Goal: Task Accomplishment & Management: Use online tool/utility

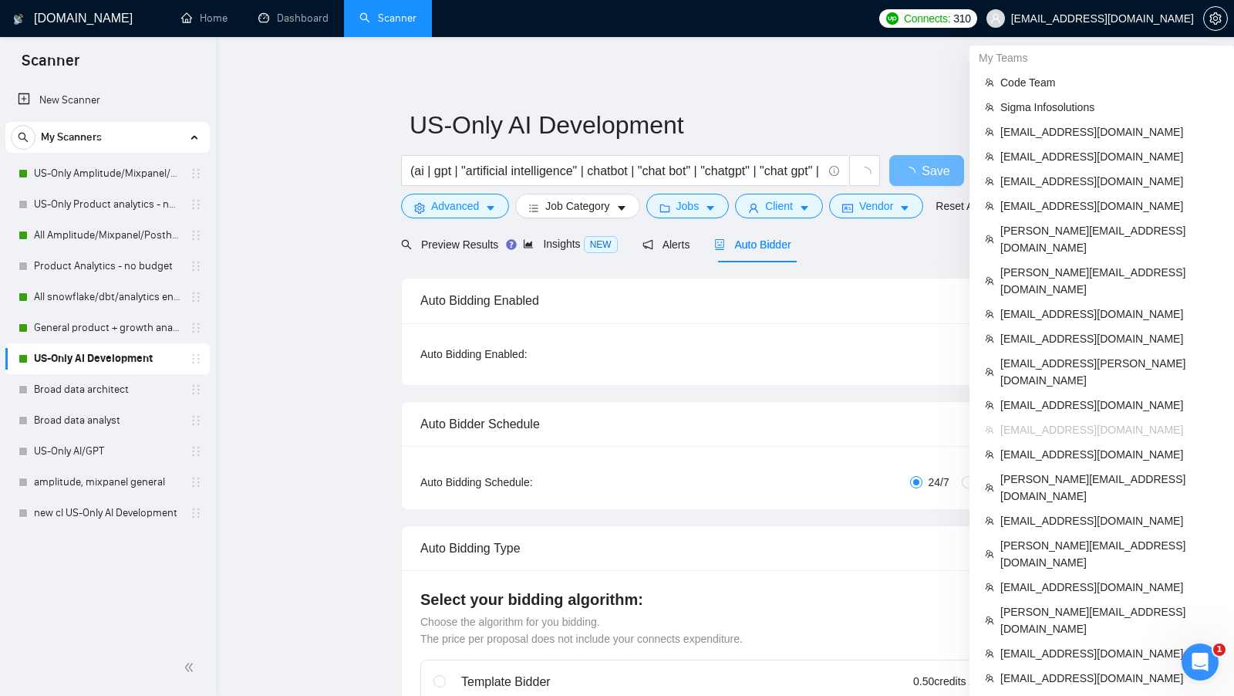
scroll to position [425, 0]
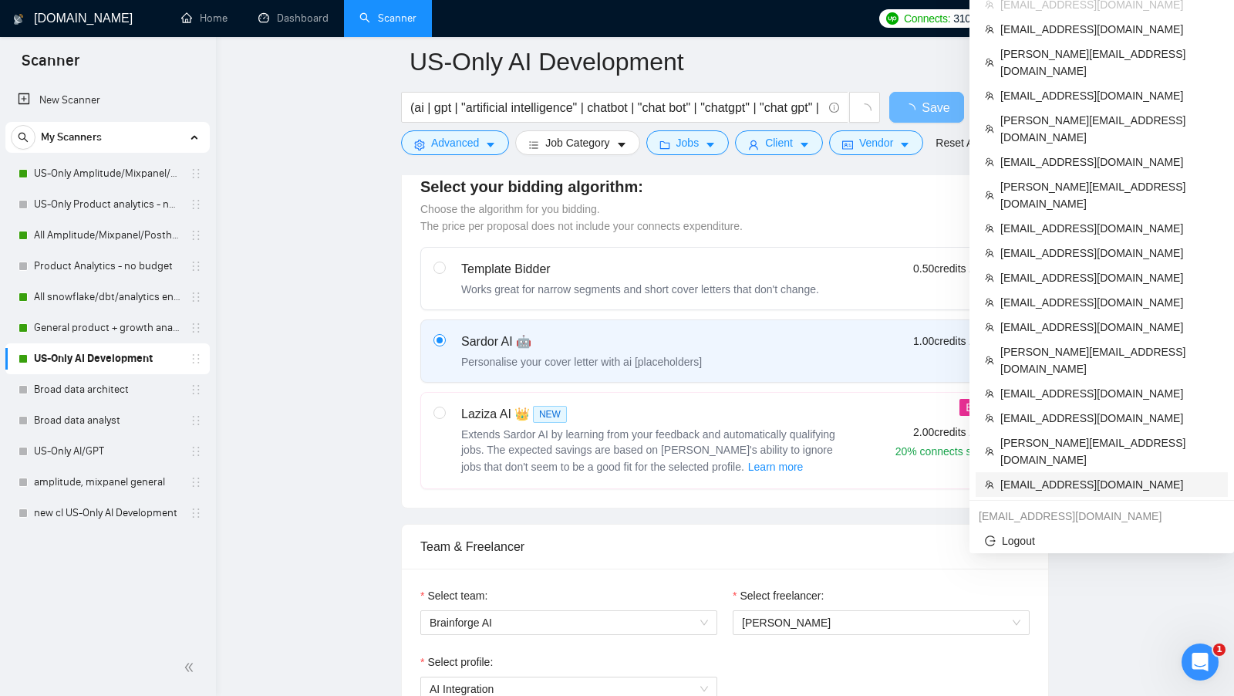
click at [1058, 476] on span "[EMAIL_ADDRESS][DOMAIN_NAME]" at bounding box center [1109, 484] width 218 height 17
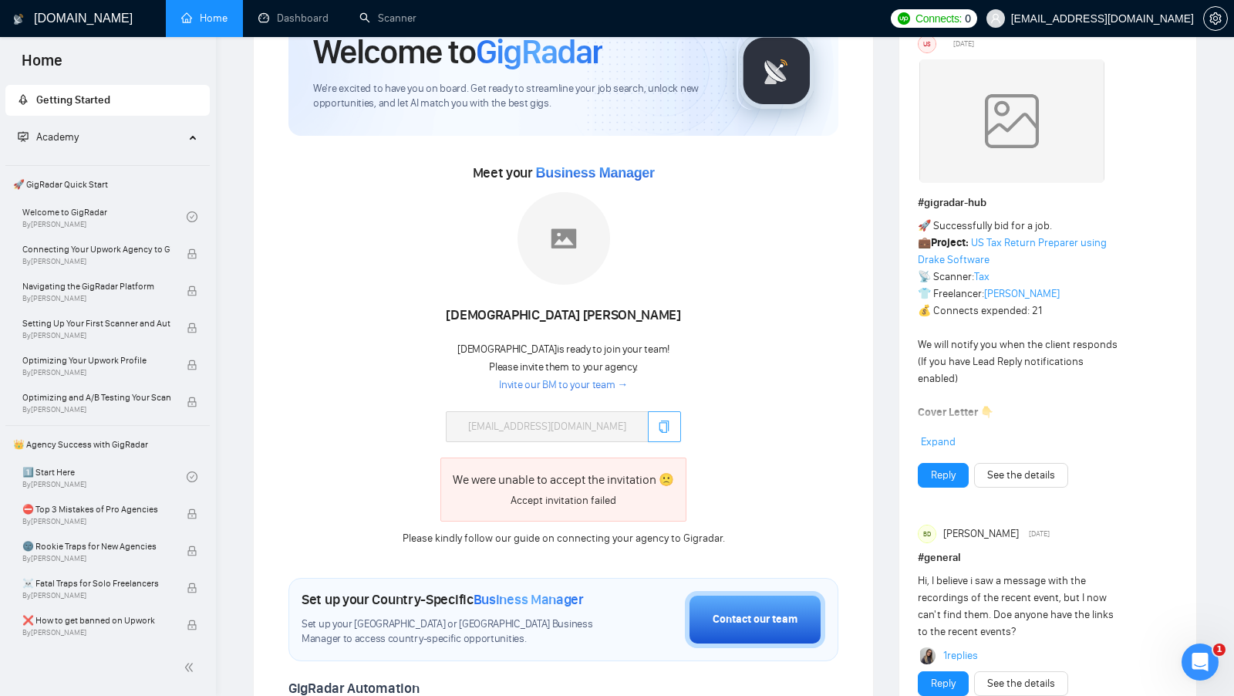
scroll to position [96, 0]
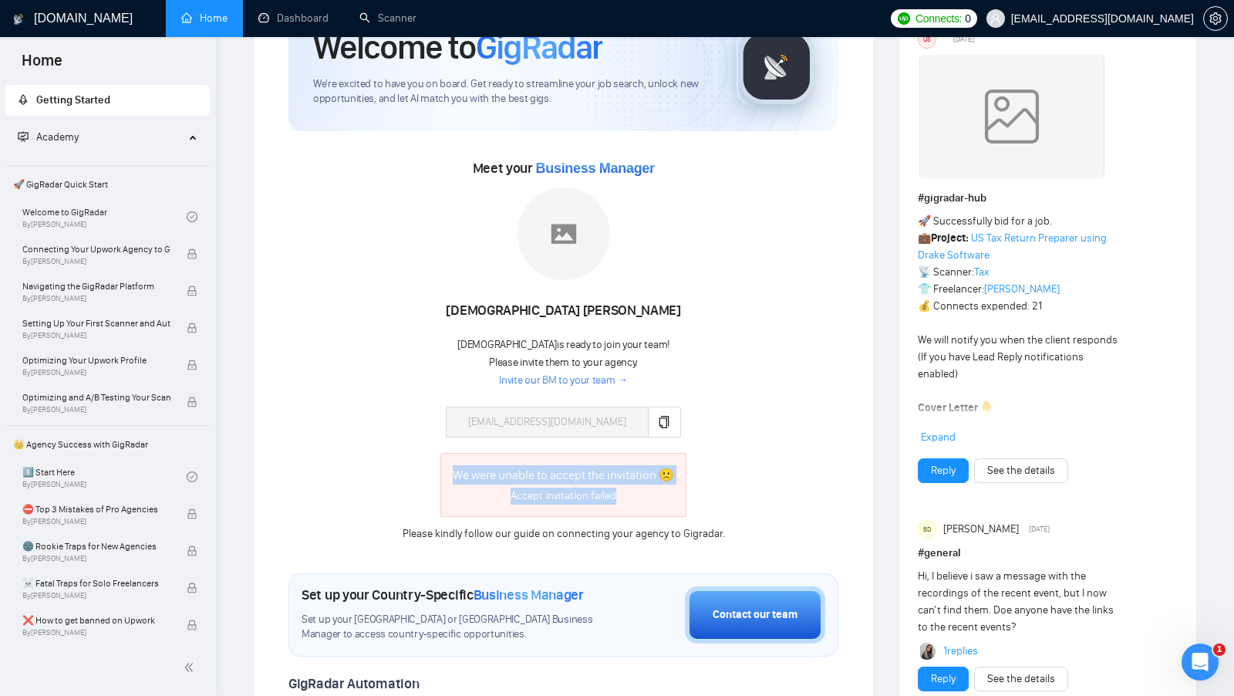
drag, startPoint x: 618, startPoint y: 501, endPoint x: 450, endPoint y: 469, distance: 171.1
click at [450, 469] on div "We were unable to accept the invitation 🙁 Accept invitation failed" at bounding box center [563, 485] width 246 height 64
click at [449, 469] on div "We were unable to accept the invitation 🙁 Accept invitation failed" at bounding box center [563, 485] width 246 height 64
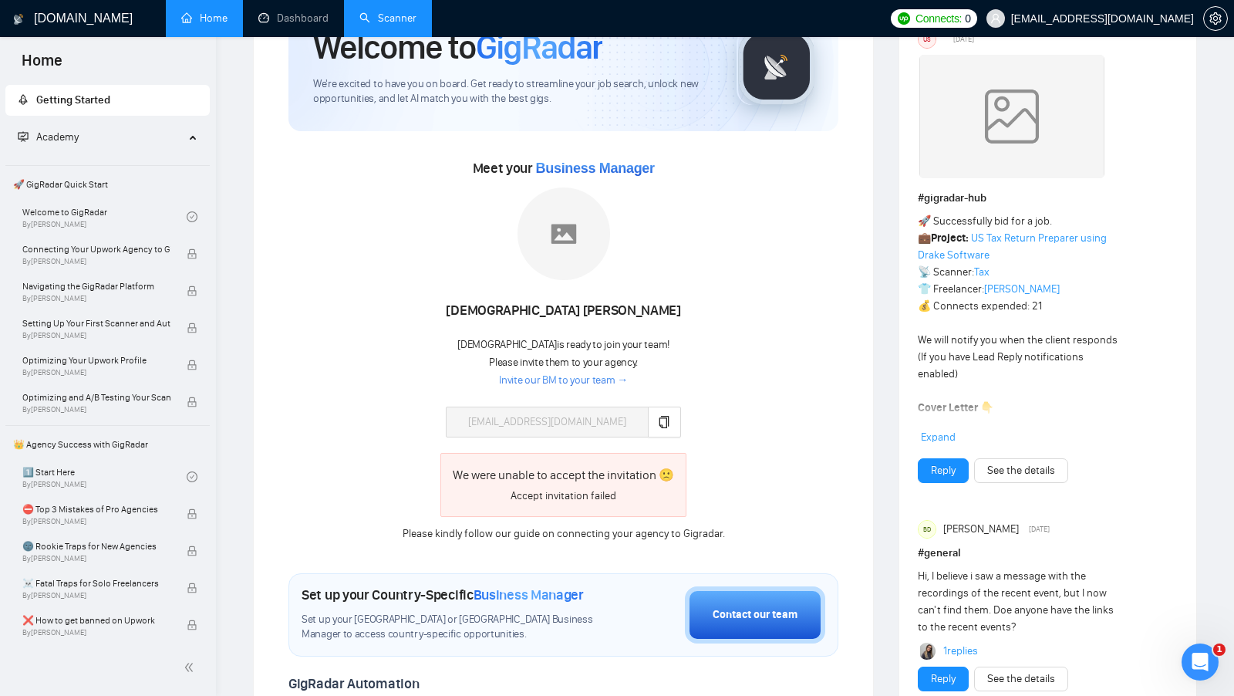
click at [373, 23] on link "Scanner" at bounding box center [387, 18] width 57 height 13
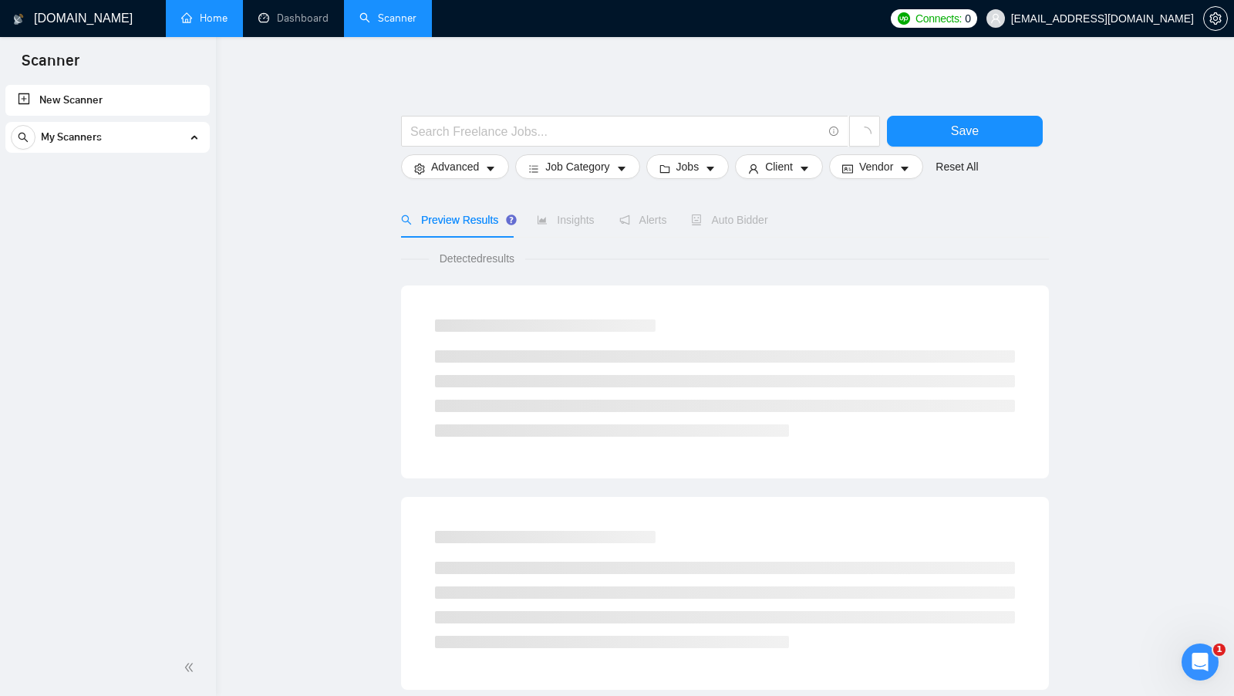
click at [209, 25] on link "Home" at bounding box center [204, 18] width 46 height 13
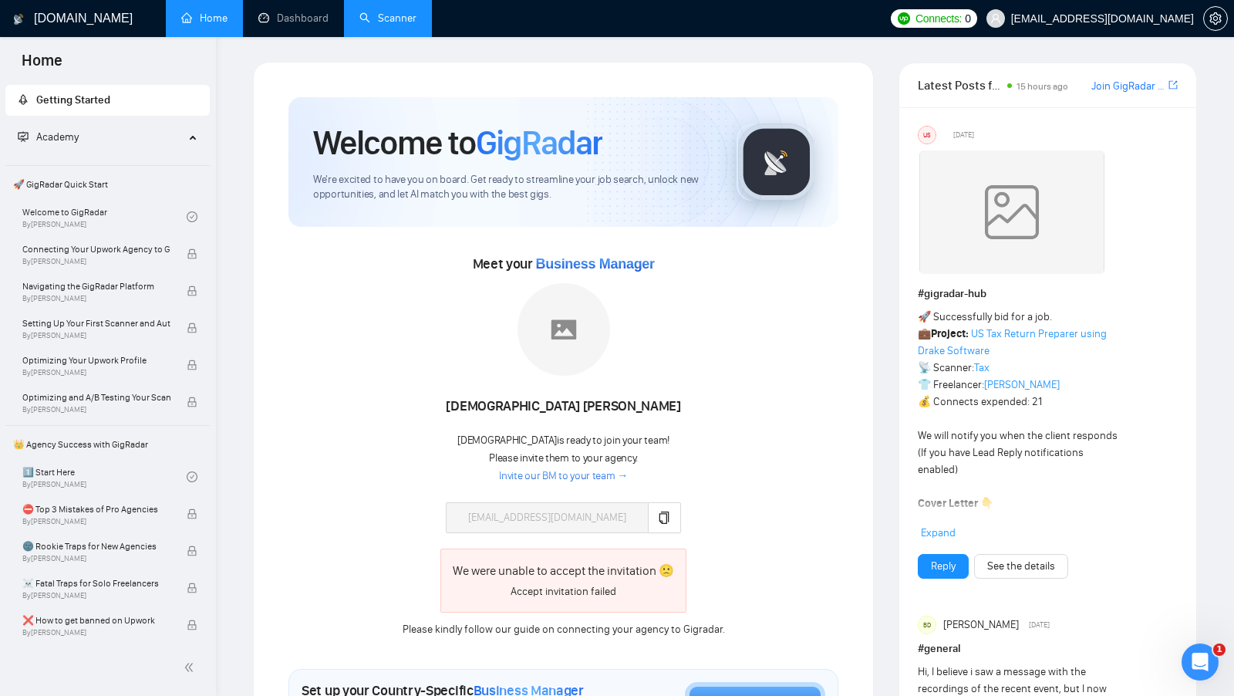
click at [468, 492] on div "Muhammad Ibnu Sena Muhammad is ready to join your team! Please invite them to y…" at bounding box center [563, 407] width 345 height 249
click at [453, 484] on div "Muhammad Ibnu Sena Muhammad is ready to join your team! Please invite them to y…" at bounding box center [563, 407] width 345 height 249
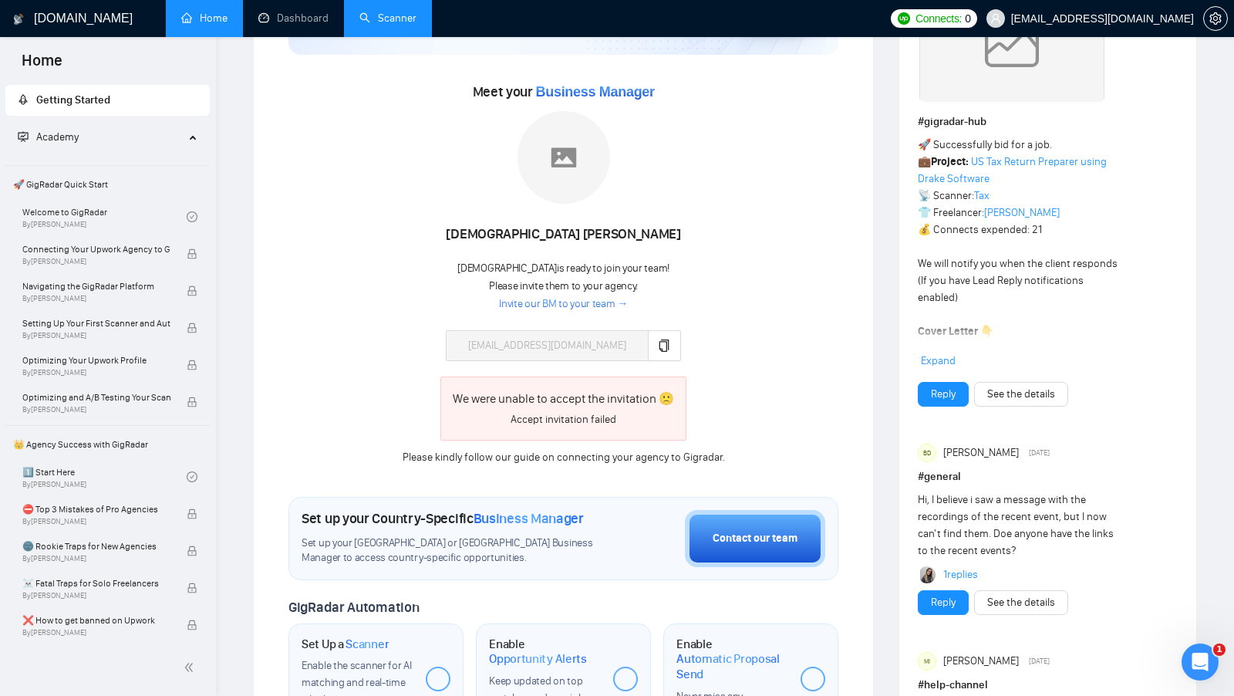
scroll to position [173, 0]
click at [364, 15] on link "Scanner" at bounding box center [387, 18] width 57 height 13
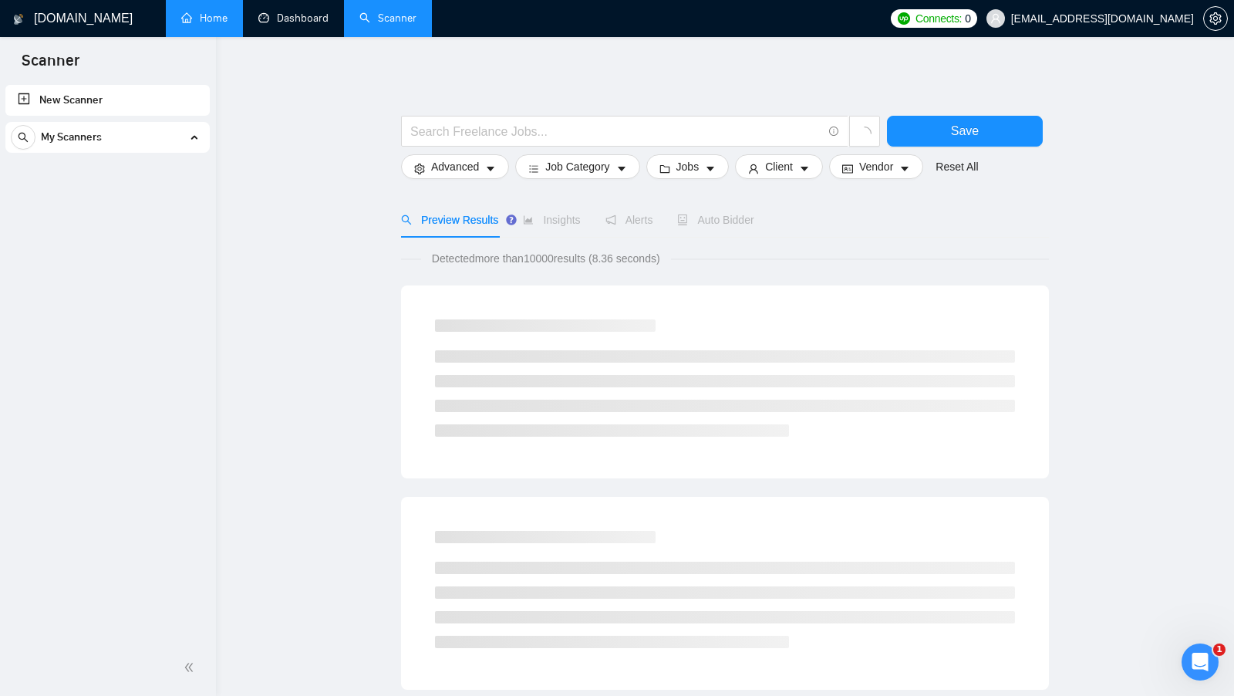
click at [225, 16] on link "Home" at bounding box center [204, 18] width 46 height 13
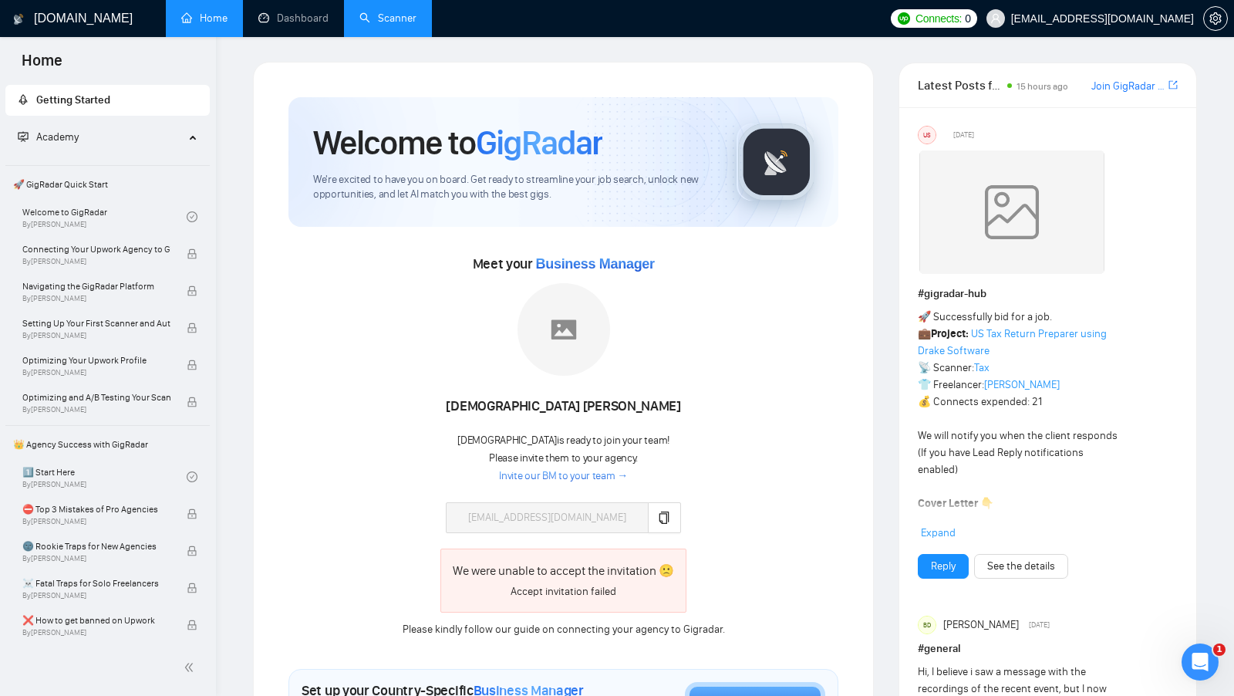
click at [554, 409] on div "Muhammad Ibnu Sena" at bounding box center [563, 406] width 234 height 26
click at [555, 565] on div "We were unable to accept the invitation 🙁" at bounding box center [563, 570] width 221 height 19
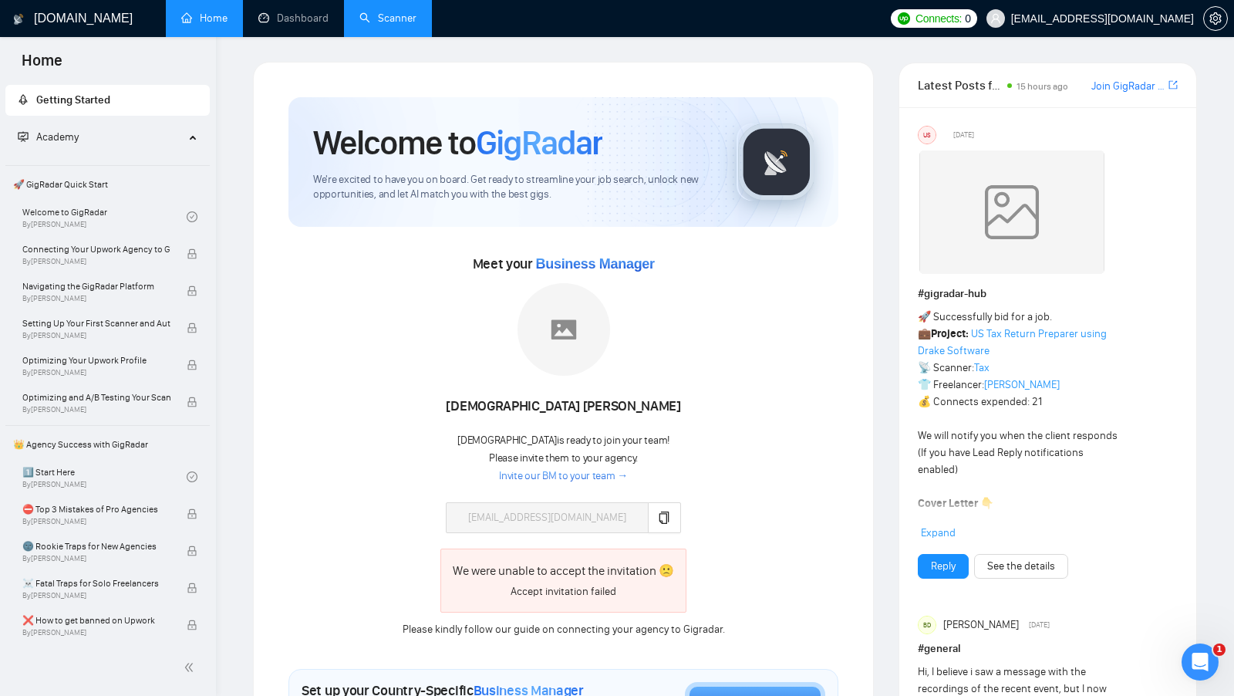
click at [554, 565] on div "We were unable to accept the invitation 🙁" at bounding box center [563, 570] width 221 height 19
click at [755, 541] on div "Meet your Business Manager Muhammad Ibnu Sena Muhammad is ready to join your te…" at bounding box center [563, 444] width 550 height 386
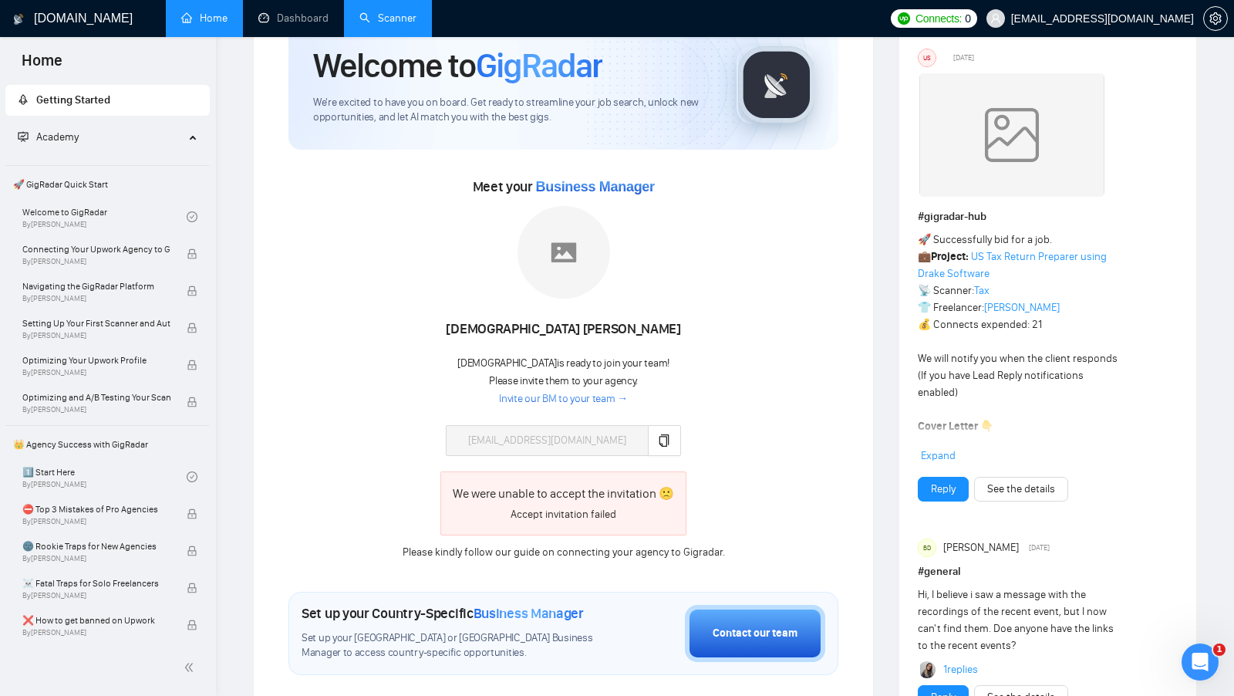
scroll to position [78, 0]
click at [948, 666] on link "1 replies" at bounding box center [960, 668] width 35 height 15
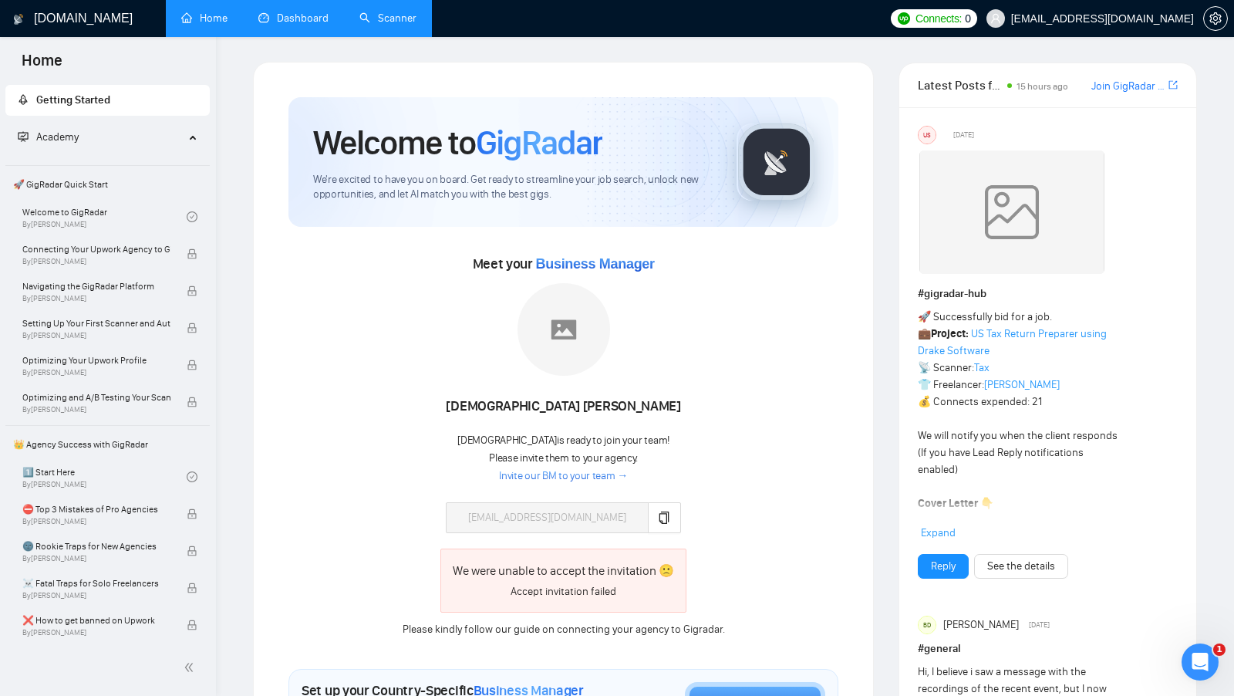
click at [296, 25] on link "Dashboard" at bounding box center [293, 18] width 70 height 13
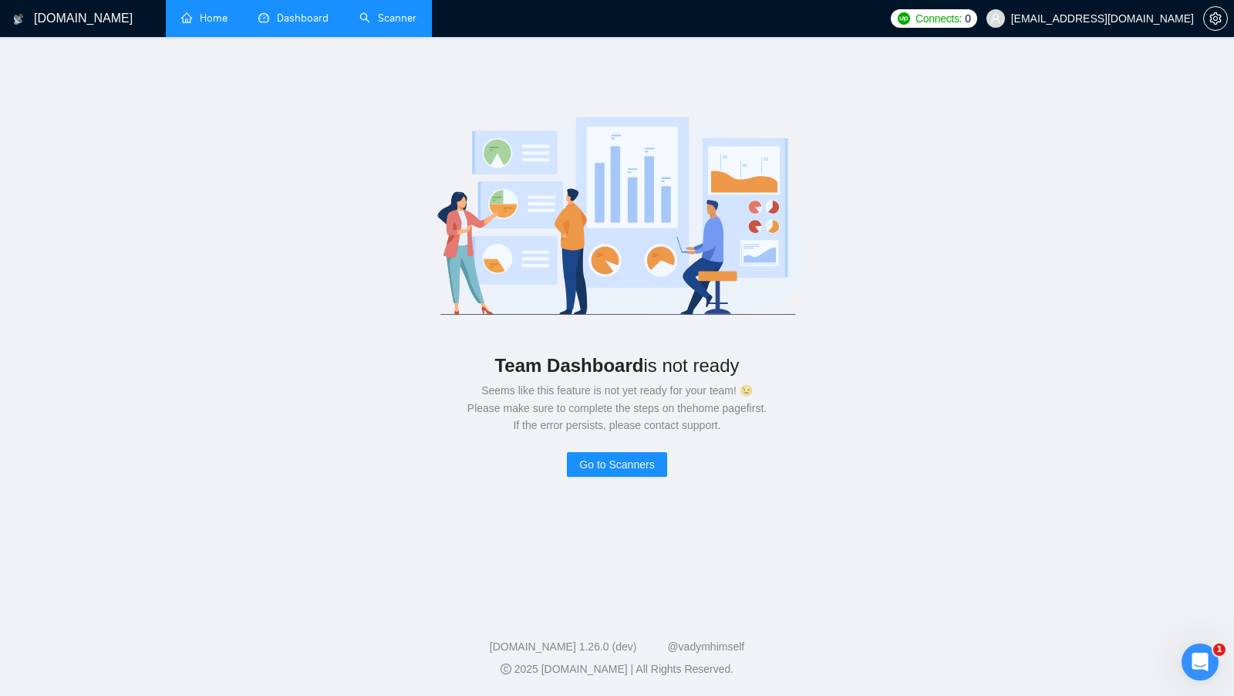
click at [181, 16] on link "Home" at bounding box center [204, 18] width 46 height 13
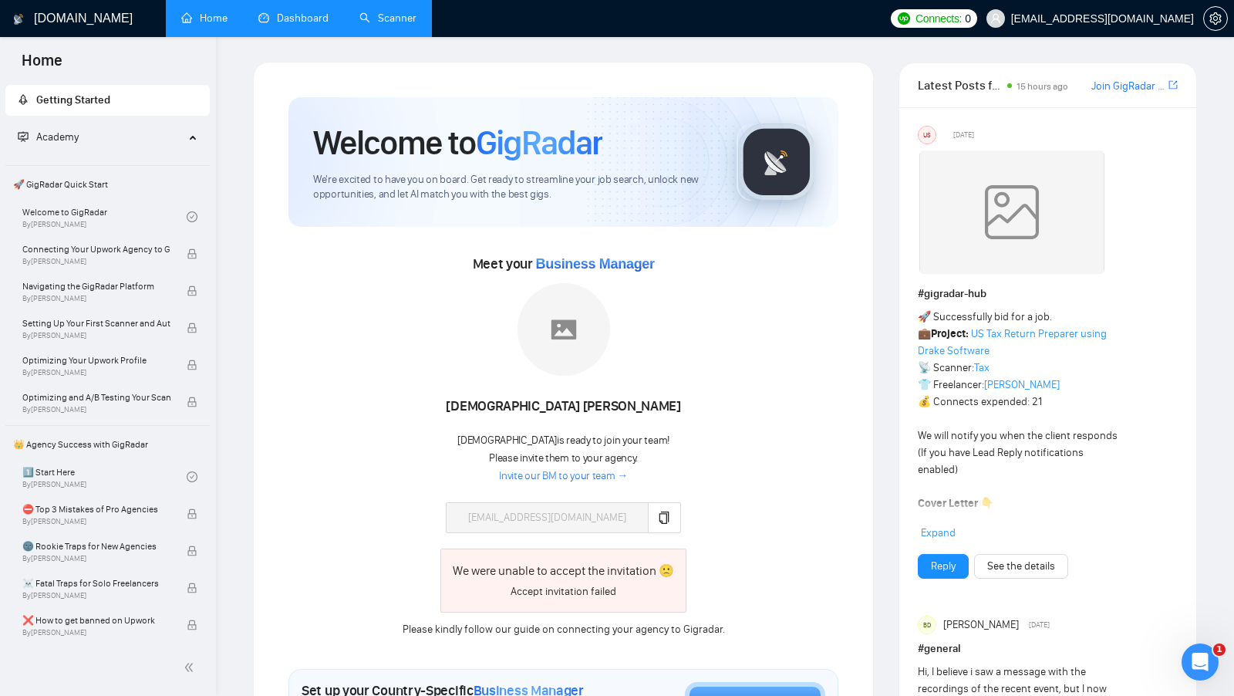
click at [652, 568] on div "We were unable to accept the invitation 🙁" at bounding box center [563, 570] width 221 height 19
click at [711, 553] on div "We were unable to accept the invitation 🙁 Accept invitation failed" at bounding box center [563, 580] width 345 height 64
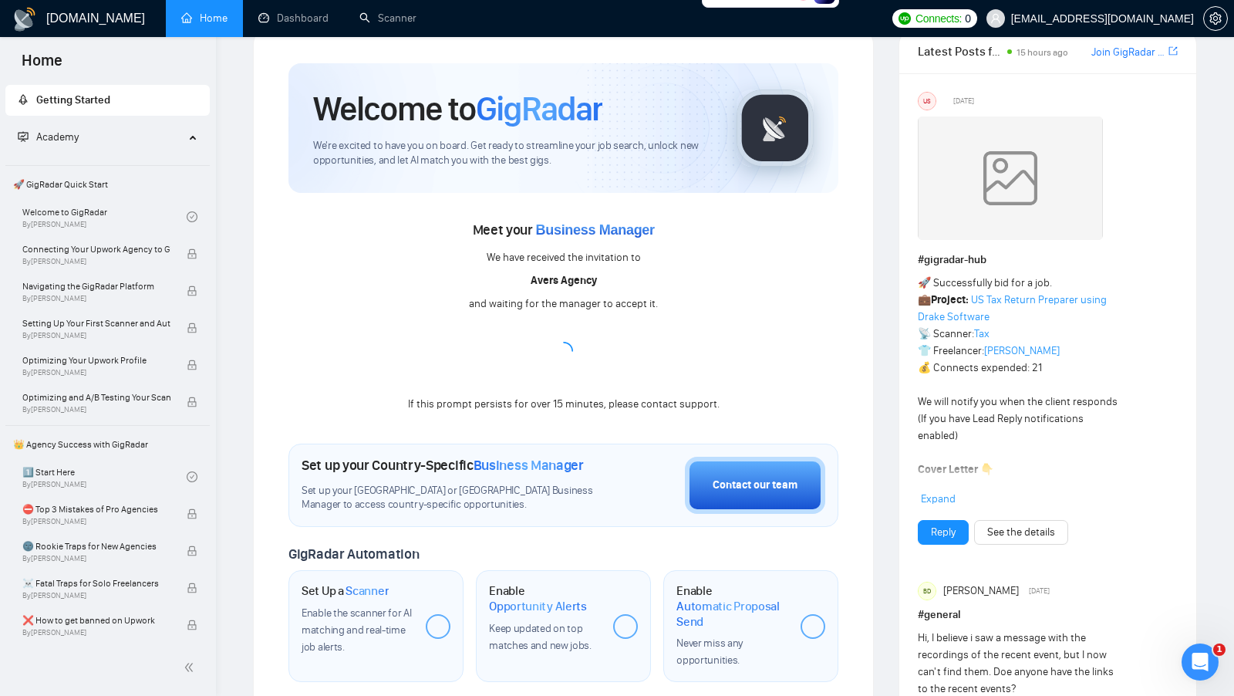
scroll to position [35, 0]
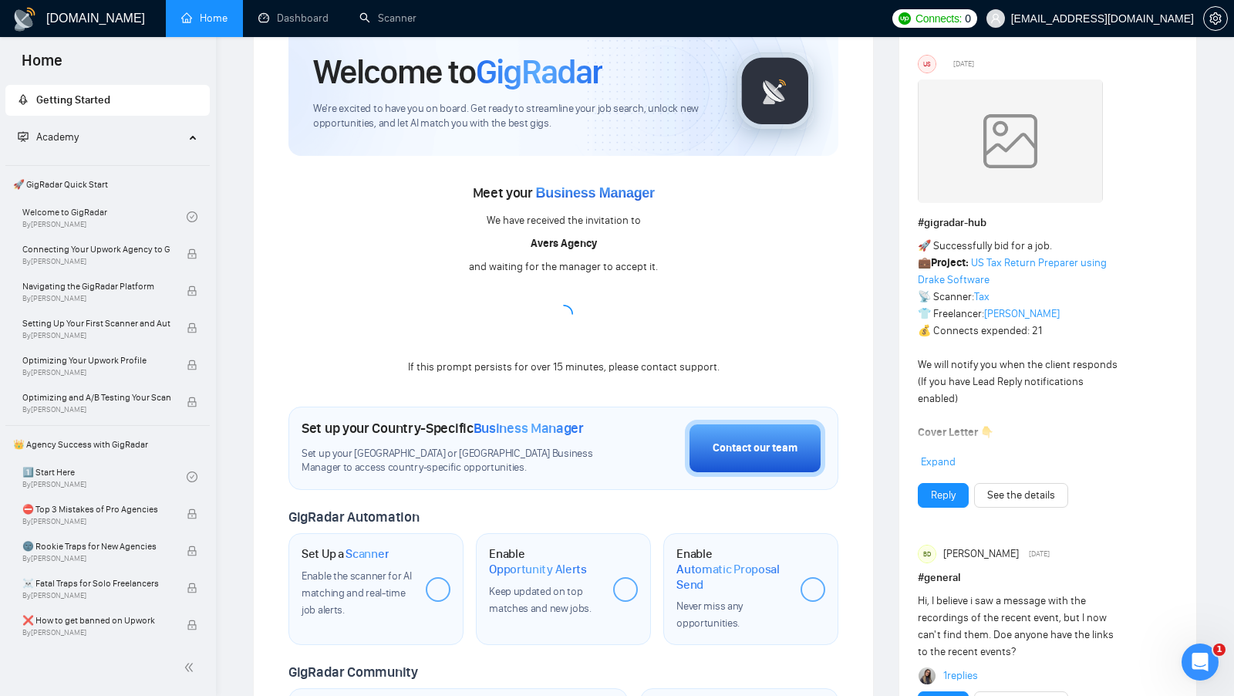
scroll to position [69, 0]
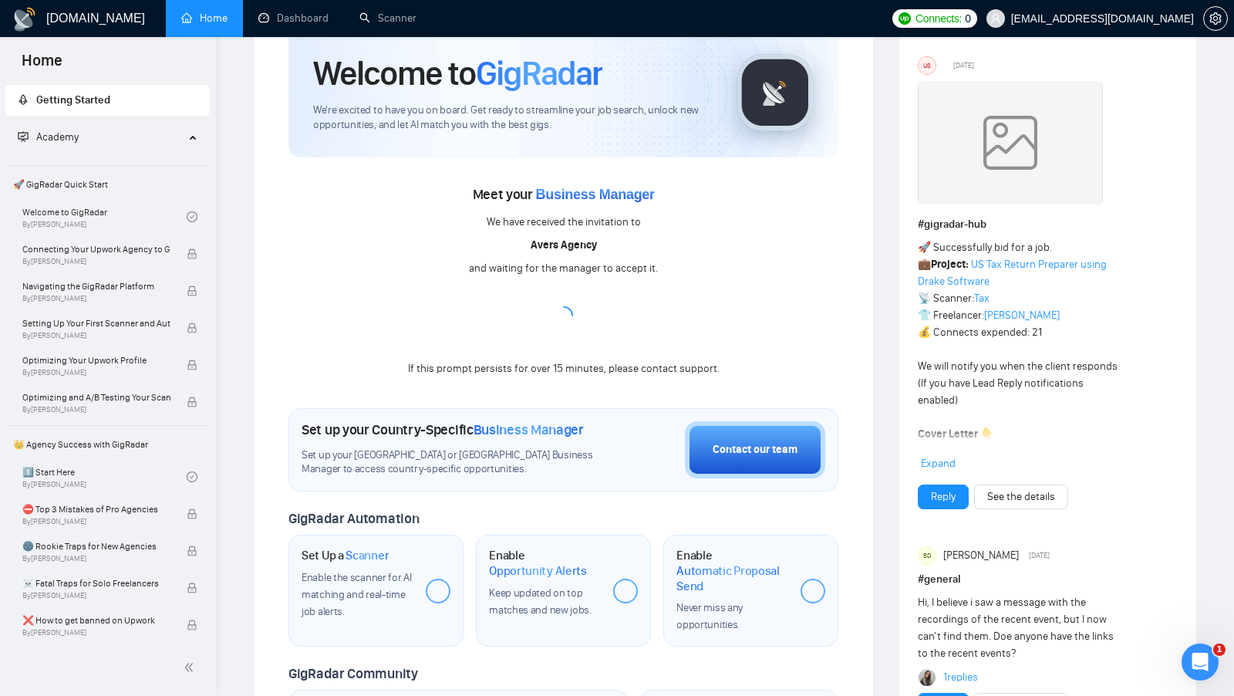
drag, startPoint x: 663, startPoint y: 266, endPoint x: 636, endPoint y: 268, distance: 27.8
click at [636, 268] on div "Meet your Business Manager We have received the invitation to Avers Agency and …" at bounding box center [563, 280] width 550 height 196
click at [636, 268] on div "and waiting for the manager to accept it." at bounding box center [563, 268] width 189 height 17
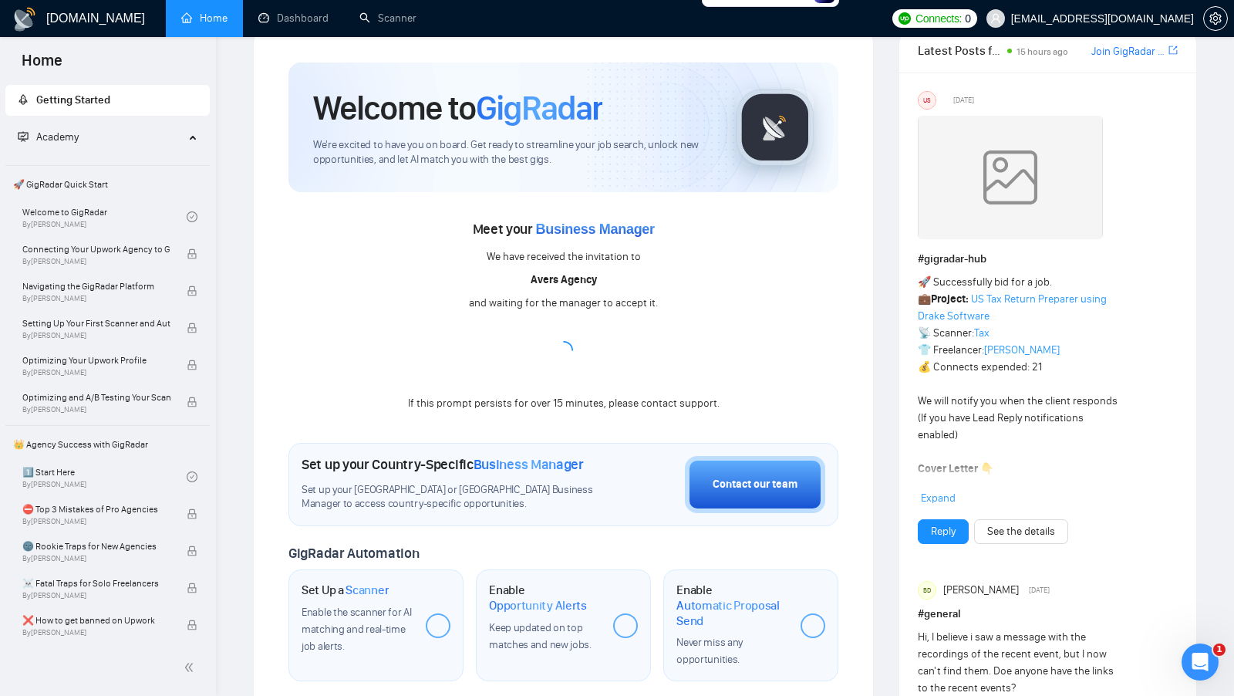
scroll to position [0, 0]
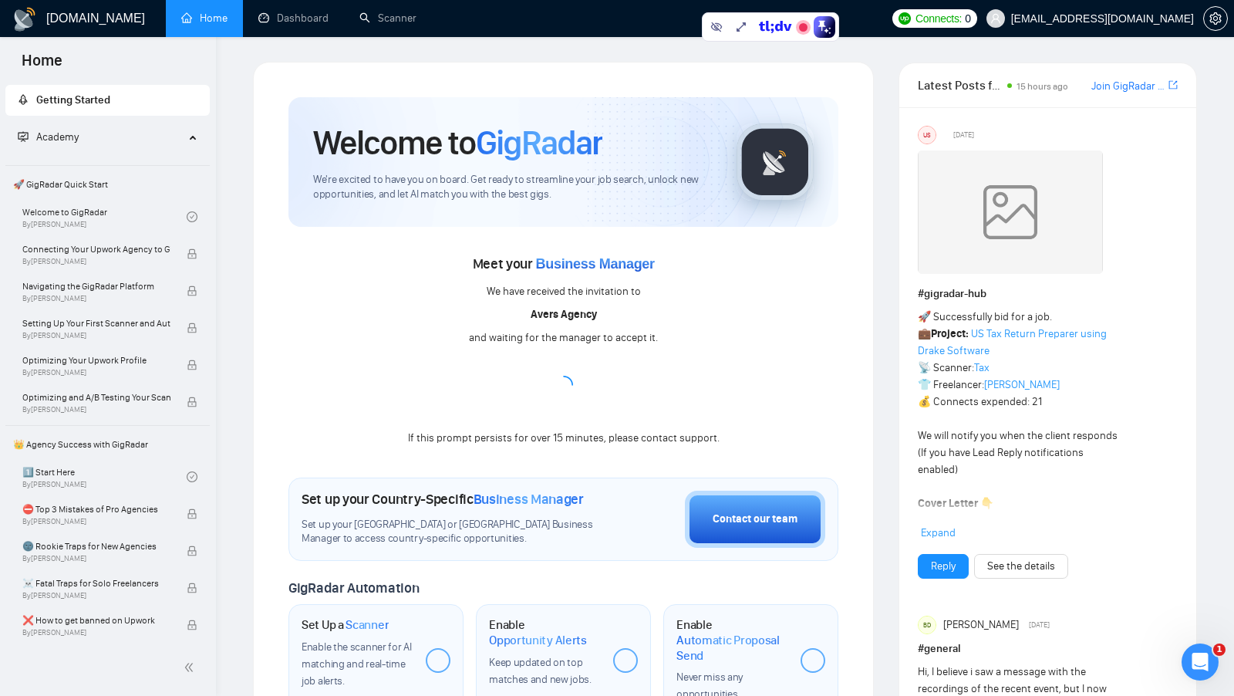
click at [1139, 88] on link "Join GigRadar Slack Community" at bounding box center [1128, 86] width 74 height 17
click at [716, 21] on icon at bounding box center [716, 27] width 12 height 12
click at [603, 395] on div "Meet your Business Manager We have received the invitation to Avers Agency and …" at bounding box center [563, 349] width 550 height 196
click at [774, 290] on div "Meet your Business Manager We have received the invitation to Avers Agency and …" at bounding box center [563, 349] width 550 height 196
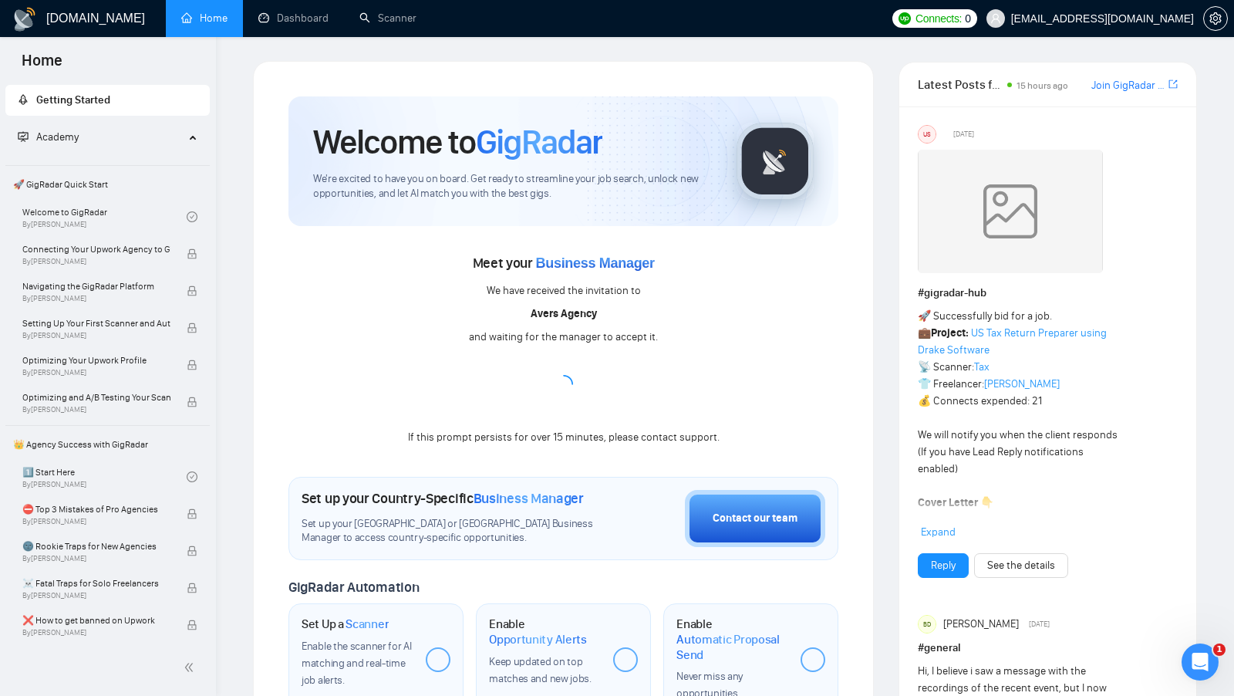
click at [721, 335] on div "Meet your Business Manager We have received the invitation to Avers Agency and …" at bounding box center [563, 349] width 550 height 196
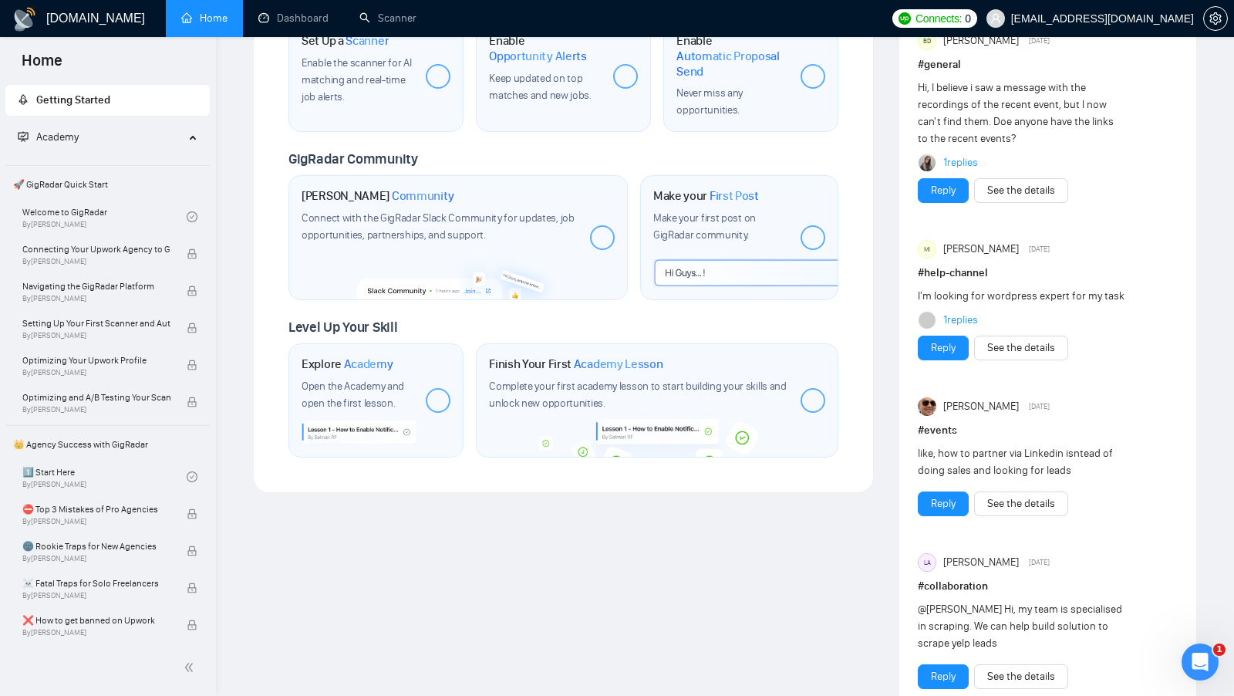
scroll to position [0, 0]
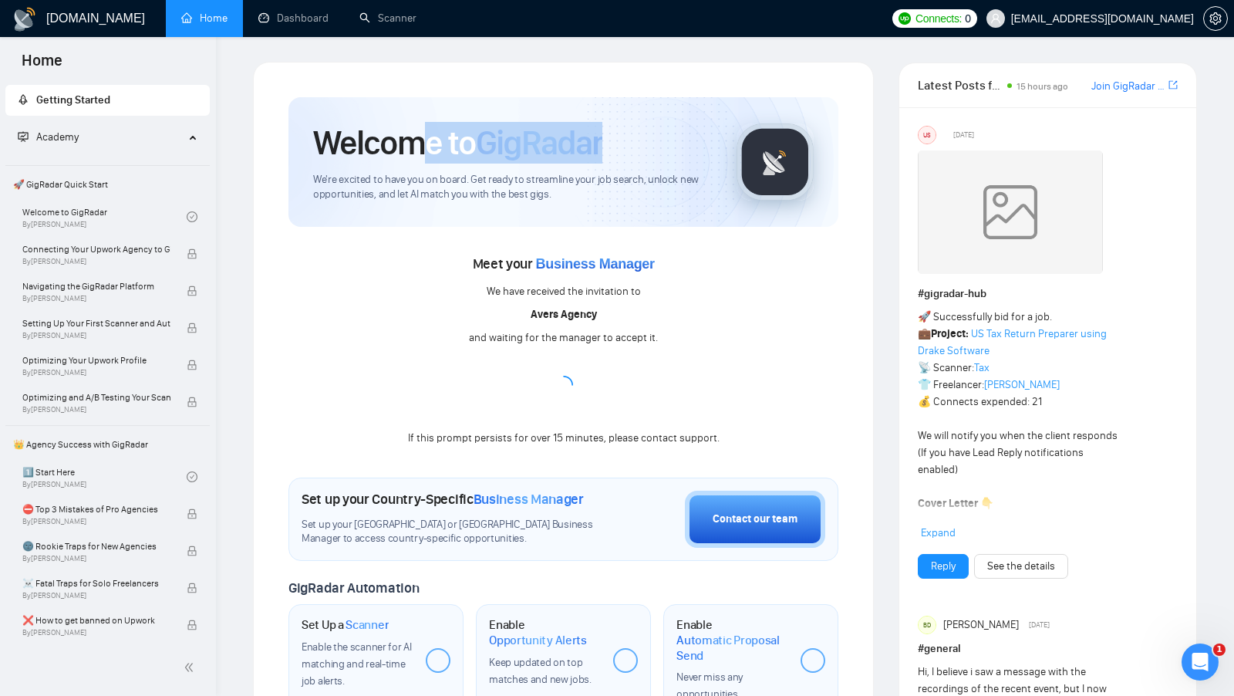
drag, startPoint x: 621, startPoint y: 138, endPoint x: 410, endPoint y: 138, distance: 211.3
click at [410, 139] on div "Welcome to GigRadar" at bounding box center [512, 143] width 399 height 42
click at [410, 138] on h1 "Welcome to GigRadar" at bounding box center [457, 143] width 289 height 42
drag, startPoint x: 311, startPoint y: 137, endPoint x: 659, endPoint y: 126, distance: 348.8
click at [659, 126] on div "Welcome to GigRadar We're excited to have you on board. Get ready to streamline…" at bounding box center [563, 162] width 550 height 130
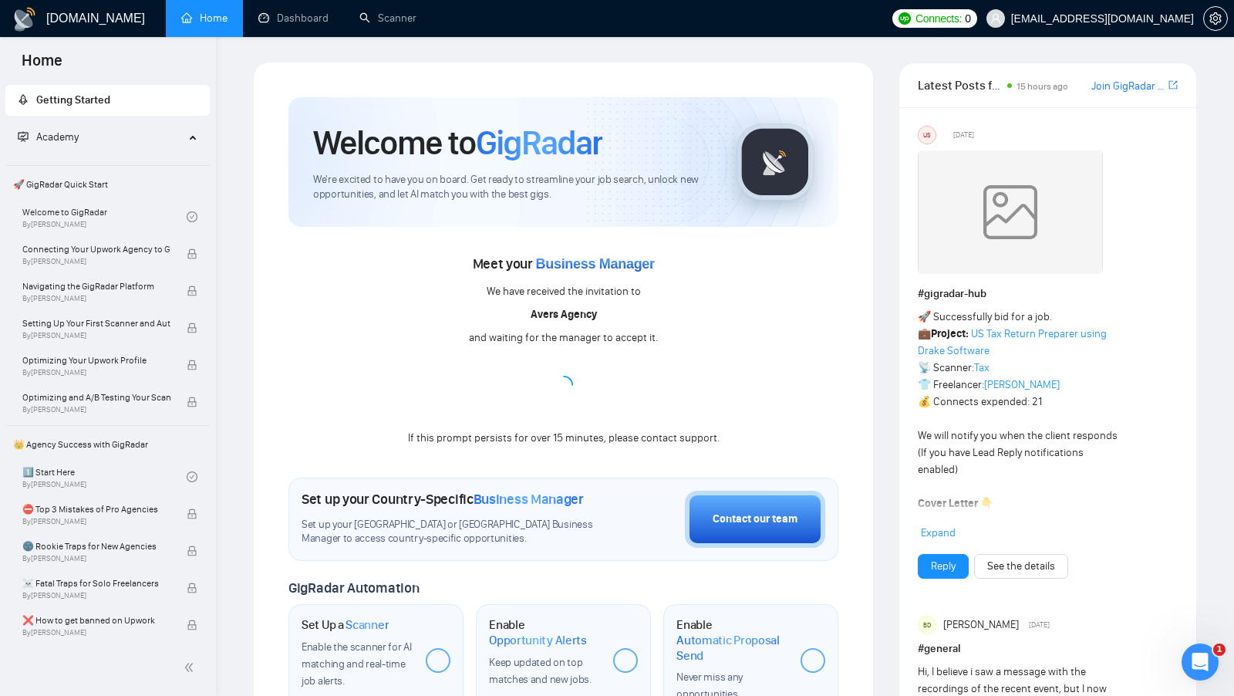
click at [659, 126] on div "Welcome to GigRadar" at bounding box center [512, 143] width 399 height 42
drag, startPoint x: 668, startPoint y: 335, endPoint x: 466, endPoint y: 339, distance: 202.1
click at [466, 339] on div "Meet your Business Manager We have received the invitation to Avers Agency and …" at bounding box center [563, 349] width 550 height 196
drag, startPoint x: 466, startPoint y: 339, endPoint x: 690, endPoint y: 344, distance: 223.7
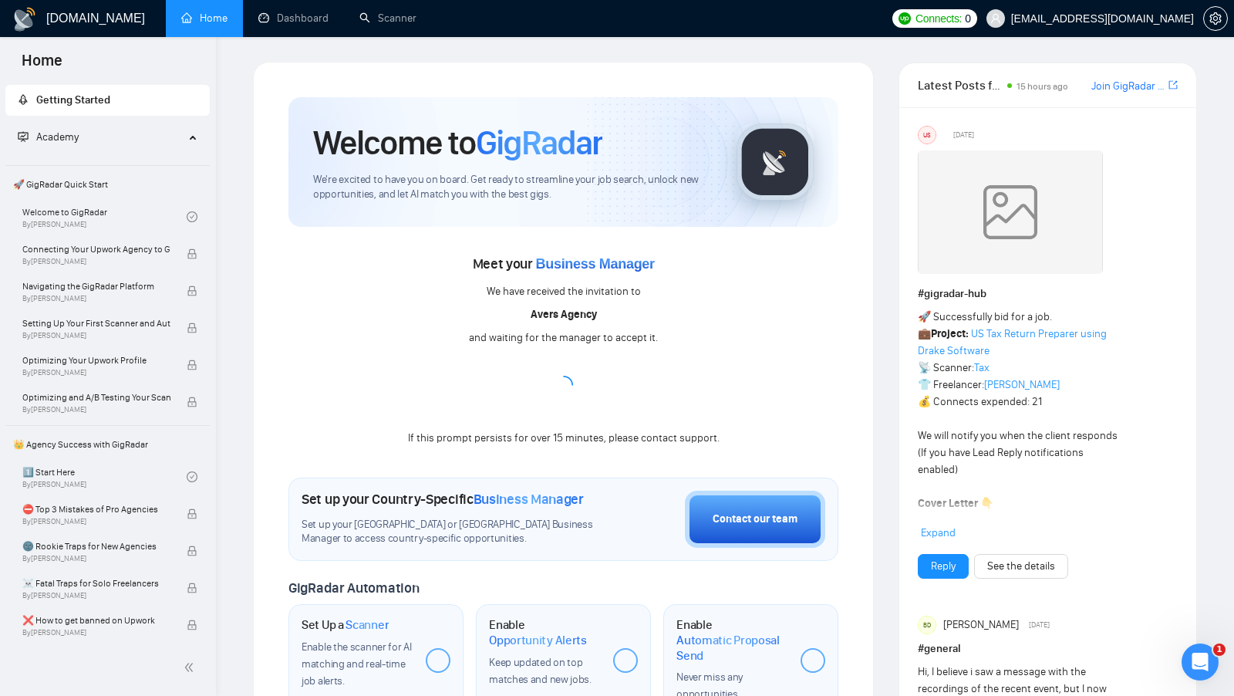
click at [690, 344] on div "Meet your Business Manager We have received the invitation to Avers Agency and …" at bounding box center [563, 349] width 550 height 196
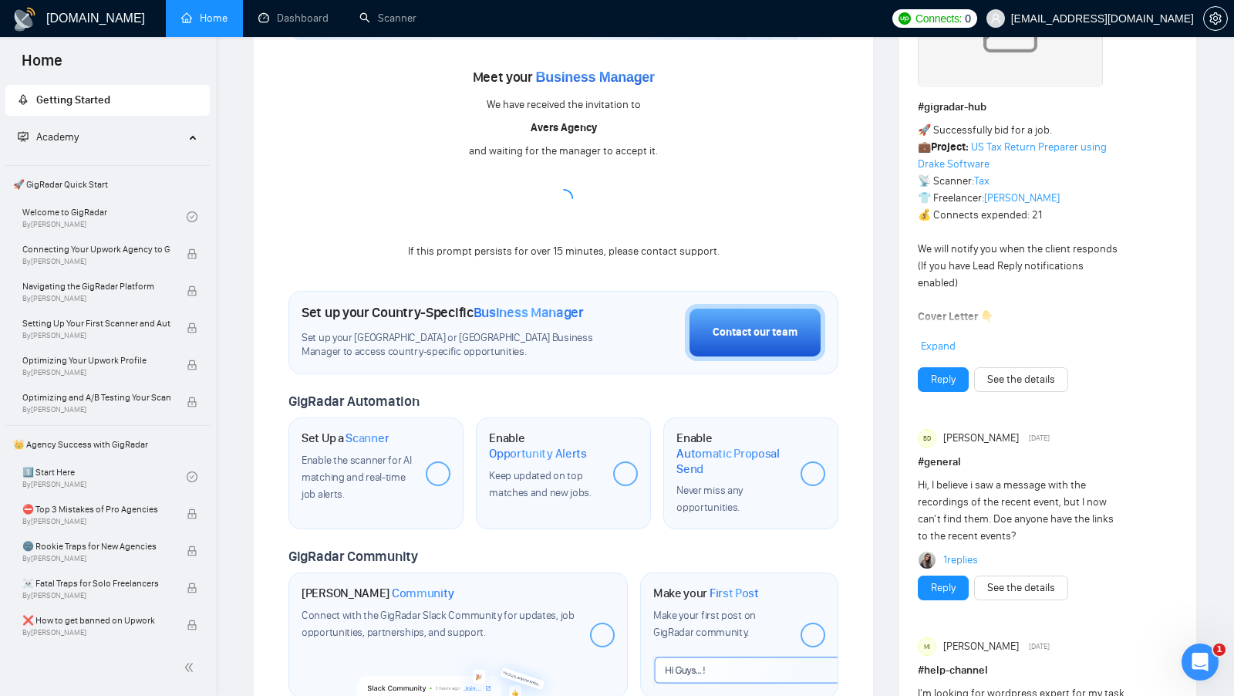
scroll to position [187, 0]
click at [414, 400] on span "GigRadar Automation" at bounding box center [353, 400] width 130 height 17
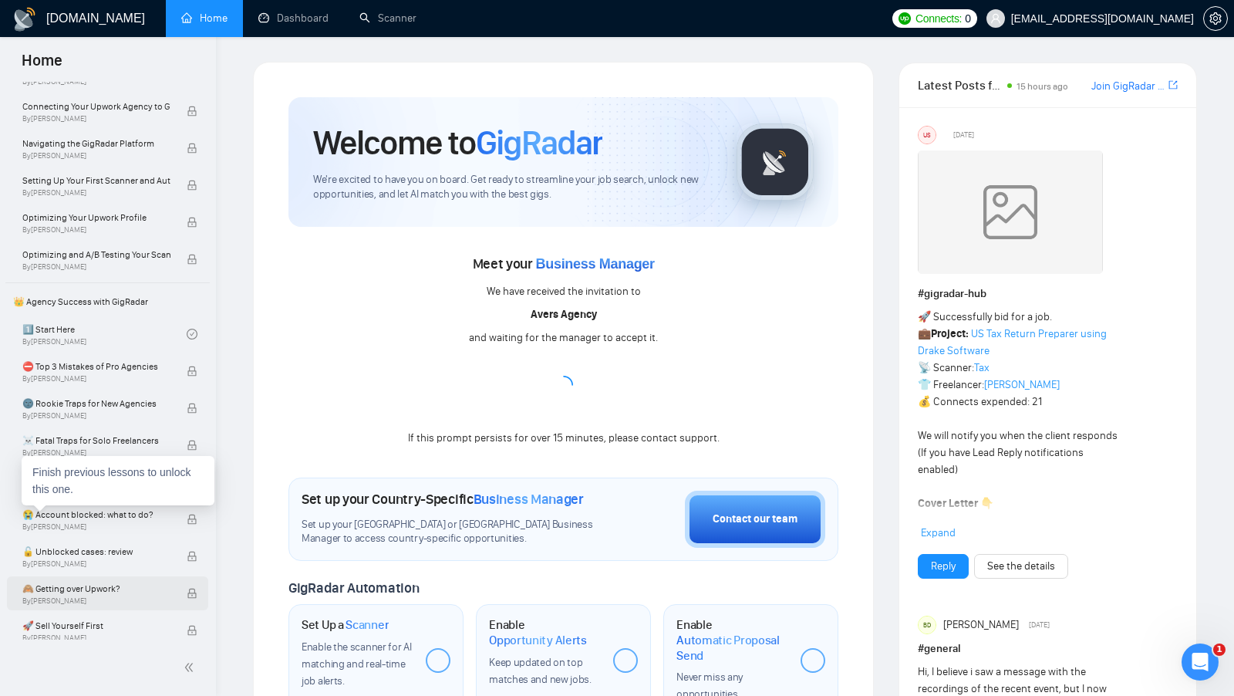
scroll to position [0, 0]
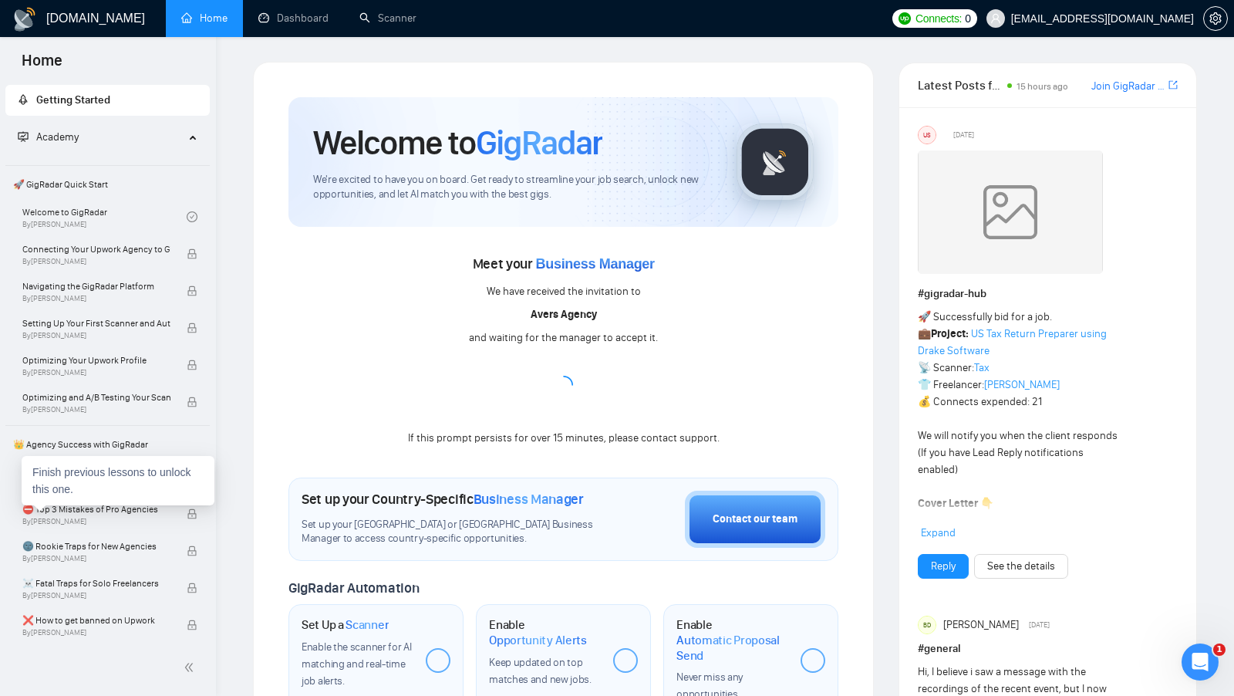
click at [432, 303] on div "Meet your Business Manager We have received the invitation to Avers Agency and …" at bounding box center [563, 349] width 550 height 196
click at [393, 12] on link "Scanner" at bounding box center [387, 18] width 57 height 13
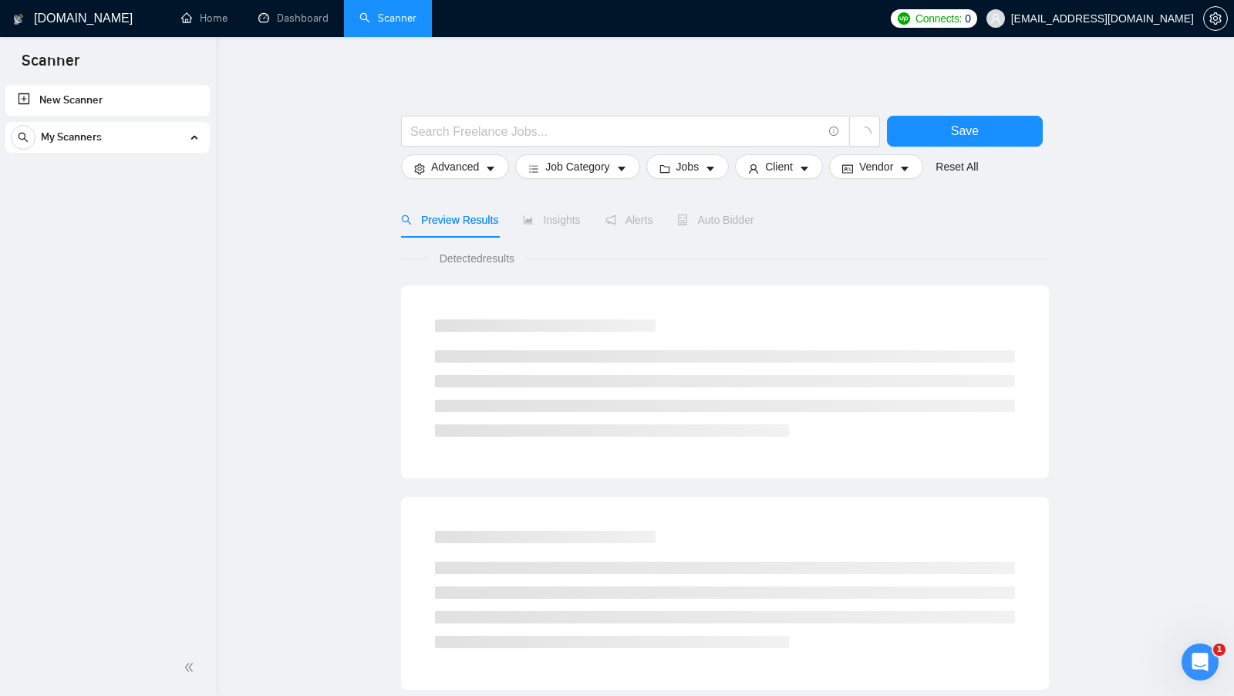
click at [346, 336] on main "Save Advanced Job Category Jobs Client Vendor Reset All Preview Results Insight…" at bounding box center [725, 693] width 969 height 1262
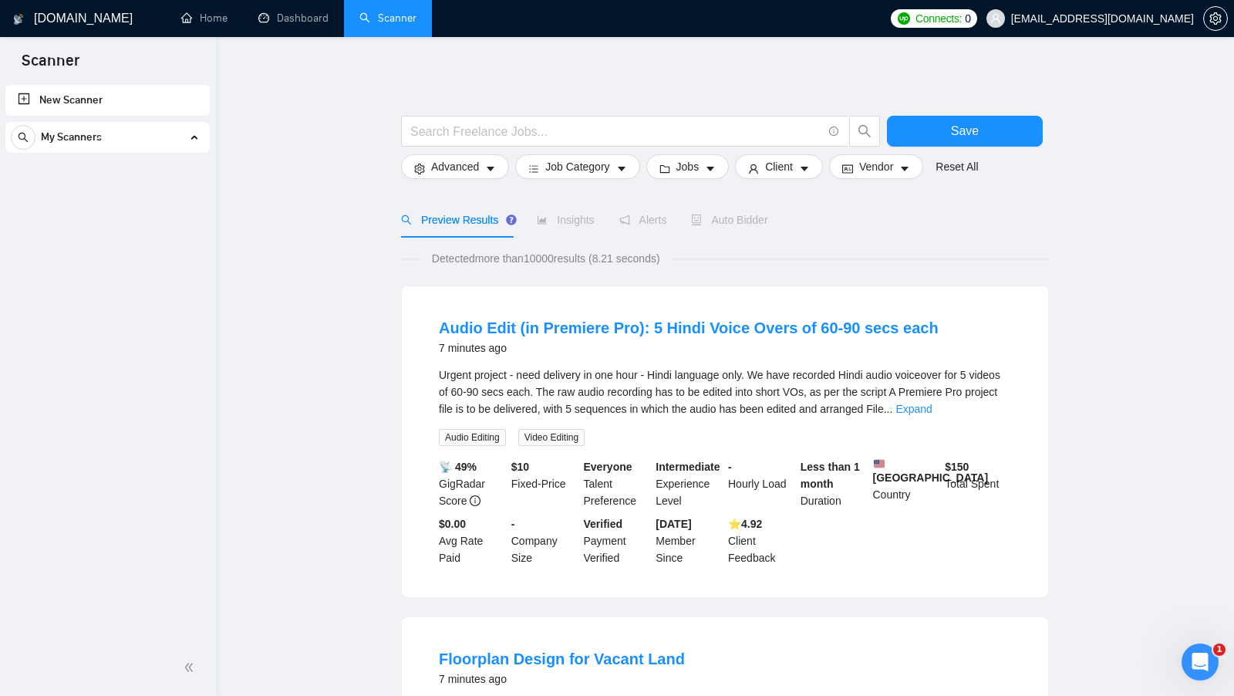
click at [450, 123] on input "text" at bounding box center [616, 131] width 412 height 19
click at [605, 170] on span "Job Category" at bounding box center [577, 166] width 64 height 17
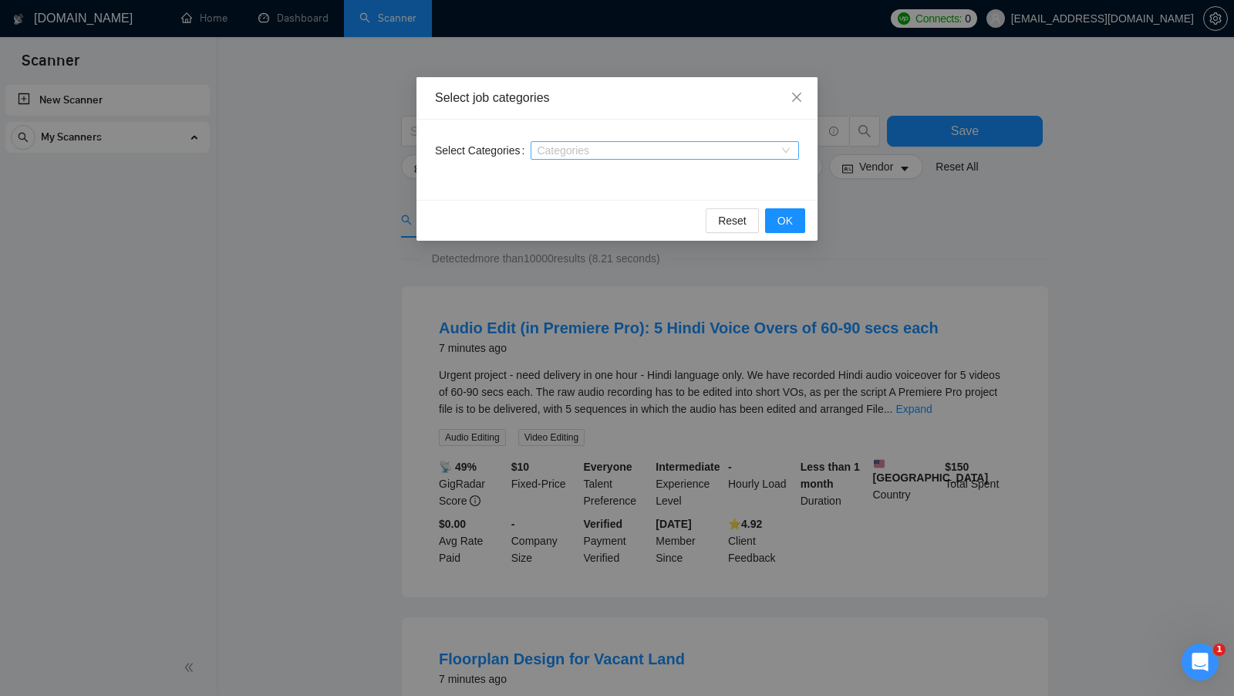
click at [764, 150] on div at bounding box center [656, 150] width 245 height 12
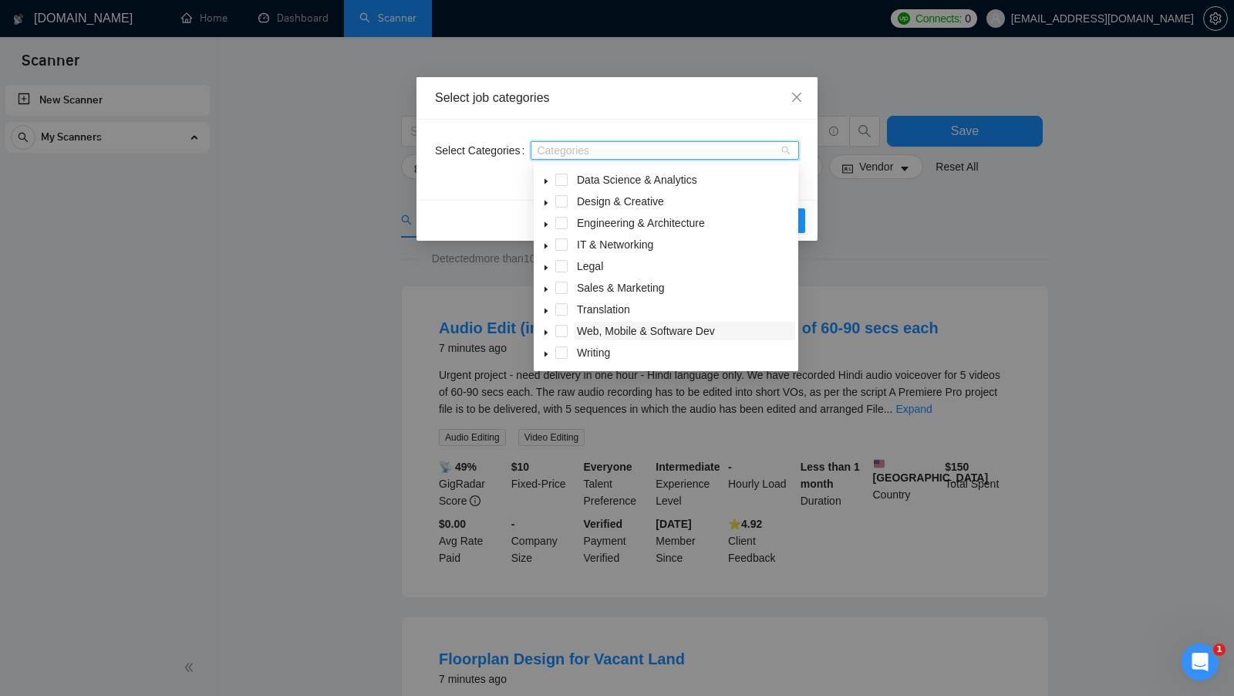
scroll to position [59, 0]
click at [546, 288] on icon "caret-down" at bounding box center [546, 292] width 8 height 8
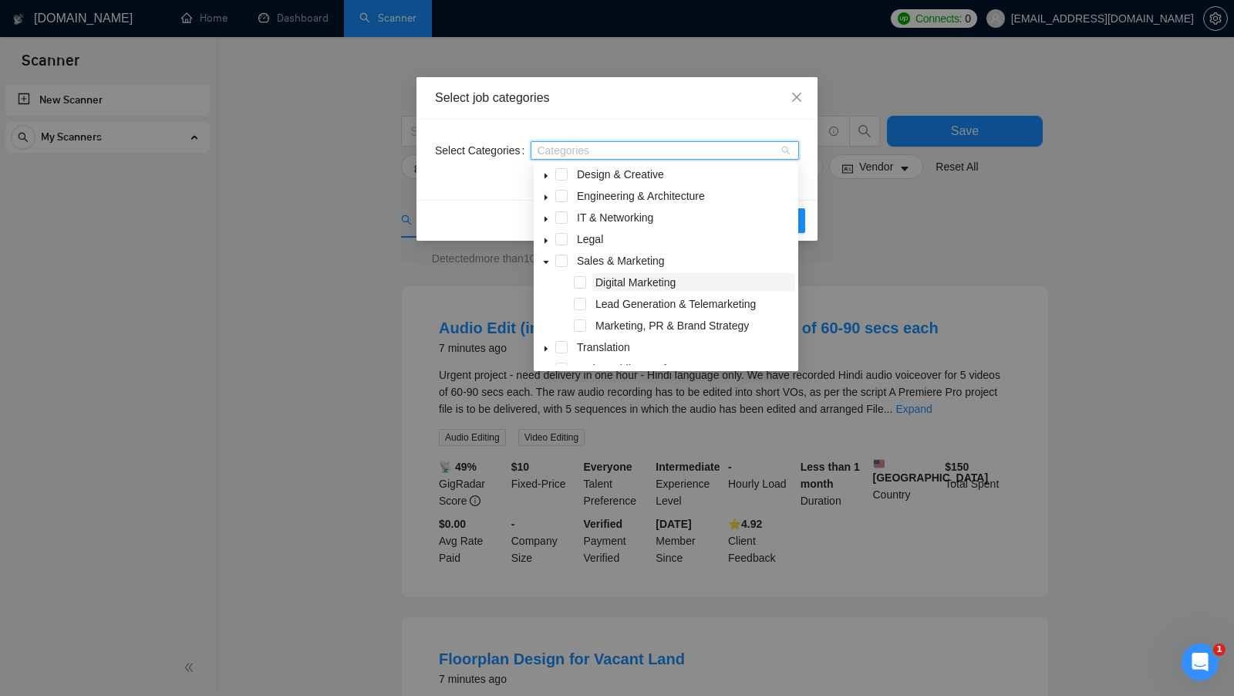
scroll to position [93, 0]
click at [802, 188] on div "Select Categories Categories" at bounding box center [616, 160] width 401 height 80
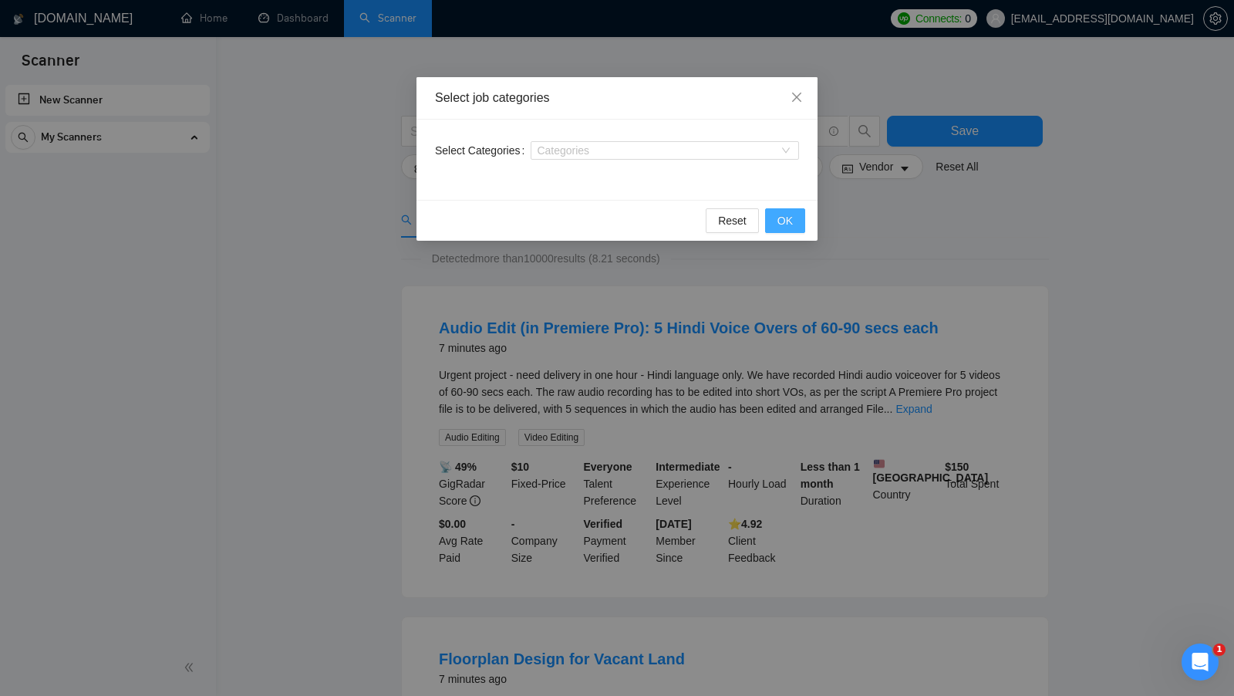
click at [789, 211] on button "OK" at bounding box center [785, 220] width 40 height 25
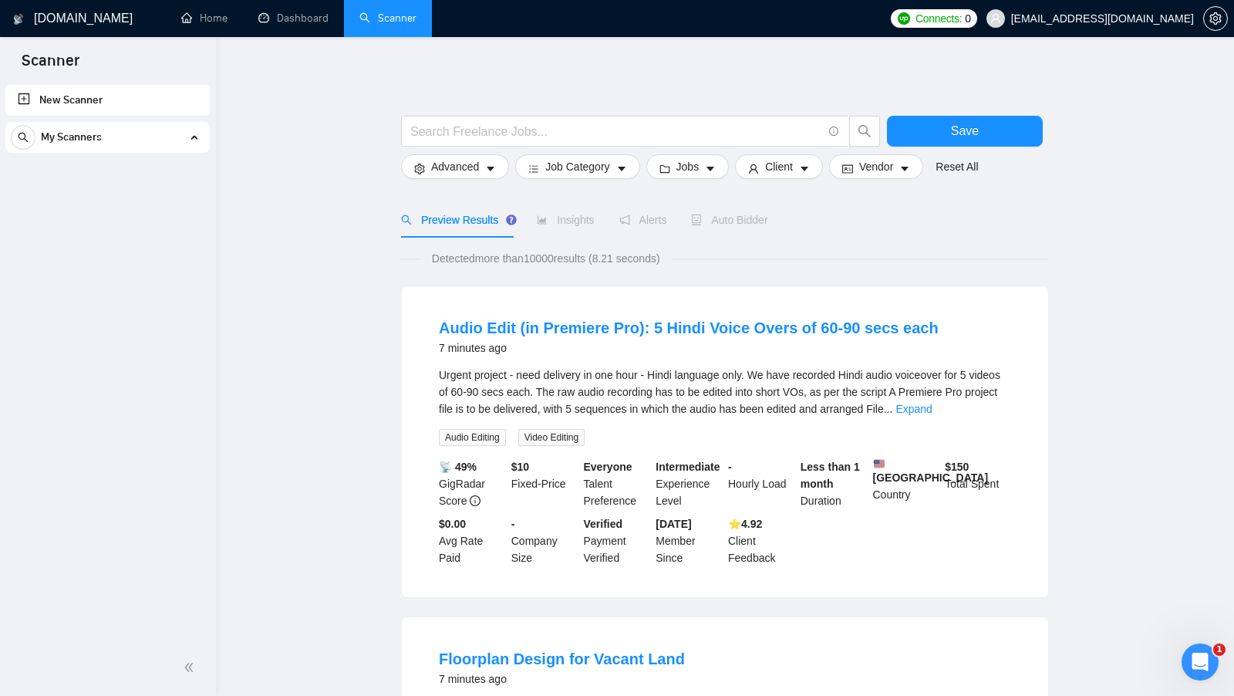
click at [534, 137] on input "text" at bounding box center [616, 131] width 412 height 19
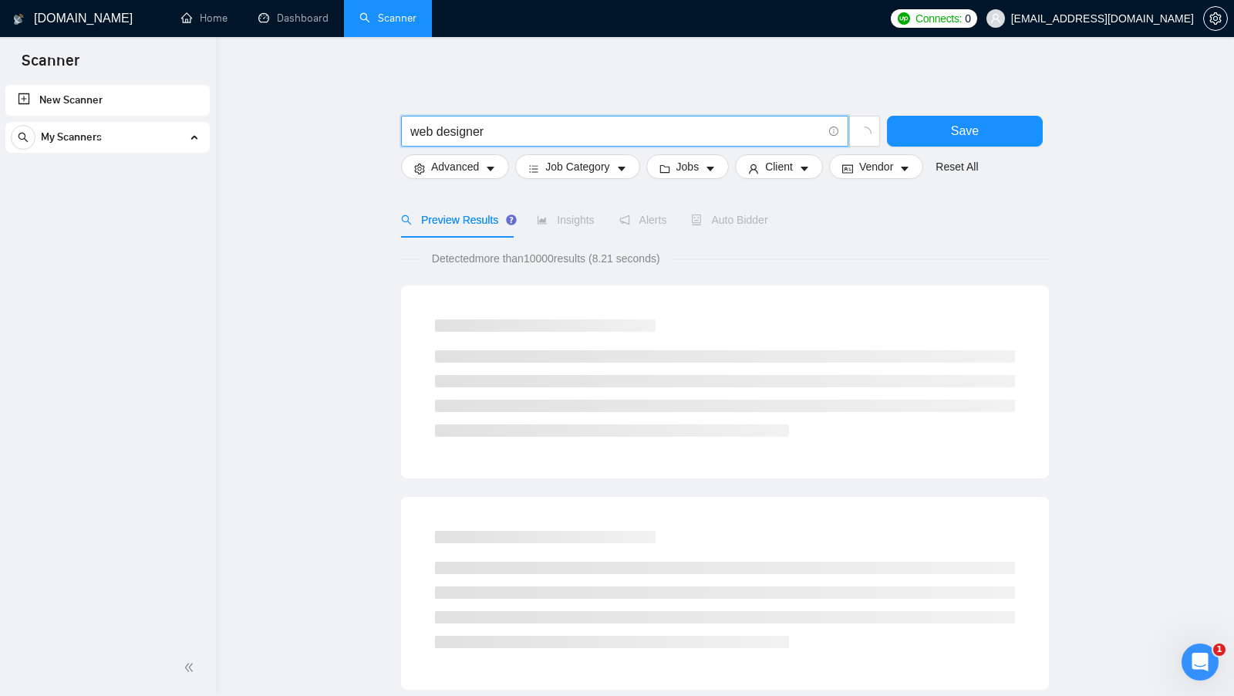
click at [420, 132] on input "web designer" at bounding box center [616, 131] width 412 height 19
click at [420, 131] on input "web designer" at bounding box center [616, 131] width 412 height 19
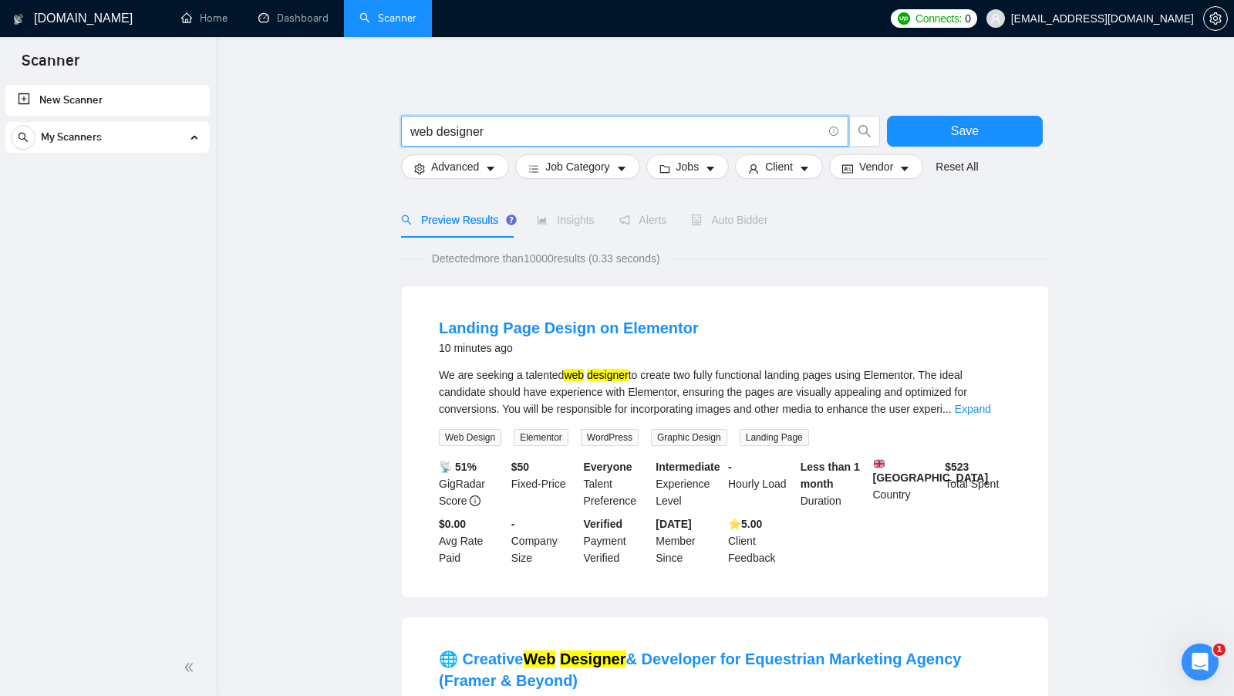
click at [477, 133] on input "web designer" at bounding box center [616, 131] width 412 height 19
click at [477, 132] on input "web designer" at bounding box center [616, 131] width 412 height 19
click at [437, 133] on input "web designer" at bounding box center [616, 131] width 412 height 19
click at [509, 138] on input "web + designer" at bounding box center [616, 131] width 412 height 19
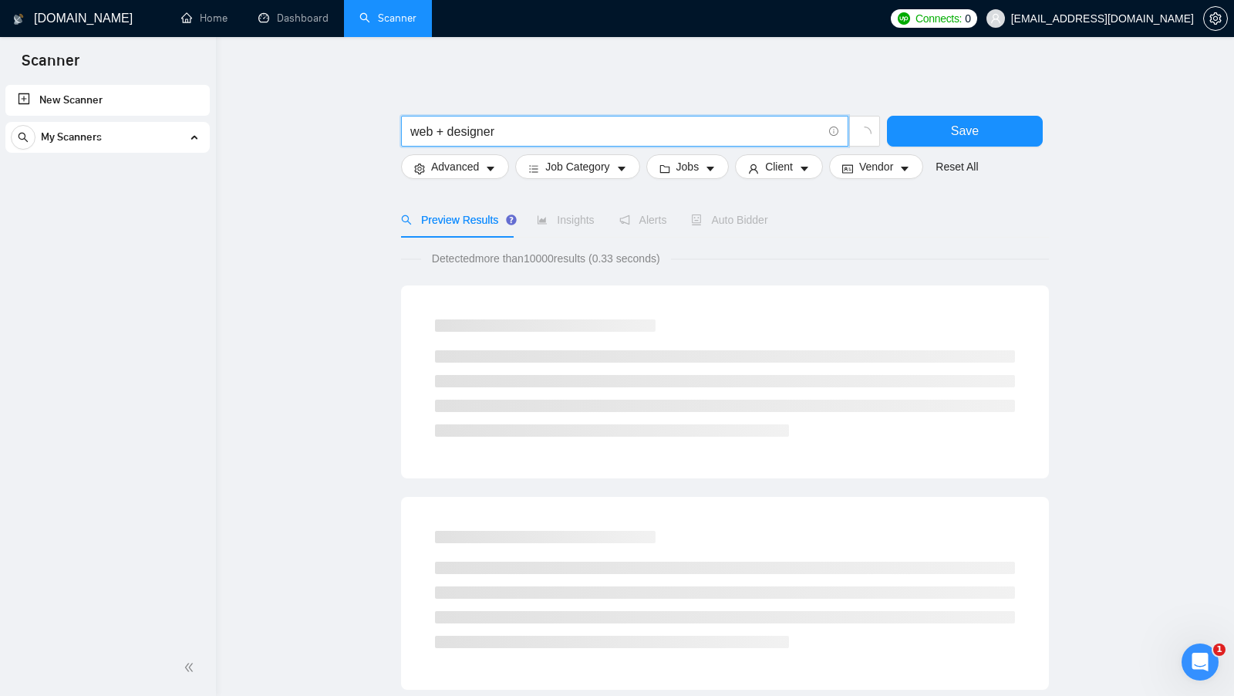
click at [422, 140] on input "web + designer" at bounding box center [616, 131] width 412 height 19
click at [465, 136] on input "web + designer" at bounding box center [616, 131] width 412 height 19
click at [466, 136] on input "web + designer" at bounding box center [616, 131] width 412 height 19
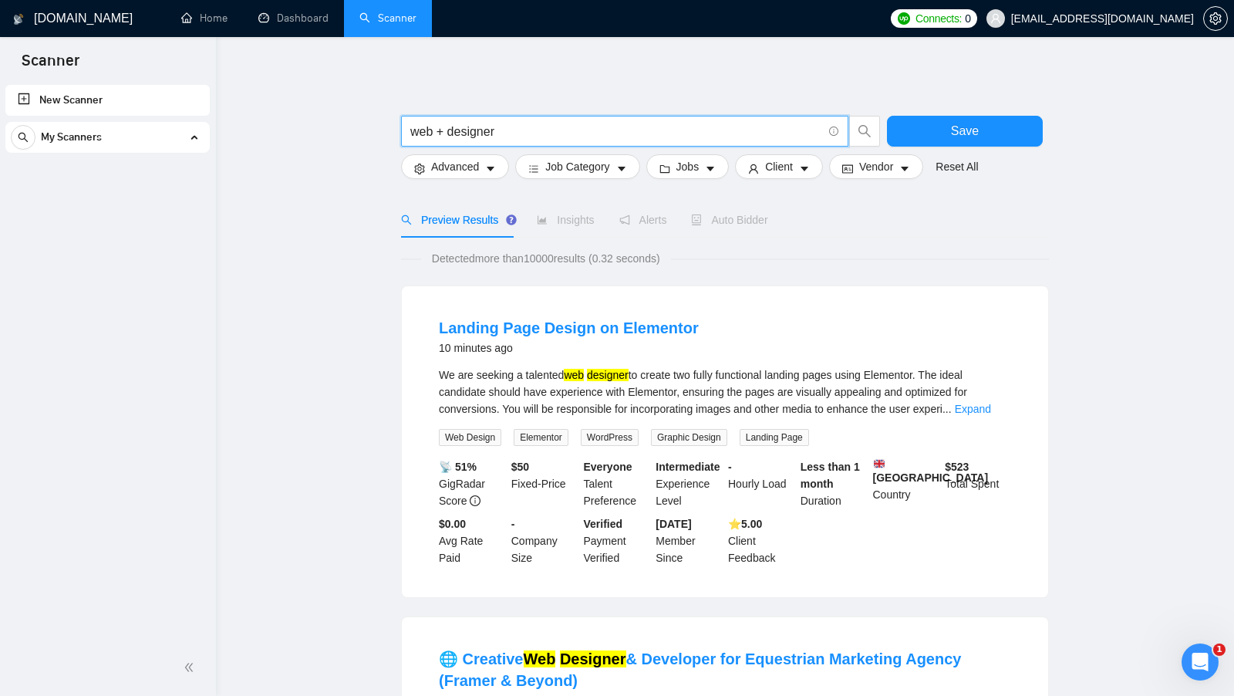
click at [537, 133] on input "web + designer" at bounding box center [616, 131] width 412 height 19
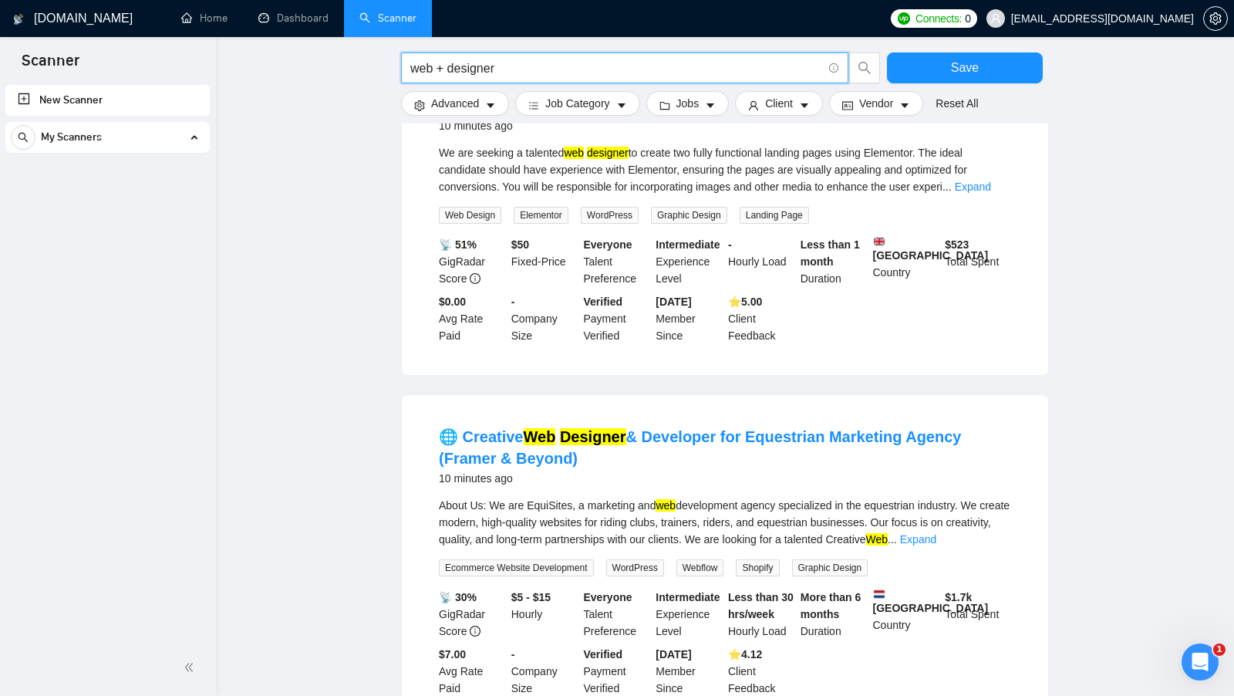
scroll to position [224, 0]
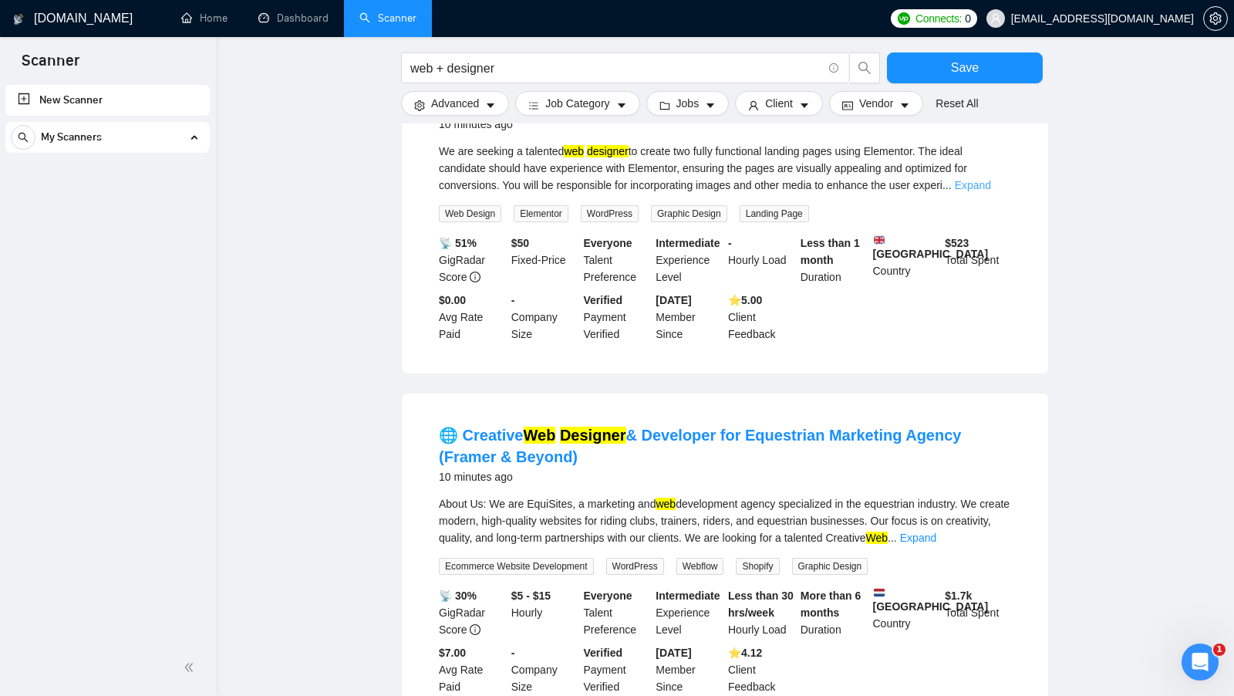
click at [991, 189] on link "Expand" at bounding box center [973, 185] width 36 height 12
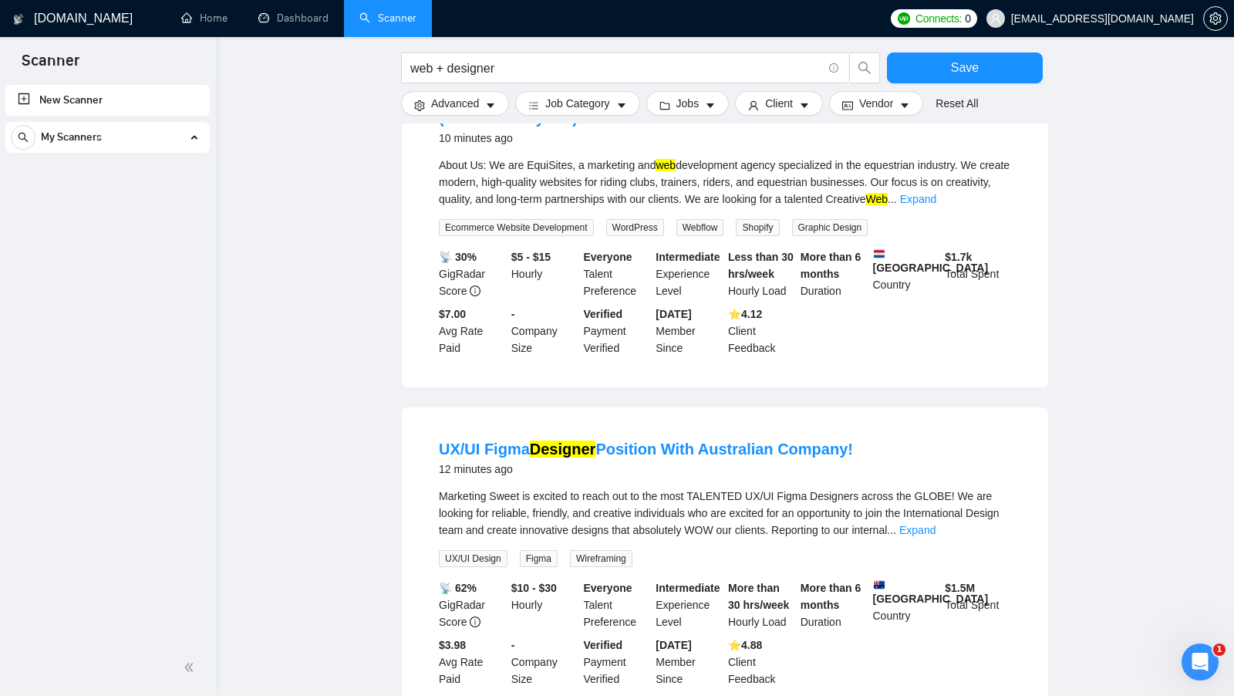
scroll to position [587, 0]
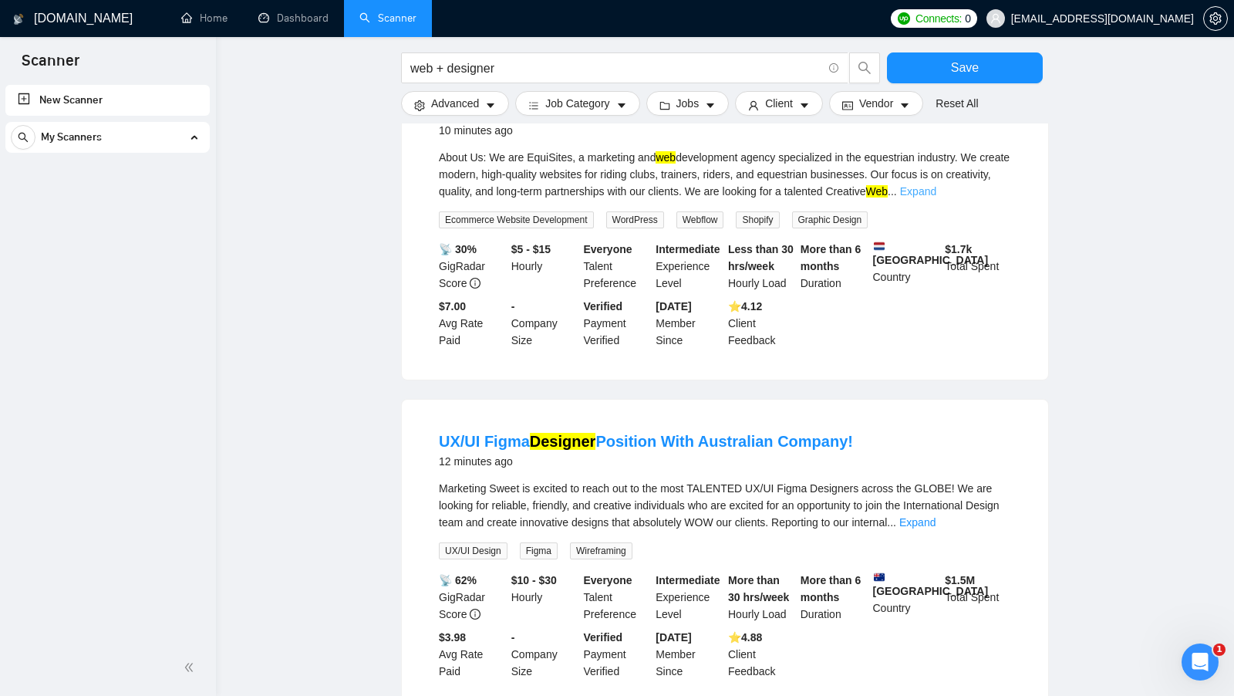
click at [936, 197] on link "Expand" at bounding box center [918, 191] width 36 height 12
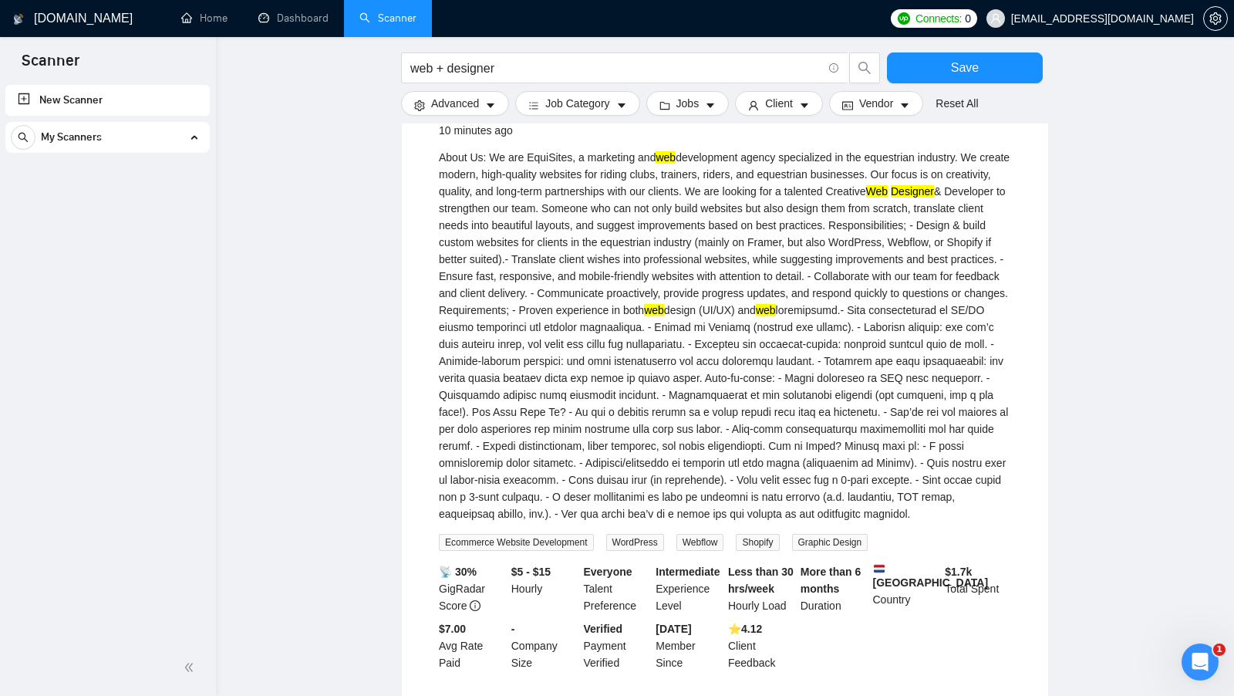
click at [672, 164] on mark "web" at bounding box center [666, 157] width 20 height 12
click at [794, 454] on div "About Us: We are EquiSites, a marketing and web development agency specialized …" at bounding box center [725, 335] width 572 height 373
click at [422, 72] on input "web + designer" at bounding box center [616, 68] width 412 height 19
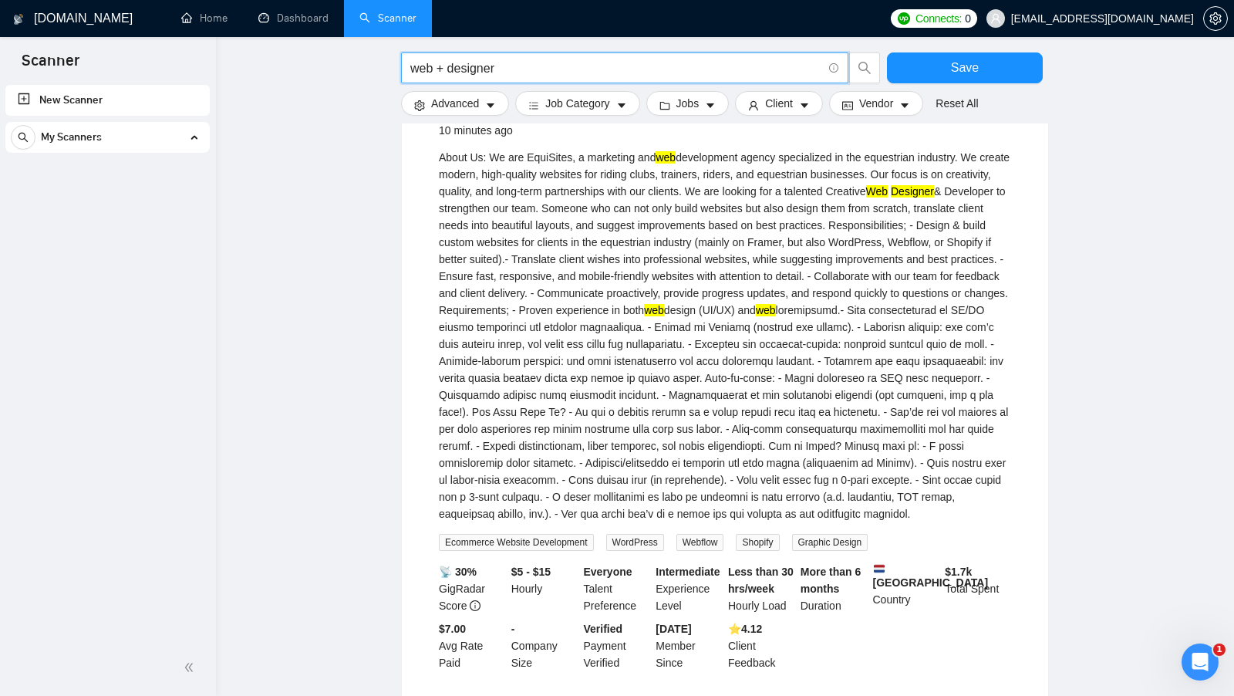
click at [473, 72] on input "web + designer" at bounding box center [616, 68] width 412 height 19
click at [473, 71] on input "web + designer" at bounding box center [616, 68] width 412 height 19
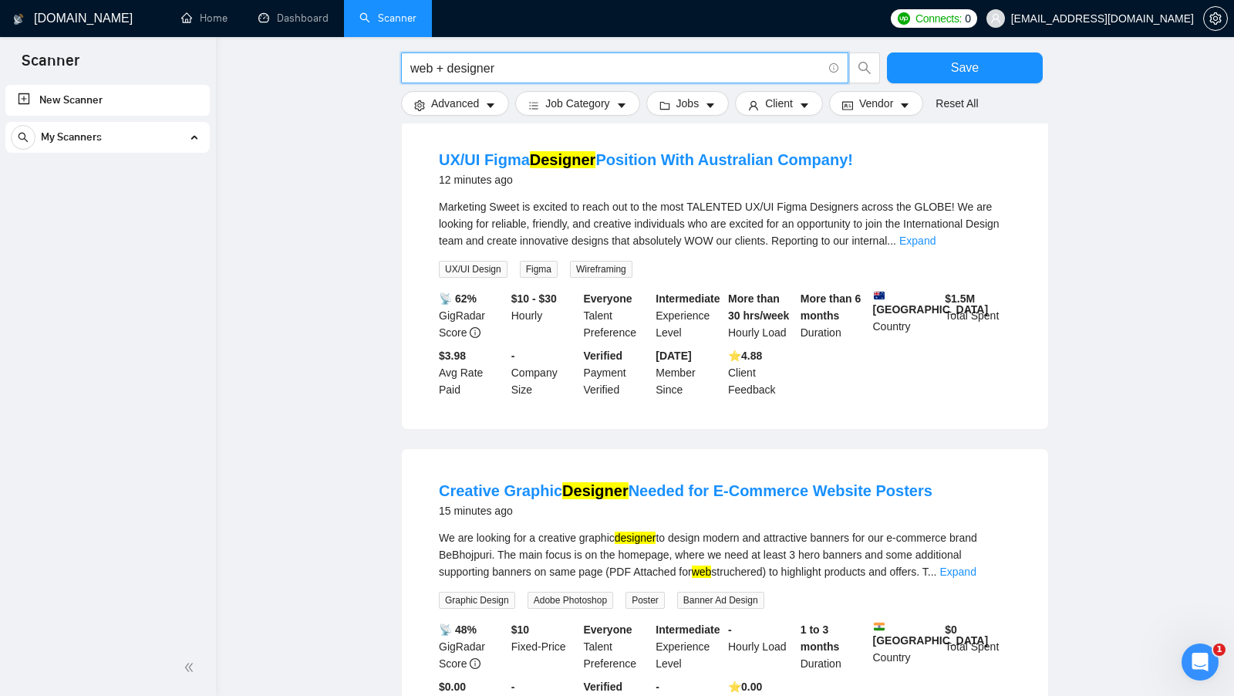
scroll to position [1170, 0]
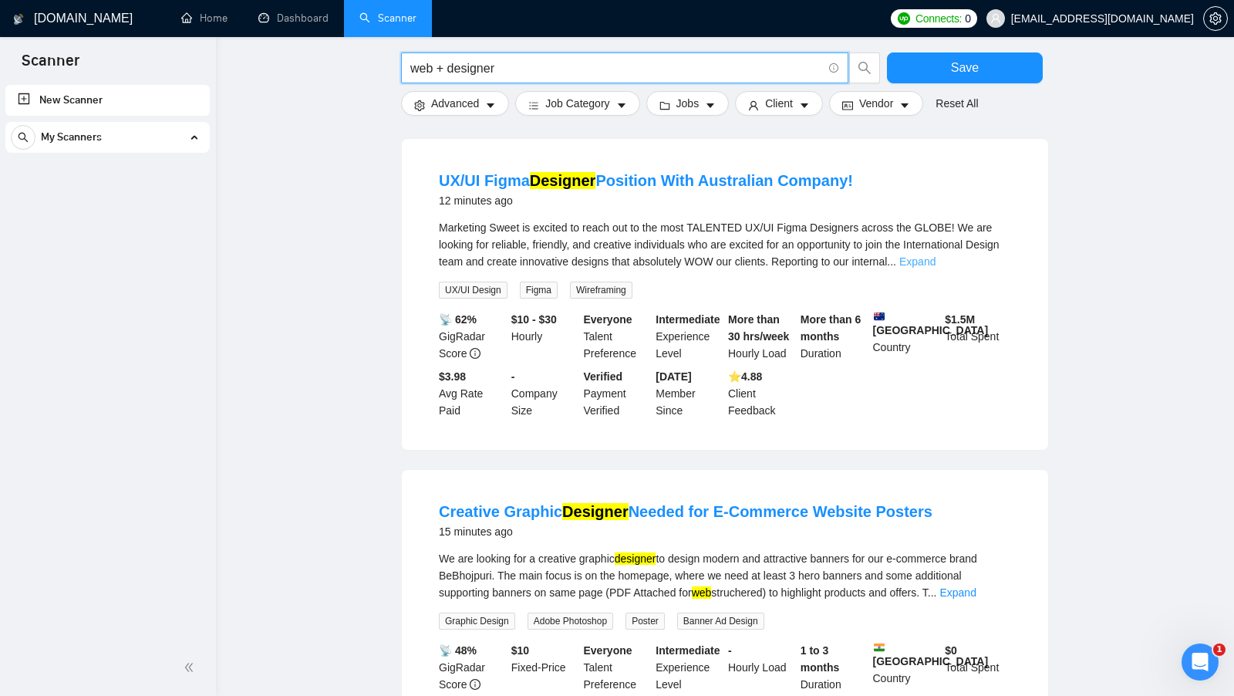
click at [936, 268] on link "Expand" at bounding box center [917, 261] width 36 height 12
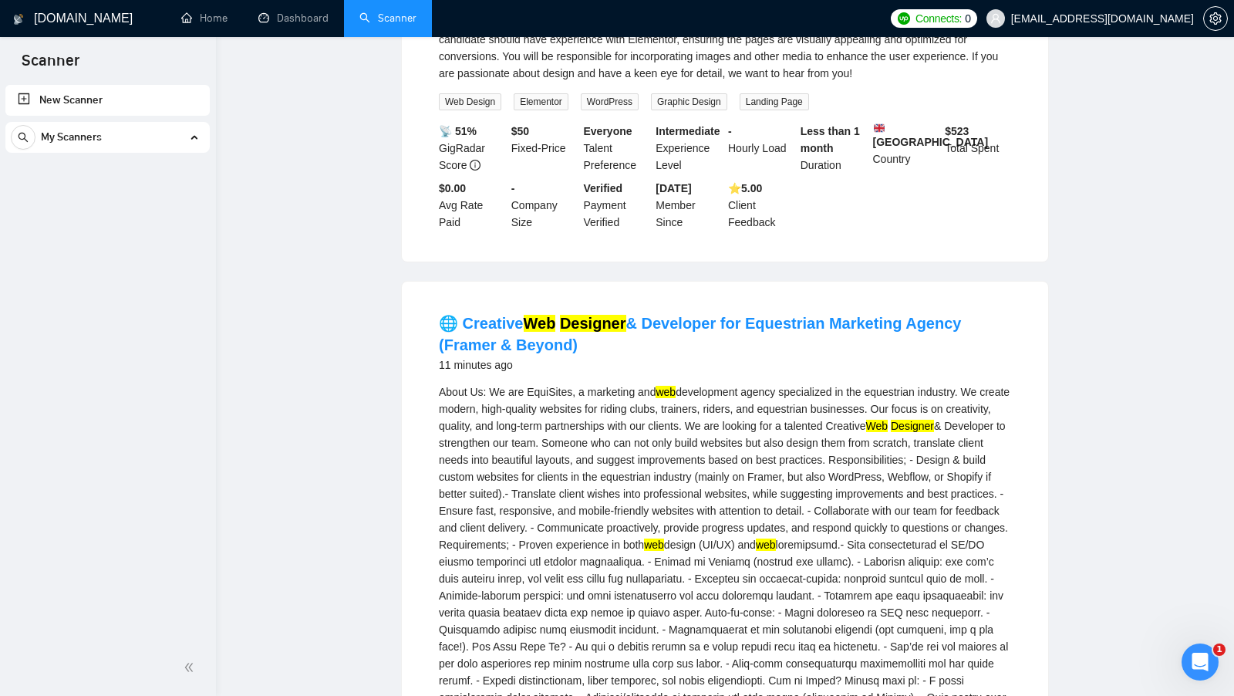
scroll to position [0, 0]
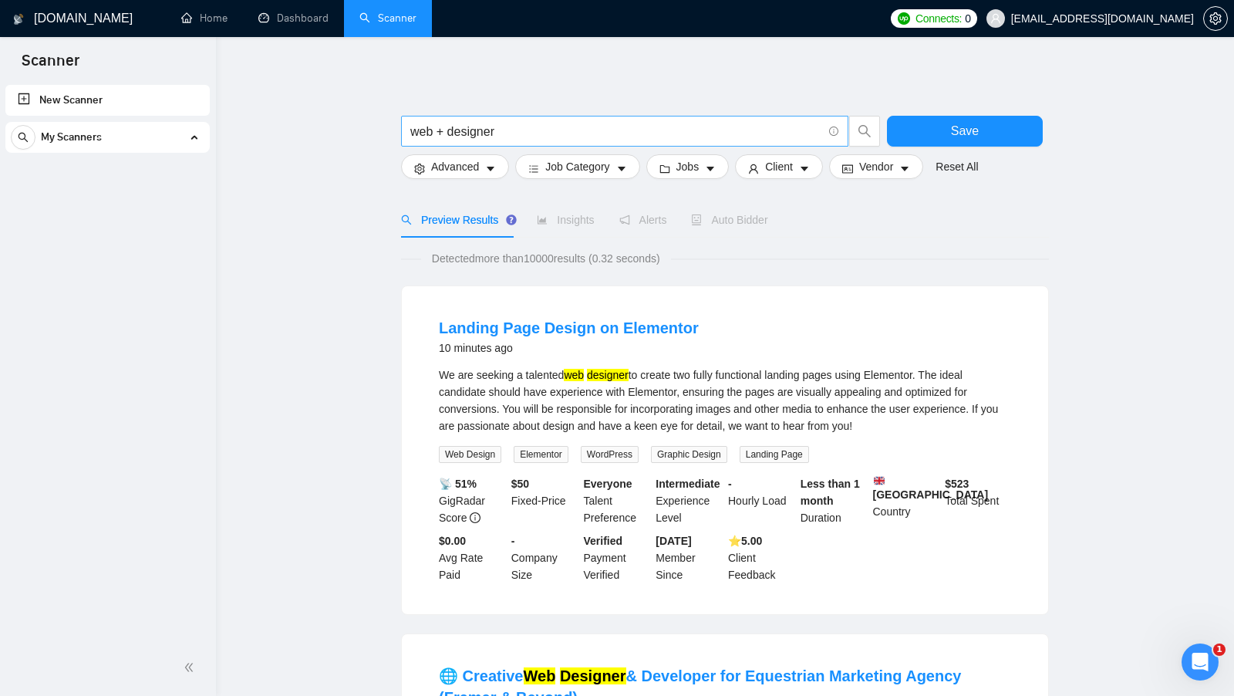
click at [443, 130] on input "web + designer" at bounding box center [616, 131] width 412 height 19
click at [629, 134] on input "web designer" at bounding box center [616, 131] width 412 height 19
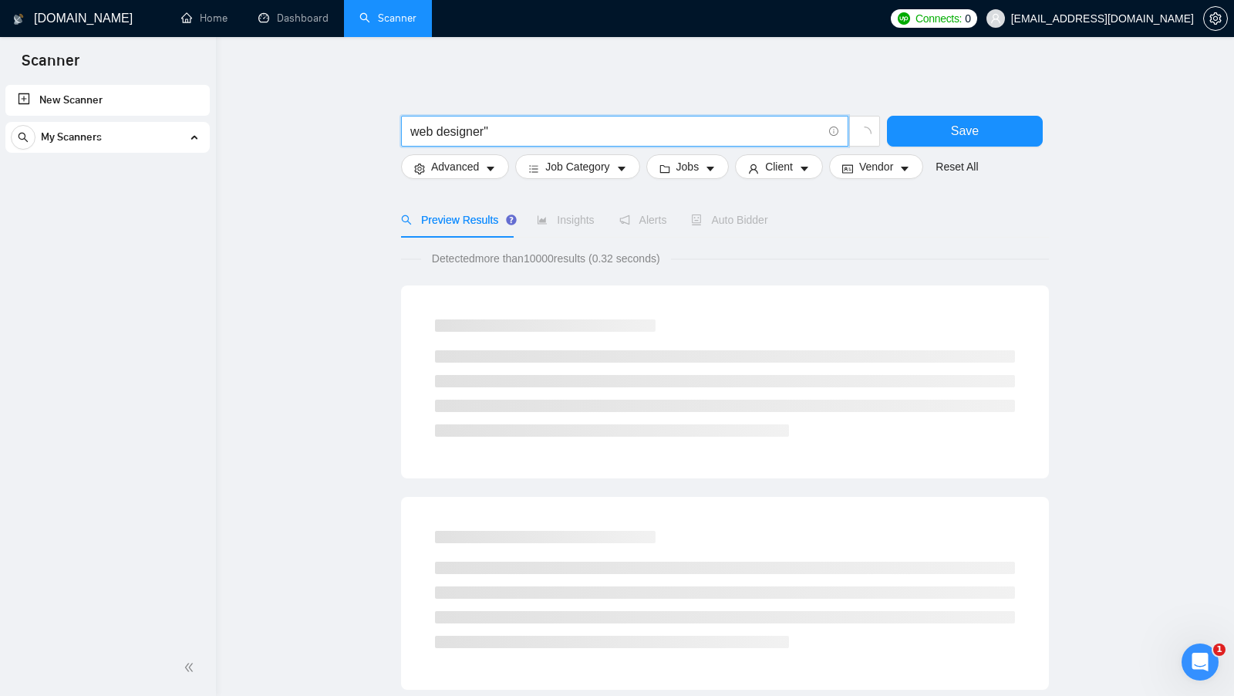
click at [411, 128] on input "web designer"" at bounding box center [616, 131] width 412 height 19
click at [532, 131] on input ""web designer"" at bounding box center [616, 131] width 412 height 19
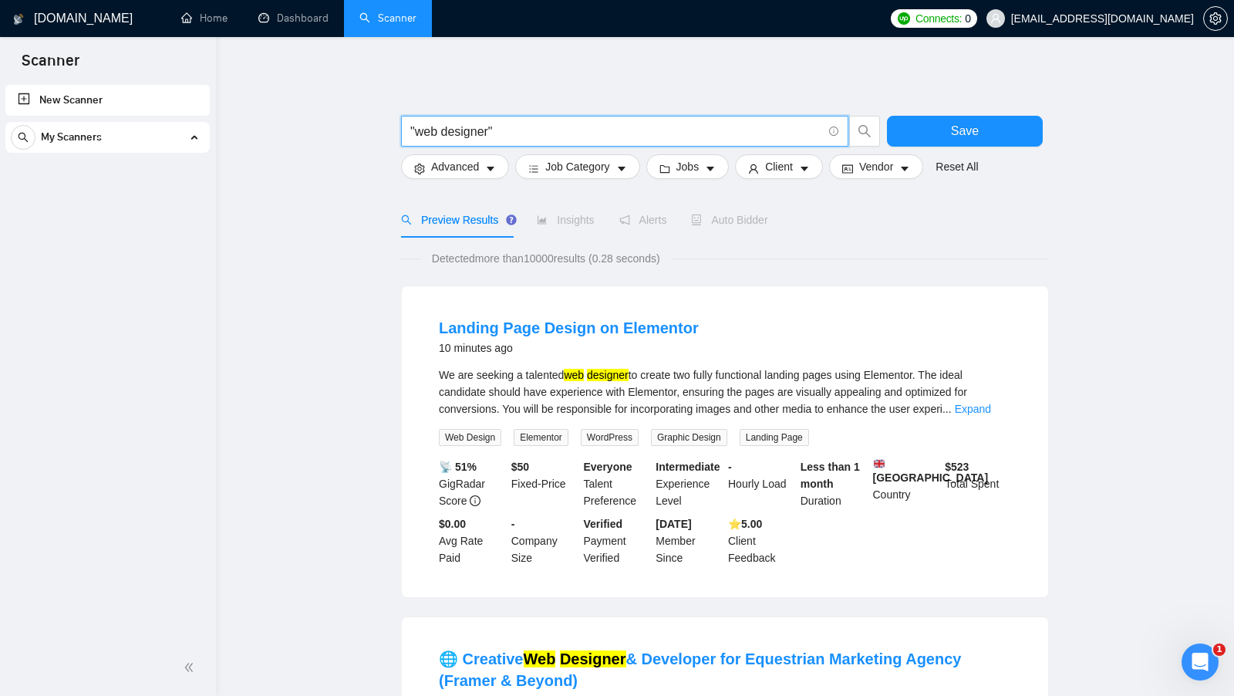
drag, startPoint x: 534, startPoint y: 128, endPoint x: 358, endPoint y: 128, distance: 176.6
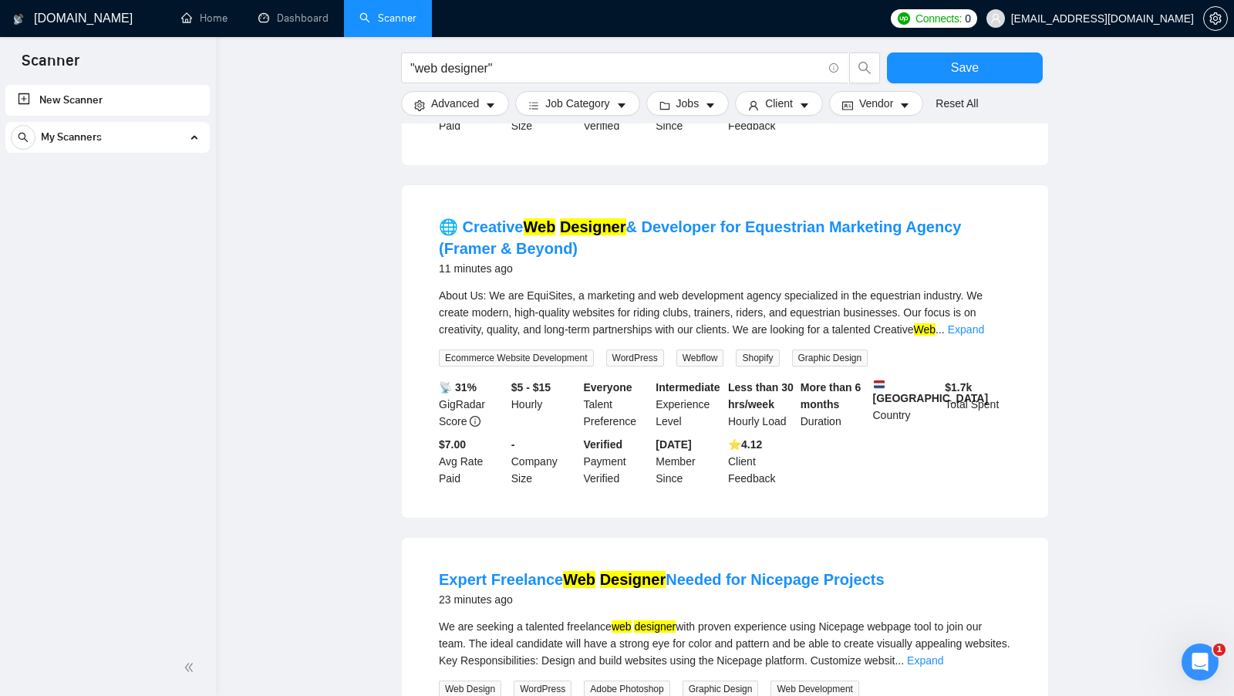
scroll to position [541, 0]
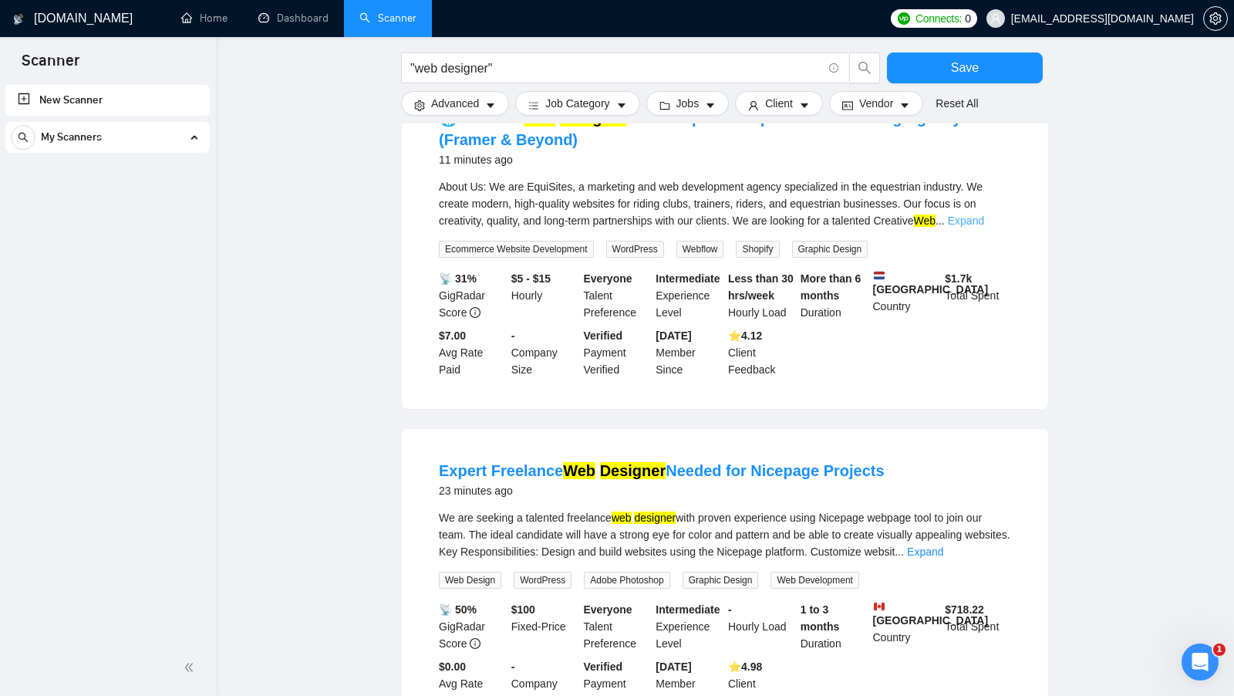
click at [984, 227] on link "Expand" at bounding box center [966, 220] width 36 height 12
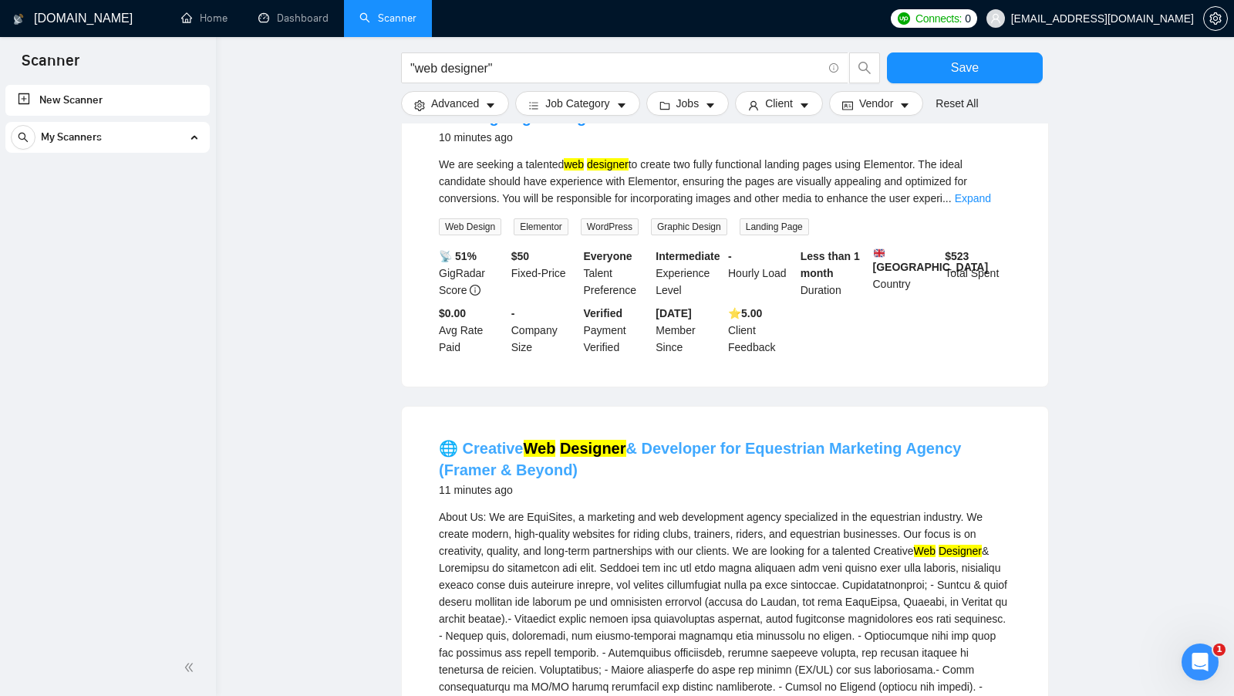
scroll to position [157, 0]
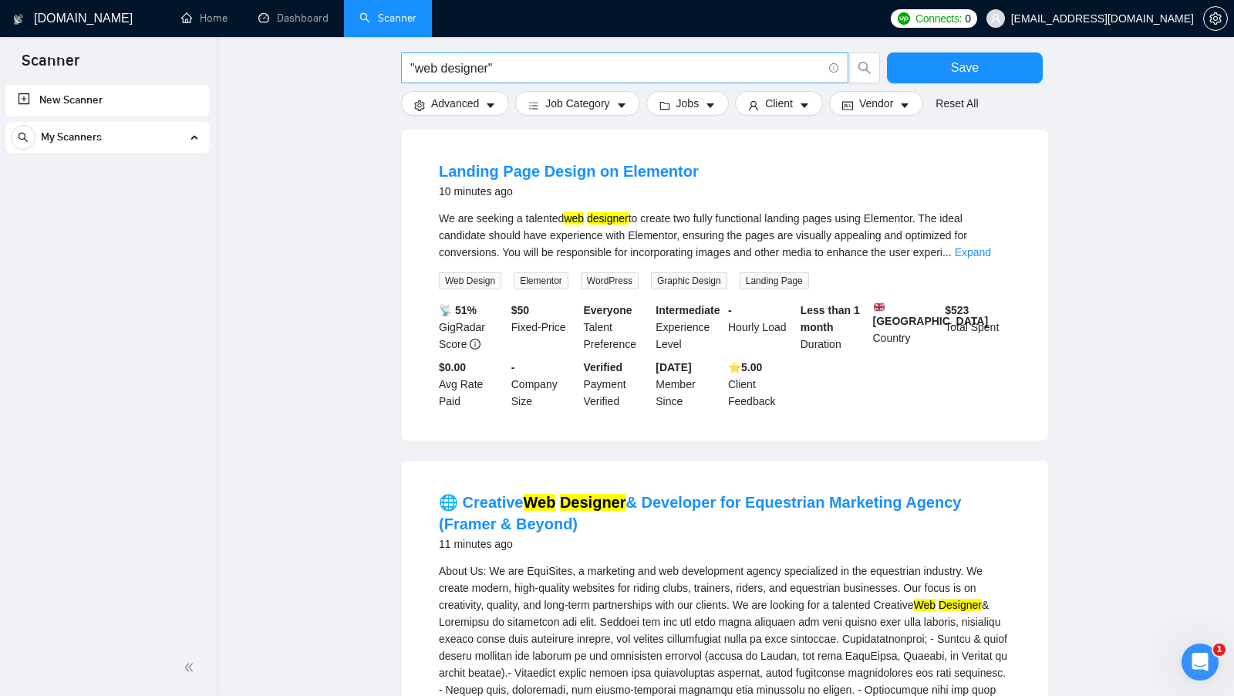
click at [529, 68] on input ""web designer"" at bounding box center [616, 68] width 412 height 19
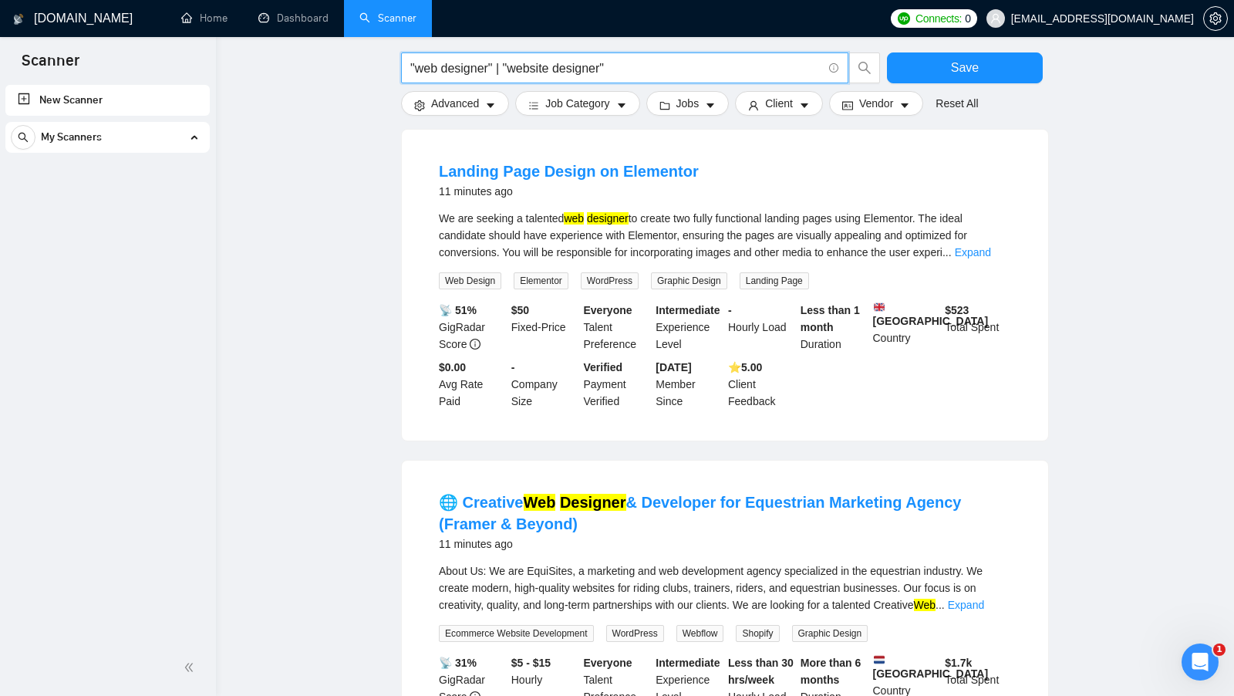
click at [761, 63] on input ""web designer" | "website designer"" at bounding box center [616, 68] width 412 height 19
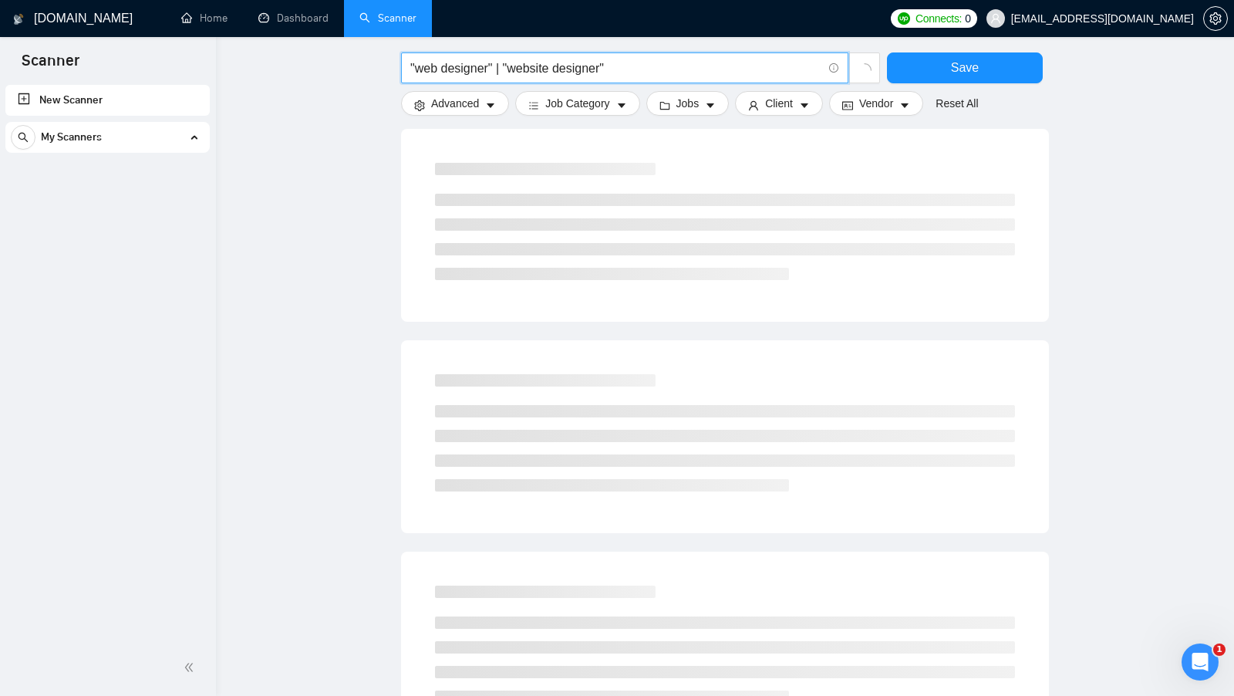
drag, startPoint x: 497, startPoint y: 65, endPoint x: 370, endPoint y: 67, distance: 126.5
click at [370, 67] on main ""web designer" | "website designer" Save Advanced Job Category Jobs Client Vend…" at bounding box center [725, 554] width 969 height 1299
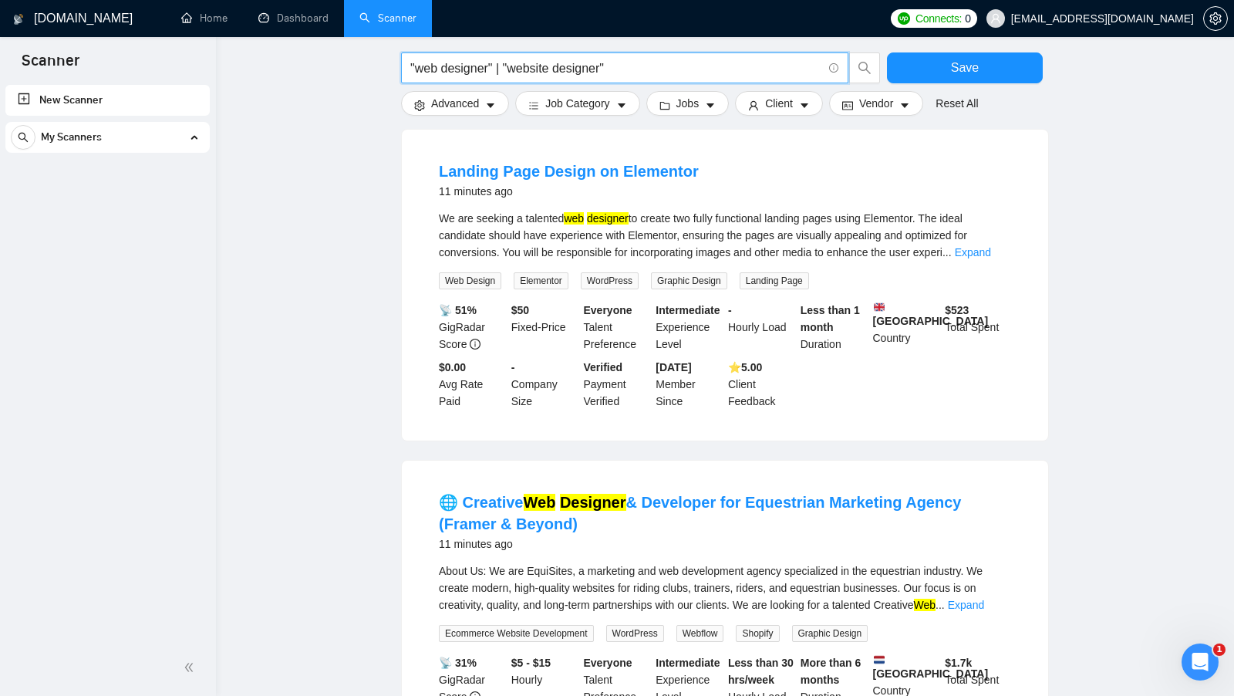
drag, startPoint x: 665, startPoint y: 69, endPoint x: 506, endPoint y: 69, distance: 158.9
click at [506, 69] on input ""web designer" | "website designer"" at bounding box center [616, 68] width 412 height 19
click at [723, 76] on input ""web designer" | "website designer"" at bounding box center [616, 68] width 412 height 19
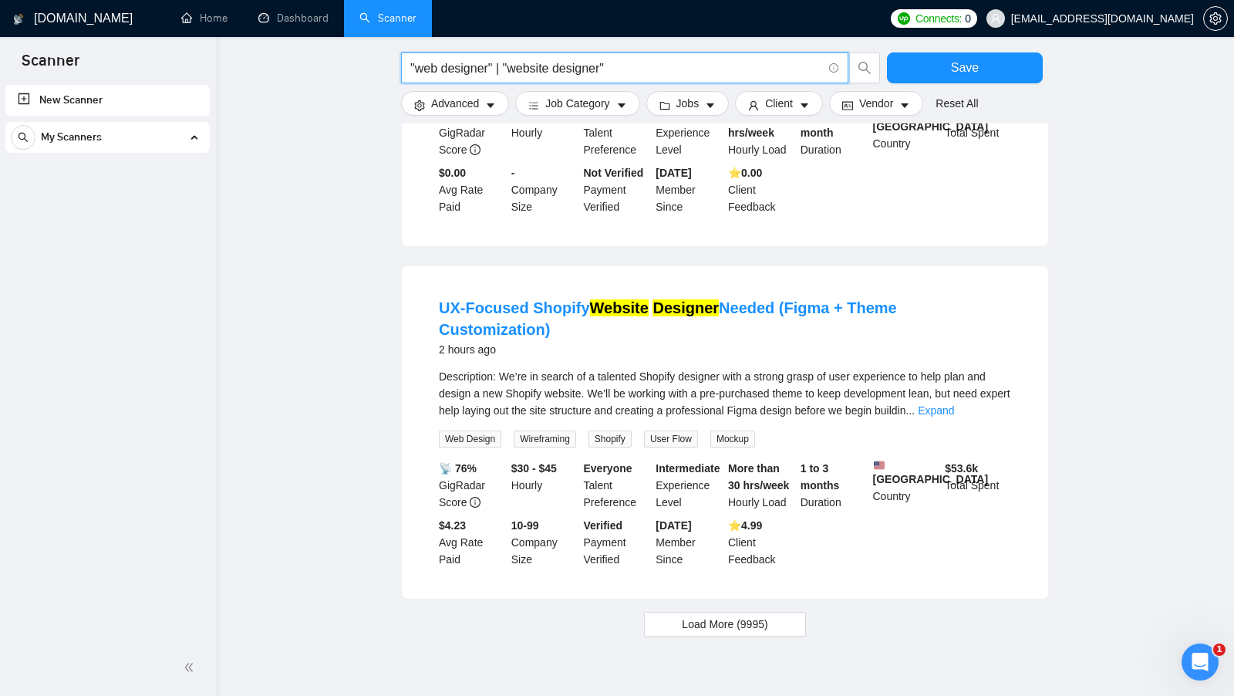
scroll to position [1401, 0]
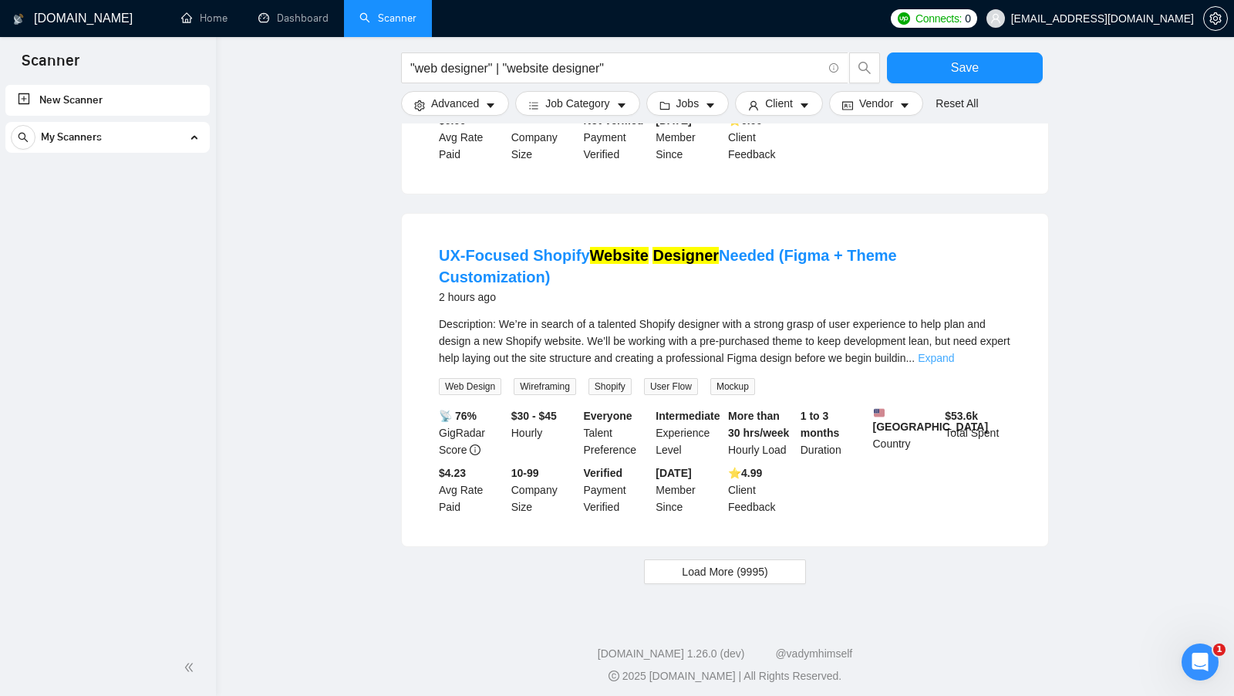
click at [954, 352] on link "Expand" at bounding box center [936, 358] width 36 height 12
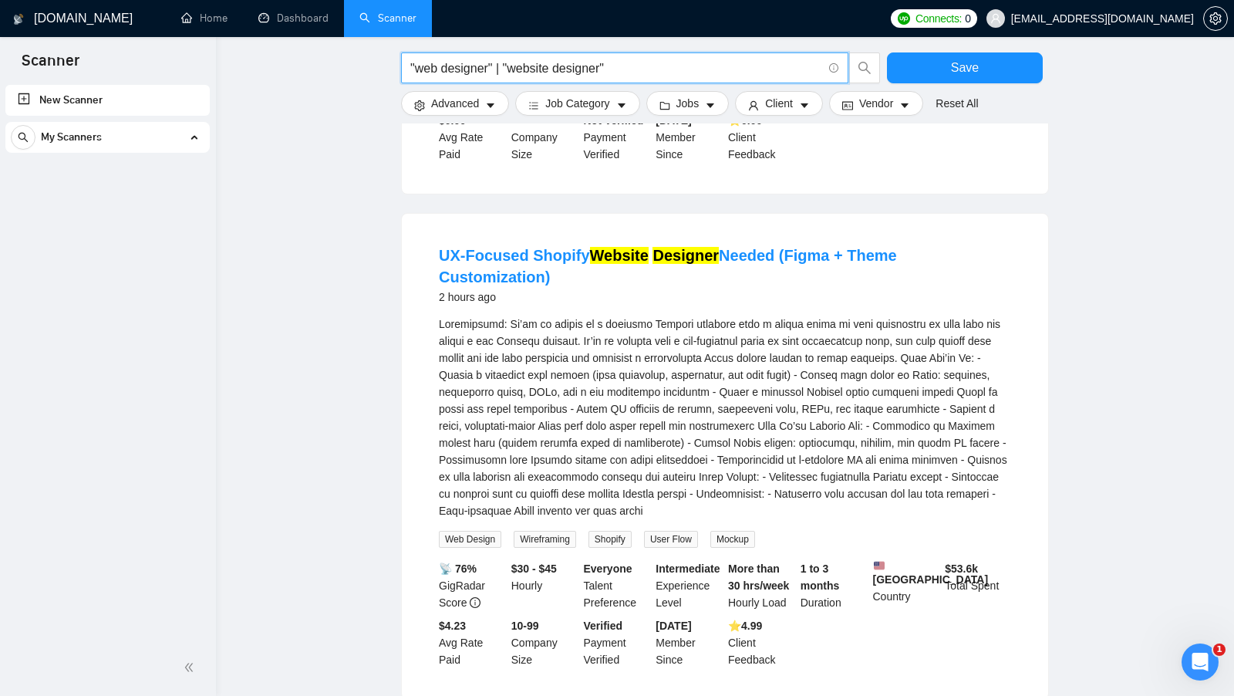
drag, startPoint x: 653, startPoint y: 67, endPoint x: 507, endPoint y: 66, distance: 146.5
click at [507, 67] on input ""web designer" | "website designer"" at bounding box center [616, 68] width 412 height 19
drag, startPoint x: 496, startPoint y: 67, endPoint x: 389, endPoint y: 69, distance: 107.2
click at [710, 403] on div "Description:\aWe’re in search of a talented Shopify designer with a strong gras…" at bounding box center [725, 417] width 572 height 204
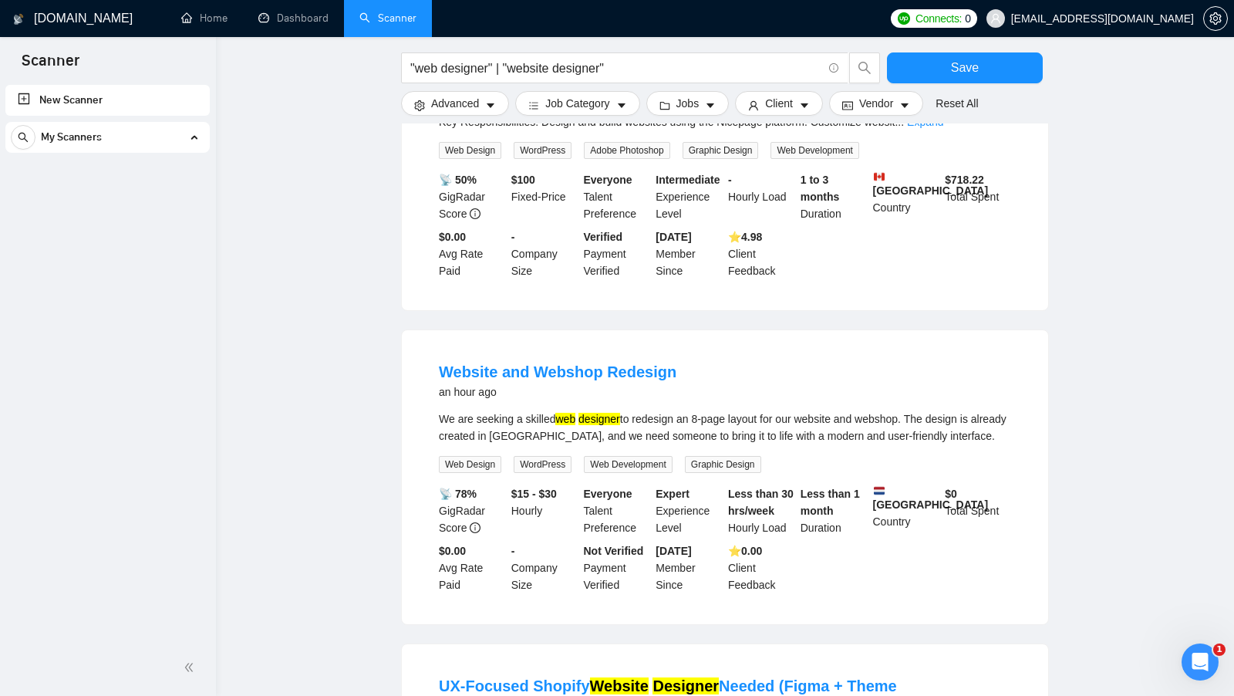
scroll to position [0, 0]
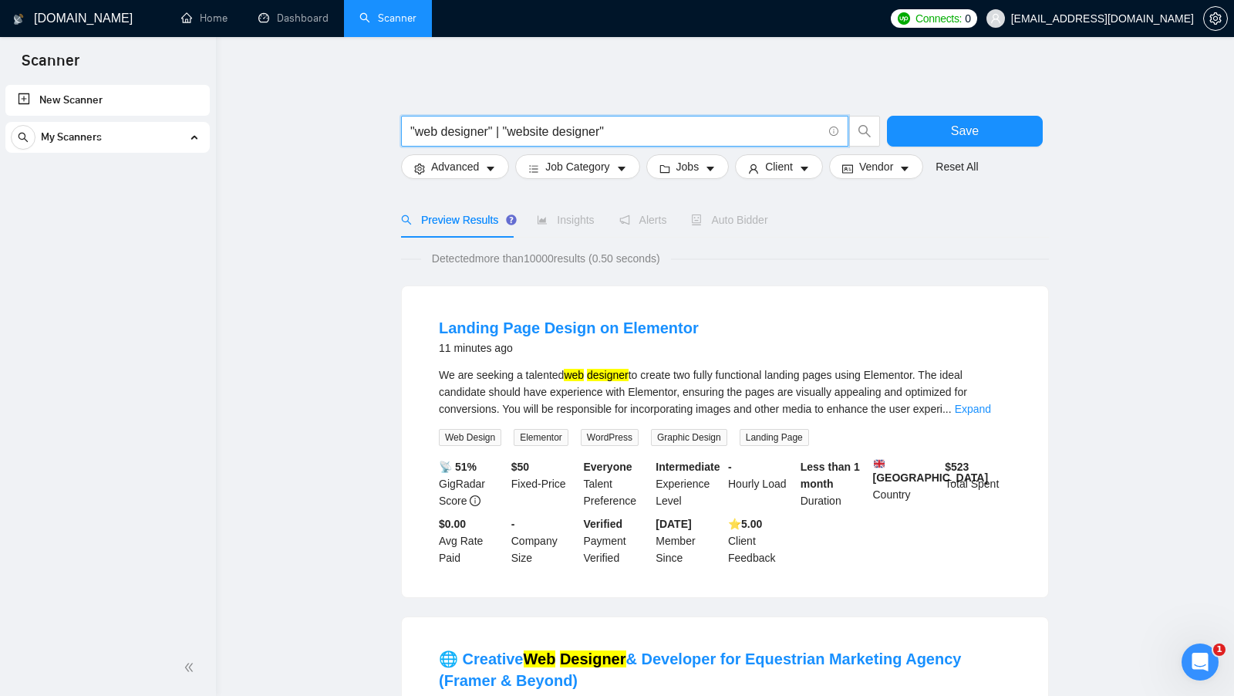
drag, startPoint x: 649, startPoint y: 135, endPoint x: 396, endPoint y: 134, distance: 252.2
click at [419, 131] on input "web designer" at bounding box center [616, 131] width 412 height 19
click at [418, 131] on input "web designer" at bounding box center [616, 131] width 412 height 19
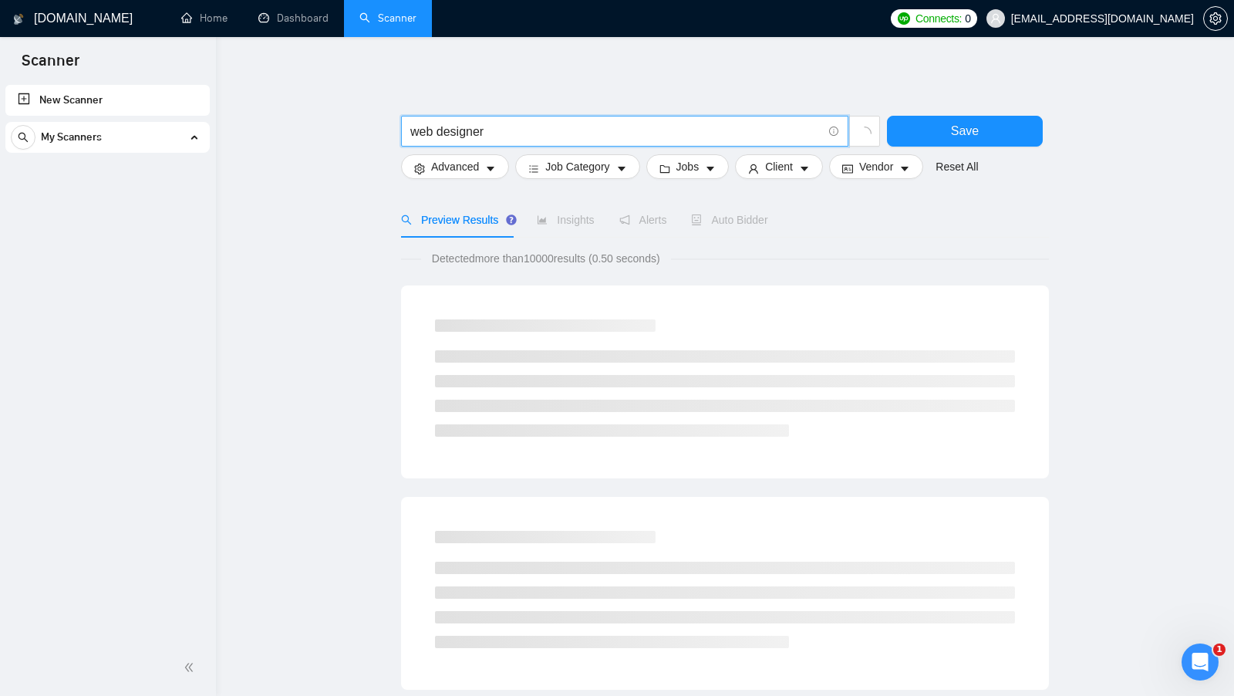
click at [465, 130] on input "web designer" at bounding box center [616, 131] width 412 height 19
click at [504, 130] on input "web designer" at bounding box center [616, 131] width 412 height 19
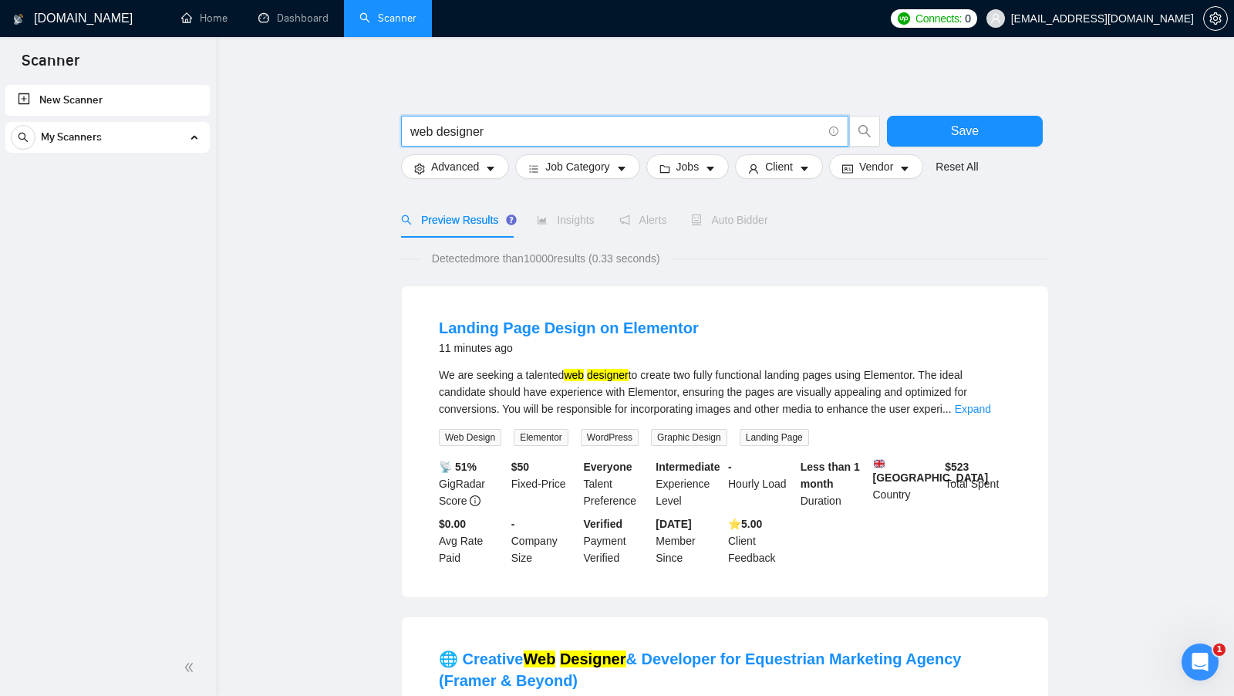
click at [430, 131] on input "web designer" at bounding box center [616, 131] width 412 height 19
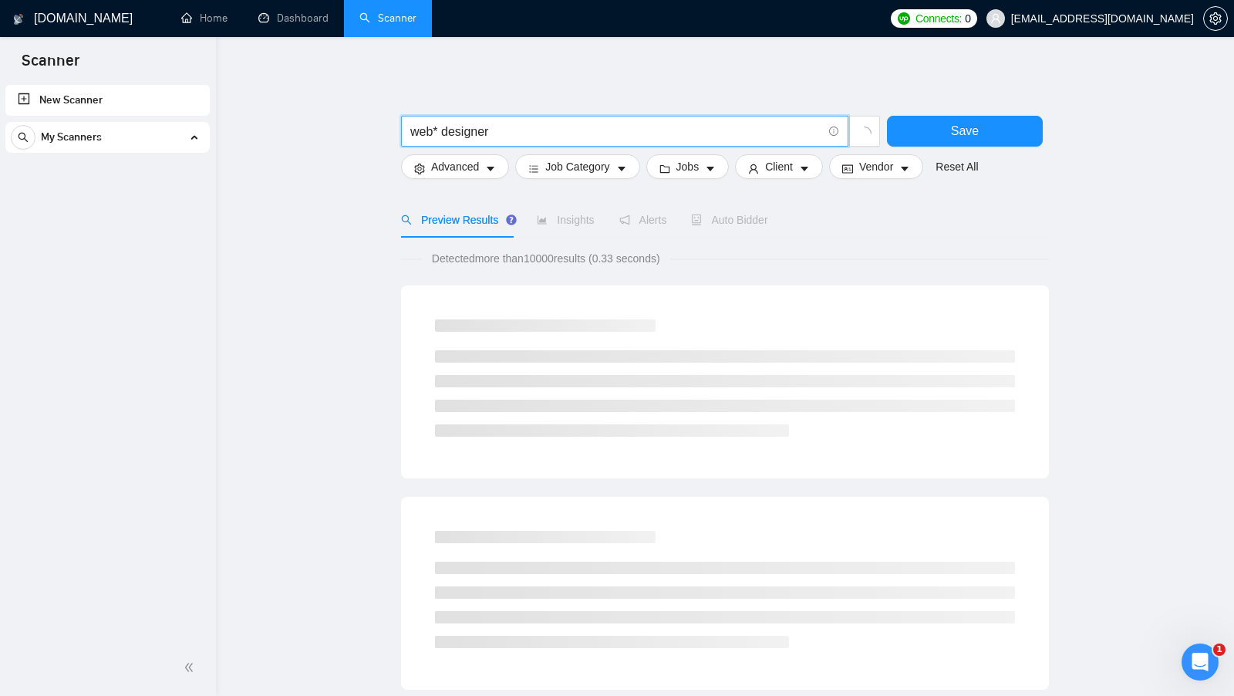
click at [425, 131] on input "web* designer" at bounding box center [616, 131] width 412 height 19
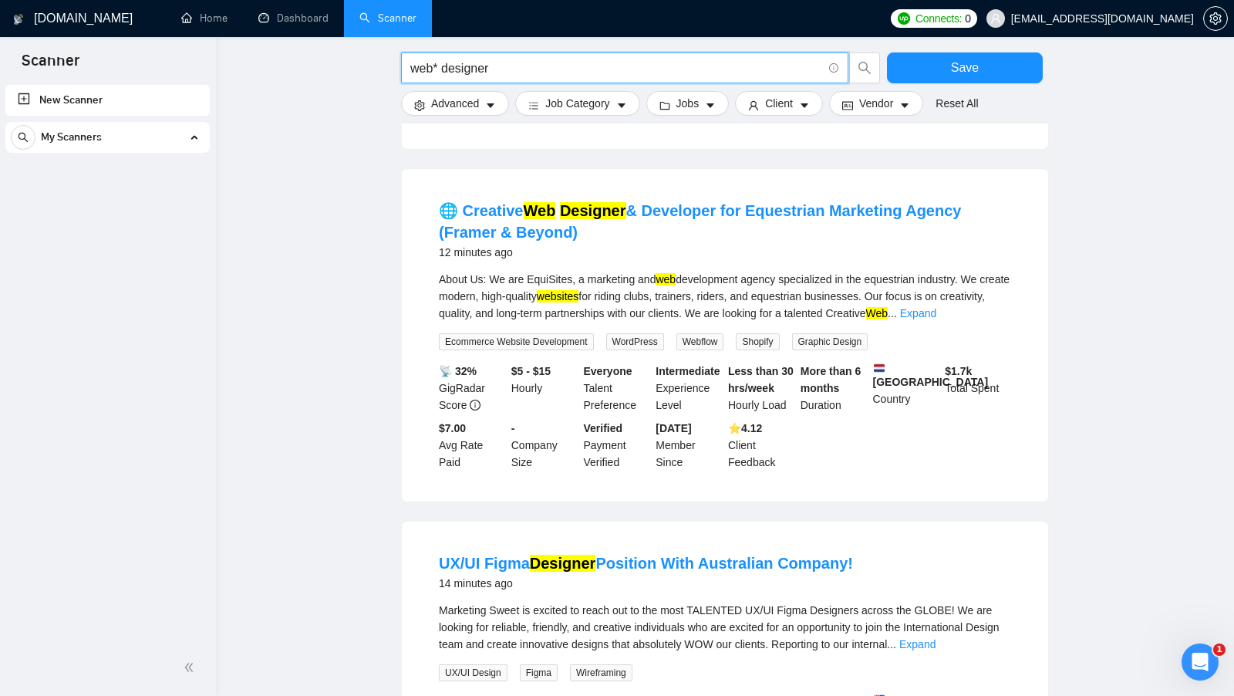
scroll to position [815, 0]
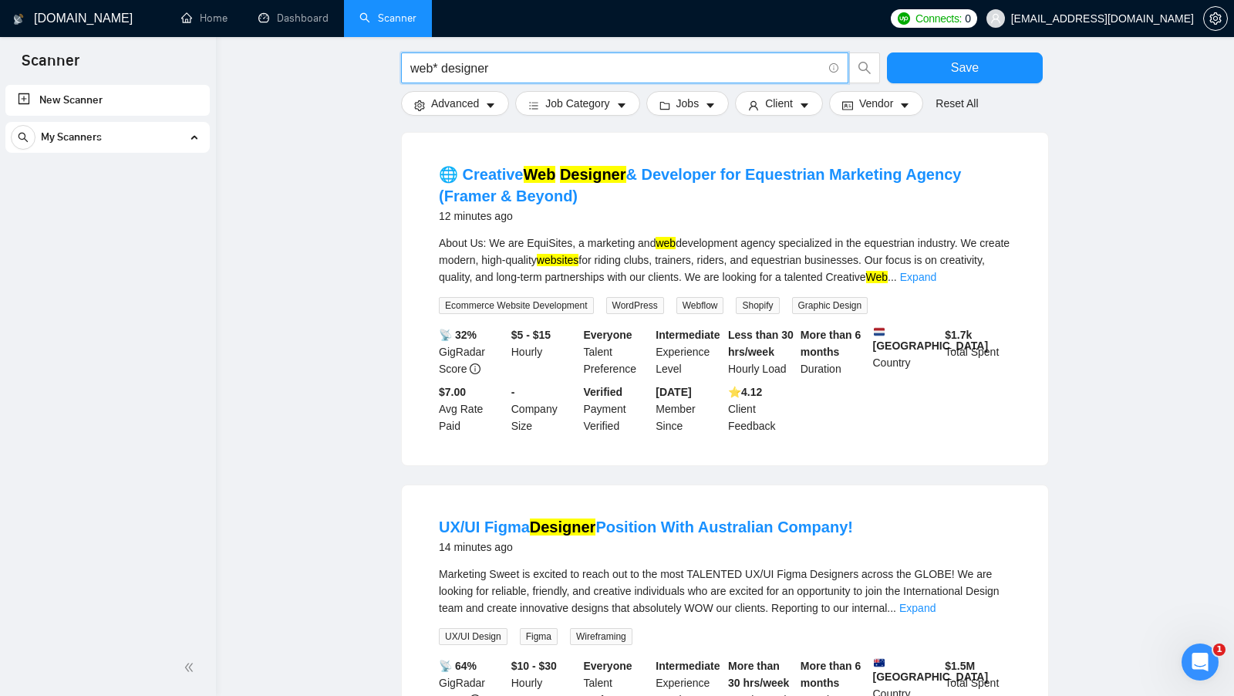
click at [612, 273] on div "About Us: We are EquiSites, a marketing and web development agency specialized …" at bounding box center [725, 259] width 572 height 51
click at [659, 273] on div "About Us: We are EquiSites, a marketing and web development agency specialized …" at bounding box center [725, 259] width 572 height 51
click at [420, 62] on input "web* designer" at bounding box center [616, 68] width 412 height 19
click at [530, 62] on input "web* designer" at bounding box center [616, 68] width 412 height 19
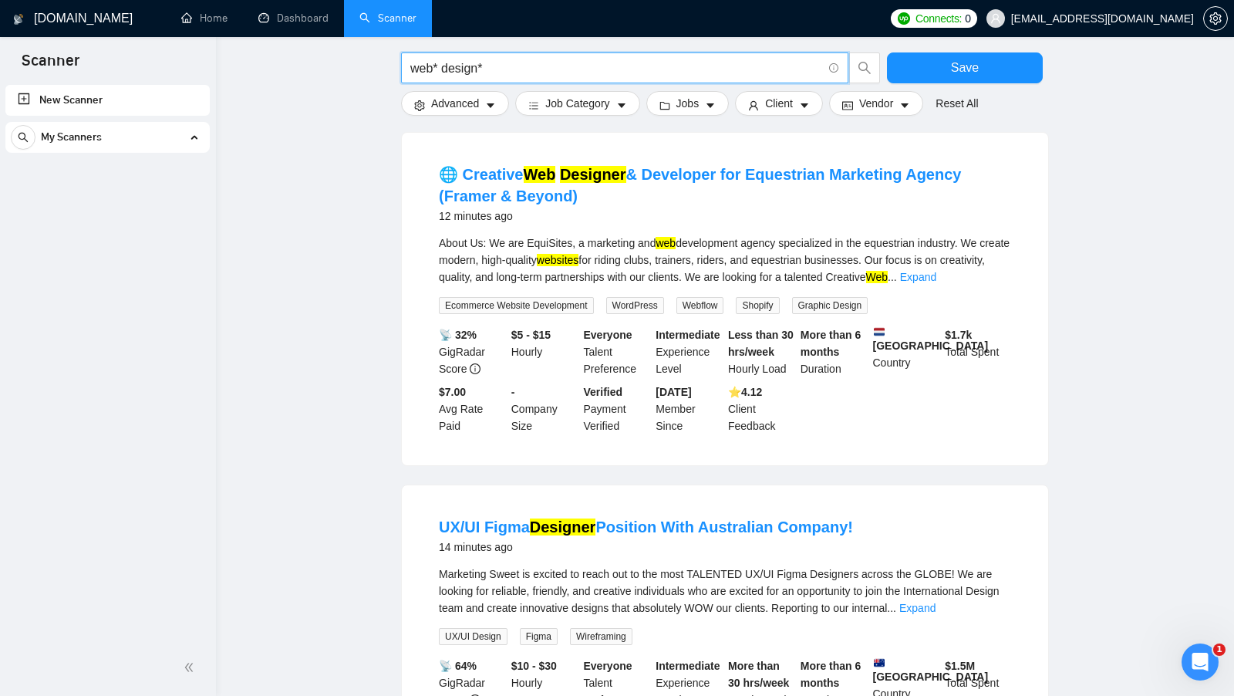
click at [458, 69] on input "web* design*" at bounding box center [616, 68] width 412 height 19
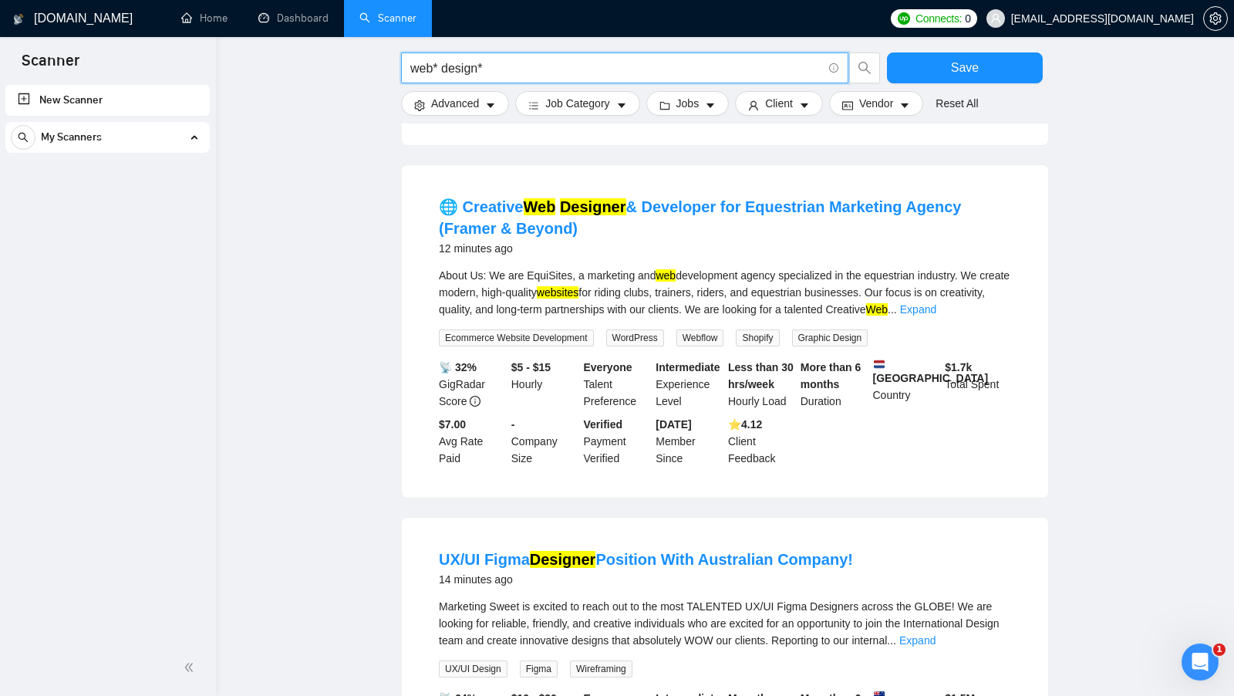
click at [458, 68] on input "web* design*" at bounding box center [616, 68] width 412 height 19
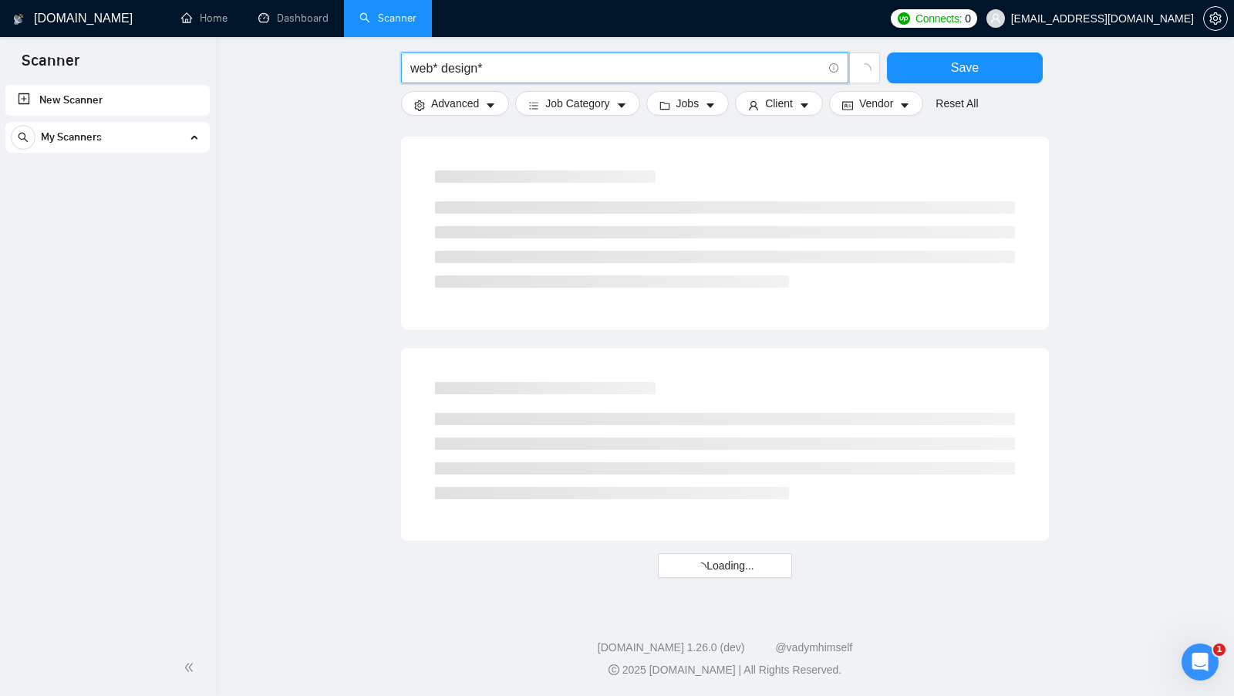
click at [509, 66] on input "web* design*" at bounding box center [616, 68] width 412 height 19
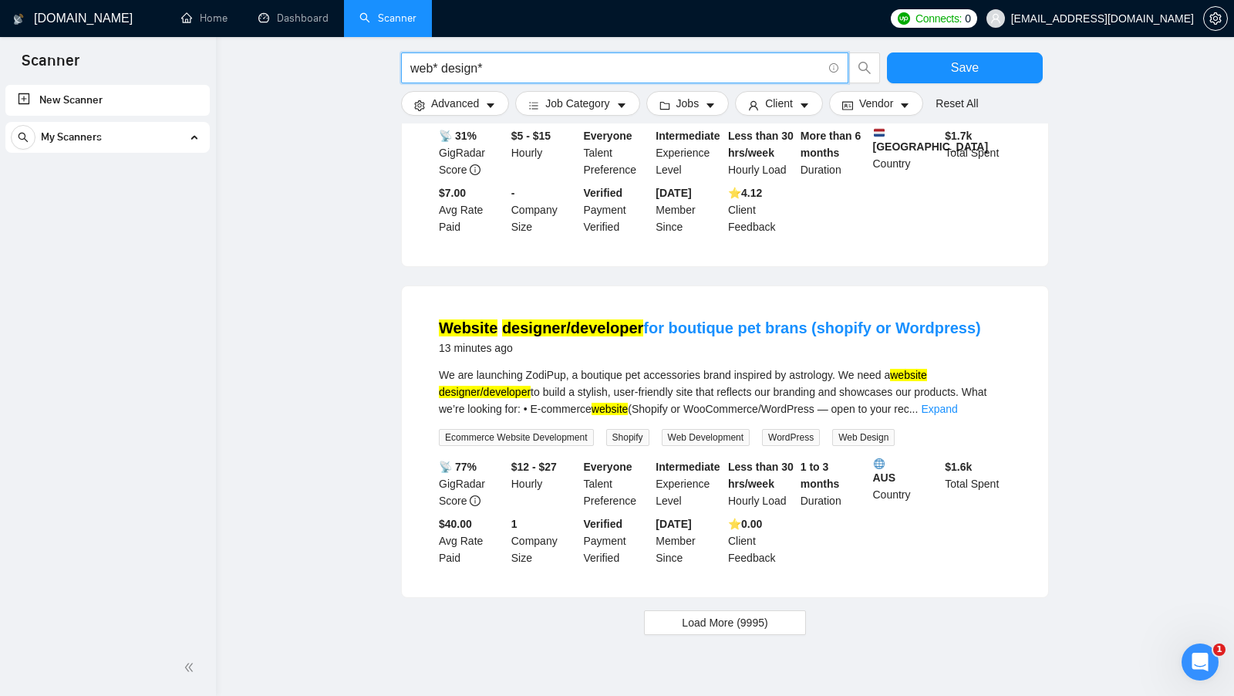
scroll to position [1406, 0]
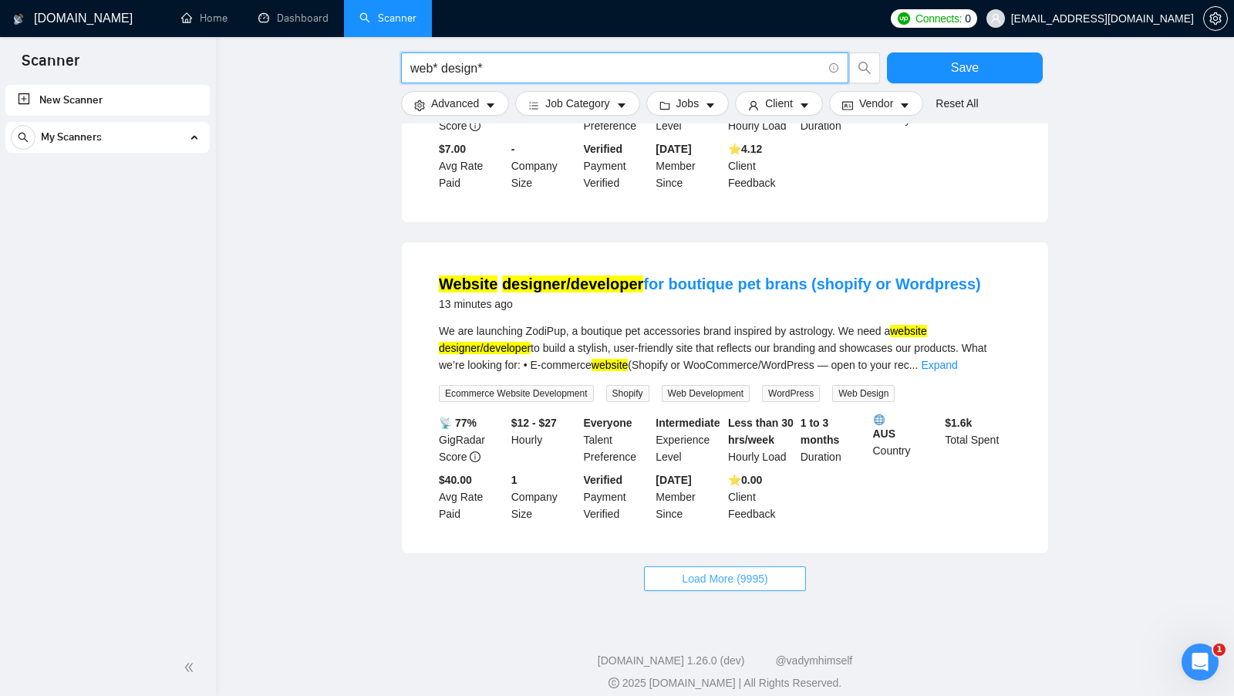
click at [723, 570] on span "Load More (9995)" at bounding box center [725, 578] width 86 height 17
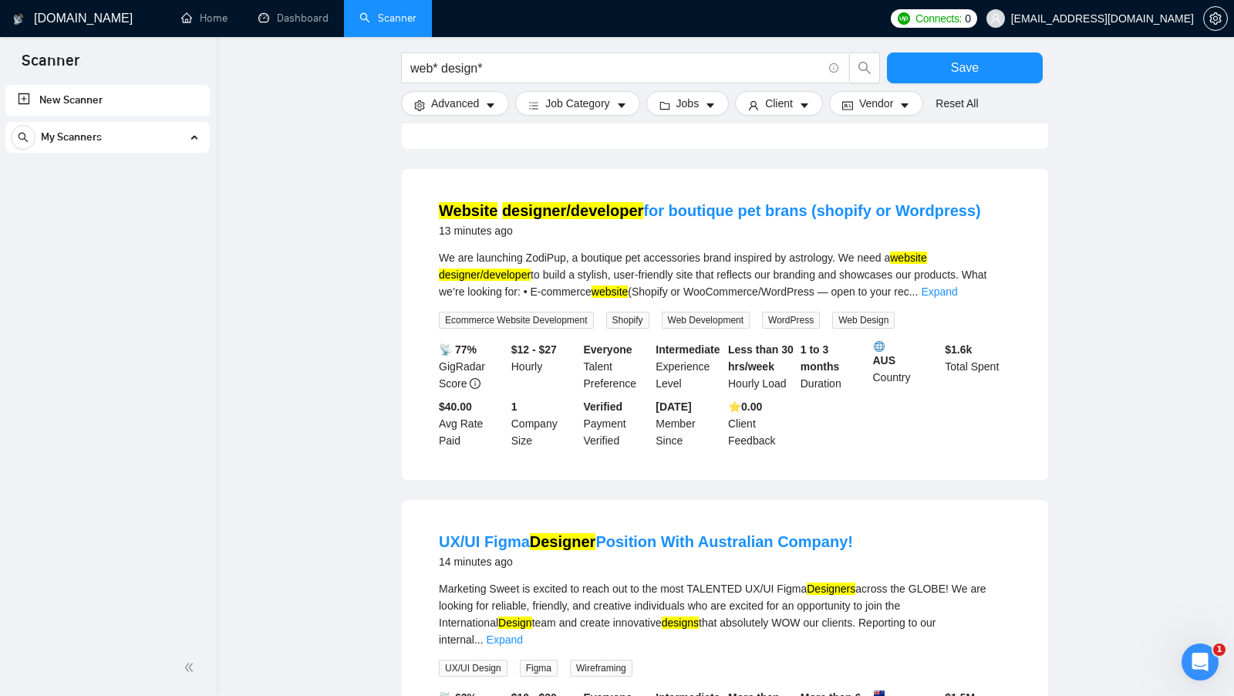
scroll to position [1496, 0]
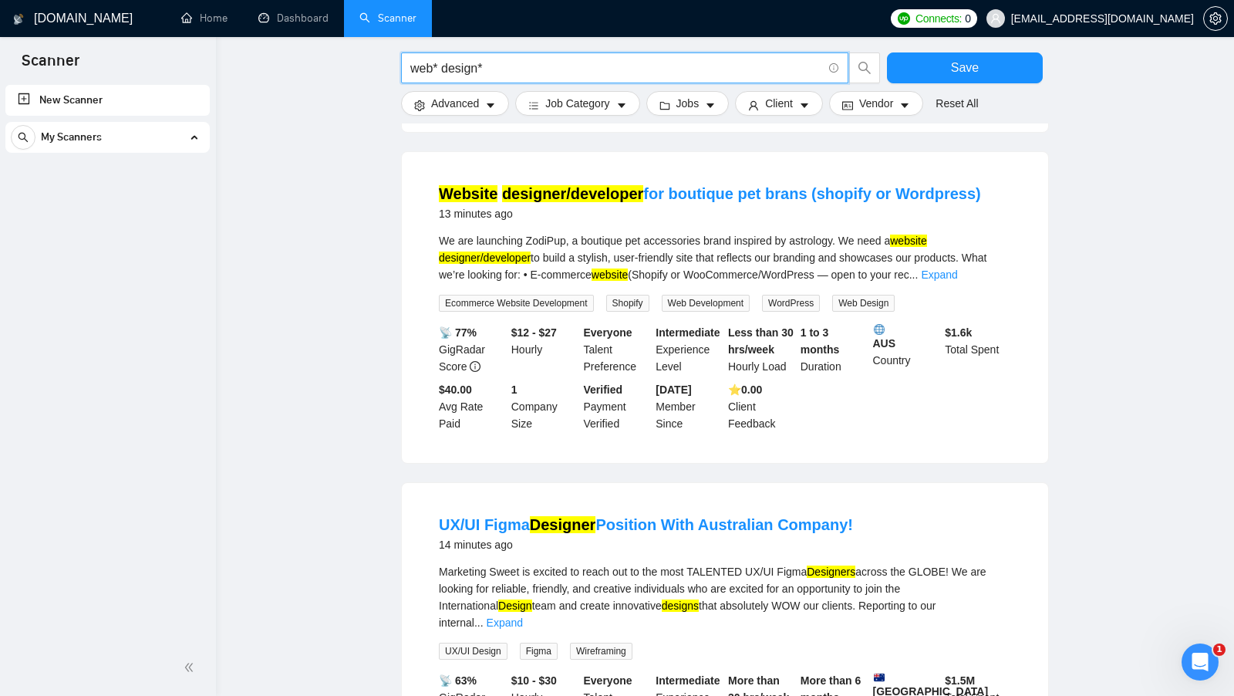
click at [501, 69] on input "web* design*" at bounding box center [616, 68] width 412 height 19
drag, startPoint x: 501, startPoint y: 69, endPoint x: 480, endPoint y: 69, distance: 20.1
click at [480, 69] on input "web* design*" at bounding box center [616, 68] width 412 height 19
click at [506, 69] on input "web* design*" at bounding box center [616, 68] width 412 height 19
click at [521, 69] on input "web* design*" at bounding box center [616, 68] width 412 height 19
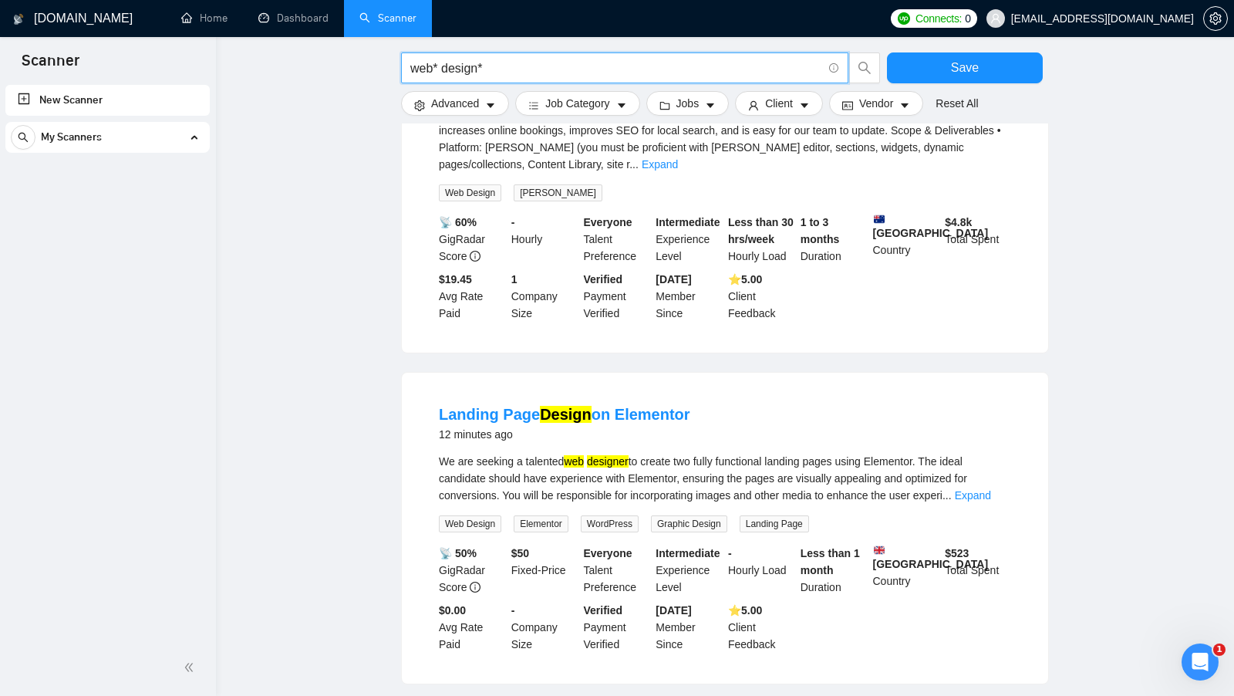
scroll to position [0, 0]
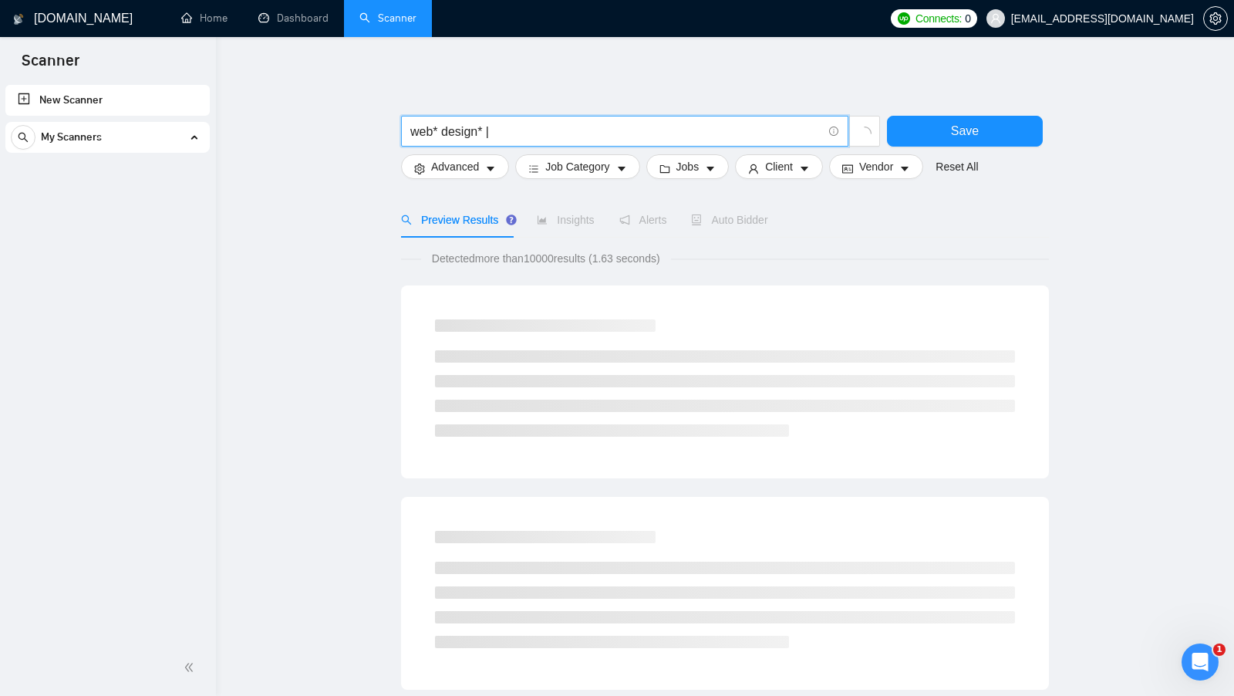
click at [553, 138] on input "web* design* |" at bounding box center [616, 131] width 412 height 19
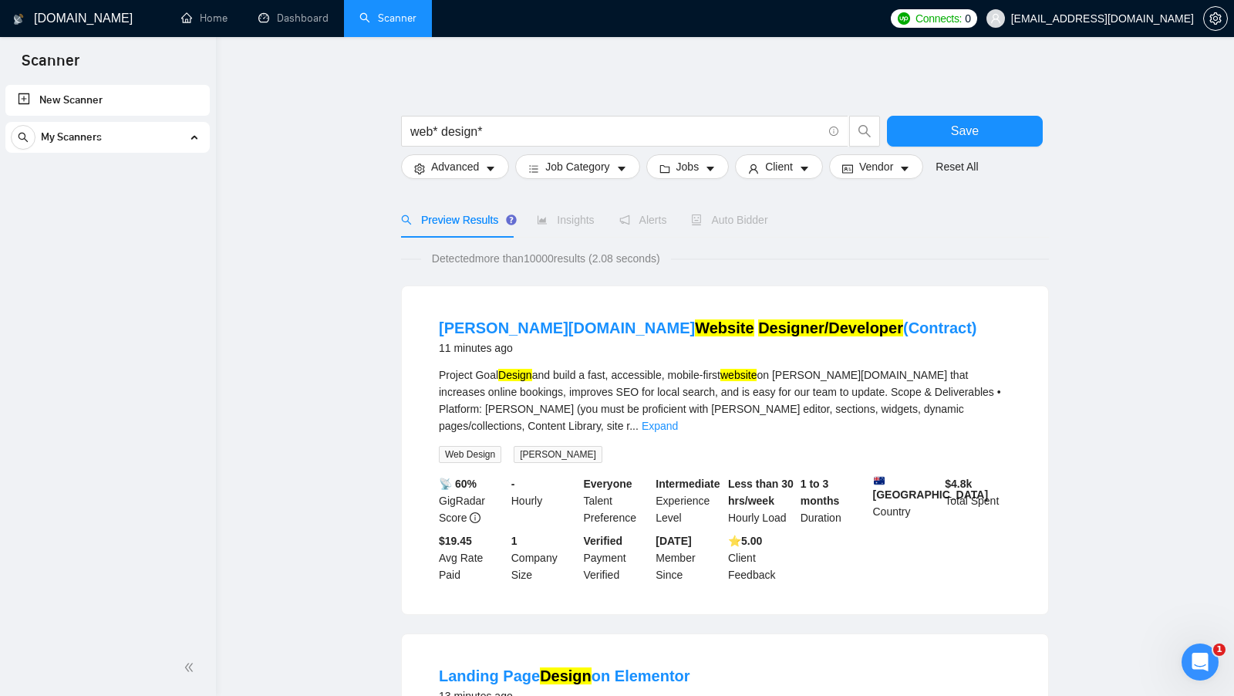
click at [811, 228] on div "Preview Results Insights Alerts Auto Bidder" at bounding box center [725, 219] width 648 height 35
click at [647, 134] on input "web* design*" at bounding box center [616, 131] width 412 height 19
click at [541, 135] on input "web* design*" at bounding box center [616, 131] width 412 height 19
click at [500, 125] on input "web* design*" at bounding box center [616, 131] width 412 height 19
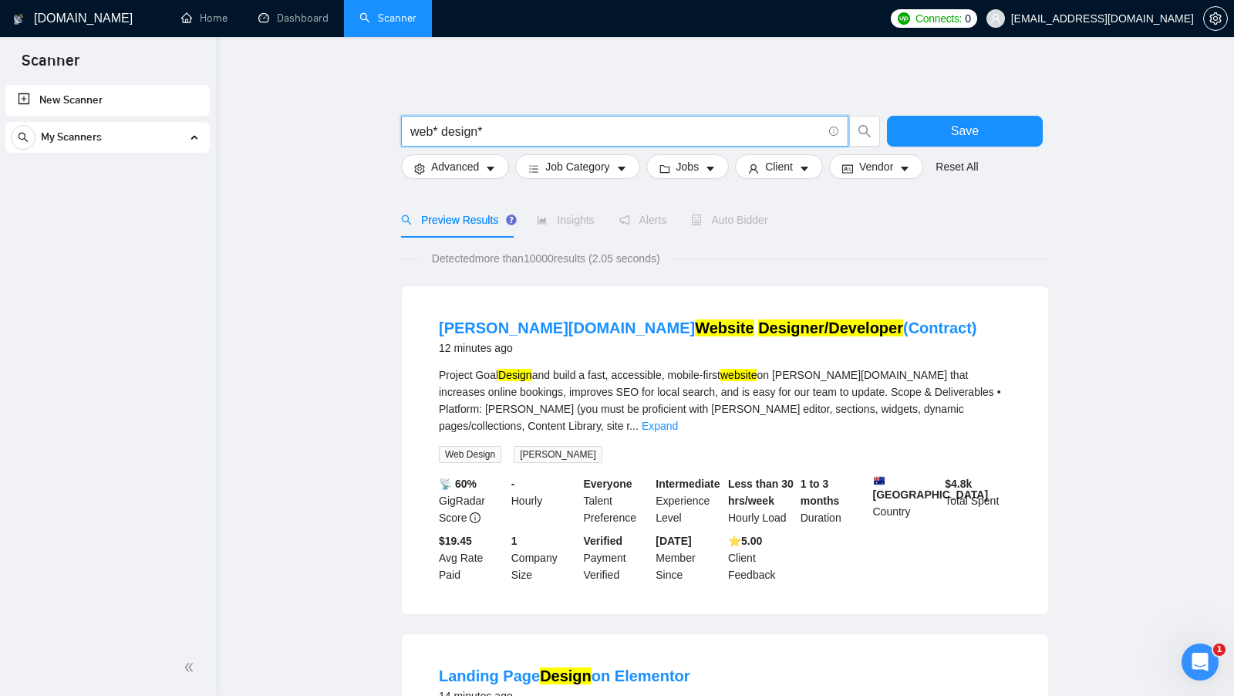
click at [442, 133] on input "web* design*" at bounding box center [616, 131] width 412 height 19
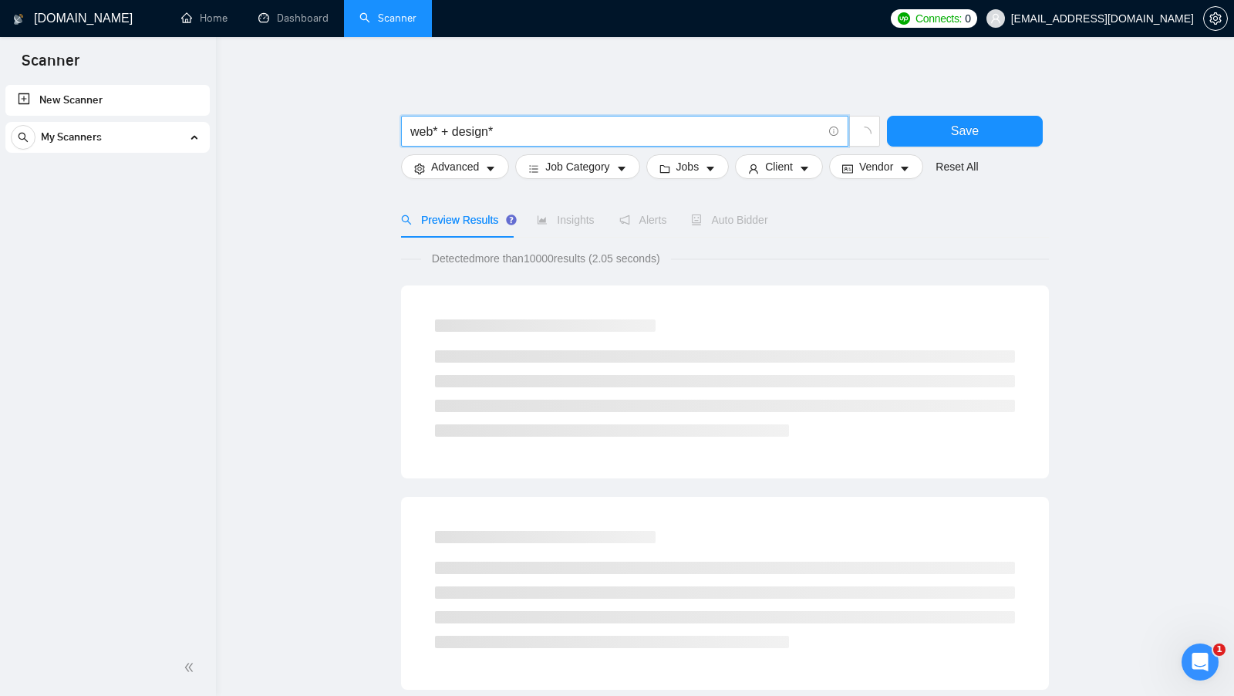
click at [507, 131] on input "web* + design*" at bounding box center [616, 131] width 412 height 19
drag, startPoint x: 457, startPoint y: 131, endPoint x: 442, endPoint y: 130, distance: 15.4
click at [442, 131] on input "web* + design*" at bounding box center [616, 131] width 412 height 19
click at [442, 130] on input "web* + design*" at bounding box center [616, 131] width 412 height 19
click at [504, 130] on input "web* + design*" at bounding box center [616, 131] width 412 height 19
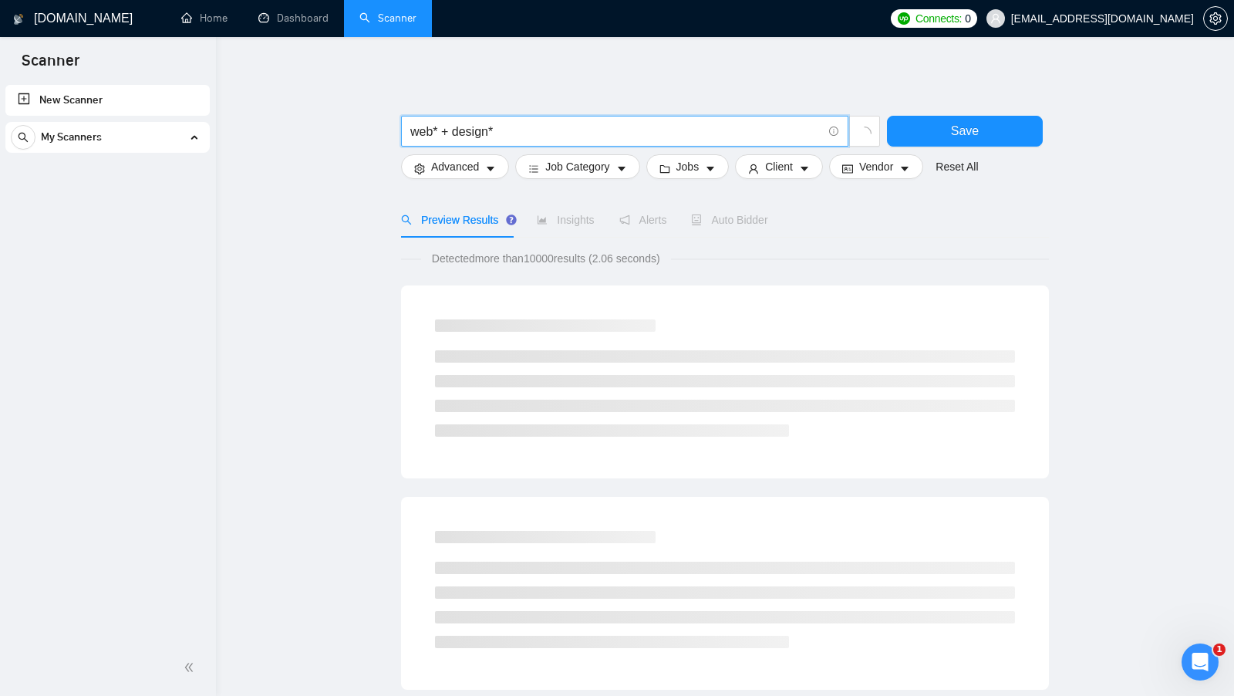
click at [540, 129] on input "web* + design*" at bounding box center [616, 131] width 412 height 19
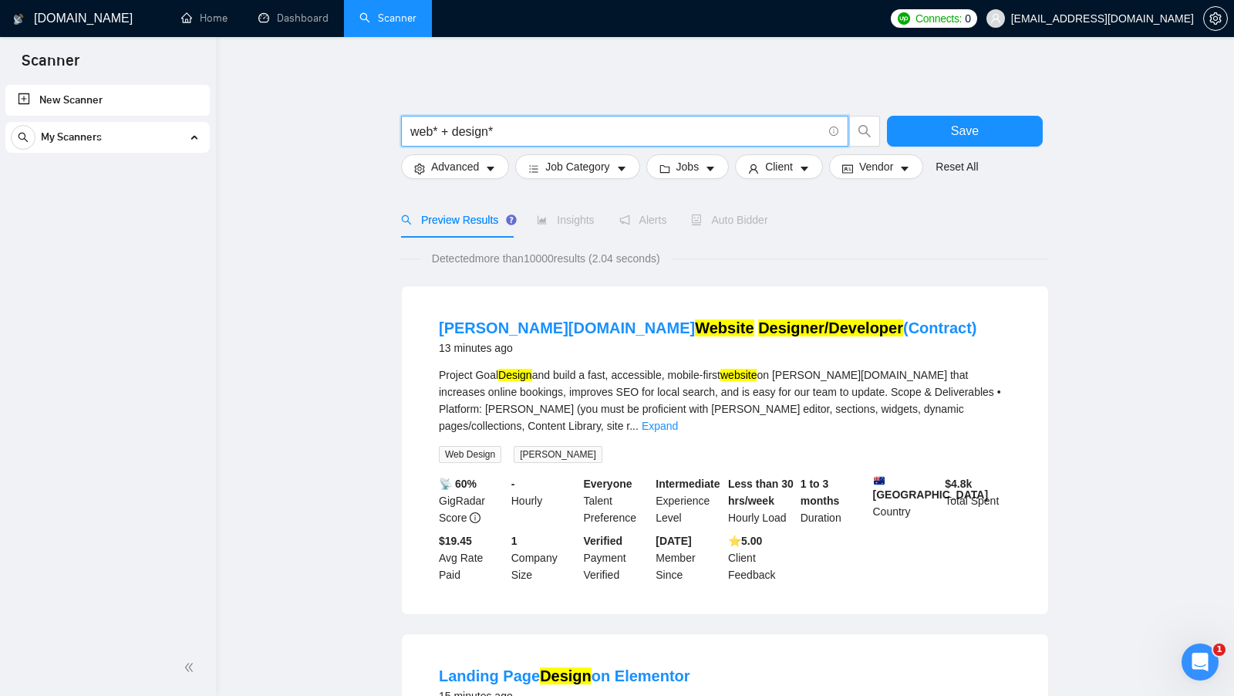
type input "web* + design*"
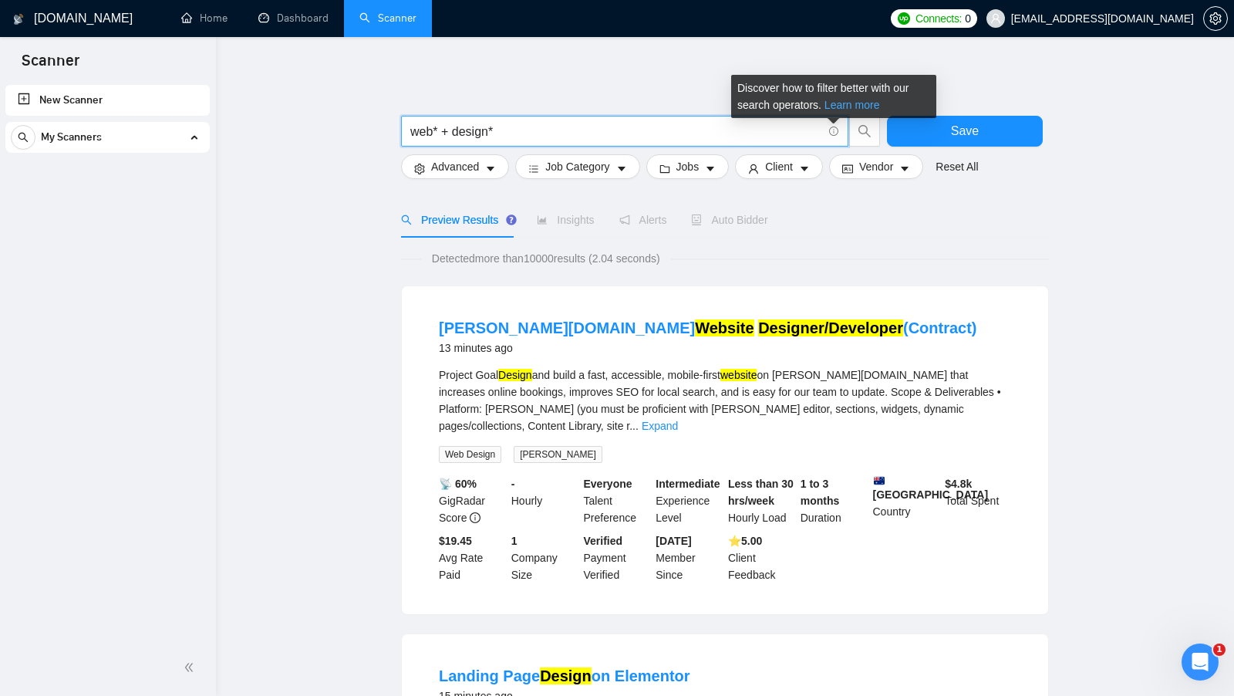
click at [849, 106] on link "Learn more" at bounding box center [852, 105] width 56 height 12
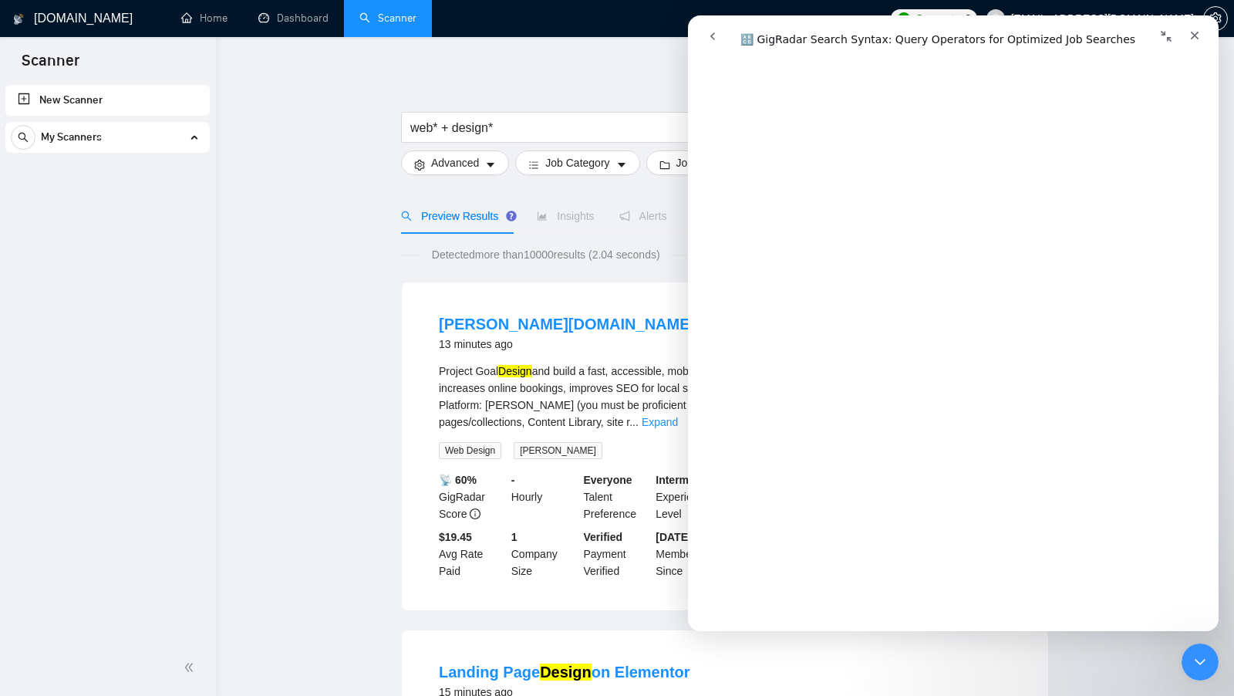
scroll to position [1689, 0]
click at [1189, 657] on icon "Закрити програму для спілкування Intercom" at bounding box center [1198, 659] width 19 height 19
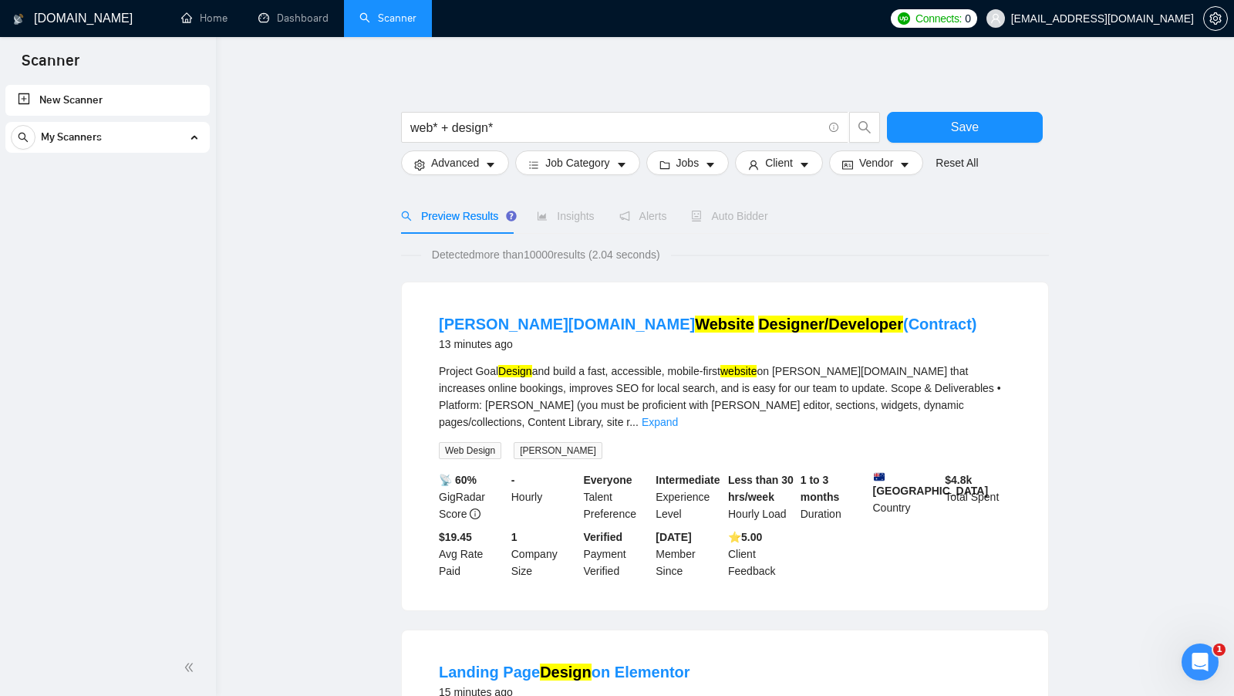
scroll to position [0, 0]
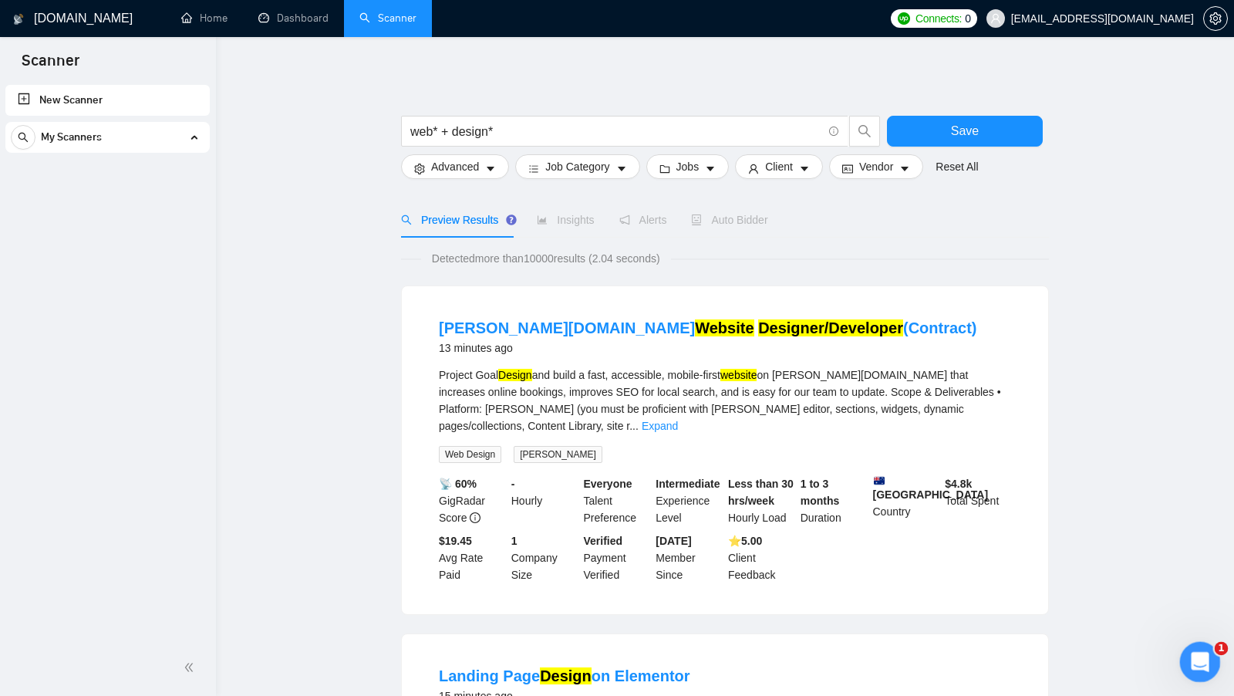
click at [1199, 658] on icon "Відкрити програму для спілкування Intercom" at bounding box center [1197, 659] width 11 height 12
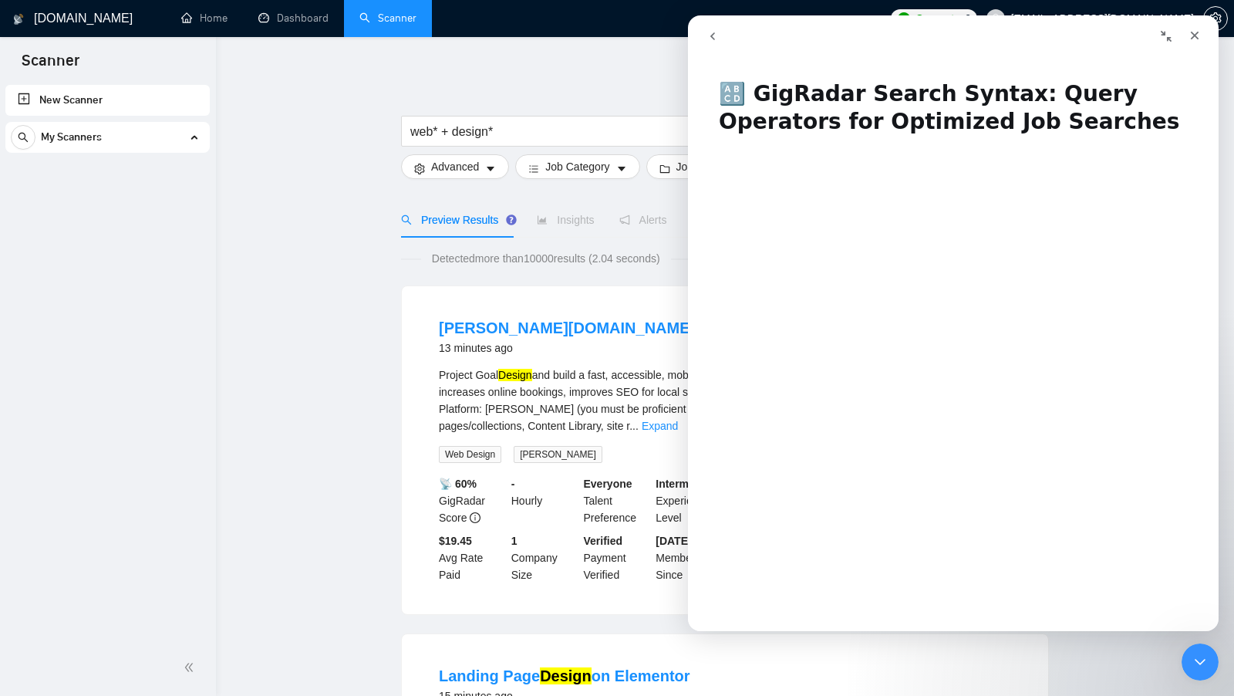
click at [726, 49] on div "Месенджер Intercom" at bounding box center [824, 36] width 252 height 29
click at [713, 39] on icon "go back" at bounding box center [712, 36] width 12 height 12
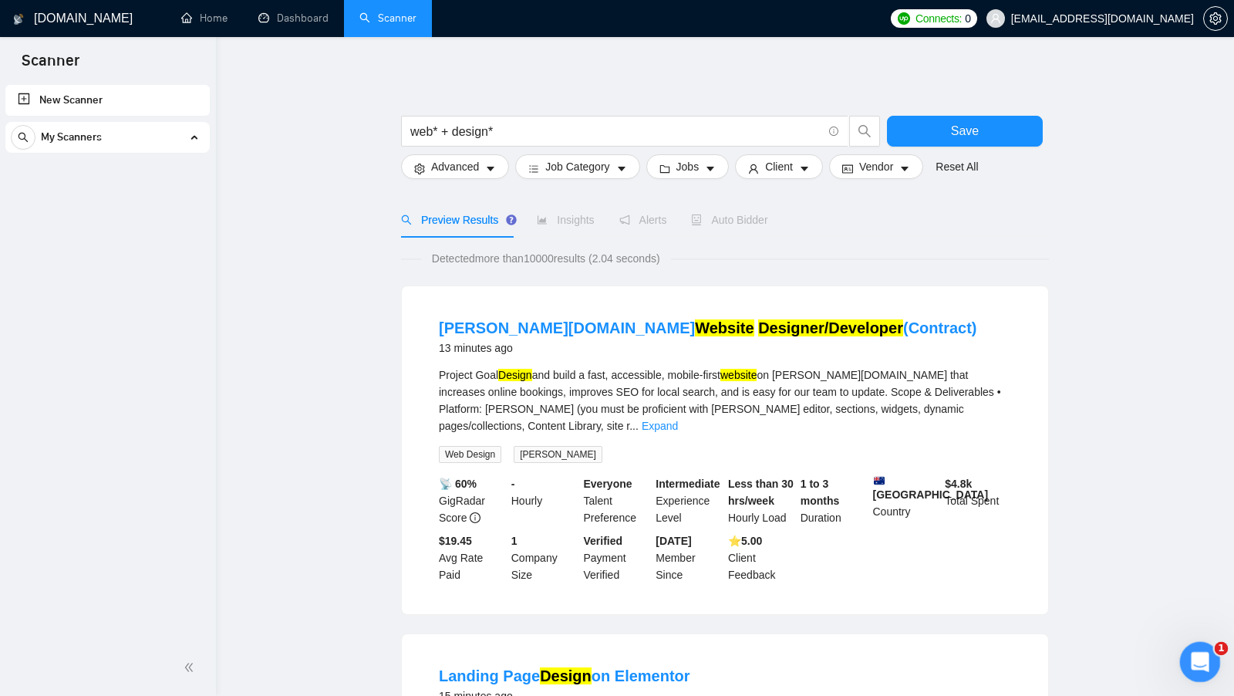
click at [1182, 653] on div "Відкрити програму для спілкування Intercom" at bounding box center [1197, 659] width 51 height 51
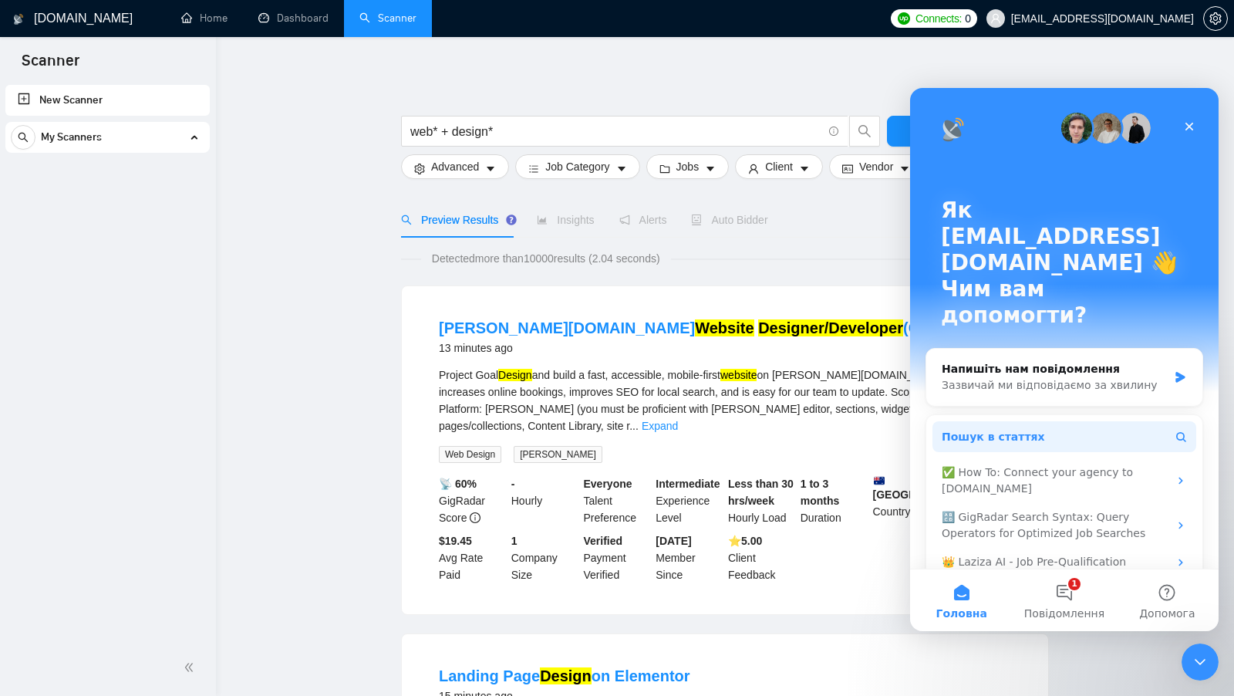
click at [1057, 421] on button "Пошук в статтях" at bounding box center [1064, 436] width 264 height 31
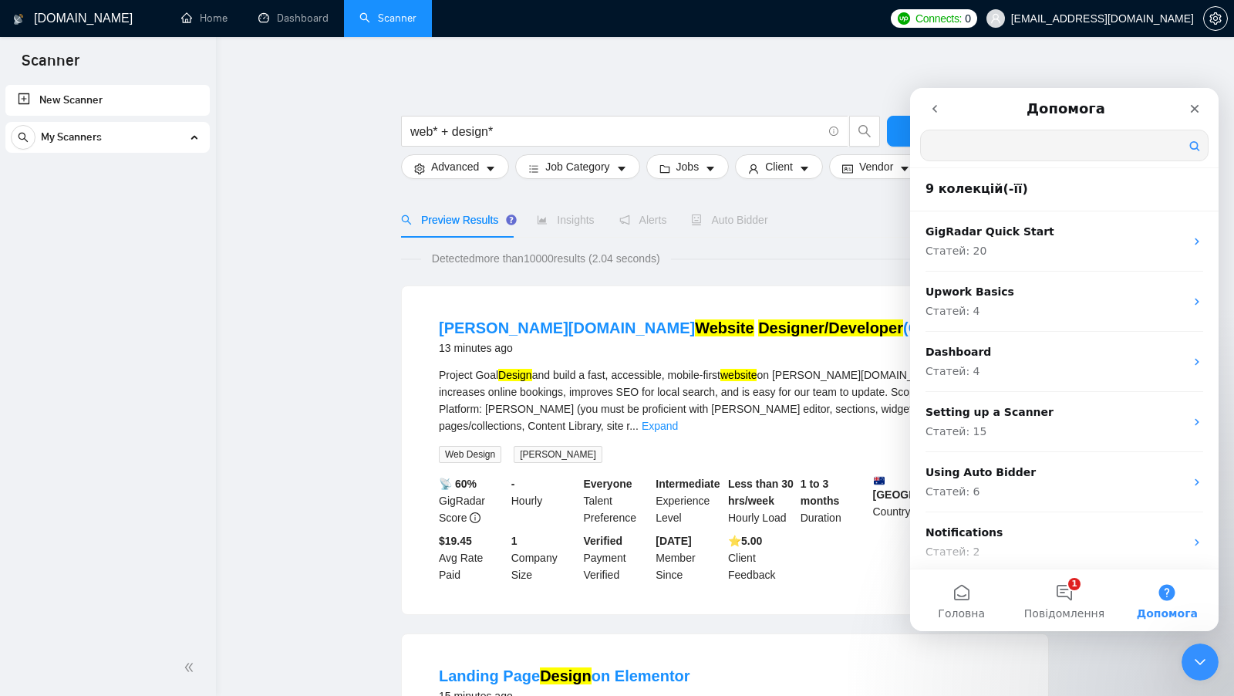
click at [1003, 150] on input "Пошук в статтях" at bounding box center [1064, 145] width 287 height 30
type input "query"
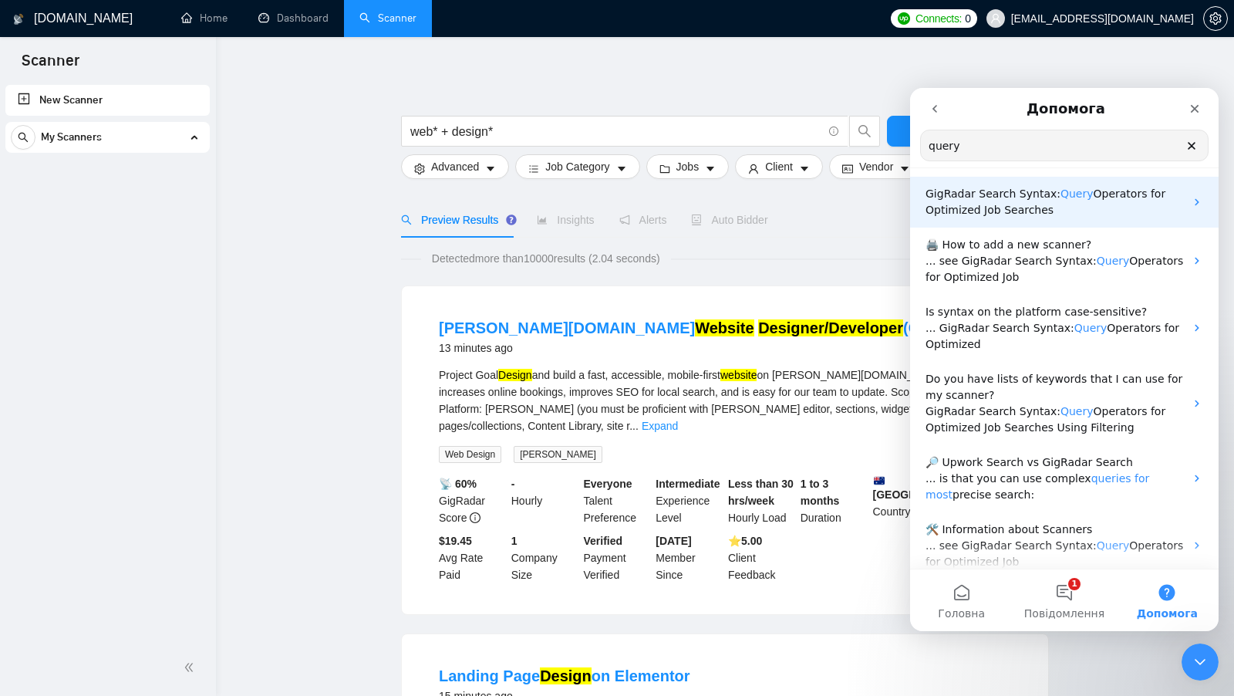
click at [1164, 211] on p "GigRadar Search Syntax: Query Operators for Optimized Job Searches" at bounding box center [1055, 202] width 259 height 32
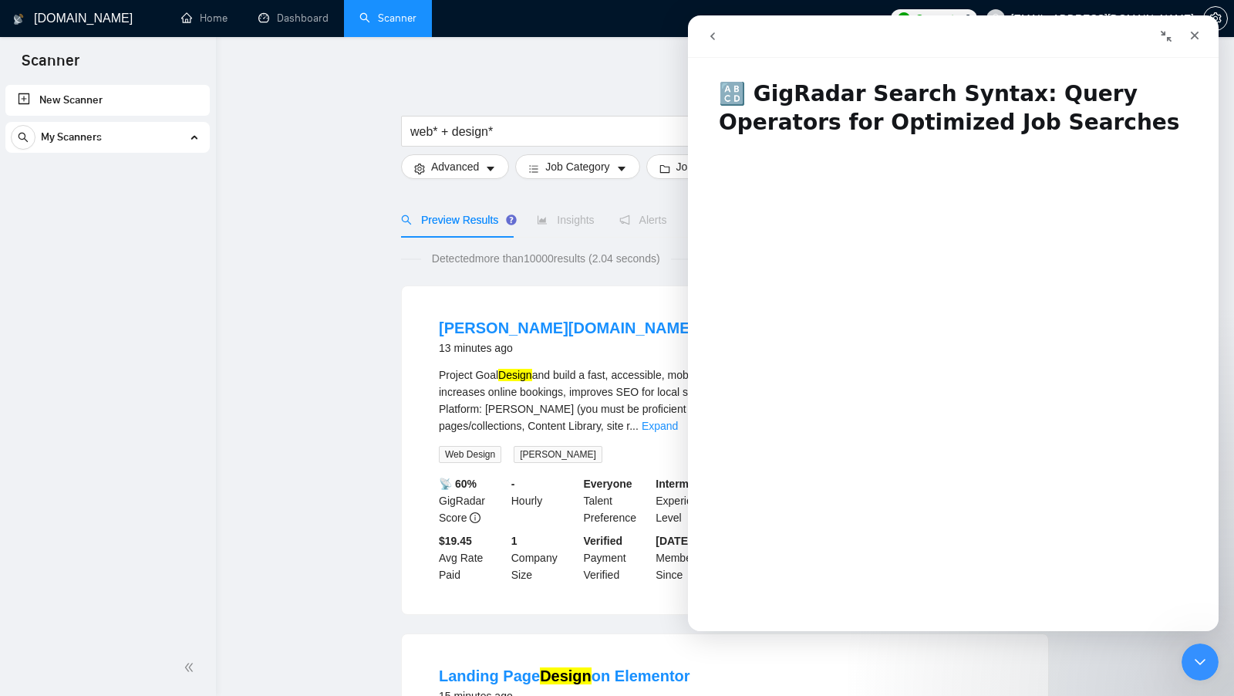
click at [717, 39] on icon "go back" at bounding box center [712, 36] width 12 height 12
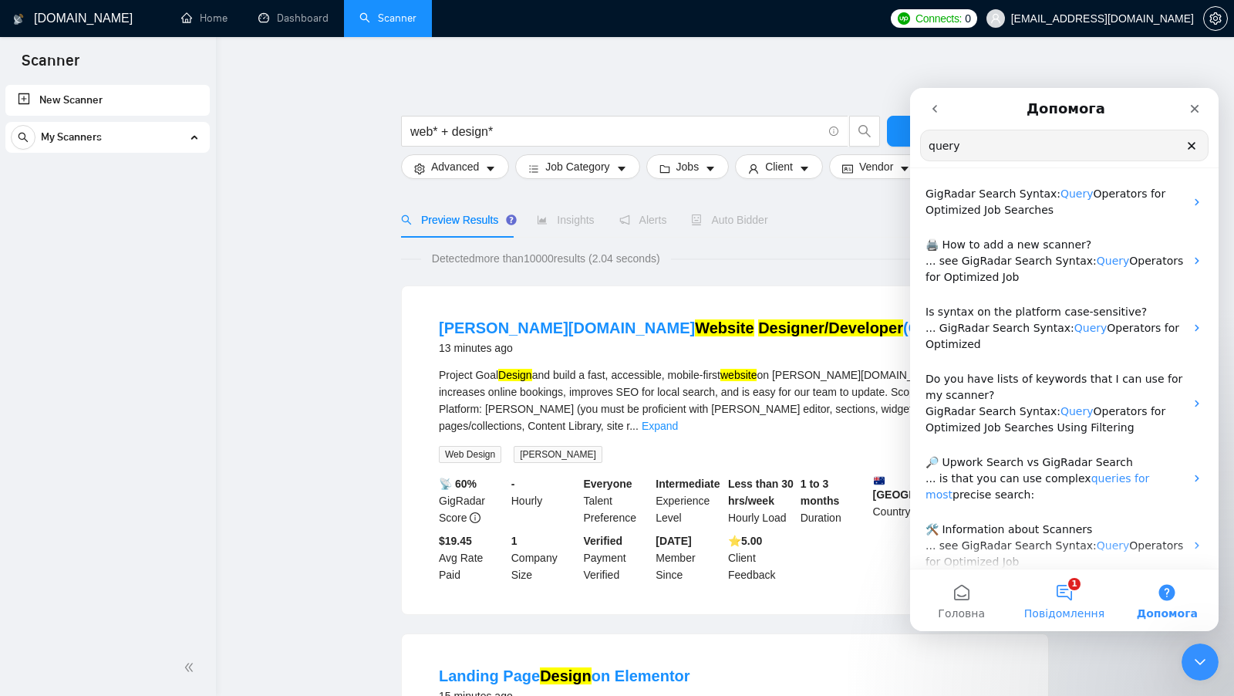
click at [1050, 592] on button "1 Повідомлення" at bounding box center [1064, 600] width 103 height 62
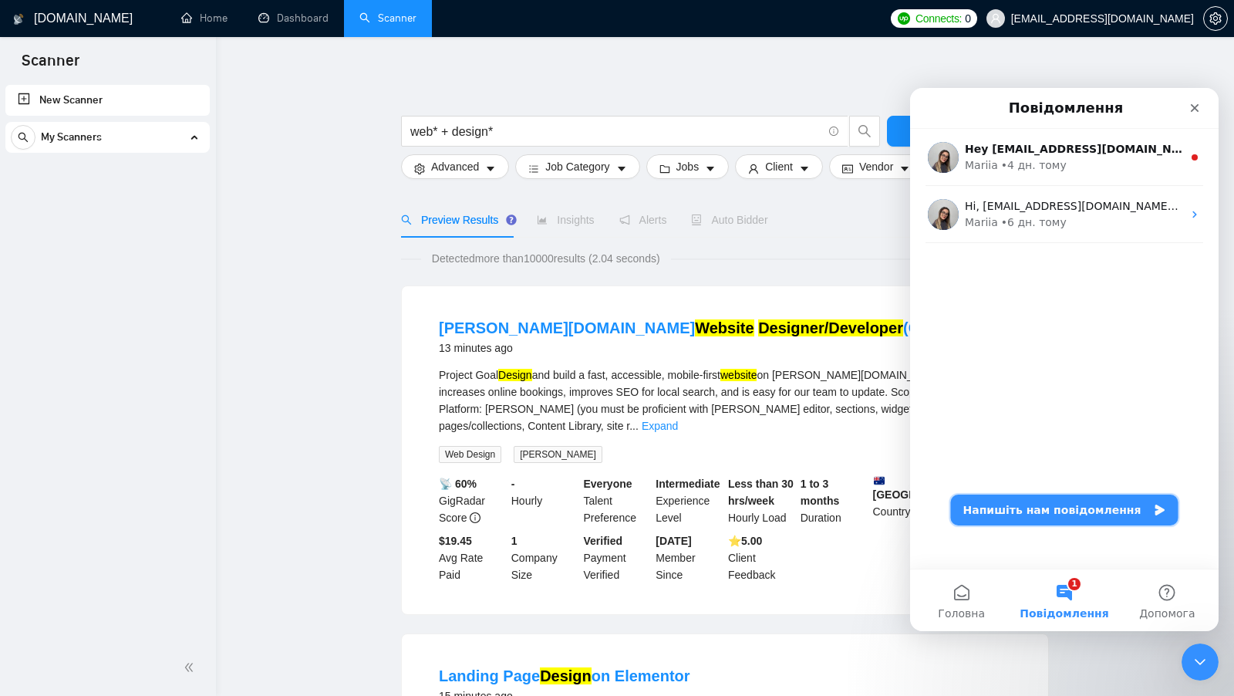
click at [1088, 508] on button "Напишіть нам повідомлення" at bounding box center [1065, 509] width 228 height 31
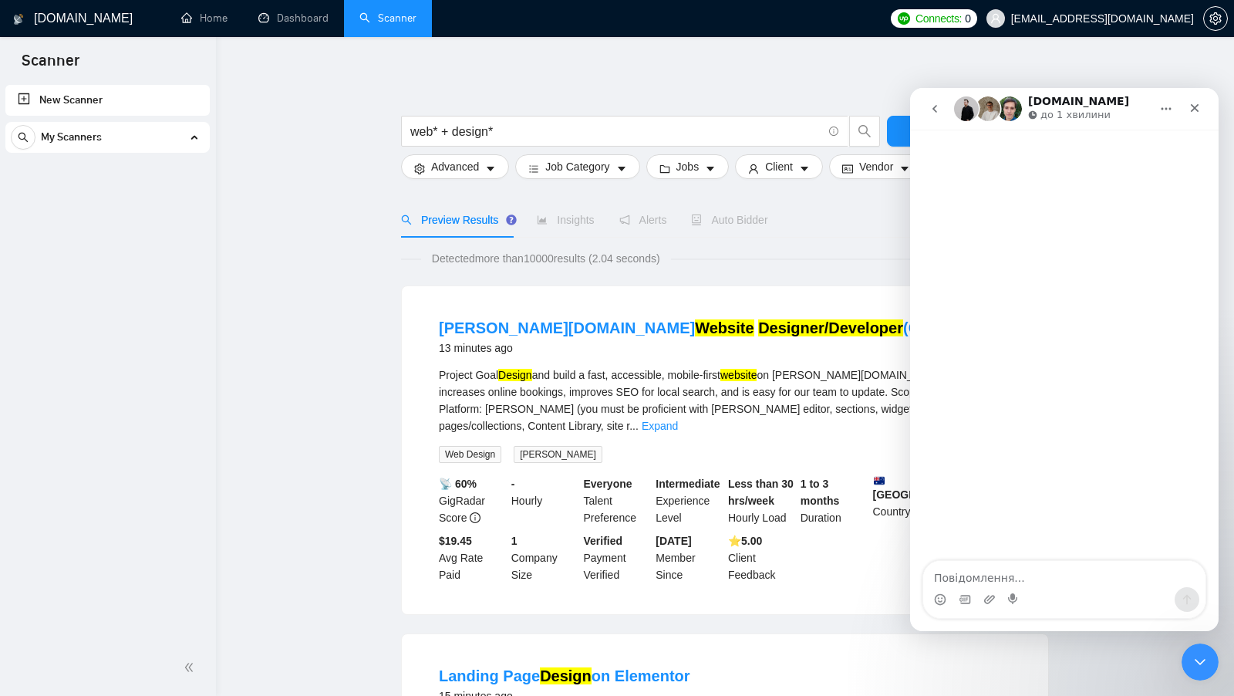
click at [1003, 574] on textarea "Повідомлення..." at bounding box center [1064, 574] width 282 height 26
click at [1011, 579] on textarea "Повідомлення..." at bounding box center [1064, 574] width 282 height 26
click at [1201, 669] on div "Закрити програму для спілкування Intercom" at bounding box center [1197, 659] width 37 height 37
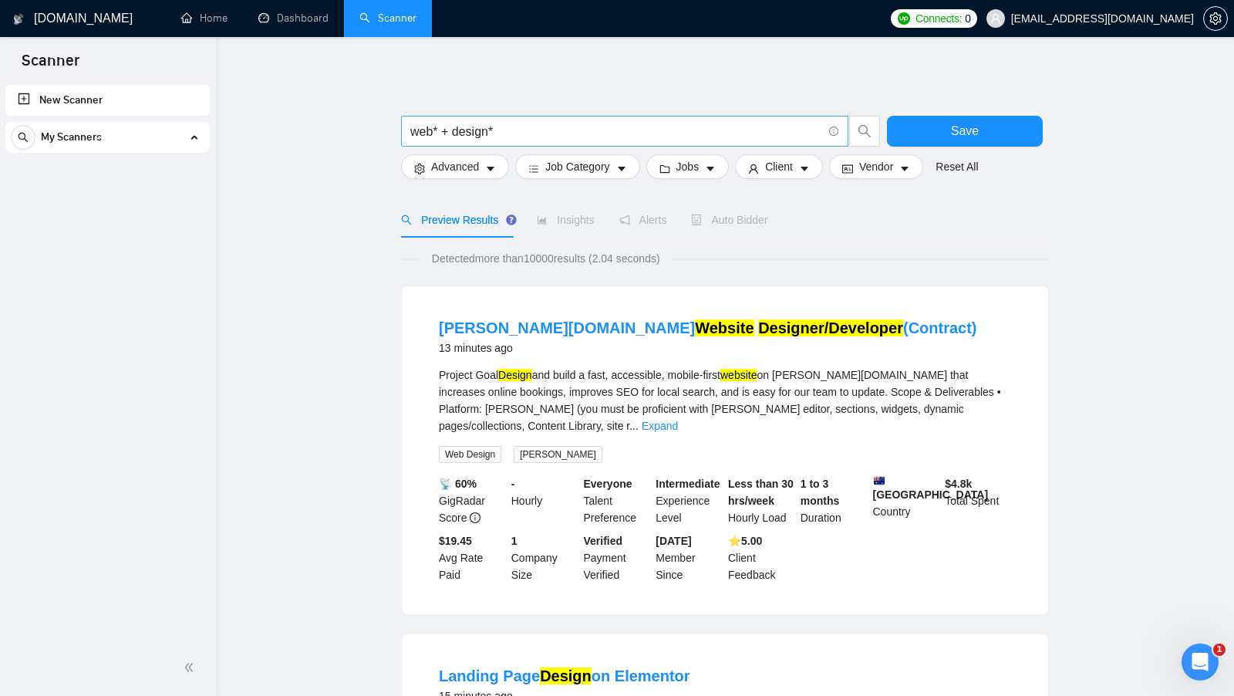
click at [625, 120] on span "web* + design*" at bounding box center [624, 131] width 447 height 31
click at [602, 125] on input "web* + design*" at bounding box center [616, 131] width 412 height 19
click at [450, 133] on input "web* + design*" at bounding box center [616, 131] width 412 height 19
type input "web* design*"
click at [932, 137] on button "Save" at bounding box center [965, 131] width 156 height 31
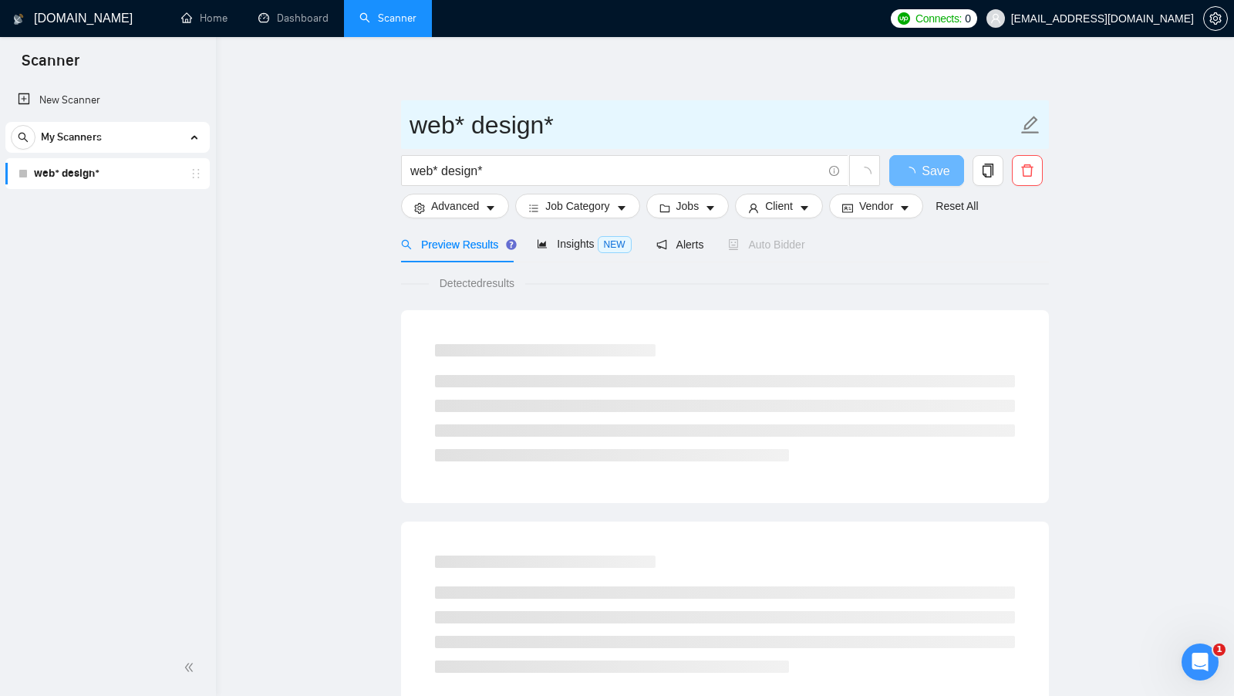
drag, startPoint x: 556, startPoint y: 127, endPoint x: 319, endPoint y: 127, distance: 236.8
click at [320, 127] on main "web* design* web* design* Save Advanced Job Category Jobs Client Vendor Reset A…" at bounding box center [725, 705] width 969 height 1286
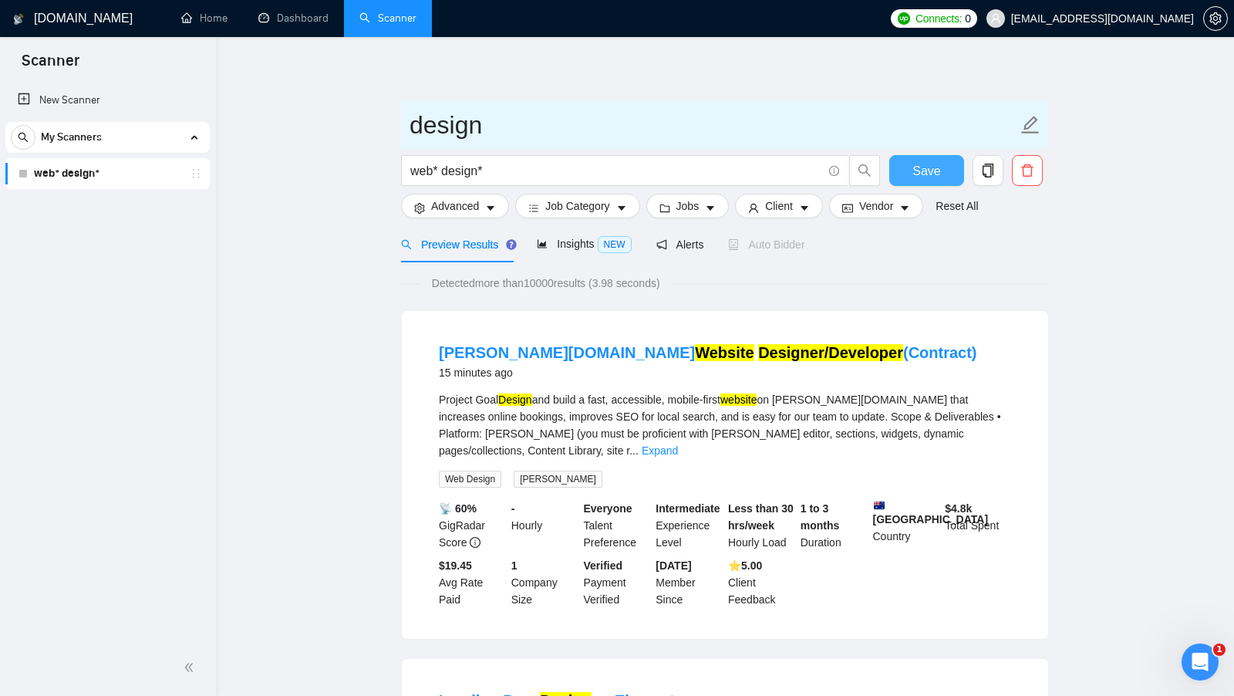
type input "design"
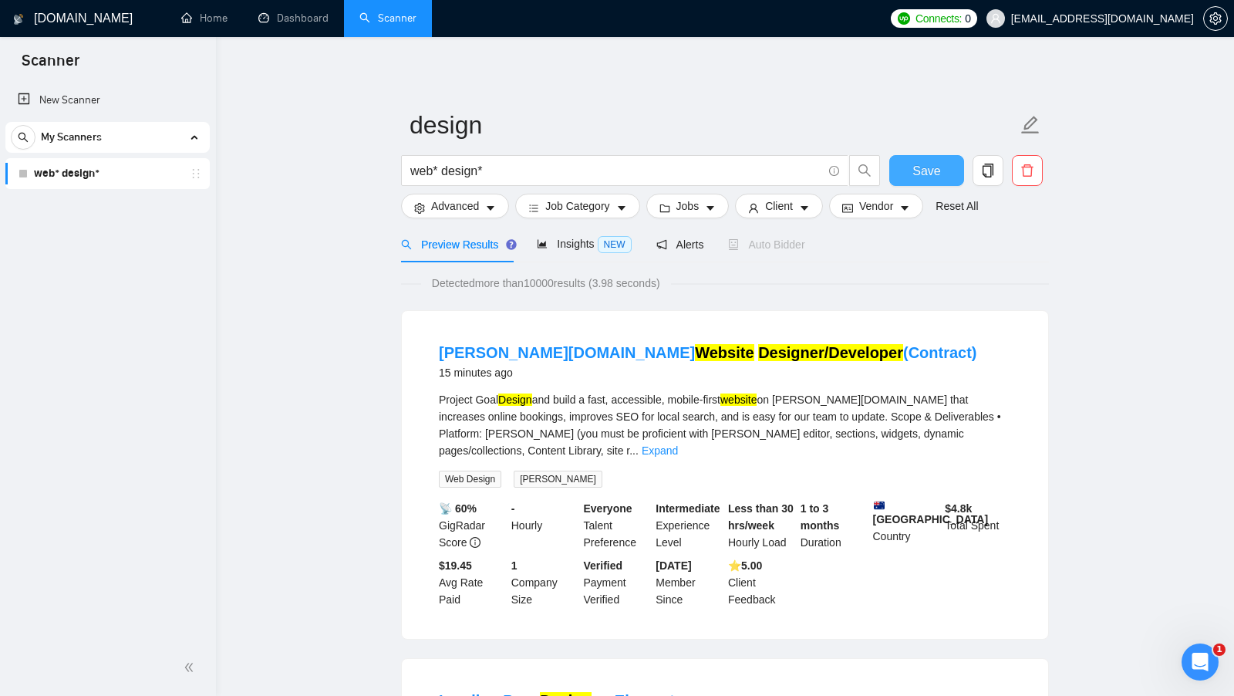
click at [933, 181] on button "Save" at bounding box center [926, 170] width 75 height 31
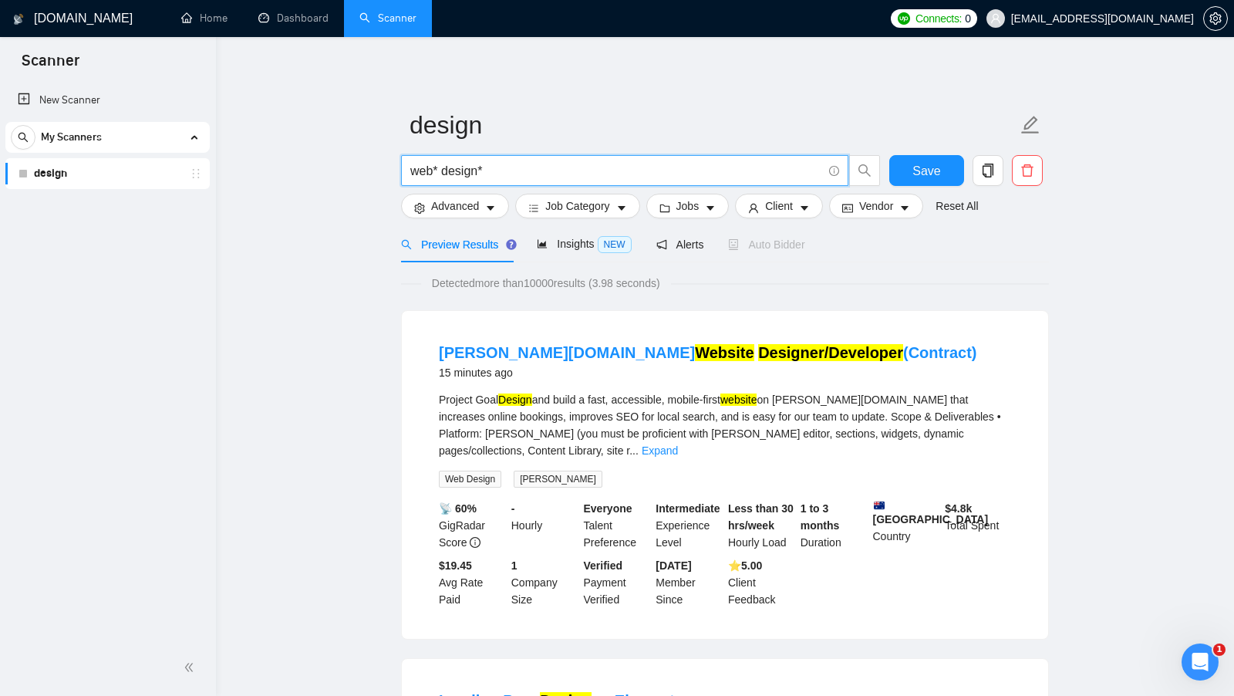
drag, startPoint x: 558, startPoint y: 175, endPoint x: 356, endPoint y: 174, distance: 202.1
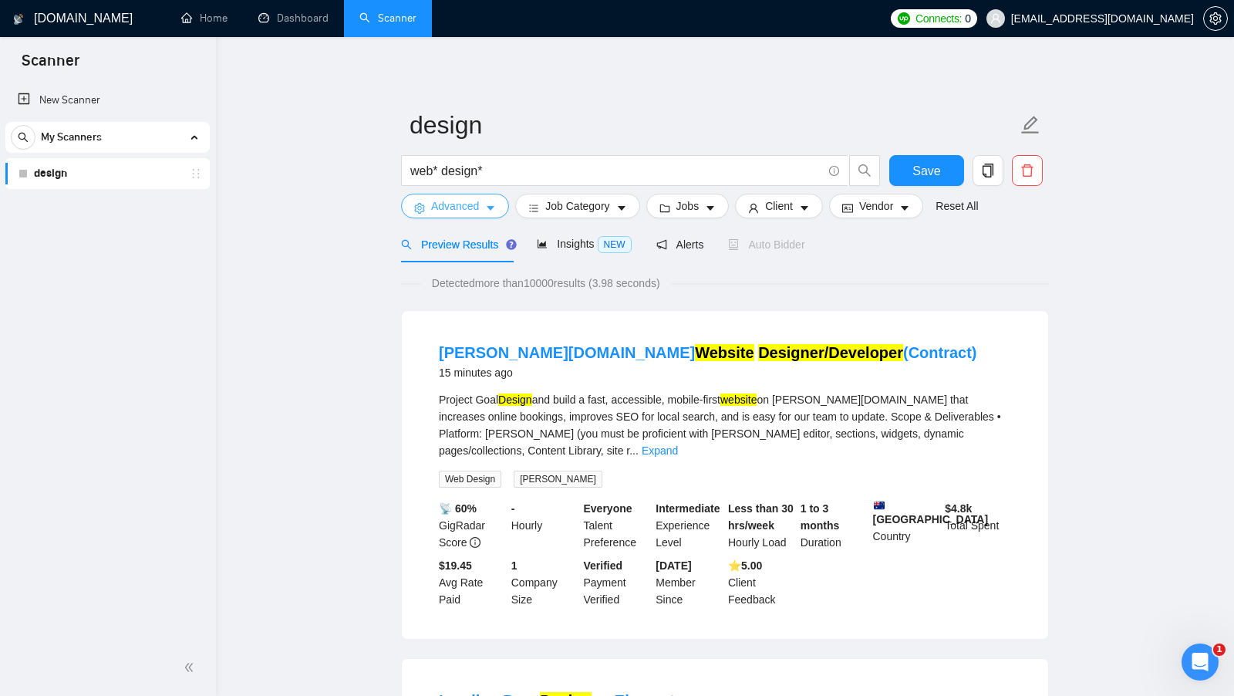
click at [493, 207] on icon "caret-down" at bounding box center [491, 209] width 8 height 5
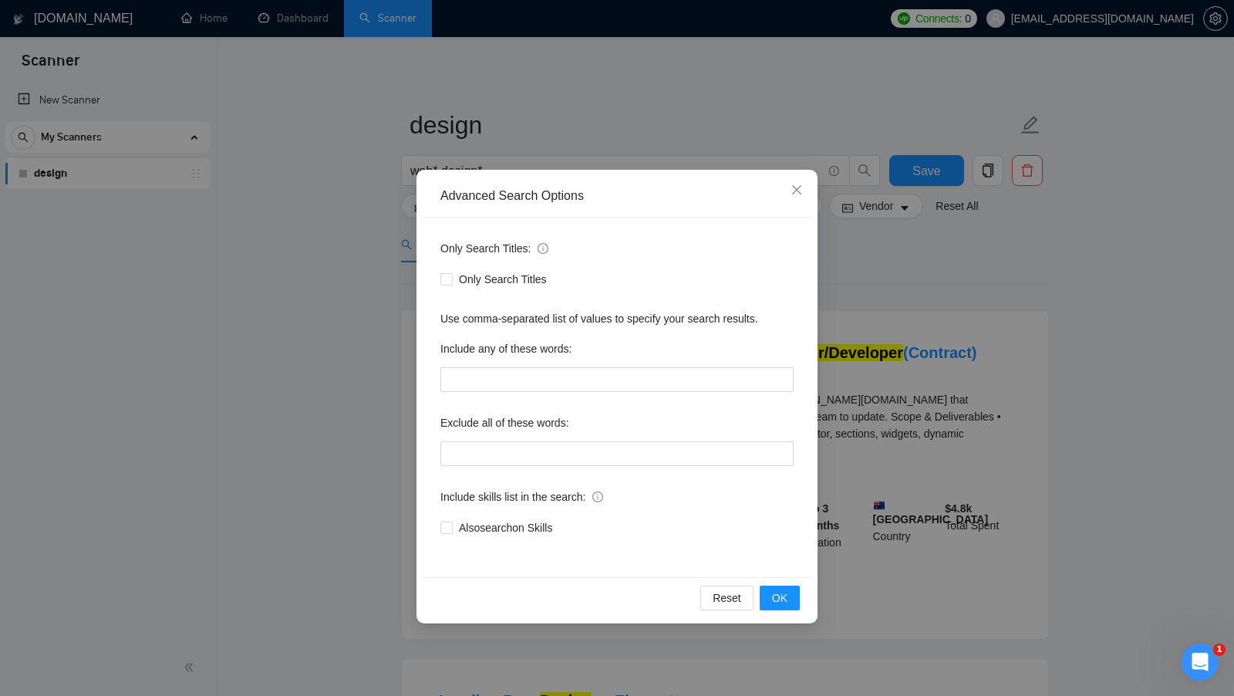
click at [956, 303] on div "Advanced Search Options Only Search Titles: Only Search Titles Use comma-separa…" at bounding box center [617, 348] width 1234 height 696
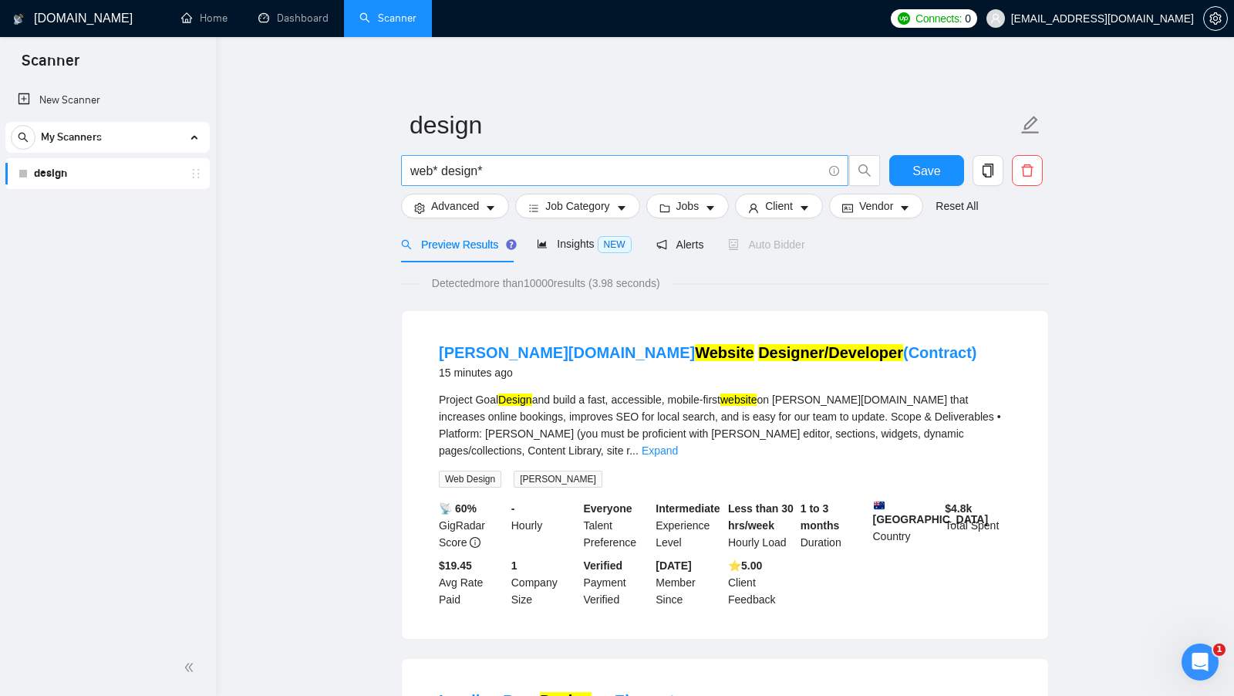
click at [475, 175] on input "web* design*" at bounding box center [616, 170] width 412 height 19
click at [475, 176] on input "web* design*" at bounding box center [616, 170] width 412 height 19
click at [678, 444] on link "Expand" at bounding box center [660, 450] width 36 height 12
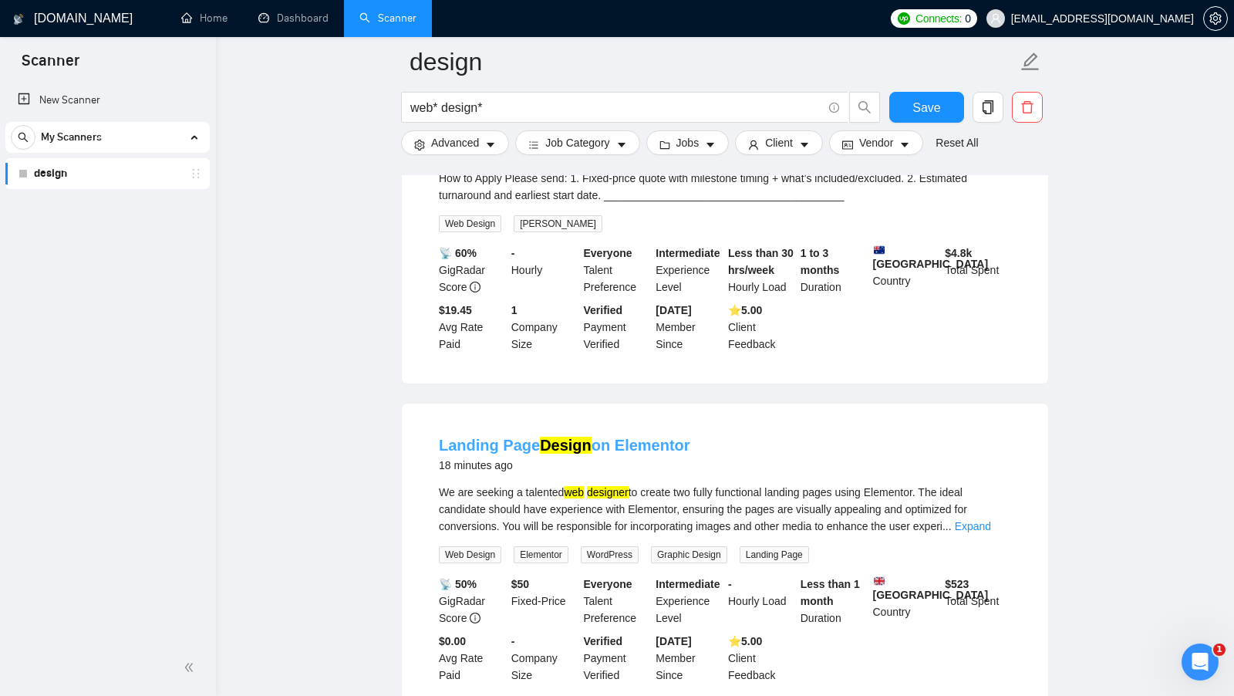
scroll to position [708, 0]
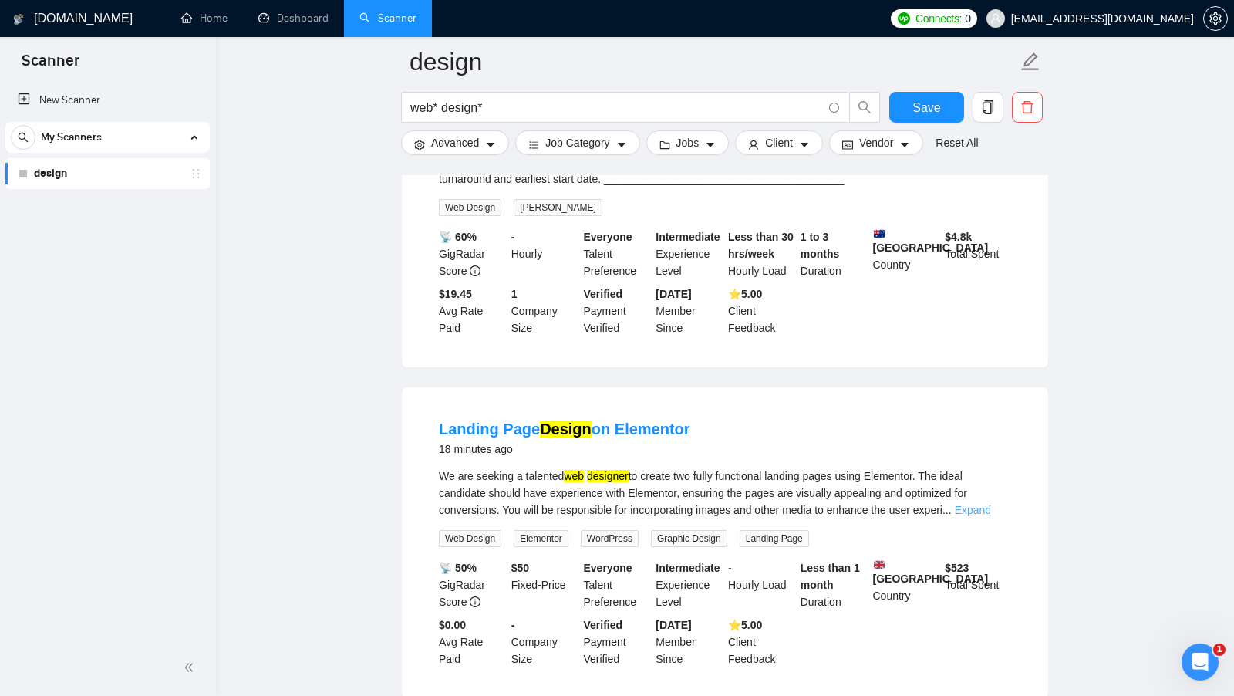
click at [985, 516] on link "Expand" at bounding box center [973, 510] width 36 height 12
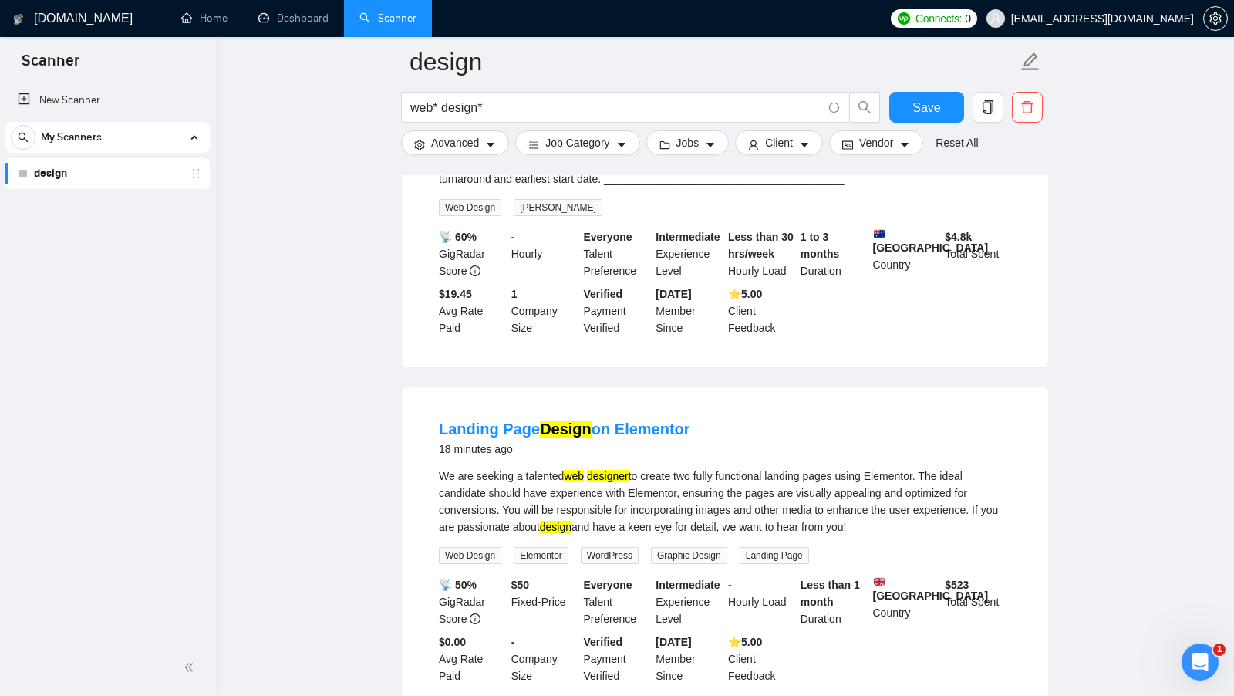
click at [577, 482] on mark "web" at bounding box center [574, 476] width 20 height 12
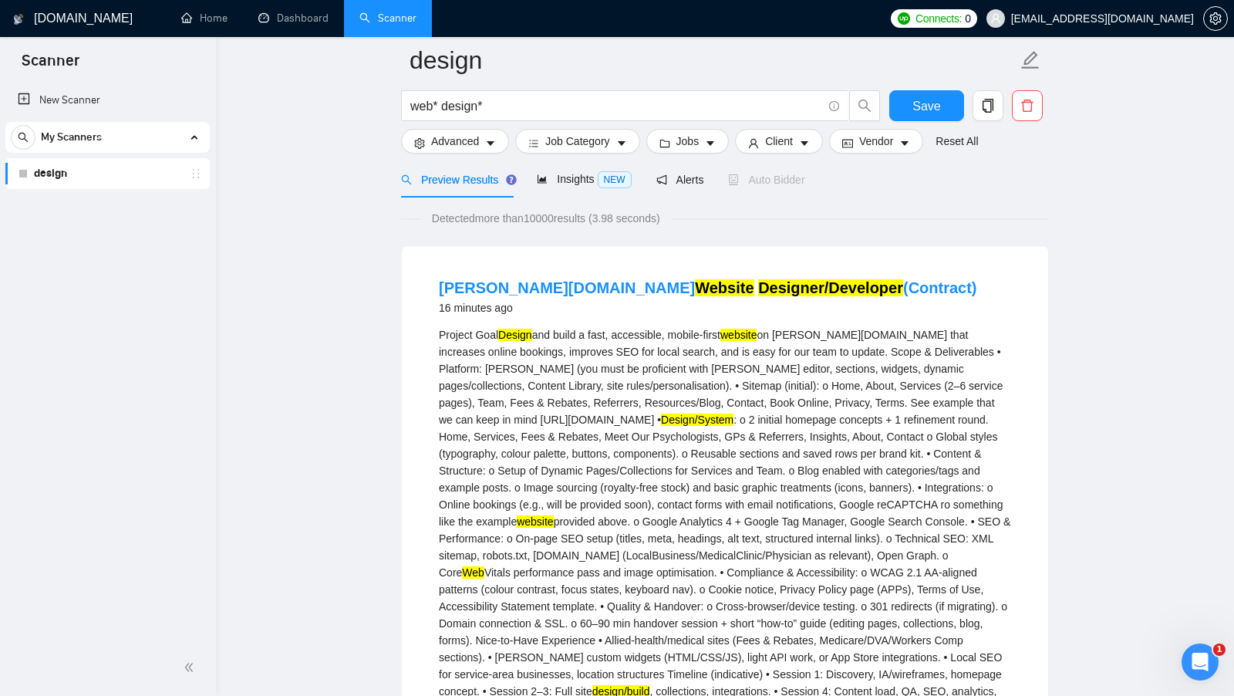
scroll to position [0, 0]
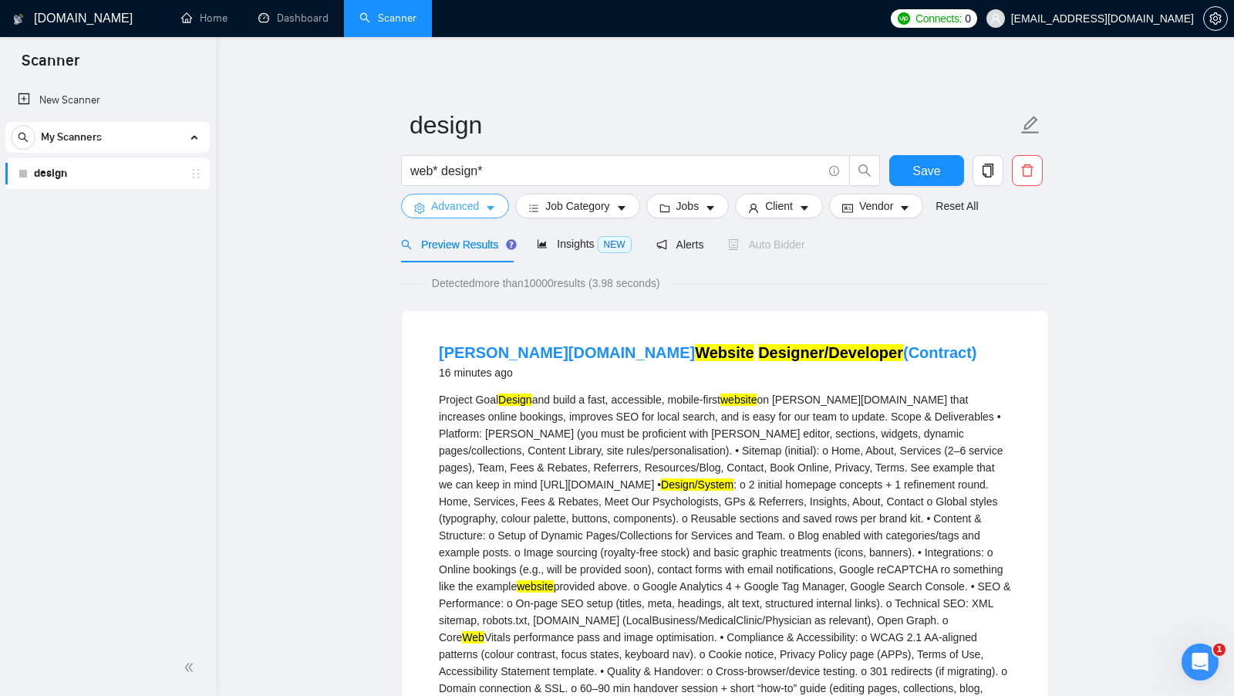
click at [476, 200] on span "Advanced" at bounding box center [455, 205] width 48 height 17
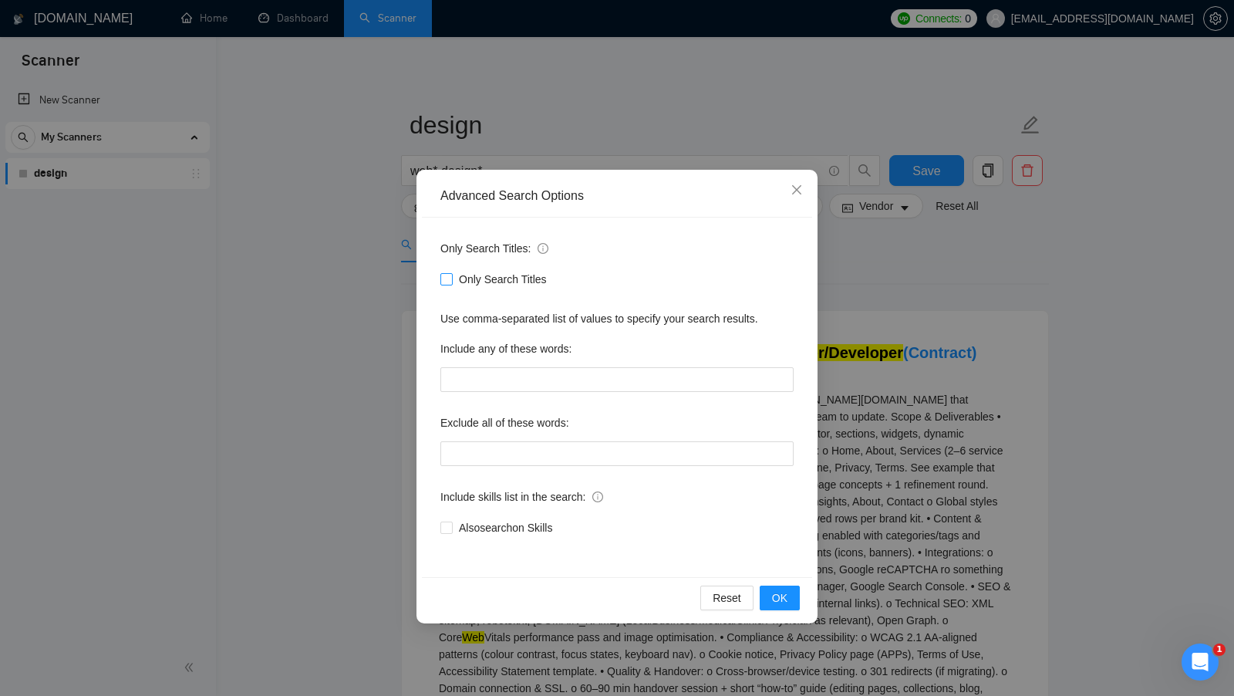
click at [461, 278] on span "Only Search Titles" at bounding box center [503, 279] width 100 height 17
click at [451, 278] on input "Only Search Titles" at bounding box center [445, 278] width 11 height 11
click at [777, 594] on span "OK" at bounding box center [779, 597] width 15 height 17
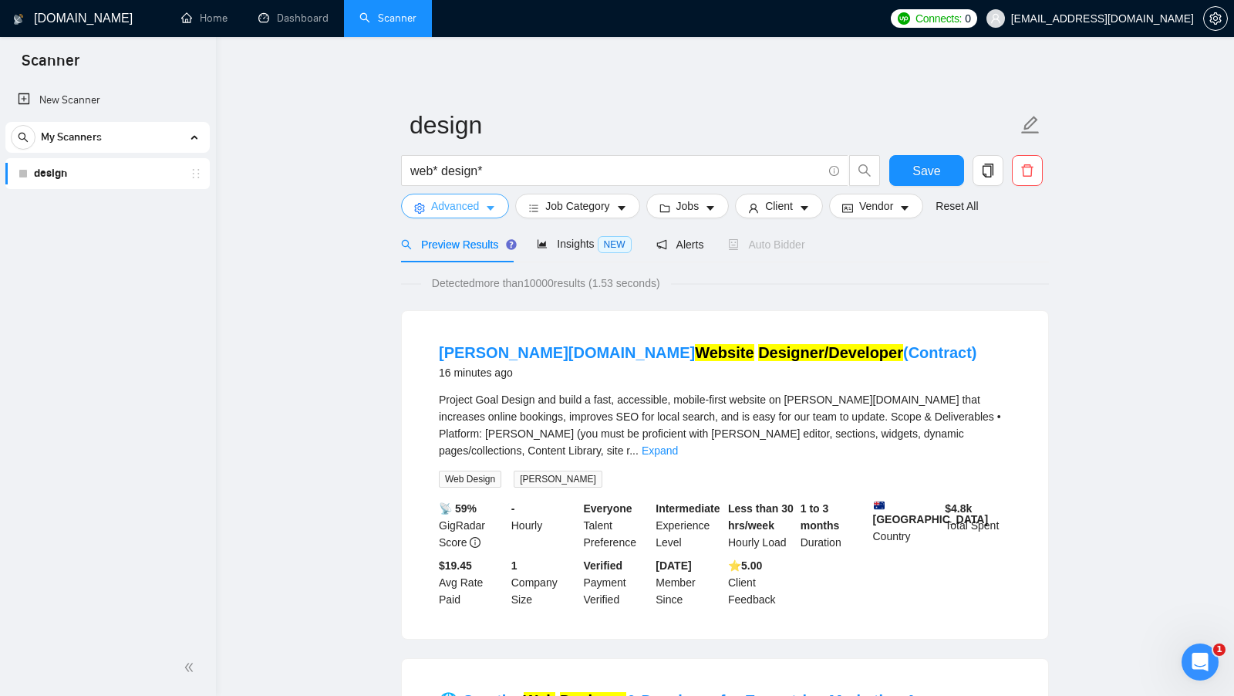
click at [480, 205] on button "Advanced" at bounding box center [455, 206] width 108 height 25
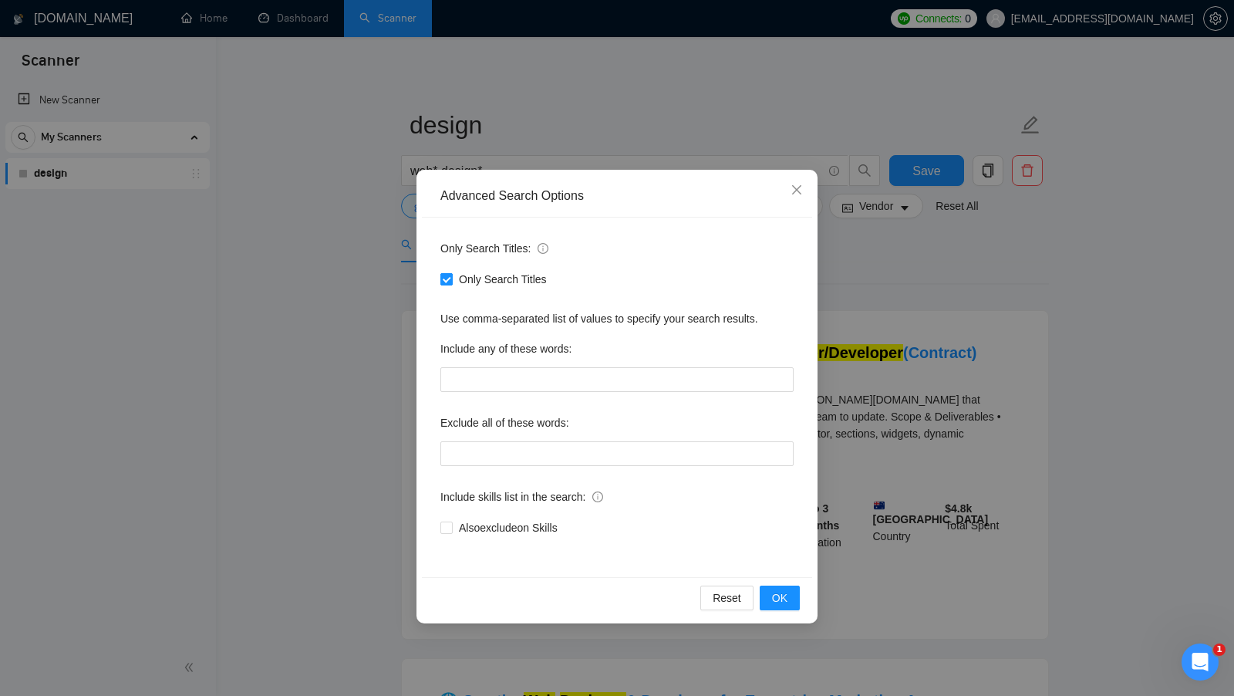
click at [520, 284] on span "Only Search Titles" at bounding box center [503, 279] width 100 height 17
click at [451, 284] on input "Only Search Titles" at bounding box center [445, 278] width 11 height 11
checkbox input "false"
click at [823, 361] on div "Advanced Search Options Only Search Titles: Only Search Titles Use comma-separa…" at bounding box center [617, 348] width 1234 height 696
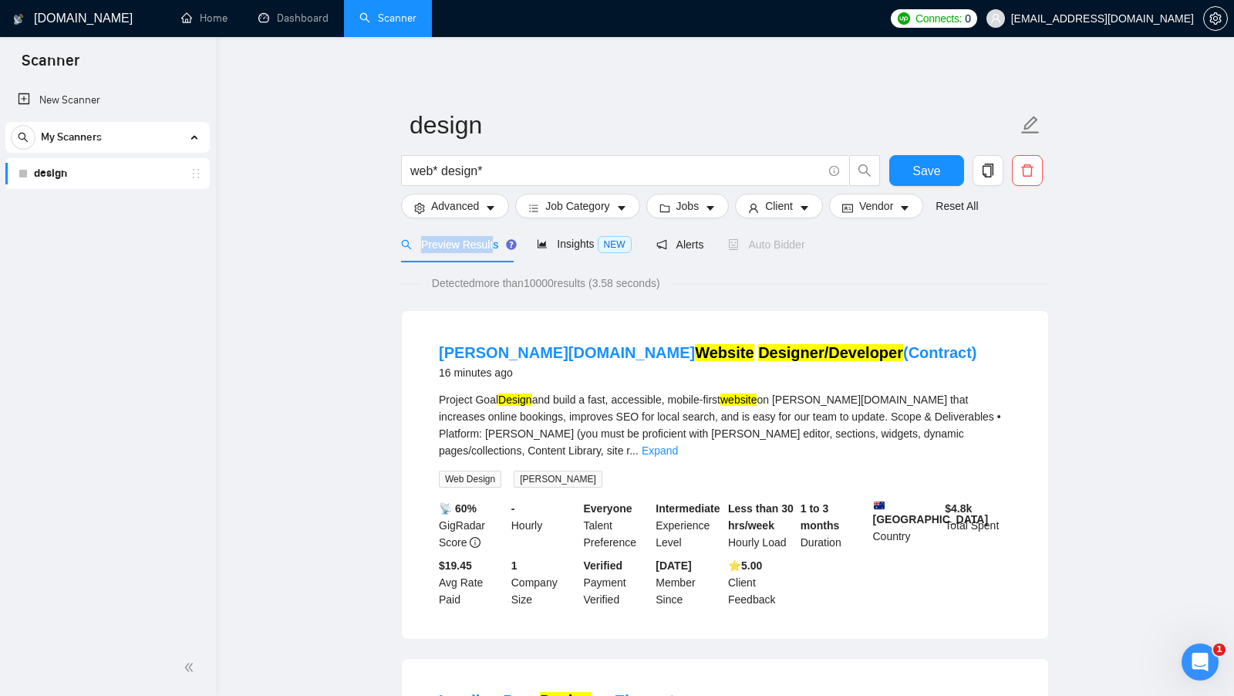
drag, startPoint x: 419, startPoint y: 241, endPoint x: 494, endPoint y: 245, distance: 75.7
click at [494, 245] on span "Preview Results" at bounding box center [456, 244] width 111 height 12
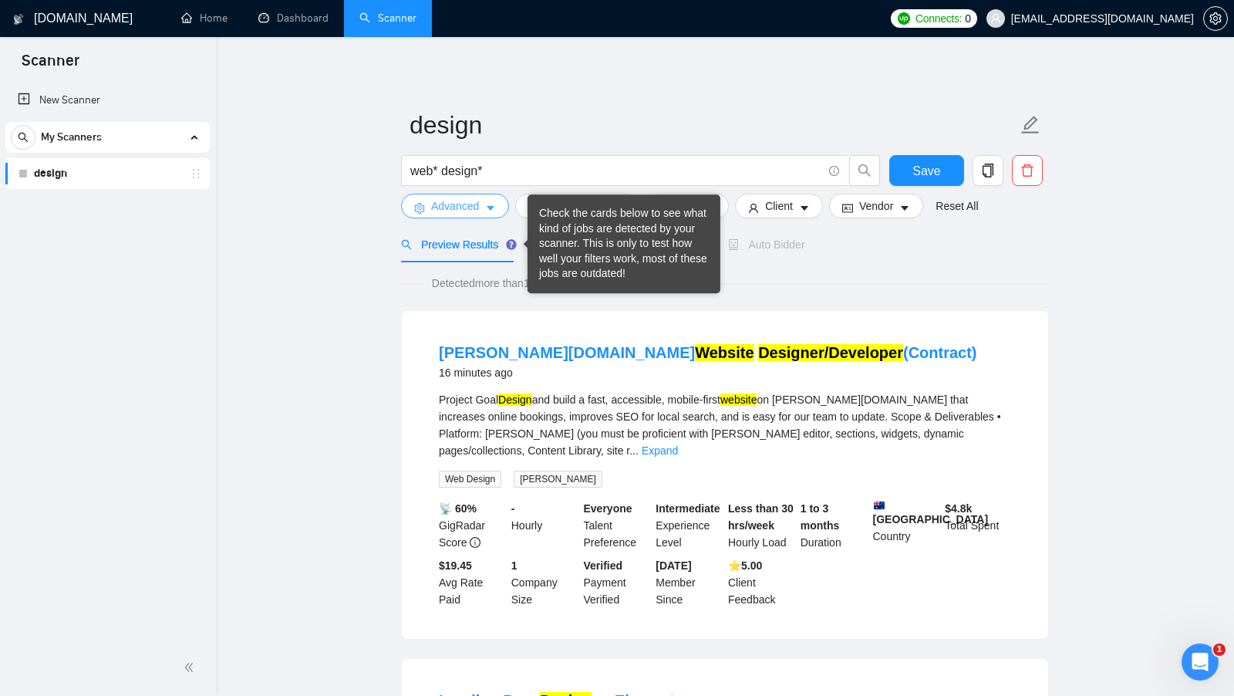
click at [471, 211] on span "Advanced" at bounding box center [455, 205] width 48 height 17
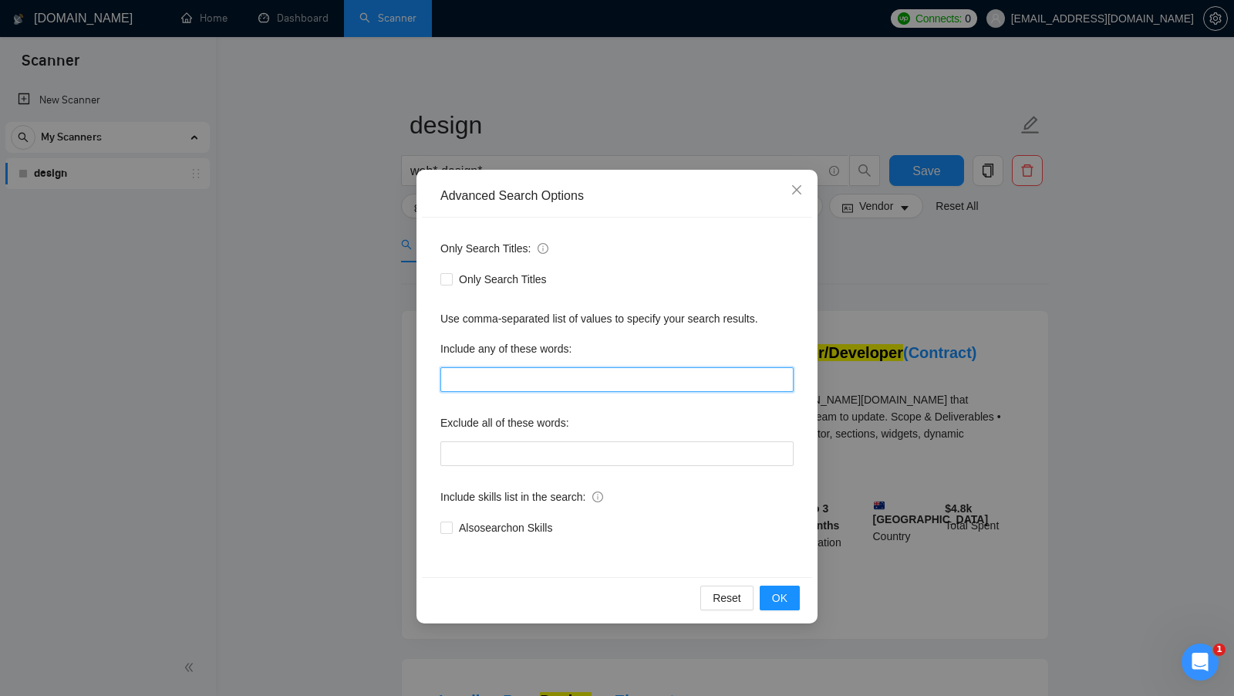
click at [531, 385] on input "text" at bounding box center [616, 379] width 353 height 25
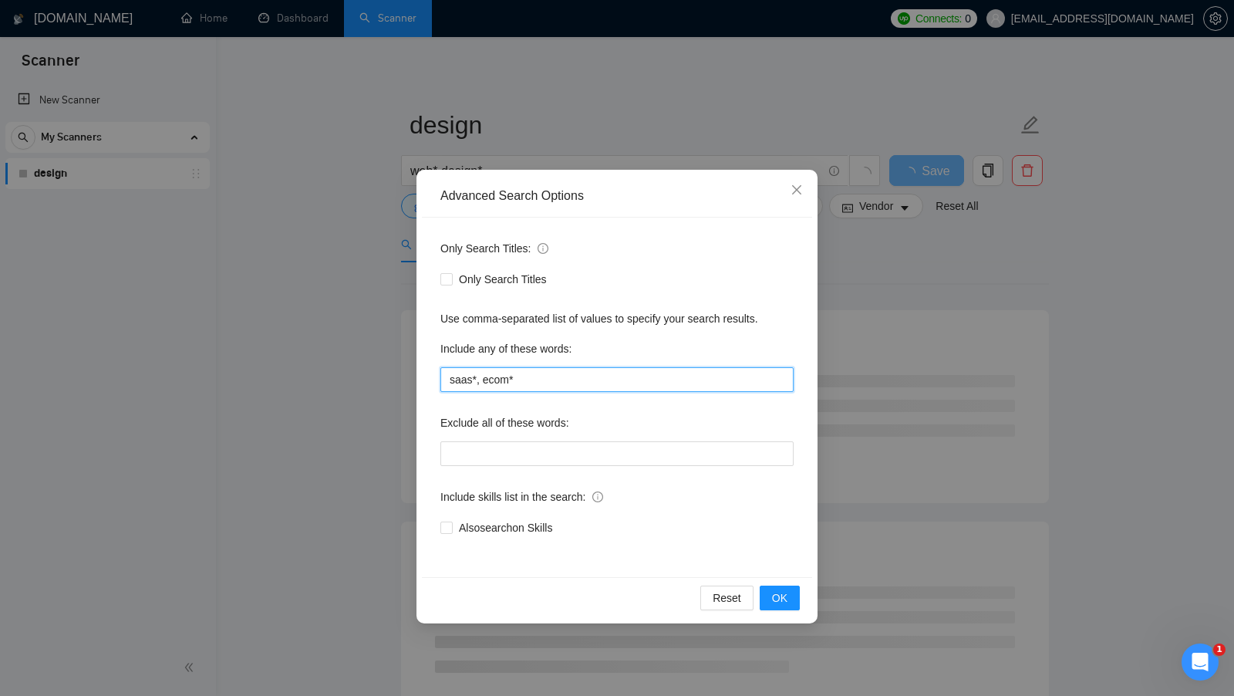
drag, startPoint x: 597, startPoint y: 374, endPoint x: 397, endPoint y: 374, distance: 199.8
click at [397, 374] on div "Advanced Search Options Only Search Titles: Only Search Titles Use comma-separa…" at bounding box center [617, 348] width 1234 height 696
type input "saas*, ecom*"
click at [546, 345] on label "Include any of these words:" at bounding box center [505, 348] width 131 height 25
click at [546, 344] on label "Include any of these words:" at bounding box center [505, 348] width 131 height 25
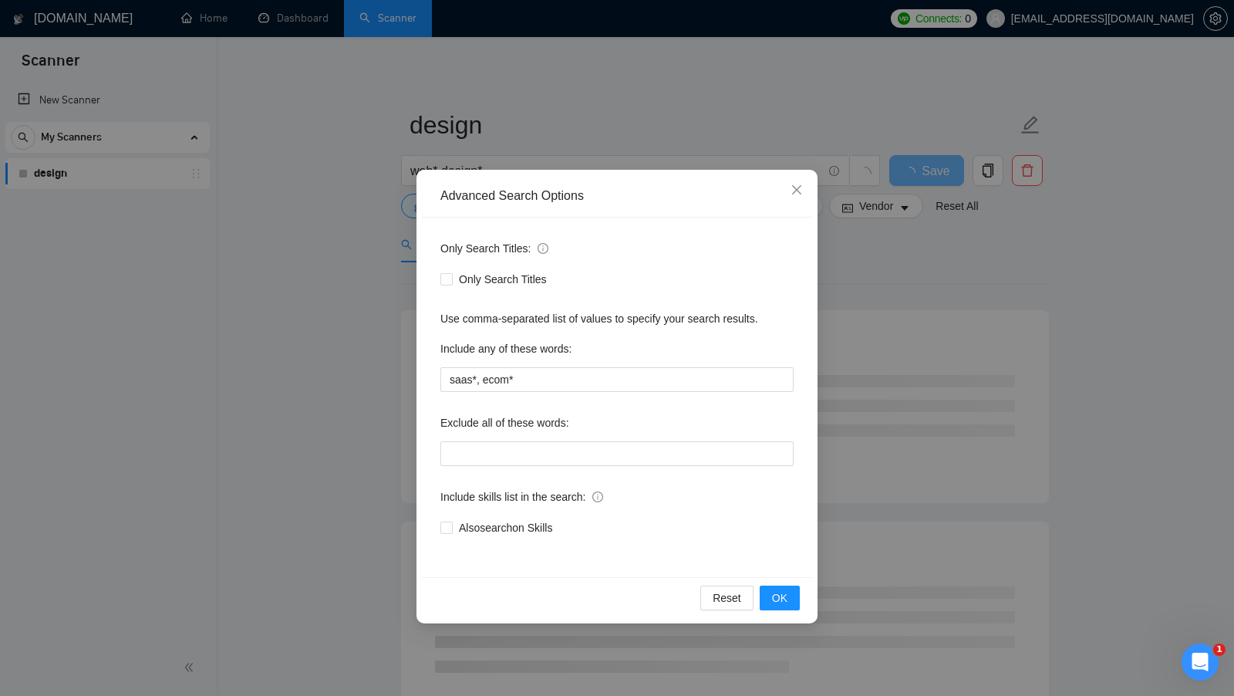
click at [619, 353] on div "Include any of these words:" at bounding box center [616, 351] width 353 height 31
click at [459, 383] on input "saas*, ecom*" at bounding box center [616, 379] width 353 height 25
click at [496, 383] on input "saas*, ecom*" at bounding box center [616, 379] width 353 height 25
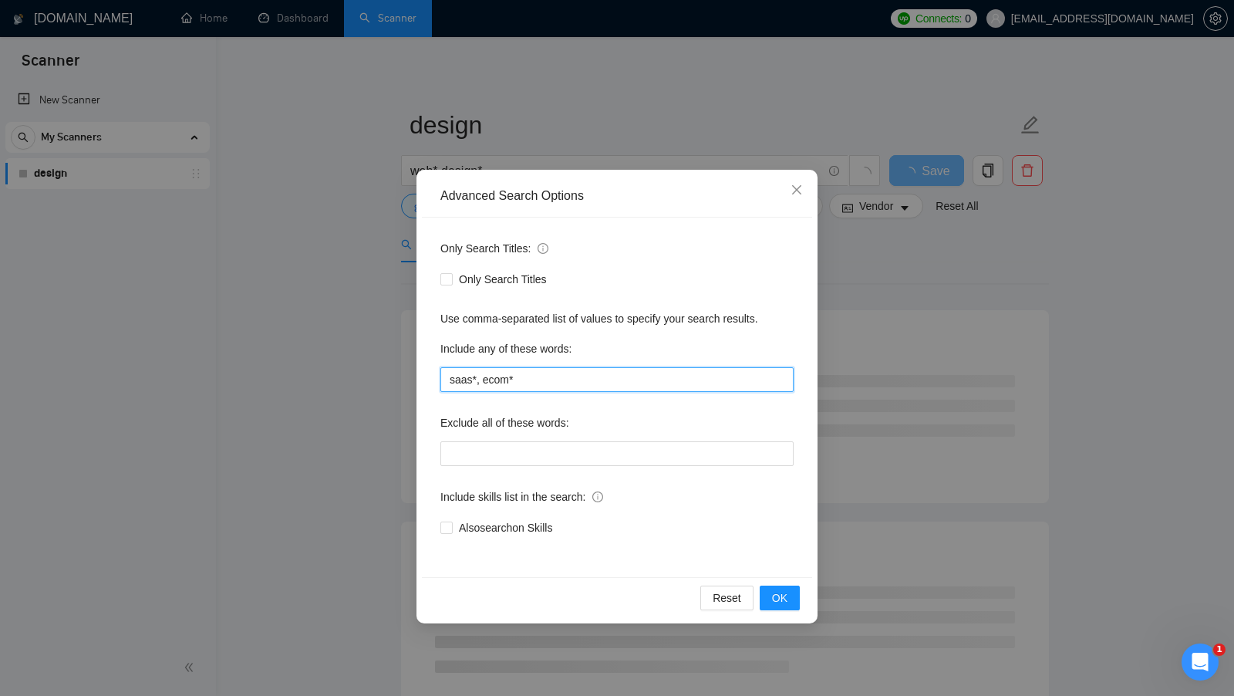
click at [542, 385] on input "saas*, ecom*" at bounding box center [616, 379] width 353 height 25
click at [481, 383] on input "saas*, ecom*" at bounding box center [616, 379] width 353 height 25
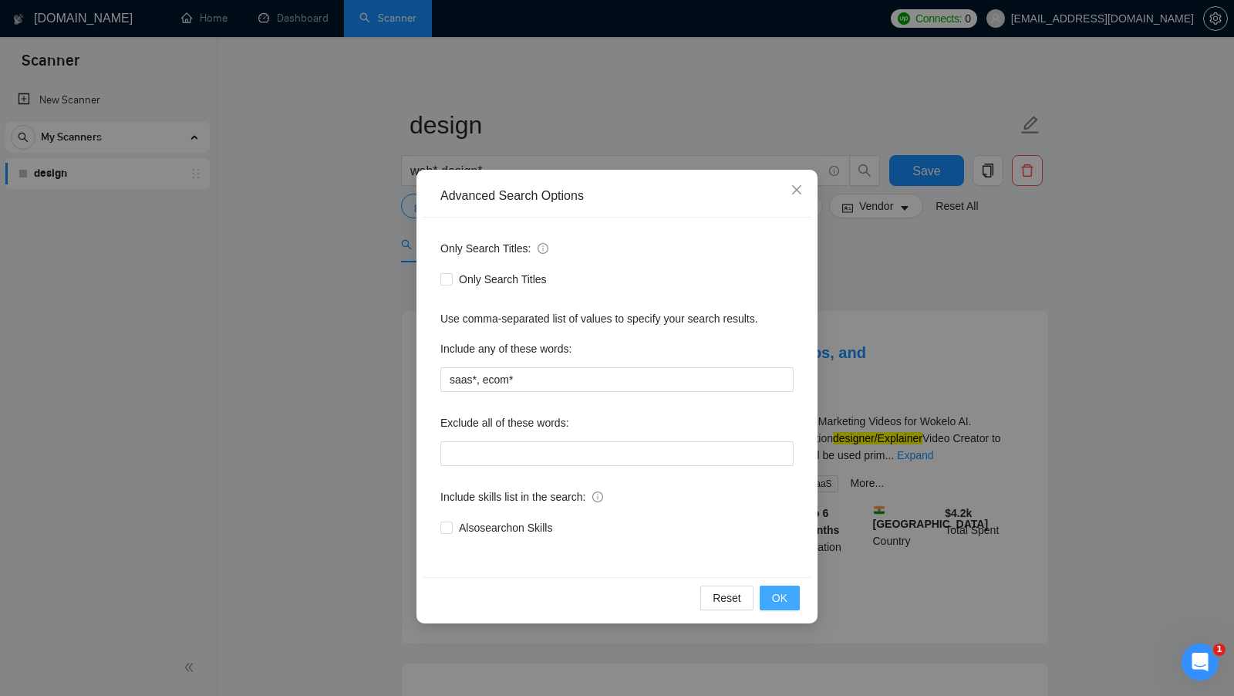
click at [780, 599] on span "OK" at bounding box center [779, 597] width 15 height 17
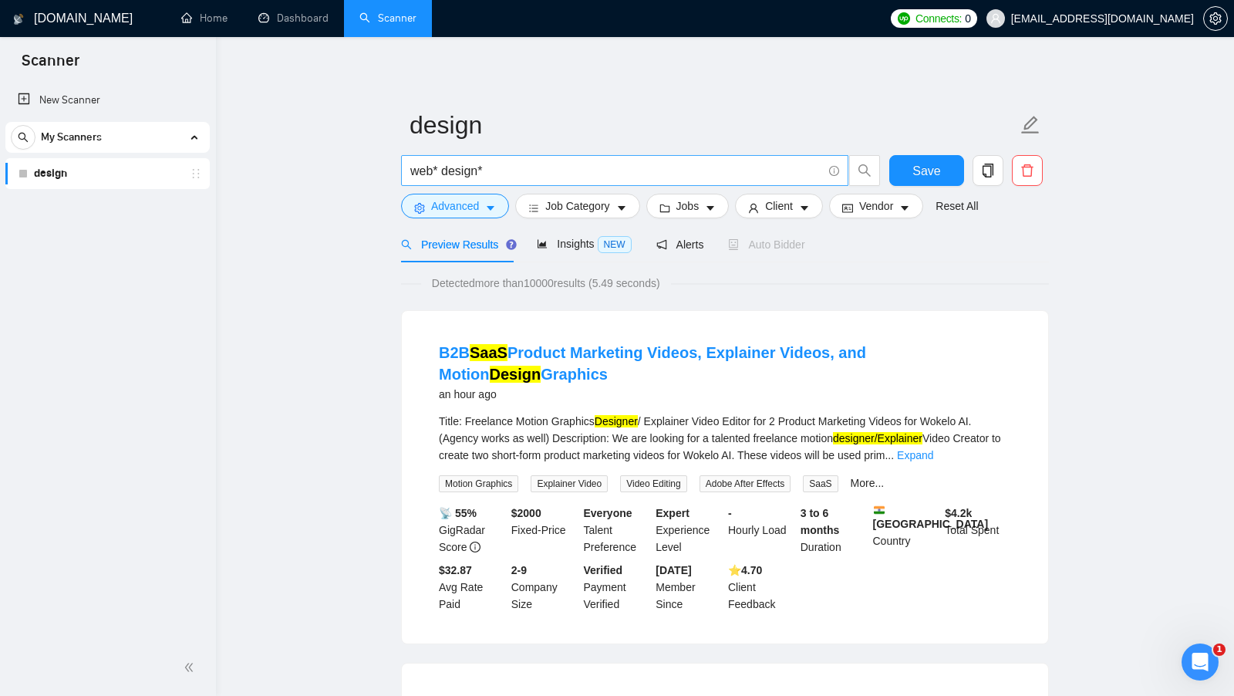
click at [508, 173] on input "web* design*" at bounding box center [616, 170] width 412 height 19
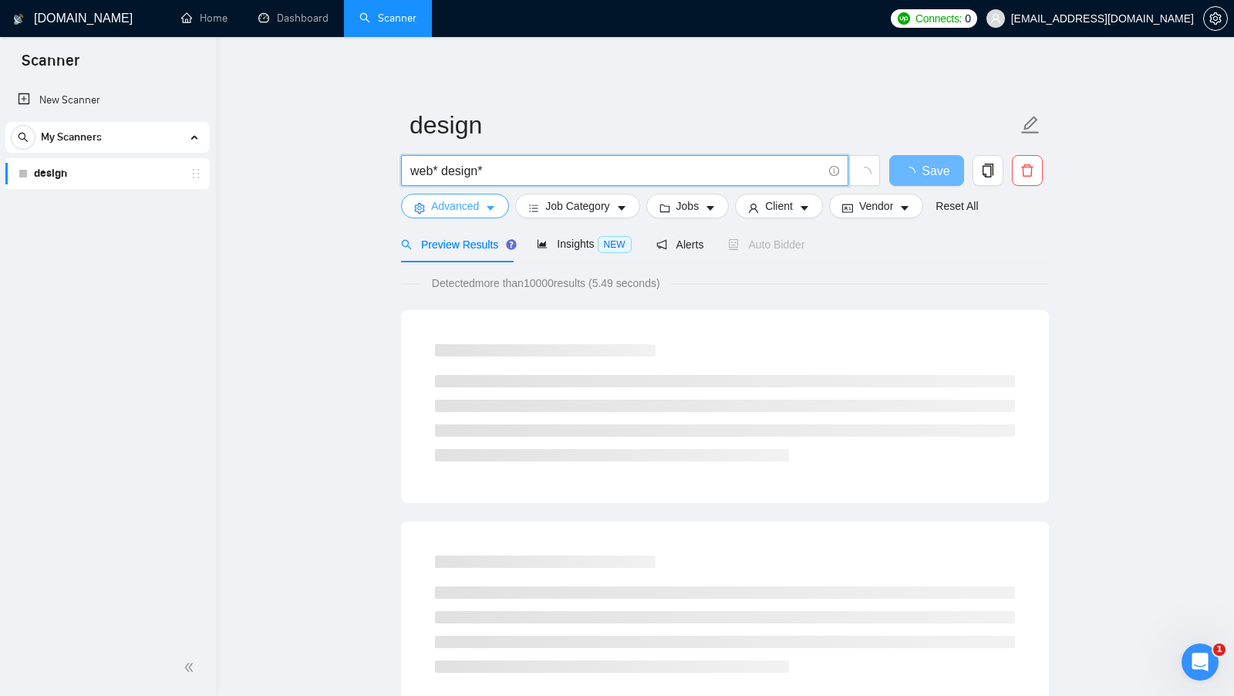
type input "web* design*"
click at [470, 208] on span "Advanced" at bounding box center [455, 205] width 48 height 17
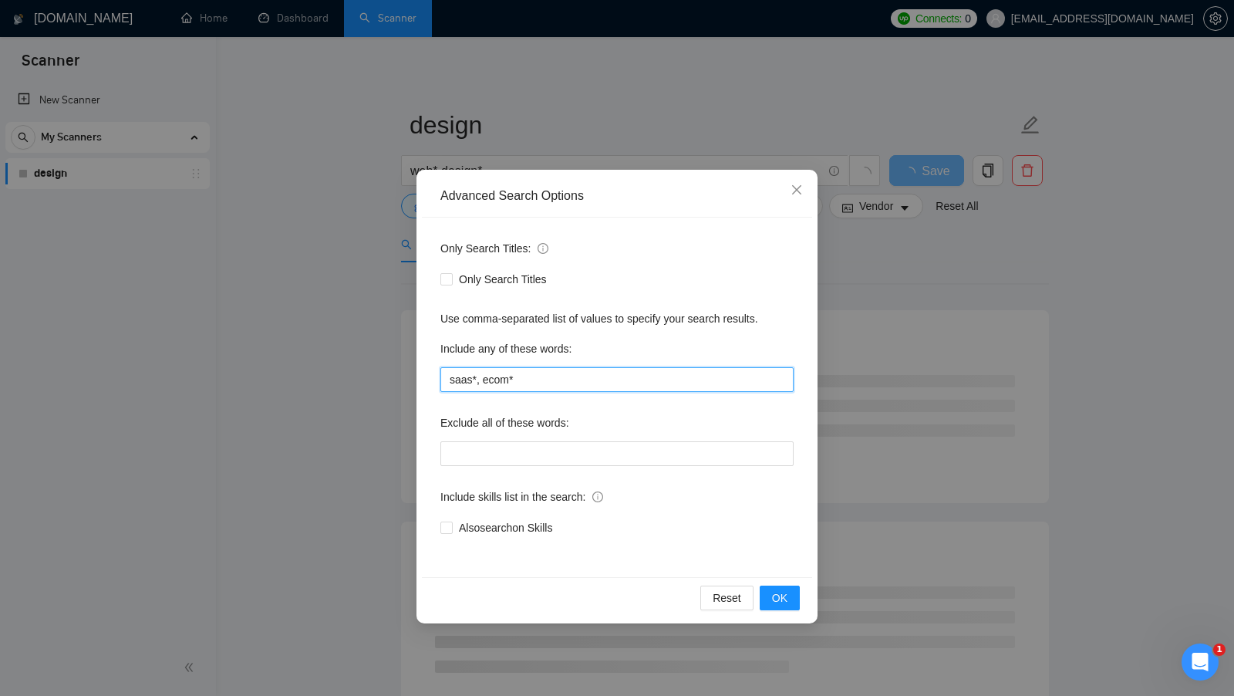
drag, startPoint x: 558, startPoint y: 379, endPoint x: 395, endPoint y: 376, distance: 163.5
click at [395, 376] on div "Advanced Search Options Only Search Titles: Only Search Titles Use comma-separa…" at bounding box center [617, 348] width 1234 height 696
click at [783, 603] on span "OK" at bounding box center [779, 597] width 15 height 17
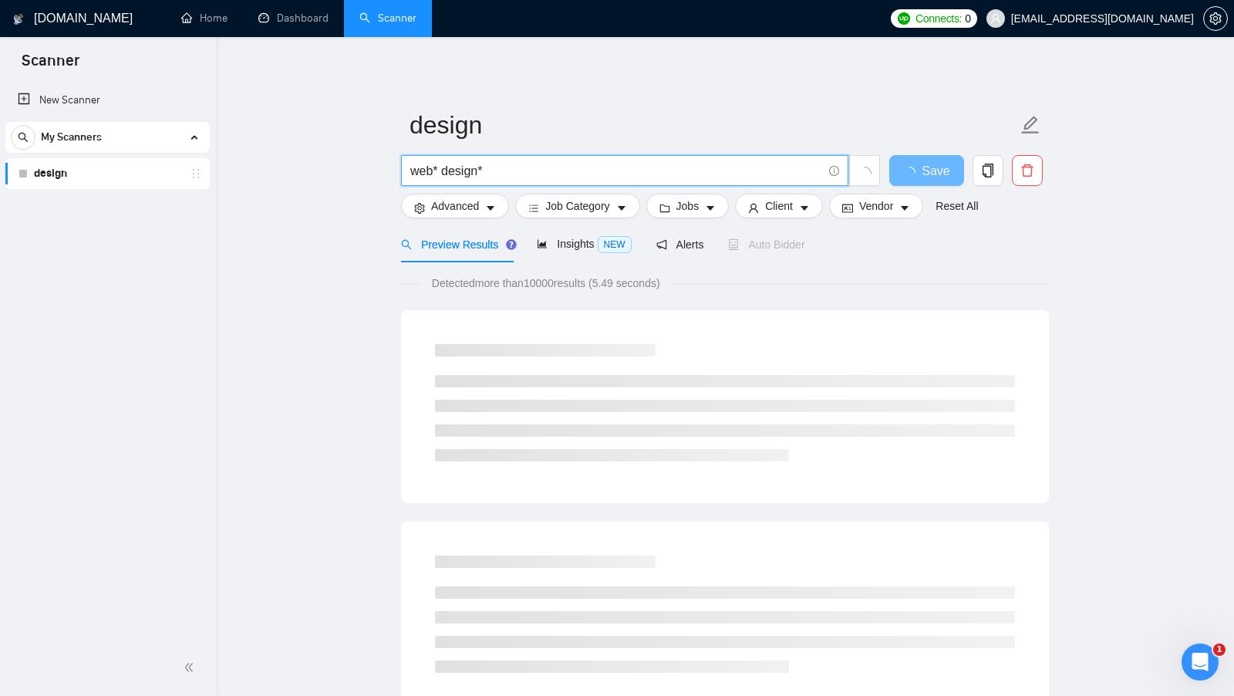
click at [510, 172] on input "web* design*" at bounding box center [616, 170] width 412 height 19
click at [501, 171] on input "web* design* + saas | ecom" at bounding box center [616, 170] width 412 height 19
drag, startPoint x: 495, startPoint y: 171, endPoint x: 591, endPoint y: 171, distance: 95.6
click at [591, 171] on input "web* design* + saas | ecom" at bounding box center [616, 170] width 412 height 19
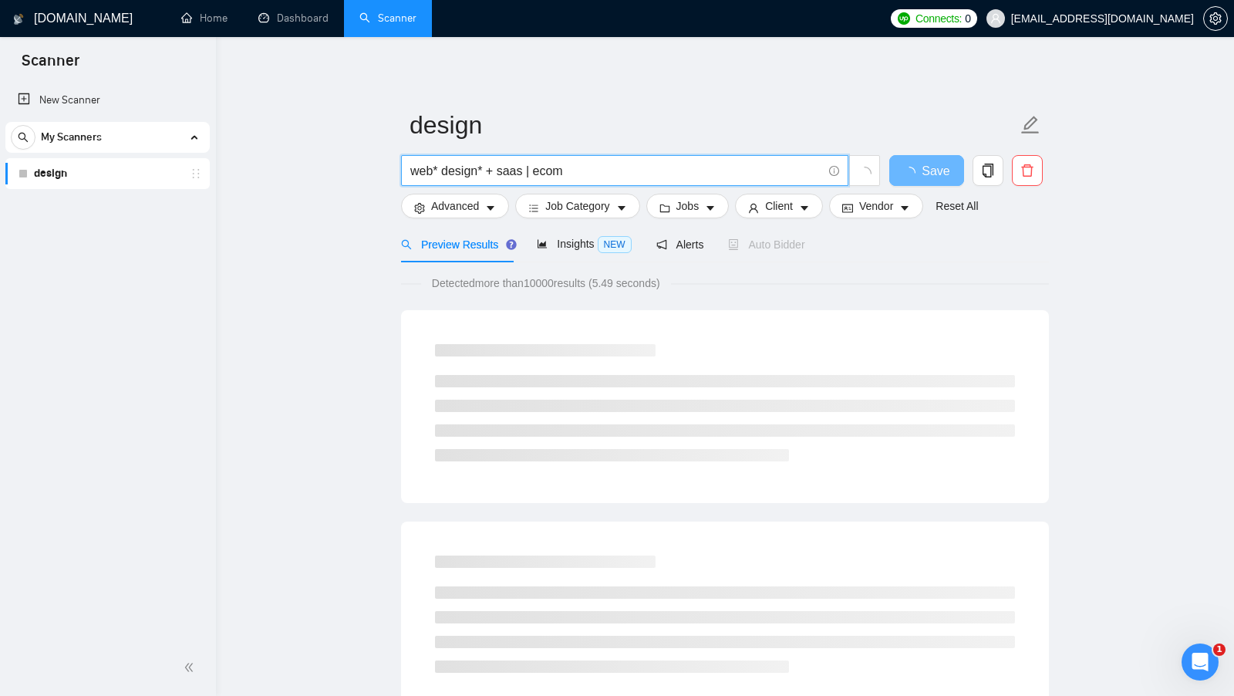
click at [416, 174] on input "web* design* + saas | ecom" at bounding box center [616, 170] width 412 height 19
click at [455, 171] on input "web* design* + saas | ecom" at bounding box center [616, 170] width 412 height 19
click at [455, 170] on input "web* design* + saas | ecom" at bounding box center [616, 170] width 412 height 19
click at [510, 173] on input "web* design* + saas | ecom" at bounding box center [616, 170] width 412 height 19
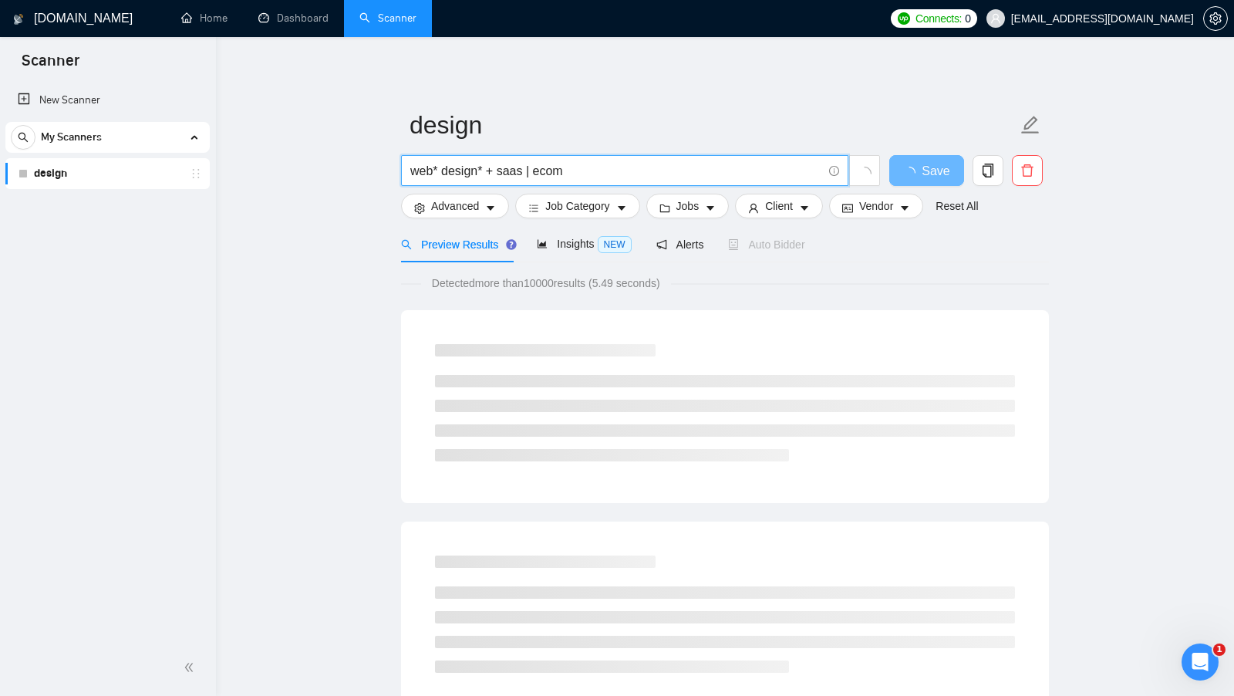
click at [510, 173] on input "web* design* + saas | ecom" at bounding box center [616, 170] width 412 height 19
click at [548, 174] on input "web* design* + saas | ecom" at bounding box center [616, 170] width 412 height 19
click at [589, 169] on input "web* design* + saas | ecom" at bounding box center [616, 170] width 412 height 19
click at [470, 205] on span "Advanced" at bounding box center [455, 205] width 48 height 17
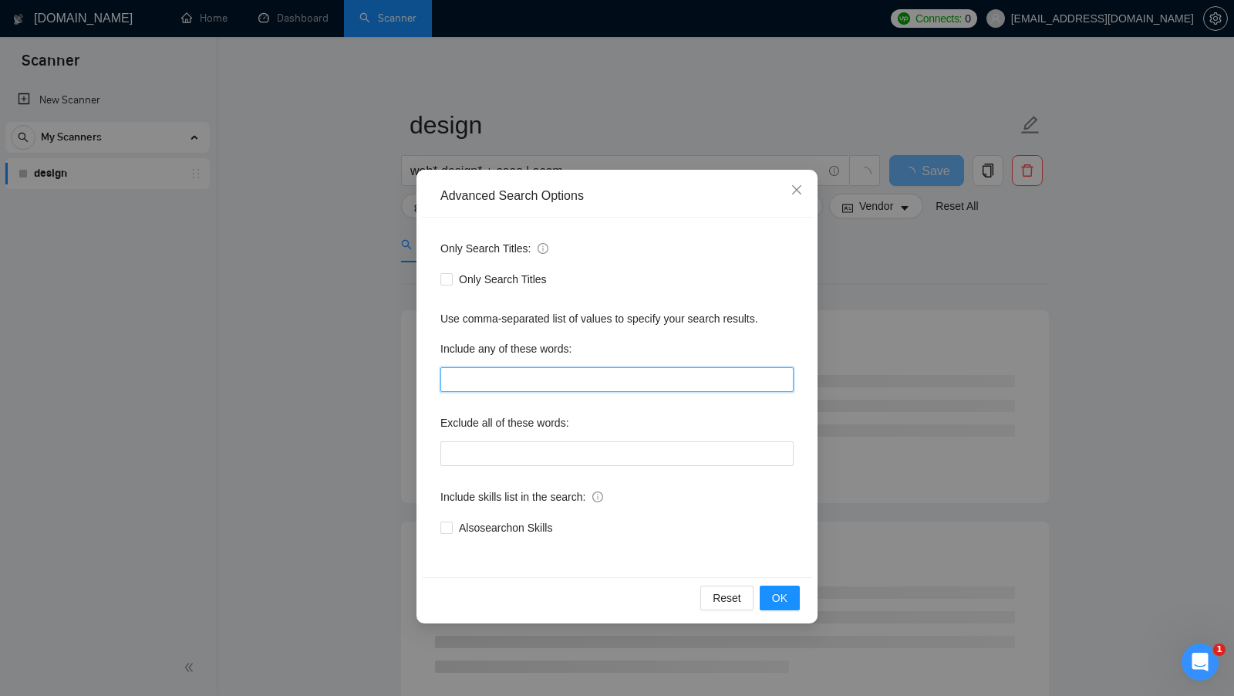
click at [527, 382] on input "text" at bounding box center [616, 379] width 353 height 25
click at [876, 356] on div "Advanced Search Options Only Search Titles: Only Search Titles Use comma-separa…" at bounding box center [617, 348] width 1234 height 696
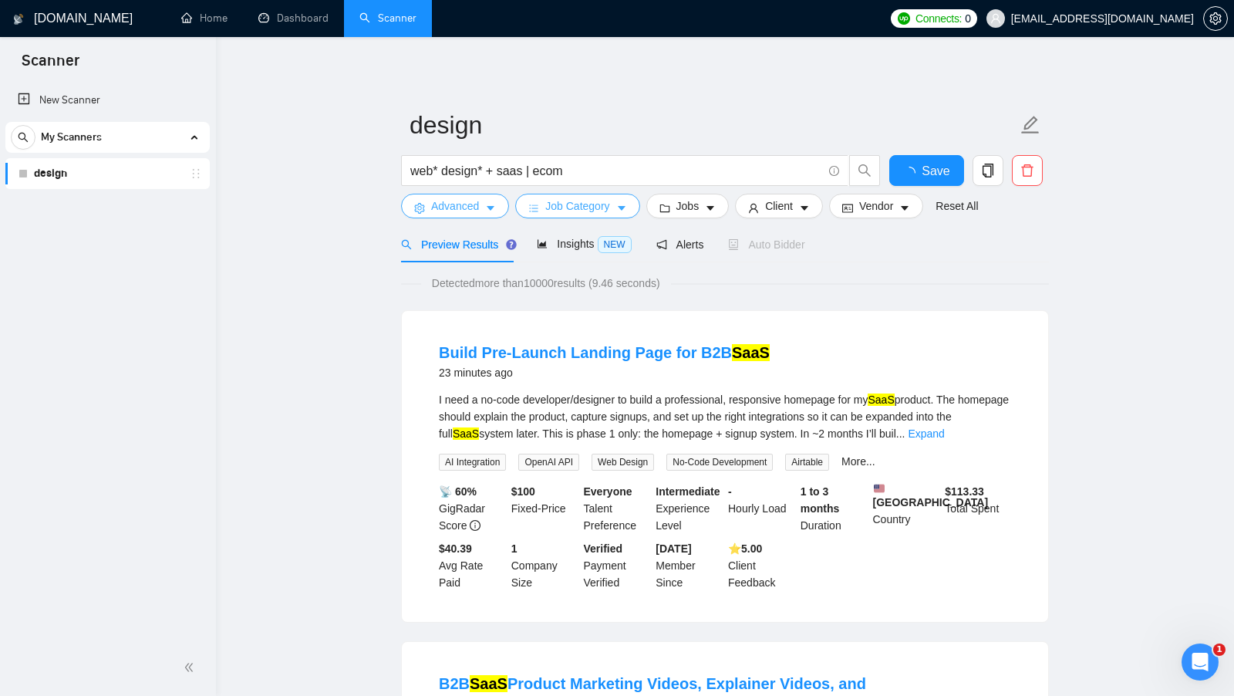
scroll to position [1, 0]
drag, startPoint x: 581, startPoint y: 171, endPoint x: 495, endPoint y: 169, distance: 85.6
click at [495, 169] on input "web* design* + saas | ecom" at bounding box center [616, 169] width 412 height 19
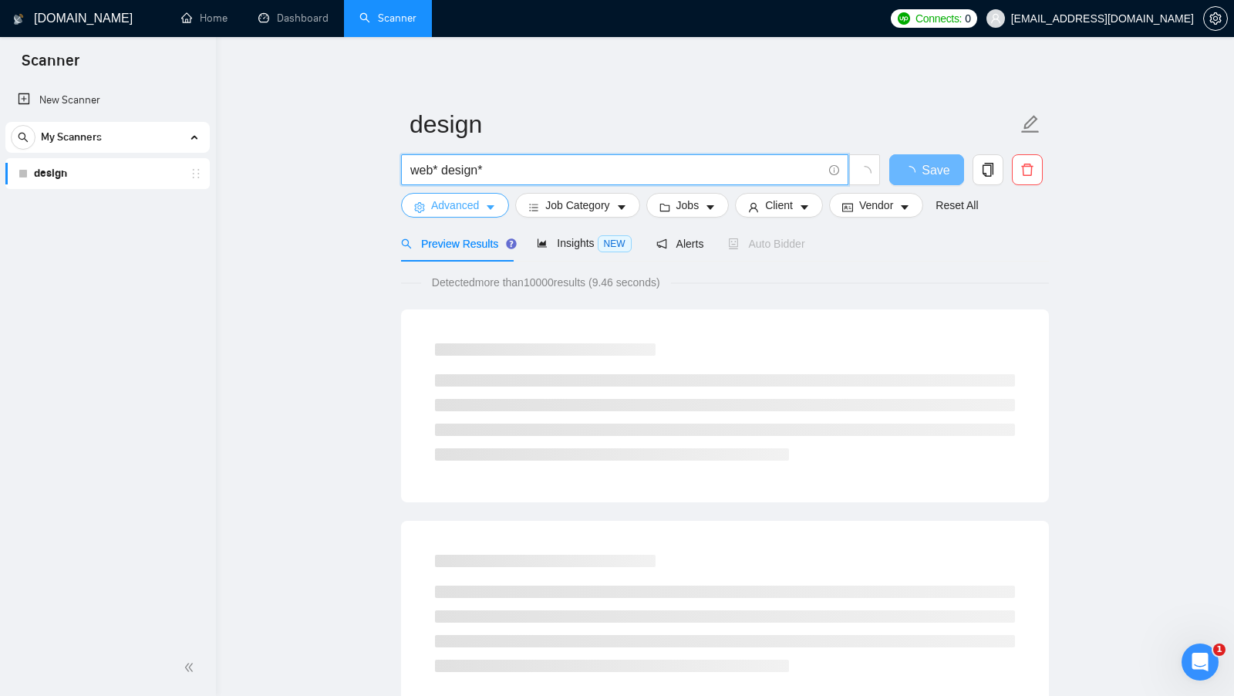
type input "web* design*"
click at [479, 207] on span "Advanced" at bounding box center [455, 205] width 48 height 17
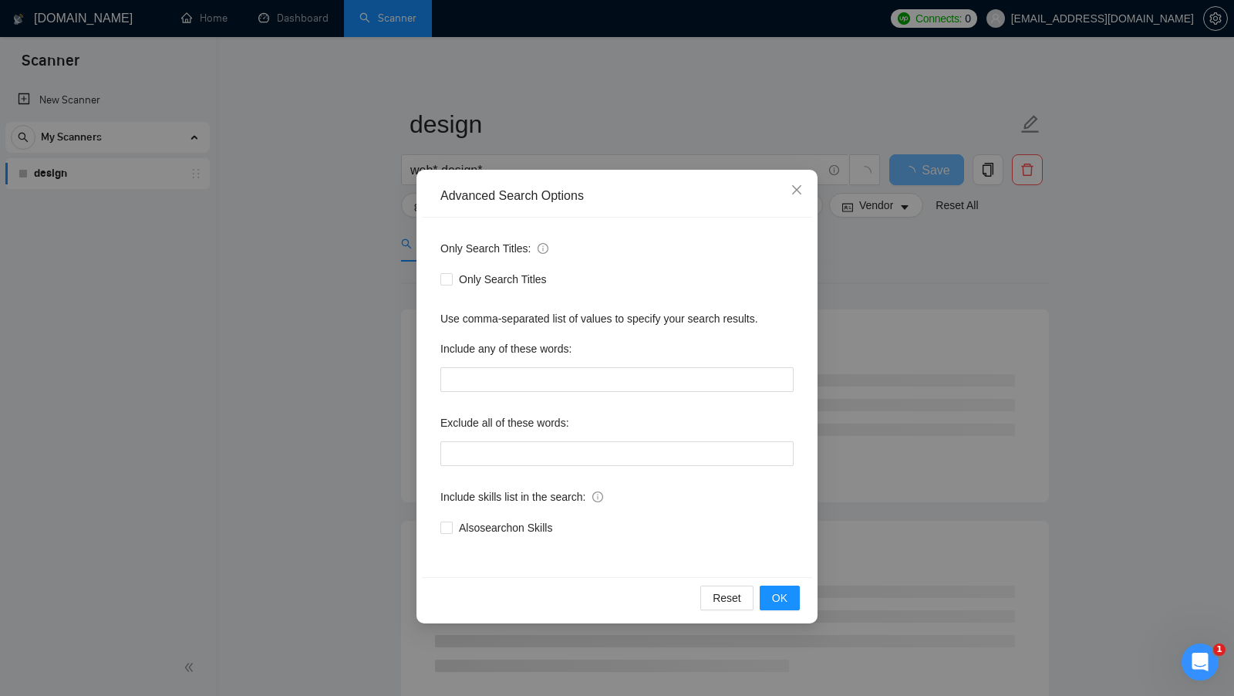
click at [467, 429] on label "Exclude all of these words:" at bounding box center [504, 422] width 129 height 25
drag, startPoint x: 591, startPoint y: 417, endPoint x: 435, endPoint y: 412, distance: 155.9
click at [435, 412] on div "Only Search Titles: Only Search Titles Use comma-separated list of values to sp…" at bounding box center [617, 396] width 390 height 359
click at [604, 428] on div "Exclude all of these words:" at bounding box center [616, 425] width 353 height 31
click at [607, 457] on input "text" at bounding box center [616, 453] width 353 height 25
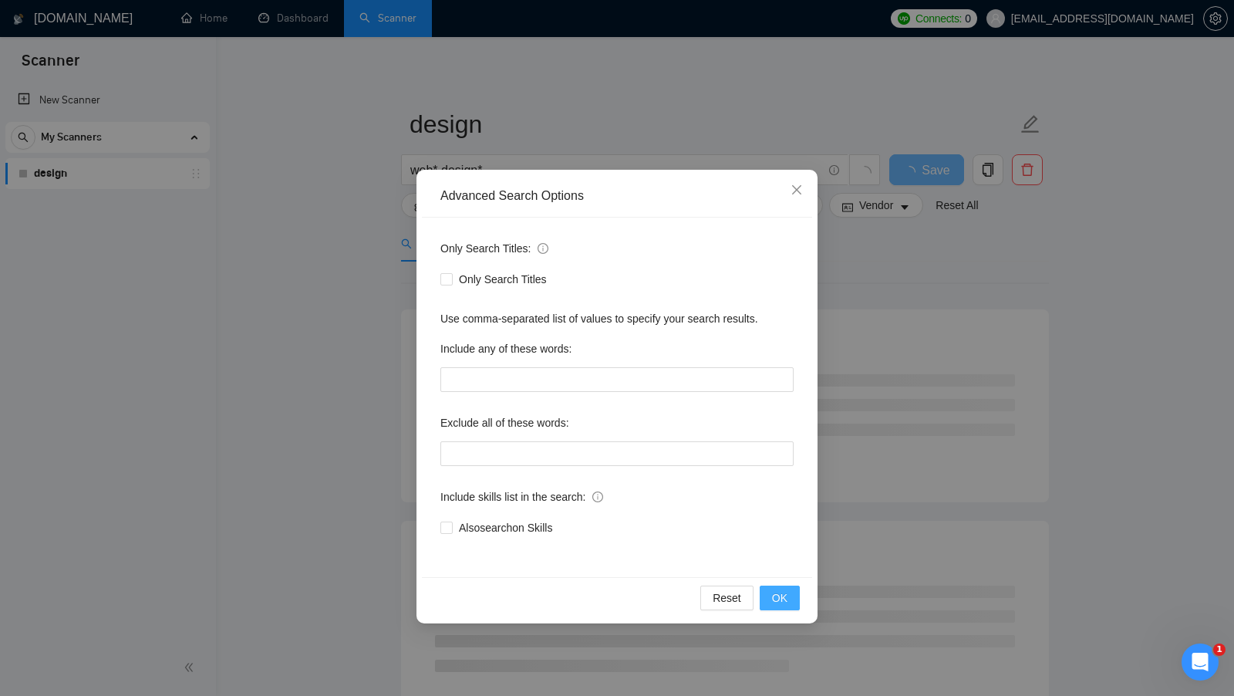
click at [767, 593] on button "OK" at bounding box center [780, 597] width 40 height 25
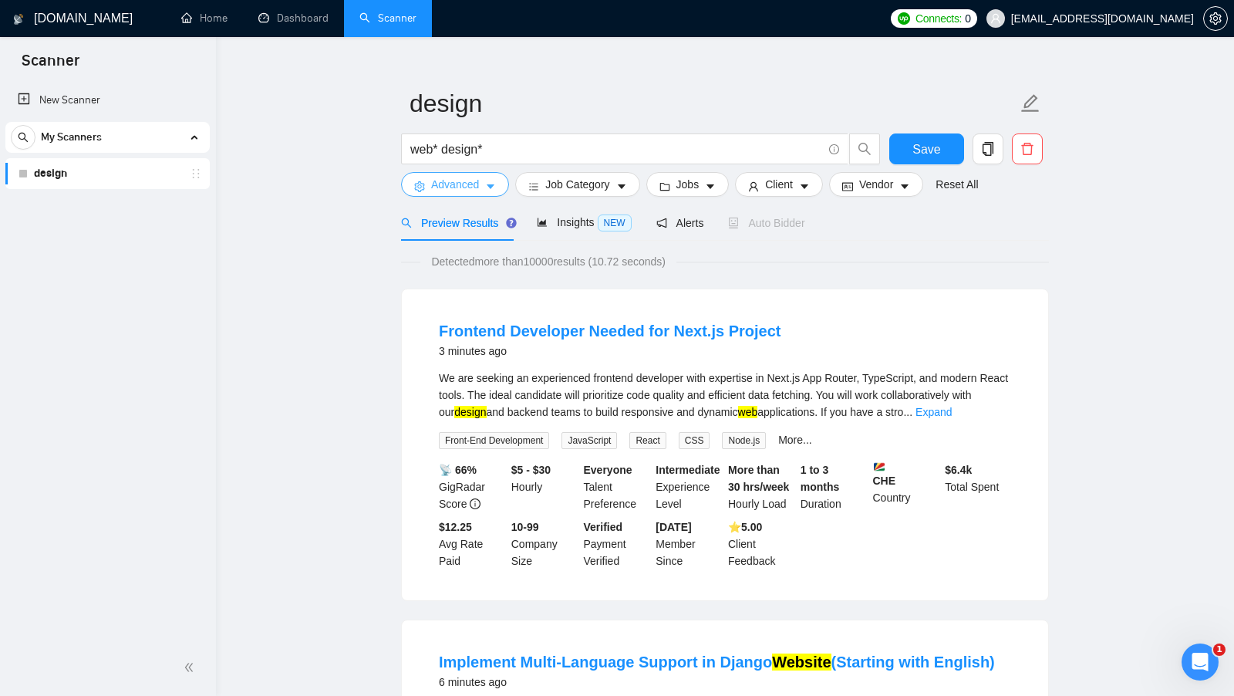
scroll to position [16, 0]
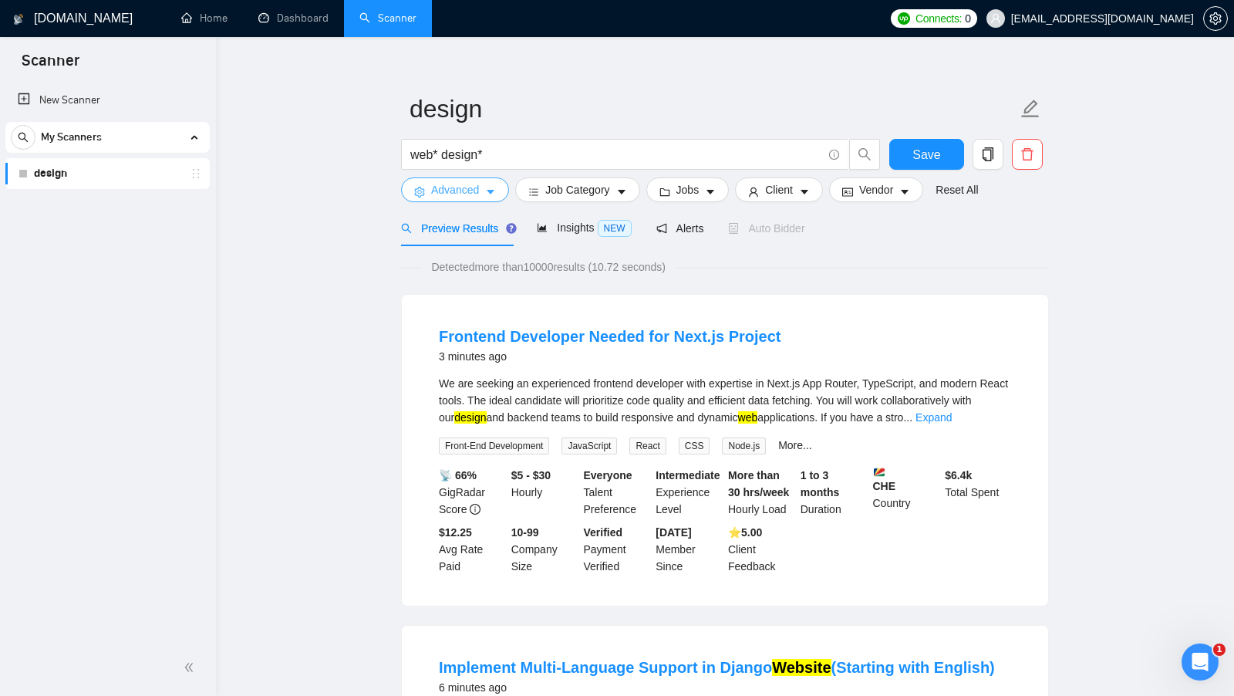
click at [468, 197] on span "Advanced" at bounding box center [455, 189] width 48 height 17
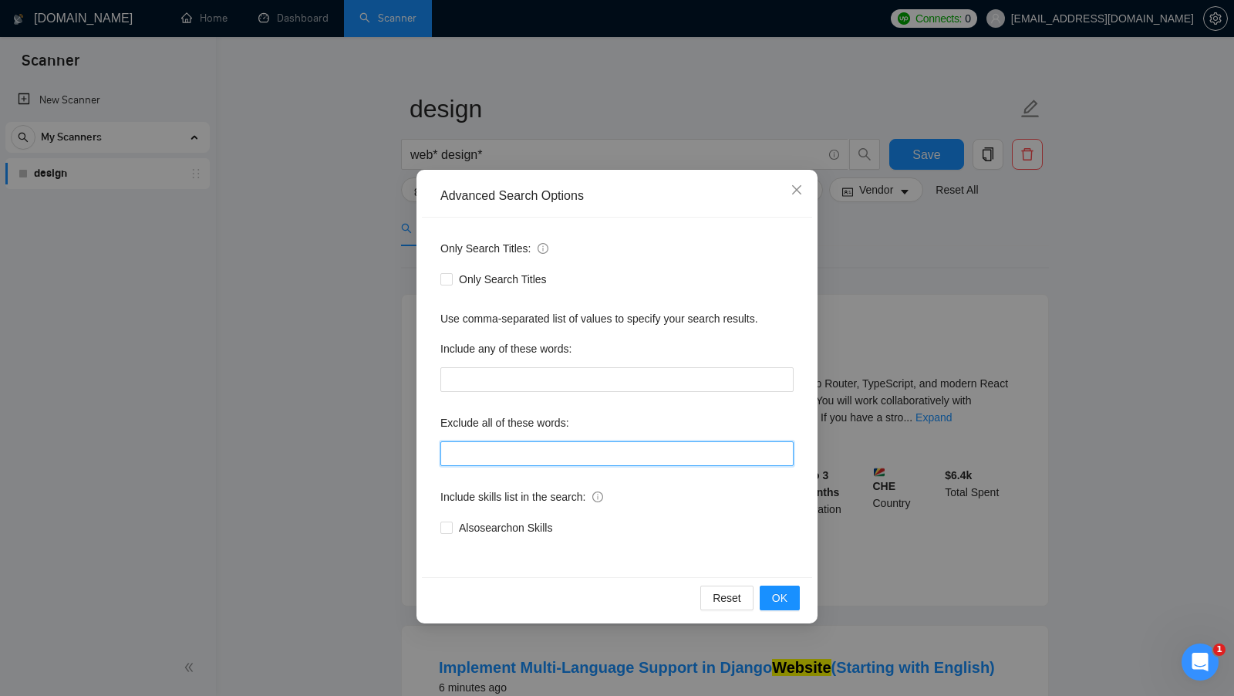
click at [530, 460] on input "text" at bounding box center [616, 453] width 353 height 25
click at [780, 597] on span "OK" at bounding box center [779, 597] width 15 height 17
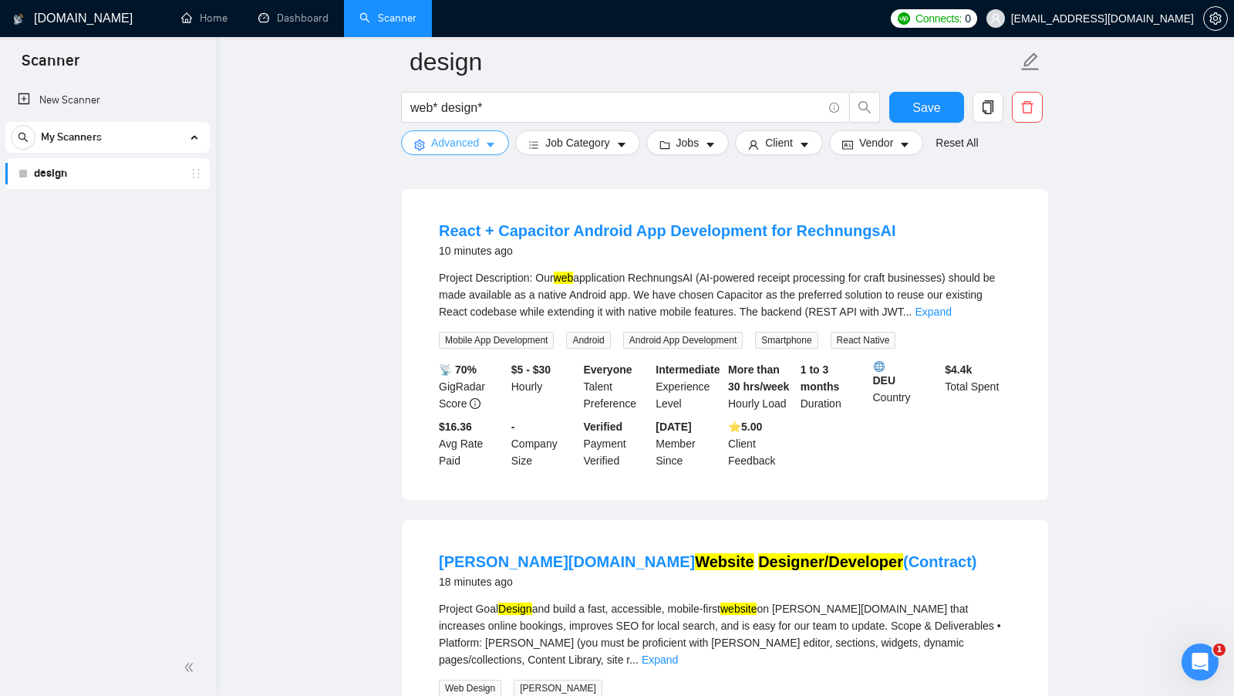
scroll to position [1561, 0]
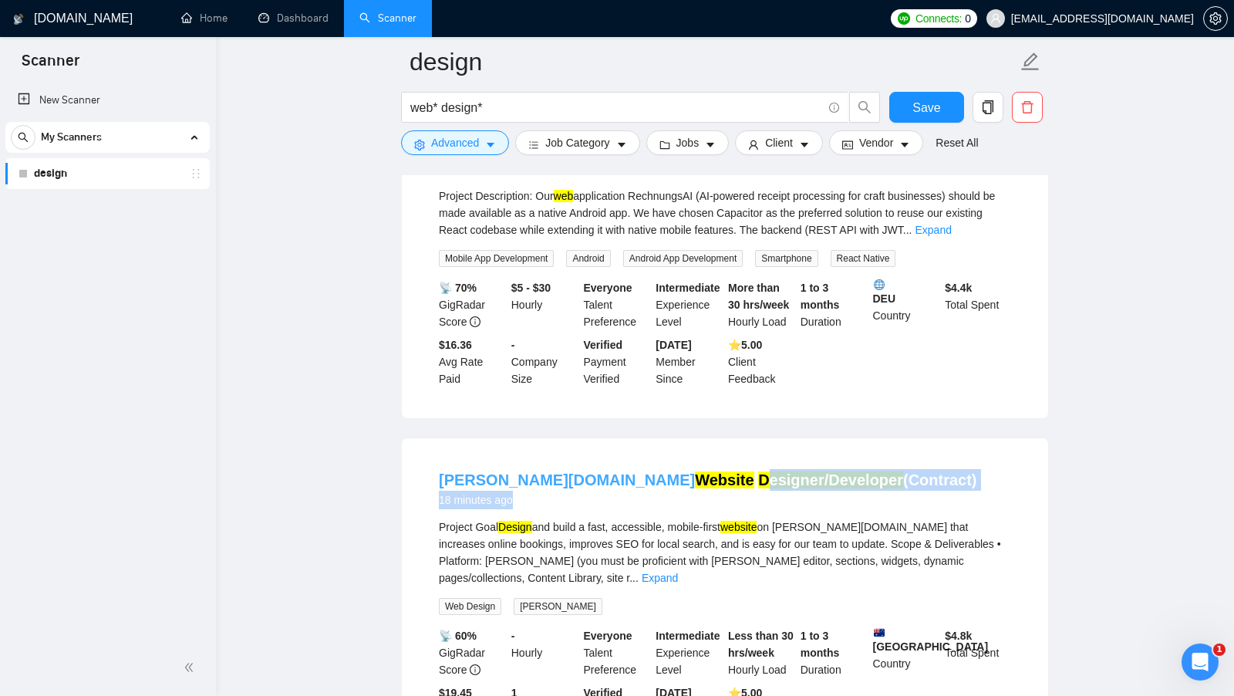
drag, startPoint x: 706, startPoint y: 485, endPoint x: 569, endPoint y: 475, distance: 137.7
click at [569, 475] on div "Duda.co Website Designer/Developer (Contract) 18 minutes ago" at bounding box center [708, 489] width 538 height 40
click at [786, 474] on div "Duda.co Website Designer/Developer (Contract) 18 minutes ago" at bounding box center [725, 489] width 572 height 40
drag, startPoint x: 803, startPoint y: 474, endPoint x: 565, endPoint y: 467, distance: 237.6
click at [565, 469] on div "Duda.co Website Designer/Developer (Contract) 18 minutes ago" at bounding box center [725, 489] width 572 height 40
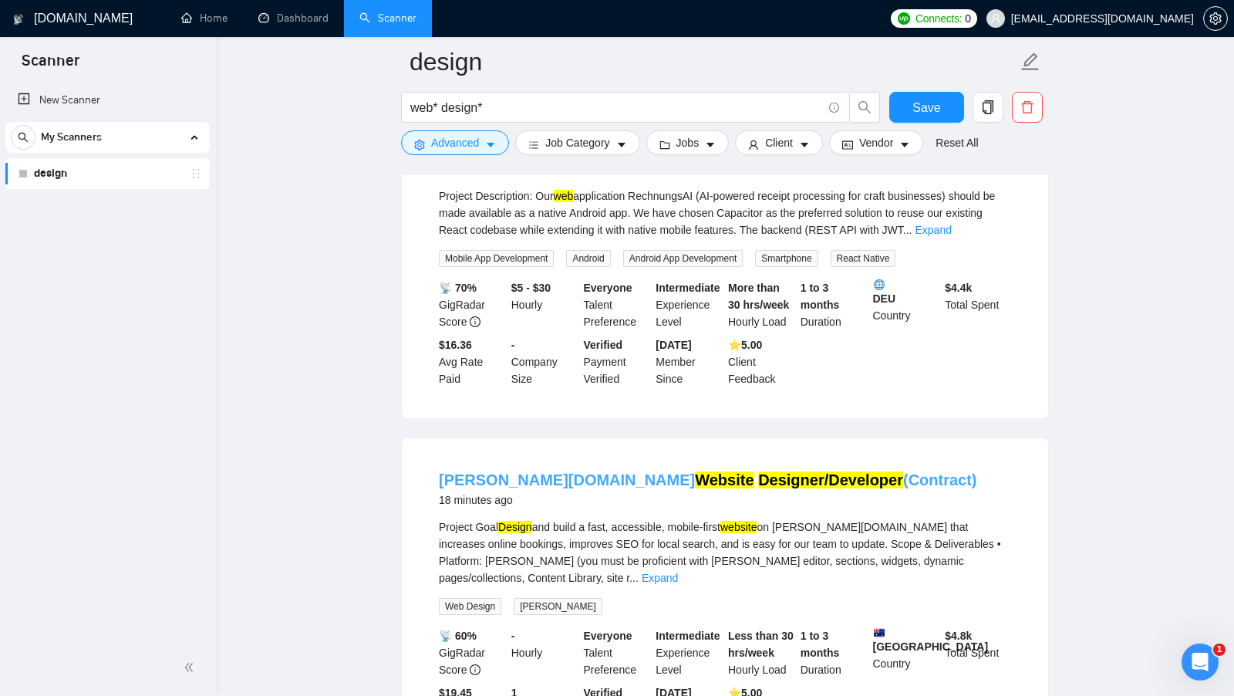
copy link "Designer/Developer (Contract)"
click at [478, 143] on span "Advanced" at bounding box center [455, 142] width 48 height 17
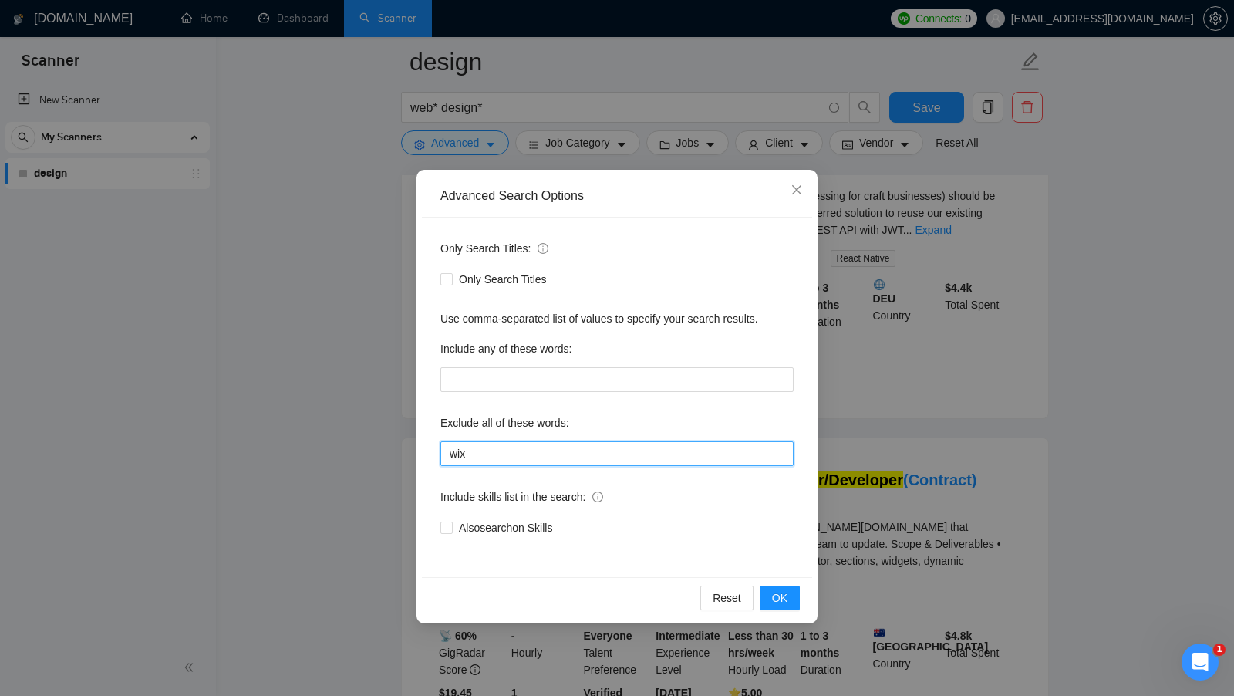
click at [592, 459] on input "wix" at bounding box center [616, 453] width 353 height 25
paste input "Designer/Developer (Contract)"
click at [568, 454] on input "wix, Designer/Developer" at bounding box center [616, 453] width 353 height 25
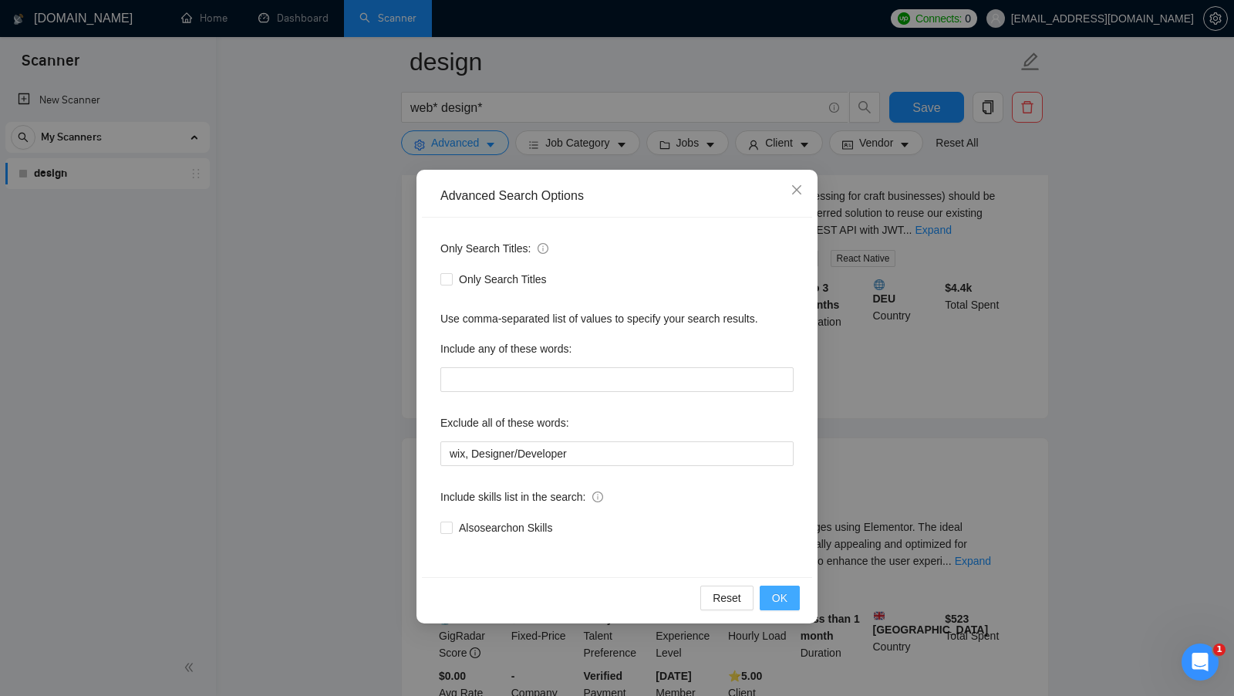
click at [776, 592] on span "OK" at bounding box center [779, 597] width 15 height 17
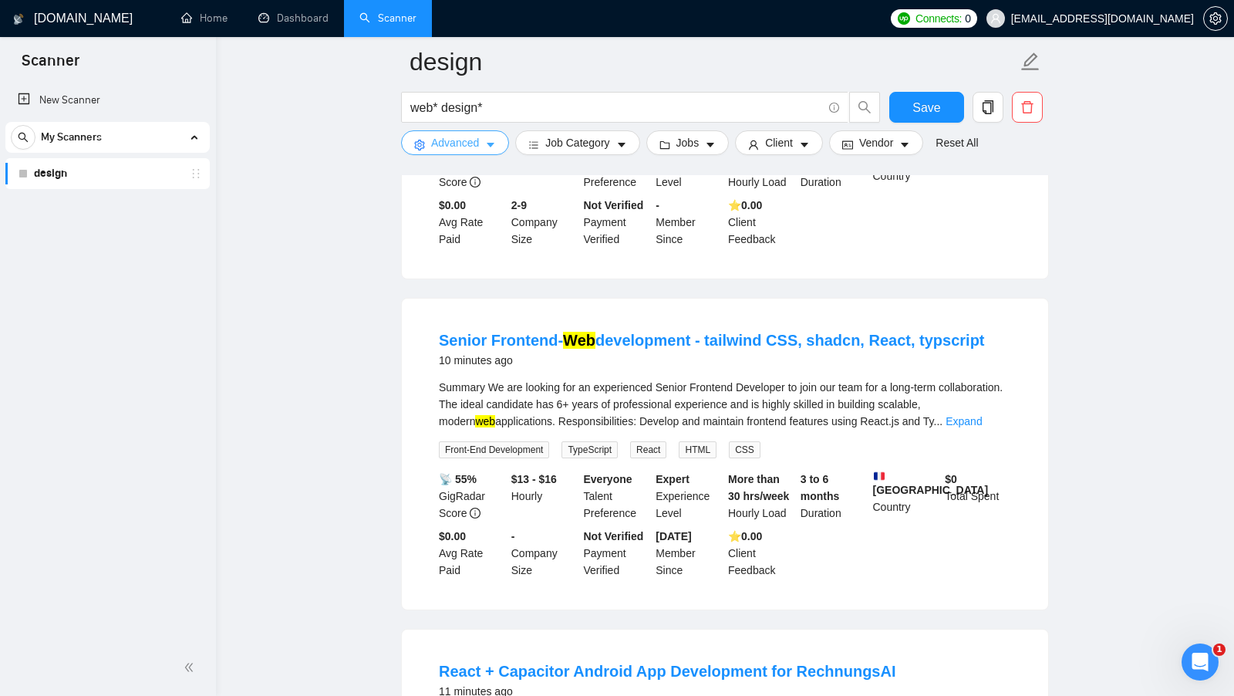
scroll to position [0, 0]
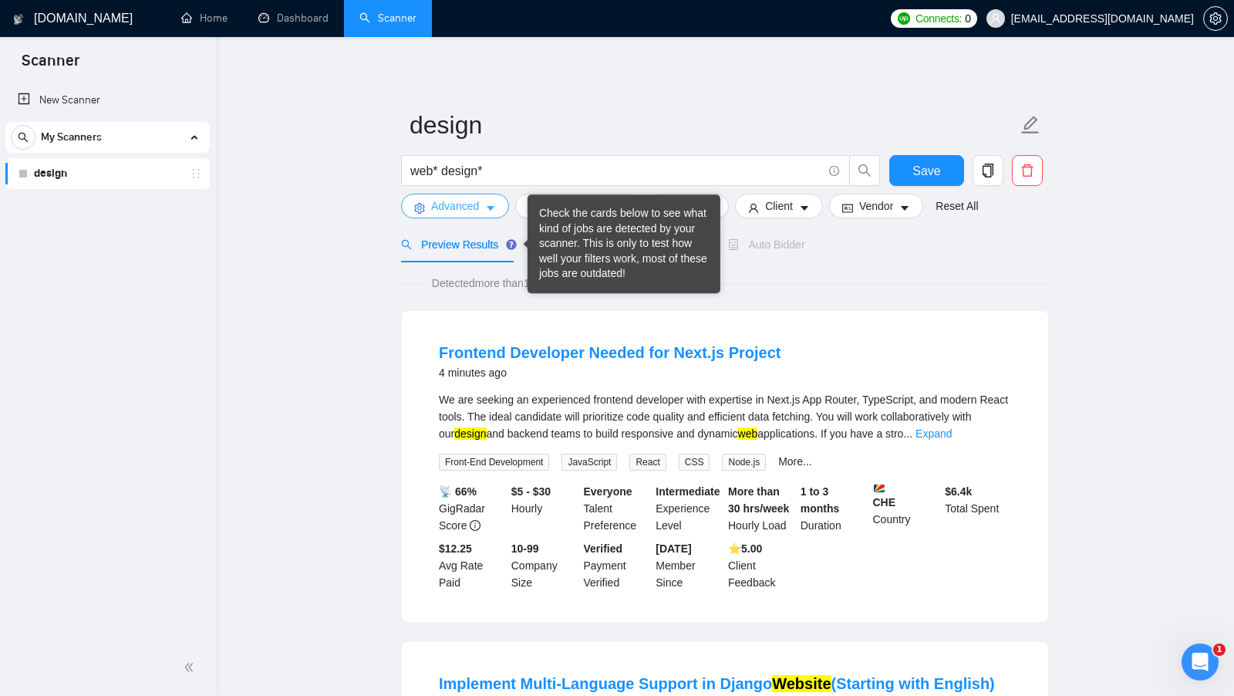
click at [456, 194] on button "Advanced" at bounding box center [455, 206] width 108 height 25
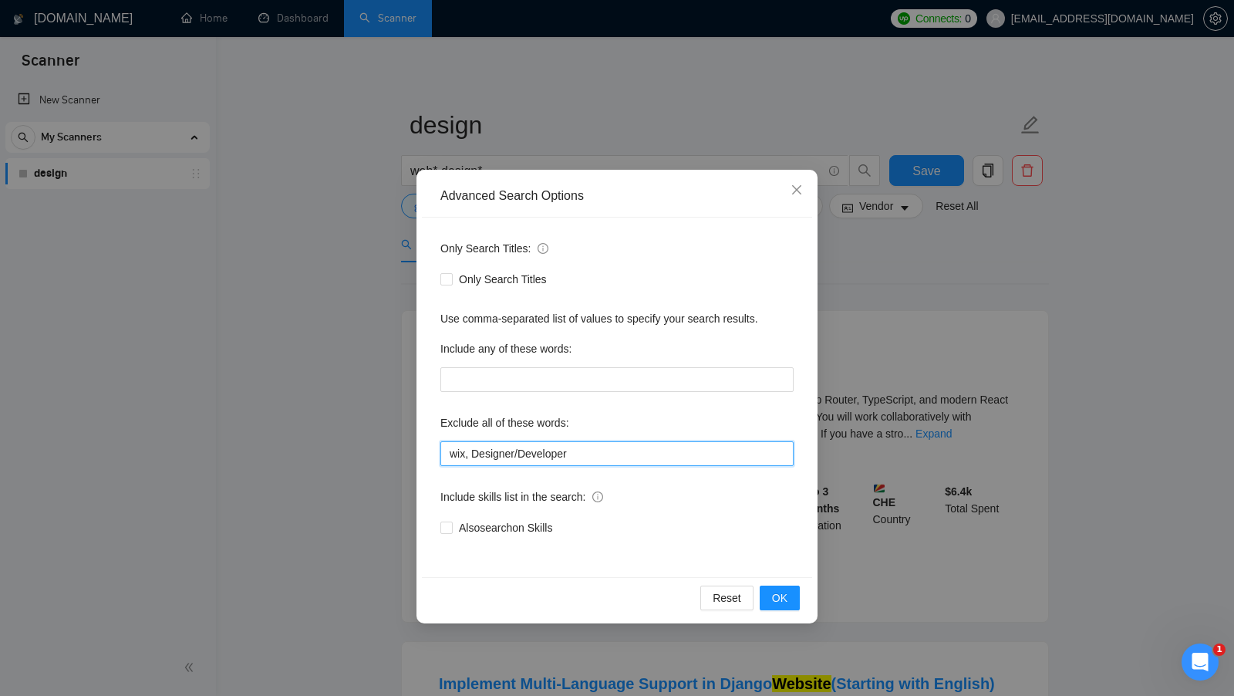
click at [577, 453] on input "wix, Designer/Developer" at bounding box center [616, 453] width 353 height 25
click at [465, 452] on input "wix, Designer/Developer" at bounding box center [616, 453] width 353 height 25
click at [628, 457] on input "wix, Designer/Developer" at bounding box center [616, 453] width 353 height 25
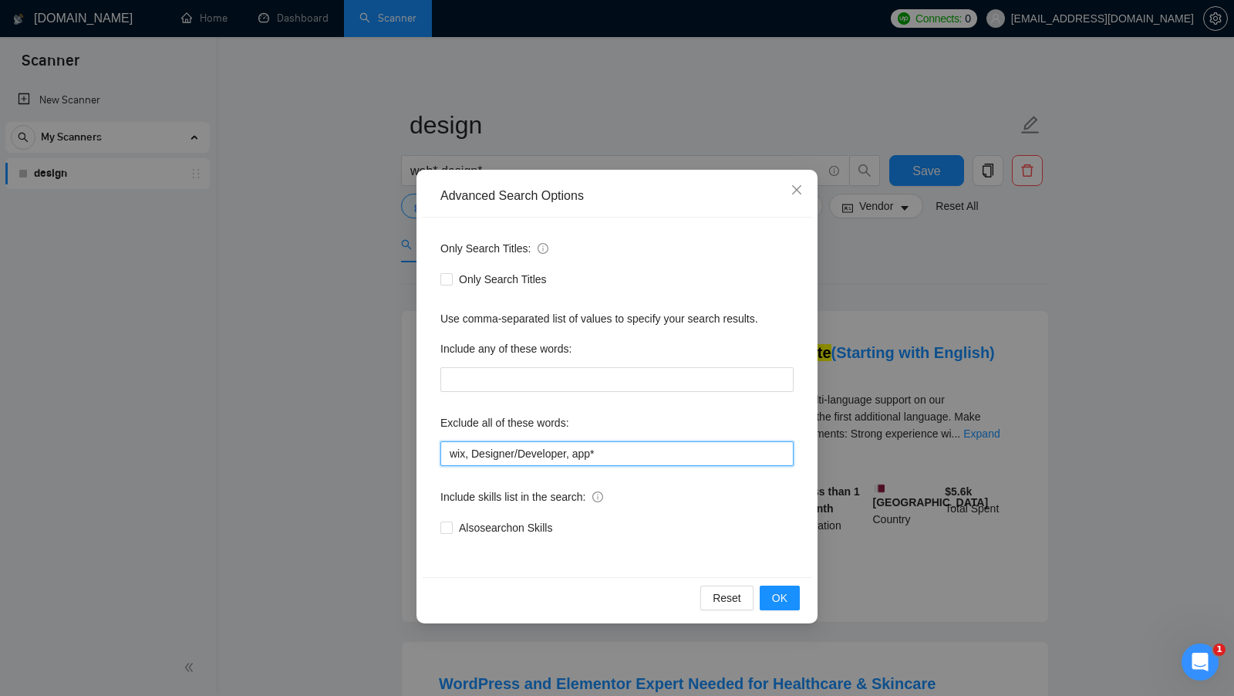
drag, startPoint x: 619, startPoint y: 454, endPoint x: 575, endPoint y: 456, distance: 44.8
click at [575, 456] on input "wix, Designer/Developer, app*" at bounding box center [616, 453] width 353 height 25
click at [650, 447] on input "wix, Designer/Developer, app*" at bounding box center [616, 453] width 353 height 25
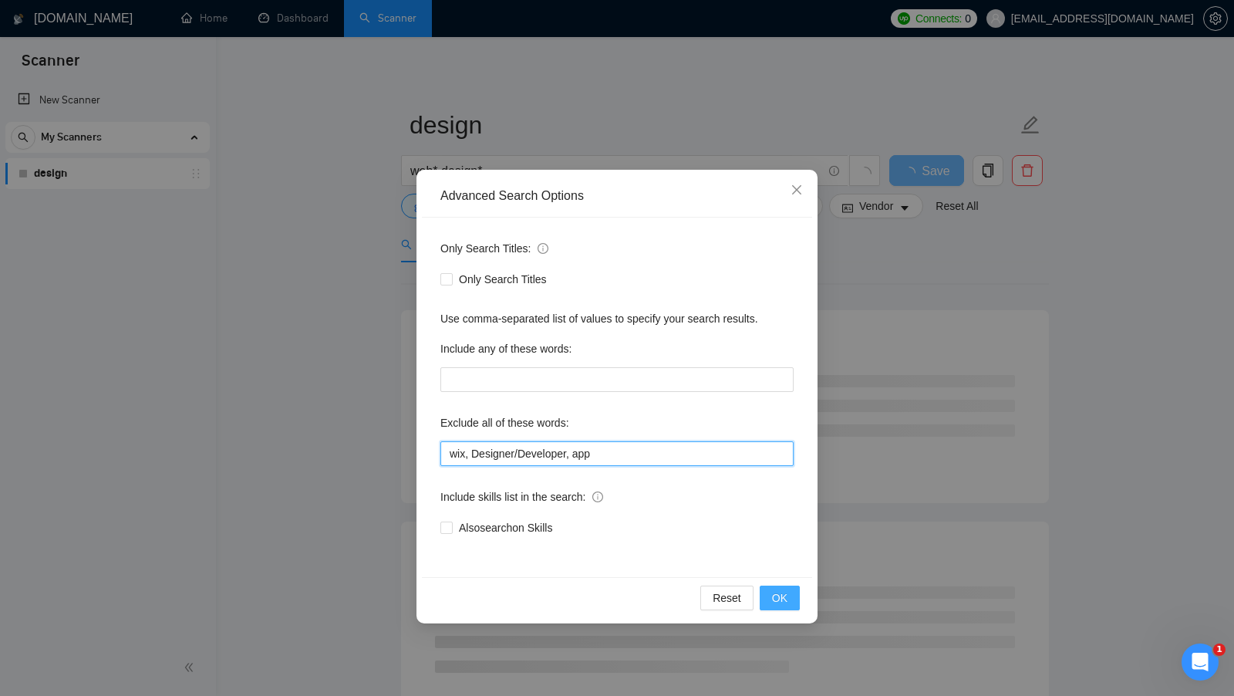
type input "wix, Designer/Developer, app"
click at [768, 593] on button "OK" at bounding box center [780, 597] width 40 height 25
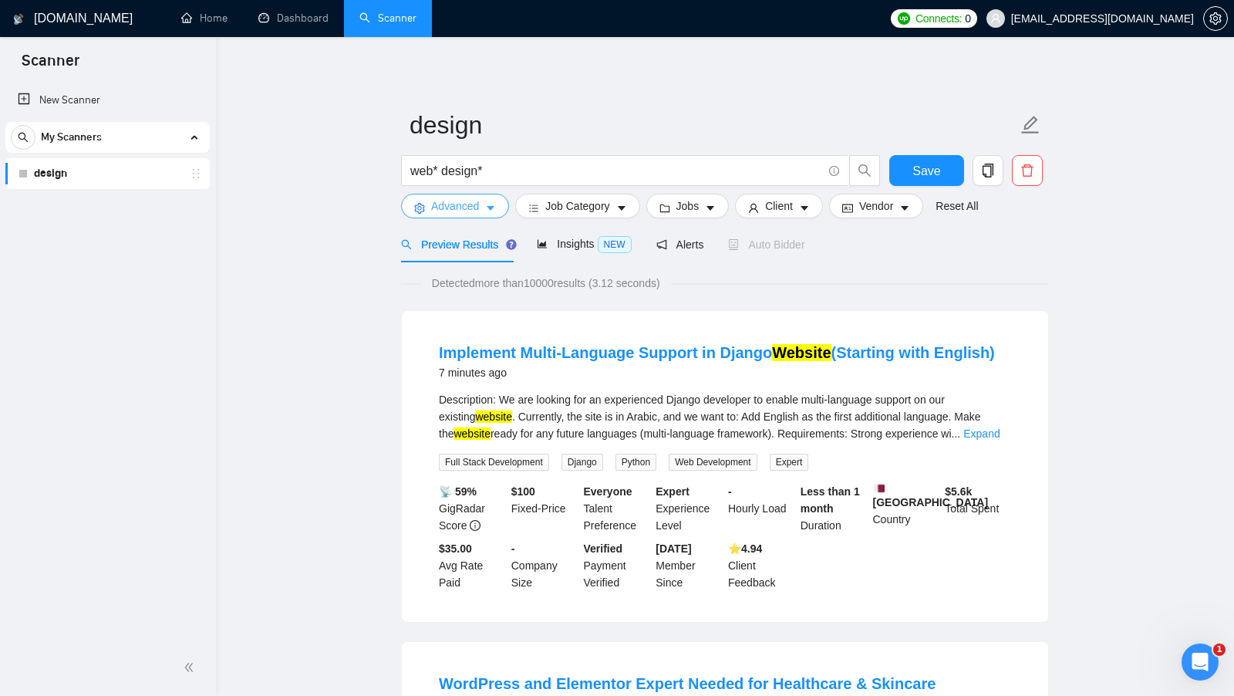
click at [479, 207] on span "Advanced" at bounding box center [455, 205] width 48 height 17
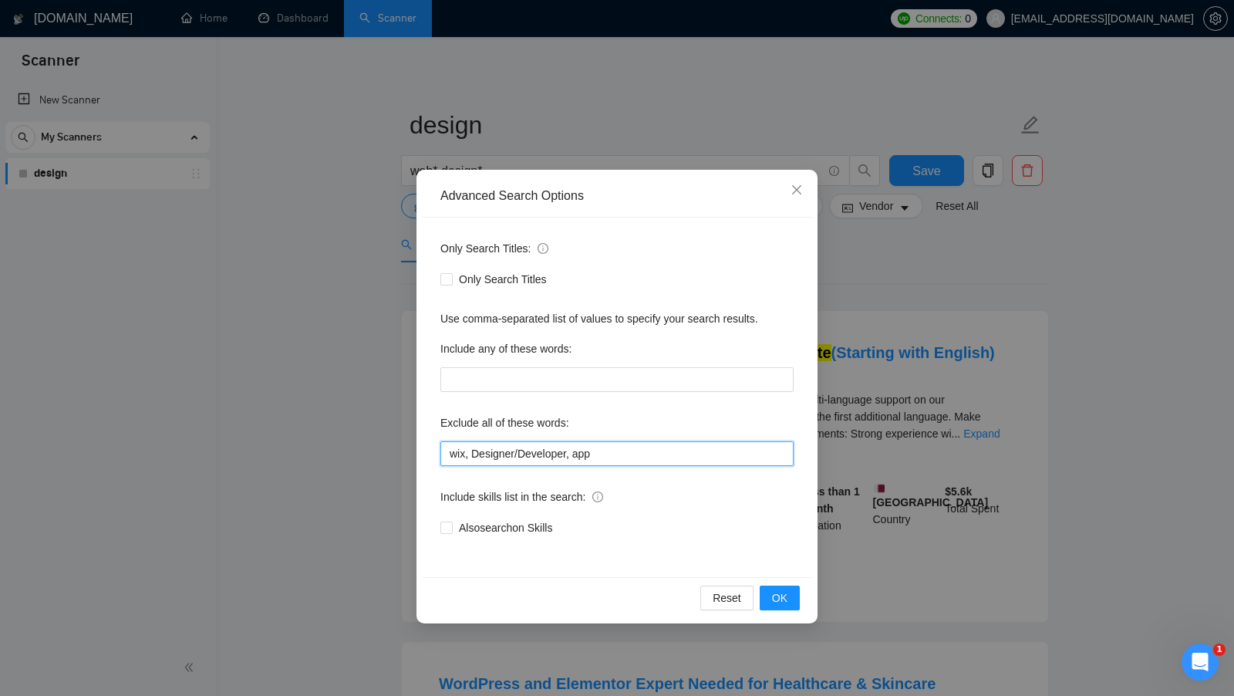
click at [564, 454] on input "wix, Designer/Developer, app" at bounding box center [616, 453] width 353 height 25
click at [516, 454] on input "wix, Designer/Developer, app" at bounding box center [616, 453] width 353 height 25
click at [629, 526] on div "Also search on Skills" at bounding box center [616, 527] width 353 height 17
click at [477, 524] on span "Also search on Skills" at bounding box center [506, 527] width 106 height 17
click at [451, 524] on input "Also search on Skills" at bounding box center [445, 526] width 11 height 11
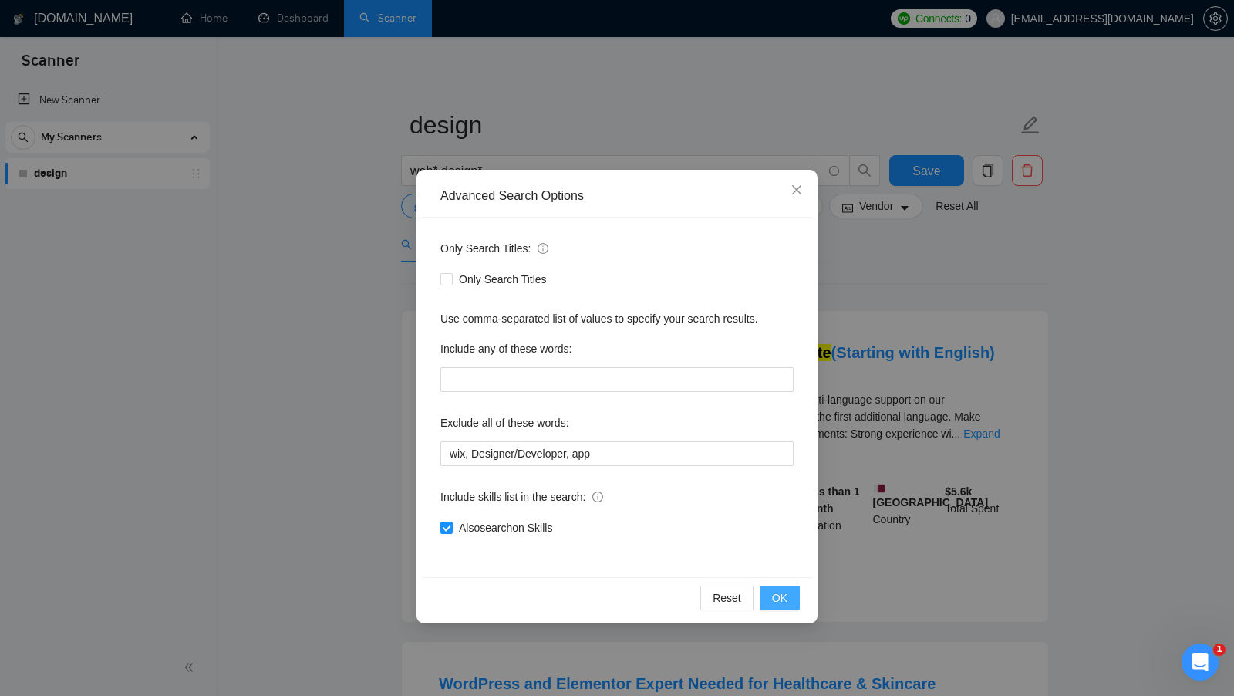
click at [774, 593] on span "OK" at bounding box center [779, 597] width 15 height 17
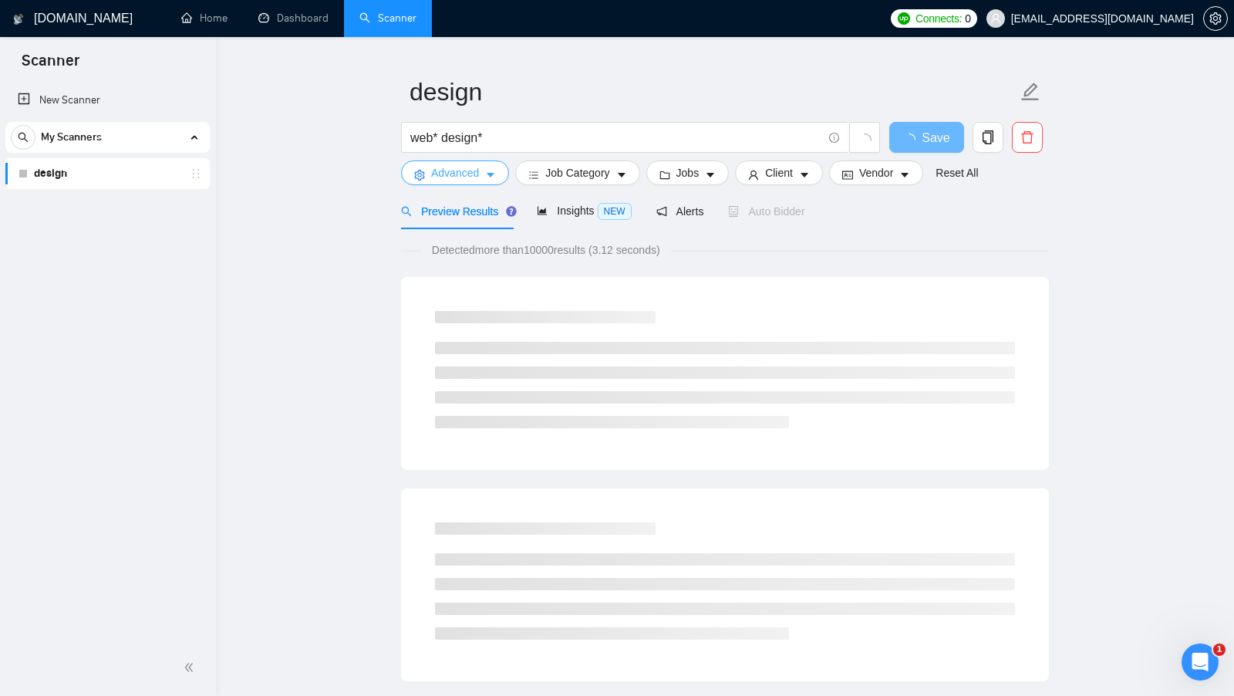
scroll to position [27, 0]
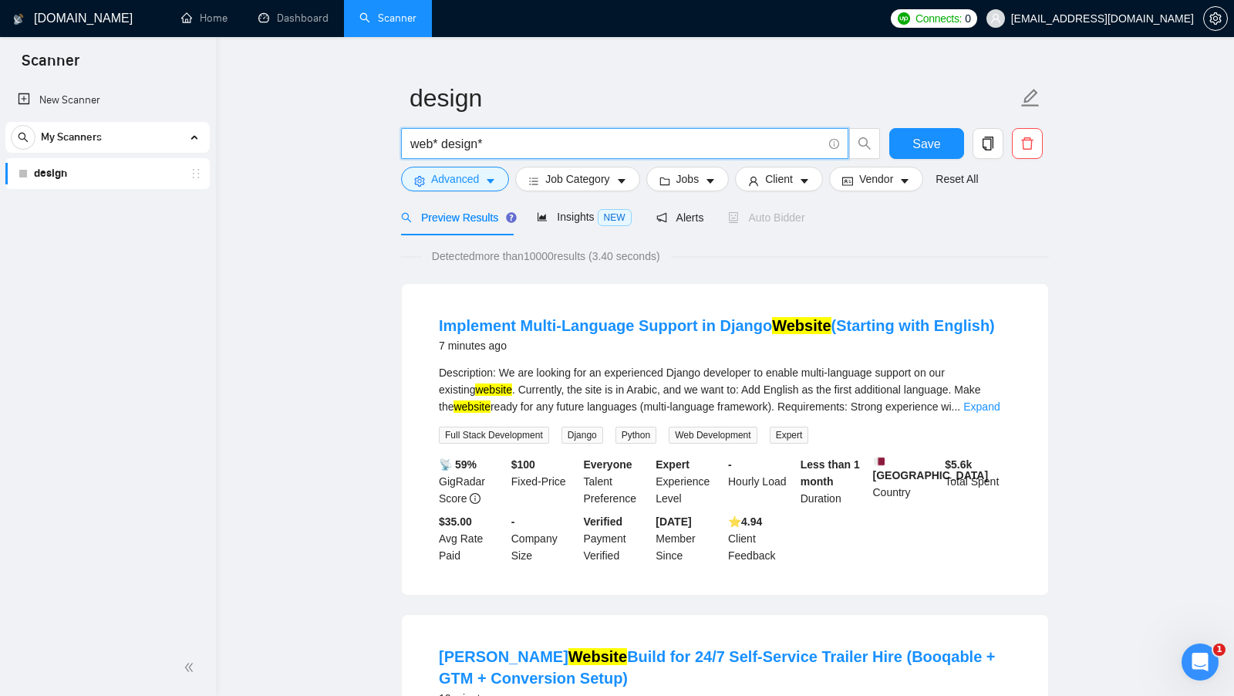
click at [457, 143] on input "web* design*" at bounding box center [616, 143] width 412 height 19
click at [997, 410] on link "Expand" at bounding box center [981, 406] width 36 height 12
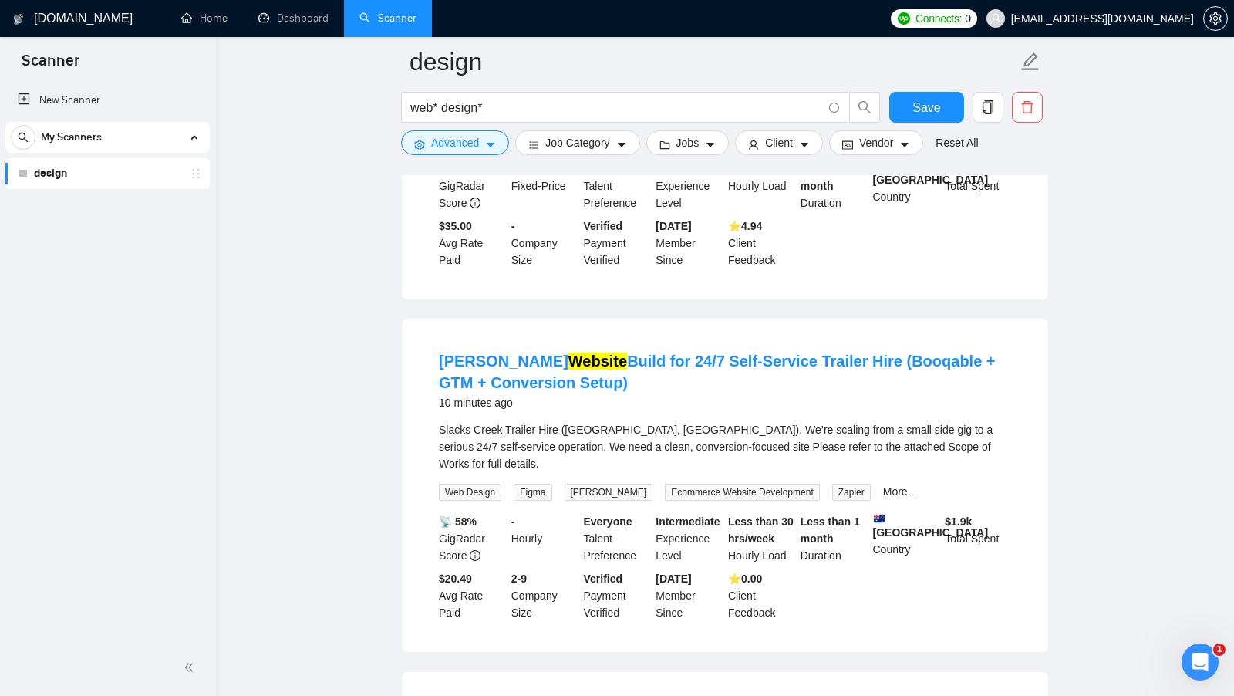
scroll to position [437, 0]
click at [883, 484] on link "More..." at bounding box center [900, 490] width 34 height 12
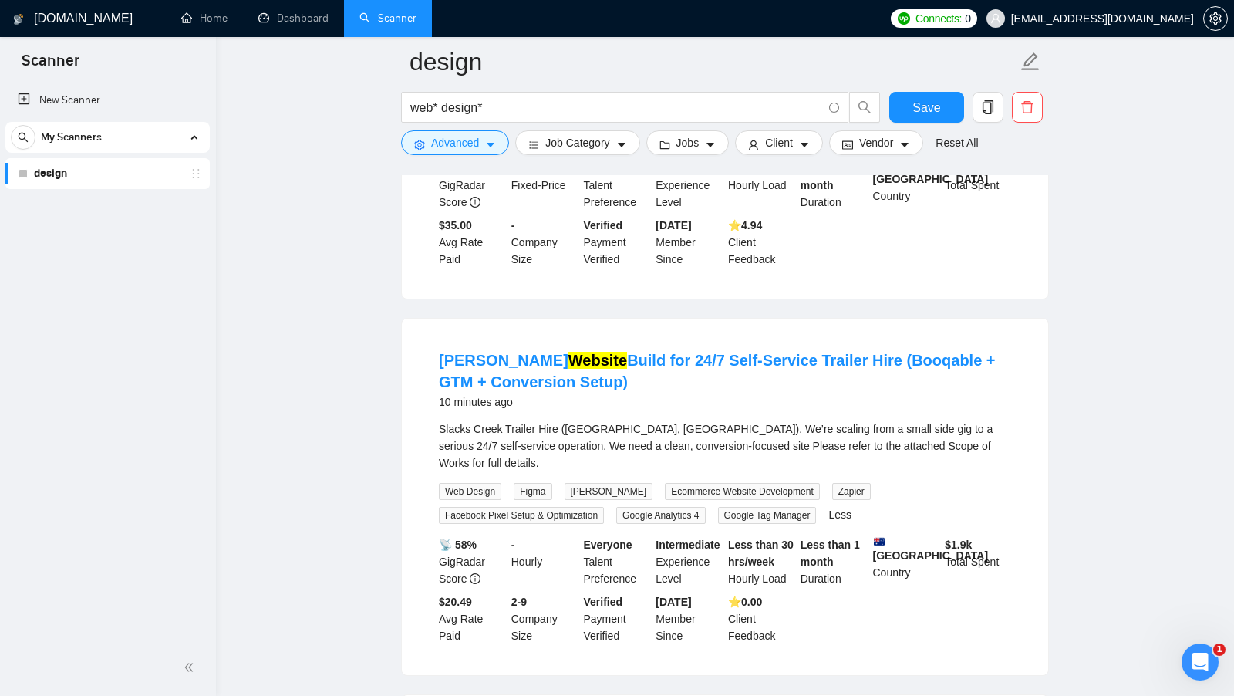
click at [474, 489] on span "Web Design" at bounding box center [470, 491] width 62 height 17
drag, startPoint x: 564, startPoint y: 109, endPoint x: 359, endPoint y: 108, distance: 204.4
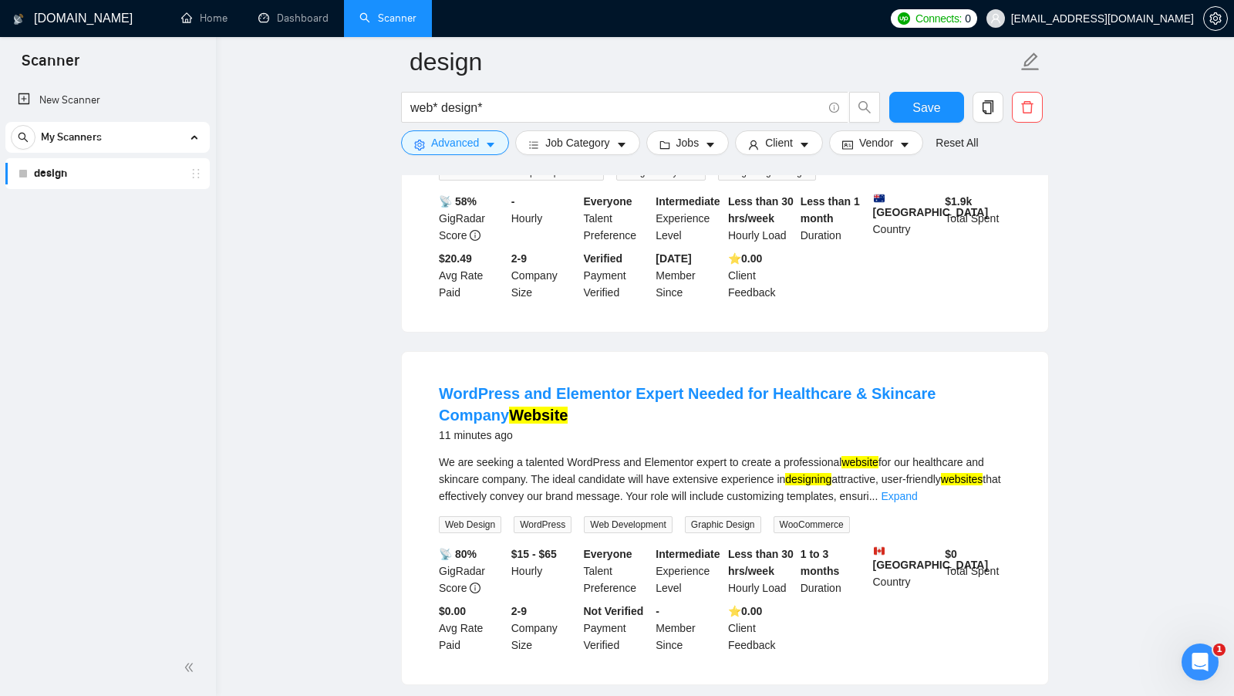
scroll to position [781, 0]
click at [490, 521] on span "Web Design" at bounding box center [470, 523] width 62 height 17
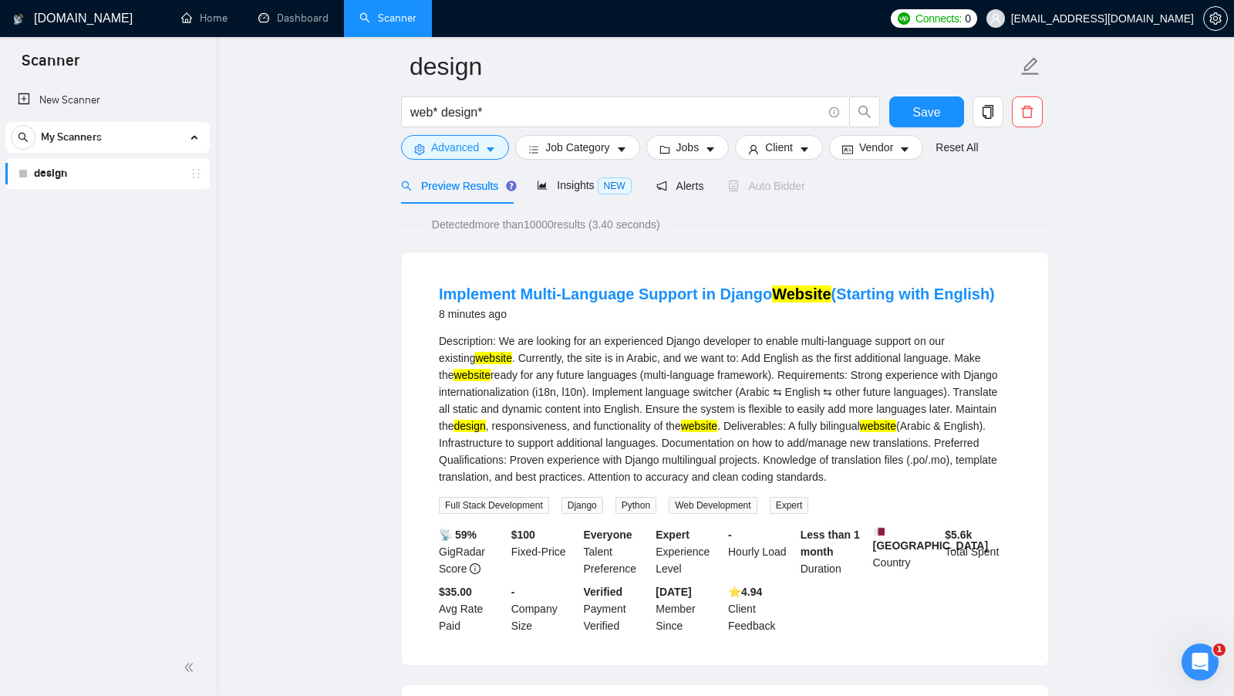
scroll to position [0, 0]
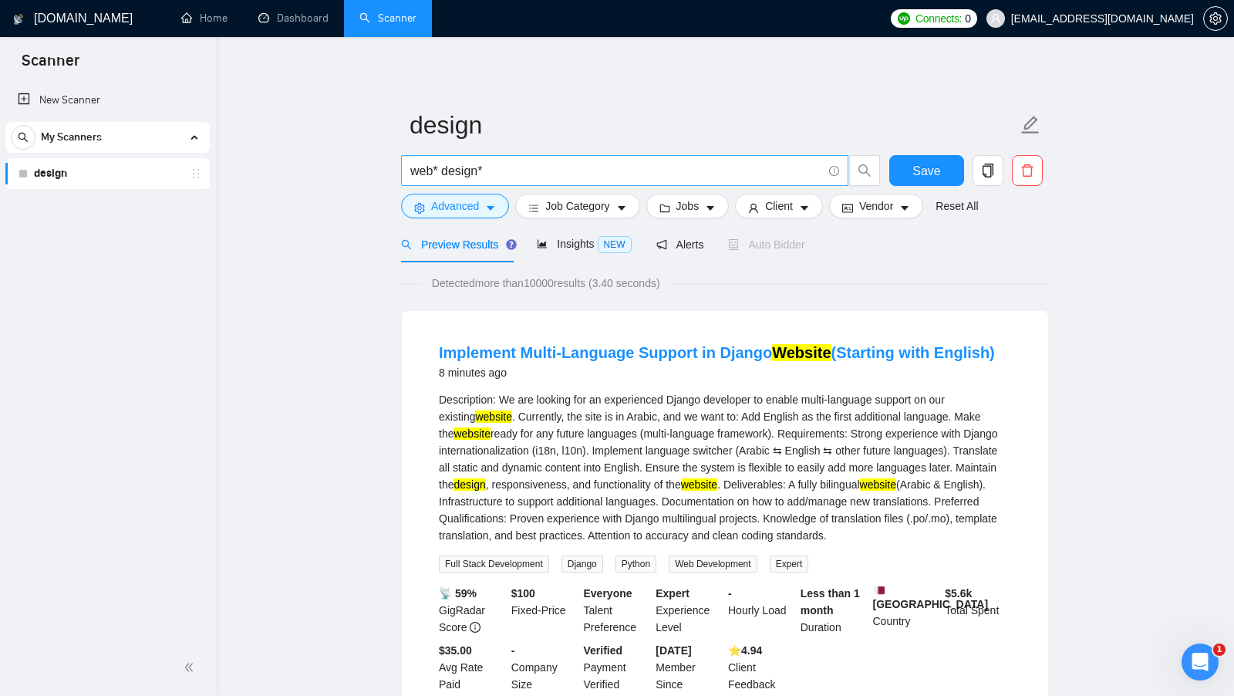
click at [489, 181] on span "web* design*" at bounding box center [624, 170] width 447 height 31
click at [484, 214] on button "Advanced" at bounding box center [455, 206] width 108 height 25
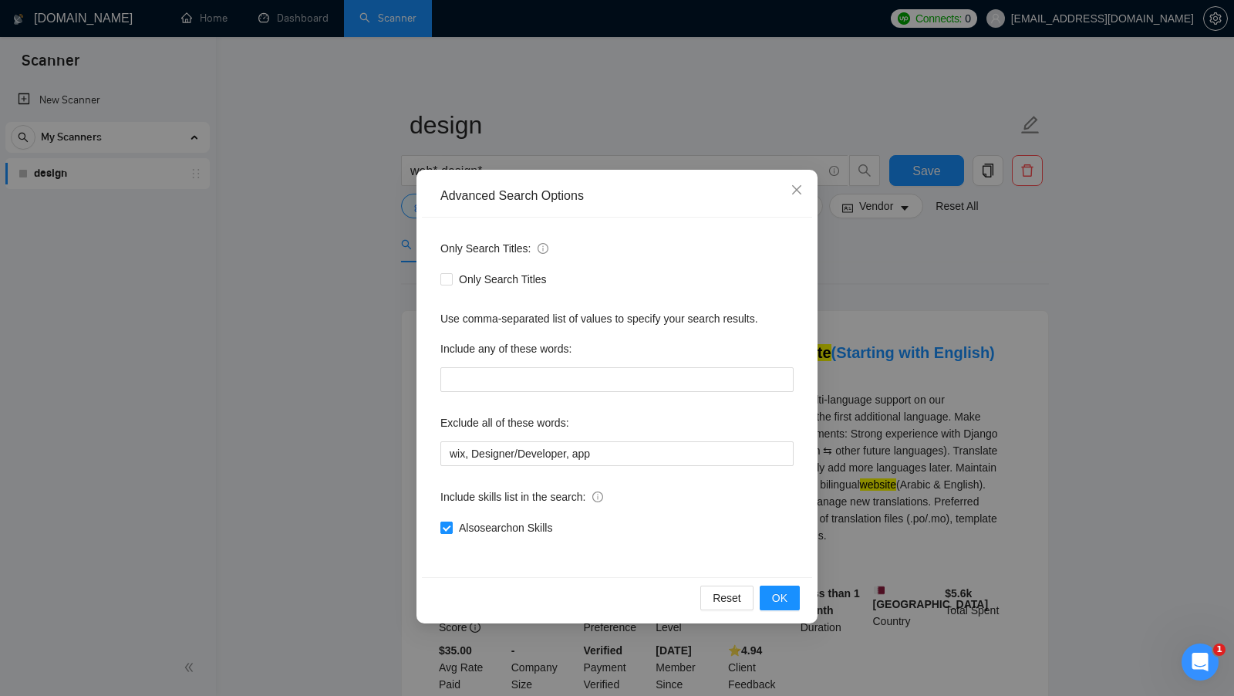
click at [464, 530] on span "Also search on Skills" at bounding box center [506, 527] width 106 height 17
click at [451, 530] on input "Also search on Skills" at bounding box center [445, 526] width 11 height 11
checkbox input "false"
click at [788, 597] on button "OK" at bounding box center [780, 597] width 40 height 25
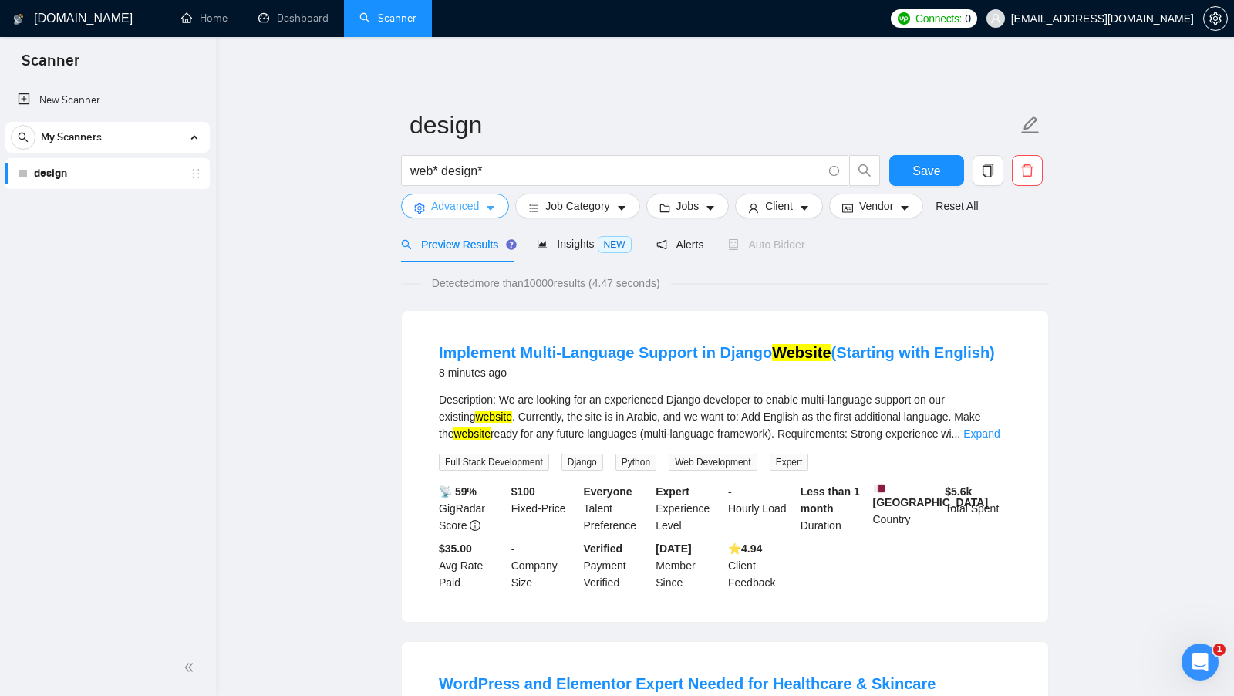
click at [489, 210] on icon "caret-down" at bounding box center [490, 208] width 11 height 11
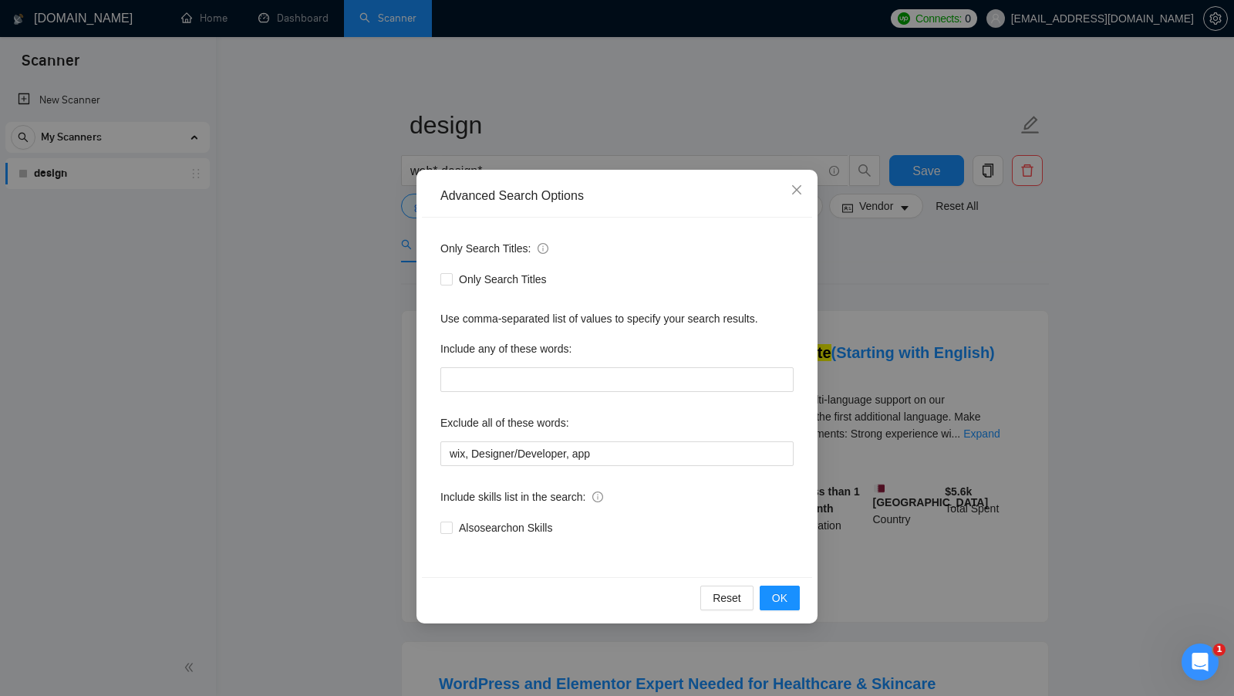
click at [375, 217] on div "Advanced Search Options Only Search Titles: Only Search Titles Use comma-separa…" at bounding box center [617, 348] width 1234 height 696
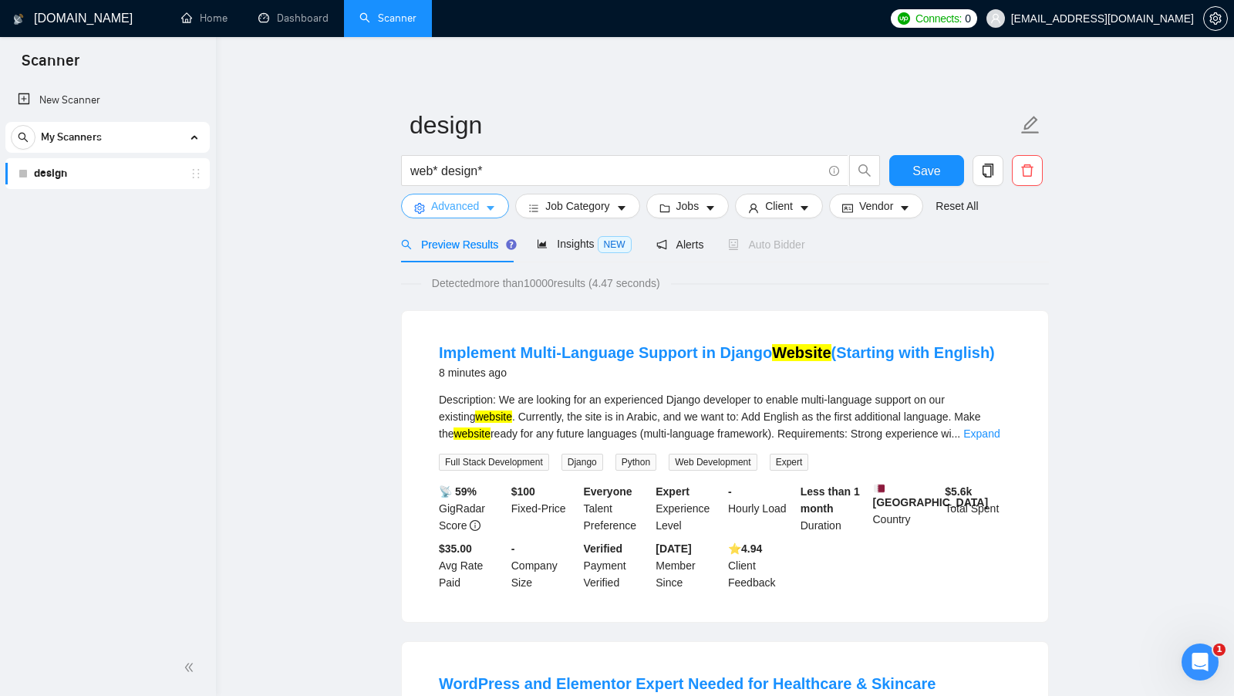
click at [499, 210] on button "Advanced" at bounding box center [455, 206] width 108 height 25
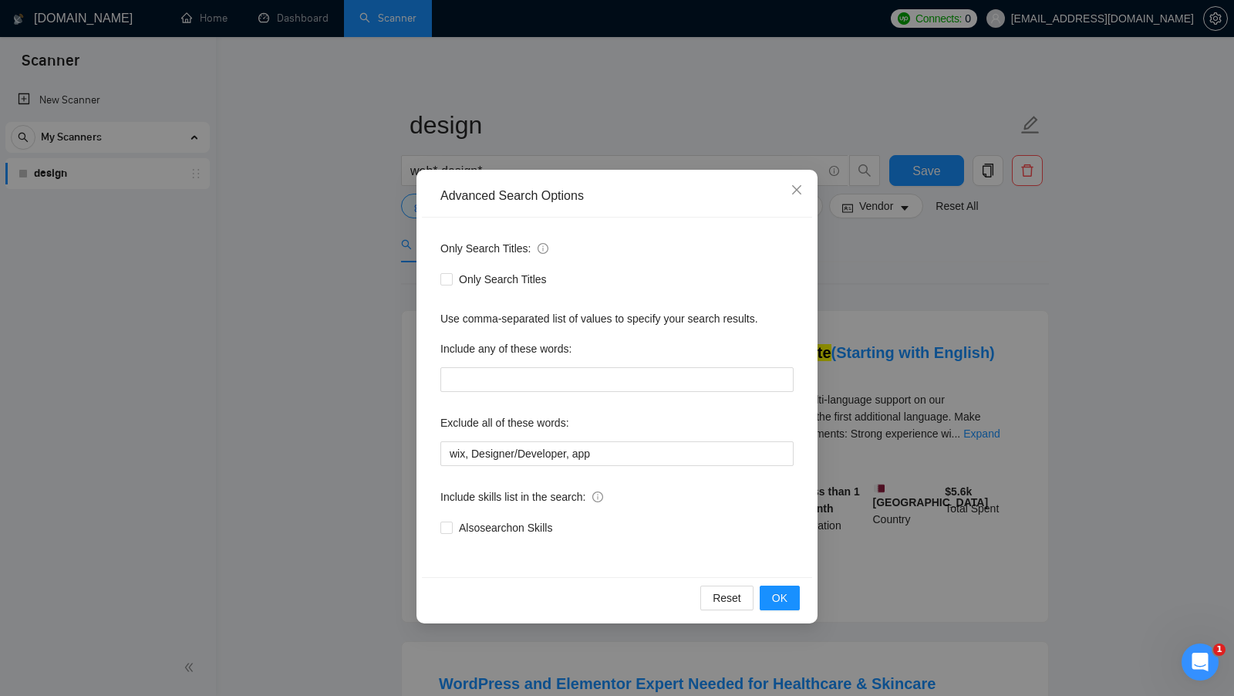
click at [907, 299] on div "Advanced Search Options Only Search Titles: Only Search Titles Use comma-separa…" at bounding box center [617, 348] width 1234 height 696
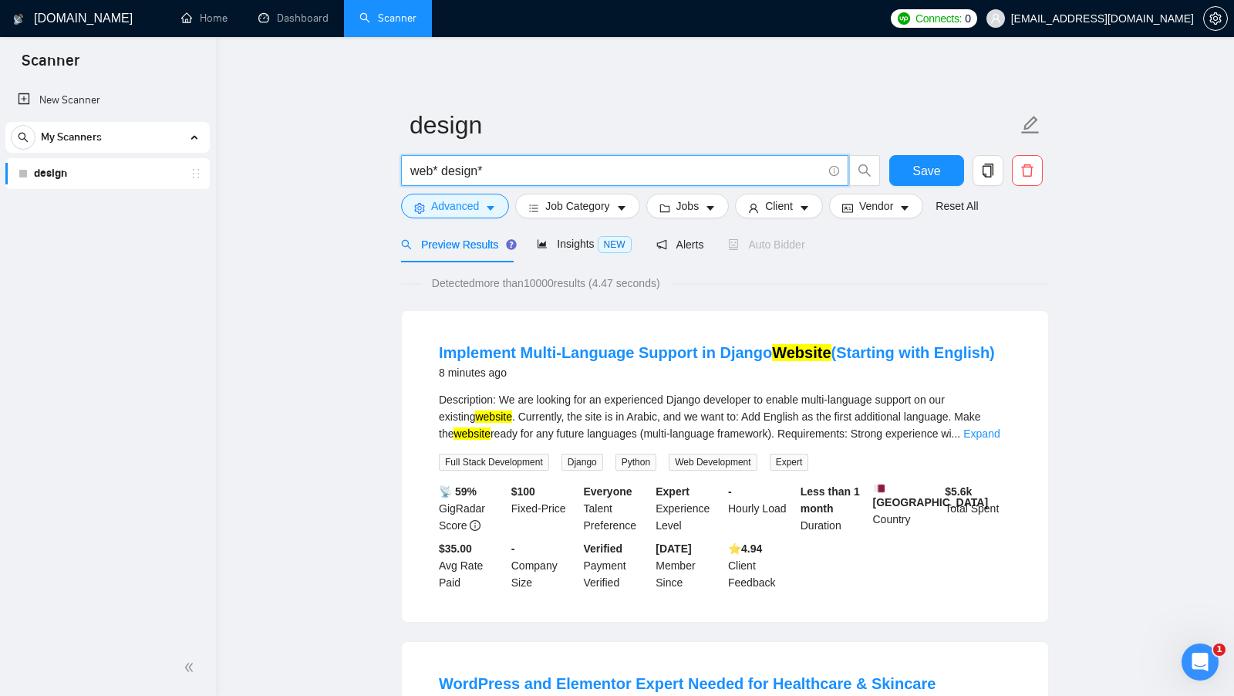
drag, startPoint x: 497, startPoint y: 168, endPoint x: 344, endPoint y: 168, distance: 152.7
click at [518, 167] on input "web* design*" at bounding box center [616, 170] width 412 height 19
click at [500, 215] on button "Advanced" at bounding box center [455, 206] width 108 height 25
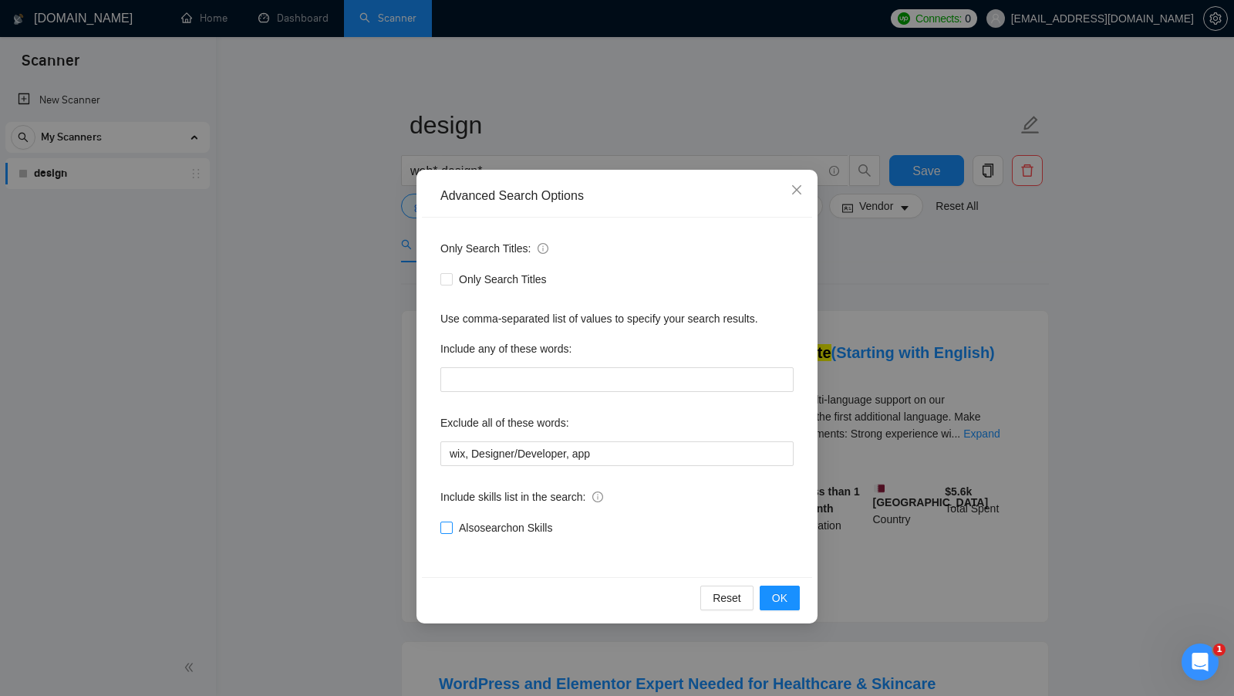
drag, startPoint x: 568, startPoint y: 527, endPoint x: 458, endPoint y: 531, distance: 109.6
click at [458, 531] on div "Also search on Skills" at bounding box center [616, 527] width 353 height 17
click at [586, 531] on div "Also search on Skills" at bounding box center [616, 527] width 353 height 17
click at [774, 599] on span "OK" at bounding box center [779, 597] width 15 height 17
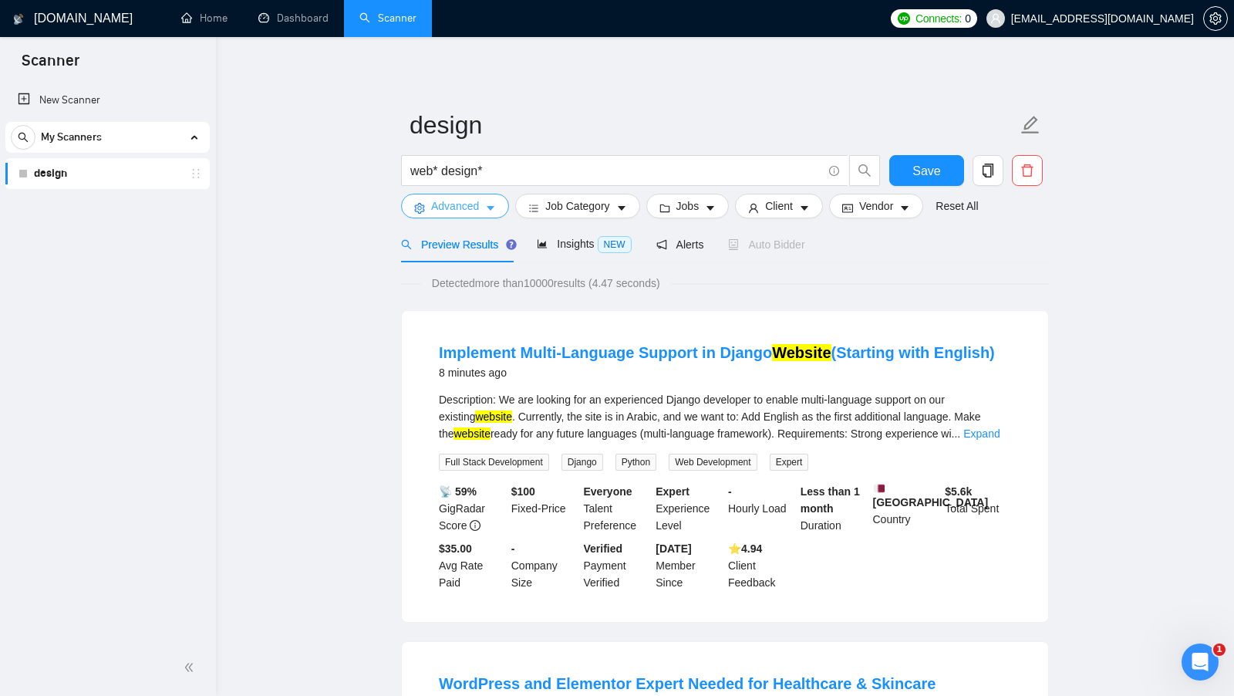
click at [470, 207] on span "Advanced" at bounding box center [455, 205] width 48 height 17
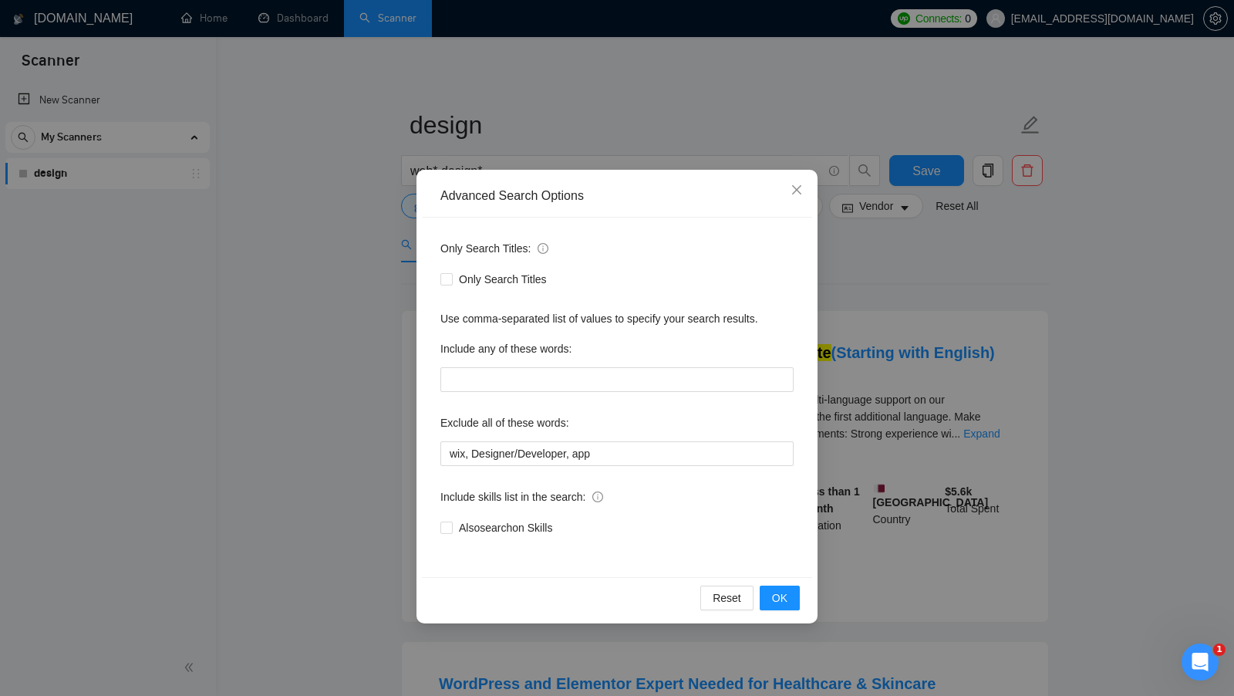
click at [858, 246] on div "Advanced Search Options Only Search Titles: Only Search Titles Use comma-separa…" at bounding box center [617, 348] width 1234 height 696
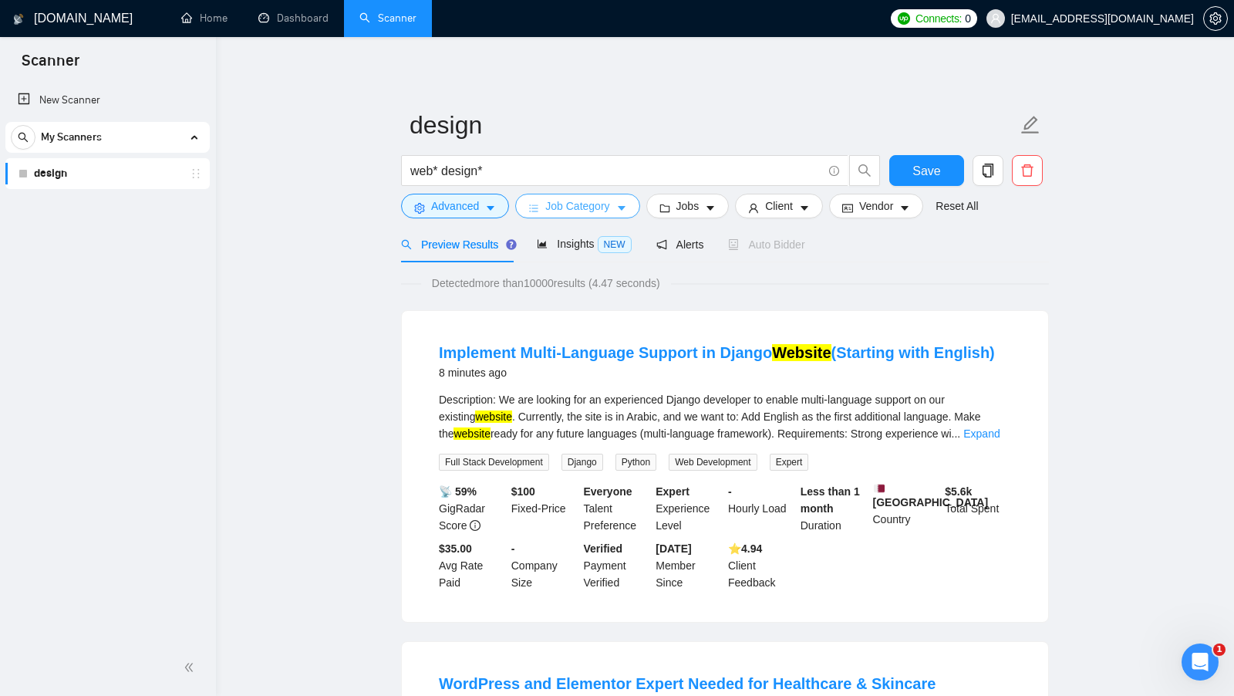
click at [617, 204] on button "Job Category" at bounding box center [577, 206] width 124 height 25
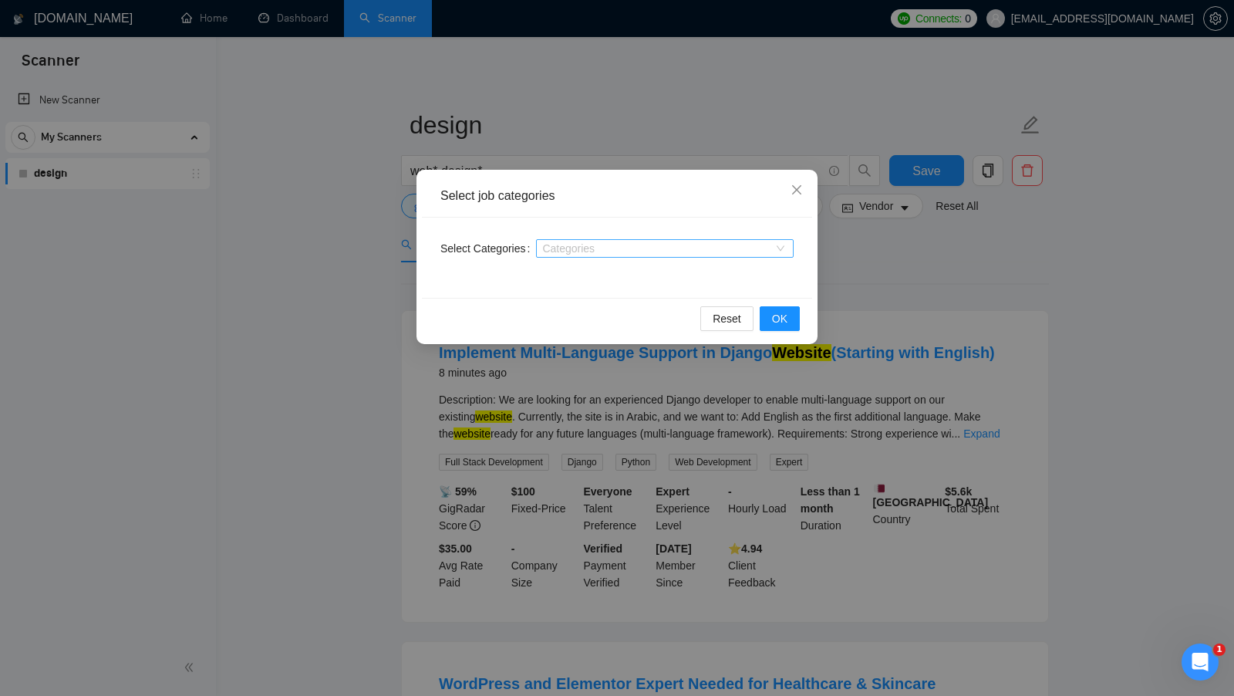
click at [778, 249] on div "Categories" at bounding box center [665, 248] width 258 height 19
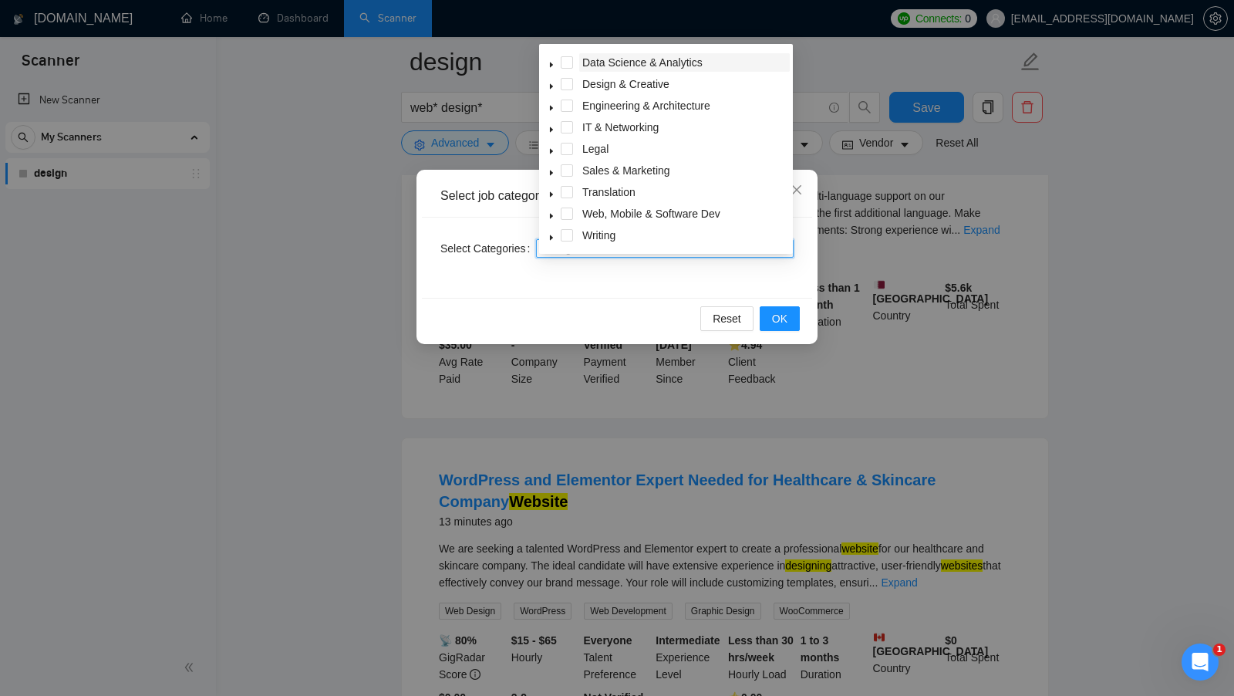
scroll to position [197, 0]
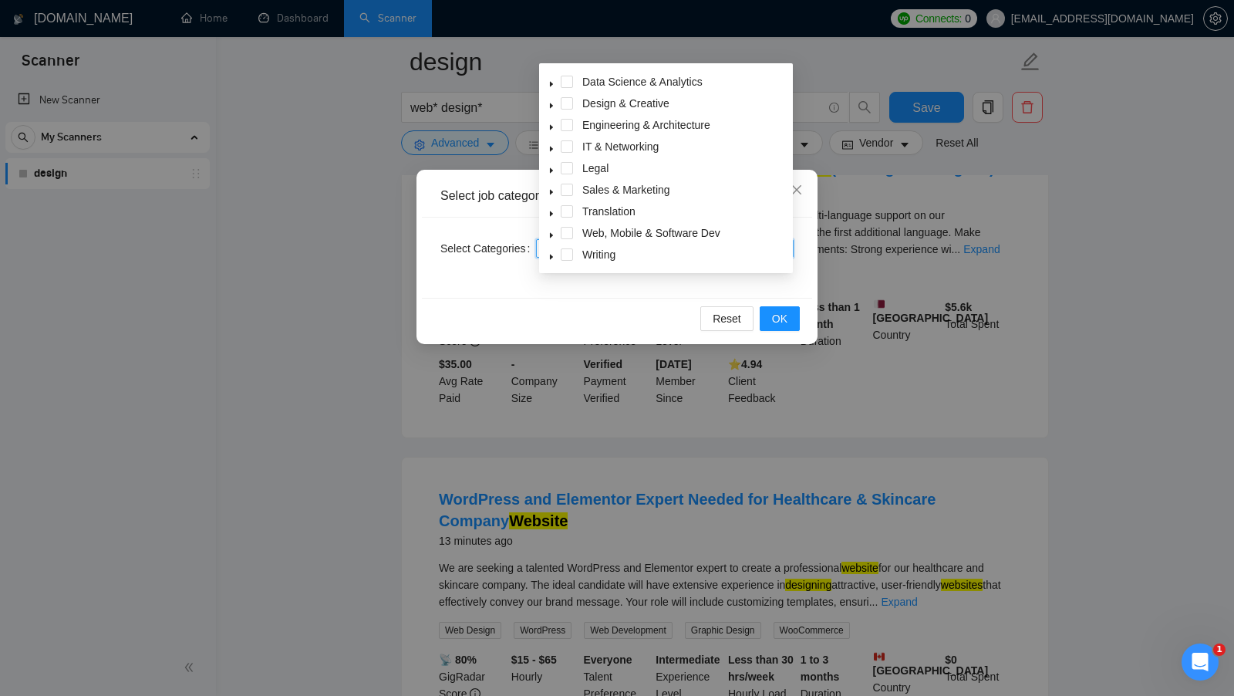
click at [696, 341] on div "Select job categories Select Categories Categories Reset OK" at bounding box center [616, 257] width 401 height 174
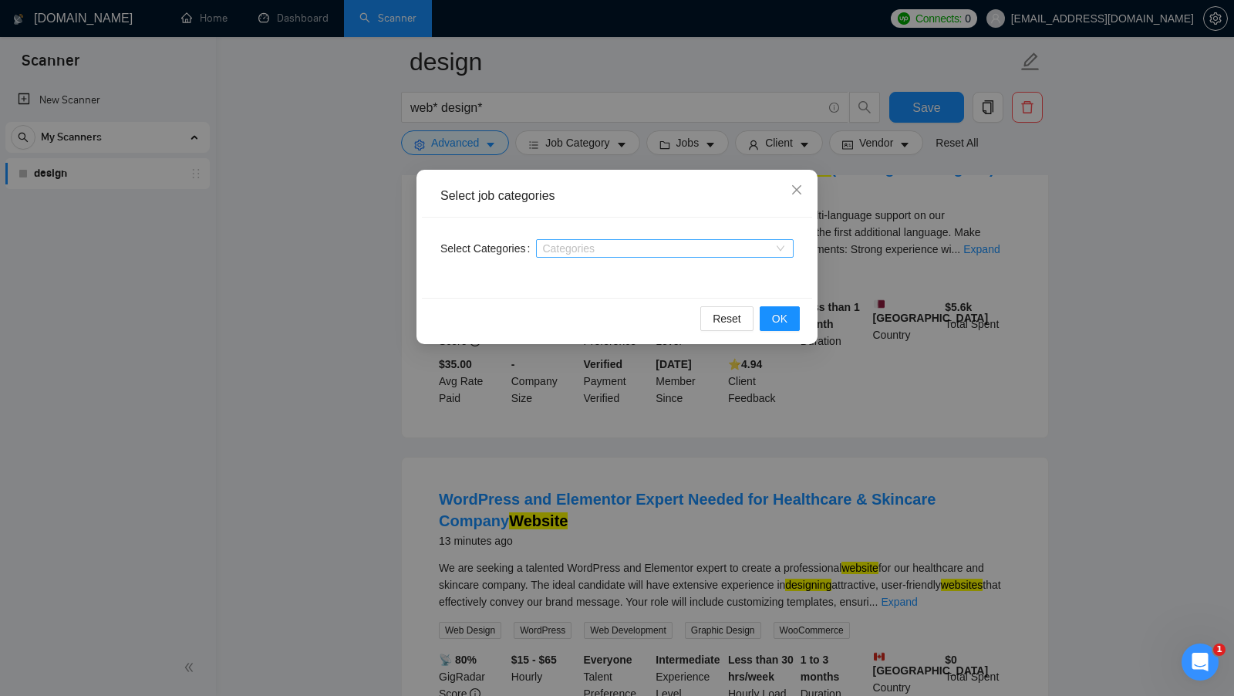
click at [733, 248] on div at bounding box center [657, 248] width 234 height 12
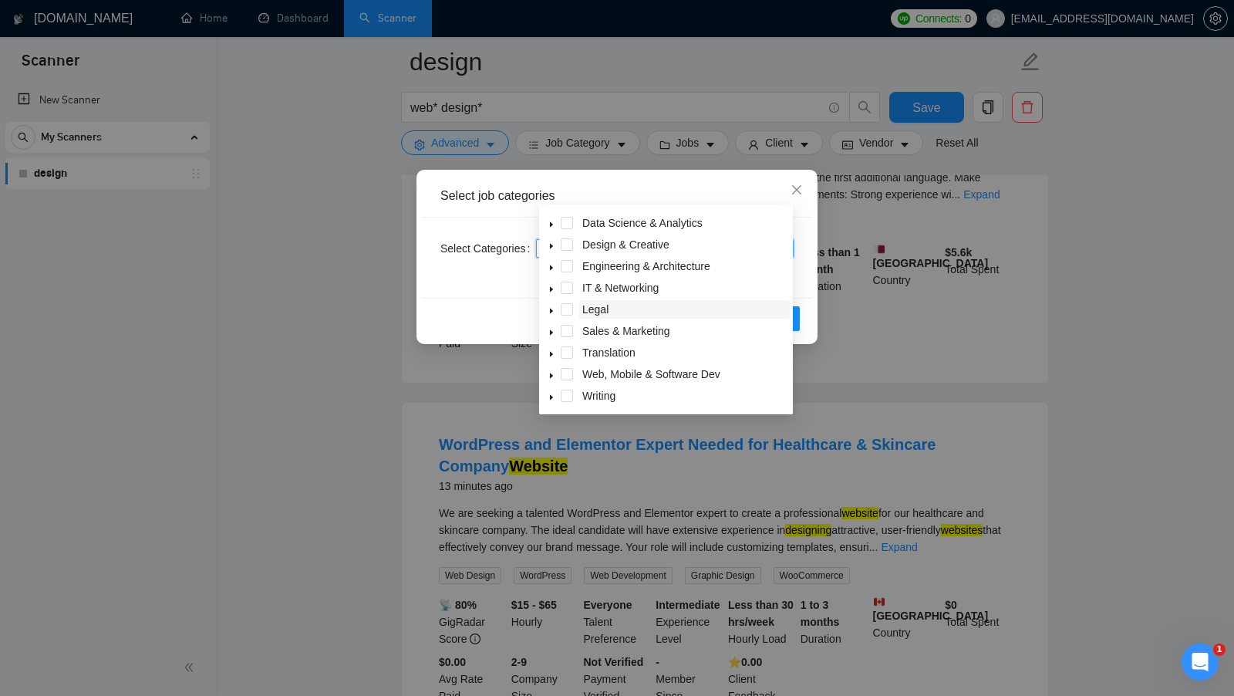
scroll to position [58, 0]
click at [551, 378] on icon "caret-down" at bounding box center [551, 379] width 3 height 5
click at [584, 354] on span at bounding box center [585, 352] width 12 height 12
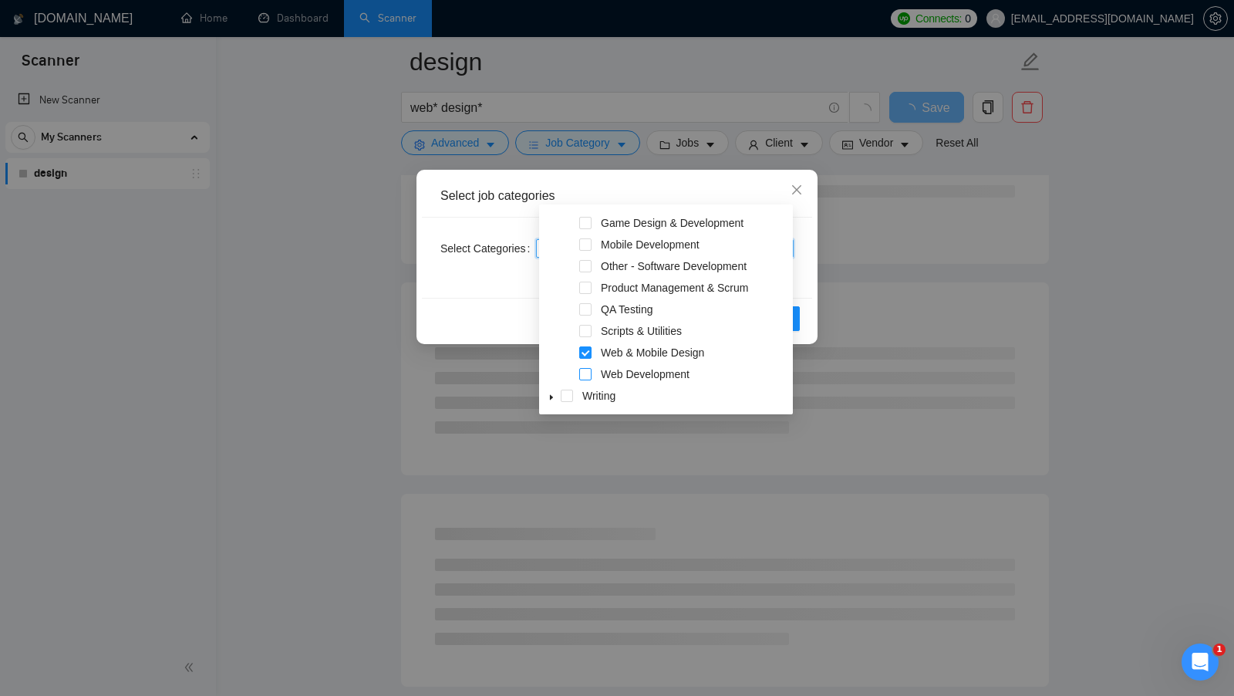
click at [586, 373] on span at bounding box center [585, 374] width 12 height 12
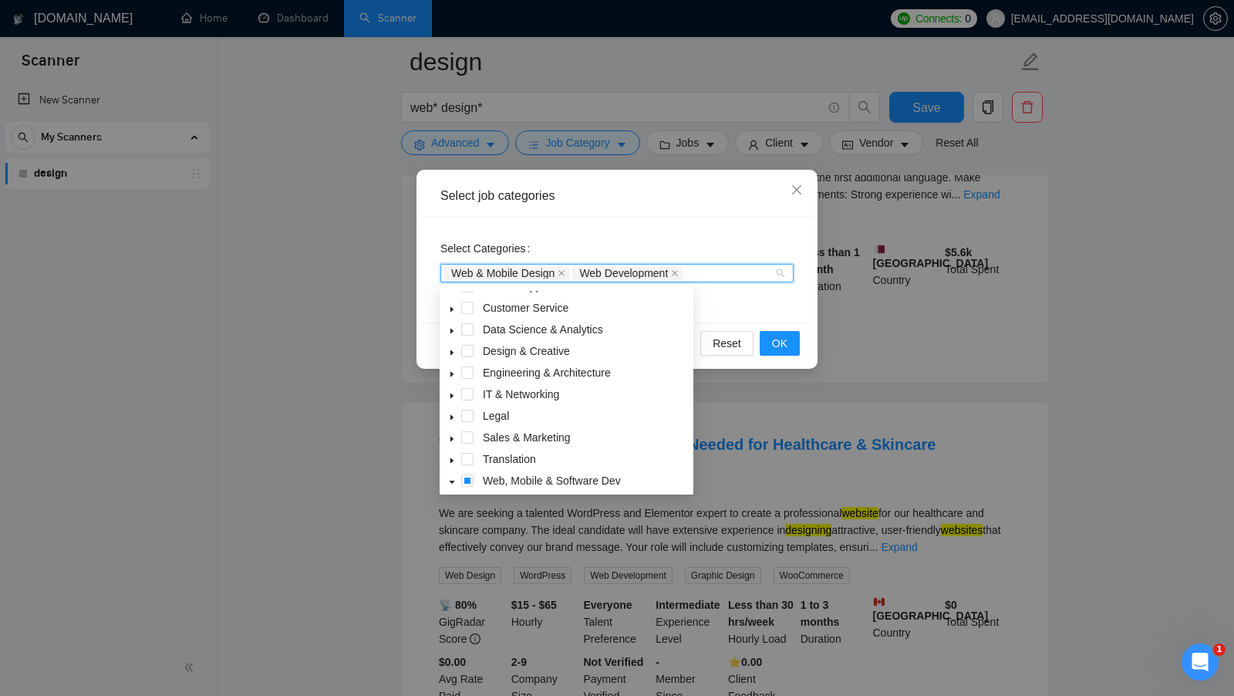
scroll to position [32, 0]
click at [450, 359] on icon "caret-down" at bounding box center [452, 356] width 8 height 8
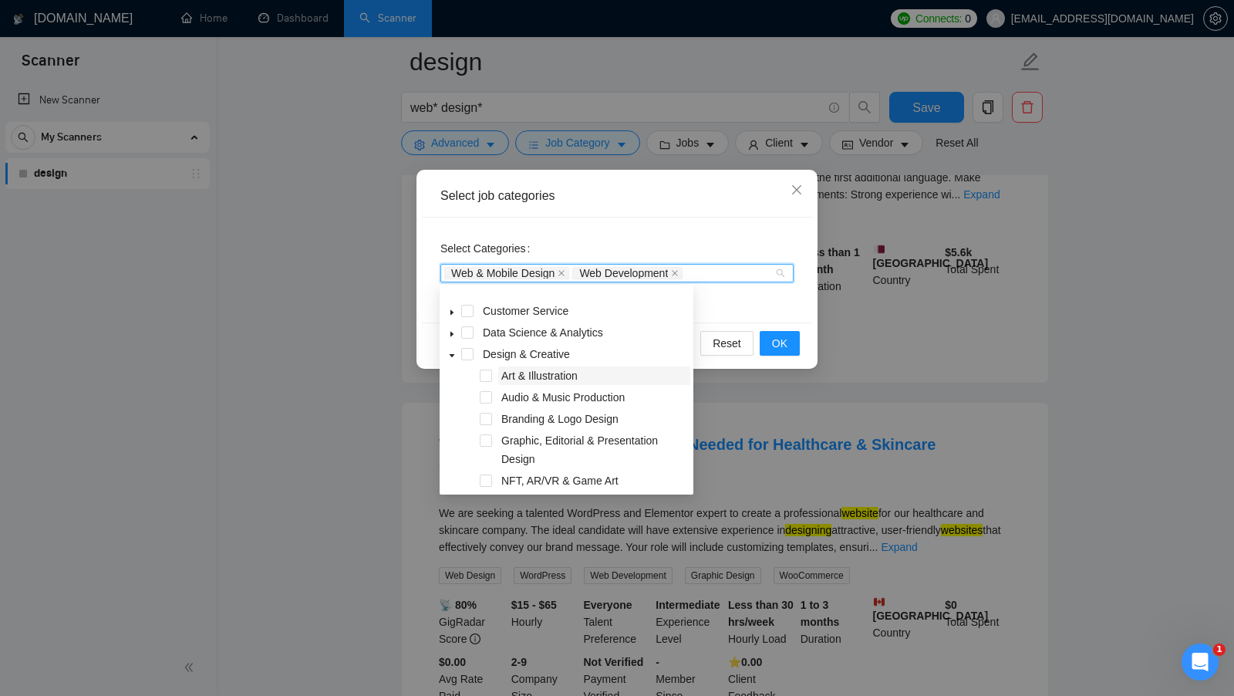
scroll to position [59, 0]
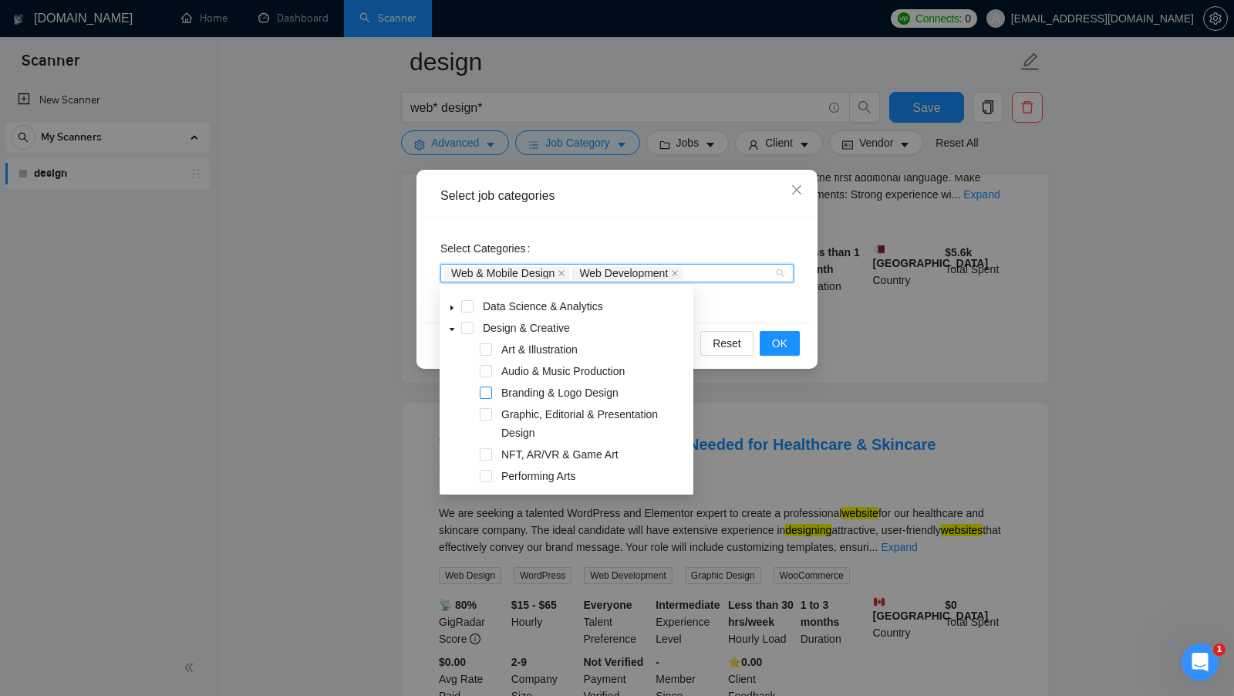
click at [487, 393] on span at bounding box center [486, 392] width 12 height 12
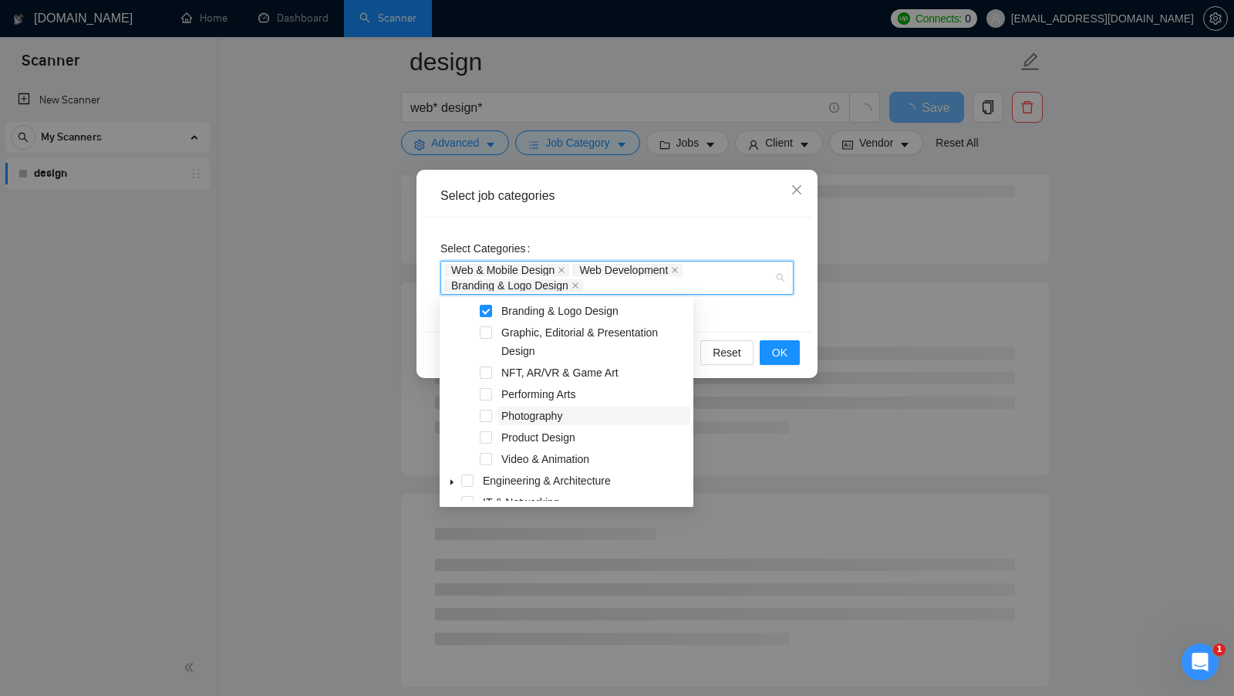
scroll to position [153, 0]
click at [487, 436] on span at bounding box center [486, 436] width 12 height 12
click at [762, 317] on div "Select Categories Web & Mobile Design Web Development Branding & Logo Design Pr…" at bounding box center [617, 274] width 390 height 114
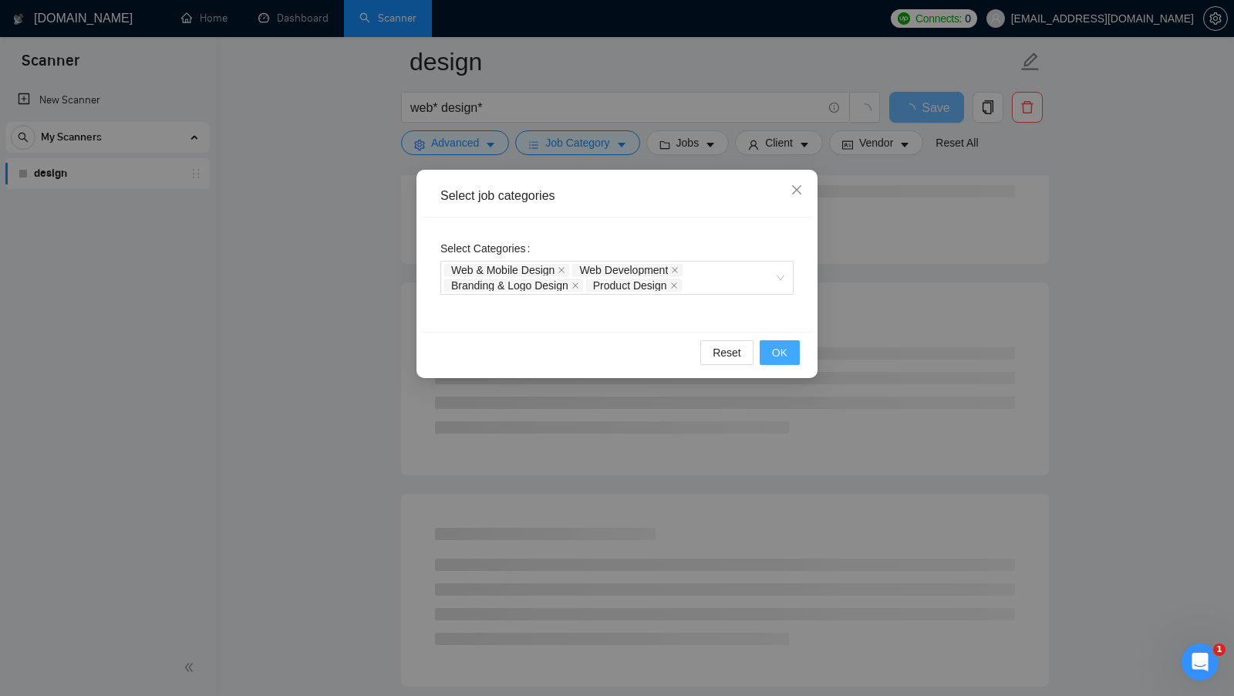
click at [773, 347] on span "OK" at bounding box center [779, 352] width 15 height 17
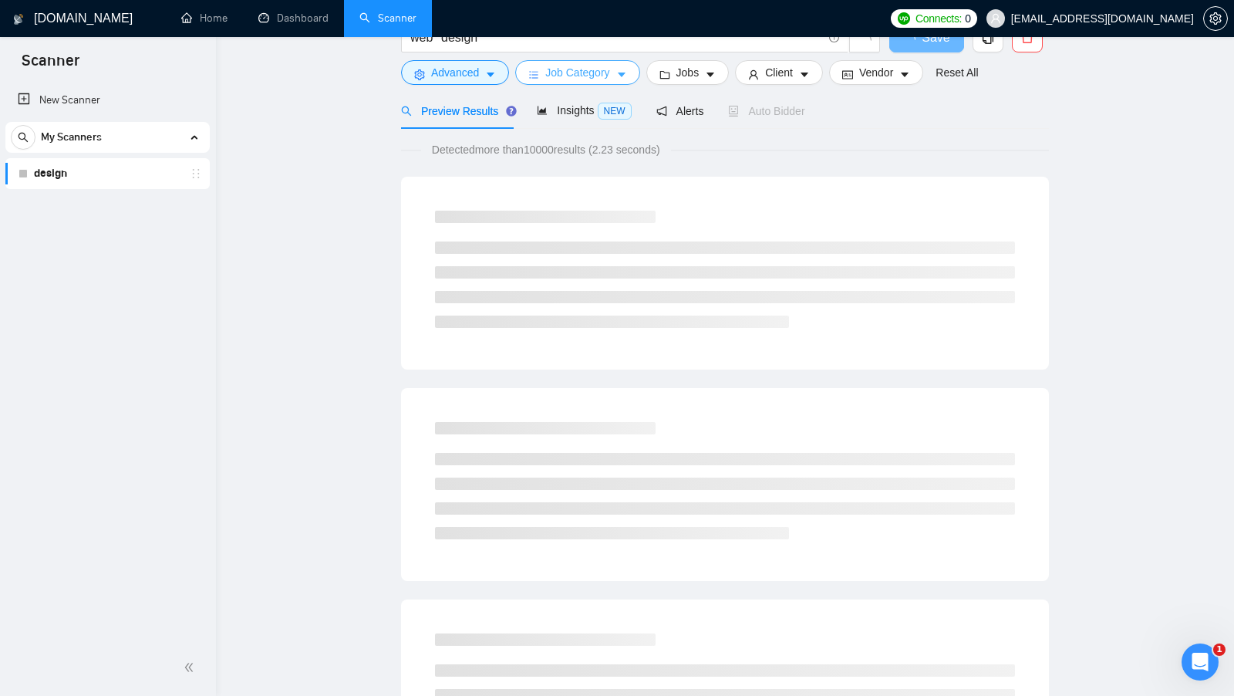
scroll to position [0, 0]
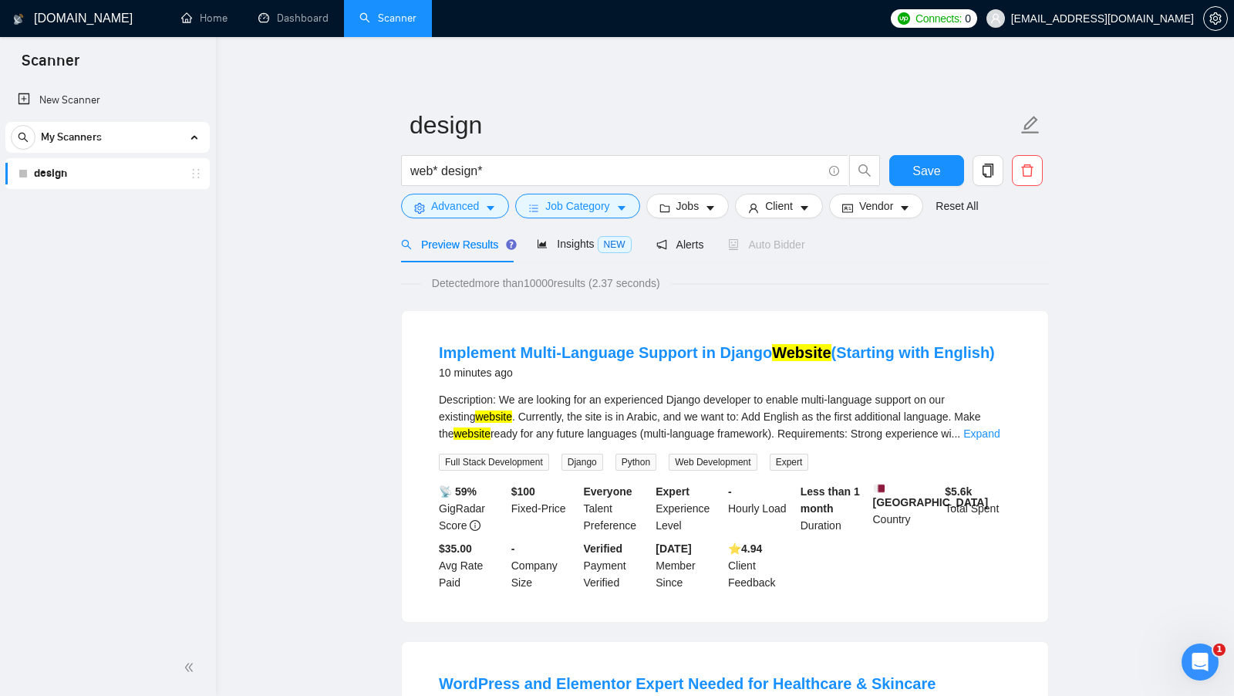
click at [630, 207] on button "Job Category" at bounding box center [577, 206] width 124 height 25
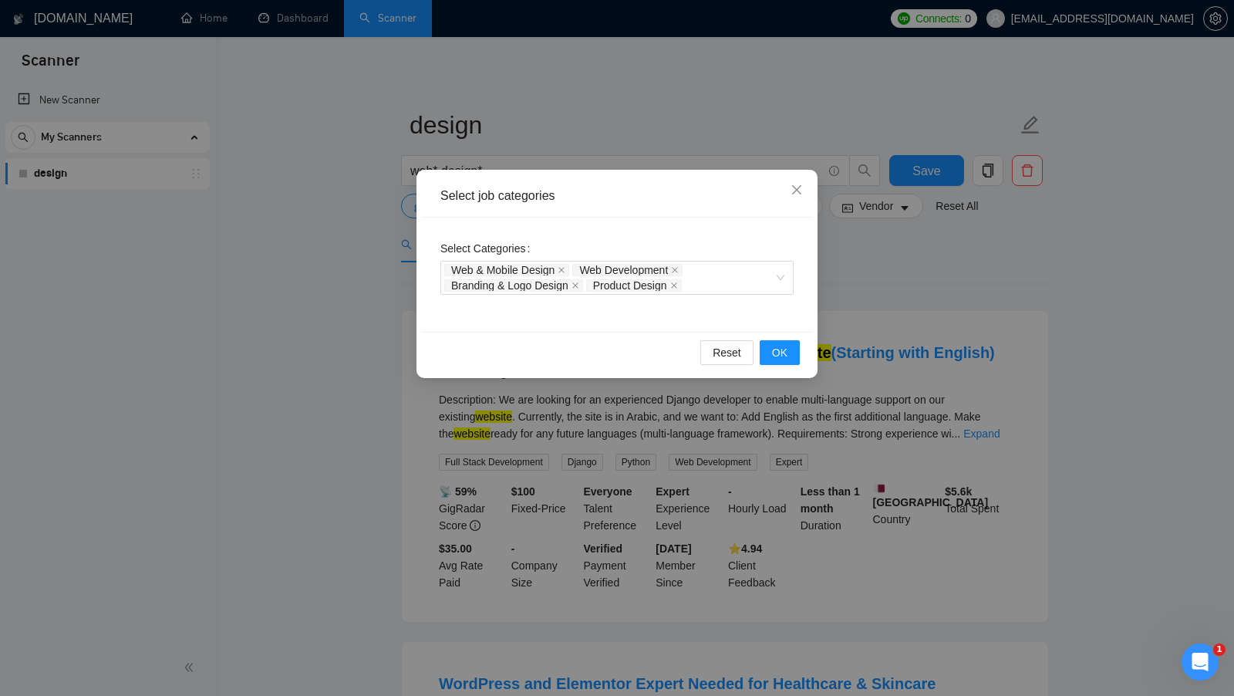
click at [886, 272] on div "Select job categories Select Categories Web & Mobile Design Web Development Bra…" at bounding box center [617, 348] width 1234 height 696
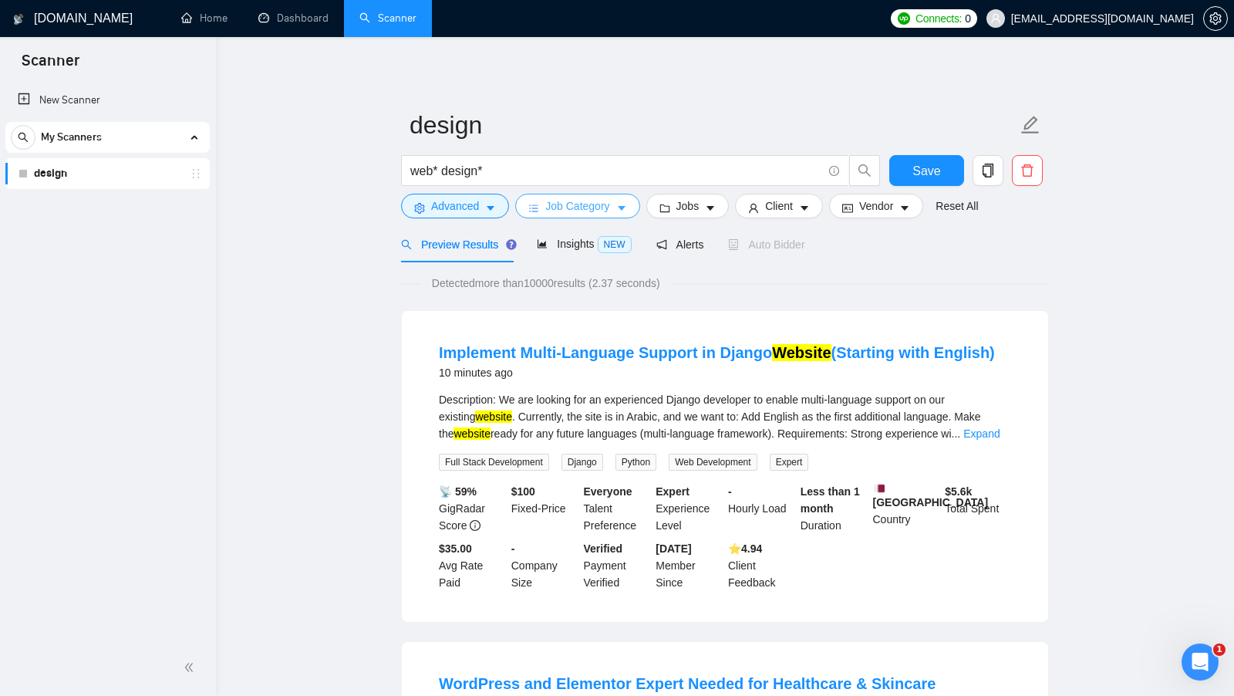
click at [625, 207] on icon "caret-down" at bounding box center [622, 209] width 8 height 5
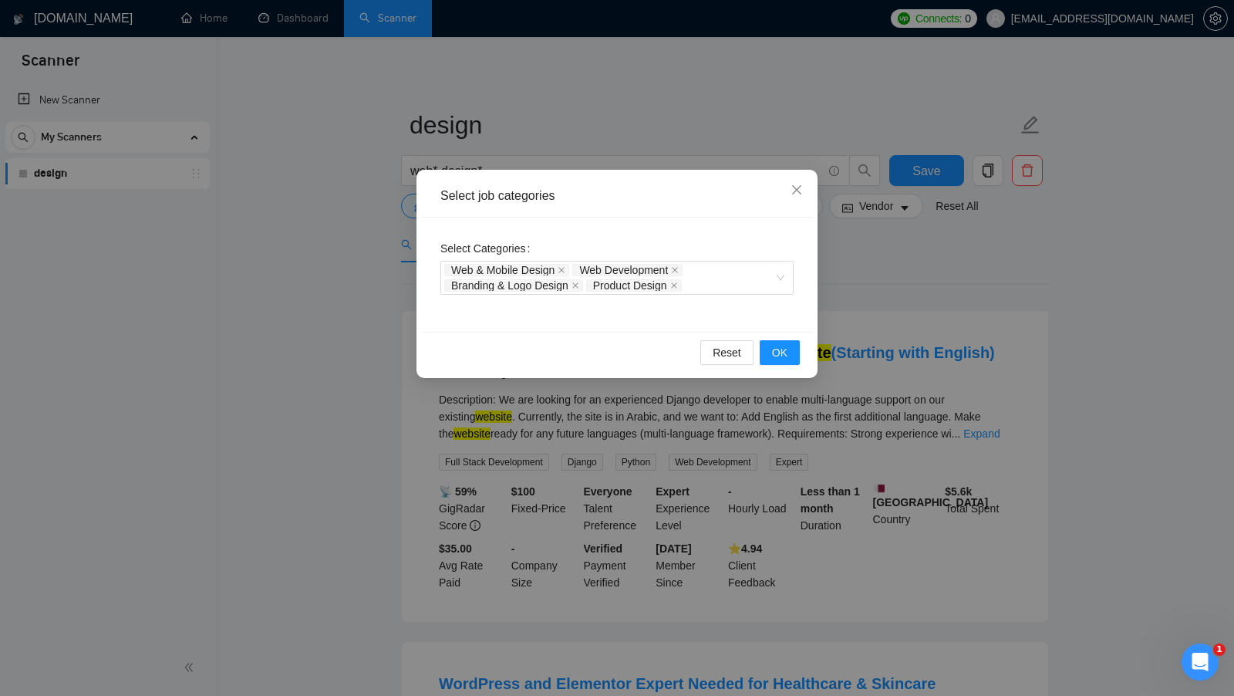
click at [960, 248] on div "Select job categories Select Categories Web & Mobile Design Web Development Bra…" at bounding box center [617, 348] width 1234 height 696
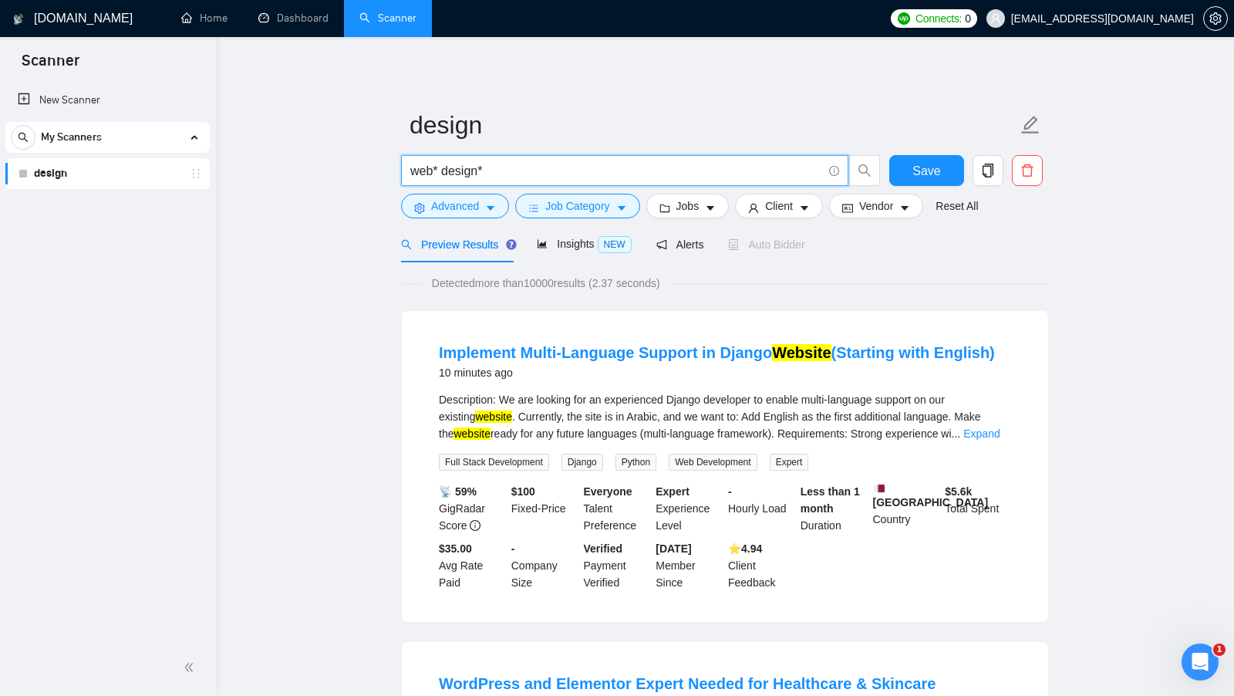
drag, startPoint x: 506, startPoint y: 169, endPoint x: 388, endPoint y: 169, distance: 118.0
click at [522, 169] on input "web* design*" at bounding box center [616, 170] width 412 height 19
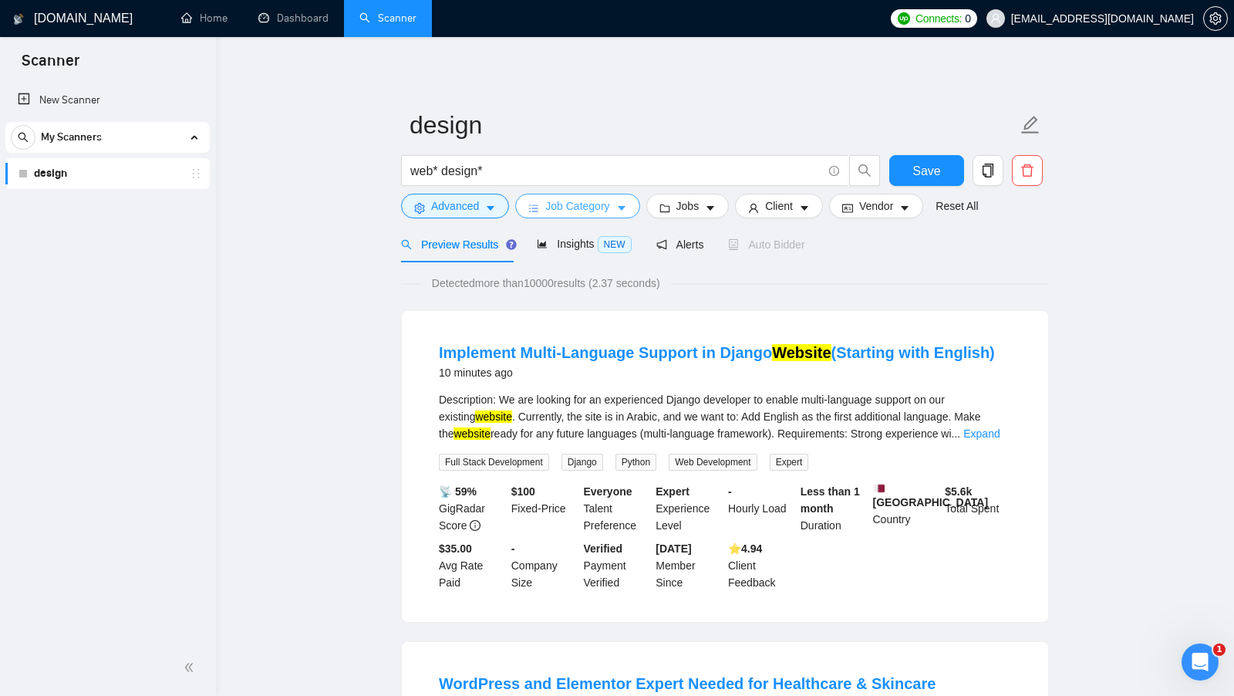
click at [609, 209] on span "Job Category" at bounding box center [577, 205] width 64 height 17
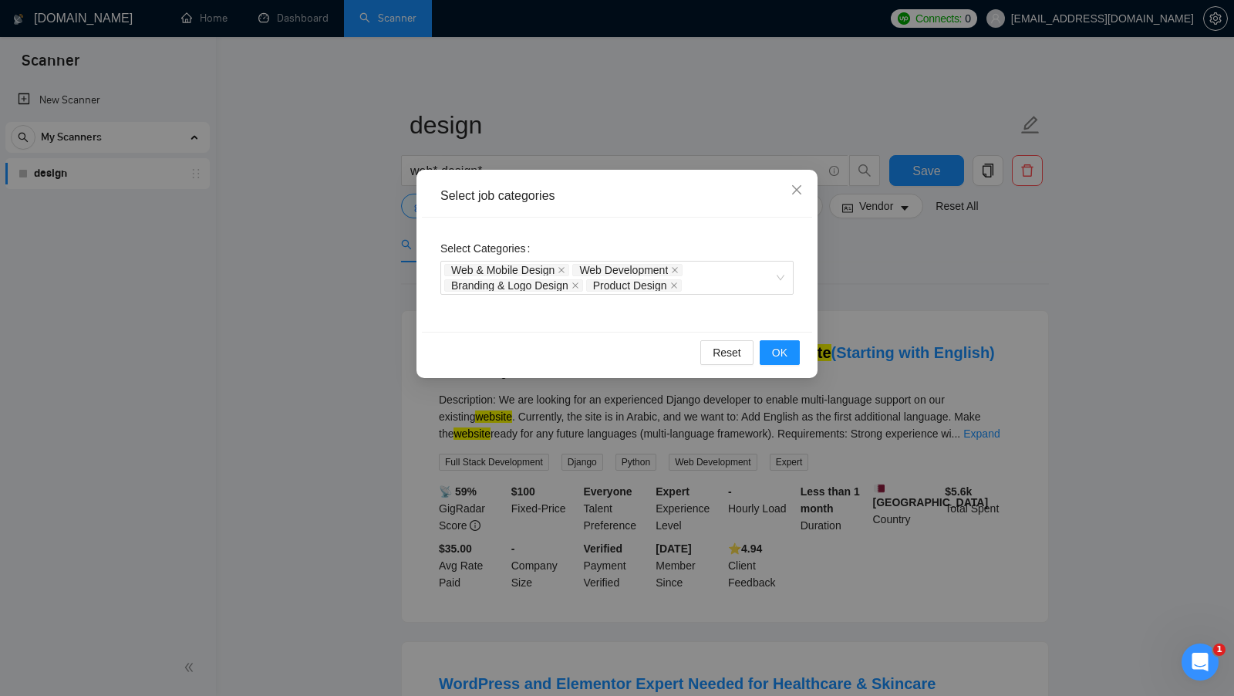
click at [850, 276] on div "Select job categories Select Categories Web & Mobile Design Web Development Bra…" at bounding box center [617, 348] width 1234 height 696
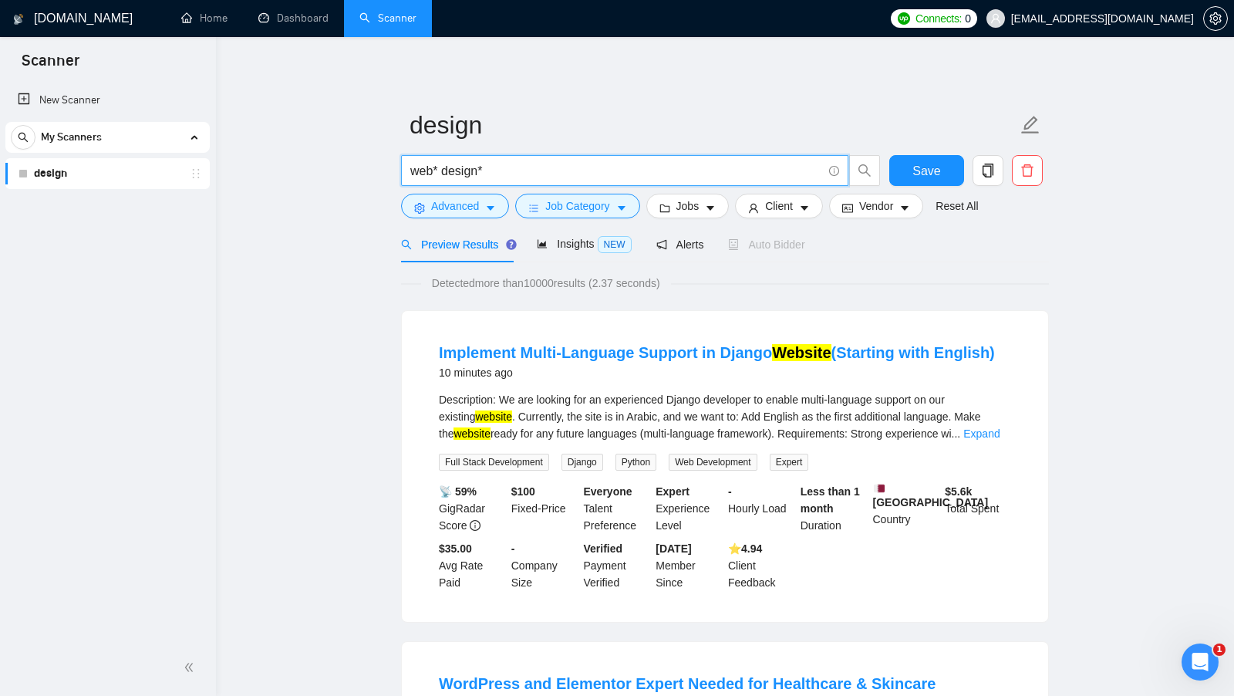
drag, startPoint x: 531, startPoint y: 169, endPoint x: 349, endPoint y: 171, distance: 181.3
click at [538, 174] on input "web* design*" at bounding box center [616, 170] width 412 height 19
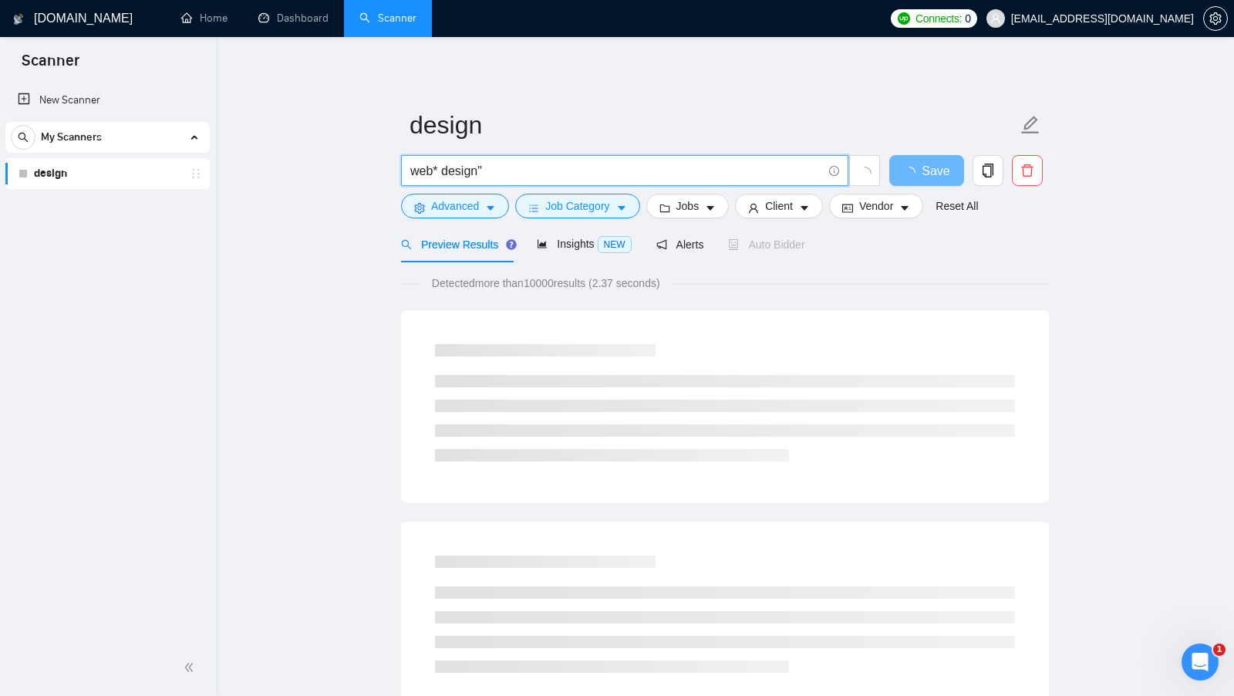
click at [437, 174] on input "web* design"" at bounding box center [616, 170] width 412 height 19
click at [410, 174] on input "web design"" at bounding box center [616, 170] width 412 height 19
click at [561, 161] on input ""web design"" at bounding box center [616, 170] width 412 height 19
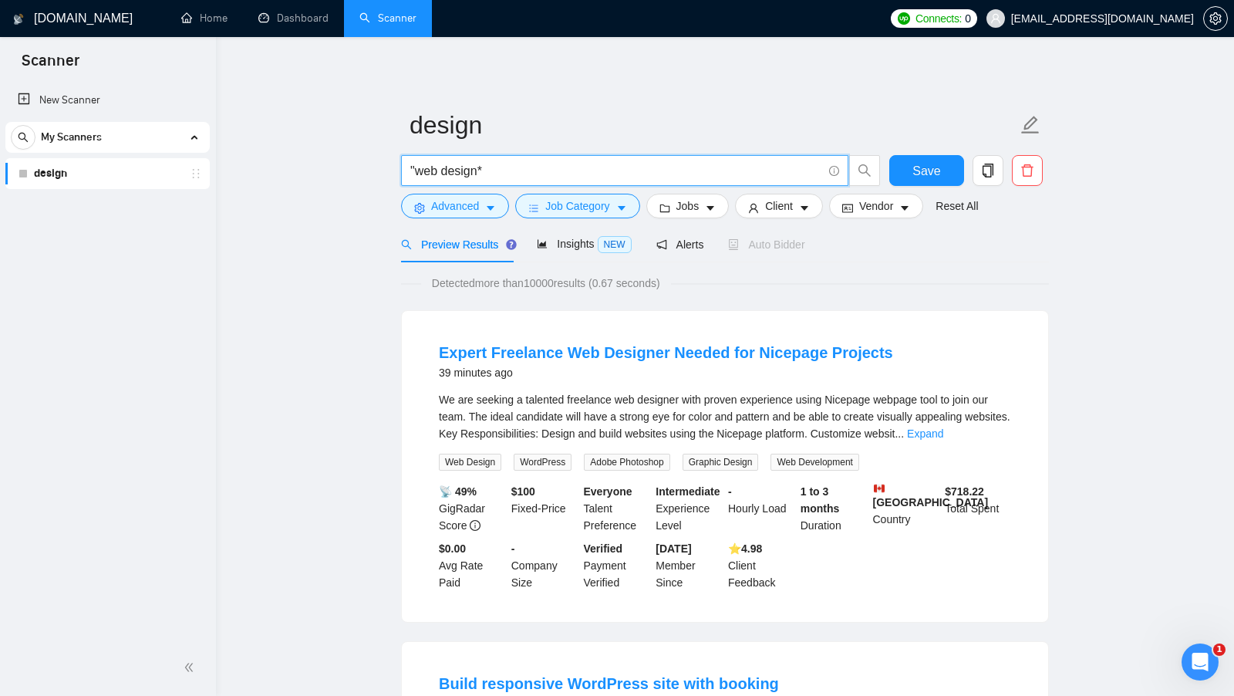
click at [415, 167] on input ""web design*" at bounding box center [616, 170] width 412 height 19
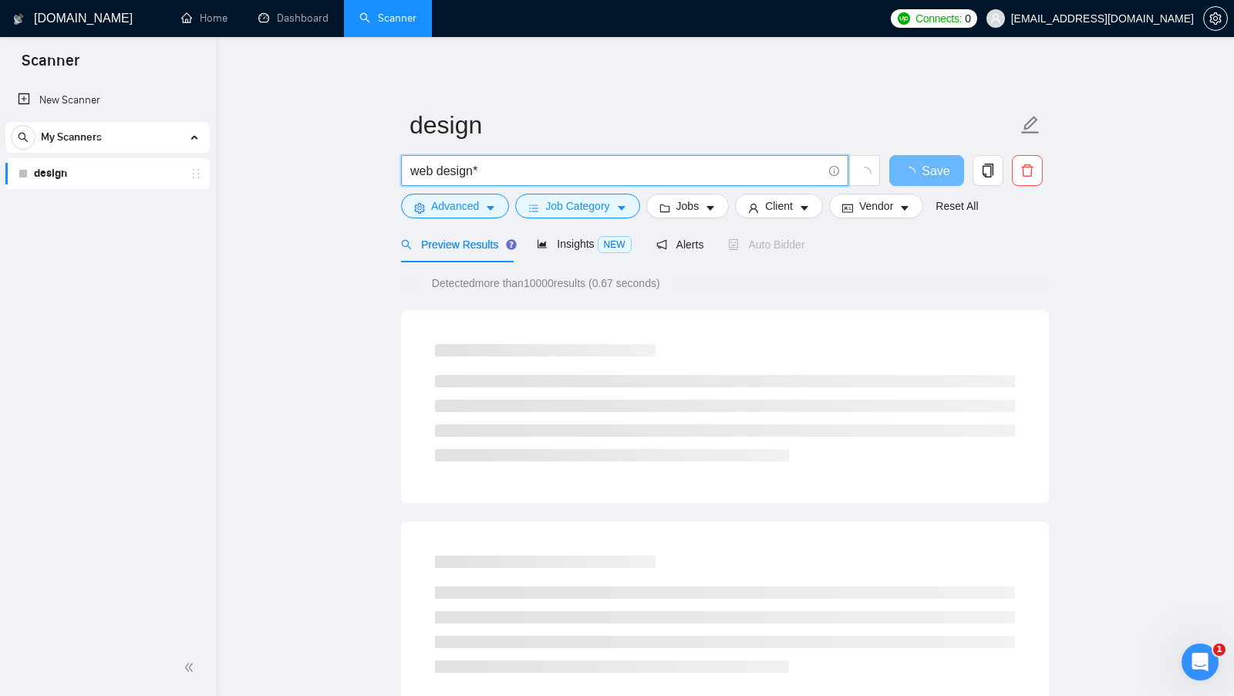
click at [433, 166] on input "web design*" at bounding box center [616, 170] width 412 height 19
type input "web* design*"
click at [655, 156] on span "web* design*" at bounding box center [624, 170] width 447 height 31
click at [602, 164] on input "web* design*" at bounding box center [616, 170] width 412 height 19
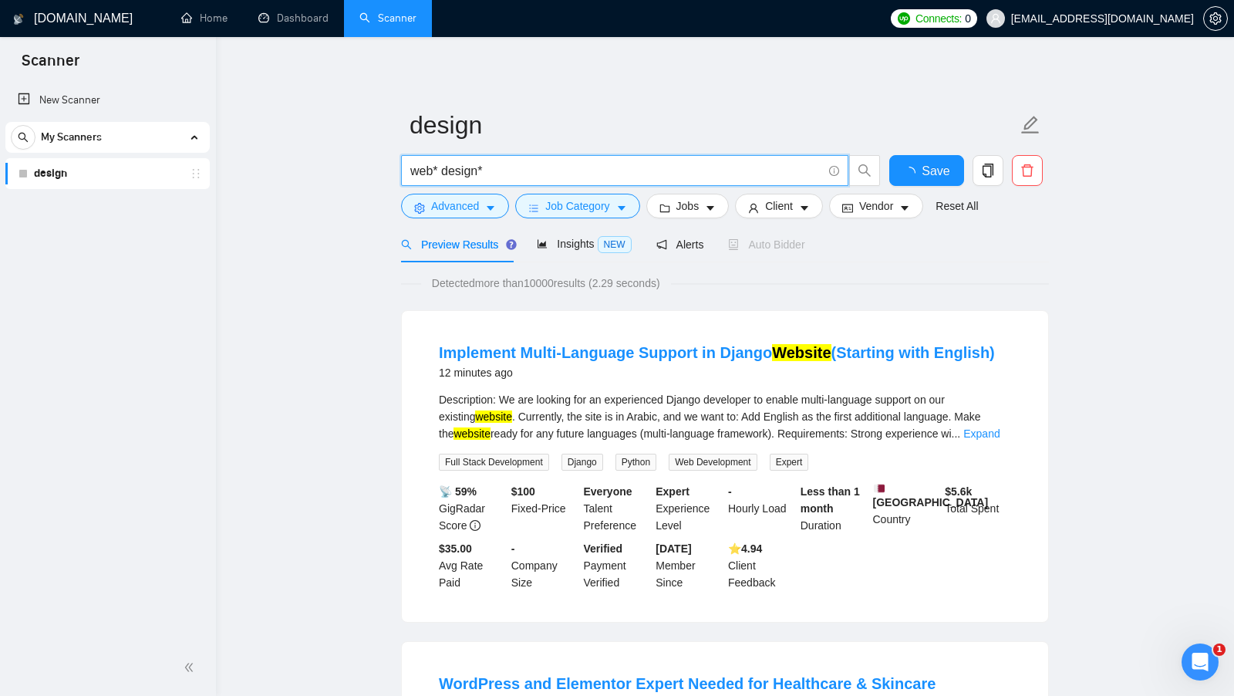
click at [572, 172] on input "web* design*" at bounding box center [616, 170] width 412 height 19
drag, startPoint x: 417, startPoint y: 244, endPoint x: 492, endPoint y: 245, distance: 74.8
click at [492, 245] on span "Preview Results" at bounding box center [456, 244] width 111 height 12
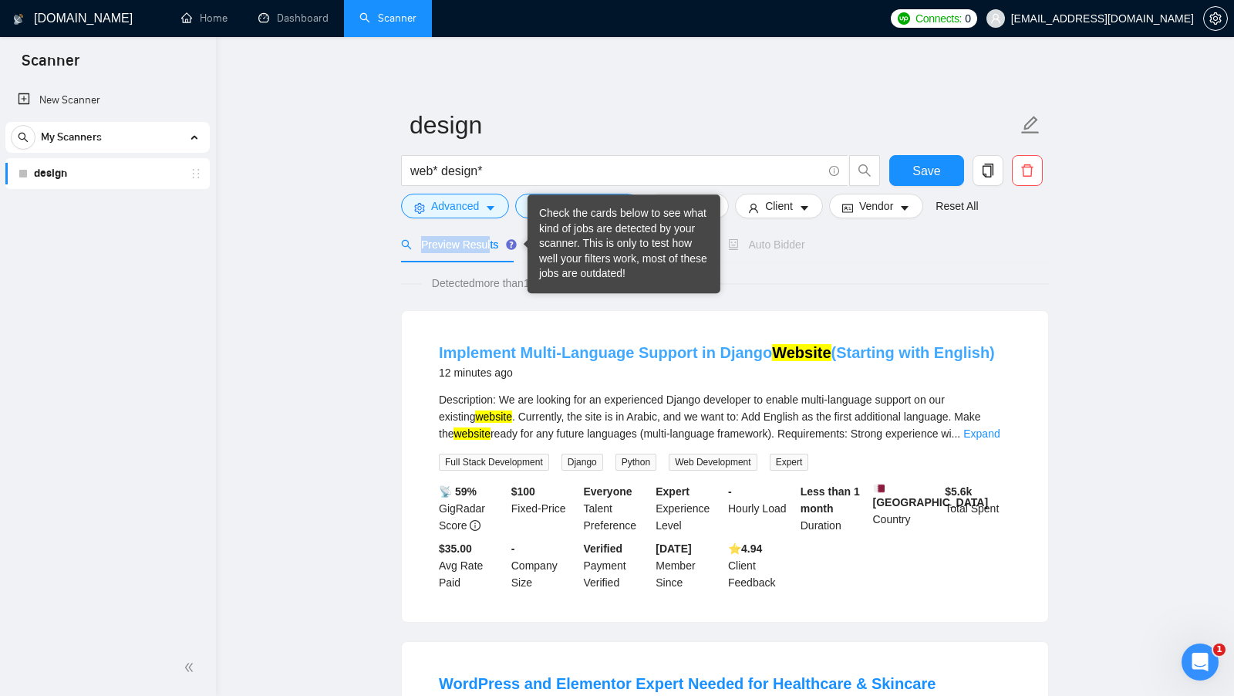
click at [555, 344] on link "Implement Multi-Language Support in Django Website (Starting with English)" at bounding box center [717, 352] width 556 height 17
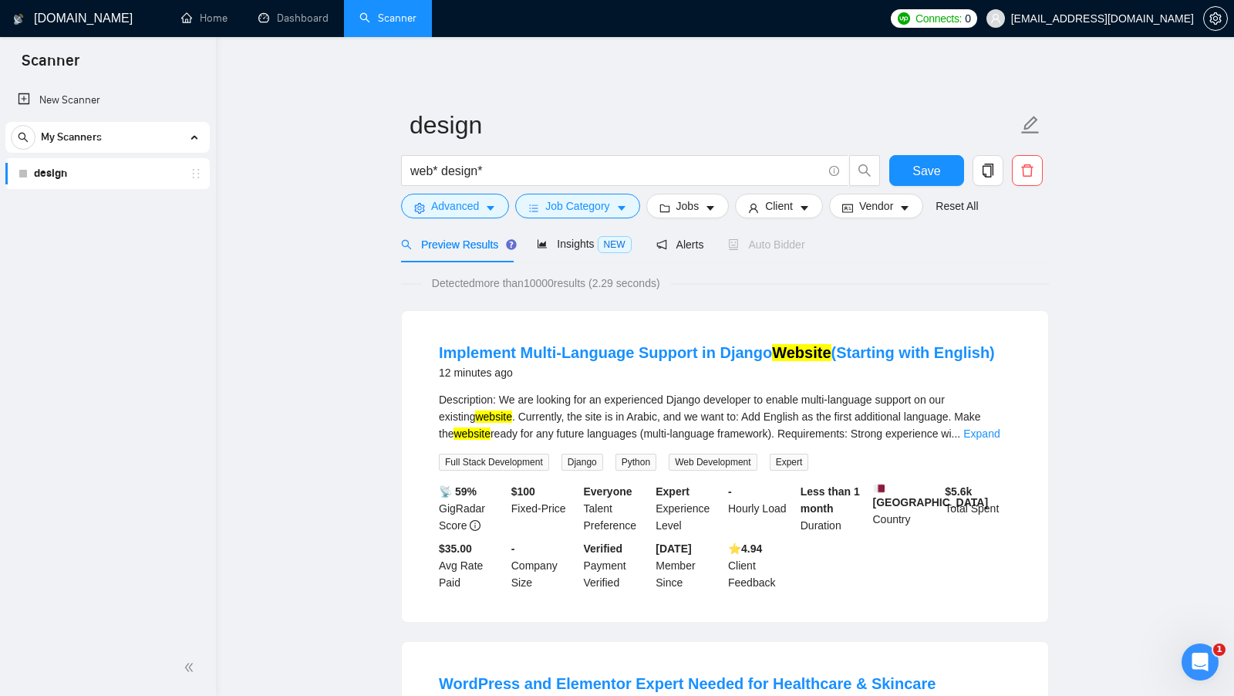
click at [548, 281] on span "Detected more than 10000 results (2.29 seconds)" at bounding box center [546, 283] width 250 height 17
click at [778, 275] on div "Detected more than 10000 results (2.29 seconds)" at bounding box center [725, 283] width 648 height 17
click at [582, 244] on span "Insights NEW" at bounding box center [584, 244] width 94 height 12
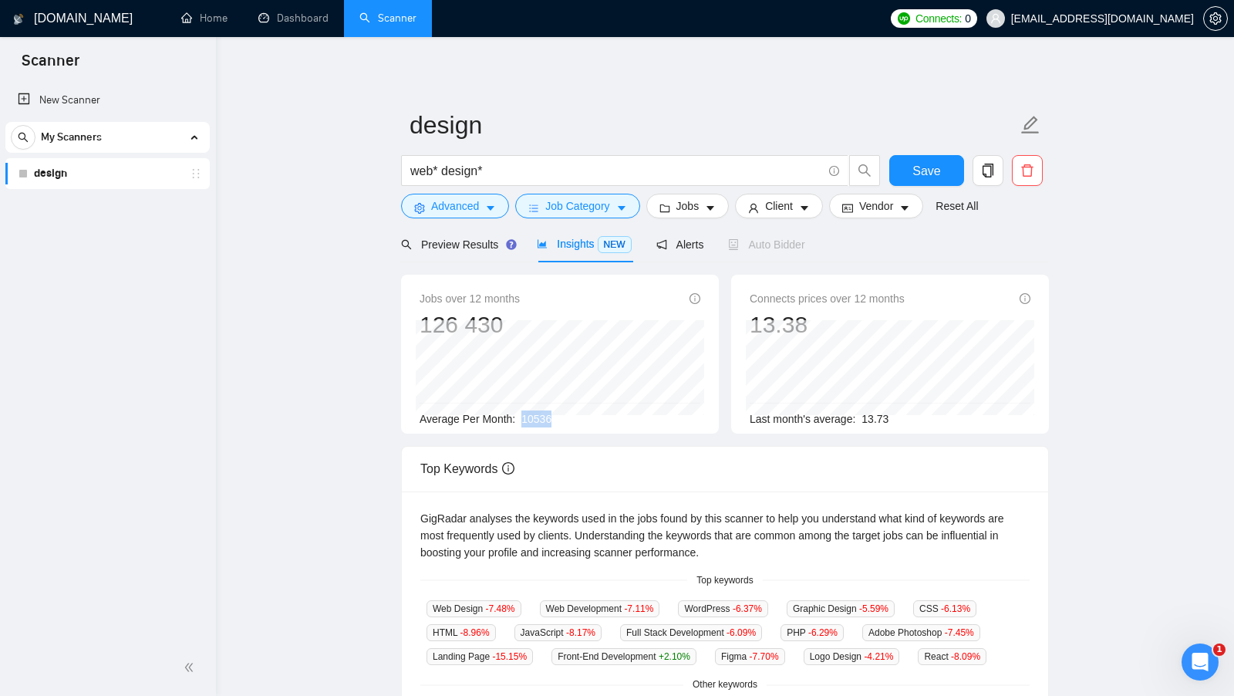
drag, startPoint x: 523, startPoint y: 416, endPoint x: 567, endPoint y: 417, distance: 44.0
click at [567, 417] on div "Average Per Month: 10536" at bounding box center [560, 418] width 281 height 17
click at [462, 246] on span "Preview Results" at bounding box center [456, 244] width 111 height 12
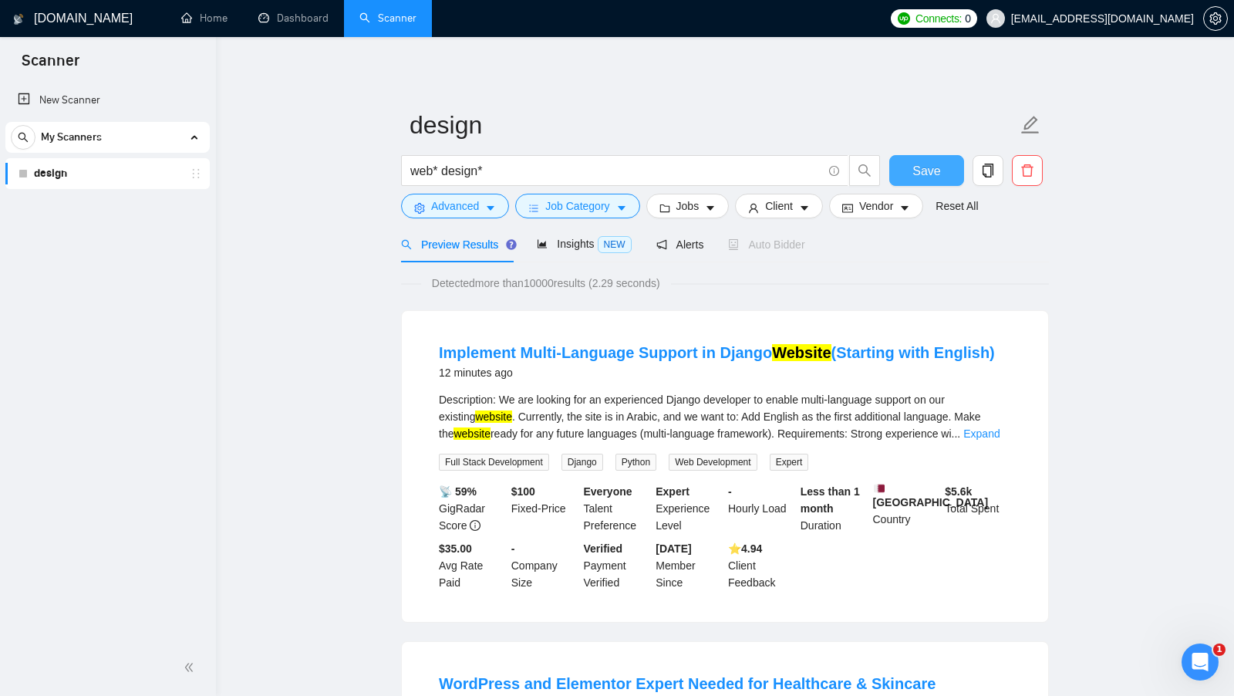
click at [923, 165] on span "Save" at bounding box center [926, 170] width 28 height 19
click at [227, 25] on link "Home" at bounding box center [204, 18] width 46 height 13
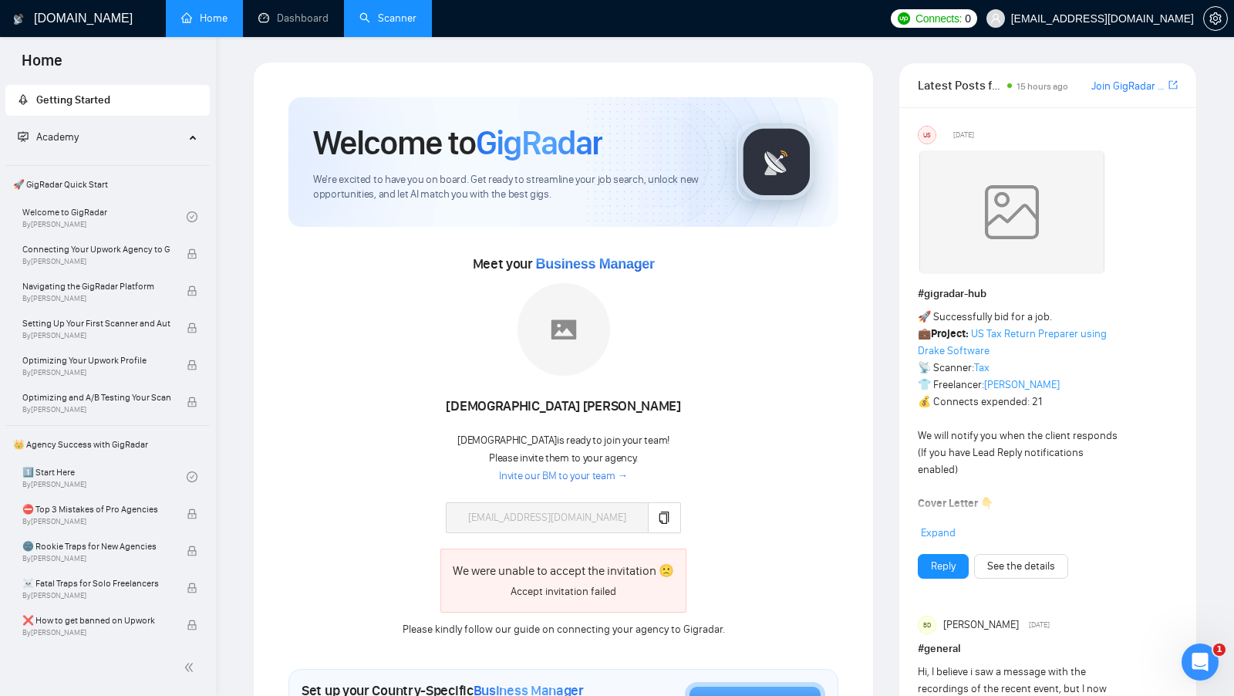
click at [413, 25] on link "Scanner" at bounding box center [387, 18] width 57 height 13
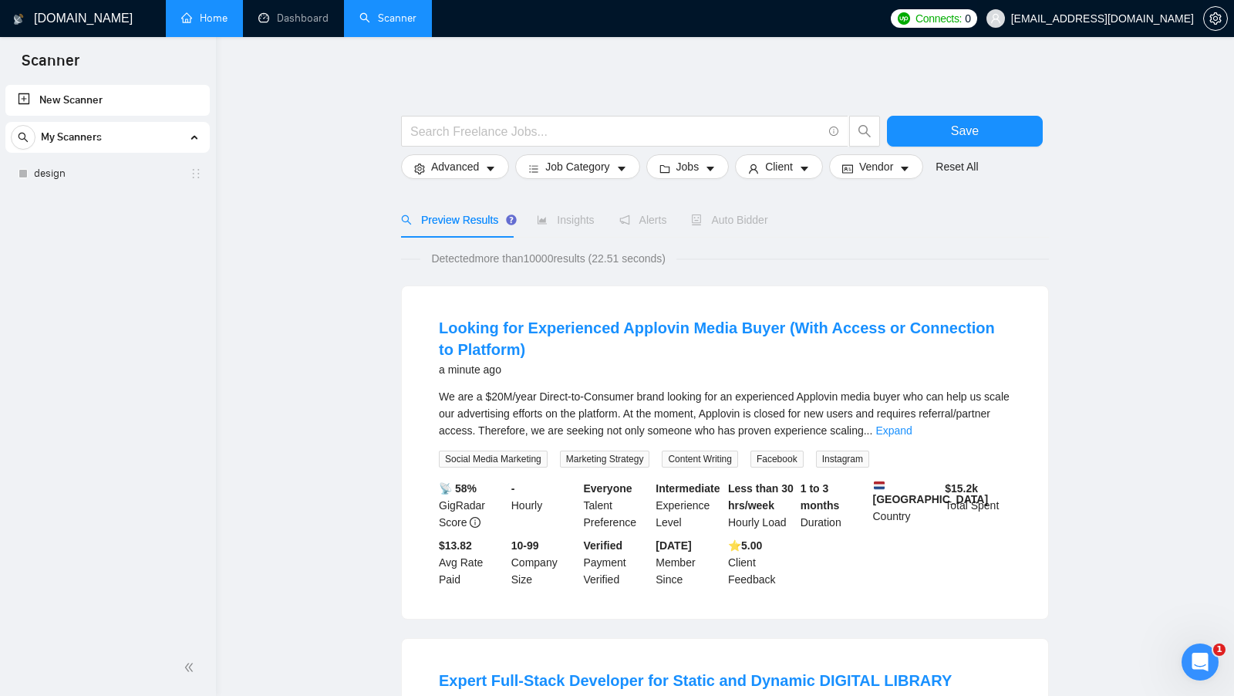
click at [1148, 19] on span "aversartur@gmail.com" at bounding box center [1102, 19] width 183 height 0
click at [111, 174] on link "design" at bounding box center [107, 173] width 147 height 31
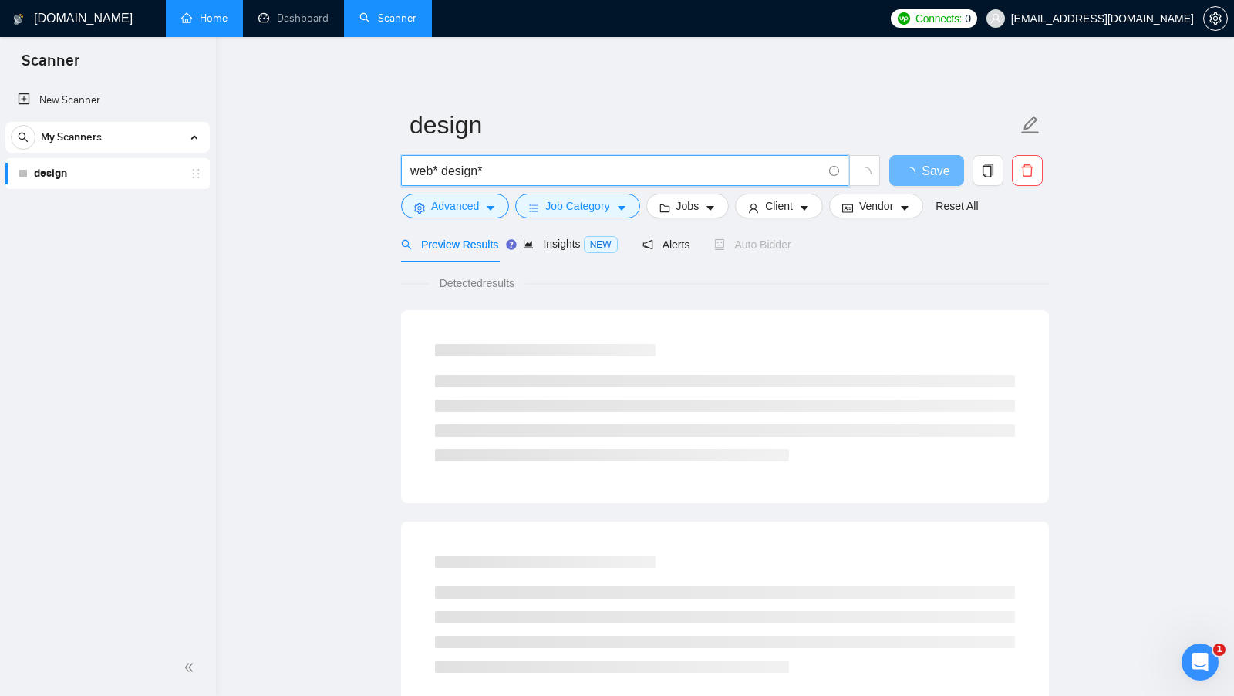
click at [545, 175] on input "web* design*" at bounding box center [616, 170] width 412 height 19
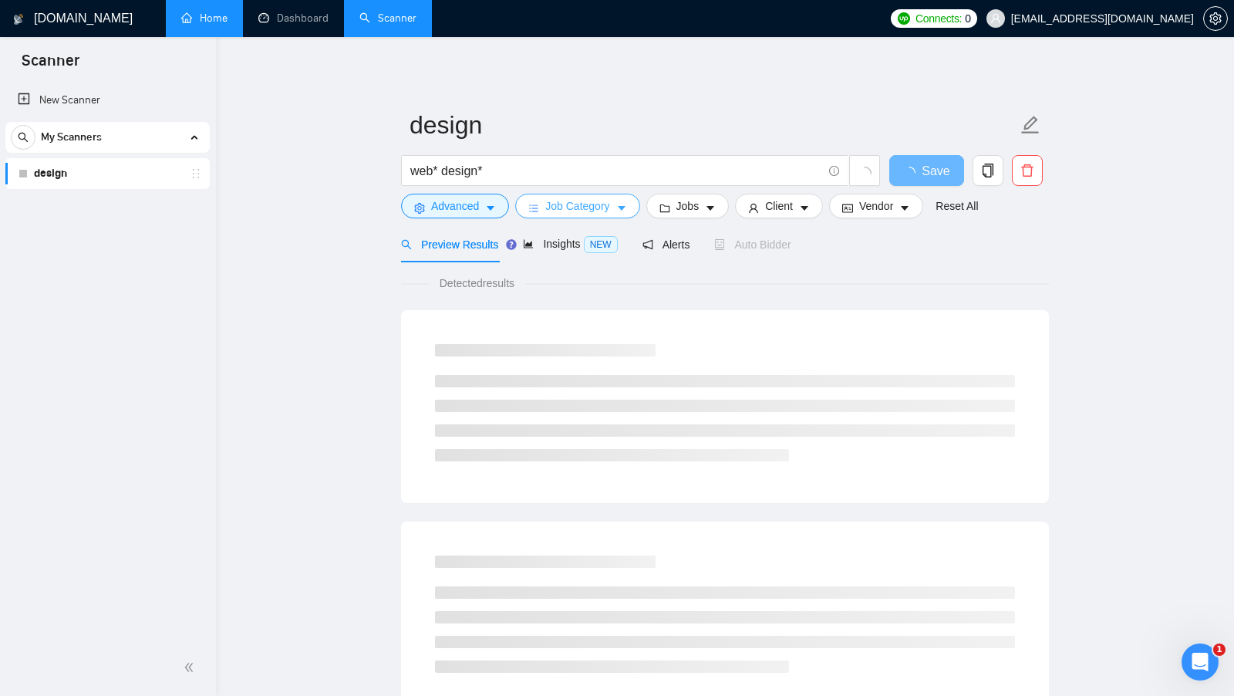
click at [589, 202] on span "Job Category" at bounding box center [577, 205] width 64 height 17
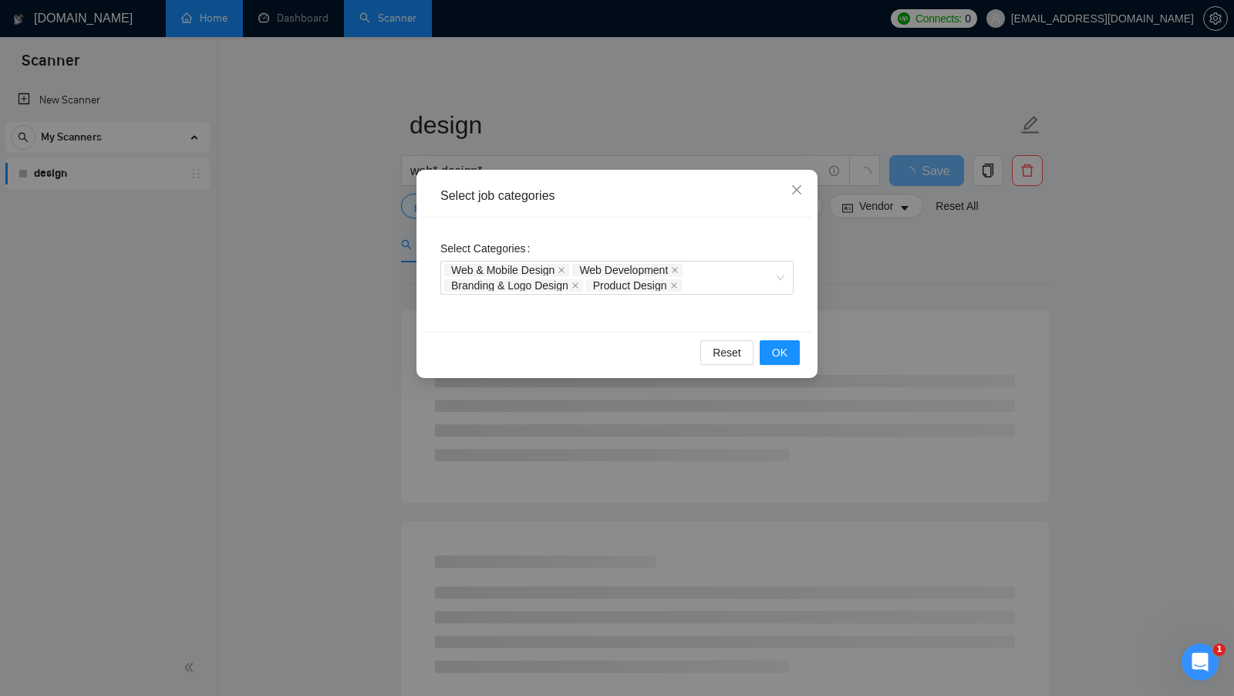
click at [917, 232] on div "Select job categories Select Categories Web & Mobile Design Web Development Bra…" at bounding box center [617, 348] width 1234 height 696
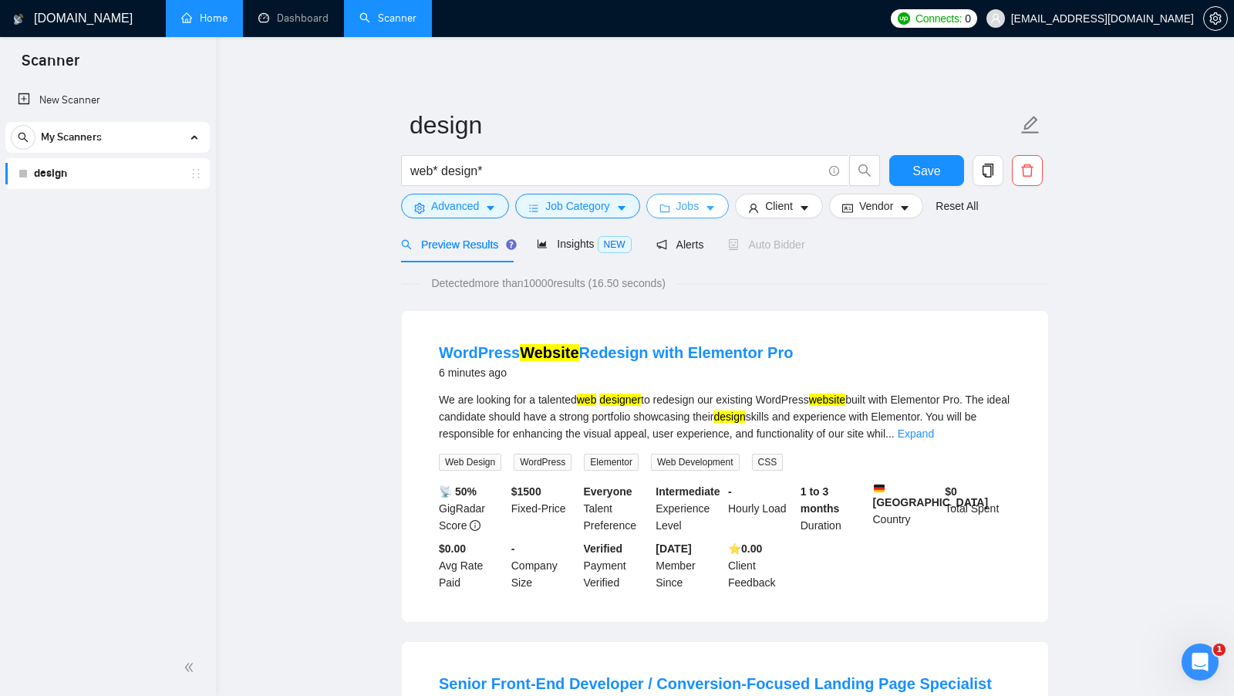
click at [697, 208] on span "Jobs" at bounding box center [687, 205] width 23 height 17
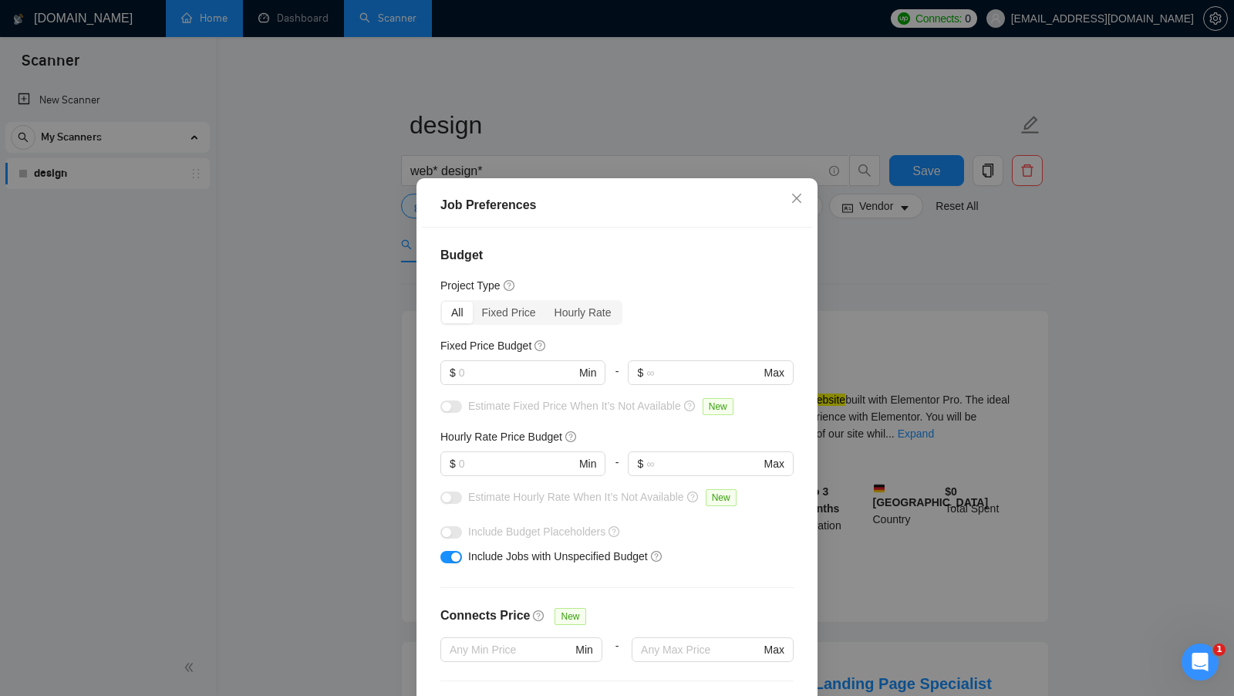
click at [855, 295] on div "Job Preferences Budget Project Type All Fixed Price Hourly Rate Fixed Price Bud…" at bounding box center [617, 348] width 1234 height 696
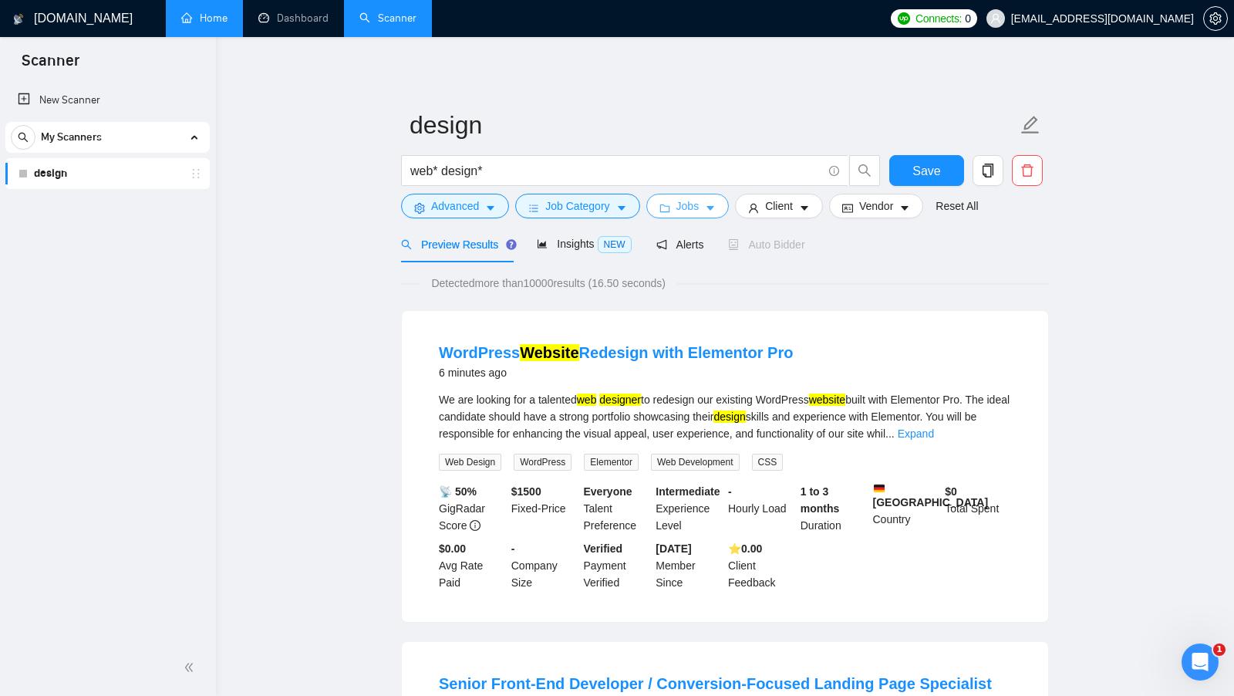
click at [700, 207] on span "Jobs" at bounding box center [687, 205] width 23 height 17
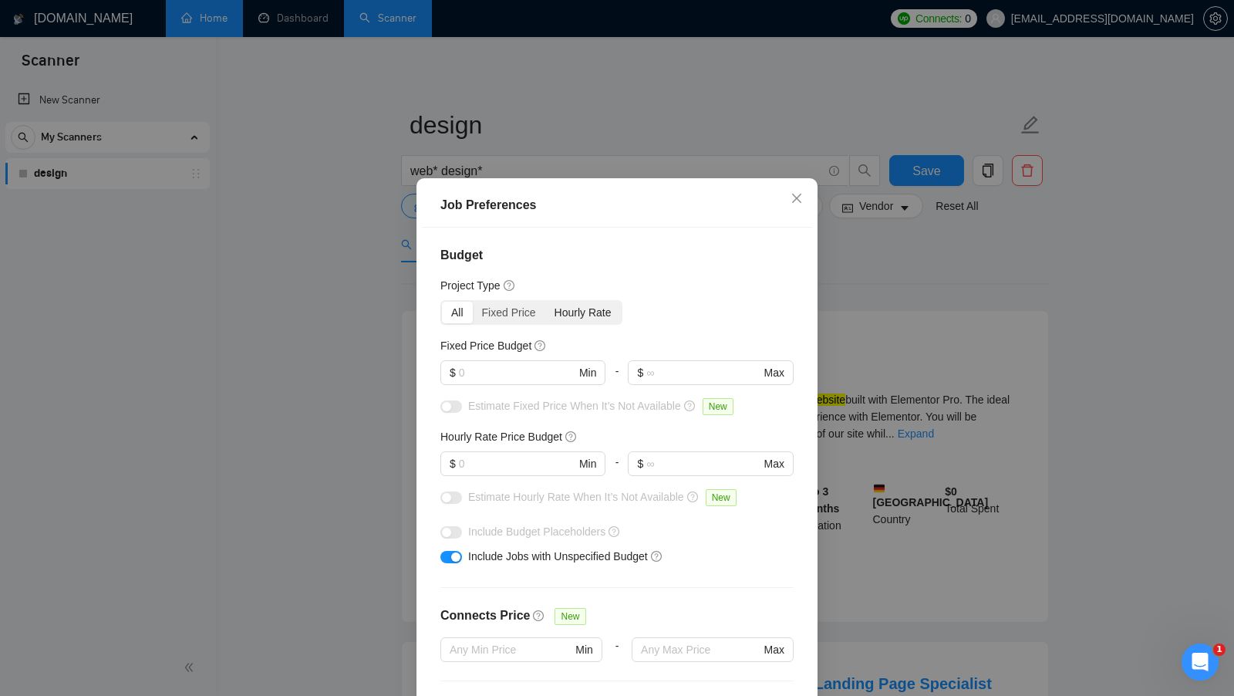
scroll to position [40, 0]
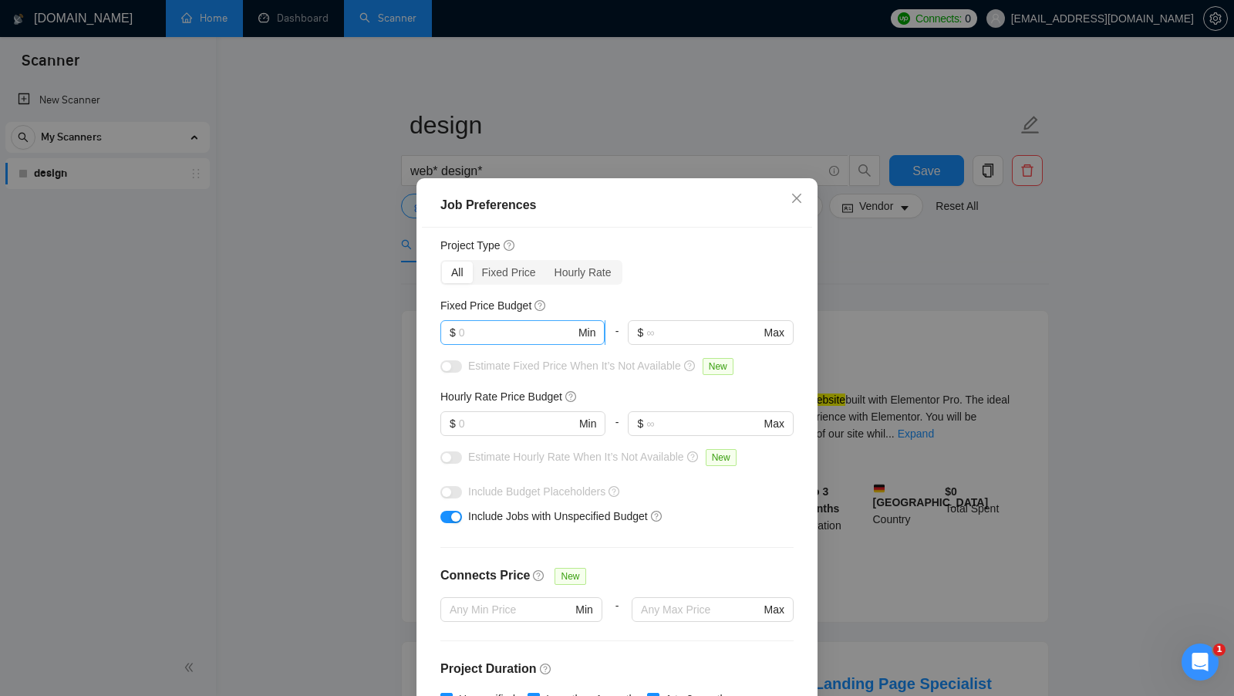
click at [527, 331] on input "text" at bounding box center [517, 332] width 116 height 17
click at [516, 332] on input "text" at bounding box center [517, 332] width 116 height 17
type input "5"
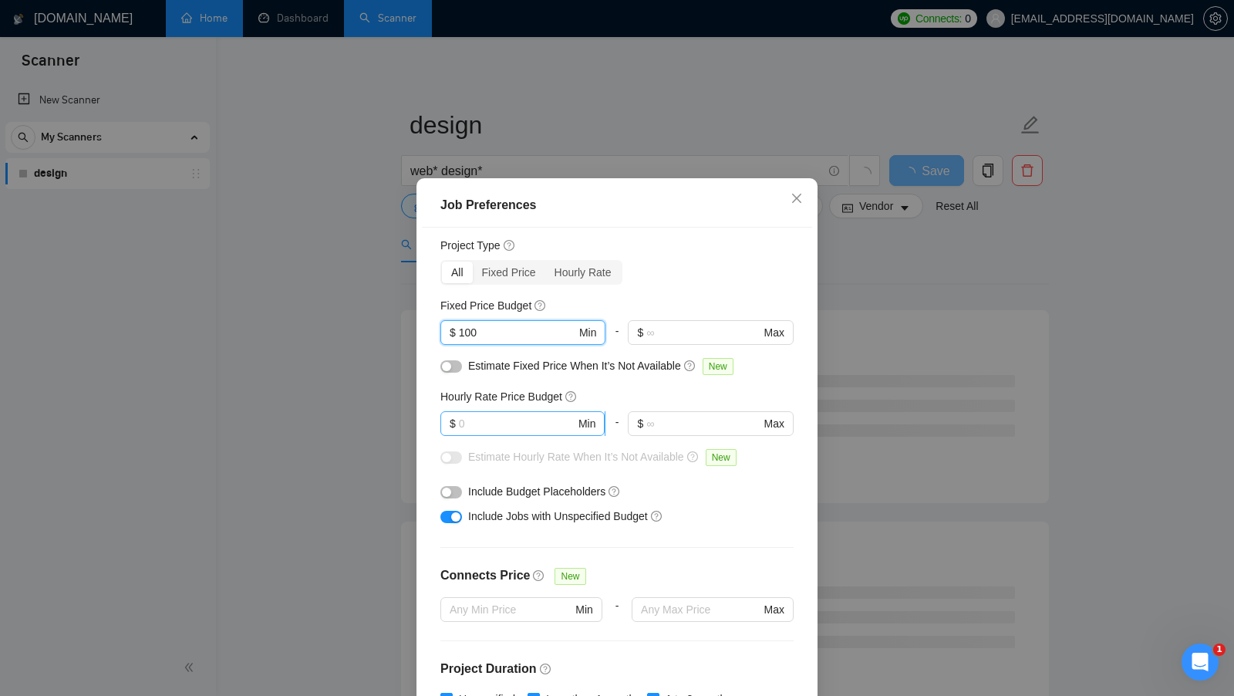
type input "100"
click at [526, 425] on input "text" at bounding box center [517, 423] width 116 height 17
type input "43"
click at [710, 490] on div "Include Budget Placeholders" at bounding box center [622, 491] width 309 height 17
click at [537, 426] on input "43" at bounding box center [517, 423] width 116 height 17
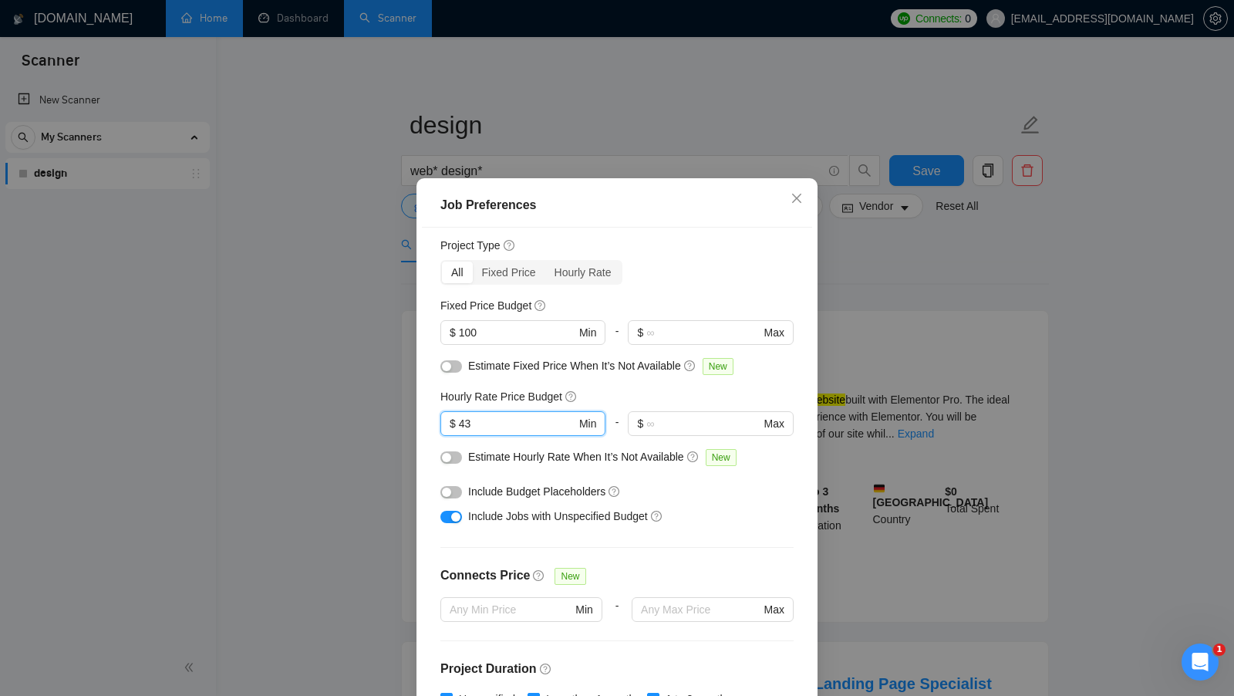
click at [705, 495] on div "Include Budget Placeholders" at bounding box center [622, 491] width 309 height 17
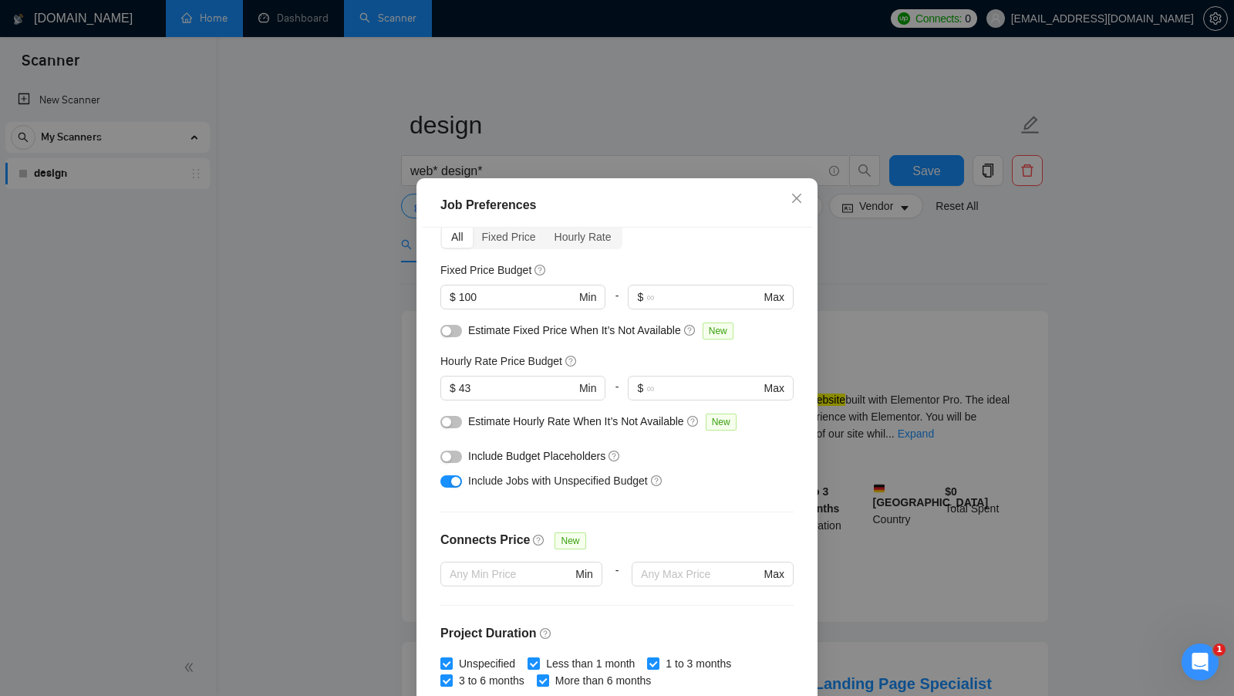
scroll to position [86, 0]
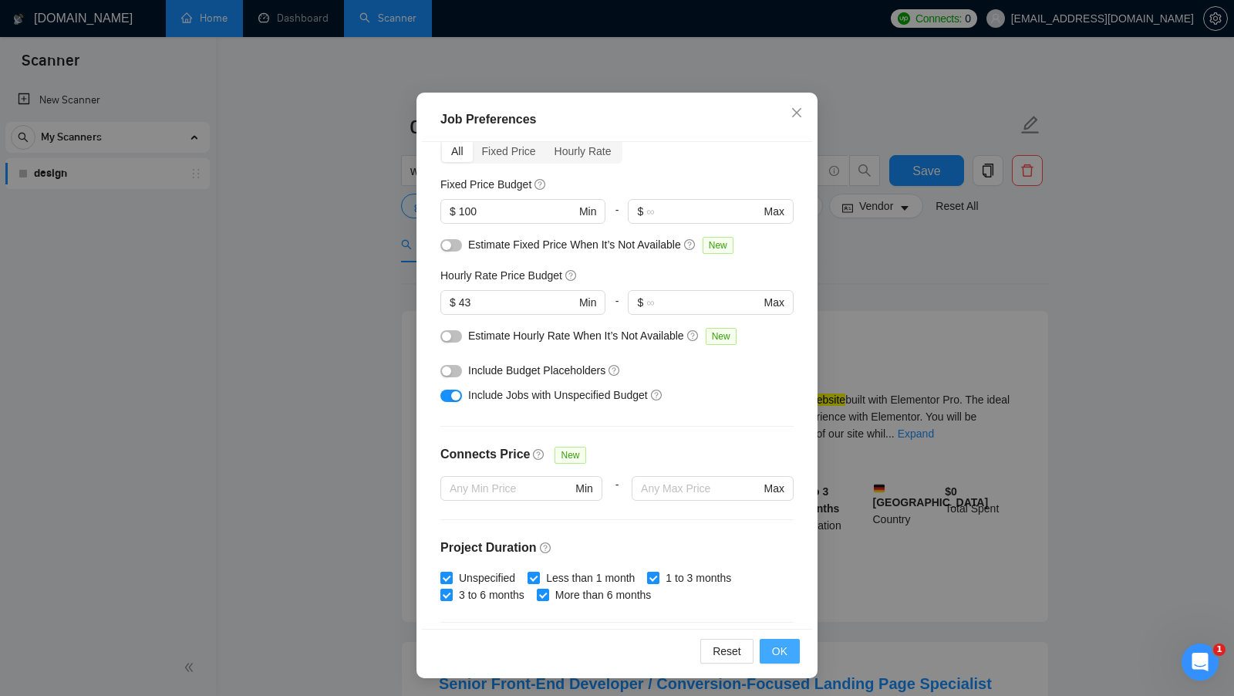
click at [779, 639] on button "OK" at bounding box center [780, 651] width 40 height 25
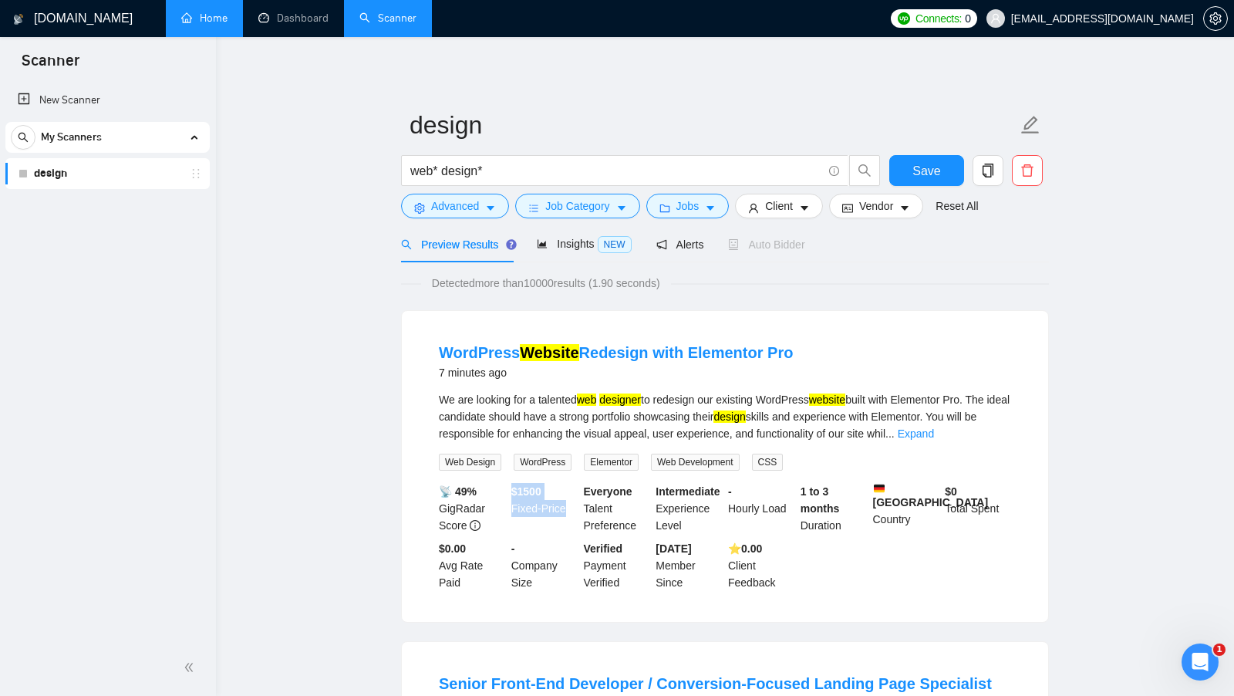
drag, startPoint x: 513, startPoint y: 490, endPoint x: 574, endPoint y: 504, distance: 62.7
click at [574, 504] on div "$ 1500 Fixed-Price" at bounding box center [544, 508] width 72 height 51
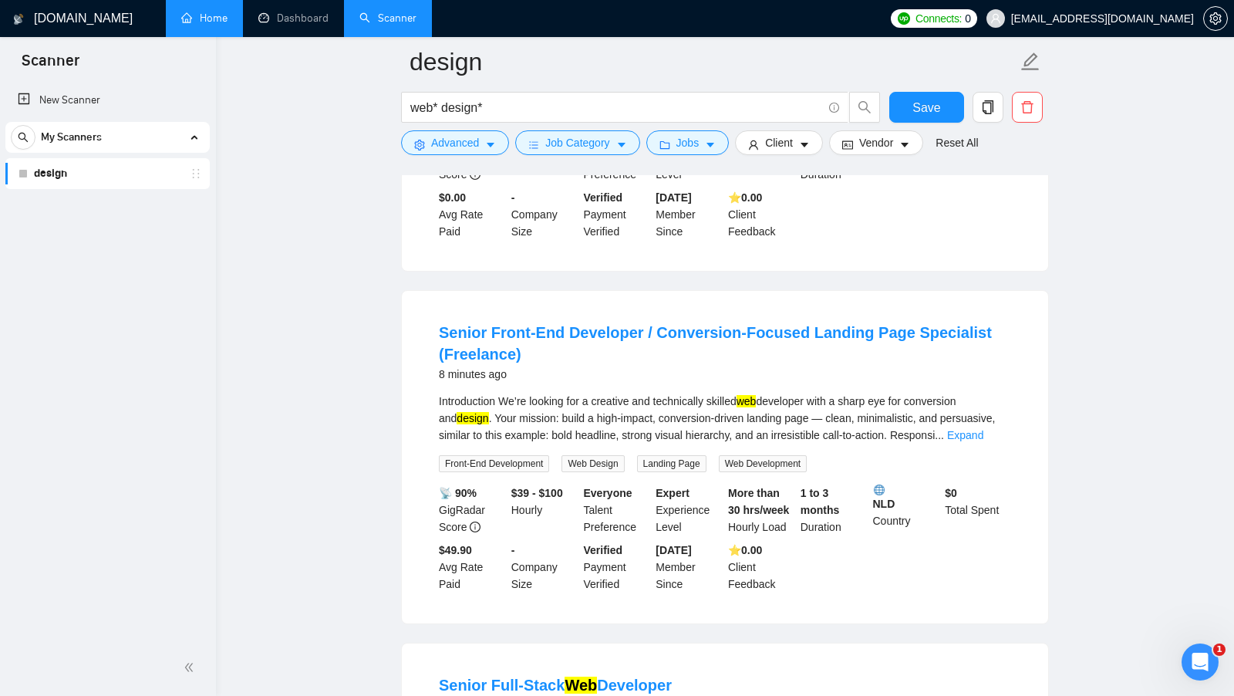
scroll to position [366, 0]
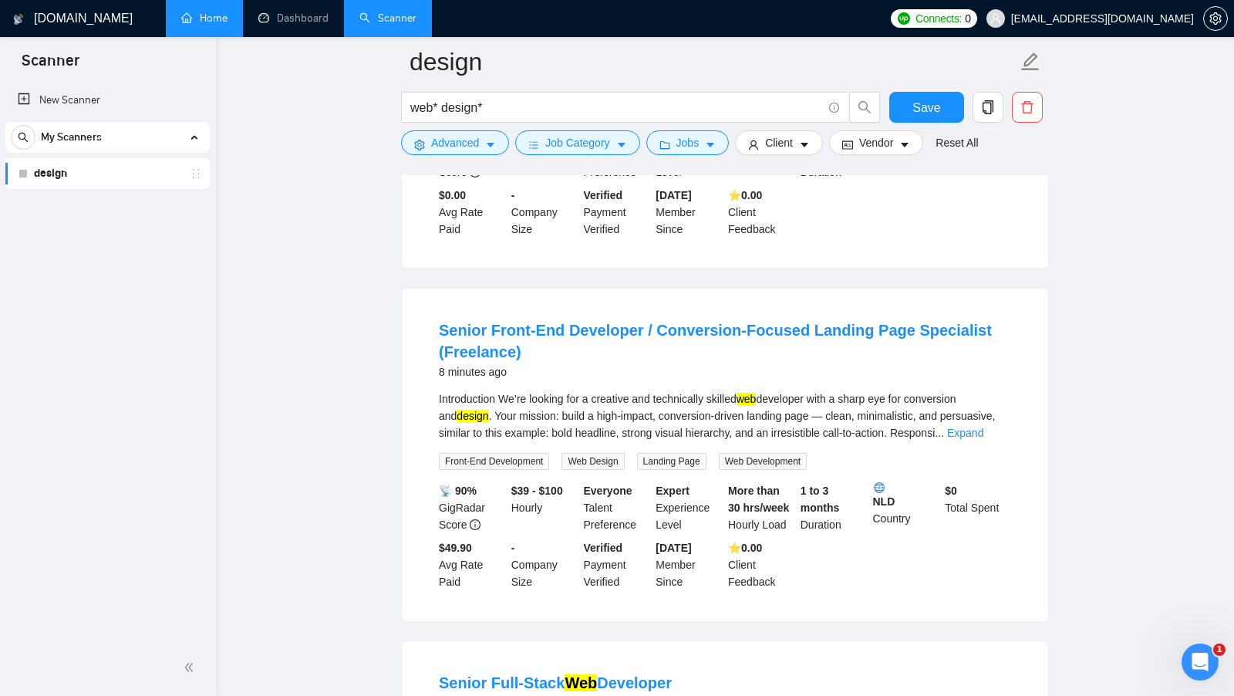
drag, startPoint x: 514, startPoint y: 484, endPoint x: 569, endPoint y: 491, distance: 55.1
click at [563, 491] on b "$39 - $100" at bounding box center [537, 490] width 52 height 12
click at [690, 143] on span "Jobs" at bounding box center [687, 142] width 23 height 17
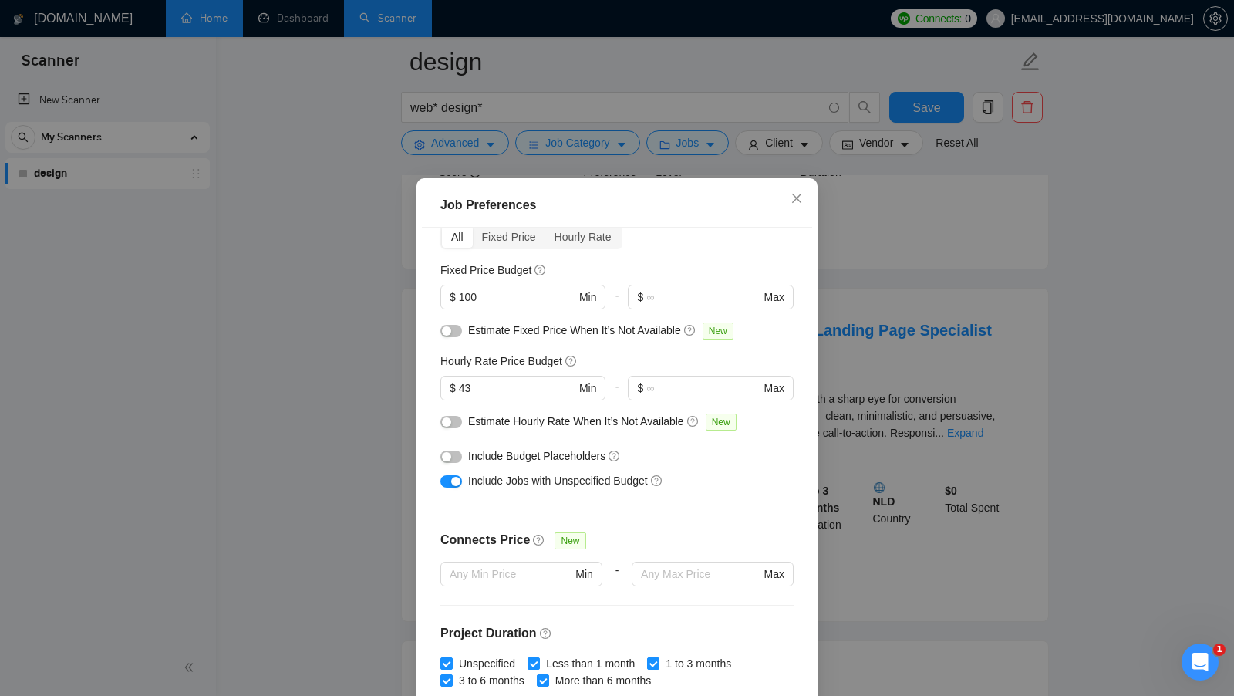
click at [848, 344] on div "Job Preferences Budget Project Type All Fixed Price Hourly Rate Fixed Price Bud…" at bounding box center [617, 348] width 1234 height 696
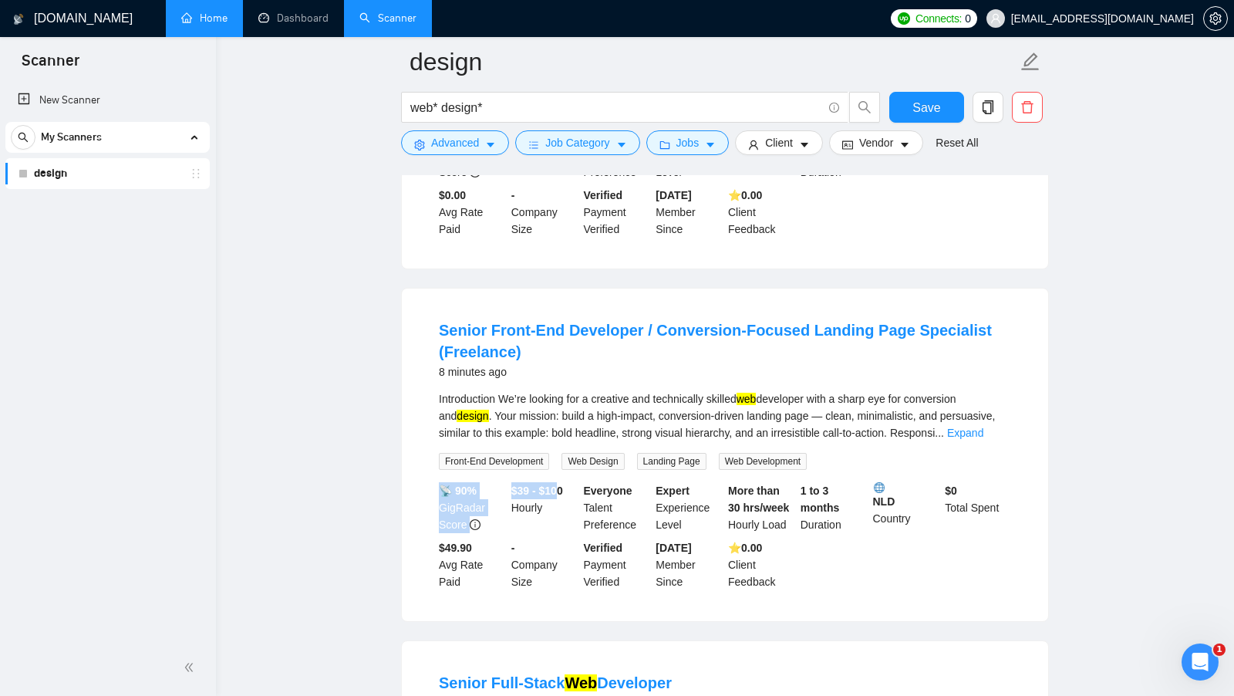
drag, startPoint x: 501, startPoint y: 485, endPoint x: 564, endPoint y: 487, distance: 62.5
click at [564, 487] on div "📡 90% GigRadar Score $39 - $100 Hourly Everyone Talent Preference Expert Experi…" at bounding box center [725, 536] width 578 height 108
click at [563, 487] on b "$39 - $100" at bounding box center [537, 490] width 52 height 12
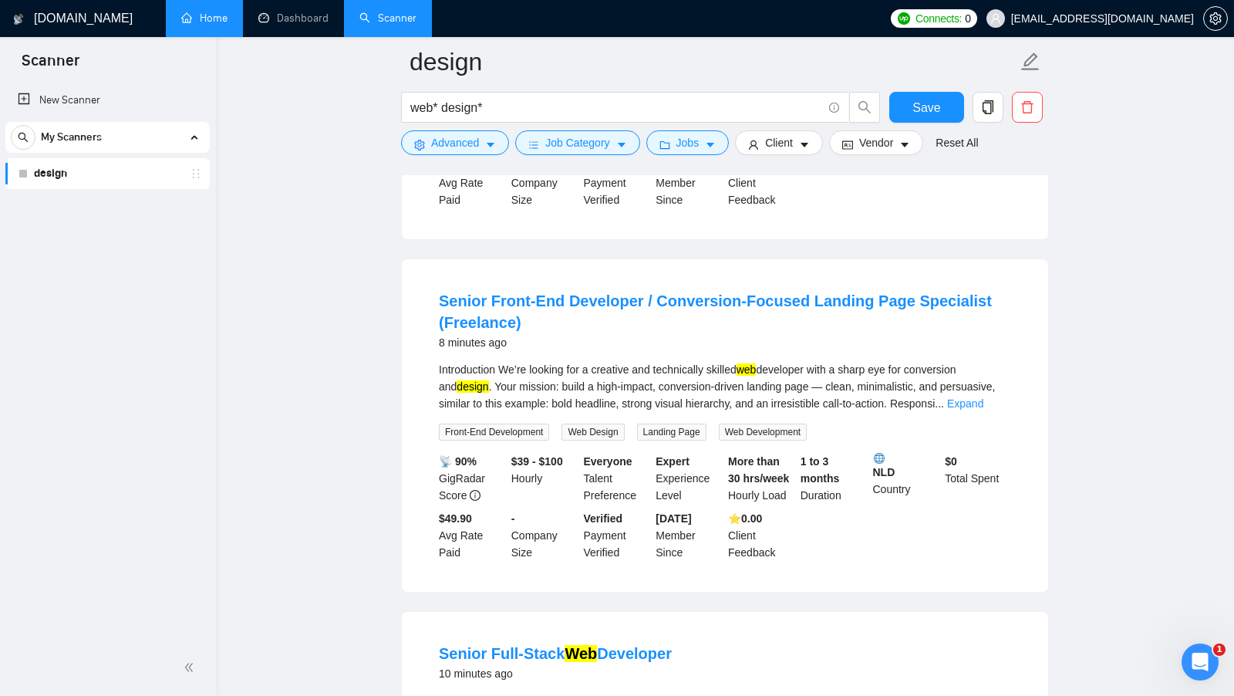
scroll to position [422, 0]
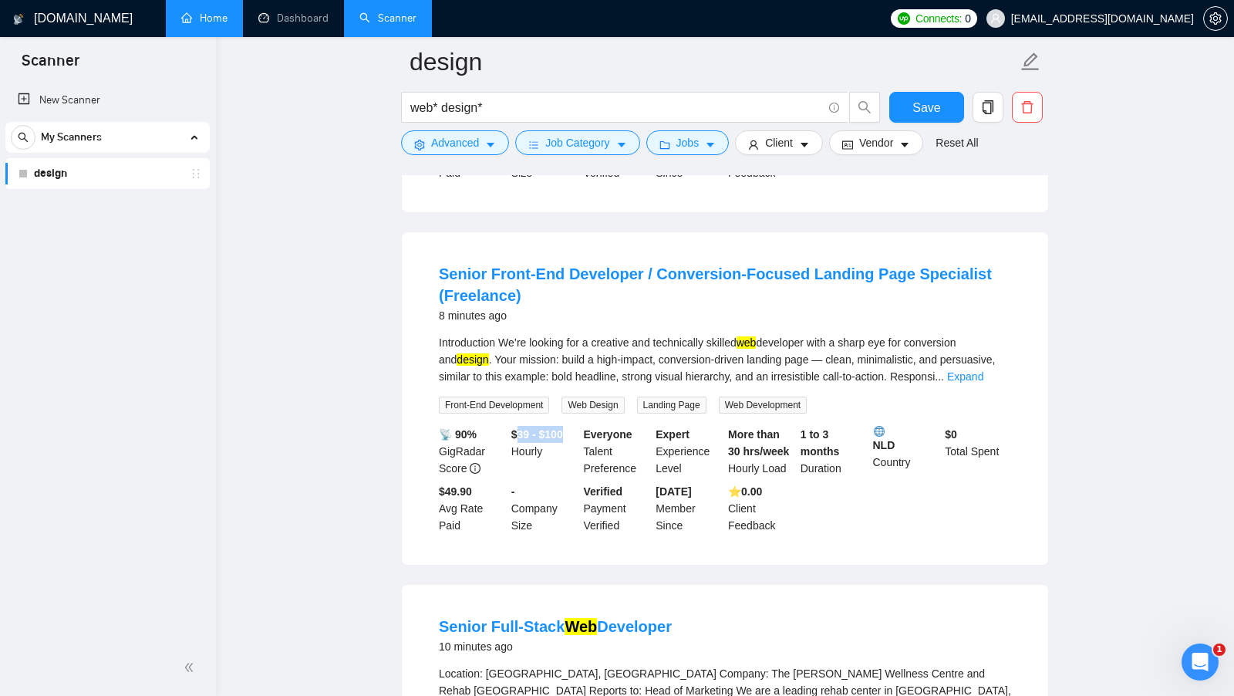
drag, startPoint x: 518, startPoint y: 429, endPoint x: 569, endPoint y: 432, distance: 51.0
click at [563, 432] on b "$39 - $100" at bounding box center [537, 434] width 52 height 12
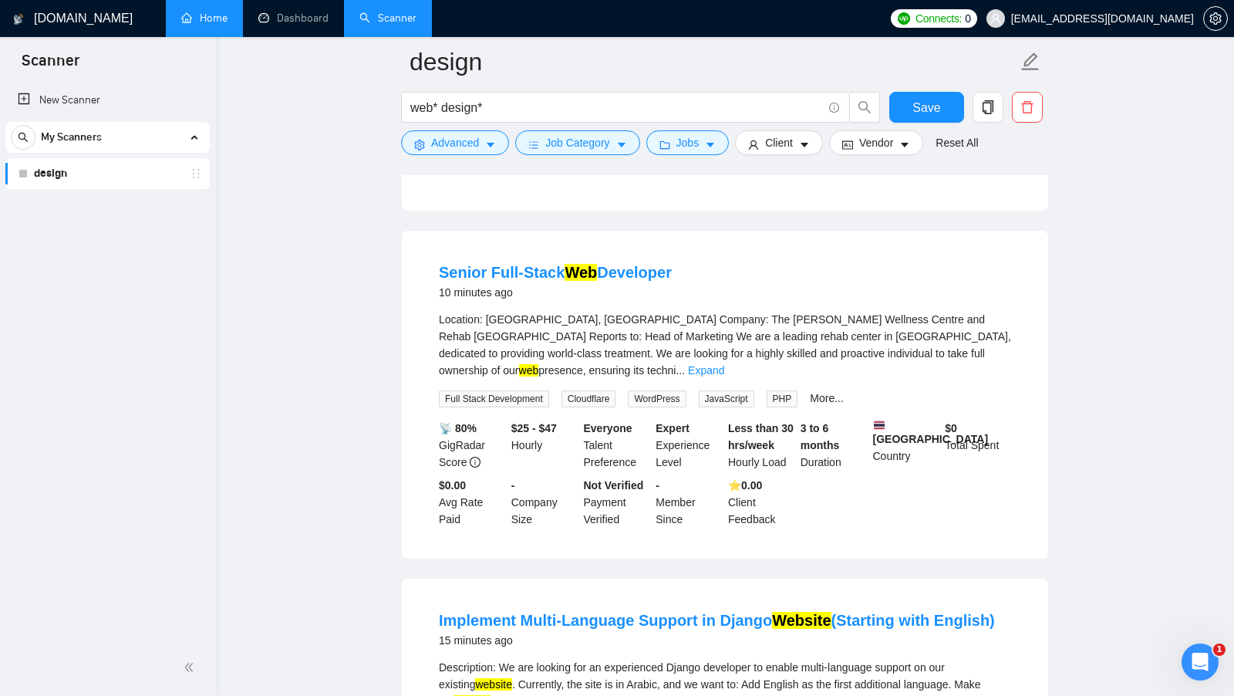
scroll to position [783, 0]
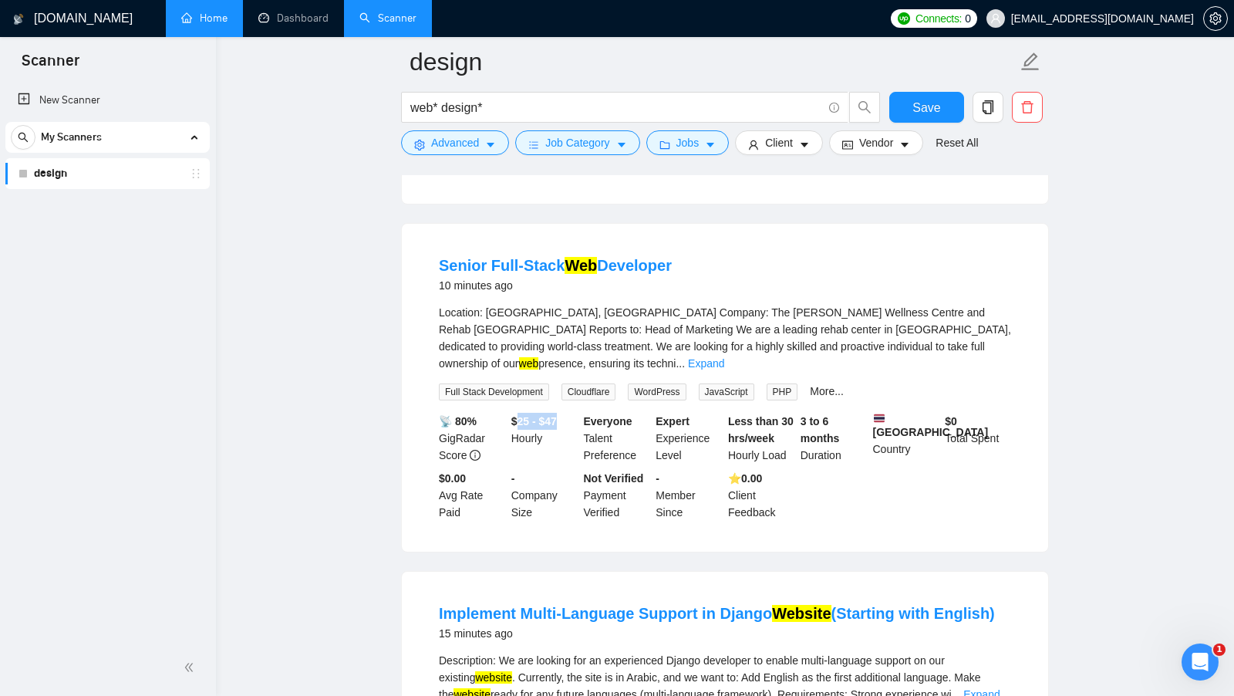
drag, startPoint x: 520, startPoint y: 398, endPoint x: 564, endPoint y: 402, distance: 44.1
click at [564, 413] on div "$25 - $47 Hourly" at bounding box center [544, 438] width 72 height 51
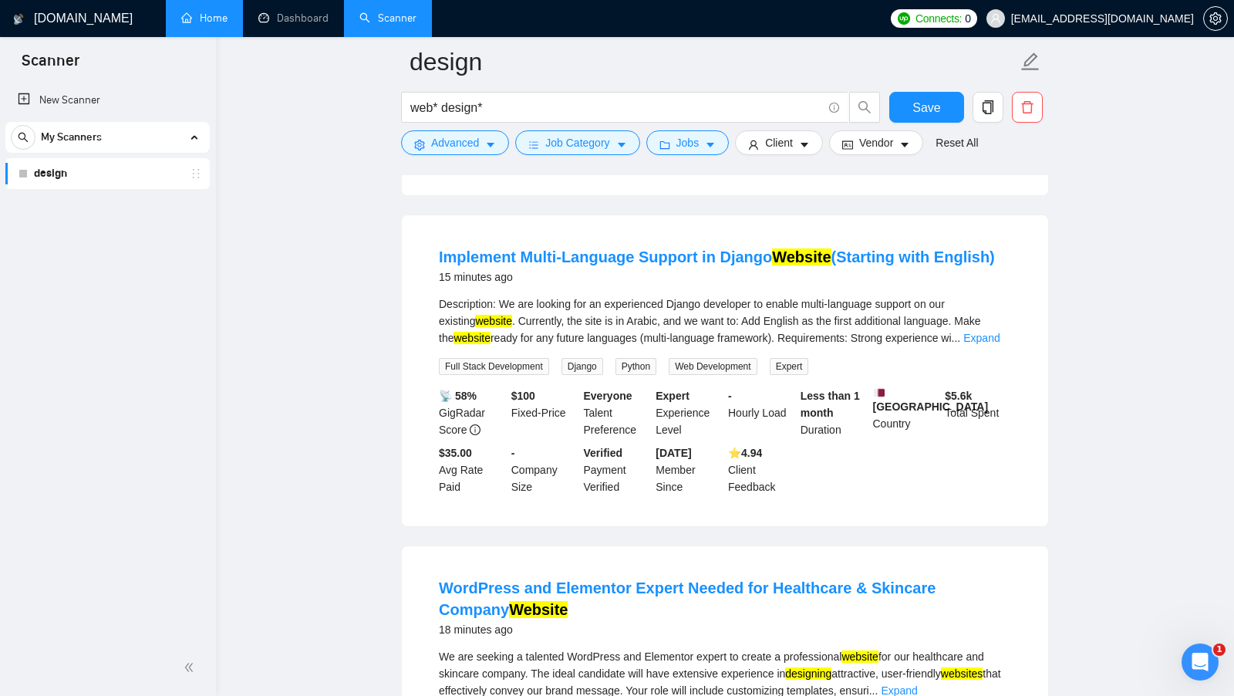
scroll to position [1141, 0]
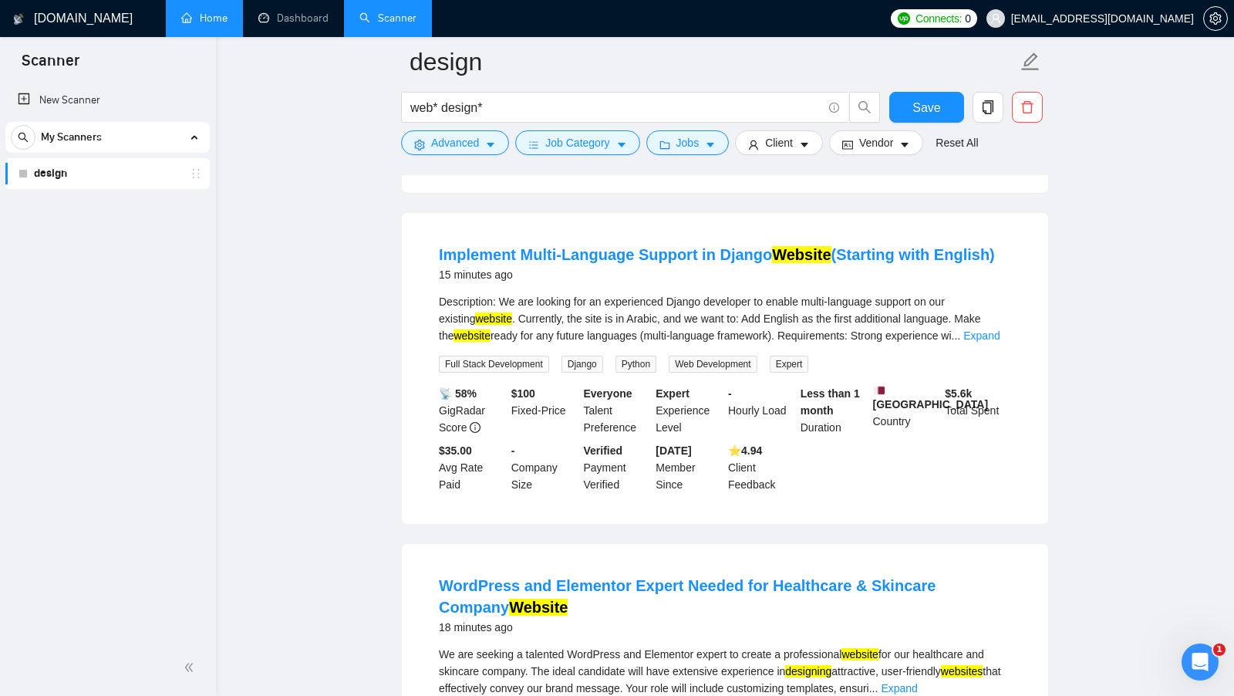
click at [521, 387] on b "$ 100" at bounding box center [523, 393] width 24 height 12
click at [537, 385] on div "$ 100 Fixed-Price" at bounding box center [544, 410] width 72 height 51
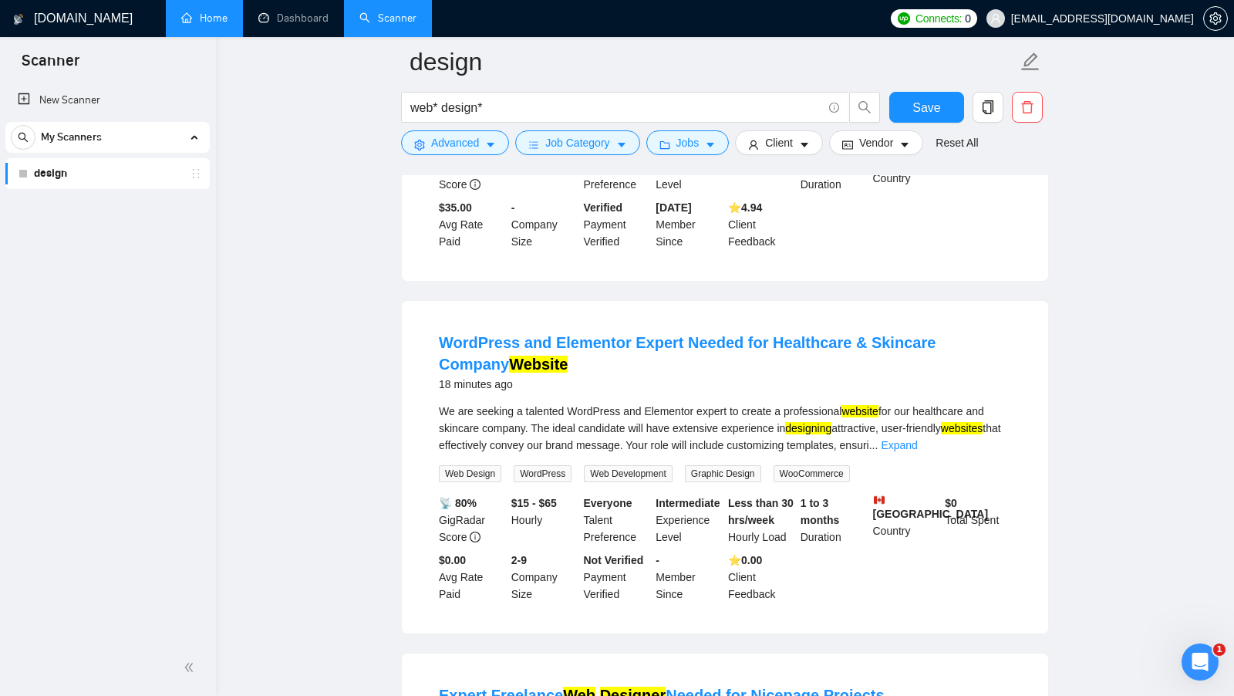
scroll to position [1391, 0]
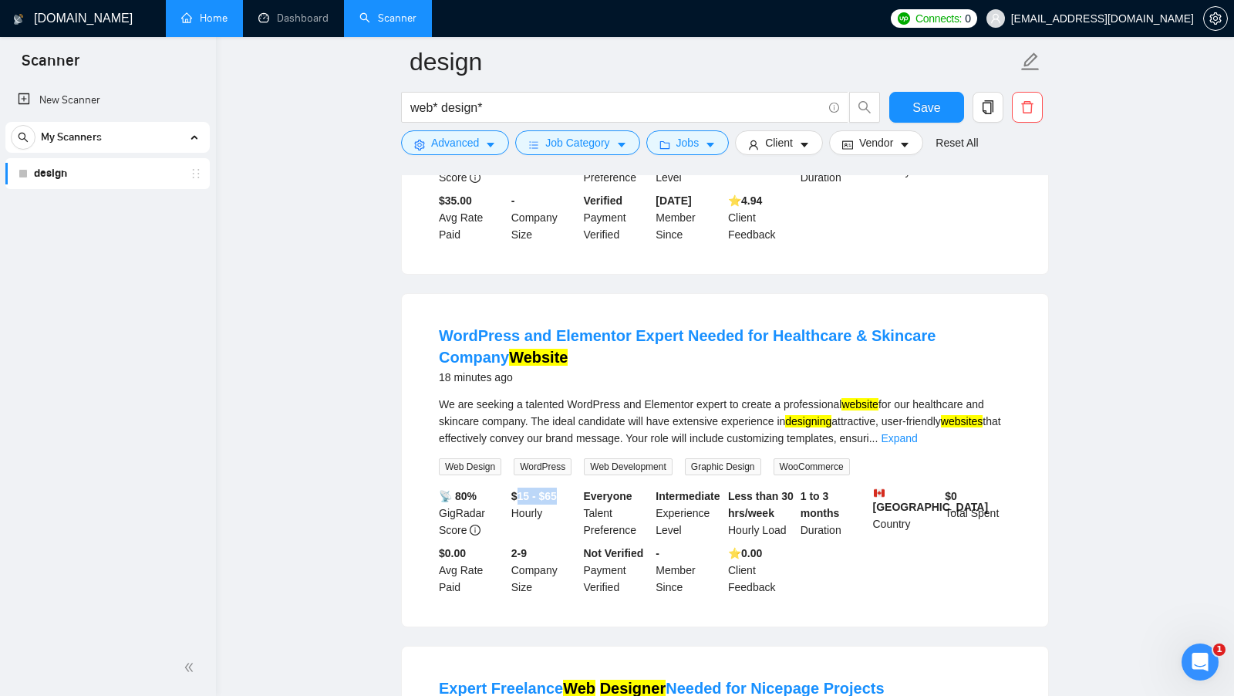
drag, startPoint x: 515, startPoint y: 467, endPoint x: 573, endPoint y: 477, distance: 58.6
click at [573, 487] on div "$15 - $65 Hourly" at bounding box center [544, 512] width 72 height 51
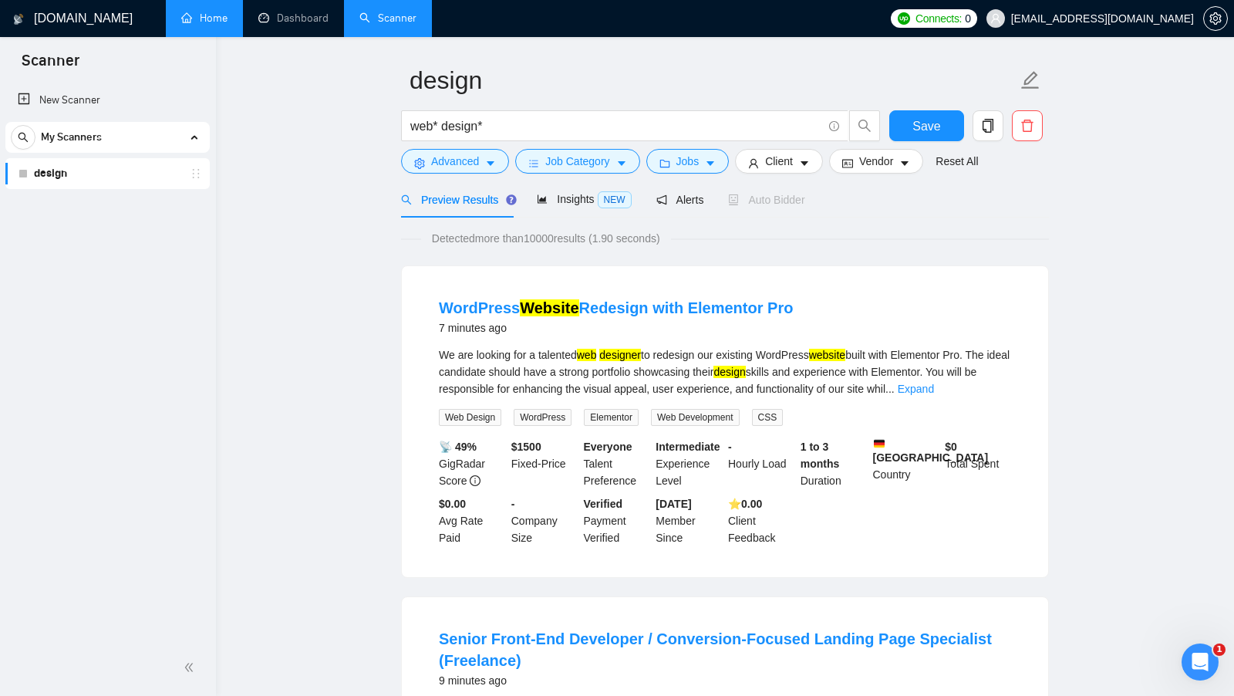
scroll to position [0, 0]
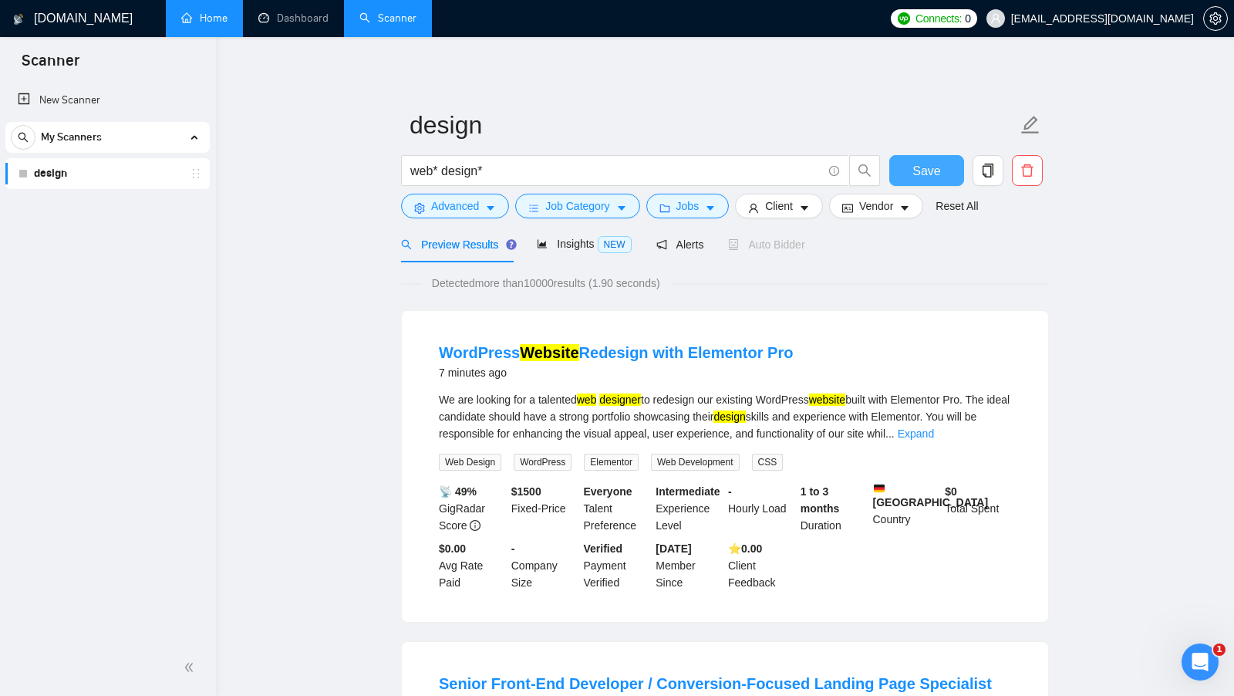
click at [929, 163] on span "Save" at bounding box center [926, 170] width 28 height 19
click at [716, 214] on button "Jobs" at bounding box center [687, 206] width 83 height 25
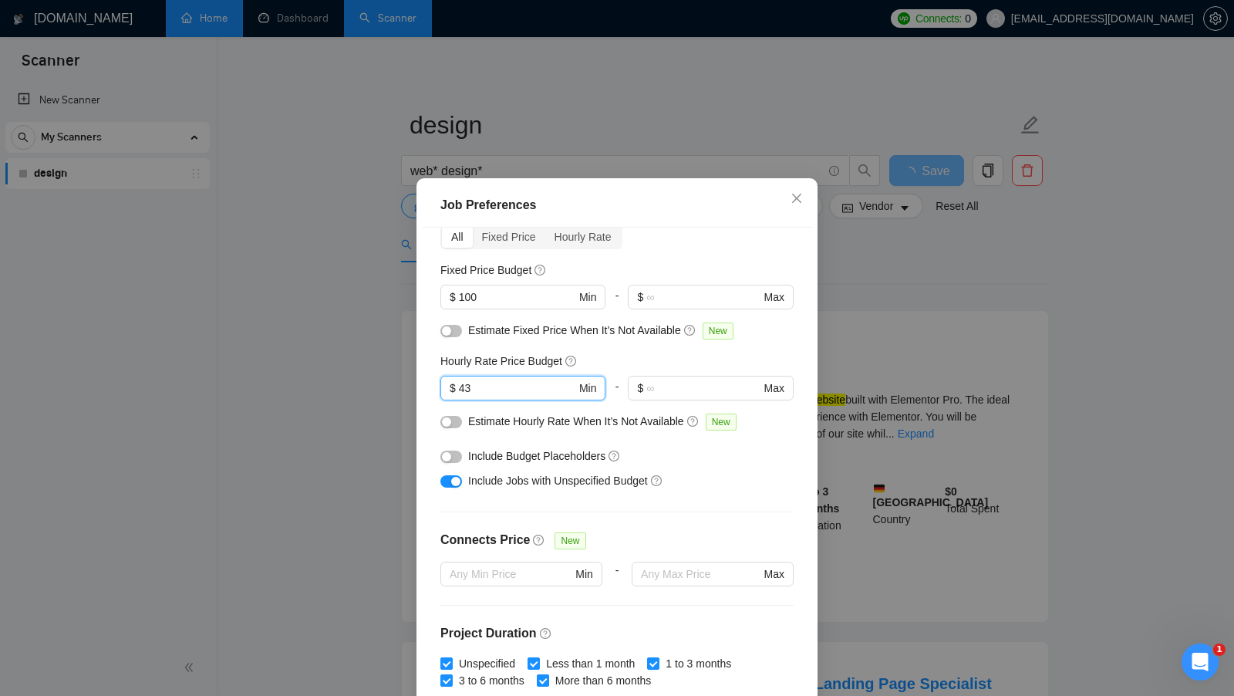
drag, startPoint x: 513, startPoint y: 384, endPoint x: 400, endPoint y: 384, distance: 113.4
click at [400, 384] on div "Job Preferences Budget Project Type All Fixed Price Hourly Rate Fixed Price Bud…" at bounding box center [617, 348] width 1234 height 696
click at [676, 383] on input "text" at bounding box center [702, 387] width 113 height 17
click at [675, 366] on div "Hourly Rate Price Budget" at bounding box center [616, 360] width 353 height 17
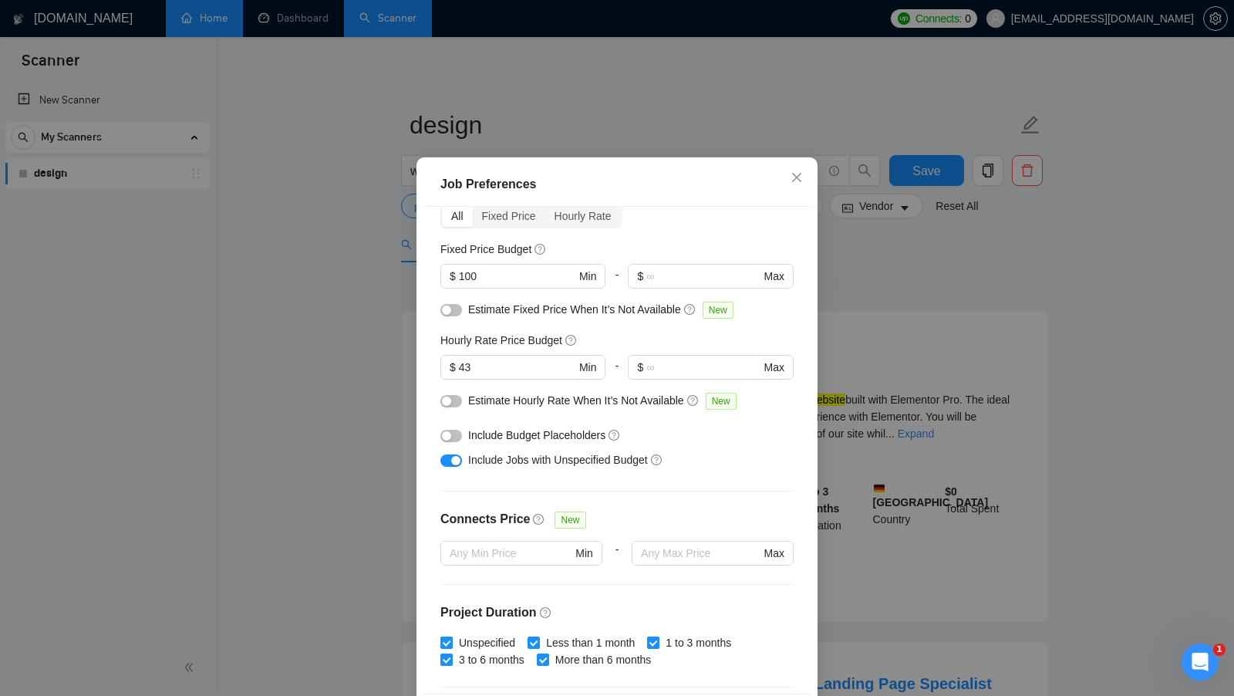
scroll to position [86, 0]
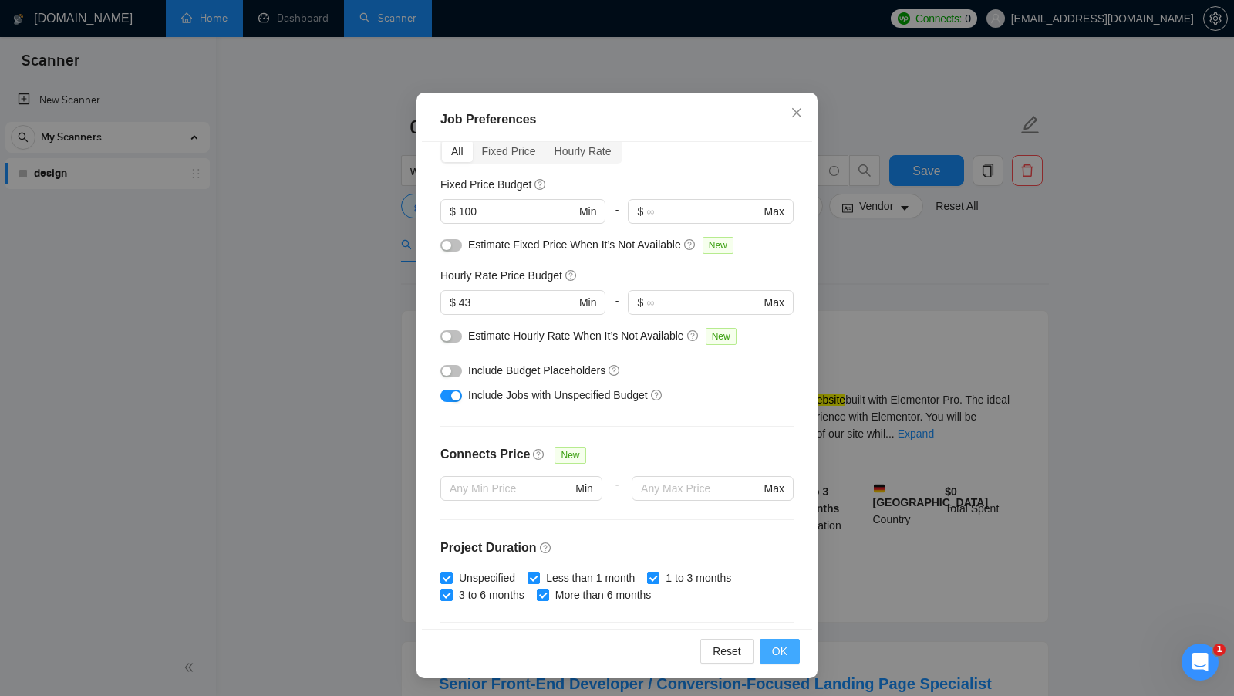
click at [786, 649] on span "OK" at bounding box center [779, 650] width 15 height 17
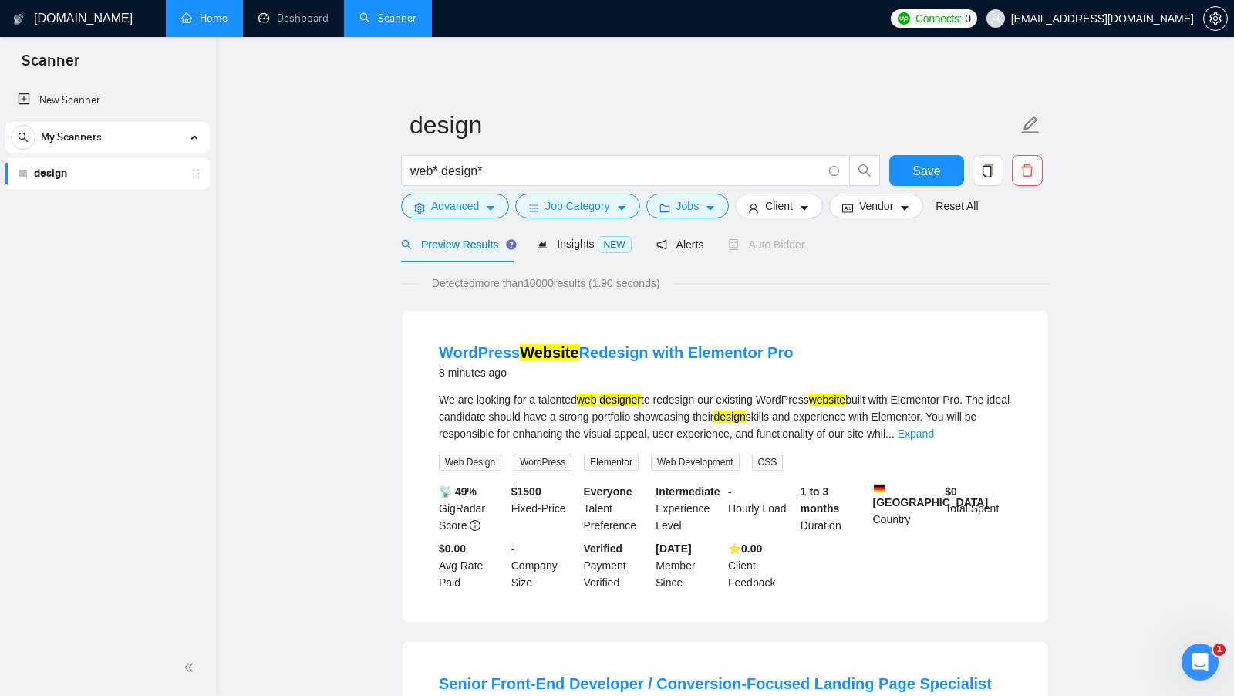
scroll to position [0, 0]
click at [706, 210] on button "Jobs" at bounding box center [687, 206] width 83 height 25
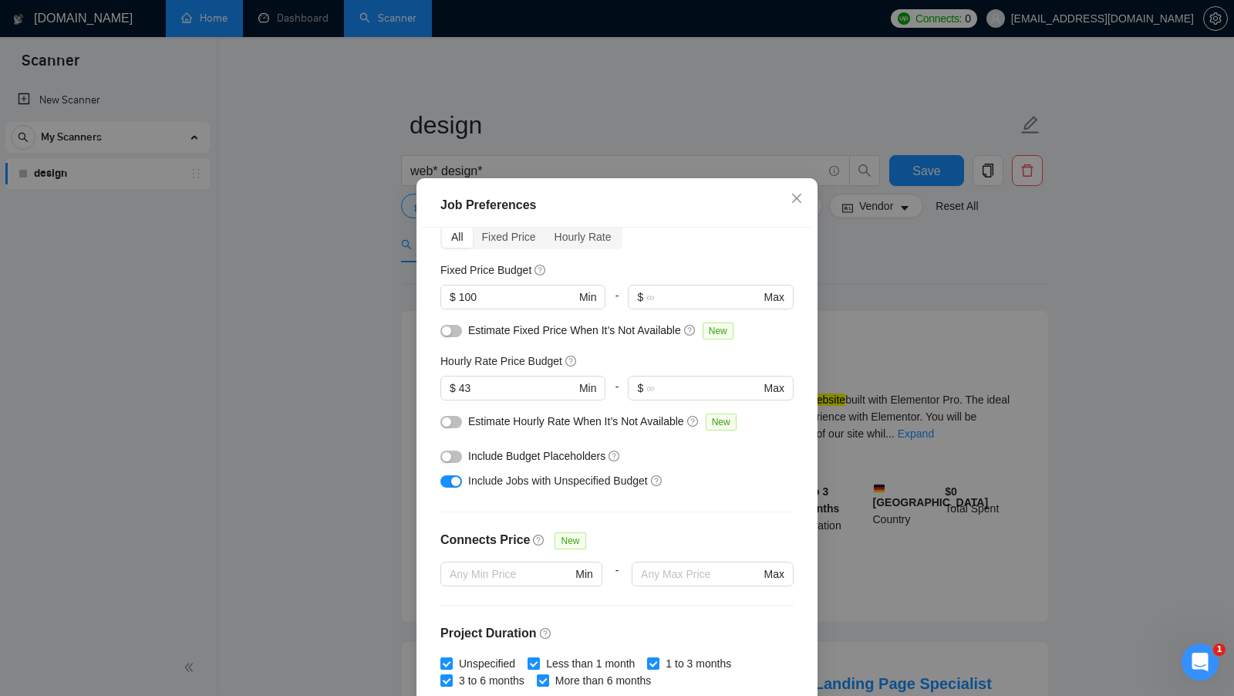
click at [858, 219] on div "Job Preferences Budget Project Type All Fixed Price Hourly Rate Fixed Price Bud…" at bounding box center [617, 348] width 1234 height 696
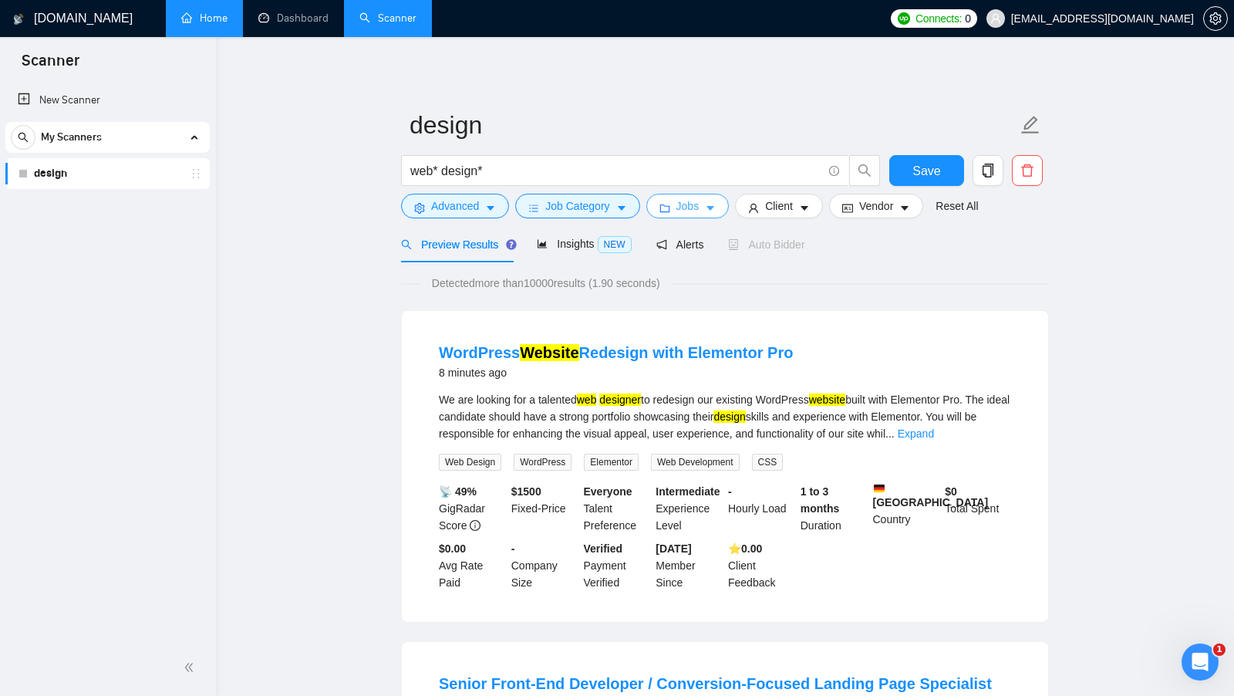
click at [706, 199] on button "Jobs" at bounding box center [687, 206] width 83 height 25
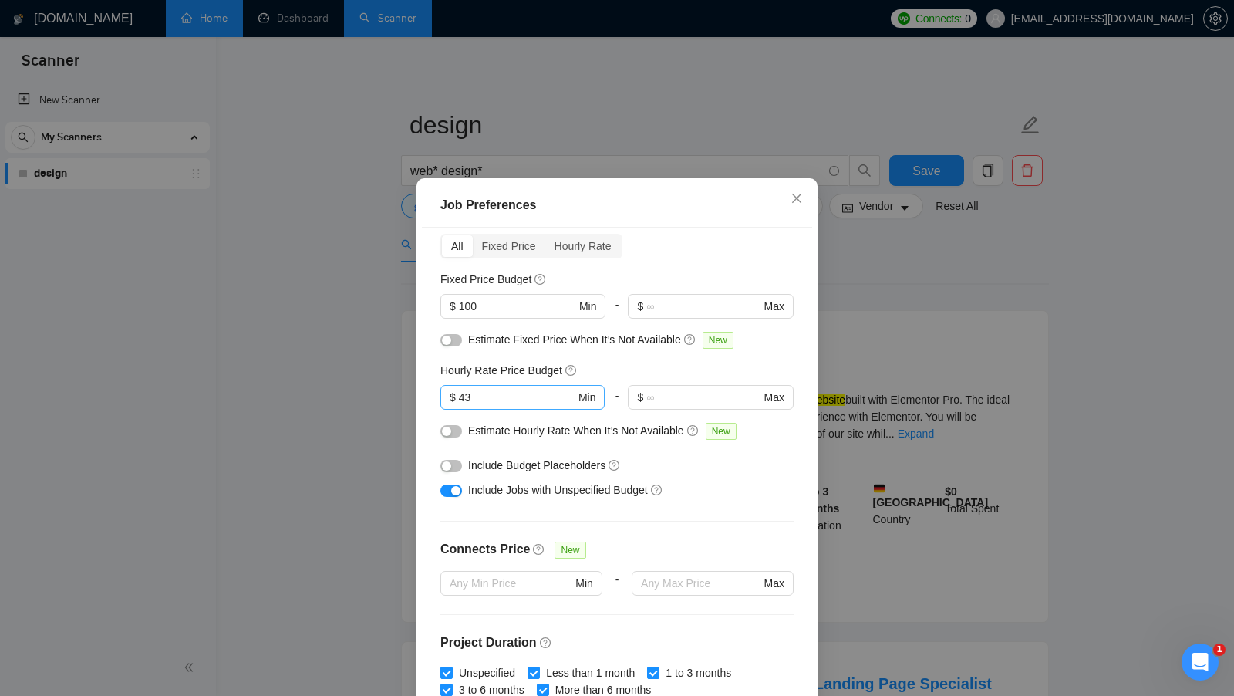
scroll to position [49, 0]
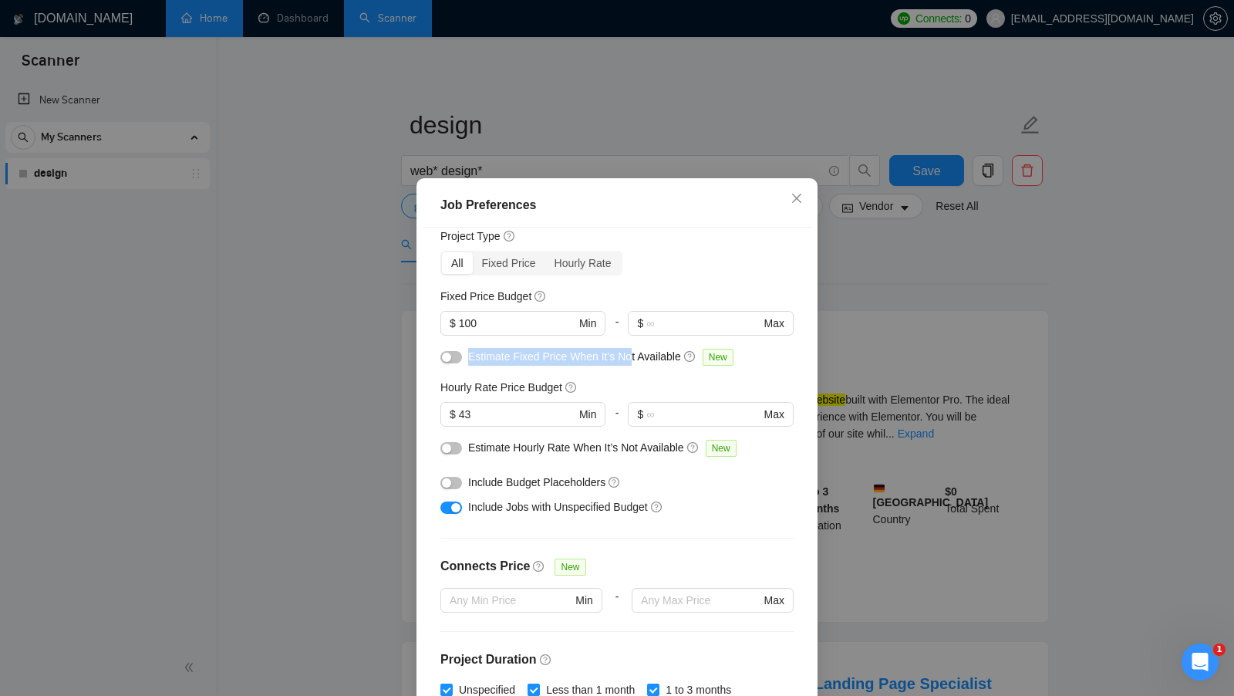
drag, startPoint x: 467, startPoint y: 357, endPoint x: 636, endPoint y: 354, distance: 169.7
click at [636, 354] on div "Estimate Fixed Price When It’s Not Available New" at bounding box center [616, 360] width 353 height 25
drag, startPoint x: 469, startPoint y: 442, endPoint x: 693, endPoint y: 442, distance: 224.4
click at [693, 442] on div "Estimate Hourly Rate When It’s Not Available New" at bounding box center [622, 448] width 309 height 18
click at [506, 356] on span "Estimate Fixed Price When It’s Not Available" at bounding box center [574, 356] width 213 height 12
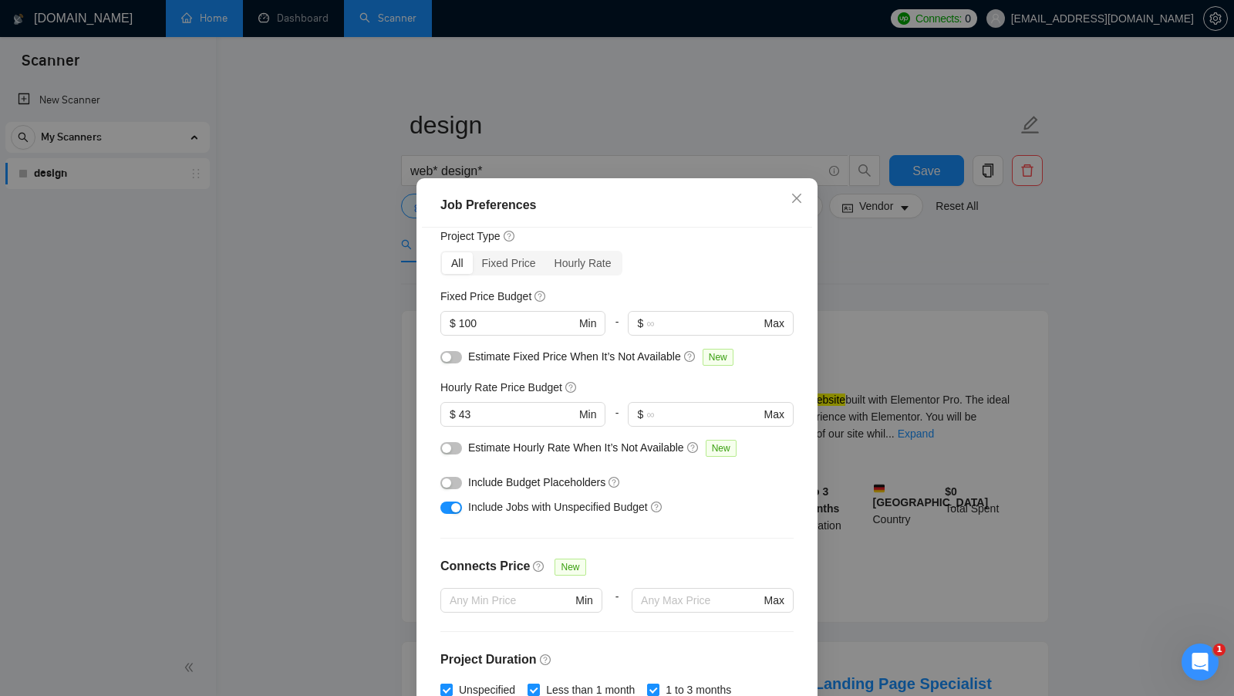
click at [459, 359] on button "button" at bounding box center [451, 357] width 22 height 12
click at [450, 443] on div "button" at bounding box center [446, 447] width 9 height 9
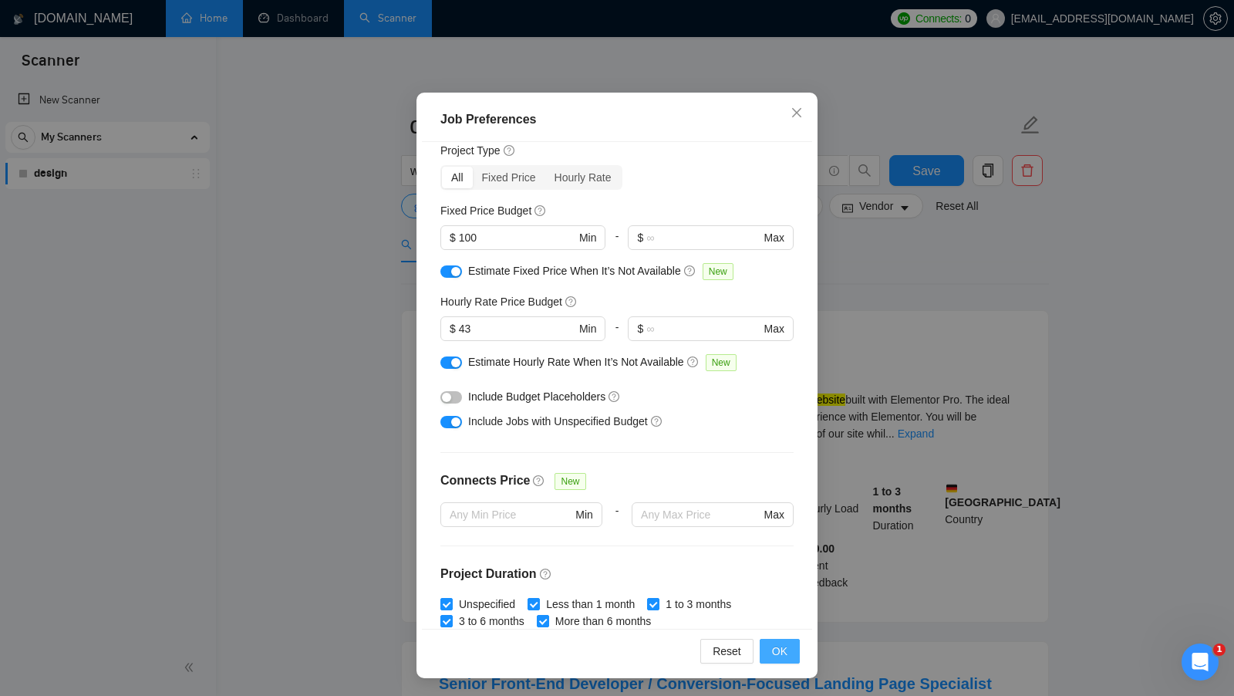
click at [796, 653] on button "OK" at bounding box center [780, 651] width 40 height 25
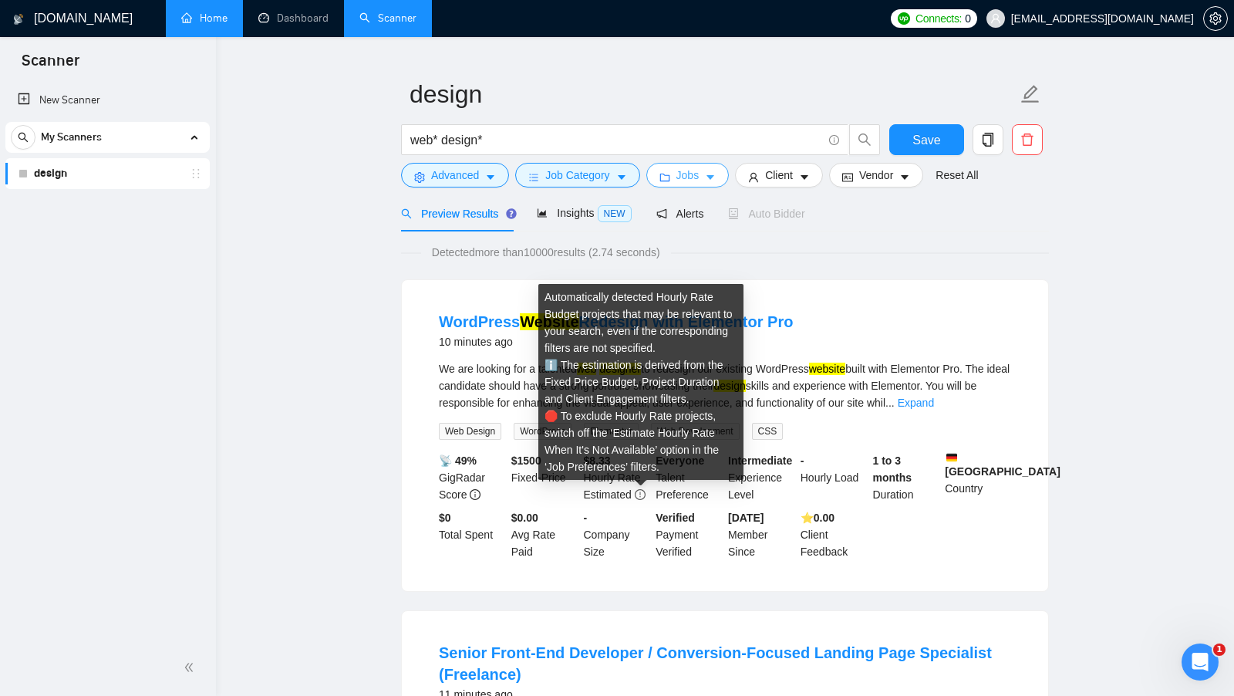
scroll to position [39, 0]
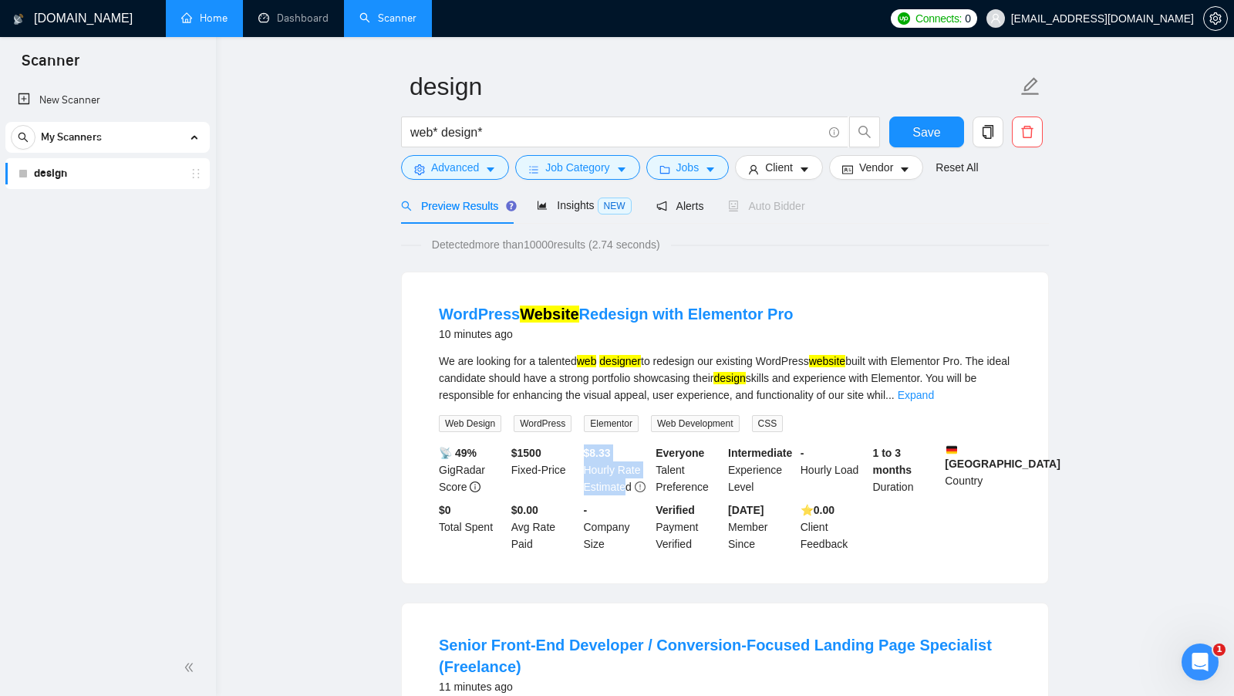
drag, startPoint x: 584, startPoint y: 452, endPoint x: 629, endPoint y: 488, distance: 57.6
click at [629, 488] on div "$ 8.33 Hourly Rate Estimated" at bounding box center [617, 469] width 72 height 51
drag, startPoint x: 512, startPoint y: 451, endPoint x: 565, endPoint y: 467, distance: 54.9
click at [565, 467] on div "$ 1500 Fixed-Price" at bounding box center [544, 469] width 72 height 51
drag, startPoint x: 874, startPoint y: 451, endPoint x: 915, endPoint y: 471, distance: 46.2
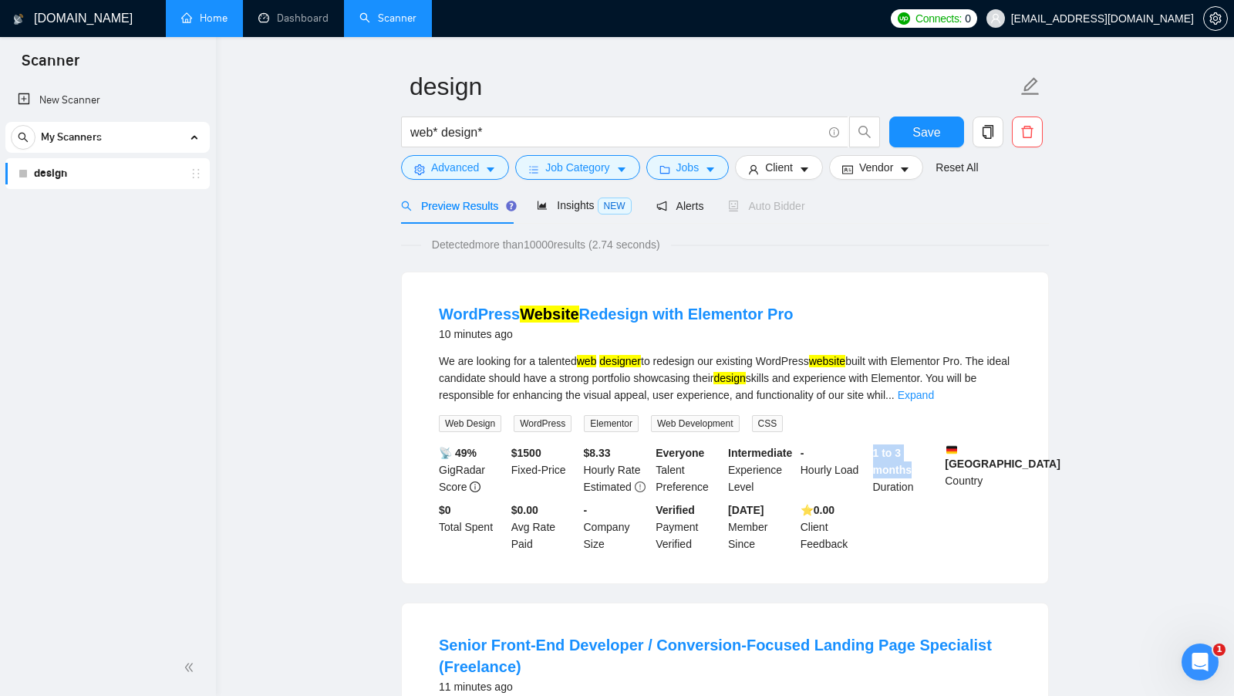
click at [915, 471] on div "1 to 3 months Duration" at bounding box center [906, 469] width 72 height 51
drag, startPoint x: 868, startPoint y: 456, endPoint x: 923, endPoint y: 463, distance: 56.0
click at [923, 463] on div "📡 49% GigRadar Score $ 1500 Fixed-Price $ 8.33 Hourly Rate Estimated Everyone T…" at bounding box center [725, 498] width 578 height 108
click at [923, 463] on div "1 to 3 months Duration" at bounding box center [906, 469] width 72 height 51
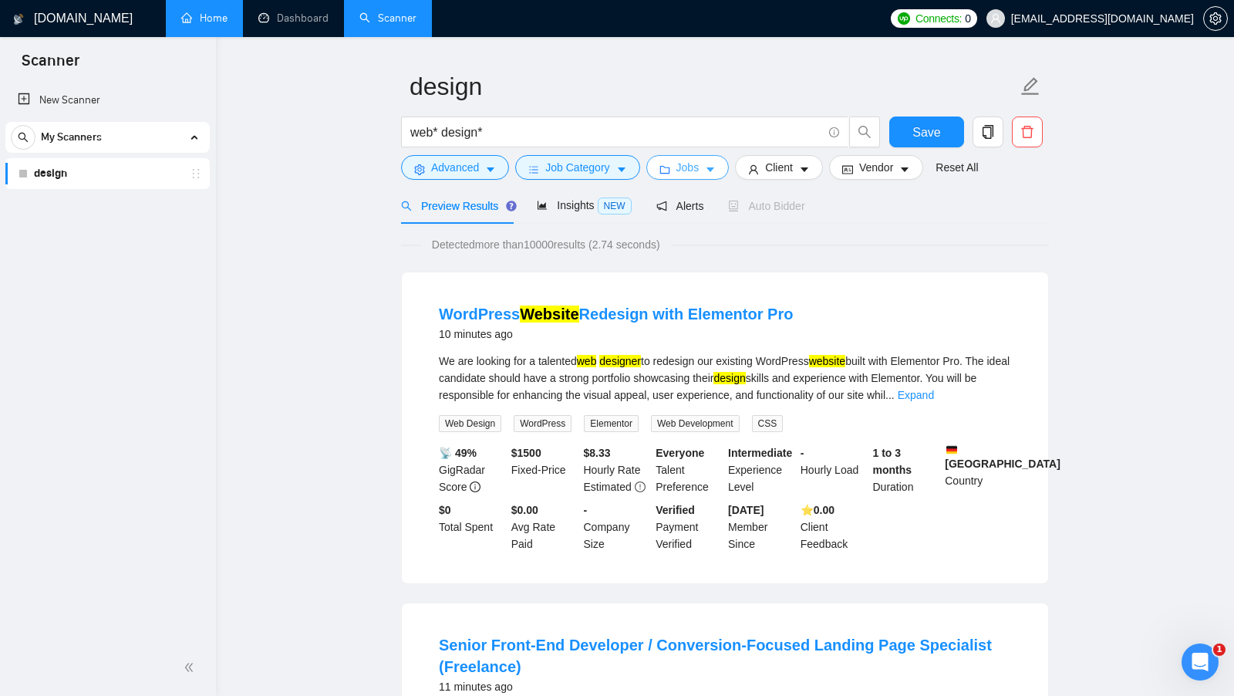
click at [714, 172] on icon "caret-down" at bounding box center [710, 169] width 11 height 11
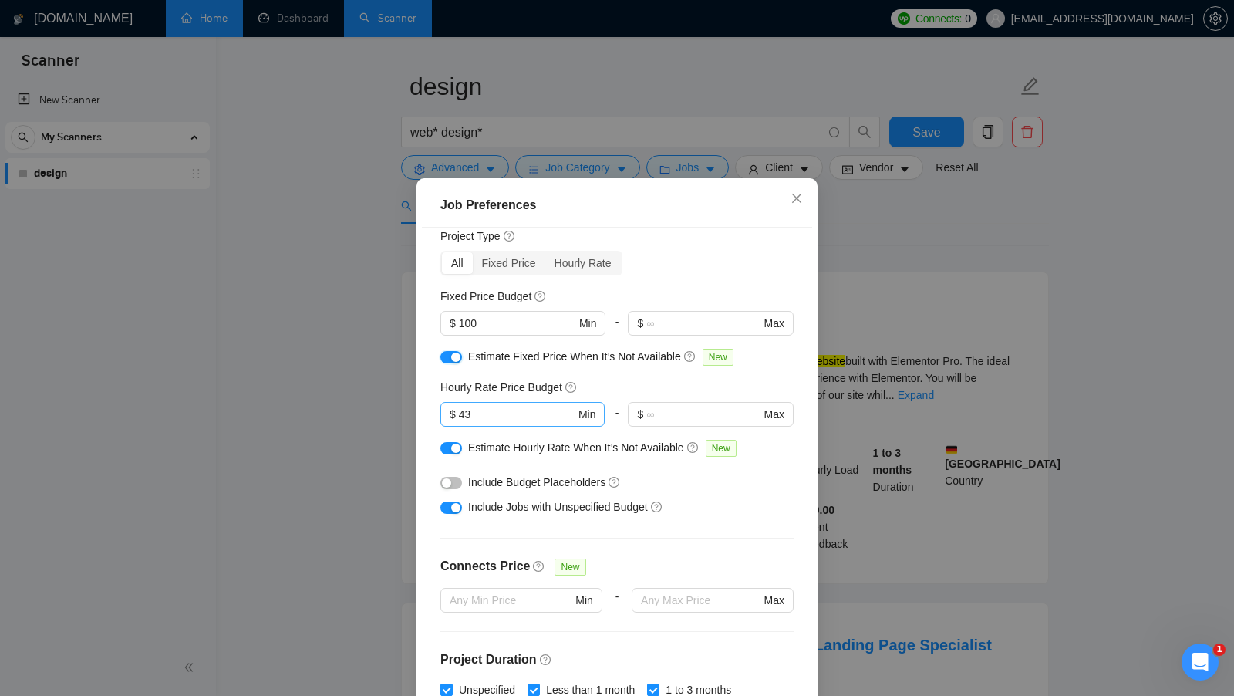
click at [456, 353] on div "button" at bounding box center [455, 356] width 9 height 9
click at [453, 443] on div "button" at bounding box center [455, 447] width 9 height 9
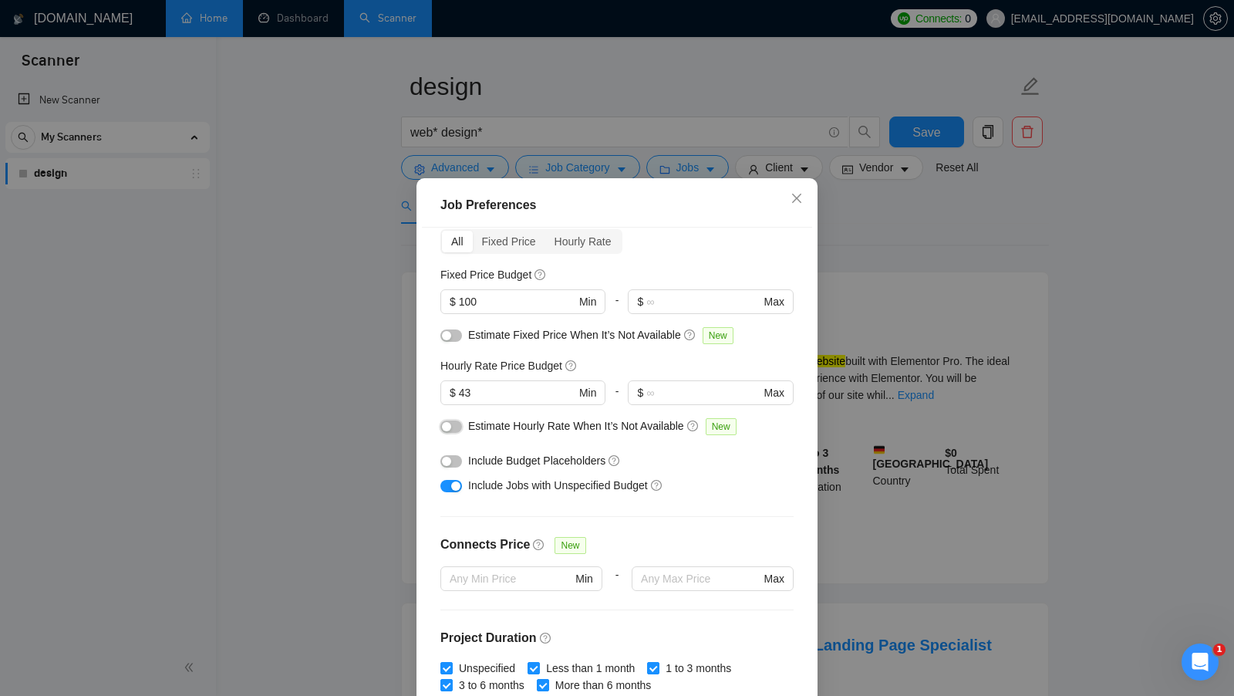
scroll to position [72, 0]
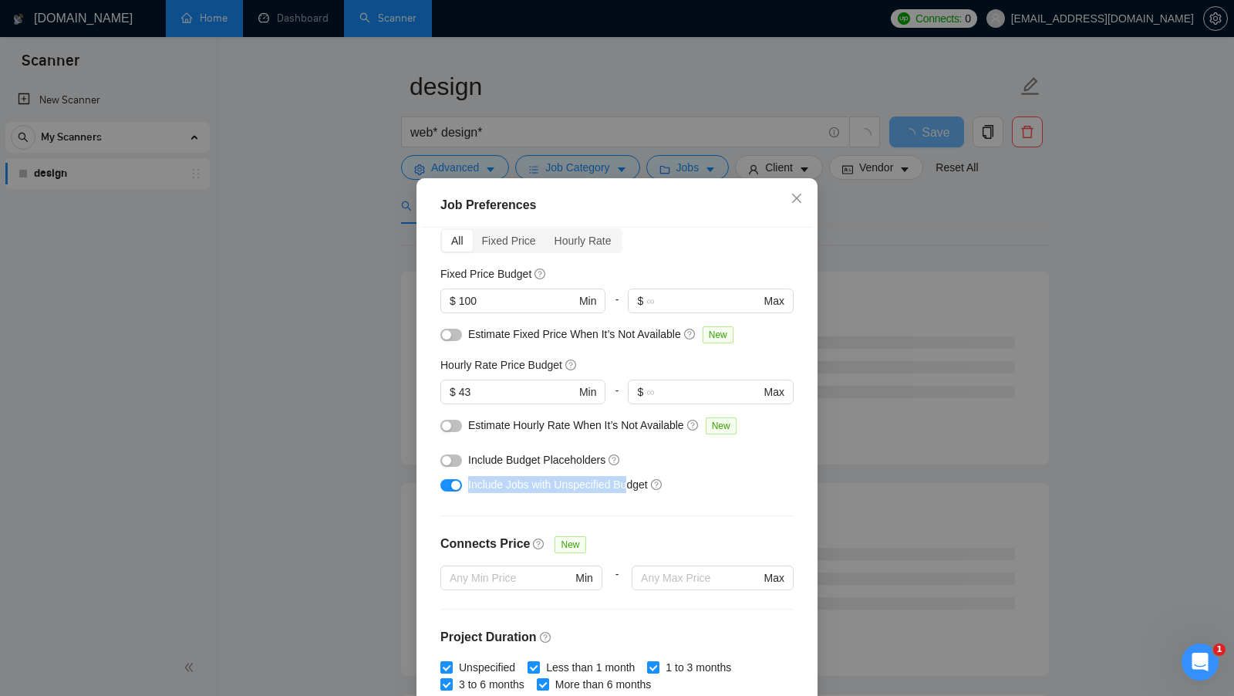
drag, startPoint x: 465, startPoint y: 488, endPoint x: 635, endPoint y: 489, distance: 169.7
click at [635, 489] on div "Include Jobs with Unspecified Budget" at bounding box center [616, 484] width 353 height 25
click at [714, 481] on div "Include Jobs with Unspecified Budget" at bounding box center [622, 484] width 309 height 17
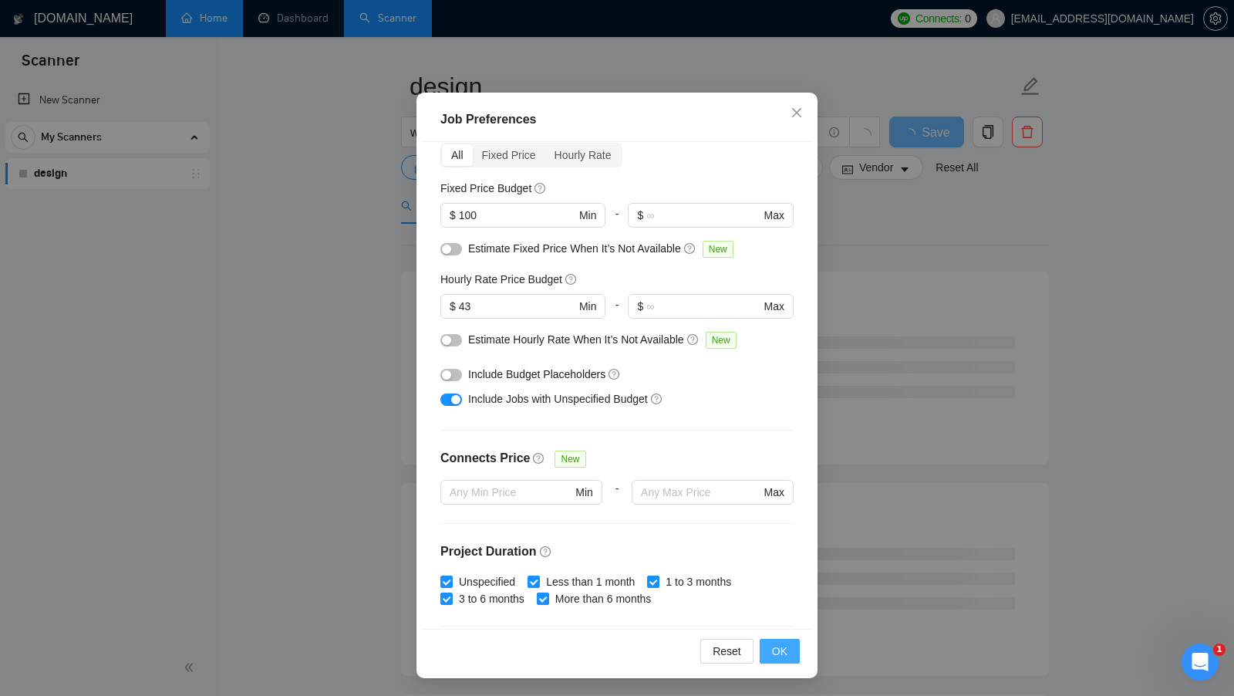
click at [780, 646] on span "OK" at bounding box center [779, 650] width 15 height 17
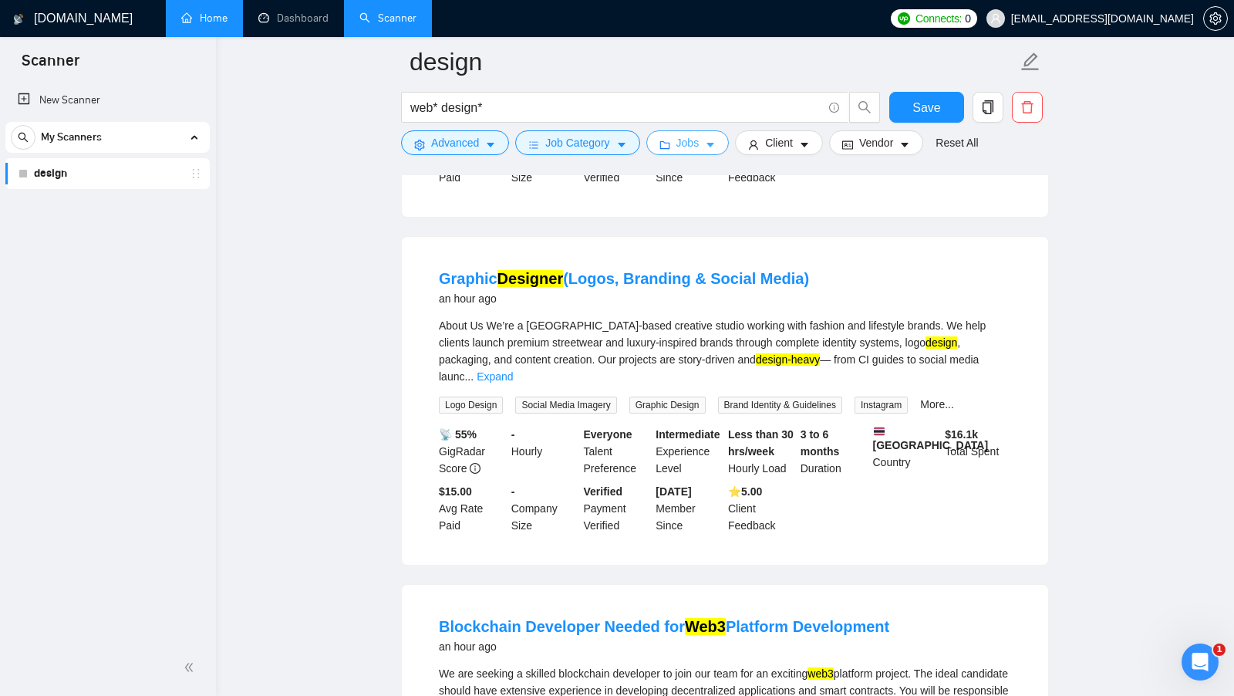
scroll to position [2487, 0]
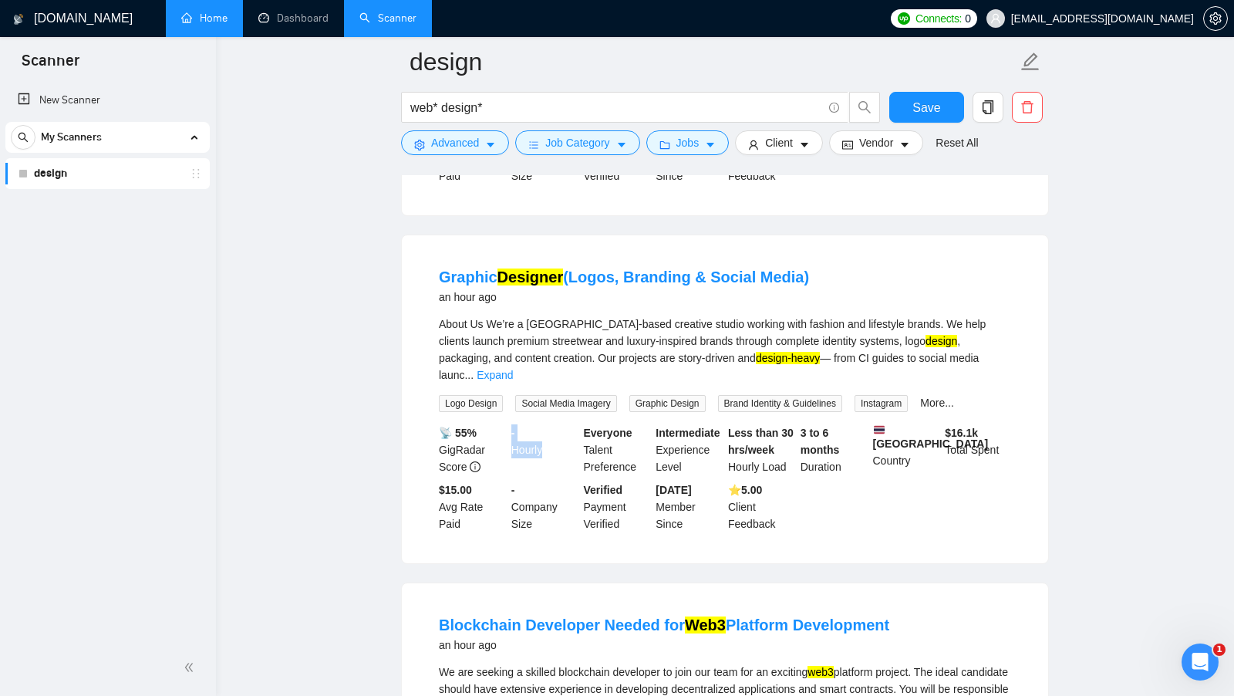
drag, startPoint x: 509, startPoint y: 386, endPoint x: 550, endPoint y: 410, distance: 47.4
click at [550, 424] on div "- Hourly" at bounding box center [544, 449] width 72 height 51
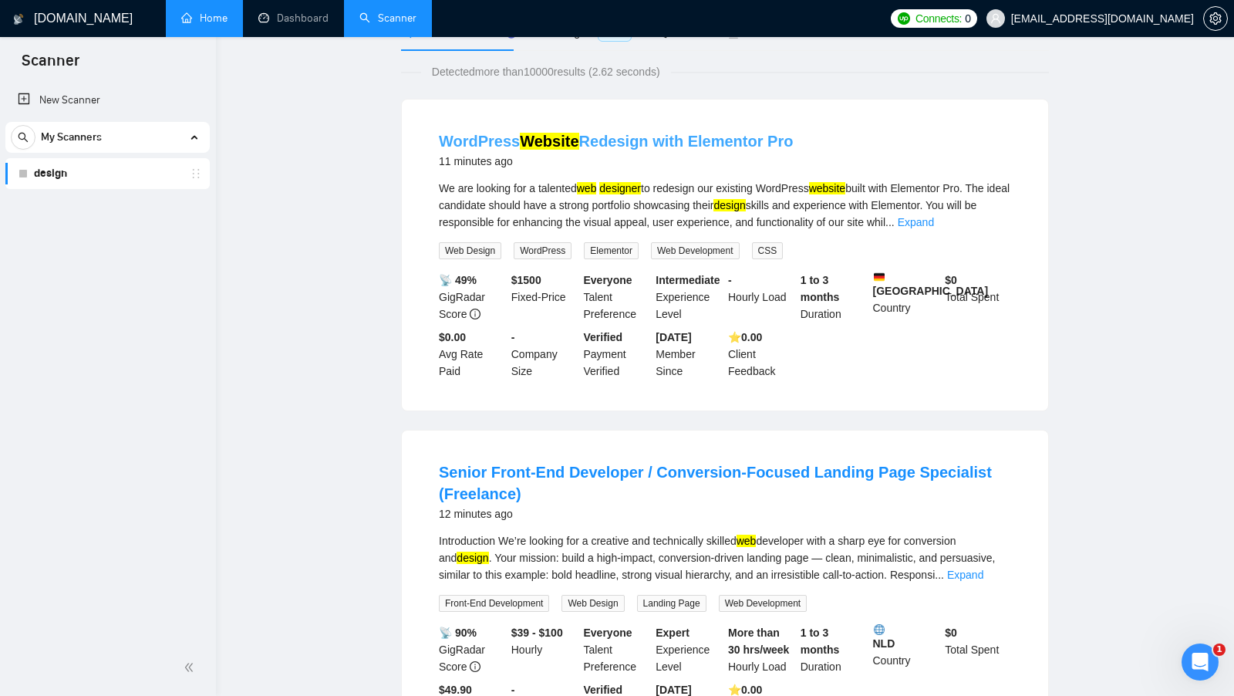
scroll to position [0, 0]
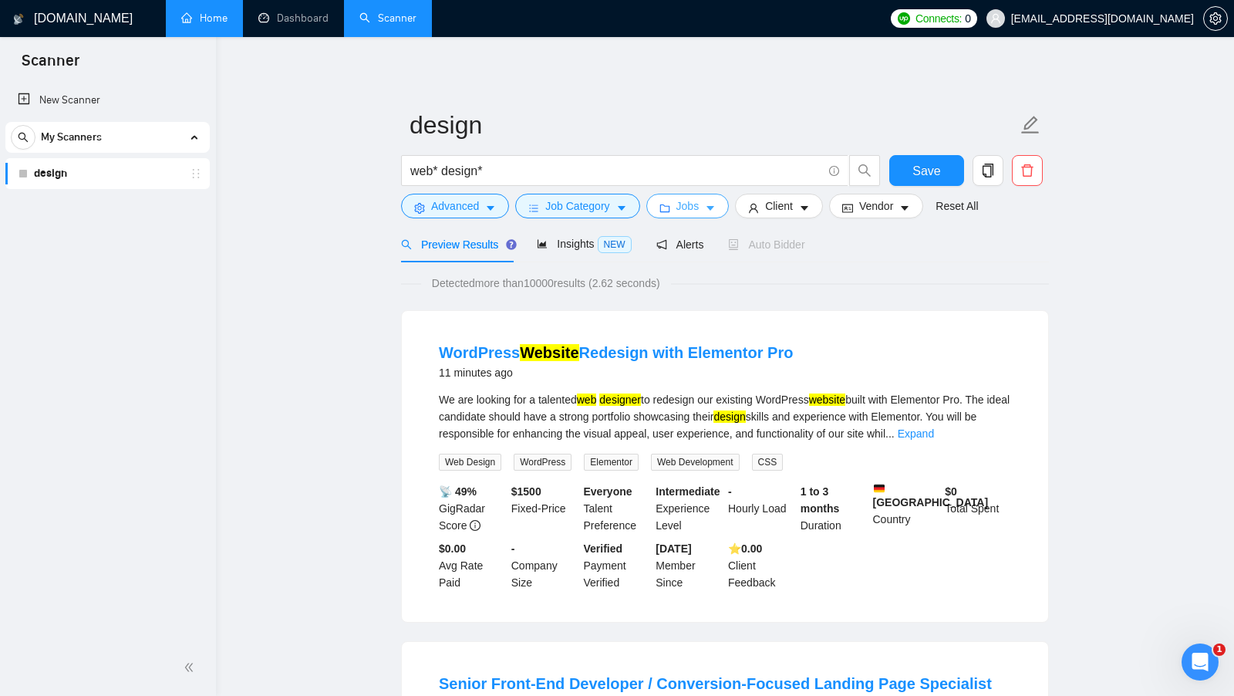
click at [716, 212] on icon "caret-down" at bounding box center [710, 208] width 11 height 11
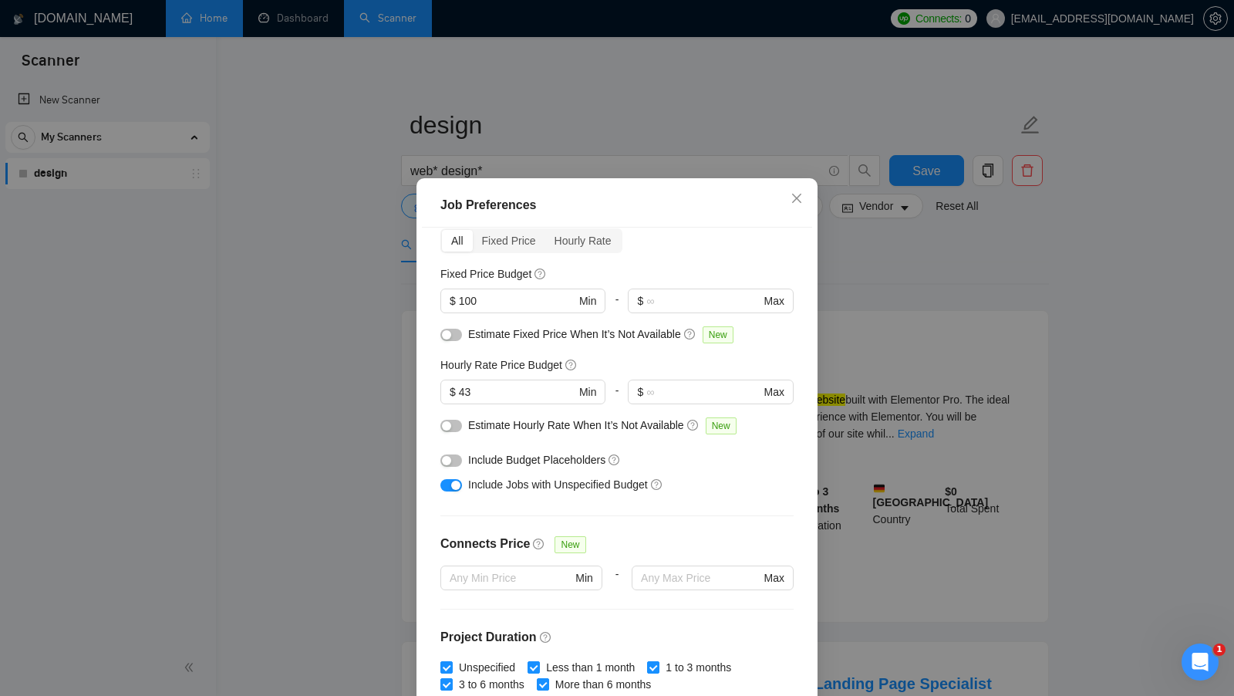
scroll to position [93, 0]
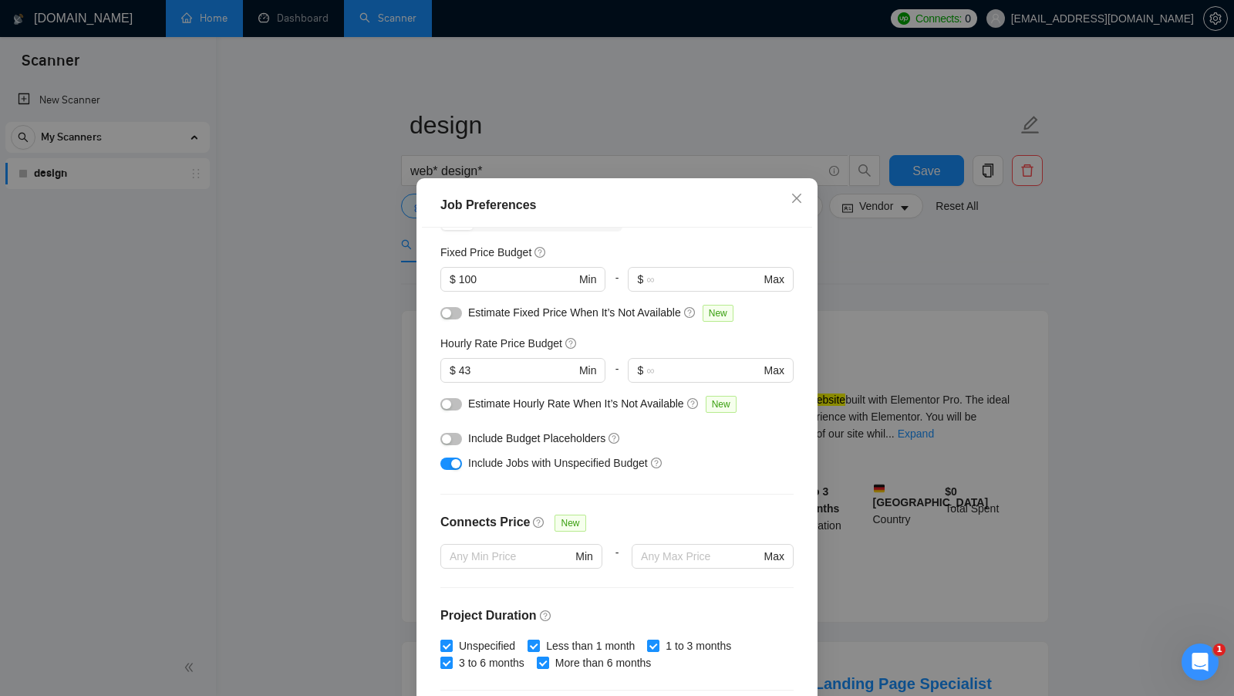
click at [844, 410] on div "Job Preferences Budget Project Type All Fixed Price Hourly Rate Fixed Price Bud…" at bounding box center [617, 348] width 1234 height 696
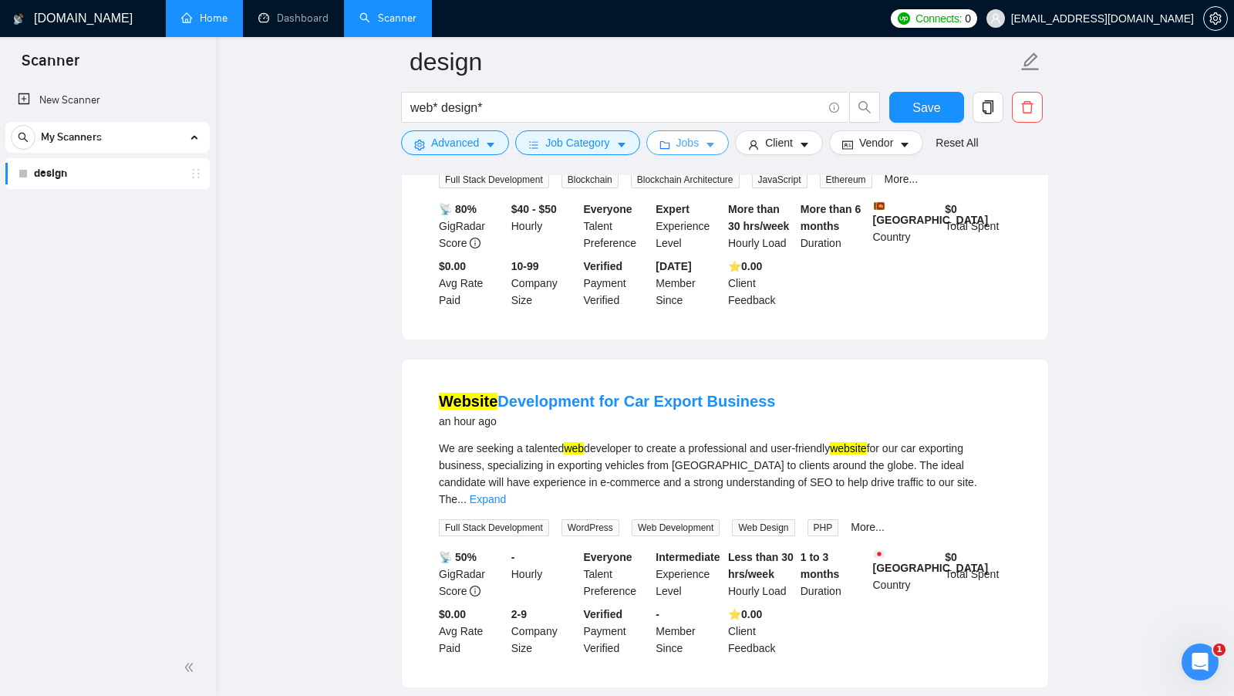
scroll to position [3048, 0]
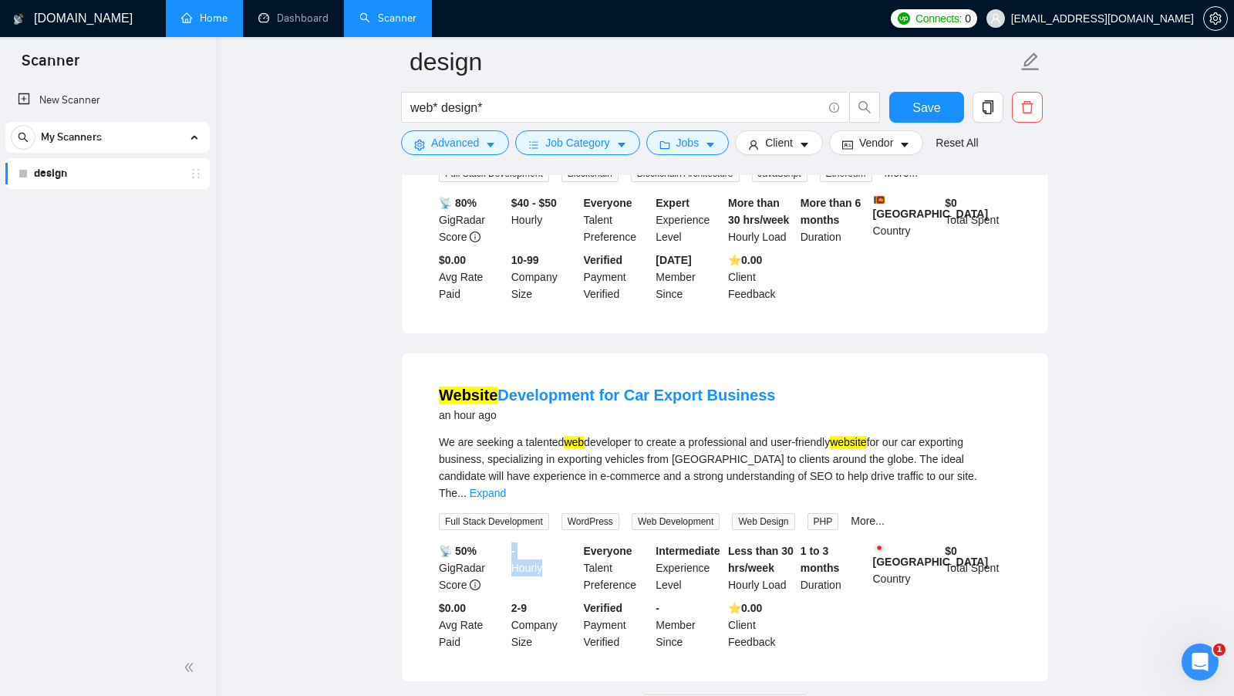
drag, startPoint x: 508, startPoint y: 488, endPoint x: 544, endPoint y: 502, distance: 38.1
click at [544, 542] on div "- Hourly" at bounding box center [544, 567] width 72 height 51
click at [545, 542] on div "- Hourly" at bounding box center [544, 567] width 72 height 51
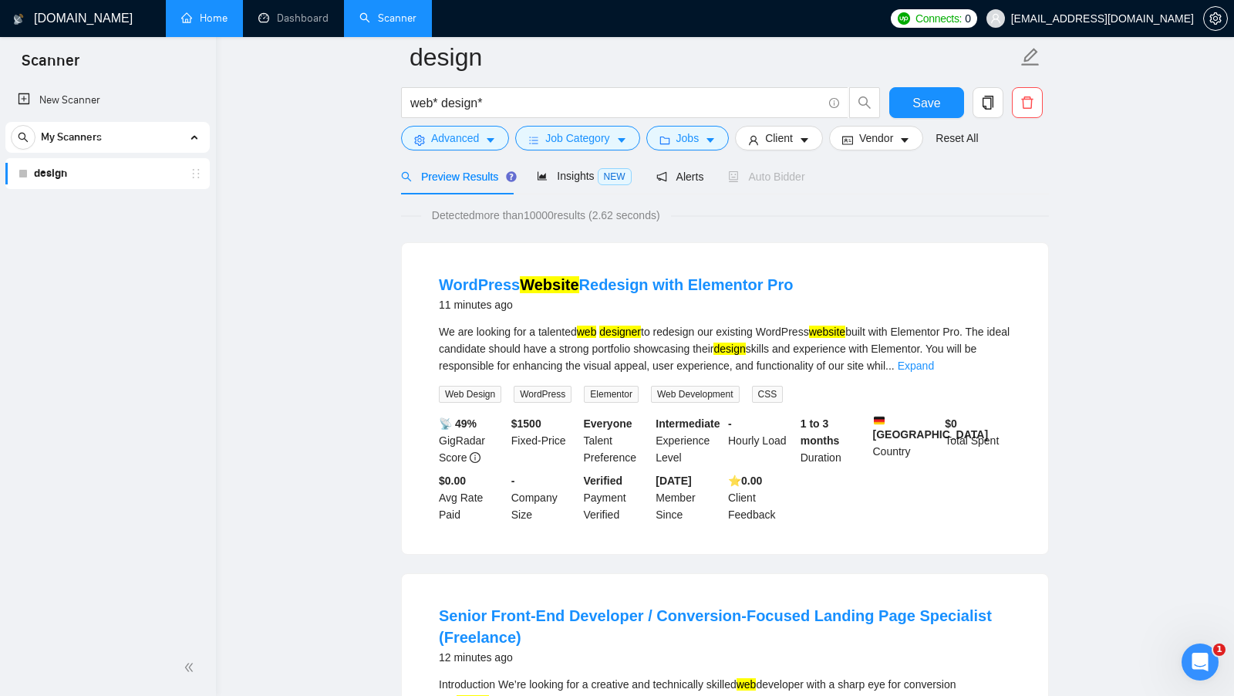
scroll to position [0, 0]
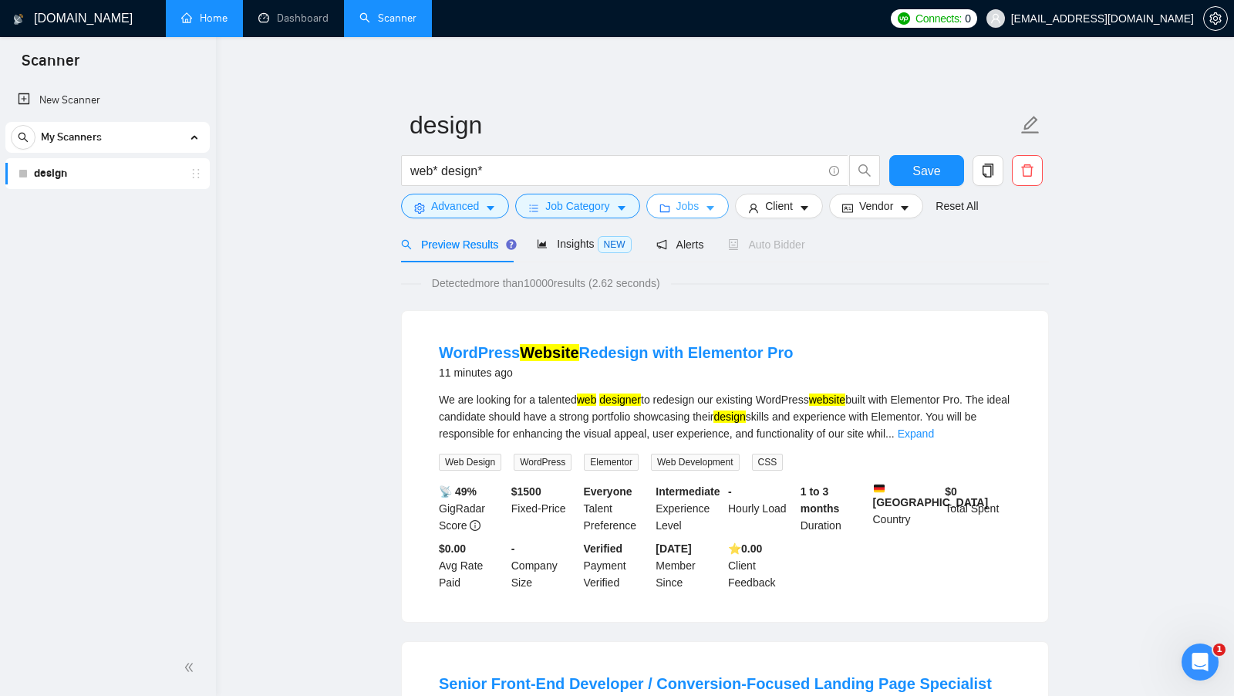
click at [710, 208] on icon "caret-down" at bounding box center [710, 208] width 11 height 11
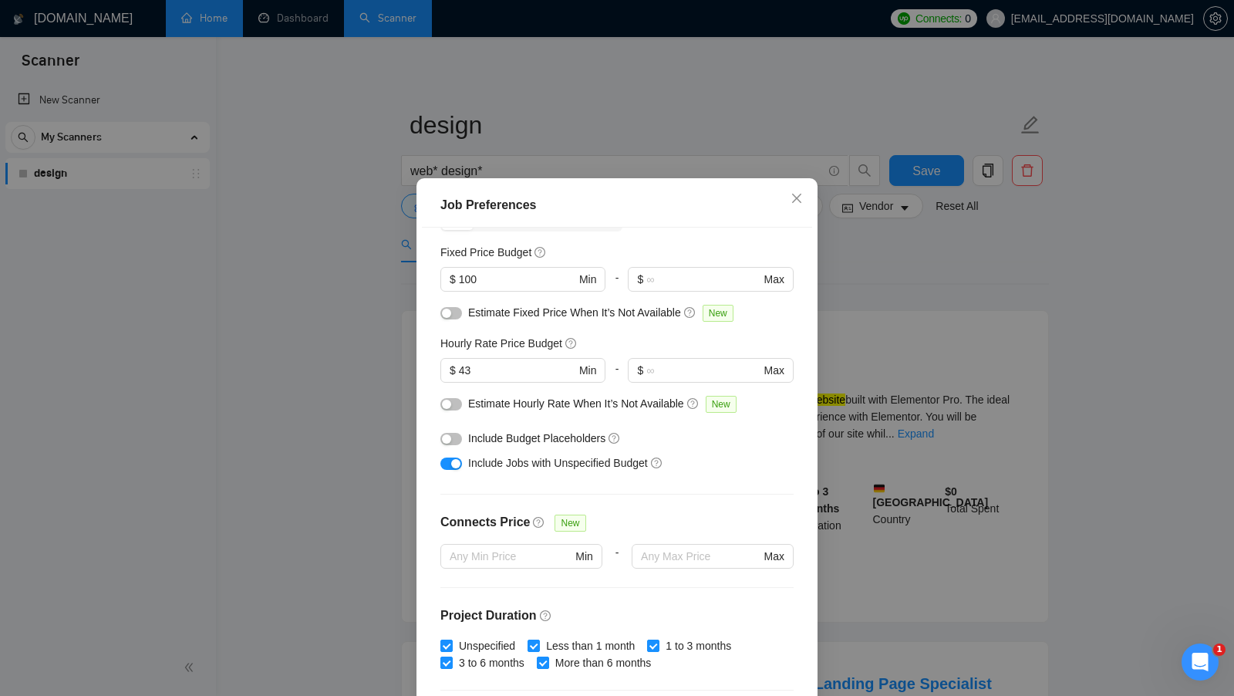
click at [459, 440] on button "button" at bounding box center [451, 439] width 22 height 12
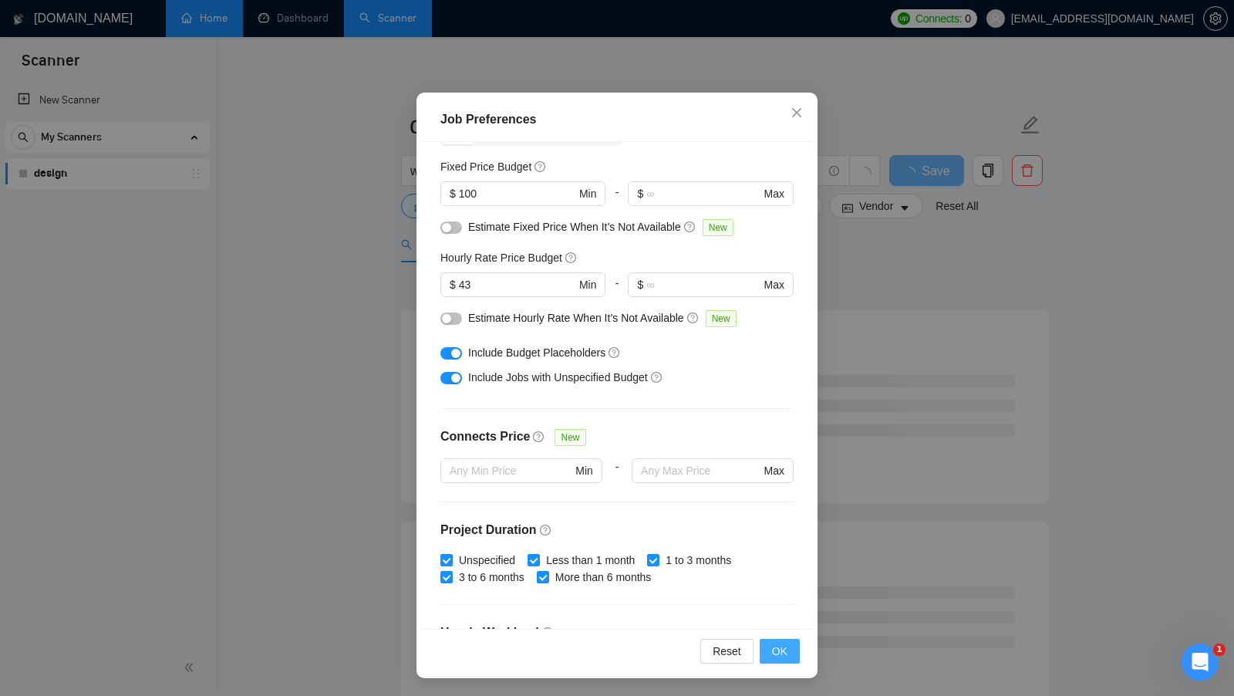
click at [797, 649] on button "OK" at bounding box center [780, 651] width 40 height 25
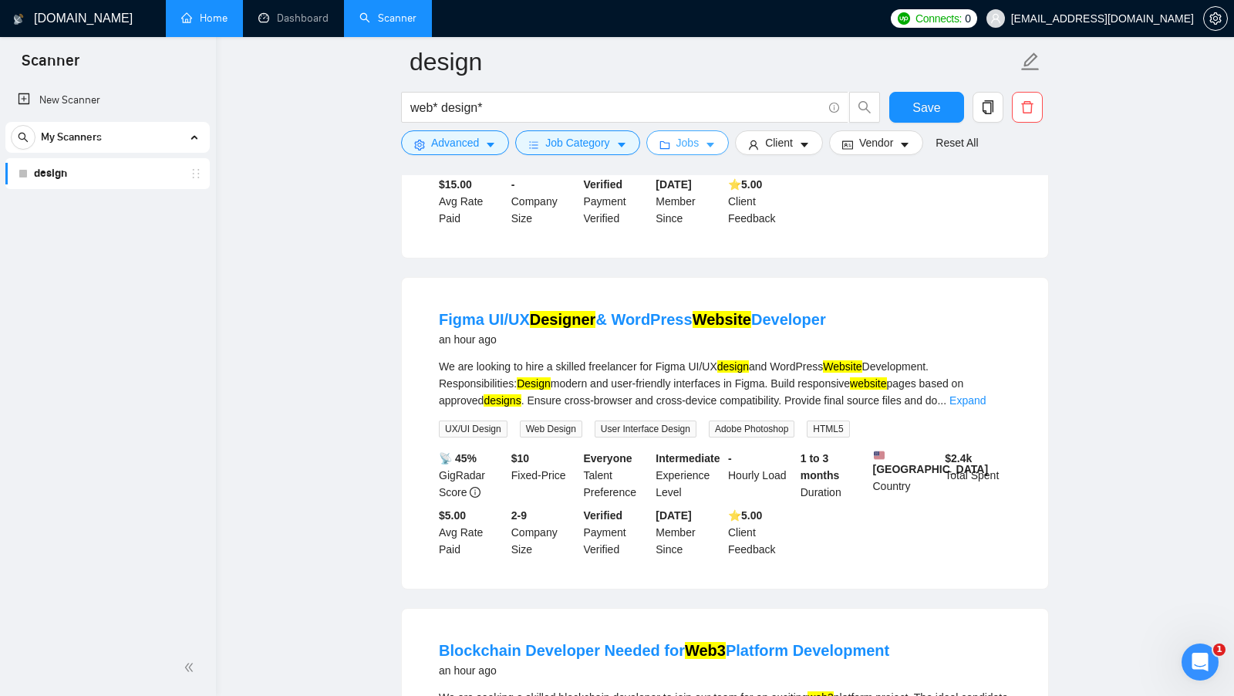
scroll to position [2789, 0]
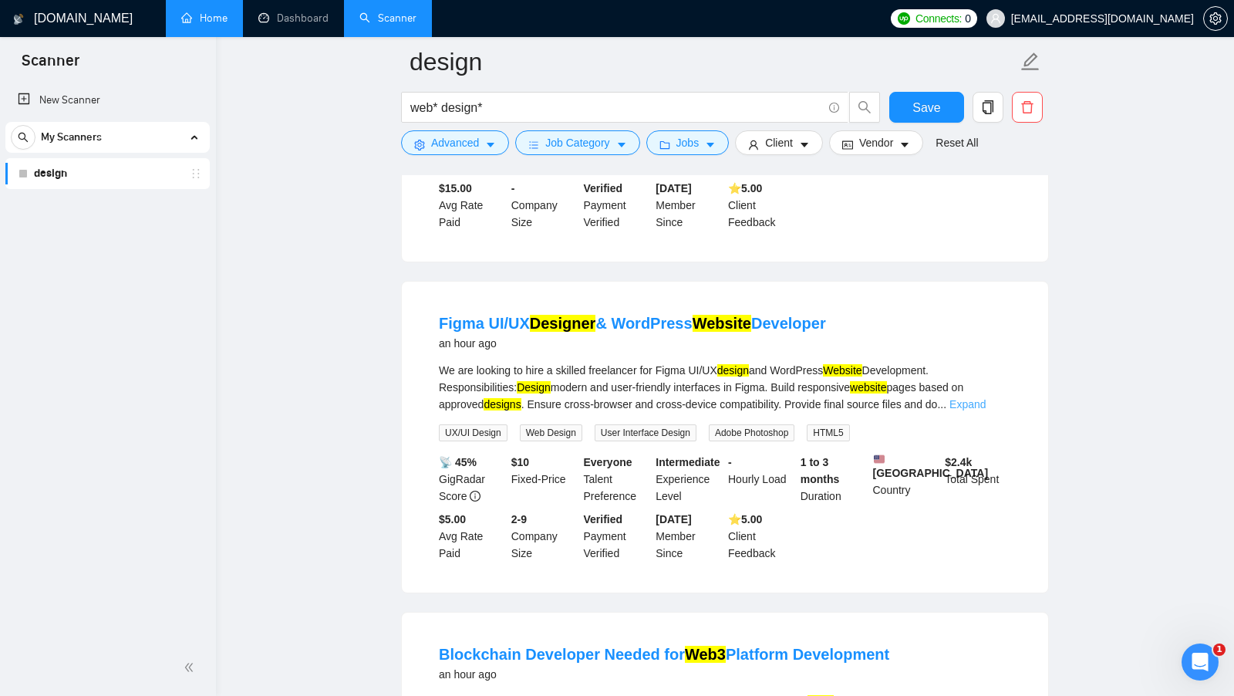
click at [986, 398] on link "Expand" at bounding box center [967, 404] width 36 height 12
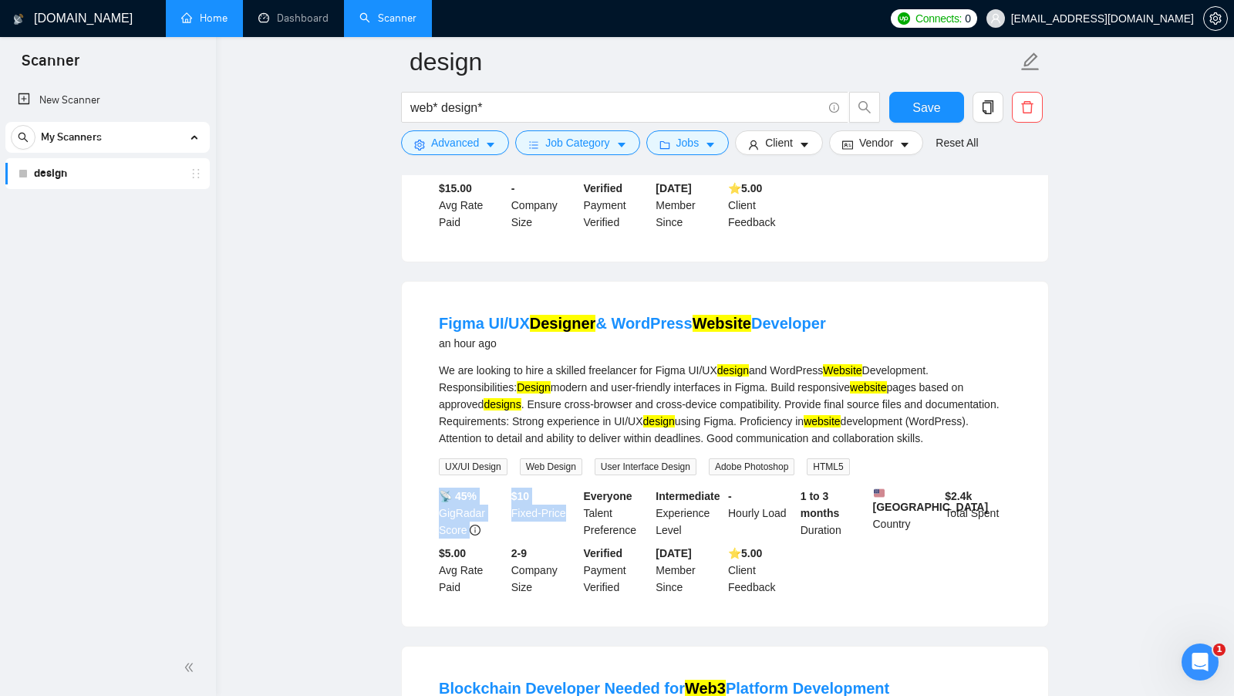
drag, startPoint x: 507, startPoint y: 467, endPoint x: 572, endPoint y: 482, distance: 66.6
click at [572, 487] on div "📡 45% GigRadar Score $ 10 Fixed-Price Everyone Talent Preference Intermediate E…" at bounding box center [725, 541] width 578 height 108
click at [572, 487] on div "$ 10 Fixed-Price" at bounding box center [544, 512] width 72 height 51
drag, startPoint x: 571, startPoint y: 484, endPoint x: 511, endPoint y: 464, distance: 63.2
click at [510, 487] on div "$ 10 Fixed-Price" at bounding box center [544, 512] width 72 height 51
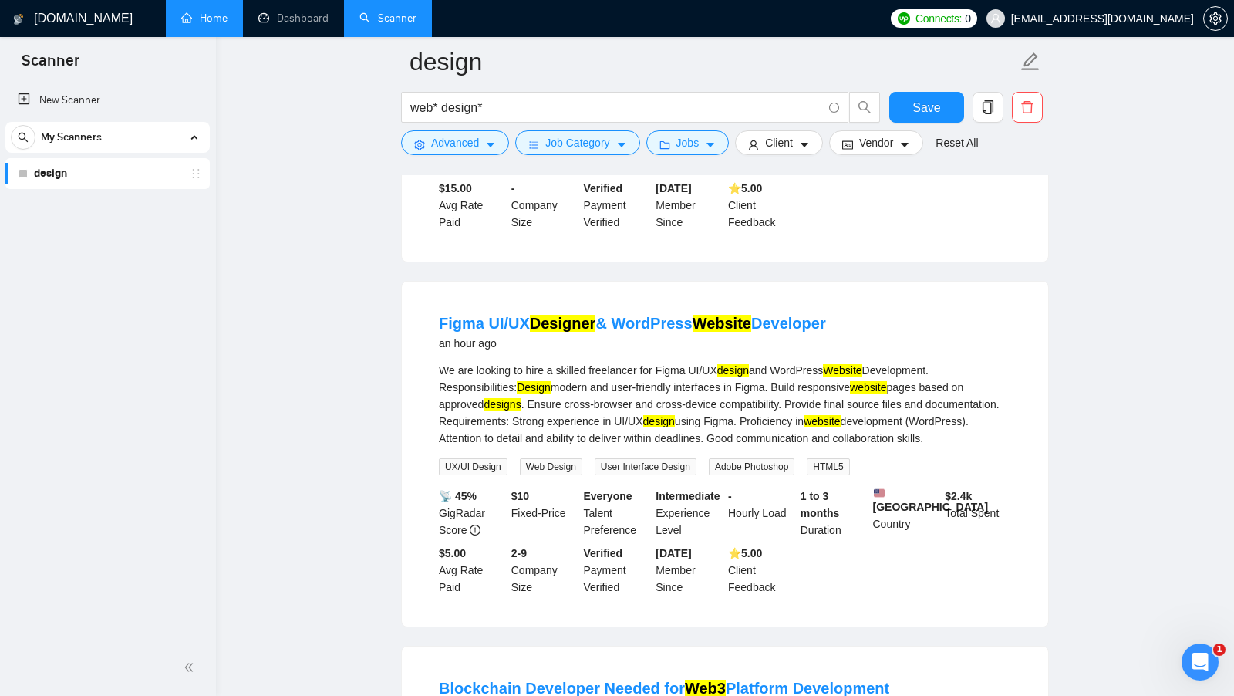
click at [649, 379] on div "We are looking to hire a skilled freelancer for Figma UI/UX design and WordPres…" at bounding box center [725, 404] width 572 height 85
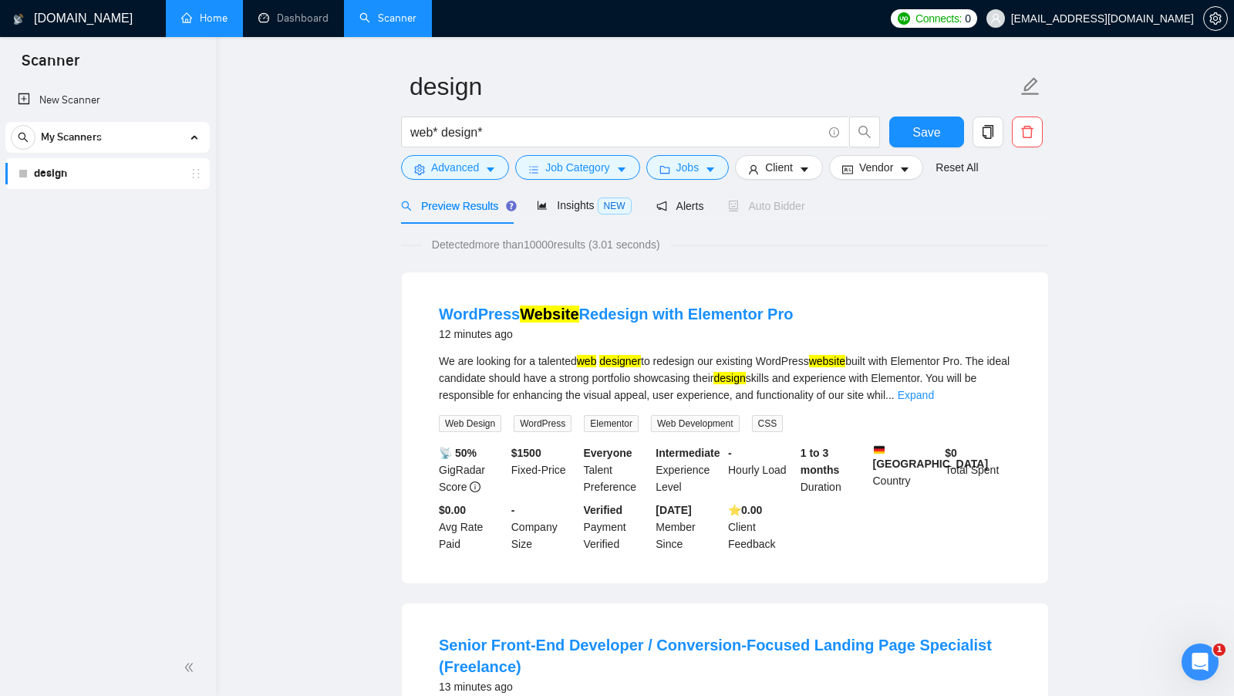
scroll to position [0, 0]
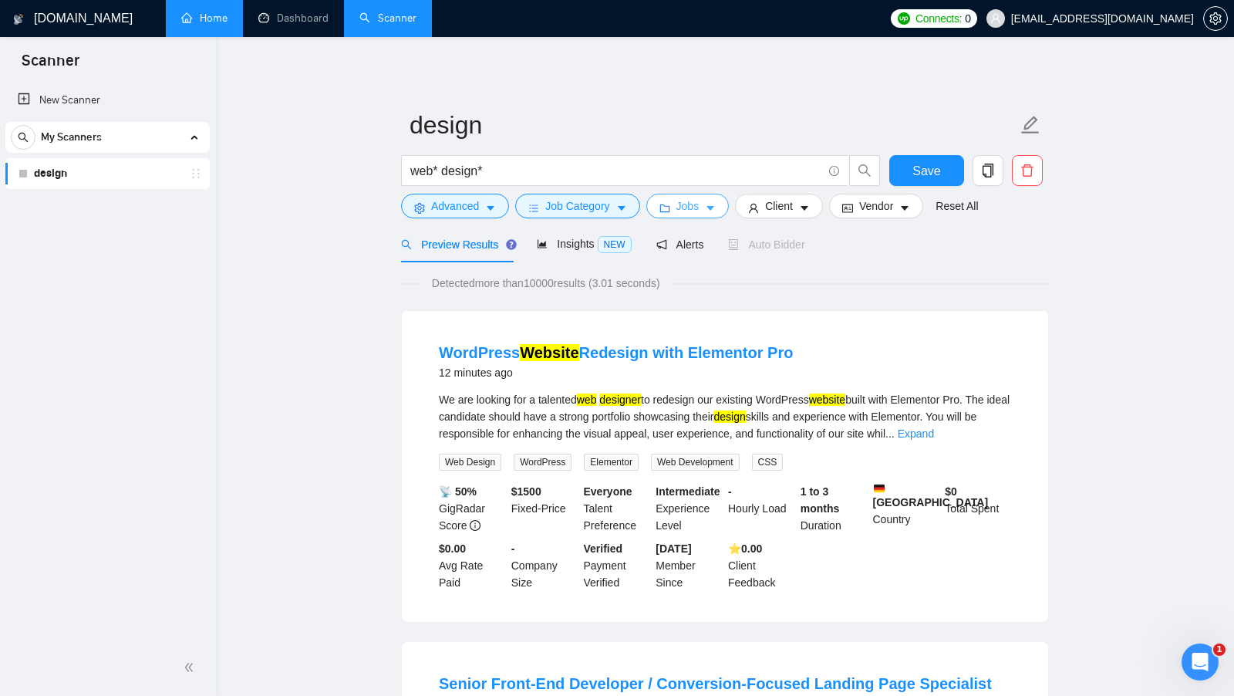
click at [723, 204] on button "Jobs" at bounding box center [687, 206] width 83 height 25
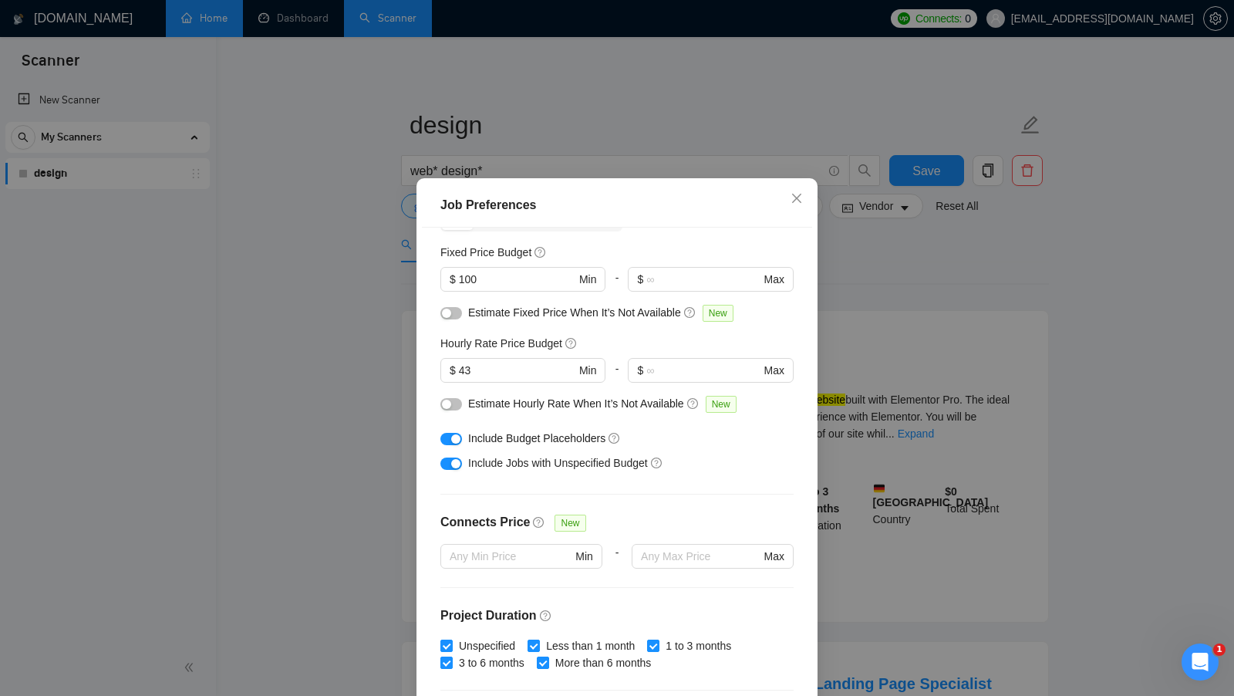
click at [454, 440] on div "button" at bounding box center [455, 438] width 9 height 9
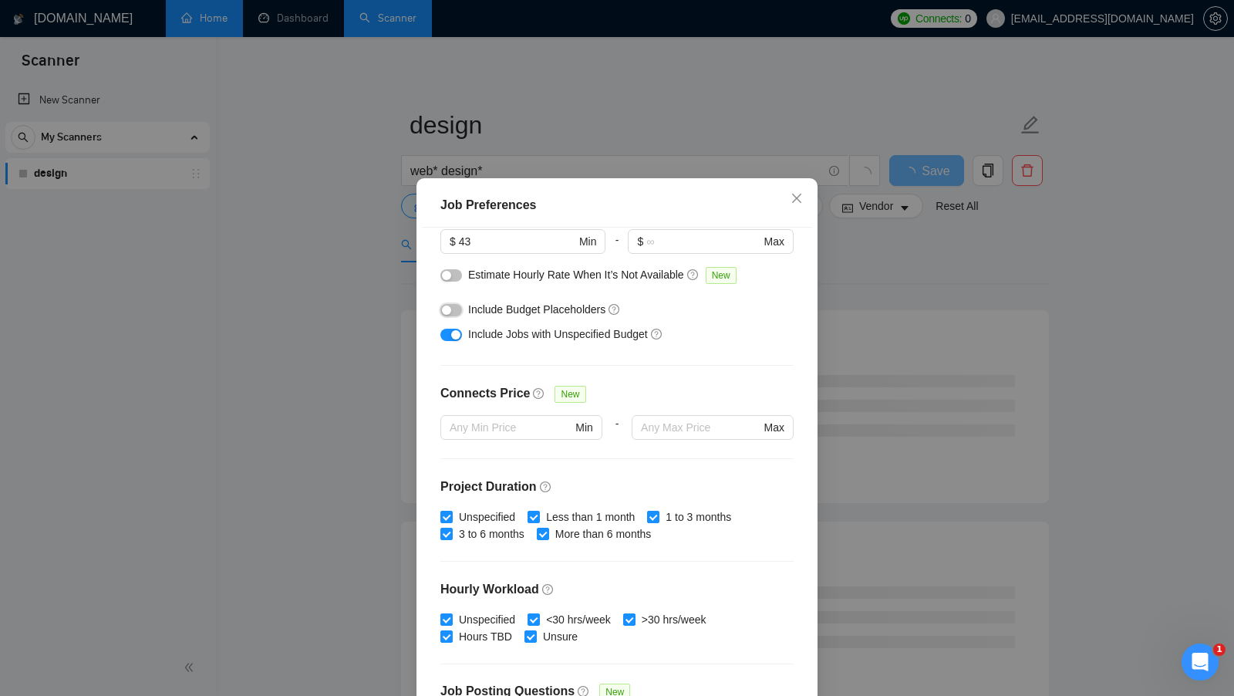
scroll to position [224, 0]
click at [653, 424] on input "text" at bounding box center [700, 425] width 119 height 17
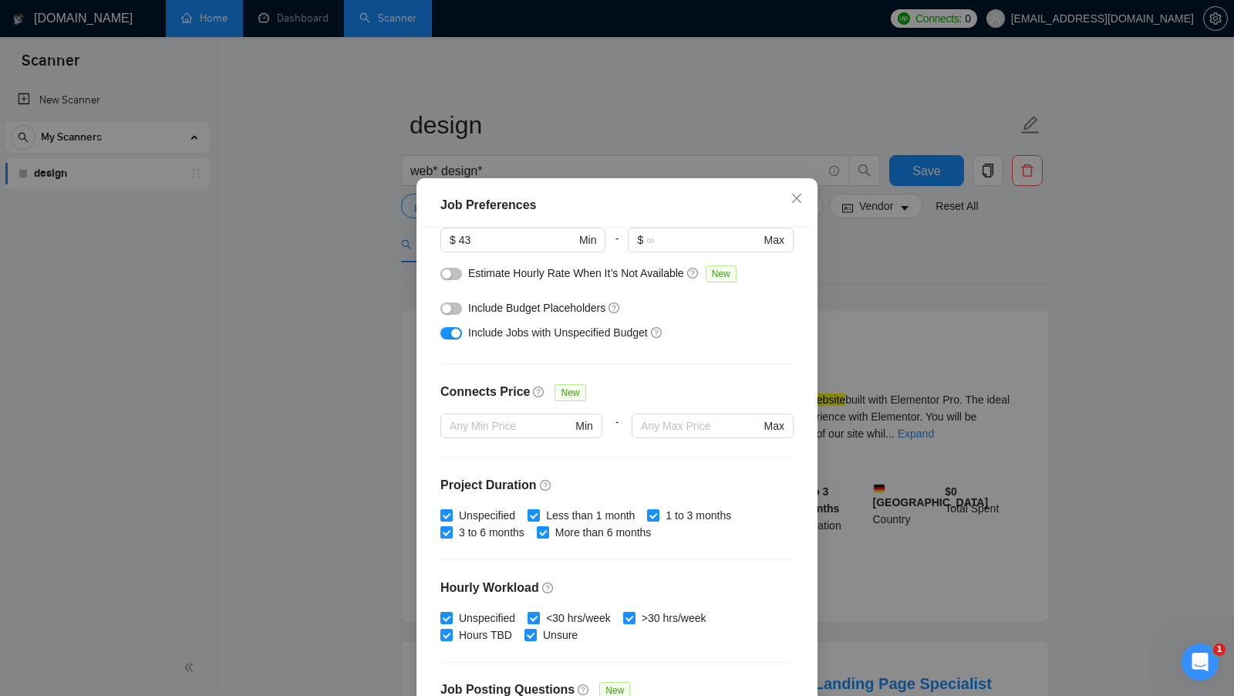
click at [725, 373] on div "Budget Project Type All Fixed Price Hourly Rate Fixed Price Budget $ 100 Min - …" at bounding box center [617, 471] width 390 height 487
click at [718, 375] on div "Budget Project Type All Fixed Price Hourly Rate Fixed Price Budget $ 100 Min - …" at bounding box center [617, 471] width 390 height 487
click at [674, 423] on input "text" at bounding box center [700, 425] width 119 height 17
click at [677, 404] on div "Connects Price New" at bounding box center [616, 398] width 353 height 31
click at [665, 420] on input "text" at bounding box center [700, 425] width 119 height 17
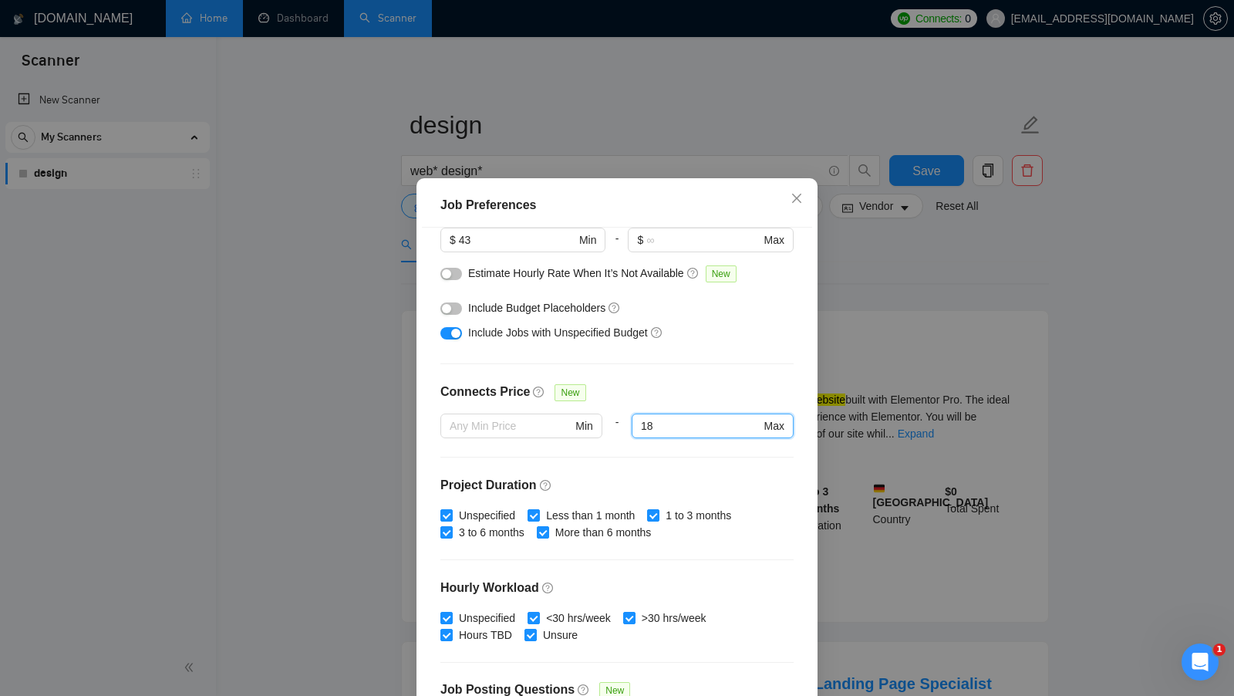
type input "18"
click at [718, 358] on div "Budget Project Type All Fixed Price Hourly Rate Fixed Price Budget $ 100 Min - …" at bounding box center [617, 471] width 390 height 487
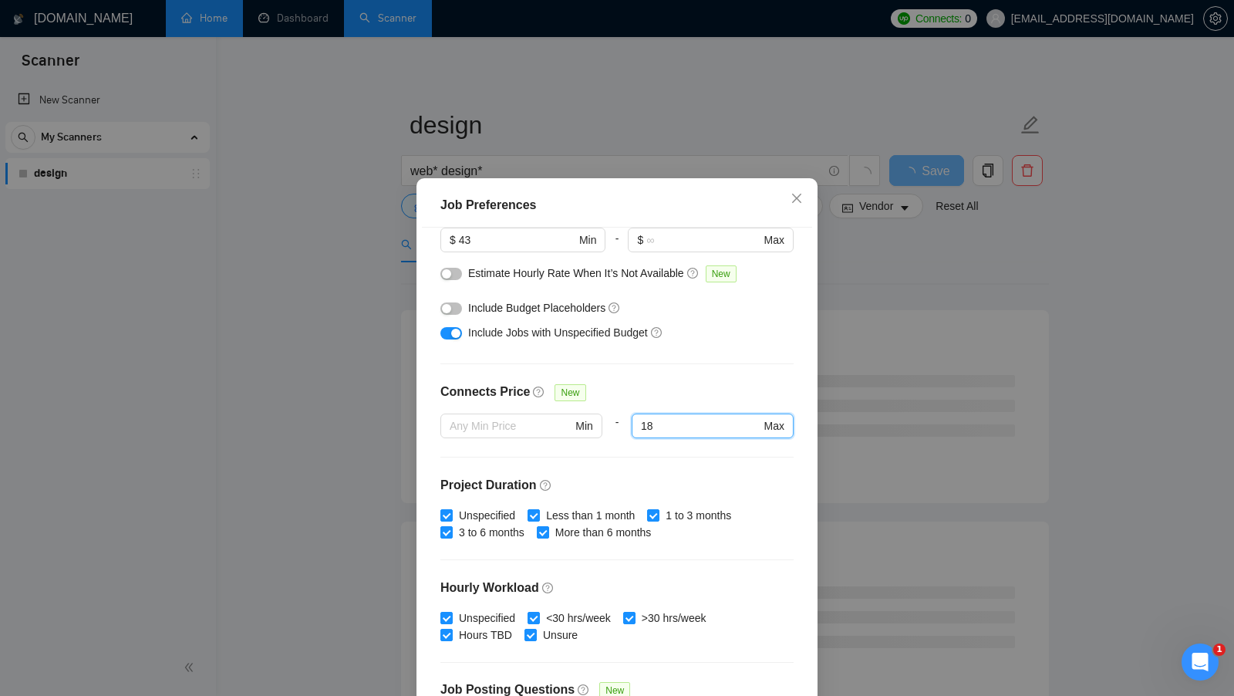
drag, startPoint x: 676, startPoint y: 423, endPoint x: 612, endPoint y: 423, distance: 64.8
click at [612, 423] on div "Min - 18 18 Max" at bounding box center [616, 434] width 353 height 43
click at [694, 386] on div "Connects Price New" at bounding box center [616, 398] width 353 height 31
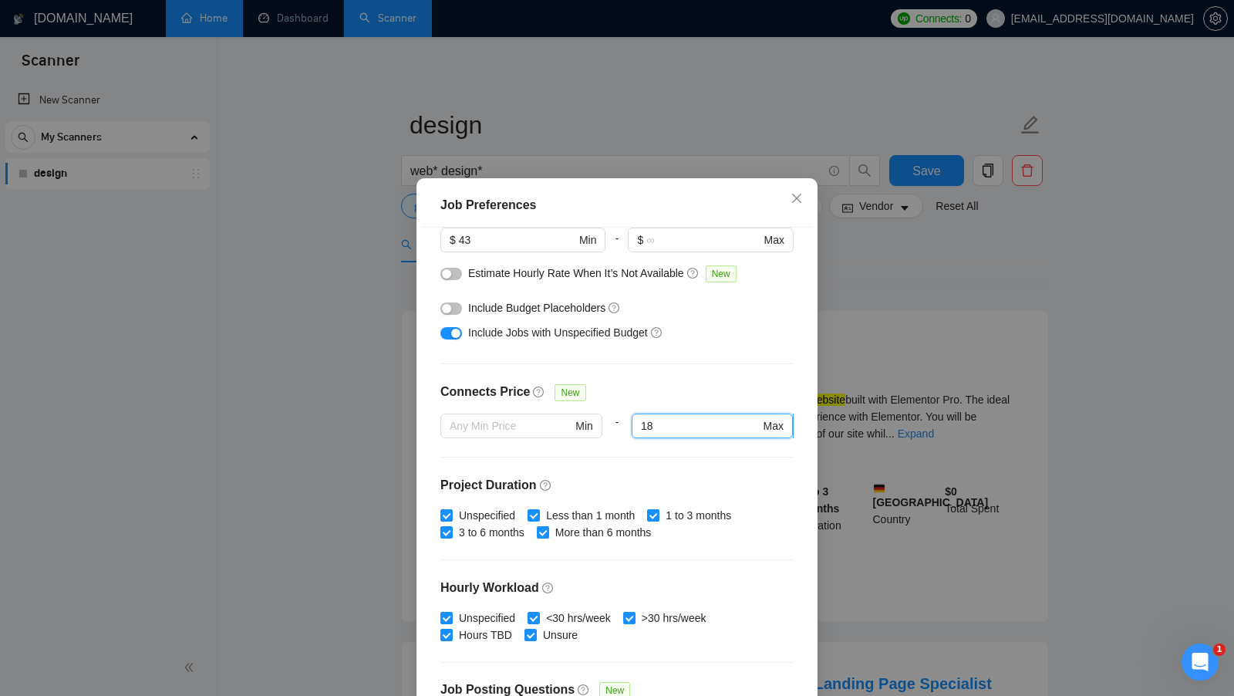
click at [687, 421] on input "18" at bounding box center [700, 425] width 119 height 17
click at [704, 399] on div "Connects Price New" at bounding box center [616, 398] width 353 height 31
click at [679, 408] on div "Connects Price New" at bounding box center [616, 398] width 353 height 31
drag, startPoint x: 664, startPoint y: 425, endPoint x: 627, endPoint y: 424, distance: 37.0
click at [627, 424] on div "Min - 18 18 Max" at bounding box center [616, 434] width 353 height 43
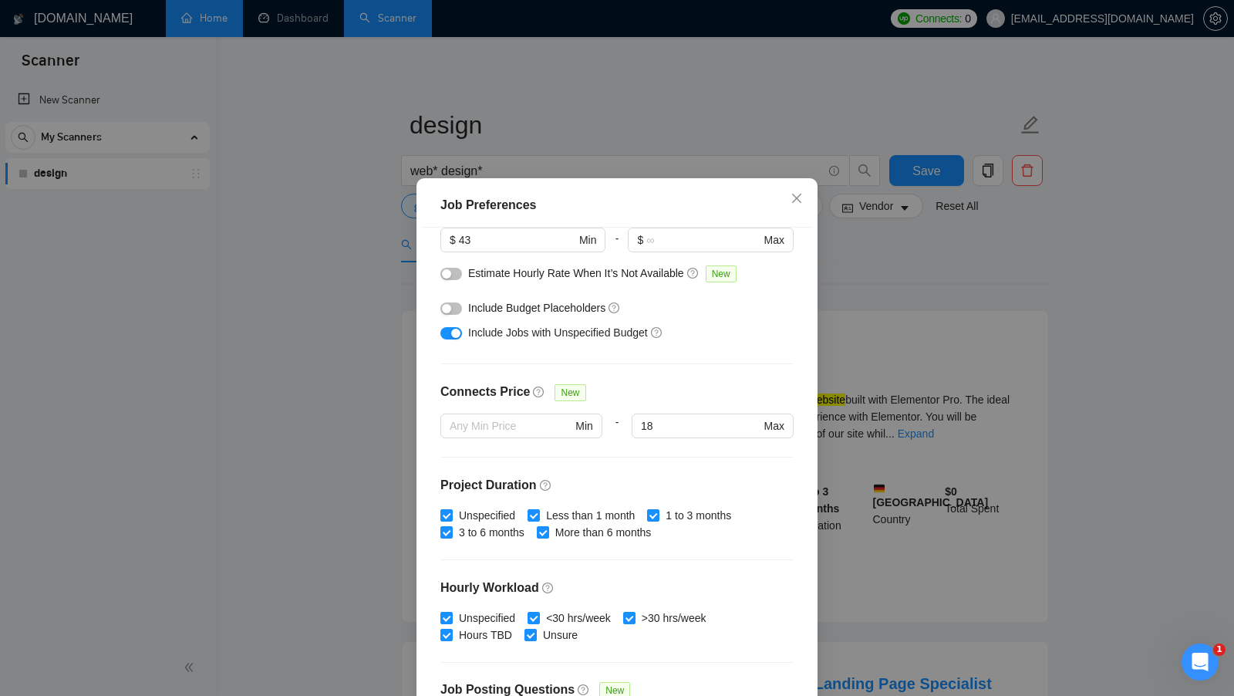
click at [675, 398] on div "Connects Price New" at bounding box center [616, 398] width 353 height 31
click at [665, 417] on input "18" at bounding box center [700, 425] width 119 height 17
drag, startPoint x: 663, startPoint y: 424, endPoint x: 623, endPoint y: 424, distance: 40.1
click at [623, 424] on div "Min - 18 18 Max" at bounding box center [616, 434] width 353 height 43
click at [704, 369] on div "Budget Project Type All Fixed Price Hourly Rate Fixed Price Budget $ 100 Min - …" at bounding box center [617, 471] width 390 height 487
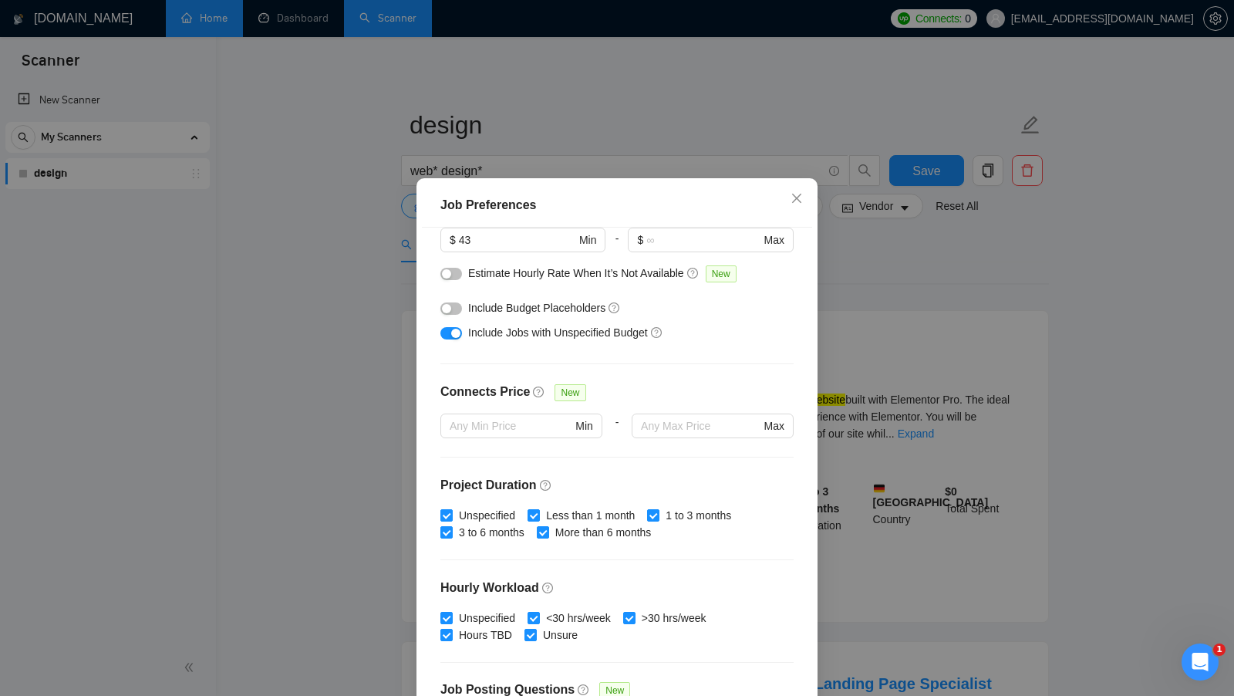
scroll to position [258, 0]
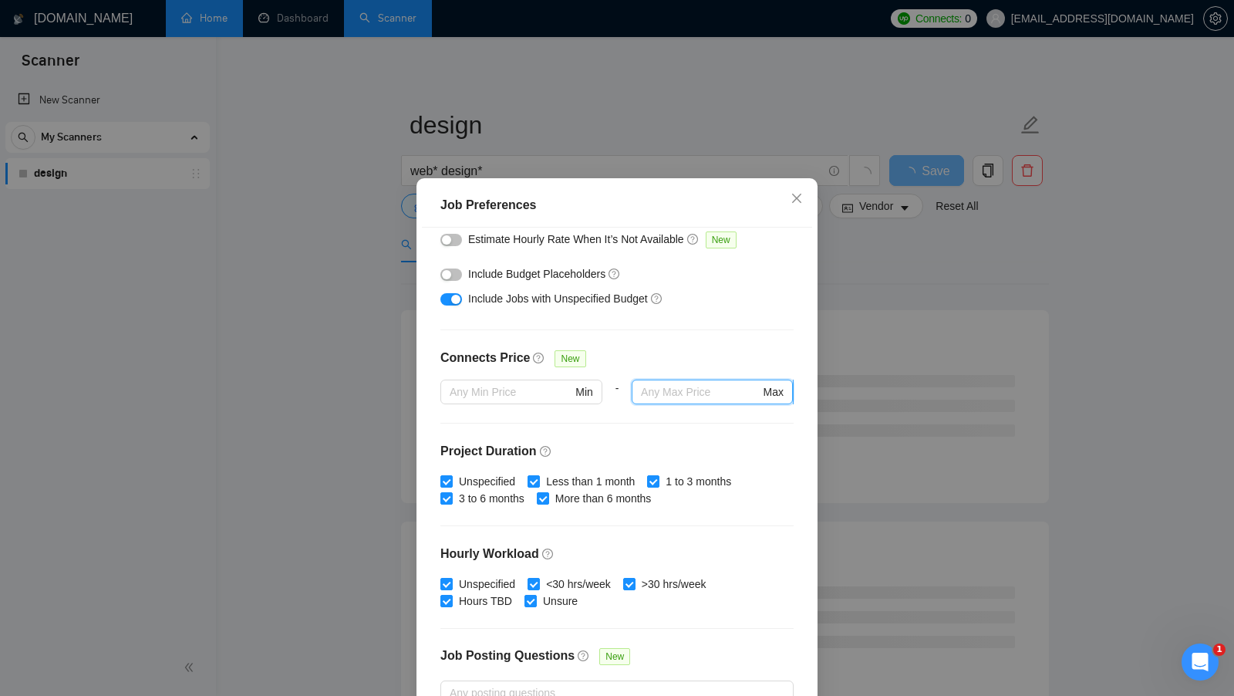
click at [675, 396] on input "text" at bounding box center [700, 391] width 119 height 17
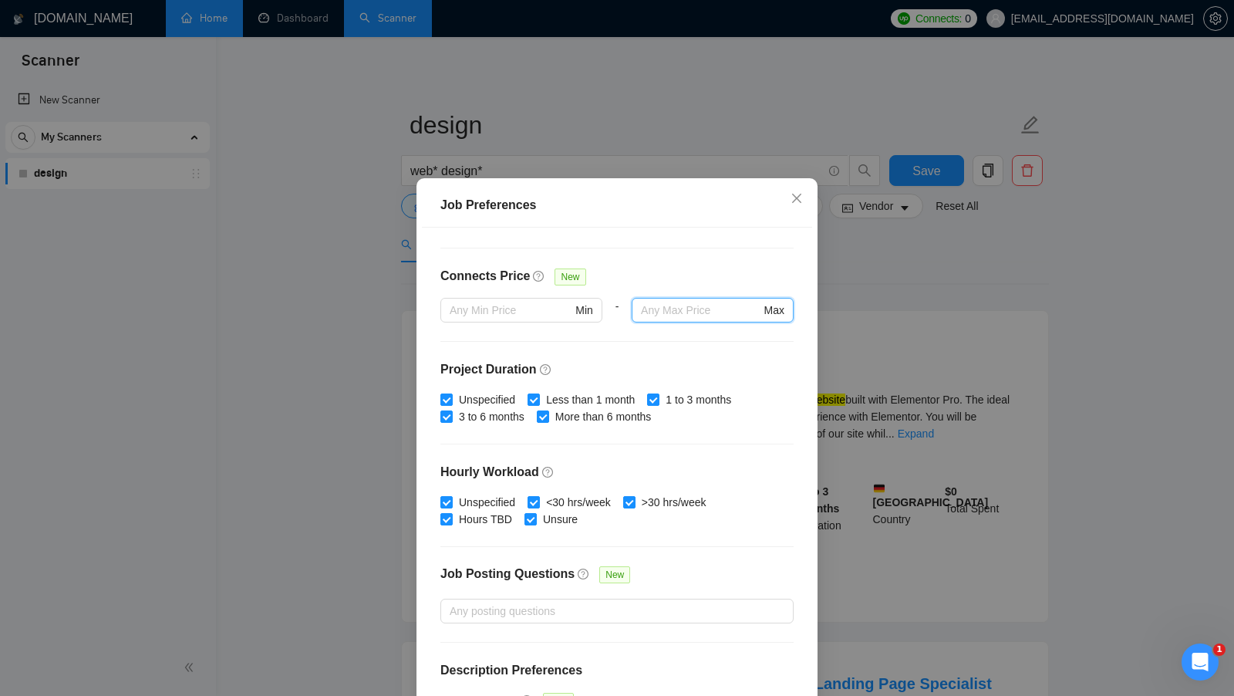
scroll to position [370, 0]
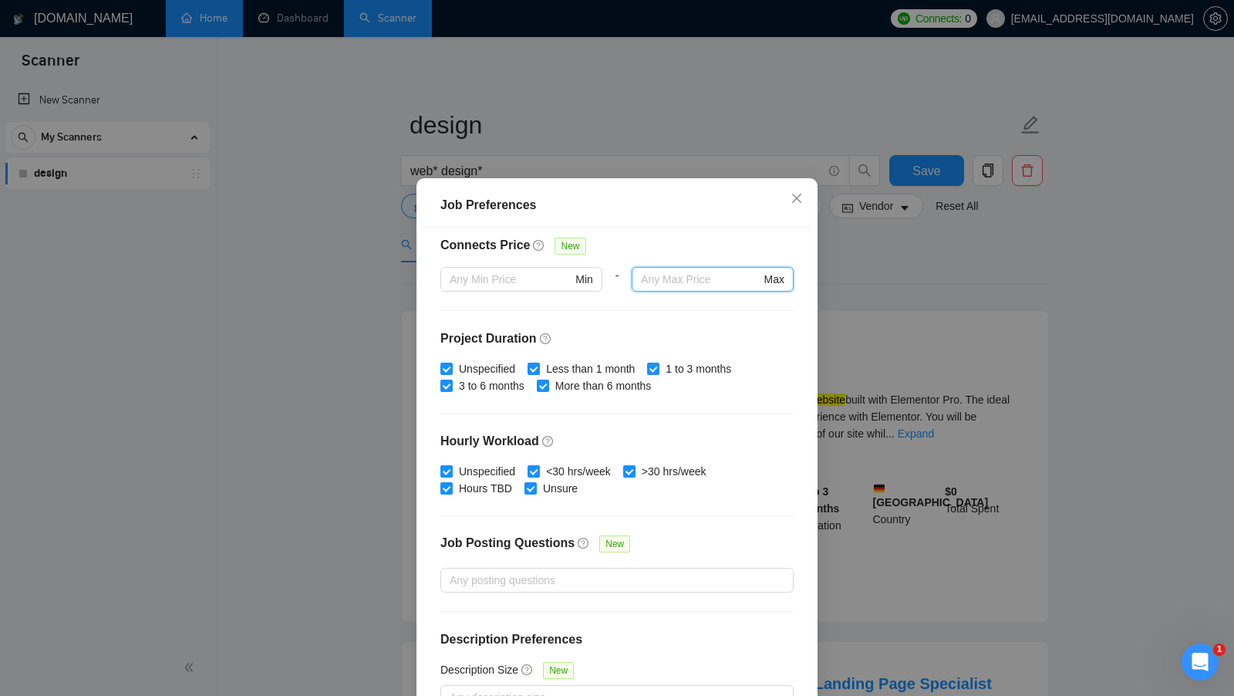
click at [605, 399] on div "Budget Project Type All Fixed Price Hourly Rate Fixed Price Budget $ 100 Min - …" at bounding box center [617, 471] width 390 height 487
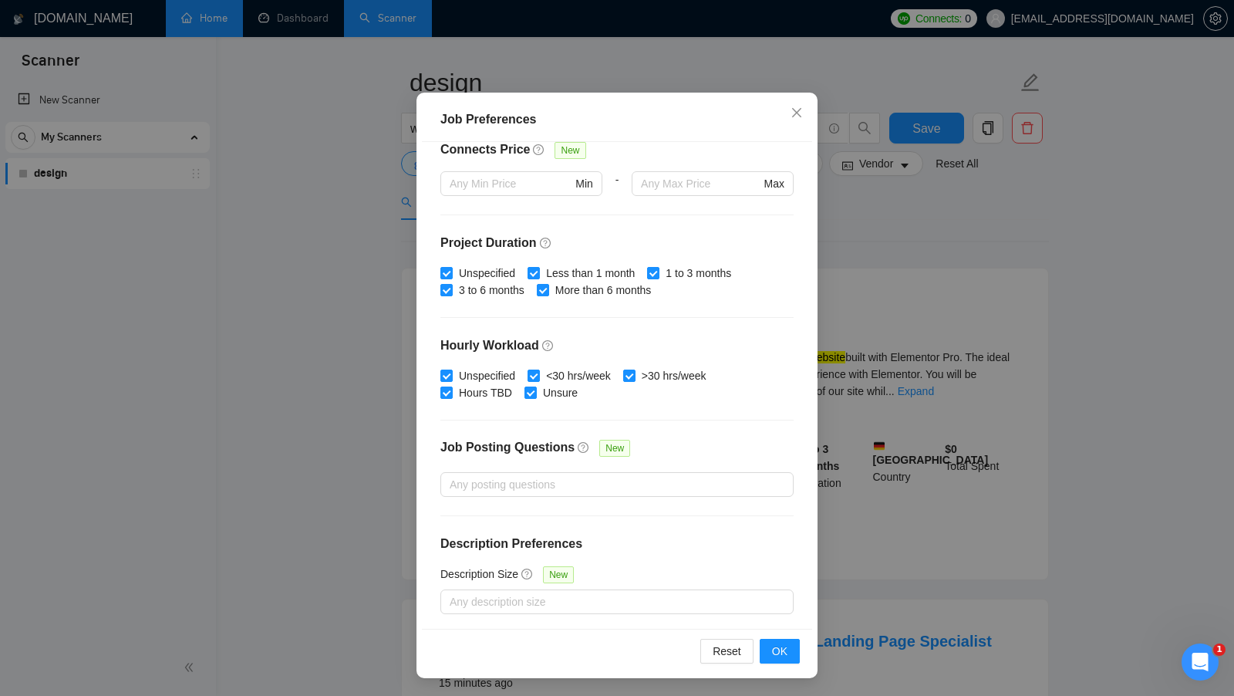
scroll to position [44, 0]
click at [614, 478] on div at bounding box center [609, 484] width 330 height 19
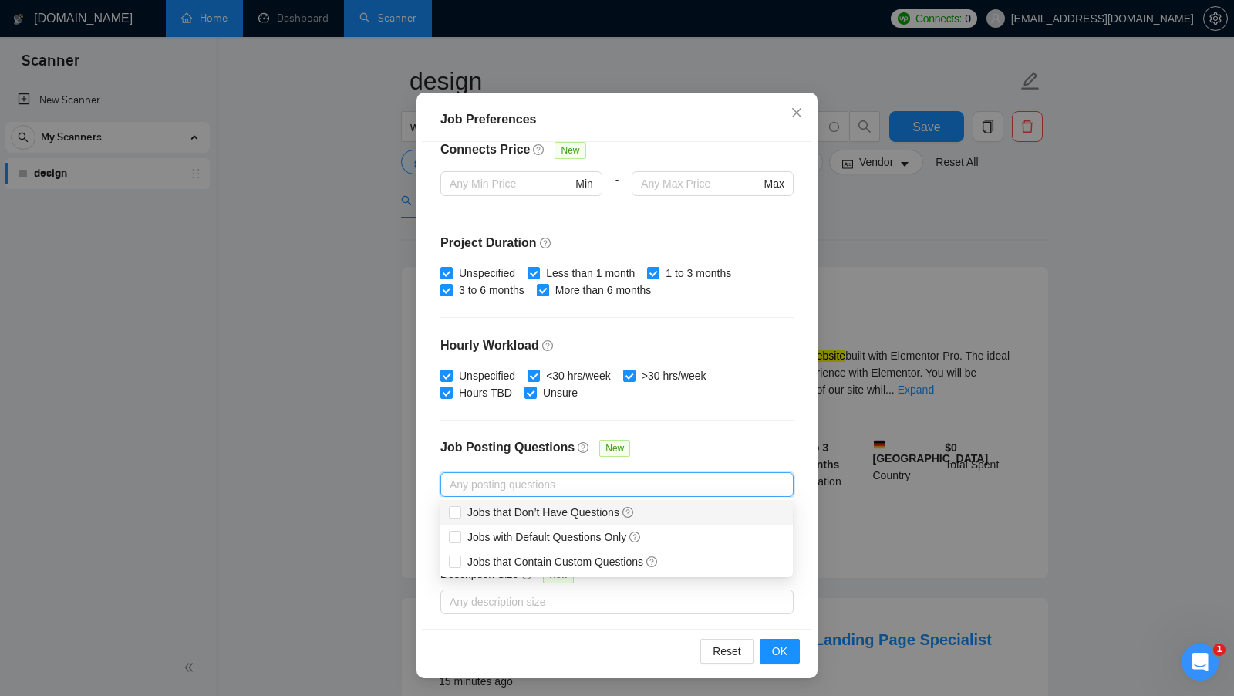
click at [709, 441] on div "Job Posting Questions New" at bounding box center [616, 455] width 353 height 33
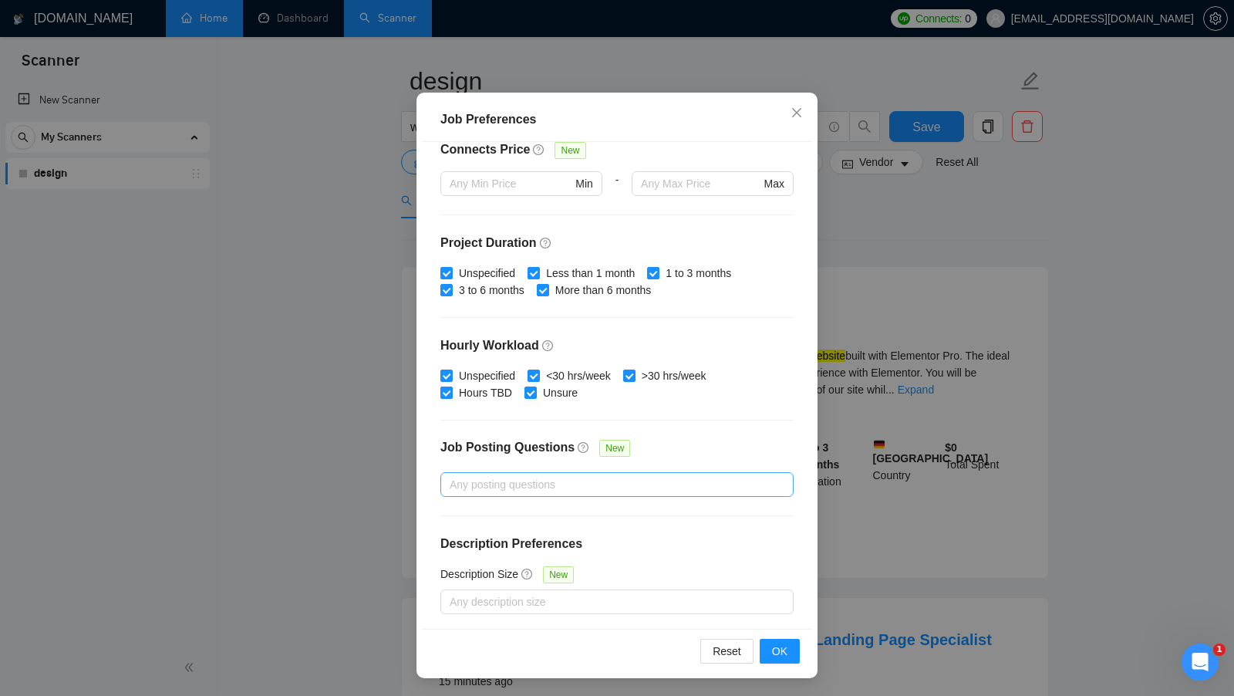
click at [643, 477] on div at bounding box center [609, 484] width 330 height 19
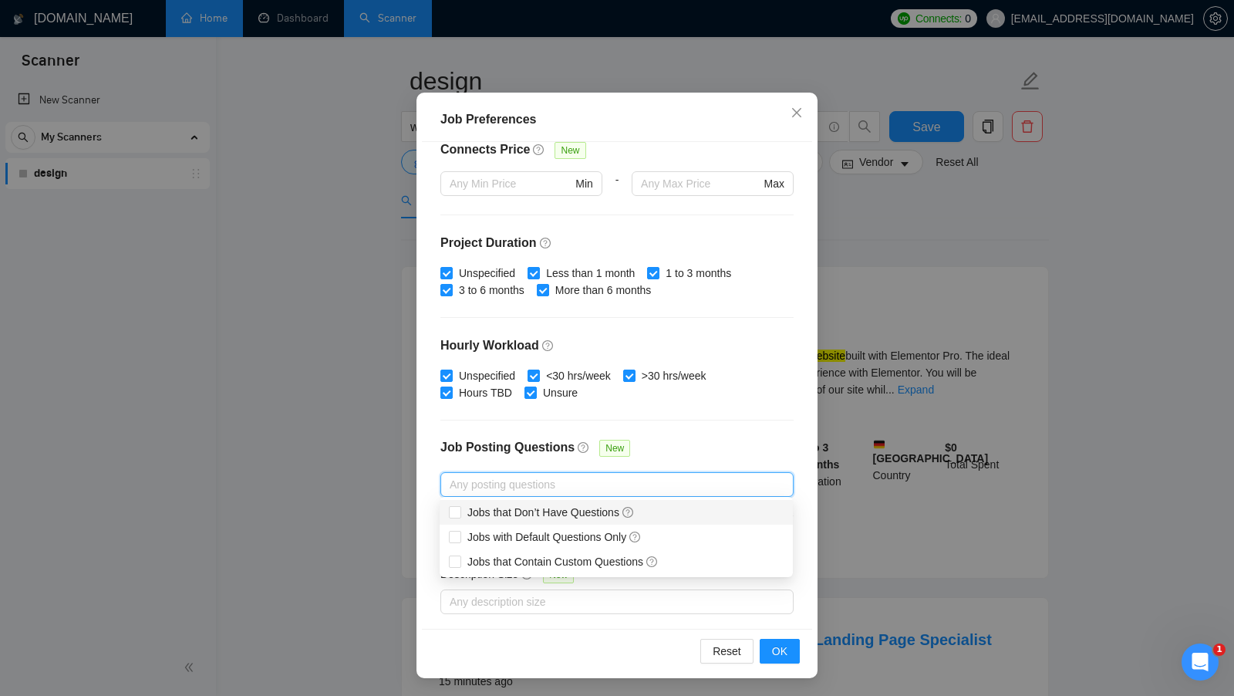
click at [710, 460] on div "Job Posting Questions New" at bounding box center [616, 455] width 353 height 33
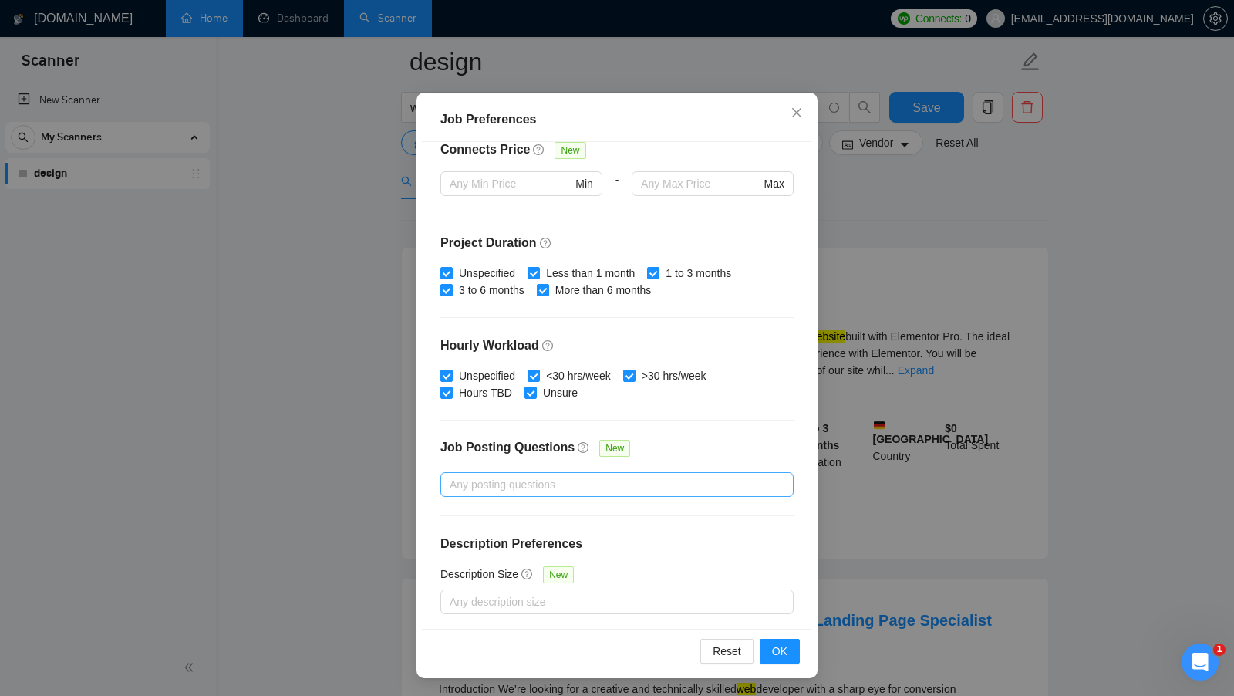
scroll to position [65, 0]
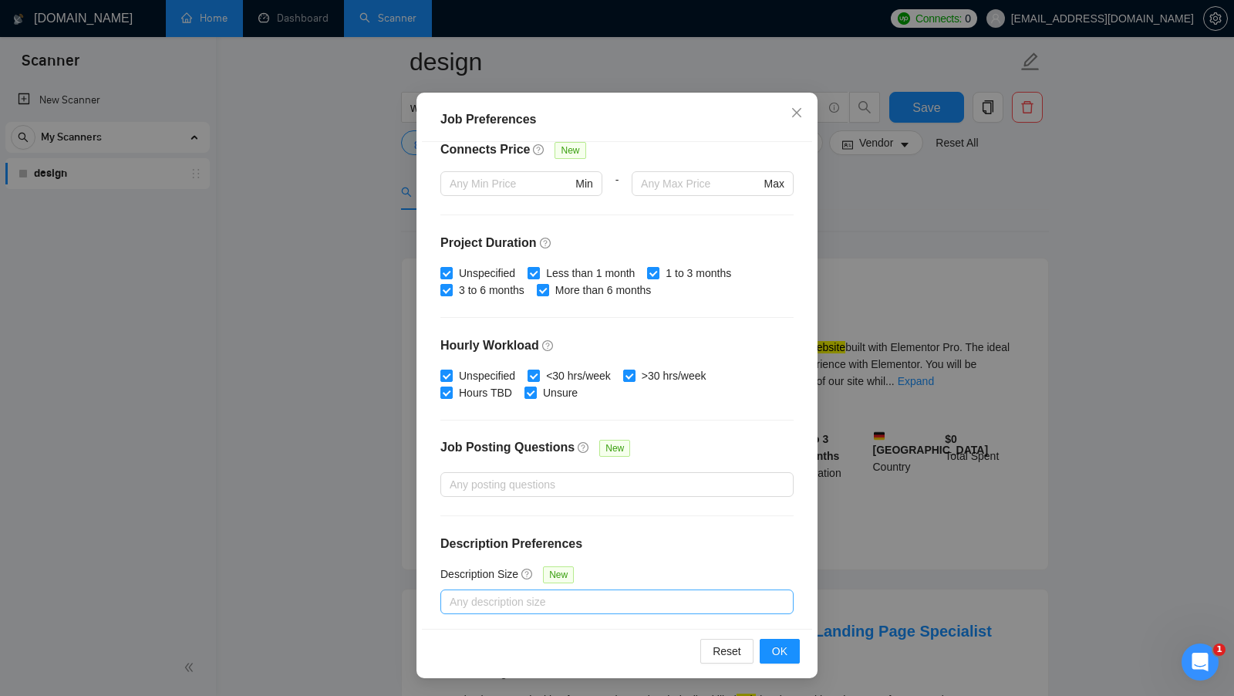
click at [577, 597] on div at bounding box center [609, 601] width 330 height 19
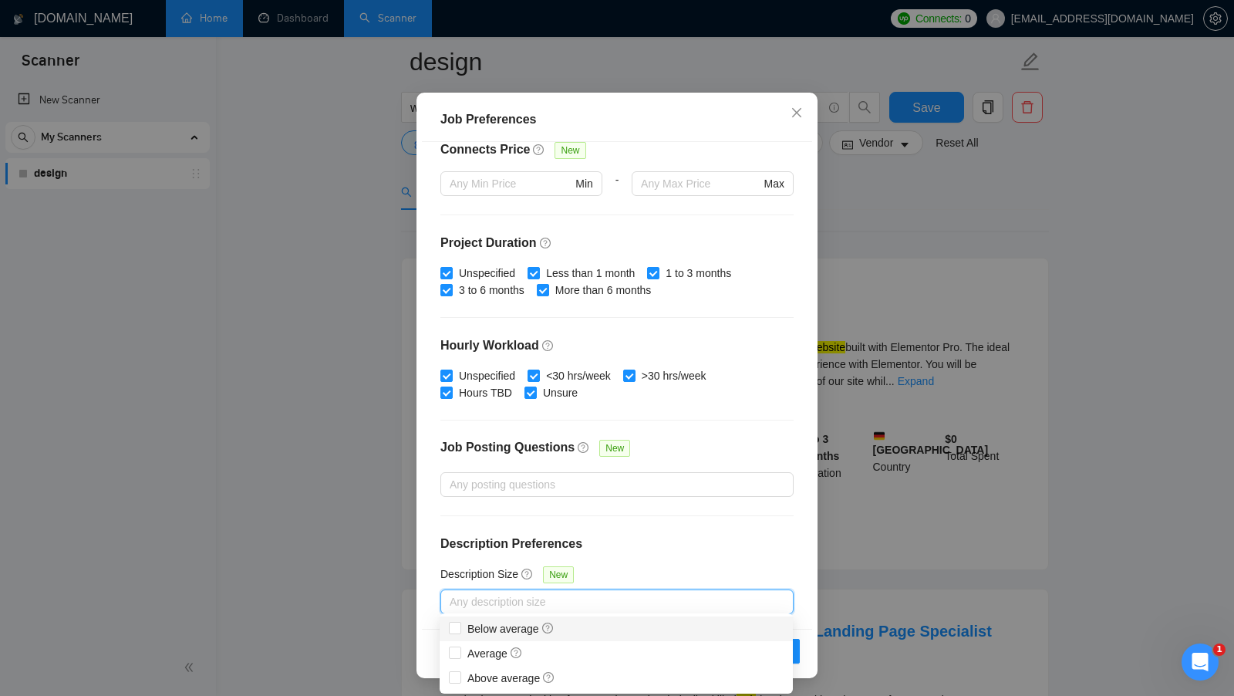
click at [602, 634] on div "Below average" at bounding box center [616, 628] width 335 height 17
checkbox input "true"
click at [696, 560] on div "Budget Project Type All Fixed Price Hourly Rate Fixed Price Budget $ 100 Min - …" at bounding box center [617, 385] width 390 height 487
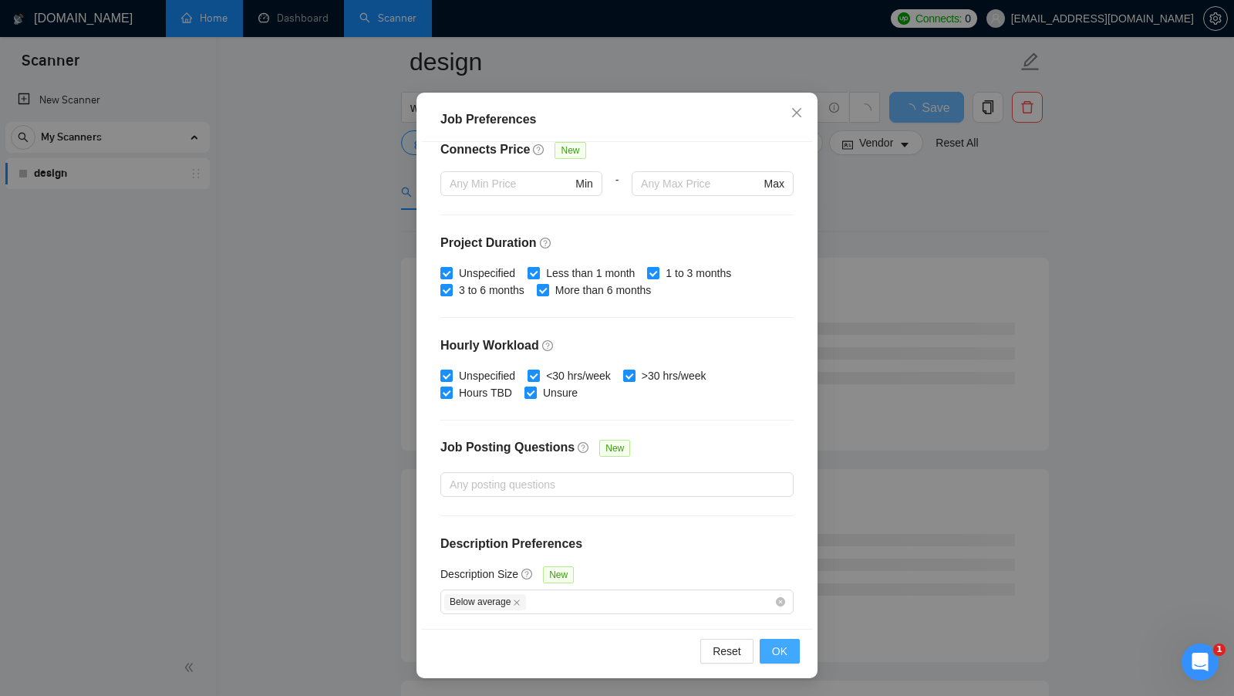
click at [777, 650] on span "OK" at bounding box center [779, 650] width 15 height 17
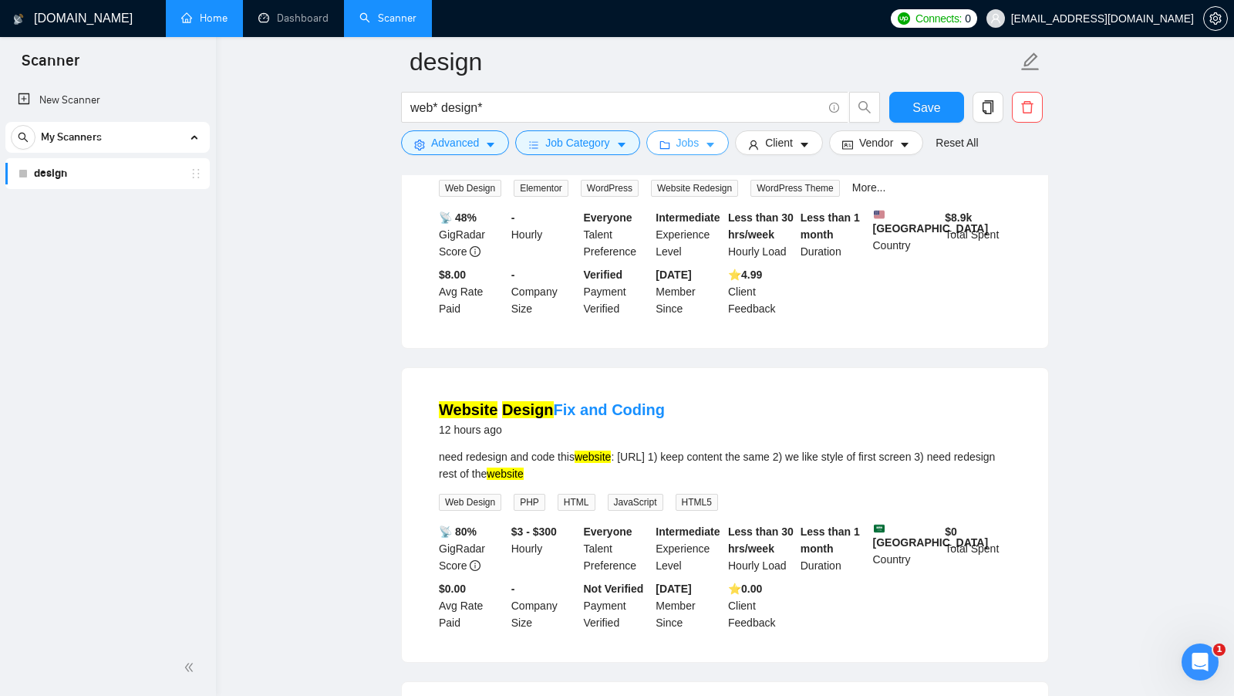
scroll to position [602, 0]
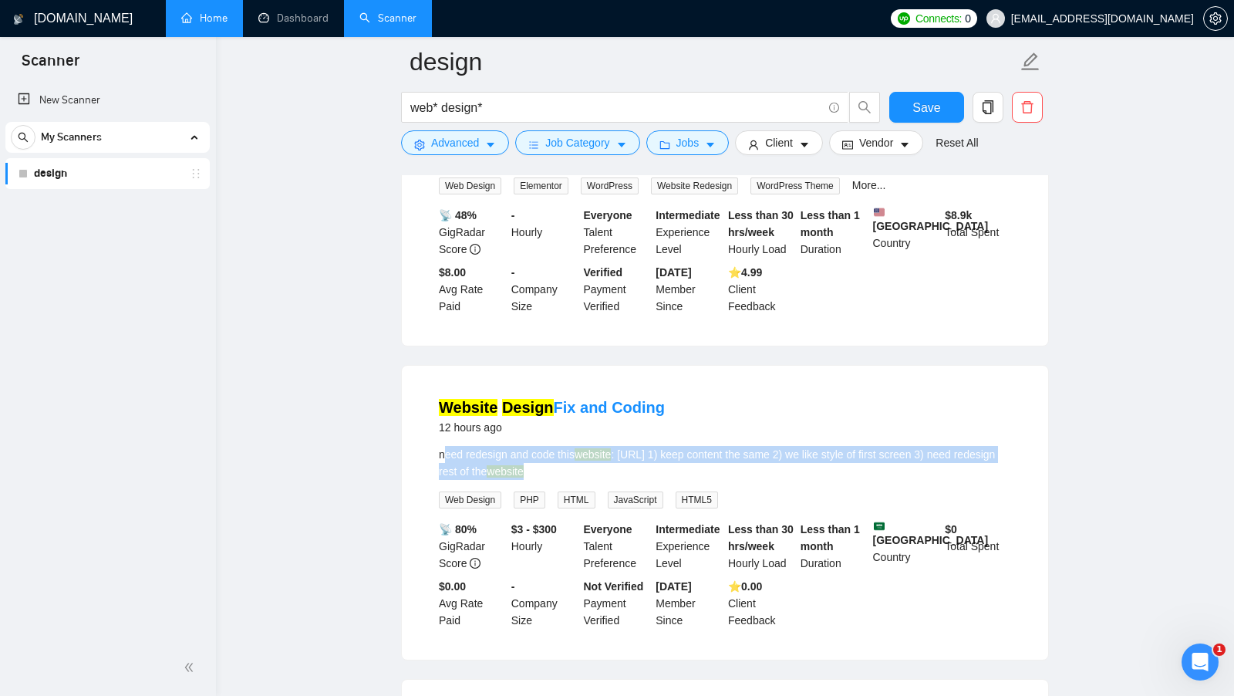
drag, startPoint x: 612, startPoint y: 491, endPoint x: 443, endPoint y: 474, distance: 168.9
click at [443, 474] on div "need redesign and code this website : http://get-ryze.ai/ 1) keep content the s…" at bounding box center [725, 463] width 572 height 34
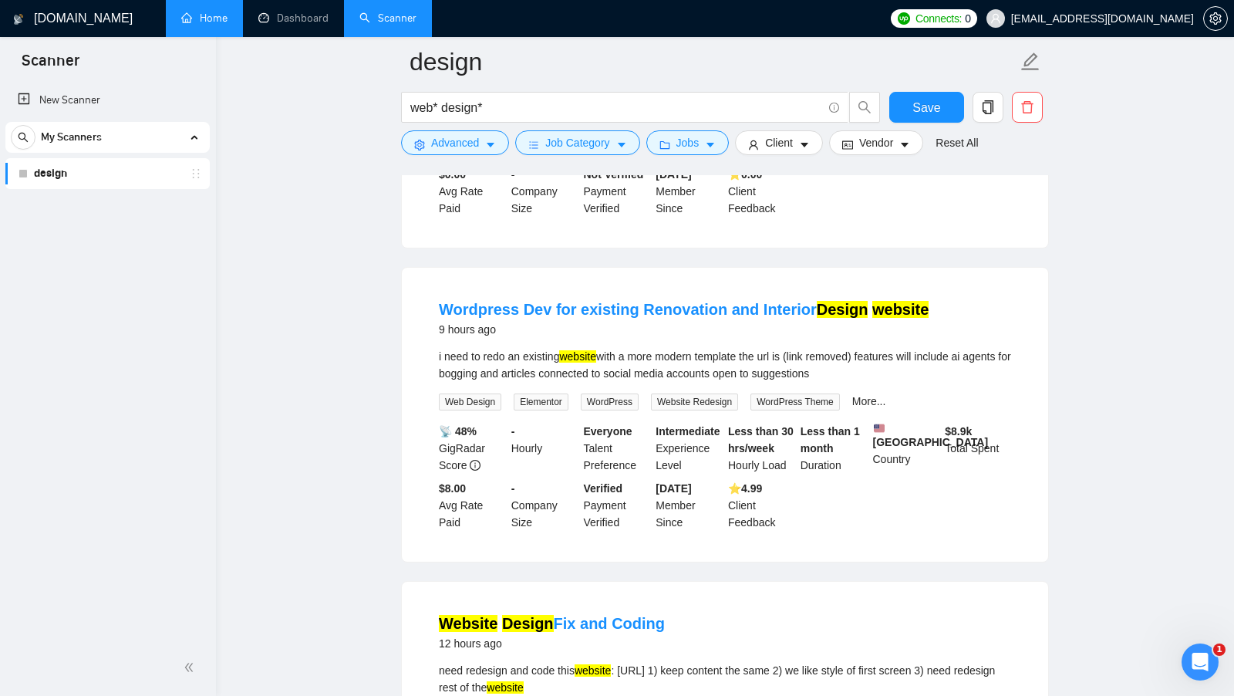
scroll to position [384, 0]
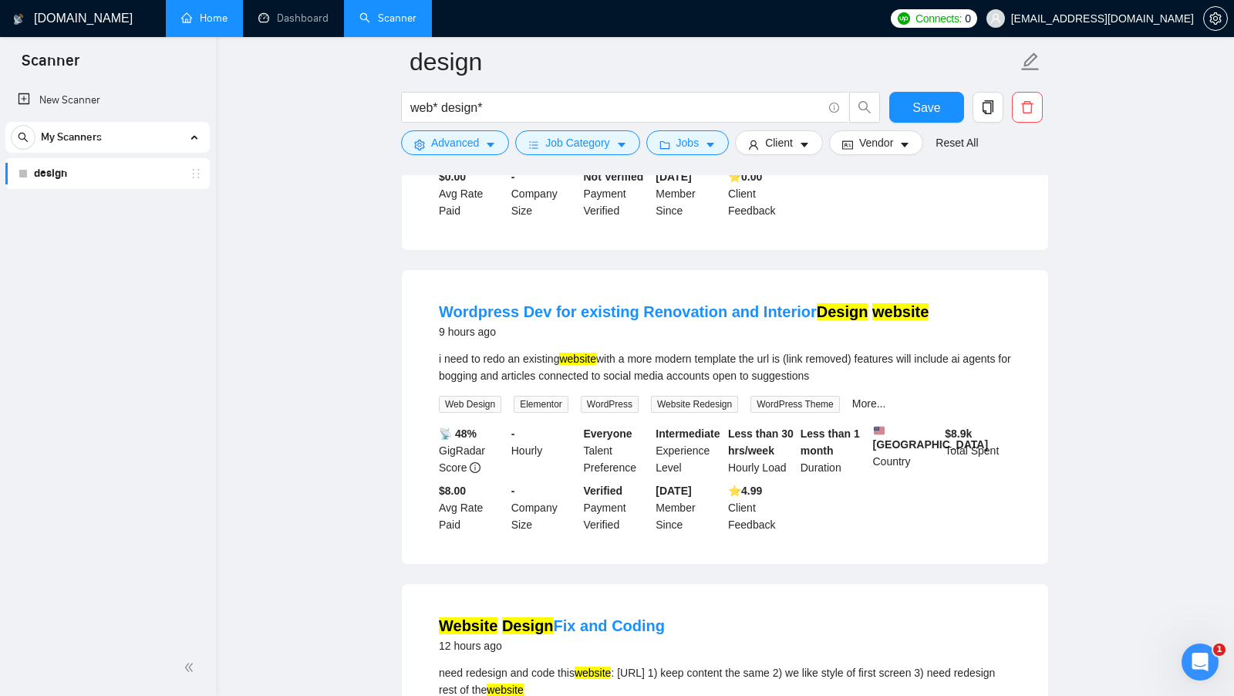
drag, startPoint x: 895, startPoint y: 385, endPoint x: 430, endPoint y: 371, distance: 465.3
click at [430, 371] on li "Wordpress Dev for existing Renovation and Interior Design website 9 hours ago i…" at bounding box center [724, 416] width 609 height 257
click at [430, 370] on li "Wordpress Dev for existing Renovation and Interior Design website 9 hours ago i…" at bounding box center [724, 416] width 609 height 257
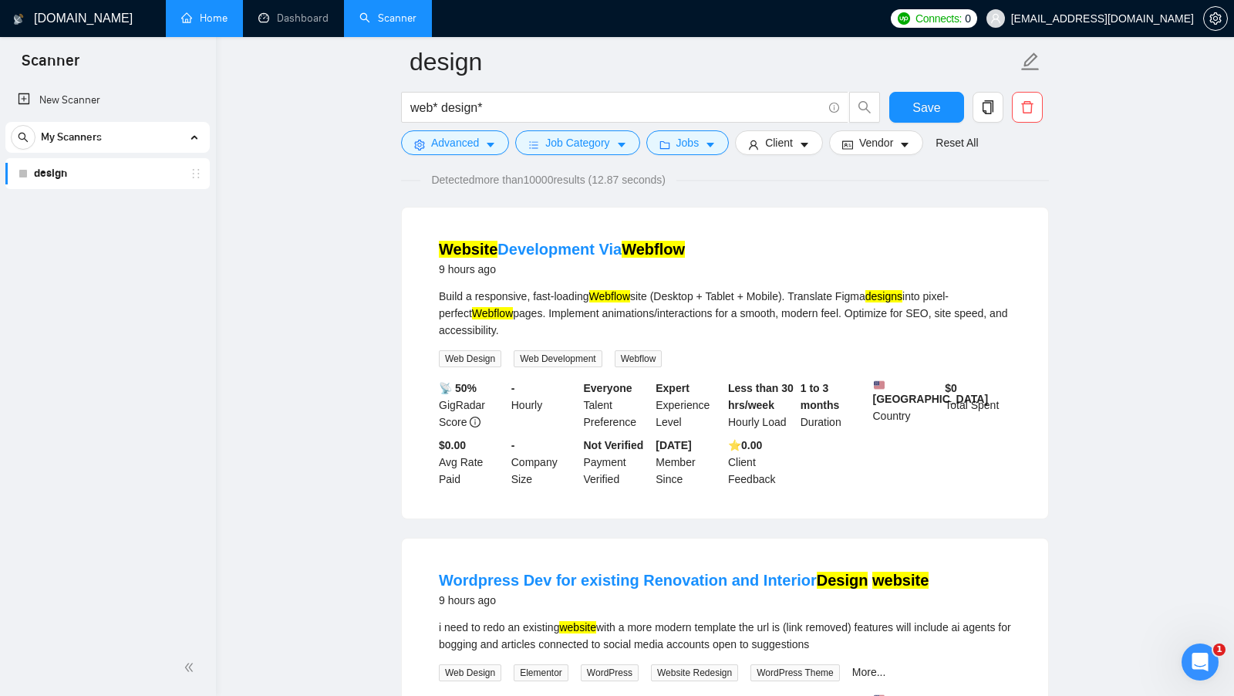
scroll to position [56, 0]
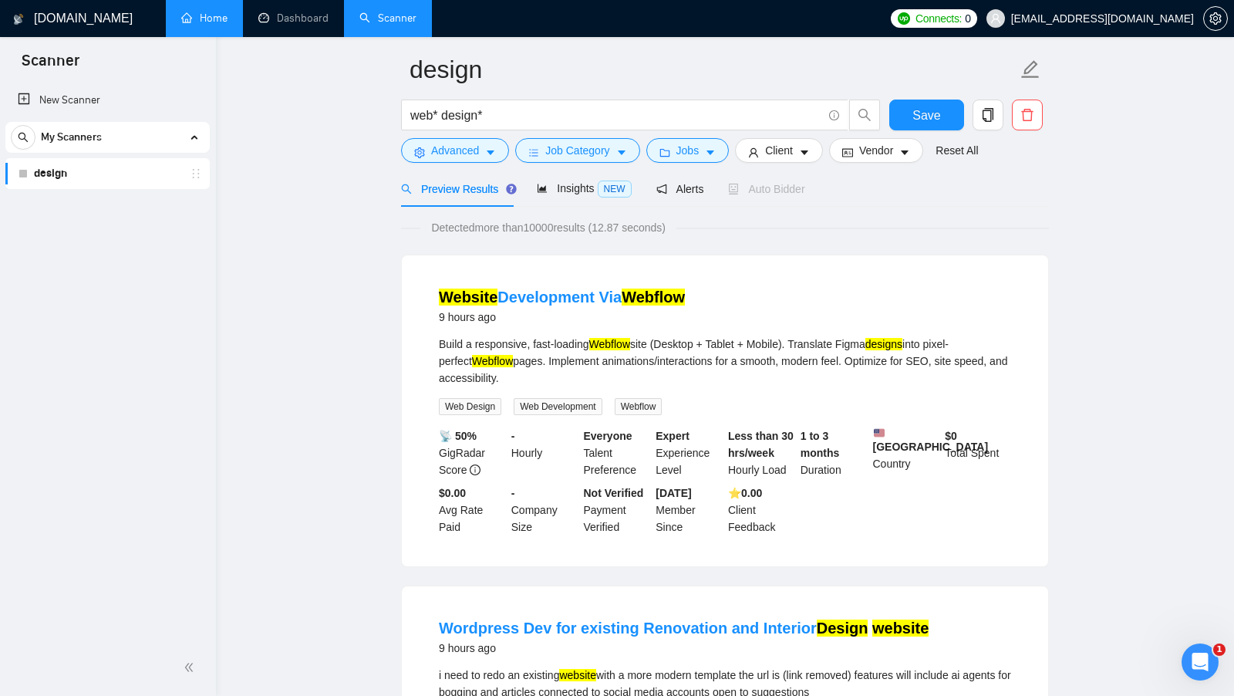
drag, startPoint x: 565, startPoint y: 379, endPoint x: 430, endPoint y: 344, distance: 139.4
click at [430, 344] on li "Website Development Via Webflow 9 hours ago Build a responsive, fast-loading We…" at bounding box center [724, 411] width 609 height 274
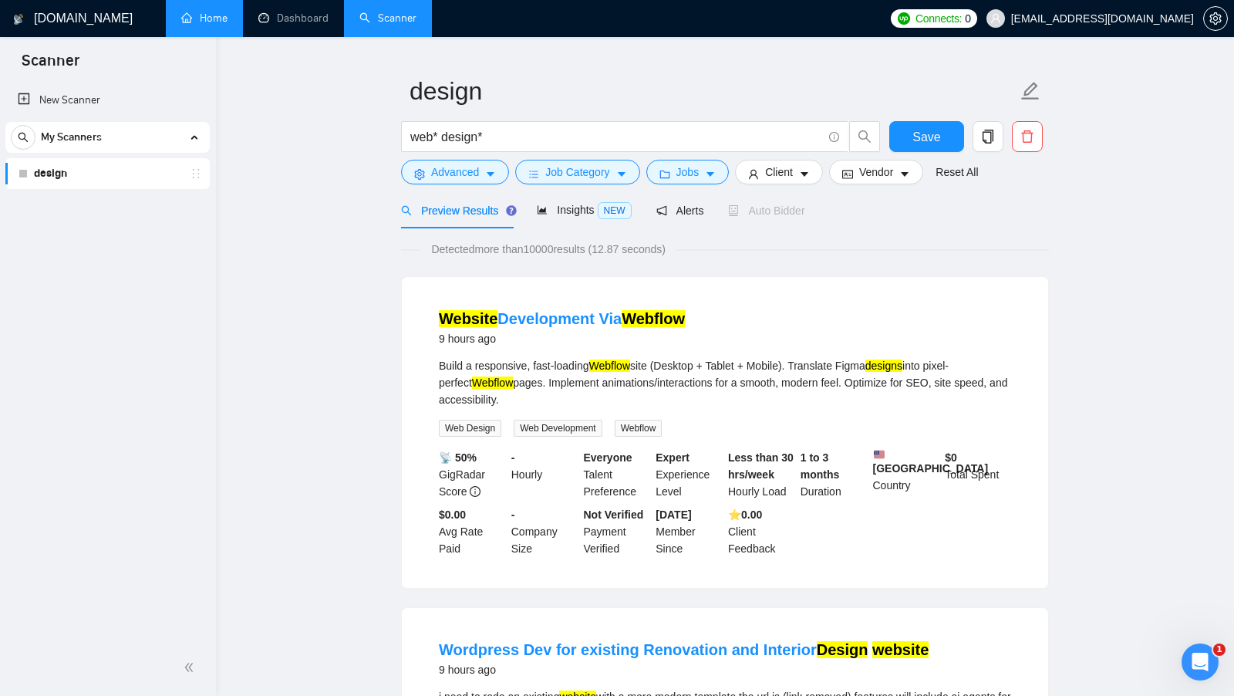
scroll to position [29, 0]
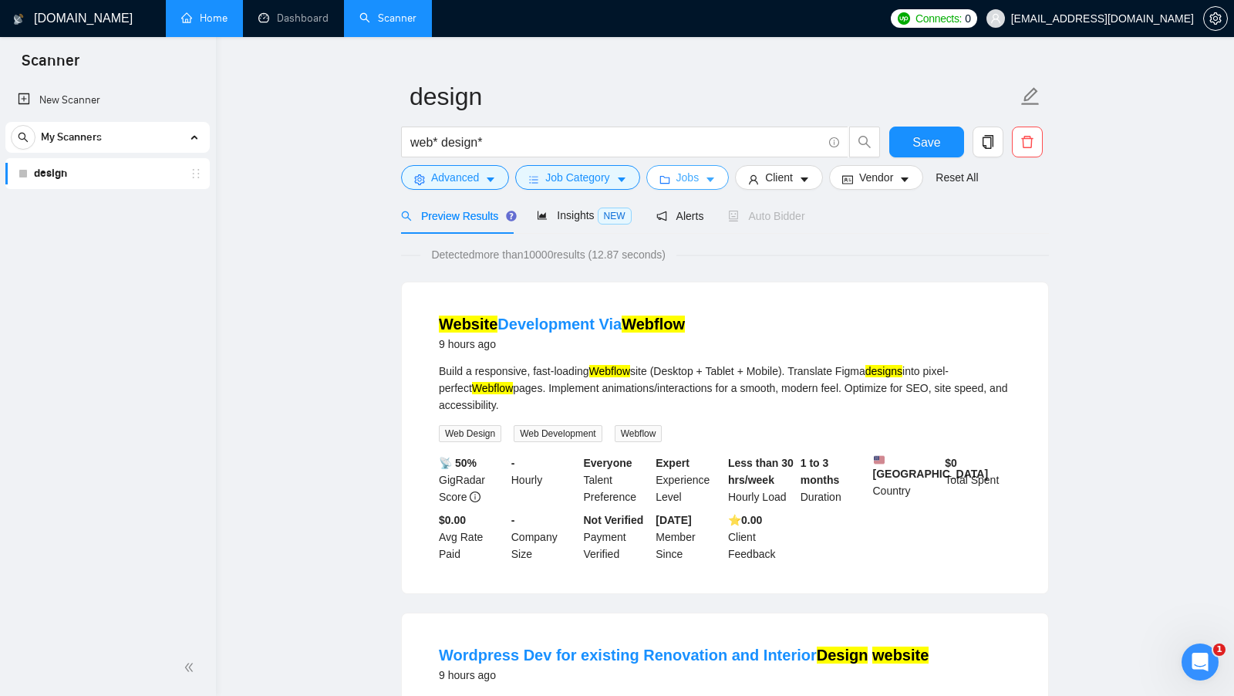
click at [712, 182] on icon "caret-down" at bounding box center [710, 179] width 11 height 11
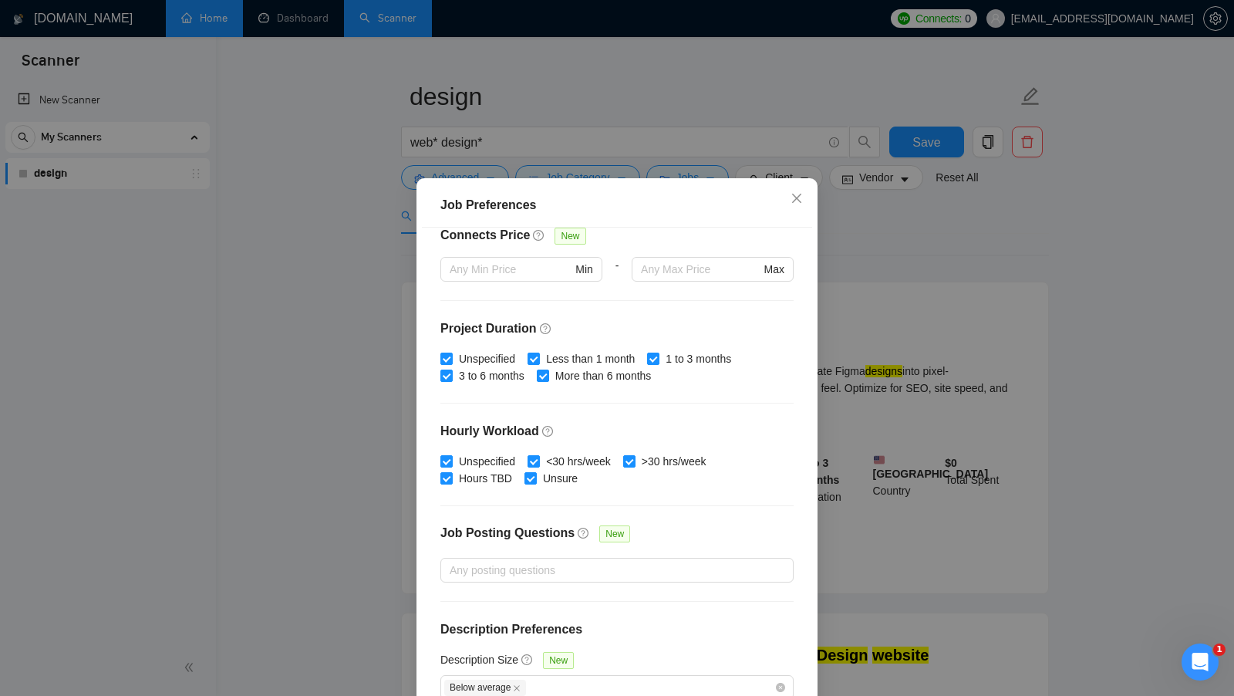
scroll to position [86, 0]
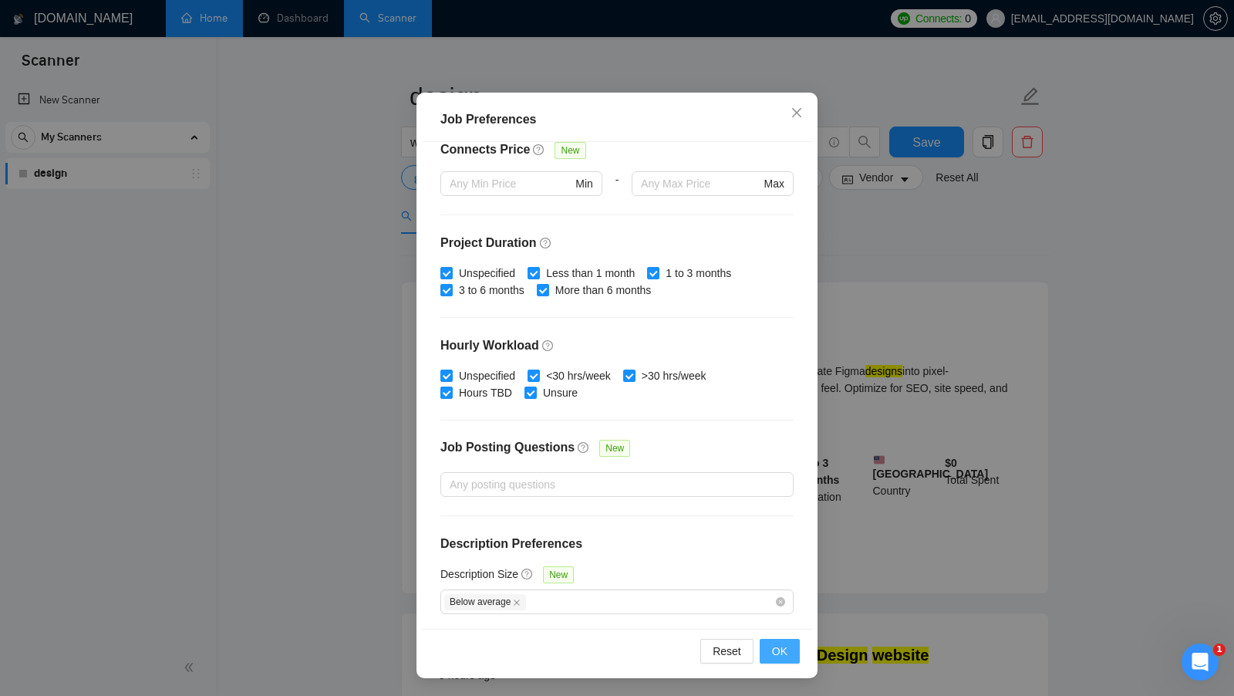
click at [769, 654] on button "OK" at bounding box center [780, 651] width 40 height 25
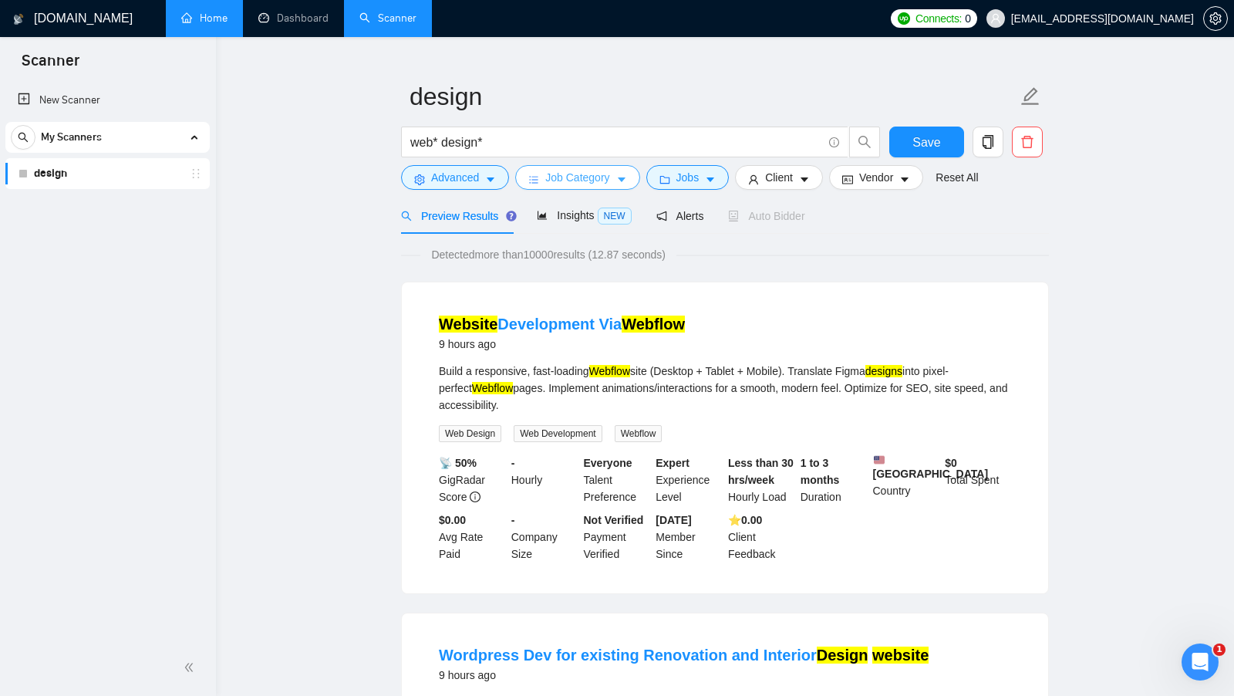
click at [627, 180] on icon "caret-down" at bounding box center [621, 179] width 11 height 11
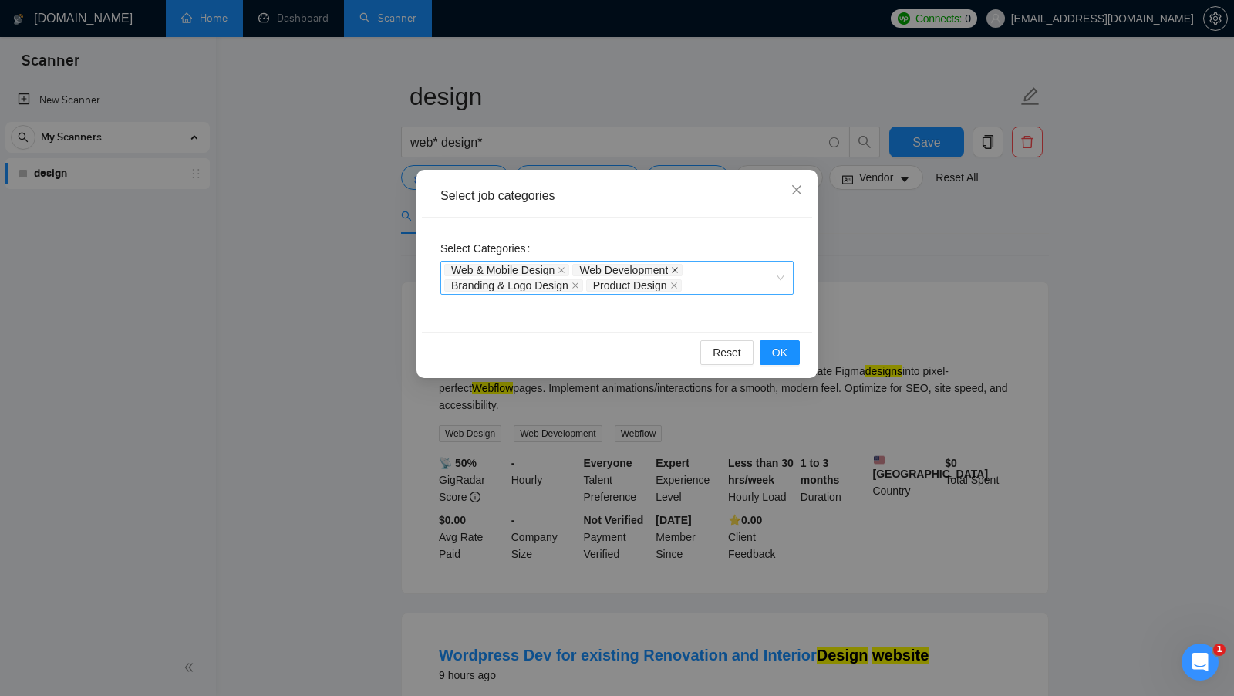
click at [678, 269] on icon "close" at bounding box center [675, 270] width 6 height 6
click at [791, 349] on button "OK" at bounding box center [780, 352] width 40 height 25
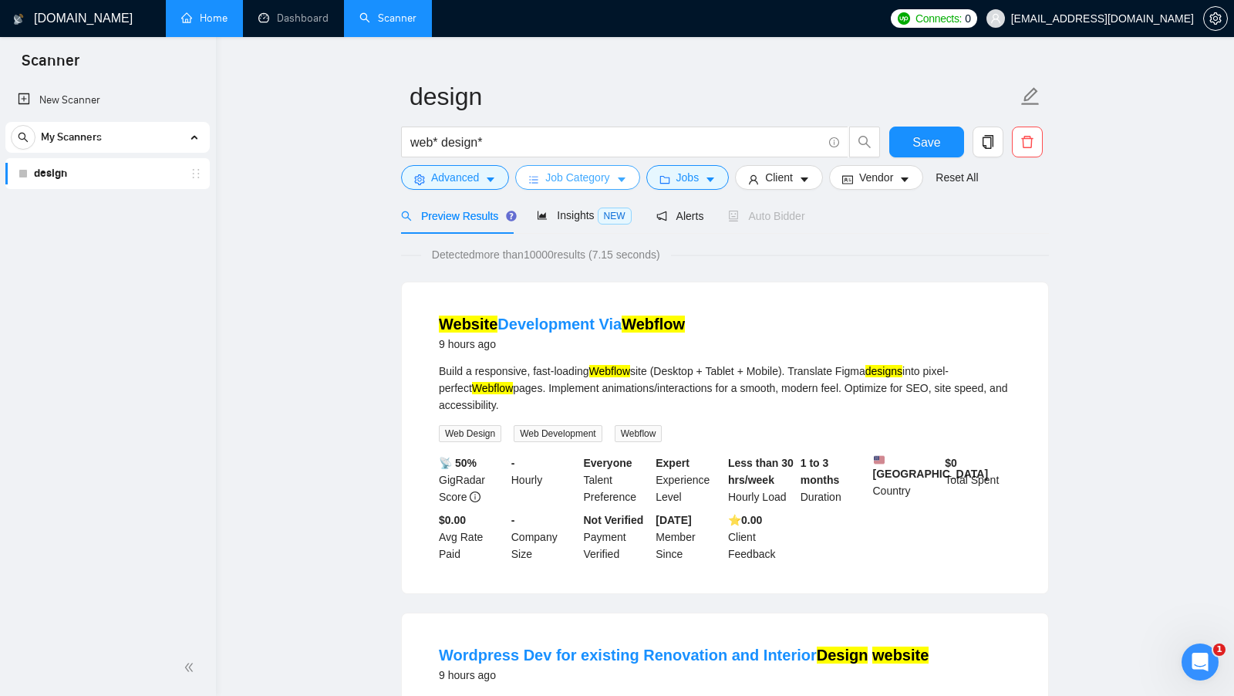
click at [627, 180] on icon "caret-down" at bounding box center [621, 179] width 11 height 11
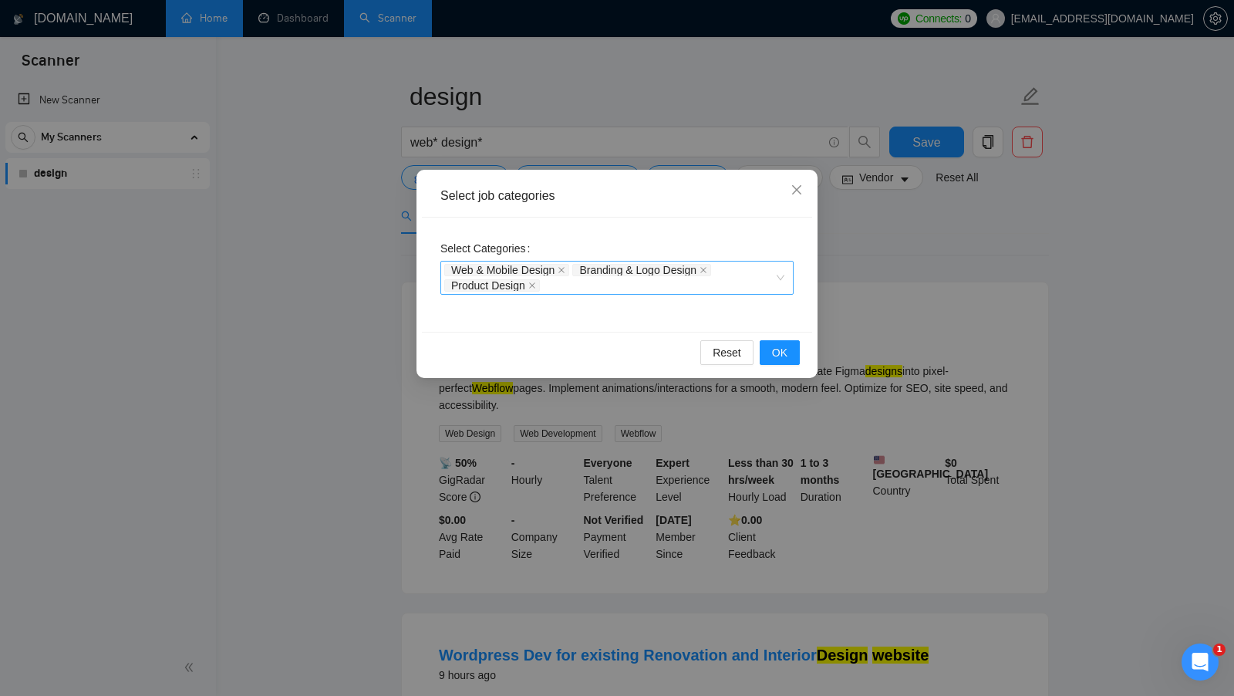
click at [705, 454] on div "Select job categories Select Categories Web & Mobile Design Branding & Logo Des…" at bounding box center [617, 348] width 1234 height 696
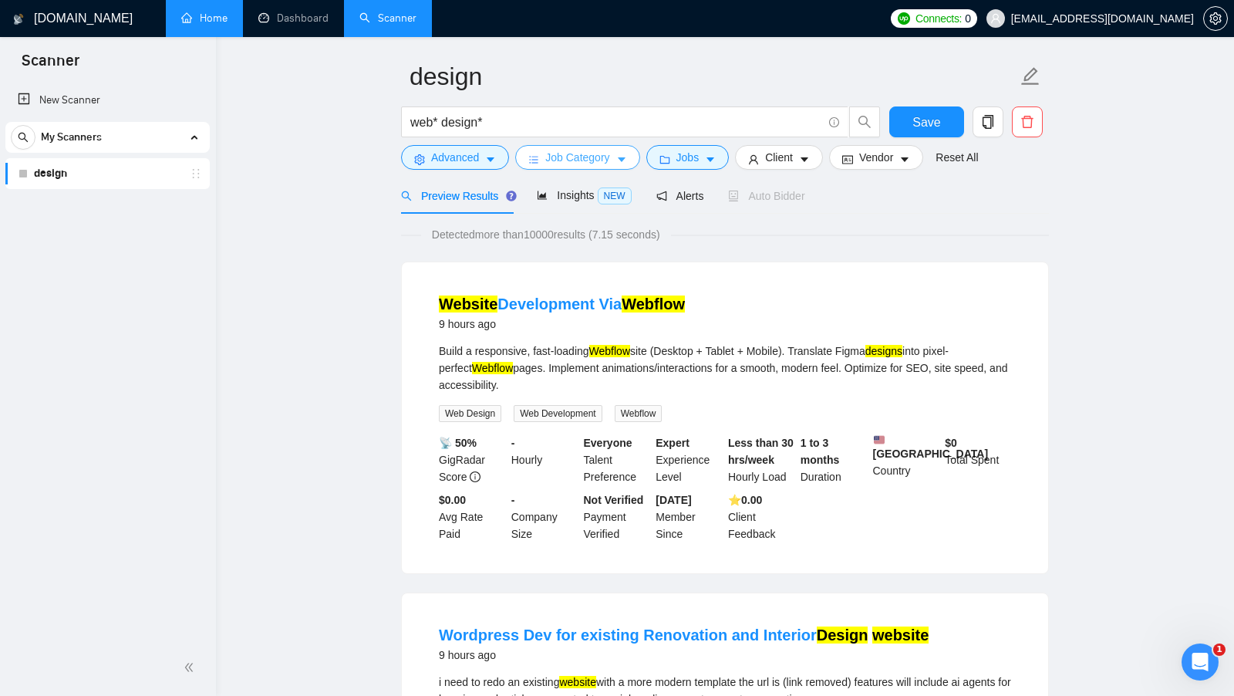
scroll to position [50, 0]
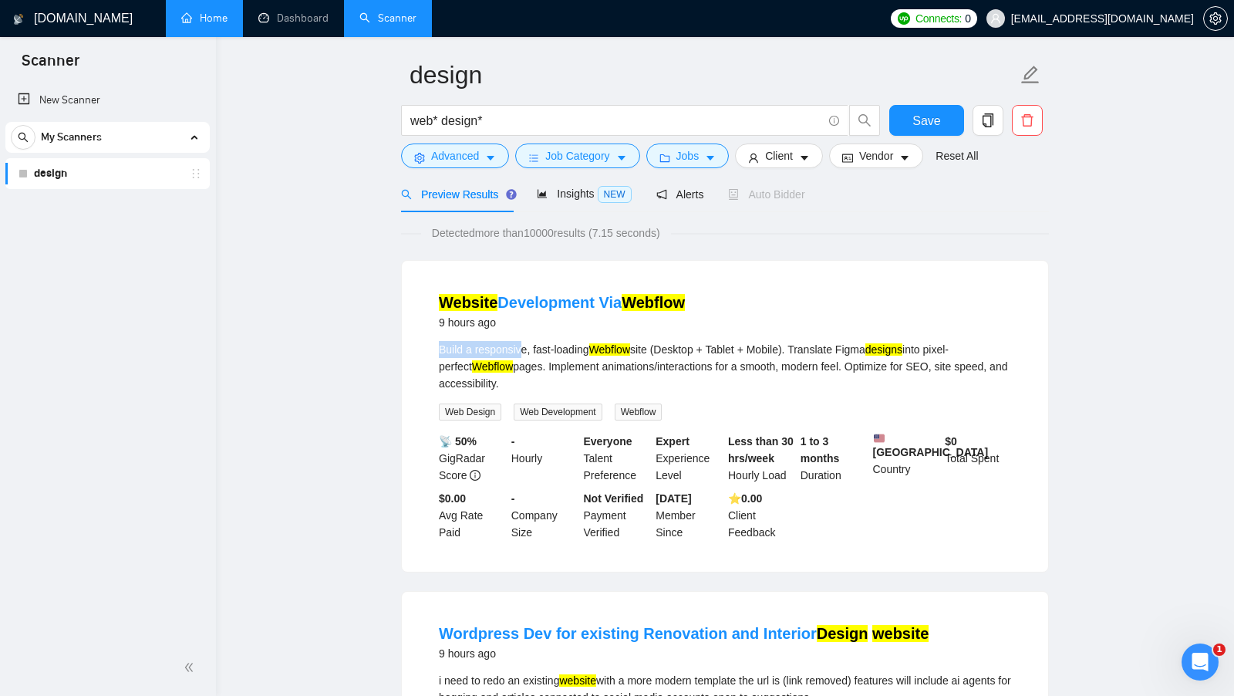
drag, startPoint x: 440, startPoint y: 349, endPoint x: 522, endPoint y: 350, distance: 82.5
click at [522, 350] on div "Build a responsive, fast-loading Webflow site (Desktop + Tablet + Mobile). Tran…" at bounding box center [725, 366] width 572 height 51
click at [619, 346] on mark "Webflow" at bounding box center [609, 349] width 41 height 12
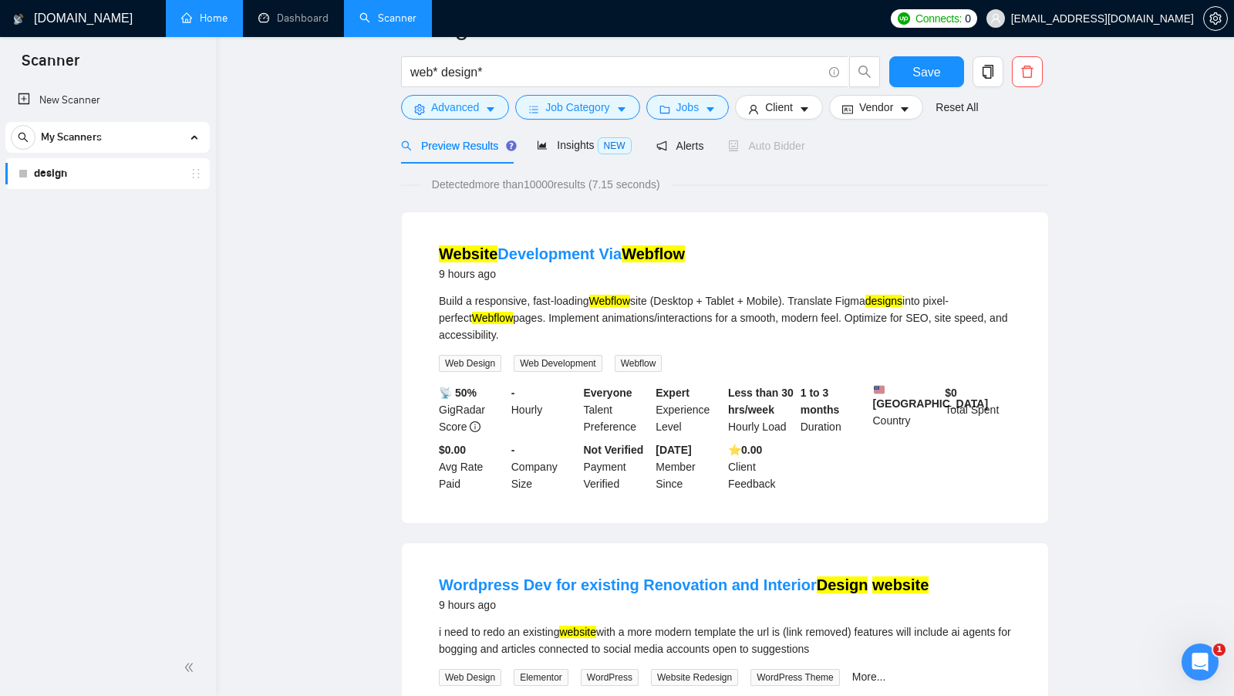
scroll to position [32, 0]
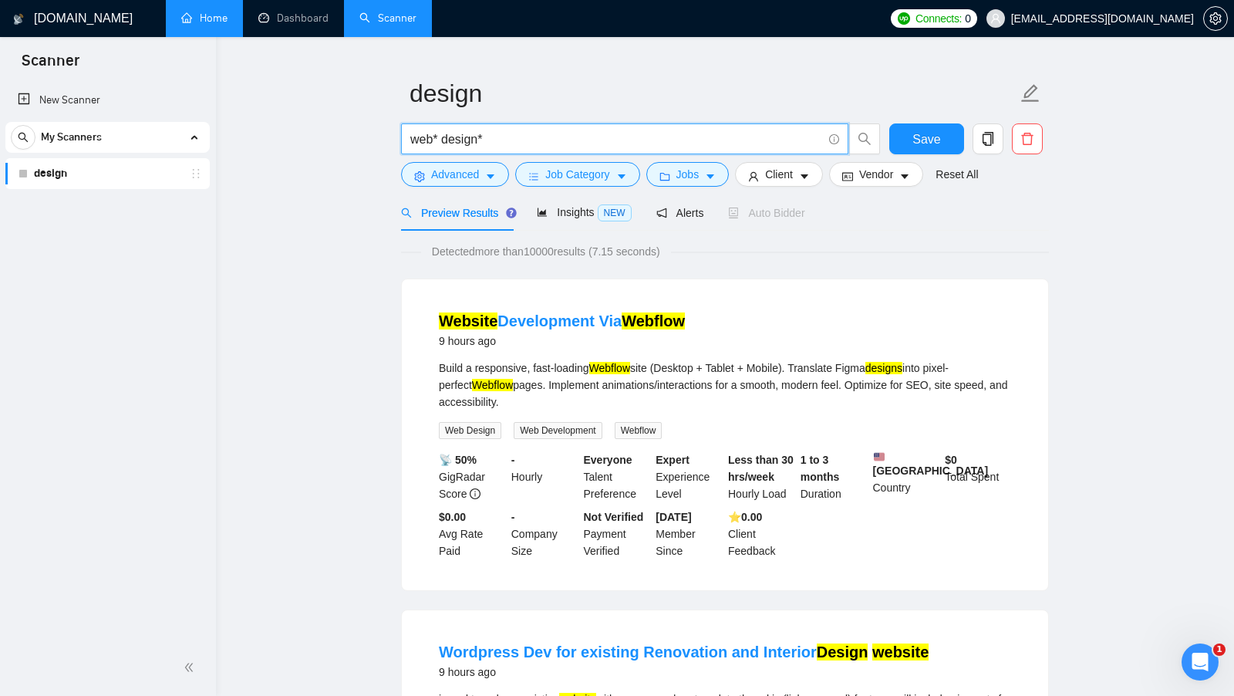
click at [526, 139] on input "web* design*" at bounding box center [616, 139] width 412 height 19
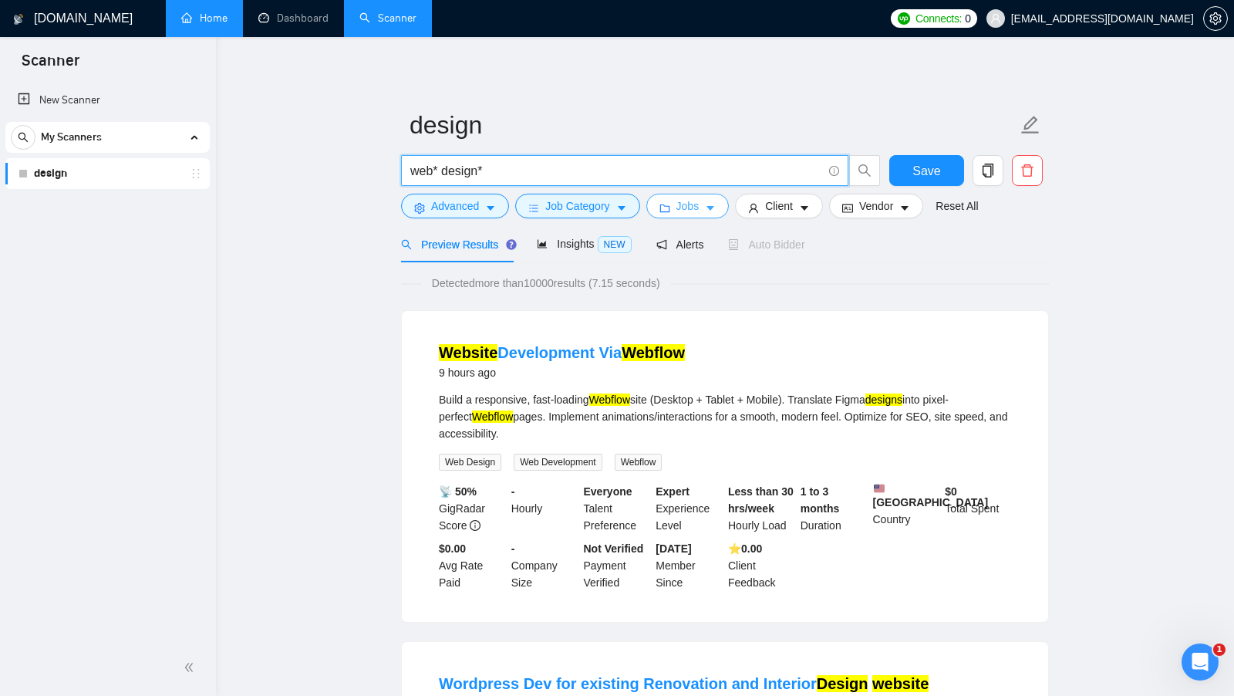
click at [686, 206] on span "Jobs" at bounding box center [687, 205] width 23 height 17
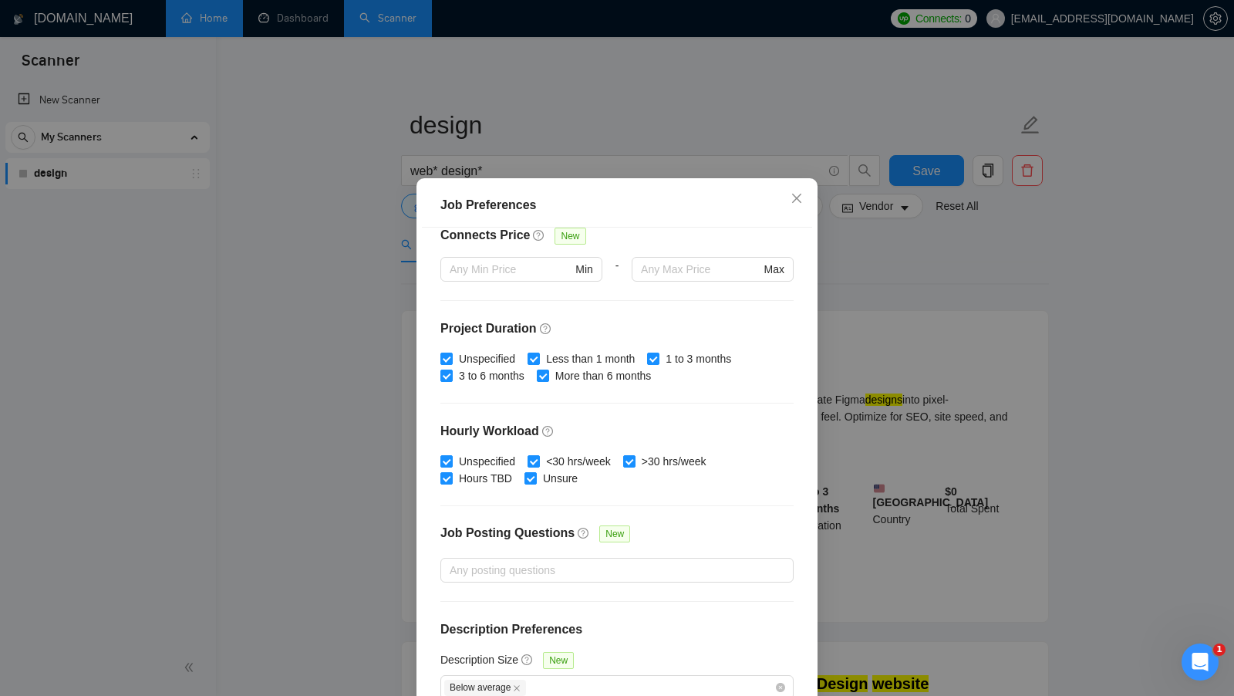
scroll to position [86, 0]
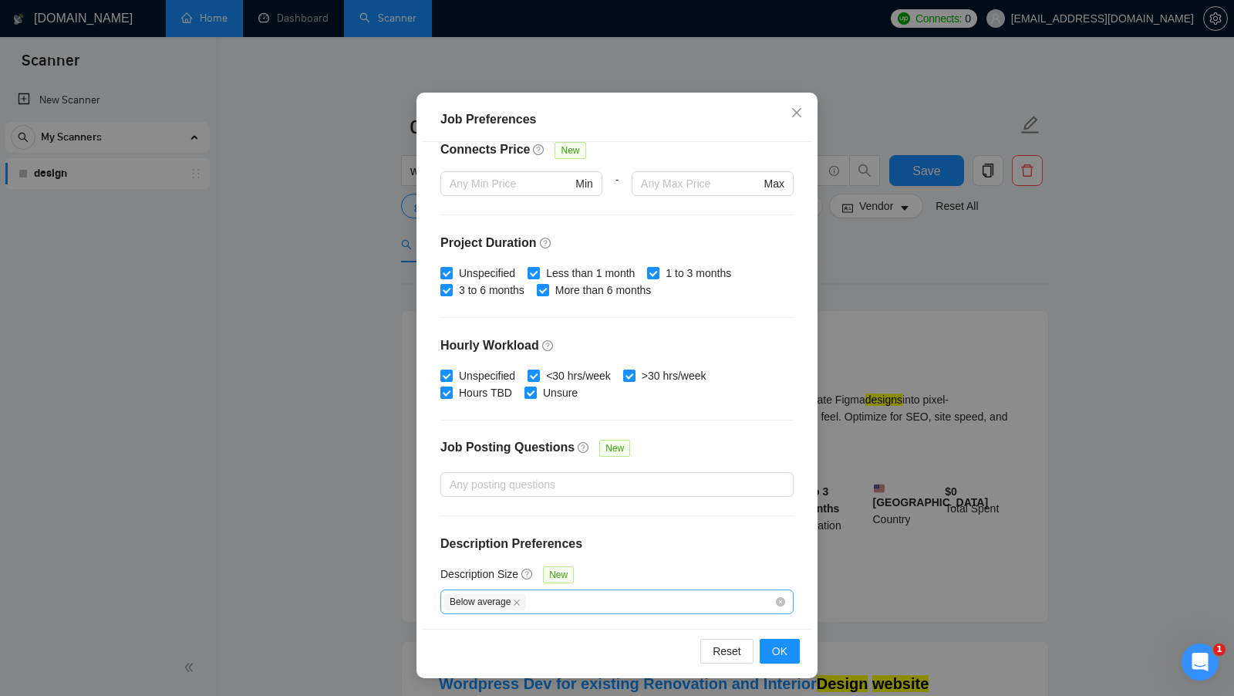
click at [520, 599] on icon "close" at bounding box center [517, 602] width 6 height 6
click at [572, 598] on div at bounding box center [609, 601] width 330 height 19
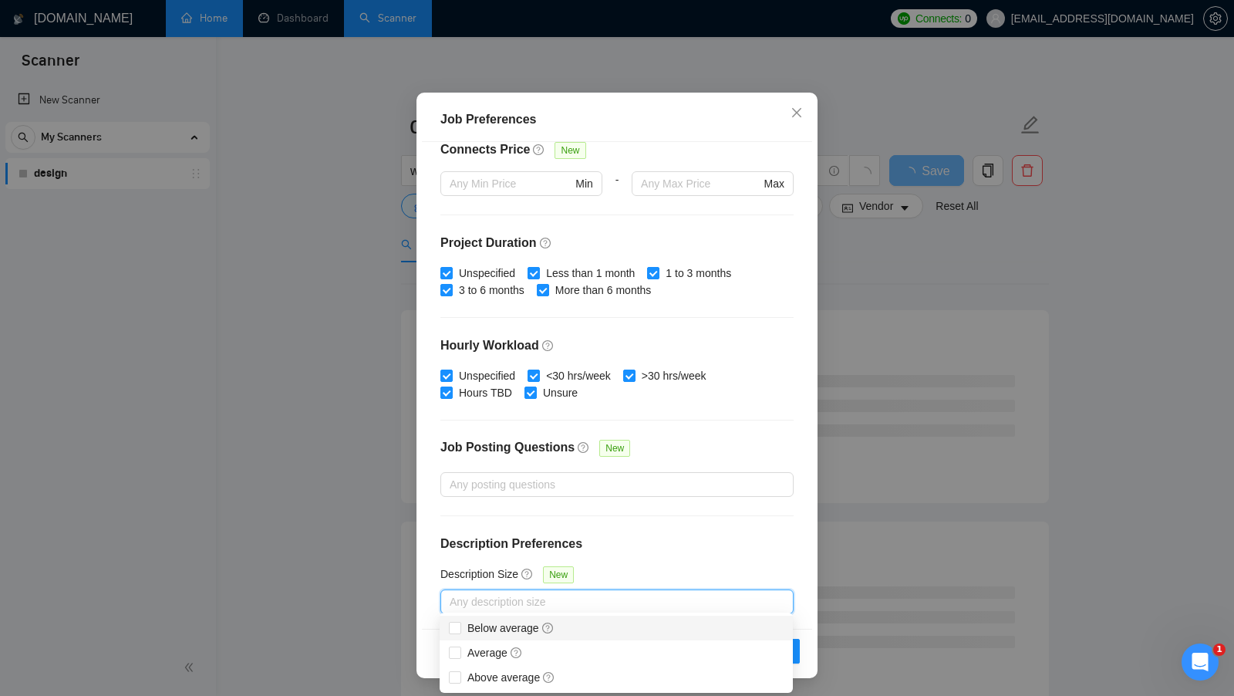
click at [716, 568] on div "Description Size New" at bounding box center [616, 577] width 353 height 24
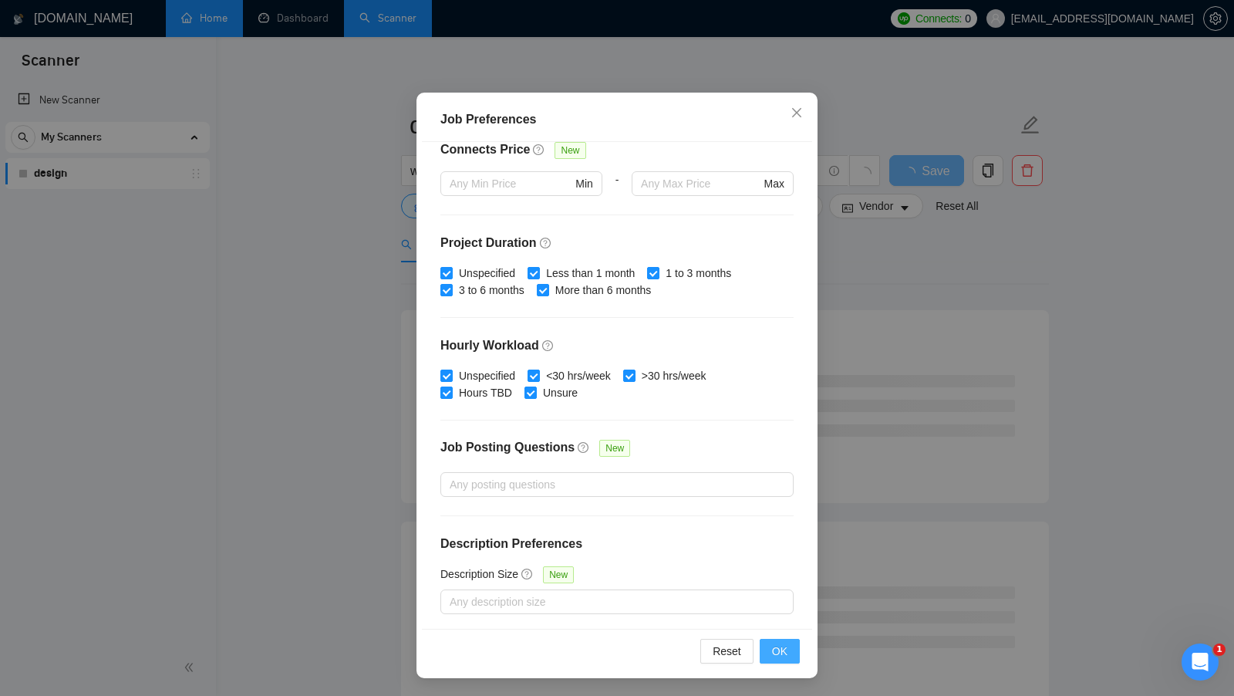
click at [777, 649] on span "OK" at bounding box center [779, 650] width 15 height 17
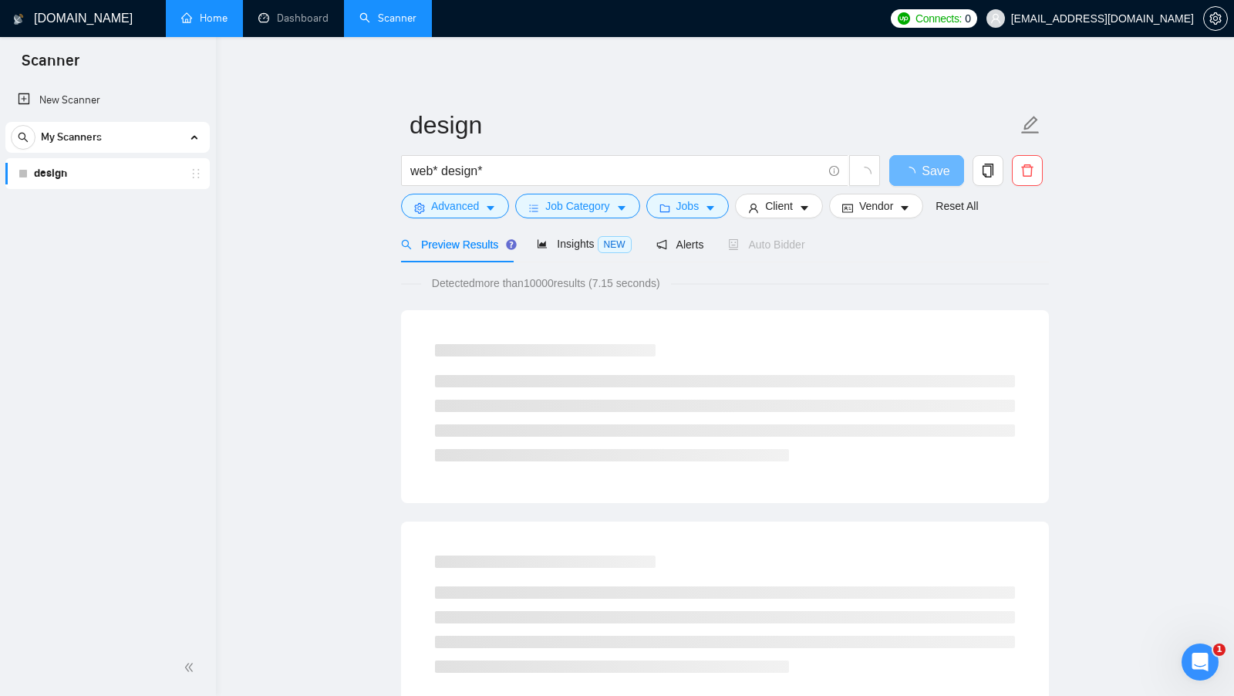
scroll to position [0, 0]
click at [710, 208] on icon "caret-down" at bounding box center [710, 208] width 11 height 11
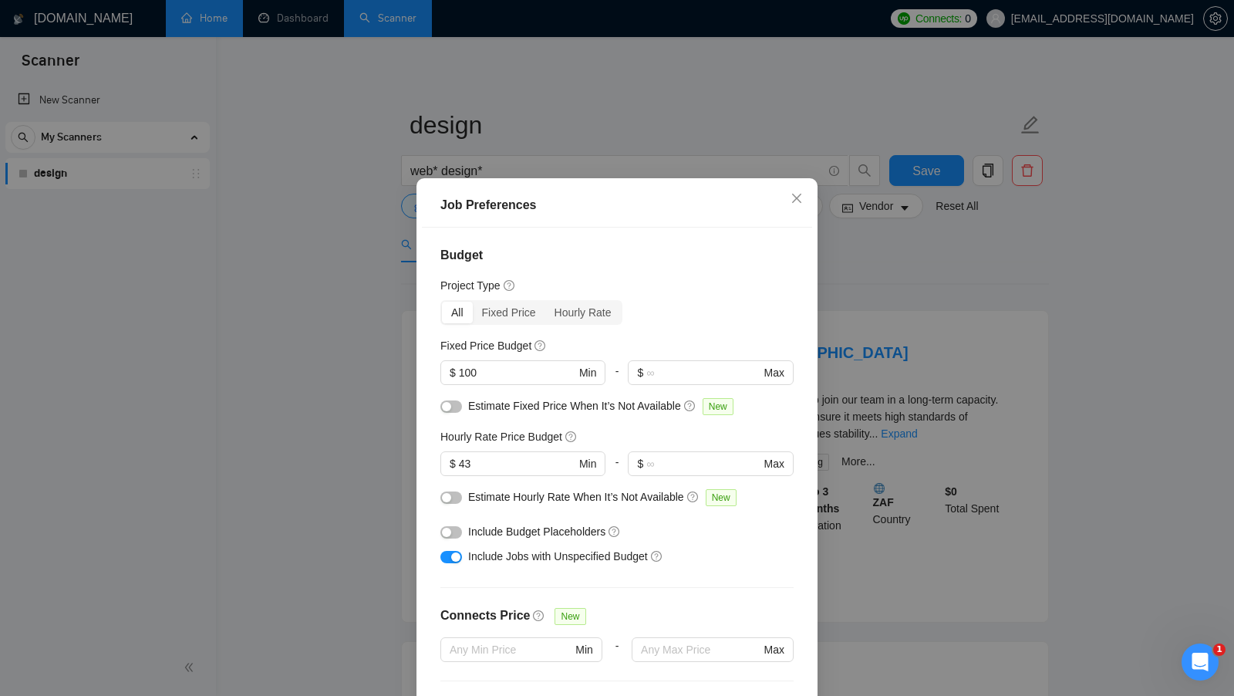
click at [515, 201] on div "Job Preferences" at bounding box center [616, 205] width 353 height 19
click at [612, 208] on div "Job Preferences" at bounding box center [616, 205] width 353 height 19
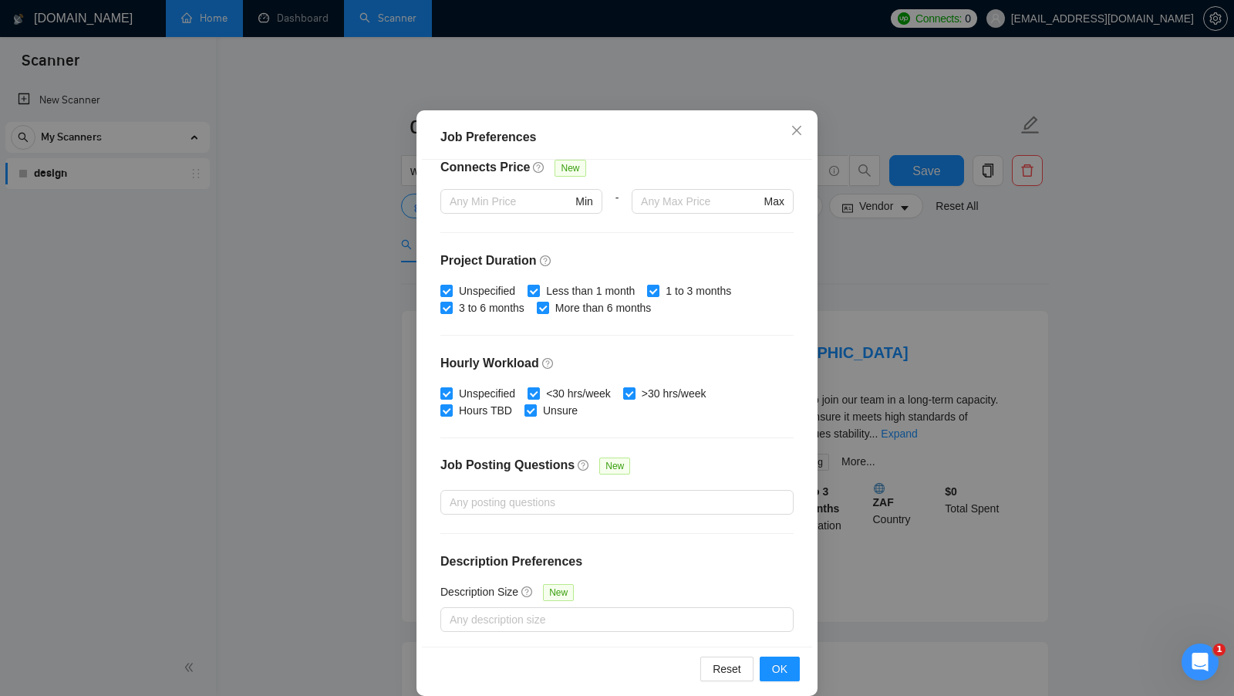
scroll to position [86, 0]
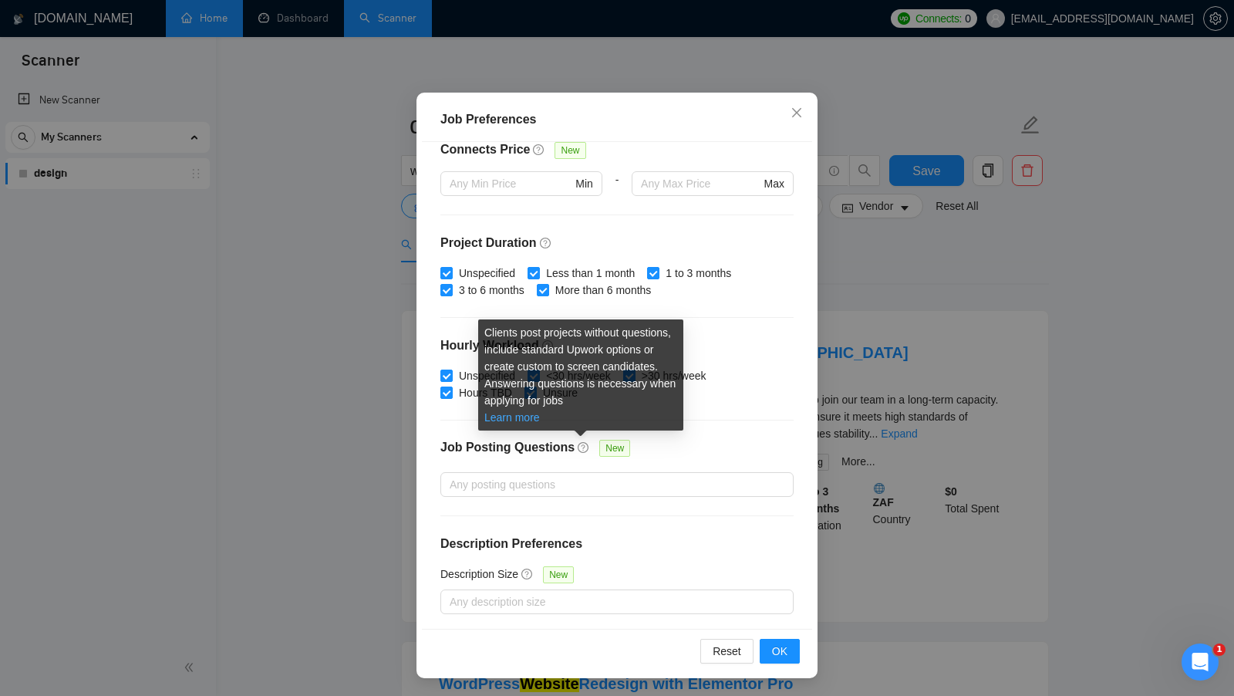
click at [529, 420] on link "Learn more" at bounding box center [512, 417] width 56 height 12
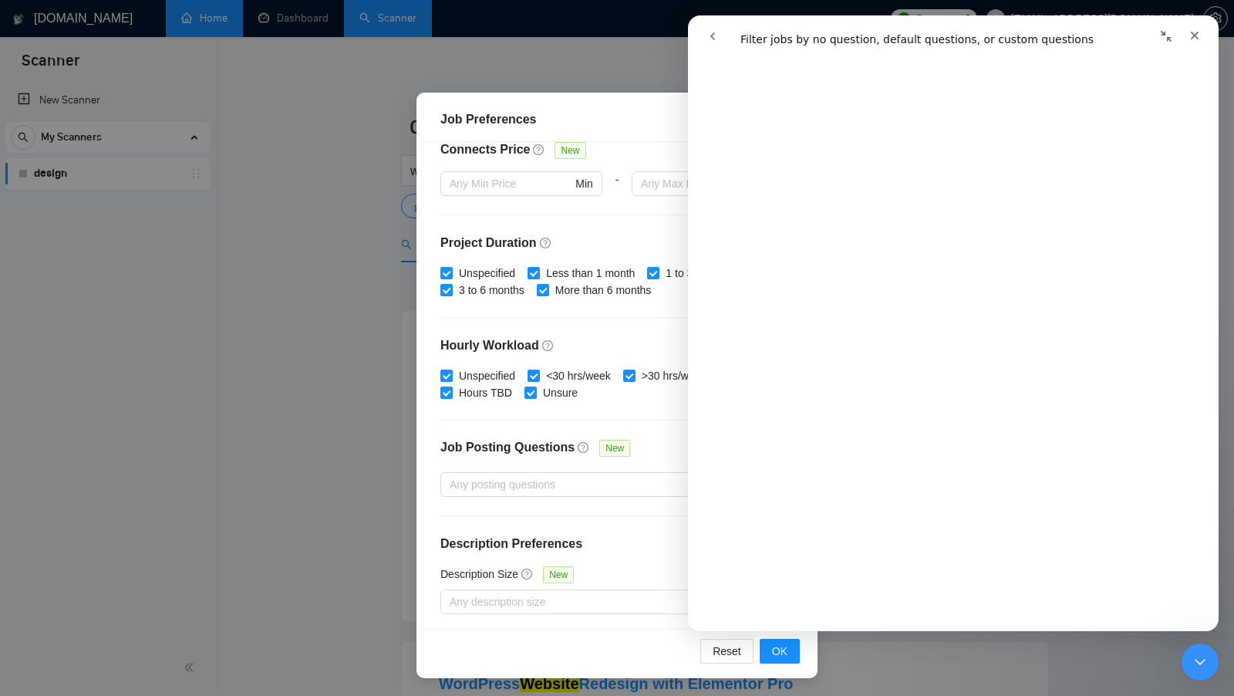
scroll to position [646, 0]
click at [1199, 659] on icon "Закрити програму для спілкування Intercom" at bounding box center [1197, 659] width 11 height 6
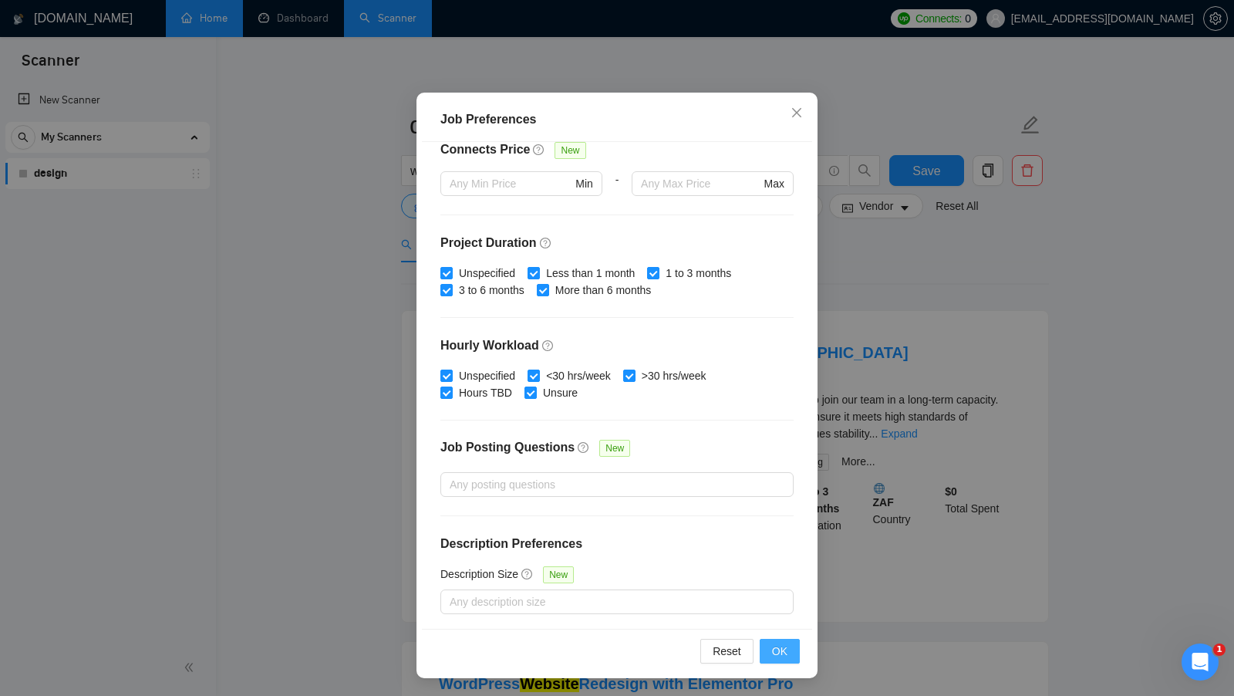
click at [791, 649] on button "OK" at bounding box center [780, 651] width 40 height 25
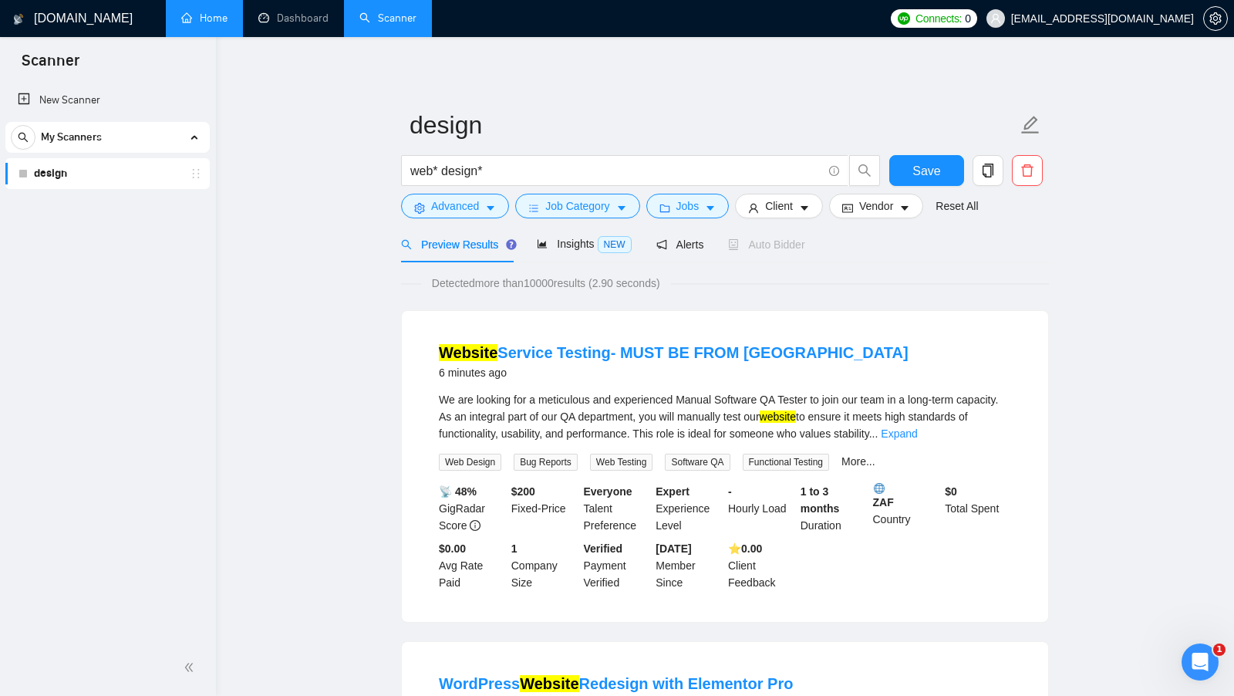
scroll to position [0, 0]
click at [770, 201] on span "Client" at bounding box center [779, 205] width 28 height 17
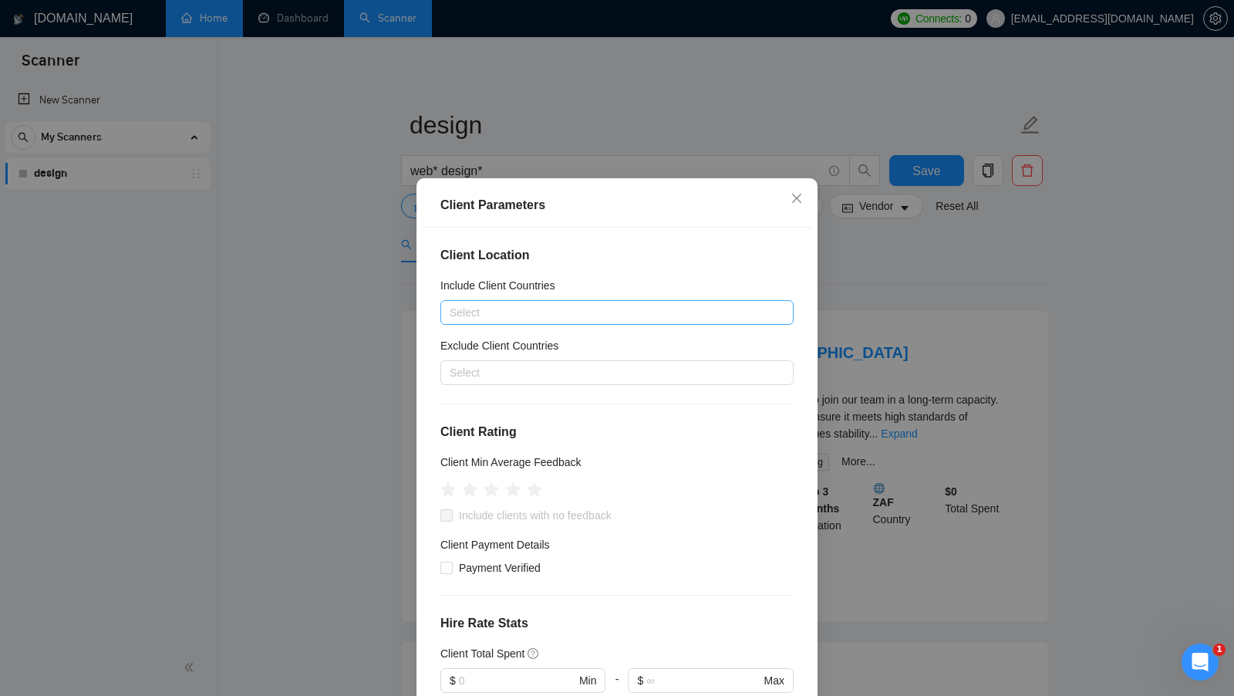
click at [609, 301] on div "Select" at bounding box center [616, 312] width 353 height 25
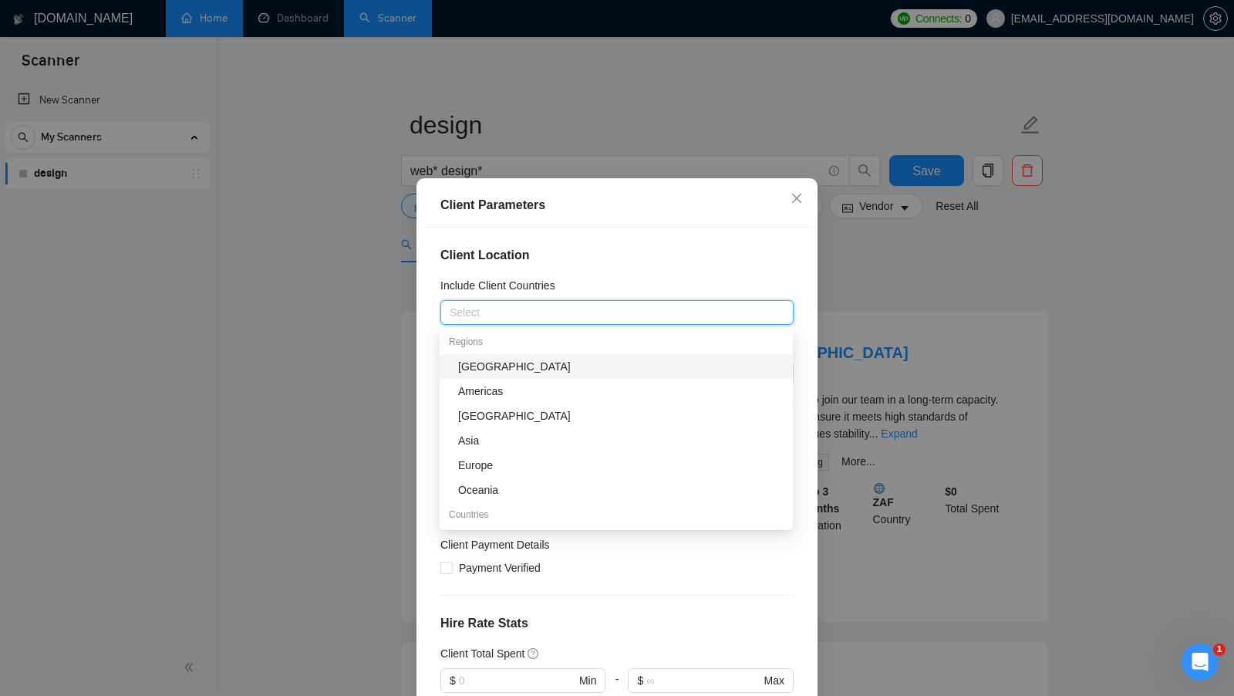
click at [637, 278] on div "Include Client Countries" at bounding box center [616, 288] width 353 height 23
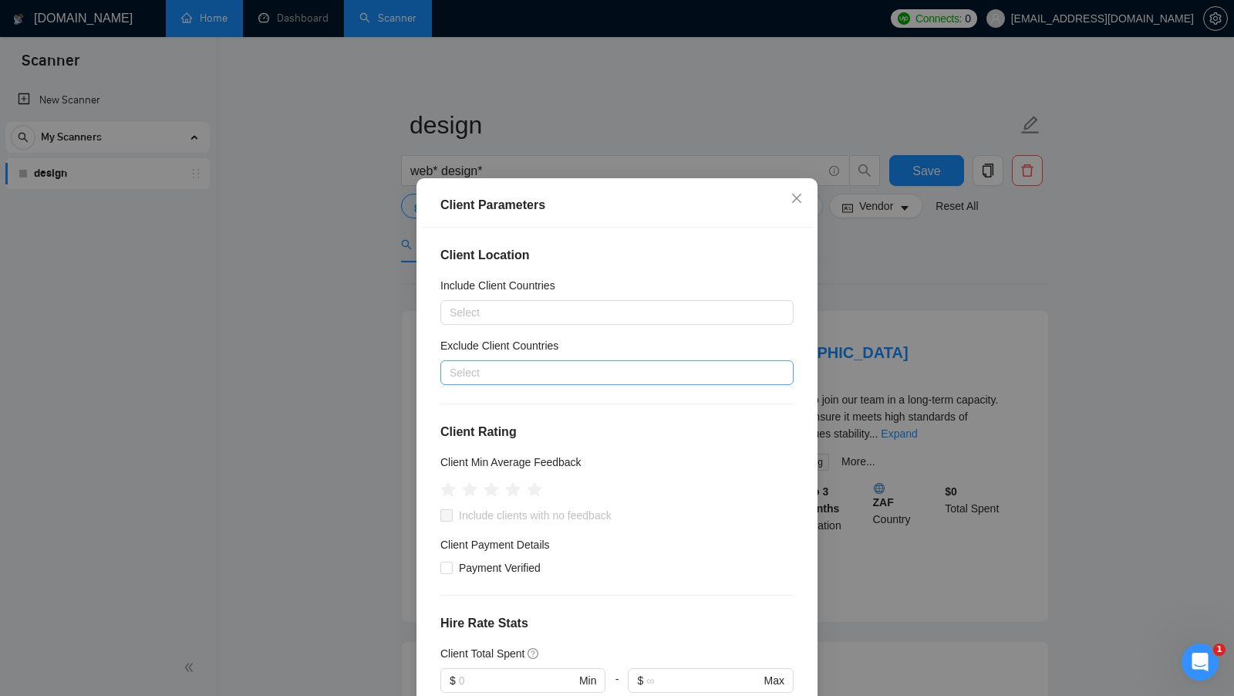
click at [543, 369] on div at bounding box center [609, 372] width 330 height 19
click at [583, 363] on div at bounding box center [609, 372] width 330 height 19
type input "ш"
type input "indi"
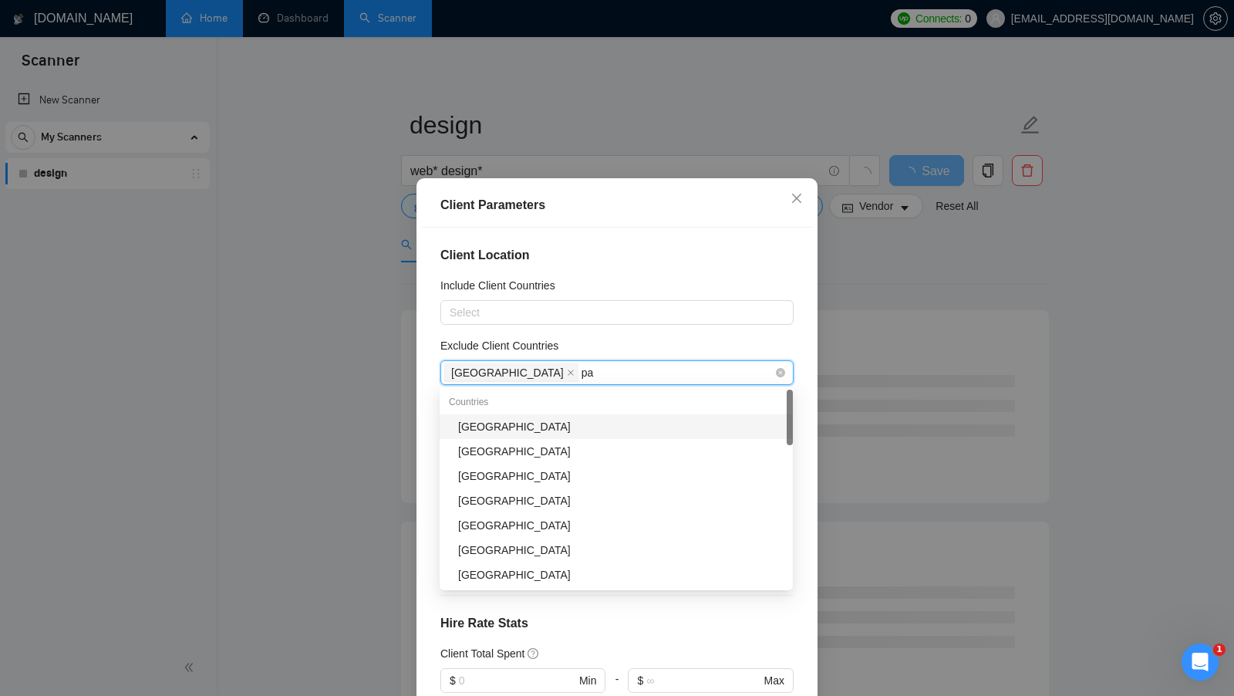
type input "pak"
type input "v"
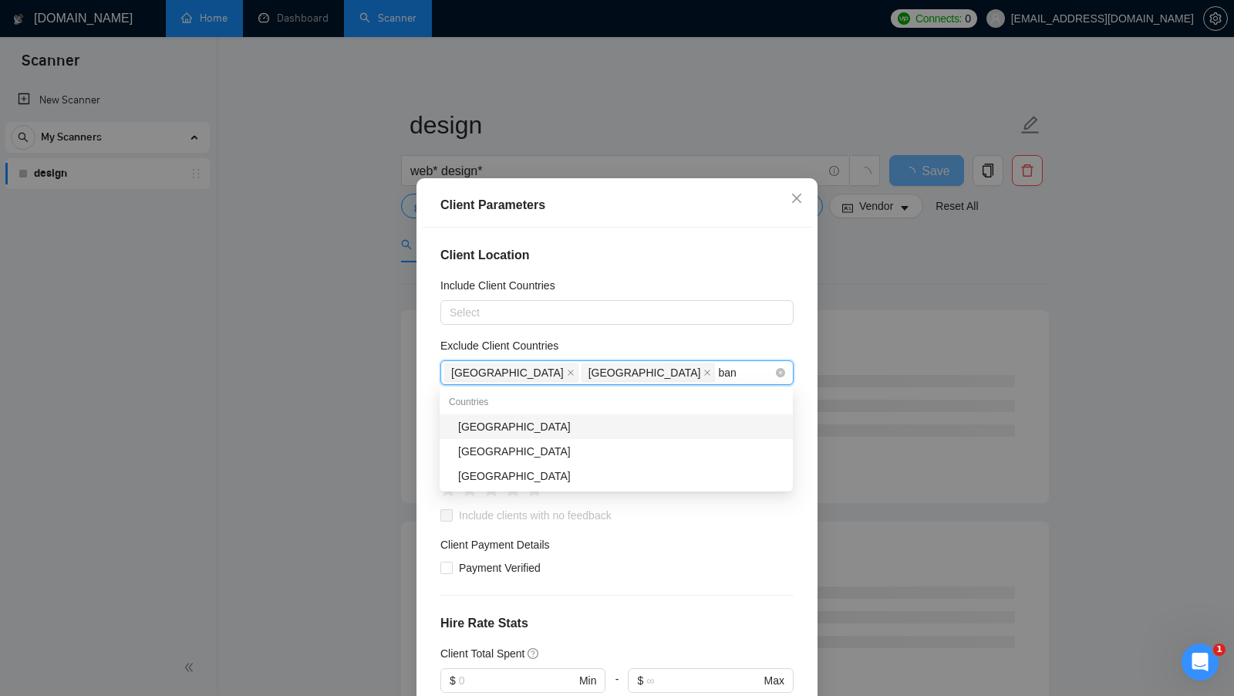
type input "bang"
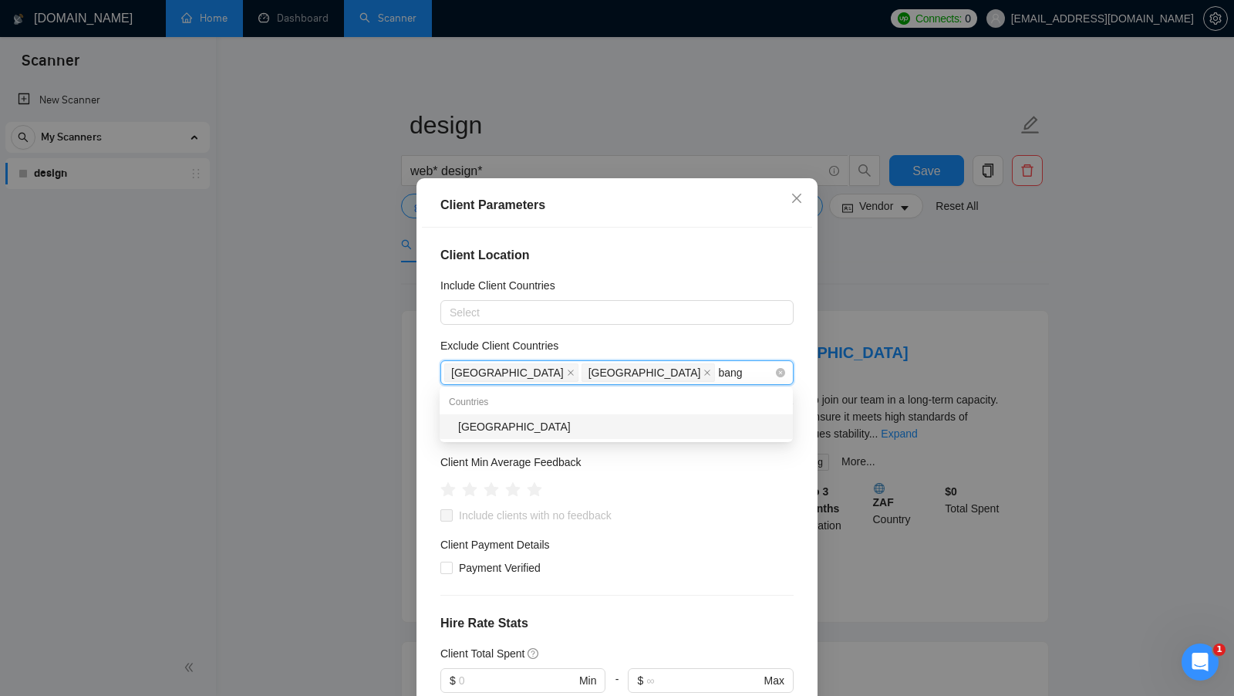
drag, startPoint x: 782, startPoint y: 373, endPoint x: 770, endPoint y: 366, distance: 14.2
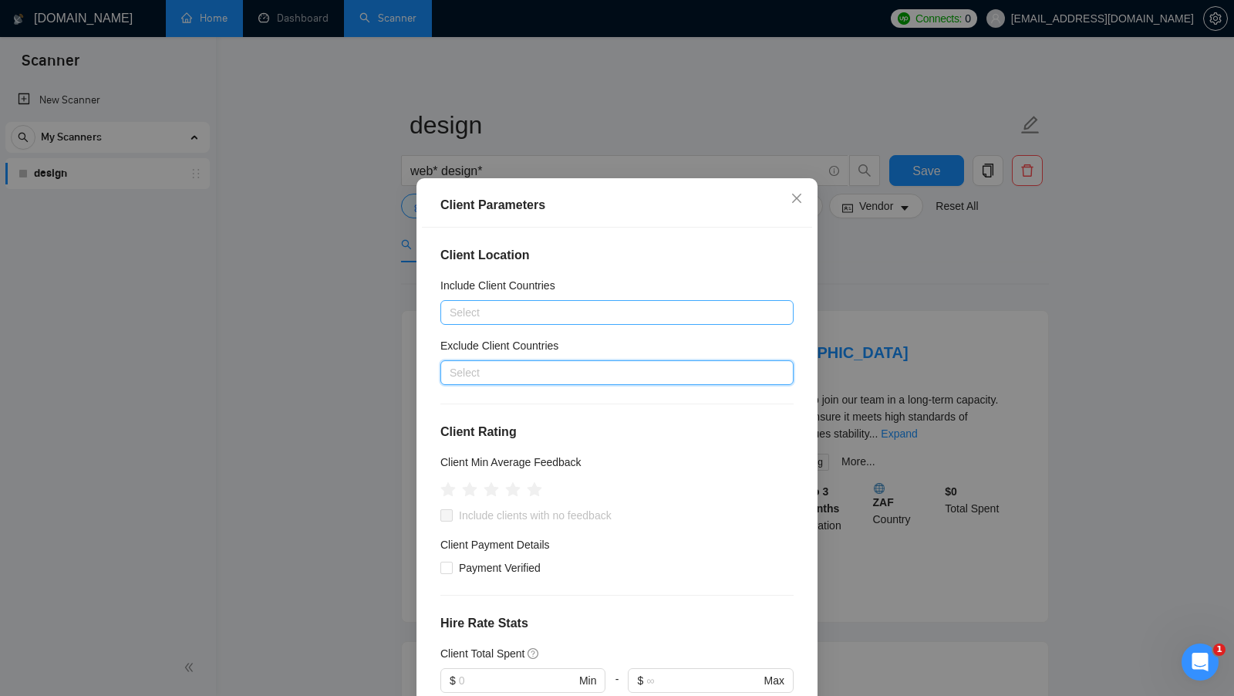
click at [664, 316] on div at bounding box center [609, 312] width 330 height 19
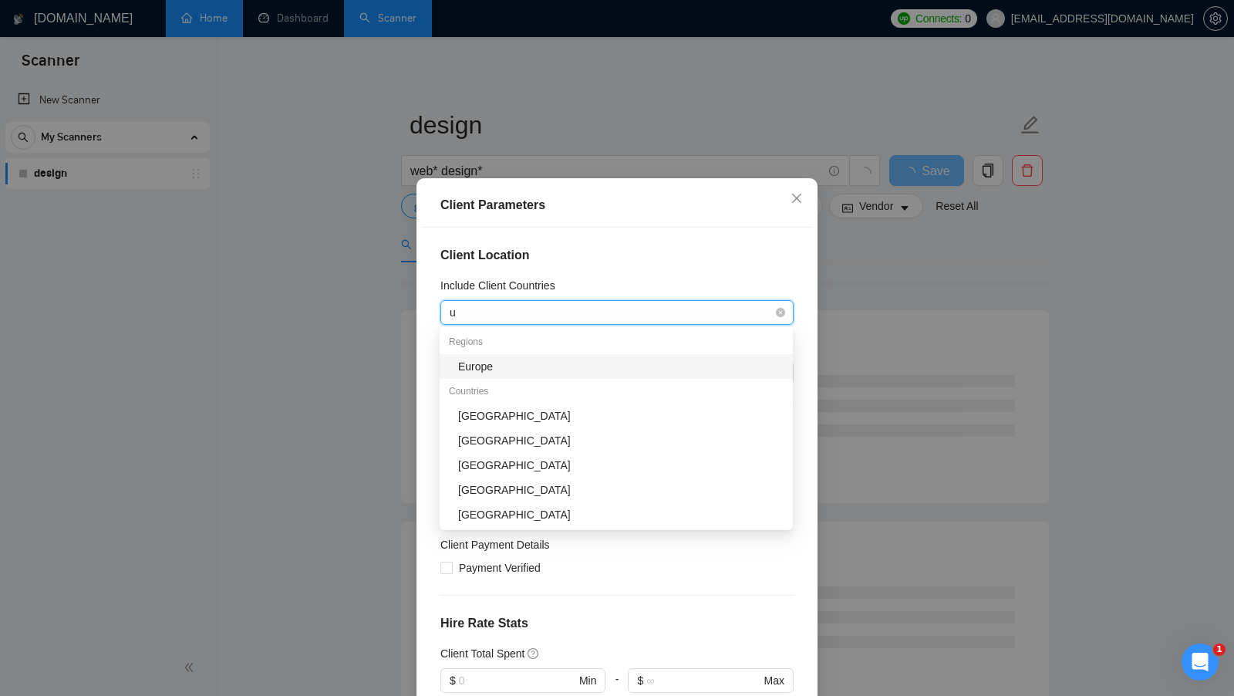
type input "un"
click at [725, 280] on div "Include Client Countries" at bounding box center [616, 288] width 353 height 23
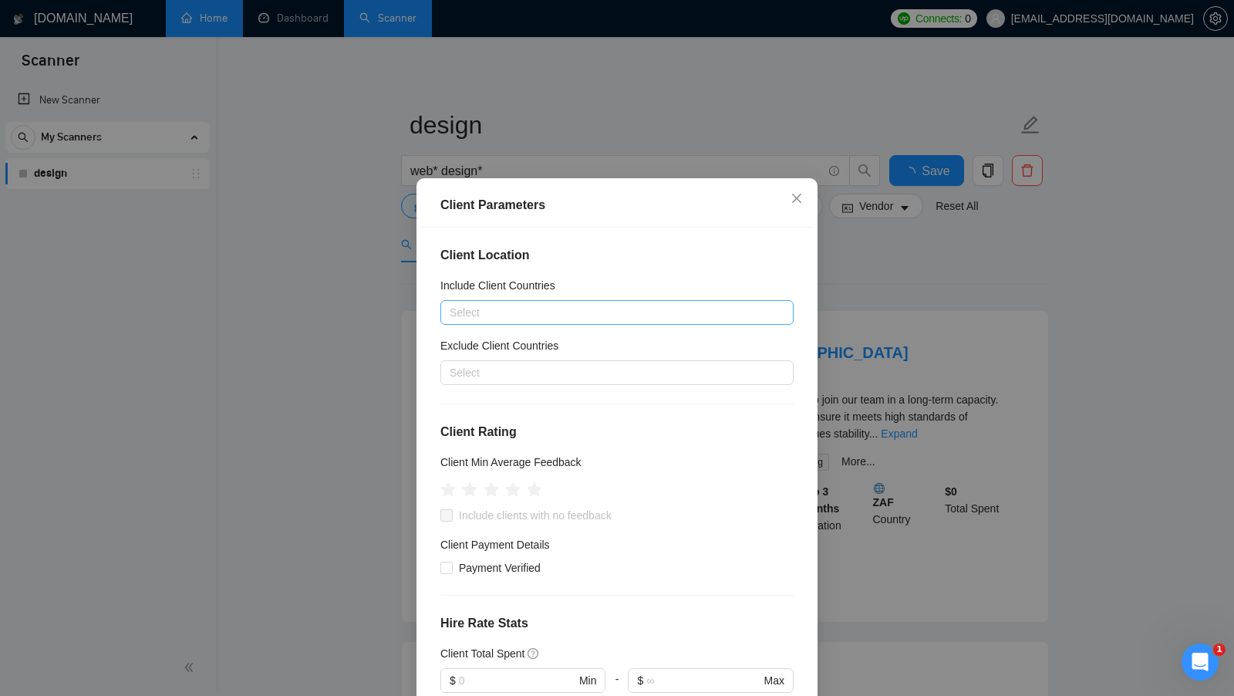
scroll to position [2, 0]
click at [589, 311] on div at bounding box center [609, 311] width 330 height 19
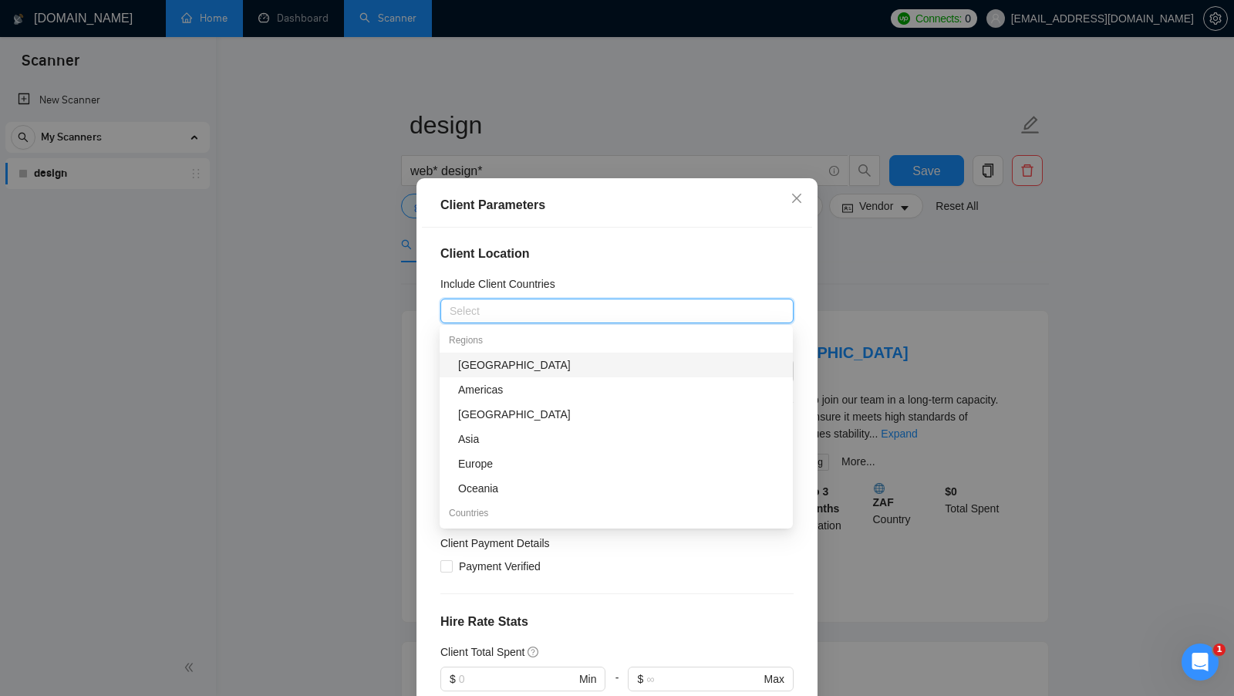
click at [649, 287] on div "Include Client Countries" at bounding box center [616, 286] width 353 height 23
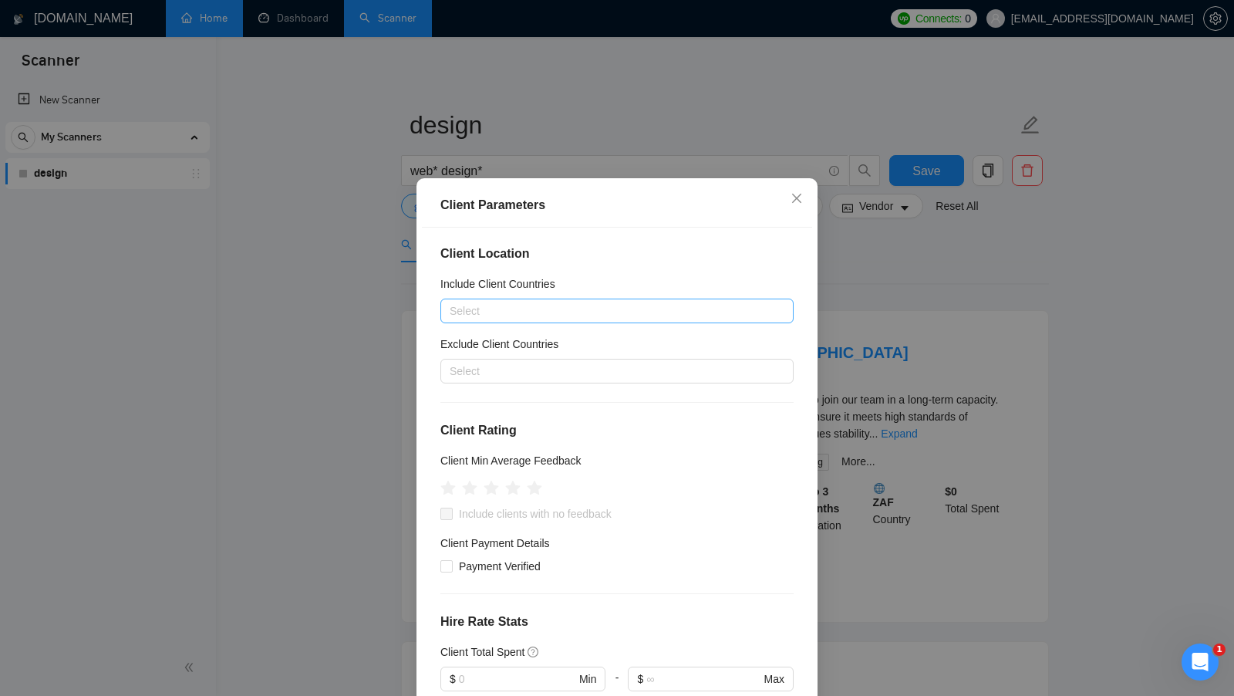
click at [534, 306] on div at bounding box center [609, 311] width 330 height 19
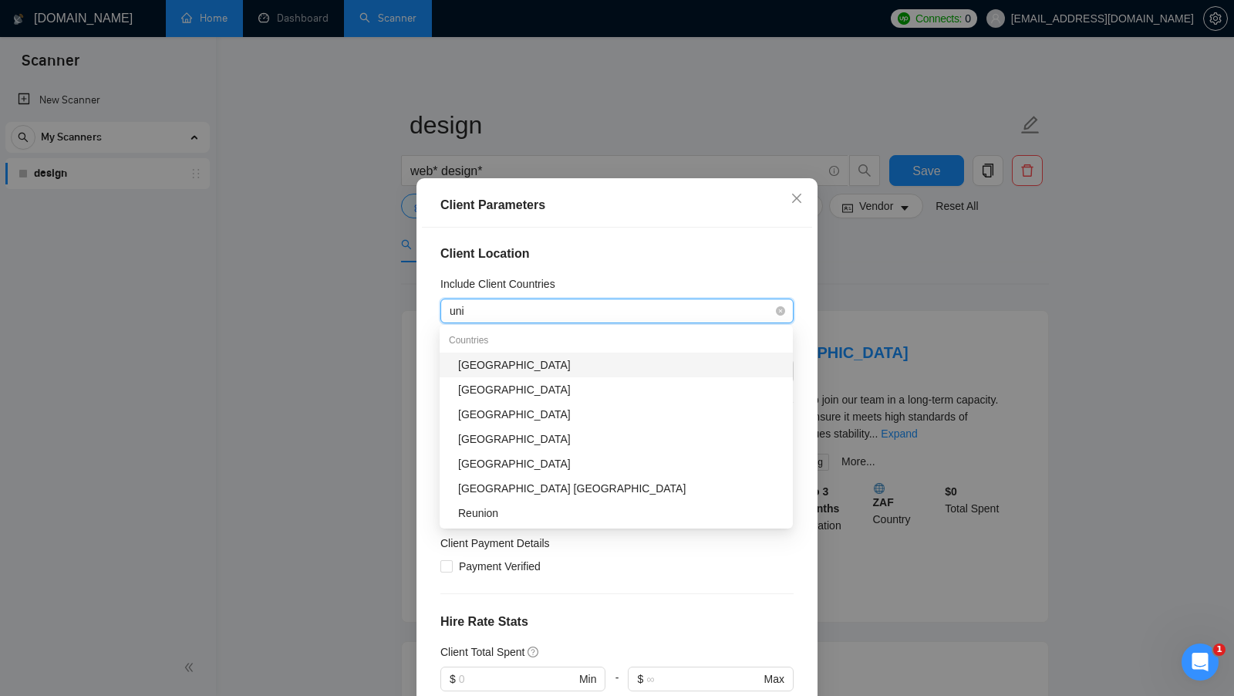
type input "unit"
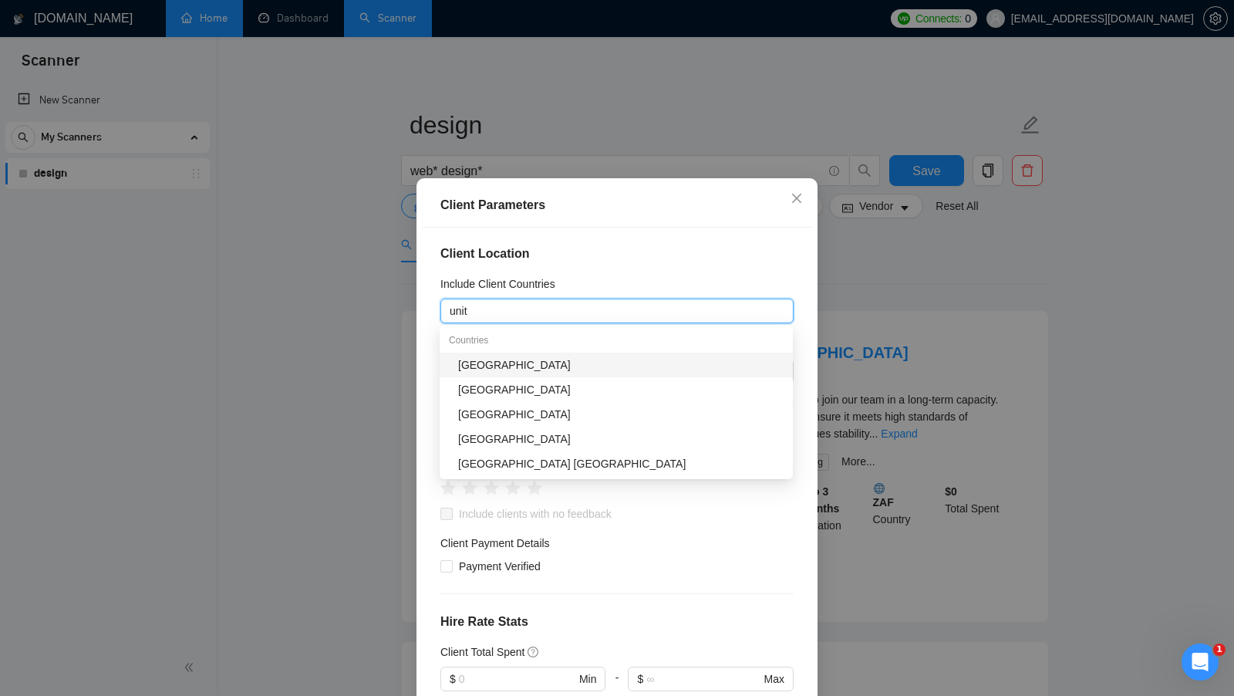
click at [576, 366] on div "United States" at bounding box center [620, 364] width 325 height 17
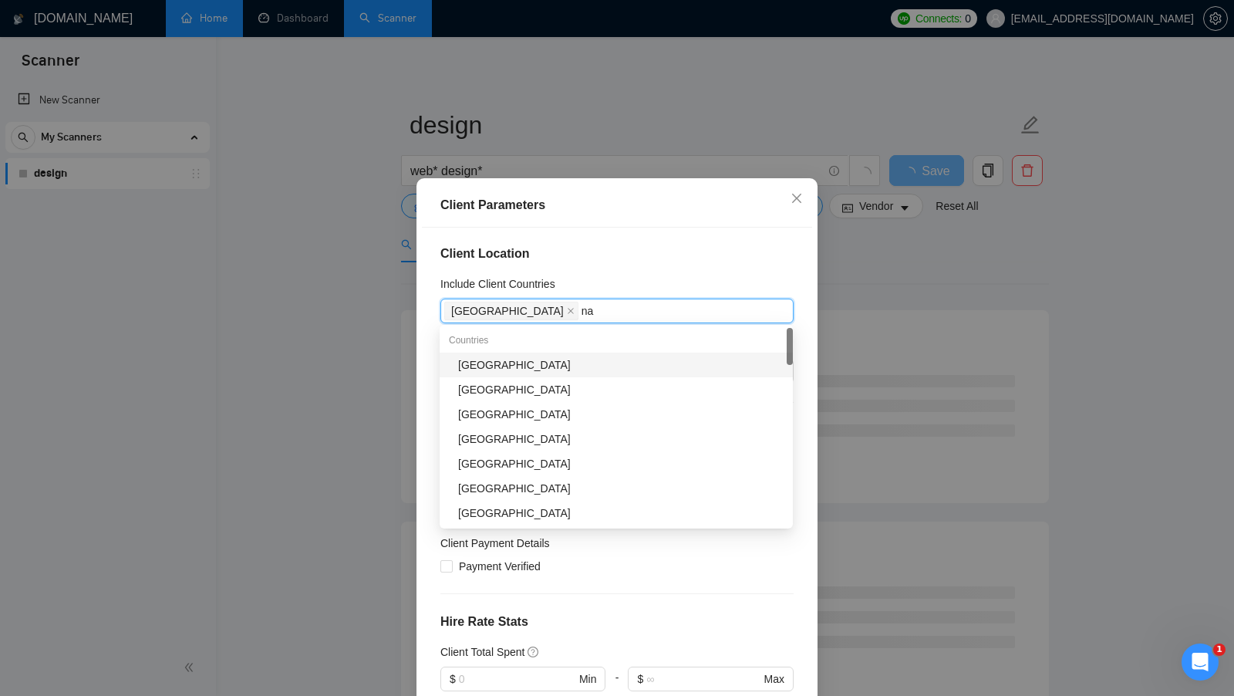
type input "n"
type input "can"
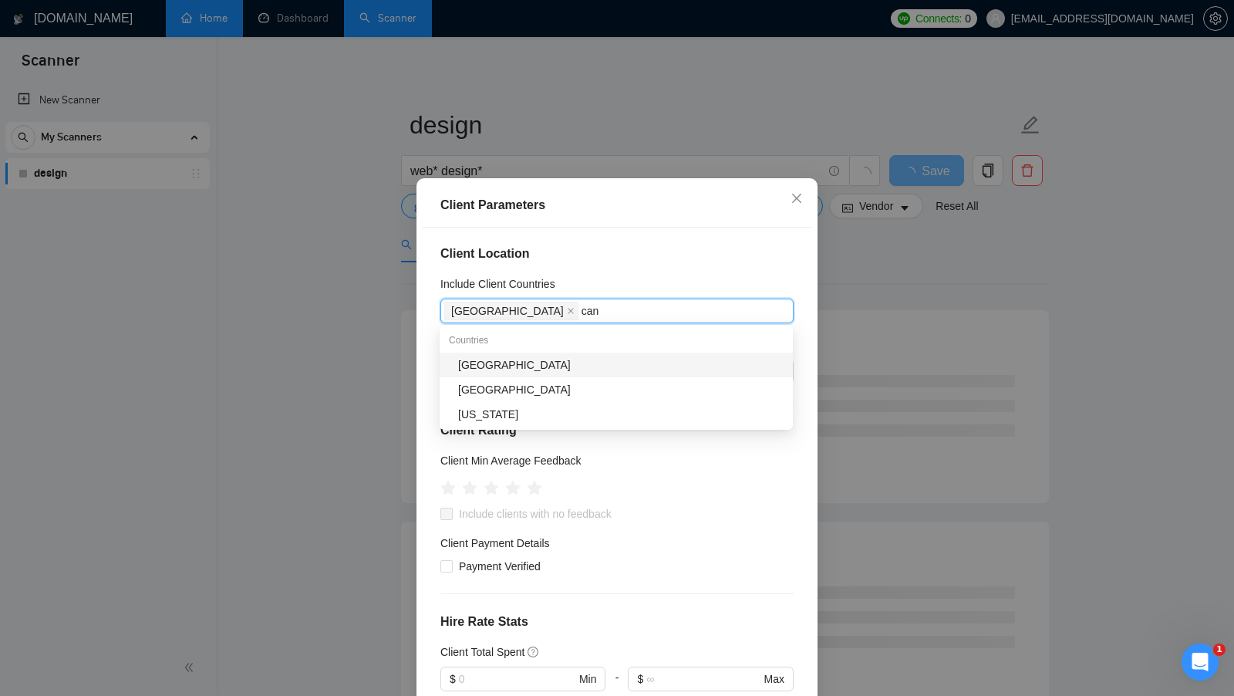
click at [589, 366] on div "Canada" at bounding box center [620, 364] width 325 height 17
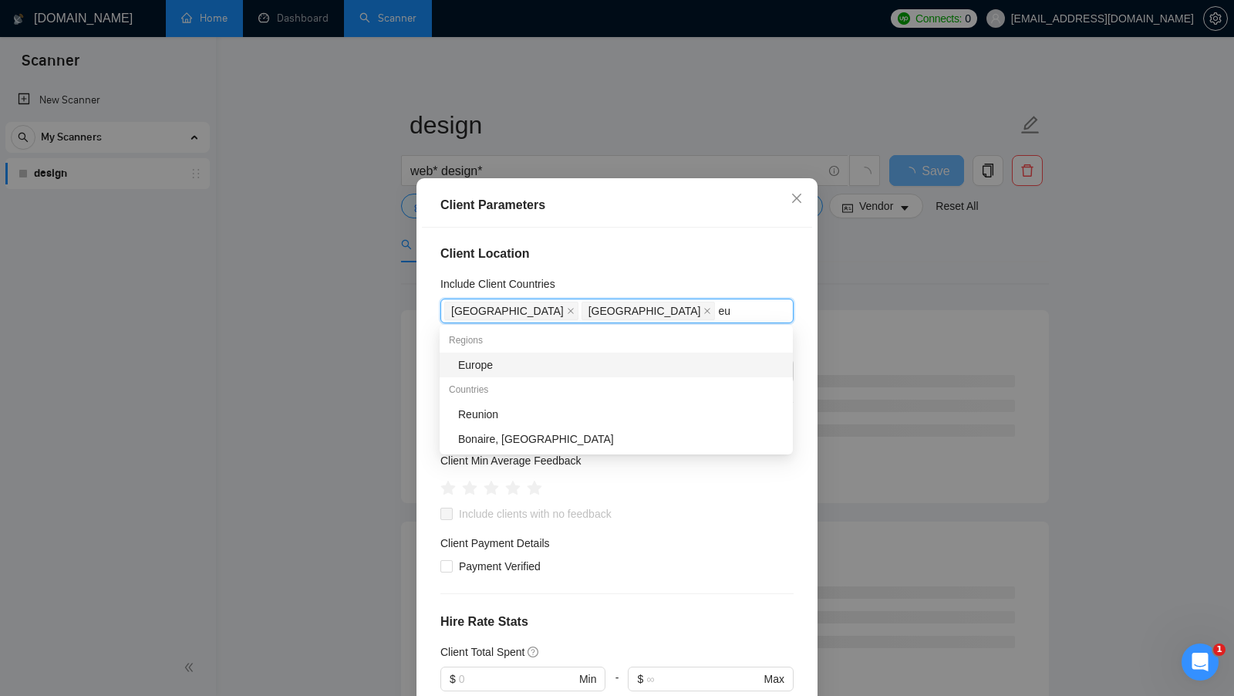
type input "eur"
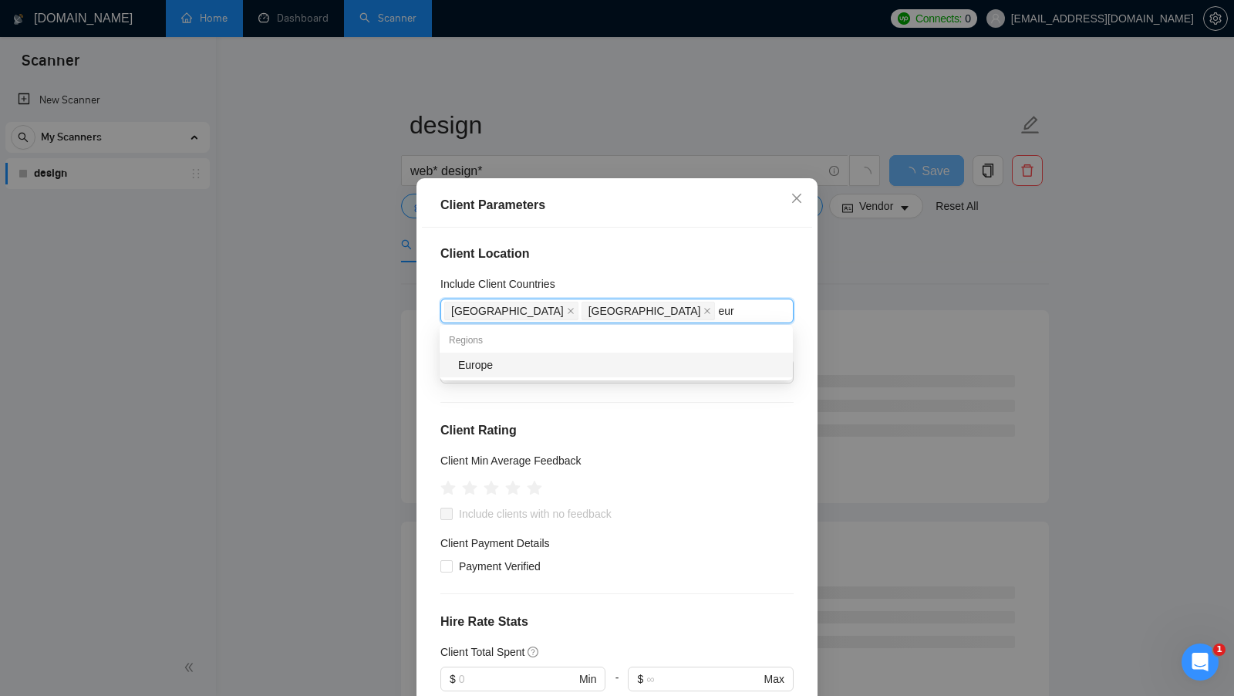
click at [631, 369] on div "Europe" at bounding box center [620, 364] width 325 height 17
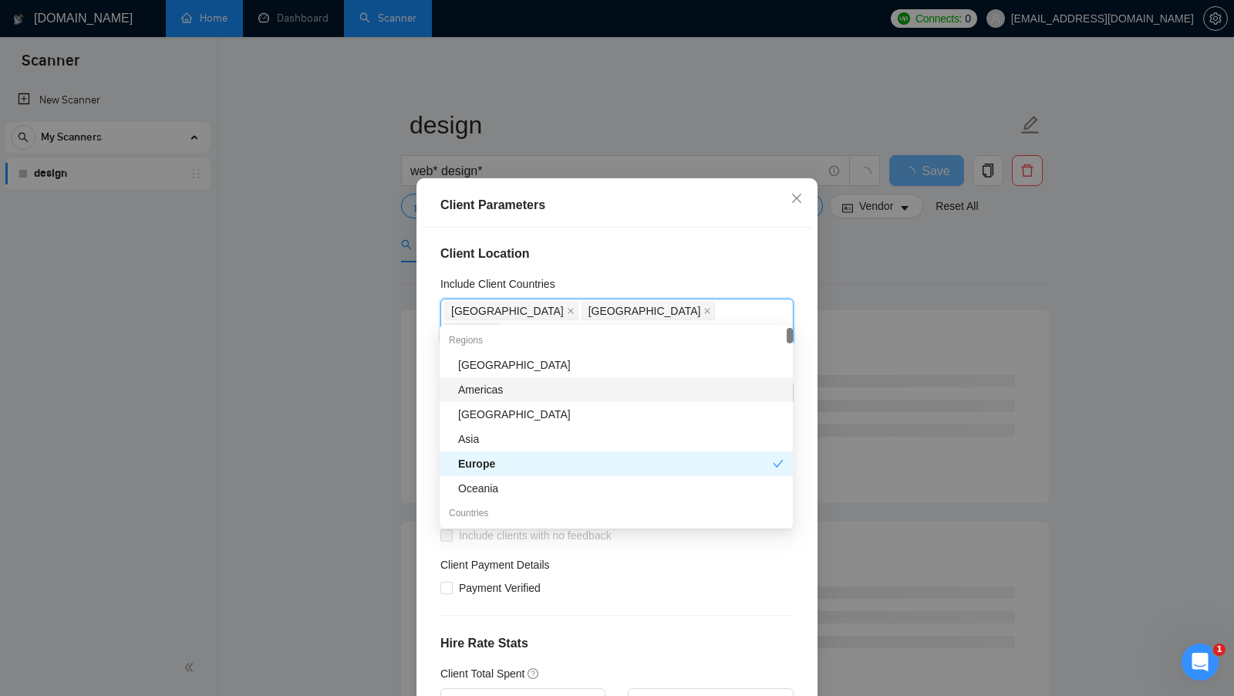
click at [740, 242] on div "Client Location Include Client Countries United States Canada Europe Exclude Cl…" at bounding box center [617, 471] width 390 height 487
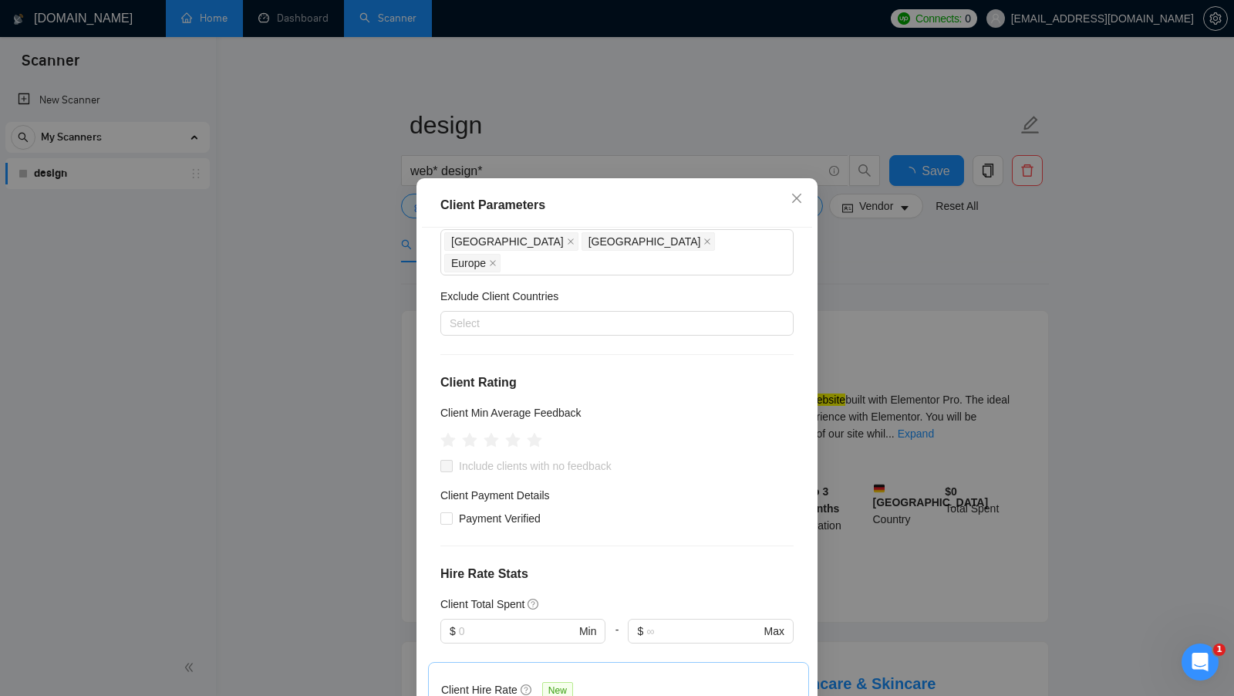
scroll to position [1, 0]
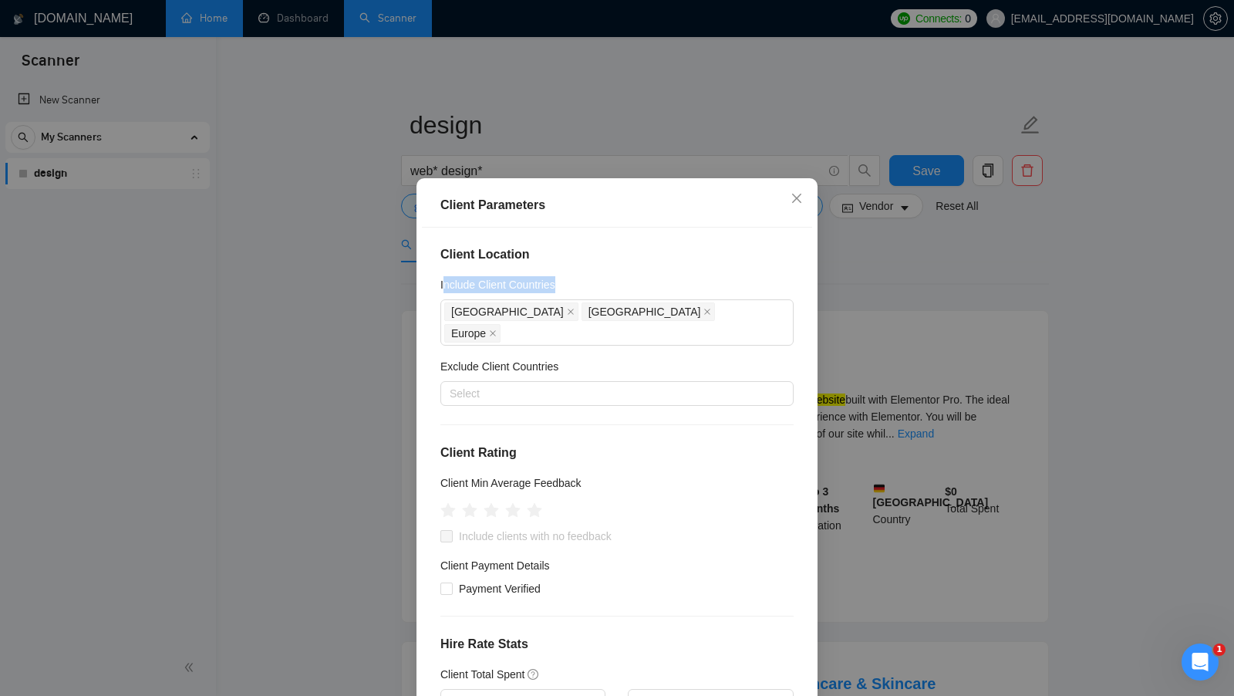
drag, startPoint x: 443, startPoint y: 288, endPoint x: 582, endPoint y: 288, distance: 138.8
click at [581, 288] on div "Include Client Countries" at bounding box center [616, 287] width 353 height 23
click at [533, 384] on div at bounding box center [609, 393] width 330 height 19
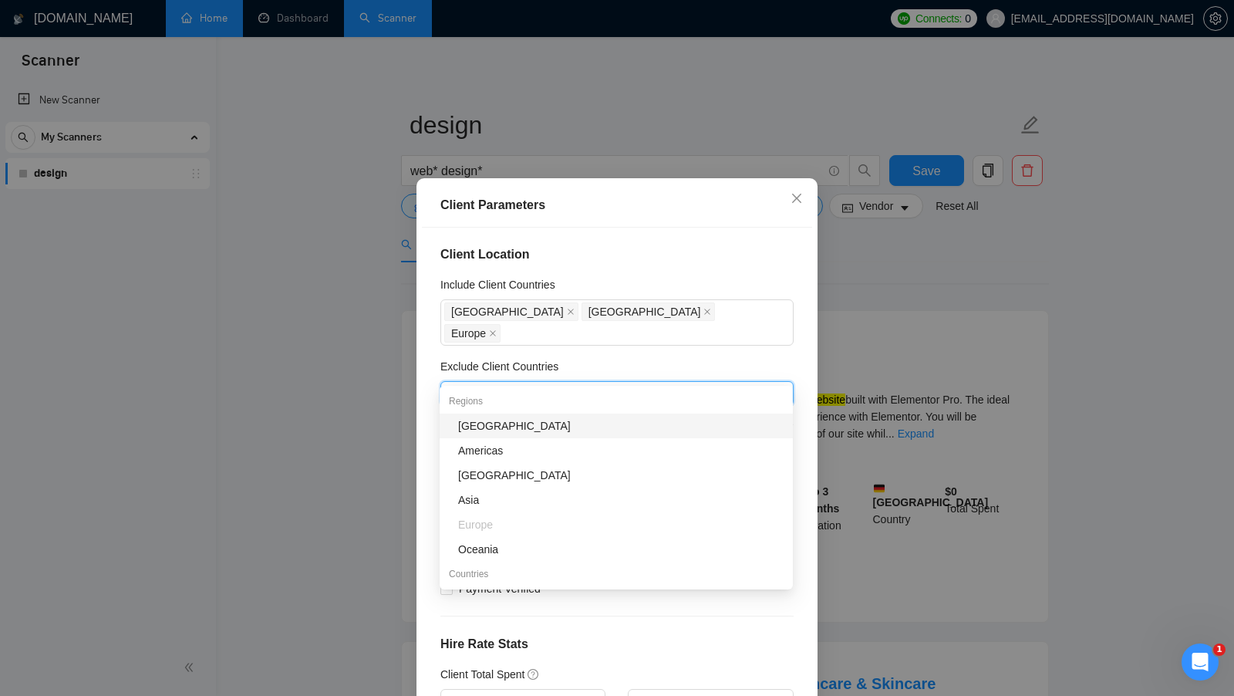
click at [641, 358] on div "Exclude Client Countries" at bounding box center [616, 369] width 353 height 23
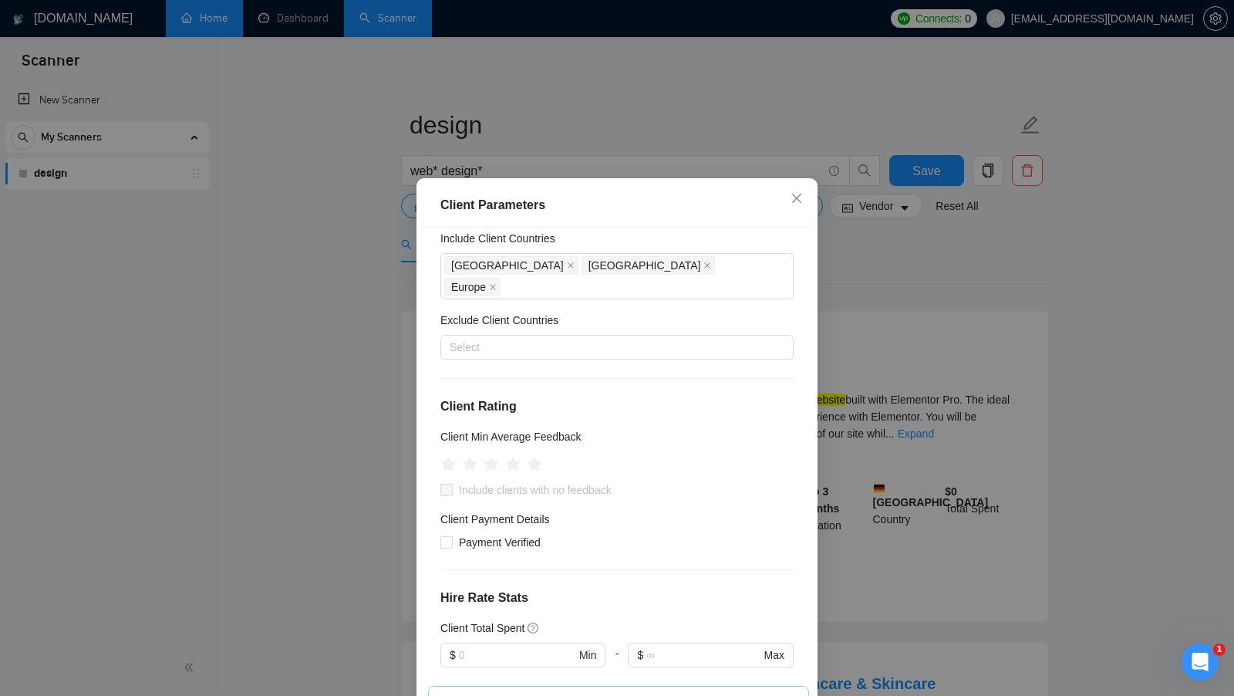
scroll to position [51, 0]
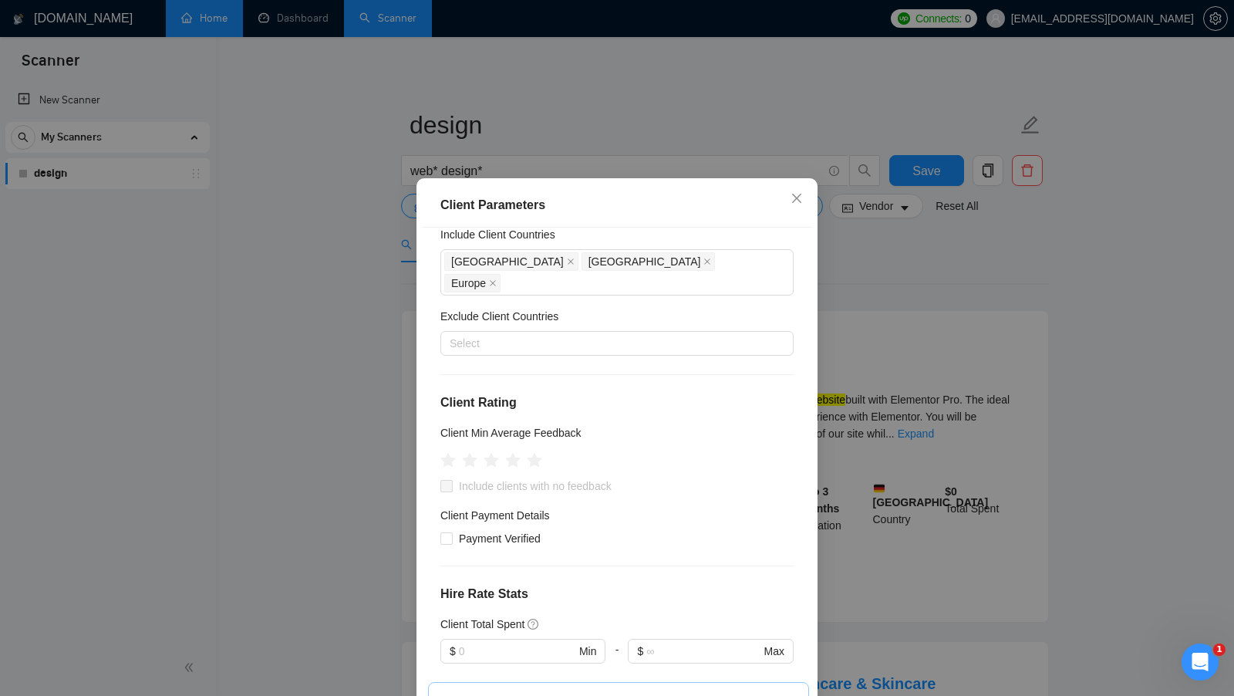
click at [568, 334] on div "Client Location Include Client Countries United States Canada Europe Exclude Cl…" at bounding box center [617, 471] width 390 height 487
click at [554, 334] on div at bounding box center [609, 343] width 330 height 19
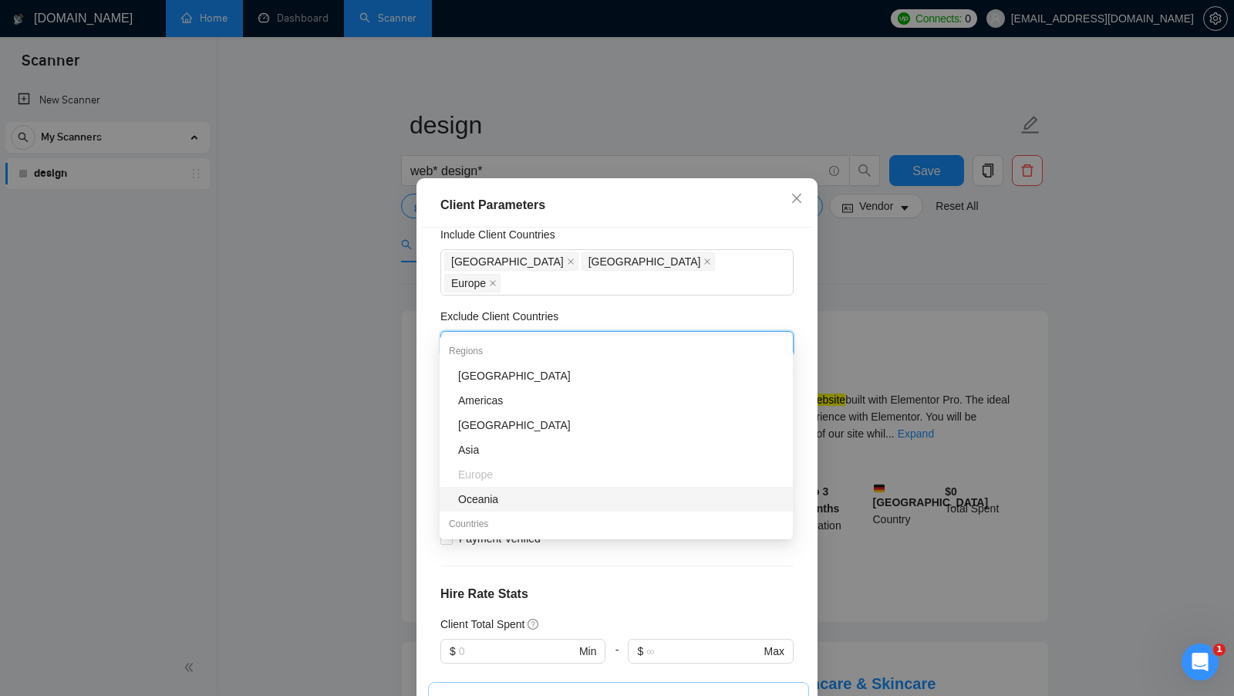
click at [645, 554] on div "Client Location Include Client Countries United States Canada Europe Exclude Cl…" at bounding box center [617, 471] width 390 height 487
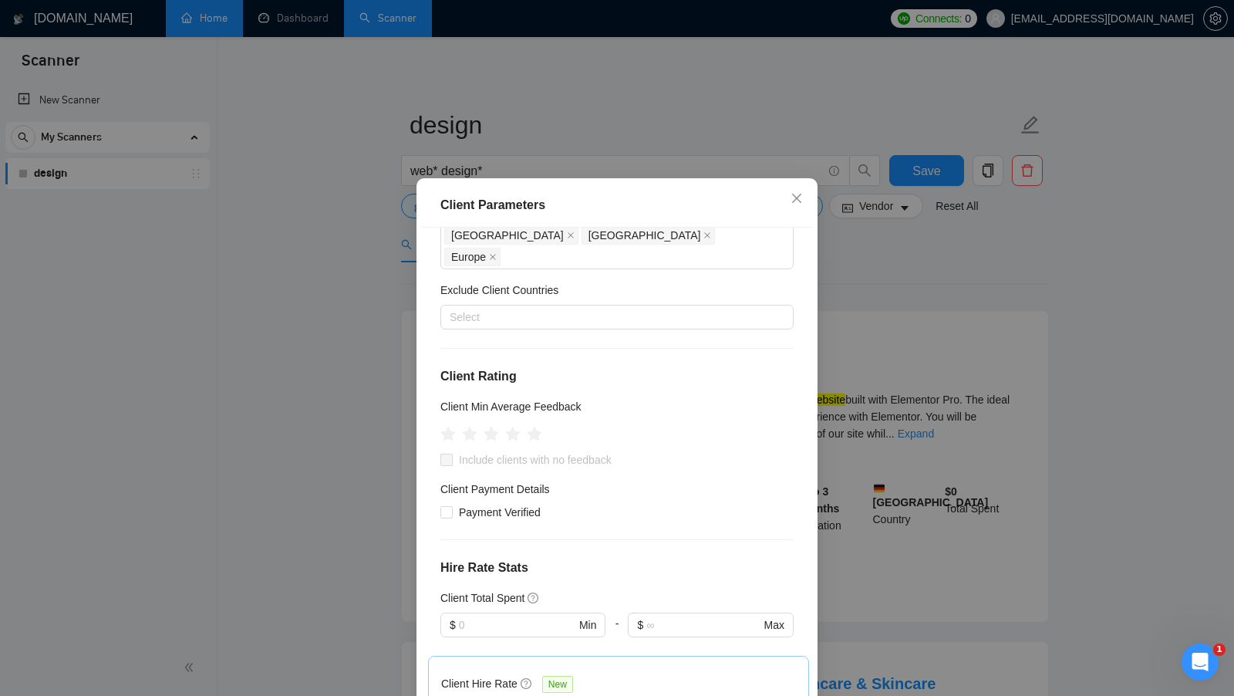
scroll to position [81, 0]
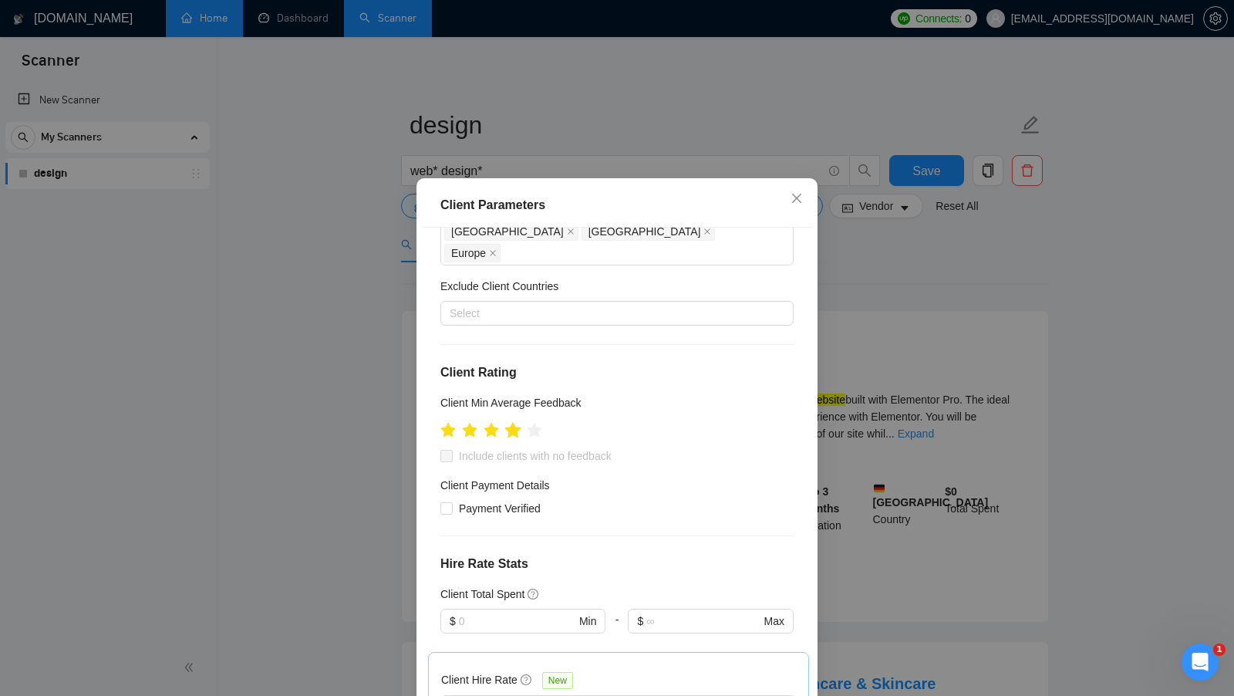
click at [519, 422] on icon "star" at bounding box center [512, 430] width 17 height 17
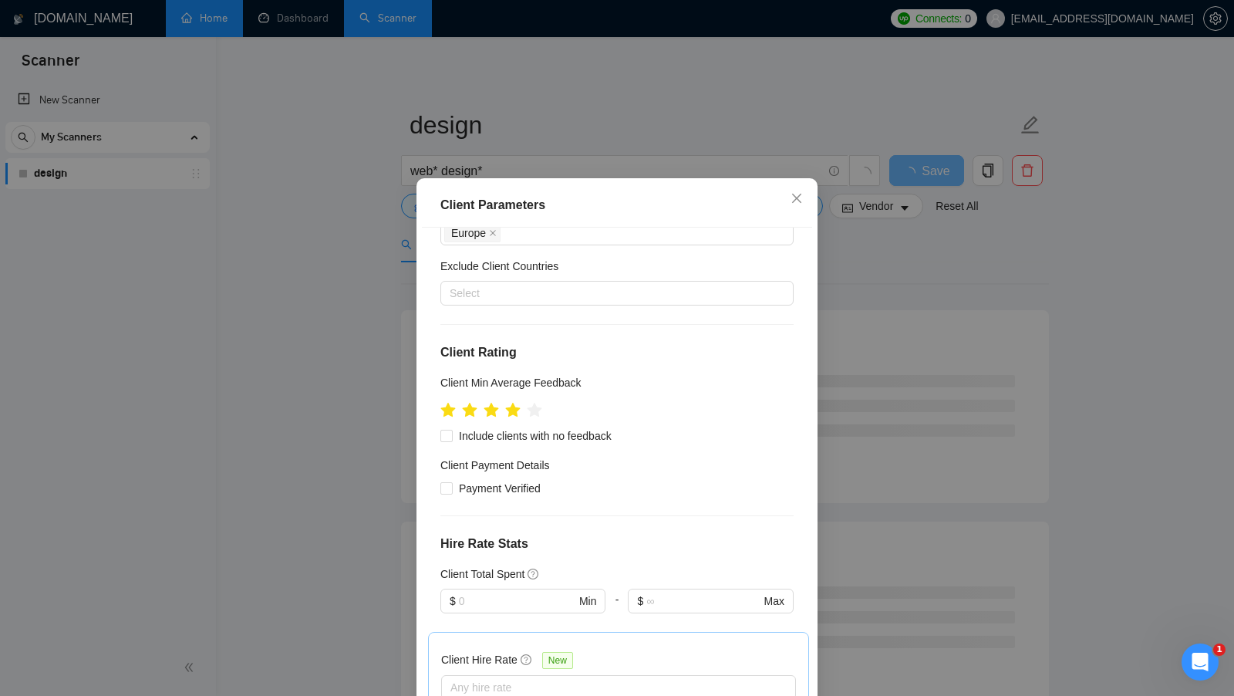
click at [610, 374] on div "Client Min Average Feedback" at bounding box center [616, 385] width 353 height 23
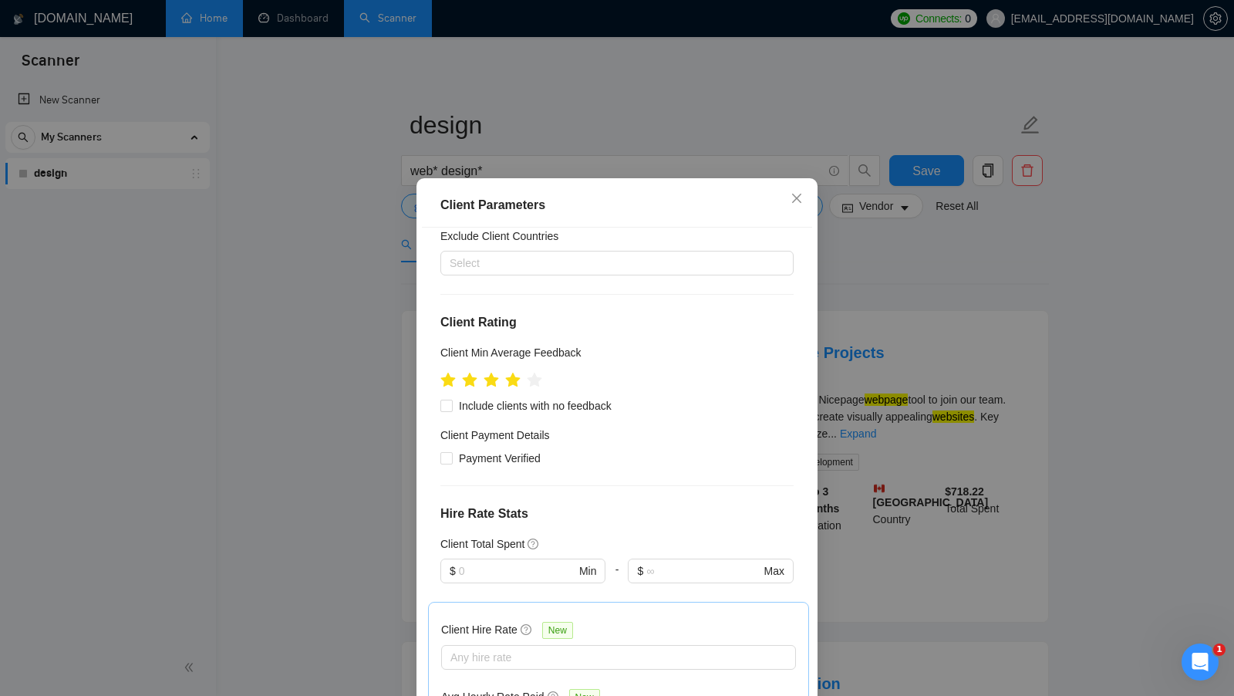
scroll to position [139, 0]
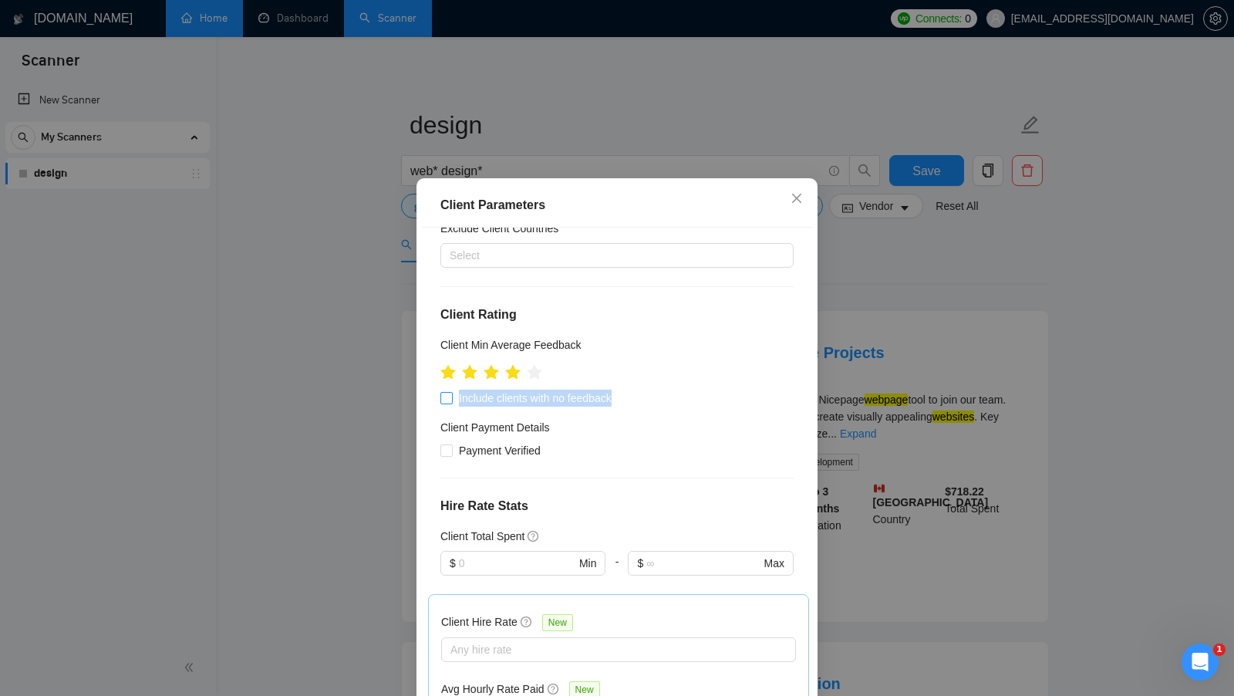
drag, startPoint x: 646, startPoint y: 378, endPoint x: 459, endPoint y: 383, distance: 187.5
click at [459, 389] on div "Include clients with no feedback" at bounding box center [616, 397] width 353 height 17
click at [703, 310] on div "Client Location Include Client Countries United States Canada Europe Exclude Cl…" at bounding box center [617, 471] width 390 height 487
click at [611, 389] on span "Include clients with no feedback" at bounding box center [535, 397] width 165 height 17
click at [451, 392] on input "Include clients with no feedback" at bounding box center [445, 397] width 11 height 11
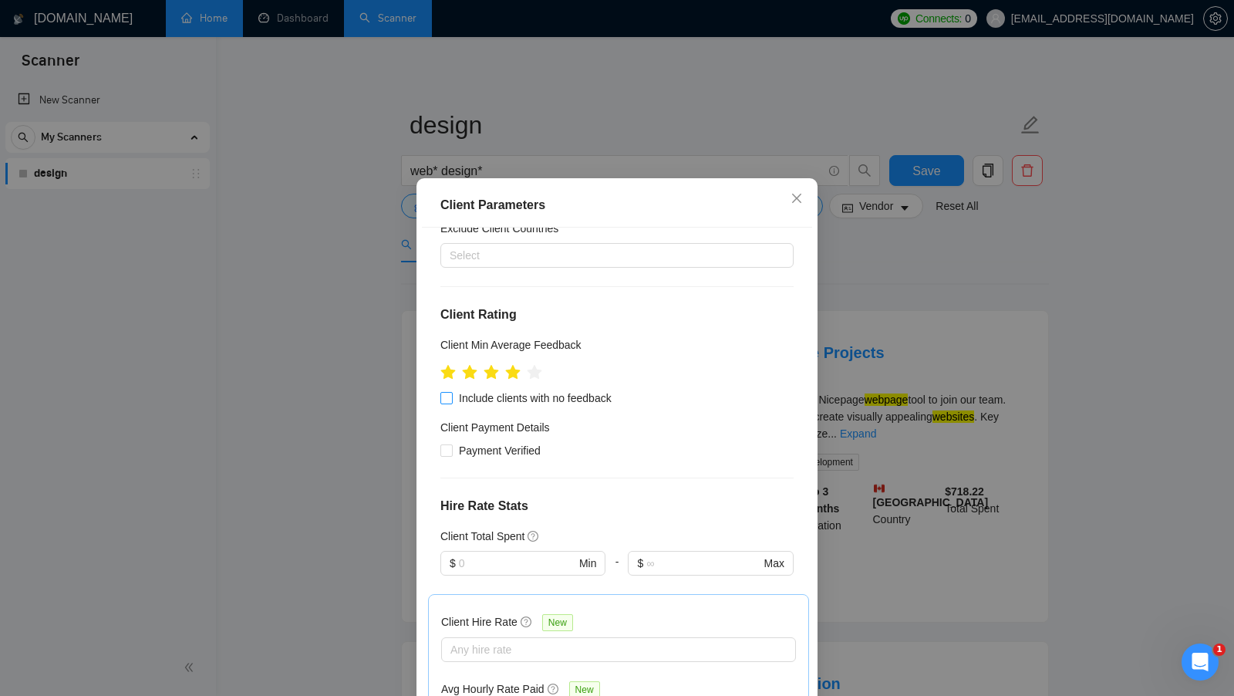
checkbox input "true"
click at [478, 442] on span "Payment Verified" at bounding box center [500, 450] width 94 height 17
click at [451, 444] on input "Payment Verified" at bounding box center [445, 449] width 11 height 11
checkbox input "true"
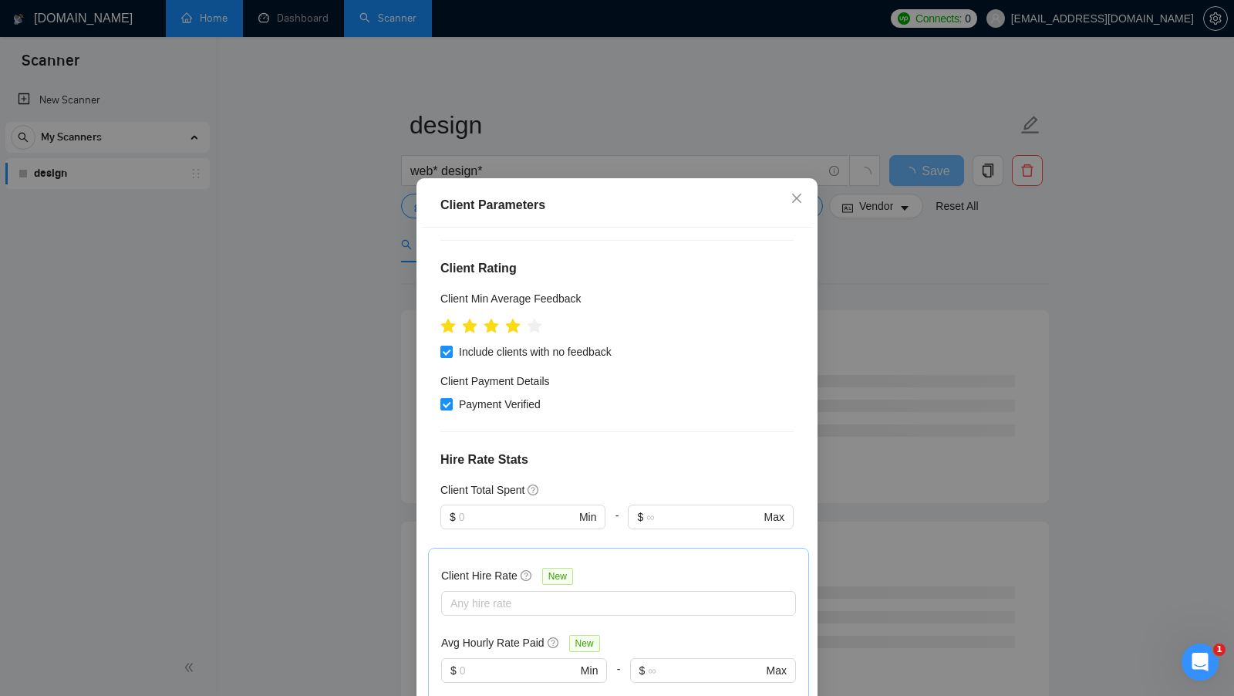
scroll to position [189, 0]
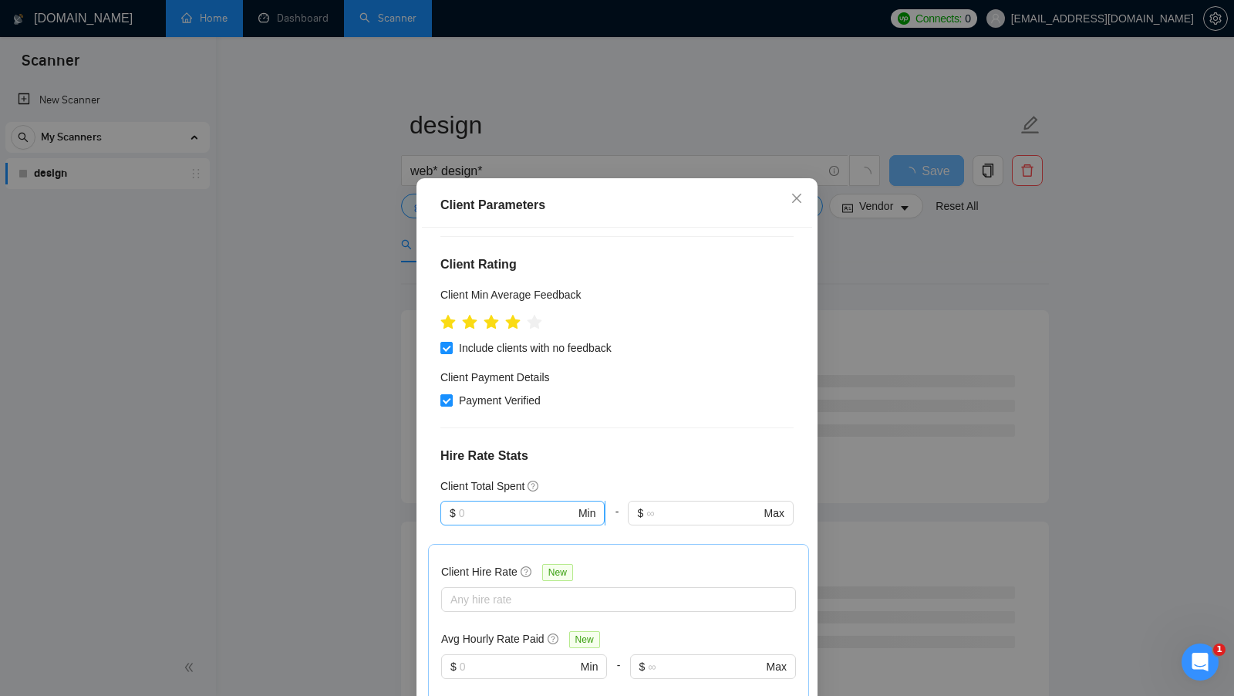
click at [504, 504] on input "text" at bounding box center [517, 512] width 116 height 17
click at [501, 543] on div "$1" at bounding box center [522, 544] width 147 height 17
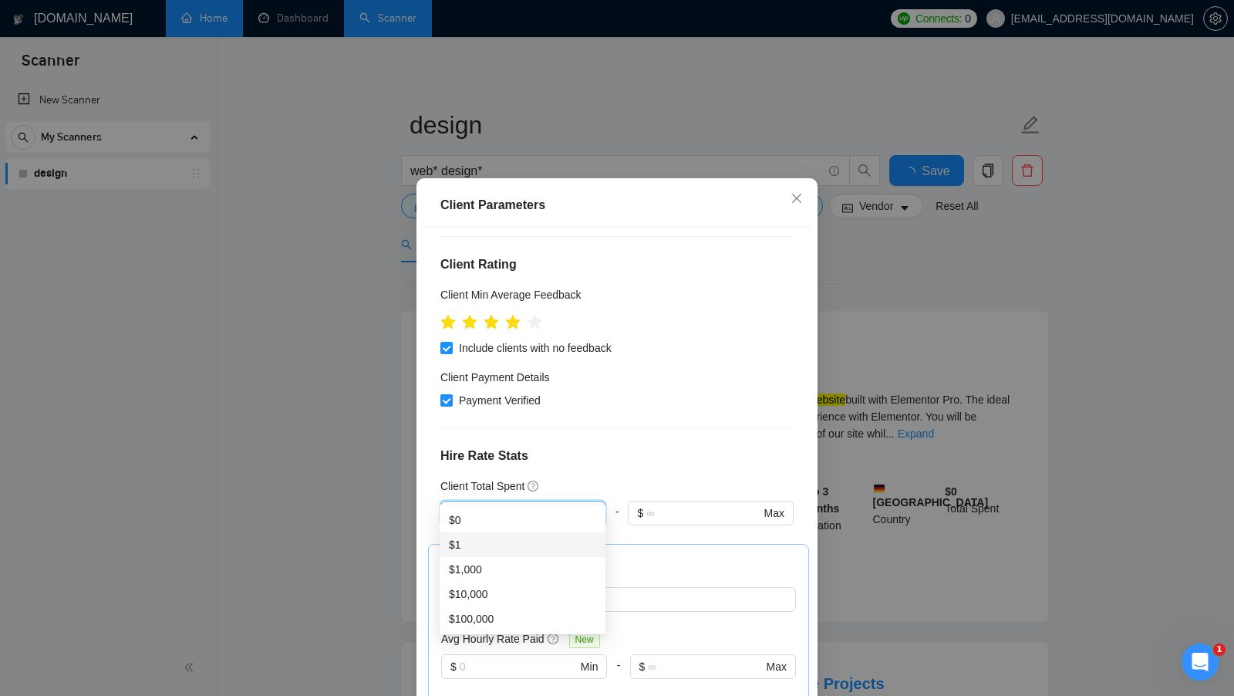
type input "1"
click at [626, 447] on h4 "Hire Rate Stats" at bounding box center [616, 456] width 353 height 19
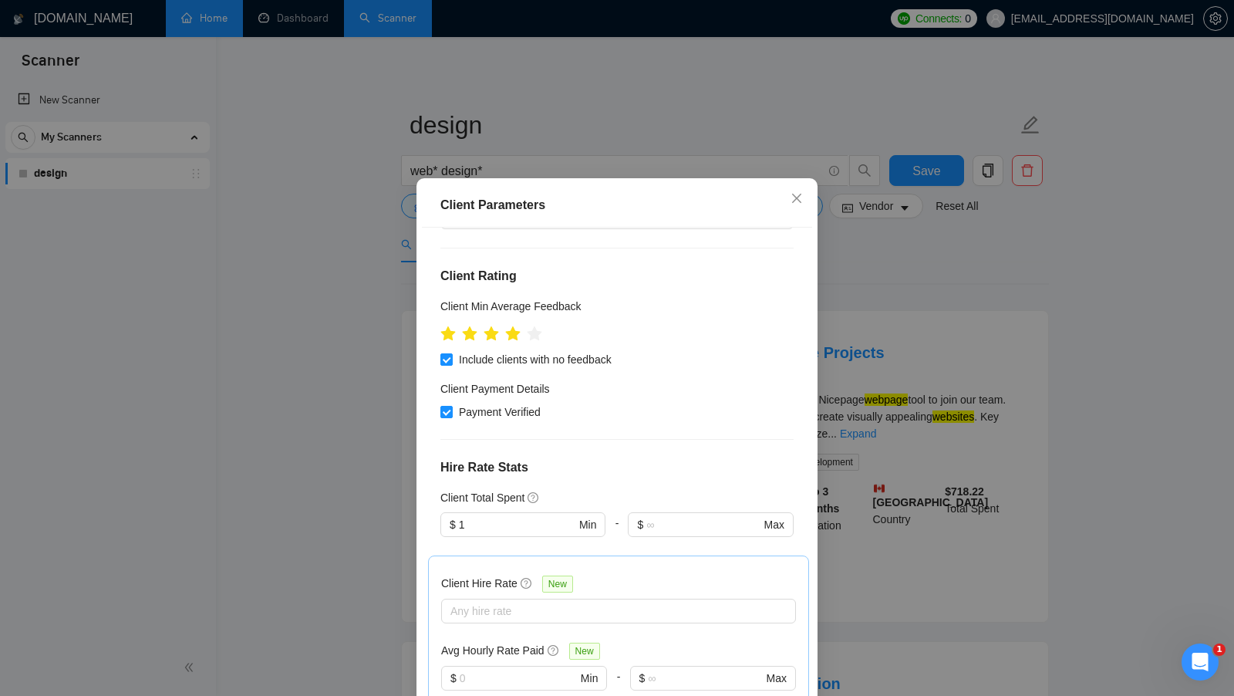
scroll to position [175, 0]
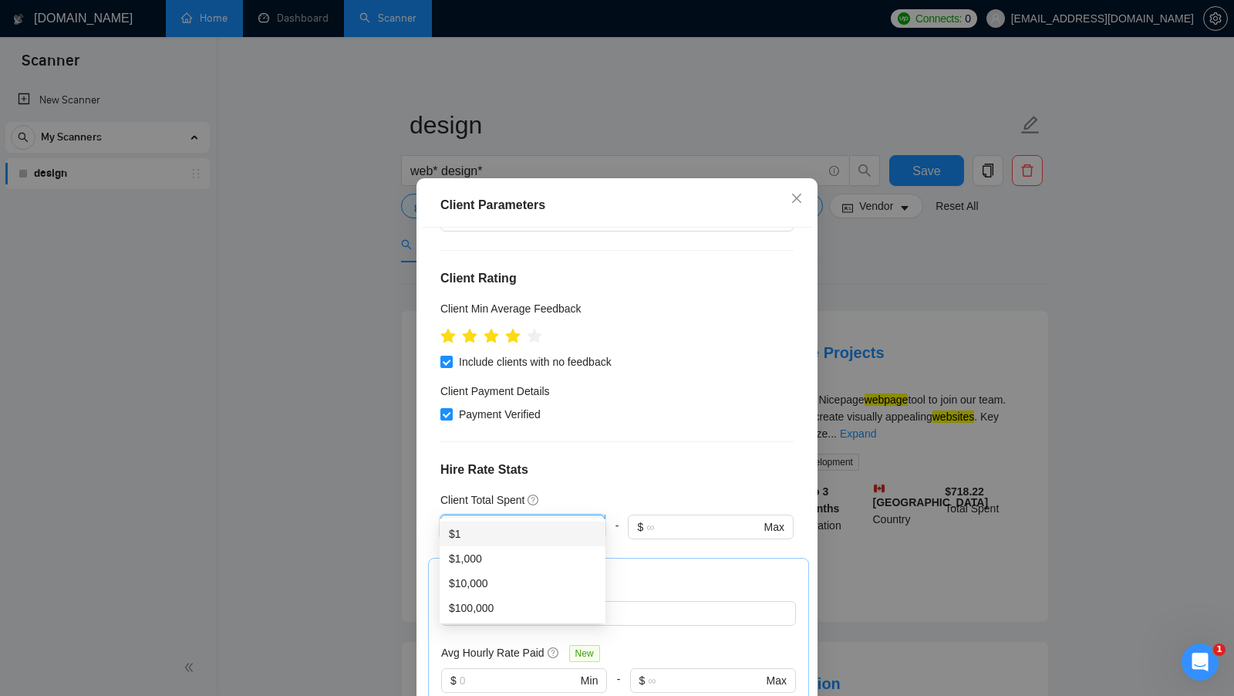
drag, startPoint x: 495, startPoint y: 505, endPoint x: 447, endPoint y: 504, distance: 47.8
click at [447, 514] on span "$ 1 Min" at bounding box center [522, 526] width 164 height 25
click at [633, 463] on div "Client Location Include Client Countries United States Canada Europe Exclude Cl…" at bounding box center [617, 471] width 390 height 487
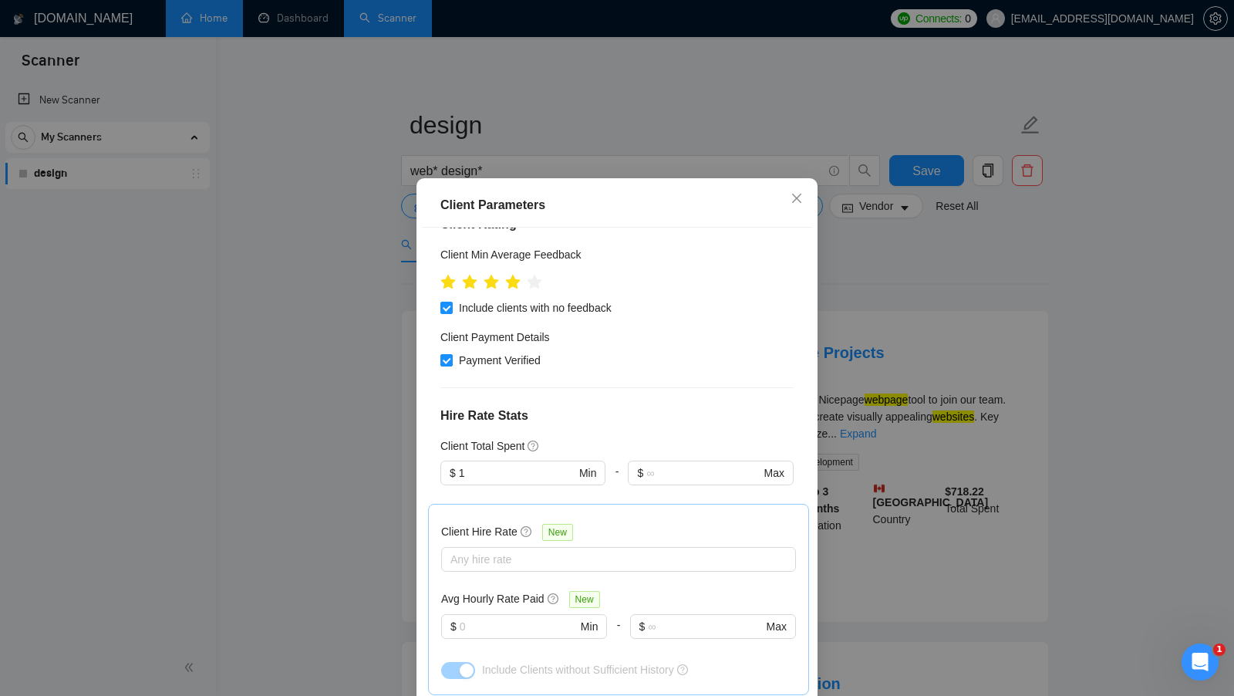
scroll to position [234, 0]
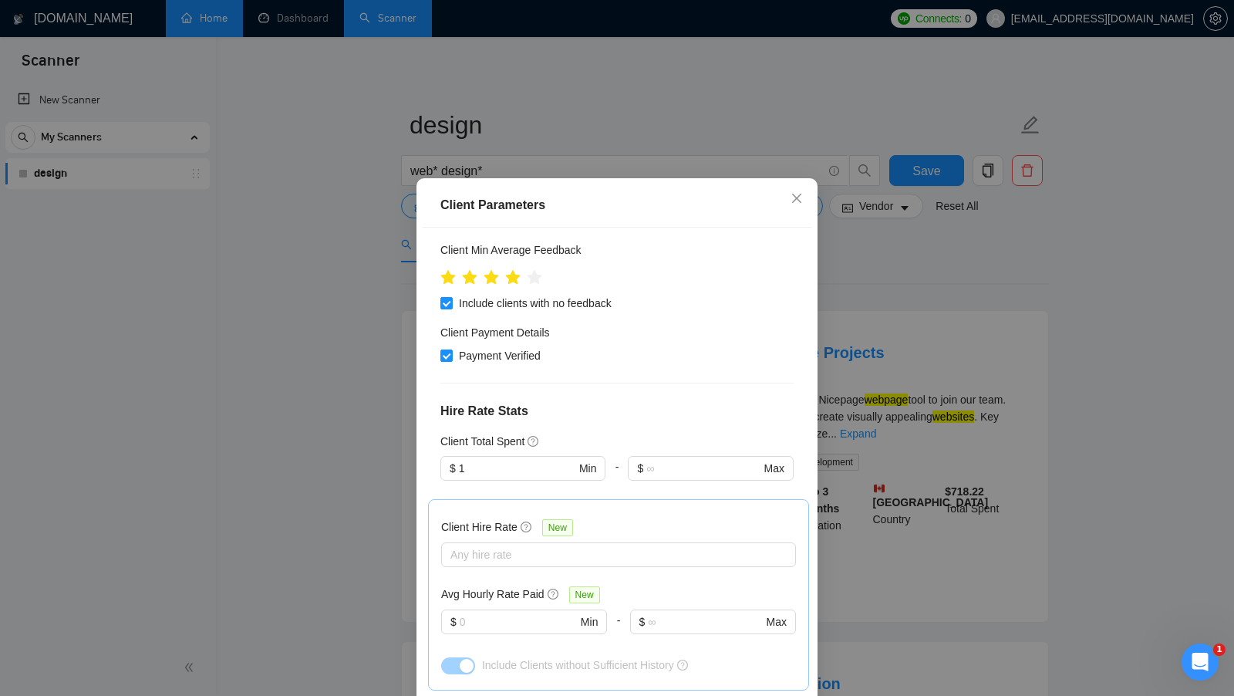
click at [604, 480] on div at bounding box center [522, 489] width 165 height 19
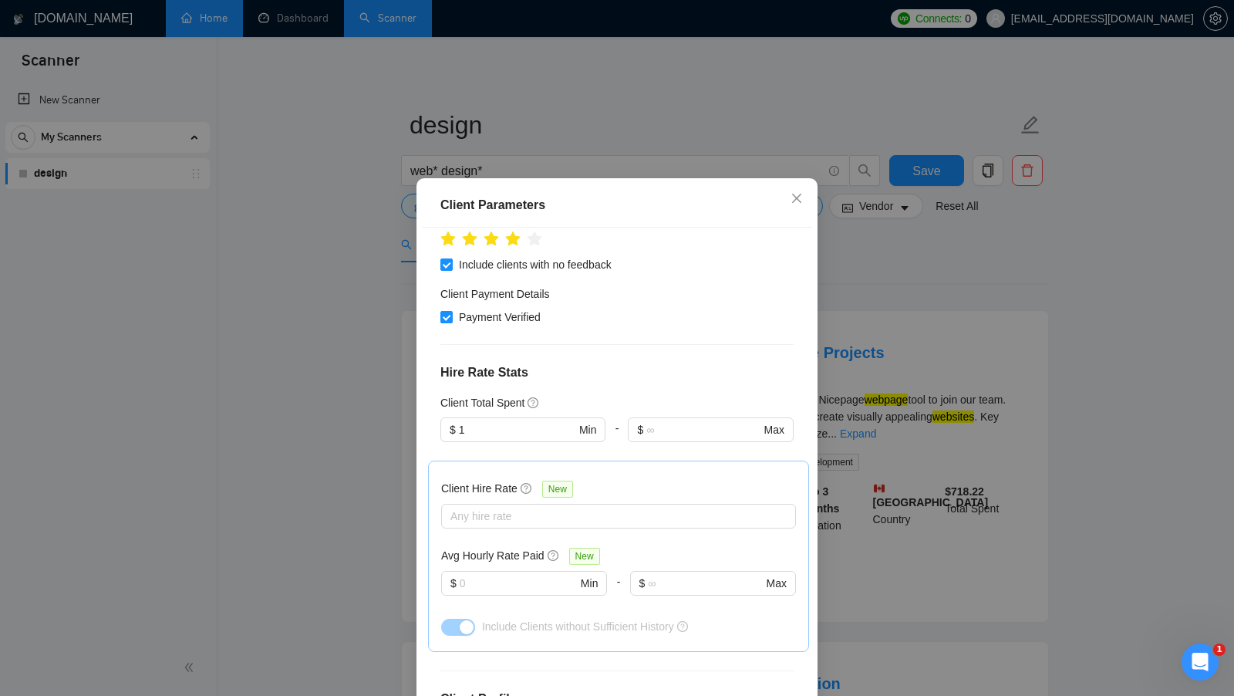
scroll to position [273, 0]
click at [612, 473] on div "Client Hire Rate New Any hire rate Avg Hourly Rate Paid New $ Min - $ Max Inclu…" at bounding box center [618, 555] width 355 height 165
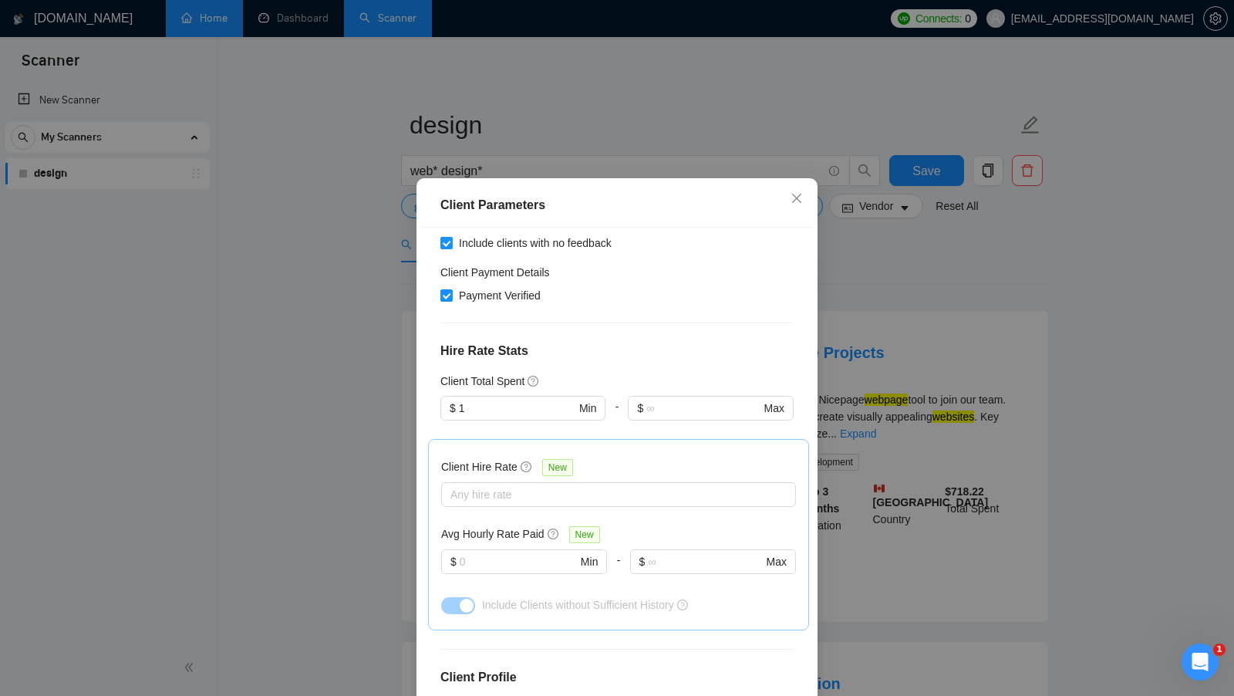
scroll to position [297, 0]
click at [590, 482] on div at bounding box center [611, 491] width 332 height 19
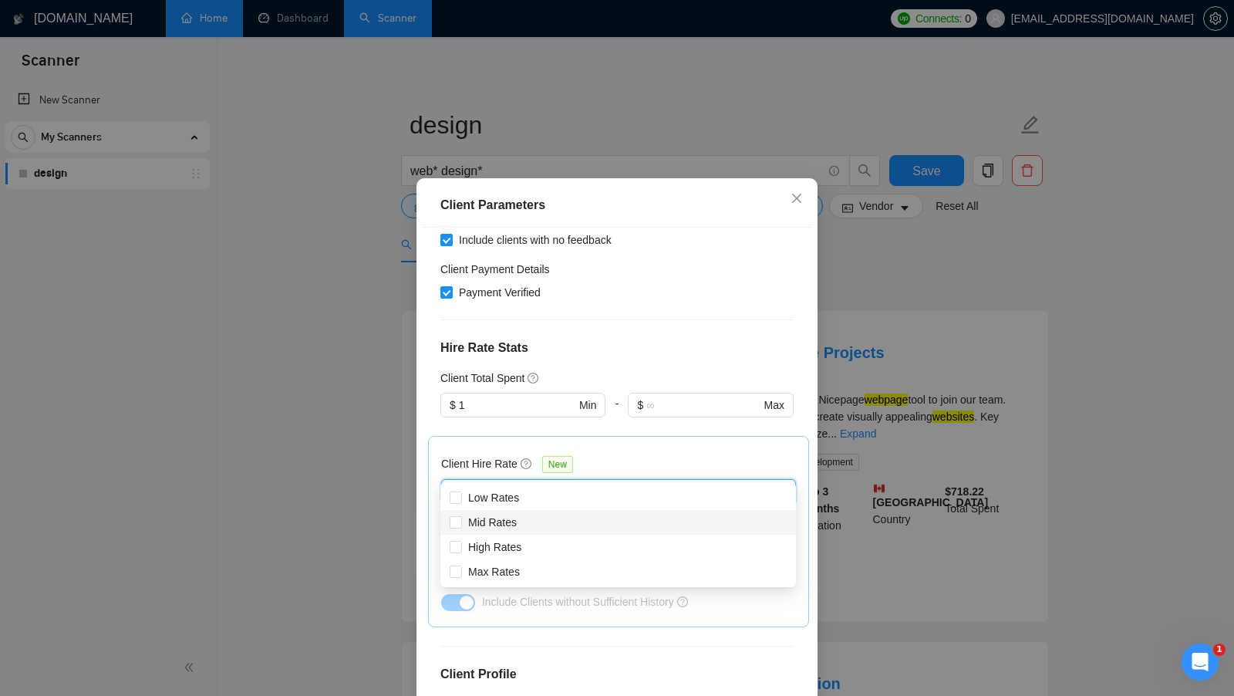
click at [568, 525] on div "Mid Rates" at bounding box center [618, 522] width 337 height 17
checkbox input "true"
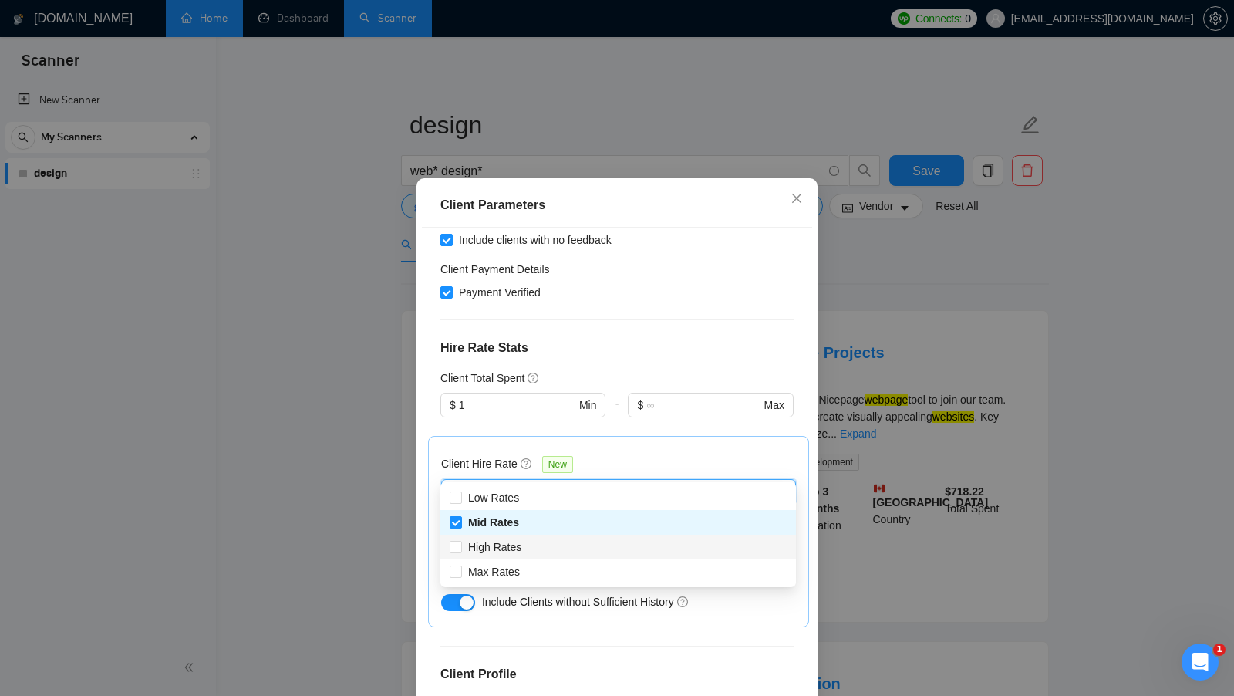
click at [545, 546] on div "High Rates" at bounding box center [618, 546] width 337 height 17
checkbox input "true"
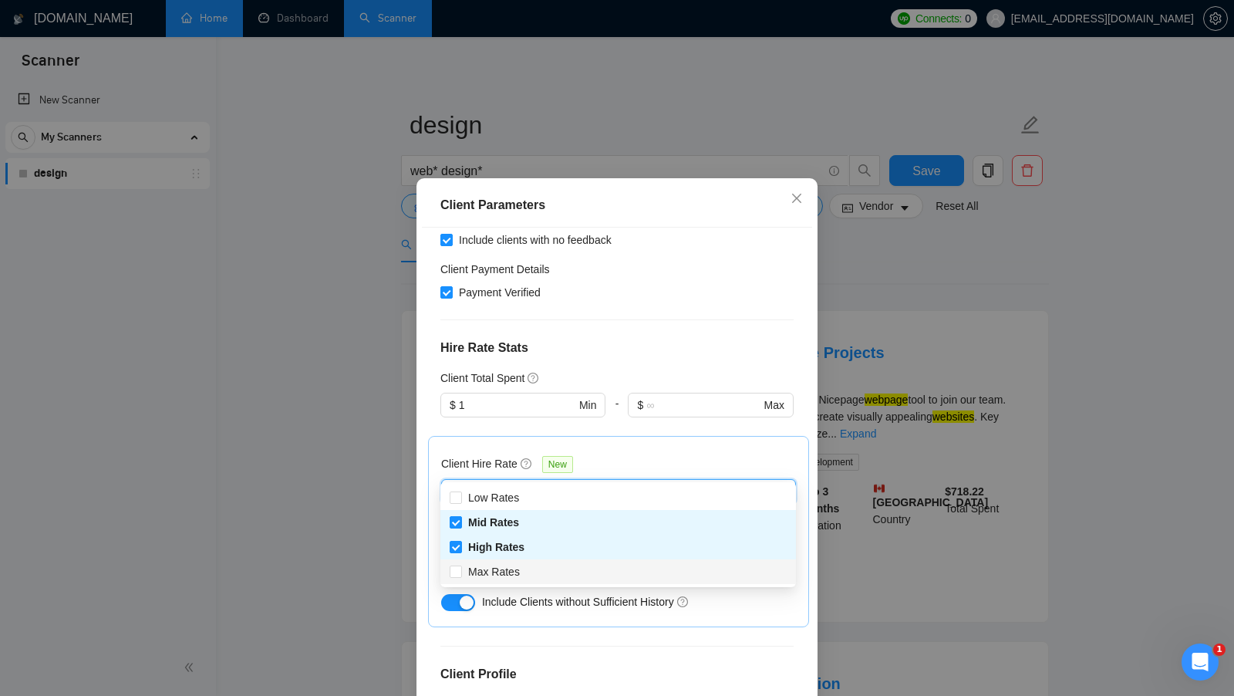
click at [537, 572] on div "Max Rates" at bounding box center [618, 571] width 337 height 17
checkbox input "true"
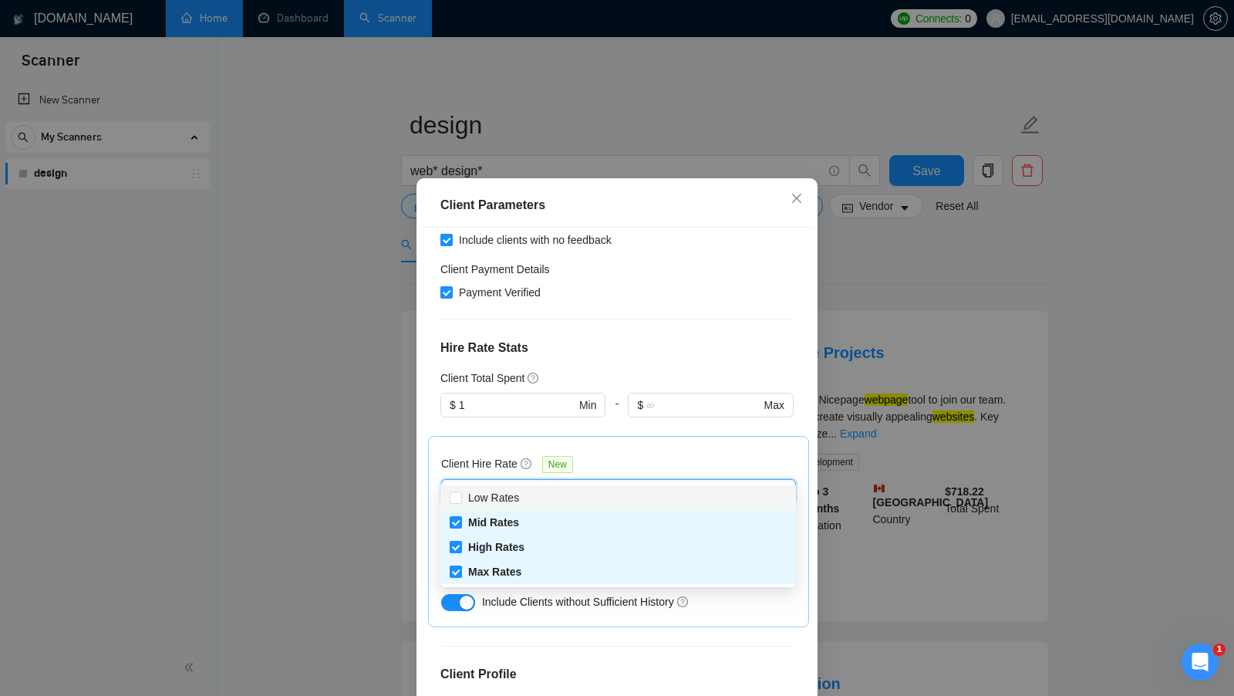
click at [657, 455] on div "Client Hire Rate New" at bounding box center [618, 467] width 355 height 24
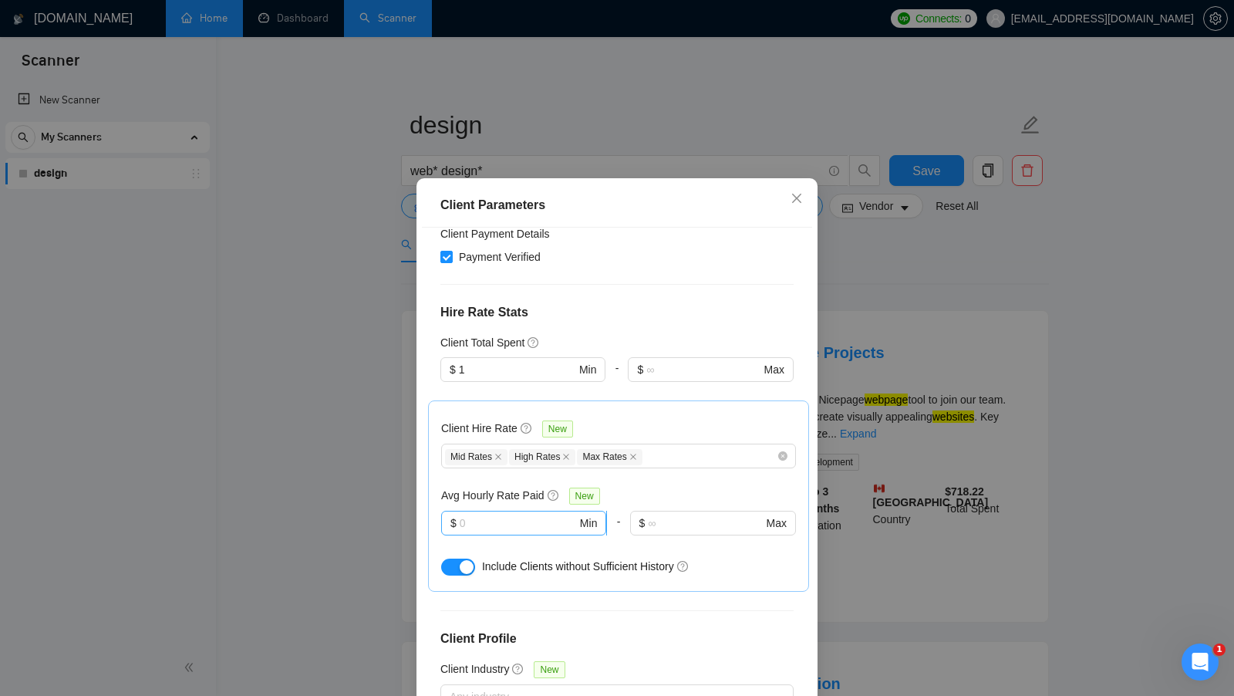
scroll to position [333, 0]
click at [504, 514] on input "text" at bounding box center [518, 522] width 117 height 17
click at [499, 514] on input "text" at bounding box center [518, 522] width 117 height 17
click at [508, 514] on input "text" at bounding box center [518, 522] width 117 height 17
click at [478, 486] on h5 "Avg Hourly Rate Paid" at bounding box center [492, 494] width 103 height 17
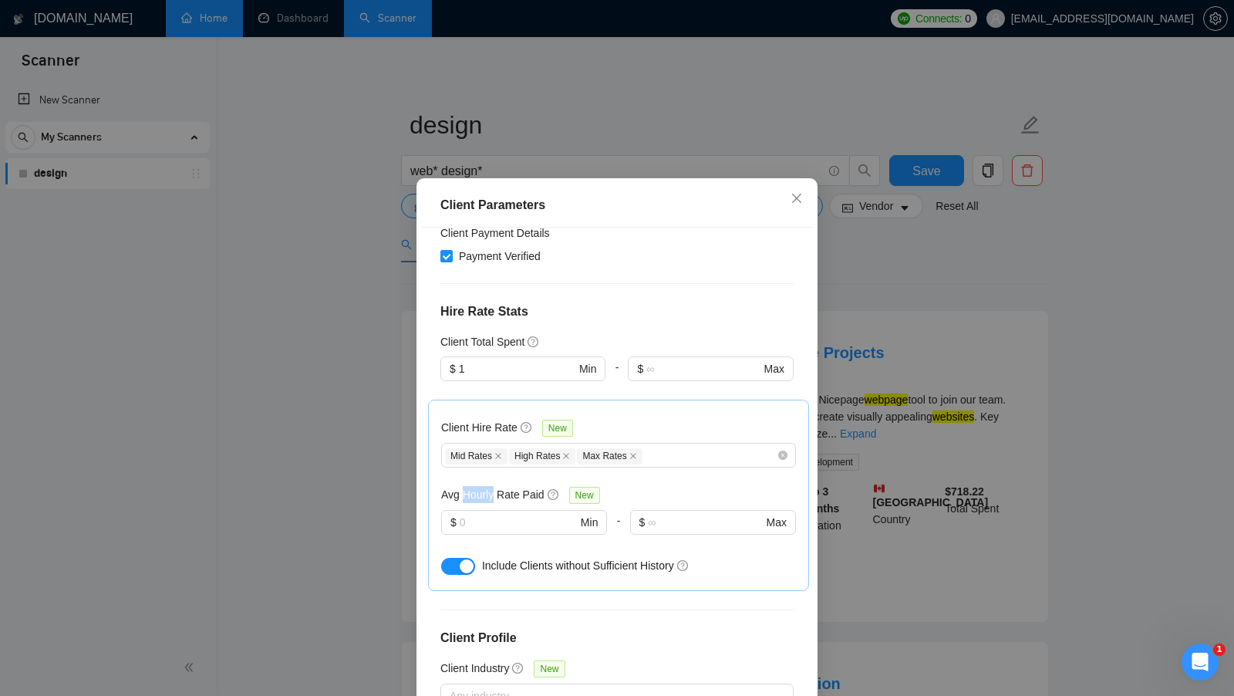
click at [478, 486] on h5 "Avg Hourly Rate Paid" at bounding box center [492, 494] width 103 height 17
click at [483, 514] on input "text" at bounding box center [518, 522] width 117 height 17
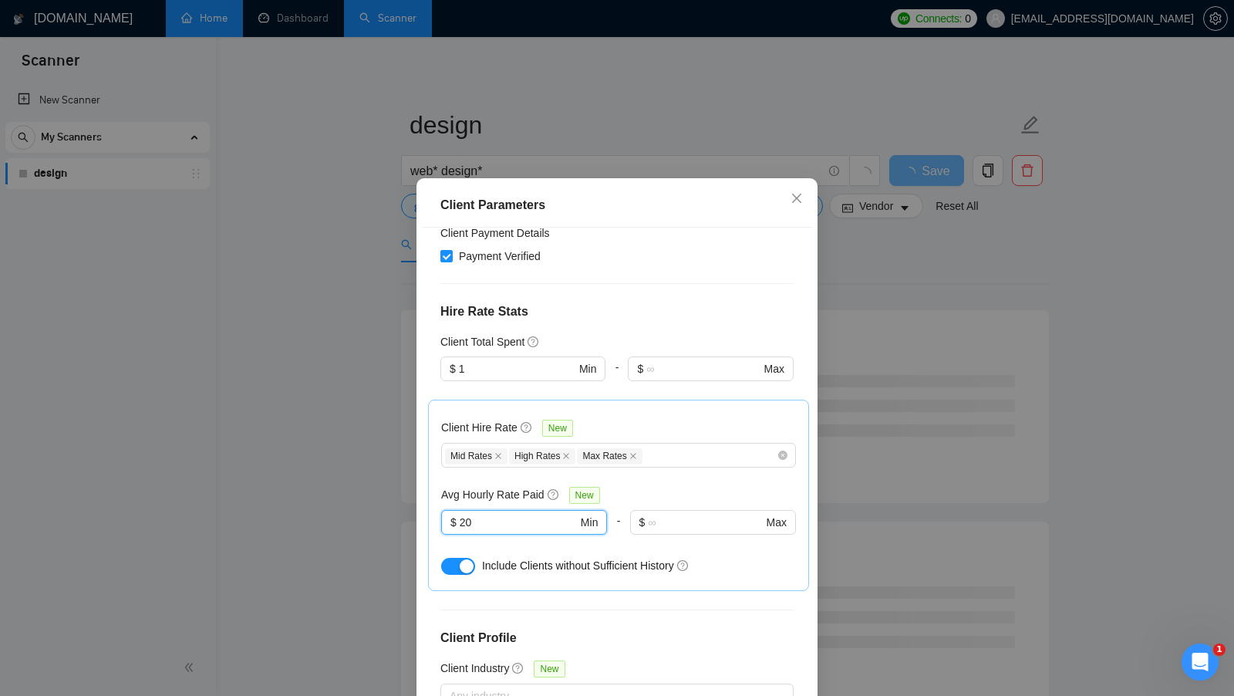
click at [721, 553] on div "Include Clients without Sufficient History" at bounding box center [618, 565] width 355 height 25
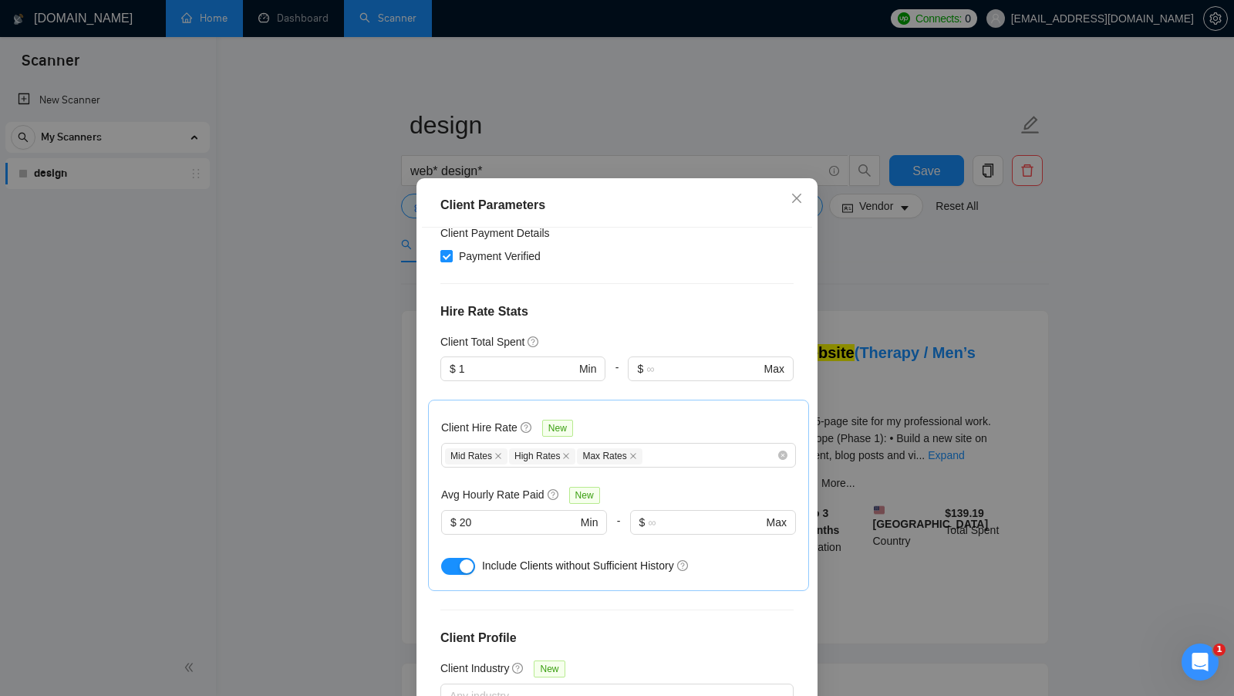
scroll to position [86, 0]
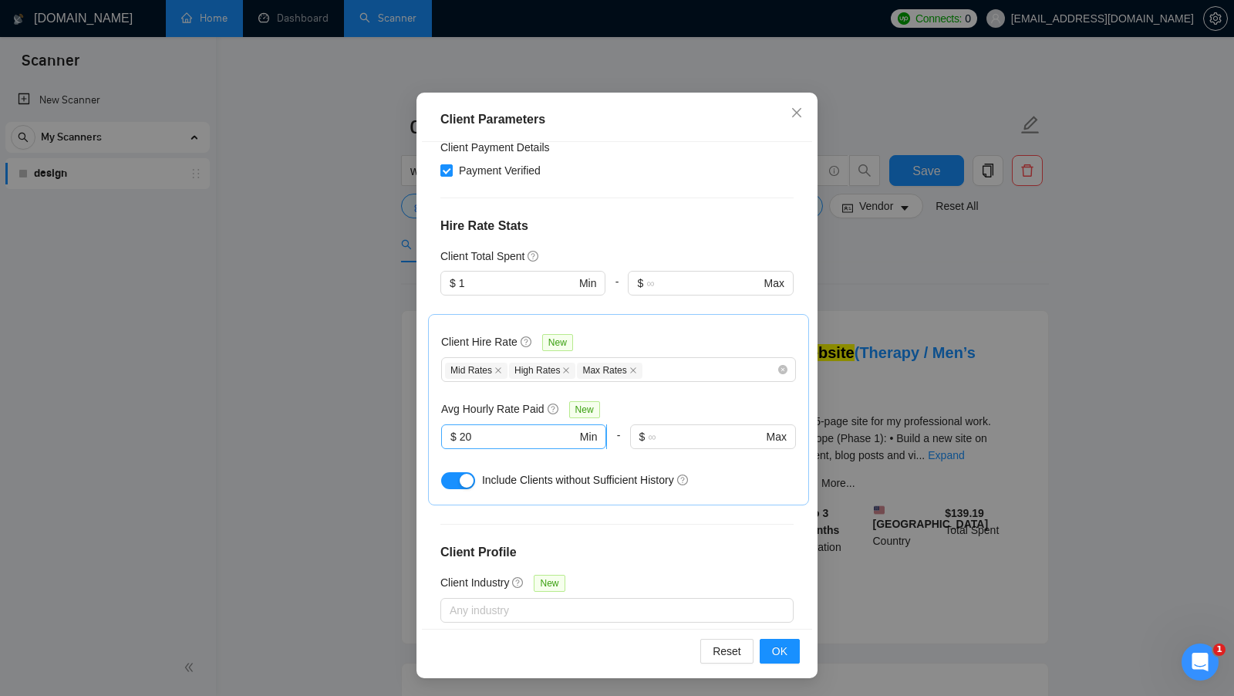
click at [507, 428] on input "20" at bounding box center [518, 436] width 117 height 17
type input "5"
type input "1"
type input "20"
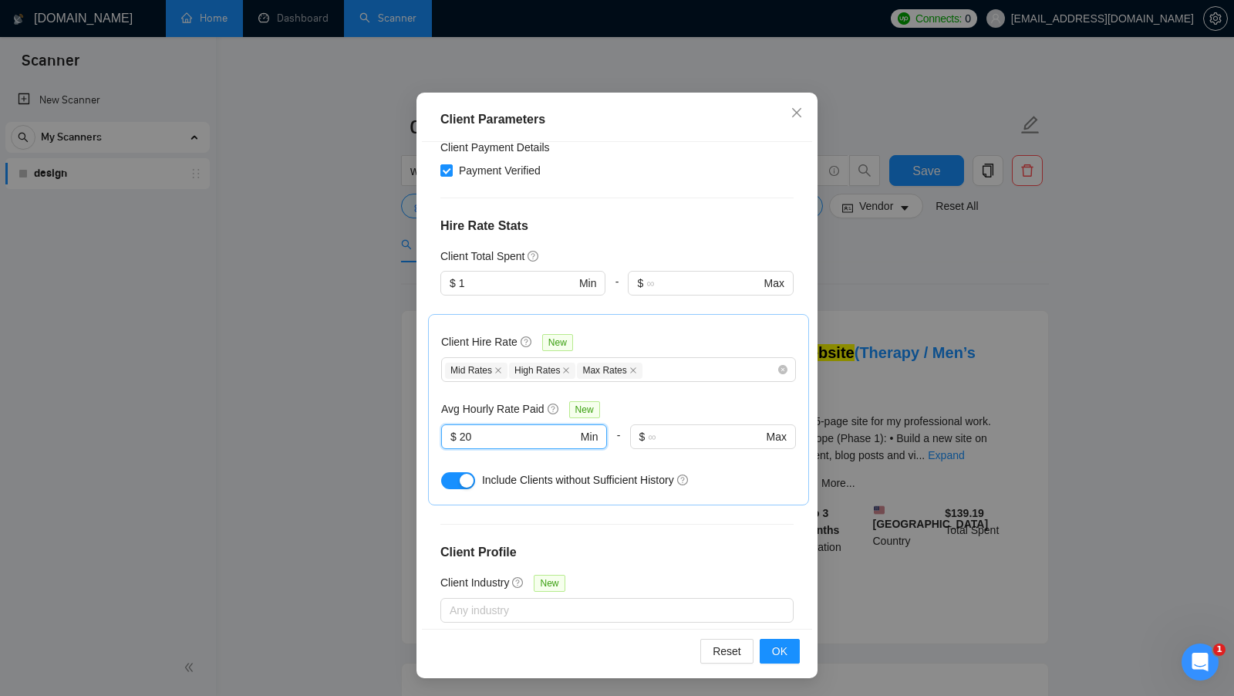
scroll to position [191, 0]
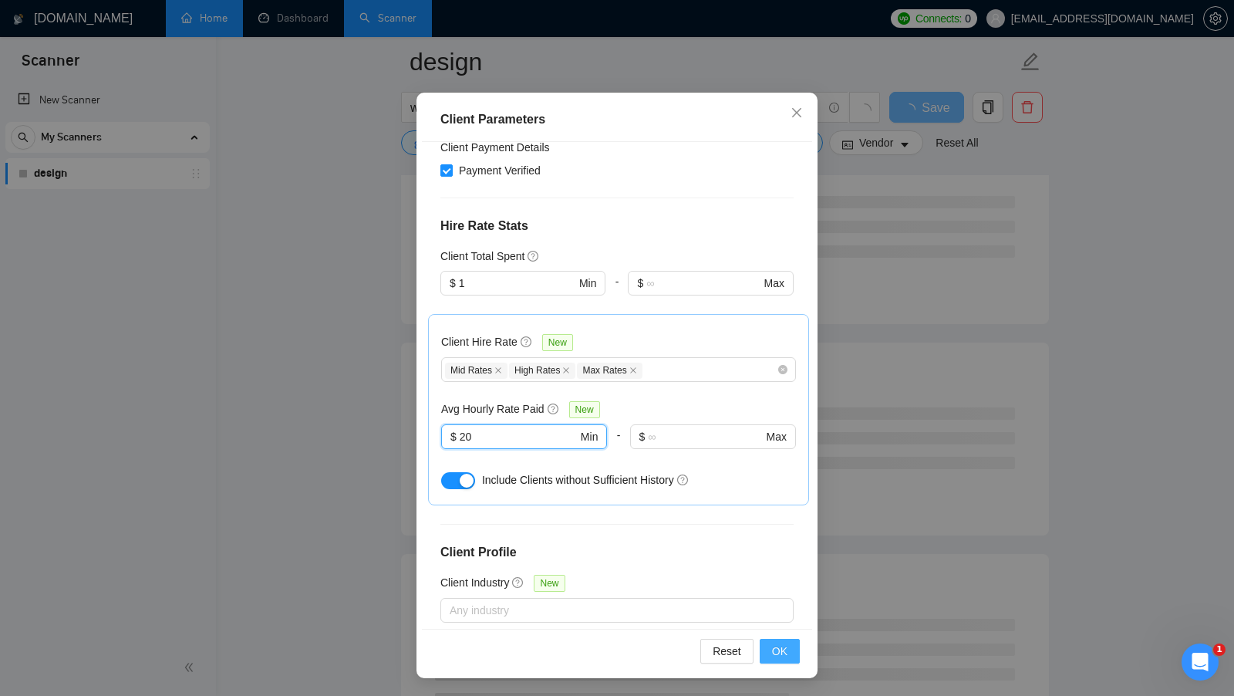
click at [784, 642] on span "OK" at bounding box center [779, 650] width 15 height 17
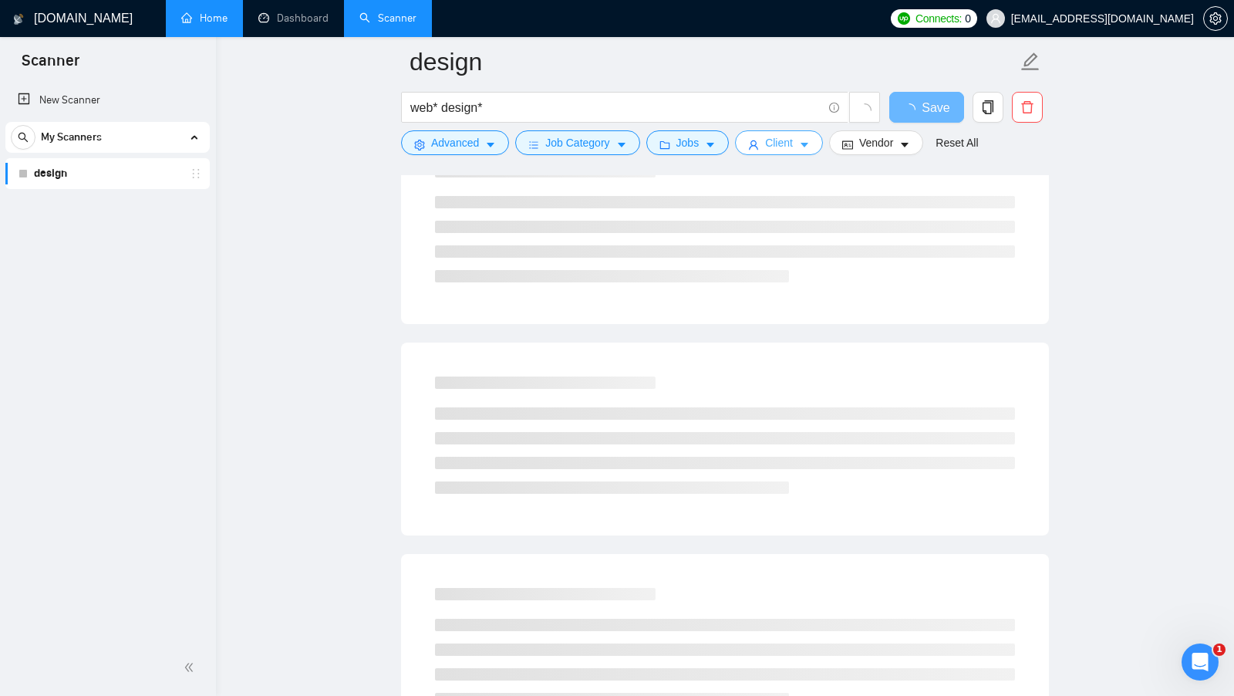
scroll to position [0, 0]
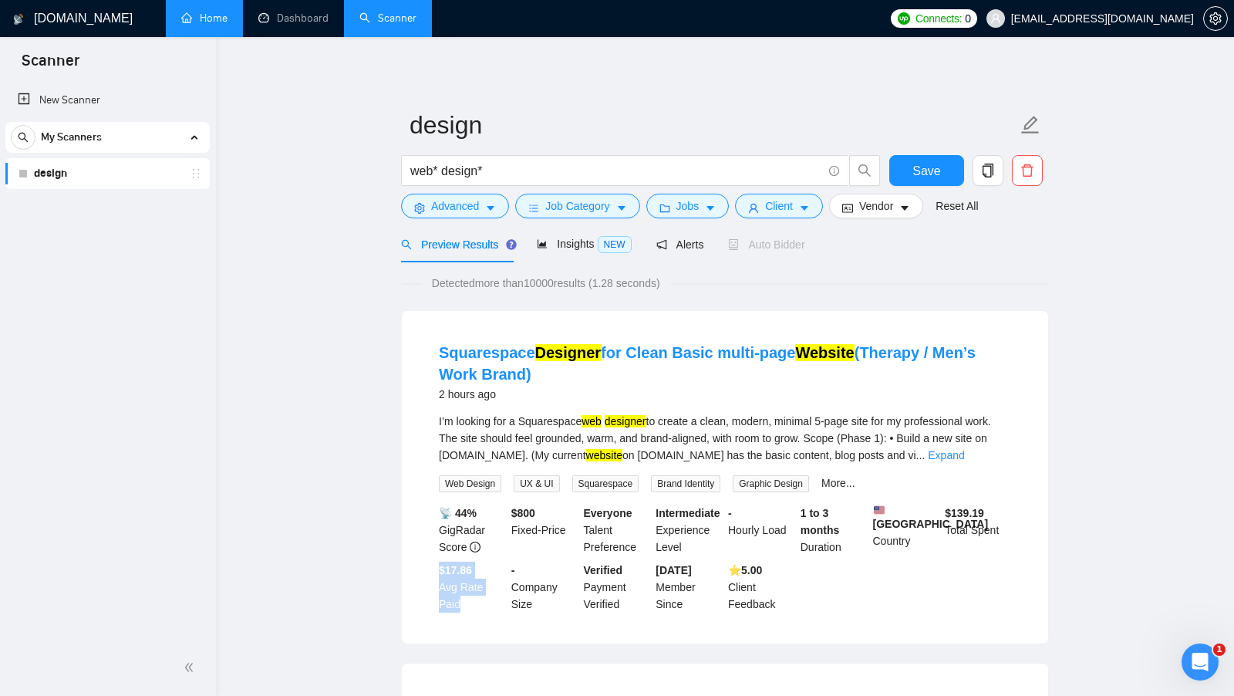
drag, startPoint x: 440, startPoint y: 581, endPoint x: 467, endPoint y: 611, distance: 40.4
click at [467, 612] on div "$17.86 Avg Rate Paid" at bounding box center [472, 586] width 72 height 51
click at [467, 611] on div "$17.86 Avg Rate Paid" at bounding box center [472, 586] width 72 height 51
click at [793, 202] on span "Client" at bounding box center [779, 205] width 28 height 17
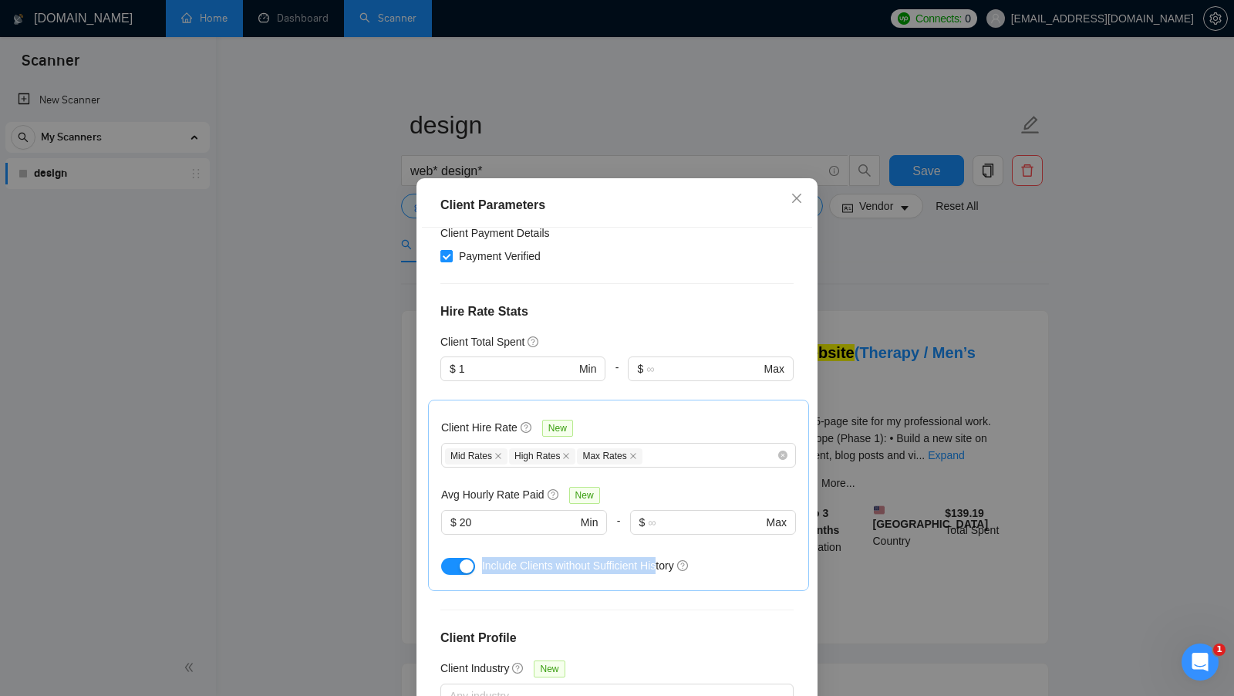
drag, startPoint x: 474, startPoint y: 541, endPoint x: 662, endPoint y: 547, distance: 187.5
click at [662, 553] on div "Include Clients without Sufficient History" at bounding box center [618, 565] width 355 height 25
click at [716, 557] on div "Include Clients without Sufficient History" at bounding box center [639, 565] width 314 height 17
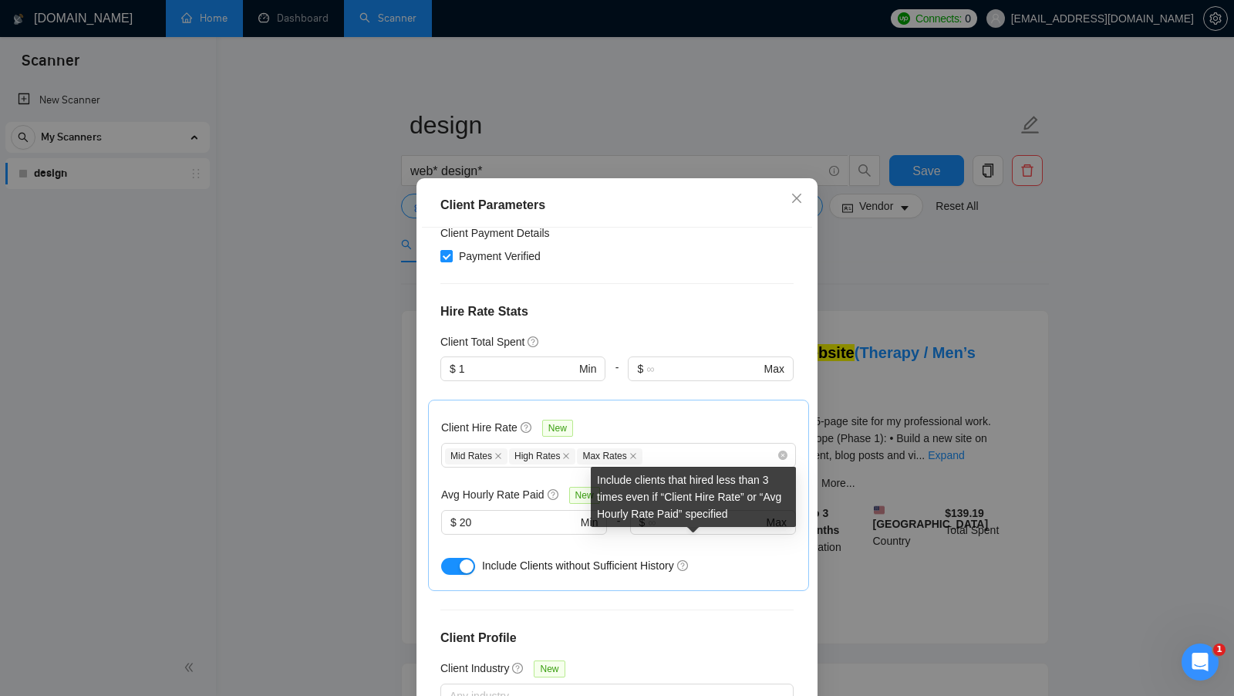
click at [838, 517] on div "Client Parameters Client Location Include Client Countries United States Canada…" at bounding box center [617, 348] width 1234 height 696
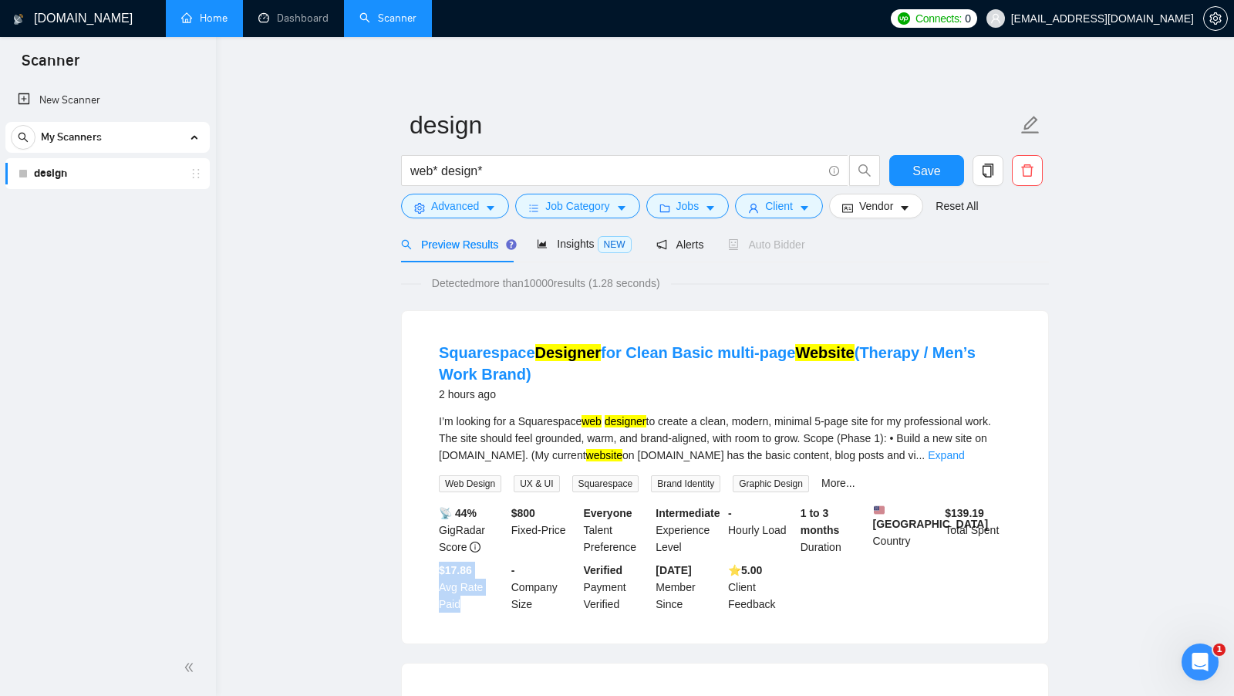
drag, startPoint x: 438, startPoint y: 575, endPoint x: 460, endPoint y: 608, distance: 39.4
click at [460, 608] on div "$17.86 Avg Rate Paid" at bounding box center [472, 586] width 72 height 51
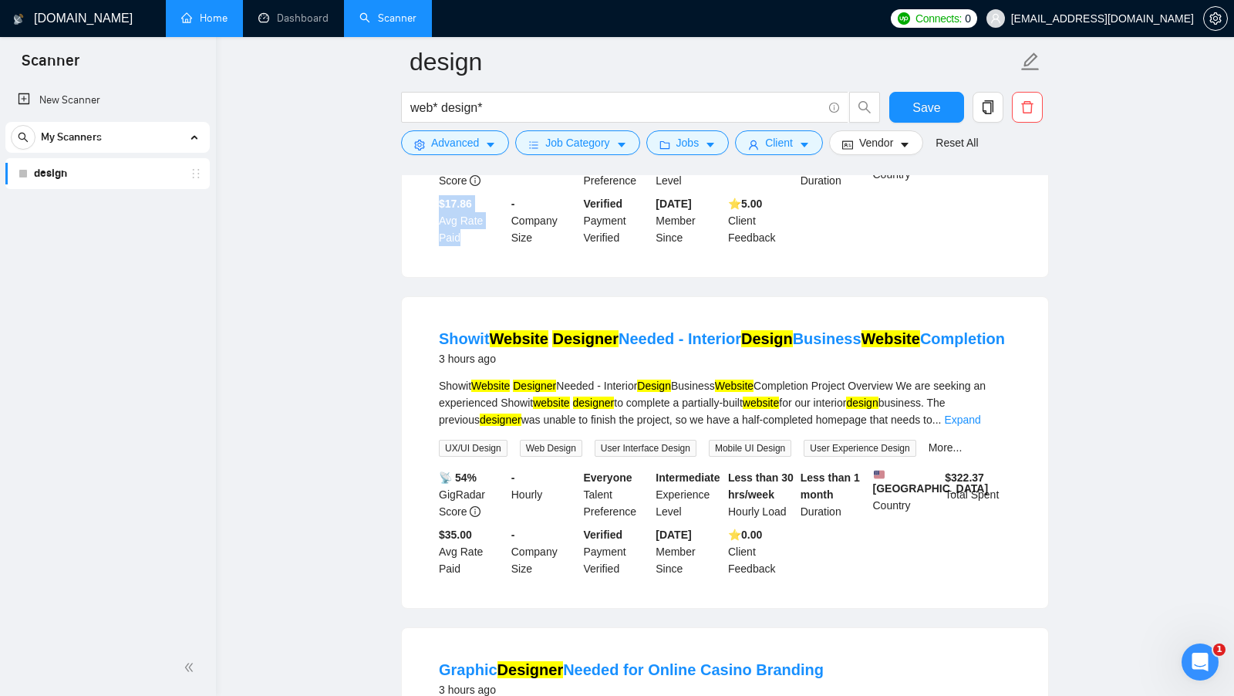
scroll to position [392, 0]
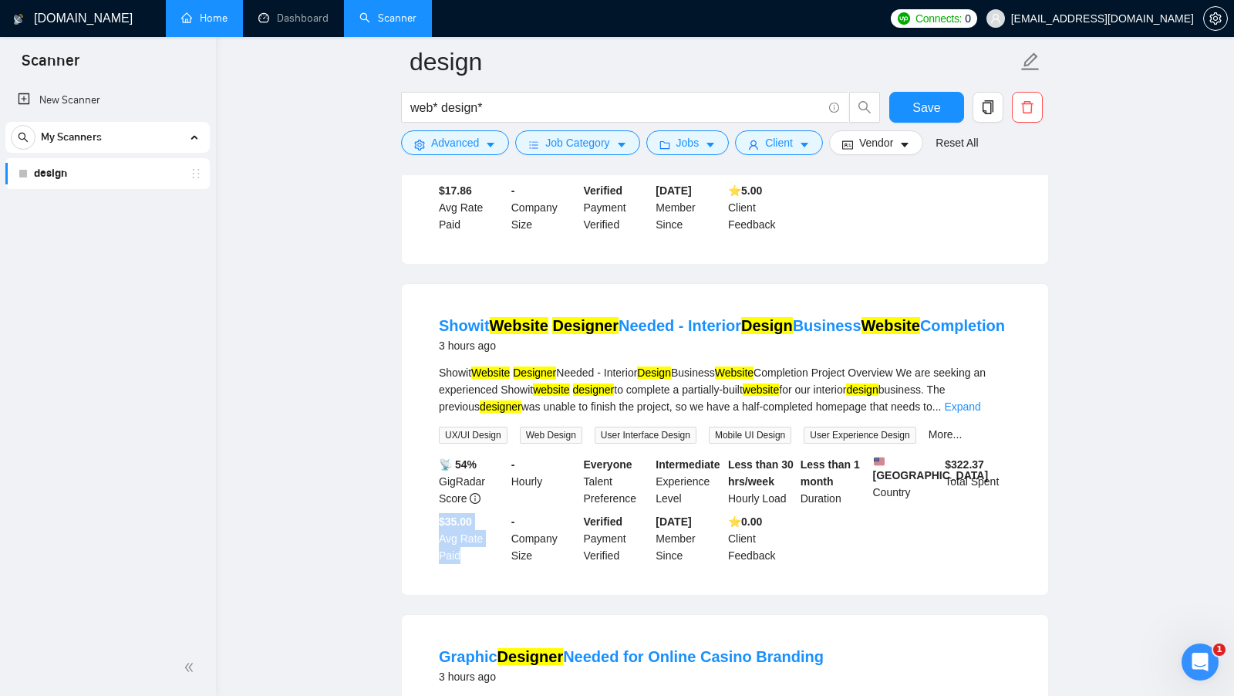
drag, startPoint x: 435, startPoint y: 530, endPoint x: 467, endPoint y: 566, distance: 48.1
click at [467, 564] on div "$35.00 Avg Rate Paid" at bounding box center [472, 538] width 72 height 51
drag, startPoint x: 508, startPoint y: 472, endPoint x: 545, endPoint y: 487, distance: 40.1
click at [545, 487] on div "- Hourly" at bounding box center [544, 481] width 72 height 51
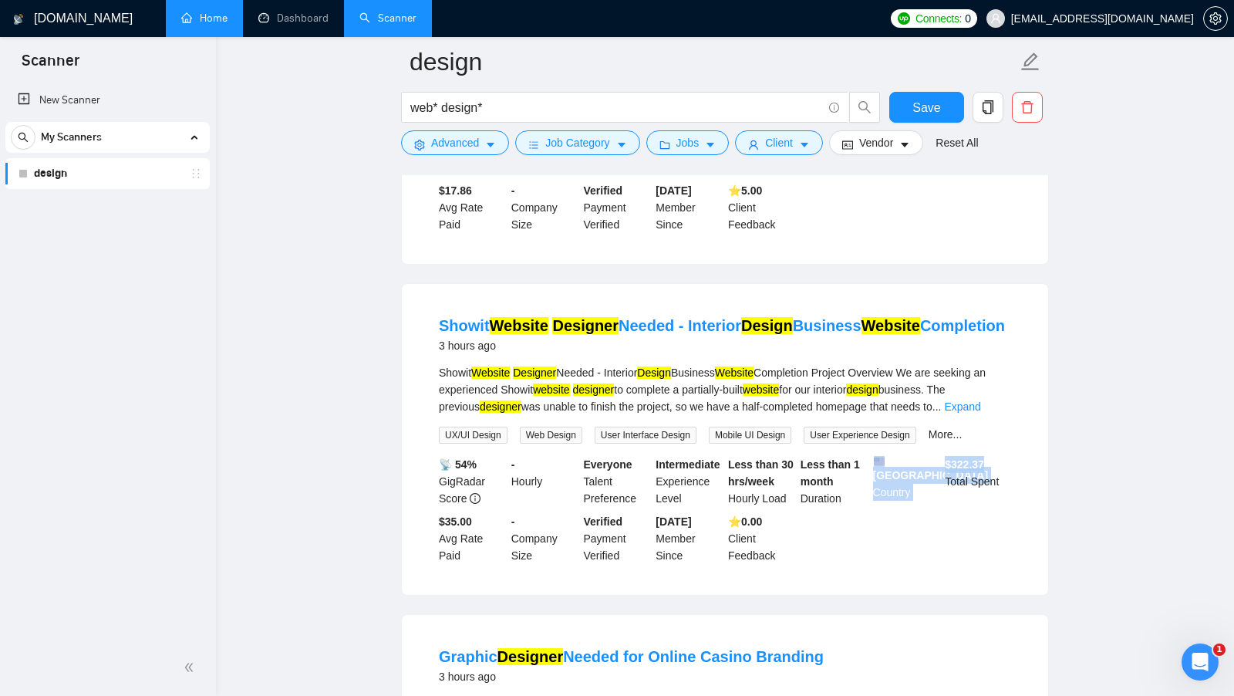
drag, startPoint x: 937, startPoint y: 470, endPoint x: 1088, endPoint y: 469, distance: 151.2
drag, startPoint x: 439, startPoint y: 528, endPoint x: 467, endPoint y: 559, distance: 41.5
click at [467, 559] on div "$35.00 Avg Rate Paid" at bounding box center [472, 538] width 72 height 51
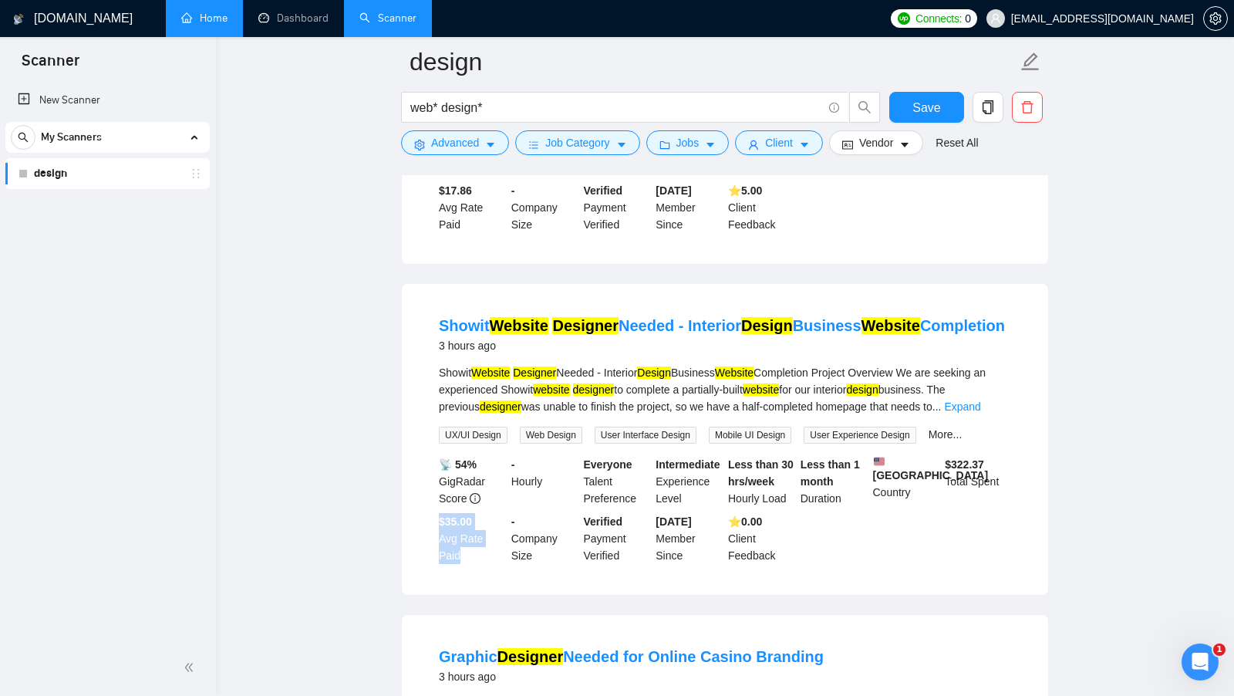
click at [467, 559] on div "$35.00 Avg Rate Paid" at bounding box center [472, 538] width 72 height 51
drag, startPoint x: 467, startPoint y: 559, endPoint x: 433, endPoint y: 533, distance: 42.9
click at [433, 533] on li "Showit Website Designer Needed - Interior Design Business Website Completion 3 …" at bounding box center [724, 439] width 609 height 274
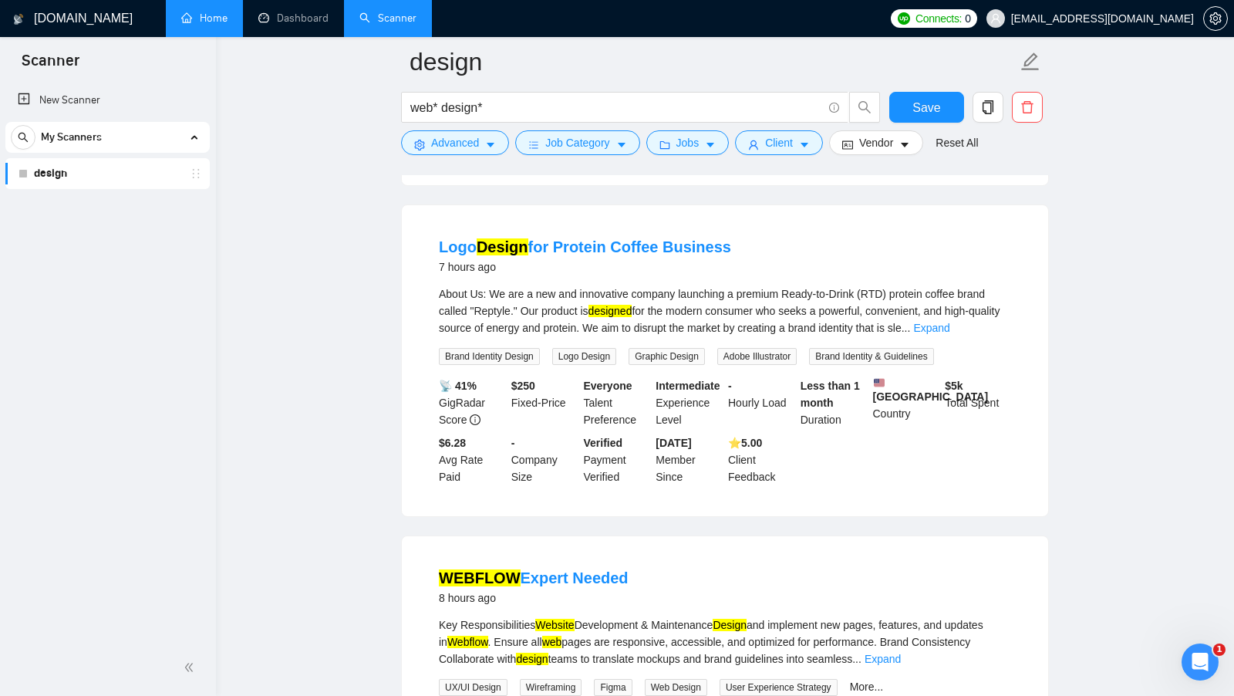
scroll to position [1454, 0]
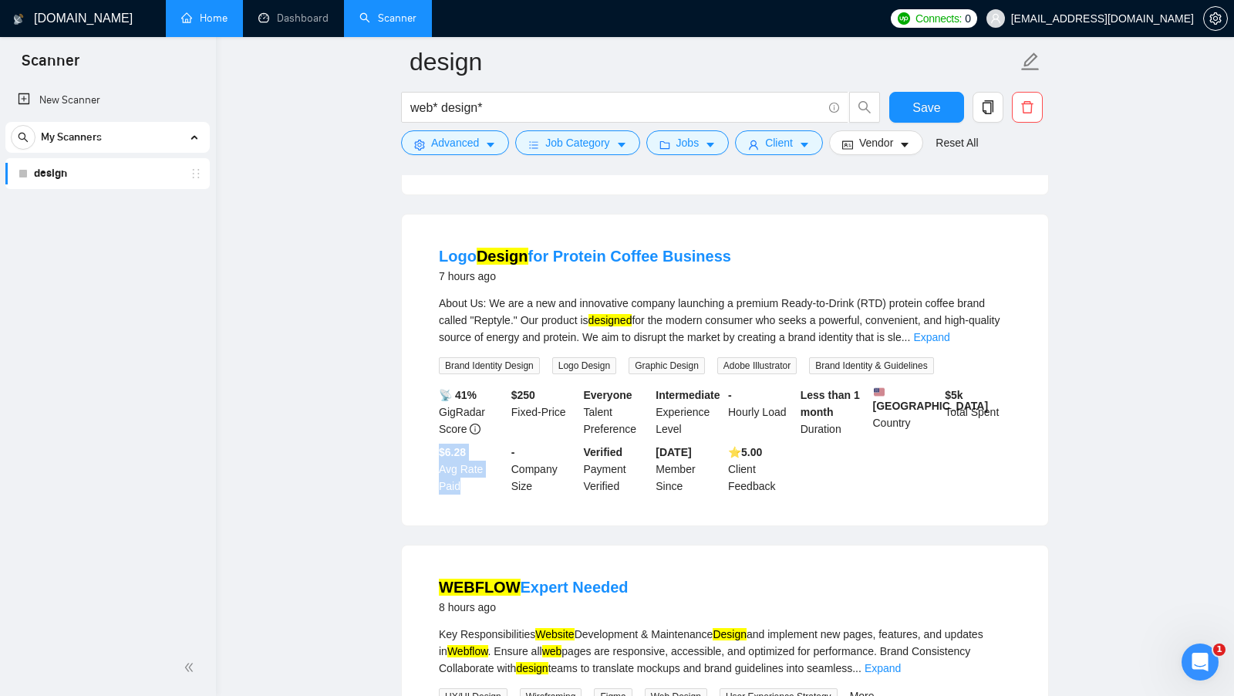
drag, startPoint x: 429, startPoint y: 462, endPoint x: 470, endPoint y: 497, distance: 54.2
click at [470, 497] on li "Logo Design for Protein Coffee Business 7 hours ago About Us: We are a new and …" at bounding box center [724, 370] width 609 height 274
click at [470, 494] on div "$6.28 Avg Rate Paid" at bounding box center [472, 468] width 72 height 51
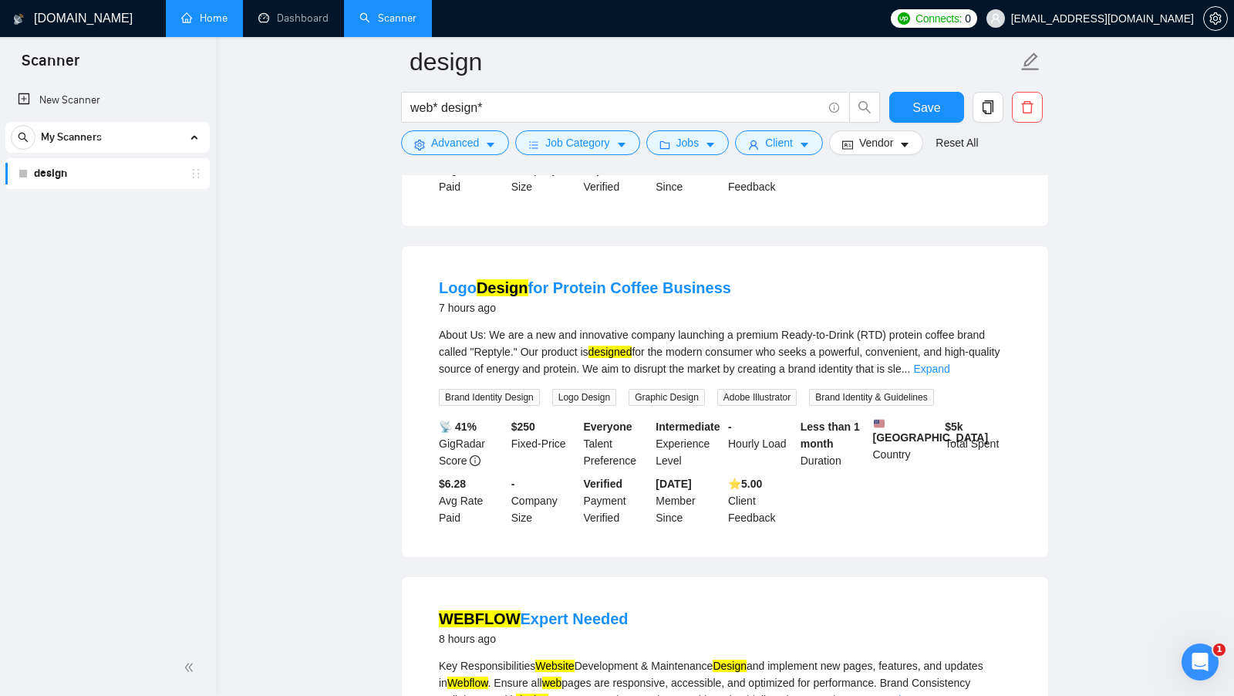
scroll to position [1419, 0]
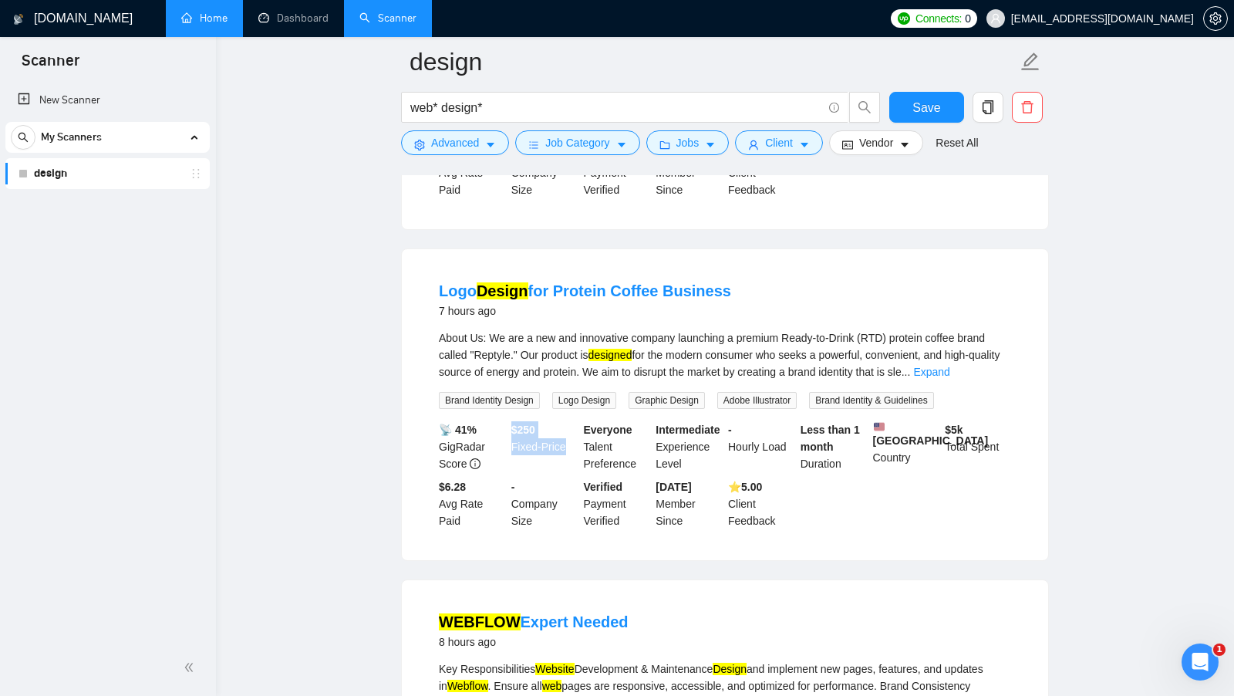
drag, startPoint x: 512, startPoint y: 433, endPoint x: 565, endPoint y: 447, distance: 54.3
click at [565, 447] on div "$ 250 Fixed-Price" at bounding box center [544, 446] width 72 height 51
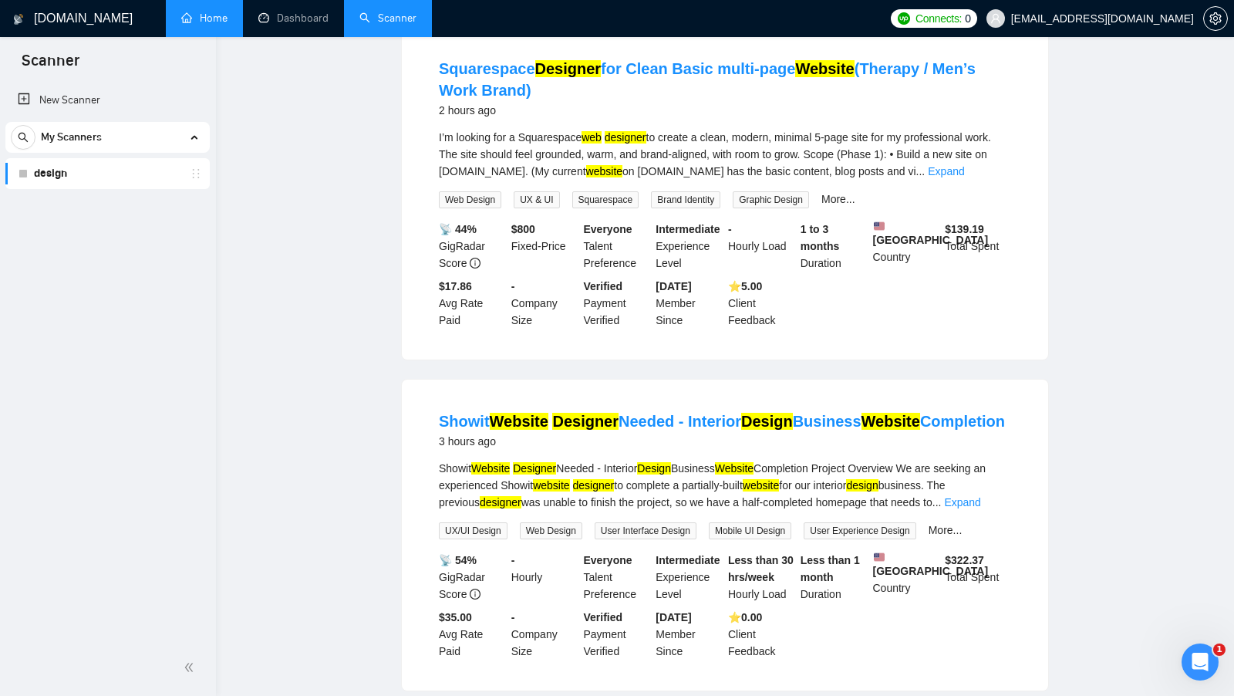
scroll to position [0, 0]
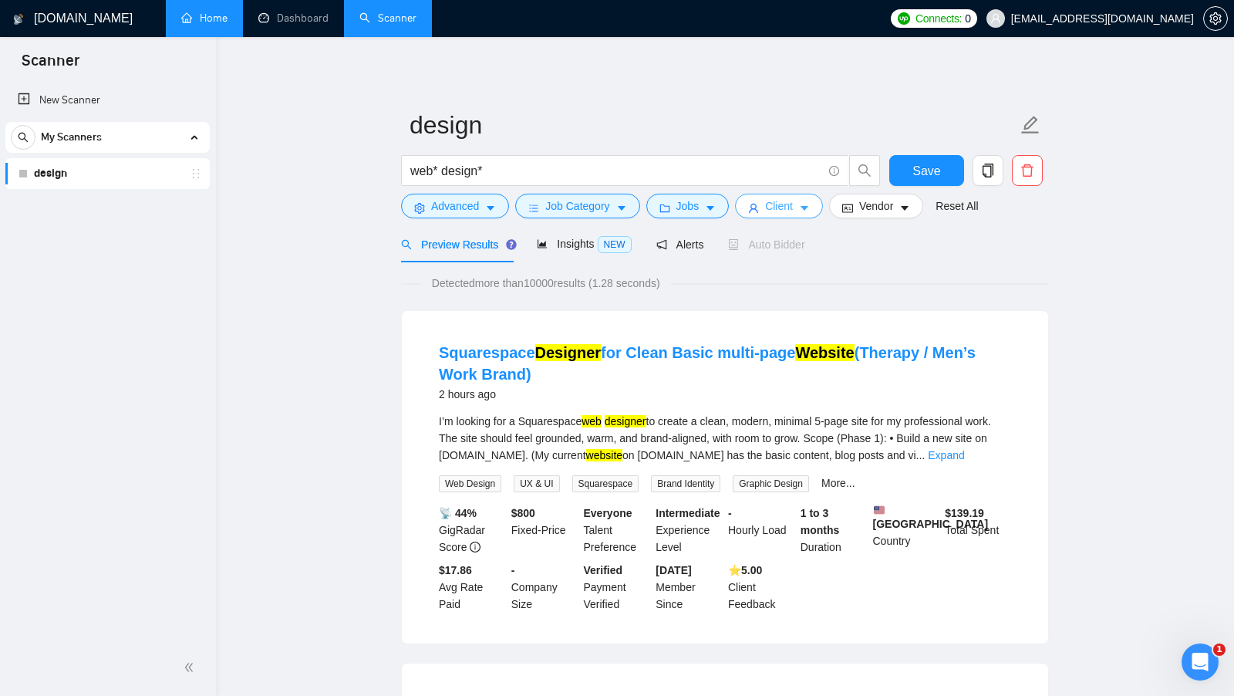
click at [792, 204] on span "Client" at bounding box center [779, 205] width 28 height 17
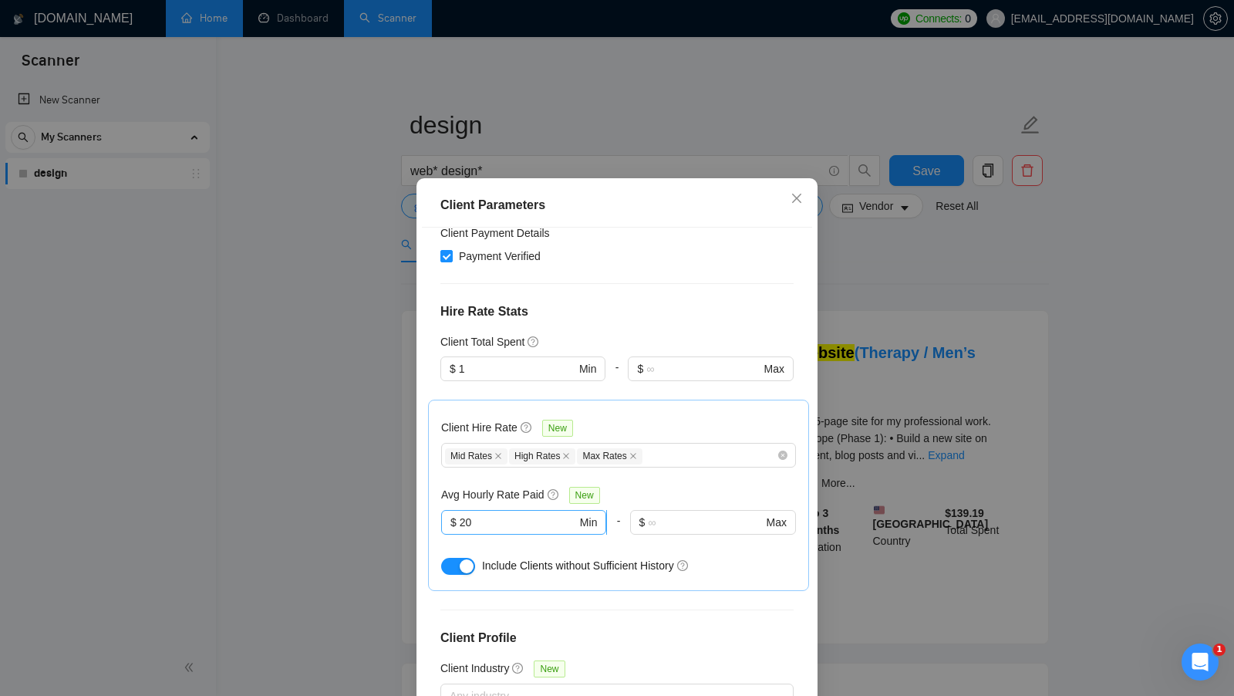
click at [494, 514] on input "20" at bounding box center [518, 522] width 117 height 17
click at [712, 576] on div "Client Location Include Client Countries United States Canada Europe Exclude Cl…" at bounding box center [617, 471] width 390 height 487
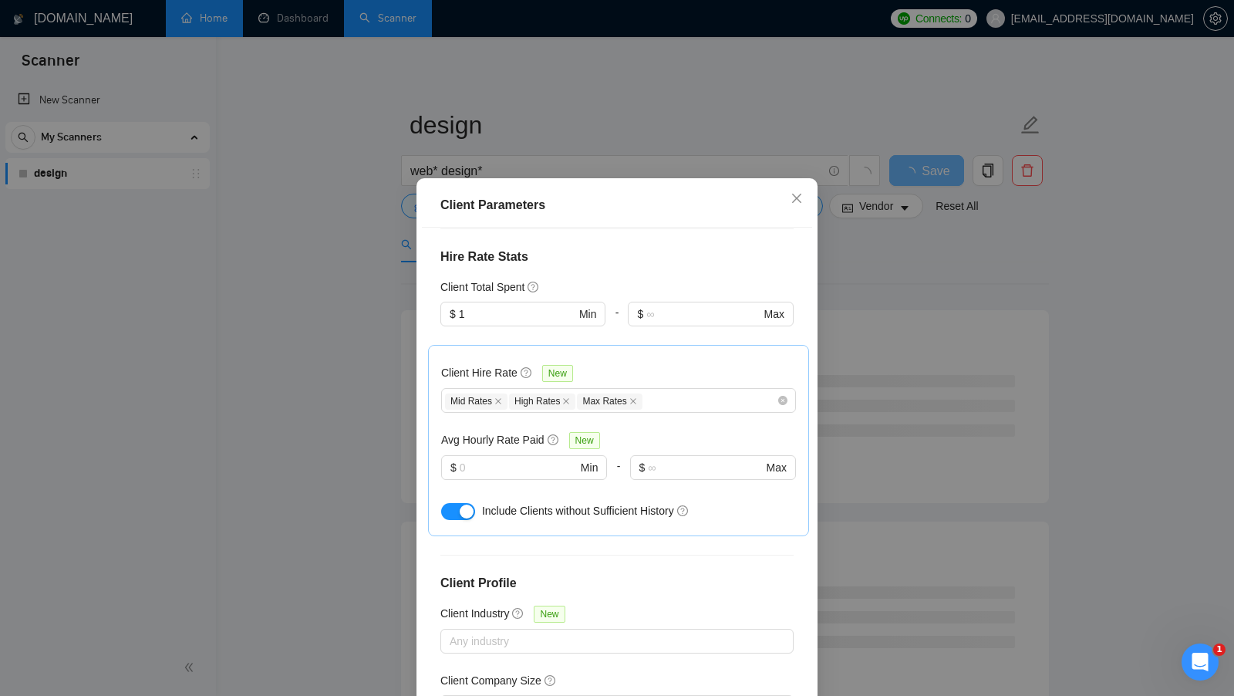
scroll to position [389, 0]
click at [903, 514] on div "Client Parameters Client Location Include Client Countries United States Canada…" at bounding box center [617, 348] width 1234 height 696
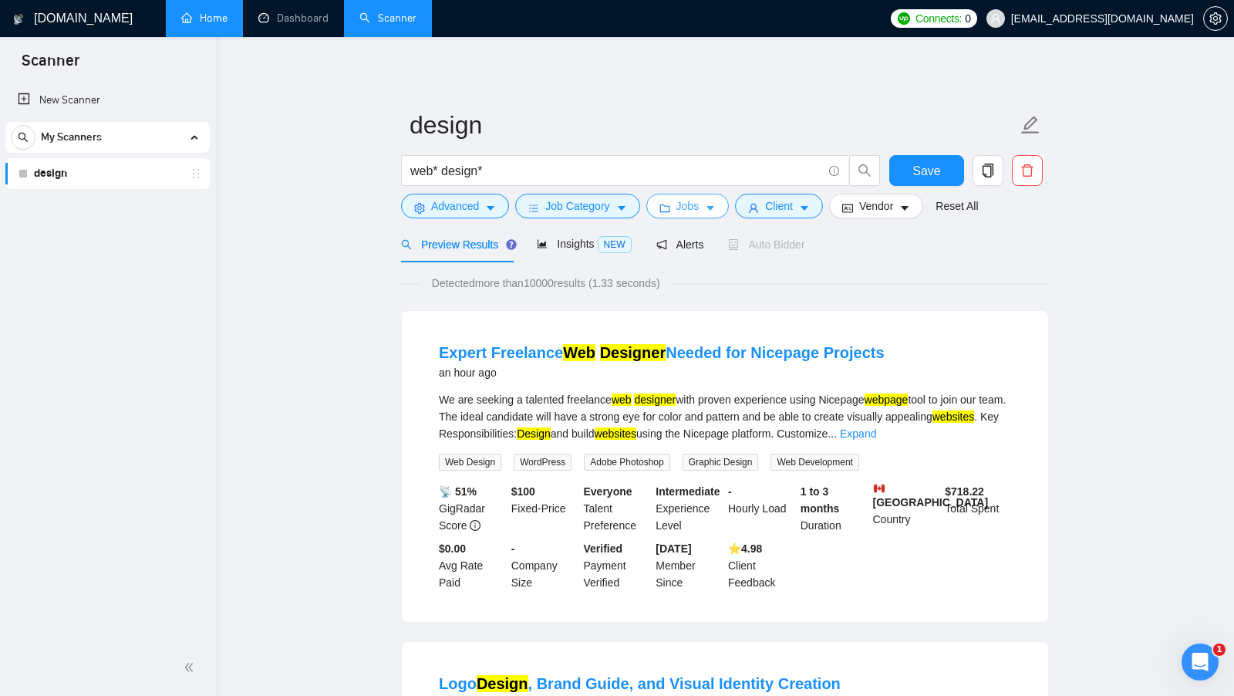
click at [700, 206] on span "Jobs" at bounding box center [687, 205] width 23 height 17
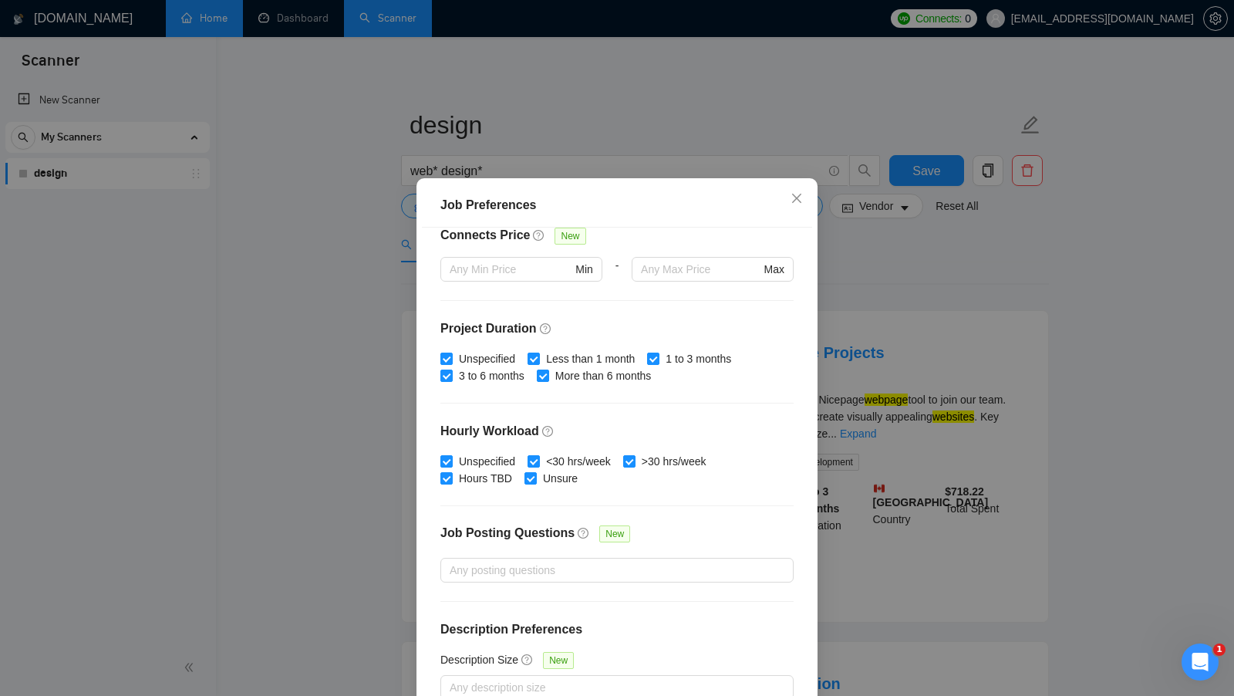
scroll to position [0, 0]
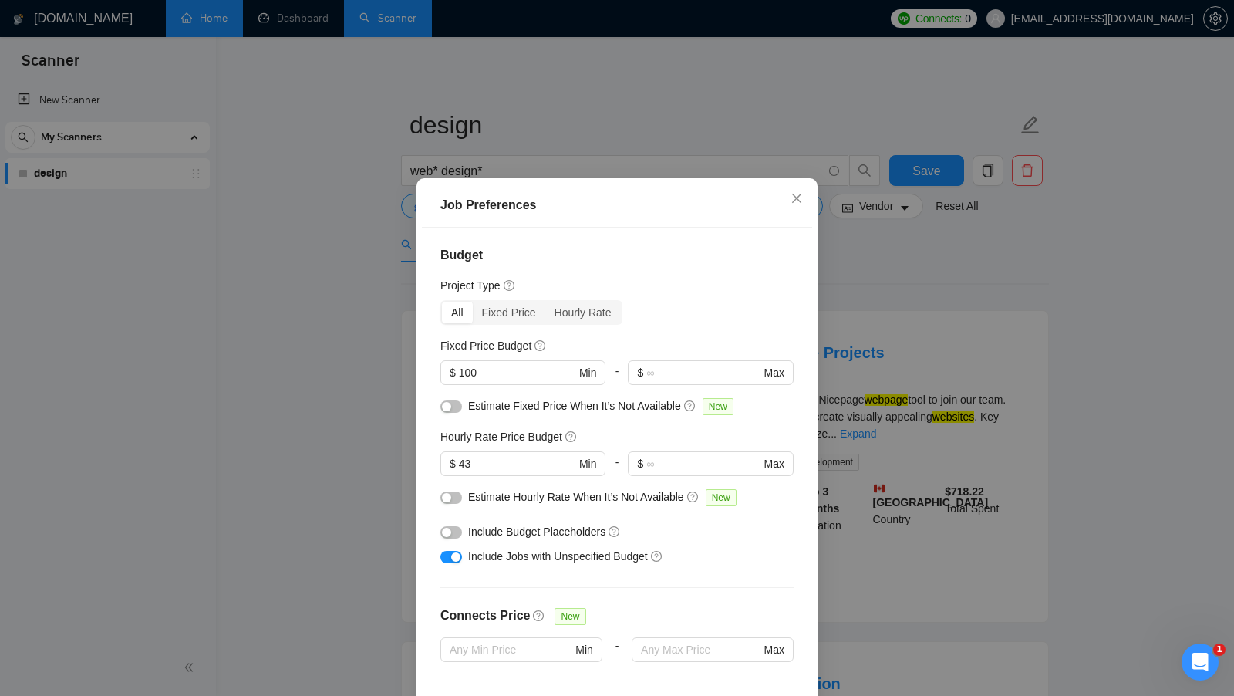
click at [920, 356] on div "Job Preferences Budget Project Type All Fixed Price Hourly Rate Fixed Price Bud…" at bounding box center [617, 348] width 1234 height 696
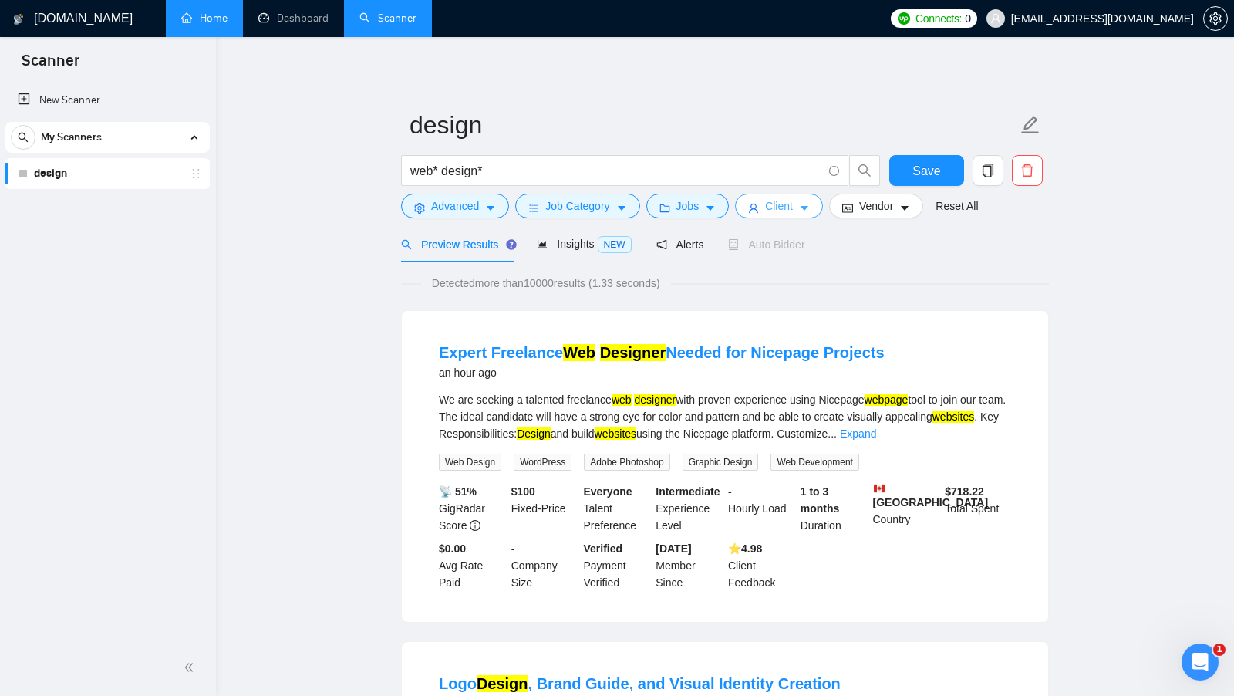
click at [814, 212] on button "Client" at bounding box center [779, 206] width 88 height 25
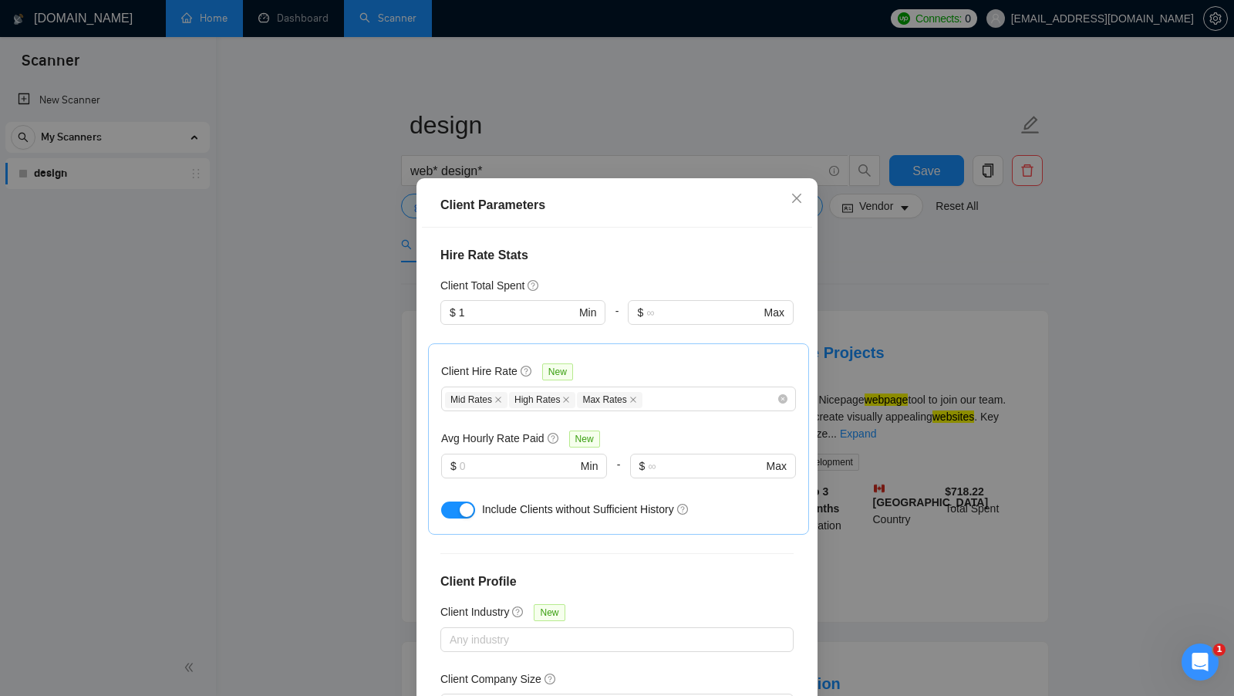
click at [858, 279] on div "Client Parameters Client Location Include Client Countries United States Canada…" at bounding box center [617, 348] width 1234 height 696
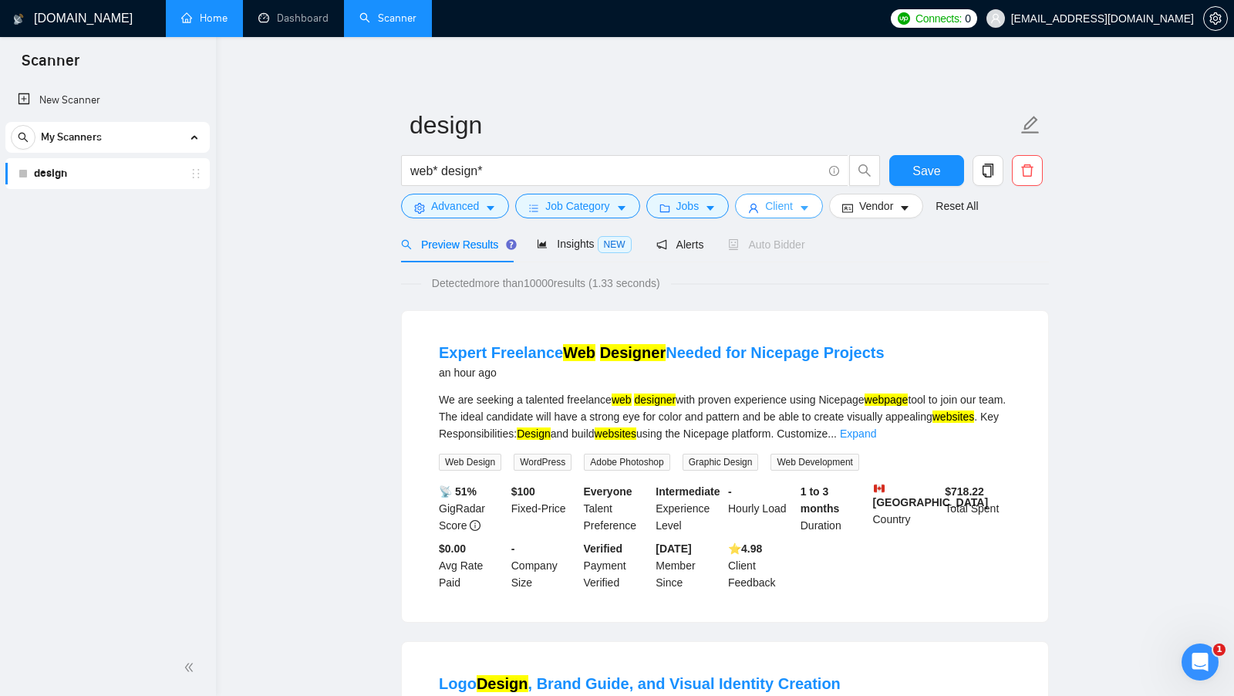
click at [797, 213] on button "Client" at bounding box center [779, 206] width 88 height 25
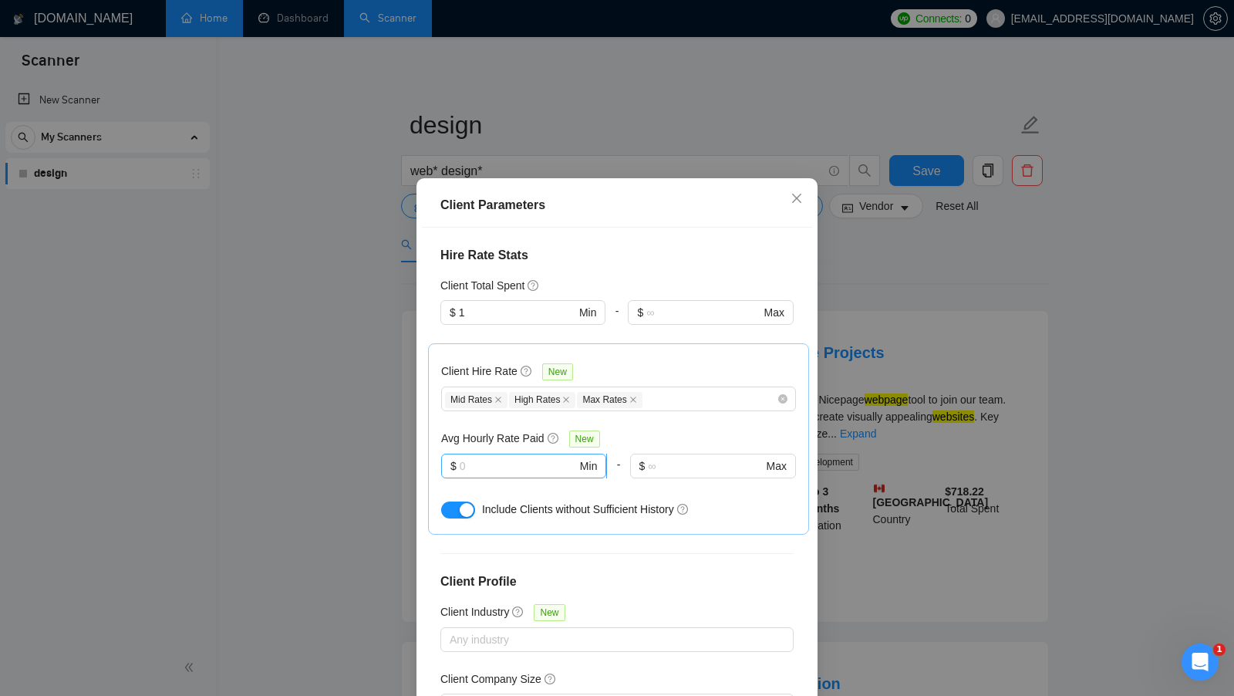
click at [480, 457] on input "text" at bounding box center [518, 465] width 117 height 17
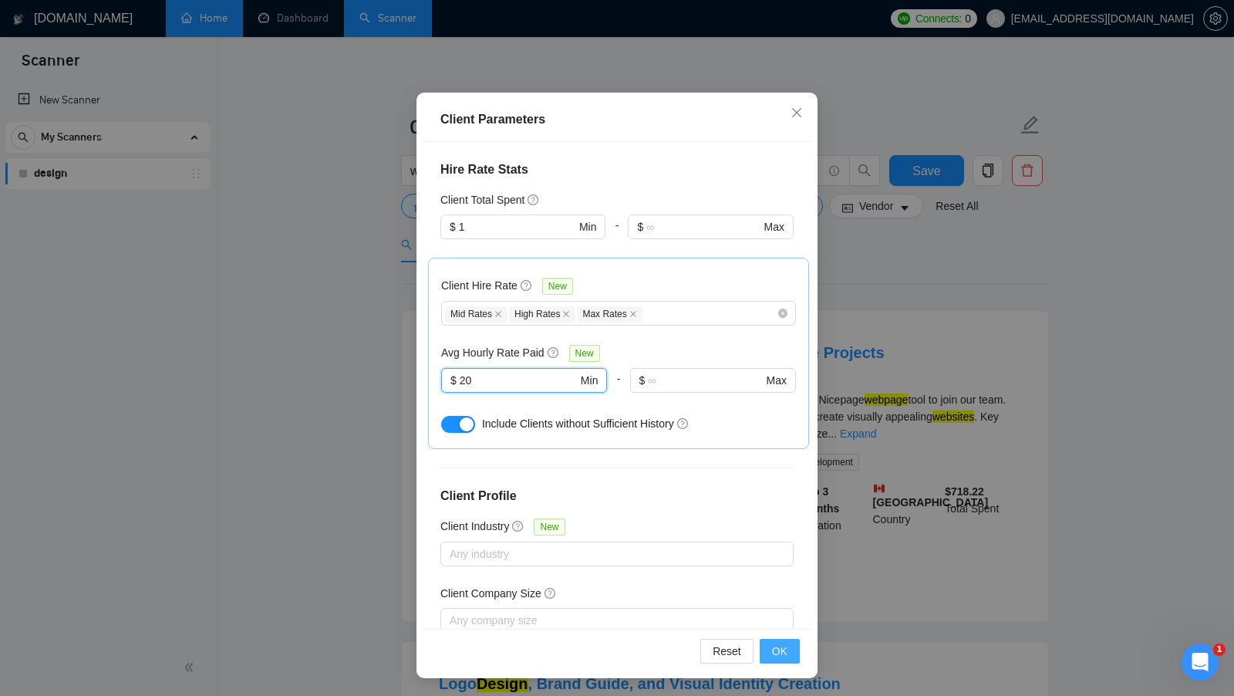
type input "20"
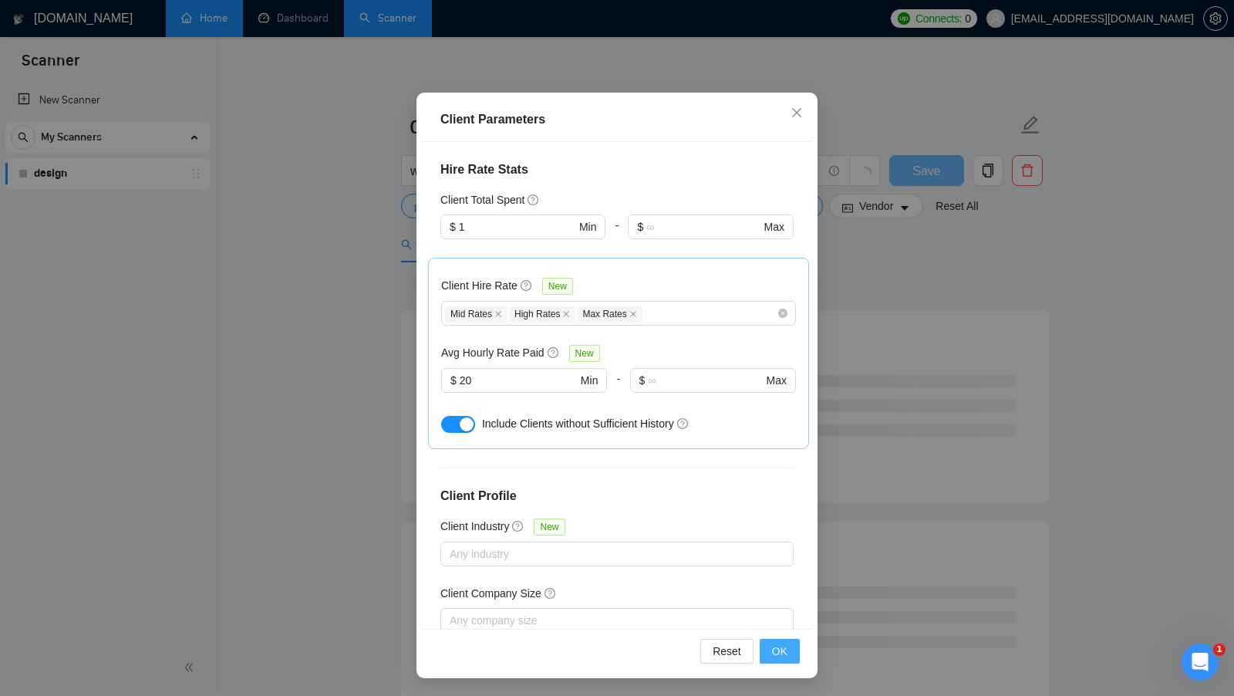
click at [791, 646] on button "OK" at bounding box center [780, 651] width 40 height 25
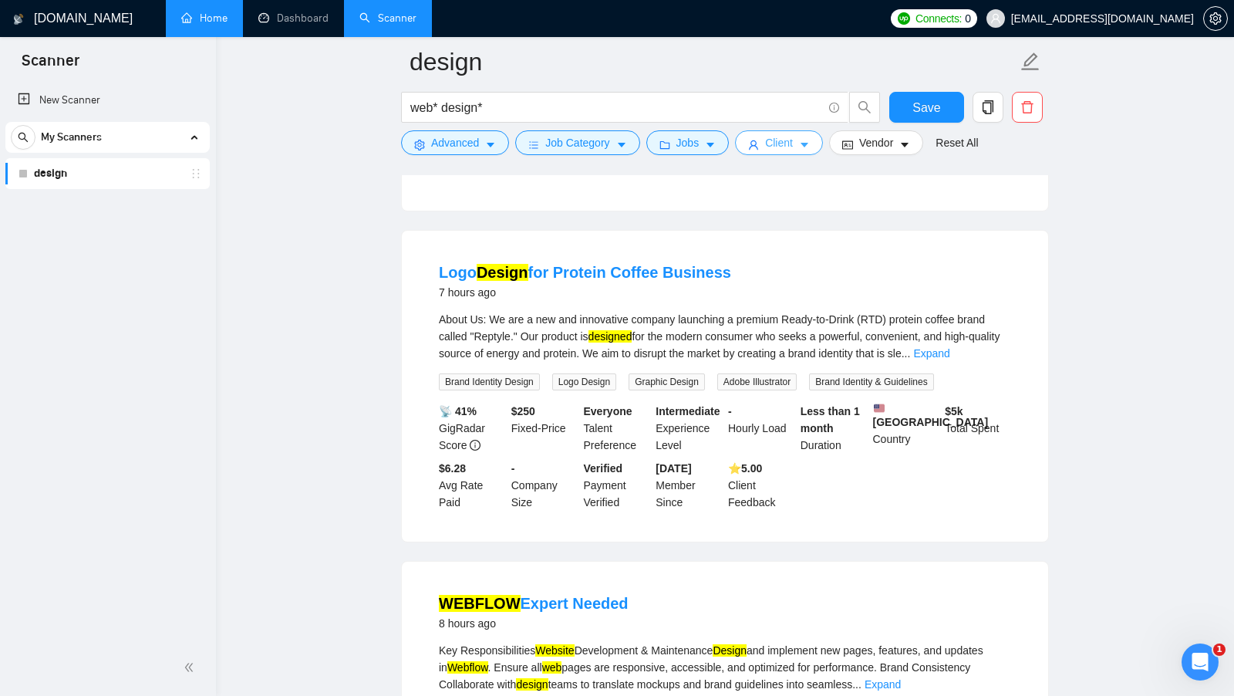
scroll to position [1574, 0]
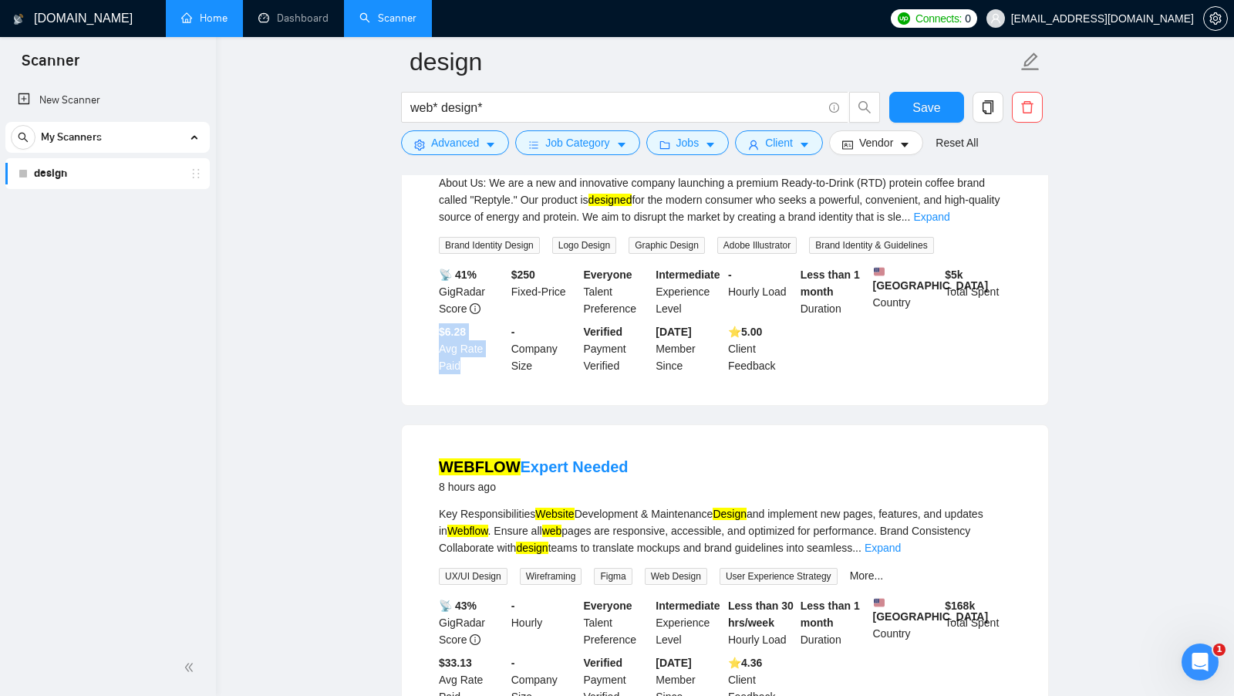
drag, startPoint x: 436, startPoint y: 343, endPoint x: 466, endPoint y: 379, distance: 47.1
click at [466, 374] on div "$6.28 Avg Rate Paid" at bounding box center [472, 348] width 72 height 51
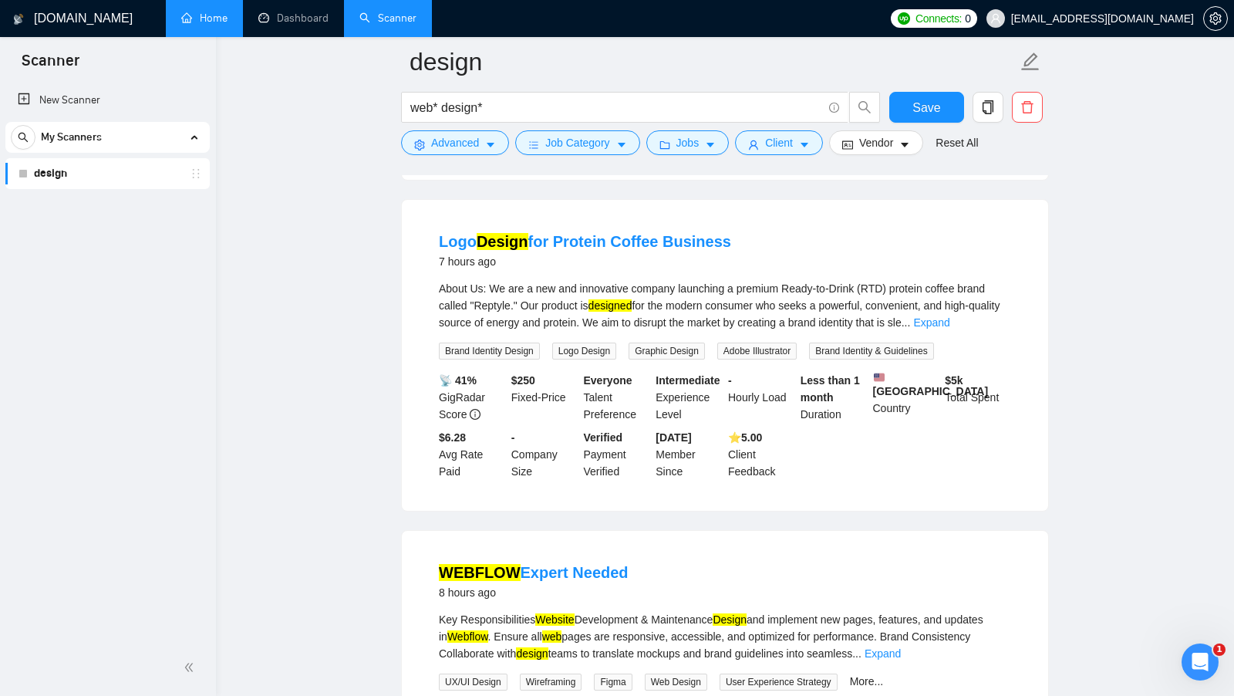
scroll to position [1467, 0]
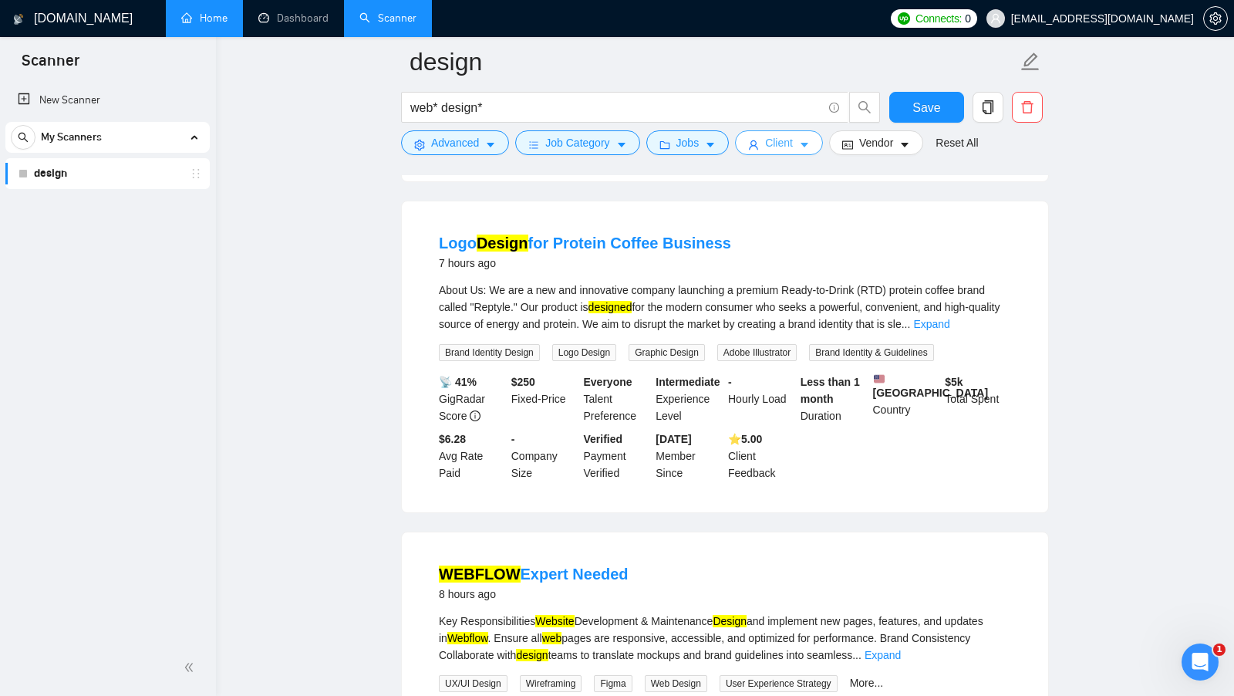
click at [786, 147] on span "Client" at bounding box center [779, 142] width 28 height 17
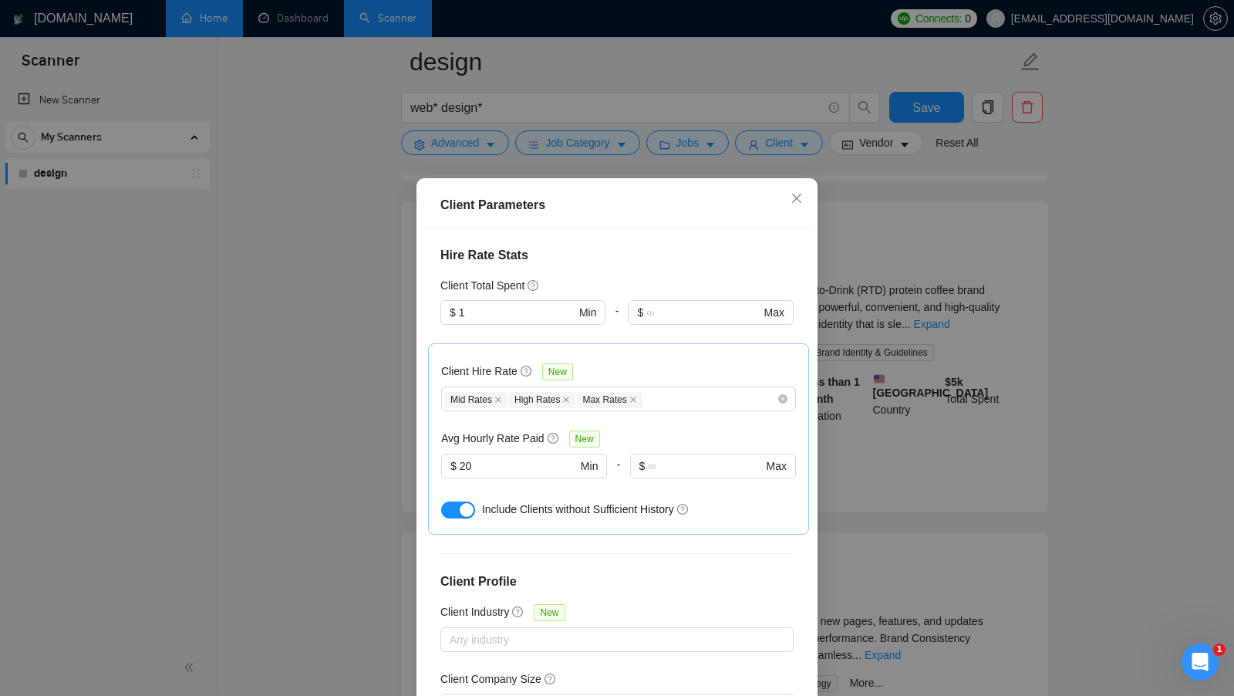
click at [449, 501] on button "button" at bounding box center [458, 509] width 34 height 17
click at [944, 477] on div "Client Parameters Client Location Include Client Countries United States Canada…" at bounding box center [617, 348] width 1234 height 696
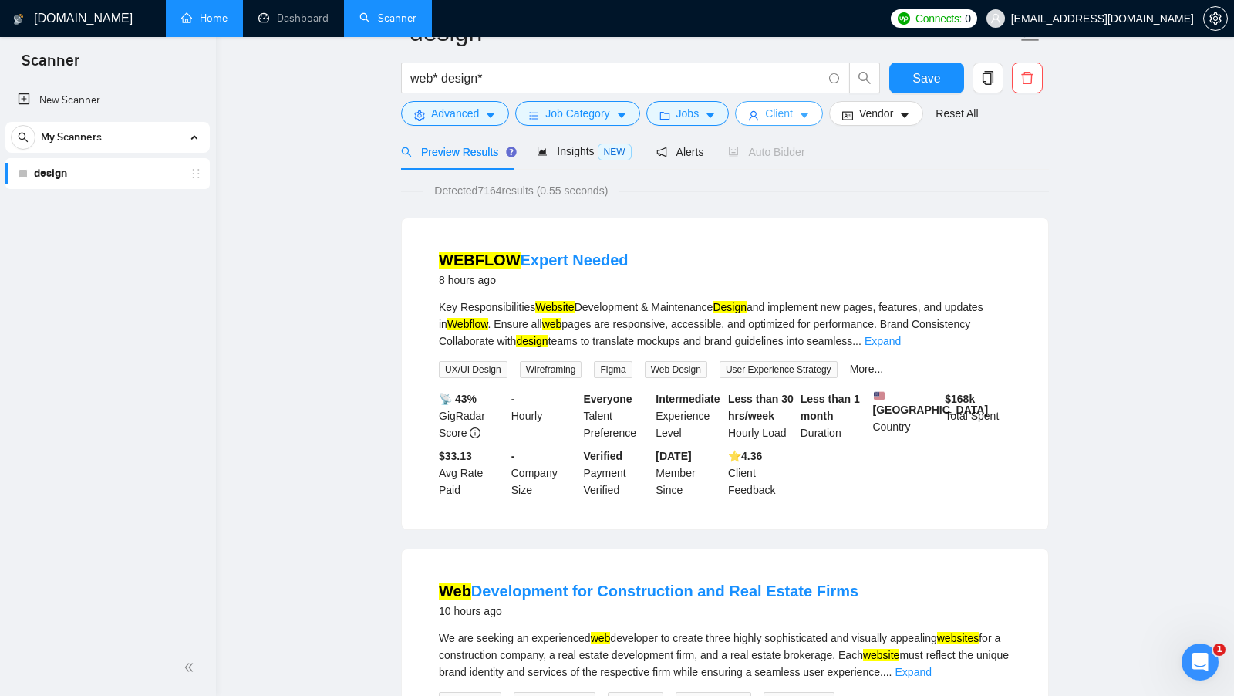
scroll to position [0, 0]
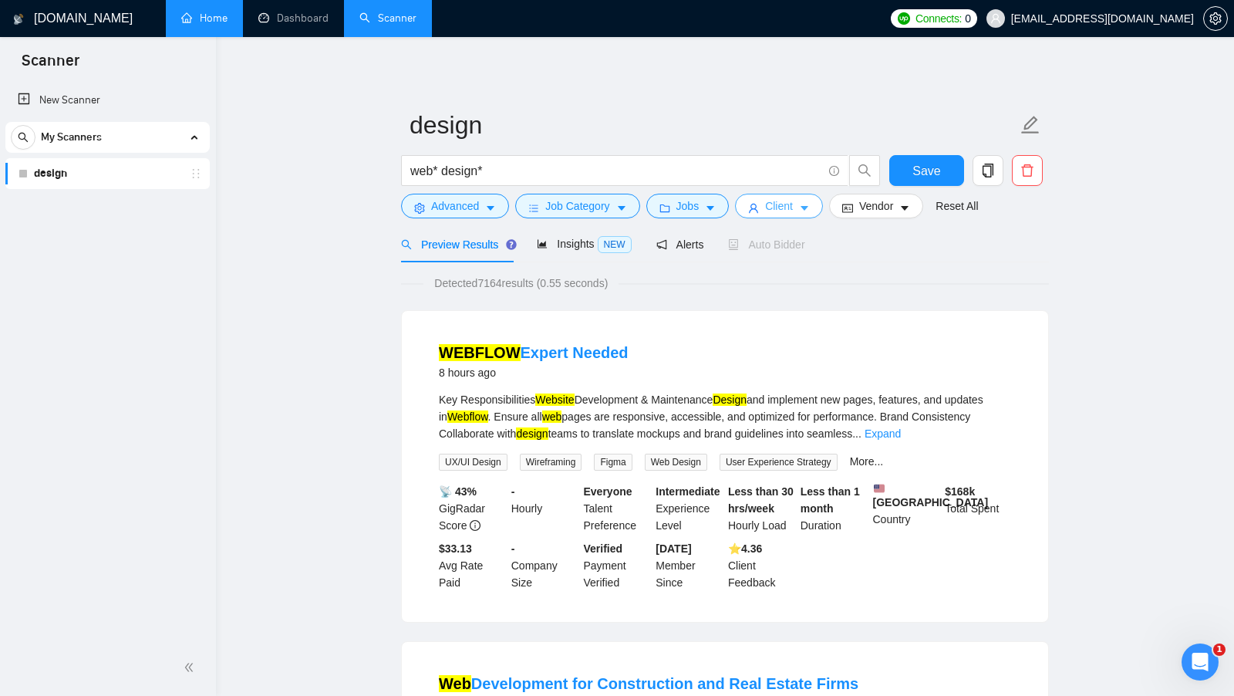
click at [793, 203] on span "Client" at bounding box center [779, 205] width 28 height 17
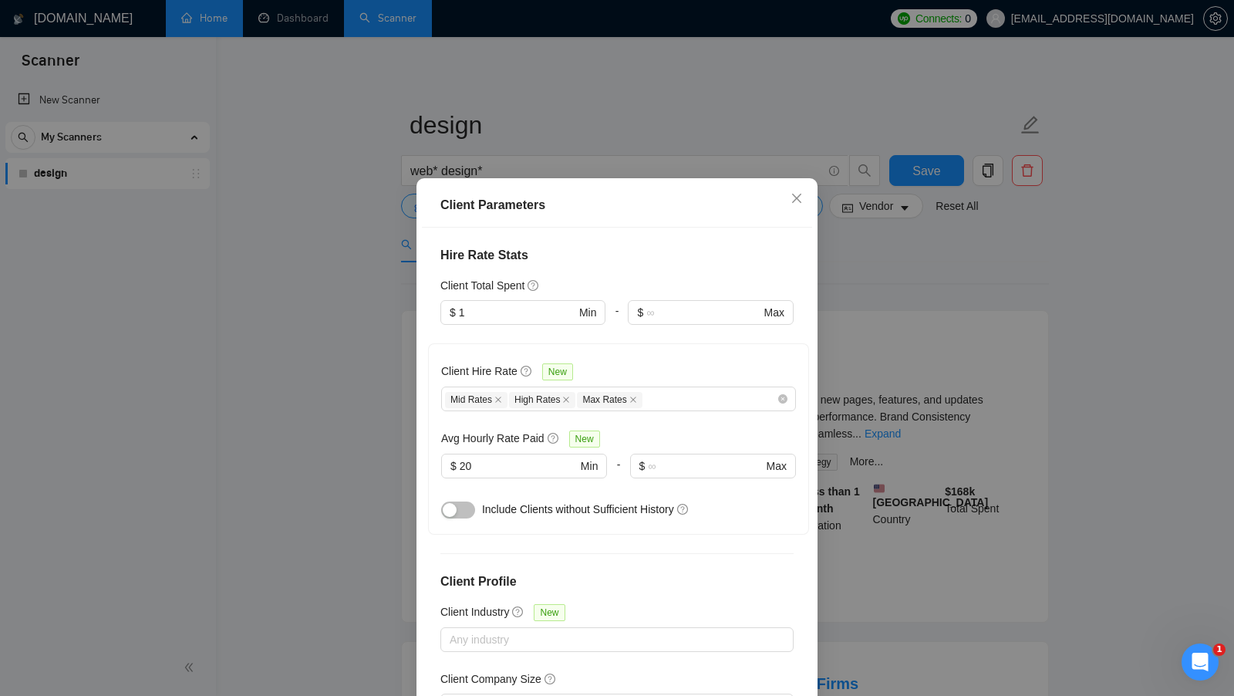
click at [1033, 437] on div "Client Parameters Client Location Include Client Countries United States Canada…" at bounding box center [617, 348] width 1234 height 696
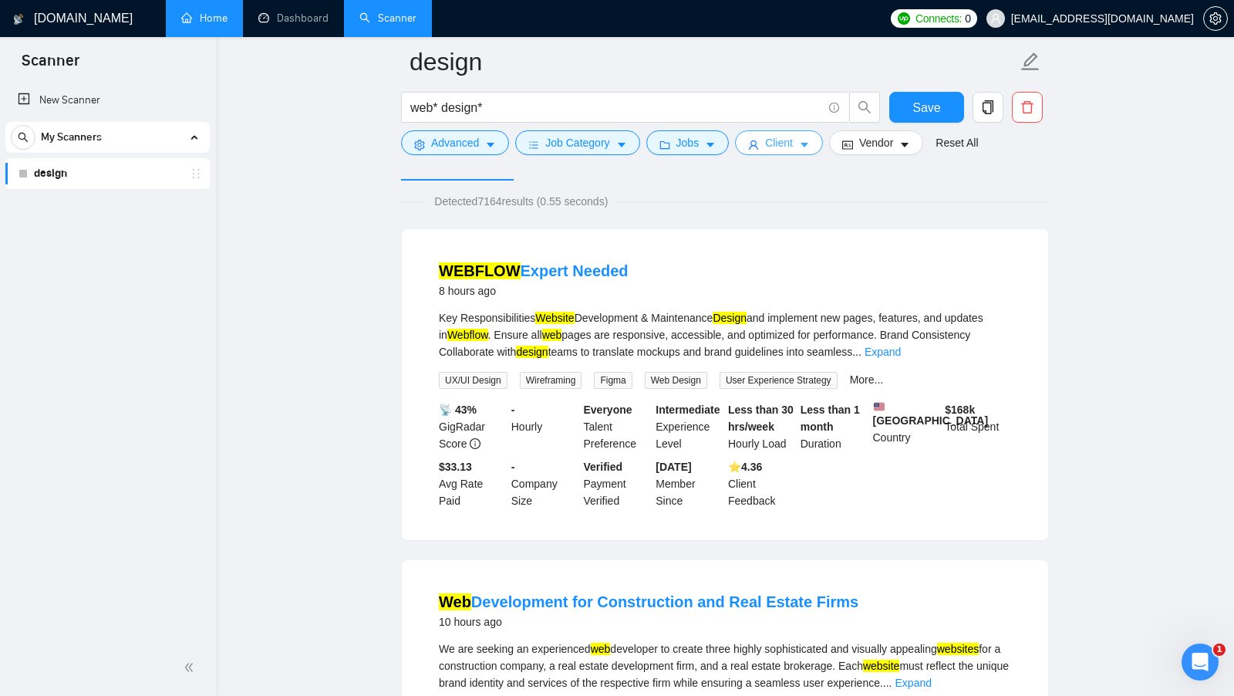
scroll to position [93, 0]
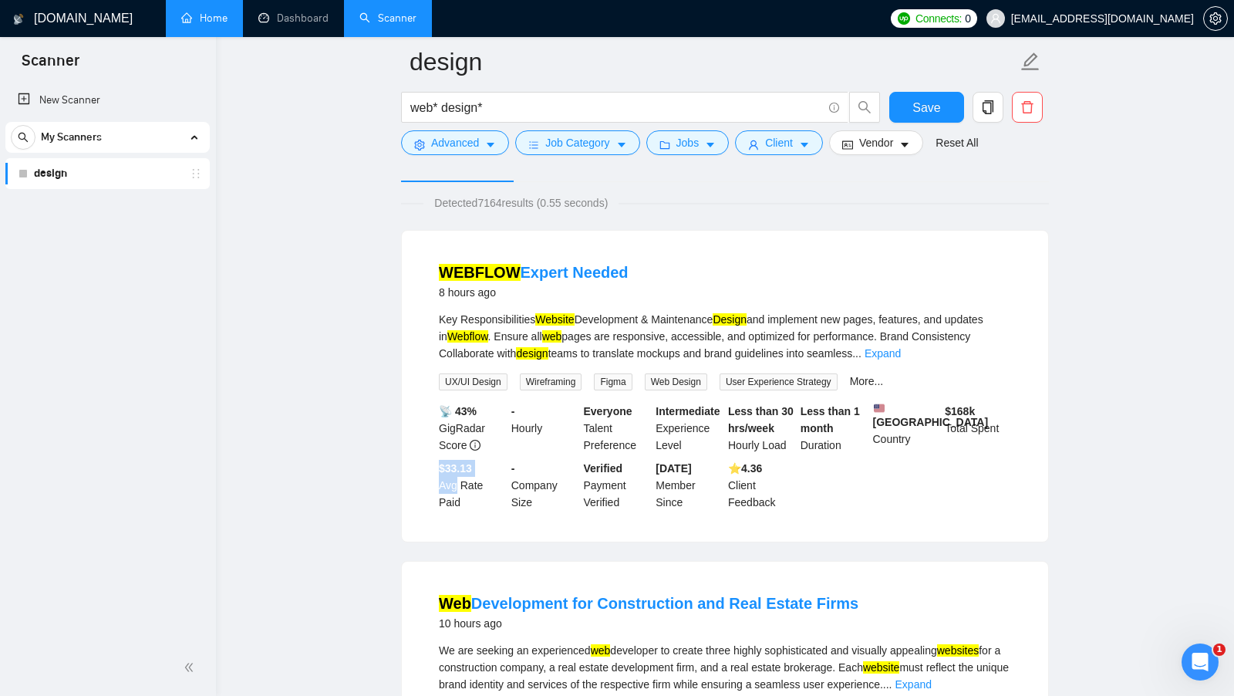
drag, startPoint x: 432, startPoint y: 478, endPoint x: 459, endPoint y: 506, distance: 38.7
click at [459, 505] on li "WEBFLOW Expert Needed 8 hours ago Key Responsibilities Website Development & Ma…" at bounding box center [724, 386] width 609 height 274
click at [459, 506] on div "$33.13 Avg Rate Paid" at bounding box center [472, 485] width 72 height 51
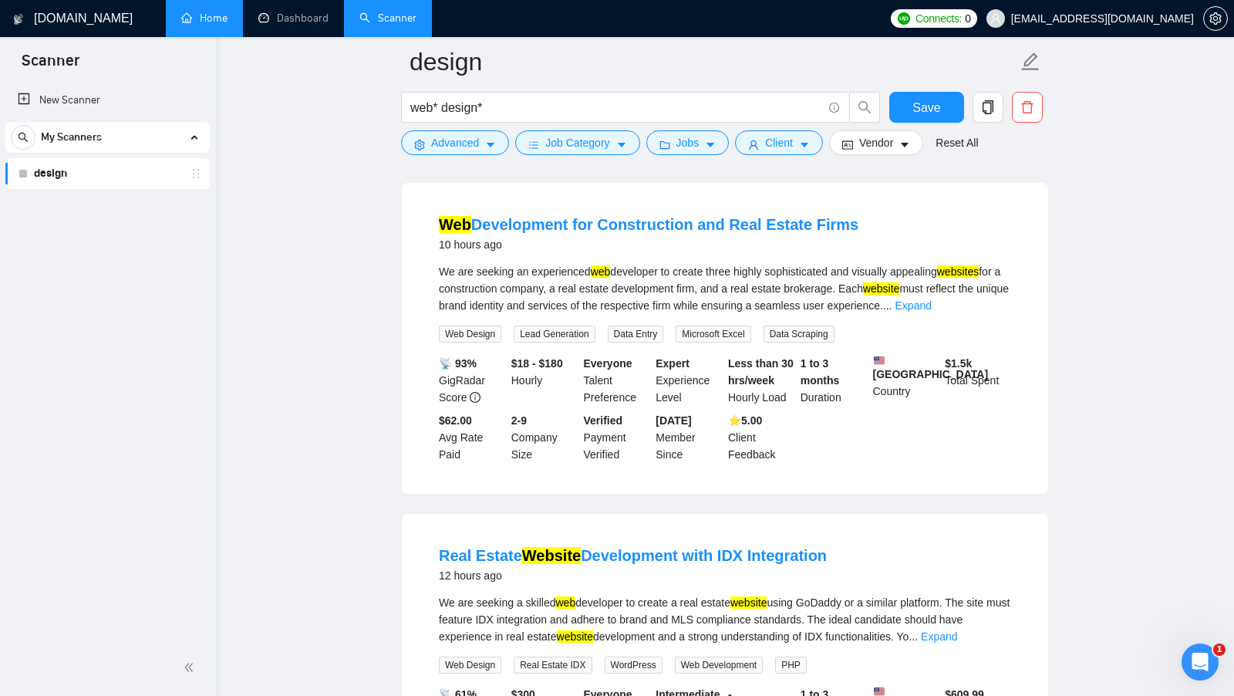
scroll to position [479, 0]
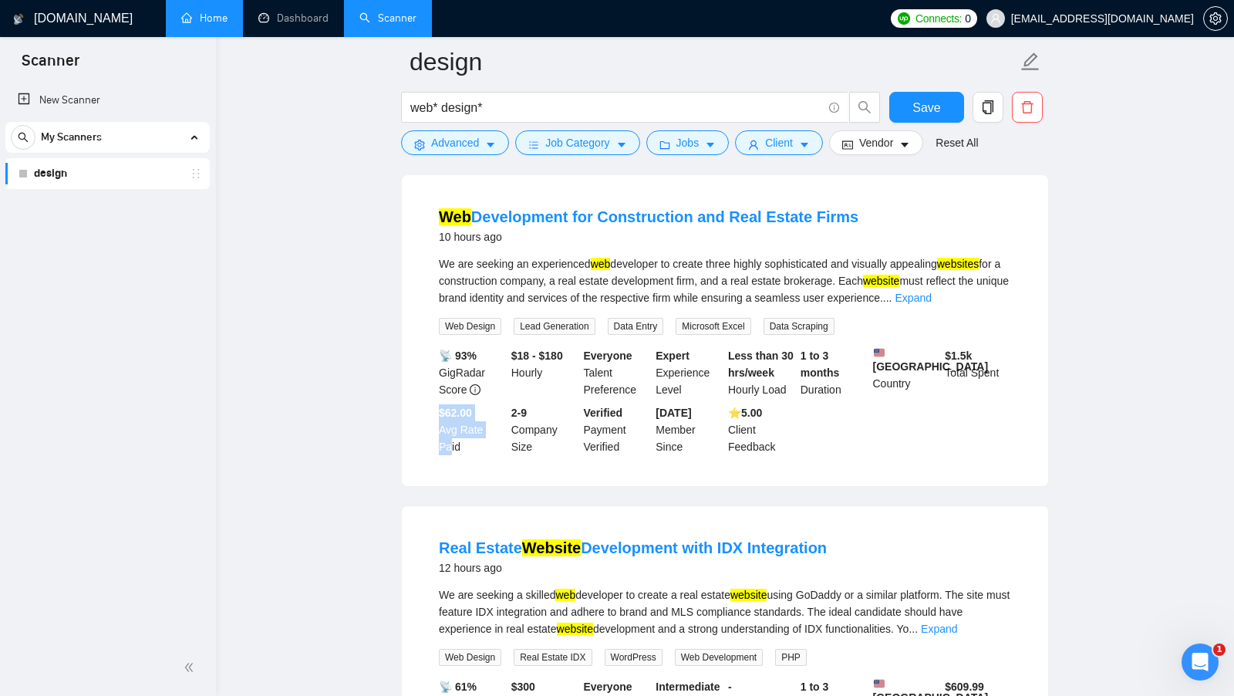
drag, startPoint x: 440, startPoint y: 412, endPoint x: 454, endPoint y: 460, distance: 50.5
click at [454, 455] on div "$62.00 Avg Rate Paid" at bounding box center [472, 429] width 72 height 51
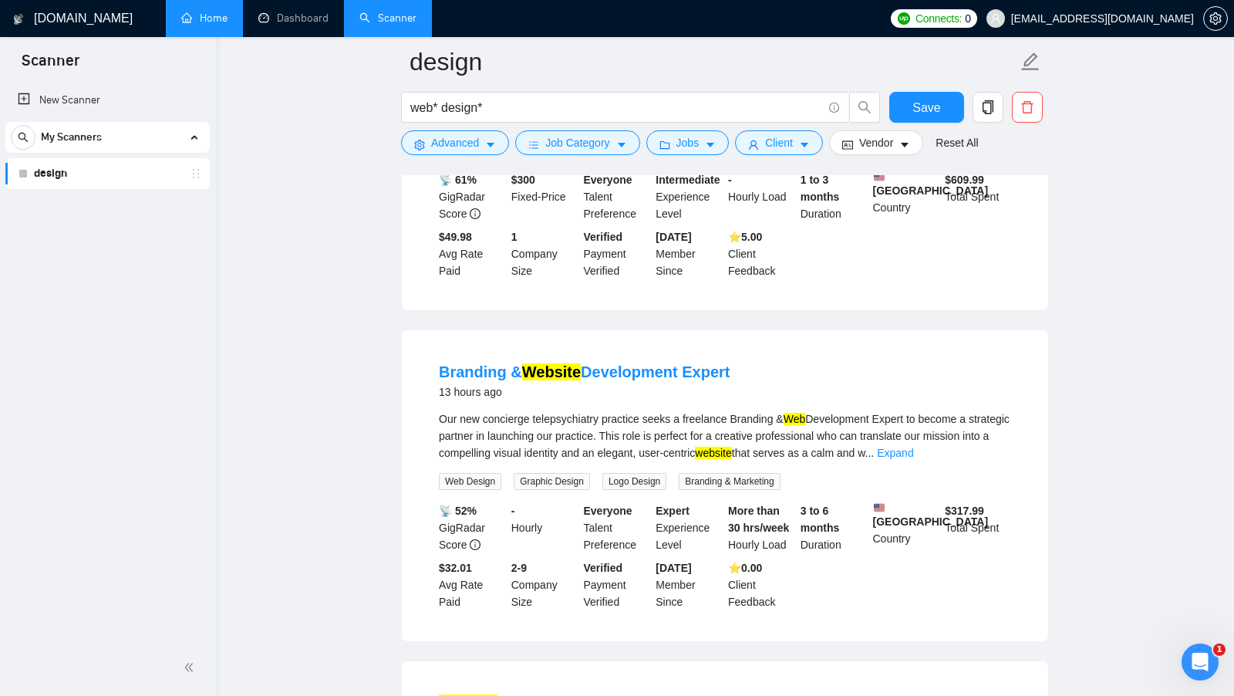
scroll to position [998, 0]
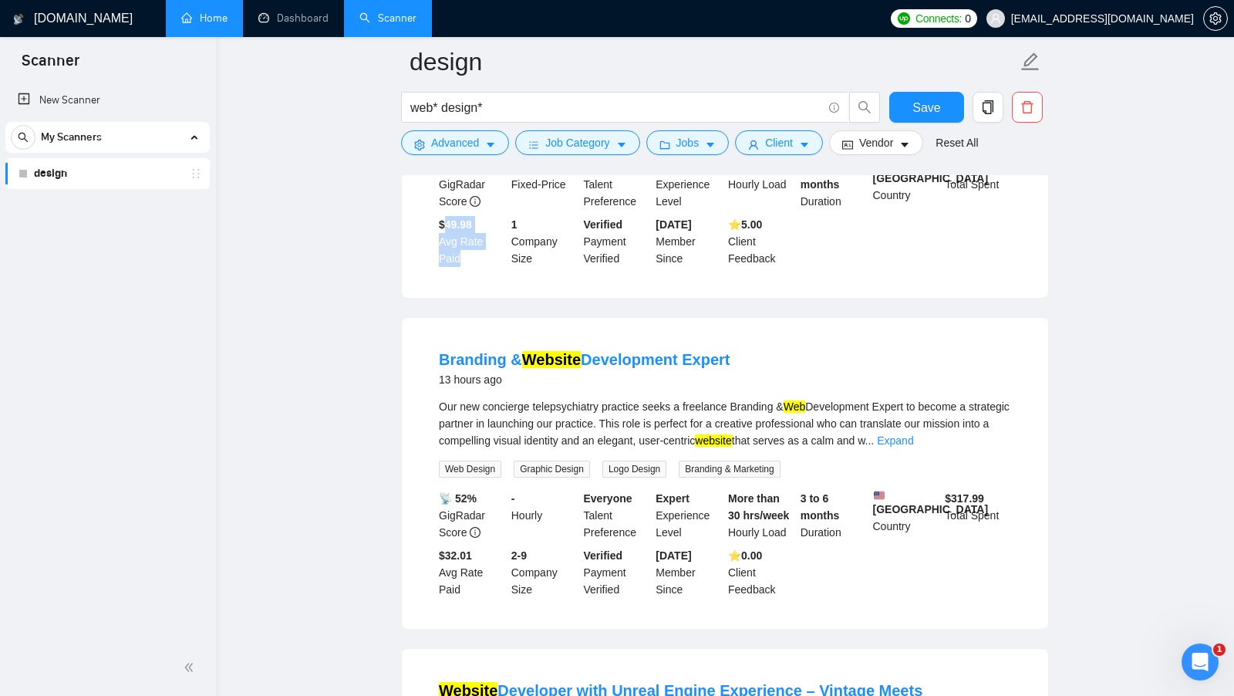
drag, startPoint x: 442, startPoint y: 240, endPoint x: 463, endPoint y: 285, distance: 49.3
click at [463, 279] on li "Real Estate Website Development with IDX Integration 12 hours ago We are seekin…" at bounding box center [724, 142] width 609 height 274
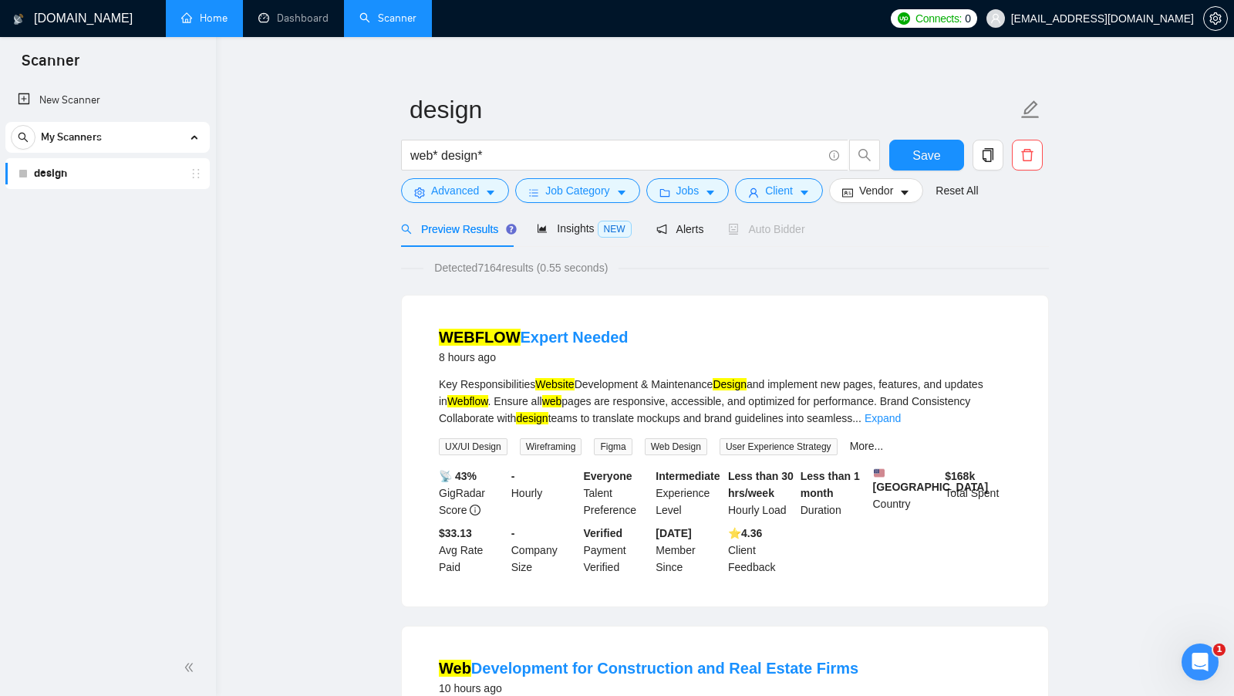
scroll to position [0, 0]
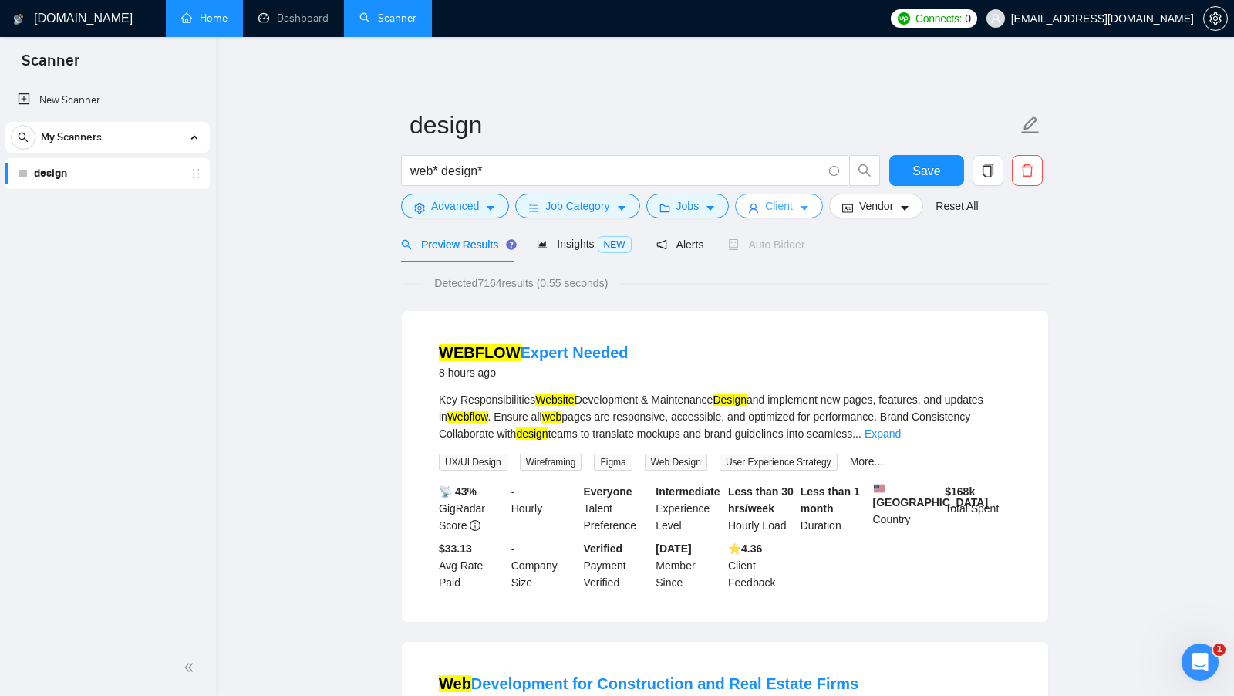
click at [773, 204] on span "Client" at bounding box center [779, 205] width 28 height 17
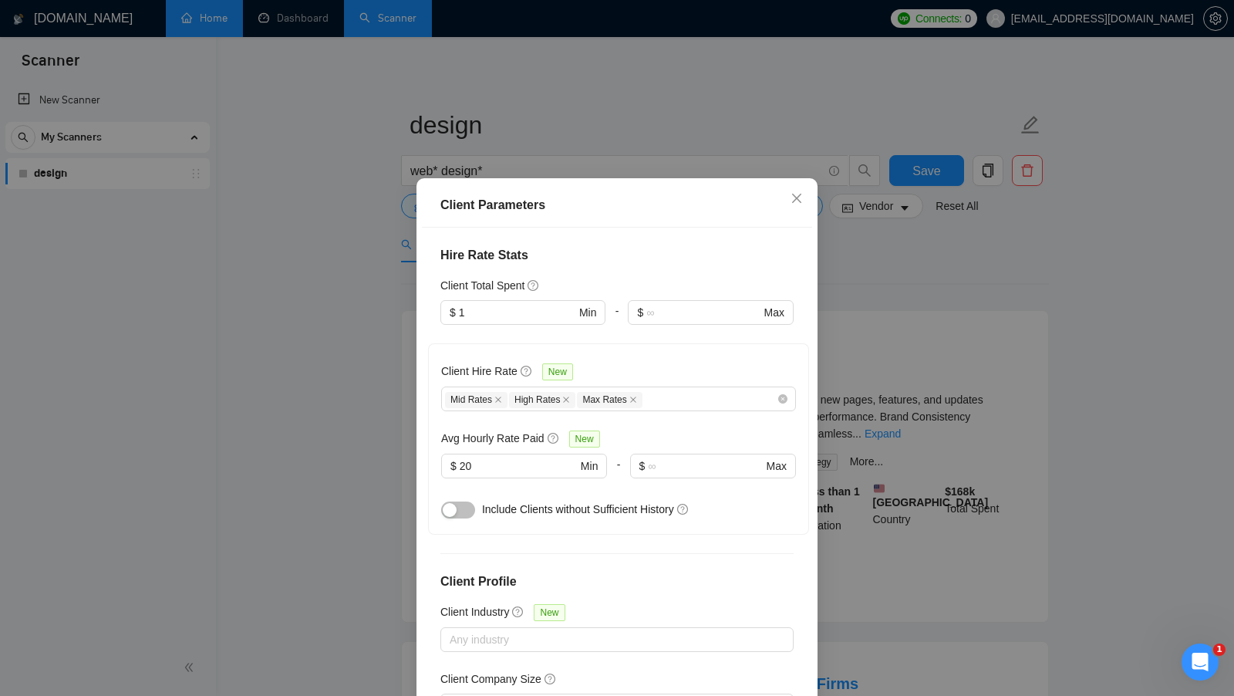
click at [457, 501] on button "button" at bounding box center [458, 509] width 34 height 17
click at [514, 457] on input "20" at bounding box center [518, 465] width 117 height 17
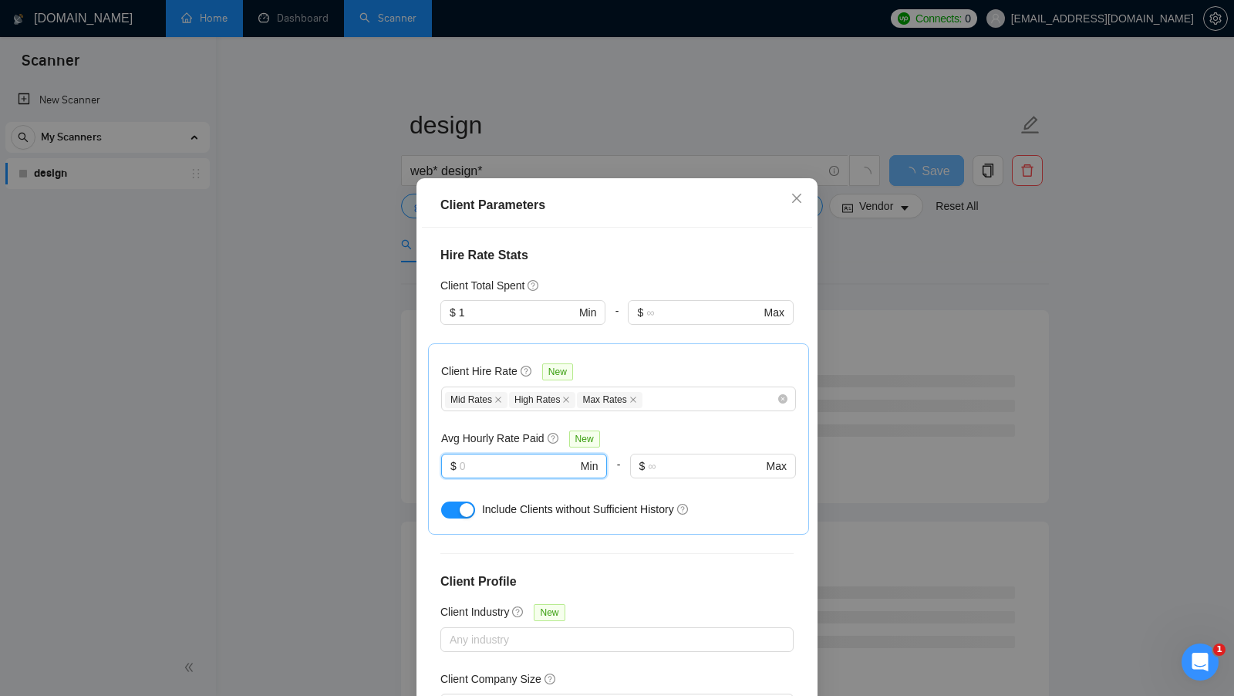
click at [752, 525] on div "Client Location Include Client Countries United States Canada Europe Exclude Cl…" at bounding box center [617, 471] width 390 height 487
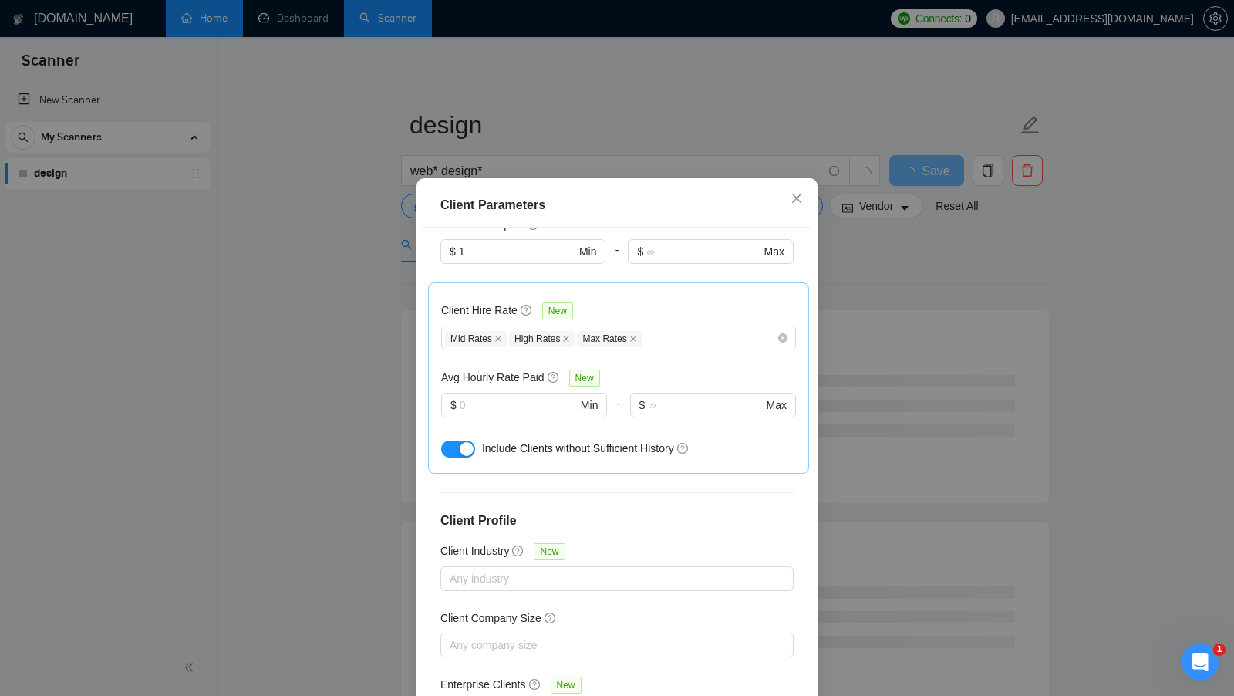
scroll to position [470, 0]
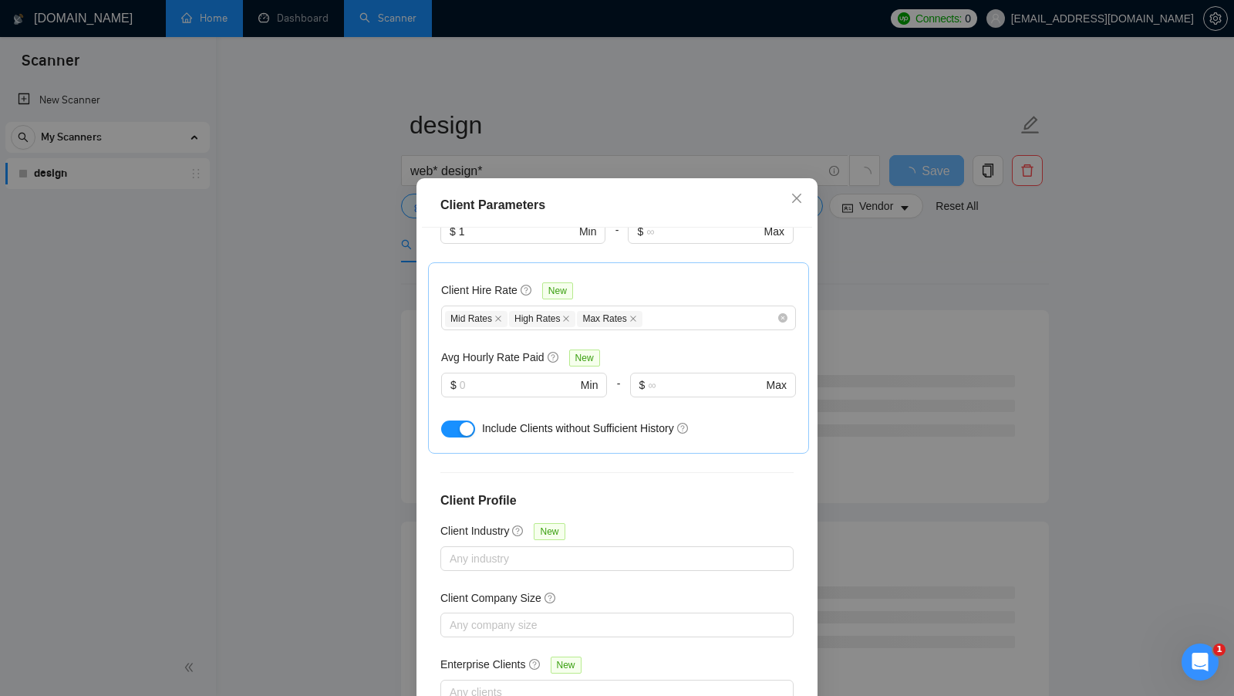
click at [901, 488] on div "Client Parameters Client Location Include Client Countries United States Canada…" at bounding box center [617, 348] width 1234 height 696
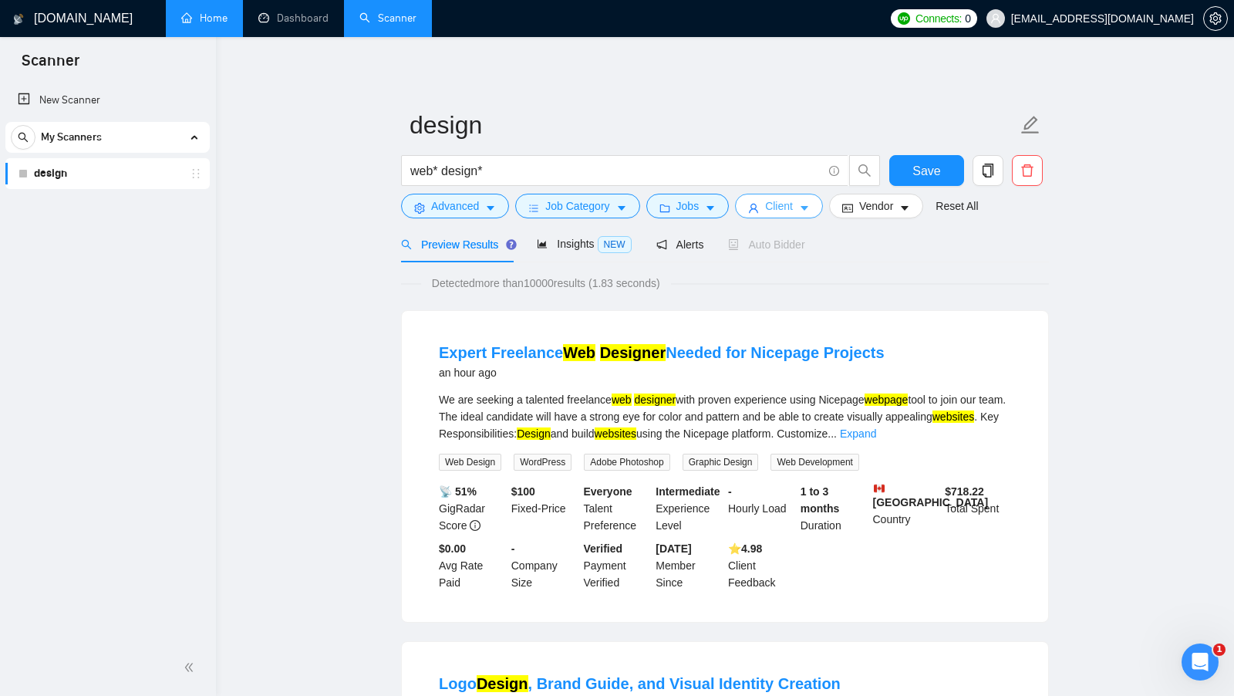
click at [810, 211] on icon "caret-down" at bounding box center [804, 208] width 11 height 11
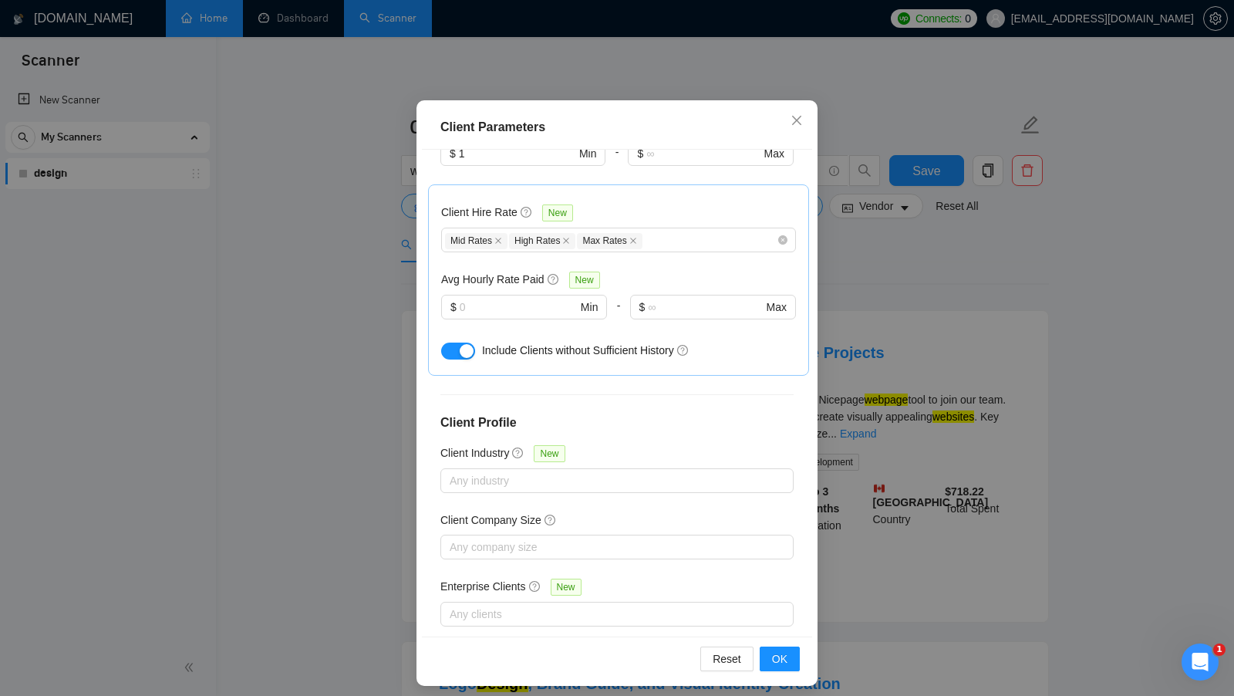
scroll to position [86, 0]
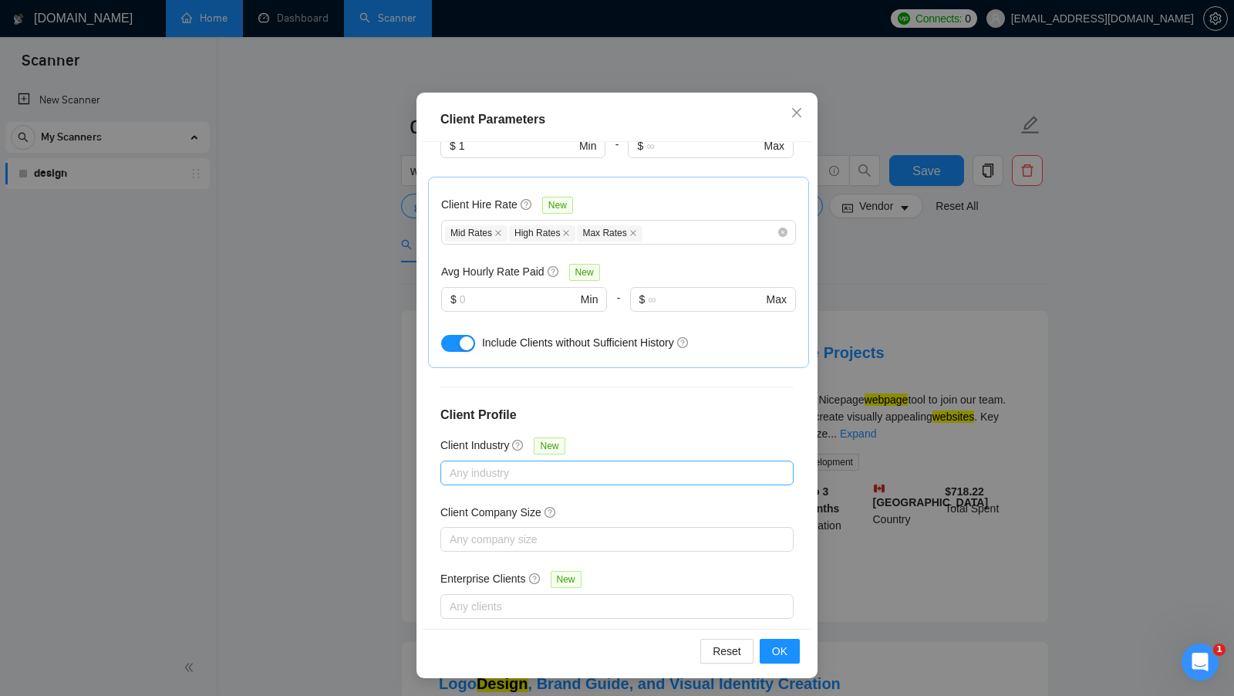
click at [562, 464] on div at bounding box center [609, 473] width 330 height 19
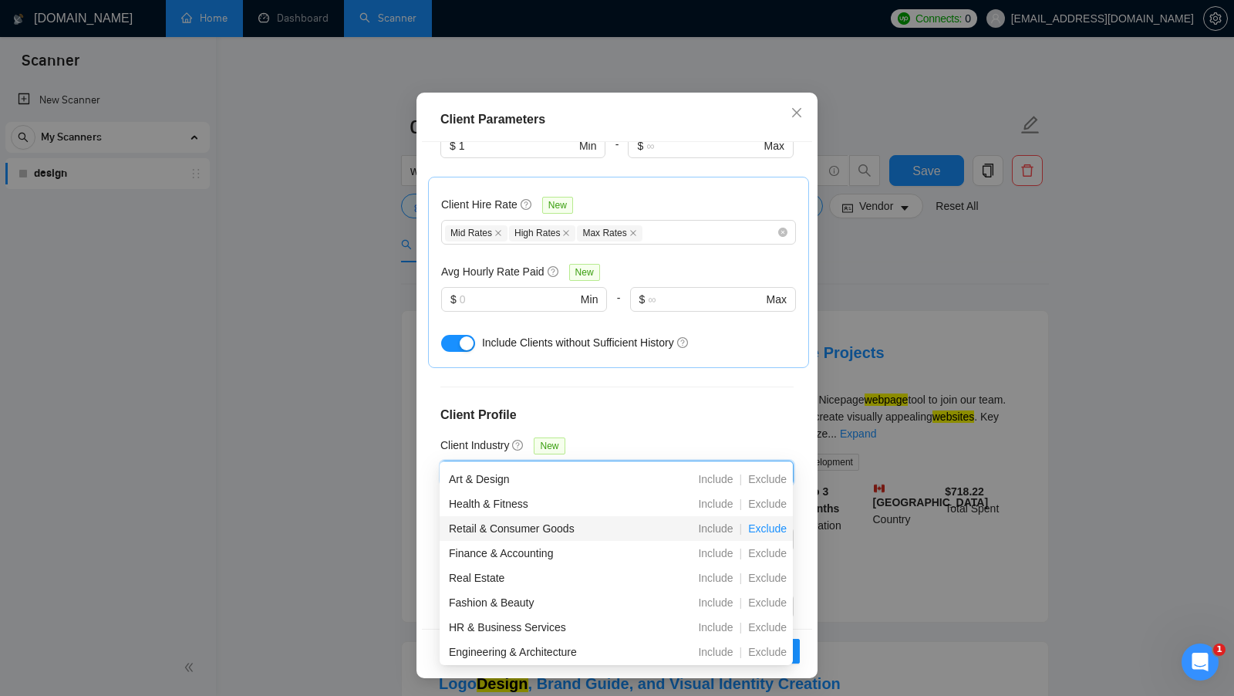
scroll to position [170, 0]
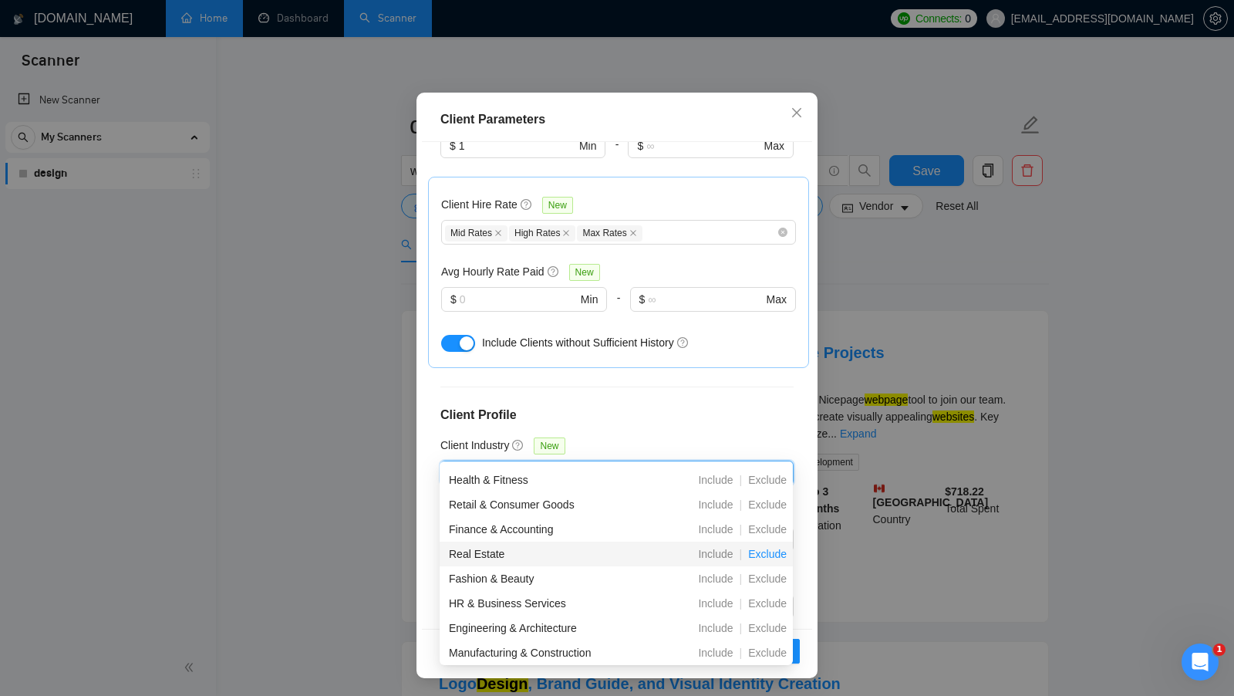
click at [767, 555] on span "Exclude" at bounding box center [767, 554] width 51 height 12
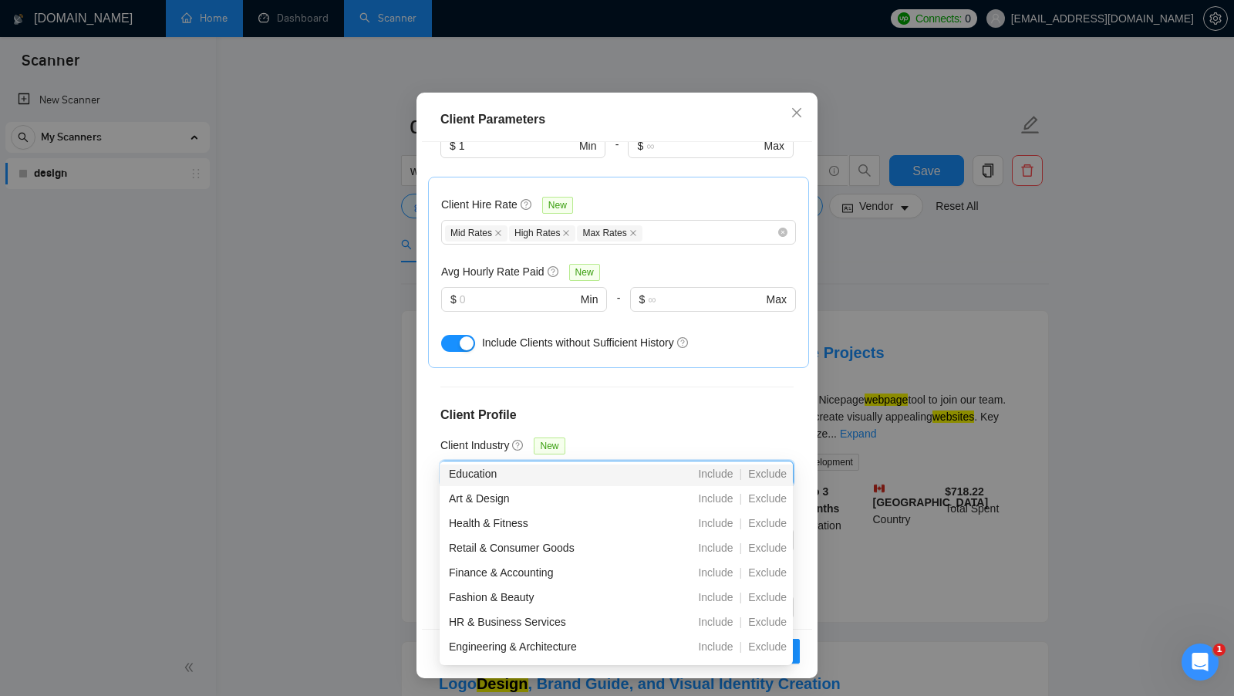
click at [514, 468] on icon "close" at bounding box center [511, 472] width 9 height 9
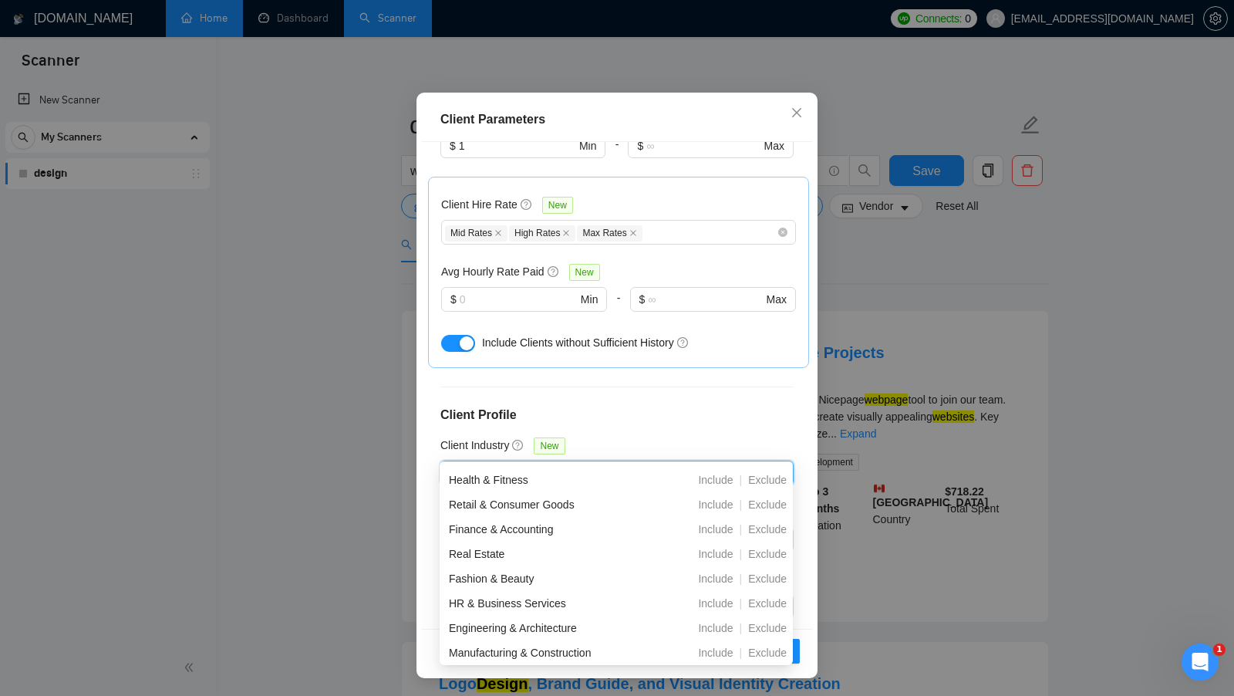
click at [656, 433] on div "Client Location Include Client Countries United States Canada Europe Exclude Cl…" at bounding box center [617, 385] width 390 height 487
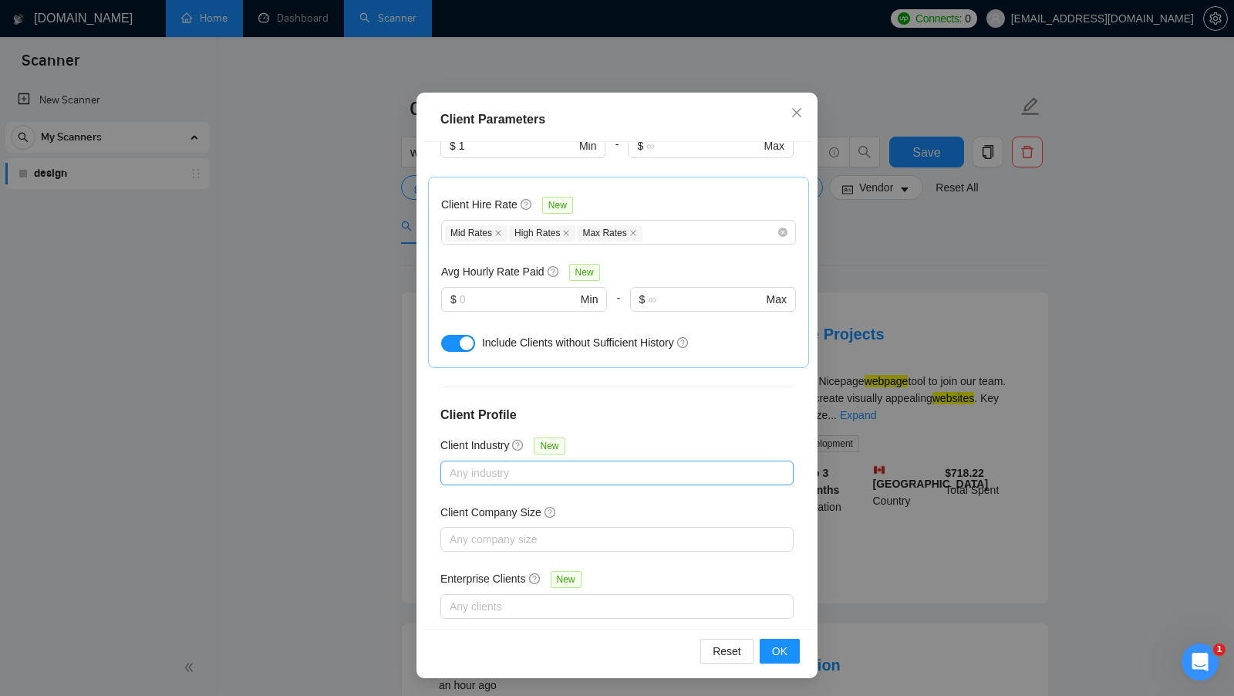
scroll to position [19, 0]
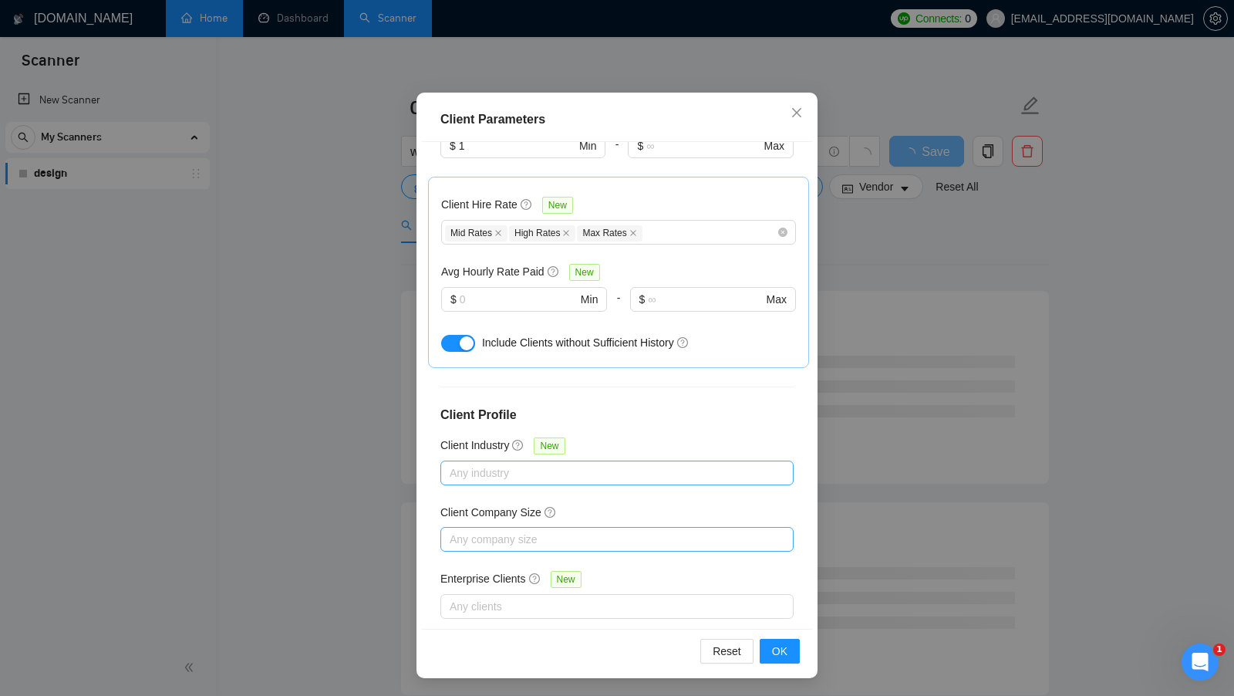
click at [611, 530] on div at bounding box center [609, 539] width 330 height 19
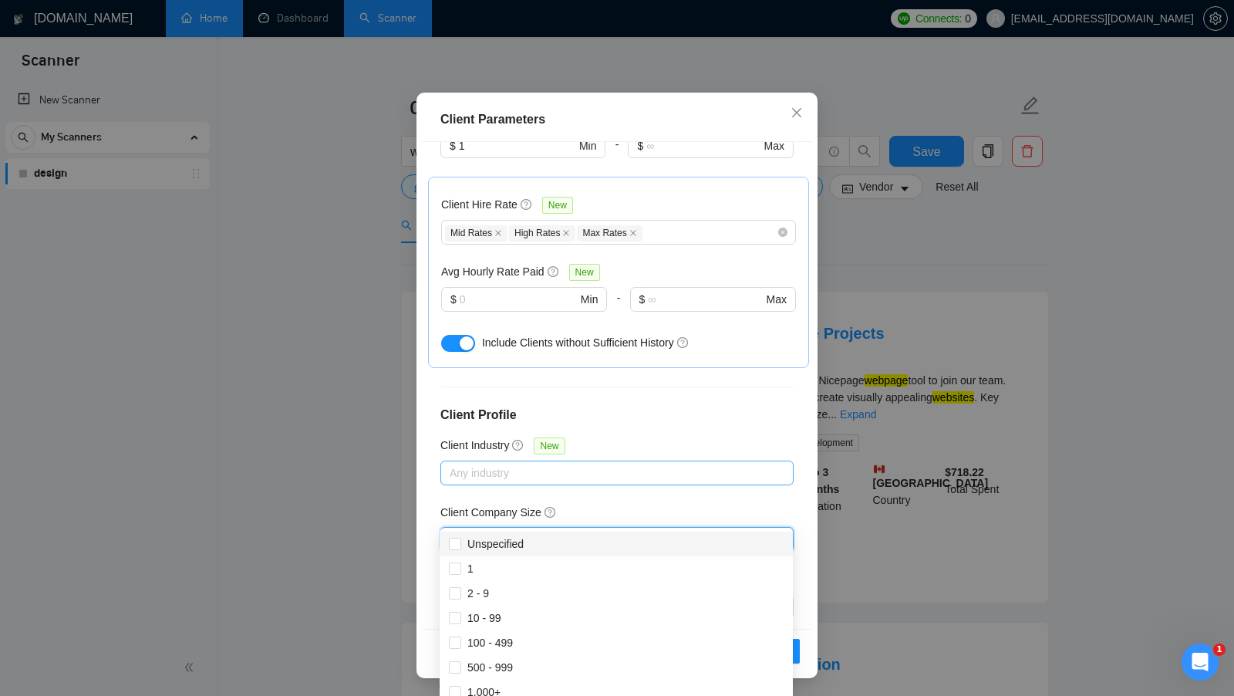
click at [657, 504] on div "Client Company Size" at bounding box center [616, 515] width 353 height 23
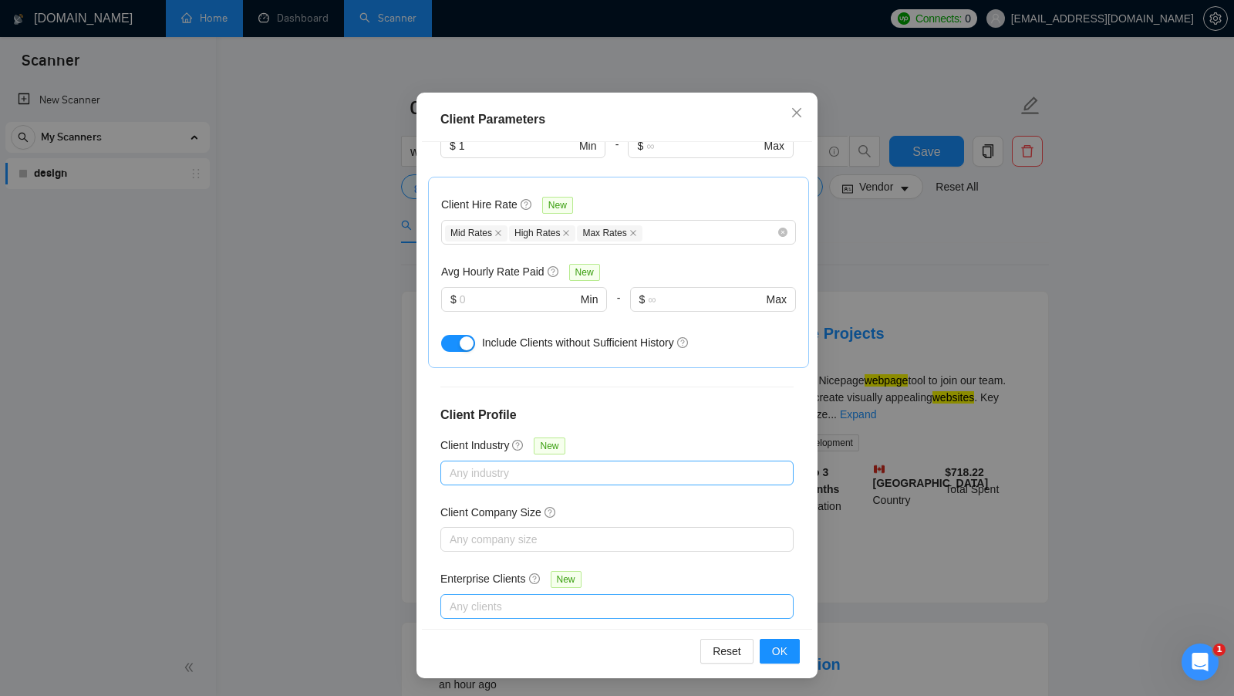
click at [563, 597] on div at bounding box center [609, 606] width 330 height 19
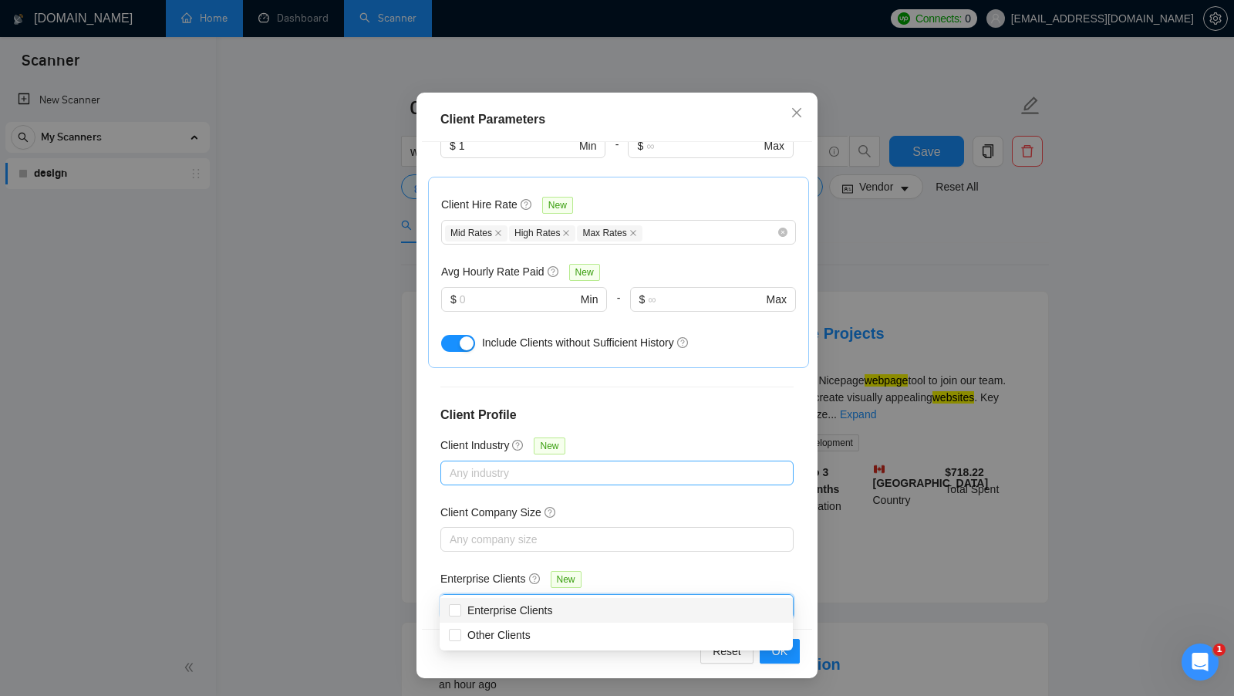
click at [681, 570] on div "Enterprise Clients New" at bounding box center [616, 582] width 353 height 24
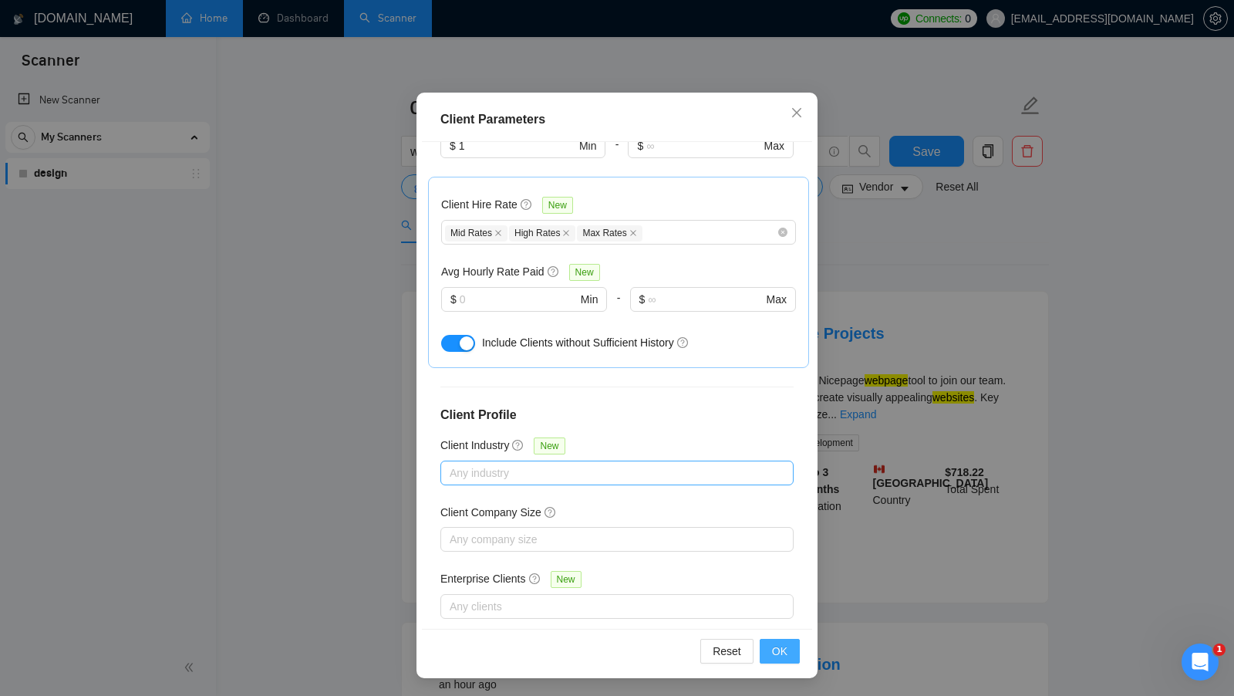
click at [784, 651] on span "OK" at bounding box center [779, 650] width 15 height 17
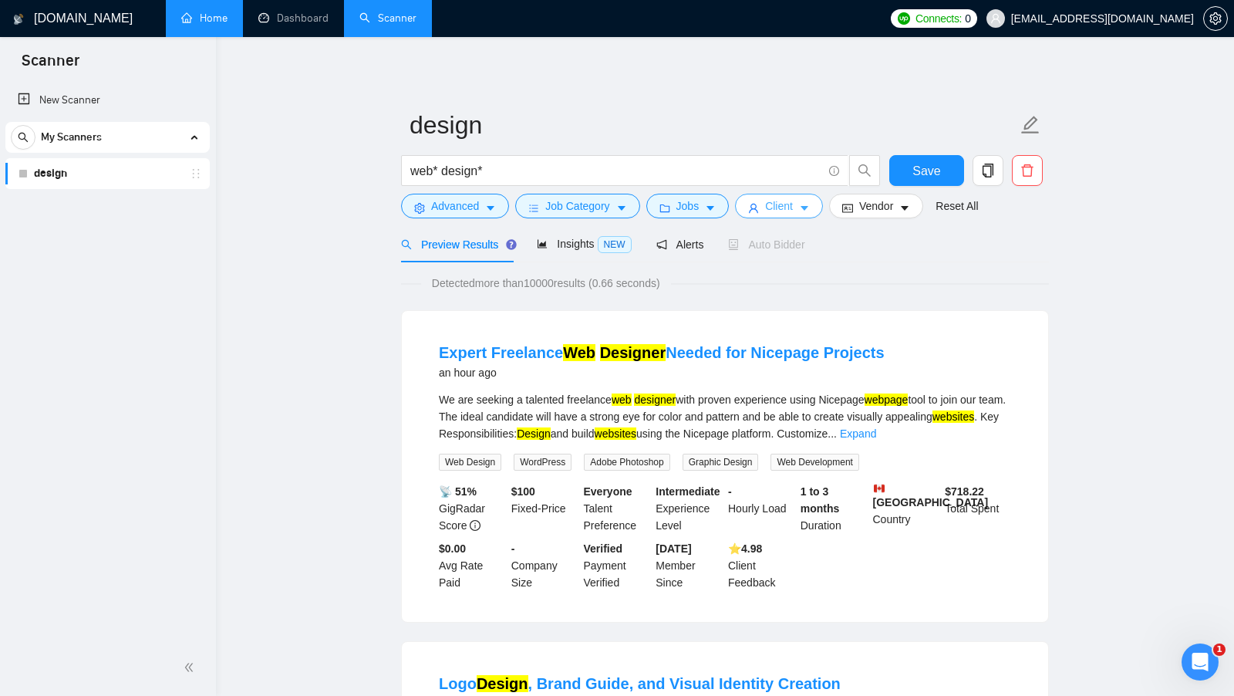
scroll to position [0, 0]
click at [804, 207] on icon "caret-down" at bounding box center [804, 208] width 11 height 11
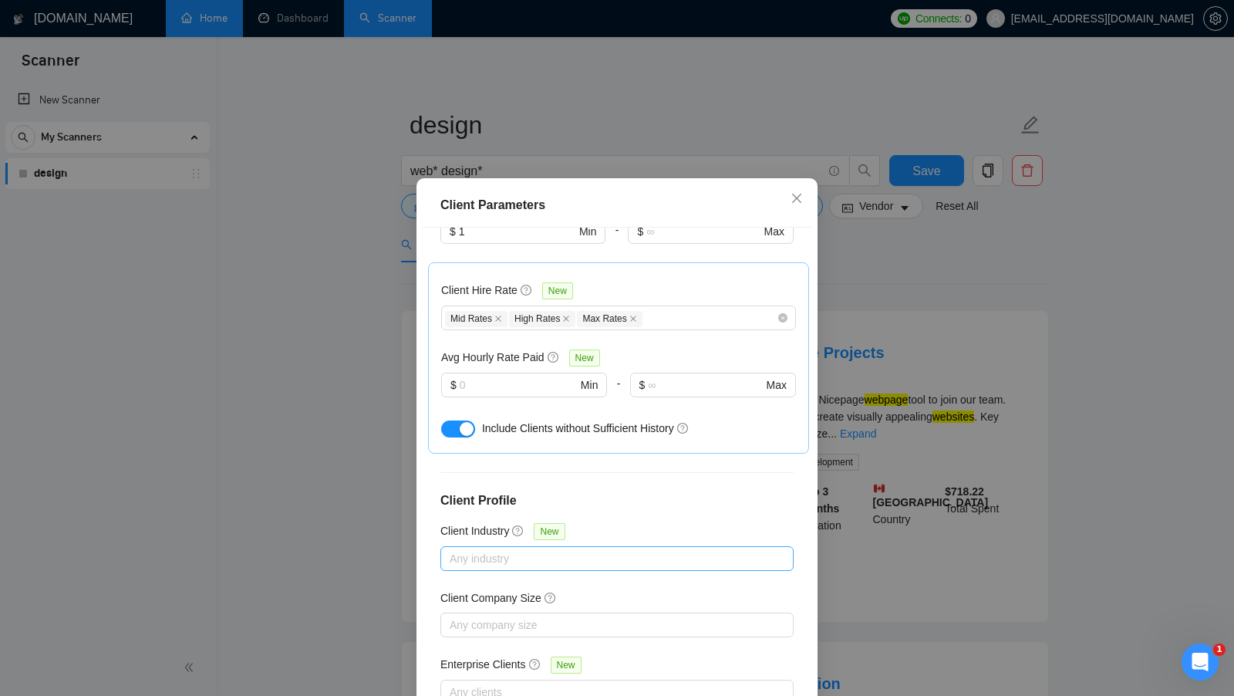
click at [868, 361] on div "Client Parameters Client Location Include Client Countries United States Canada…" at bounding box center [617, 348] width 1234 height 696
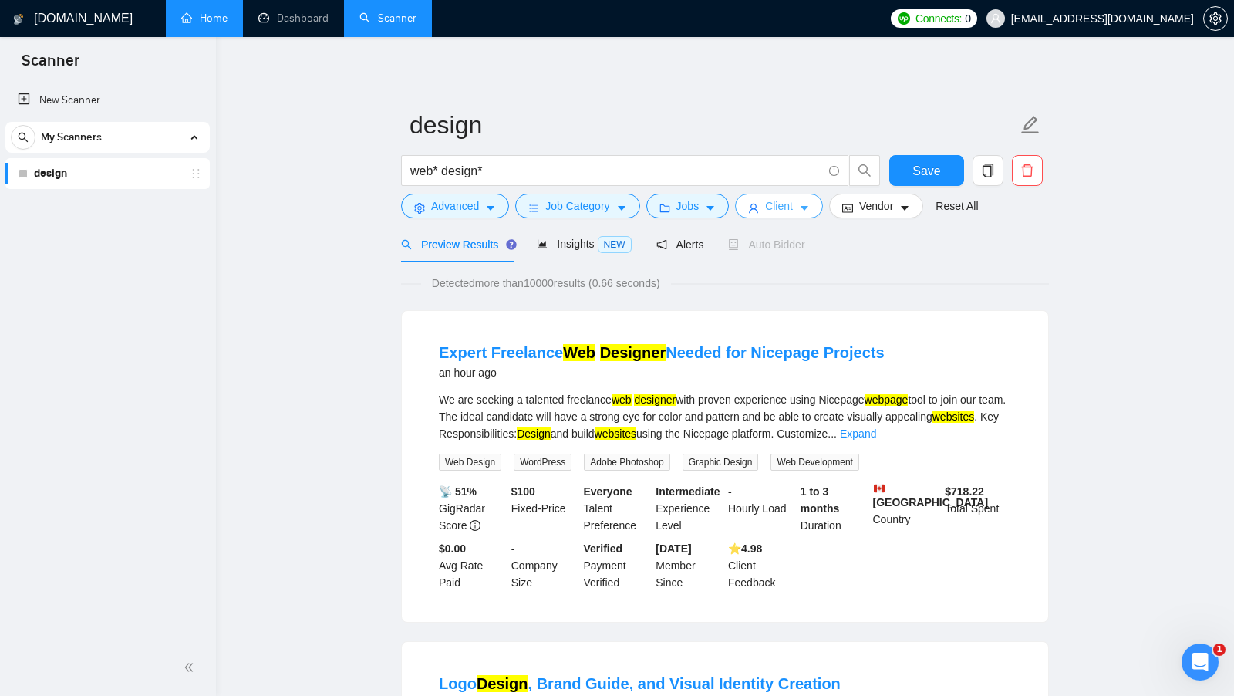
click at [811, 215] on button "Client" at bounding box center [779, 206] width 88 height 25
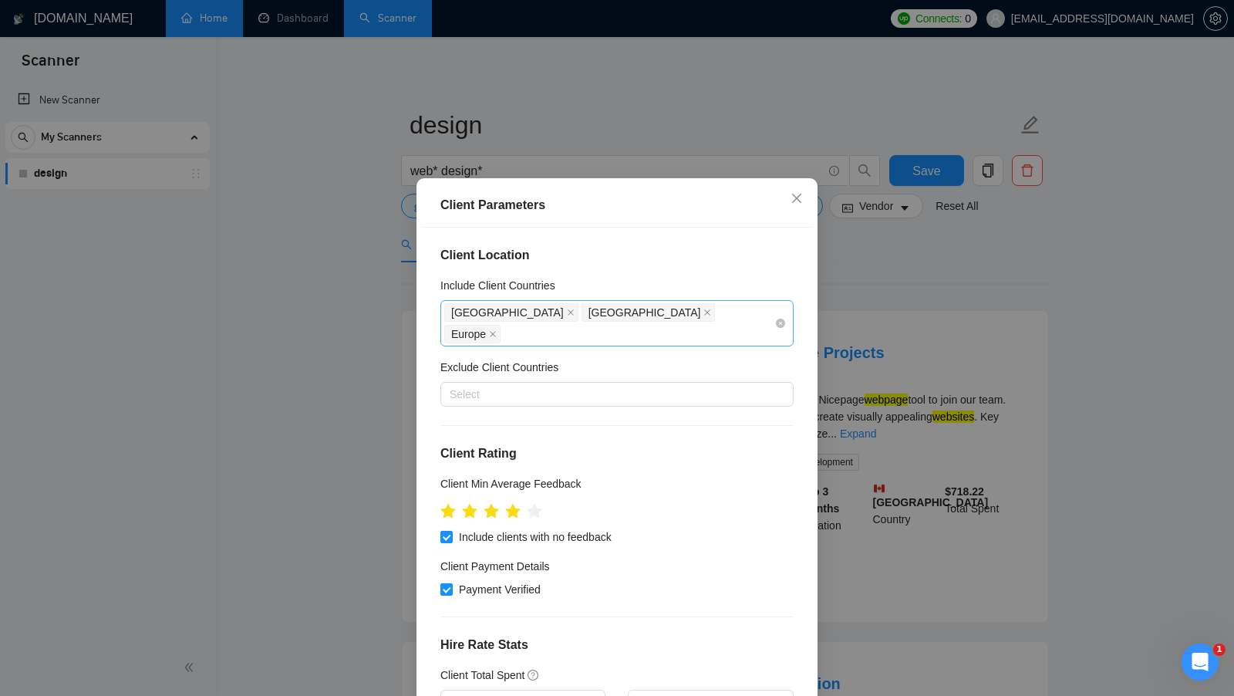
click at [697, 312] on div "United States Canada Europe" at bounding box center [609, 323] width 330 height 43
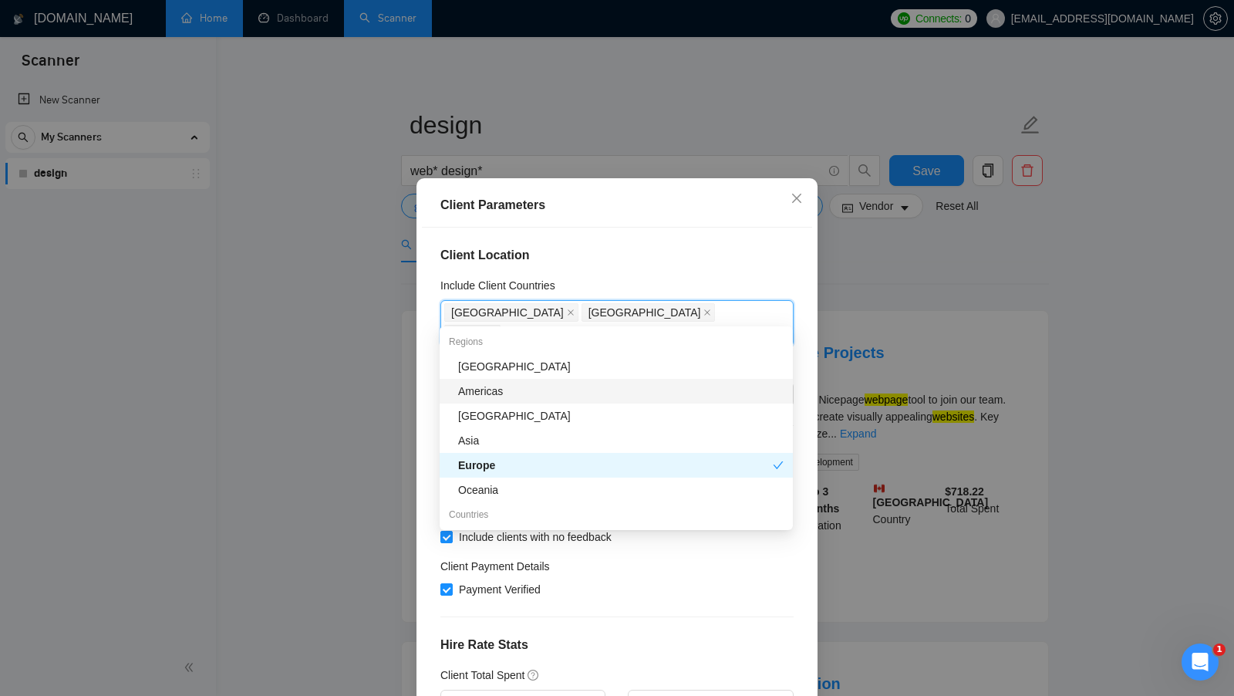
click at [703, 281] on div "Include Client Countries" at bounding box center [616, 288] width 353 height 23
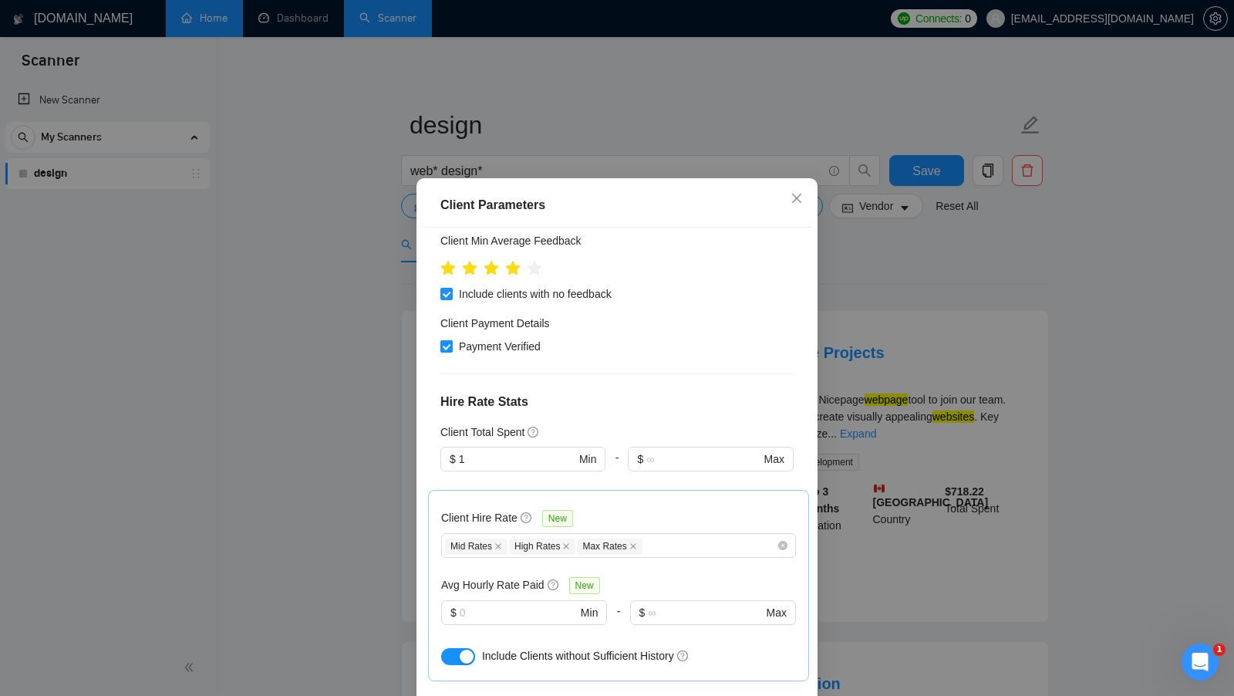
scroll to position [244, 0]
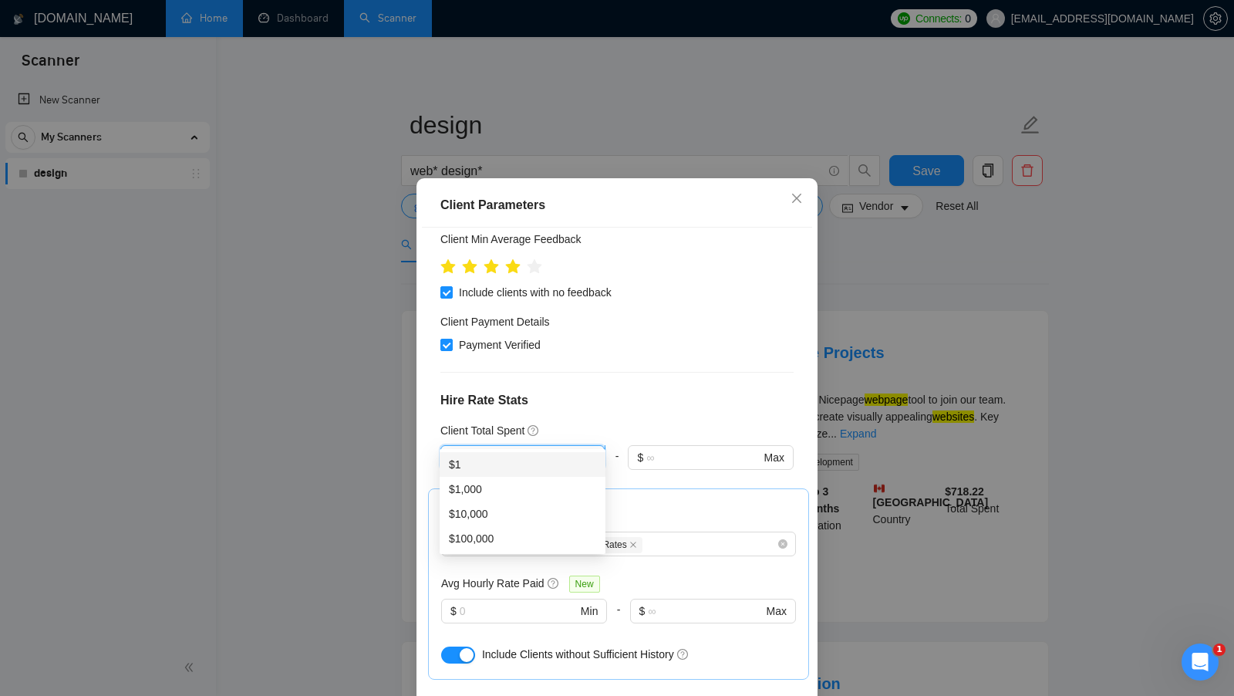
drag, startPoint x: 484, startPoint y: 435, endPoint x: 450, endPoint y: 435, distance: 33.2
click at [450, 445] on span "$ 1 Min" at bounding box center [522, 457] width 164 height 25
click at [627, 389] on div "Client Location Include Client Countries United States Canada Europe Exclude Cl…" at bounding box center [617, 471] width 390 height 487
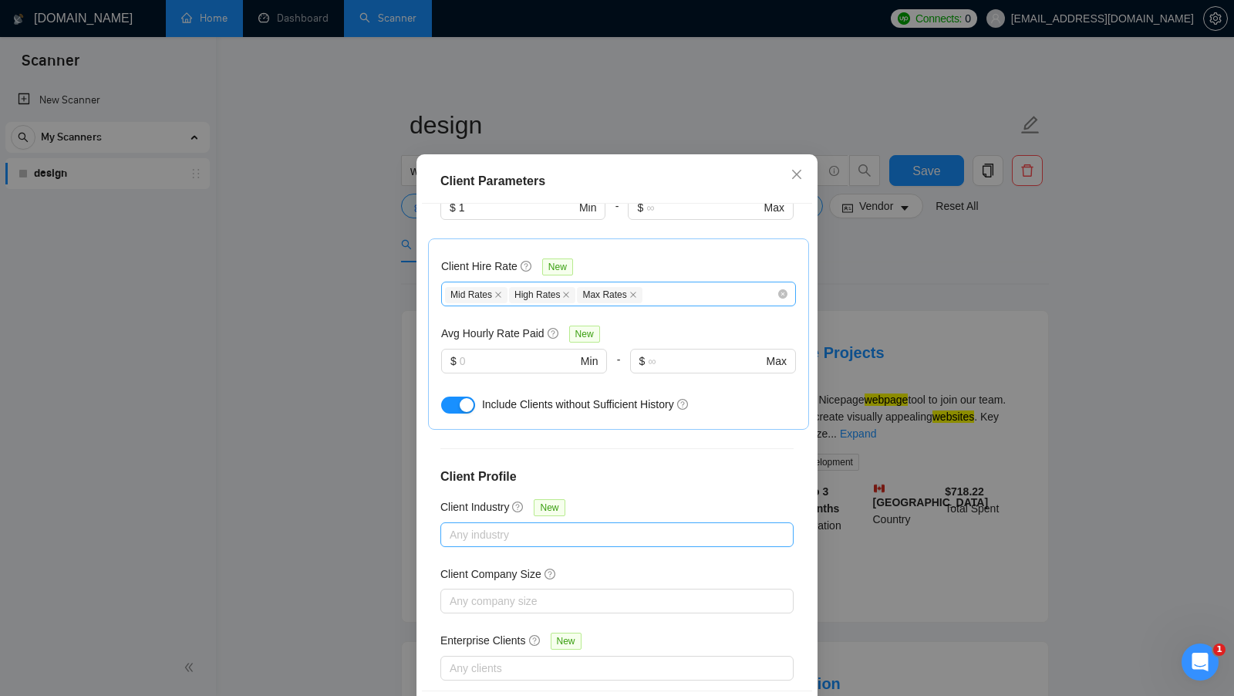
scroll to position [25, 0]
click at [888, 376] on div "Client Parameters Client Location Include Client Countries United States Canada…" at bounding box center [617, 348] width 1234 height 696
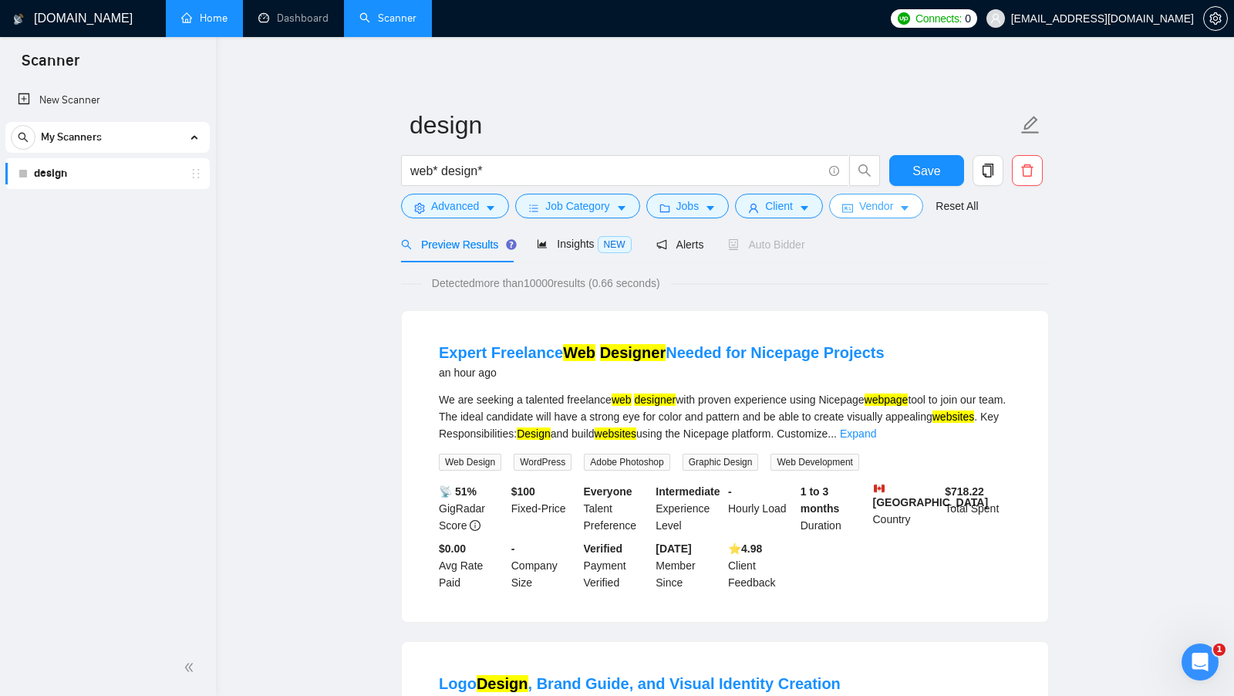
click at [904, 204] on icon "caret-down" at bounding box center [904, 208] width 11 height 11
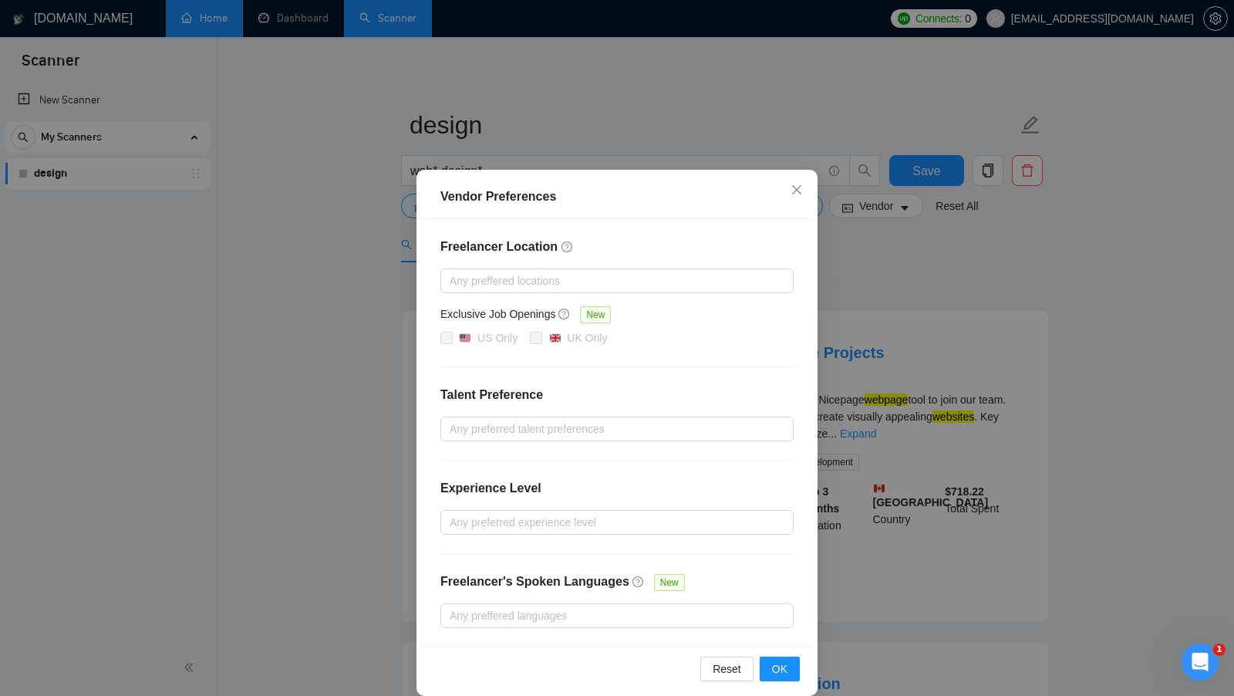
click at [684, 254] on h4 "Freelancer Location" at bounding box center [616, 247] width 353 height 19
click at [627, 275] on div at bounding box center [609, 280] width 330 height 19
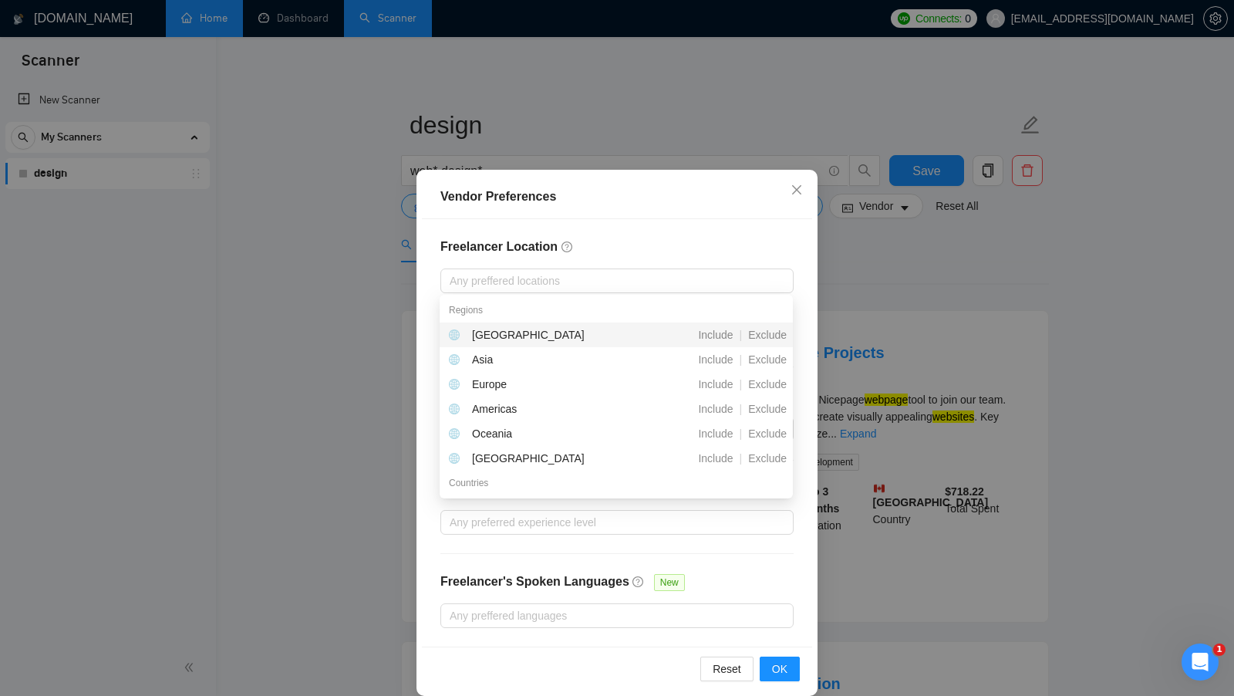
click at [720, 253] on h4 "Freelancer Location" at bounding box center [616, 247] width 353 height 19
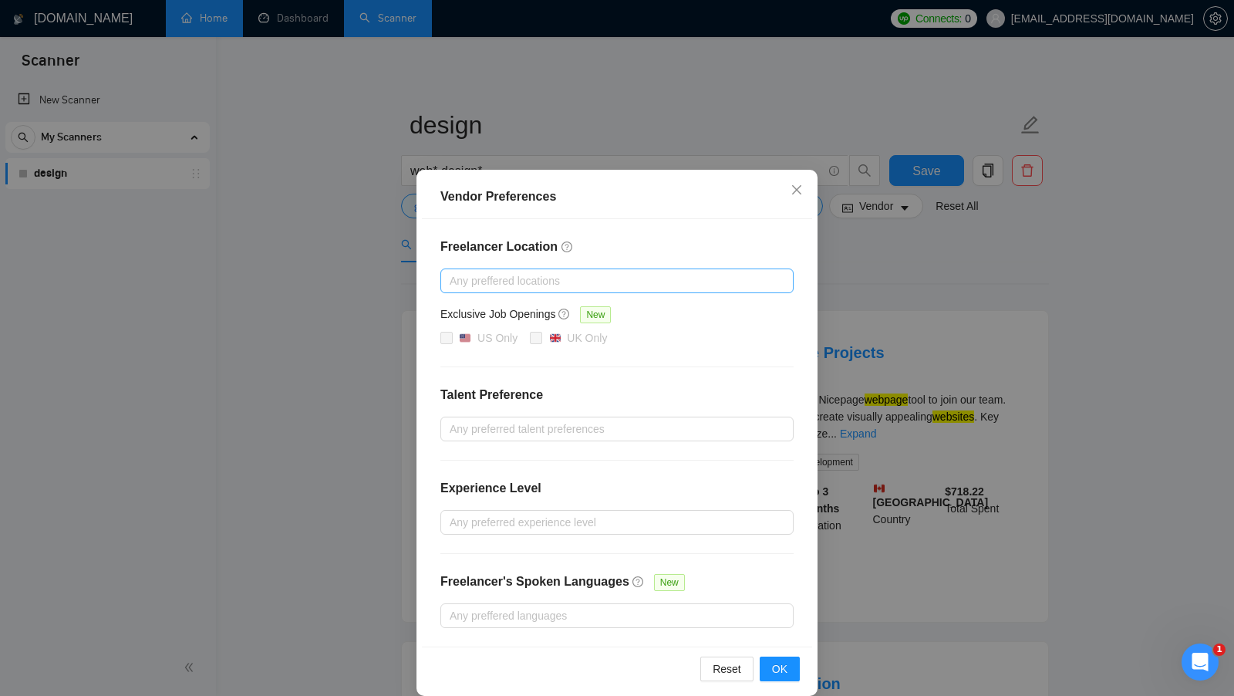
click at [684, 276] on div at bounding box center [609, 280] width 330 height 19
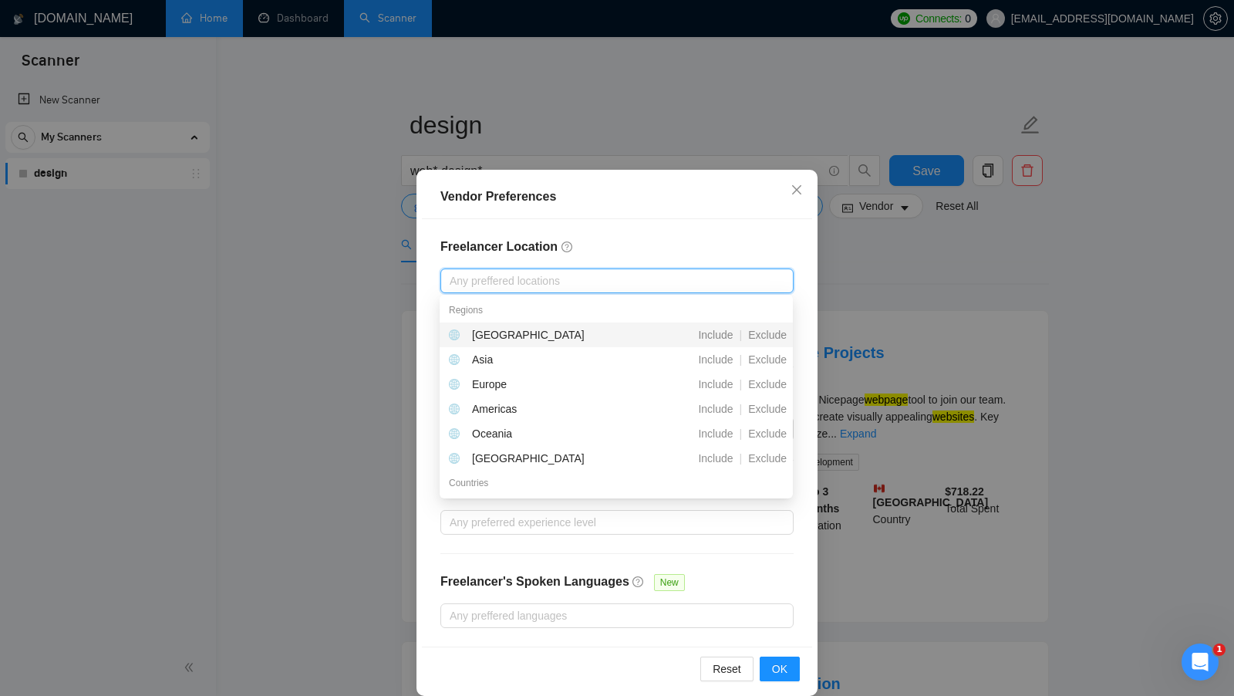
click at [718, 252] on h4 "Freelancer Location" at bounding box center [616, 247] width 353 height 19
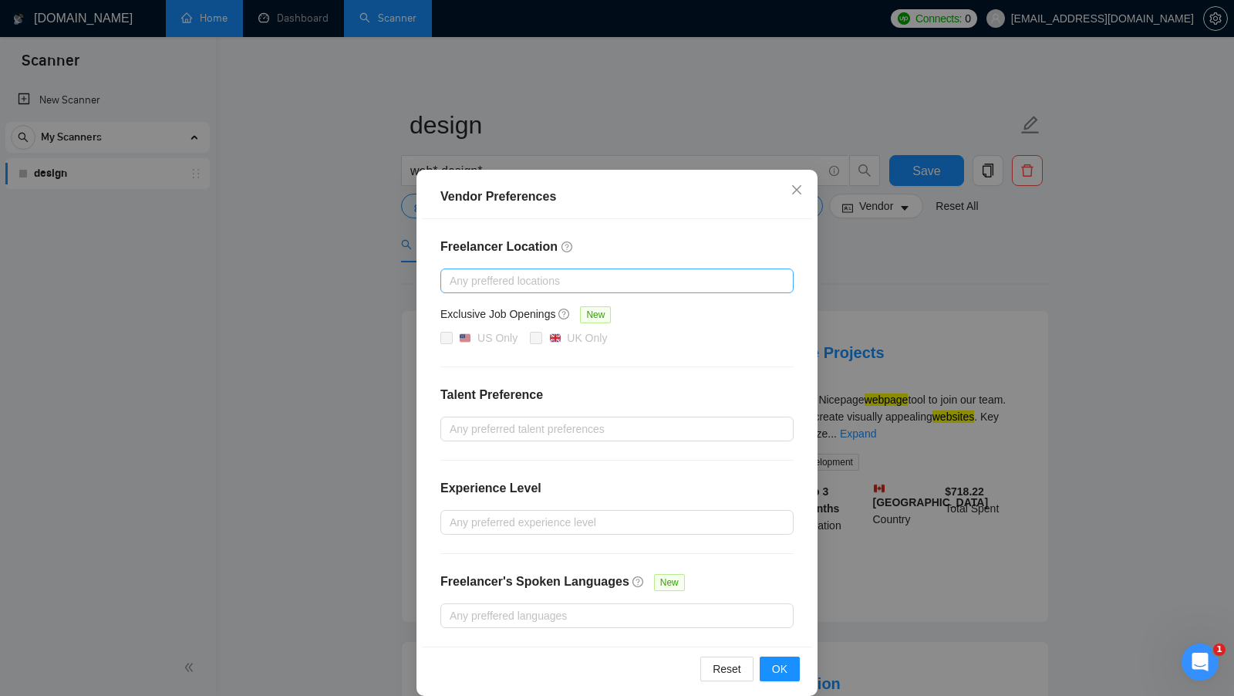
click at [704, 287] on div at bounding box center [609, 280] width 330 height 19
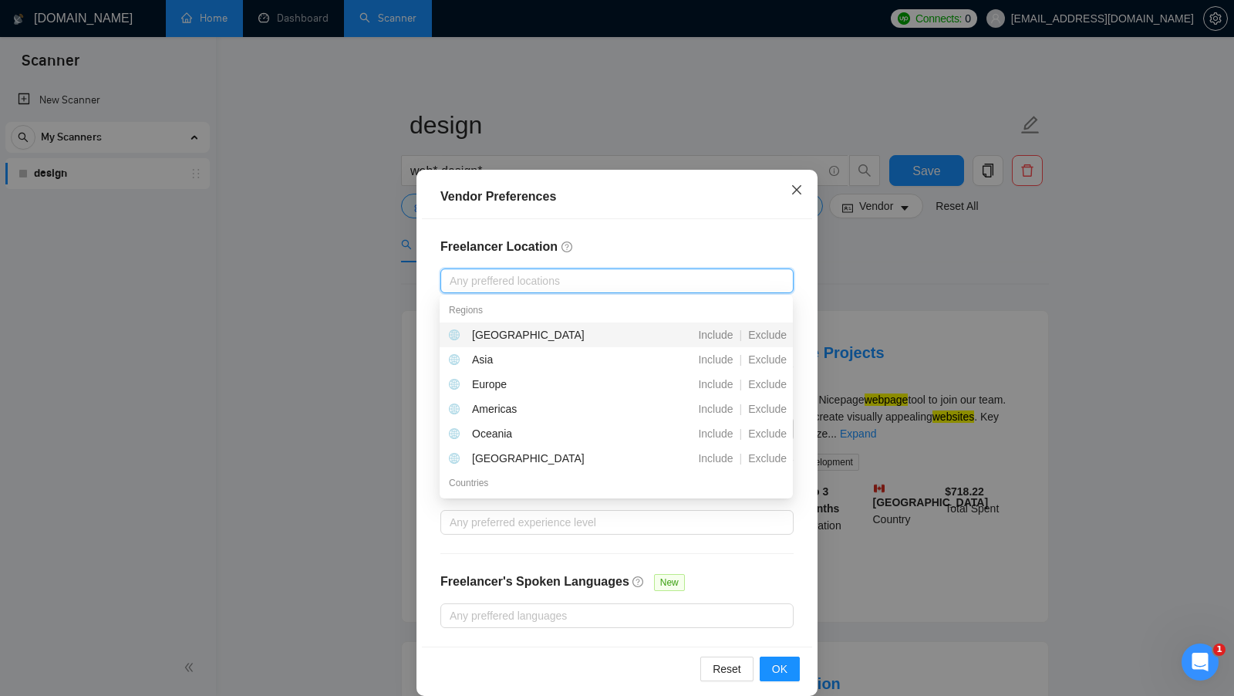
click at [796, 188] on icon "close" at bounding box center [797, 190] width 12 height 12
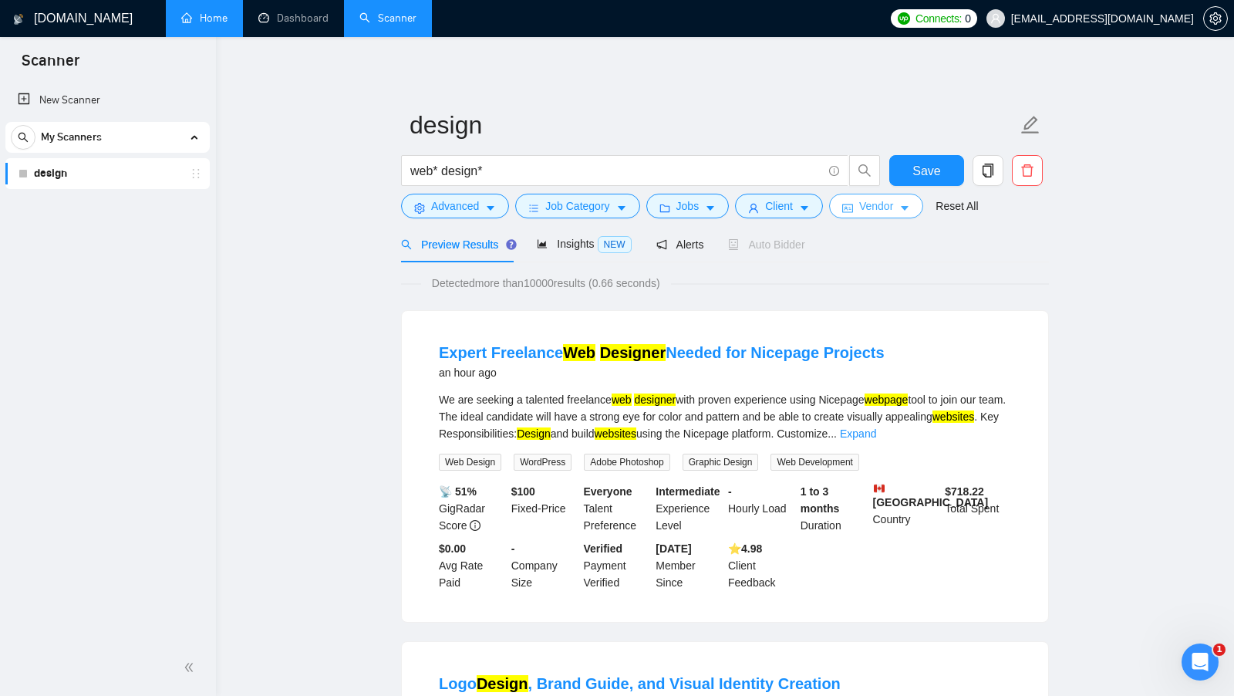
click at [874, 205] on span "Vendor" at bounding box center [876, 205] width 34 height 17
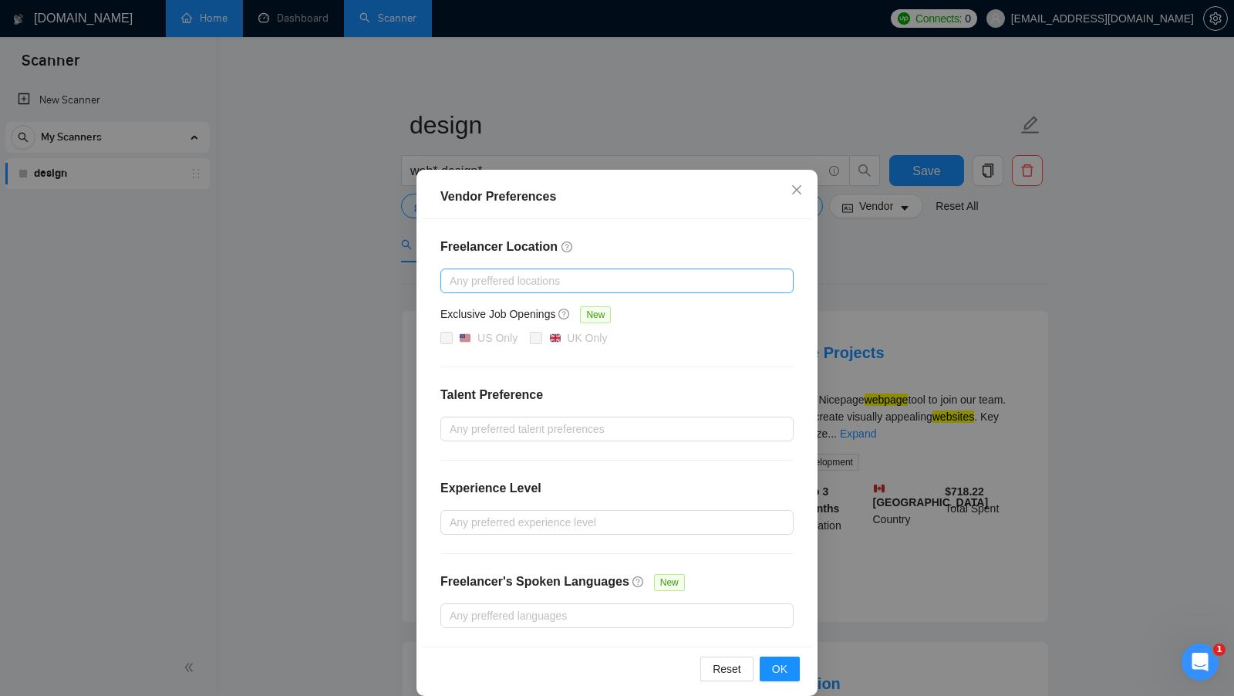
click at [678, 289] on div "Any preffered locations" at bounding box center [616, 280] width 353 height 25
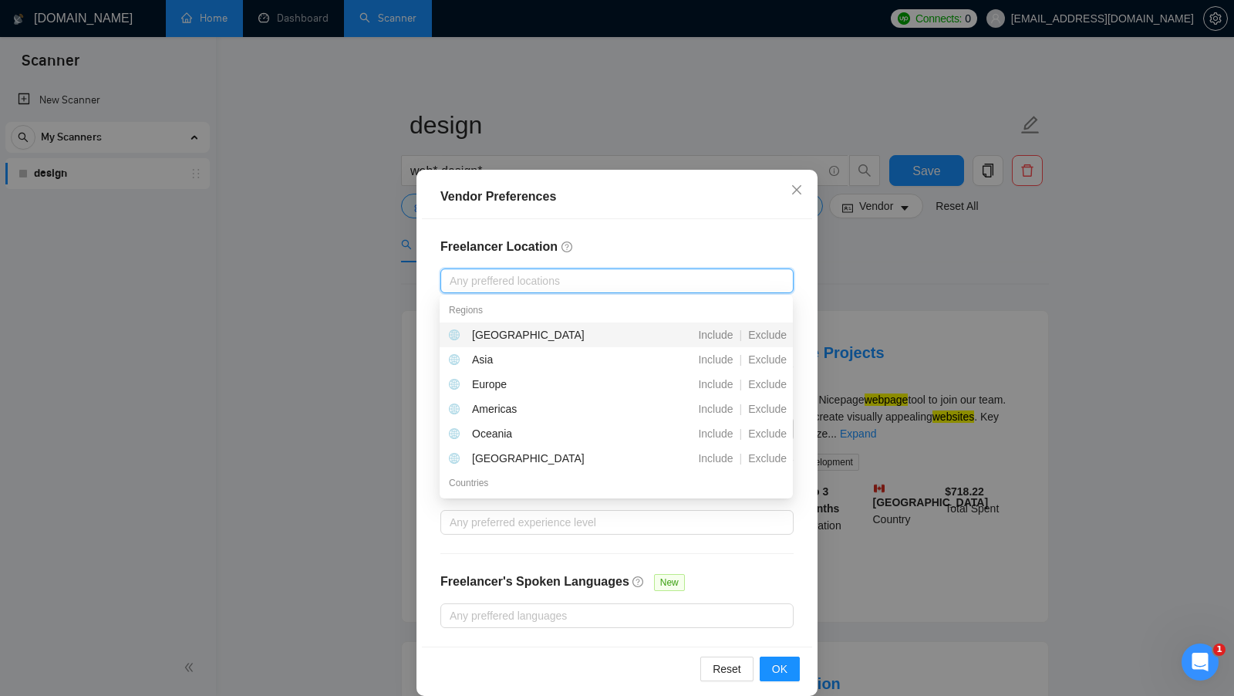
click at [644, 256] on div "Freelancer Location Any preffered locations Exclusive Job Openings New US Only …" at bounding box center [617, 432] width 390 height 427
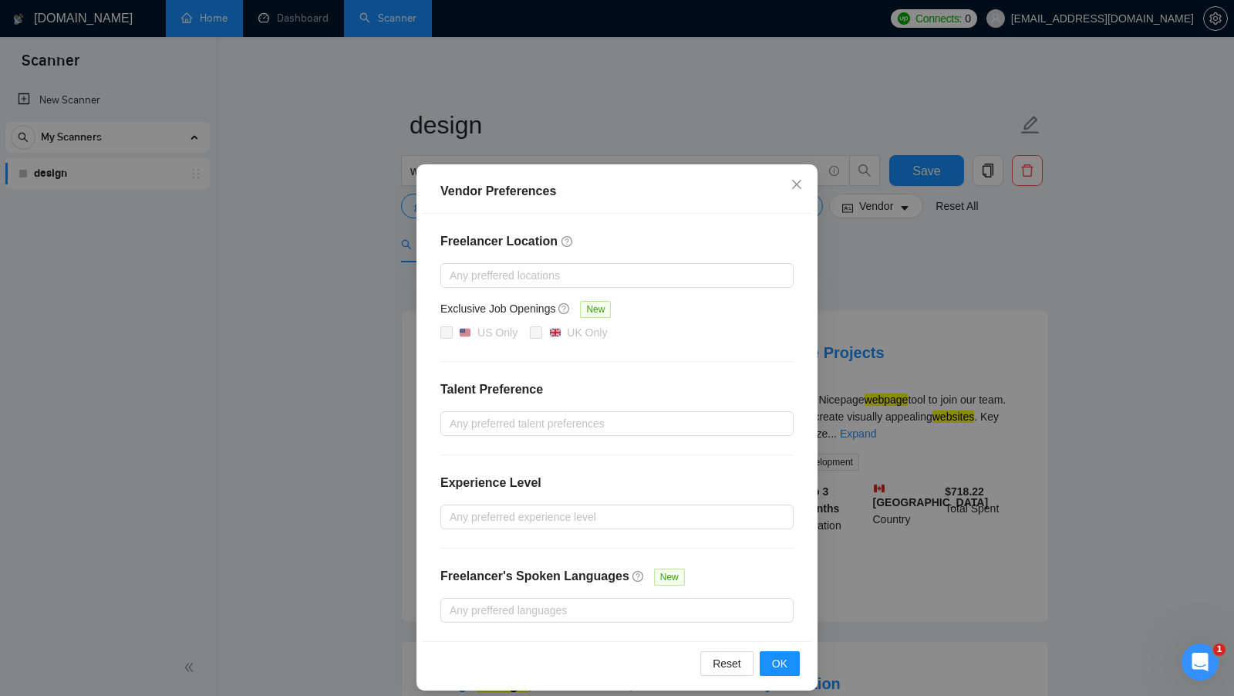
scroll to position [13, 0]
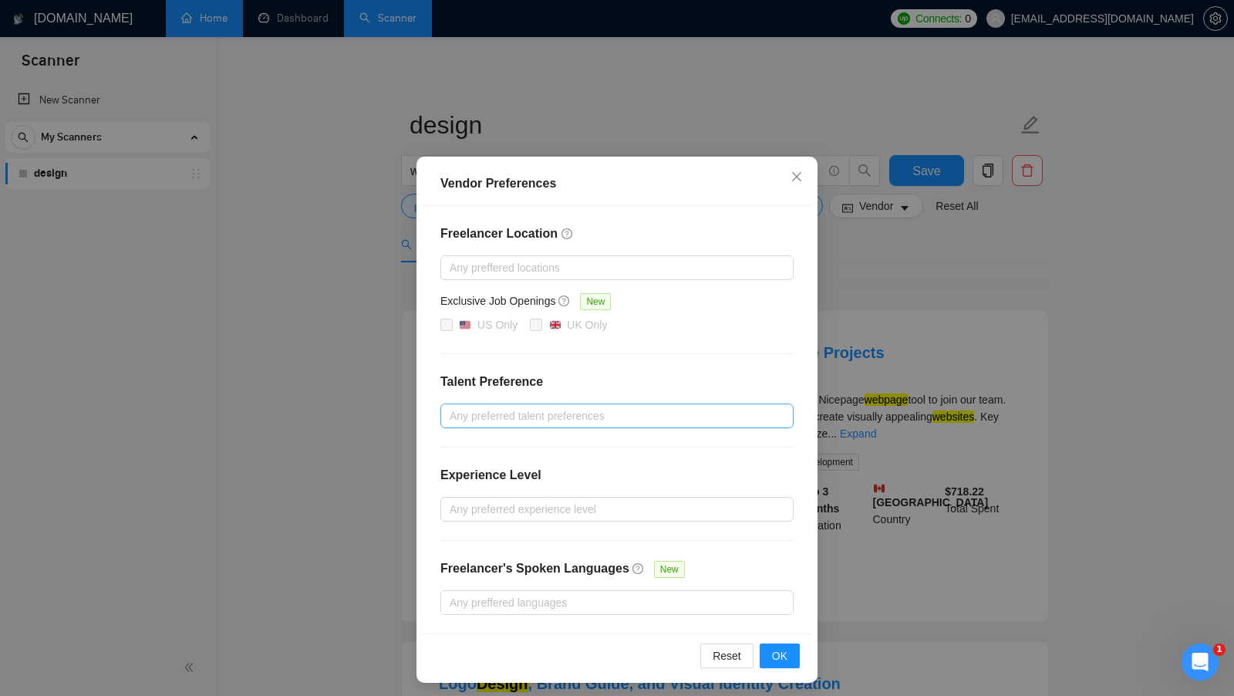
click at [533, 414] on div at bounding box center [609, 415] width 330 height 19
click at [588, 493] on div "Only Agencies" at bounding box center [616, 492] width 335 height 17
checkbox input "true"
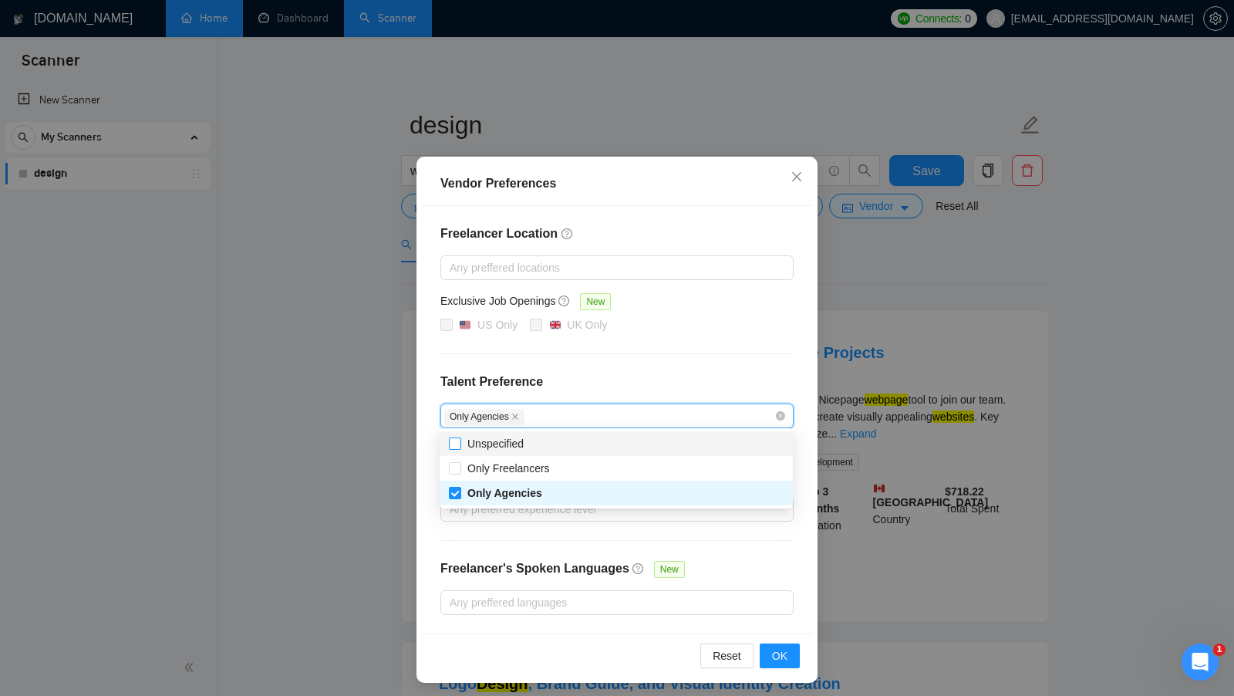
click at [517, 440] on span "Unspecified" at bounding box center [495, 443] width 56 height 12
click at [460, 440] on input "Unspecified" at bounding box center [454, 442] width 11 height 11
checkbox input "false"
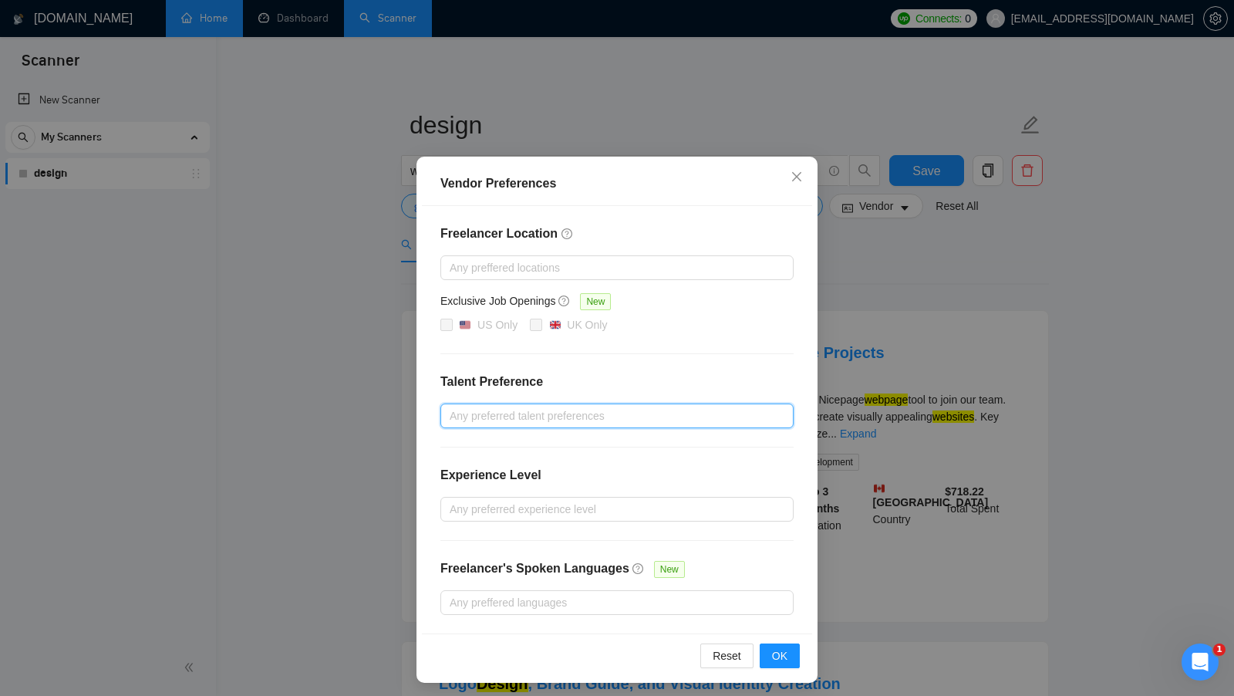
click at [610, 413] on div at bounding box center [609, 415] width 330 height 19
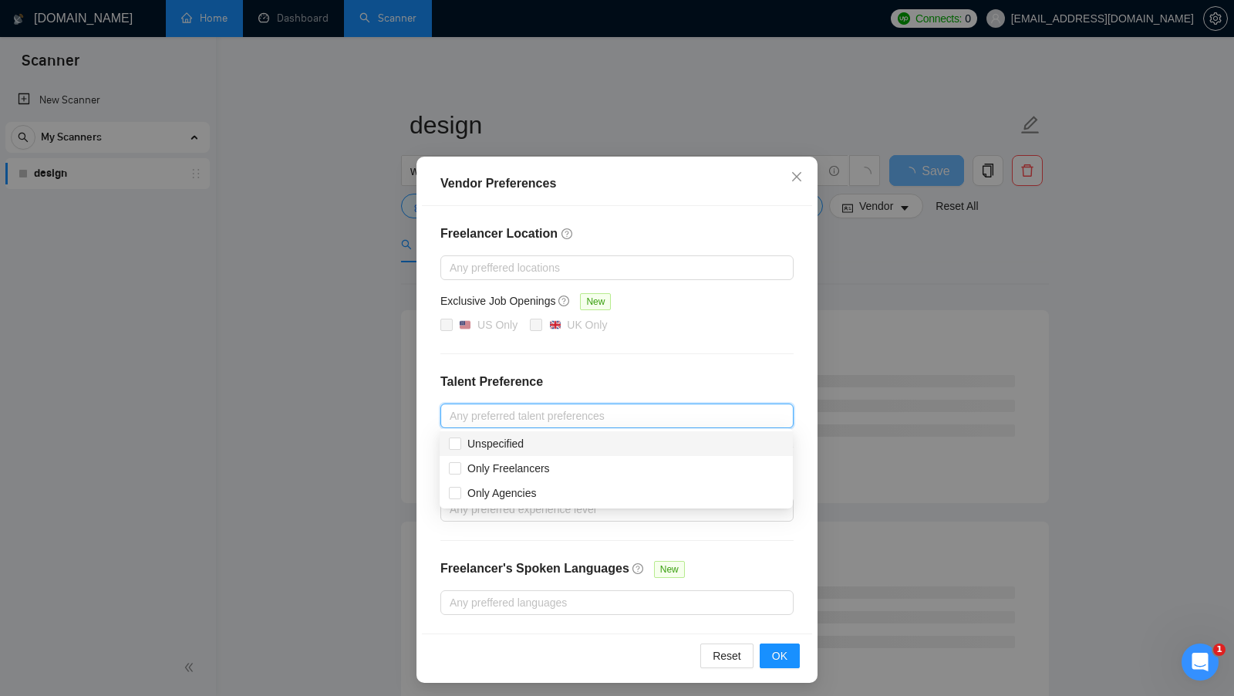
click at [660, 389] on h4 "Talent Preference" at bounding box center [616, 382] width 353 height 19
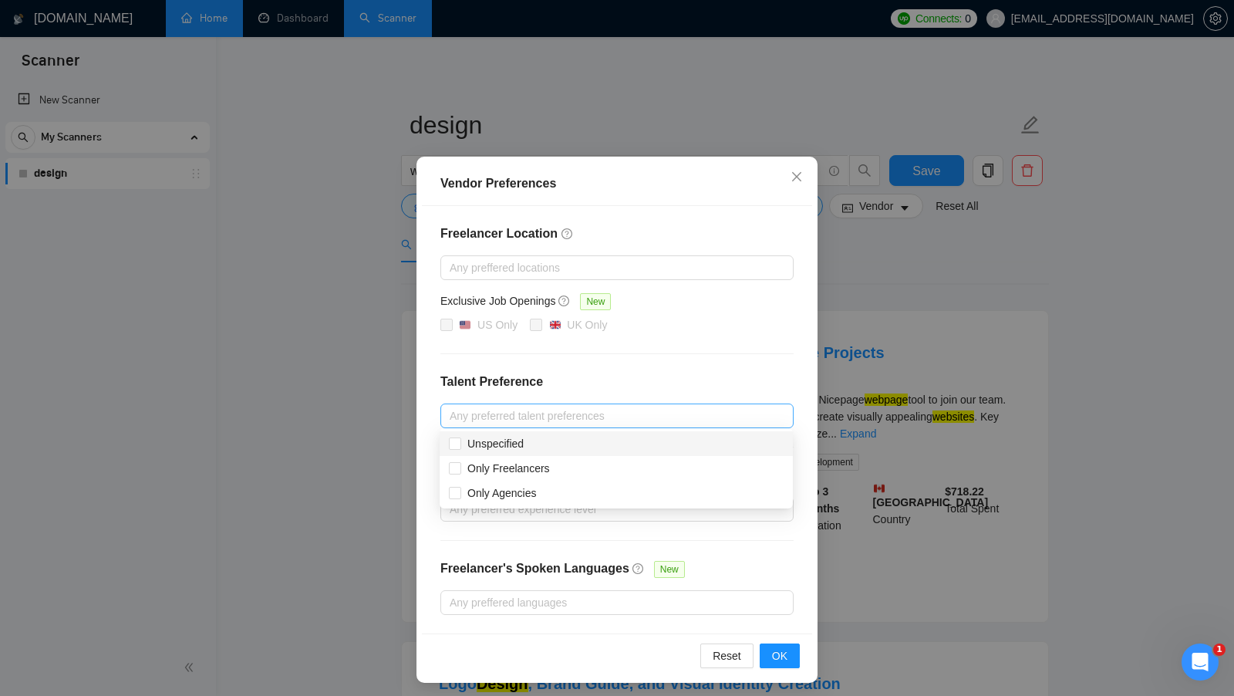
click at [604, 407] on div at bounding box center [609, 415] width 330 height 19
click at [665, 379] on h4 "Talent Preference" at bounding box center [616, 382] width 353 height 19
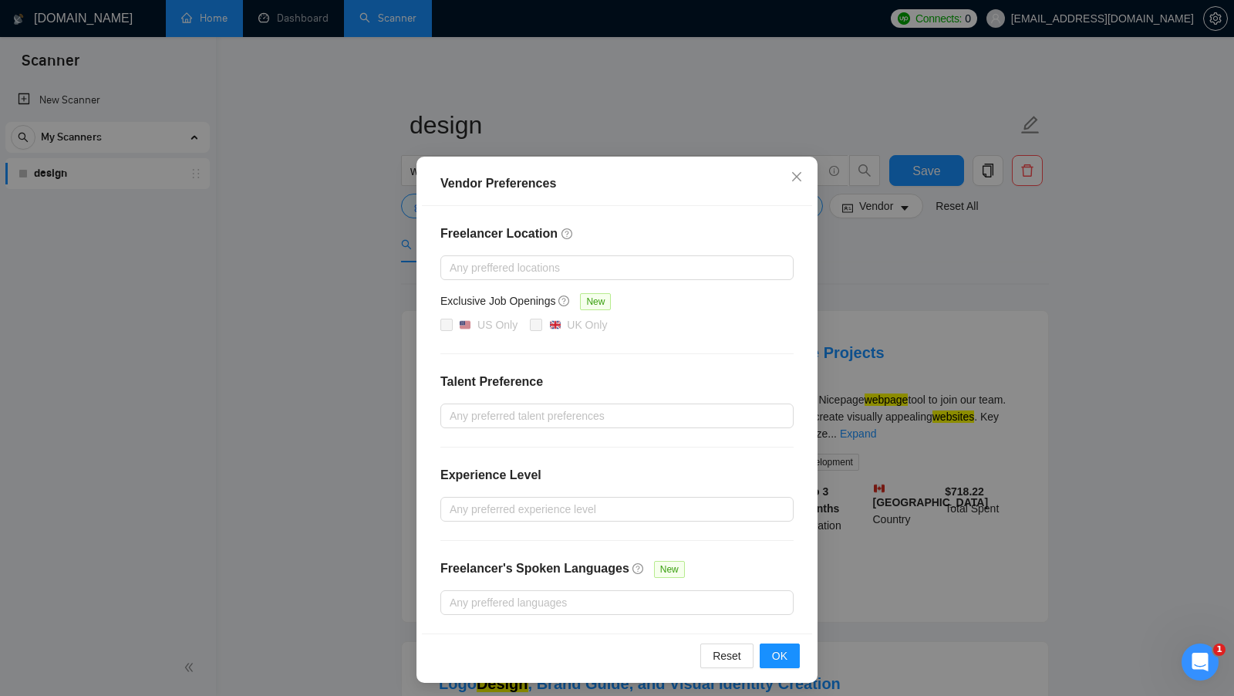
click at [615, 477] on div "Experience Level" at bounding box center [616, 481] width 353 height 31
click at [548, 503] on div at bounding box center [609, 509] width 330 height 19
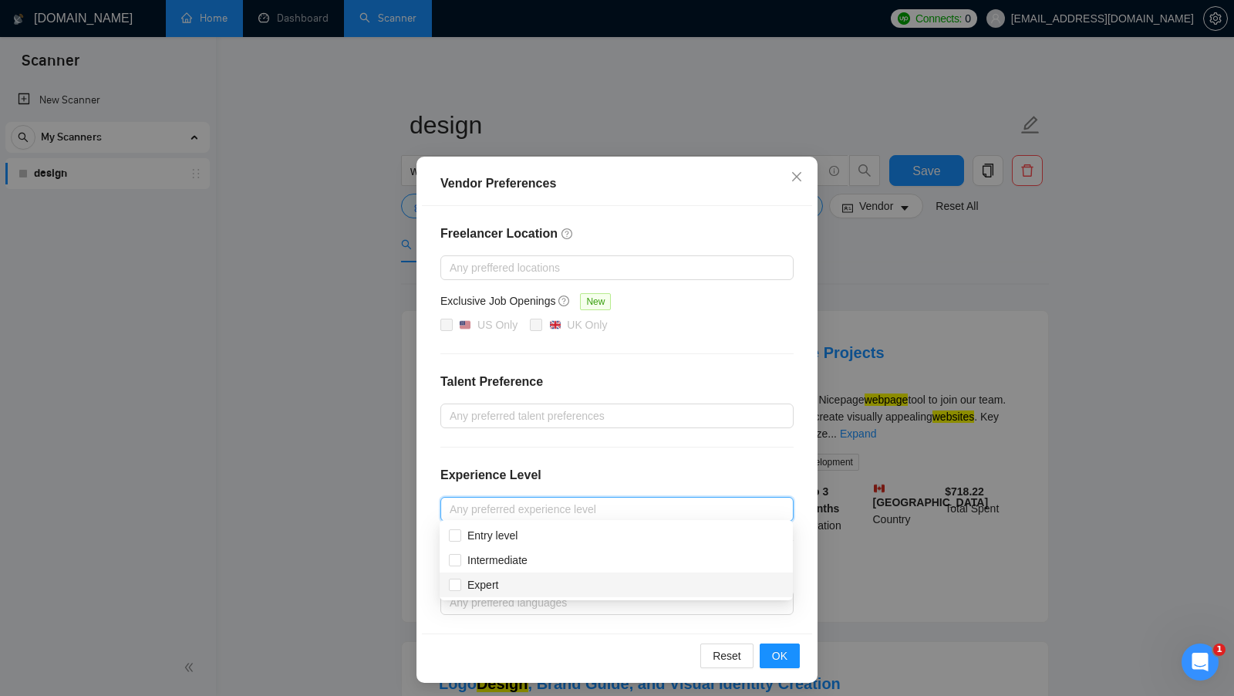
click at [622, 582] on div "Expert" at bounding box center [616, 584] width 335 height 17
checkbox input "true"
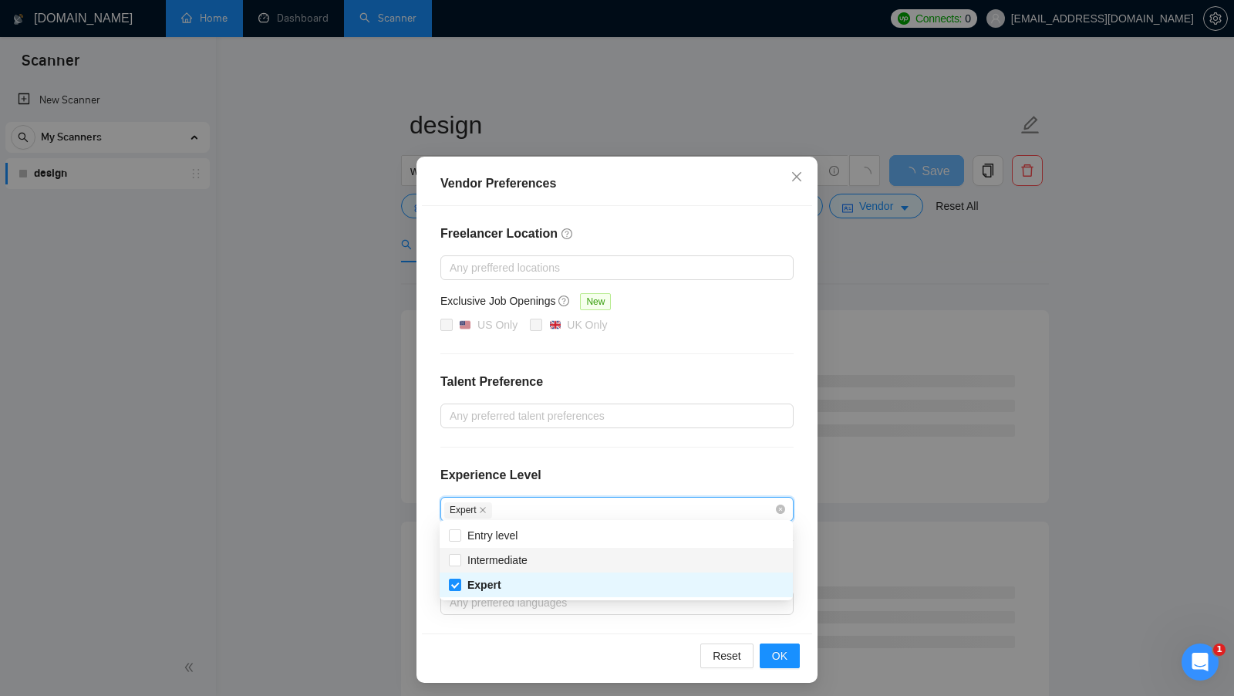
click at [556, 567] on div "Intermediate" at bounding box center [616, 559] width 335 height 17
checkbox input "true"
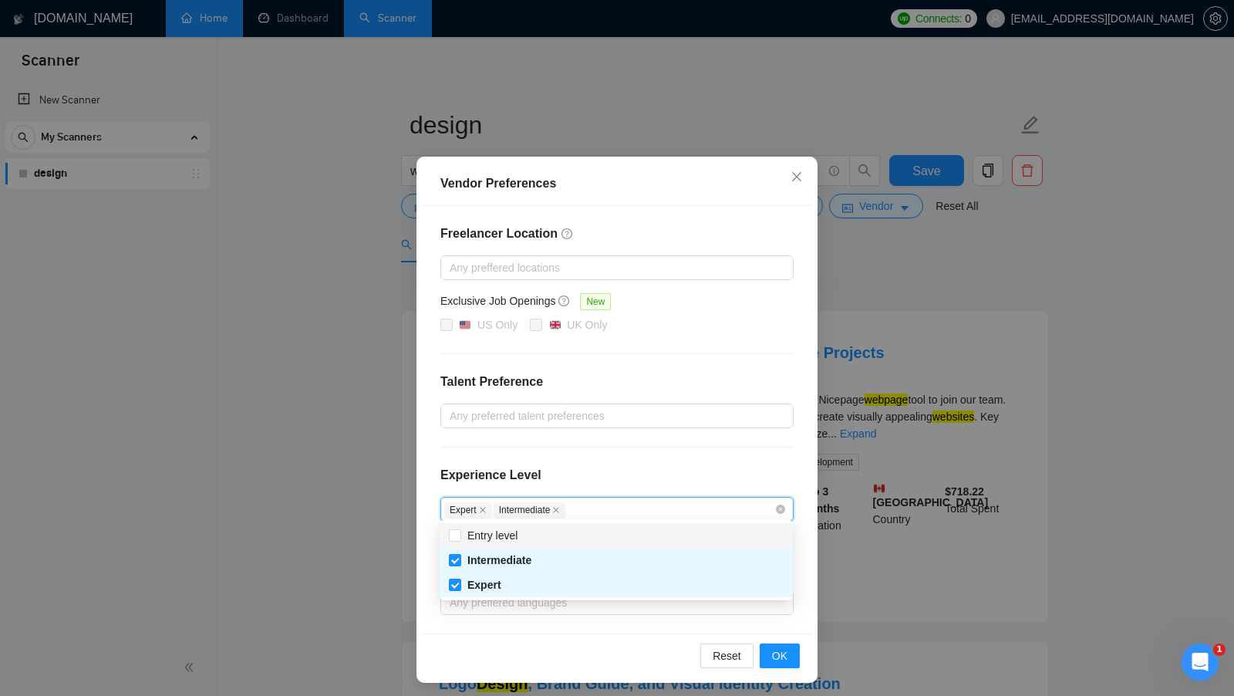
click at [646, 473] on div "Experience Level" at bounding box center [616, 481] width 353 height 31
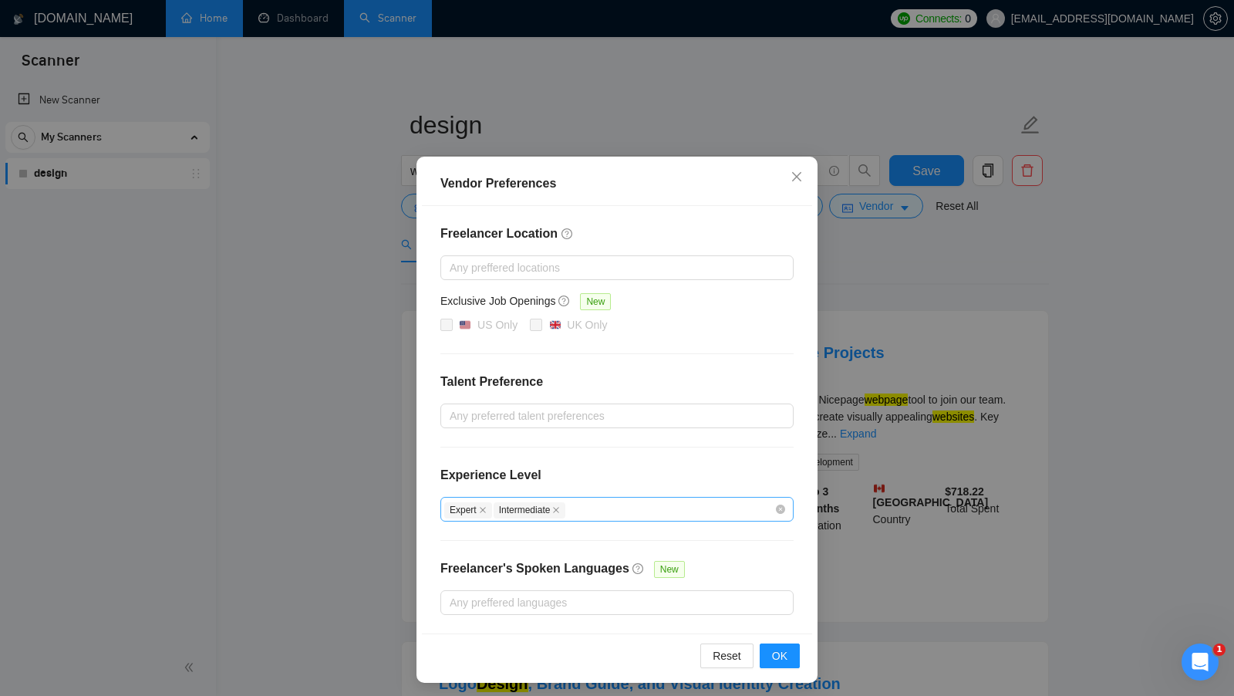
click at [633, 503] on div "Expert Intermediate" at bounding box center [609, 509] width 330 height 19
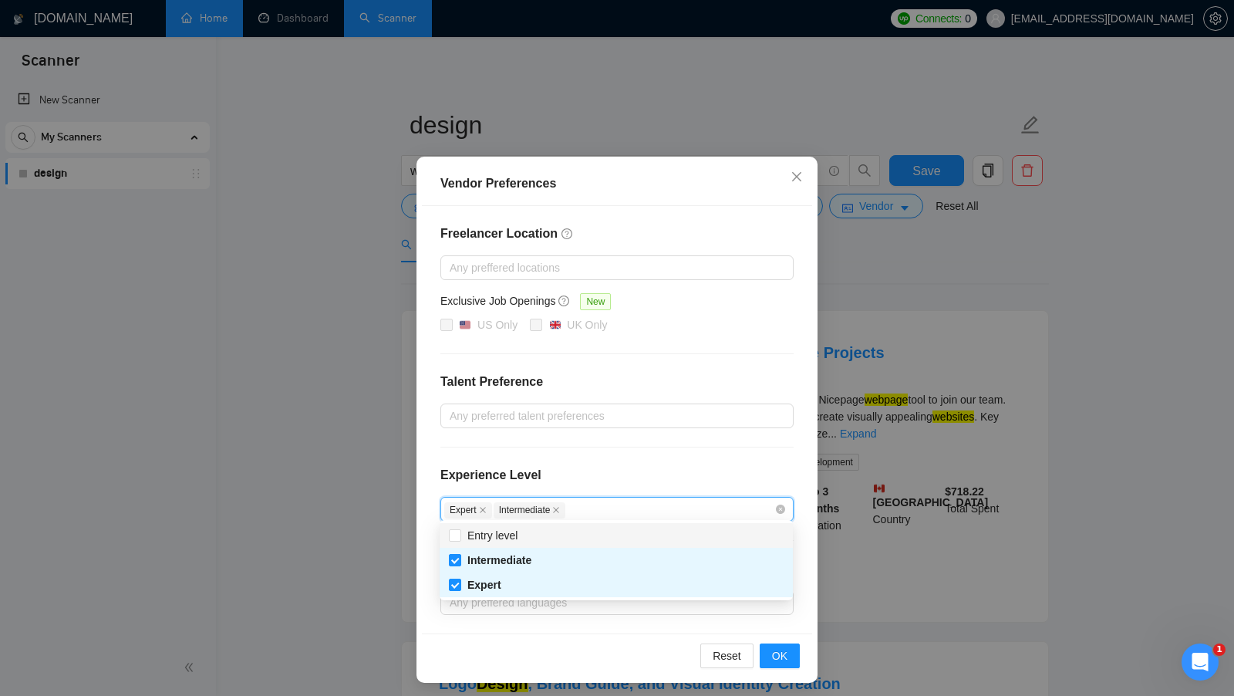
click at [652, 474] on div "Experience Level" at bounding box center [616, 481] width 353 height 31
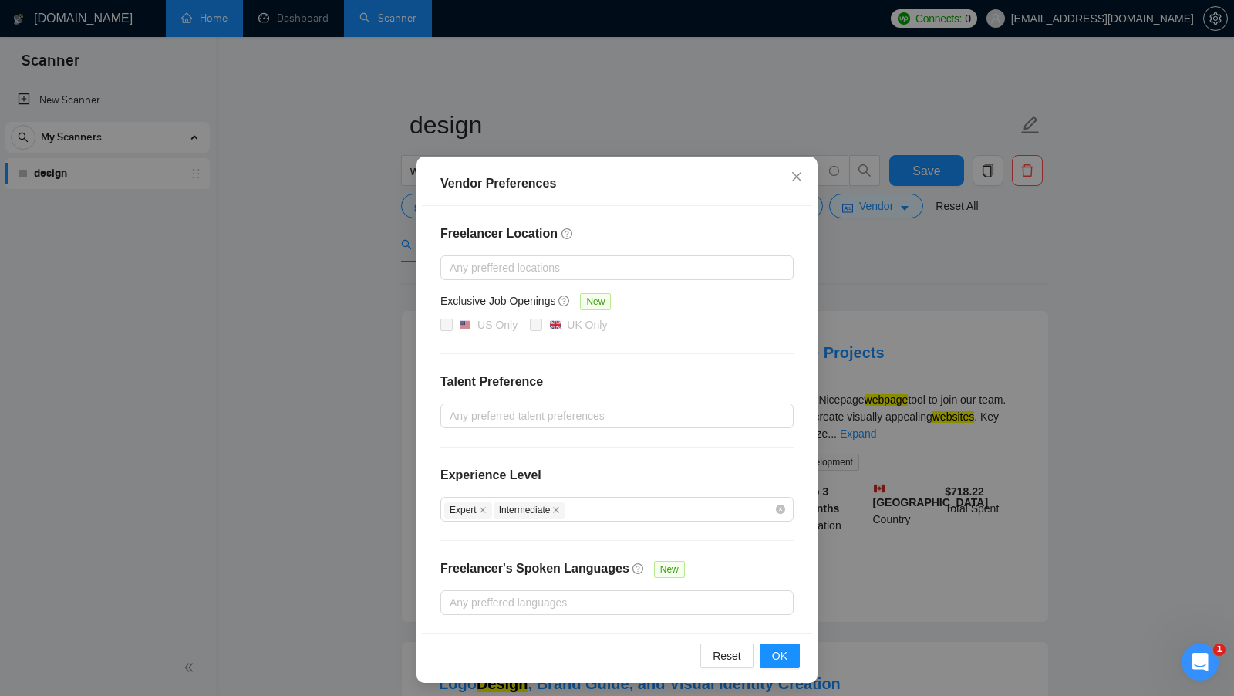
scroll to position [46, 0]
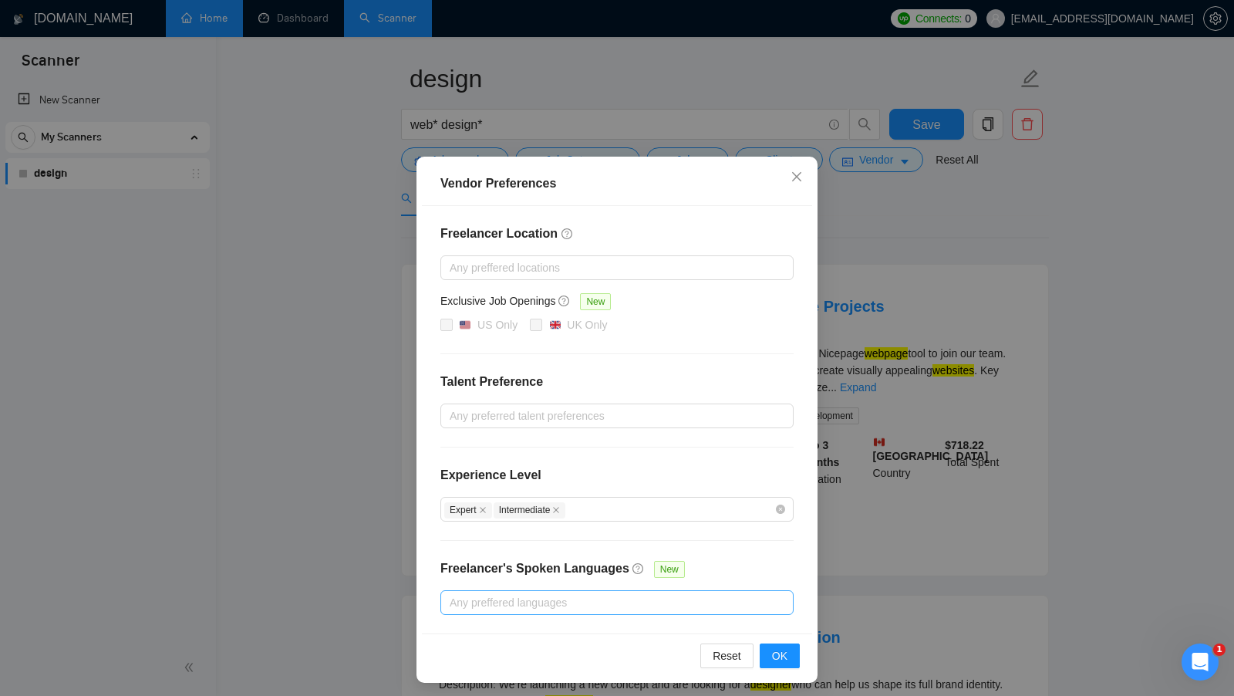
click at [565, 598] on div at bounding box center [609, 602] width 330 height 19
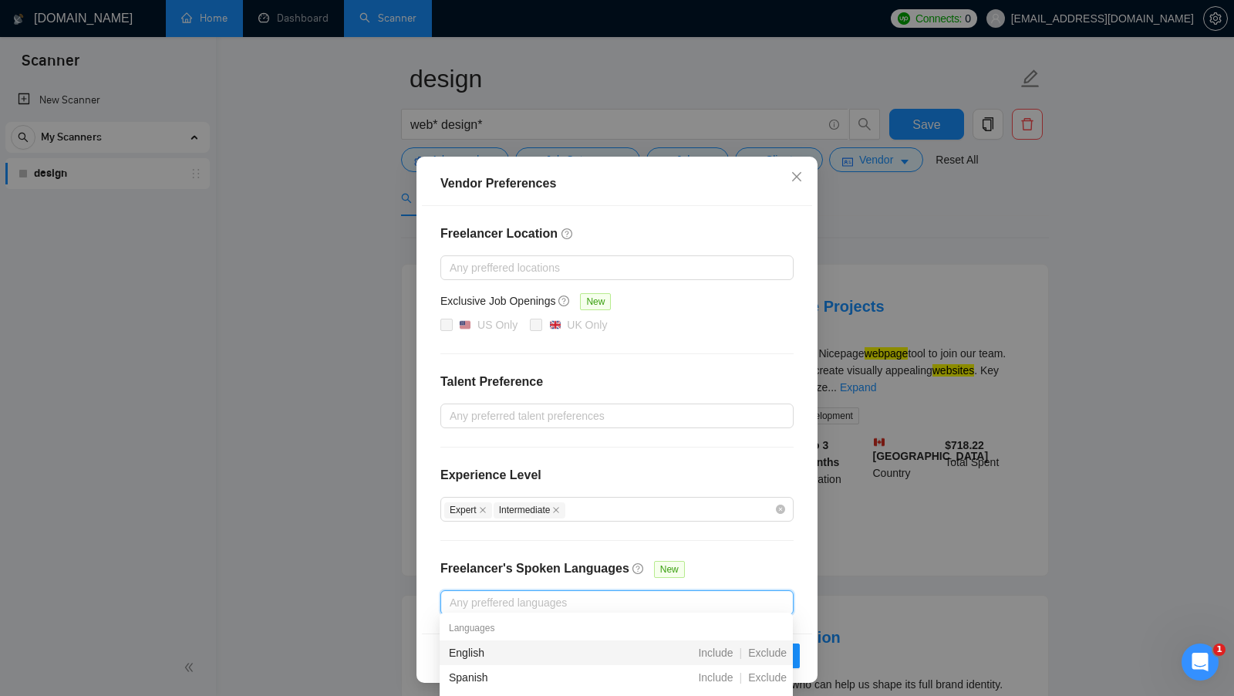
click at [747, 562] on div "Freelancer Location Any preffered locations Exclusive Job Openings New US Only …" at bounding box center [617, 419] width 390 height 427
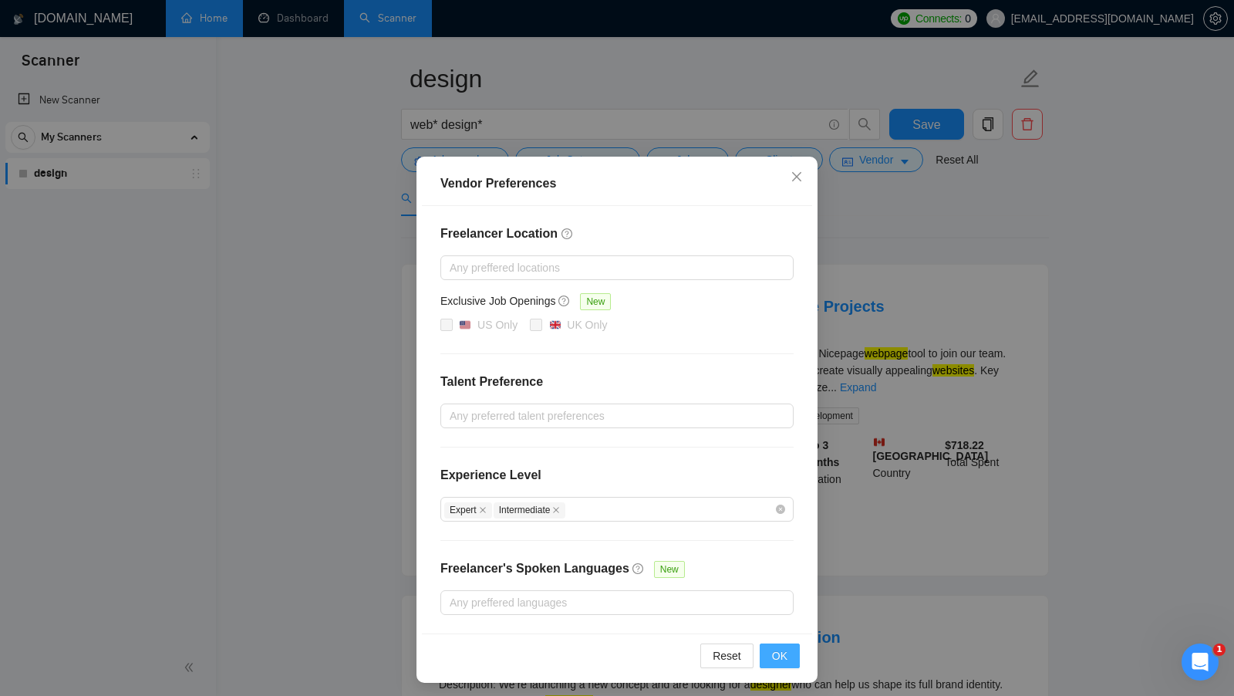
click at [777, 647] on span "OK" at bounding box center [779, 655] width 15 height 17
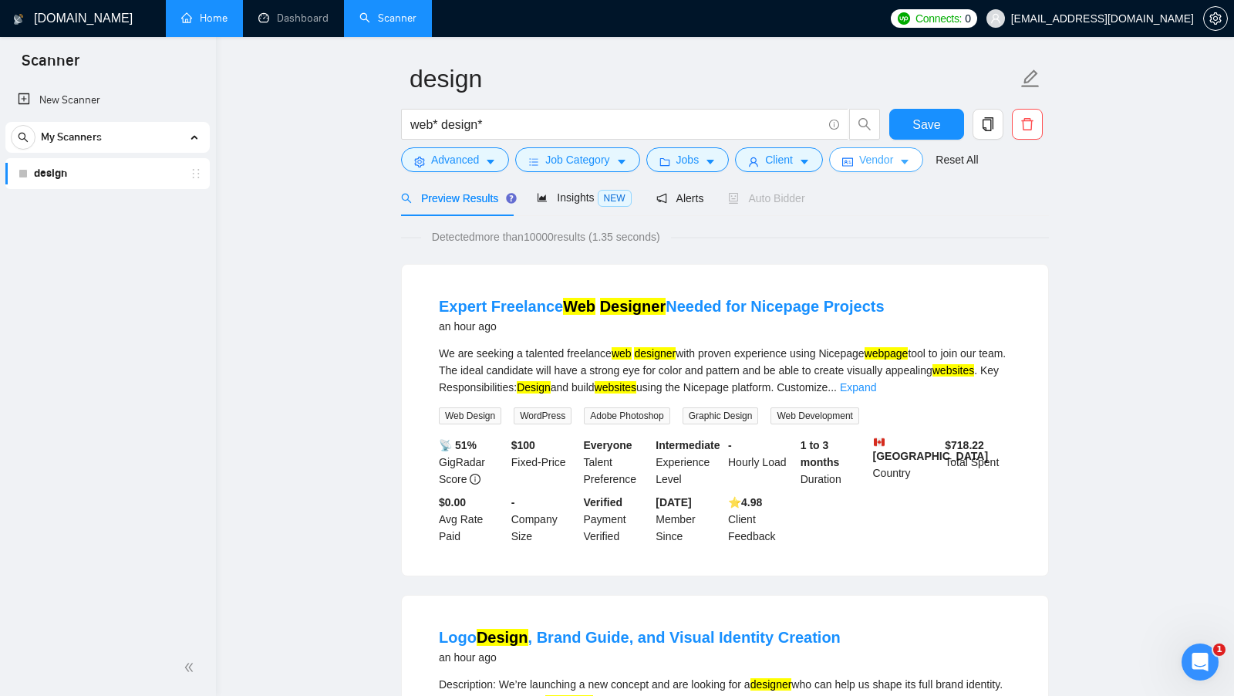
scroll to position [0, 0]
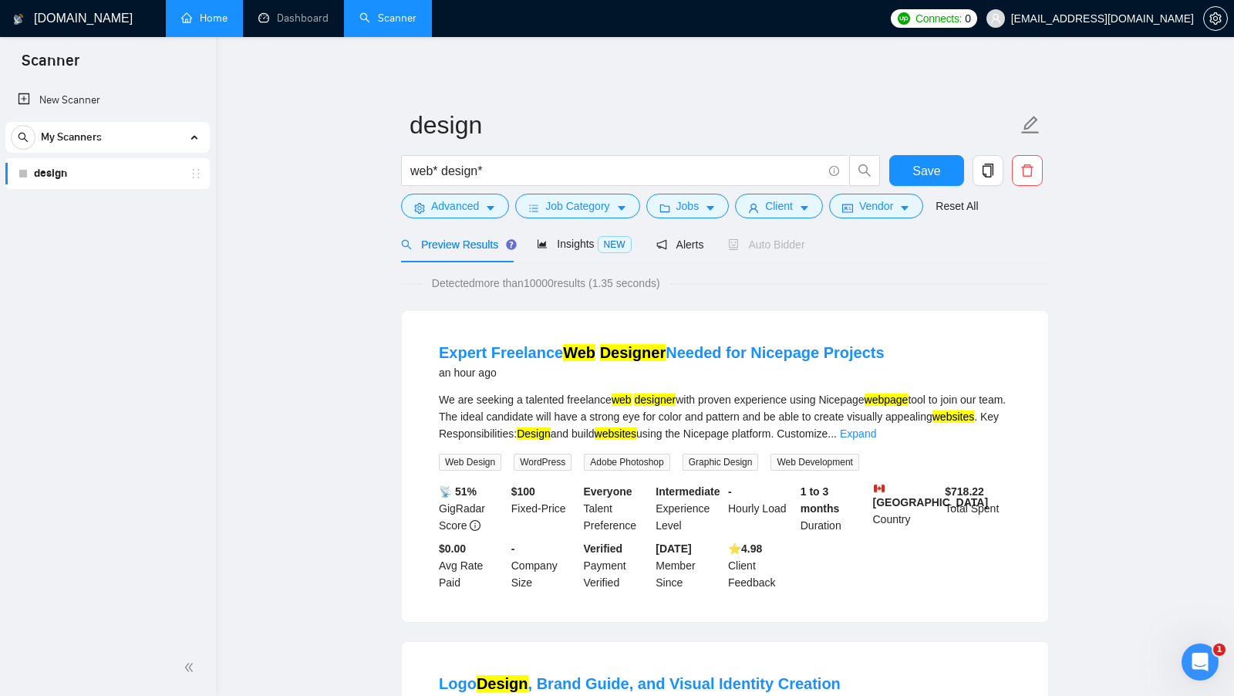
click at [555, 281] on span "Detected more than 10000 results (1.35 seconds)" at bounding box center [546, 283] width 250 height 17
click at [555, 282] on span "Detected more than 10000 results (1.35 seconds)" at bounding box center [546, 283] width 250 height 17
click at [893, 210] on span "Vendor" at bounding box center [876, 205] width 34 height 17
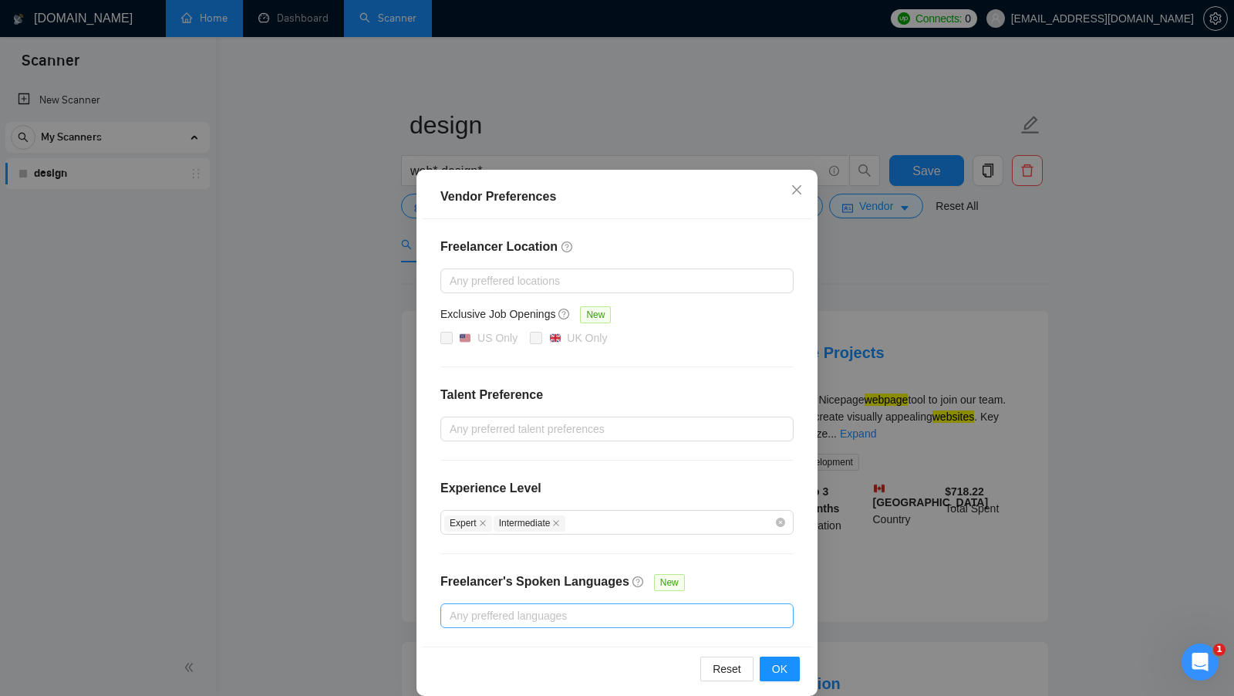
click at [589, 622] on div "Any preffered languages" at bounding box center [616, 615] width 353 height 25
click at [718, 669] on span "Include" at bounding box center [715, 665] width 47 height 12
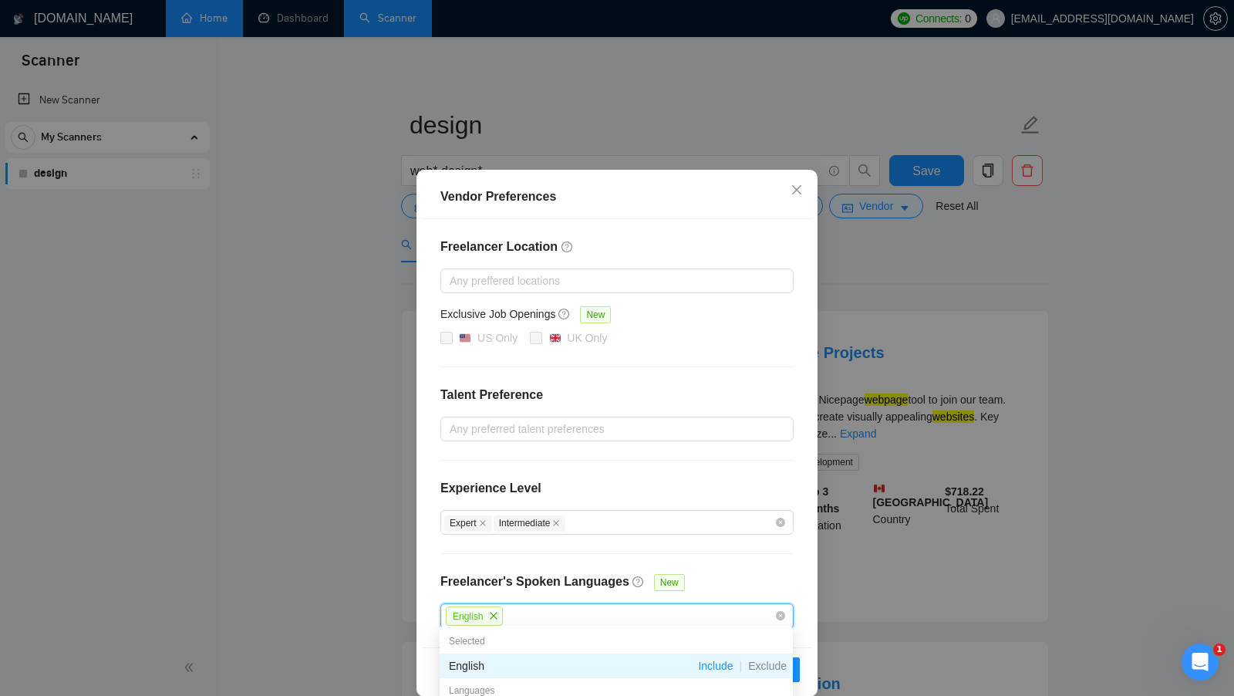
click at [768, 576] on div "Freelancer Location Any preffered locations Exclusive Job Openings New US Only …" at bounding box center [617, 433] width 390 height 428
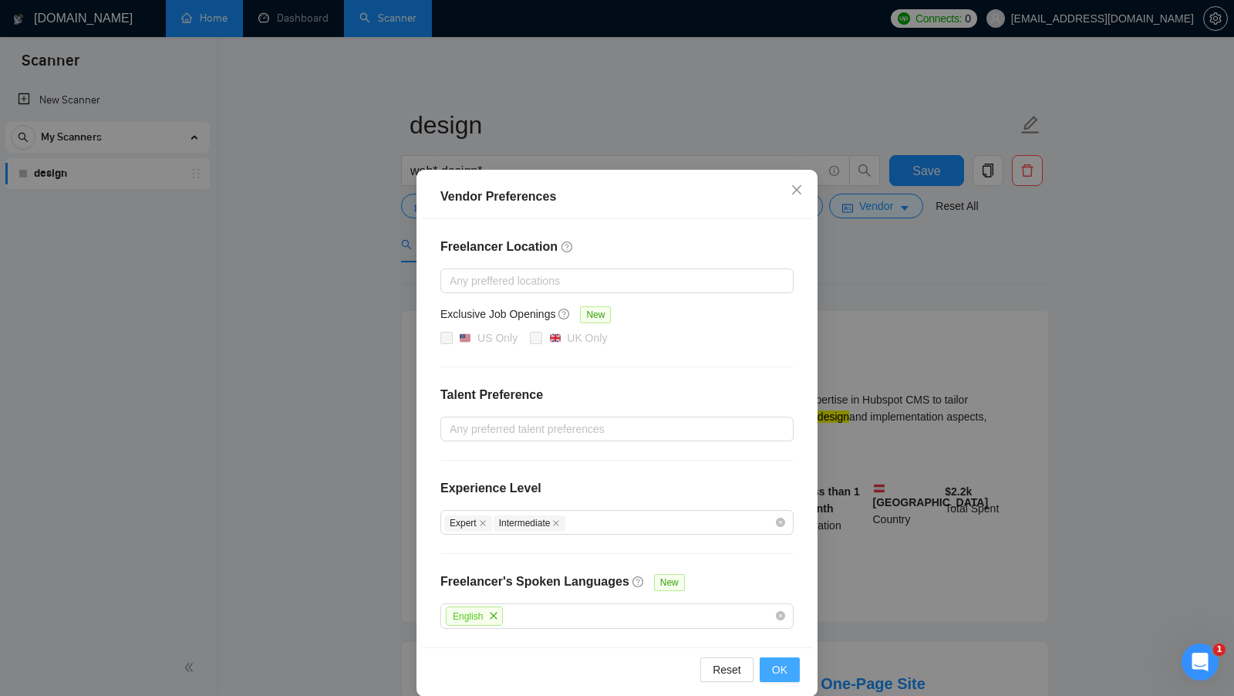
click at [777, 664] on span "OK" at bounding box center [779, 669] width 15 height 17
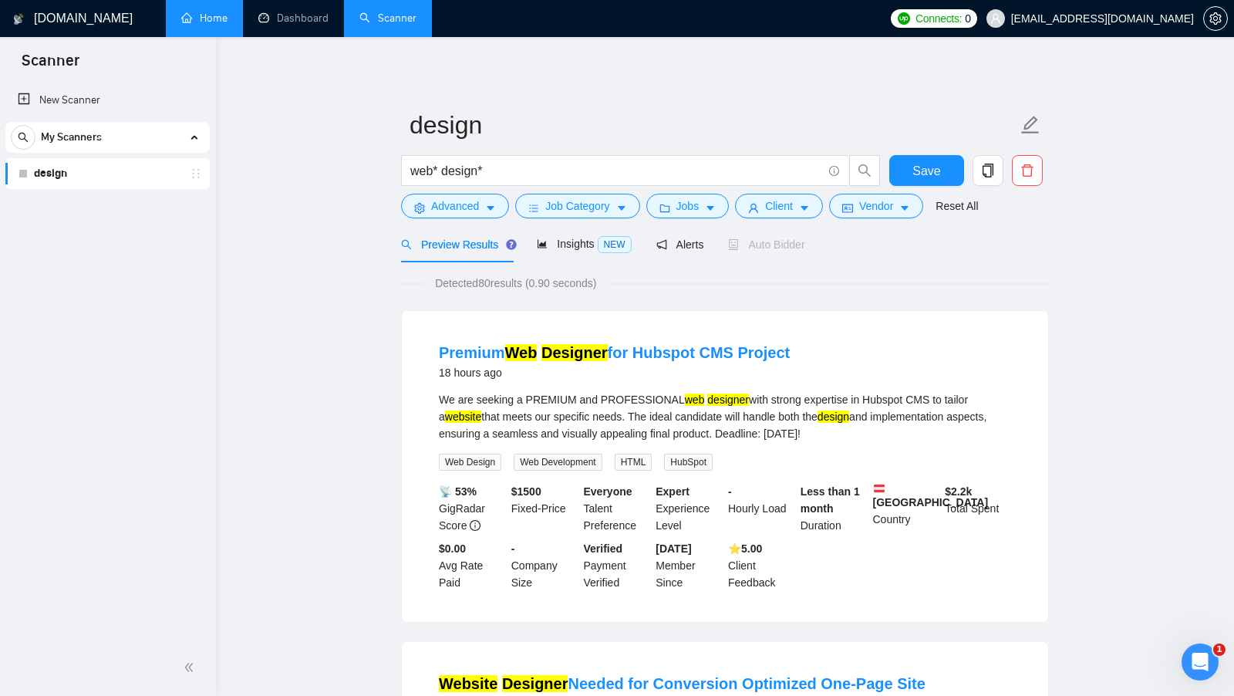
drag, startPoint x: 496, startPoint y: 283, endPoint x: 484, endPoint y: 286, distance: 12.0
click at [484, 286] on span "Detected 80 results (0.90 seconds)" at bounding box center [515, 283] width 183 height 17
click at [664, 285] on div "Detected 80 results (0.90 seconds)" at bounding box center [725, 283] width 648 height 17
click at [862, 215] on button "Vendor" at bounding box center [876, 206] width 94 height 25
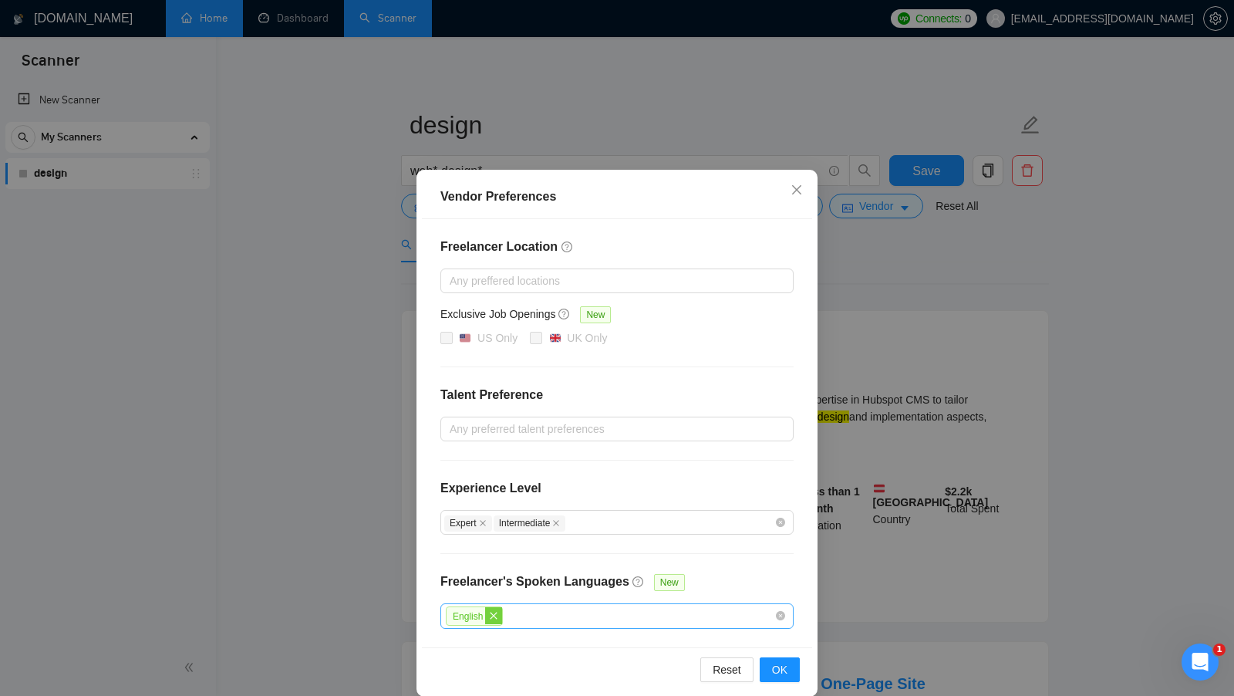
click at [498, 613] on icon "close" at bounding box center [493, 615] width 9 height 9
click at [520, 609] on div at bounding box center [609, 615] width 330 height 19
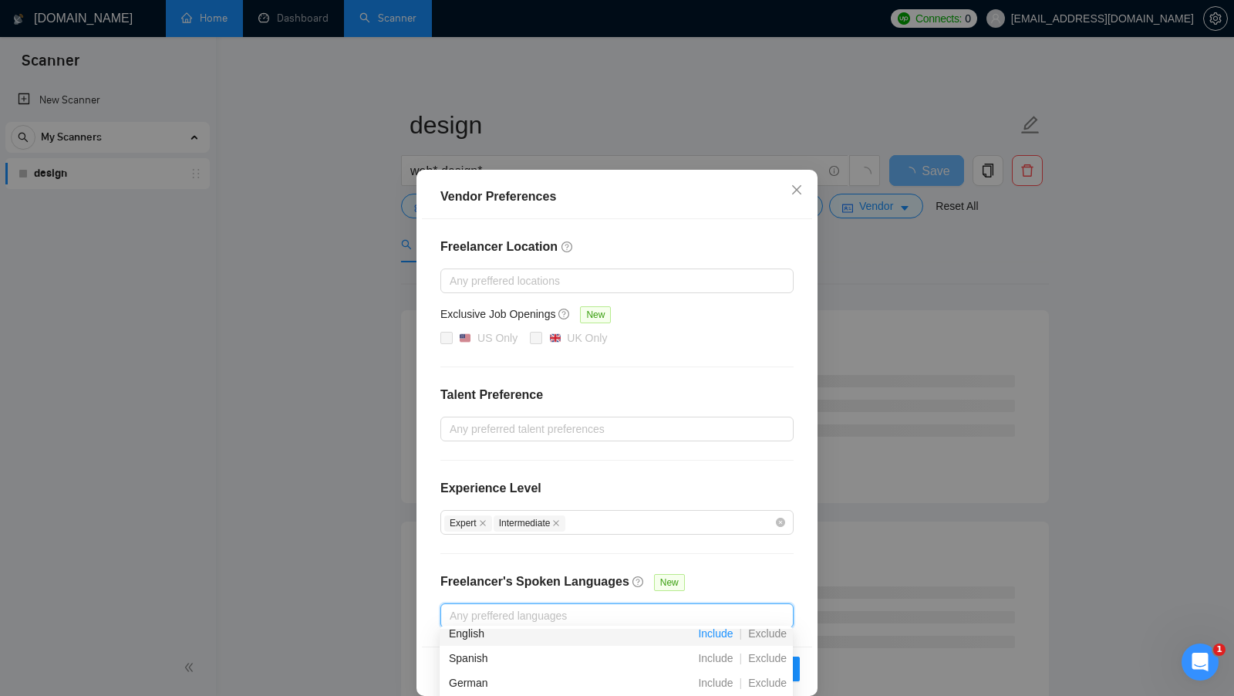
scroll to position [34, 0]
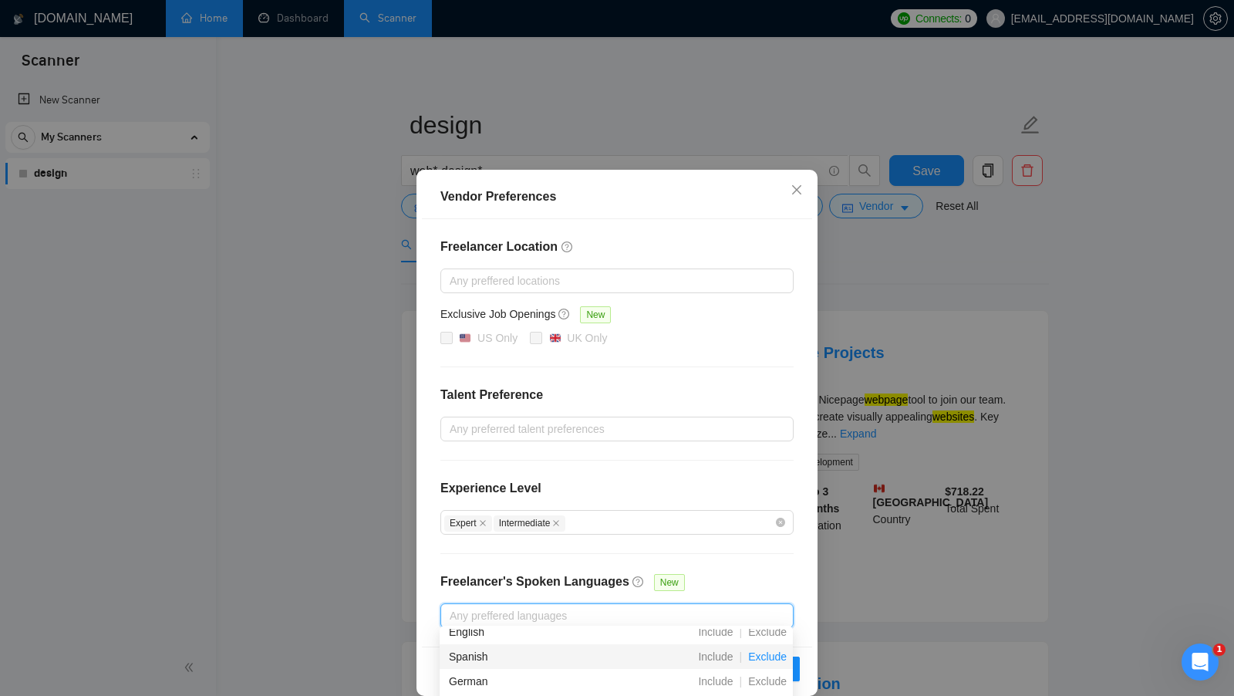
click at [767, 657] on span "Exclude" at bounding box center [767, 656] width 51 height 12
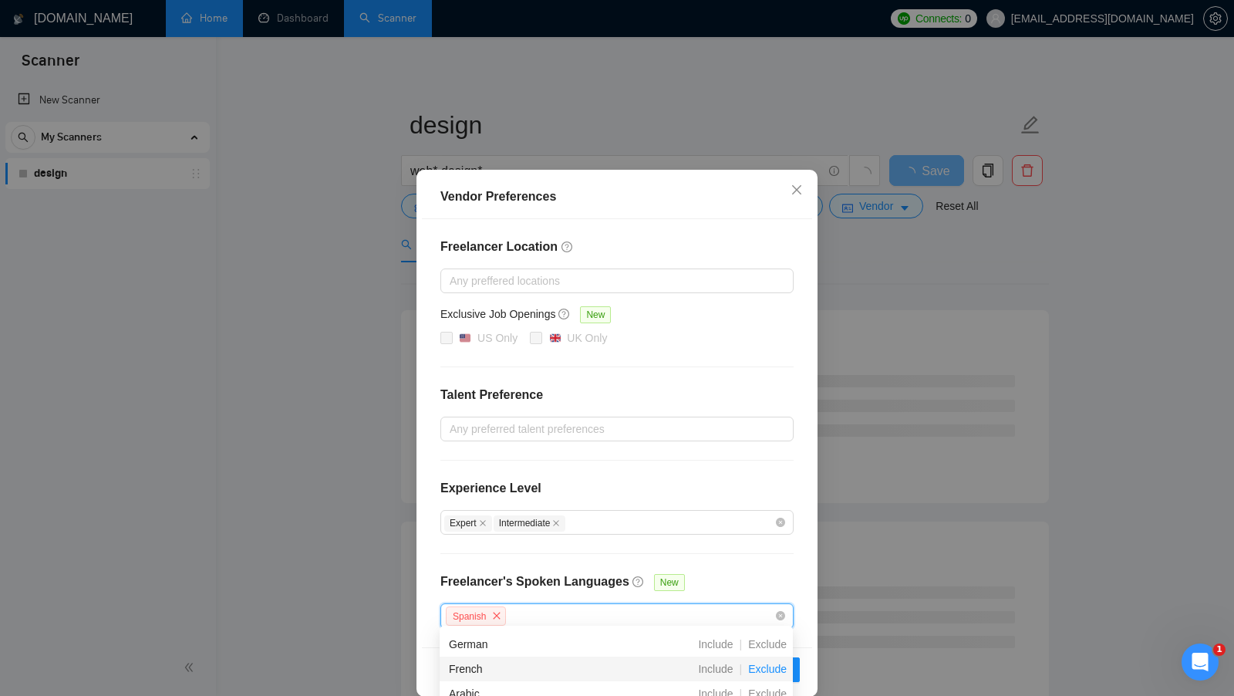
click at [768, 666] on span "Exclude" at bounding box center [767, 669] width 51 height 12
click at [763, 658] on span "Exclude" at bounding box center [767, 659] width 51 height 12
click at [765, 647] on span "Exclude" at bounding box center [767, 648] width 51 height 12
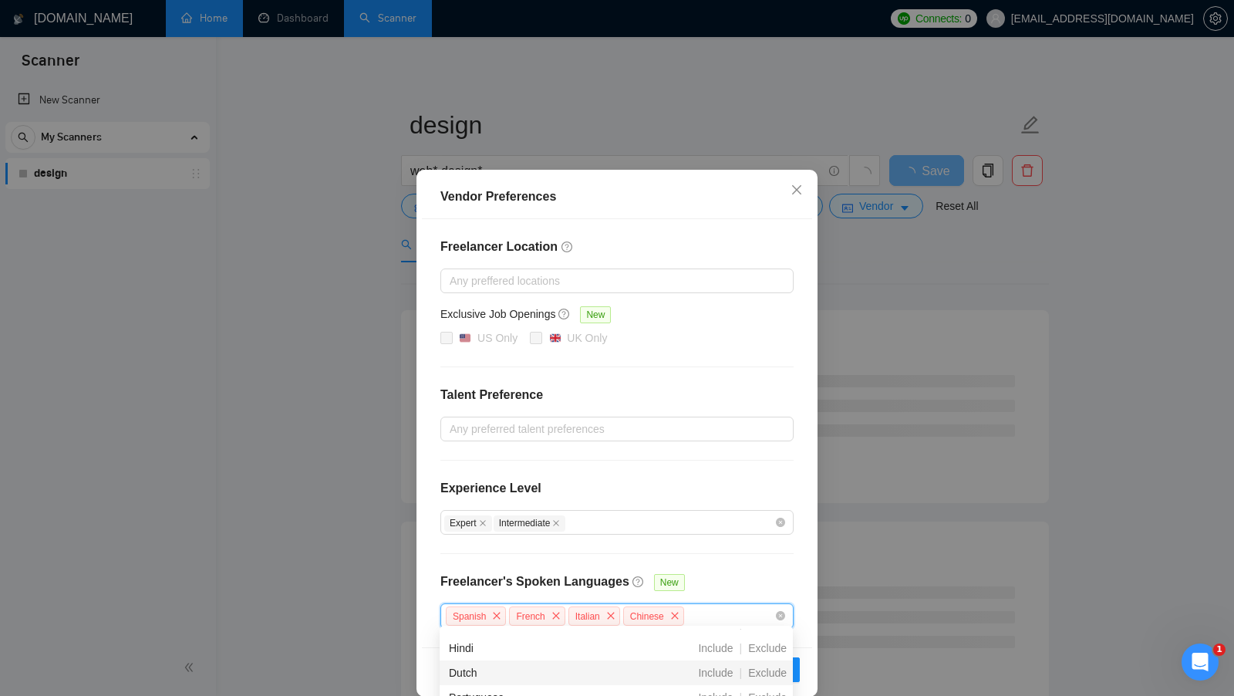
scroll to position [266, 0]
click at [770, 670] on span "Exclude" at bounding box center [767, 671] width 51 height 12
click at [769, 652] on span "Exclude" at bounding box center [767, 649] width 51 height 12
click at [721, 575] on div "Freelancer Location Any preffered locations Exclusive Job Openings New US Only …" at bounding box center [617, 444] width 390 height 450
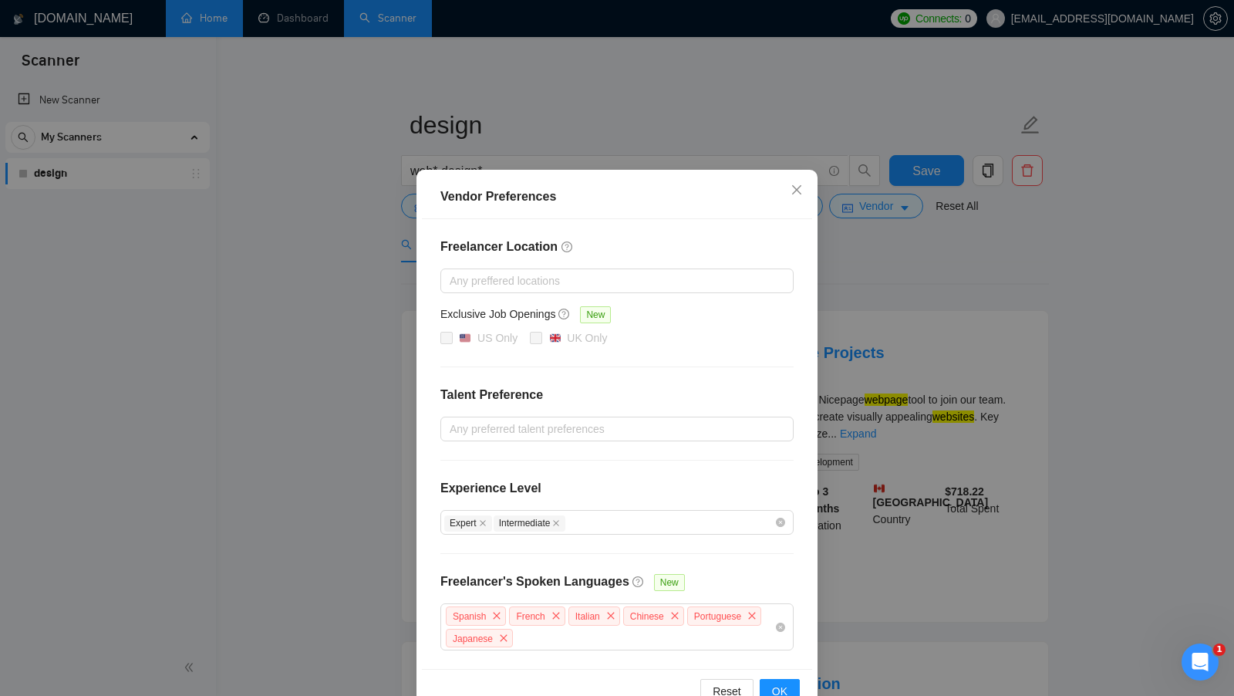
click at [753, 569] on div "Freelancer Location Any preffered locations Exclusive Job Openings New US Only …" at bounding box center [617, 444] width 390 height 450
click at [789, 683] on button "OK" at bounding box center [780, 691] width 40 height 25
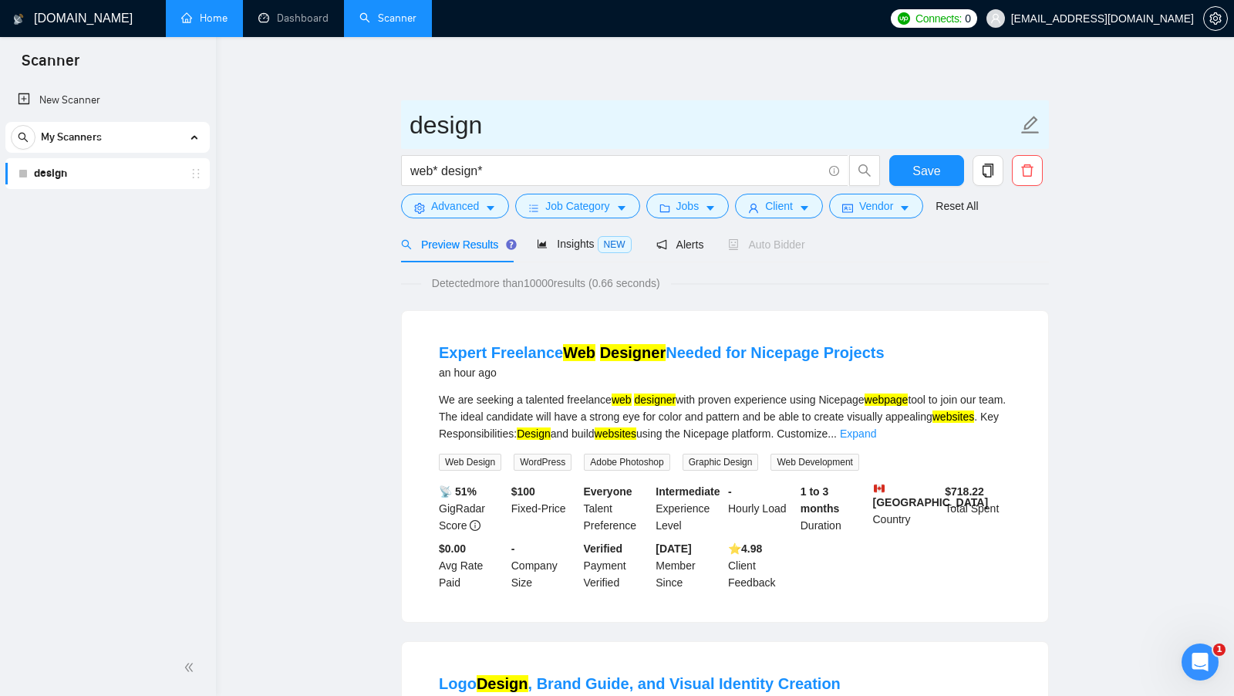
click at [660, 133] on input "design" at bounding box center [714, 125] width 608 height 39
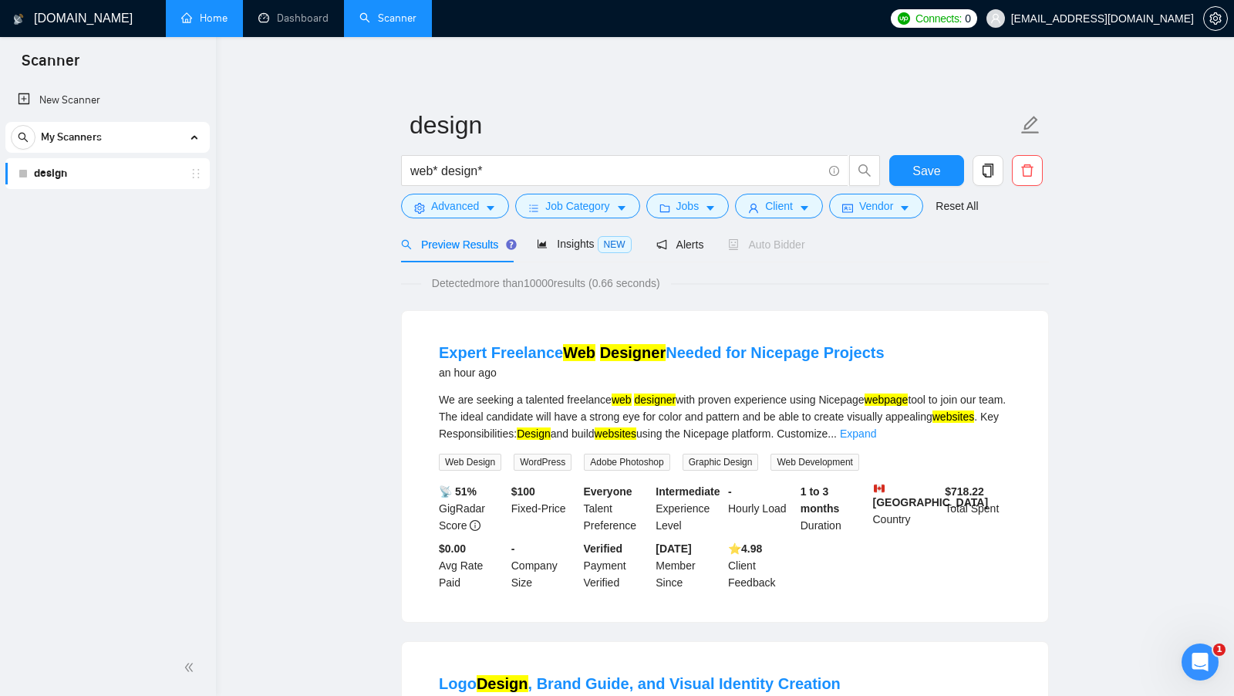
click at [433, 278] on span "Detected more than 10000 results (0.66 seconds)" at bounding box center [546, 283] width 250 height 17
click at [433, 283] on span "Detected more than 10000 results (0.66 seconds)" at bounding box center [546, 283] width 250 height 17
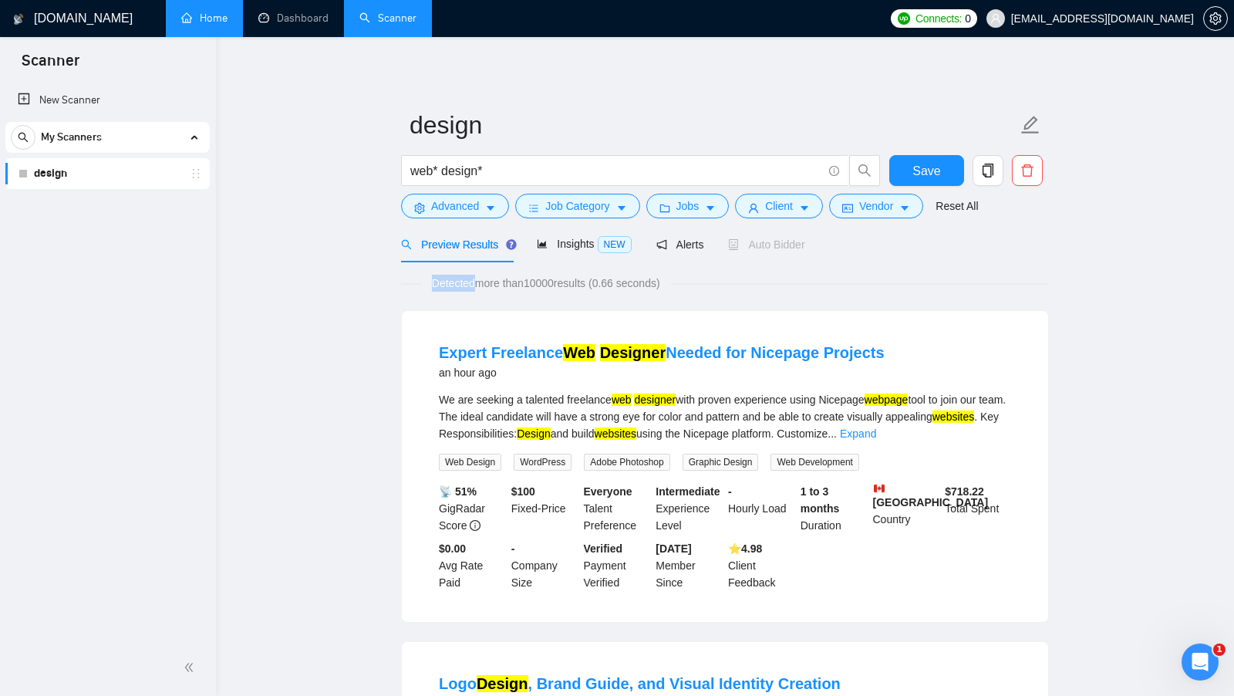
click at [433, 283] on span "Detected more than 10000 results (0.66 seconds)" at bounding box center [546, 283] width 250 height 17
click at [401, 278] on div "Detected more than 10000 results (0.66 seconds)" at bounding box center [725, 283] width 648 height 17
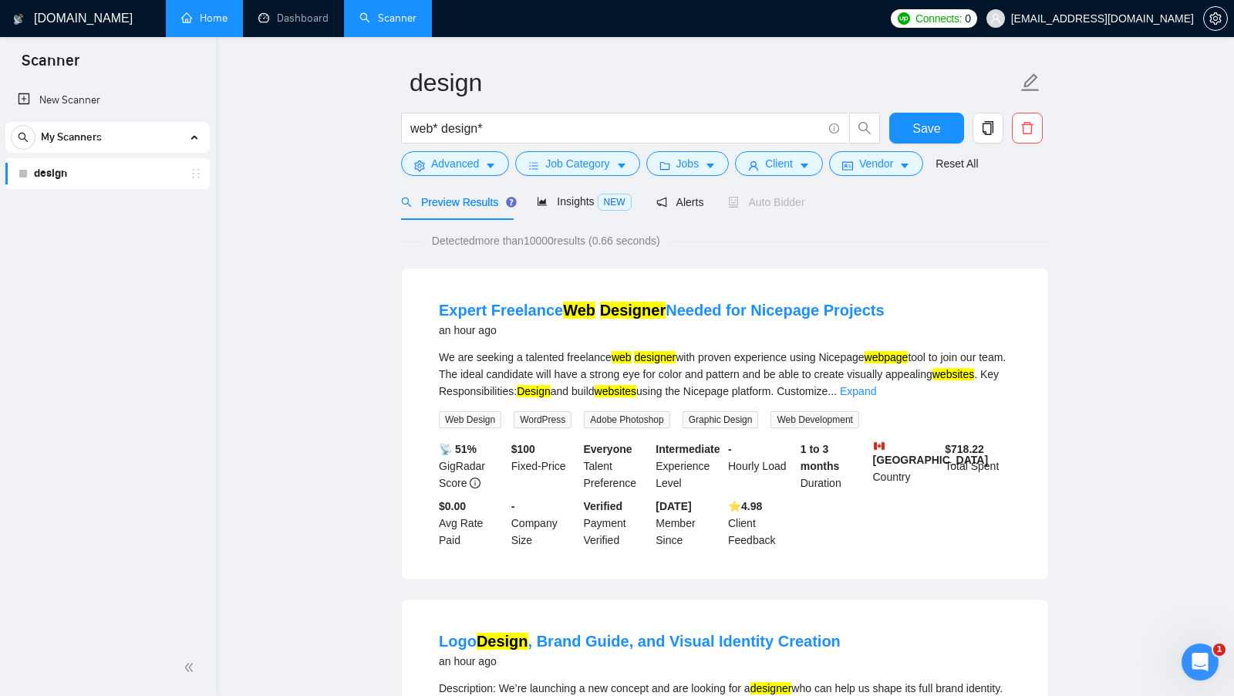
scroll to position [43, 0]
drag, startPoint x: 957, startPoint y: 355, endPoint x: 467, endPoint y: 375, distance: 490.9
click at [467, 375] on div "We are seeking a talented freelance web designer with proven experience using N…" at bounding box center [725, 373] width 572 height 51
click at [876, 389] on link "Expand" at bounding box center [858, 390] width 36 height 12
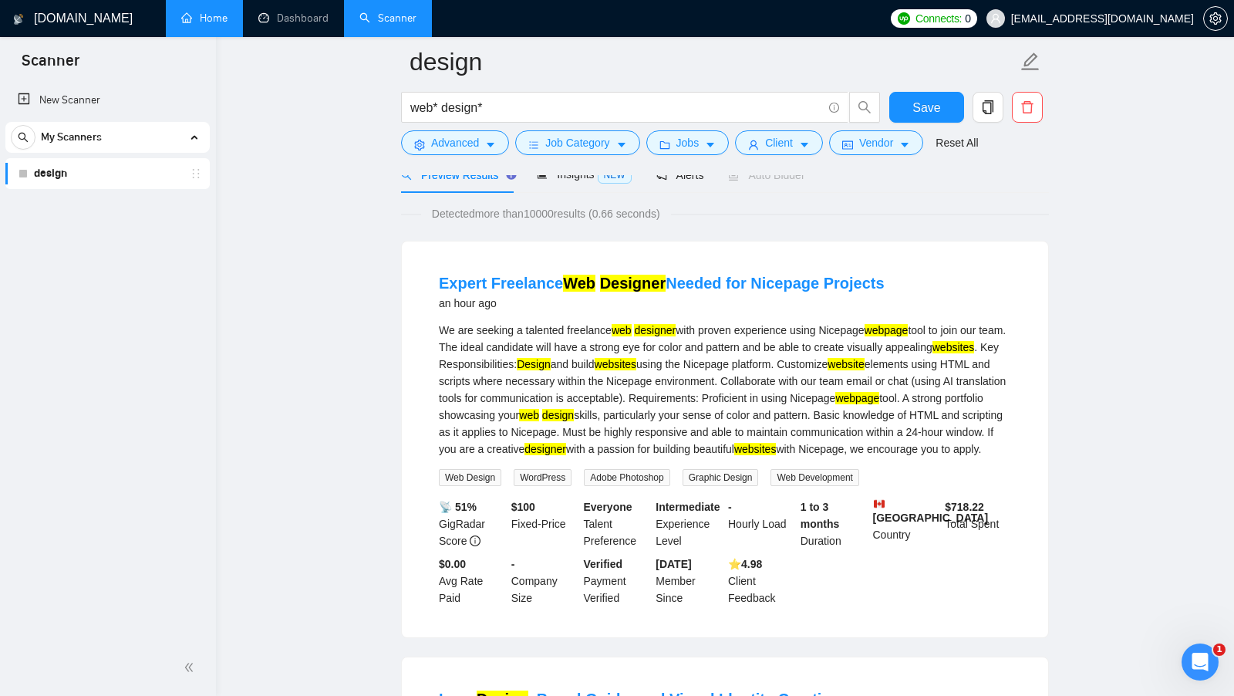
scroll to position [74, 0]
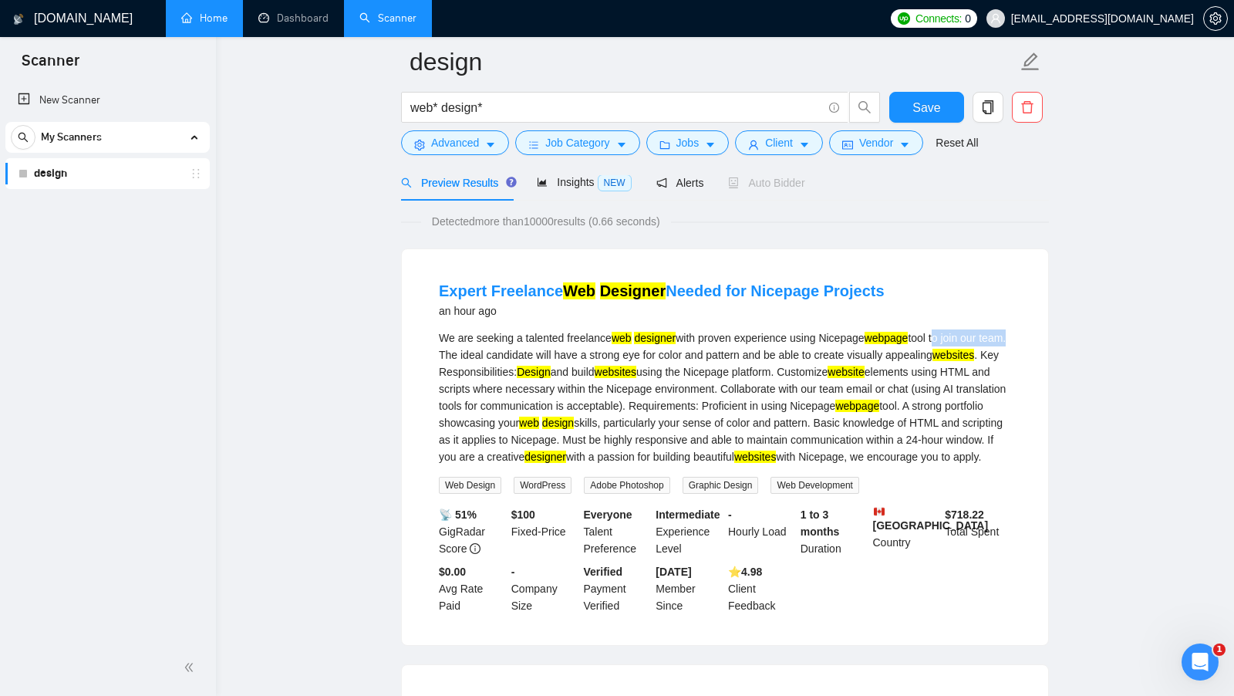
drag, startPoint x: 958, startPoint y: 339, endPoint x: 464, endPoint y: 359, distance: 494.0
click at [464, 359] on div "We are seeking a talented freelance web designer with proven experience using N…" at bounding box center [725, 397] width 572 height 136
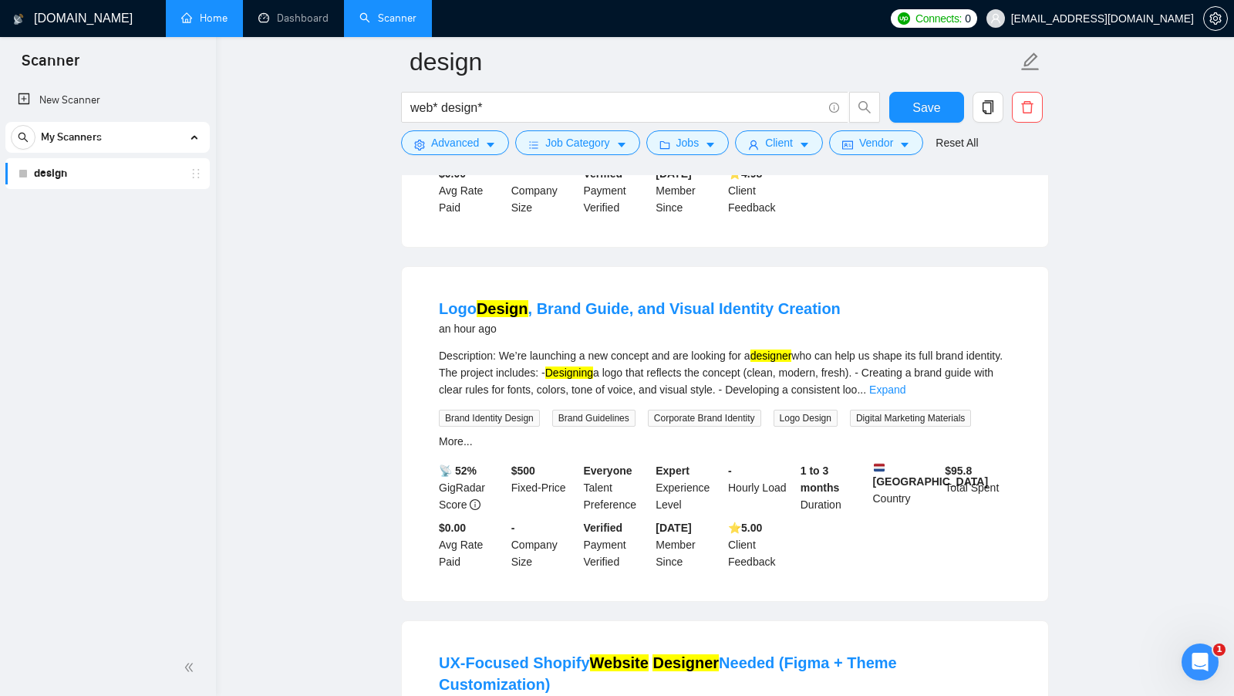
scroll to position [488, 0]
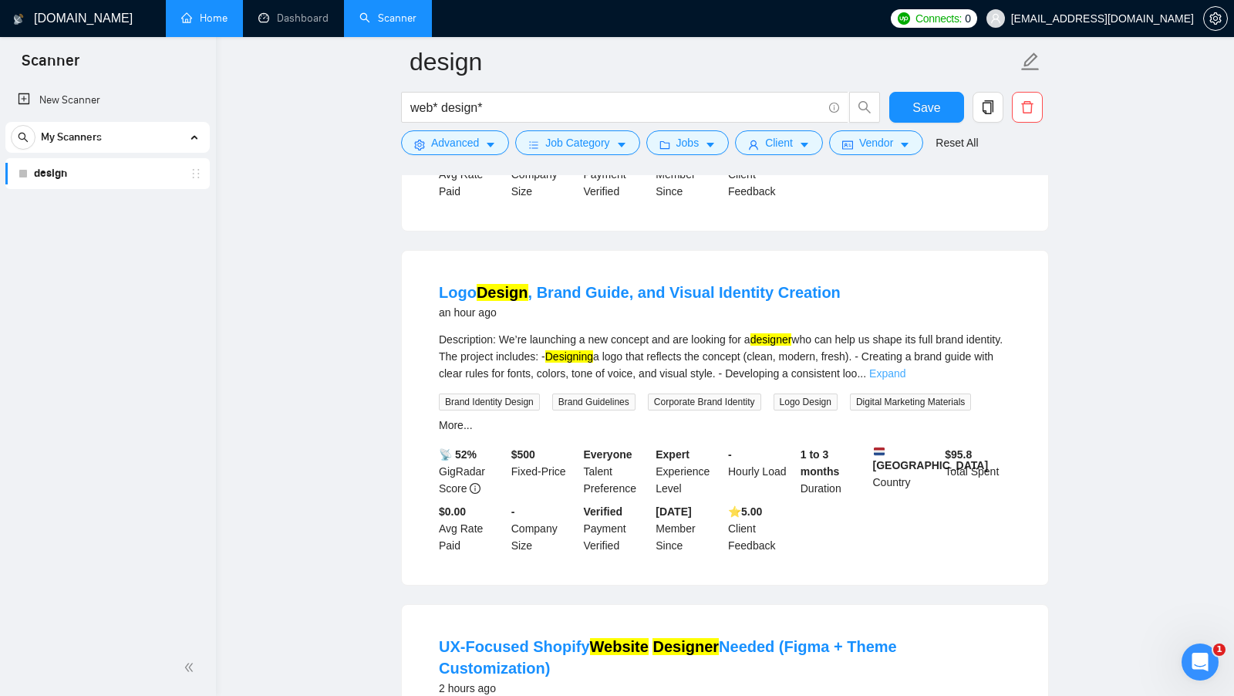
click at [905, 379] on link "Expand" at bounding box center [887, 373] width 36 height 12
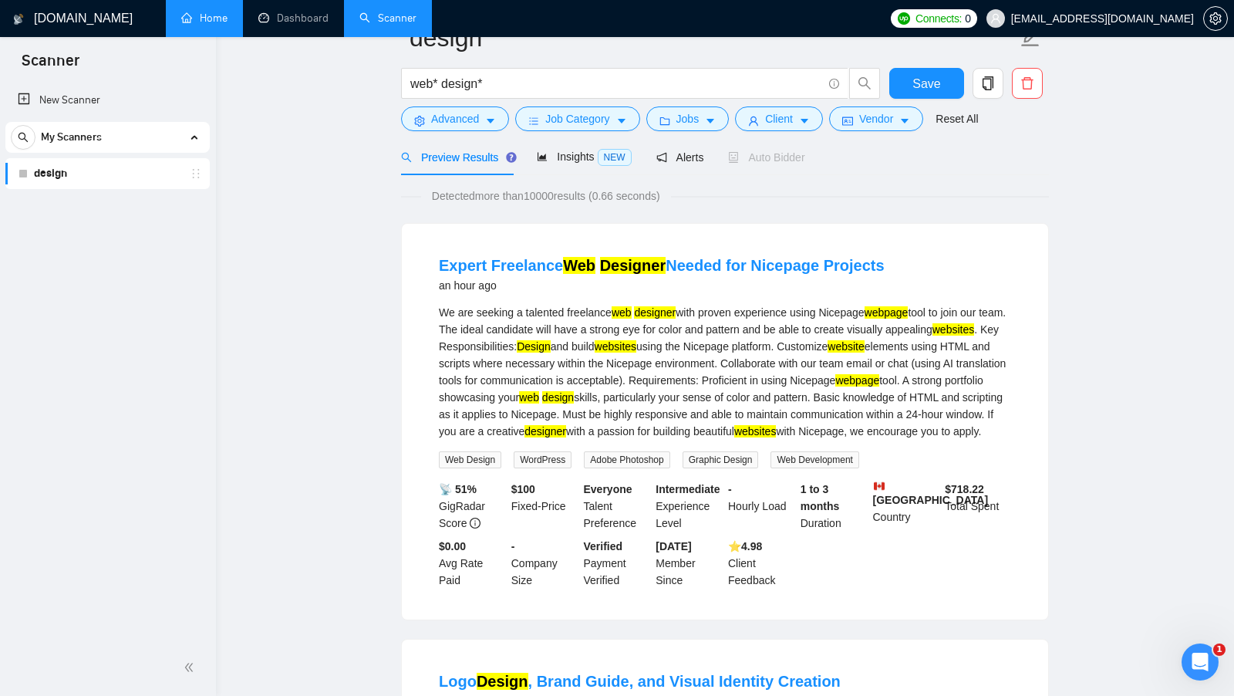
scroll to position [0, 0]
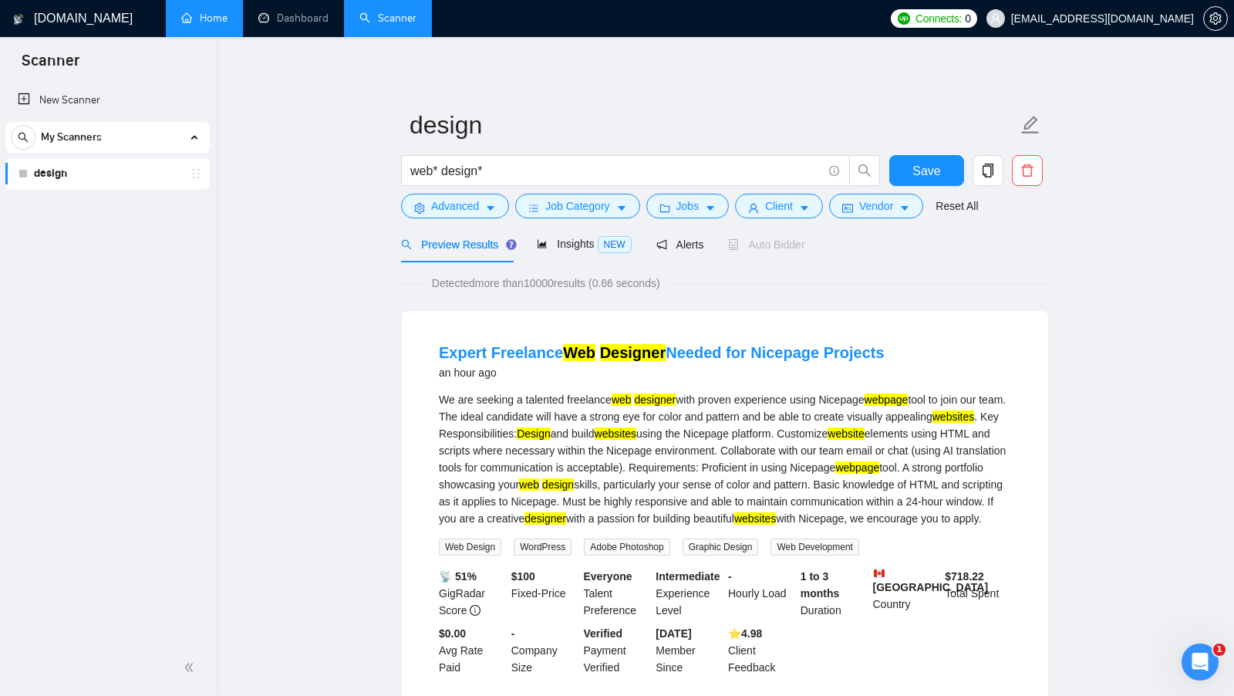
click at [452, 219] on form "design web* design* Save Advanced Job Category Jobs Client Vendor Reset All" at bounding box center [725, 163] width 648 height 126
click at [452, 210] on span "Advanced" at bounding box center [455, 205] width 48 height 17
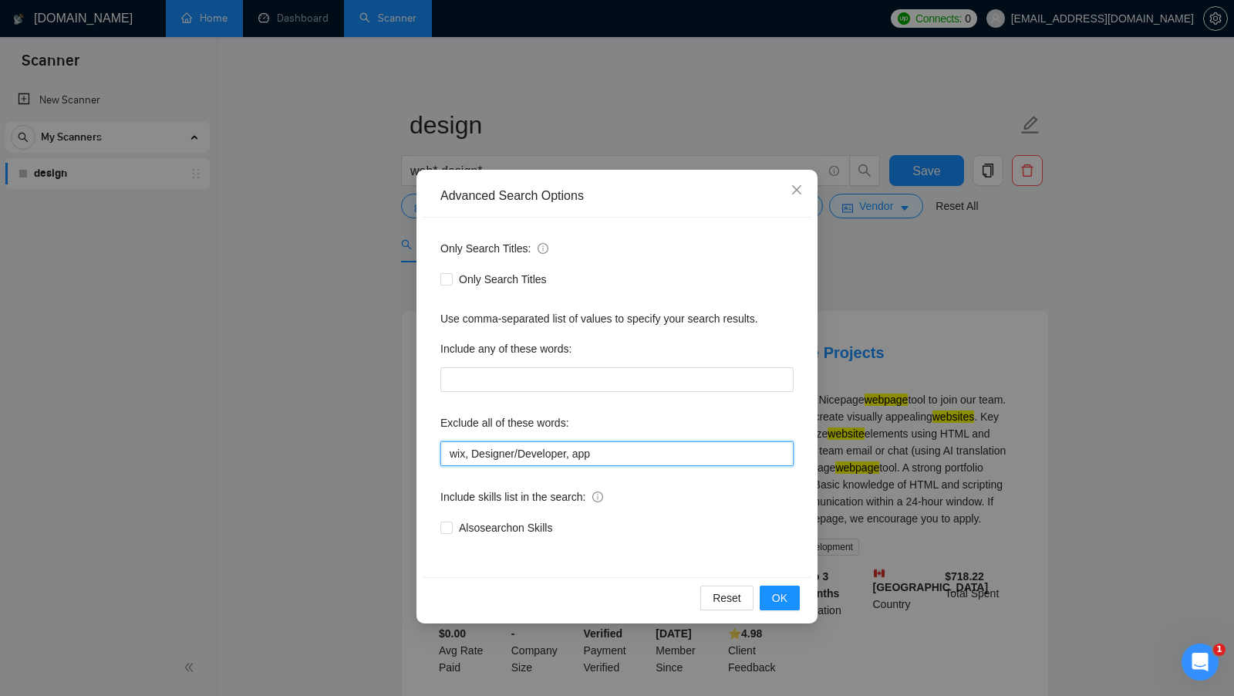
click at [632, 452] on input "wix, Designer/Developer, app" at bounding box center [616, 453] width 353 height 25
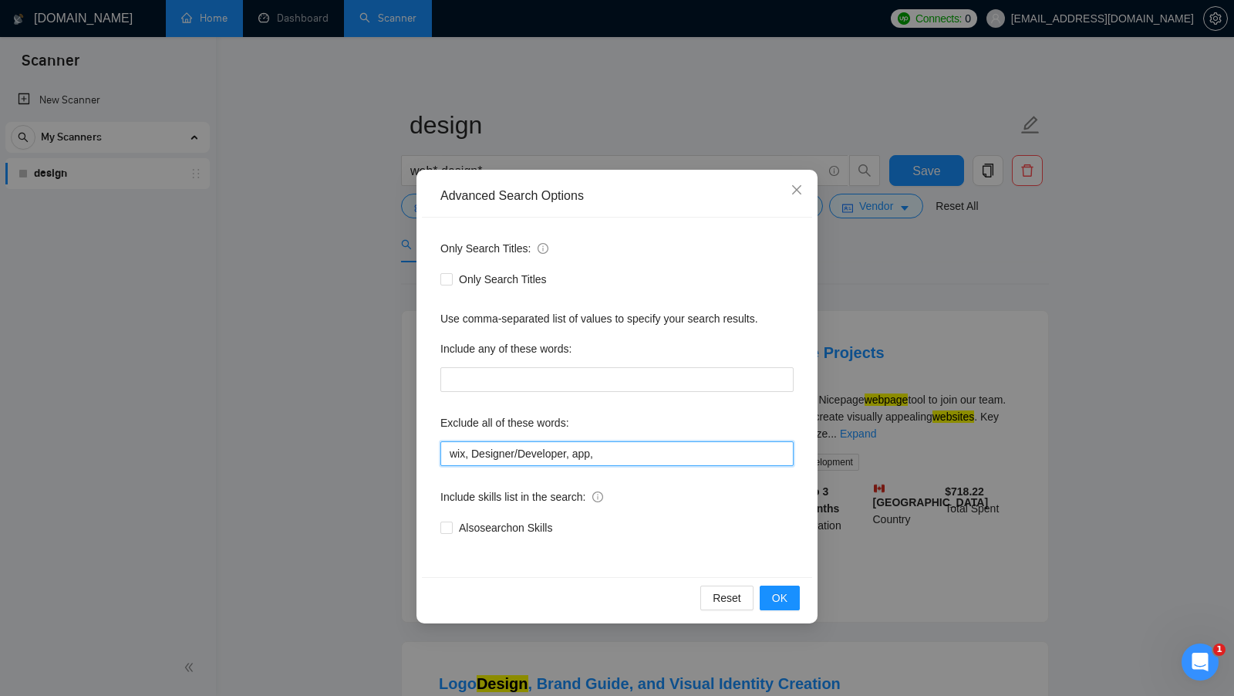
type input "wix, Designer/Developer, app,"
click at [895, 426] on div "Advanced Search Options Only Search Titles: Only Search Titles Use comma-separa…" at bounding box center [617, 348] width 1234 height 696
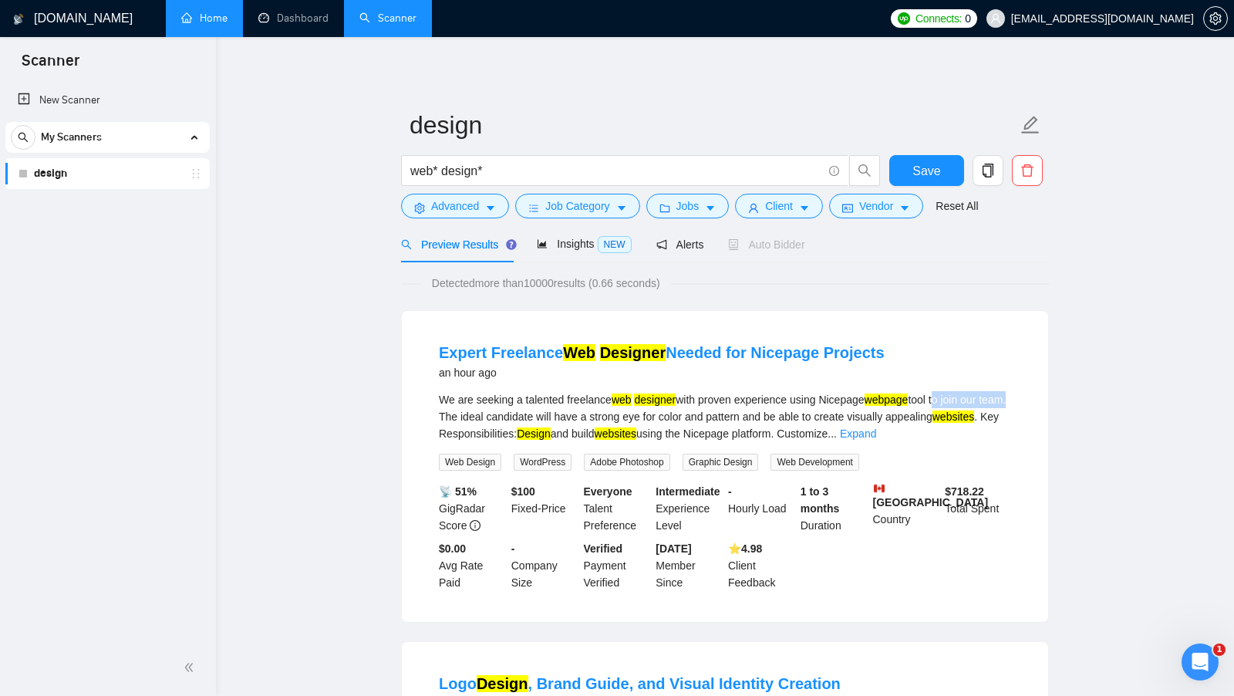
drag, startPoint x: 958, startPoint y: 396, endPoint x: 464, endPoint y: 418, distance: 494.1
click at [464, 418] on div "We are seeking a talented freelance web designer with proven experience using N…" at bounding box center [725, 416] width 572 height 51
drag, startPoint x: 490, startPoint y: 417, endPoint x: 582, endPoint y: 419, distance: 91.8
click at [582, 418] on div "We are seeking a talented freelance web designer with proven experience using N…" at bounding box center [725, 416] width 572 height 51
click at [579, 419] on div "We are seeking a talented freelance web designer with proven experience using N…" at bounding box center [725, 416] width 572 height 51
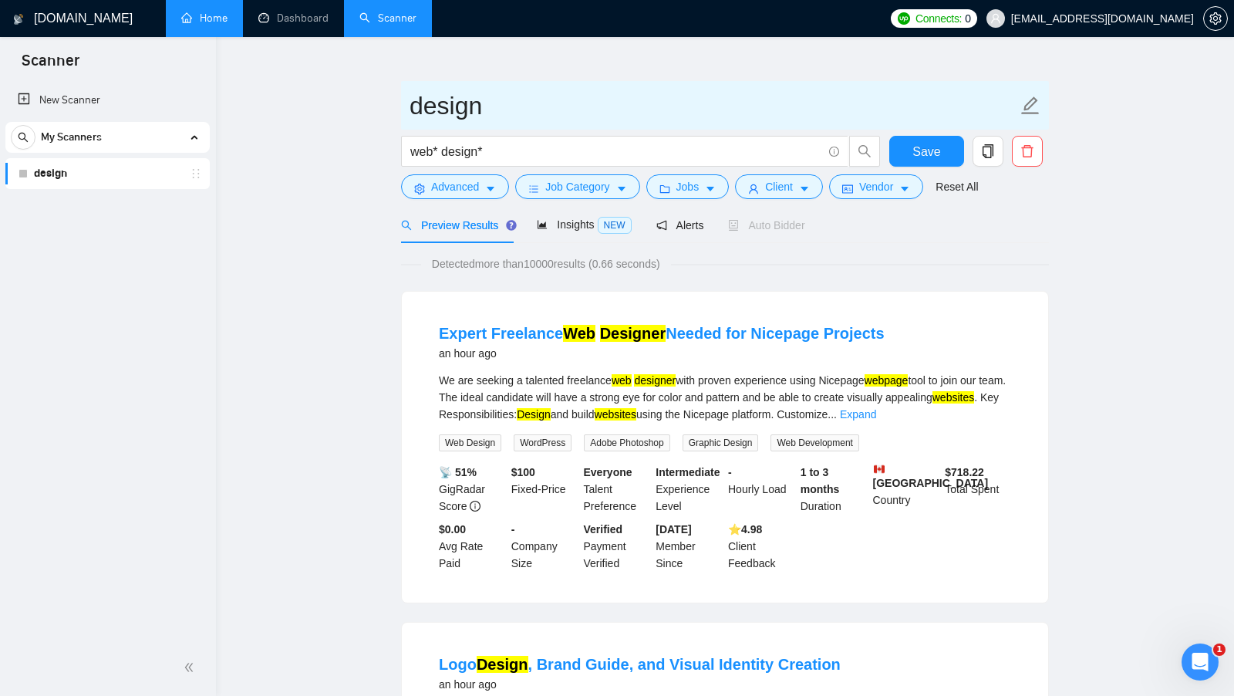
scroll to position [18, 0]
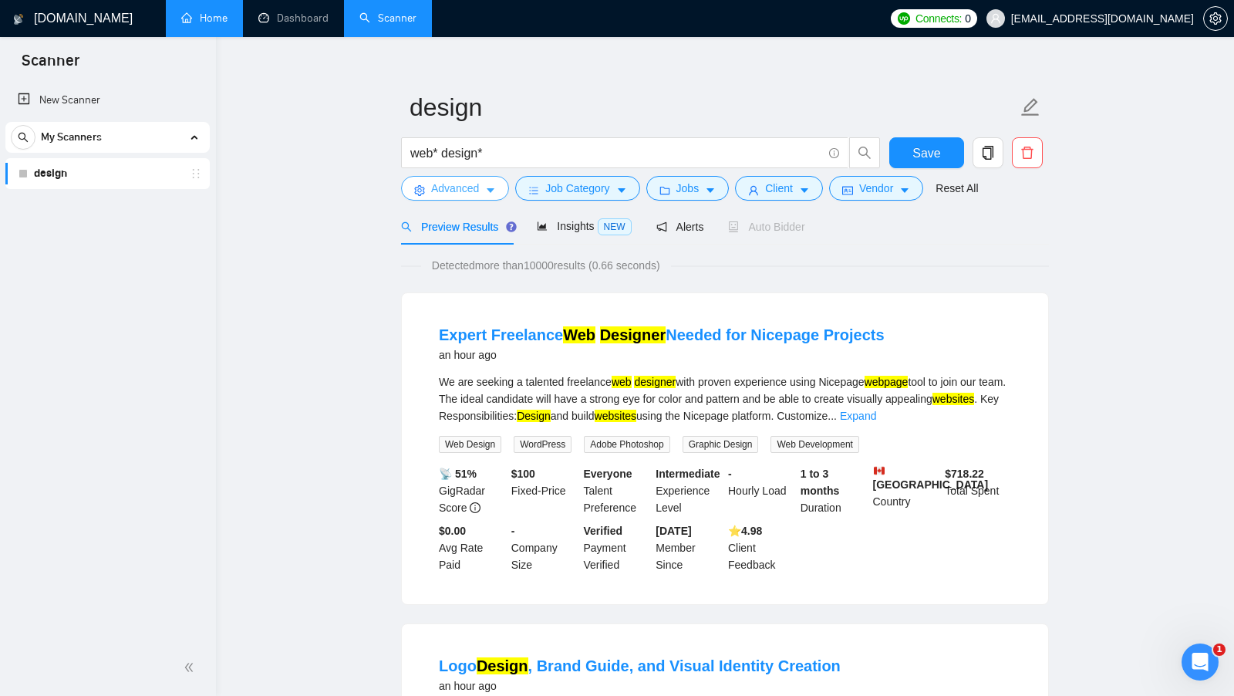
click at [475, 179] on button "Advanced" at bounding box center [455, 188] width 108 height 25
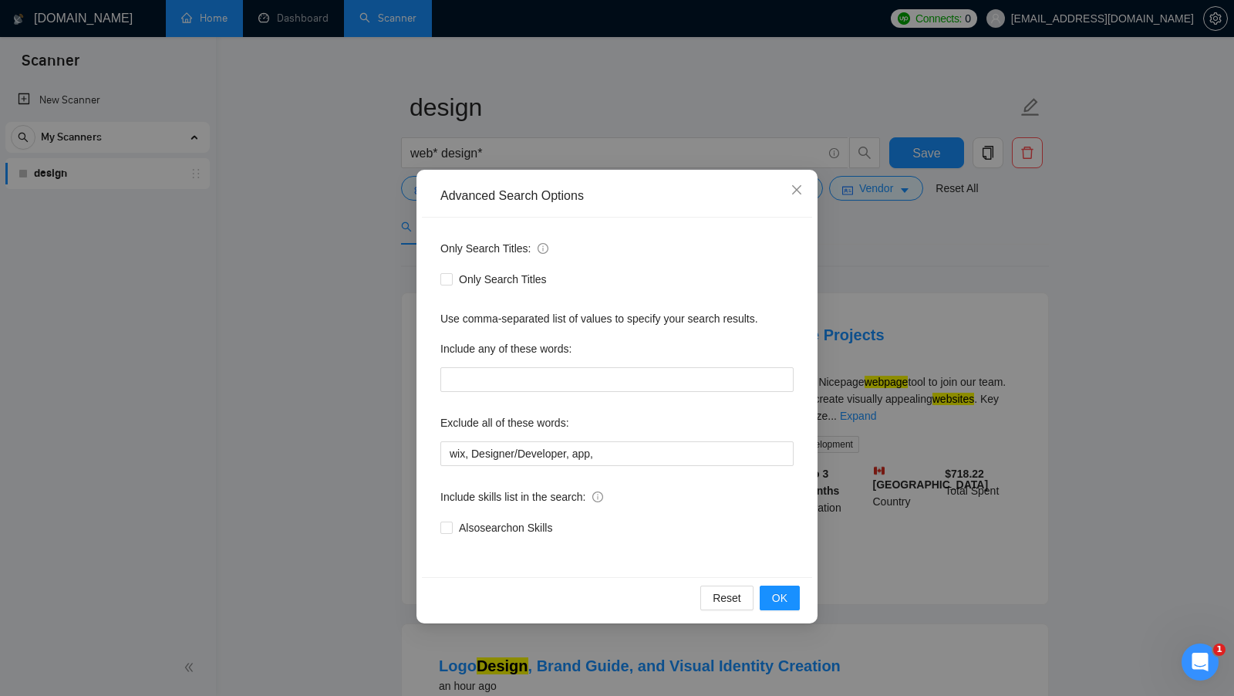
click at [874, 445] on div "Advanced Search Options Only Search Titles: Only Search Titles Use comma-separa…" at bounding box center [617, 348] width 1234 height 696
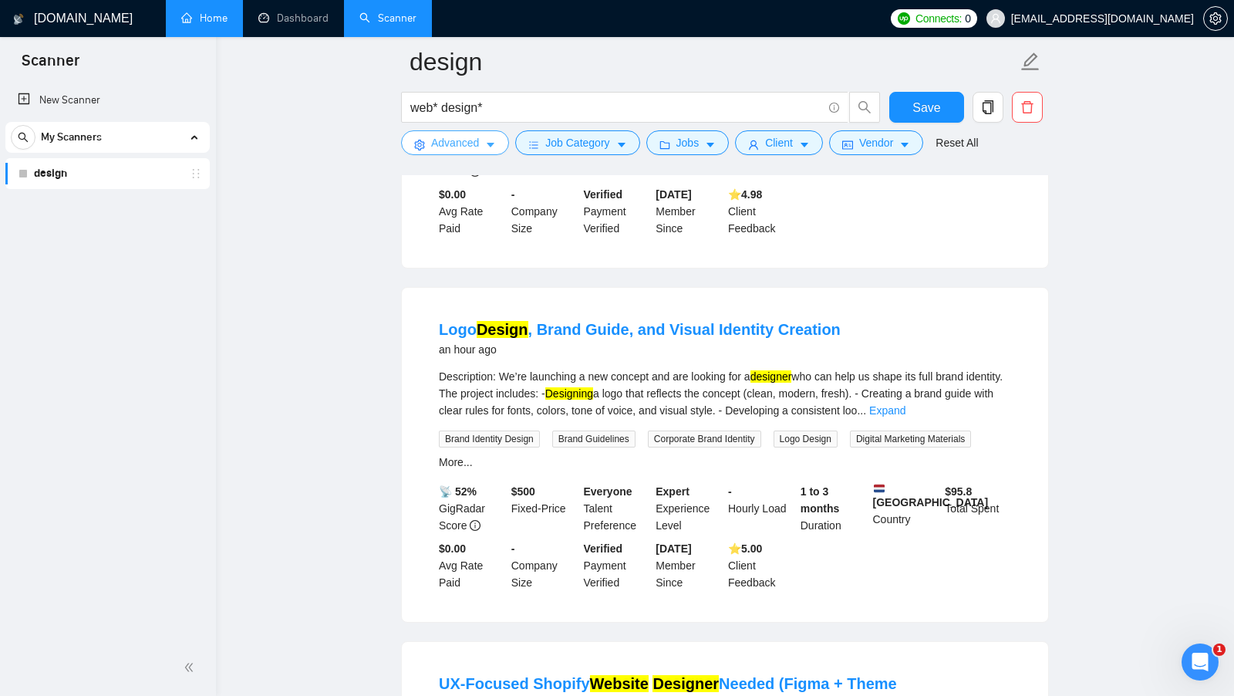
scroll to position [389, 0]
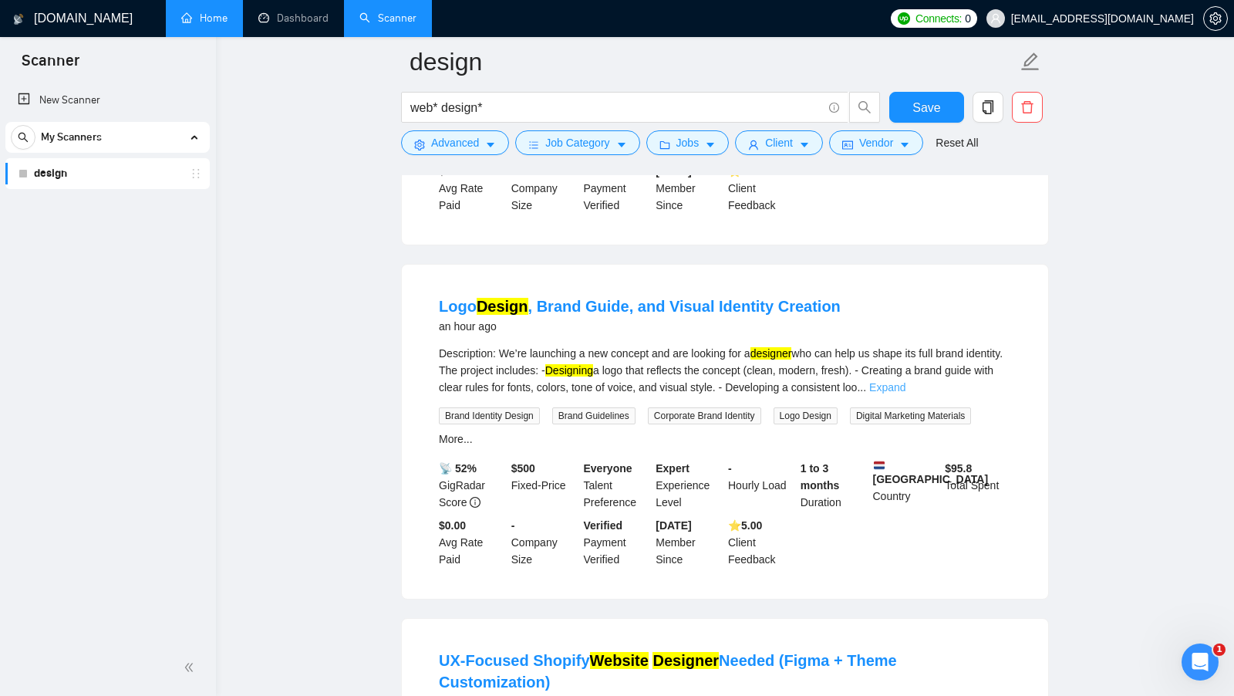
click at [905, 383] on link "Expand" at bounding box center [887, 387] width 36 height 12
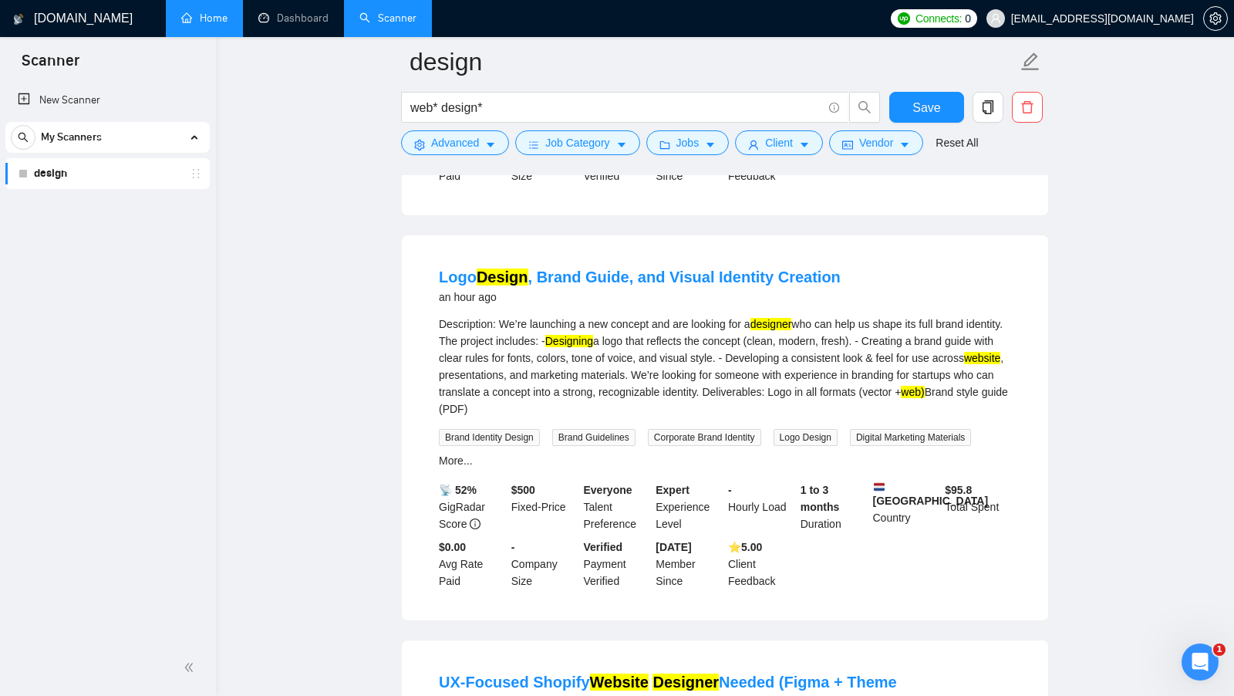
scroll to position [423, 0]
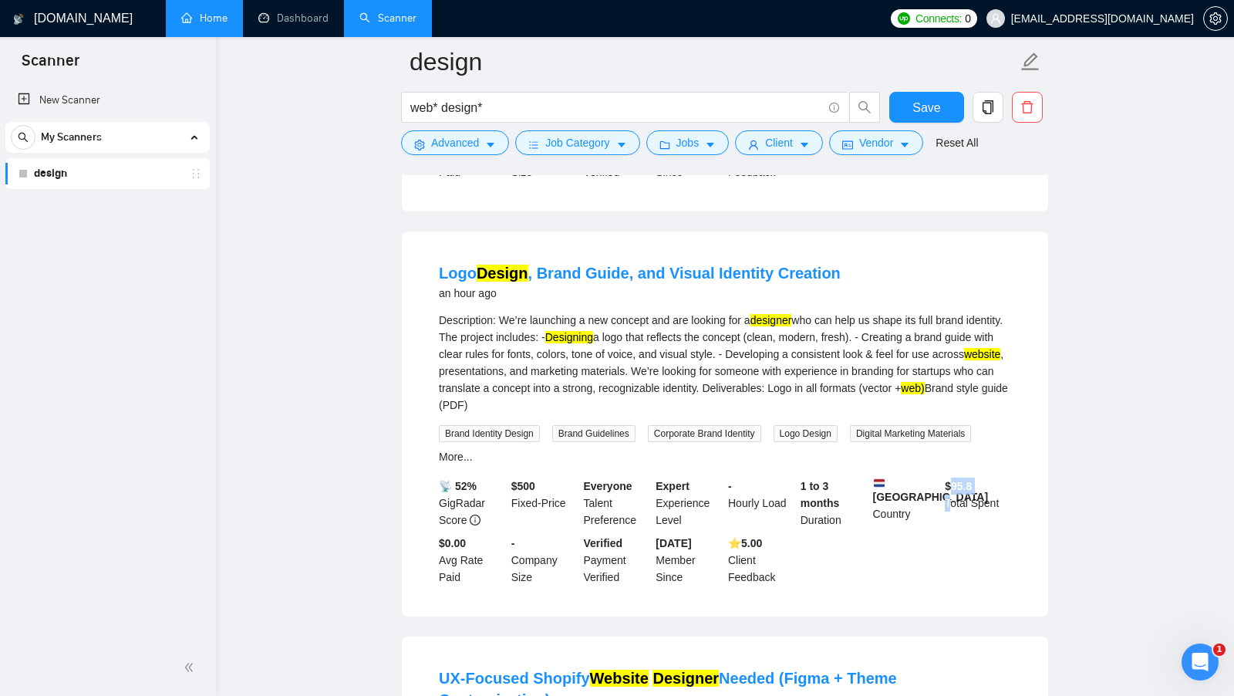
drag, startPoint x: 949, startPoint y: 480, endPoint x: 950, endPoint y: 504, distance: 24.0
click at [950, 504] on div "$ 95.8 Total Spent" at bounding box center [978, 502] width 72 height 51
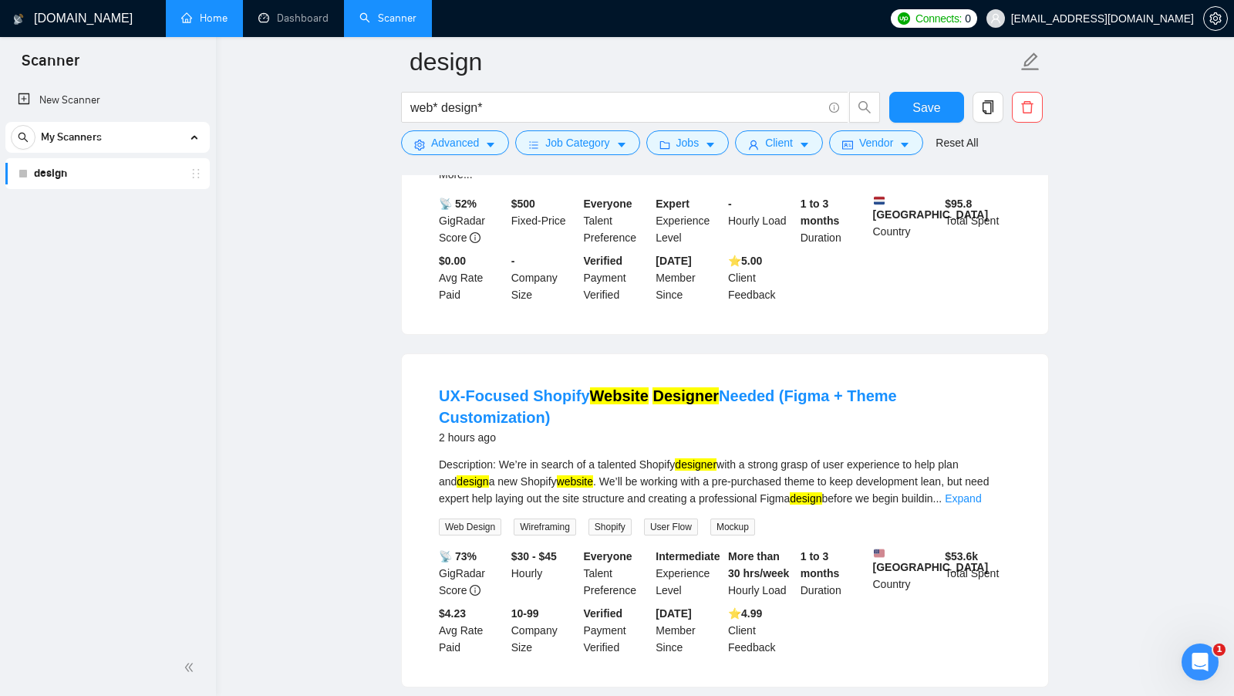
scroll to position [745, 0]
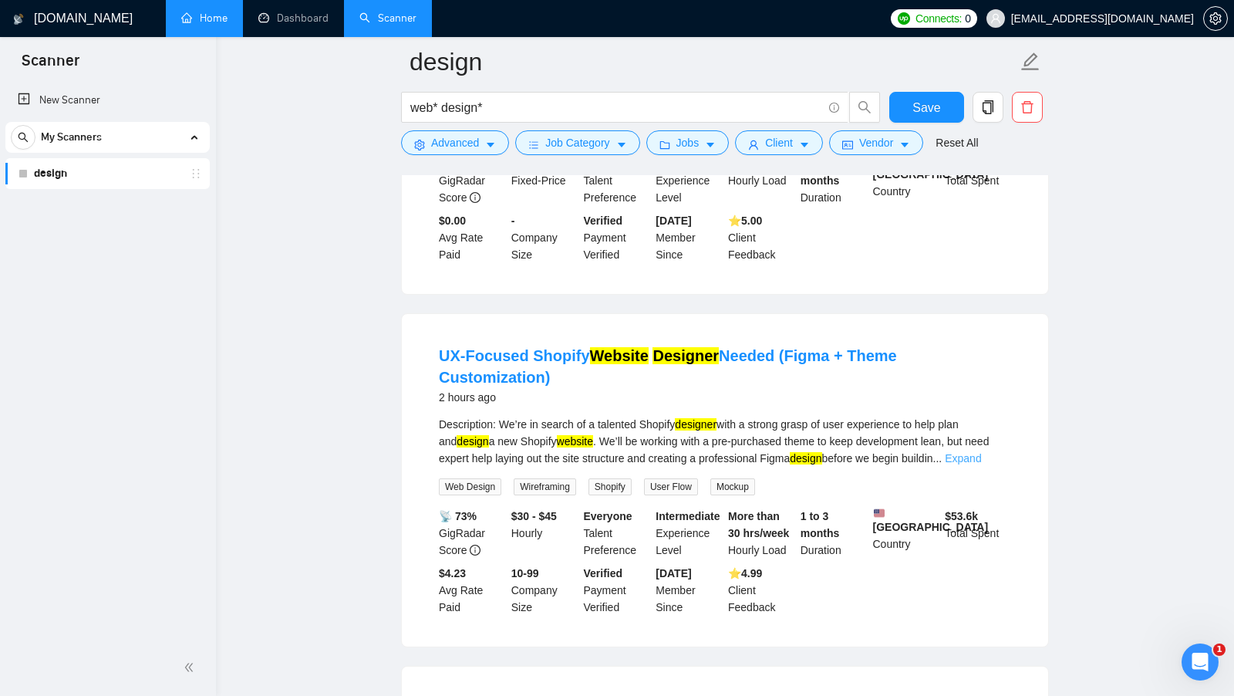
click at [981, 452] on link "Expand" at bounding box center [963, 458] width 36 height 12
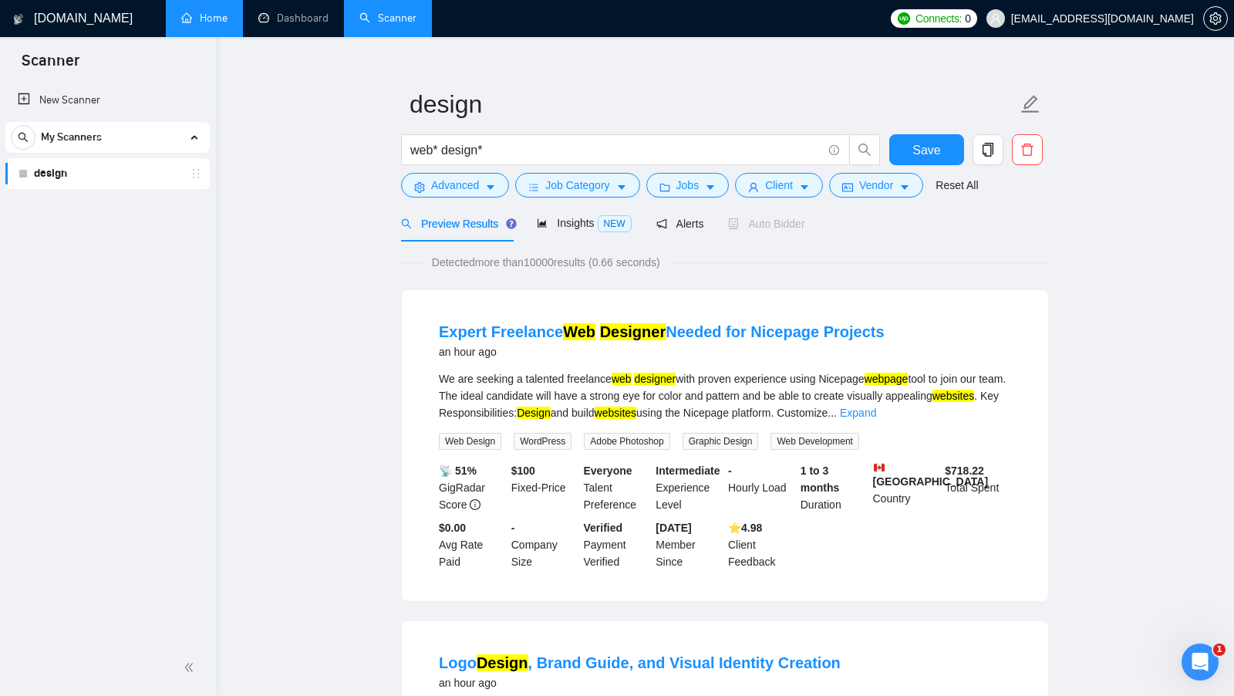
scroll to position [0, 0]
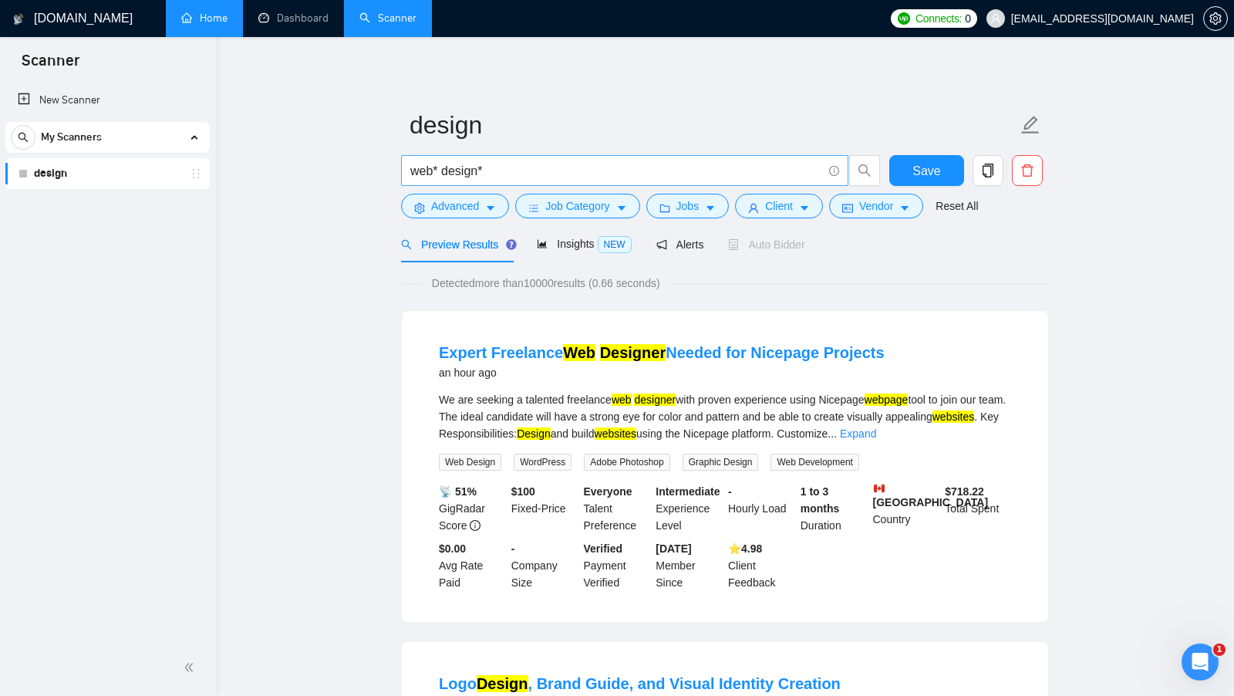
click at [519, 173] on input "web* design*" at bounding box center [616, 170] width 412 height 19
click at [465, 201] on span "Advanced" at bounding box center [455, 205] width 48 height 17
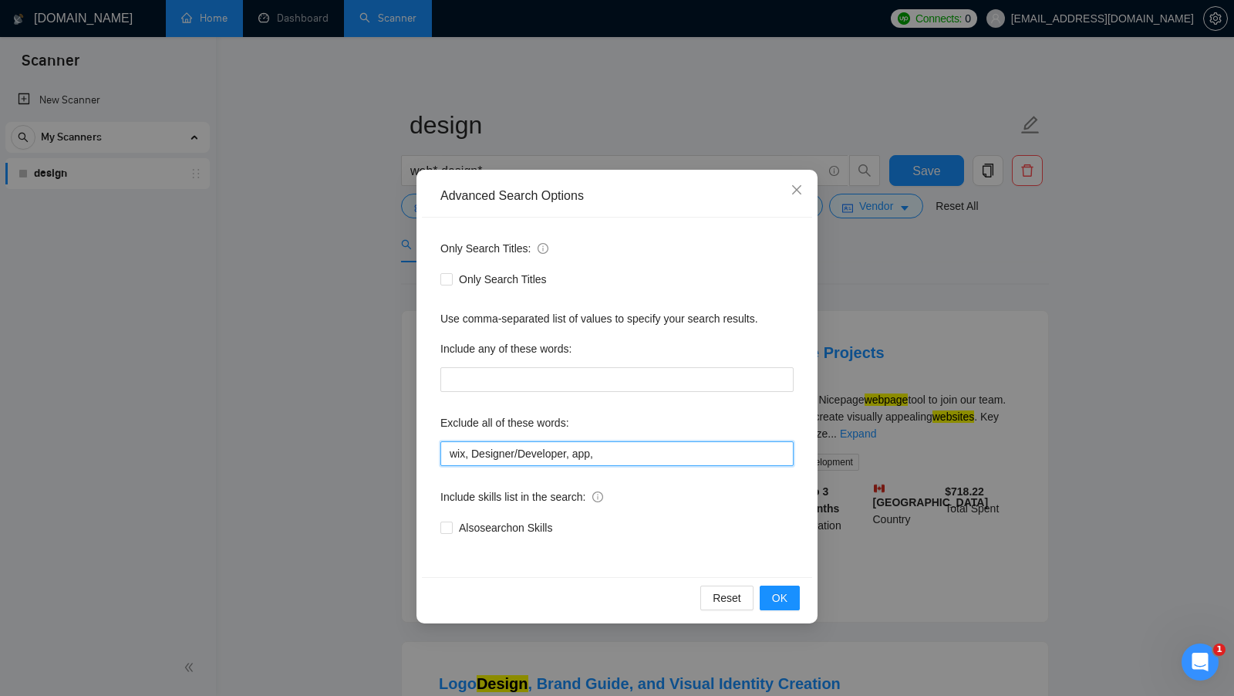
click at [669, 457] on input "wix, Designer/Developer, app," at bounding box center [616, 453] width 353 height 25
click at [791, 609] on div "Reset OK" at bounding box center [617, 597] width 390 height 41
click at [791, 605] on button "OK" at bounding box center [780, 597] width 40 height 25
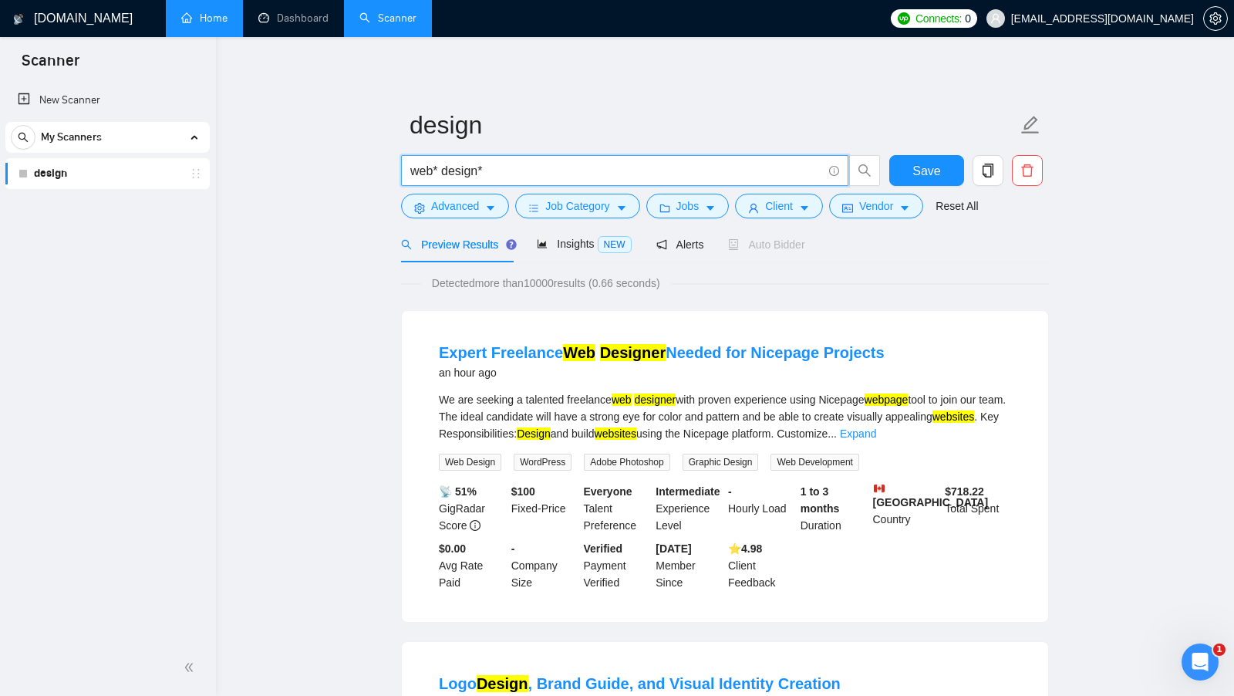
click at [528, 170] on input "web* design*" at bounding box center [616, 170] width 412 height 19
click at [491, 164] on input "web* design* figma | ui* | ux)" at bounding box center [616, 170] width 412 height 19
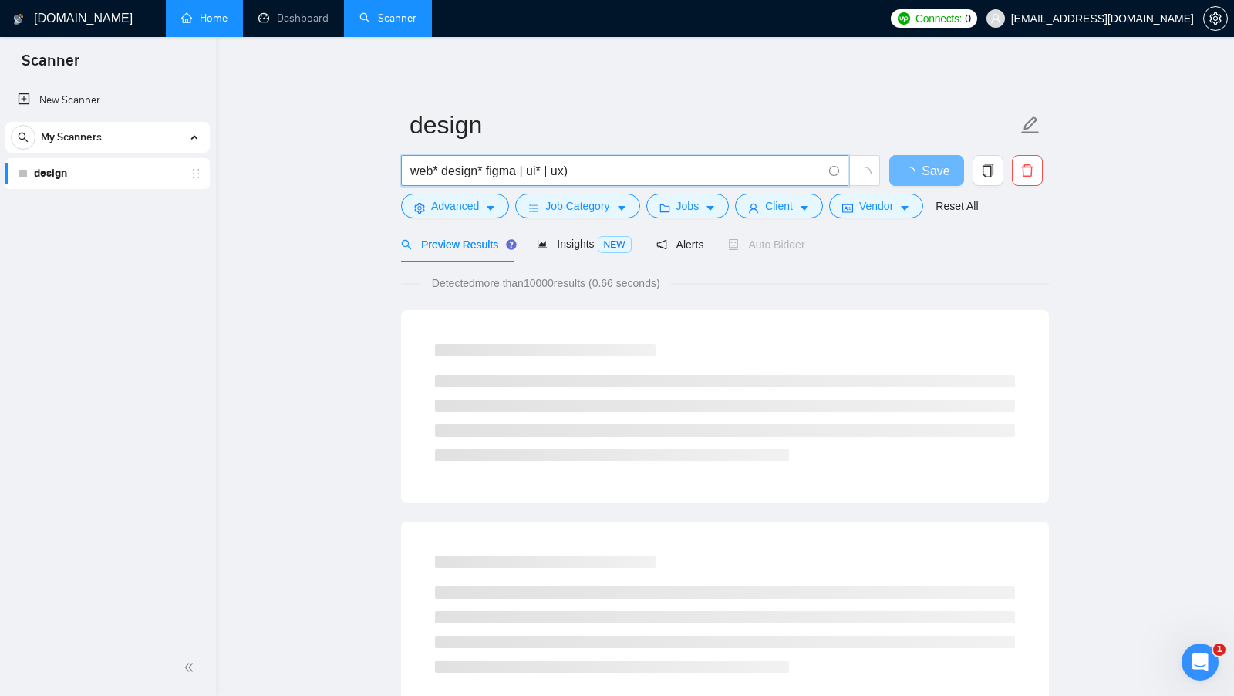
click at [487, 164] on input "web* design* figma | ui* | ux)" at bounding box center [616, 170] width 412 height 19
click at [527, 164] on input "web* design* (figma | ui* | ux)" at bounding box center [616, 170] width 412 height 19
drag, startPoint x: 492, startPoint y: 173, endPoint x: 573, endPoint y: 173, distance: 81.0
click at [573, 173] on input "web* design* (figma | ui* | ux)" at bounding box center [616, 170] width 412 height 19
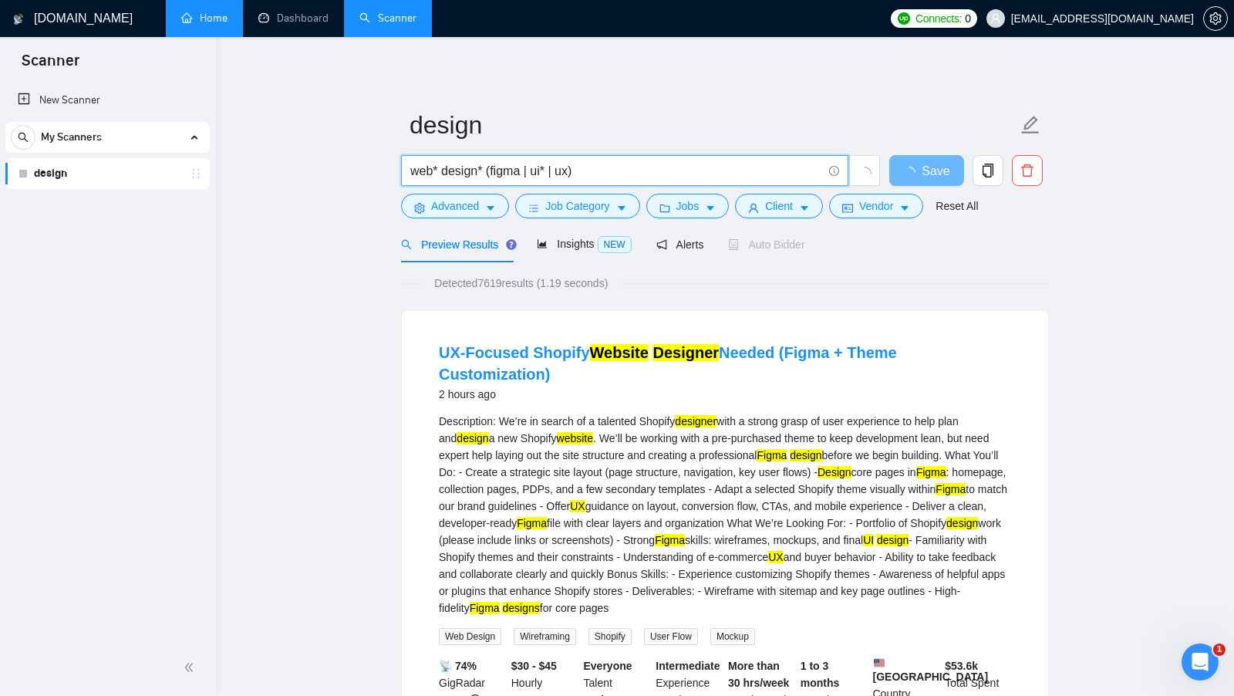
click at [573, 173] on input "web* design* (figma | ui* | ux)" at bounding box center [616, 170] width 412 height 19
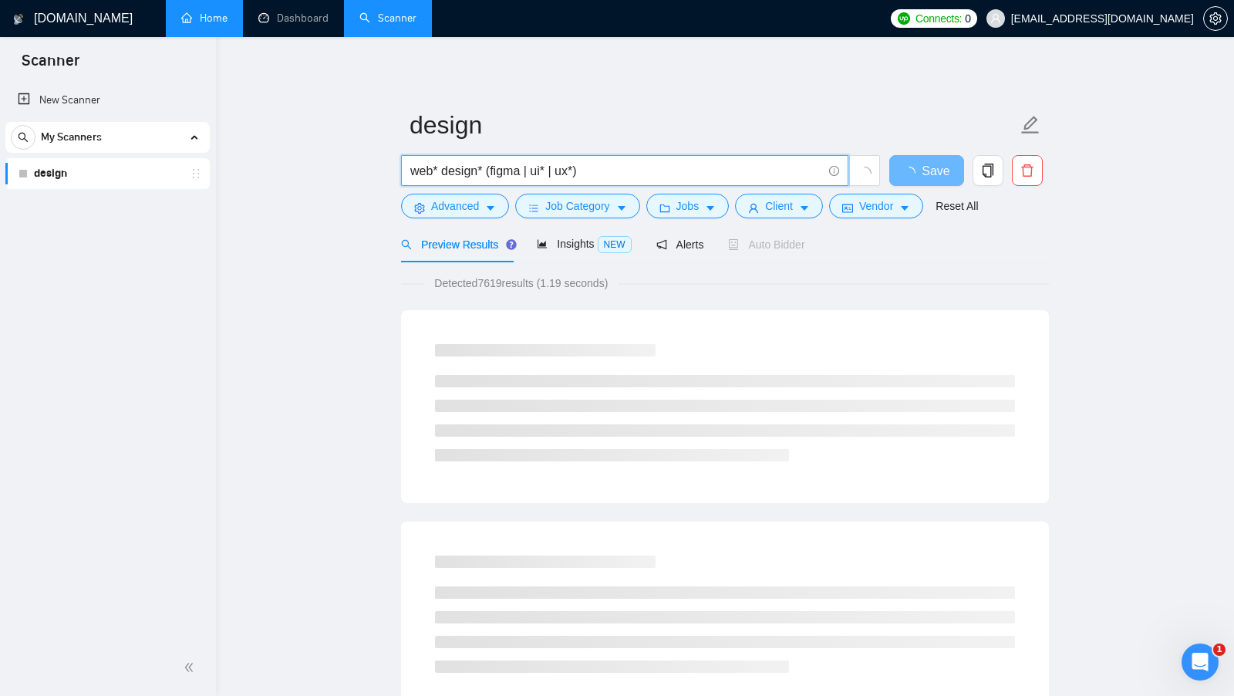
drag, startPoint x: 488, startPoint y: 171, endPoint x: 610, endPoint y: 170, distance: 121.9
click at [610, 170] on input "web* design* (figma | ui* | ux*)" at bounding box center [616, 170] width 412 height 19
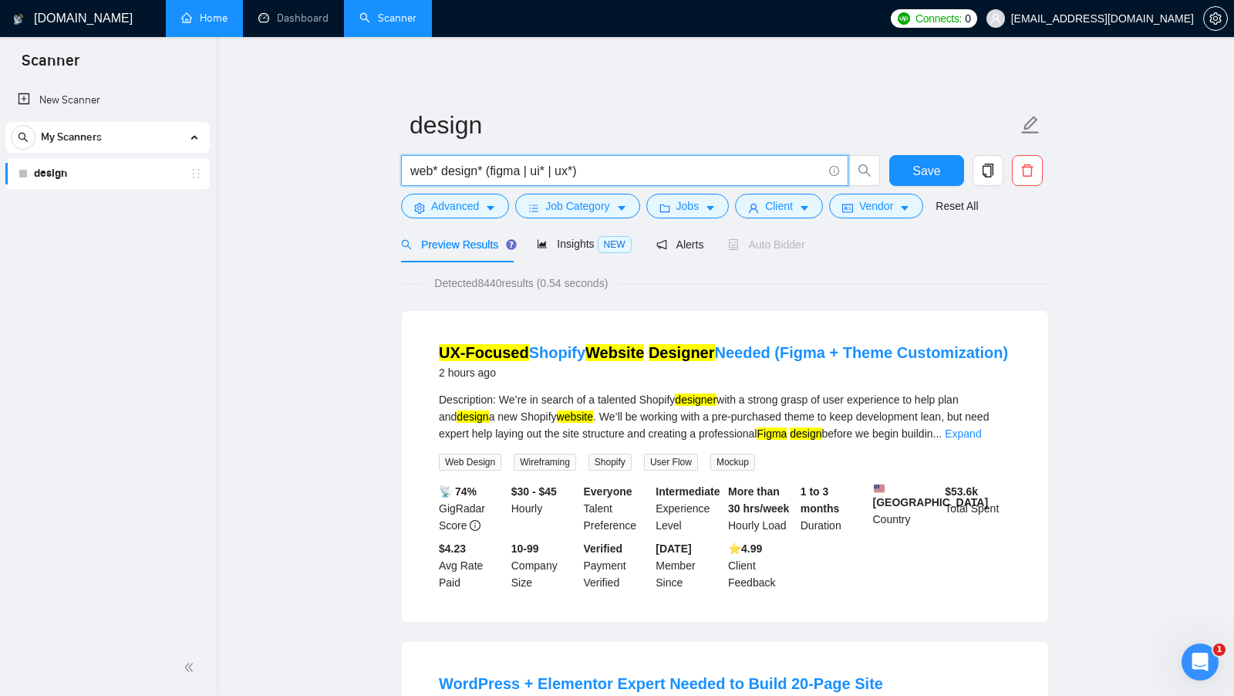
click at [421, 171] on input "web* design* (figma | ui* | ux*)" at bounding box center [616, 170] width 412 height 19
click at [457, 170] on input "web* design* (figma | ui* | ux*)" at bounding box center [616, 170] width 412 height 19
click at [494, 174] on input "web* design* (figma | ui* | ux*)" at bounding box center [616, 170] width 412 height 19
click at [494, 173] on input "web* design* (figma | ui* | ux*)" at bounding box center [616, 170] width 412 height 19
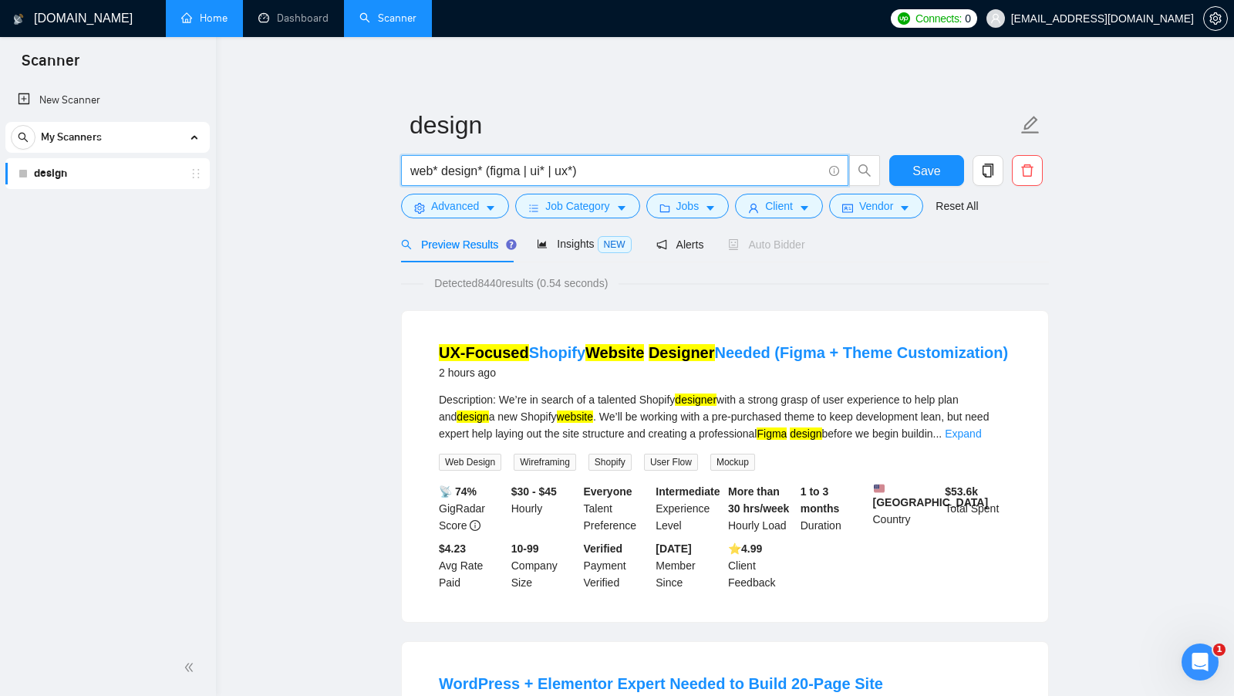
click at [539, 173] on input "web* design* (figma | ui* | ux*)" at bounding box center [616, 170] width 412 height 19
click at [566, 169] on input "web* design* (figma | ui* | ux*)" at bounding box center [616, 170] width 412 height 19
click at [570, 170] on input "web* design* (figma | ui* | ux*)" at bounding box center [616, 170] width 412 height 19
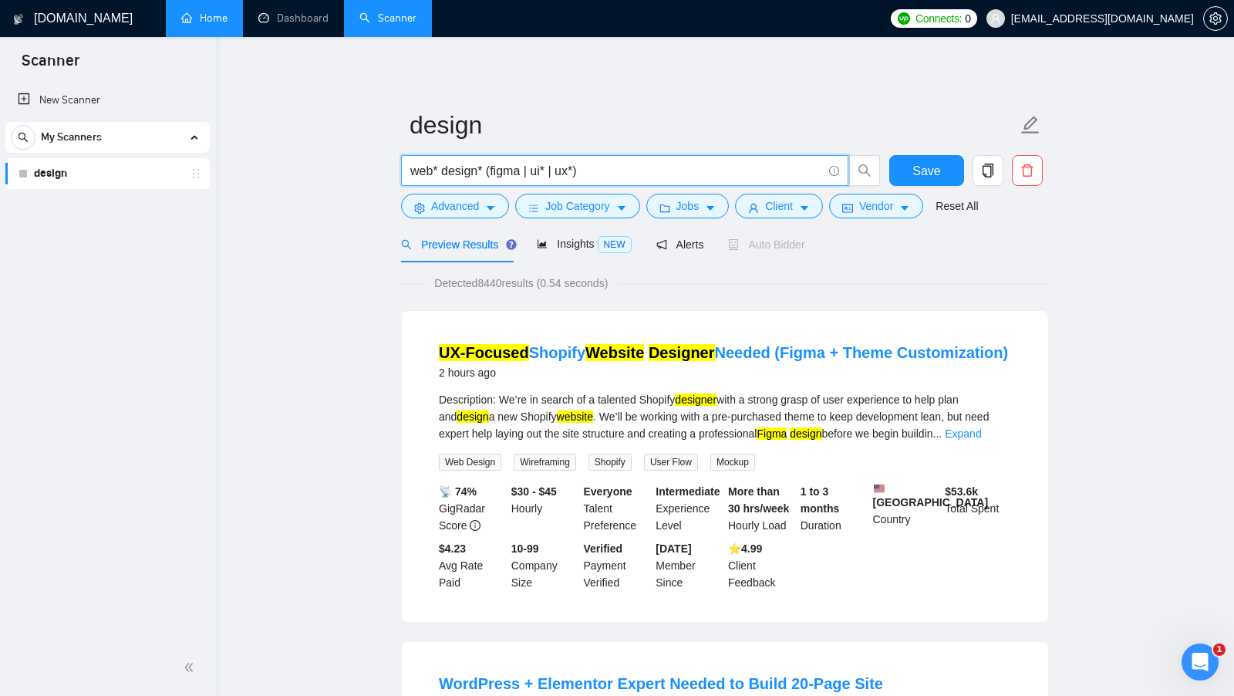
click at [572, 170] on input "web* design* (figma | ui* | ux*)" at bounding box center [616, 170] width 412 height 19
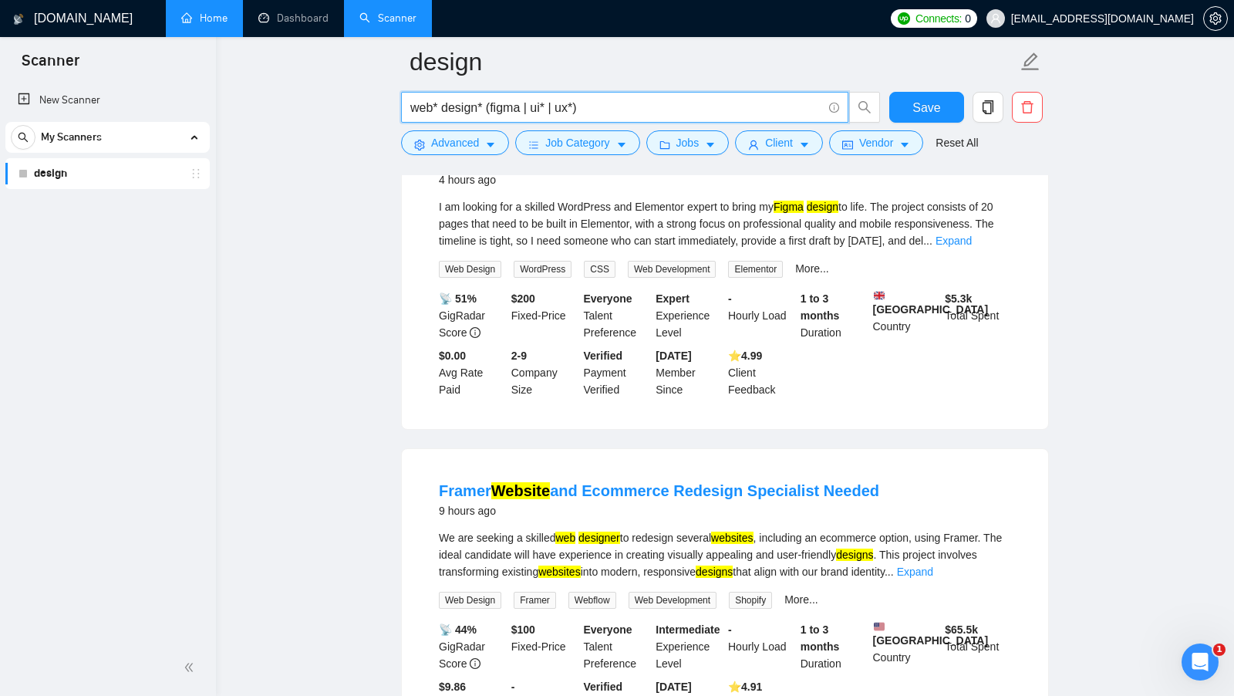
scroll to position [794, 0]
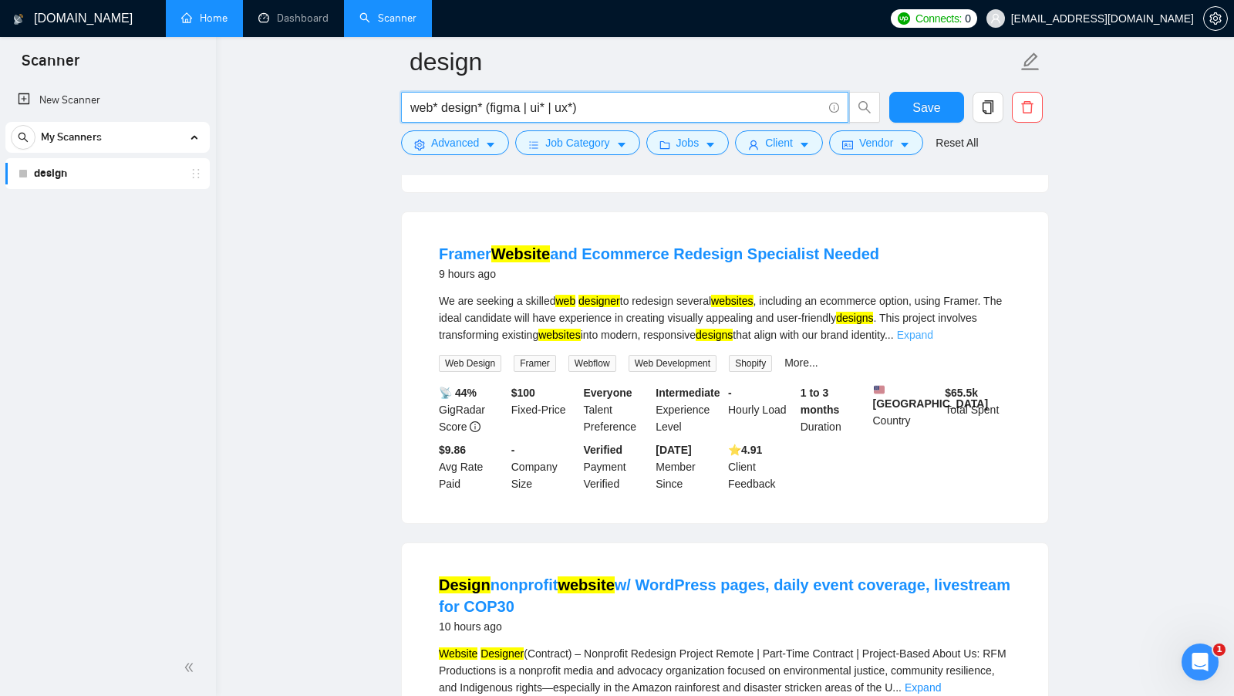
type input "web* design* (figma | ui* | ux*)"
click at [933, 341] on link "Expand" at bounding box center [915, 335] width 36 height 12
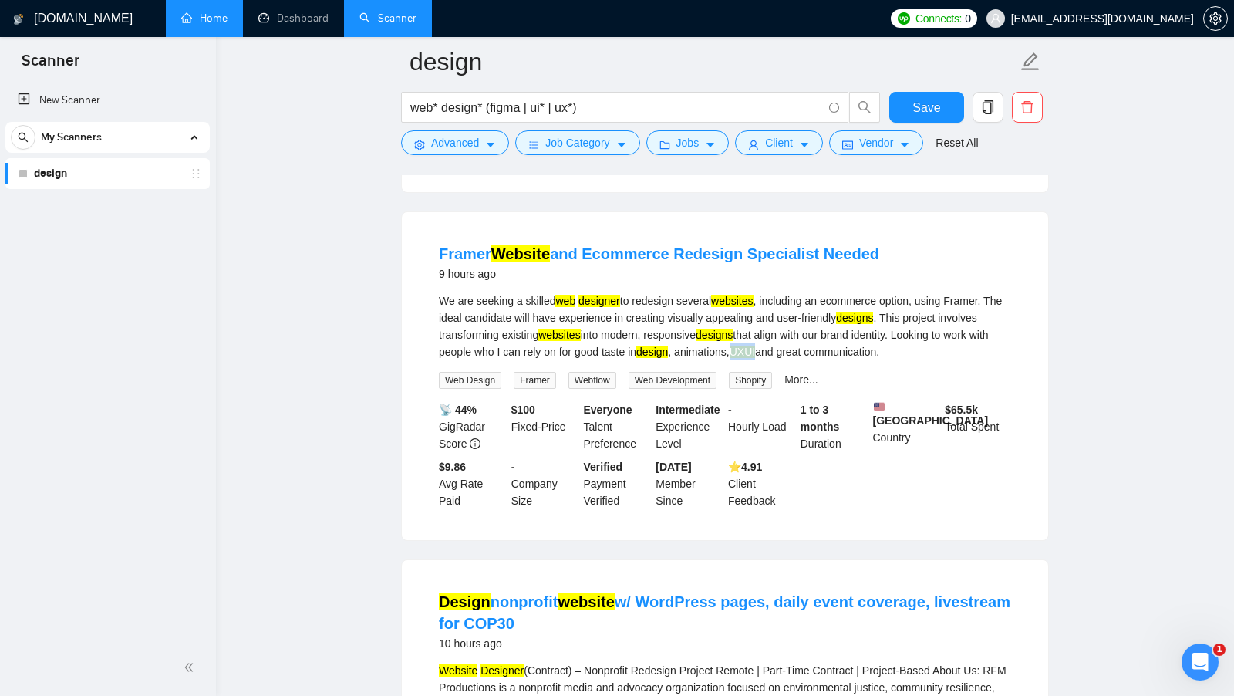
drag, startPoint x: 806, startPoint y: 367, endPoint x: 835, endPoint y: 371, distance: 28.8
click at [835, 360] on div "We are seeking a skilled web designer to redesign several websites , including …" at bounding box center [725, 326] width 572 height 68
click at [755, 358] on mark "UXUI" at bounding box center [742, 352] width 25 height 12
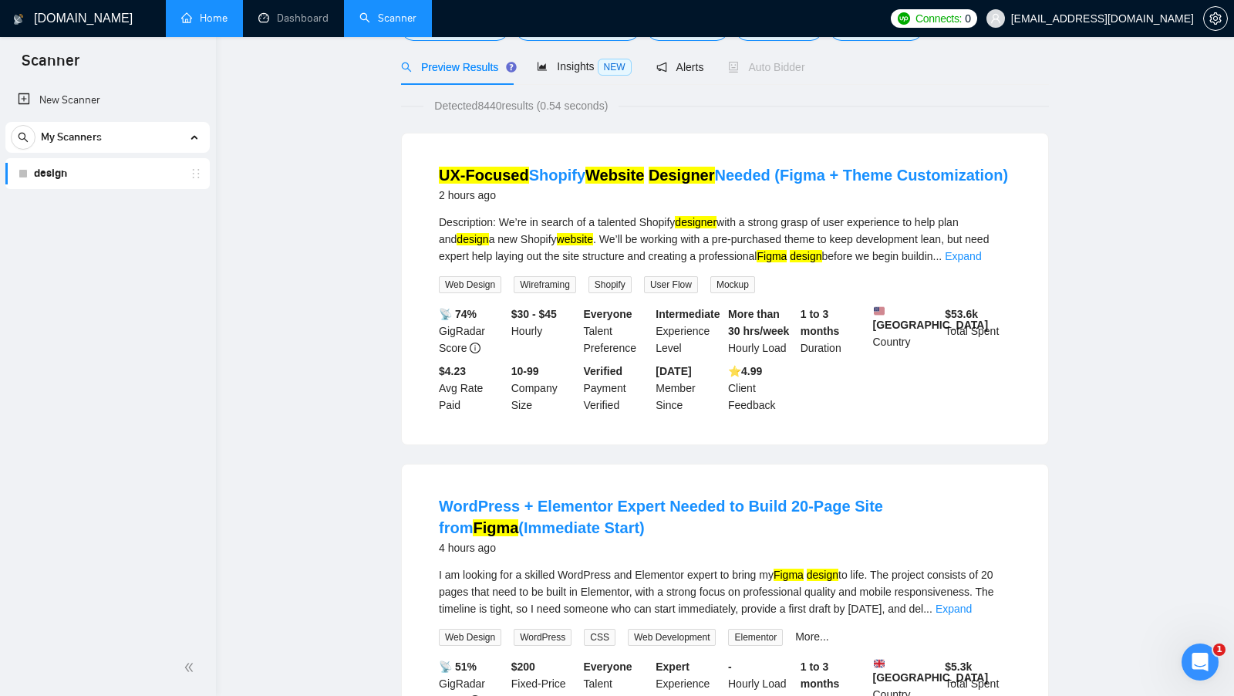
scroll to position [0, 0]
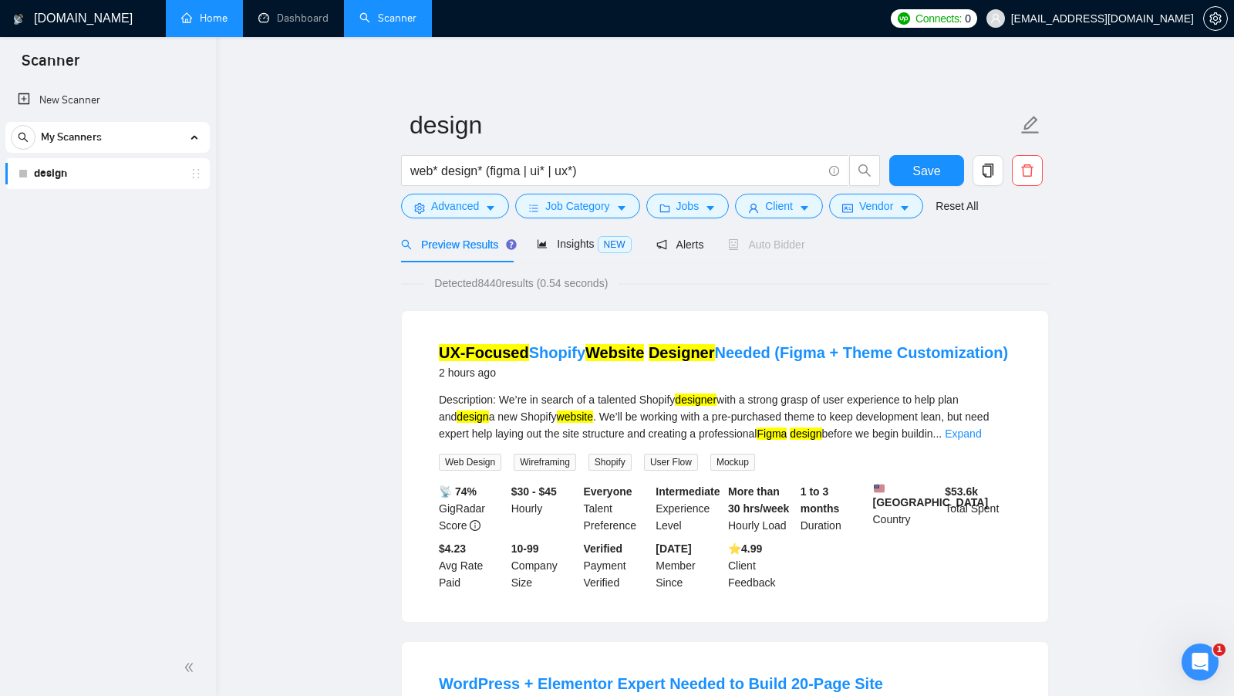
click at [919, 153] on form "design web* design* (figma | ui* | ux*) Save Advanced Job Category Jobs Client …" at bounding box center [725, 163] width 648 height 126
click at [909, 162] on button "Save" at bounding box center [926, 170] width 75 height 31
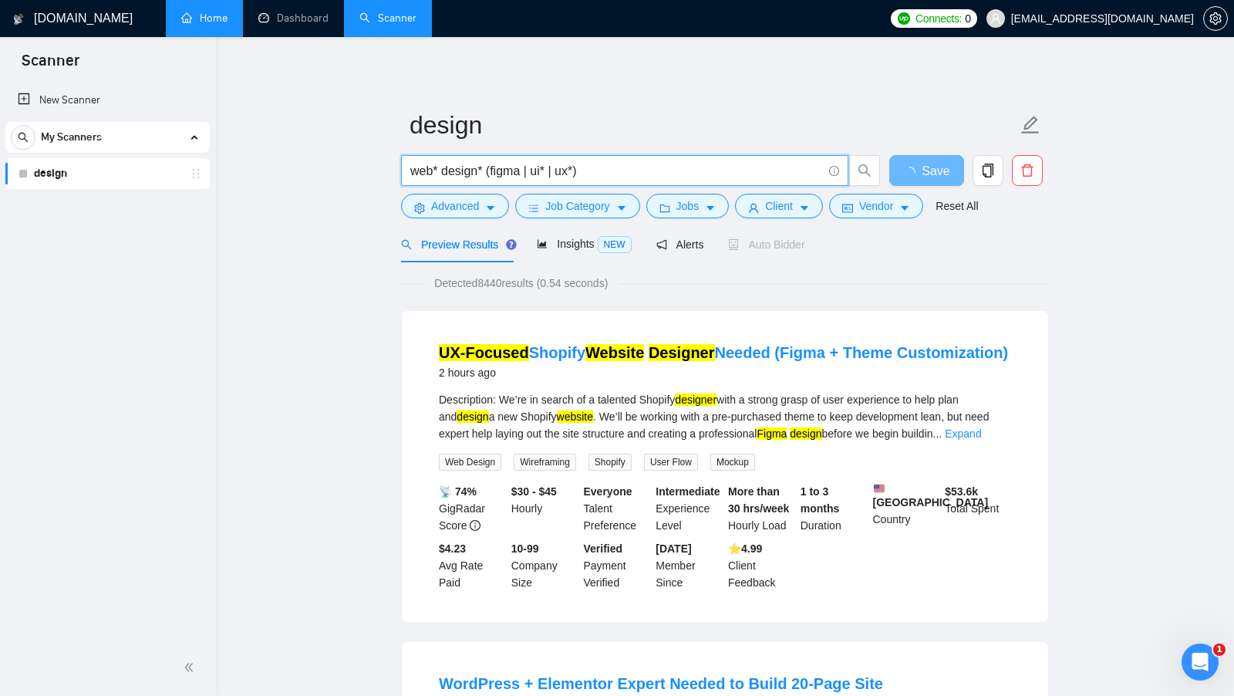
drag, startPoint x: 617, startPoint y: 177, endPoint x: 492, endPoint y: 177, distance: 124.9
click at [492, 177] on input "web* design* (figma | ui* | ux*)" at bounding box center [616, 170] width 412 height 19
click at [675, 176] on input "web* design* (figma | ui* | ux*)" at bounding box center [616, 170] width 412 height 19
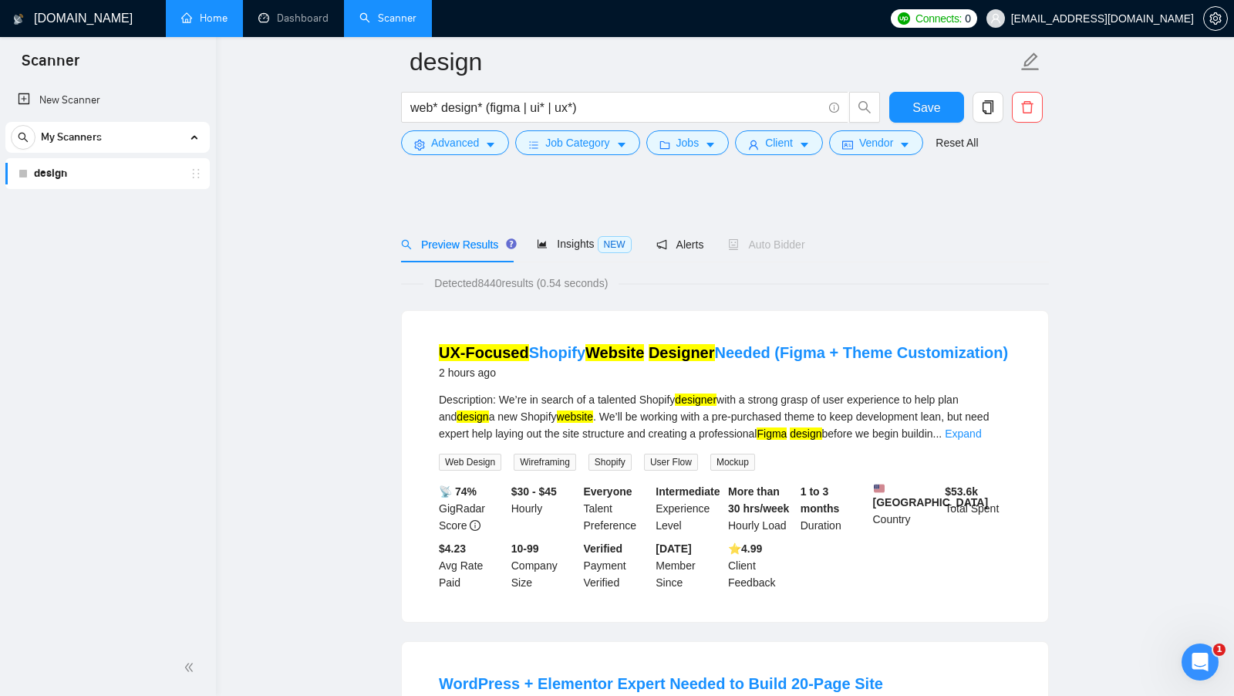
scroll to position [123, 0]
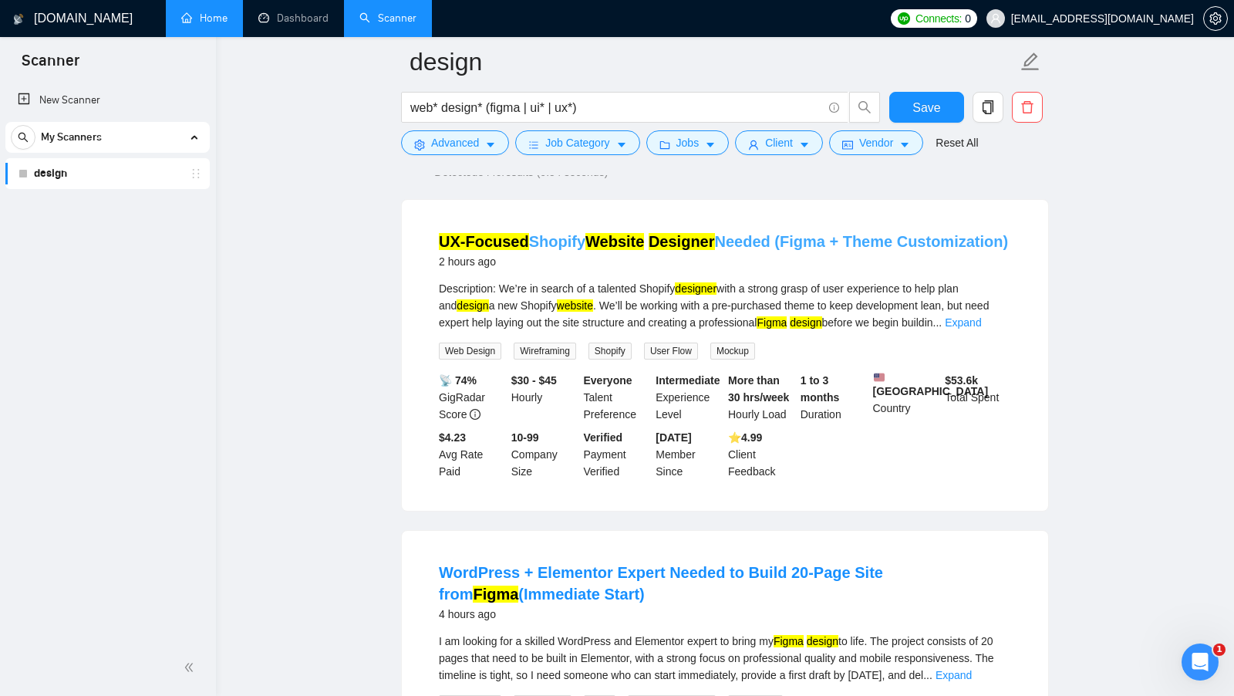
click at [691, 233] on mark "Designer" at bounding box center [682, 241] width 66 height 17
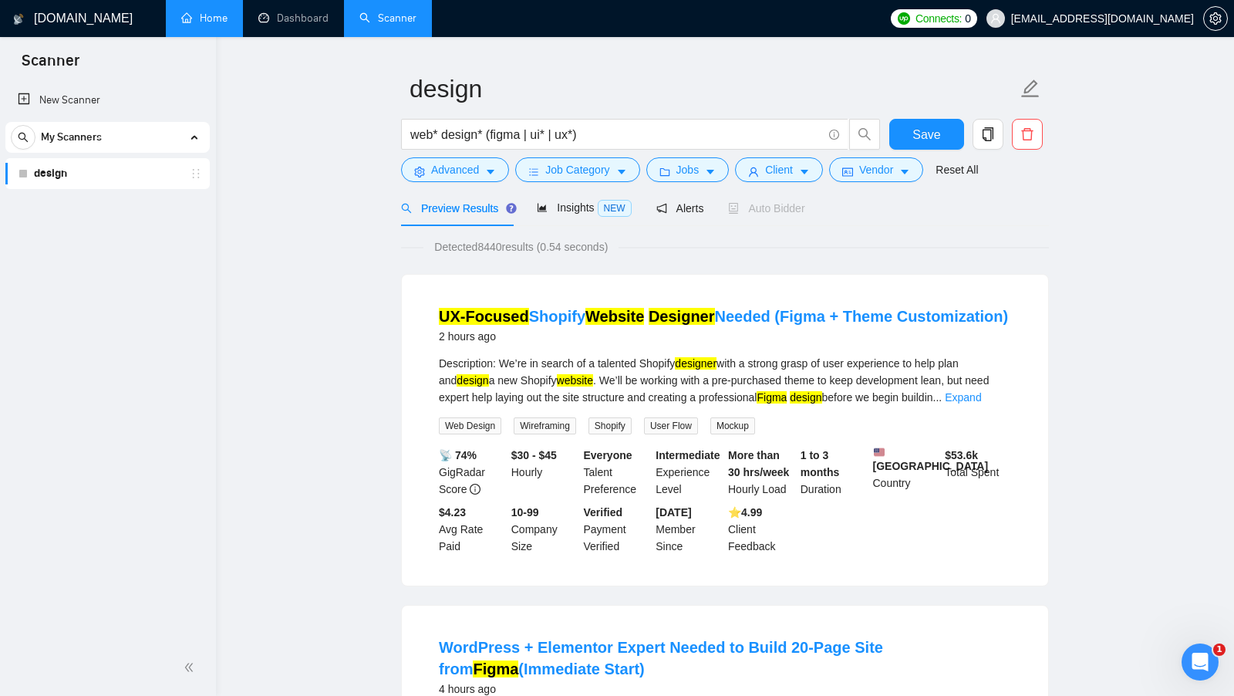
scroll to position [37, 0]
drag, startPoint x: 505, startPoint y: 339, endPoint x: 439, endPoint y: 339, distance: 66.3
click at [439, 339] on div "2 hours ago" at bounding box center [723, 335] width 569 height 19
click at [523, 351] on li "UX-Focused Shopify Website Designer Needed (Figma + Theme Customization) 2 hour…" at bounding box center [724, 429] width 609 height 274
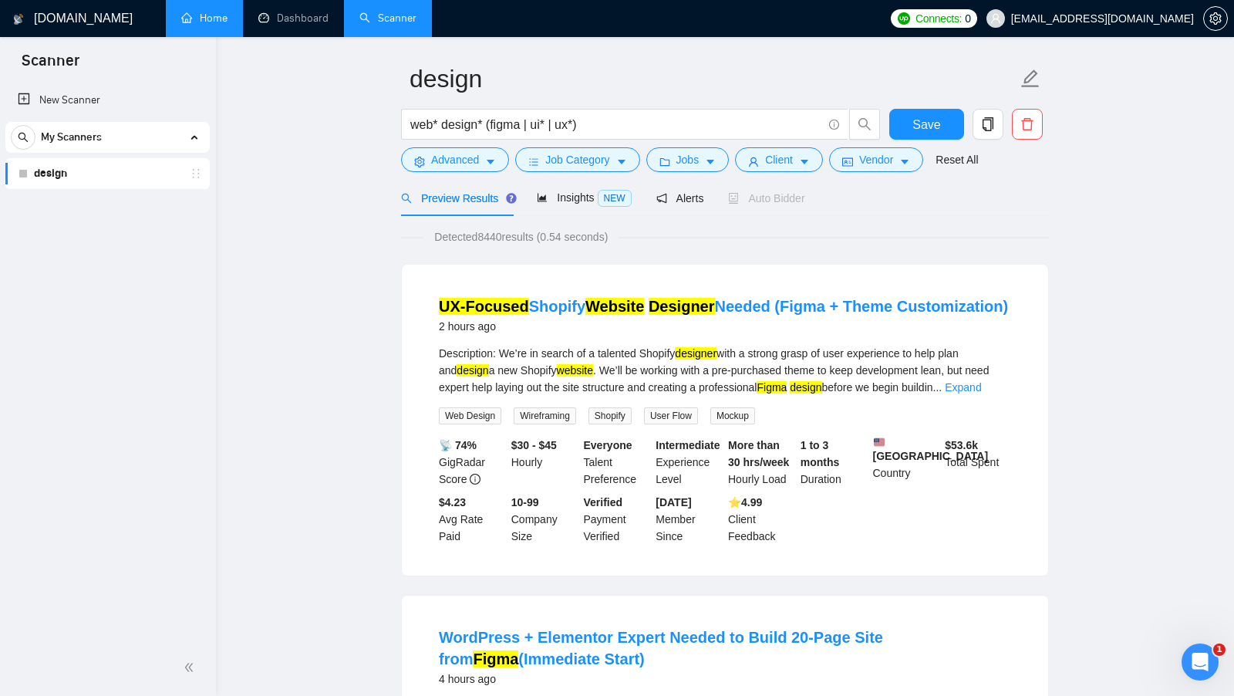
scroll to position [45, 0]
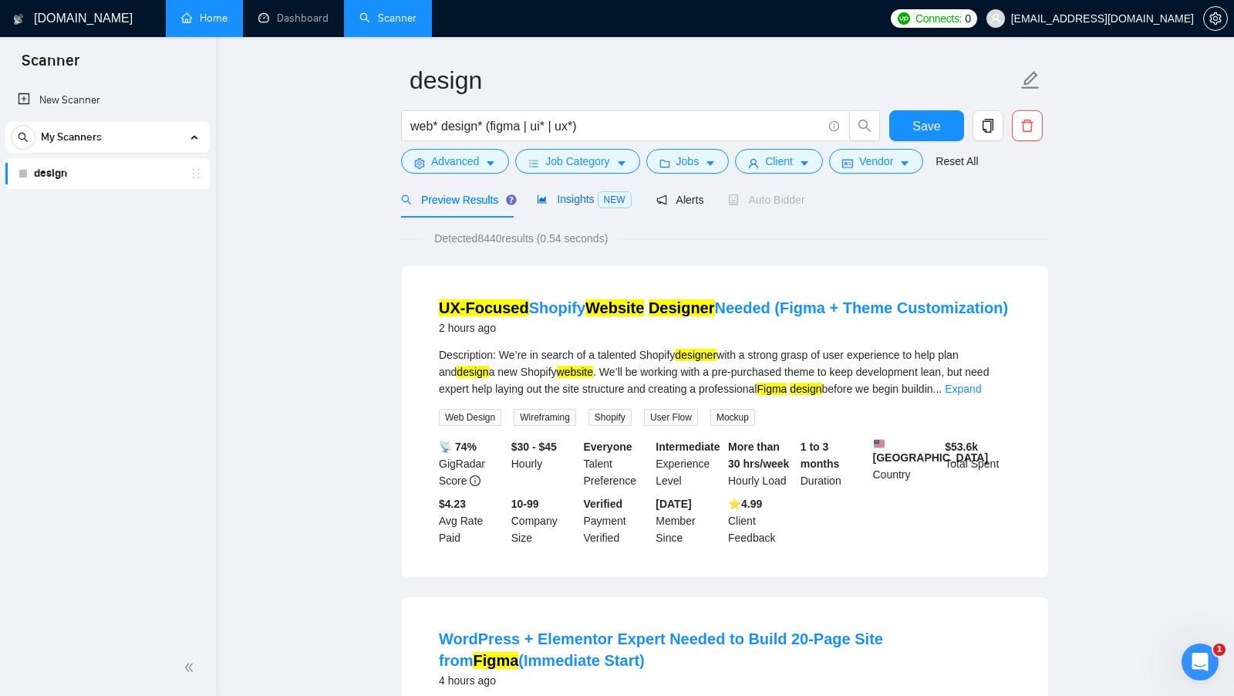
click at [575, 201] on span "Insights NEW" at bounding box center [584, 199] width 94 height 12
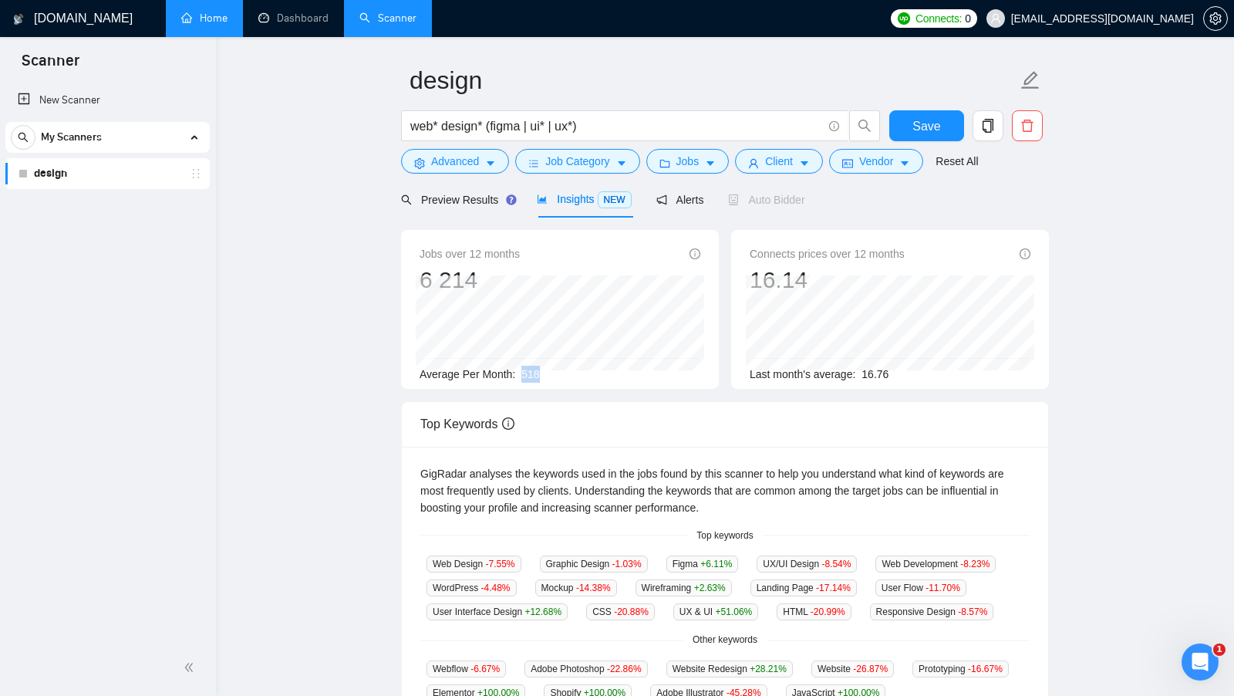
drag, startPoint x: 522, startPoint y: 373, endPoint x: 588, endPoint y: 373, distance: 66.3
click at [588, 373] on div "Average Per Month: 518" at bounding box center [560, 374] width 281 height 17
click at [532, 375] on span "518" at bounding box center [530, 374] width 18 height 12
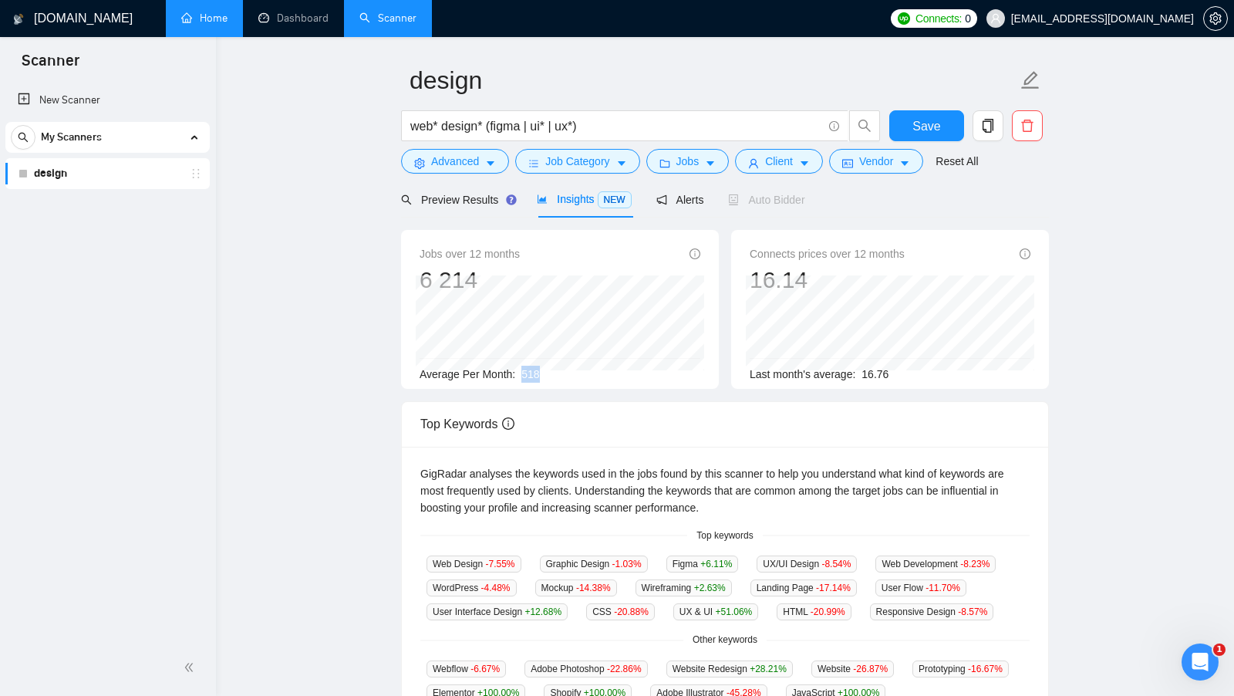
click at [586, 373] on div "Average Per Month: 518" at bounding box center [560, 374] width 281 height 17
drag, startPoint x: 862, startPoint y: 376, endPoint x: 901, endPoint y: 366, distance: 39.8
click at [901, 366] on div "Last month's average: 16.76" at bounding box center [890, 374] width 281 height 17
click at [902, 366] on div "Last month's average: 16.76" at bounding box center [890, 374] width 281 height 17
drag, startPoint x: 899, startPoint y: 374, endPoint x: 867, endPoint y: 375, distance: 32.4
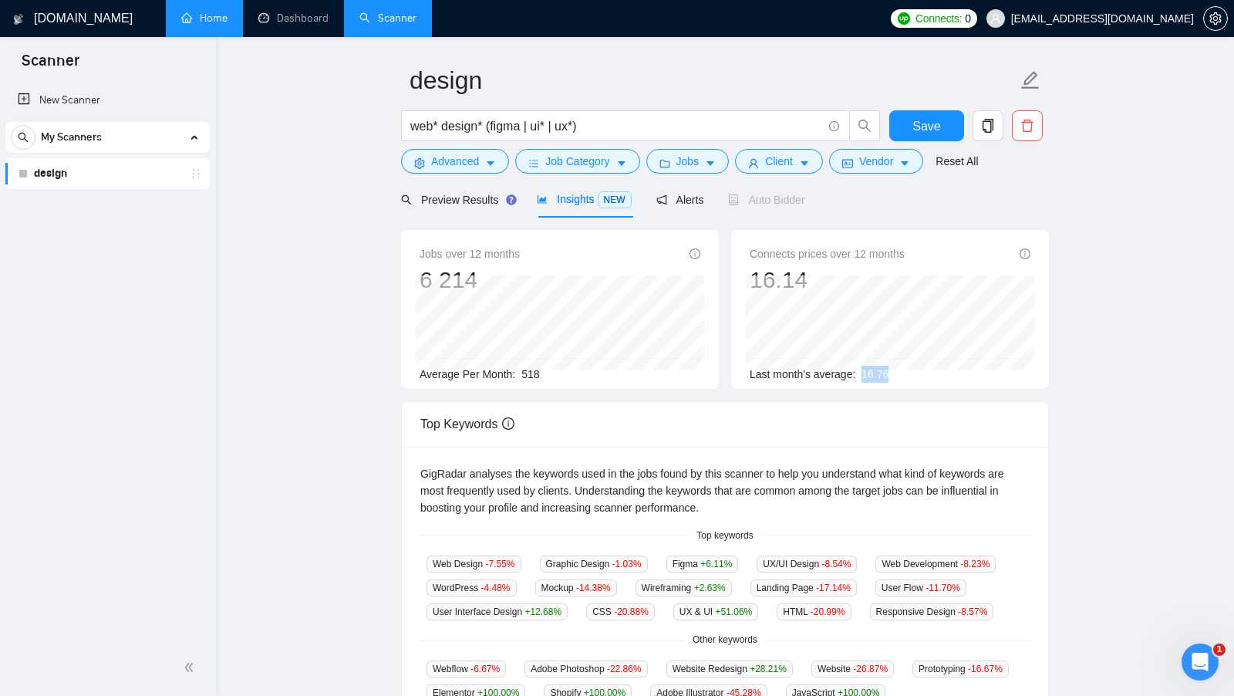
click at [867, 375] on div "Last month's average: 16.76" at bounding box center [890, 374] width 281 height 17
click at [708, 398] on div "Jobs over 12 months 6 214 Jun 2025 529 Average Per Month: 518 Connects prices o…" at bounding box center [725, 315] width 660 height 171
click at [535, 369] on span "518" at bounding box center [530, 374] width 18 height 12
click at [568, 374] on div "Average Per Month: 518" at bounding box center [560, 374] width 281 height 17
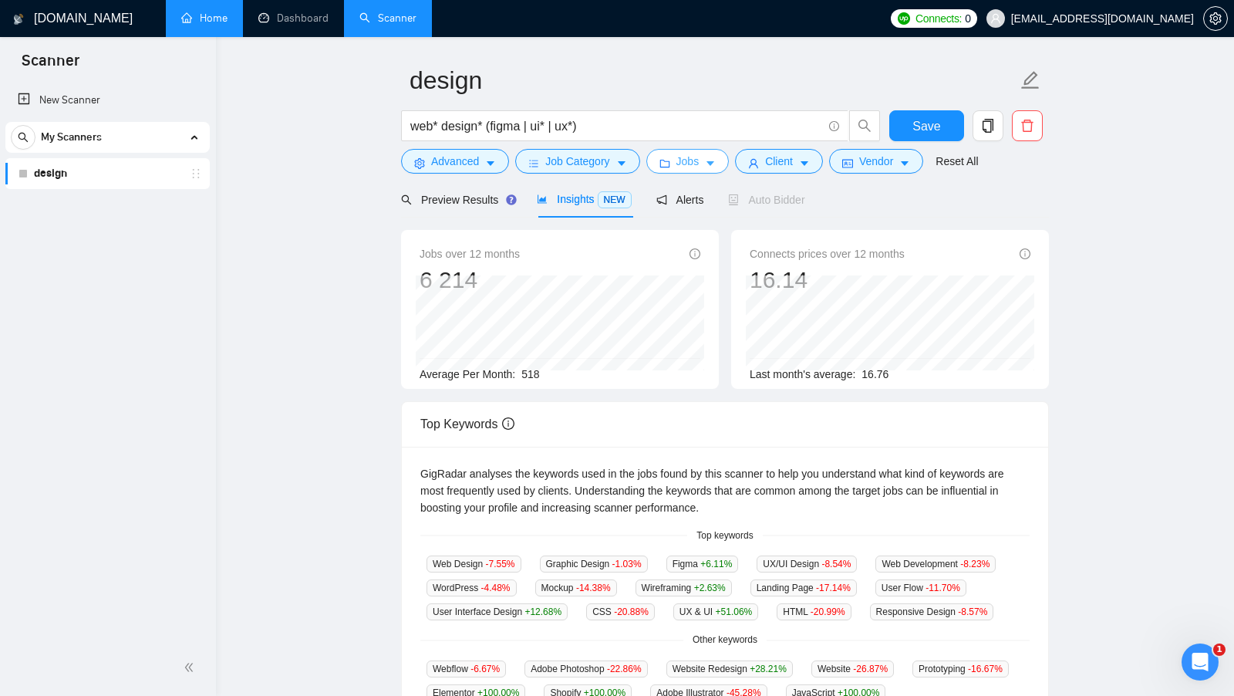
click at [716, 164] on icon "caret-down" at bounding box center [710, 163] width 11 height 11
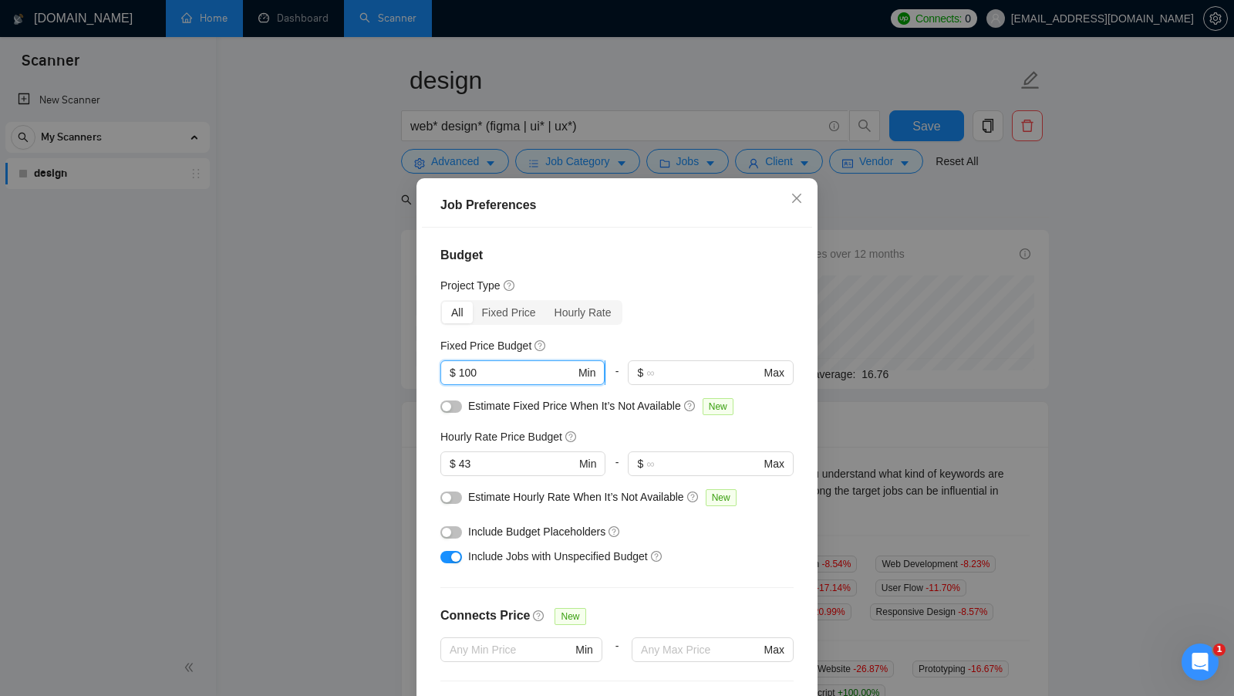
drag, startPoint x: 537, startPoint y: 367, endPoint x: 456, endPoint y: 369, distance: 81.0
click at [457, 368] on span "$ 100 Min" at bounding box center [522, 372] width 164 height 25
click at [943, 302] on div "Job Preferences Budget Project Type All Fixed Price Hourly Rate Fixed Price Bud…" at bounding box center [617, 348] width 1234 height 696
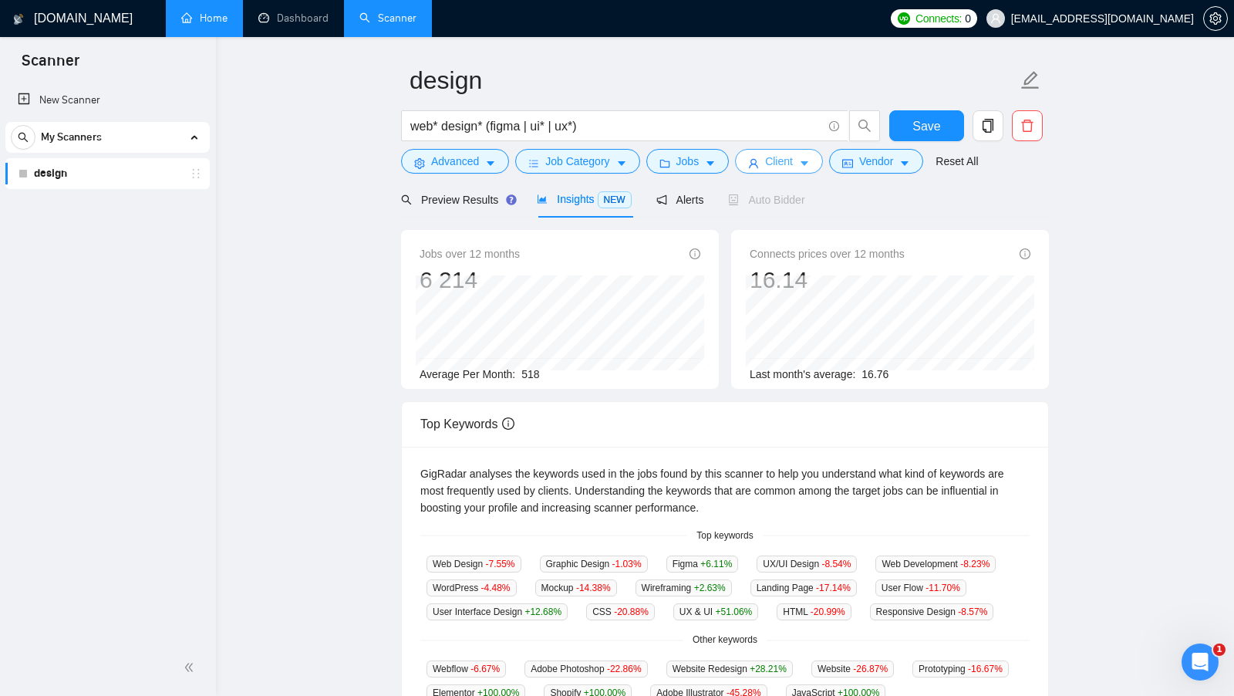
click at [800, 164] on button "Client" at bounding box center [779, 161] width 88 height 25
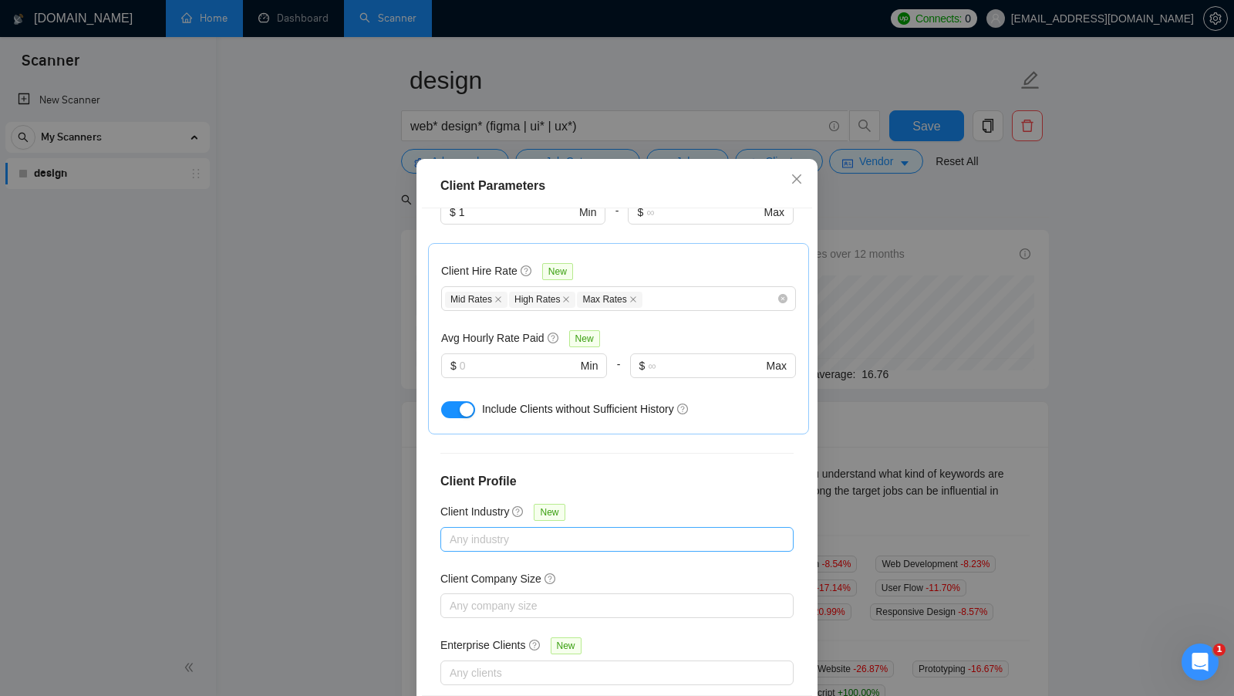
scroll to position [21, 0]
click at [497, 356] on input "text" at bounding box center [518, 364] width 117 height 17
click at [857, 394] on div "Client Parameters Client Location Include Client Countries United States Canada…" at bounding box center [617, 348] width 1234 height 696
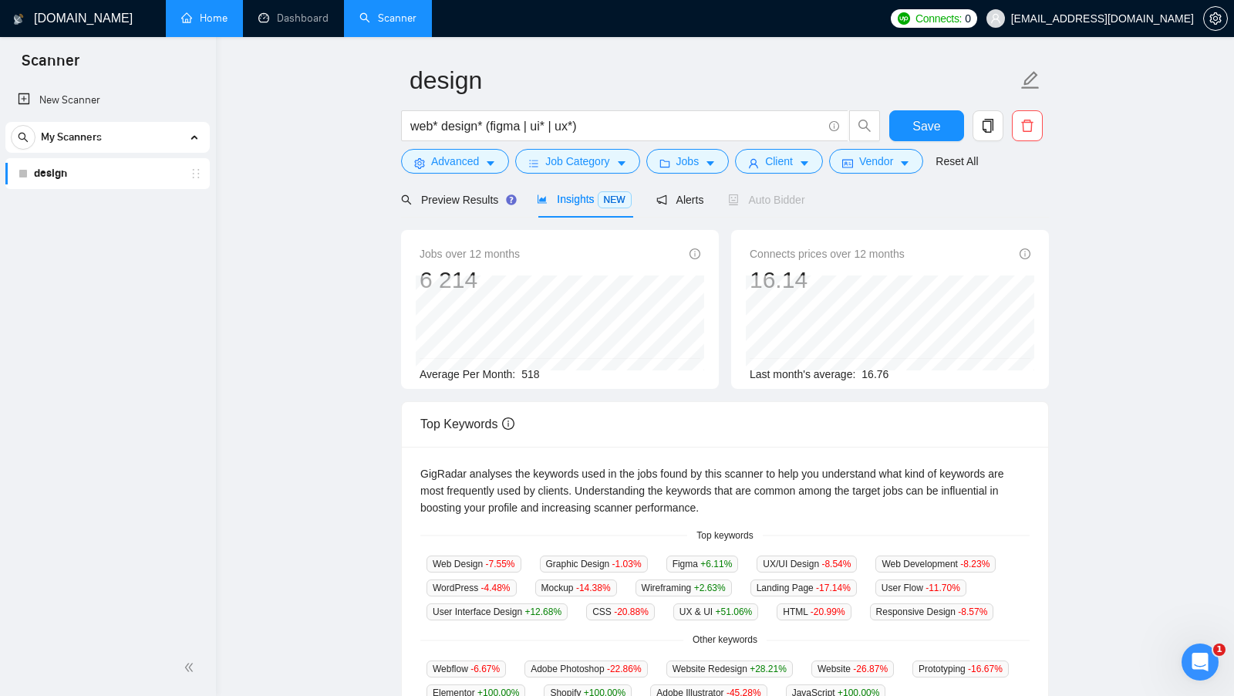
scroll to position [0, 0]
drag, startPoint x: 525, startPoint y: 373, endPoint x: 560, endPoint y: 373, distance: 34.7
click at [560, 373] on div "Average Per Month: 518" at bounding box center [560, 374] width 281 height 17
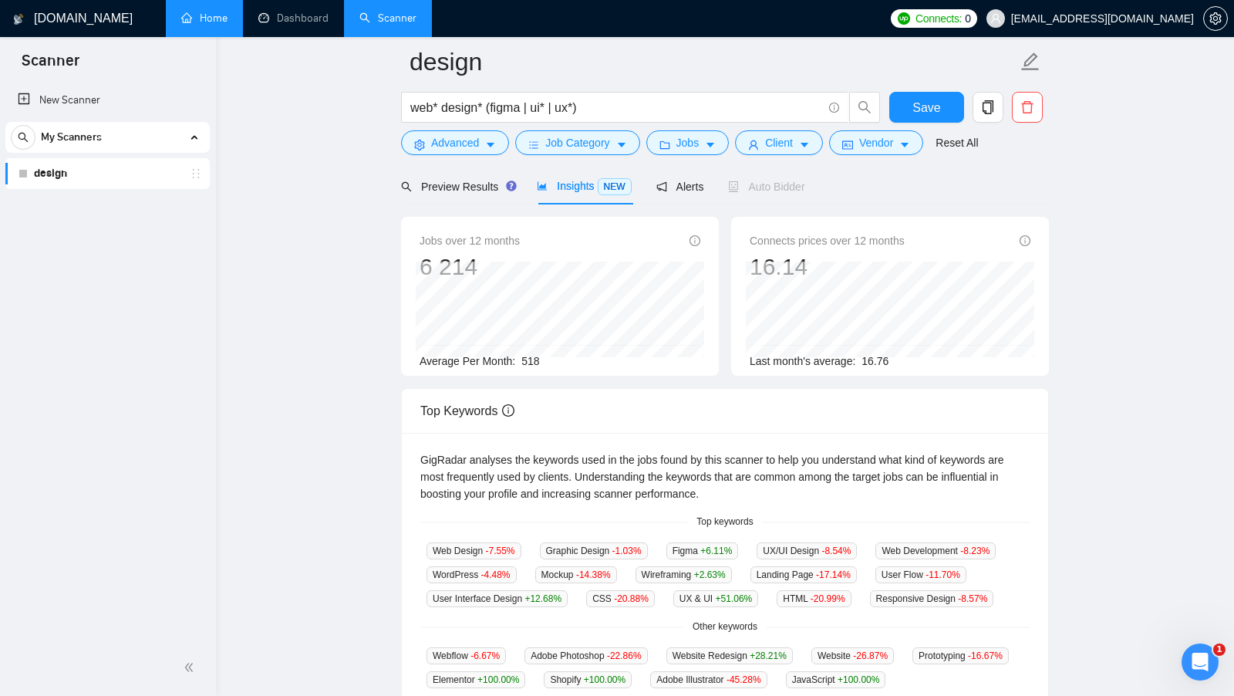
scroll to position [49, 0]
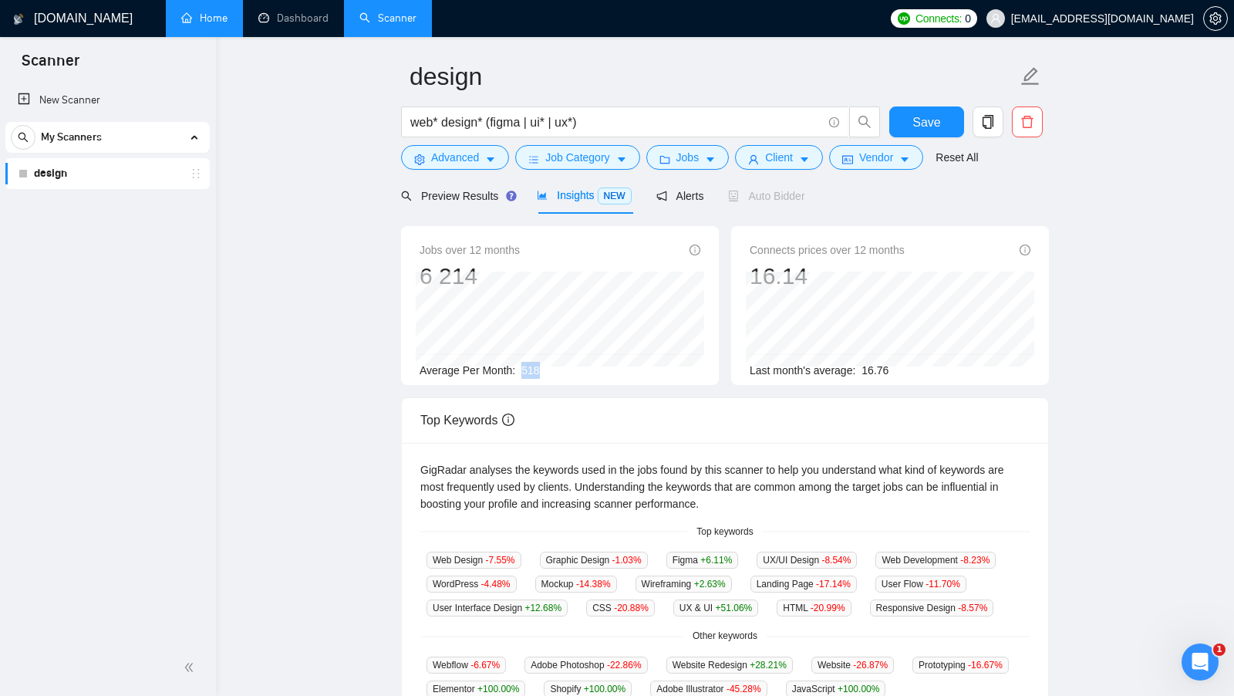
drag, startPoint x: 547, startPoint y: 364, endPoint x: 524, endPoint y: 370, distance: 23.2
click at [524, 369] on div "Average Per Month: 518" at bounding box center [560, 370] width 281 height 17
click at [575, 379] on div "Jobs over 12 months 6 214 Average Per Month: 518" at bounding box center [560, 305] width 318 height 159
click at [536, 379] on div "Jobs over 12 months 6 214 Average Per Month: 518" at bounding box center [560, 305] width 318 height 159
click at [536, 372] on span "518" at bounding box center [530, 370] width 18 height 12
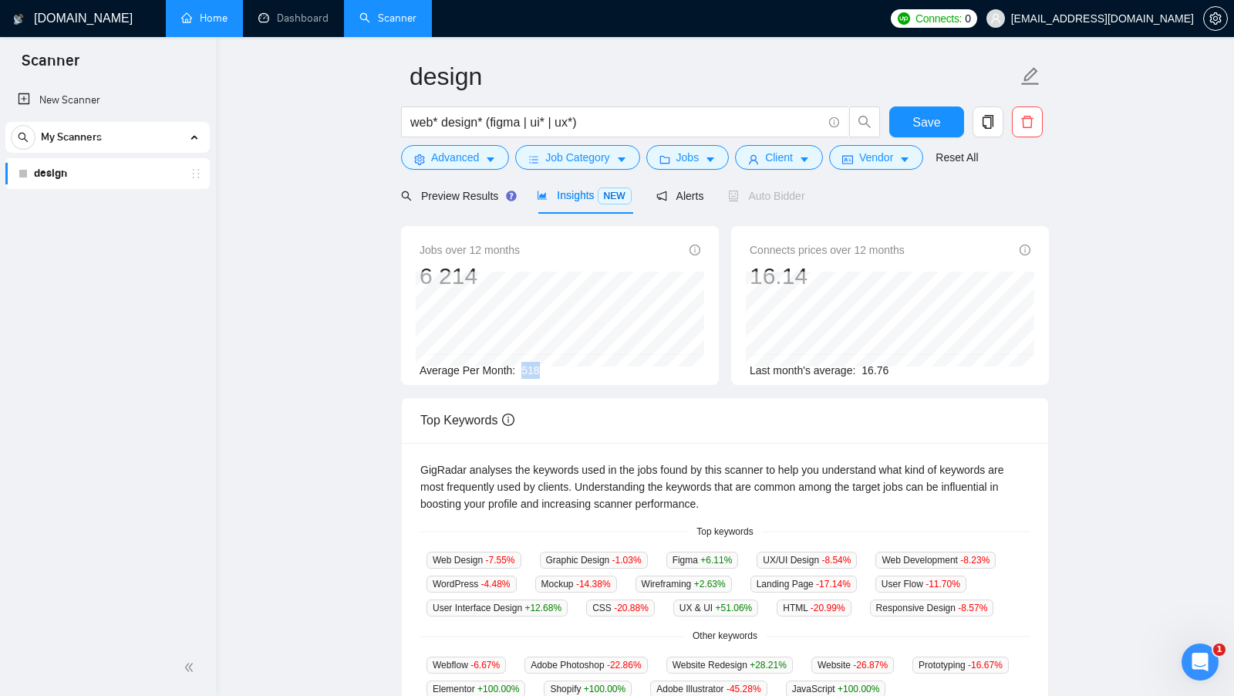
click at [536, 373] on span "518" at bounding box center [530, 370] width 18 height 12
click at [571, 373] on div "Average Per Month: 518" at bounding box center [560, 370] width 281 height 17
click at [295, 236] on main "design web* design* (figma | ui* | ux*) Save Advanced Job Category Jobs Client …" at bounding box center [725, 518] width 969 height 1010
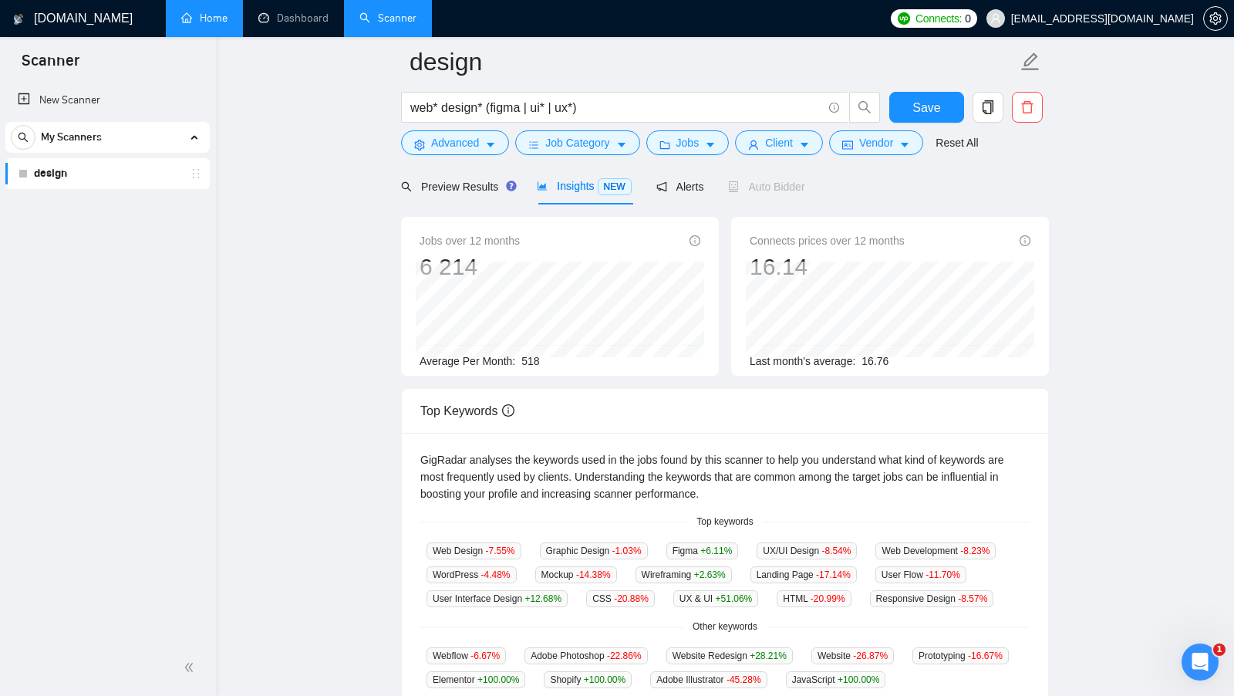
scroll to position [57, 0]
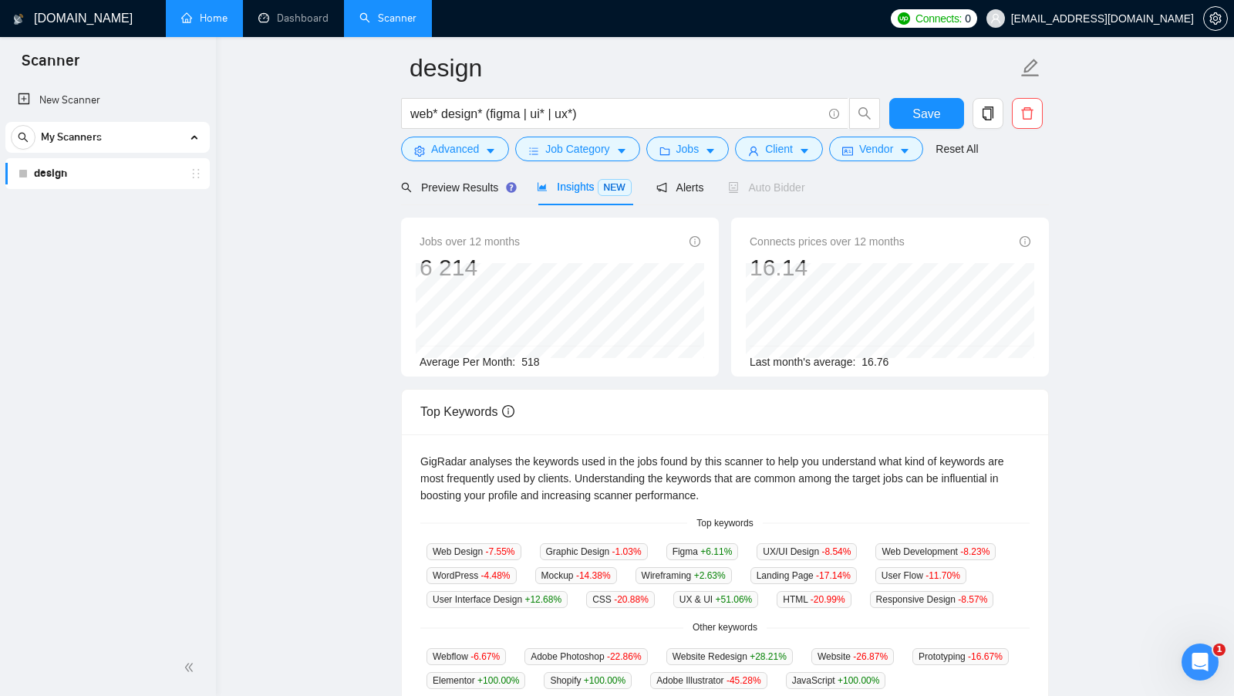
click at [577, 368] on div "Average Per Month: 518" at bounding box center [560, 361] width 281 height 17
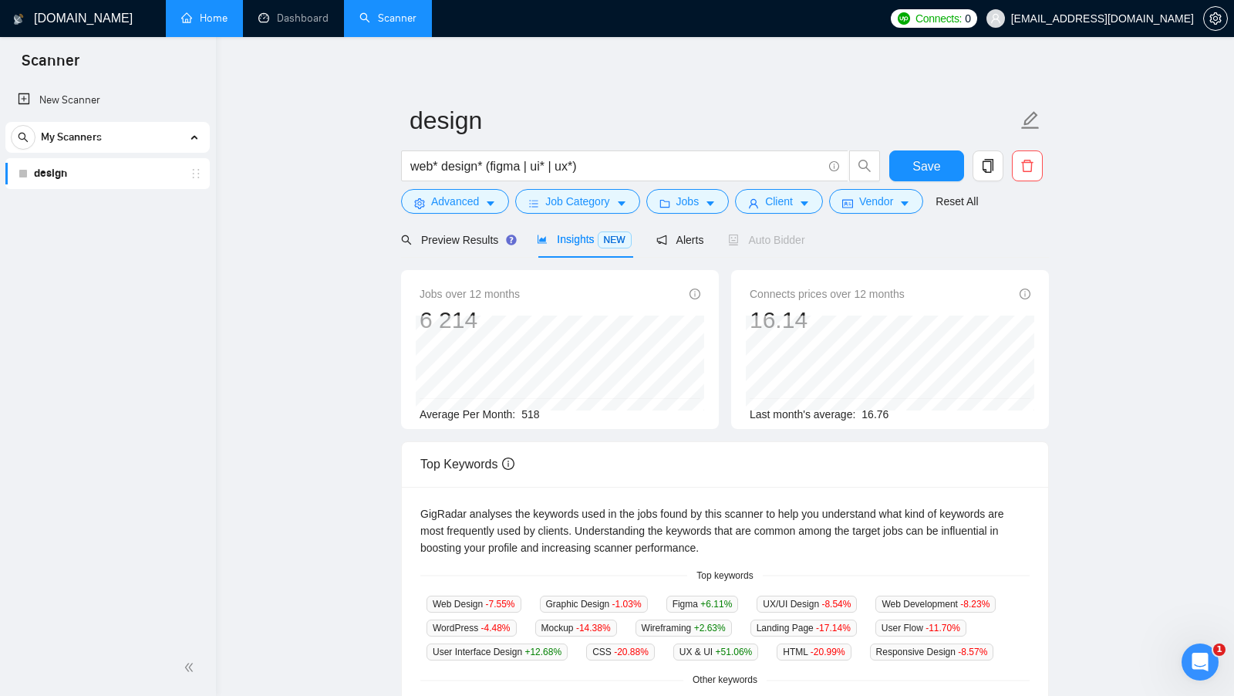
scroll to position [0, 0]
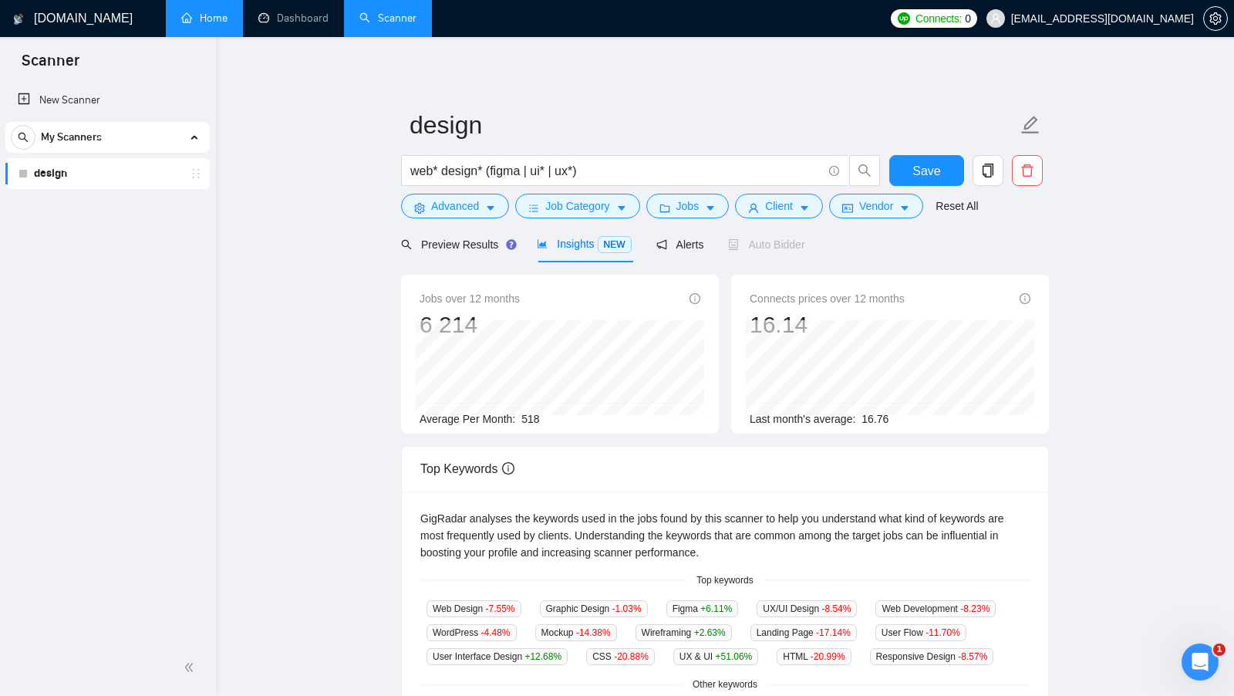
click at [539, 416] on span "518" at bounding box center [530, 419] width 18 height 12
click at [548, 416] on div "Average Per Month: 518" at bounding box center [560, 418] width 281 height 17
drag, startPoint x: 548, startPoint y: 416, endPoint x: 522, endPoint y: 416, distance: 25.5
click at [522, 416] on div "Average Per Month: 518" at bounding box center [560, 418] width 281 height 17
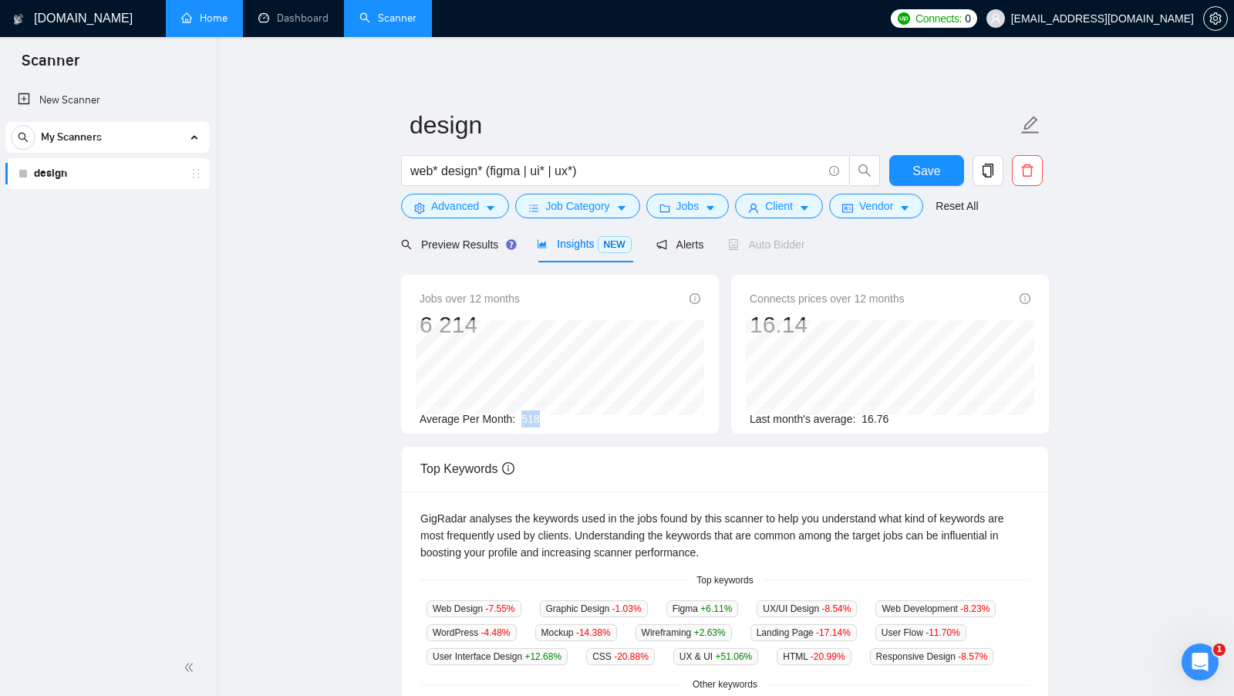
click at [661, 434] on div "Jobs over 12 months 6 214 Jul 2025 556 Average Per Month: 518 Connects prices o…" at bounding box center [725, 360] width 660 height 171
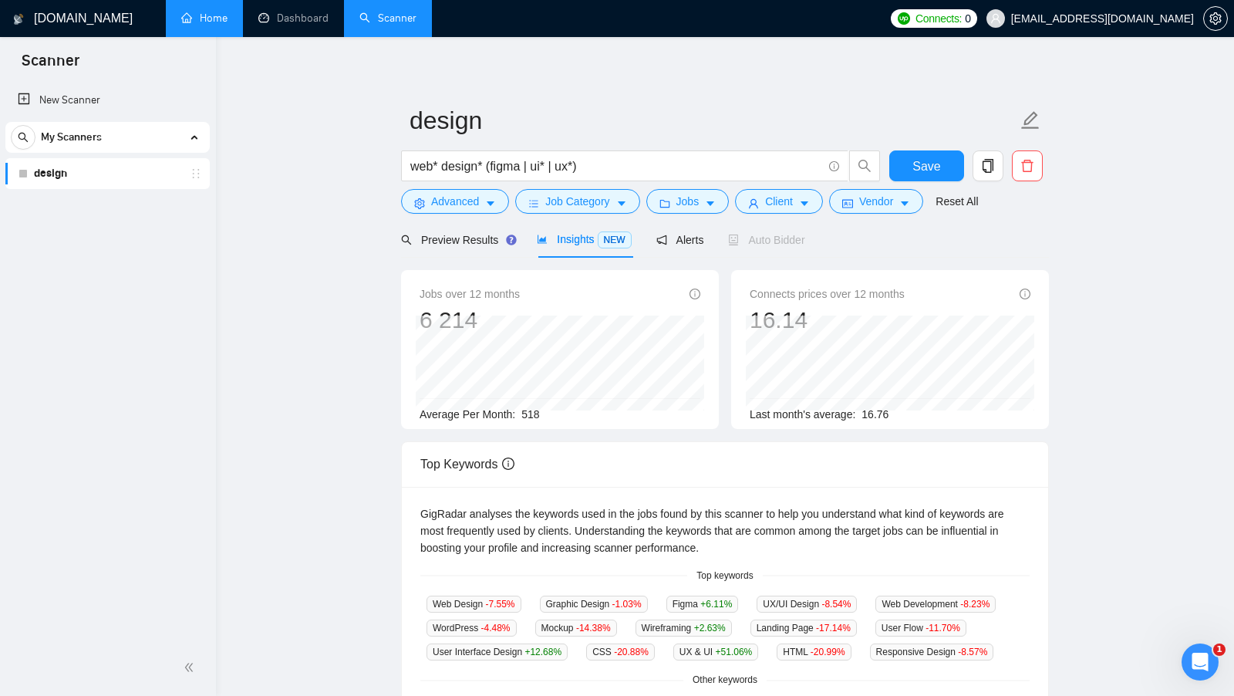
scroll to position [6, 0]
click at [924, 167] on span "Save" at bounding box center [926, 164] width 28 height 19
click at [531, 411] on span "518" at bounding box center [530, 412] width 18 height 12
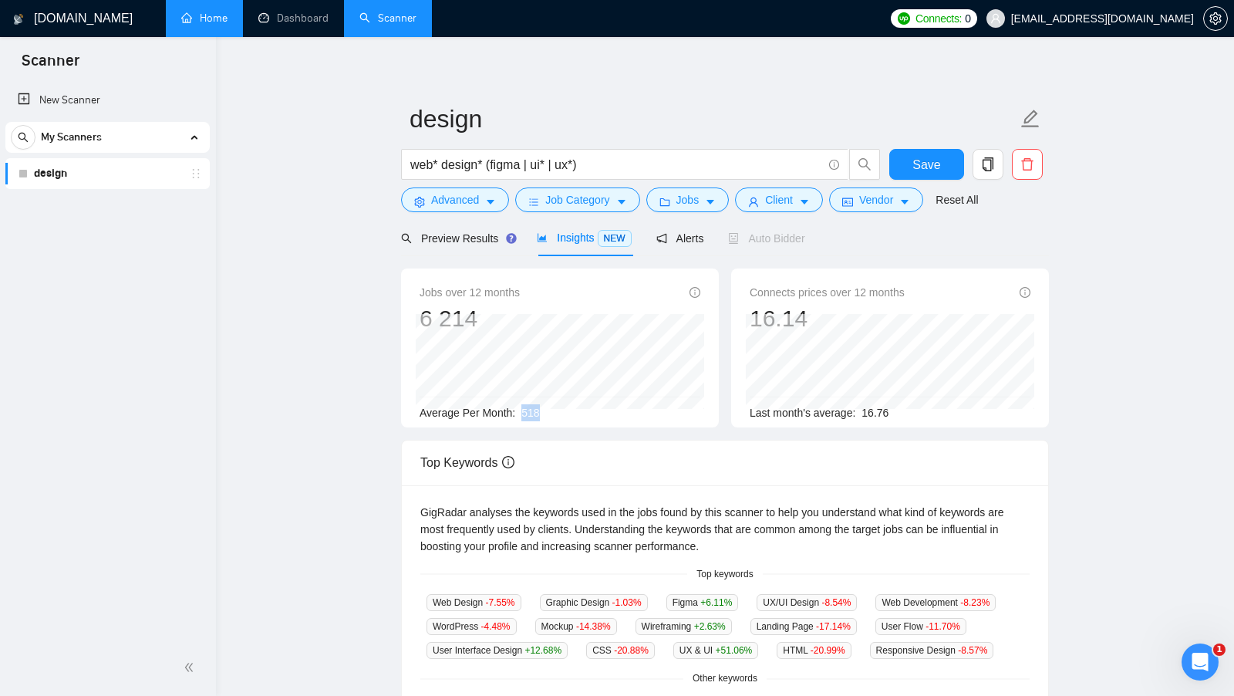
click at [576, 414] on div "Average Per Month: 518" at bounding box center [560, 412] width 281 height 17
click at [303, 25] on link "Dashboard" at bounding box center [293, 18] width 70 height 13
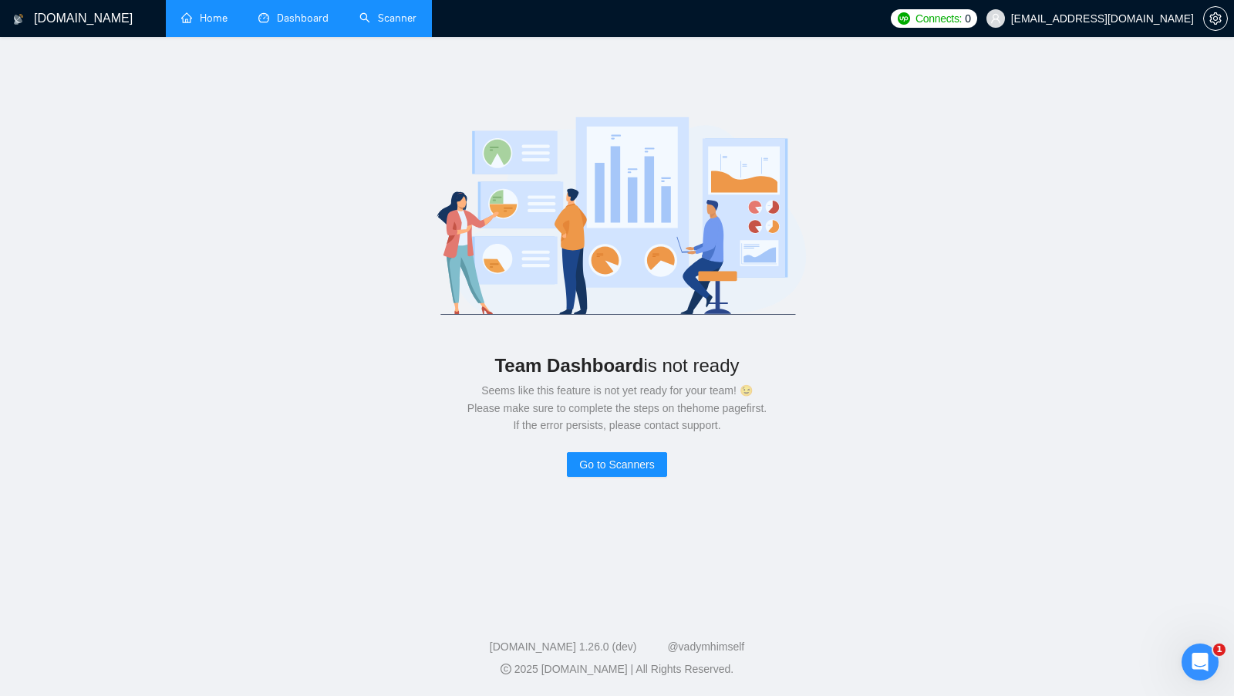
drag, startPoint x: 497, startPoint y: 358, endPoint x: 801, endPoint y: 413, distance: 308.9
click at [801, 413] on div "Team Dashboard is not ready Seems like this feature is not yet ready for your t…" at bounding box center [617, 288] width 1185 height 452
click at [801, 413] on div "Seems like this feature is not yet ready for your team! 😉 Please make sure to c…" at bounding box center [616, 408] width 1135 height 52
click at [406, 21] on link "Scanner" at bounding box center [387, 18] width 57 height 13
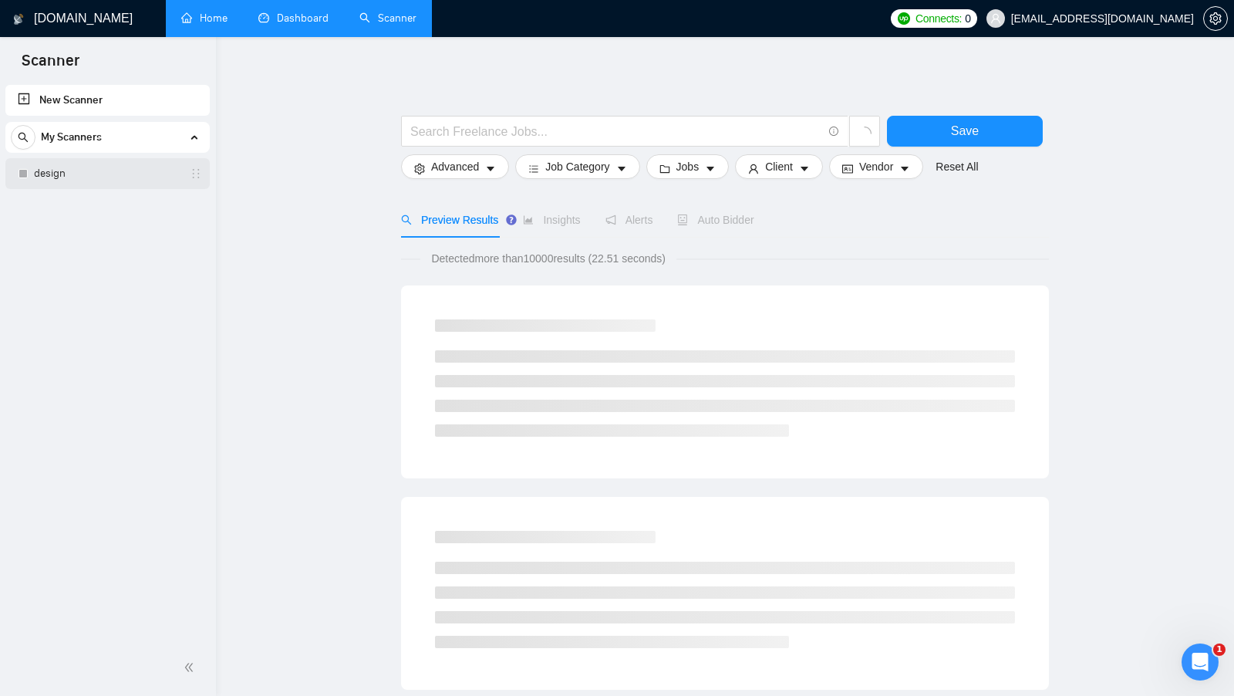
click at [106, 169] on link "design" at bounding box center [107, 173] width 147 height 31
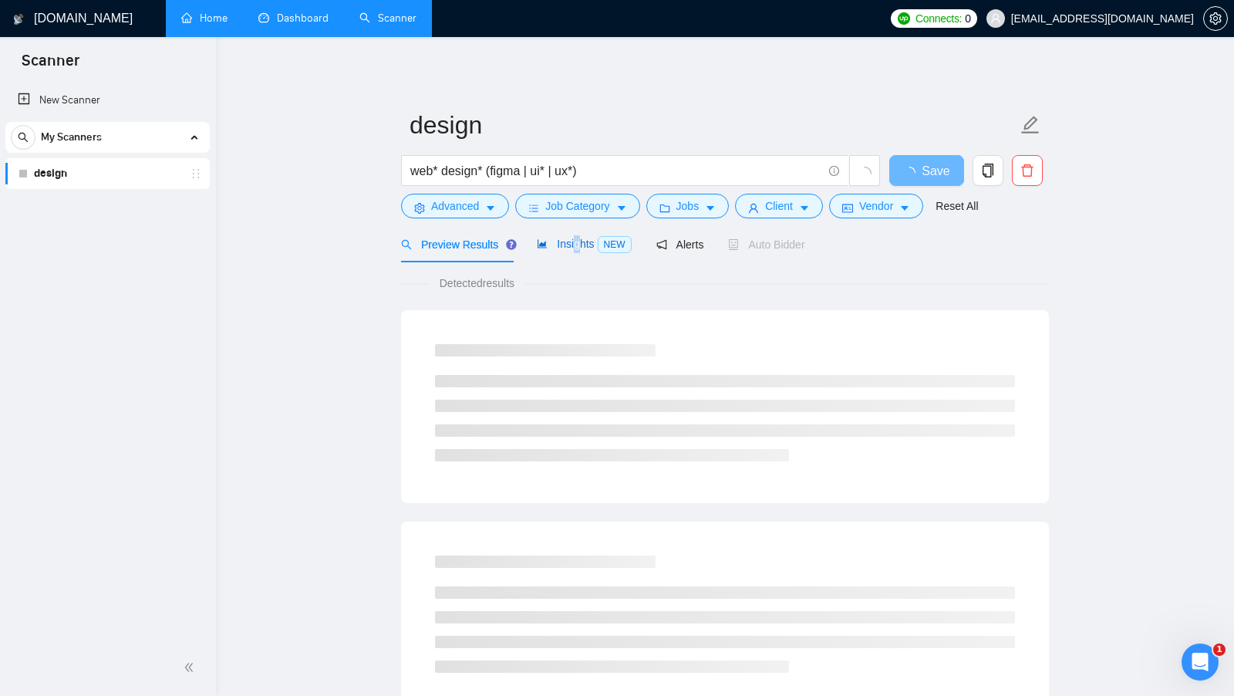
click at [578, 244] on span "Insights NEW" at bounding box center [584, 244] width 94 height 12
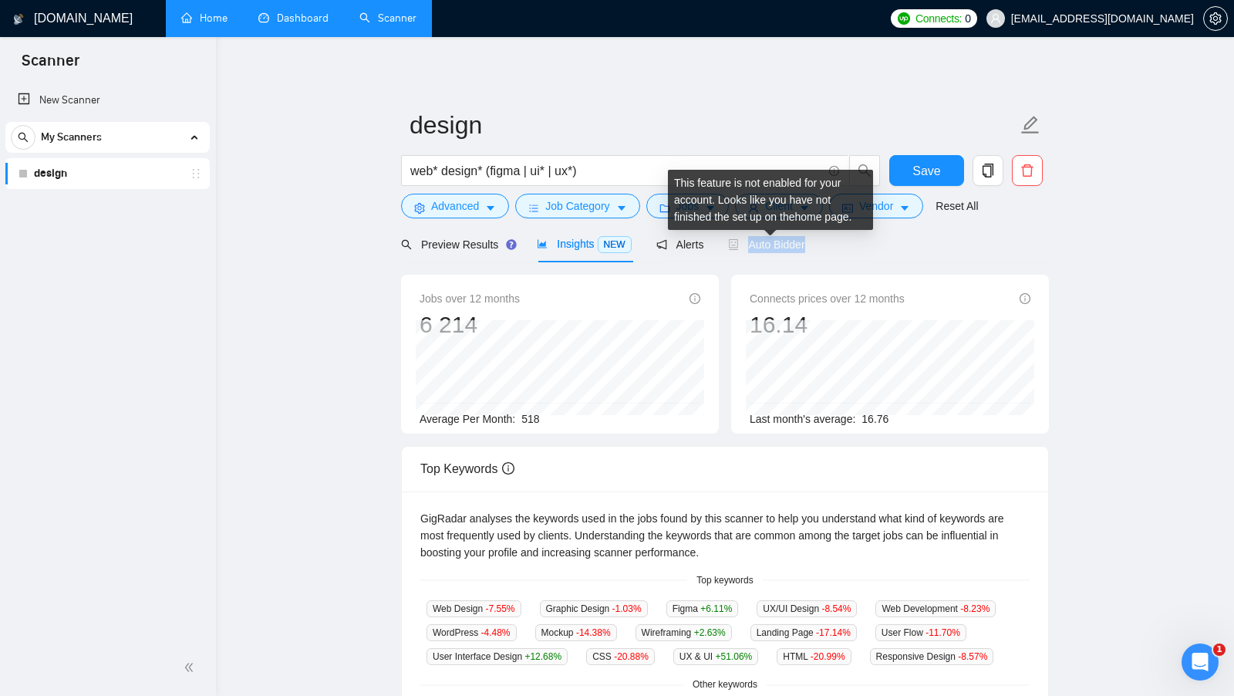
drag, startPoint x: 828, startPoint y: 242, endPoint x: 747, endPoint y: 244, distance: 81.0
click at [747, 244] on div "Preview Results Insights NEW Alerts Auto Bidder" at bounding box center [725, 244] width 648 height 36
click at [747, 245] on span "Auto Bidder" at bounding box center [766, 244] width 76 height 12
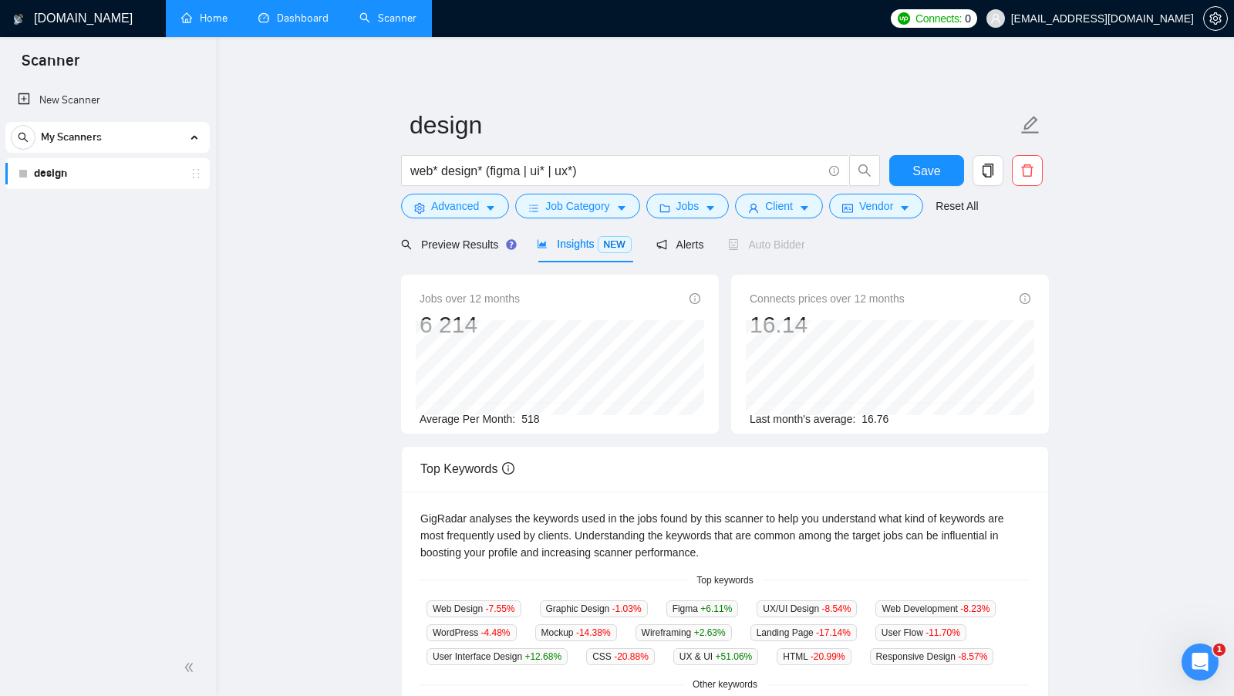
click at [195, 25] on link "Home" at bounding box center [204, 18] width 46 height 13
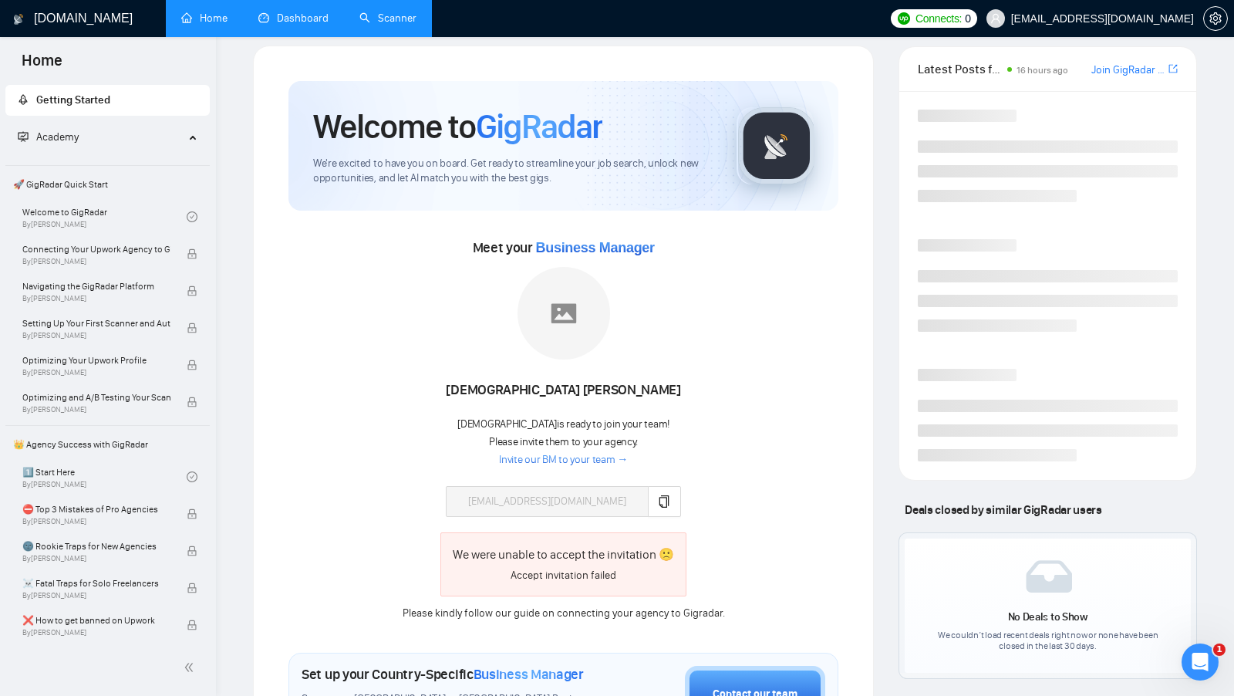
scroll to position [25, 0]
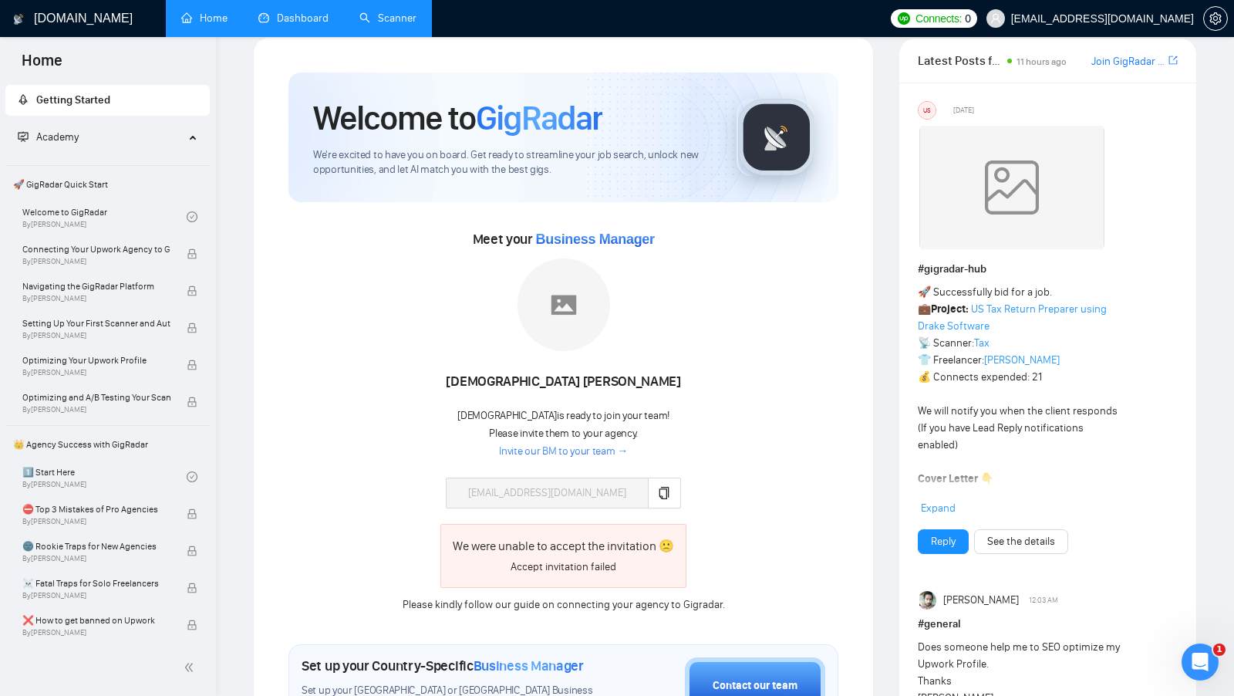
click at [470, 480] on div "Muhammad Ibnu Sena Muhammad is ready to join your team! Please invite them to y…" at bounding box center [563, 382] width 345 height 249
click at [297, 25] on link "Dashboard" at bounding box center [293, 18] width 70 height 13
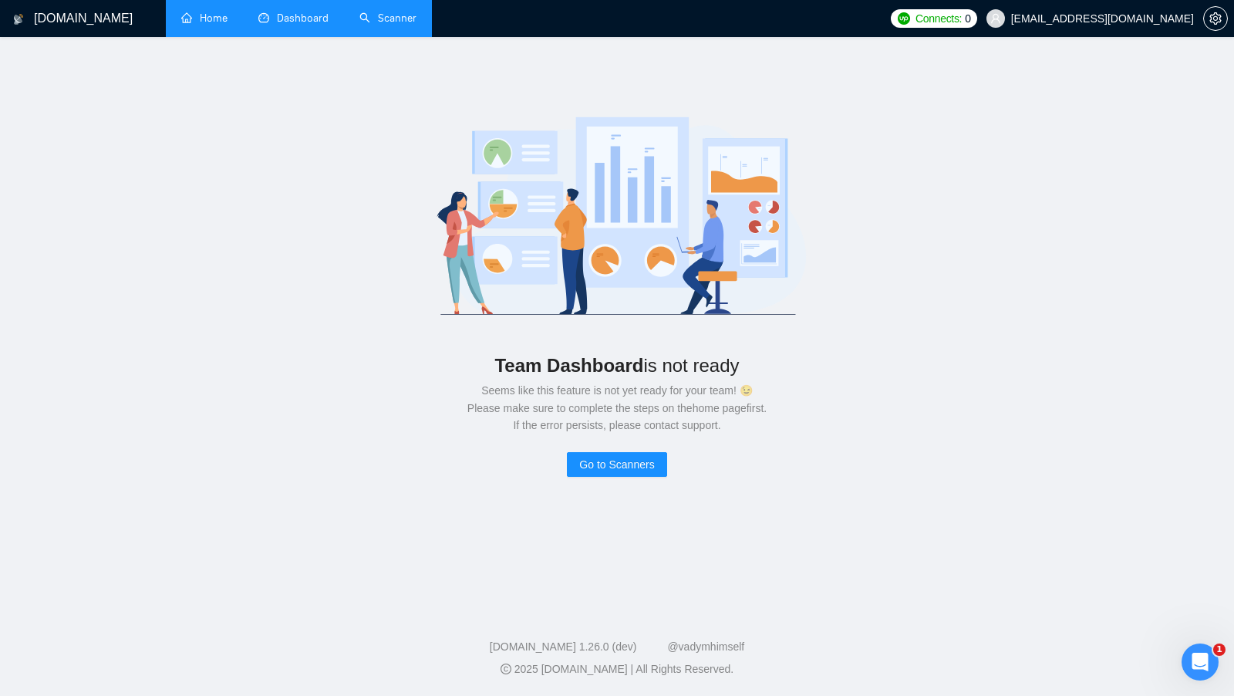
click at [368, 25] on link "Scanner" at bounding box center [387, 18] width 57 height 13
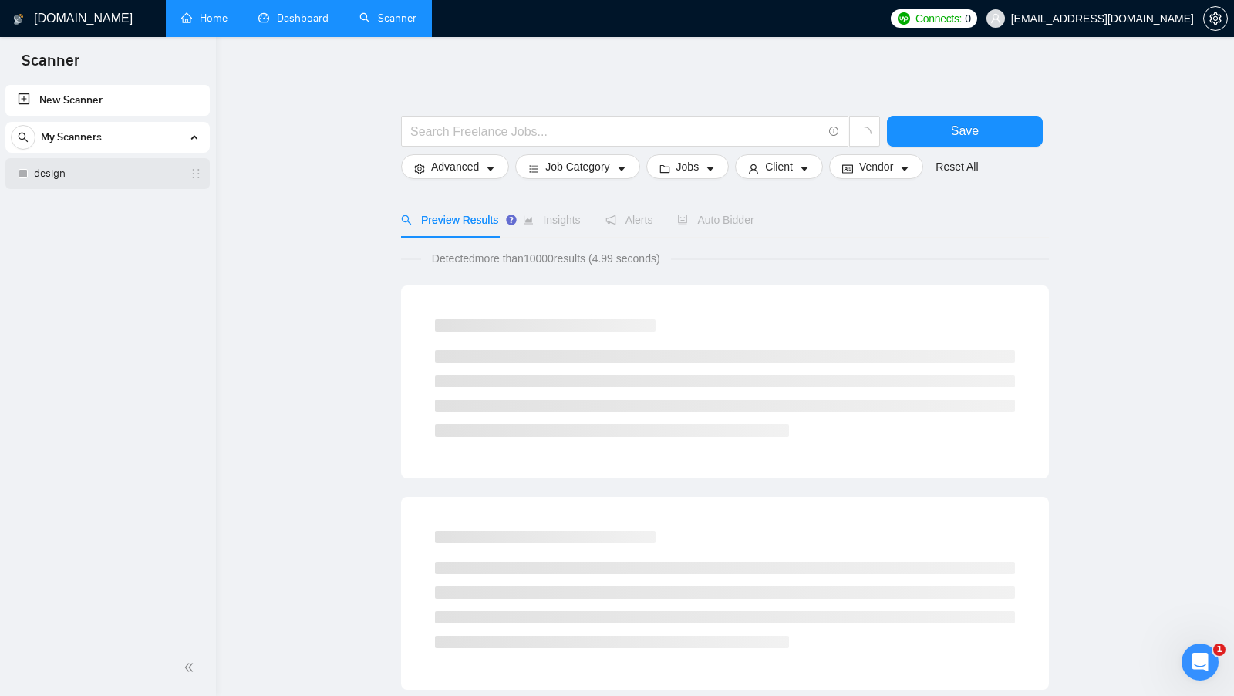
click at [129, 160] on link "design" at bounding box center [107, 173] width 147 height 31
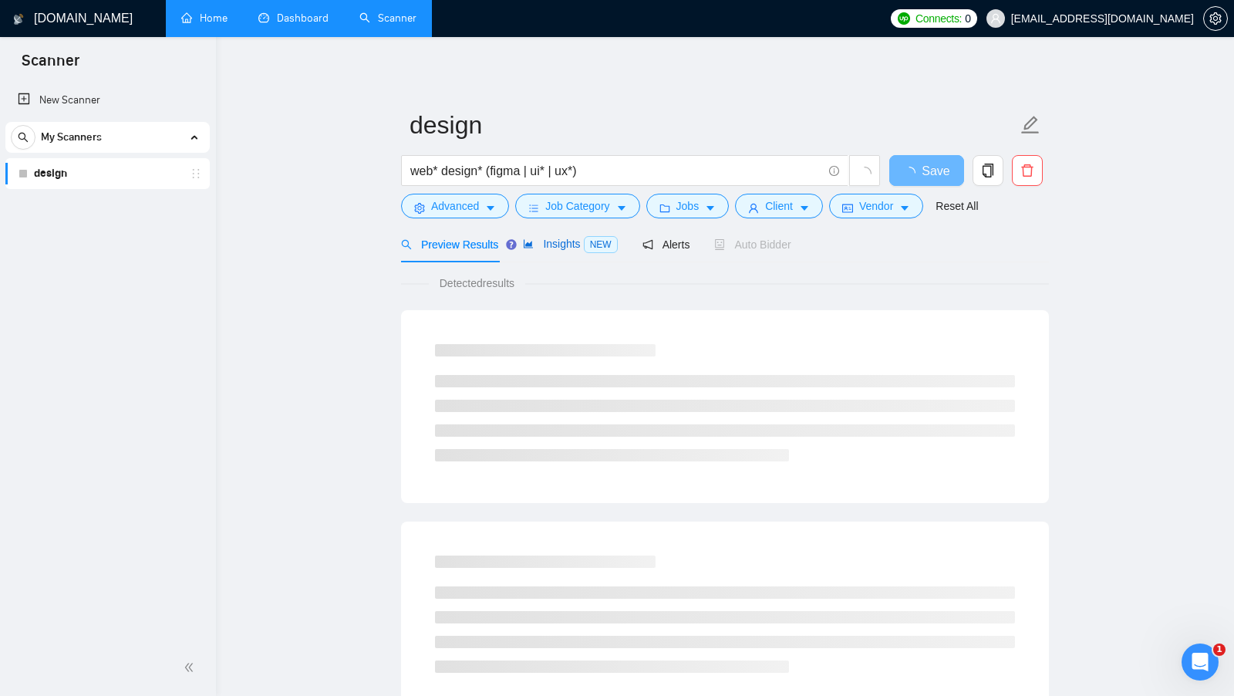
click at [610, 251] on span "NEW" at bounding box center [601, 244] width 34 height 17
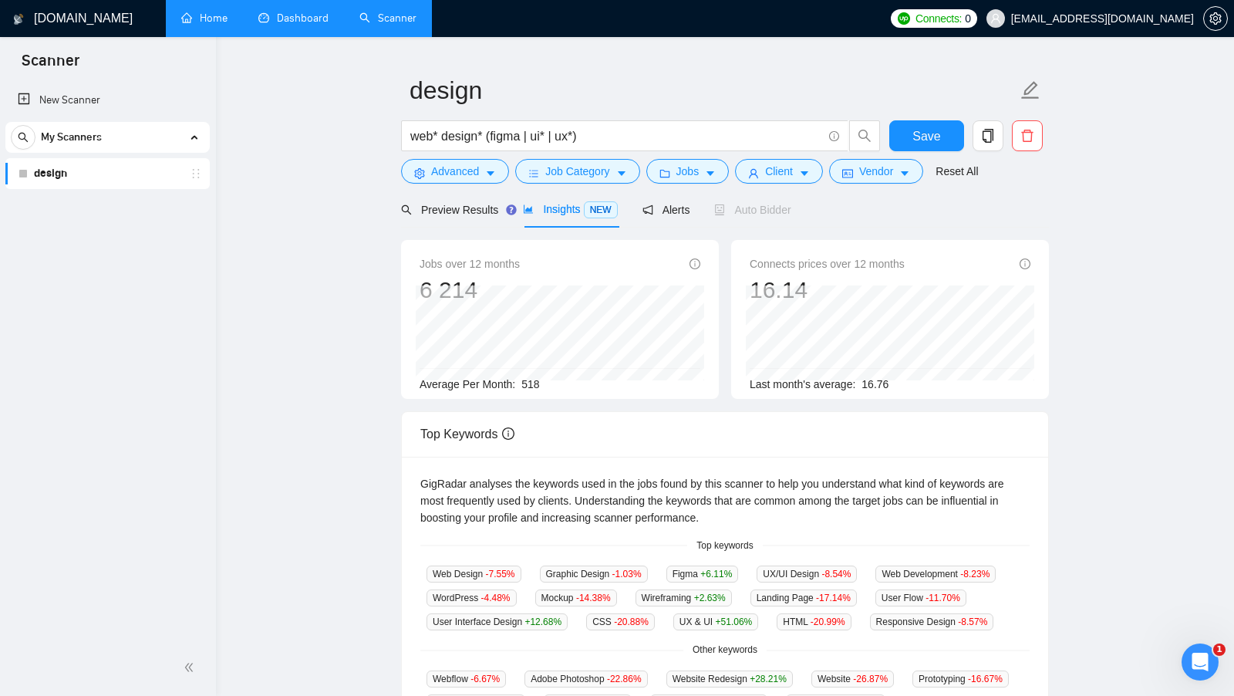
scroll to position [36, 0]
drag, startPoint x: 524, startPoint y: 378, endPoint x: 568, endPoint y: 383, distance: 43.4
click at [567, 383] on div "Average Per Month: 518" at bounding box center [560, 382] width 281 height 17
click at [568, 383] on div "Average Per Month: 518" at bounding box center [560, 382] width 281 height 17
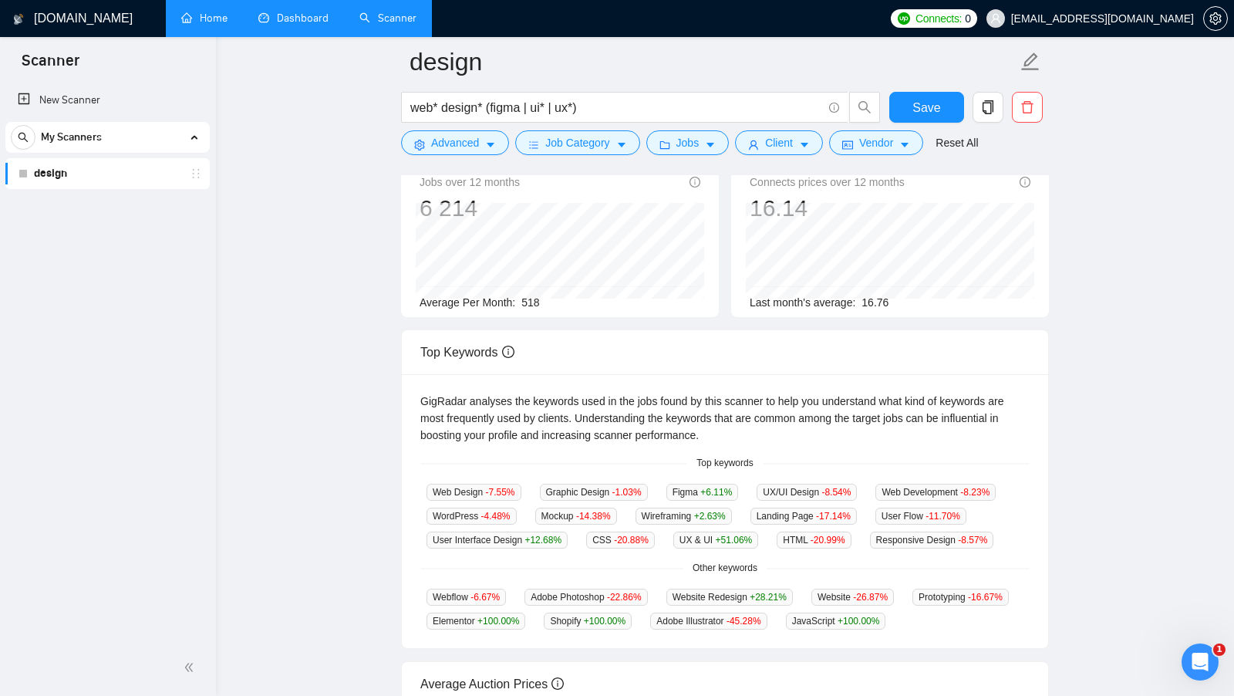
scroll to position [130, 0]
drag, startPoint x: 694, startPoint y: 464, endPoint x: 755, endPoint y: 464, distance: 60.9
click at [755, 464] on span "Top keywords" at bounding box center [724, 462] width 75 height 15
click at [754, 464] on span "Top keywords" at bounding box center [724, 462] width 75 height 15
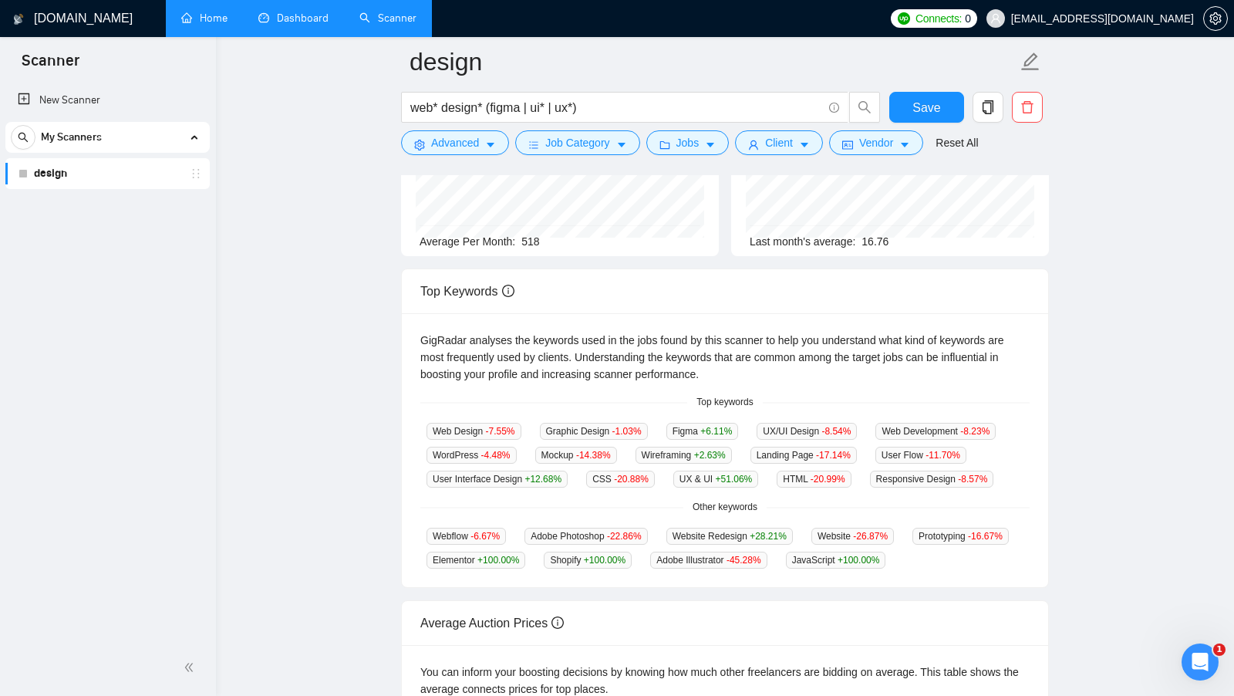
scroll to position [197, 0]
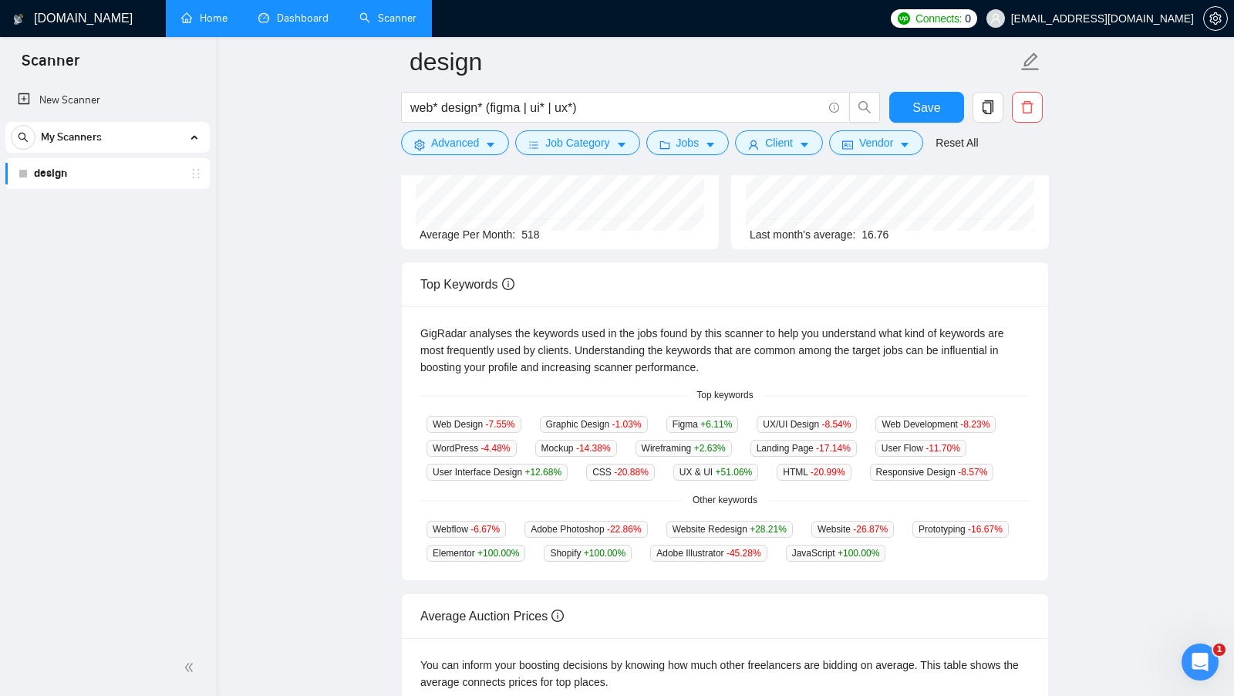
click at [462, 420] on span "Web Design -7.55 %" at bounding box center [474, 424] width 95 height 17
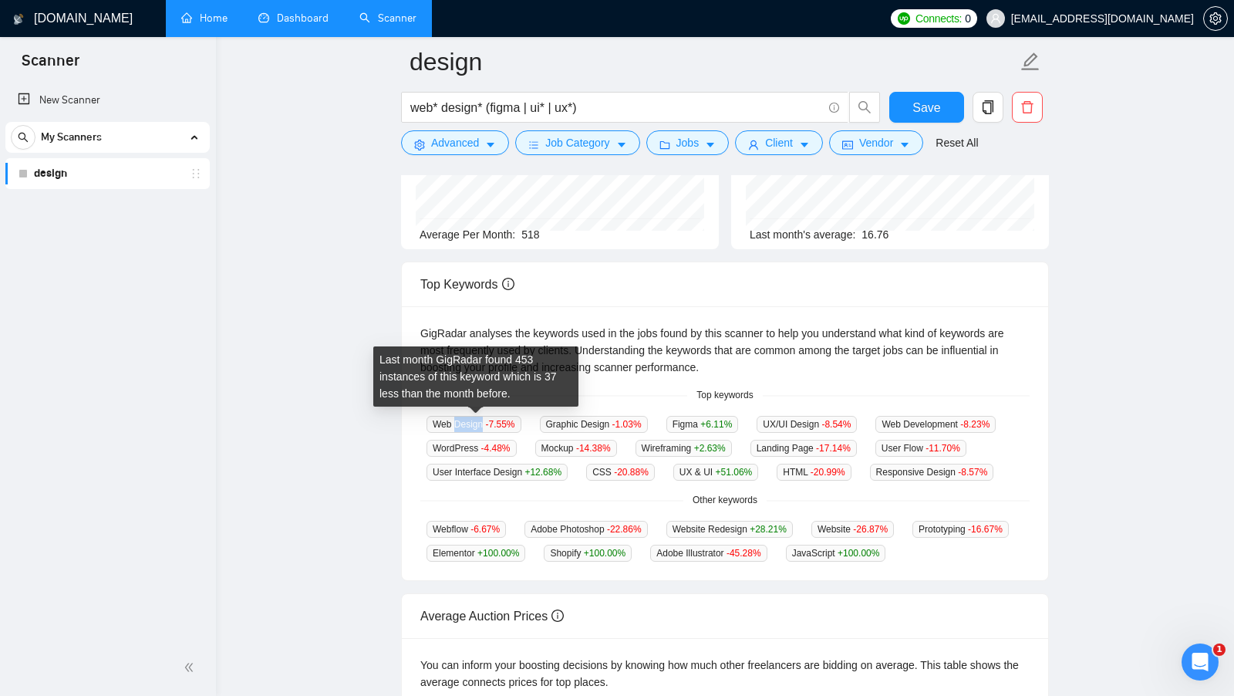
click at [462, 420] on span "Web Design -7.55 %" at bounding box center [474, 424] width 95 height 17
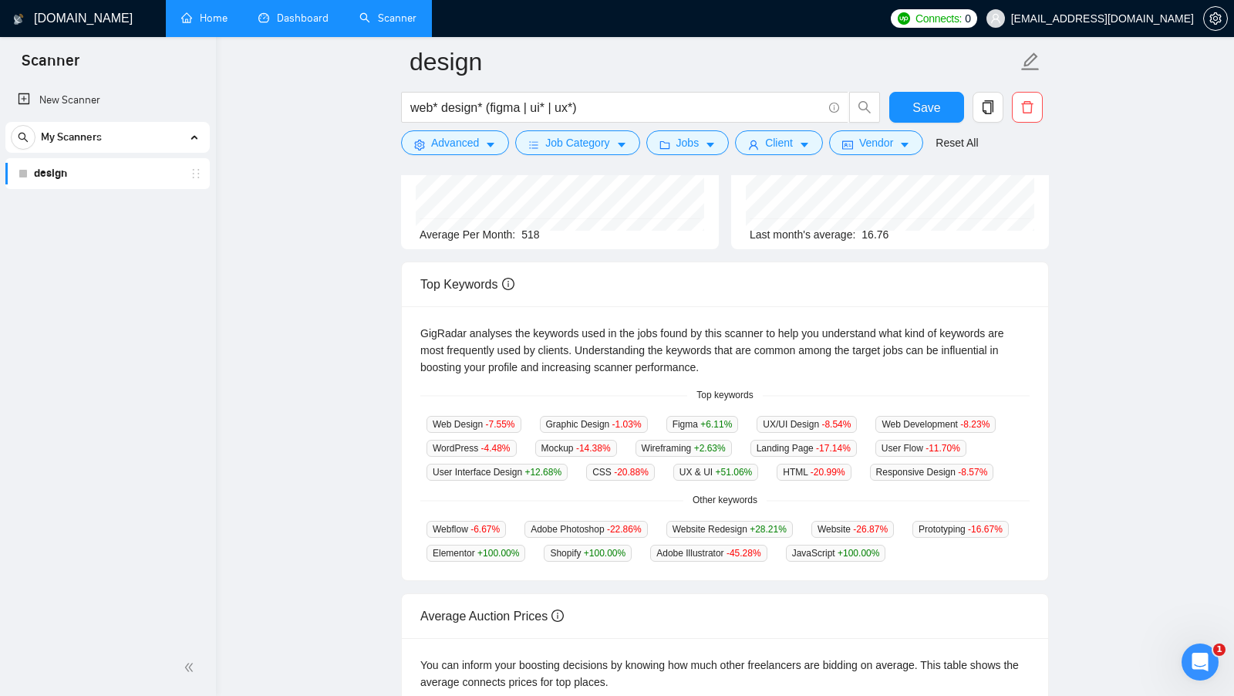
click at [560, 417] on span "Graphic Design -1.03 %" at bounding box center [594, 424] width 108 height 17
click at [528, 421] on div "Web Design -7.55 %" at bounding box center [473, 424] width 107 height 18
drag, startPoint x: 696, startPoint y: 390, endPoint x: 754, endPoint y: 391, distance: 57.9
click at [754, 391] on span "Top keywords" at bounding box center [724, 395] width 75 height 15
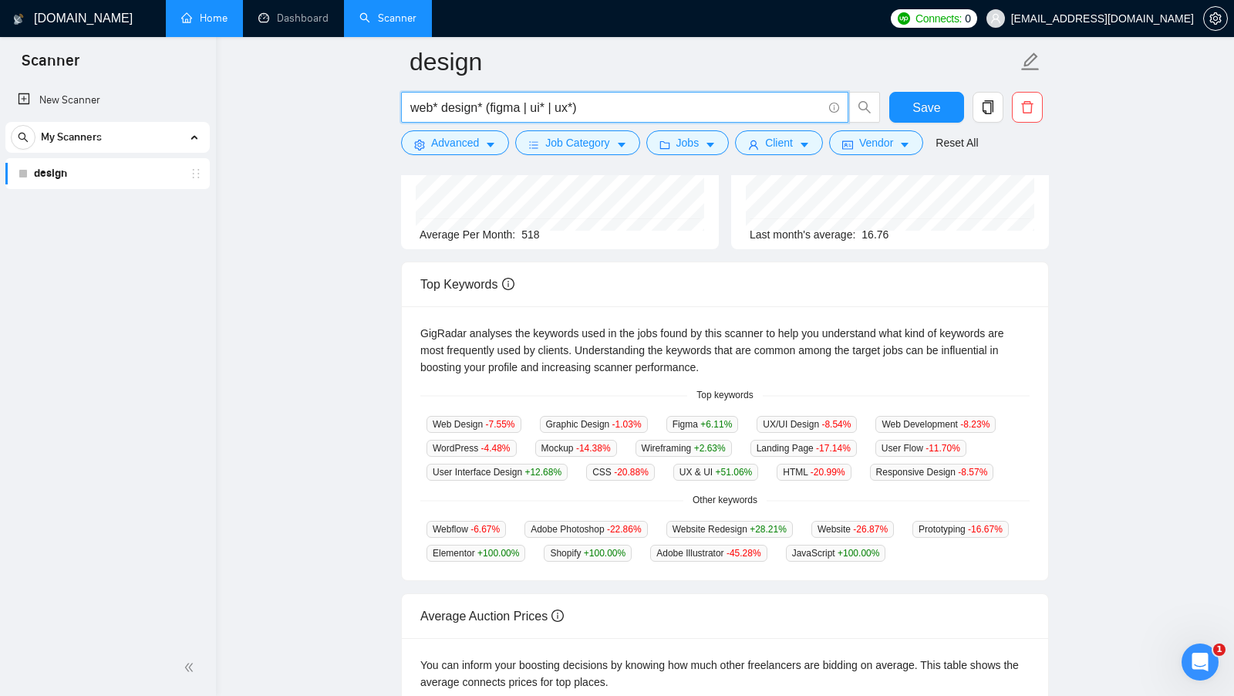
drag, startPoint x: 578, startPoint y: 105, endPoint x: 530, endPoint y: 106, distance: 47.8
click at [530, 106] on input "web* design* (figma | ui* | ux*)" at bounding box center [616, 107] width 412 height 19
click at [618, 103] on input "web* design* (figma)" at bounding box center [616, 107] width 412 height 19
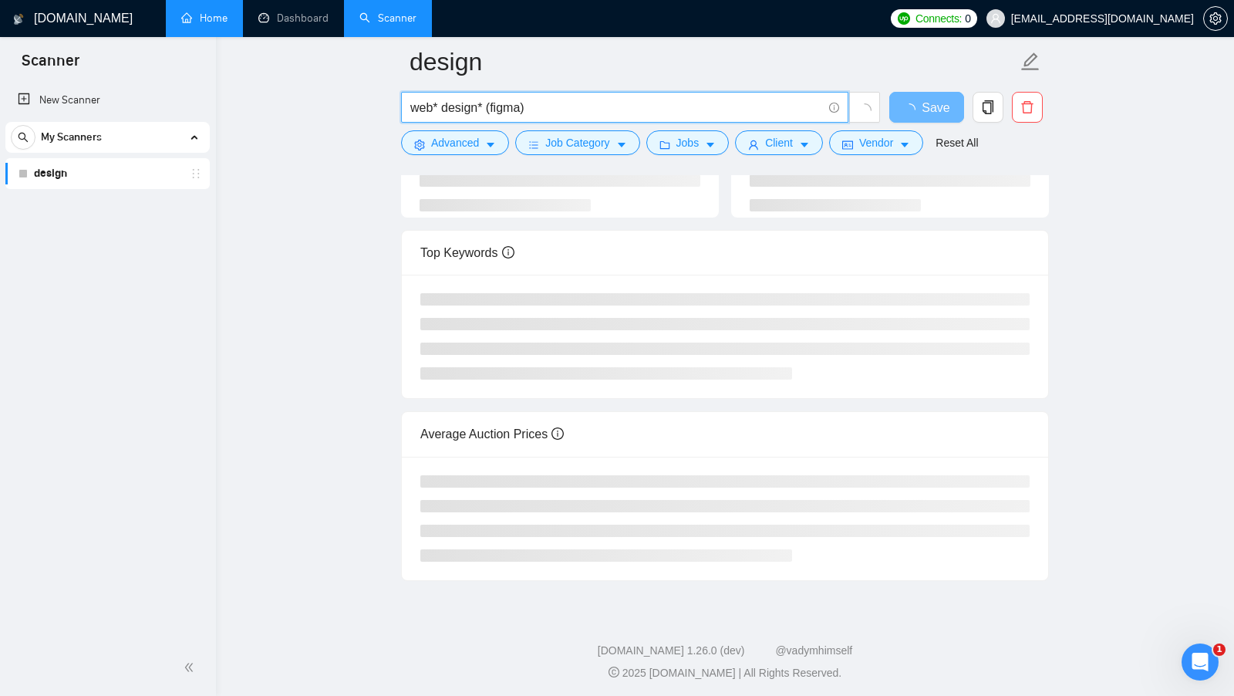
scroll to position [0, 0]
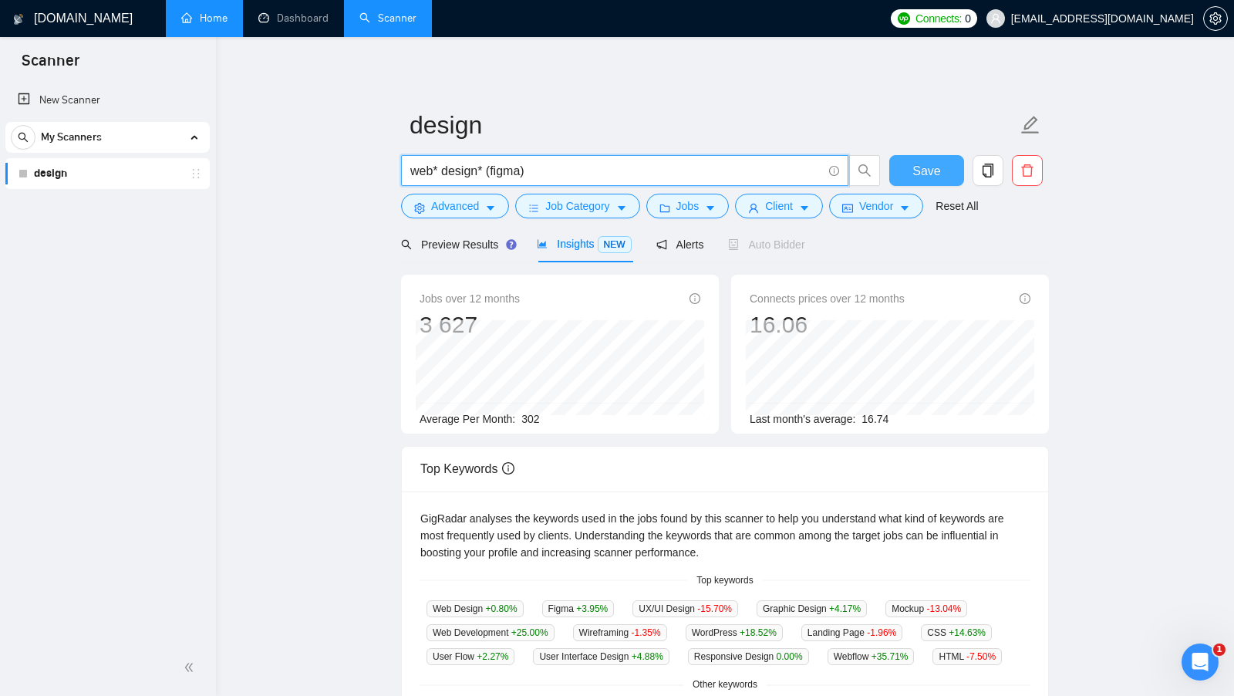
type input "web* design* (figma)"
click at [930, 170] on span "Save" at bounding box center [926, 170] width 28 height 19
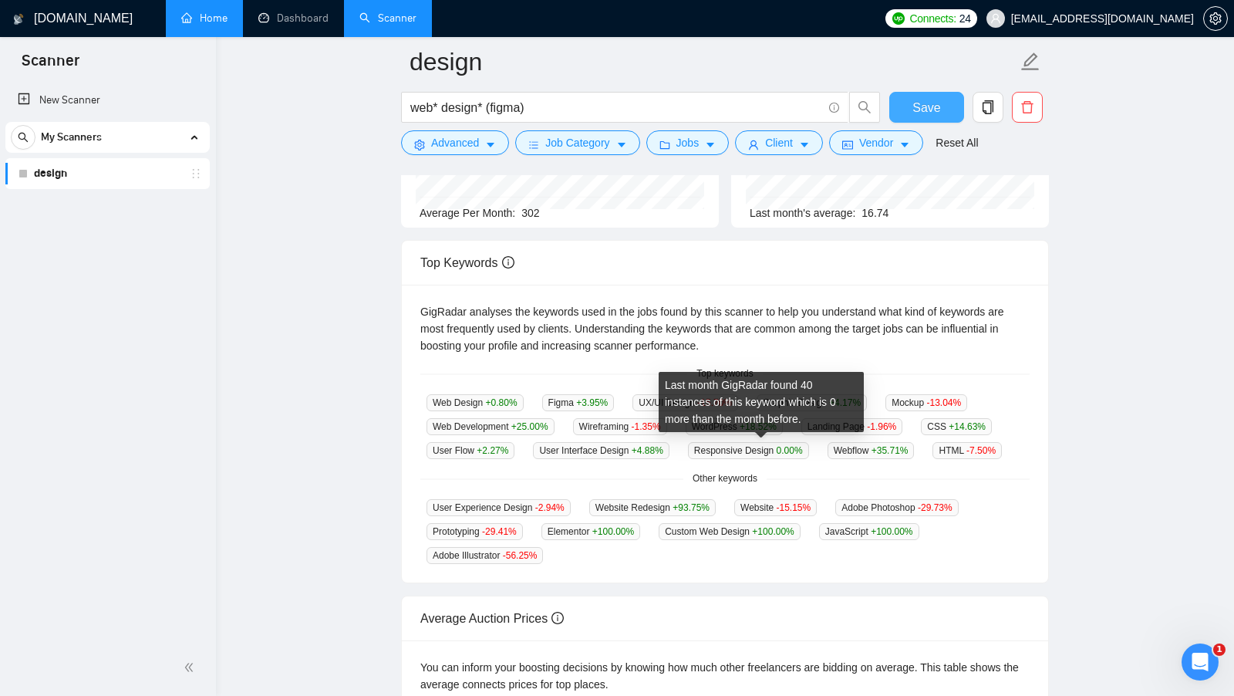
scroll to position [217, 0]
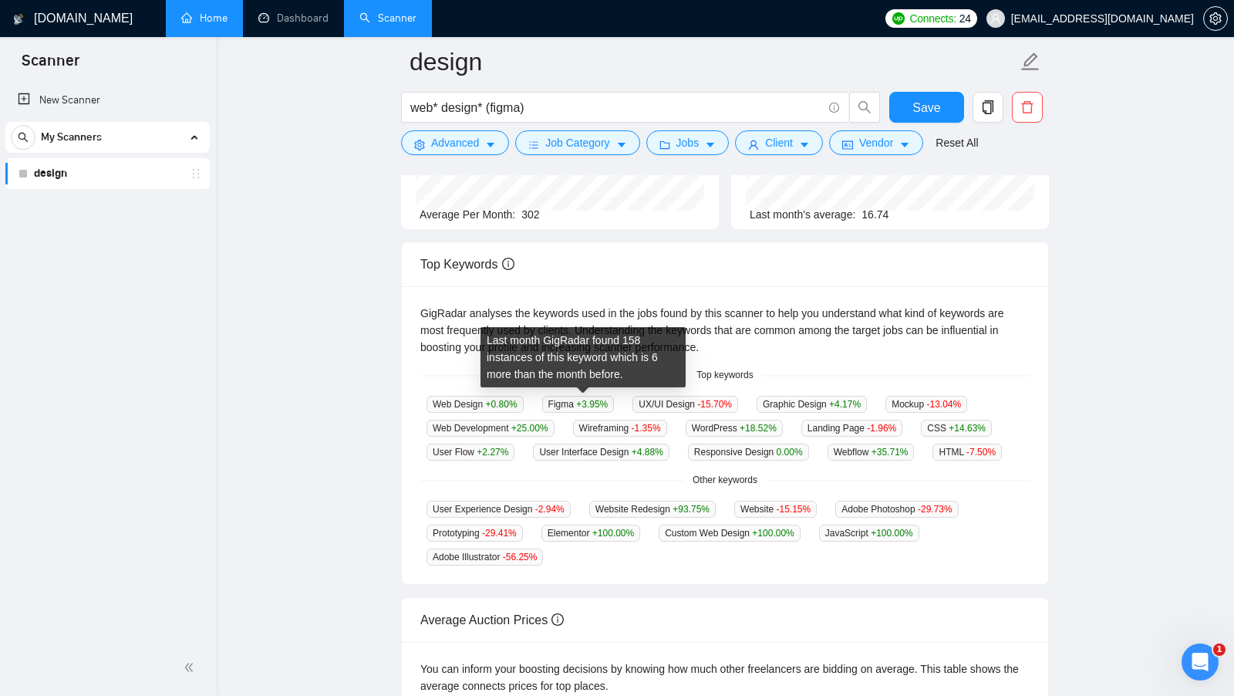
click at [578, 405] on span "Figma +3.95 %" at bounding box center [578, 404] width 72 height 17
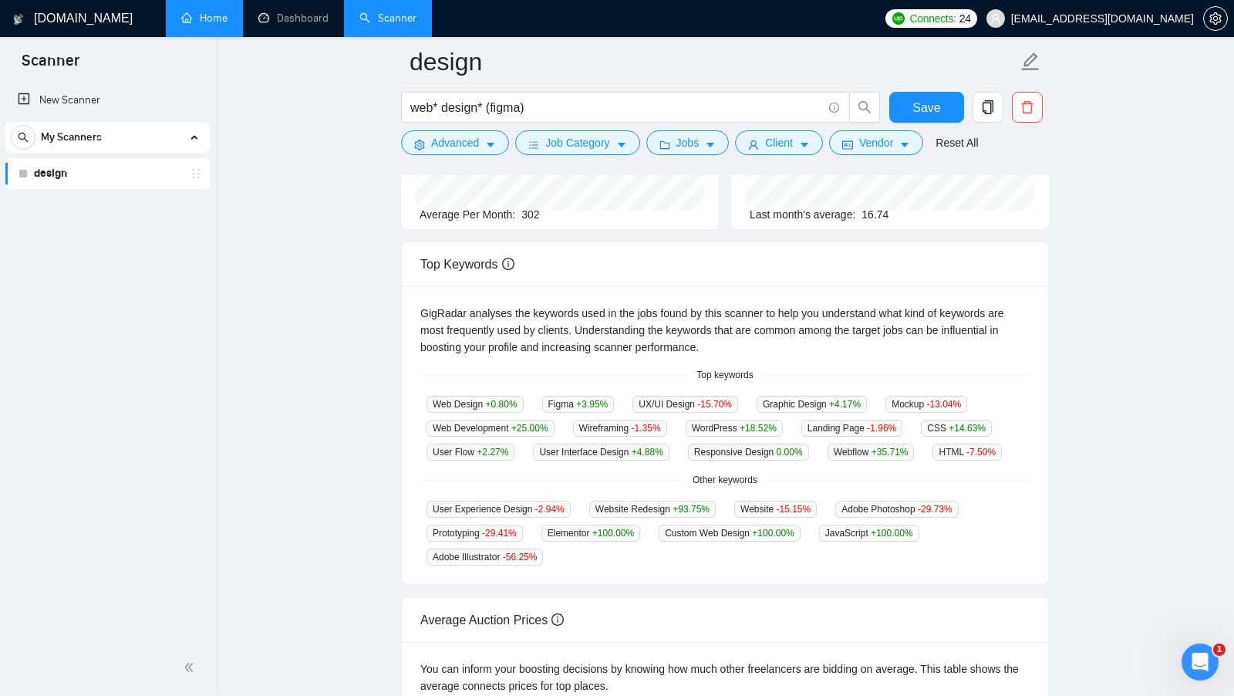
click at [499, 403] on span "+0.80 %" at bounding box center [502, 404] width 32 height 11
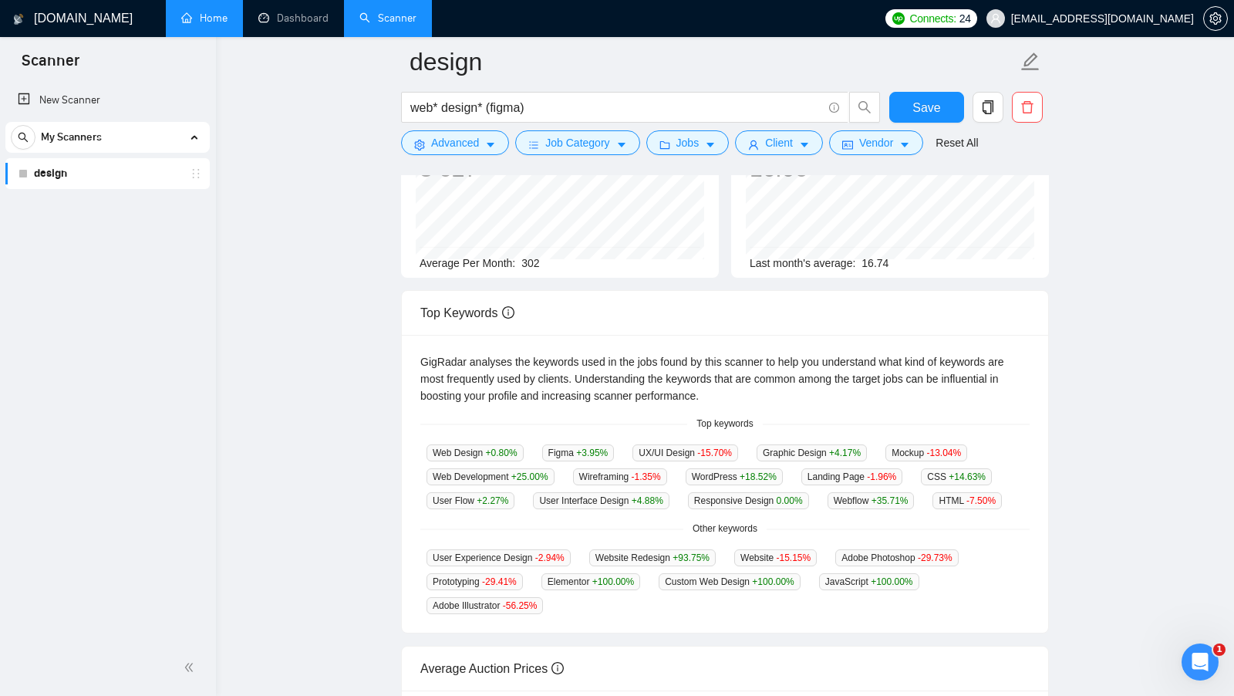
scroll to position [0, 0]
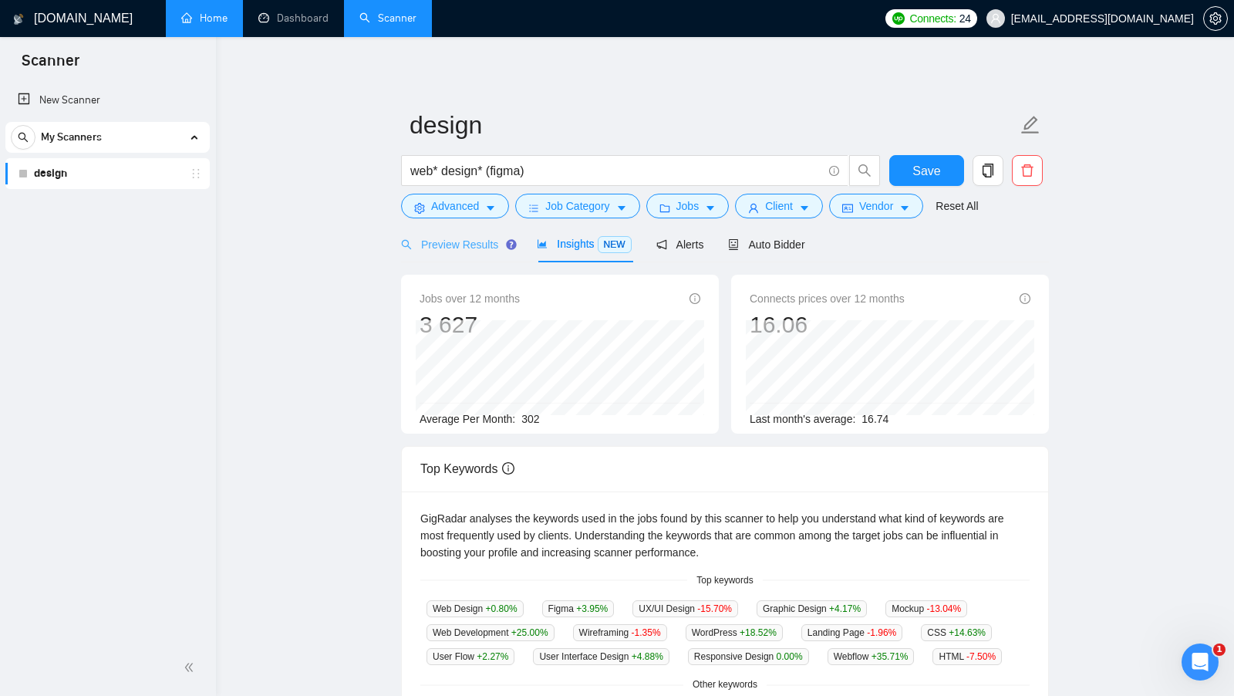
click at [476, 253] on div "Preview Results" at bounding box center [456, 244] width 111 height 36
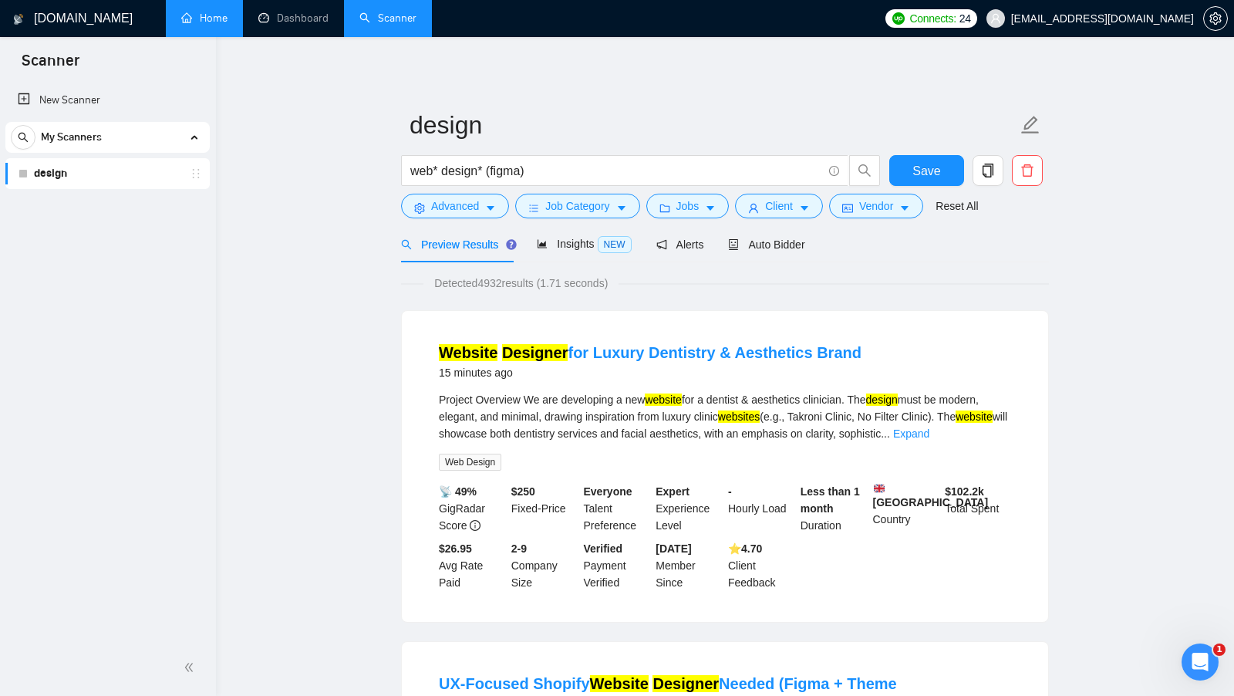
click at [477, 461] on span "Web Design" at bounding box center [470, 462] width 62 height 17
click at [531, 458] on div "Project Overview We are developing a new website for a dentist & aesthetics cli…" at bounding box center [725, 430] width 572 height 79
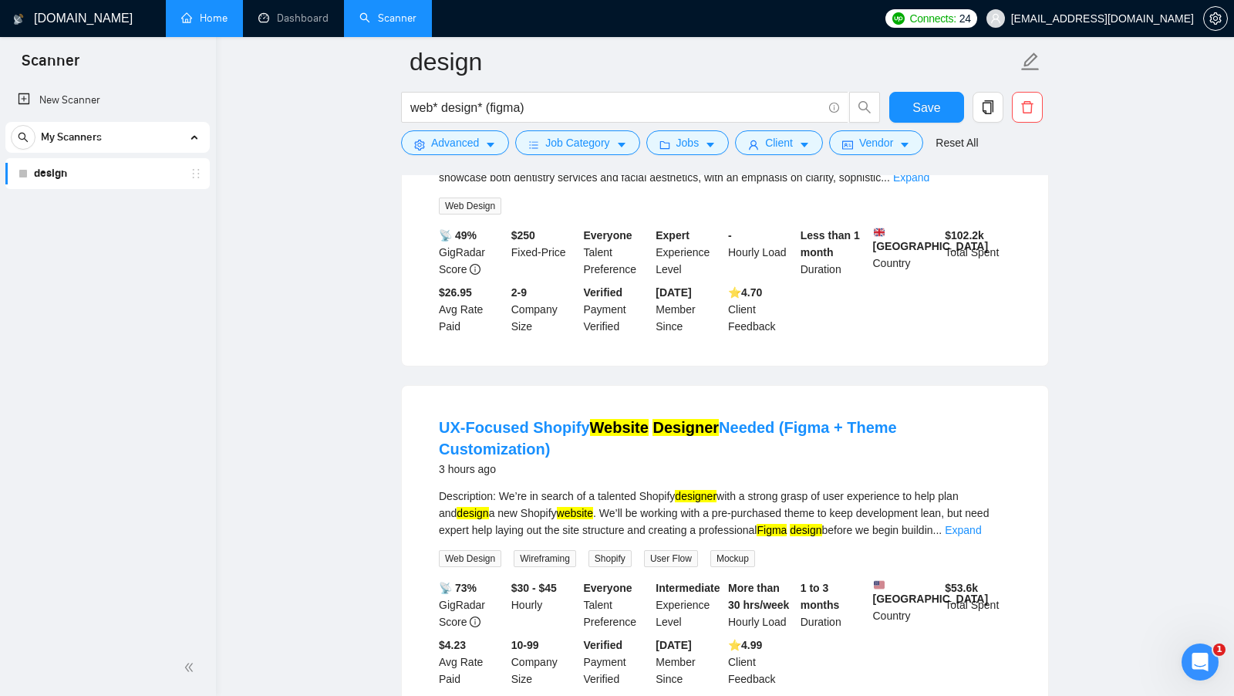
scroll to position [274, 0]
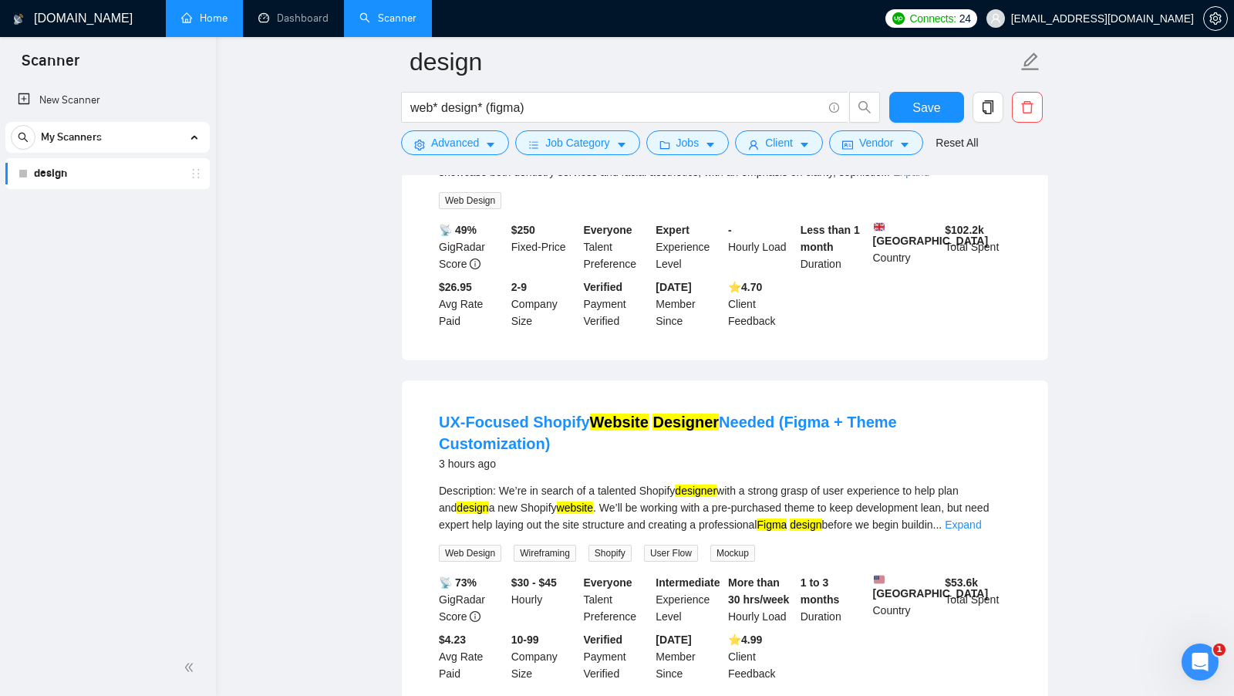
click at [477, 545] on span "Web Design" at bounding box center [470, 553] width 62 height 17
click at [538, 545] on span "Wireframing" at bounding box center [545, 553] width 62 height 17
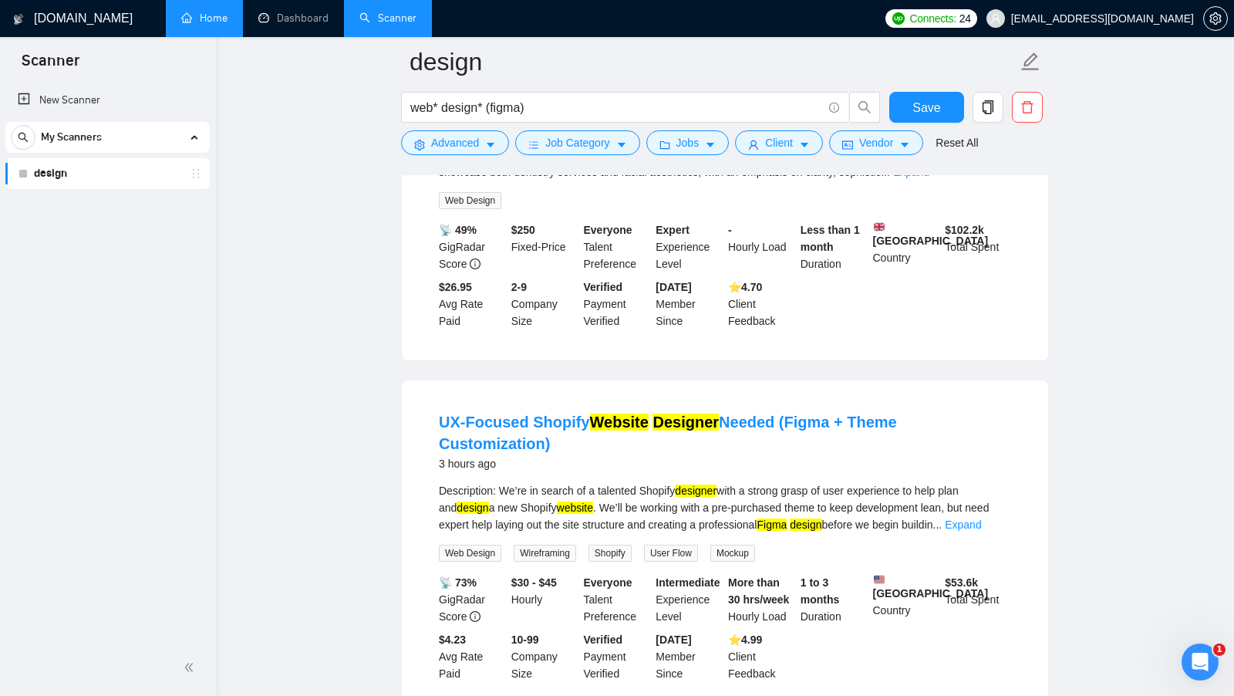
click at [628, 545] on span "Shopify" at bounding box center [609, 553] width 43 height 17
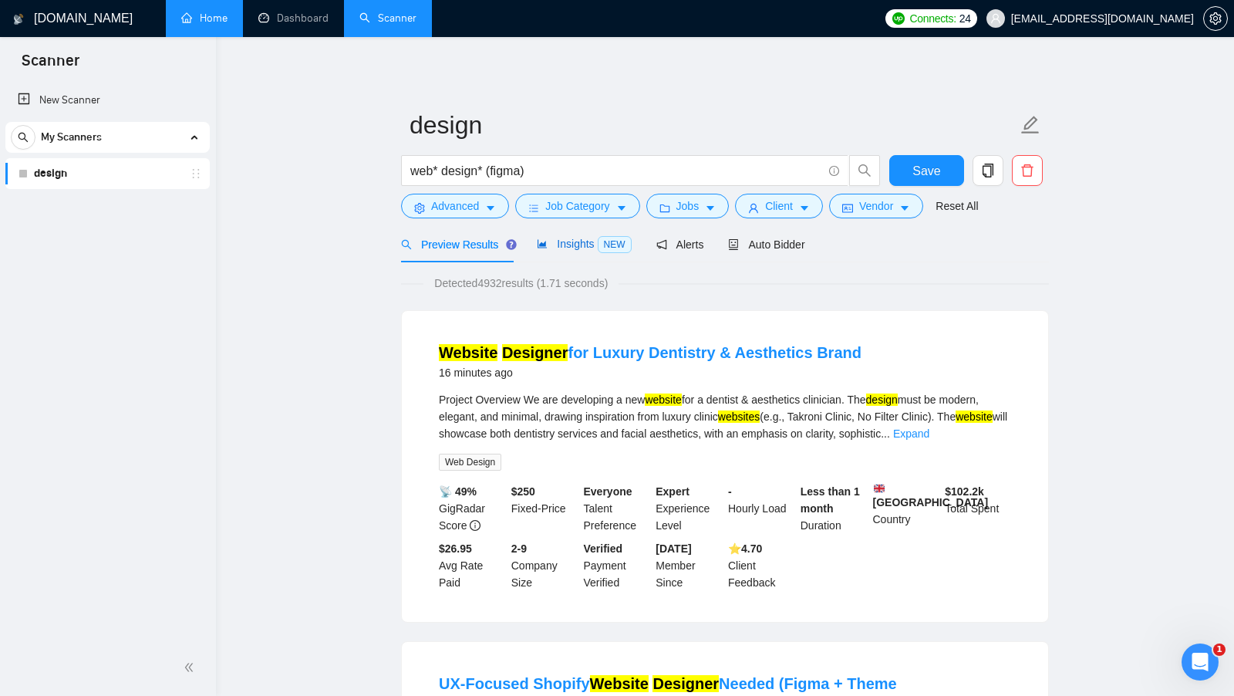
click at [555, 240] on span "Insights NEW" at bounding box center [584, 244] width 94 height 12
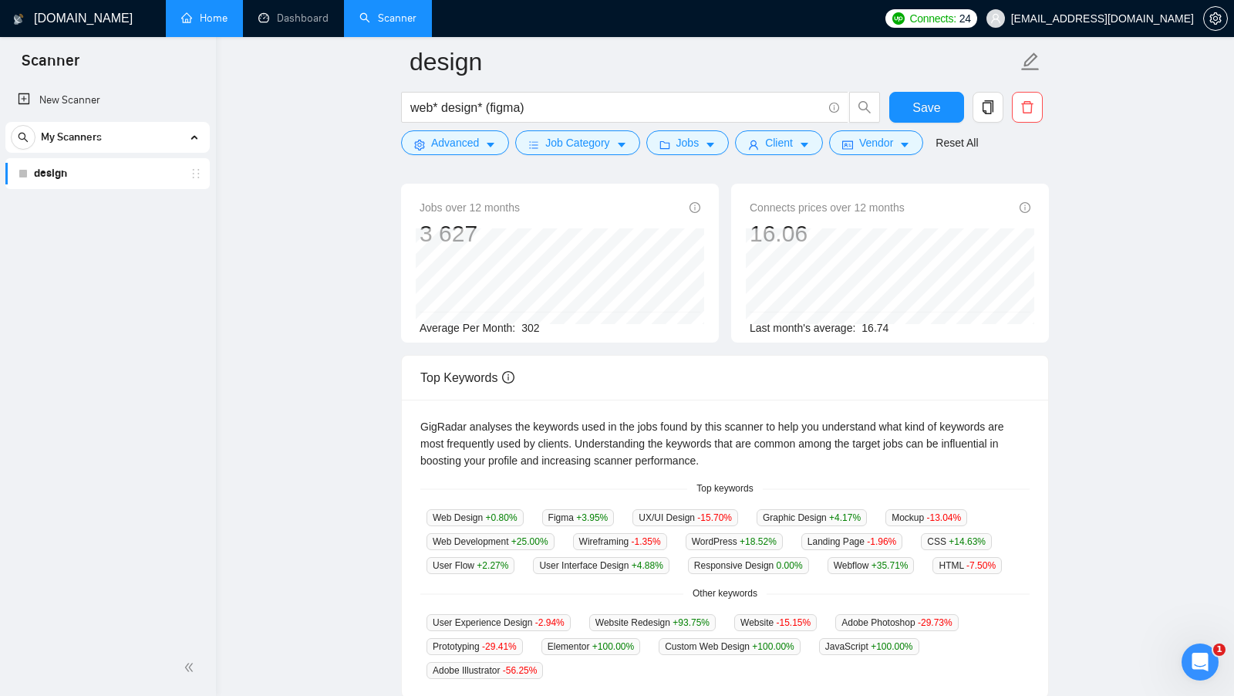
scroll to position [167, 0]
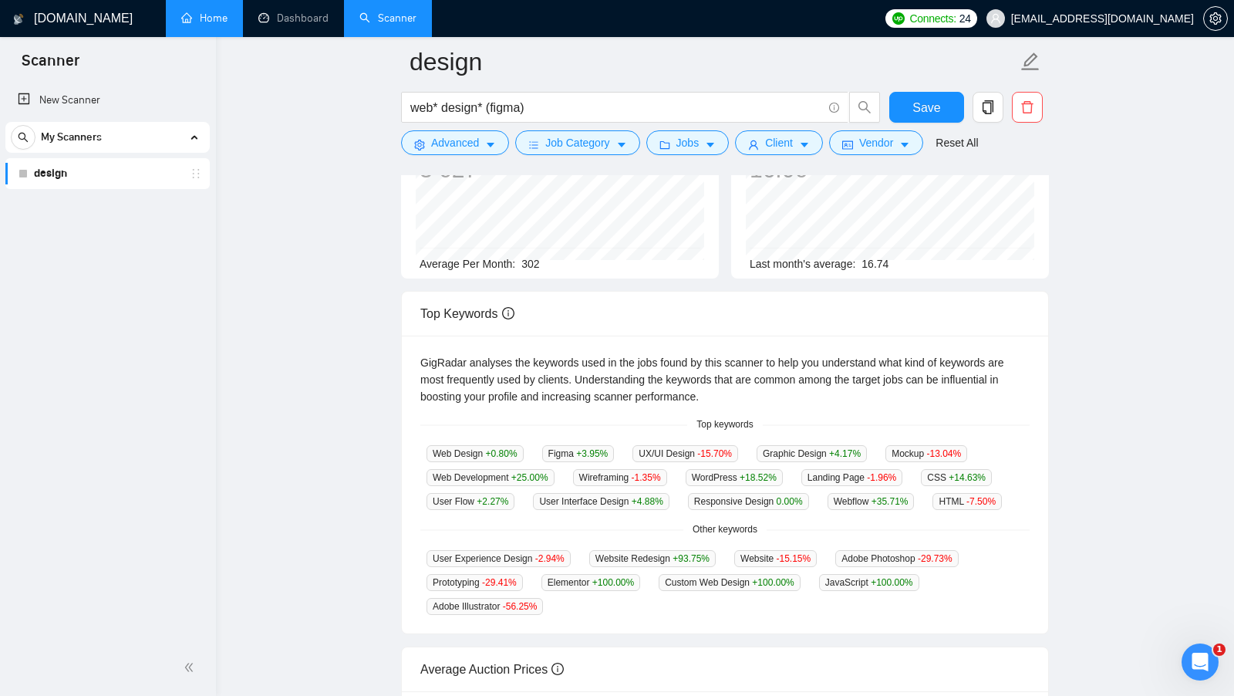
click at [795, 510] on div "Web Design +0.80 % Figma +3.95 % UX/UI Design -15.70 % Graphic Design +4.17 % M…" at bounding box center [724, 477] width 609 height 66
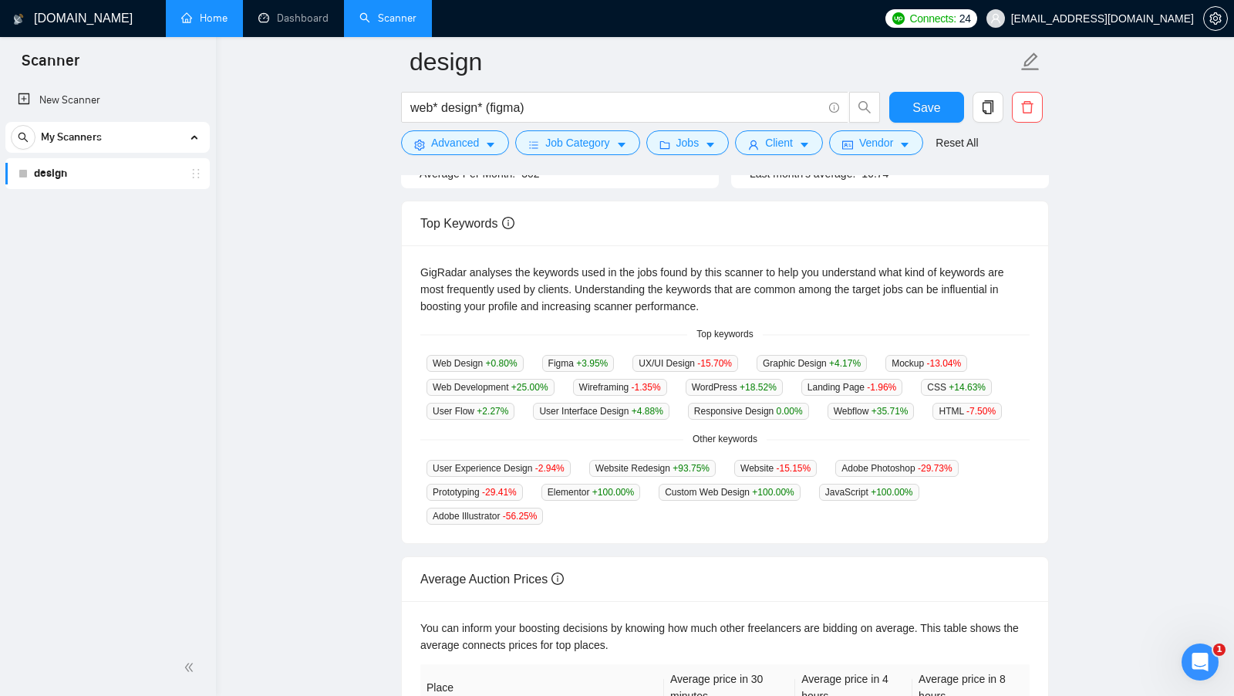
click at [794, 522] on div "User Experience Design -2.94 % Website Redesign +93.75 % Website -15.15 % Adobe…" at bounding box center [724, 492] width 609 height 66
click at [524, 302] on div "GigRadar analyses the keywords used in the jobs found by this scanner to help y…" at bounding box center [724, 289] width 609 height 51
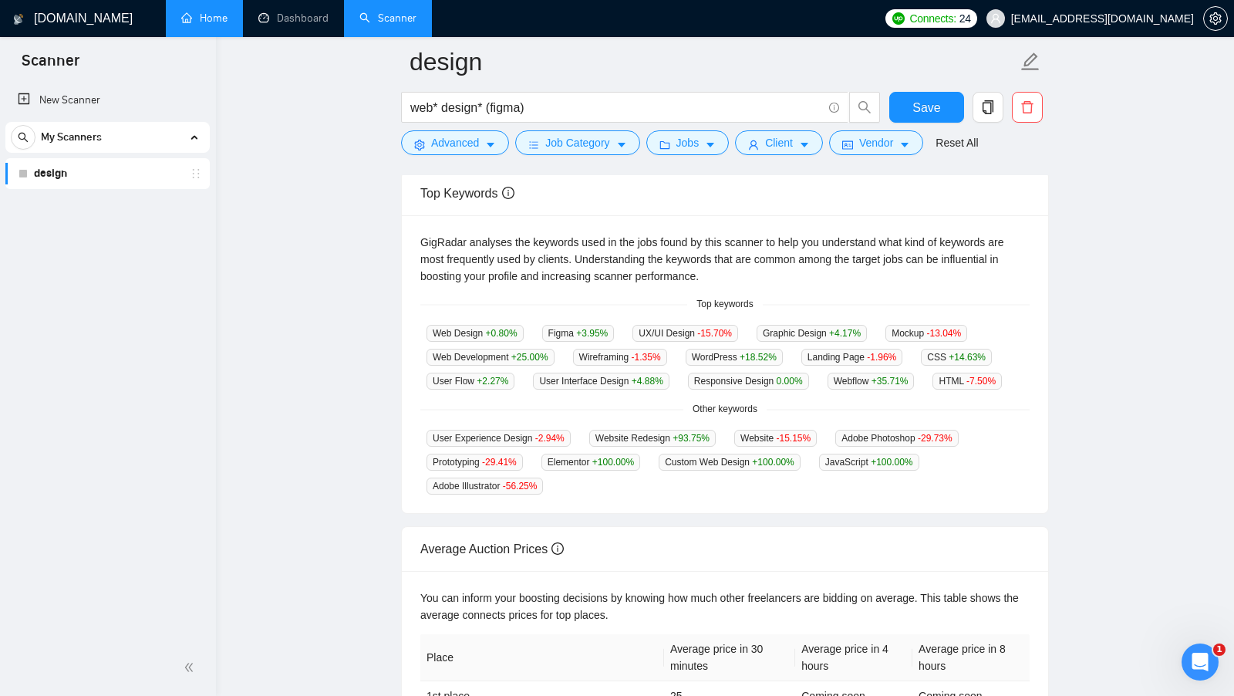
scroll to position [290, 0]
click at [642, 406] on div "GigRadar analyses the keywords used in the jobs found by this scanner to help y…" at bounding box center [725, 362] width 646 height 298
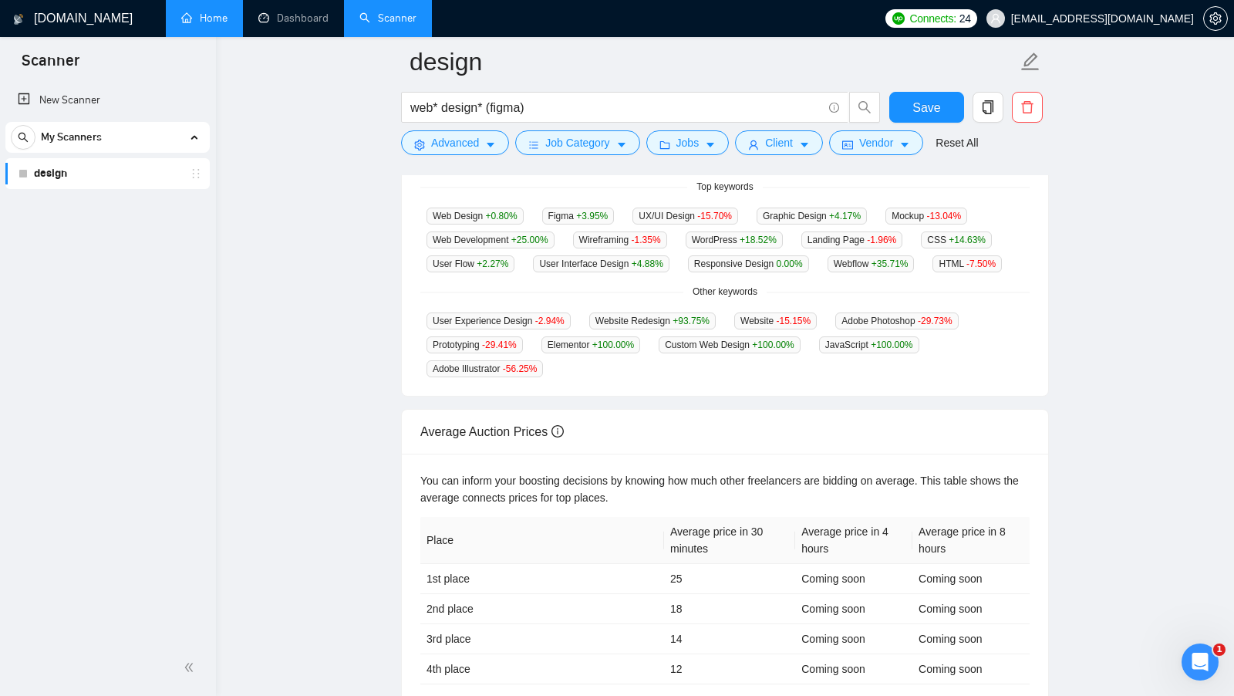
click at [868, 265] on span "Webflow +35.71 %" at bounding box center [871, 263] width 87 height 17
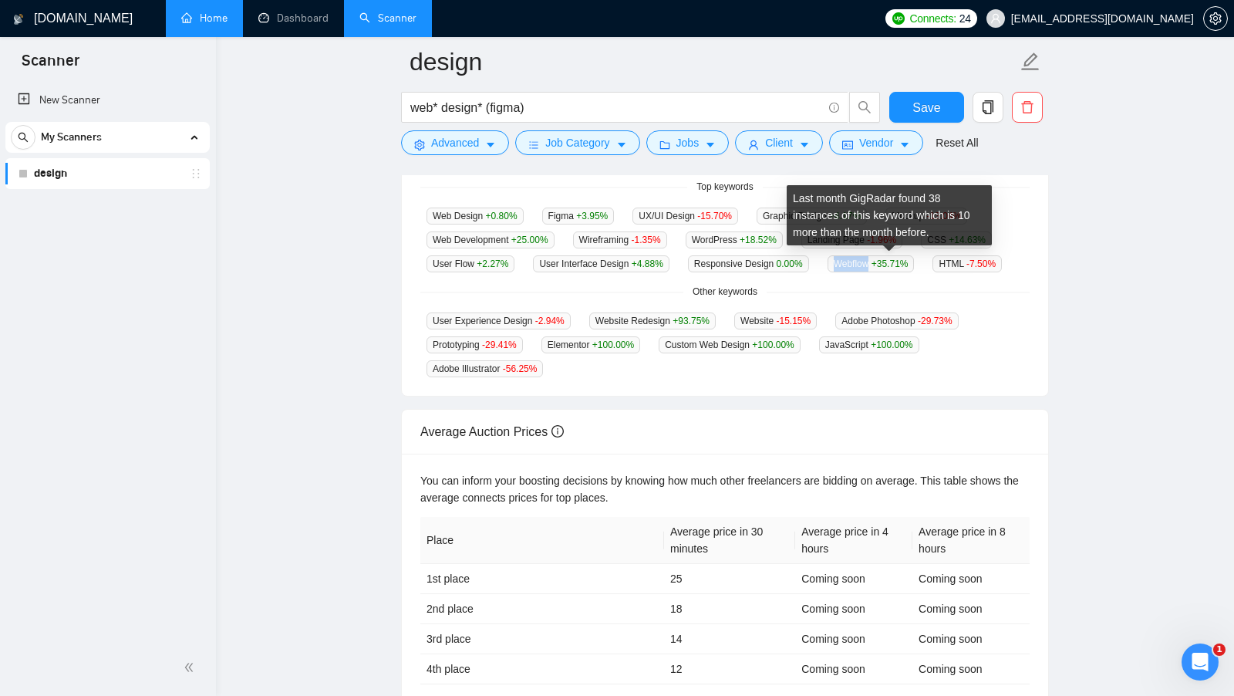
click at [868, 265] on span "Webflow +35.71 %" at bounding box center [871, 263] width 87 height 17
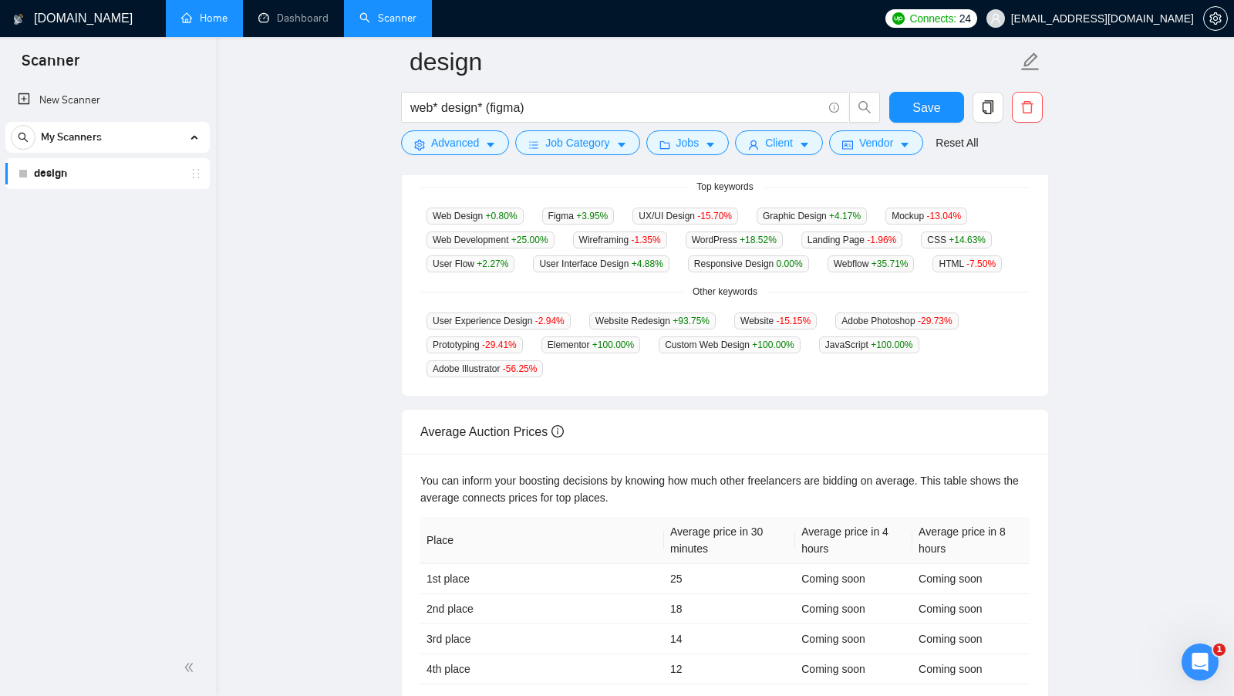
click at [1008, 245] on div "Web Design +0.80 % Figma +3.95 % UX/UI Design -15.70 % Graphic Design +4.17 % M…" at bounding box center [724, 240] width 609 height 66
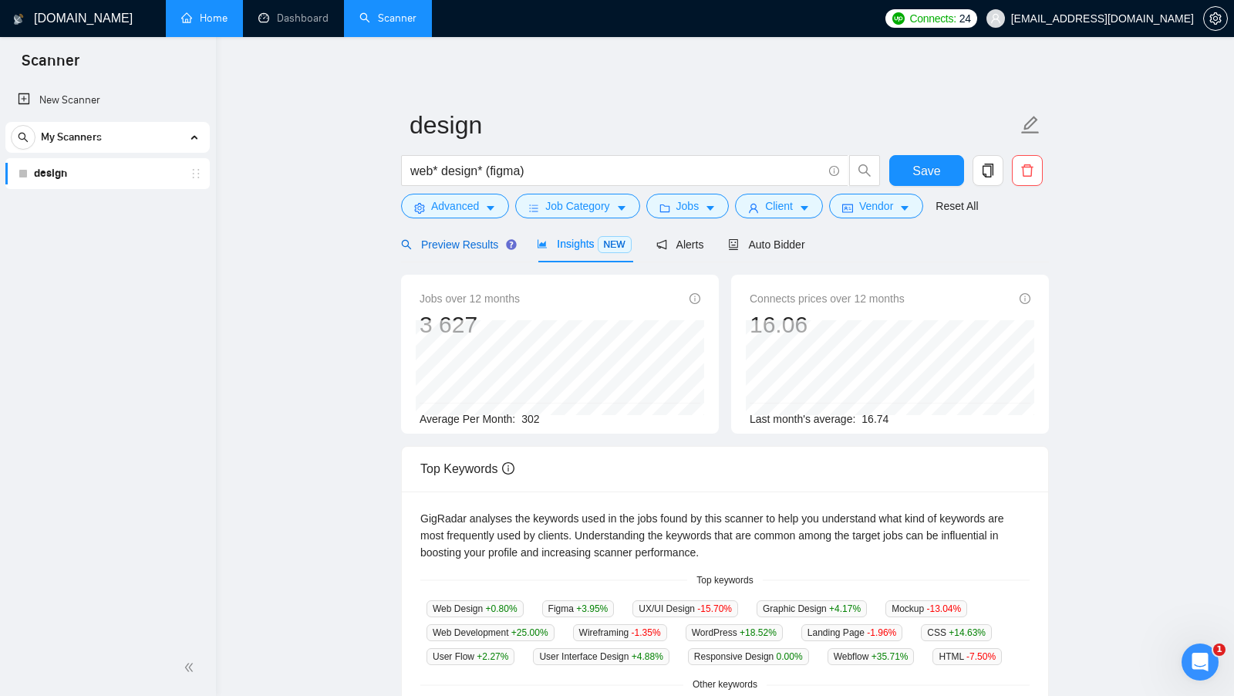
click at [457, 242] on span "Preview Results" at bounding box center [456, 244] width 111 height 12
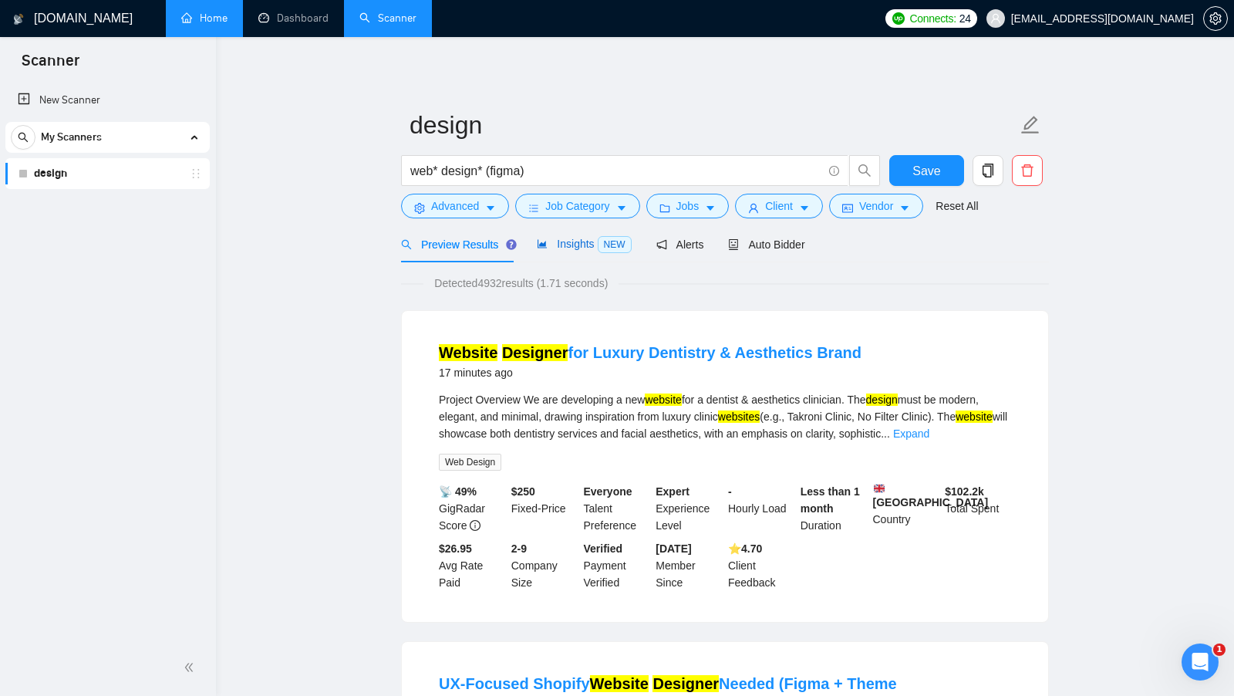
click at [579, 244] on span "Insights NEW" at bounding box center [584, 244] width 94 height 12
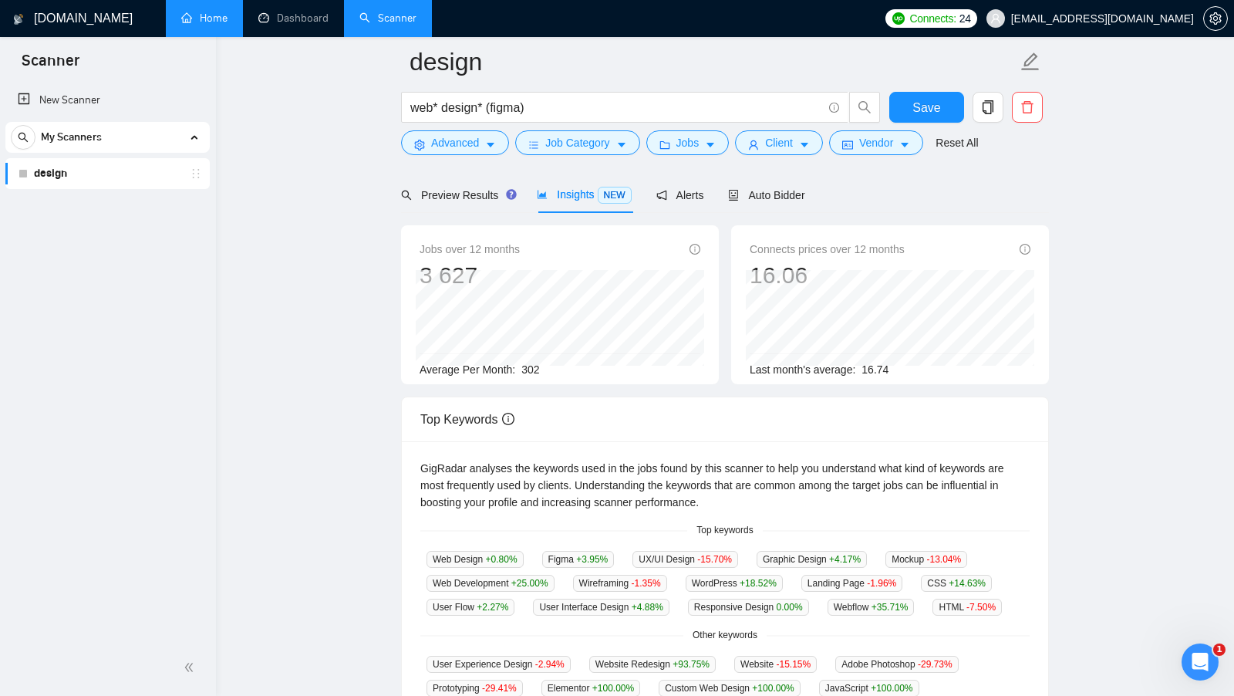
scroll to position [85, 0]
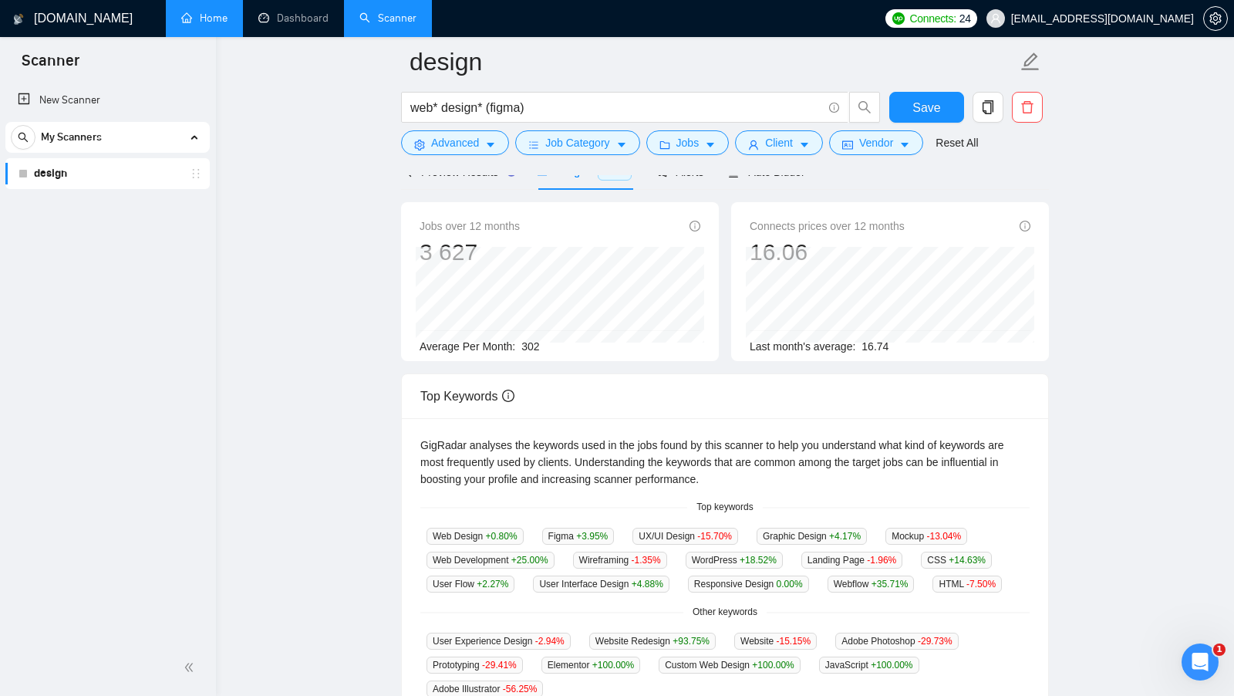
click at [957, 578] on div "Web Design +0.80 % Figma +3.95 % UX/UI Design -15.70 % Graphic Design +4.17 % M…" at bounding box center [724, 560] width 609 height 66
click at [963, 586] on div "Web Design +0.80 % Figma +3.95 % UX/UI Design -15.70 % Graphic Design +4.17 % M…" at bounding box center [724, 560] width 609 height 66
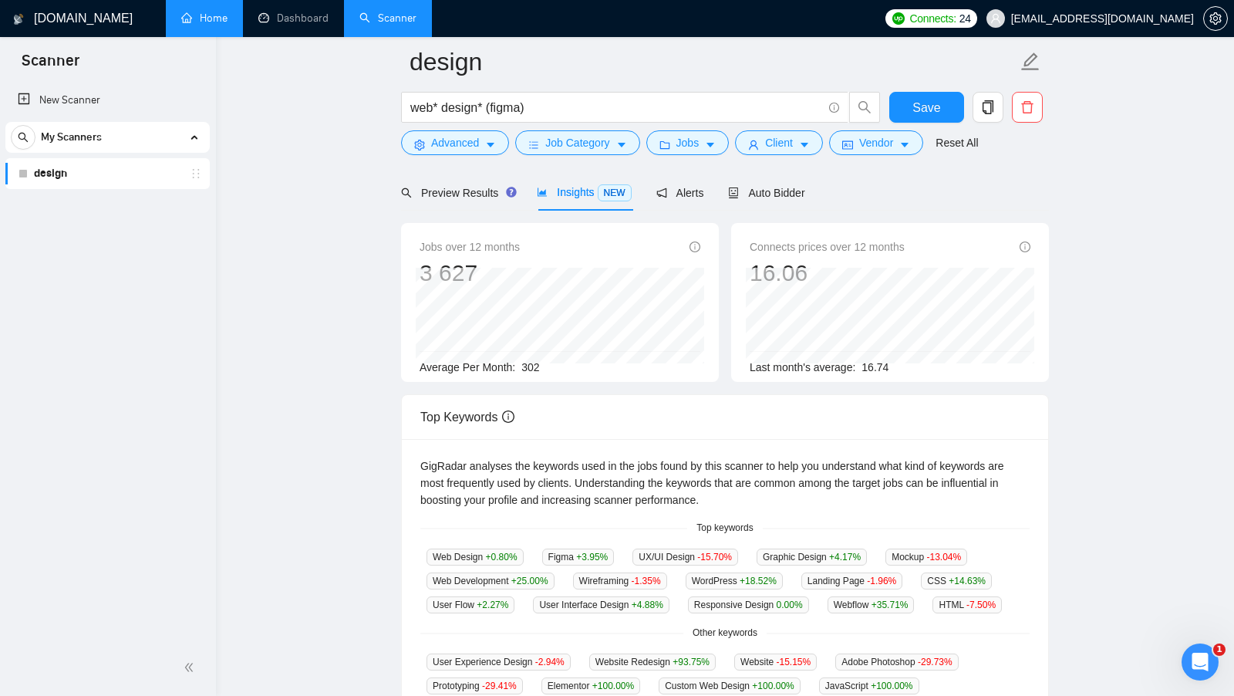
scroll to position [546, 0]
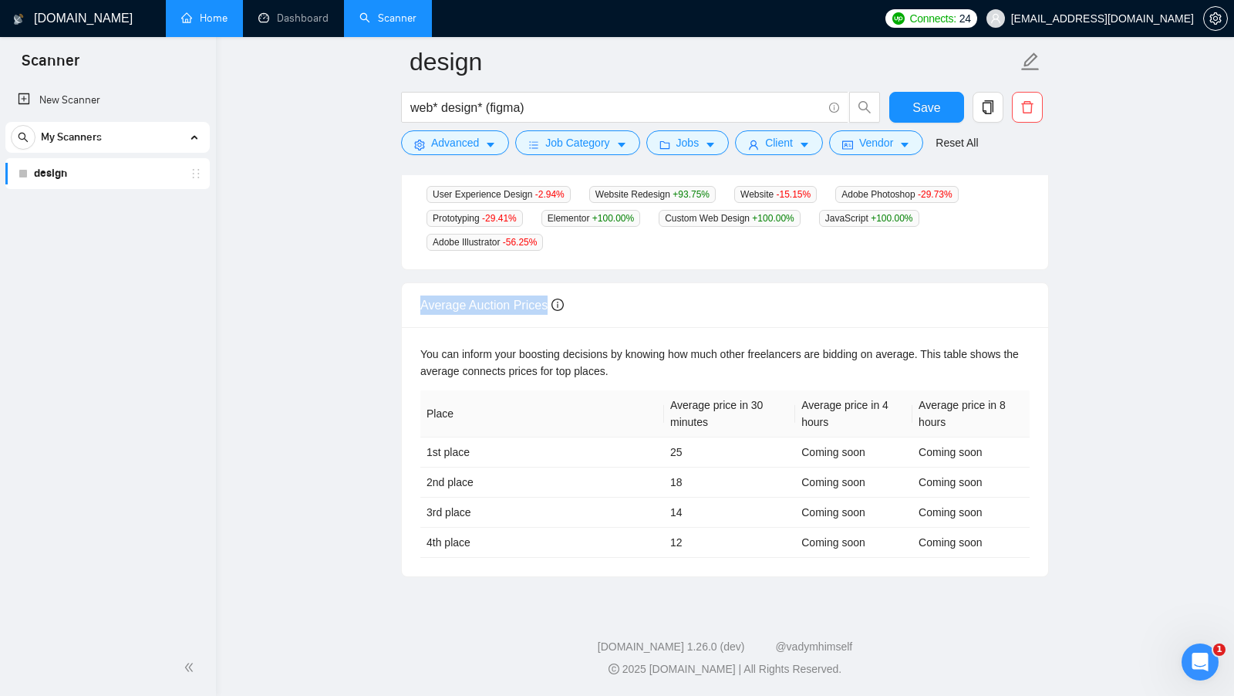
drag, startPoint x: 419, startPoint y: 306, endPoint x: 557, endPoint y: 309, distance: 138.1
click at [557, 309] on div "Average Auction Prices" at bounding box center [725, 305] width 646 height 45
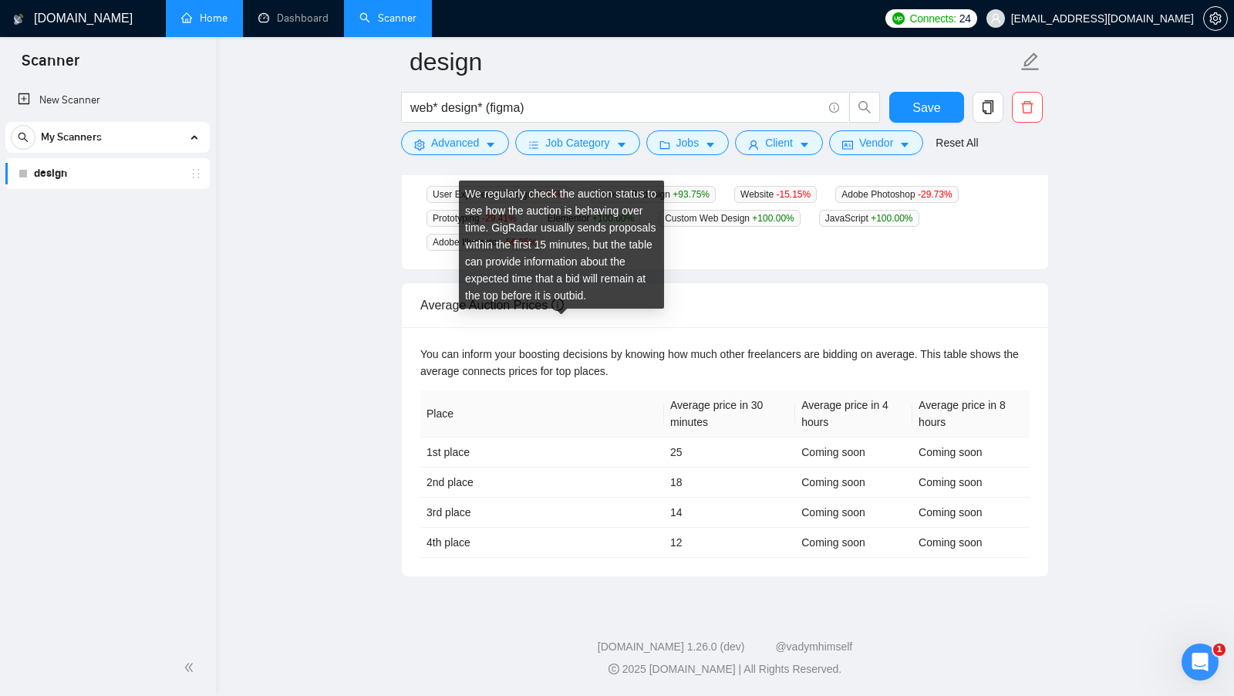
click at [669, 296] on div "Average Auction Prices" at bounding box center [724, 305] width 609 height 44
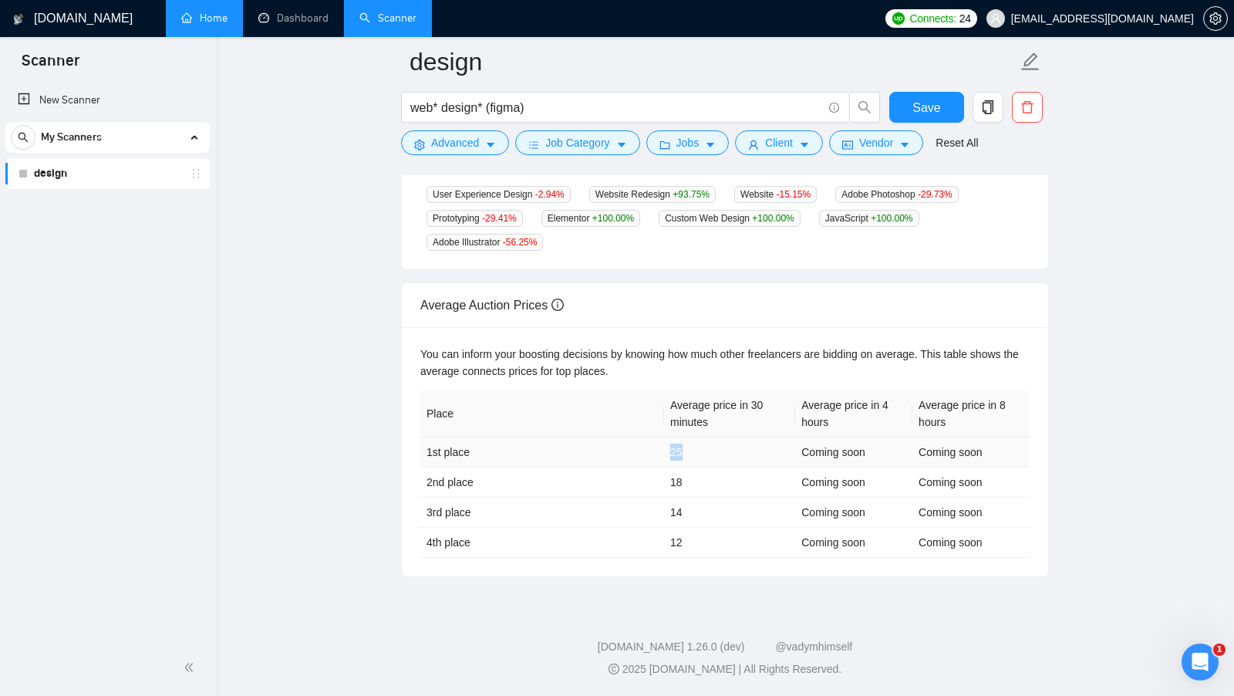
drag, startPoint x: 671, startPoint y: 449, endPoint x: 701, endPoint y: 449, distance: 30.1
click at [701, 449] on td "25" at bounding box center [729, 452] width 131 height 30
drag, startPoint x: 669, startPoint y: 477, endPoint x: 693, endPoint y: 483, distance: 24.5
click at [693, 483] on td "18" at bounding box center [729, 482] width 131 height 30
click at [694, 483] on td "18" at bounding box center [729, 482] width 131 height 30
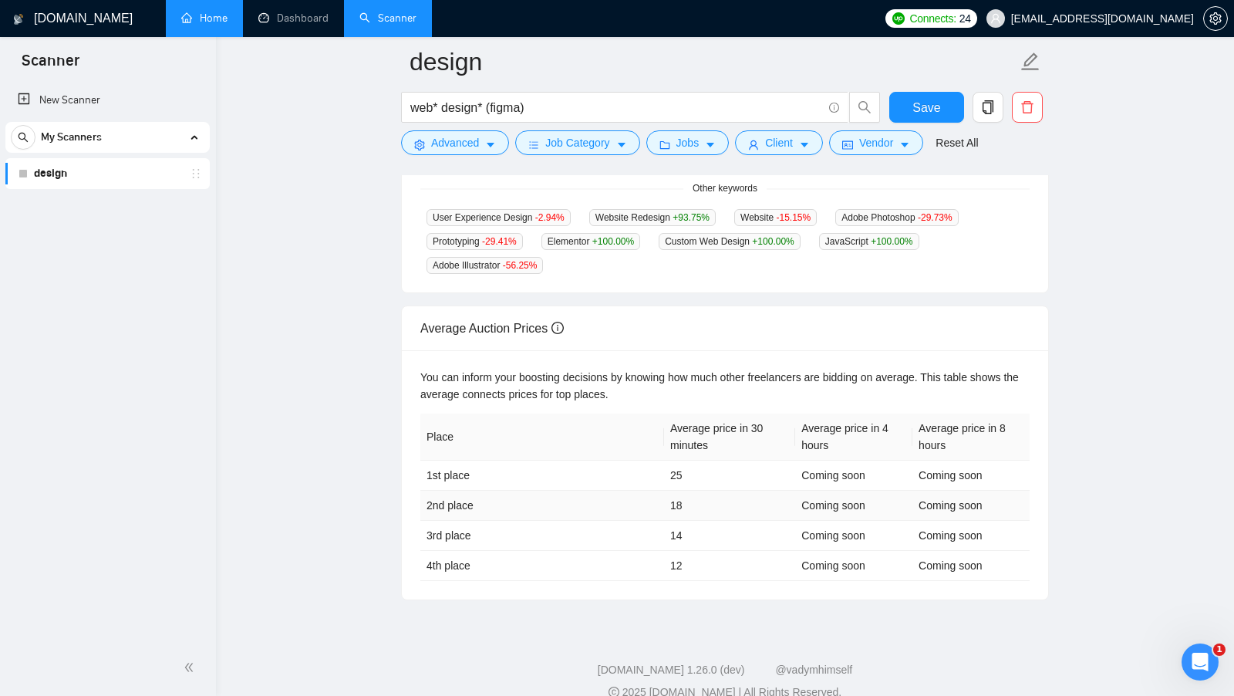
scroll to position [507, 0]
click at [772, 395] on div "You can inform your boosting decisions by knowing how much other freelancers ar…" at bounding box center [724, 386] width 609 height 34
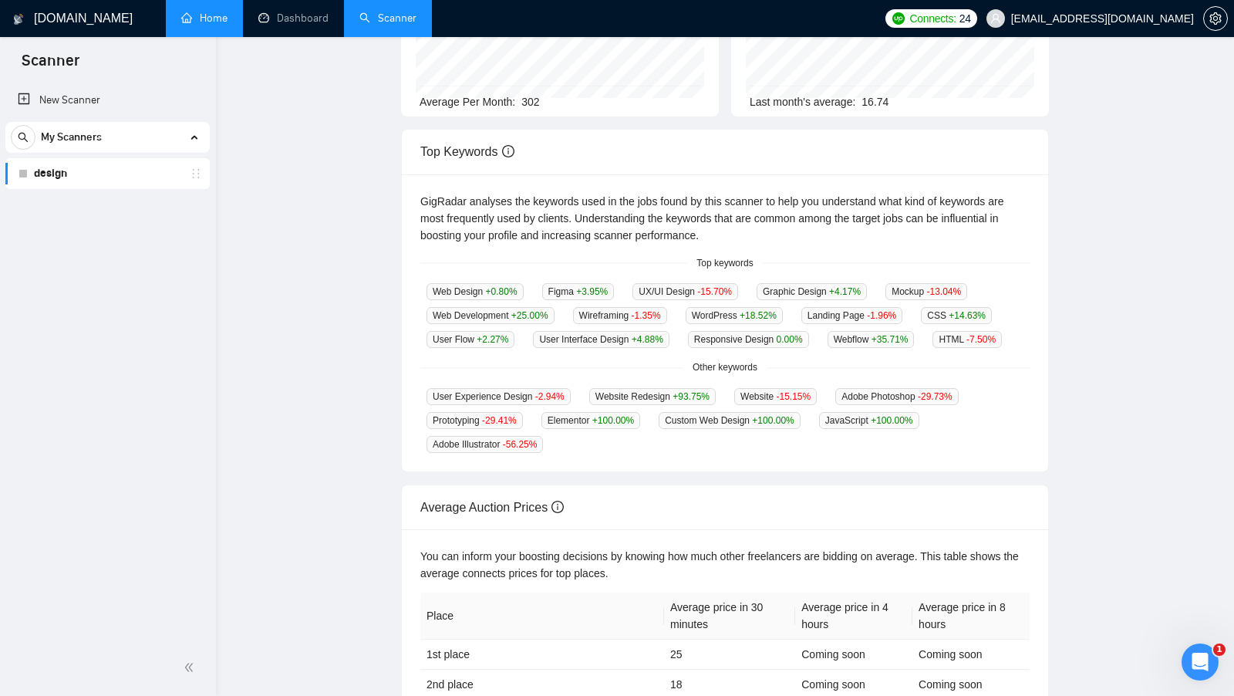
scroll to position [0, 0]
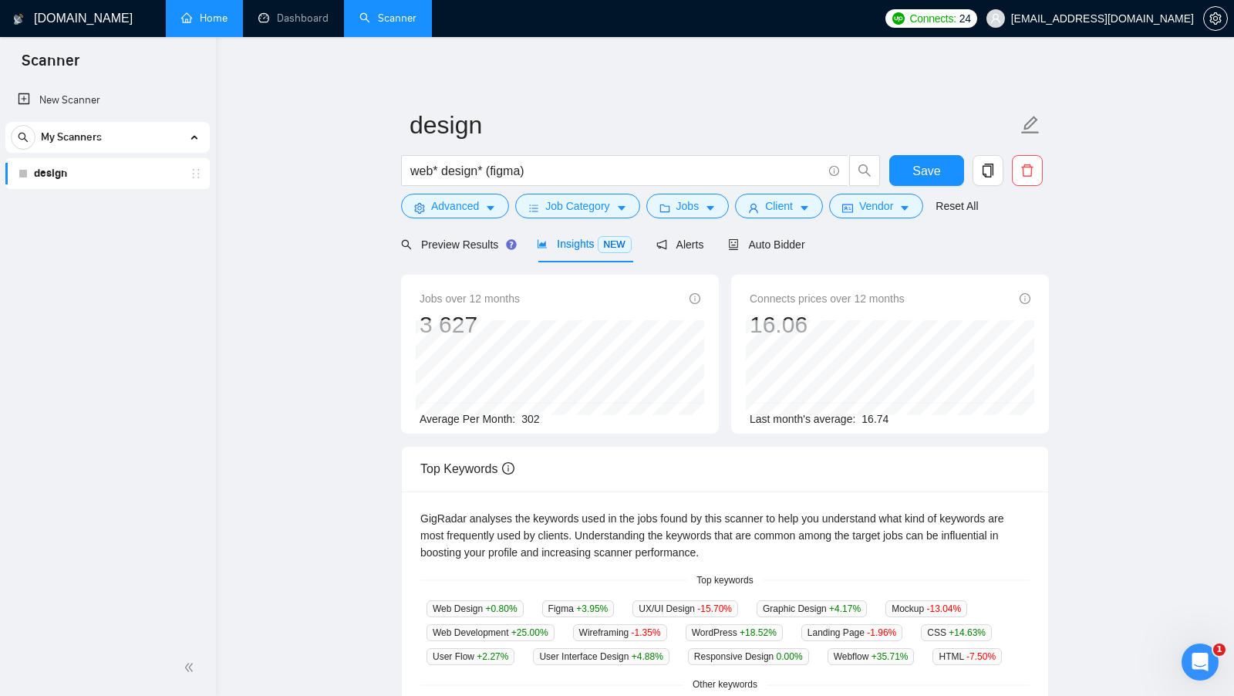
click at [920, 187] on div "Save" at bounding box center [926, 174] width 81 height 39
click at [930, 176] on span "Save" at bounding box center [926, 170] width 28 height 19
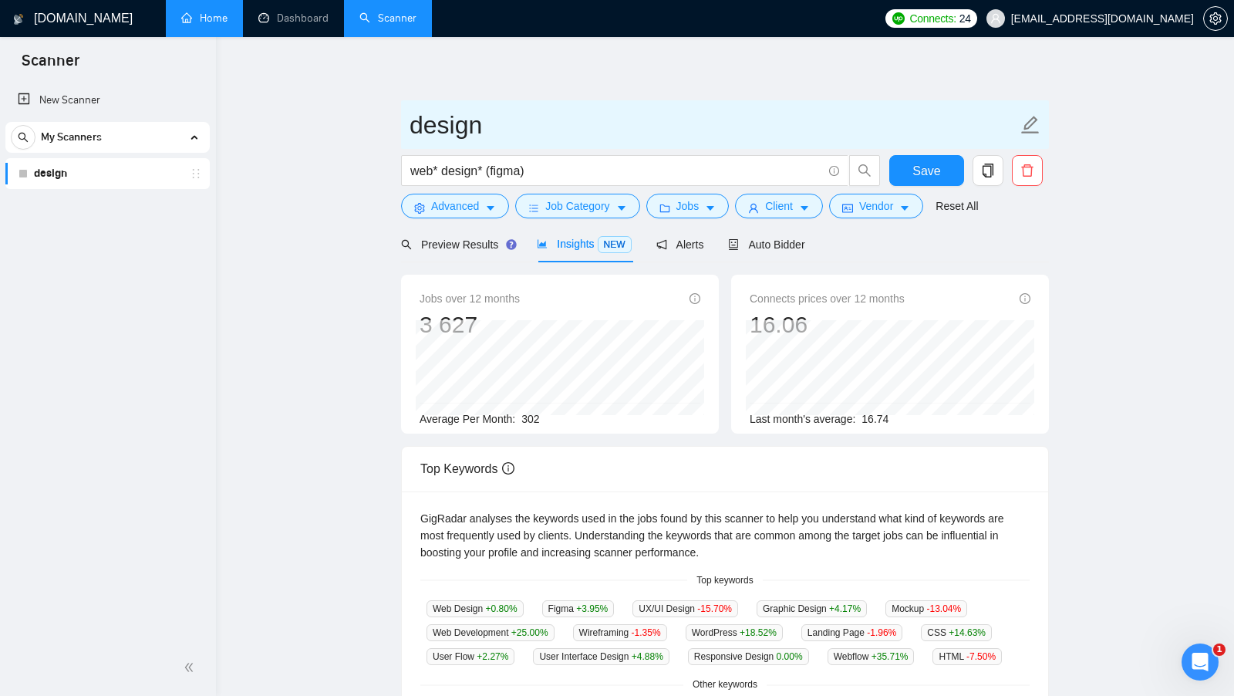
click at [460, 124] on input "design" at bounding box center [714, 125] width 608 height 39
click at [412, 126] on input "design" at bounding box center [714, 125] width 608 height 39
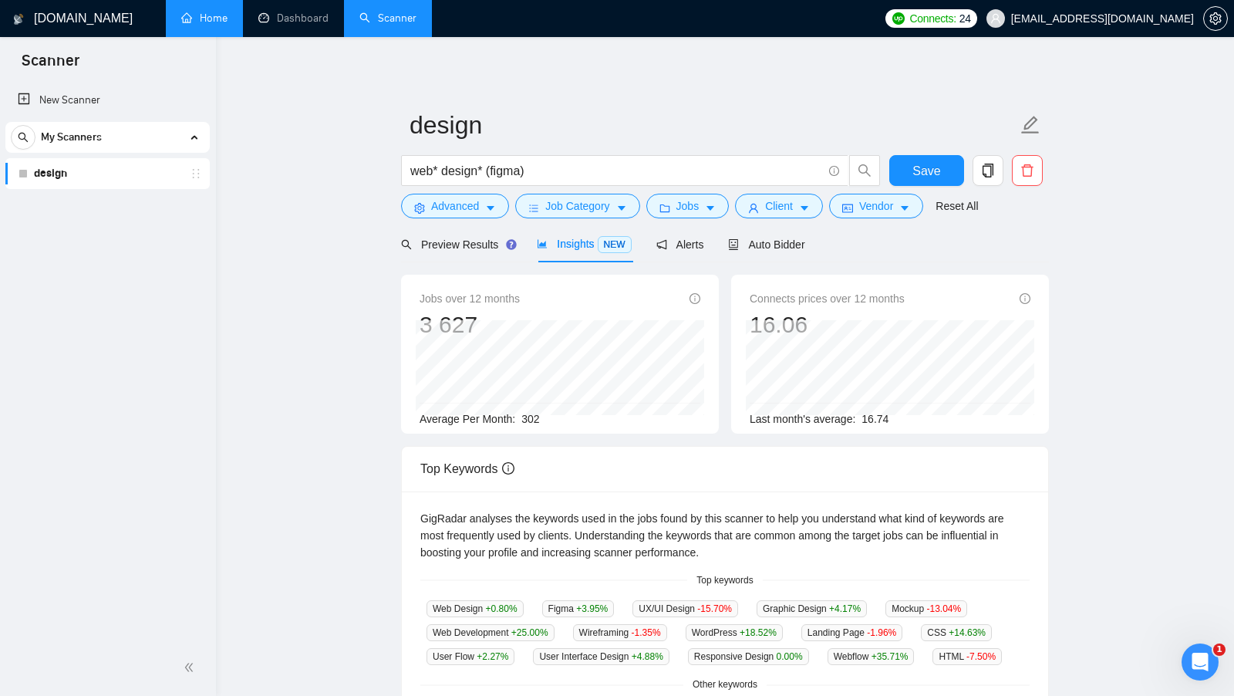
click at [379, 150] on main "design web* design* (figma) Save Advanced Job Category Jobs Client Vendor Reset…" at bounding box center [725, 579] width 969 height 1034
click at [151, 162] on link "design" at bounding box center [107, 173] width 147 height 31
click at [337, 174] on main "design web* design* (figma) Save Advanced Job Category Jobs Client Vendor Reset…" at bounding box center [725, 579] width 969 height 1034
click at [228, 18] on link "Home" at bounding box center [204, 18] width 46 height 13
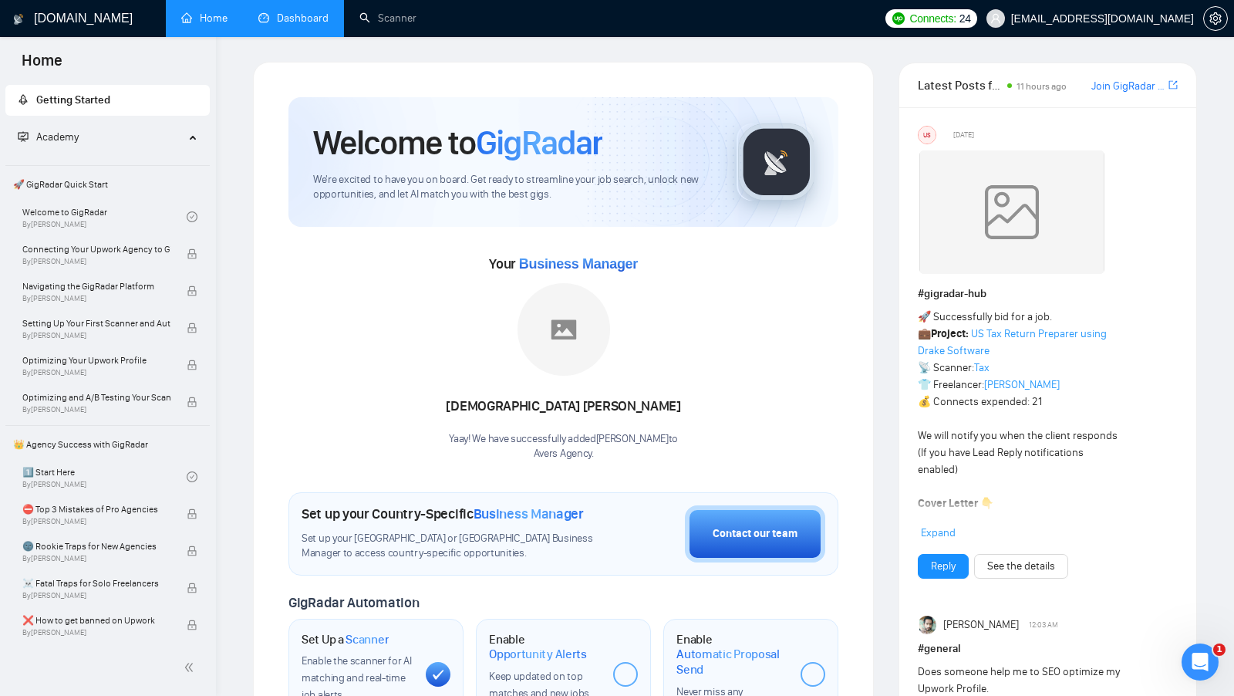
click at [298, 25] on link "Dashboard" at bounding box center [293, 18] width 70 height 13
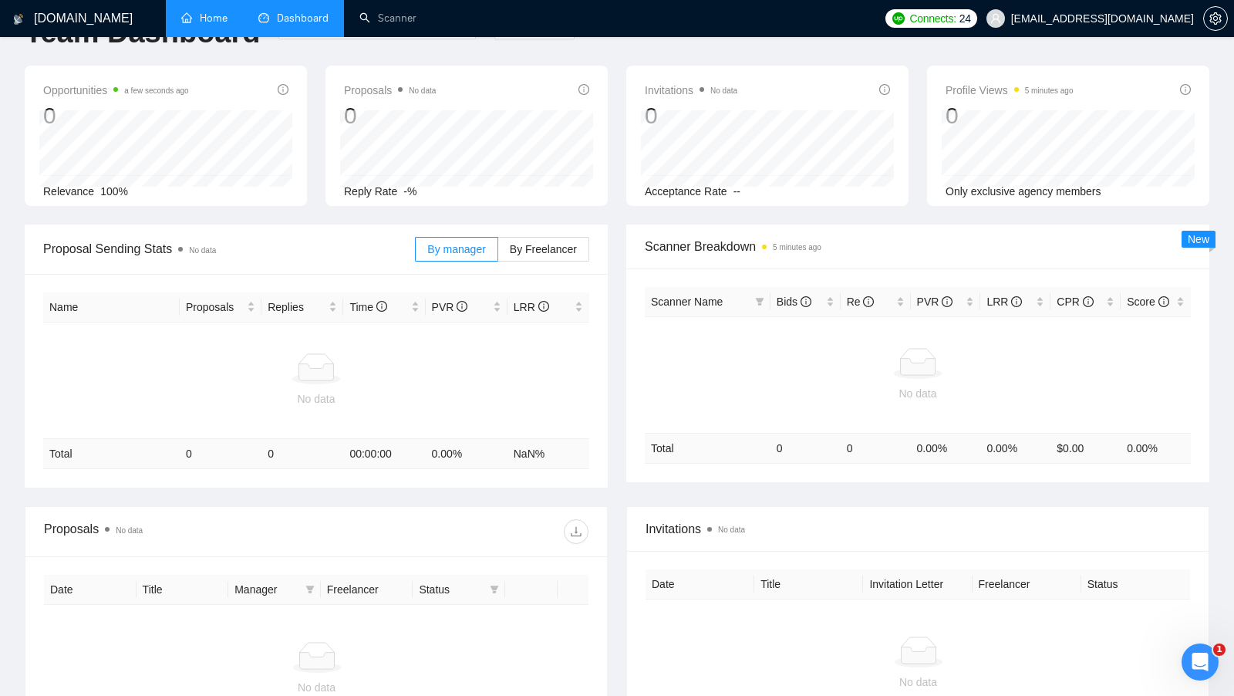
scroll to position [42, 0]
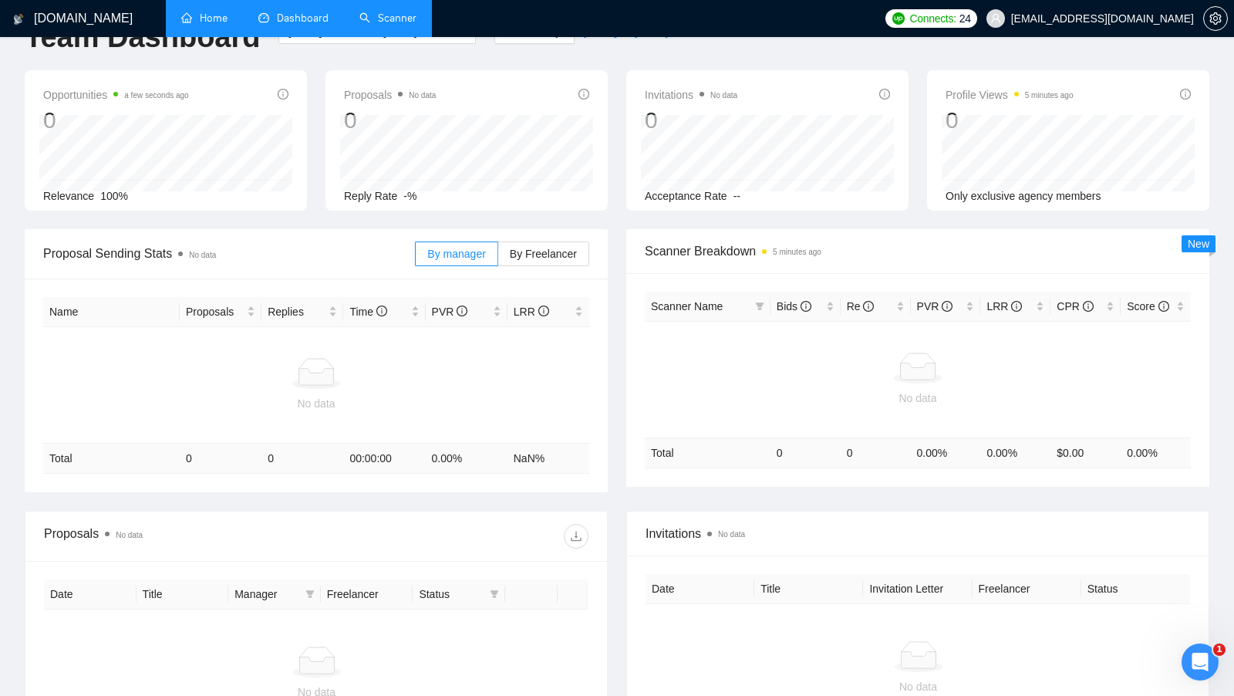
click at [394, 20] on link "Scanner" at bounding box center [387, 18] width 57 height 13
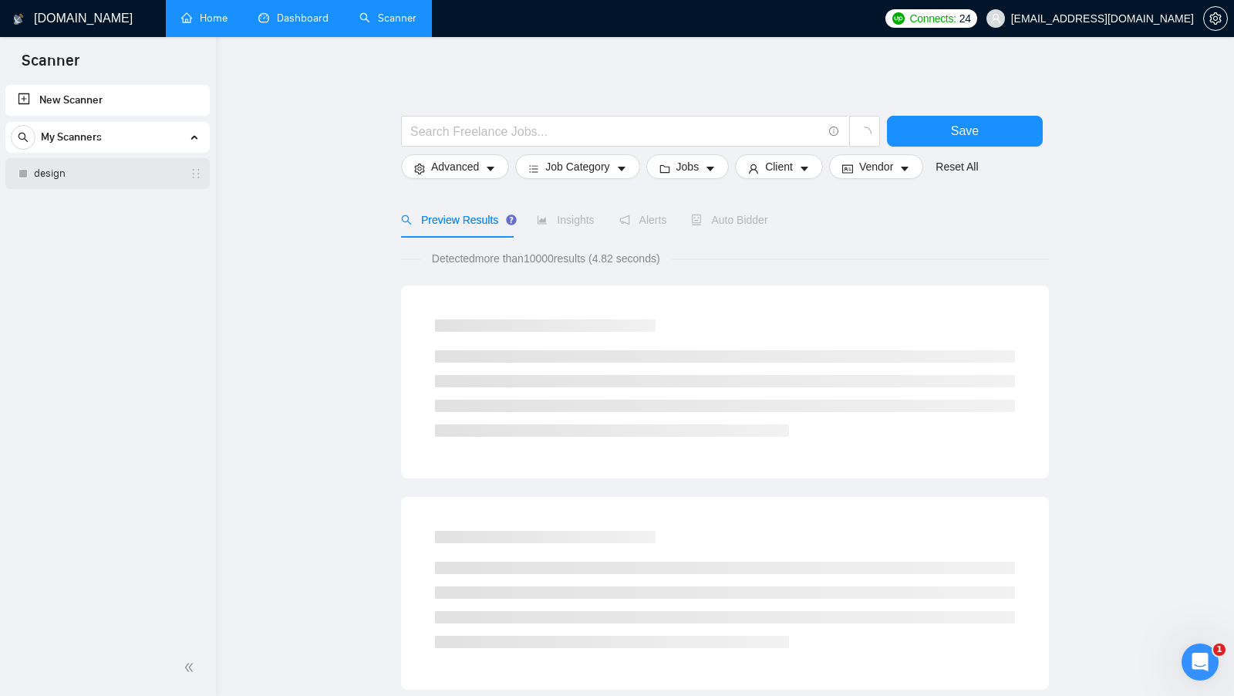
click at [92, 180] on link "design" at bounding box center [107, 173] width 147 height 31
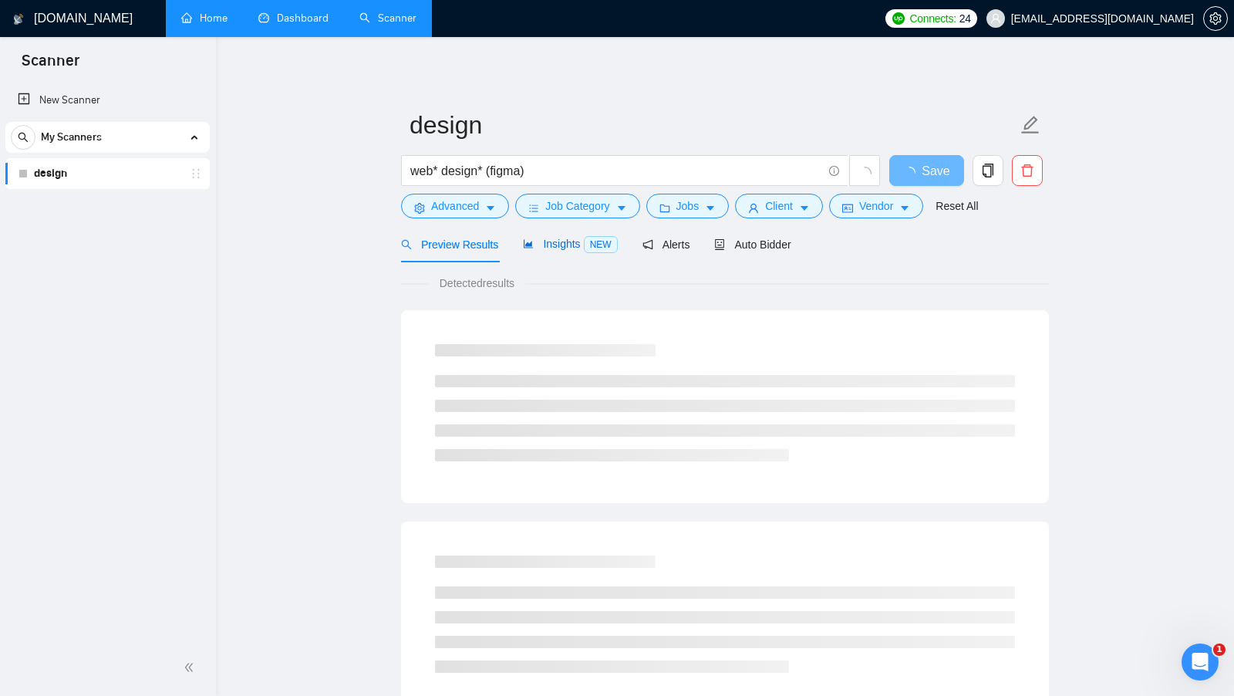
click at [573, 251] on div "Insights NEW" at bounding box center [570, 244] width 94 height 18
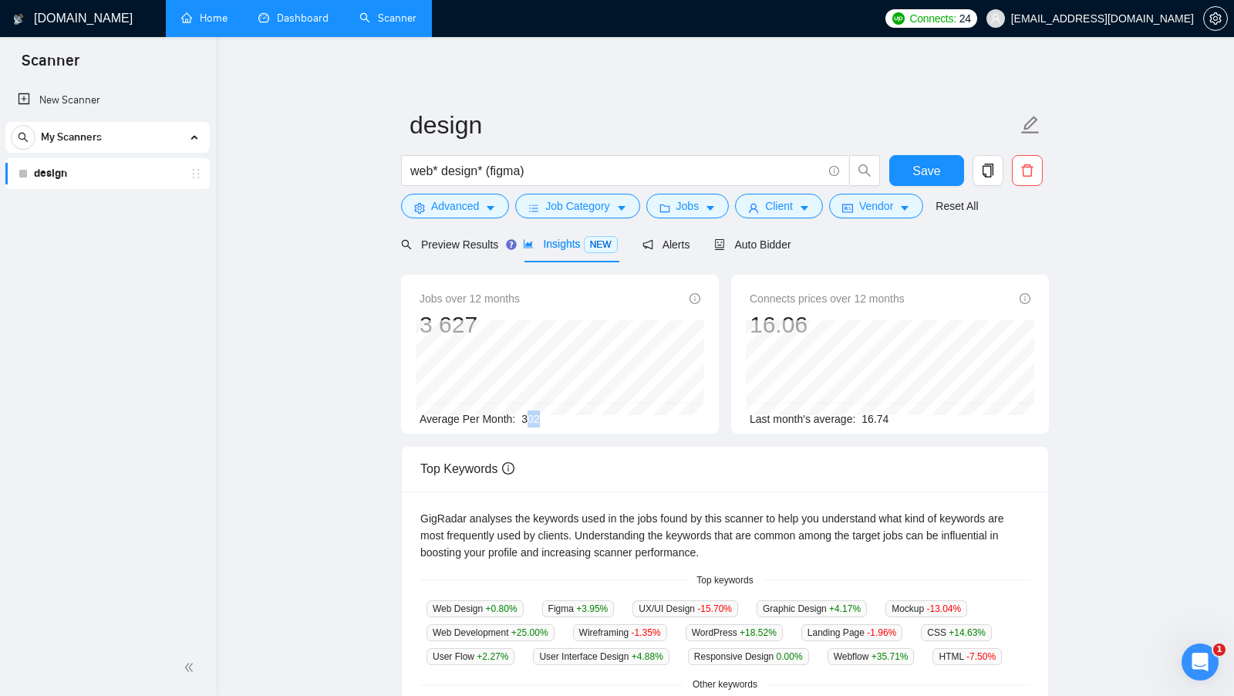
drag, startPoint x: 528, startPoint y: 415, endPoint x: 563, endPoint y: 415, distance: 35.5
click at [556, 415] on div "Average Per Month: 302" at bounding box center [560, 418] width 281 height 17
click at [563, 415] on div "Average Per Month: 302" at bounding box center [560, 418] width 281 height 17
click at [694, 241] on span "Alerts" at bounding box center [680, 244] width 48 height 12
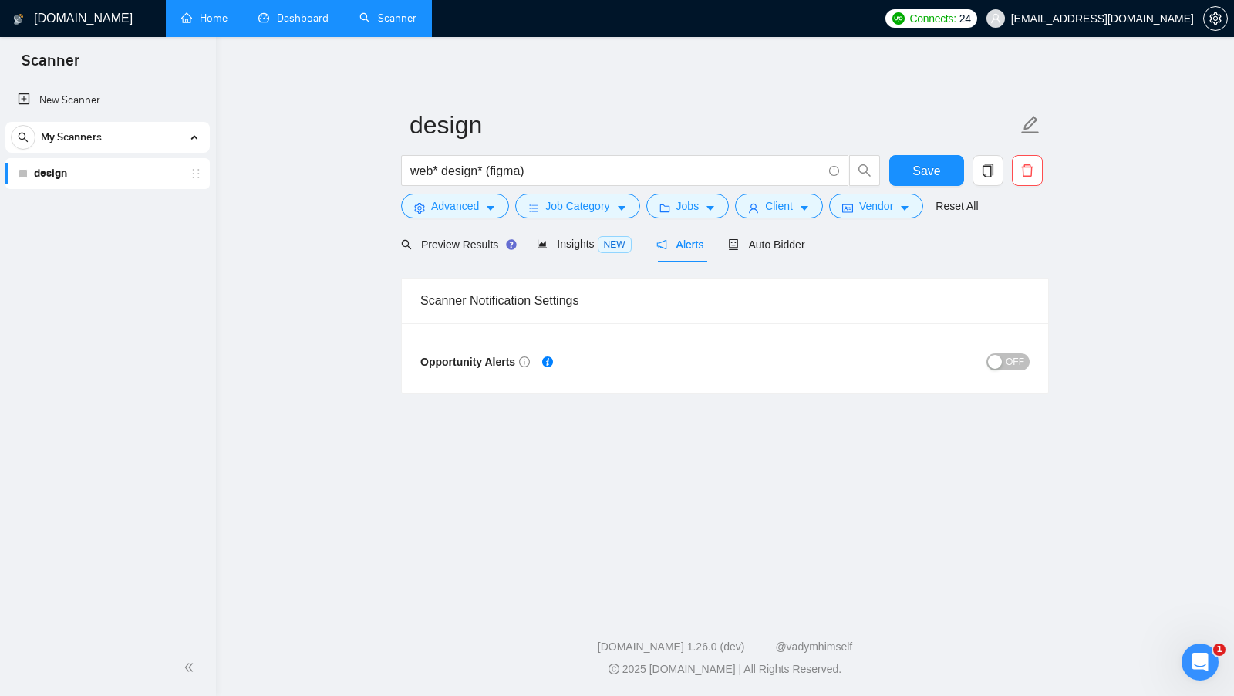
click at [1007, 365] on span "OFF" at bounding box center [1015, 361] width 19 height 17
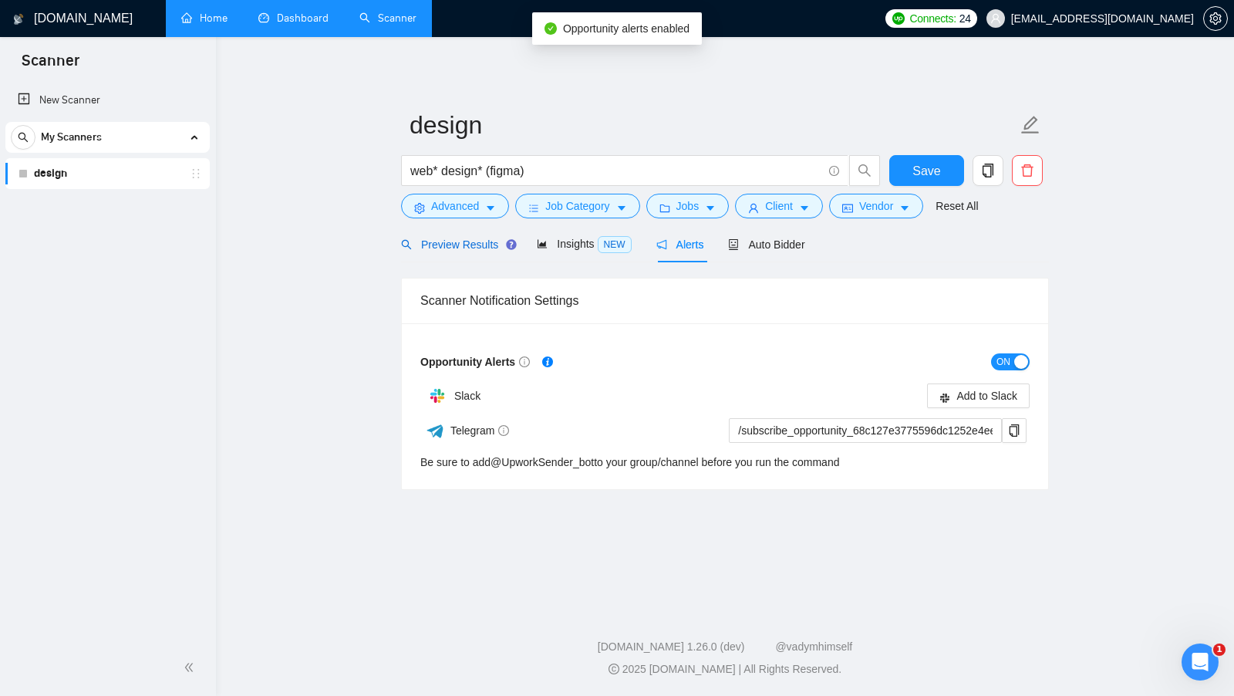
click at [457, 244] on span "Preview Results" at bounding box center [456, 244] width 111 height 12
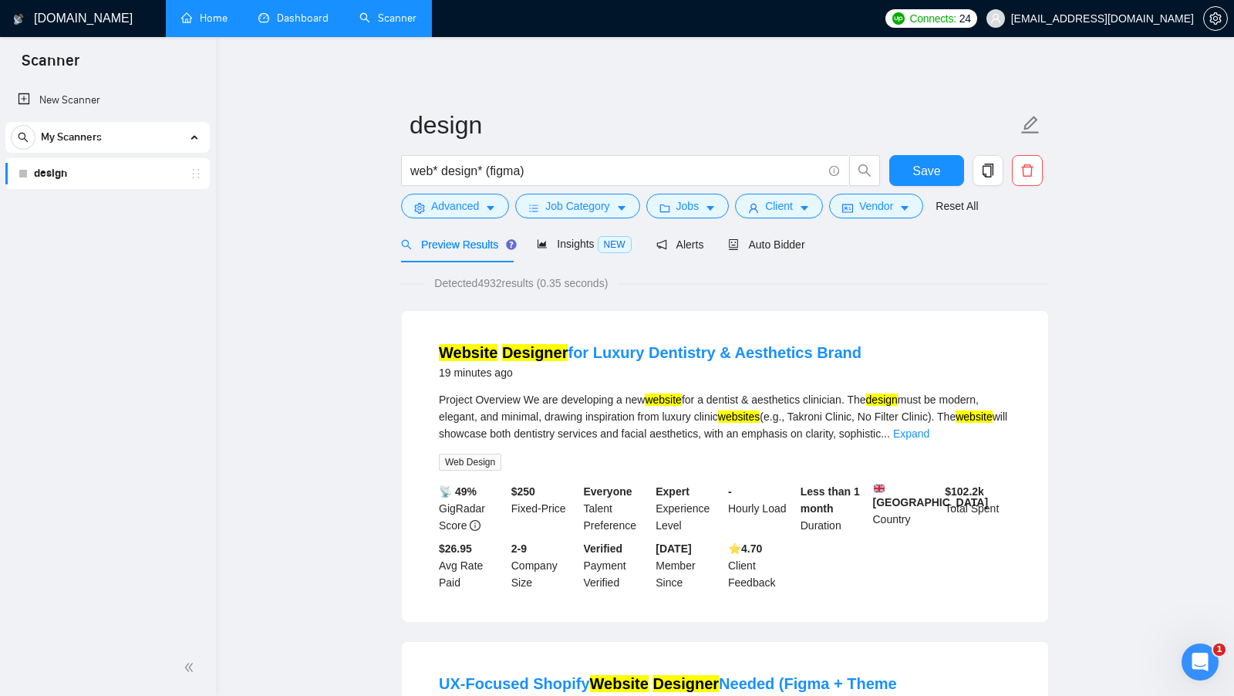
drag, startPoint x: 429, startPoint y: 351, endPoint x: 862, endPoint y: 352, distance: 433.5
click at [862, 352] on li "Website Designer for Luxury Dentistry & Aesthetics Brand 19 minutes ago Project…" at bounding box center [724, 466] width 609 height 274
click at [862, 352] on div "Website Designer for Luxury Dentistry & Aesthetics Brand 19 minutes ago" at bounding box center [725, 362] width 572 height 40
click at [698, 243] on span "Alerts" at bounding box center [680, 244] width 48 height 12
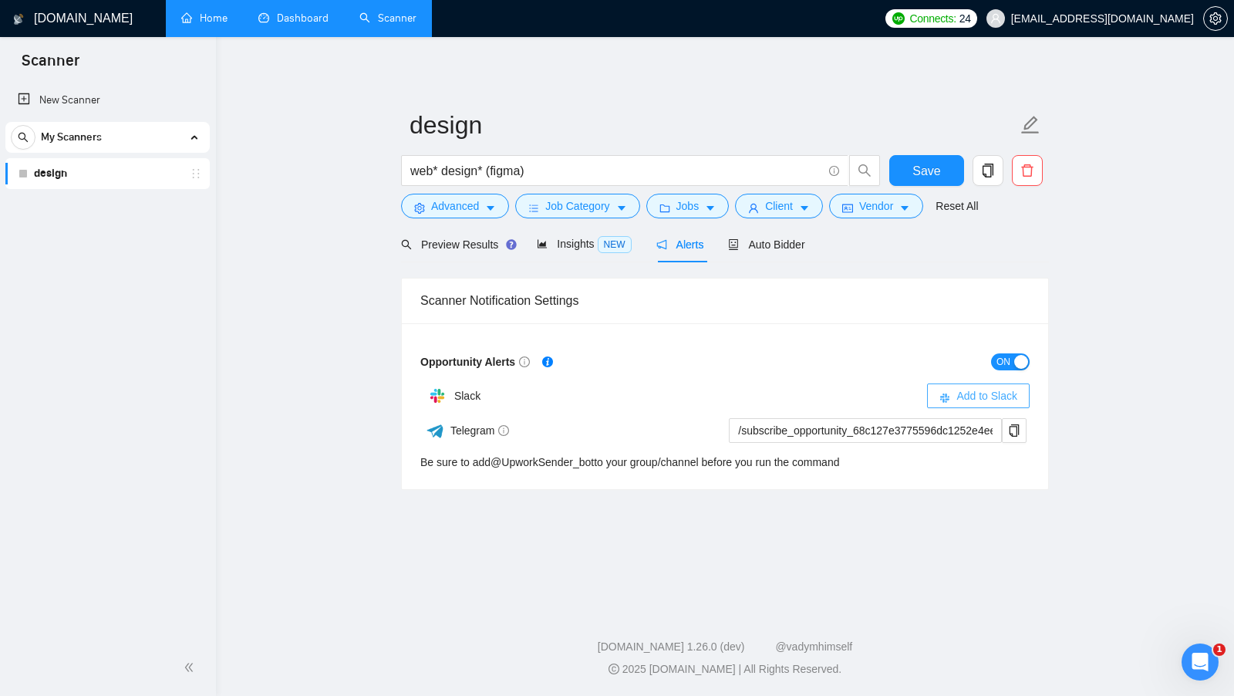
click at [979, 394] on span "Add to Slack" at bounding box center [986, 395] width 61 height 17
click at [1053, 369] on main "design web* design* (figma) Save Advanced Job Category Jobs Client Vendor Reset…" at bounding box center [725, 319] width 969 height 515
click at [1022, 363] on div "button" at bounding box center [1021, 362] width 14 height 14
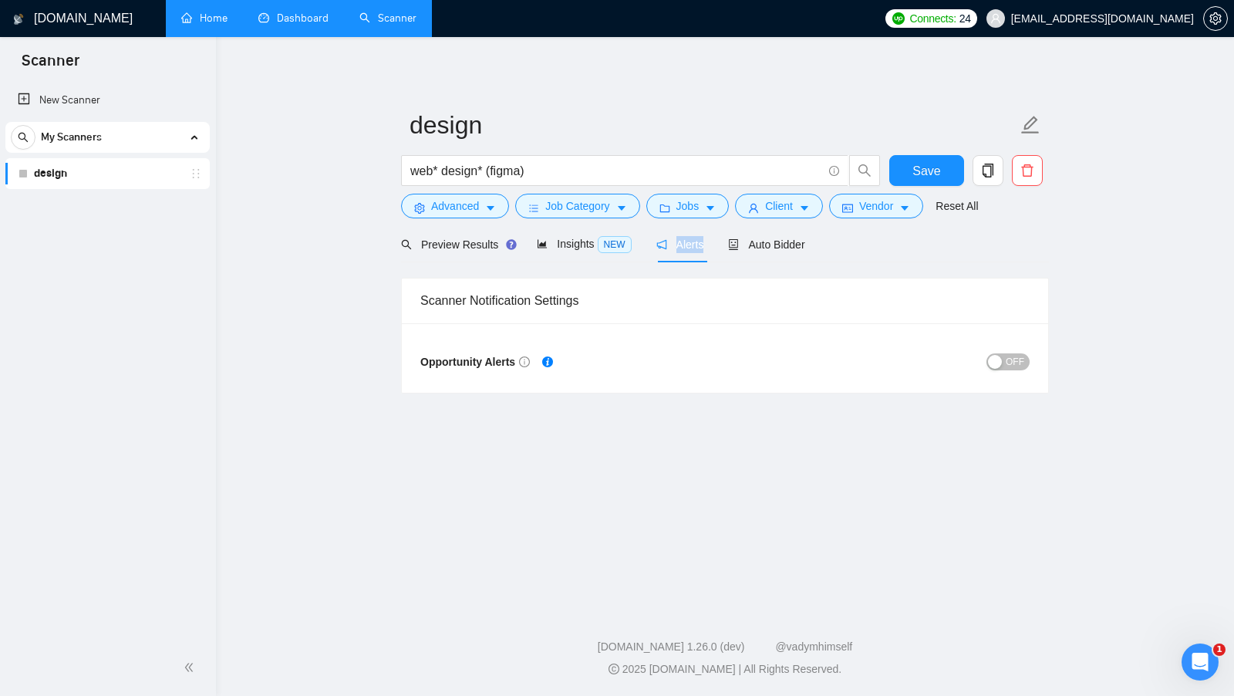
drag, startPoint x: 710, startPoint y: 248, endPoint x: 676, endPoint y: 247, distance: 34.0
click at [677, 247] on div "Preview Results Insights NEW Alerts Auto Bidder" at bounding box center [603, 244] width 404 height 36
click at [877, 240] on div "Preview Results Insights NEW Alerts Auto Bidder" at bounding box center [725, 244] width 648 height 36
click at [804, 244] on span "Auto Bidder" at bounding box center [766, 244] width 76 height 12
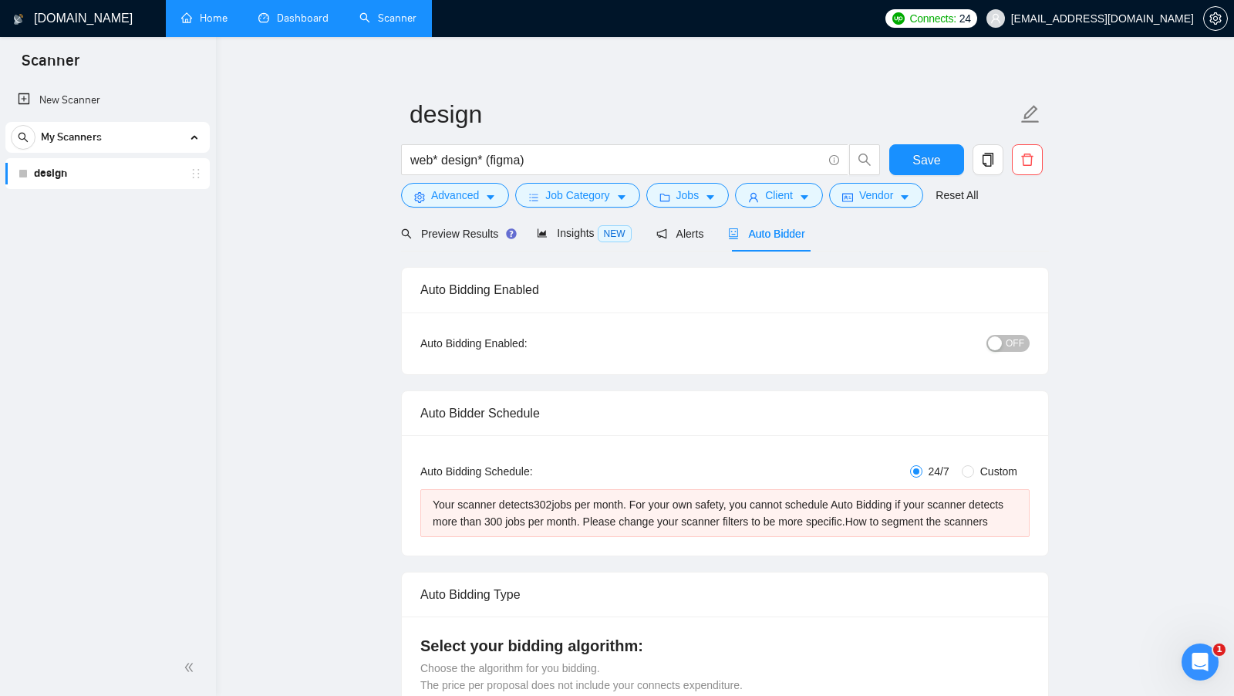
scroll to position [12, 0]
drag, startPoint x: 828, startPoint y: 231, endPoint x: 748, endPoint y: 232, distance: 79.4
click at [748, 232] on div "Preview Results Insights NEW Alerts Auto Bidder" at bounding box center [725, 232] width 648 height 36
click at [825, 232] on div "Preview Results Insights NEW Alerts Auto Bidder" at bounding box center [725, 232] width 648 height 36
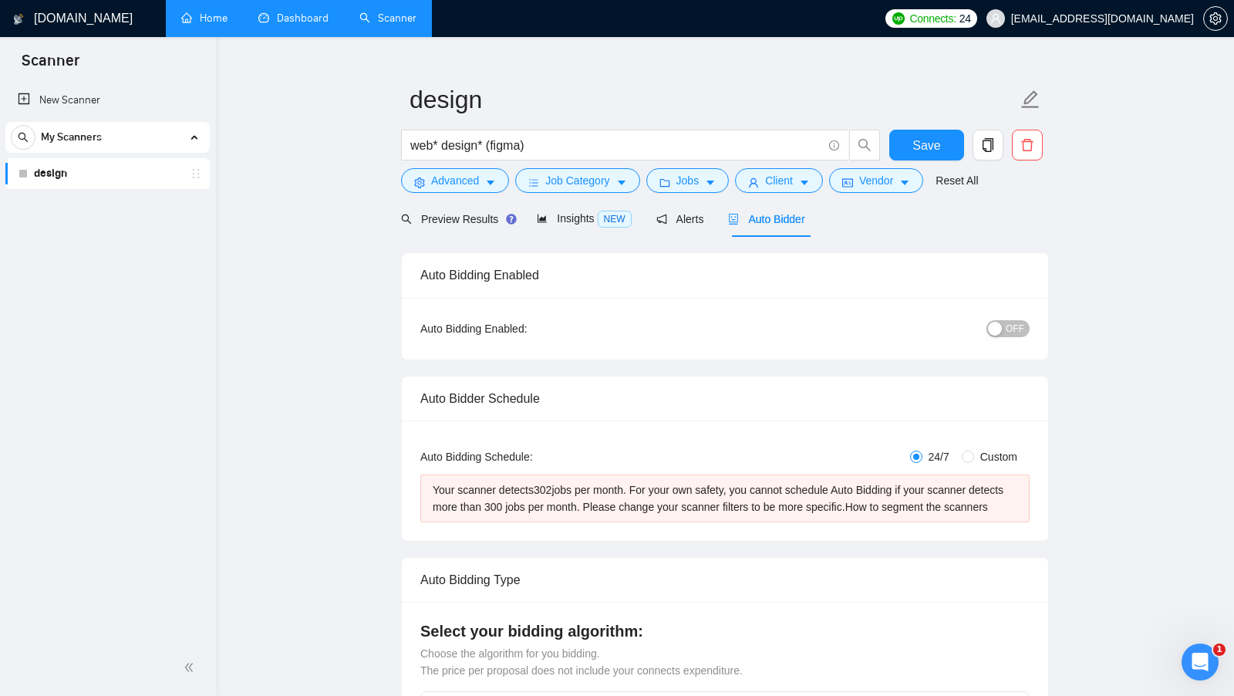
scroll to position [24, 0]
drag, startPoint x: 430, startPoint y: 487, endPoint x: 586, endPoint y: 484, distance: 156.6
click at [587, 484] on div "Your scanner detects 302 jobs per month. For your own safety, you cannot schedu…" at bounding box center [724, 500] width 609 height 48
click at [586, 484] on div "Your scanner detects 302 jobs per month. For your own safety, you cannot schedu…" at bounding box center [725, 500] width 585 height 34
click at [555, 487] on div "Your scanner detects 302 jobs per month. For your own safety, you cannot schedu…" at bounding box center [725, 500] width 585 height 34
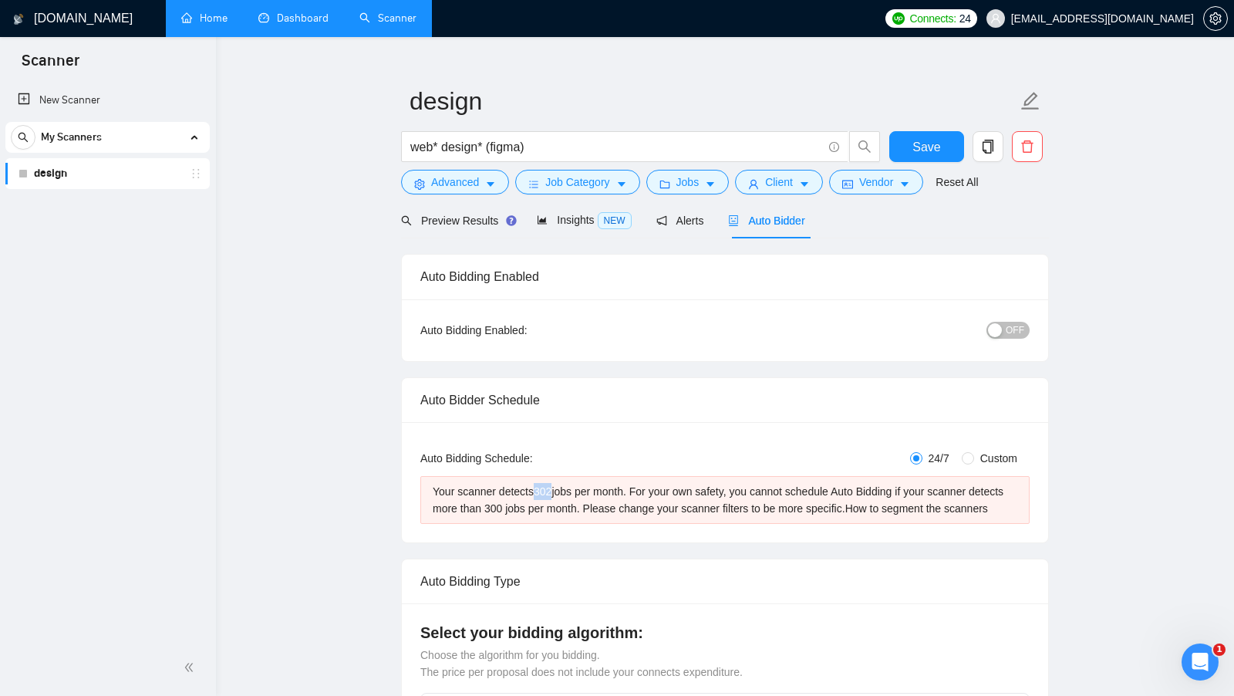
click at [555, 487] on div "Your scanner detects 302 jobs per month. For your own safety, you cannot schedu…" at bounding box center [725, 500] width 585 height 34
click at [538, 508] on div "Your scanner detects 302 jobs per month. For your own safety, you cannot schedu…" at bounding box center [725, 500] width 585 height 34
click at [584, 517] on div "Your scanner detects 302 jobs per month. For your own safety, you cannot schedu…" at bounding box center [725, 500] width 585 height 34
click at [578, 224] on span "Insights NEW" at bounding box center [584, 220] width 94 height 12
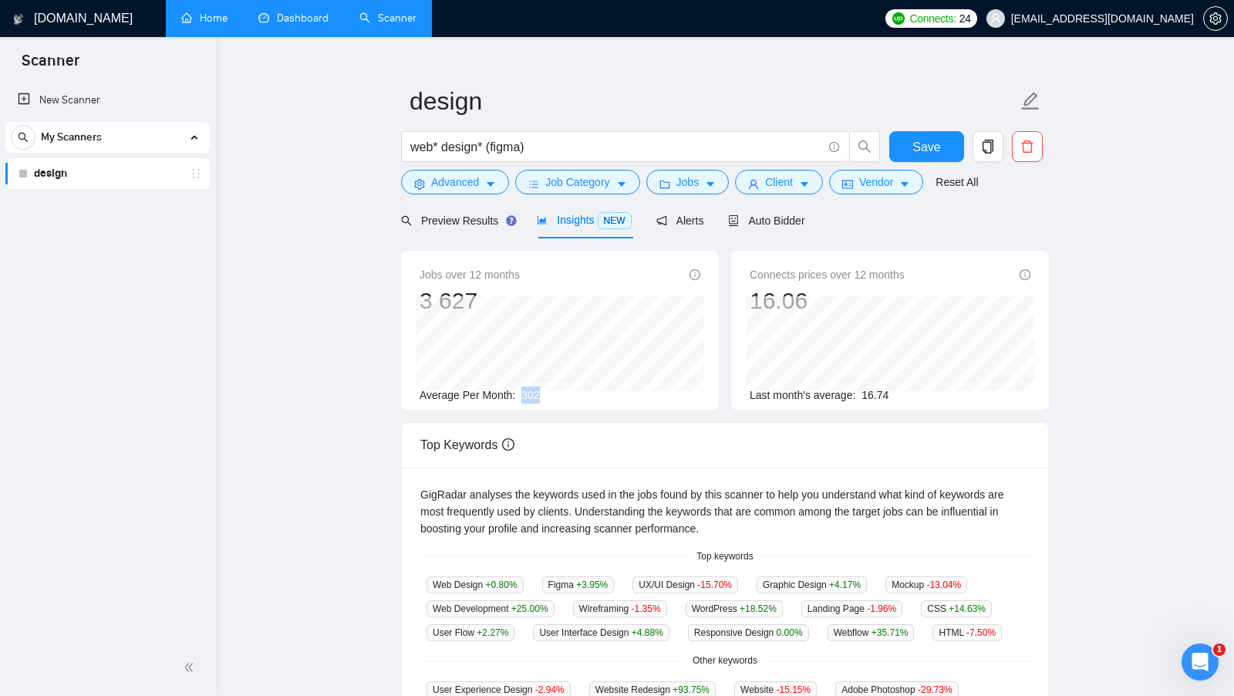
drag, startPoint x: 526, startPoint y: 392, endPoint x: 555, endPoint y: 393, distance: 29.3
click at [555, 393] on div "Average Per Month: 302" at bounding box center [560, 394] width 281 height 17
click at [804, 222] on span "Auto Bidder" at bounding box center [766, 220] width 76 height 12
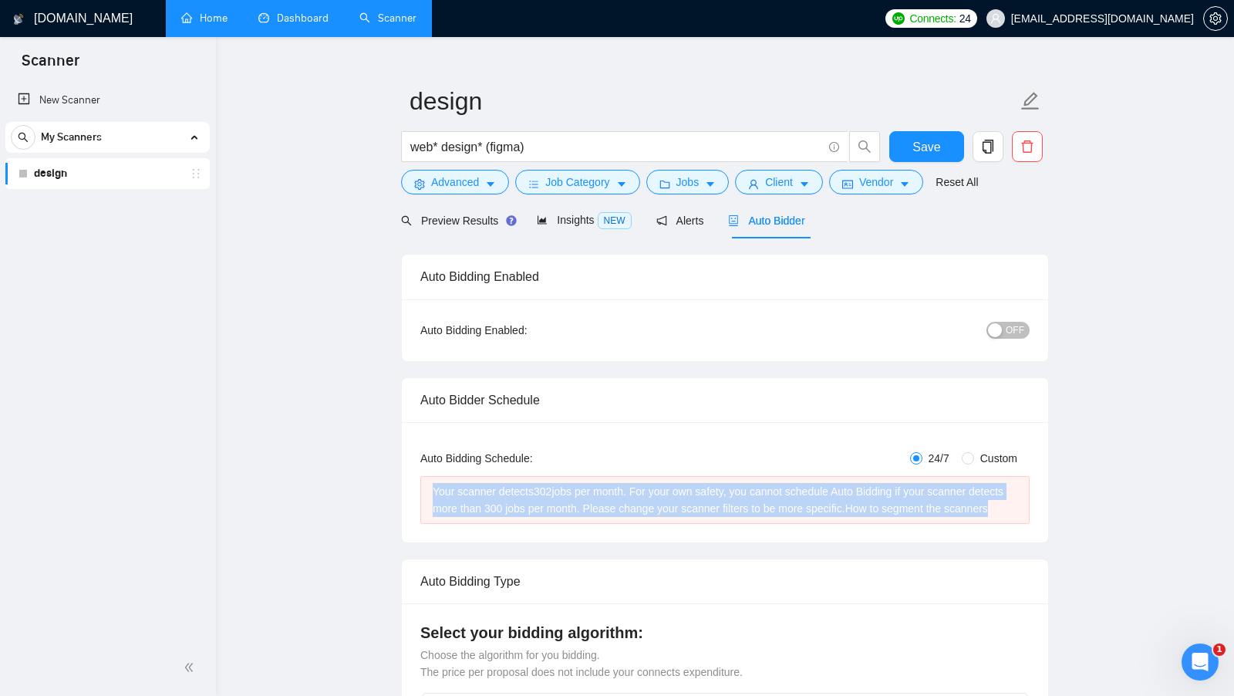
drag, startPoint x: 510, startPoint y: 520, endPoint x: 430, endPoint y: 487, distance: 86.1
click at [430, 487] on div "Your scanner detects 302 jobs per month. For your own safety, you cannot schedu…" at bounding box center [724, 500] width 609 height 48
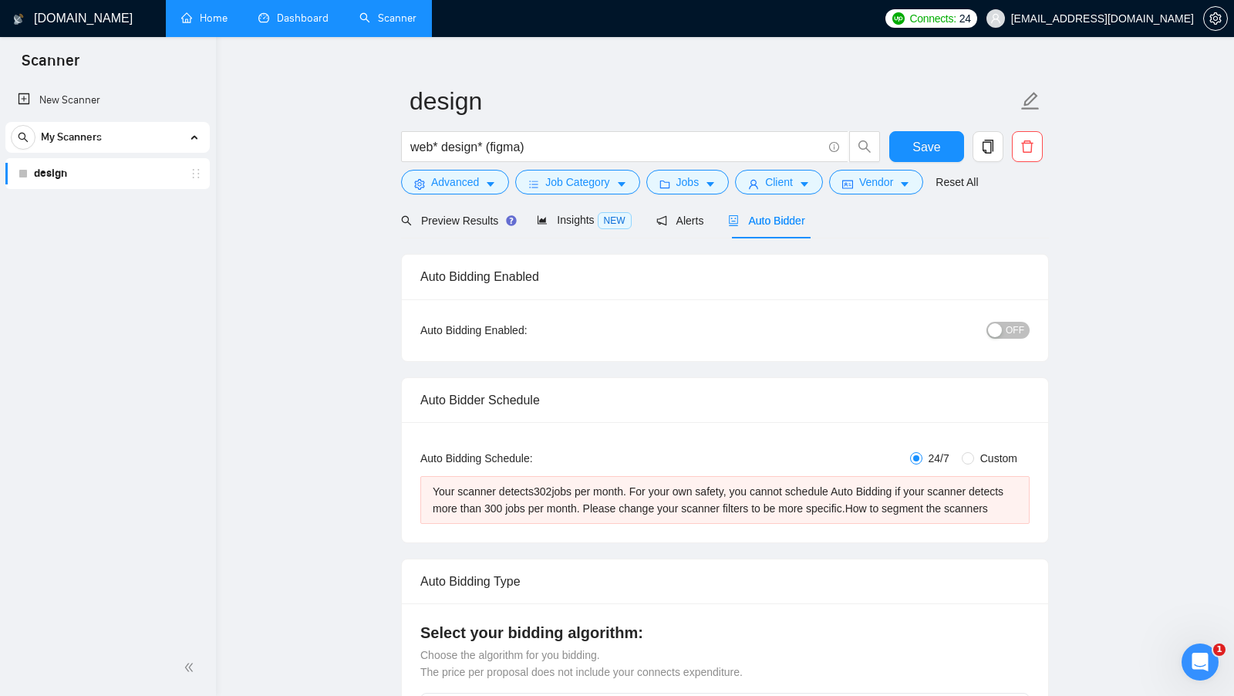
click at [497, 487] on div "Your scanner detects 302 jobs per month. For your own safety, you cannot schedu…" at bounding box center [725, 500] width 585 height 34
click at [985, 153] on icon "copy" at bounding box center [988, 147] width 14 height 14
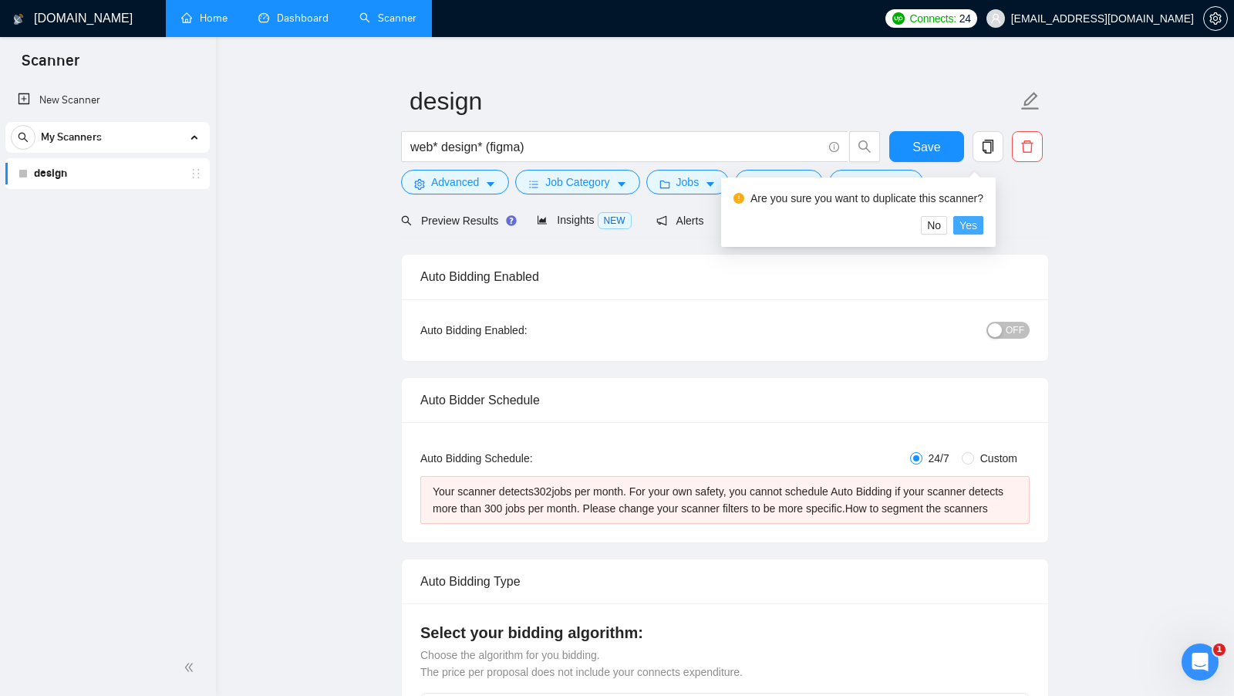
click at [977, 228] on span "Yes" at bounding box center [968, 225] width 18 height 17
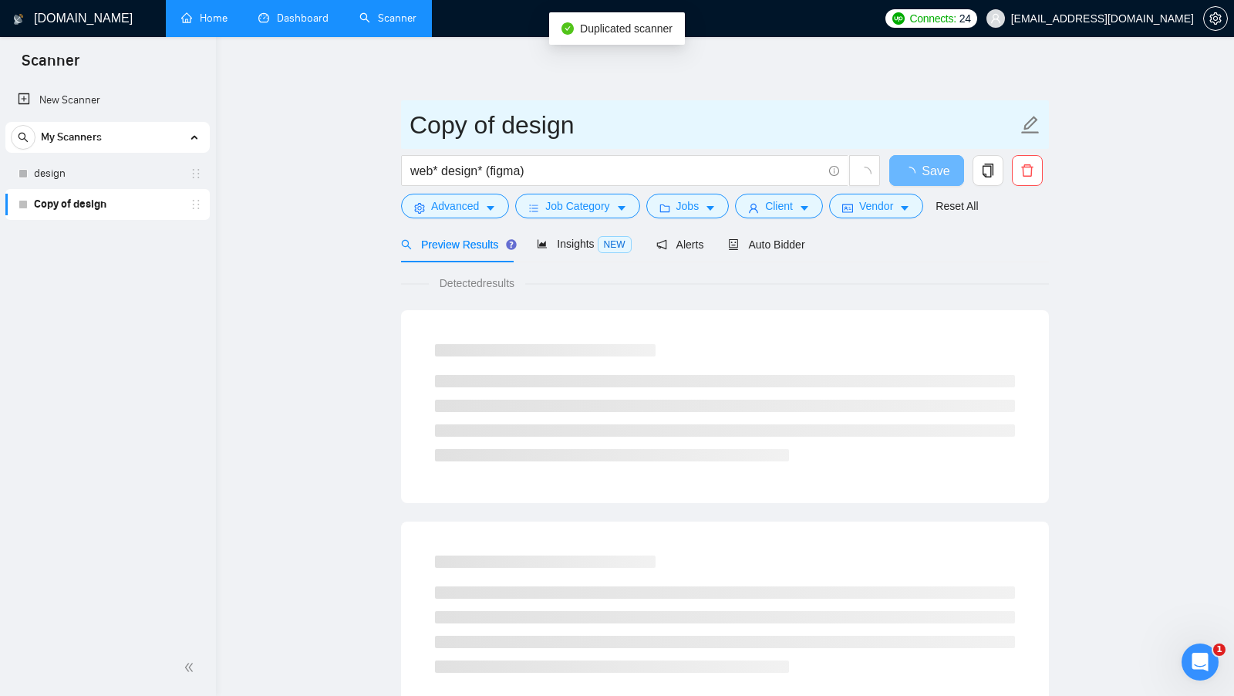
drag, startPoint x: 505, startPoint y: 124, endPoint x: 396, endPoint y: 122, distance: 109.5
click at [396, 123] on main "Copy of design web* design* (figma) Save Advanced Job Category Jobs Client Vend…" at bounding box center [725, 705] width 969 height 1286
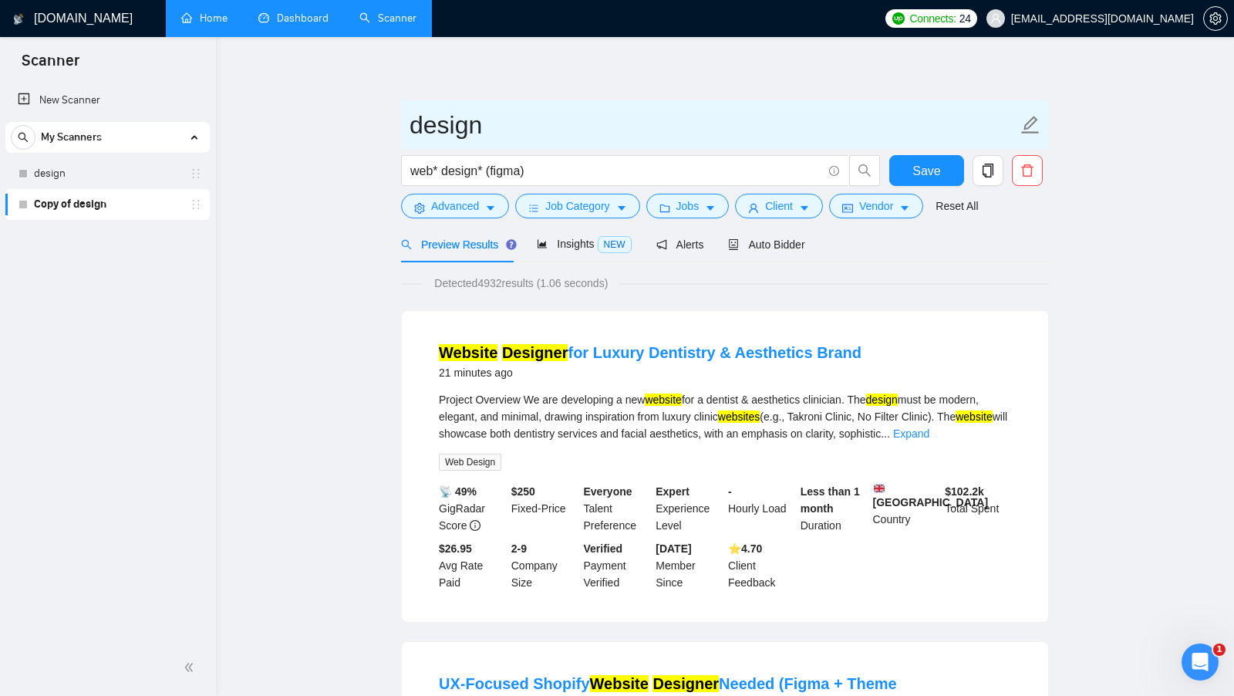
click at [551, 123] on input "design" at bounding box center [714, 125] width 608 height 39
type input "design 2.0"
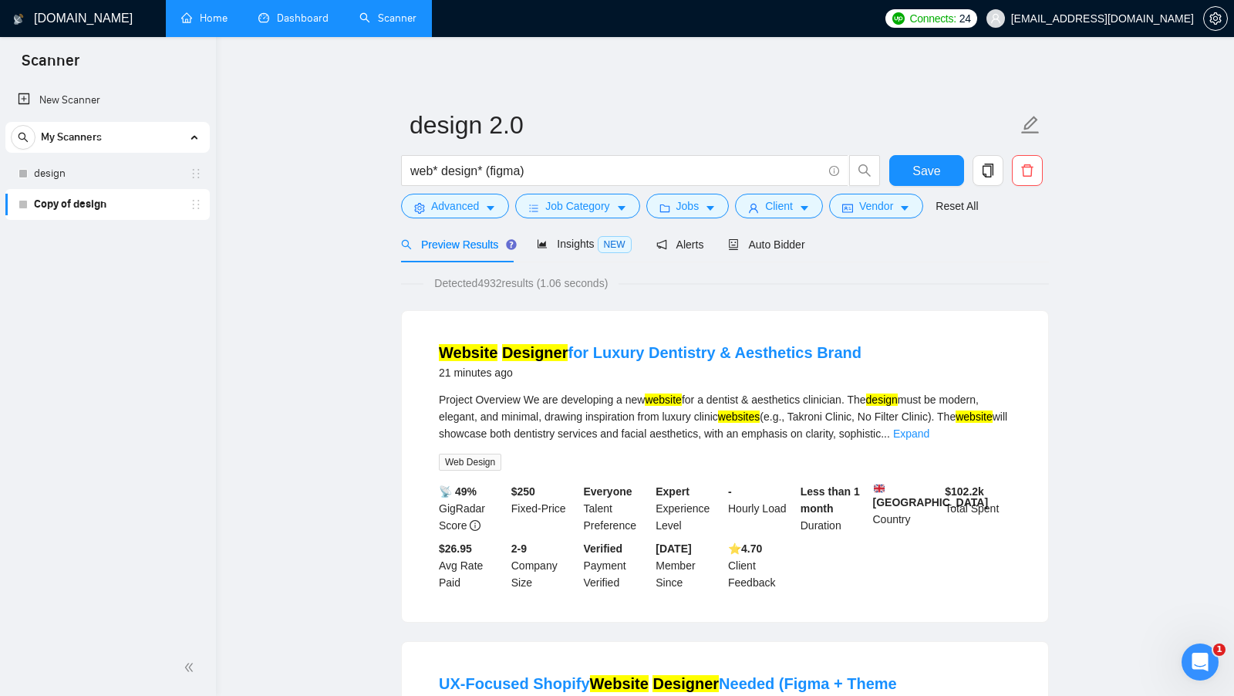
click at [945, 187] on div "Save" at bounding box center [926, 174] width 81 height 39
click at [953, 162] on button "Save" at bounding box center [926, 170] width 75 height 31
click at [715, 211] on icon "caret-down" at bounding box center [710, 208] width 11 height 11
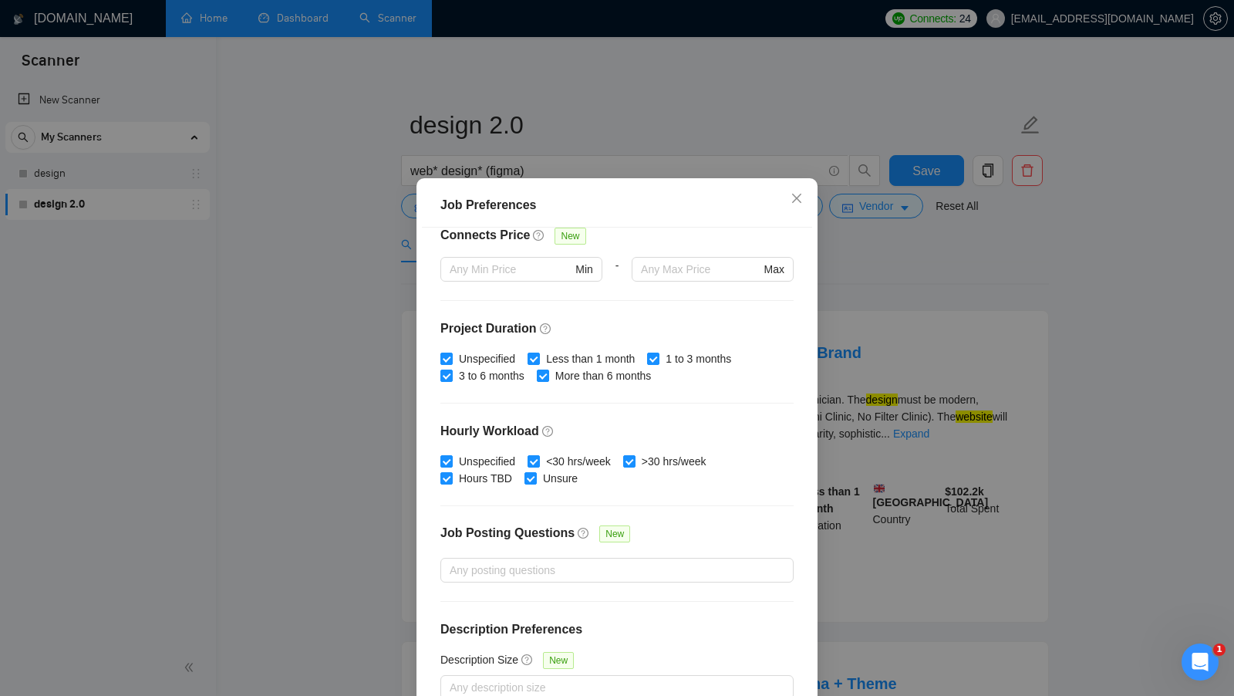
scroll to position [86, 0]
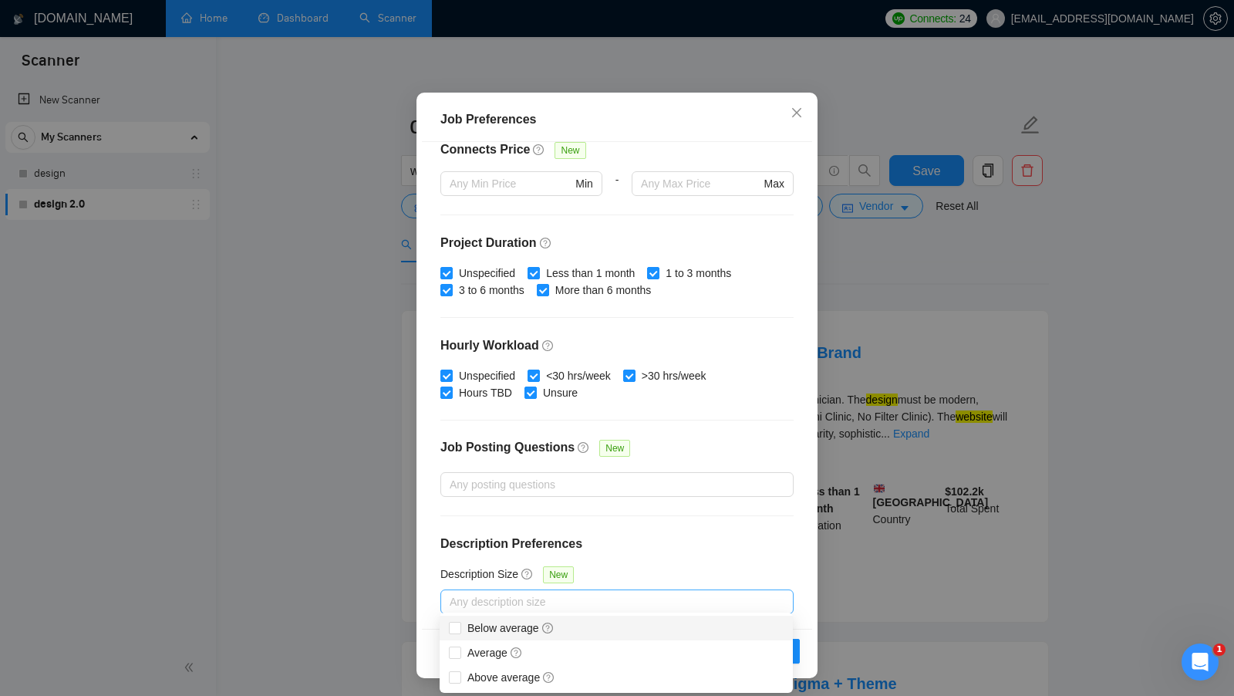
click at [625, 592] on div at bounding box center [609, 601] width 330 height 19
click at [460, 626] on span at bounding box center [455, 628] width 12 height 12
click at [460, 626] on input "Below average" at bounding box center [454, 627] width 11 height 11
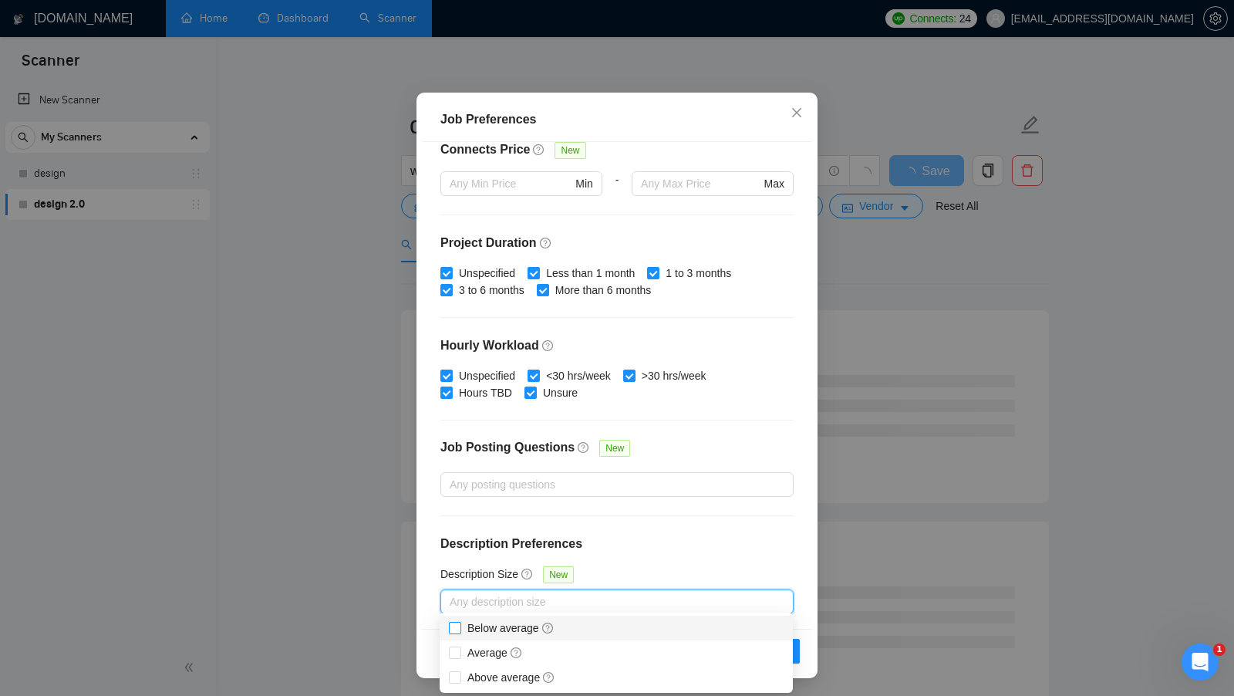
click at [455, 626] on input "Below average" at bounding box center [454, 627] width 11 height 11
checkbox input "true"
click at [698, 558] on div "Budget Project Type All Fixed Price Hourly Rate Fixed Price Budget $ 100 Min - …" at bounding box center [617, 385] width 390 height 487
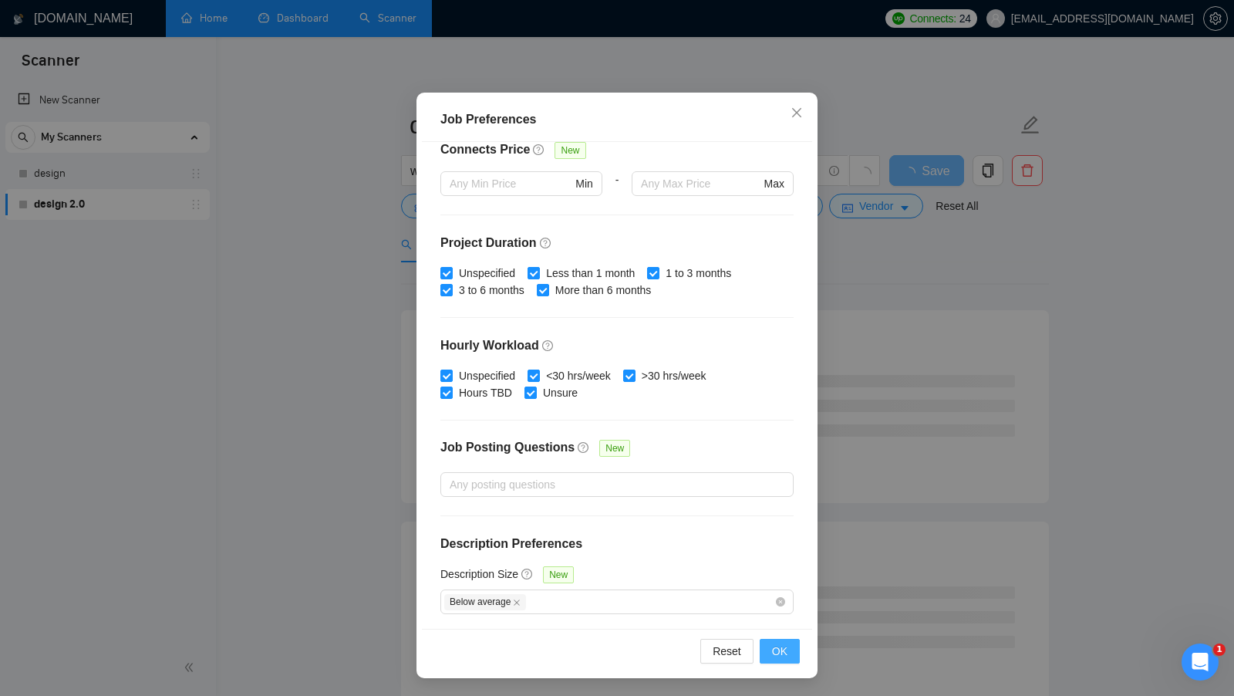
click at [766, 640] on button "OK" at bounding box center [780, 651] width 40 height 25
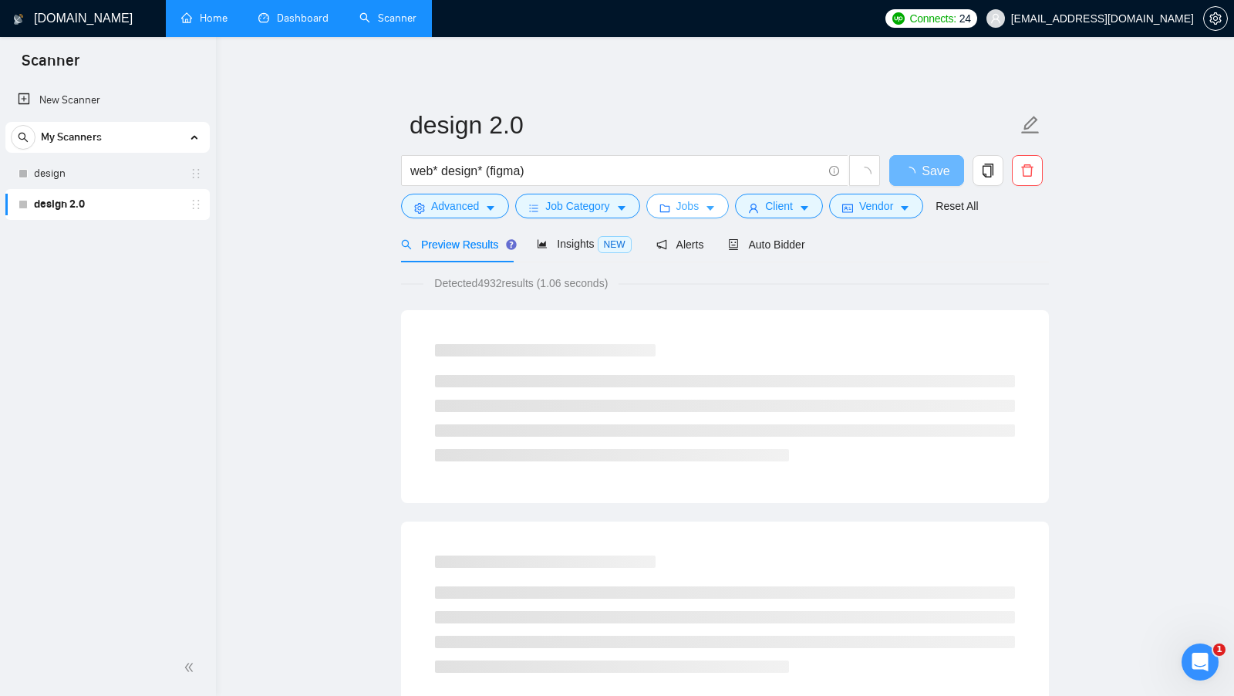
scroll to position [0, 0]
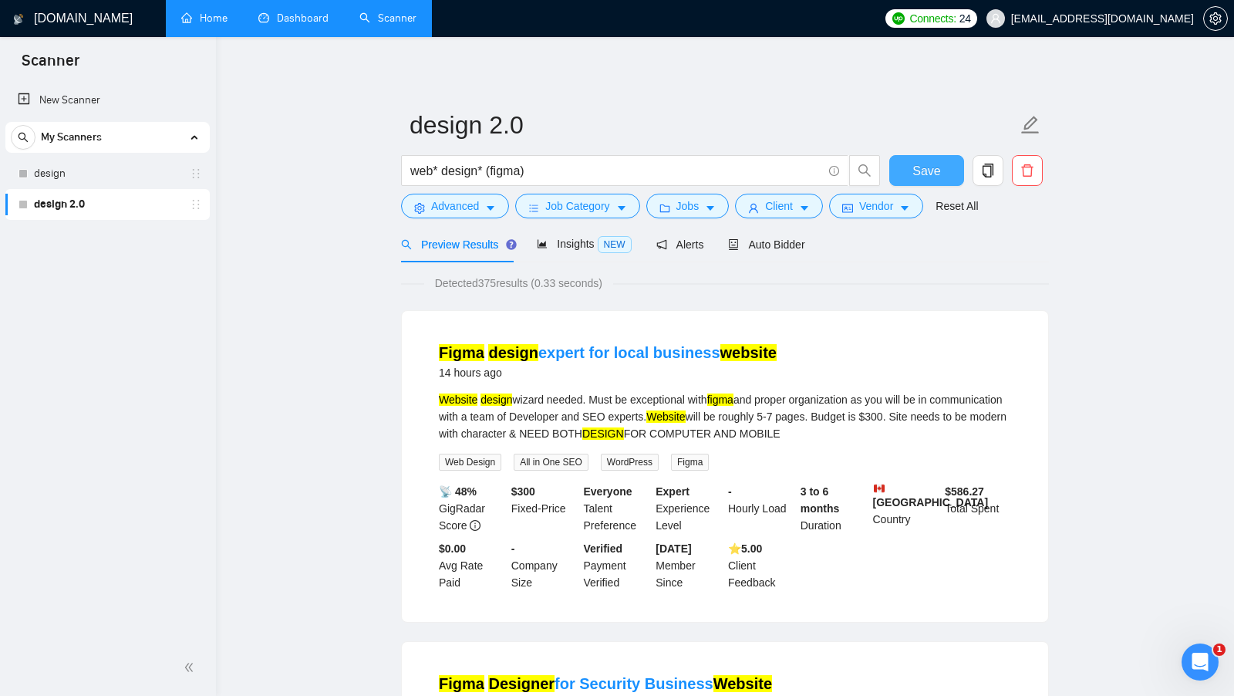
click at [902, 173] on button "Save" at bounding box center [926, 170] width 75 height 31
click at [596, 244] on span "Insights NEW" at bounding box center [584, 244] width 94 height 12
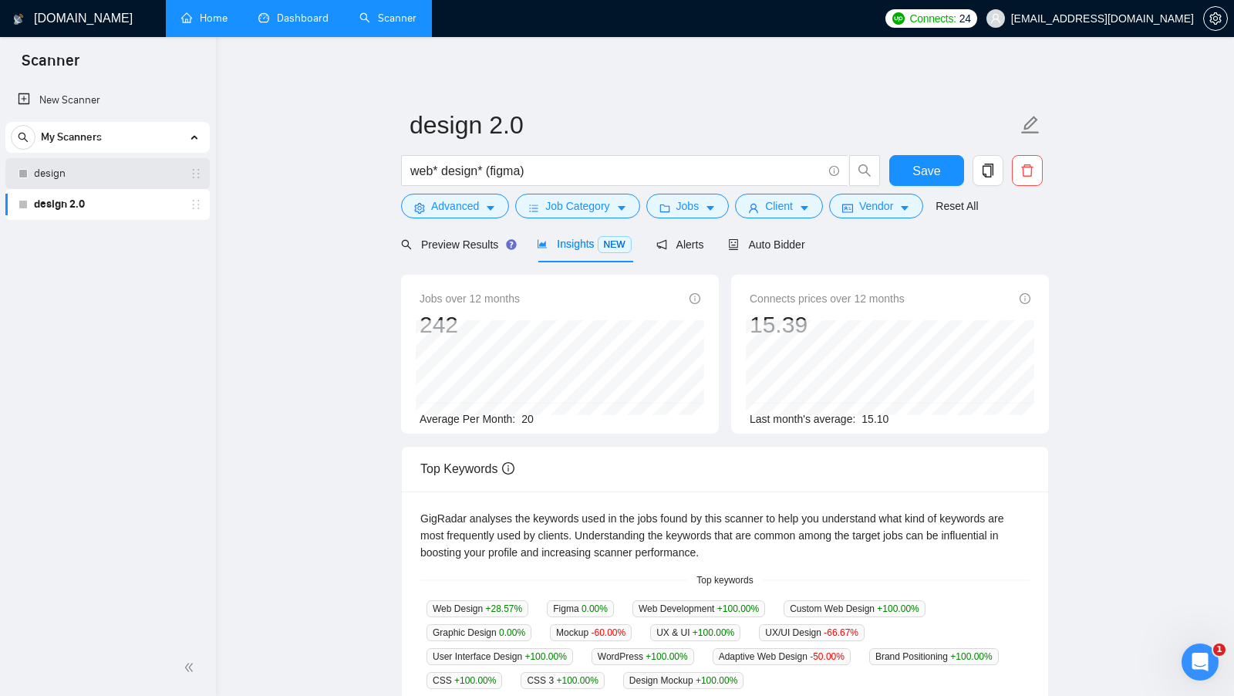
click at [107, 167] on link "design" at bounding box center [107, 173] width 147 height 31
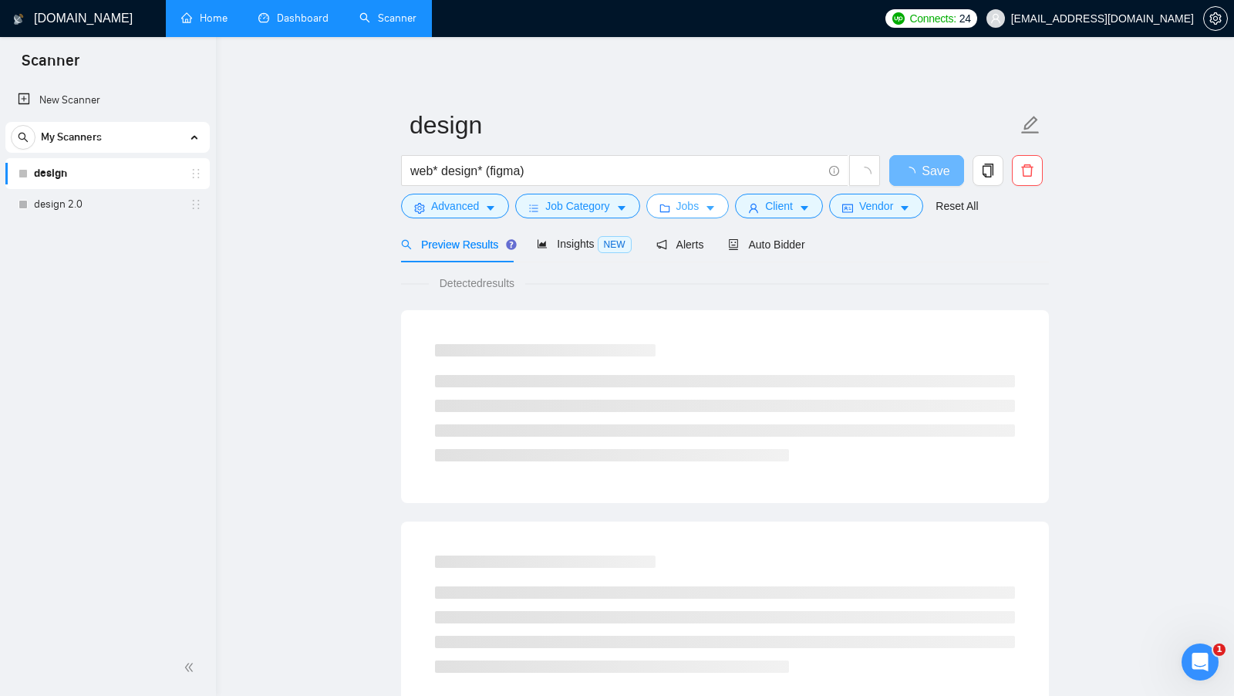
click at [703, 205] on button "Jobs" at bounding box center [687, 206] width 83 height 25
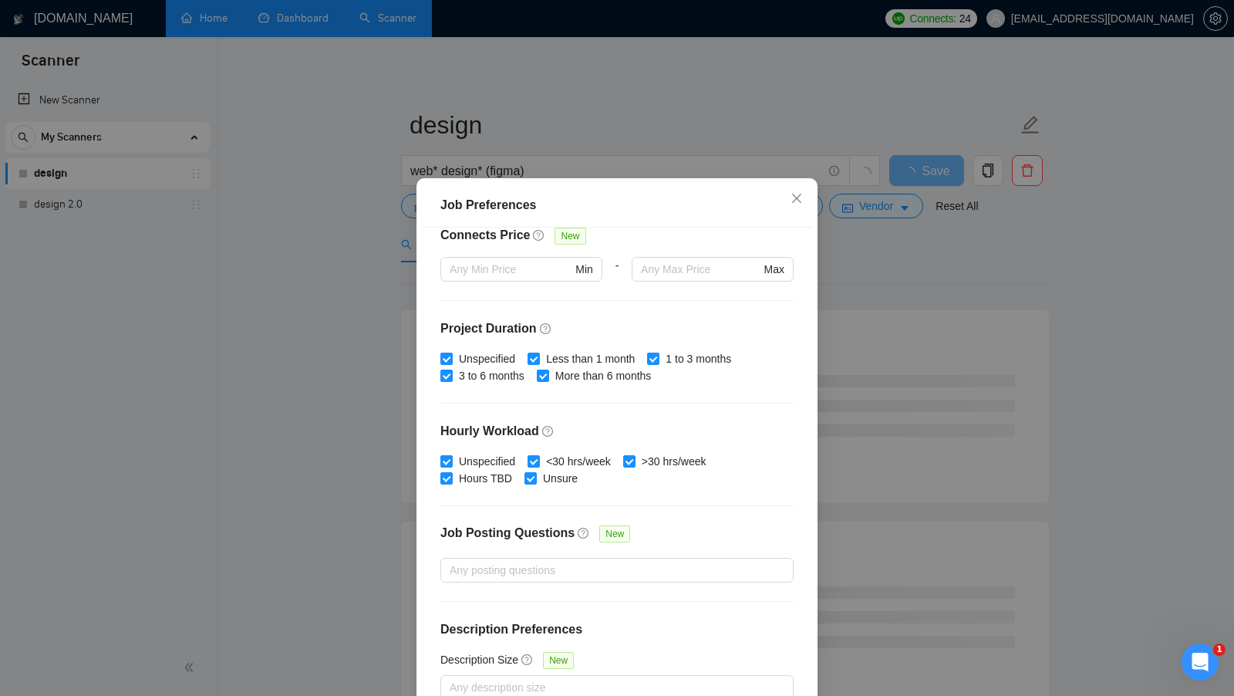
scroll to position [86, 0]
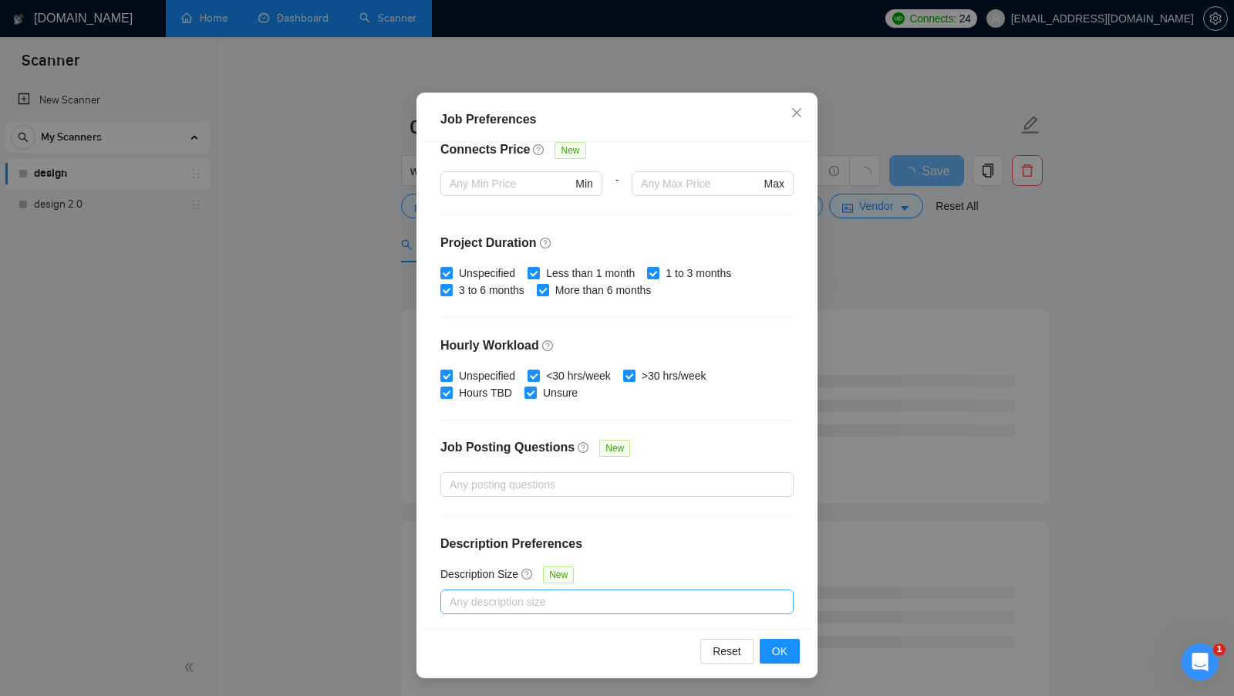
click at [562, 589] on div "Any description size" at bounding box center [616, 601] width 353 height 25
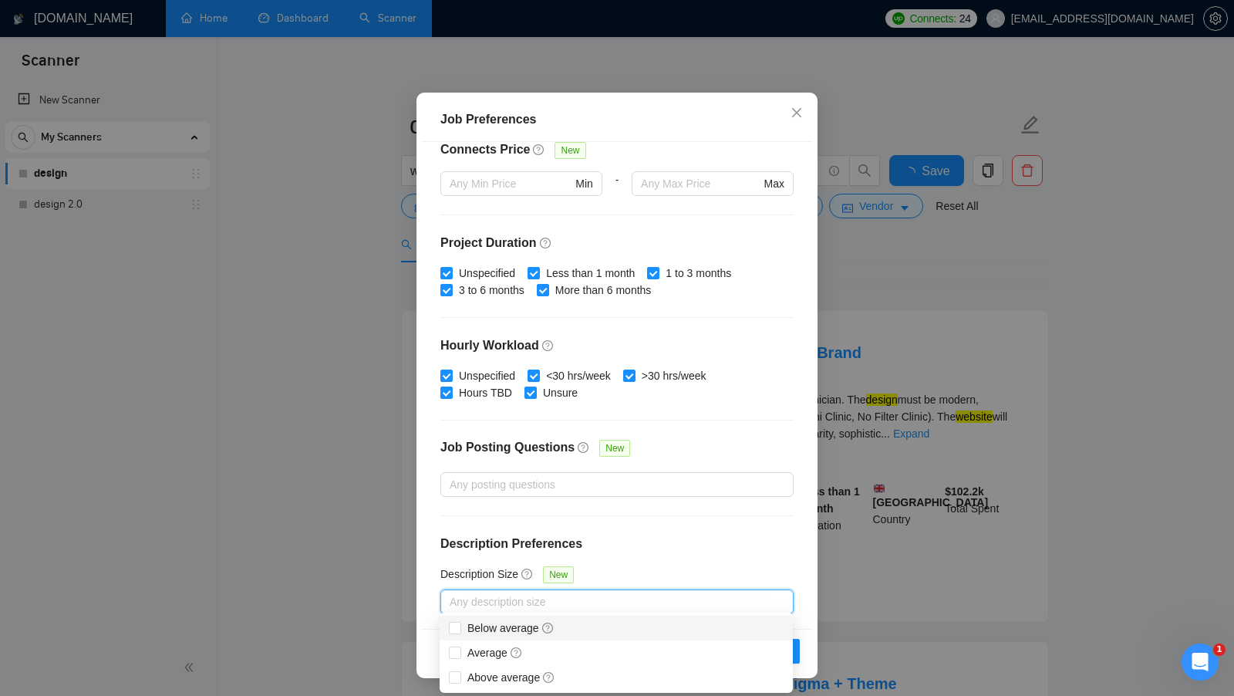
click at [494, 612] on body "Scanner New Scanner My Scanners design design 2.0 GigRadar.io Home Dashboard Sc…" at bounding box center [617, 348] width 1234 height 696
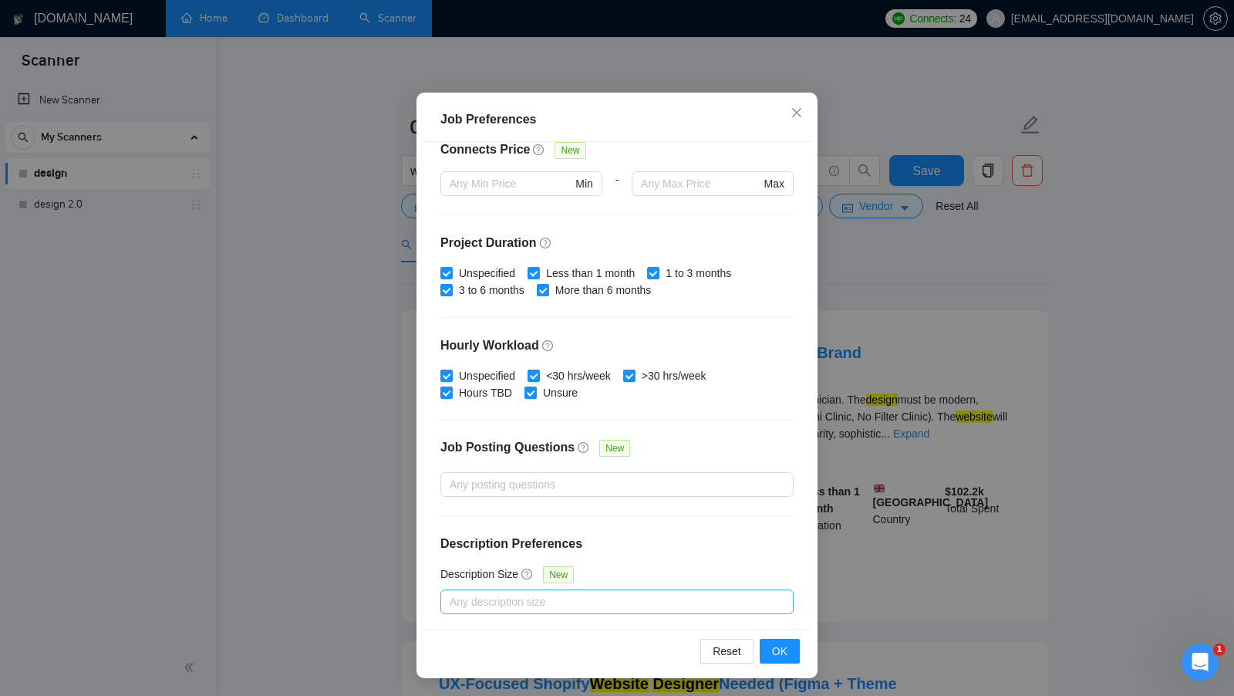
click at [495, 600] on div at bounding box center [609, 601] width 330 height 19
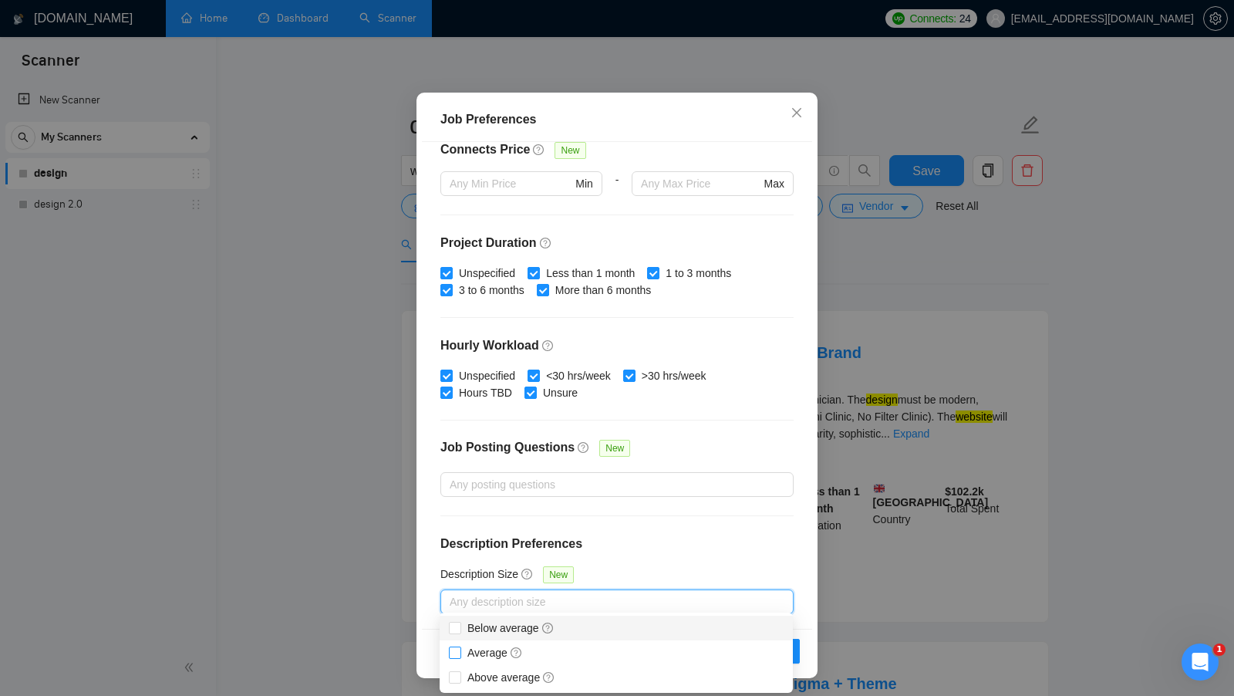
drag, startPoint x: 486, startPoint y: 646, endPoint x: 485, endPoint y: 659, distance: 13.9
click at [486, 646] on span "Average" at bounding box center [495, 652] width 56 height 12
click at [460, 646] on input "Average" at bounding box center [454, 651] width 11 height 11
checkbox input "true"
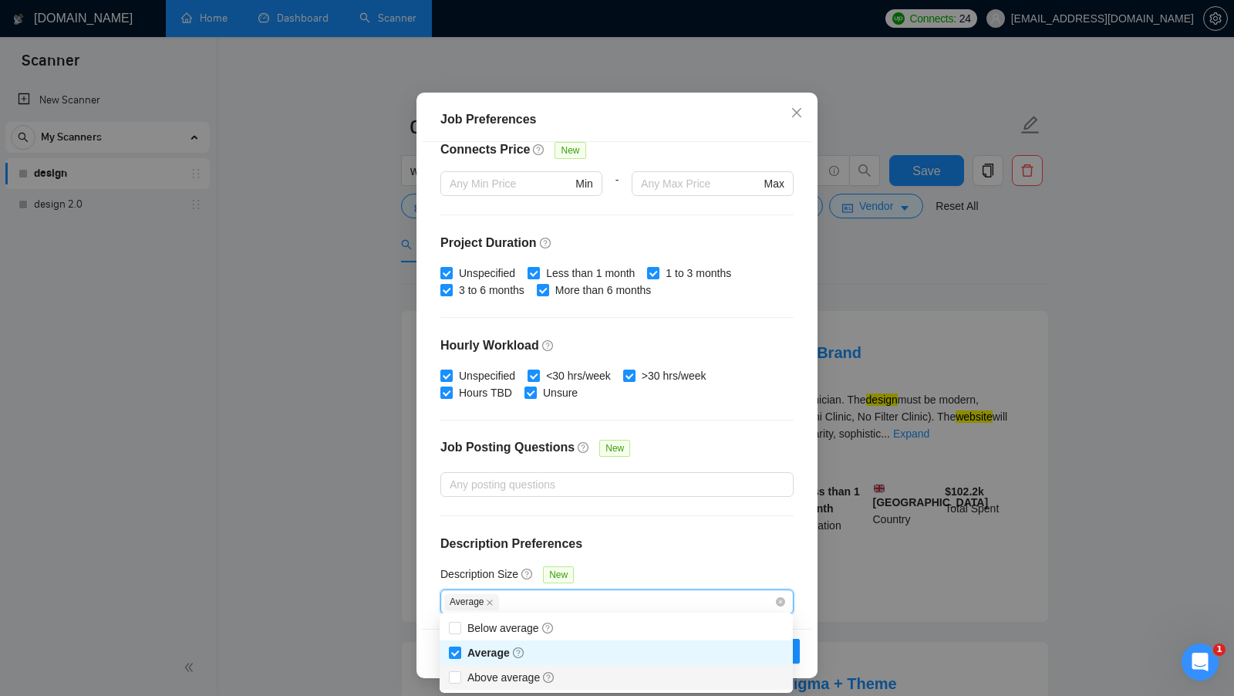
click at [482, 679] on span "Above average" at bounding box center [511, 677] width 88 height 12
click at [460, 679] on input "Above average" at bounding box center [454, 676] width 11 height 11
checkbox input "true"
click at [667, 570] on div "Description Size New" at bounding box center [616, 577] width 353 height 24
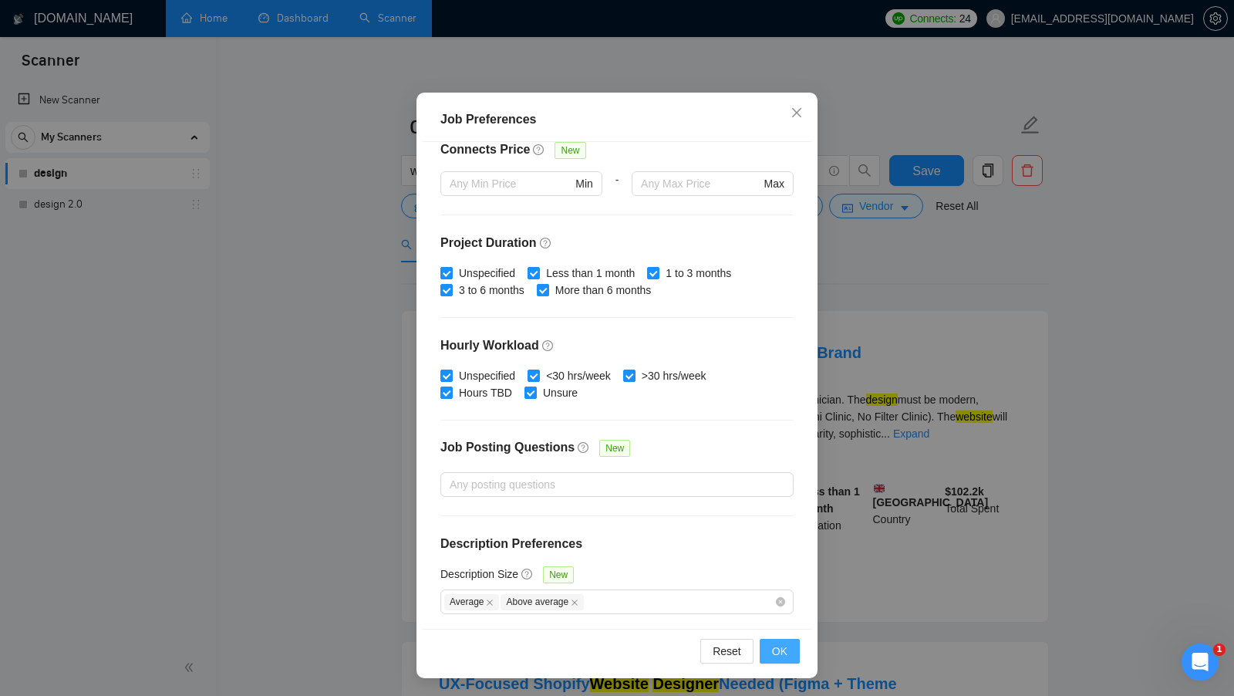
click at [780, 657] on span "OK" at bounding box center [779, 650] width 15 height 17
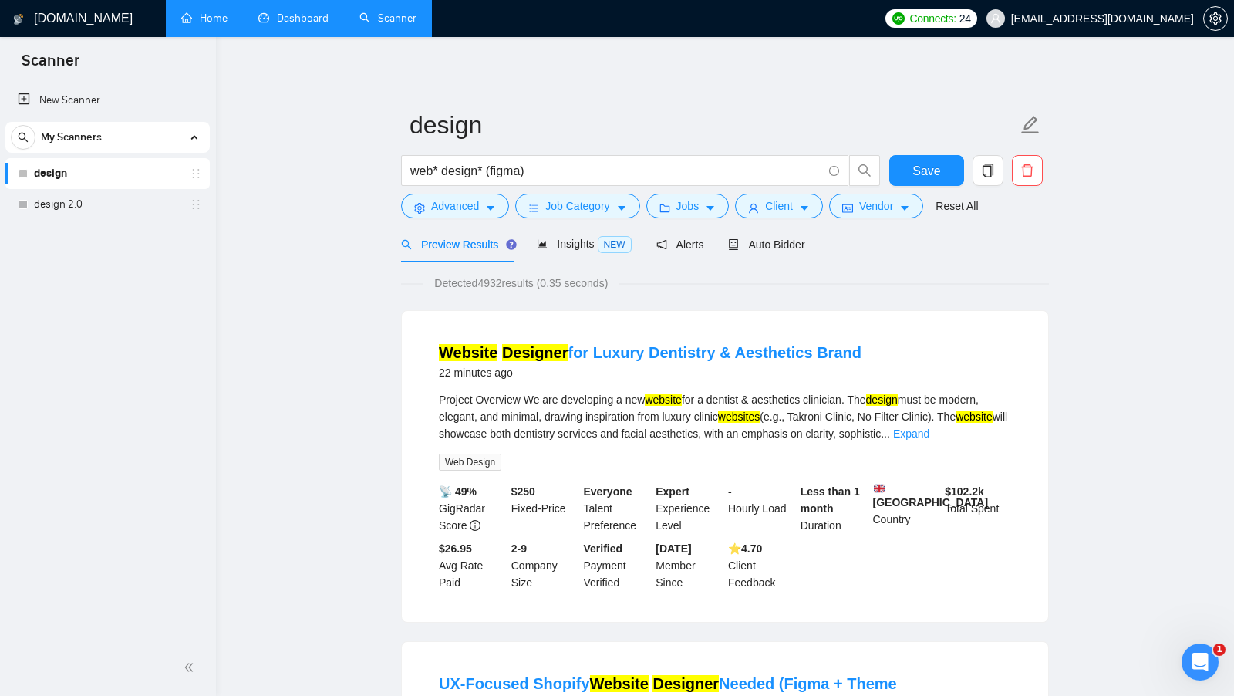
scroll to position [0, 0]
click at [581, 241] on span "Insights NEW" at bounding box center [584, 244] width 94 height 12
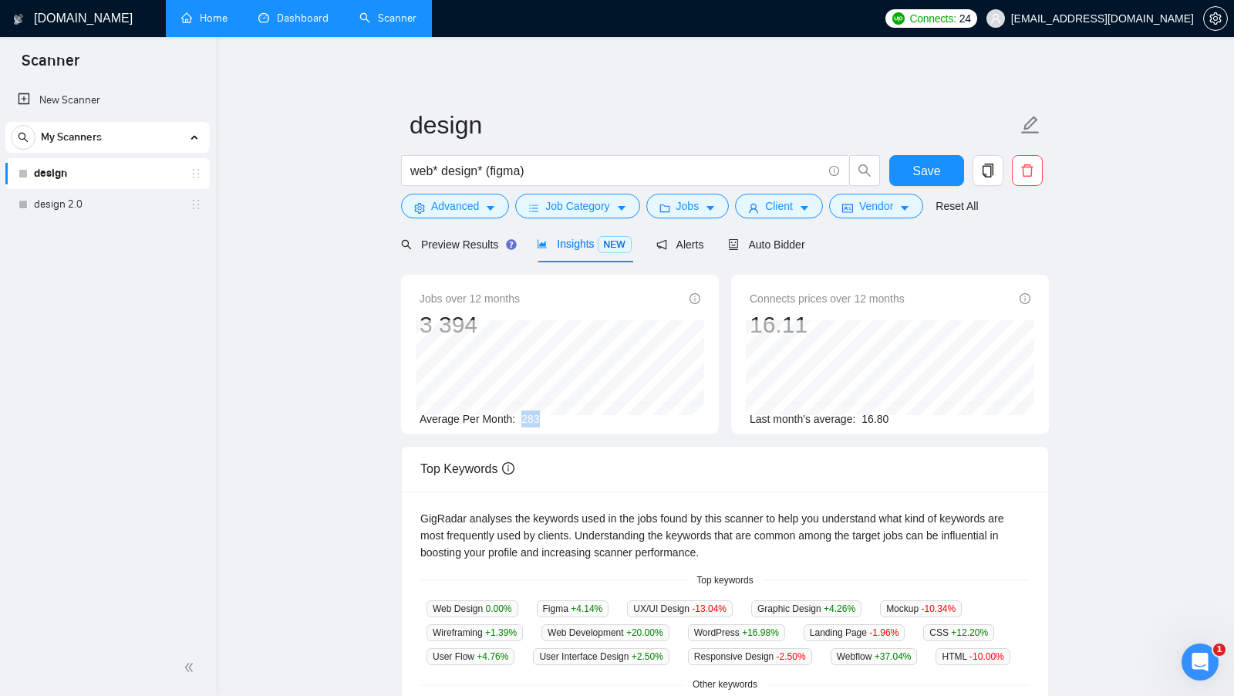
drag, startPoint x: 521, startPoint y: 416, endPoint x: 556, endPoint y: 416, distance: 34.7
click at [551, 416] on div "Average Per Month: 283" at bounding box center [560, 418] width 281 height 17
click at [556, 416] on div "Average Per Month: 283" at bounding box center [560, 418] width 281 height 17
click at [770, 241] on span "Auto Bidder" at bounding box center [766, 244] width 76 height 12
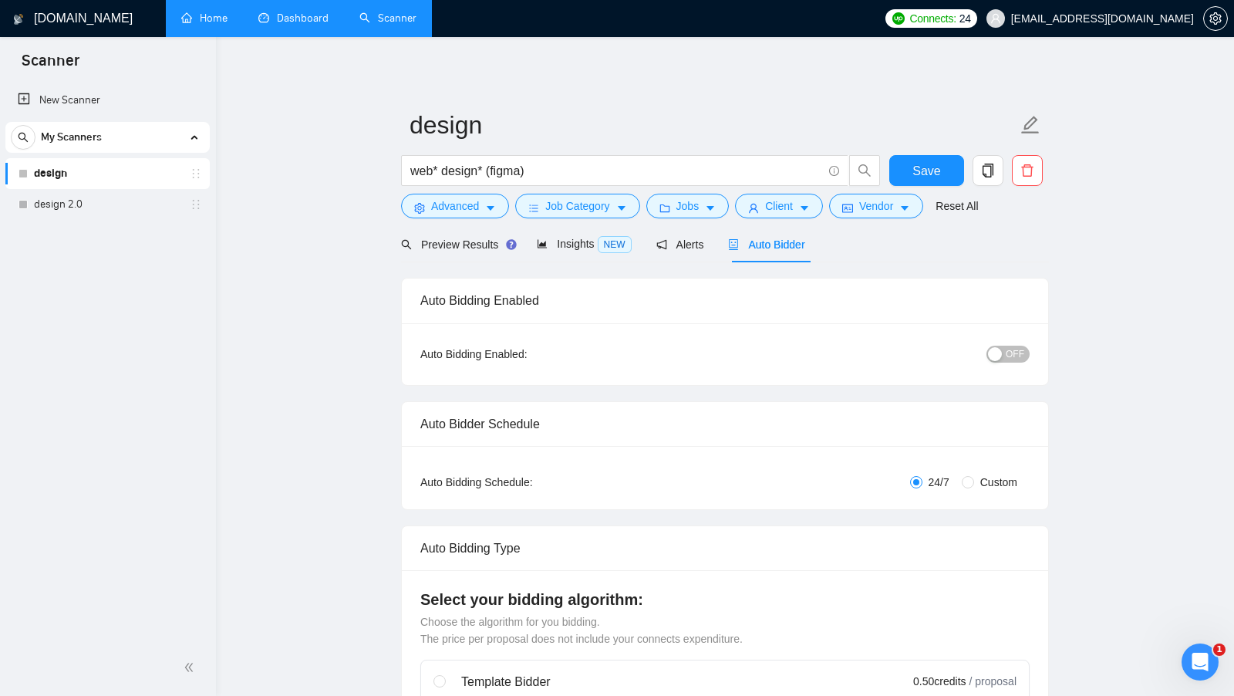
click at [872, 257] on div "Preview Results Insights NEW Alerts Auto Bidder" at bounding box center [725, 244] width 648 height 36
click at [585, 206] on span "Job Category" at bounding box center [577, 205] width 64 height 17
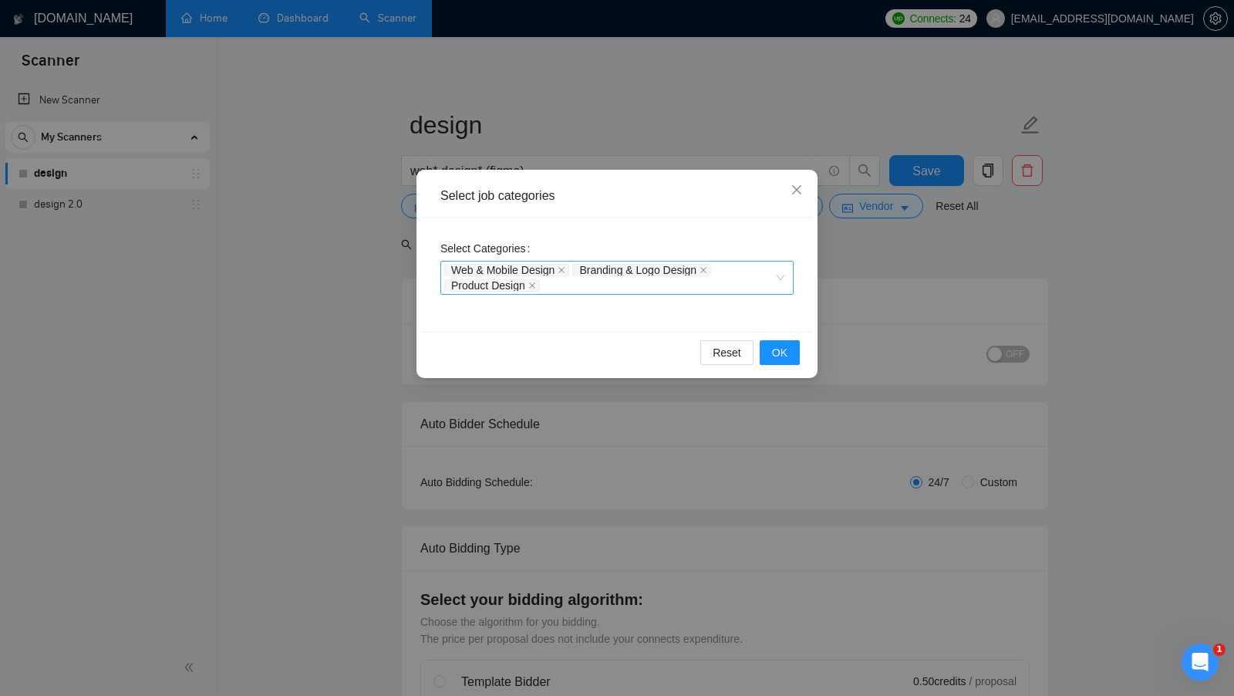
click at [898, 271] on div "Select job categories Select Categories Web & Mobile Design Branding & Logo Des…" at bounding box center [617, 348] width 1234 height 696
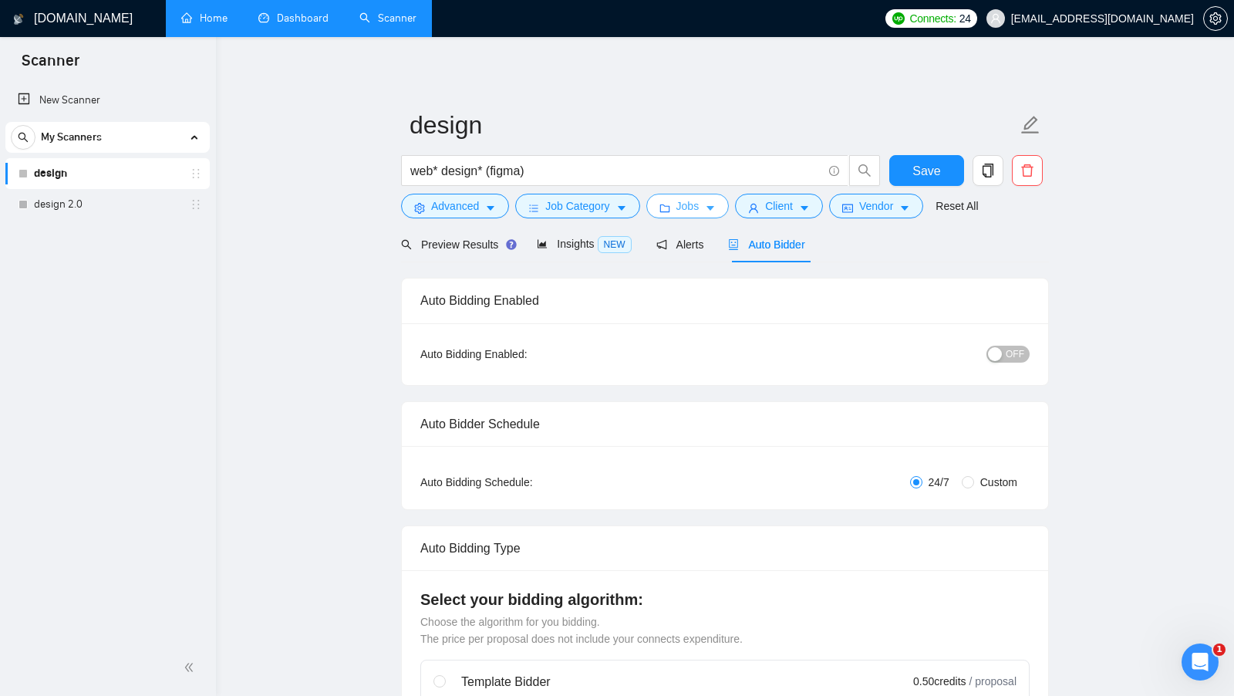
click at [700, 201] on span "Jobs" at bounding box center [687, 205] width 23 height 17
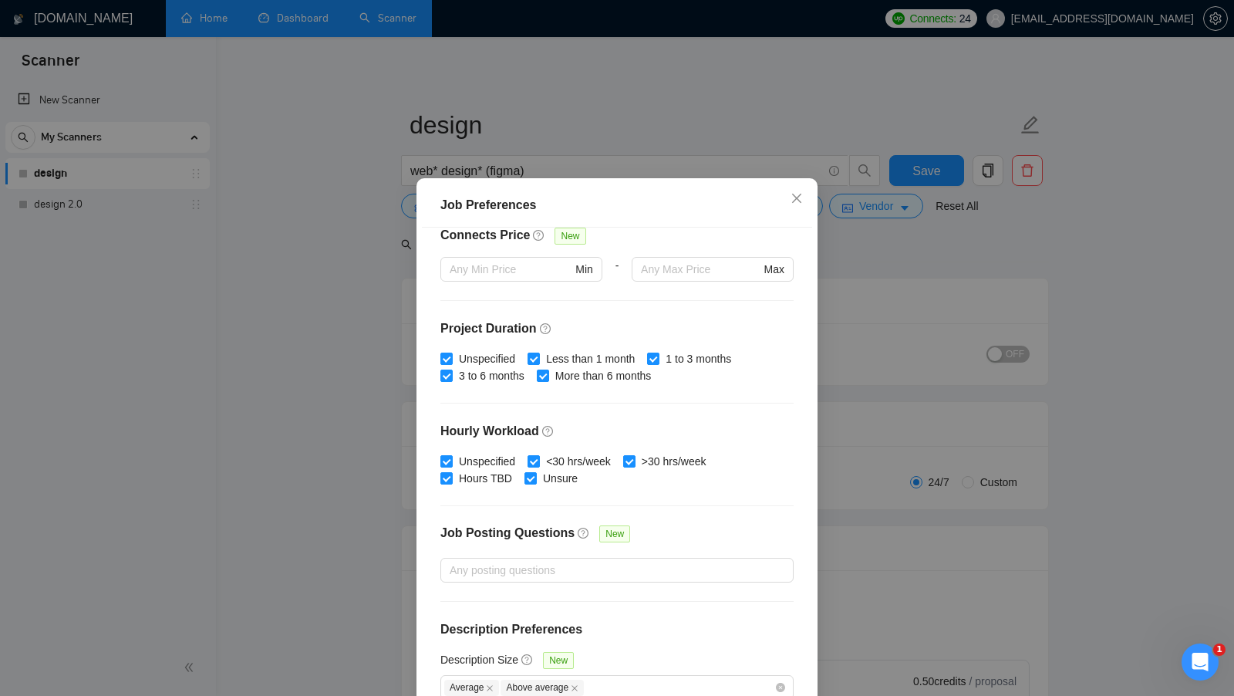
scroll to position [86, 0]
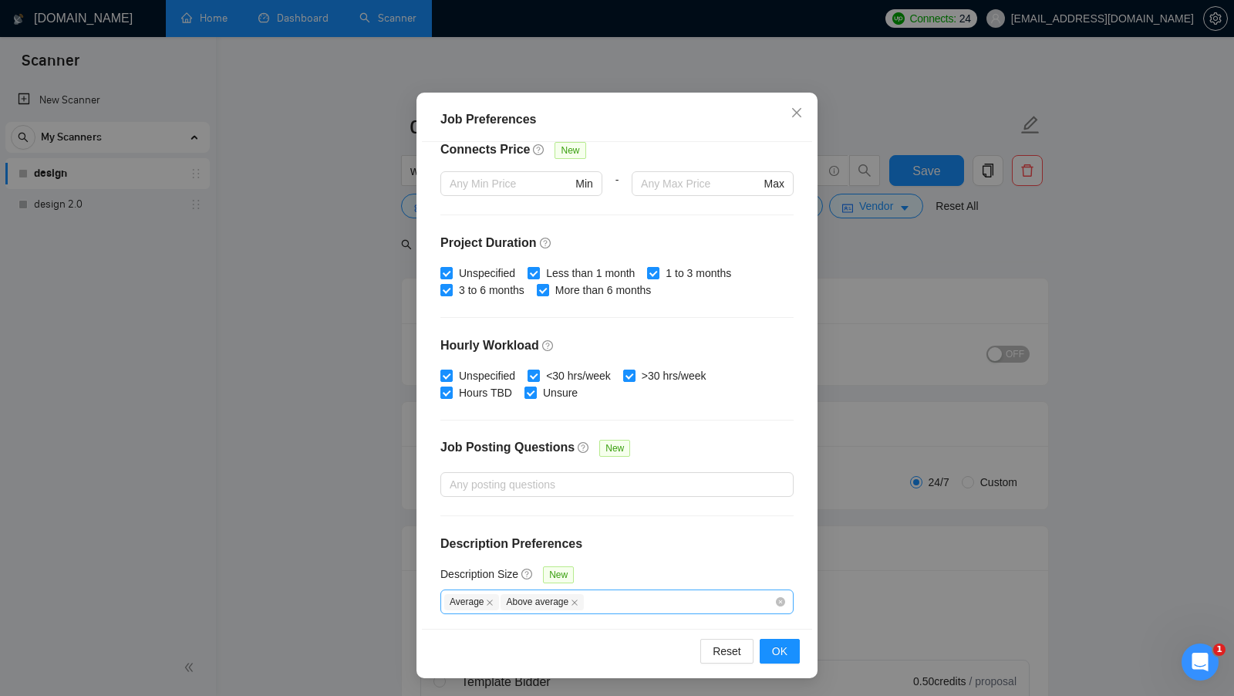
click at [658, 609] on div "Average Above average" at bounding box center [616, 601] width 353 height 25
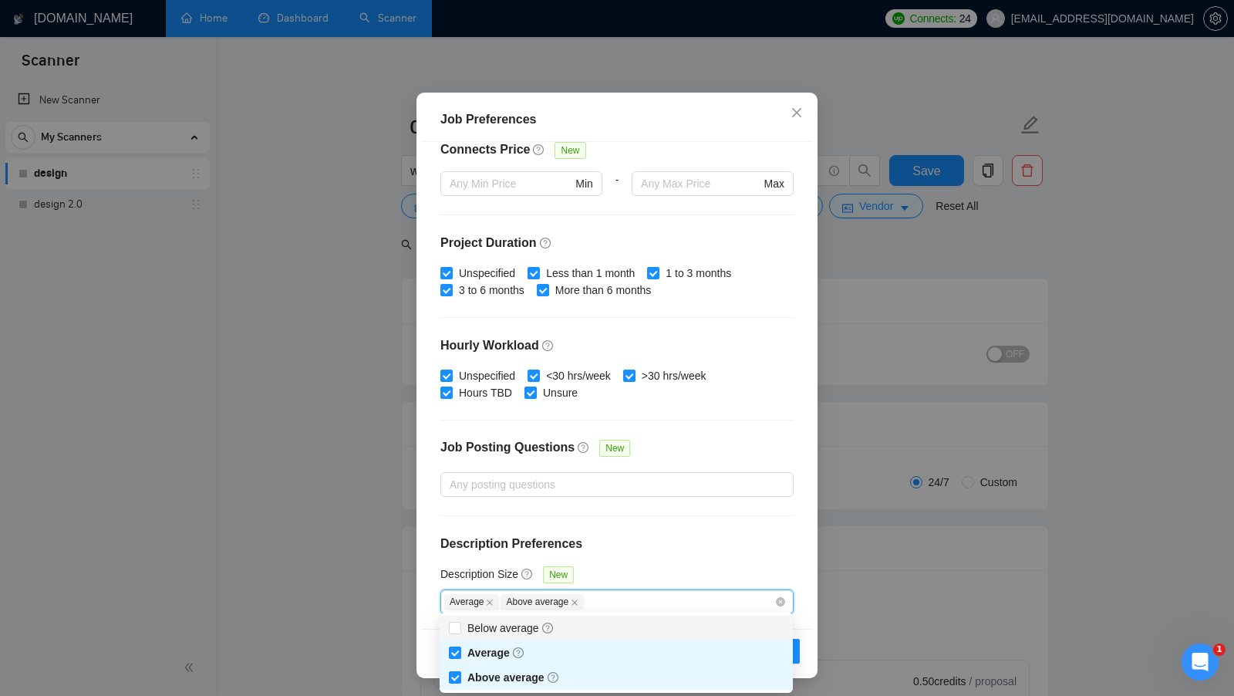
click at [575, 630] on div "Below average" at bounding box center [616, 627] width 335 height 17
checkbox input "true"
click at [681, 565] on div "Description Size New" at bounding box center [616, 577] width 353 height 24
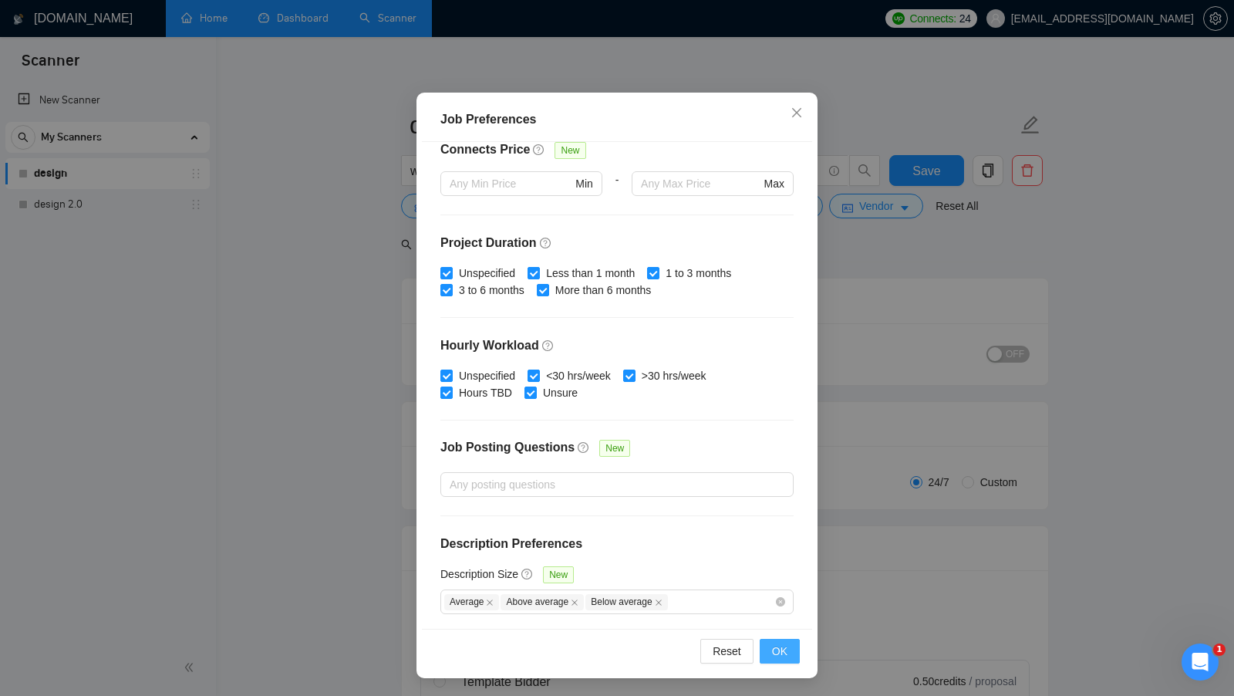
click at [777, 661] on button "OK" at bounding box center [780, 651] width 40 height 25
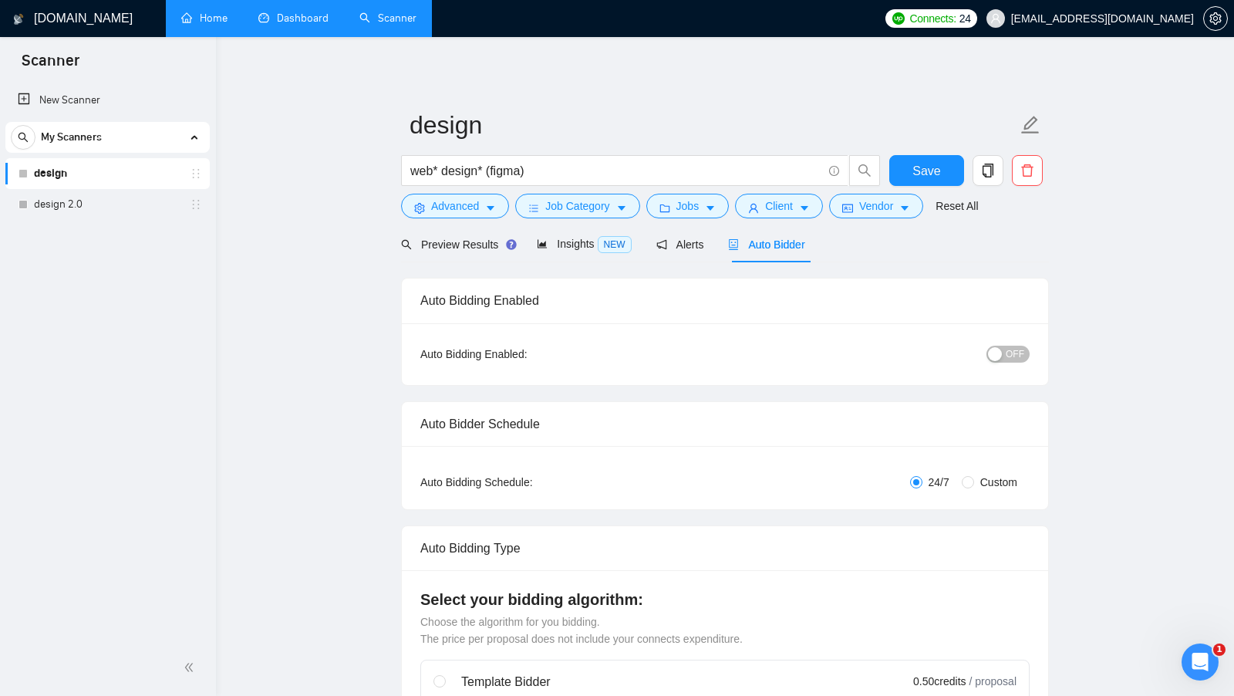
scroll to position [0, 0]
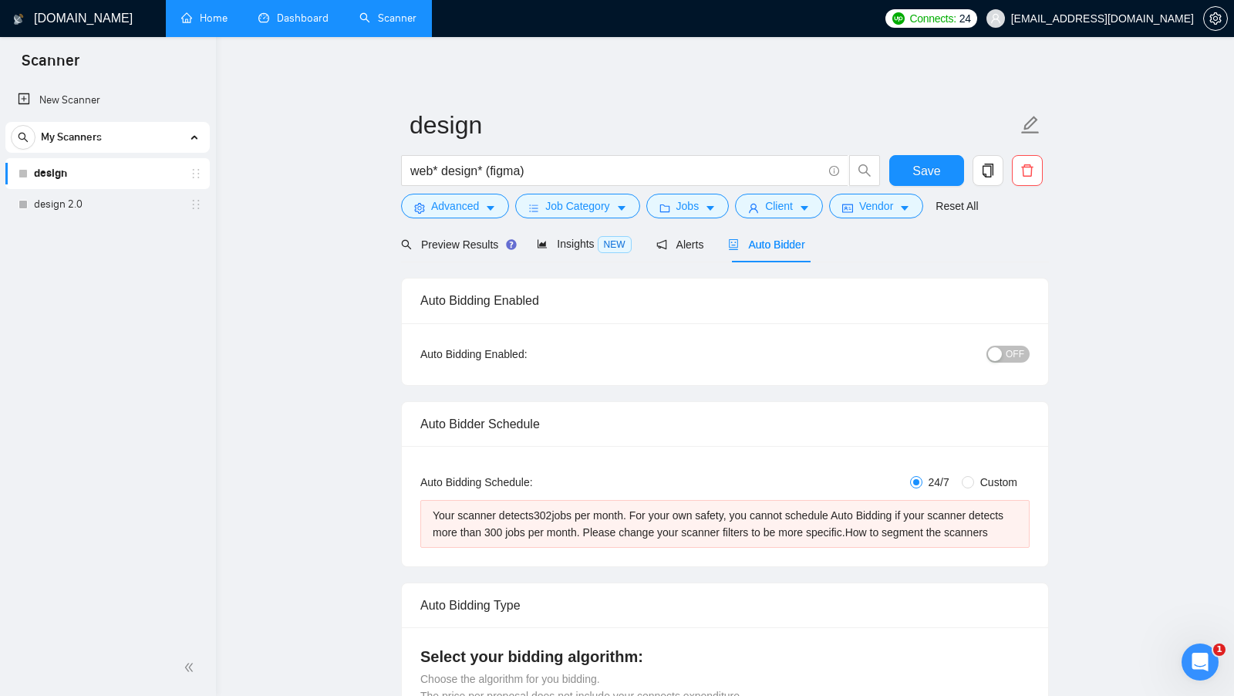
click at [532, 534] on div "Your scanner detects 302 jobs per month. For your own safety, you cannot schedu…" at bounding box center [725, 524] width 585 height 34
drag, startPoint x: 818, startPoint y: 251, endPoint x: 732, endPoint y: 249, distance: 86.4
click at [732, 249] on div "Preview Results Insights NEW Alerts Auto Bidder" at bounding box center [725, 244] width 648 height 36
click at [585, 535] on div "Your scanner detects 302 jobs per month. For your own safety, you cannot schedu…" at bounding box center [725, 524] width 585 height 34
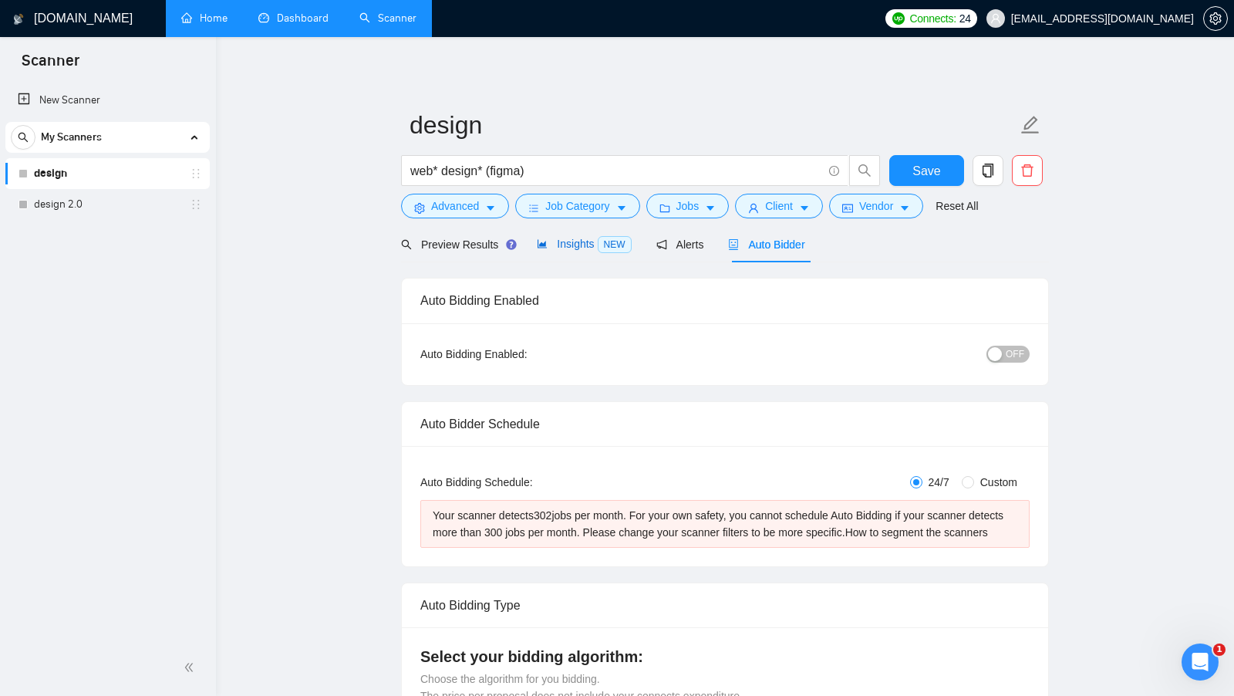
click at [579, 241] on span "Insights NEW" at bounding box center [584, 244] width 94 height 12
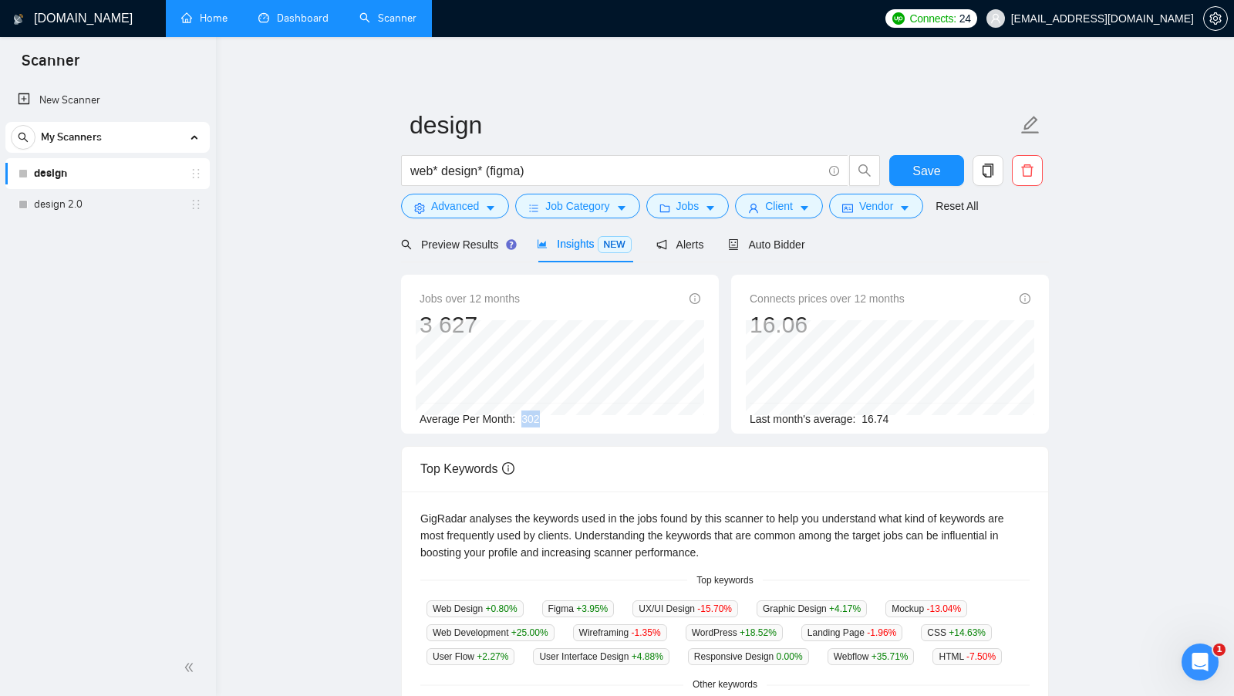
drag, startPoint x: 526, startPoint y: 417, endPoint x: 555, endPoint y: 420, distance: 28.6
click at [555, 420] on div "Average Per Month: 302" at bounding box center [560, 418] width 281 height 17
click at [537, 414] on span "302" at bounding box center [530, 419] width 18 height 12
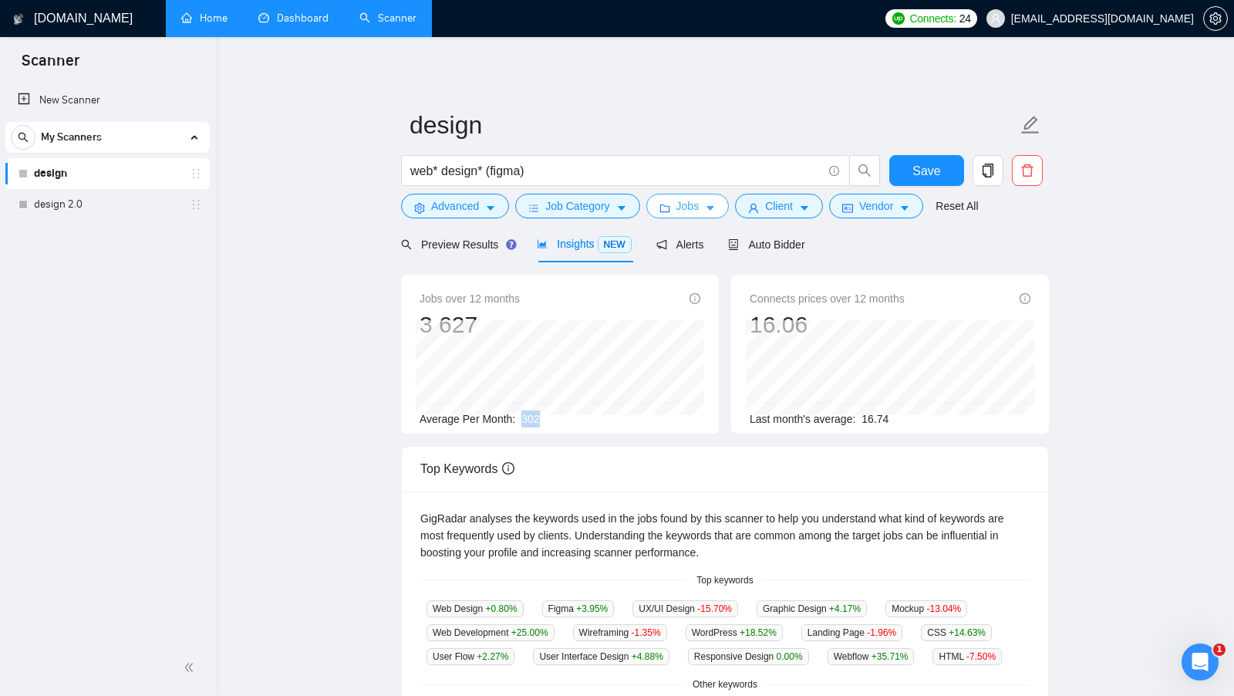
click at [669, 217] on button "Jobs" at bounding box center [687, 206] width 83 height 25
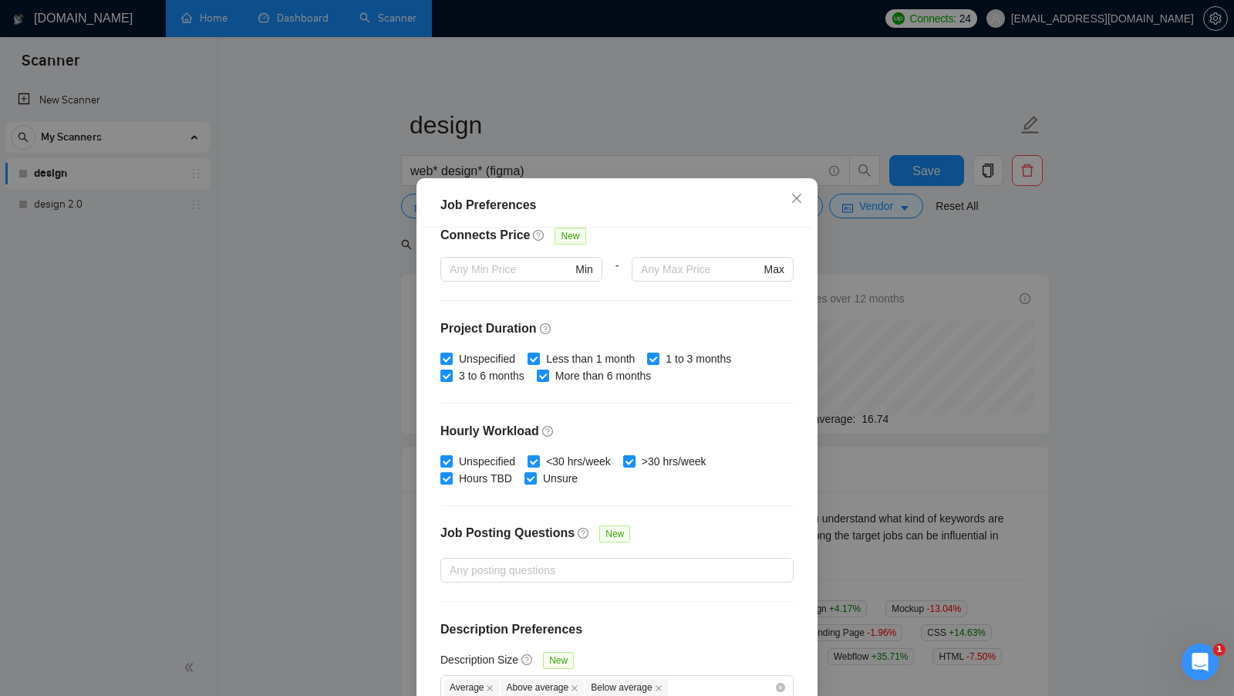
scroll to position [86, 0]
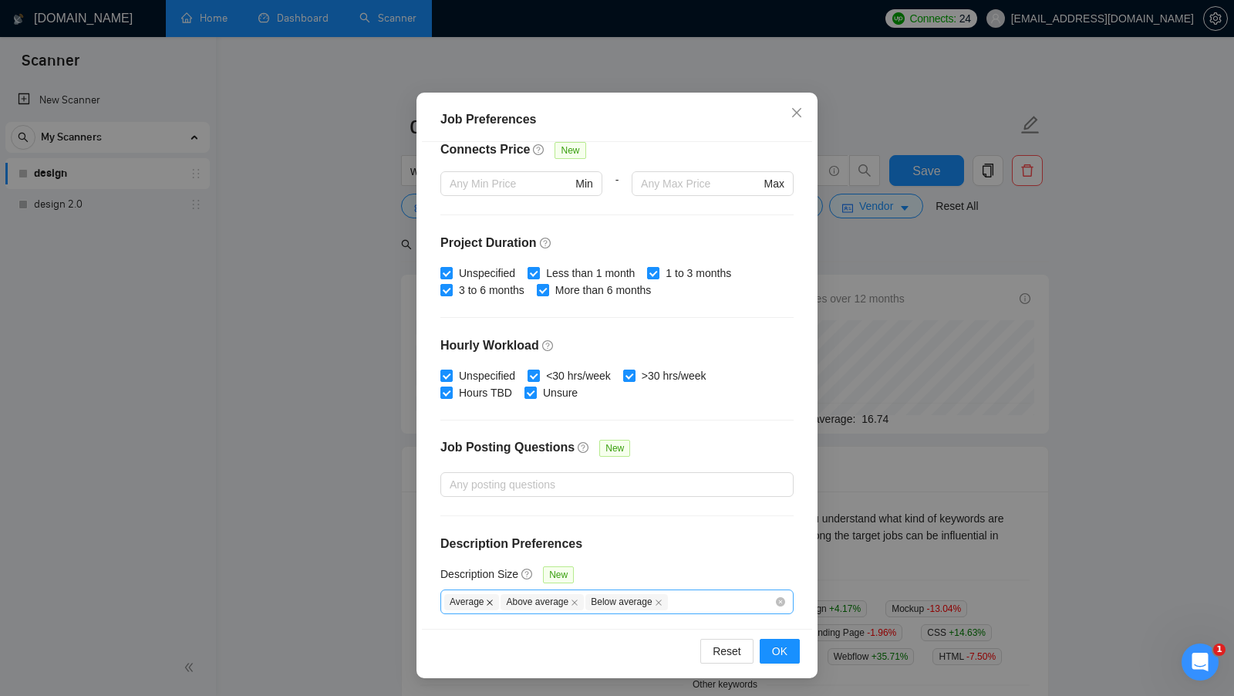
click at [494, 599] on icon "close" at bounding box center [490, 603] width 8 height 8
click at [757, 646] on div "Reset OK" at bounding box center [617, 651] width 390 height 44
click at [769, 648] on button "OK" at bounding box center [780, 651] width 40 height 25
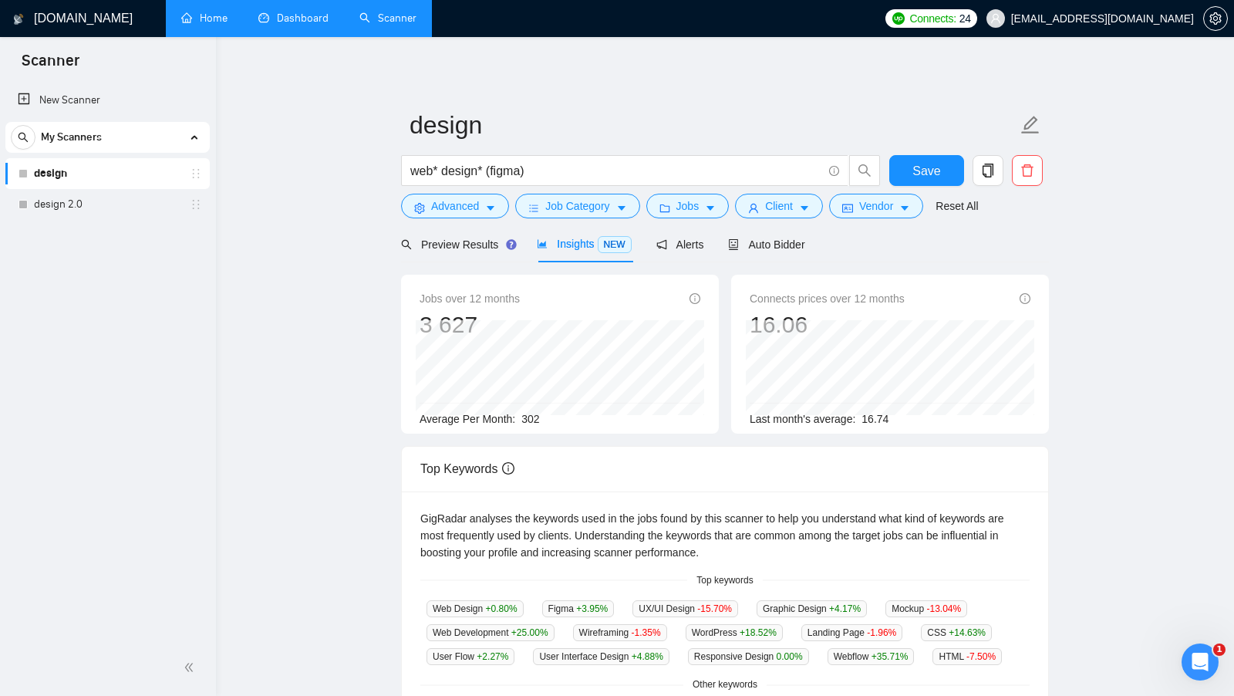
scroll to position [0, 0]
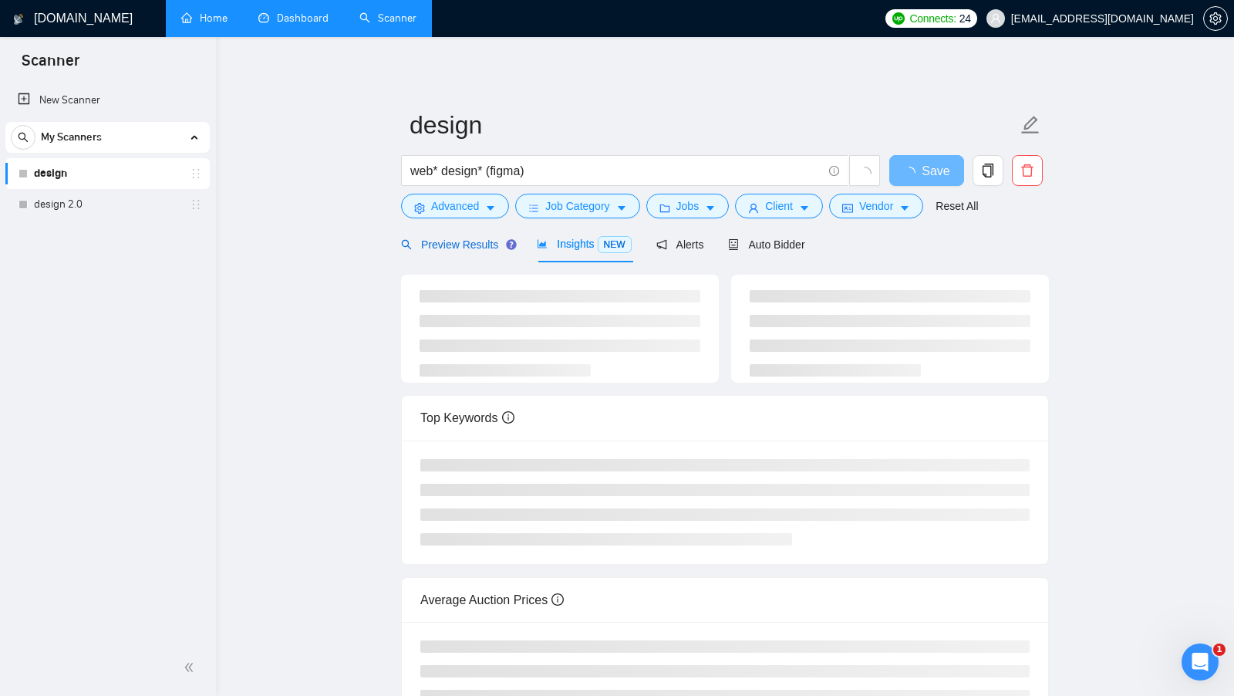
click at [465, 244] on span "Preview Results" at bounding box center [456, 244] width 111 height 12
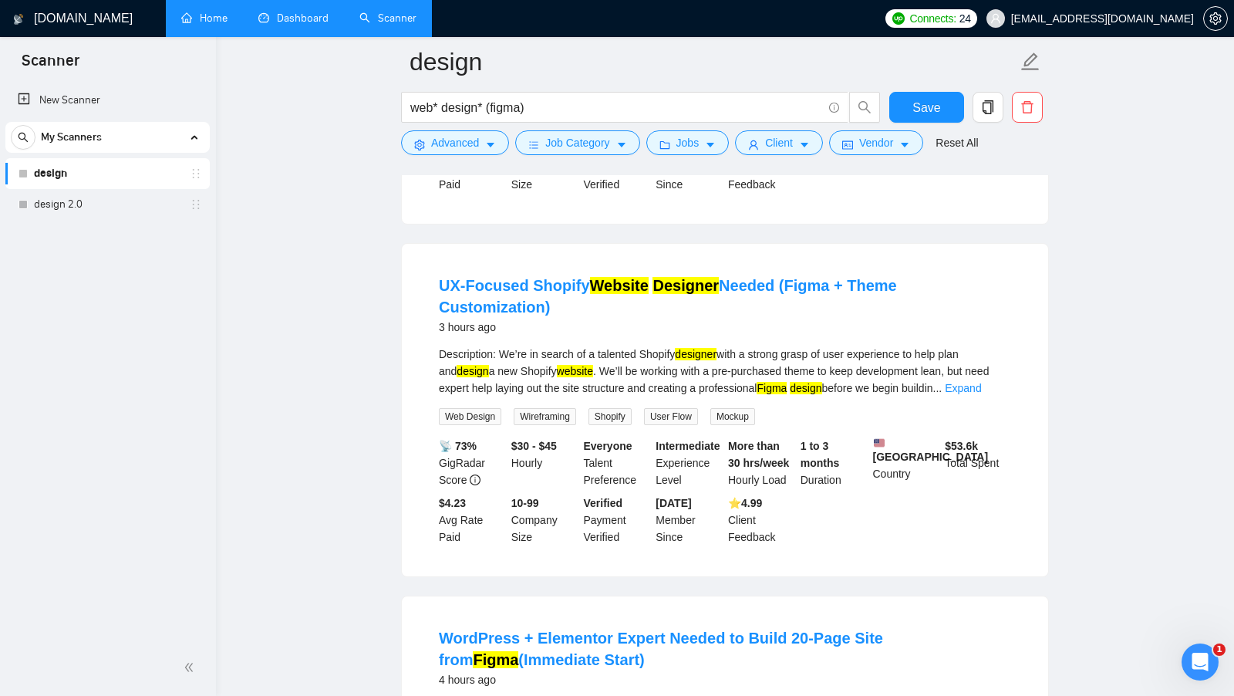
scroll to position [411, 0]
click at [864, 135] on span "Vendor" at bounding box center [876, 142] width 34 height 17
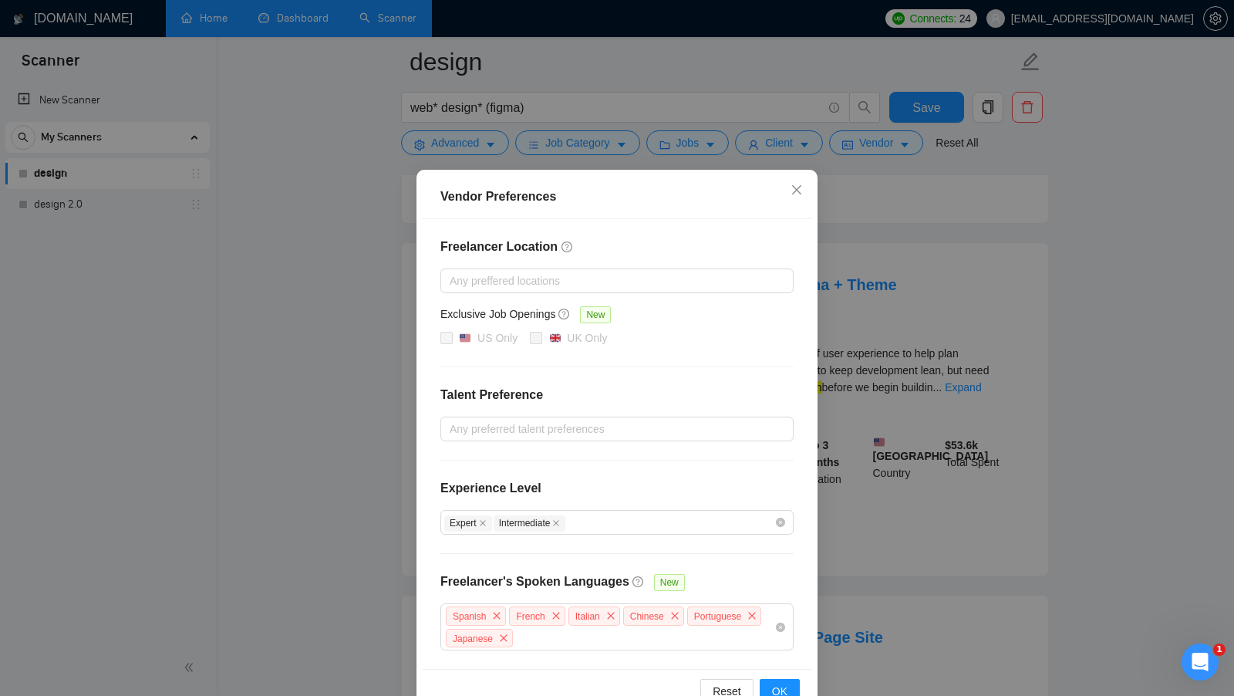
click at [886, 371] on div "Vendor Preferences Freelancer Location Any preffered locations Exclusive Job Op…" at bounding box center [617, 348] width 1234 height 696
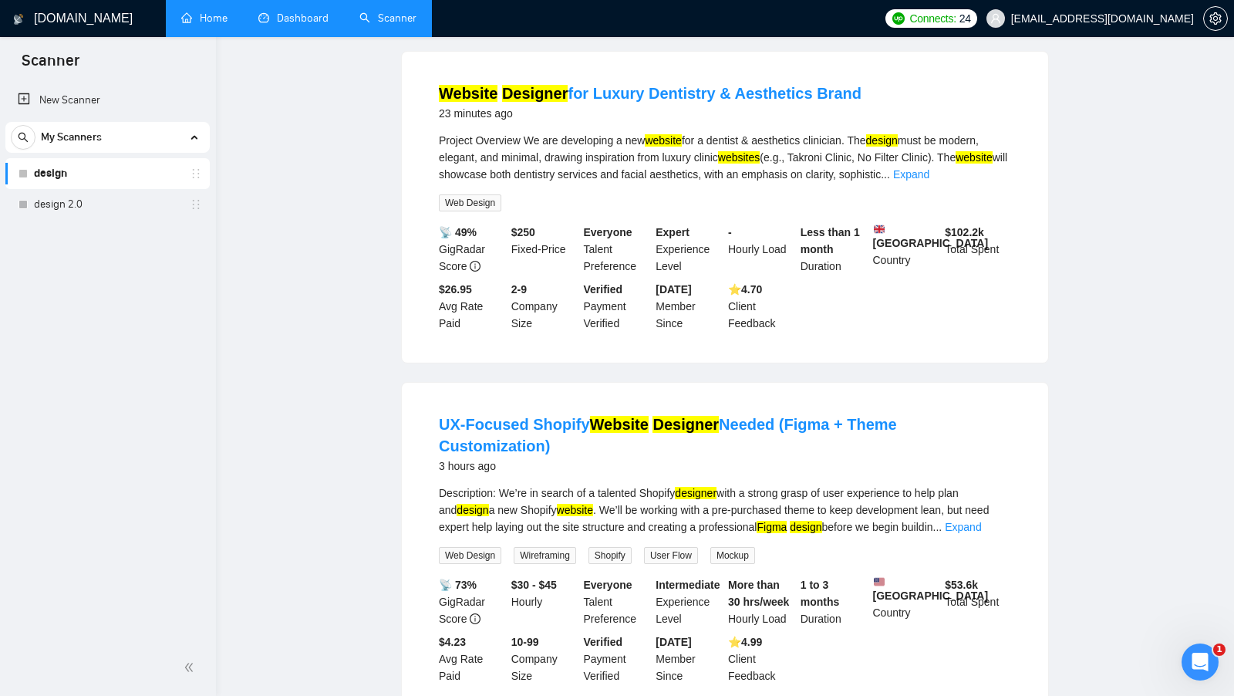
scroll to position [0, 0]
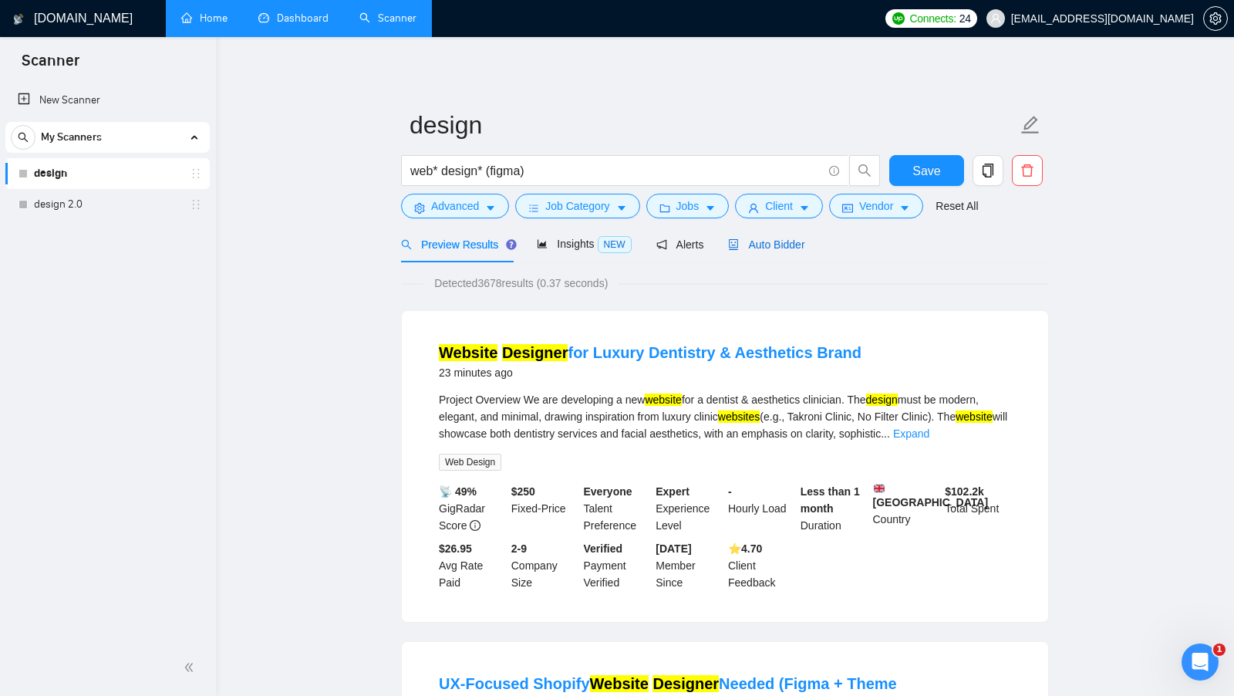
click at [780, 251] on div "Auto Bidder" at bounding box center [766, 244] width 76 height 17
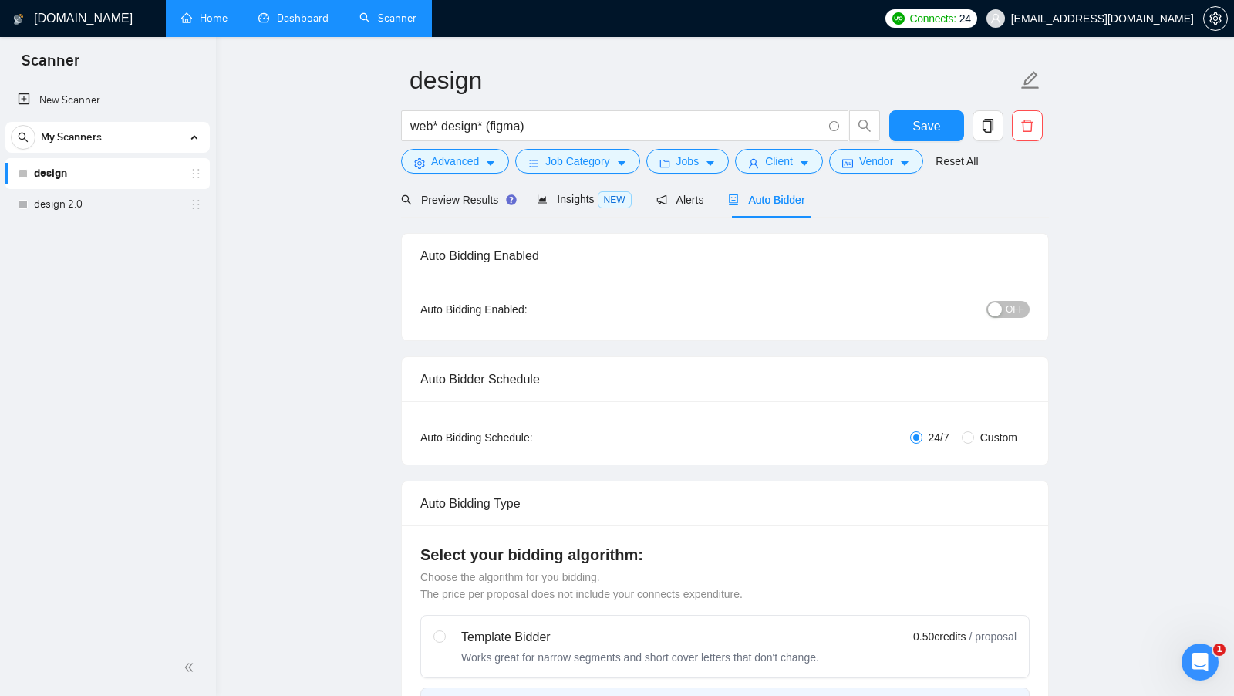
scroll to position [43, 0]
click at [1008, 311] on span "OFF" at bounding box center [1015, 310] width 19 height 17
click at [1020, 314] on div "button" at bounding box center [1021, 311] width 14 height 14
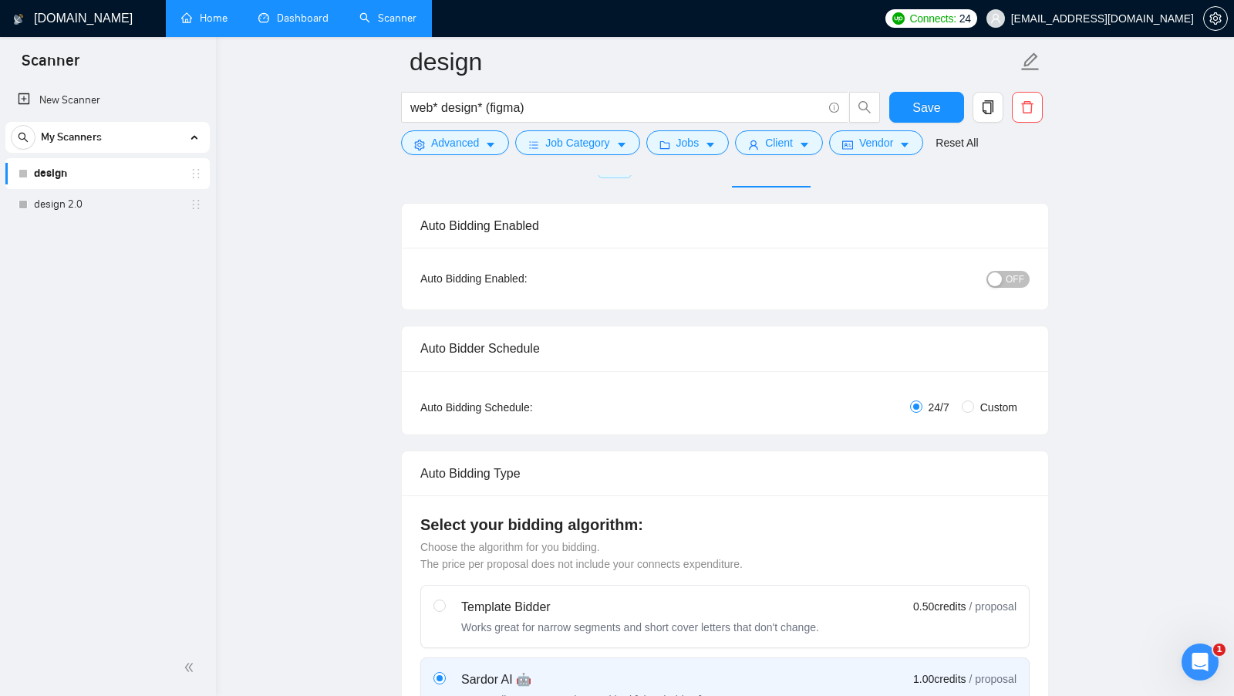
scroll to position [0, 0]
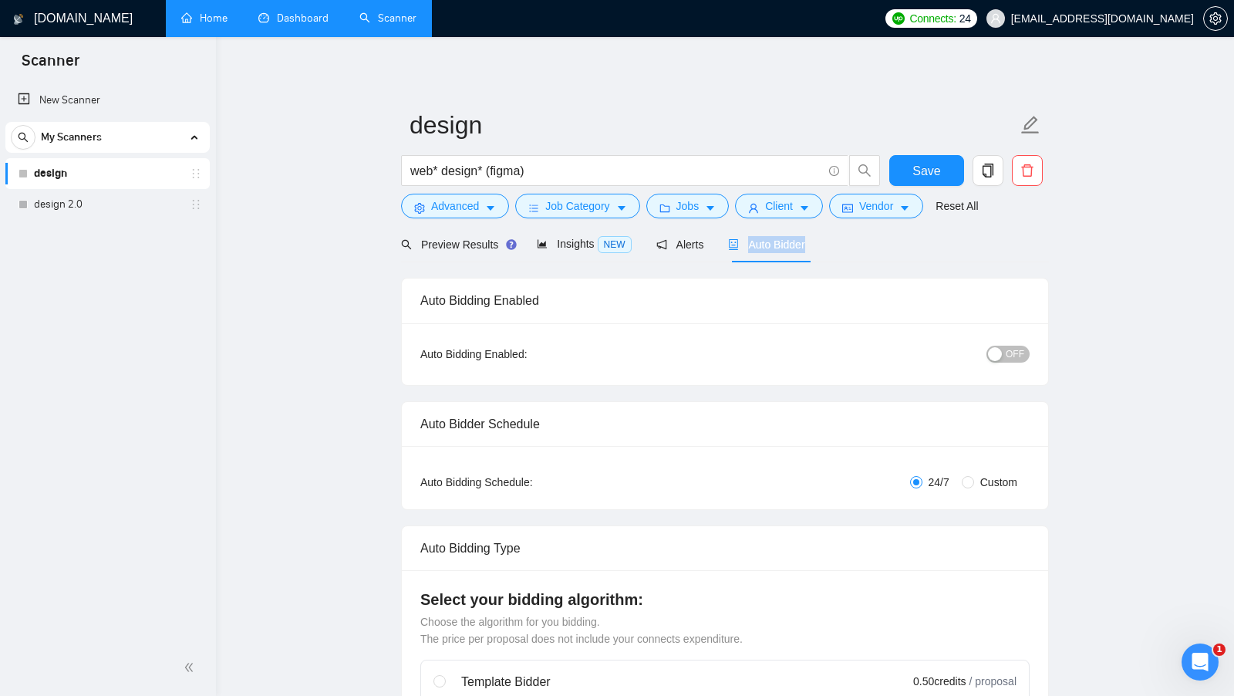
drag, startPoint x: 822, startPoint y: 248, endPoint x: 752, endPoint y: 247, distance: 70.2
click at [752, 247] on div "Preview Results Insights NEW Alerts Auto Bidder" at bounding box center [725, 244] width 648 height 36
click at [861, 249] on div "Preview Results Insights NEW Alerts Auto Bidder" at bounding box center [725, 244] width 648 height 36
drag, startPoint x: 827, startPoint y: 249, endPoint x: 750, endPoint y: 248, distance: 77.1
click at [750, 248] on div "Preview Results Insights NEW Alerts Auto Bidder" at bounding box center [725, 244] width 648 height 36
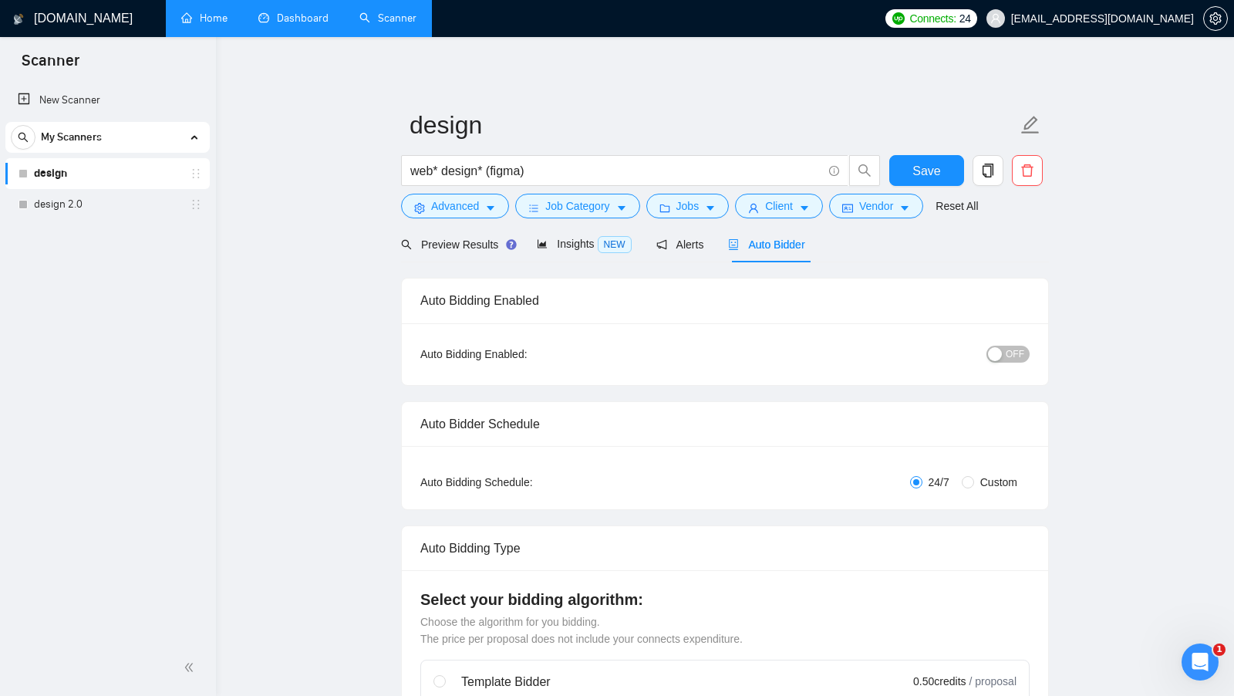
click at [883, 256] on div "Preview Results Insights NEW Alerts Auto Bidder" at bounding box center [725, 244] width 648 height 36
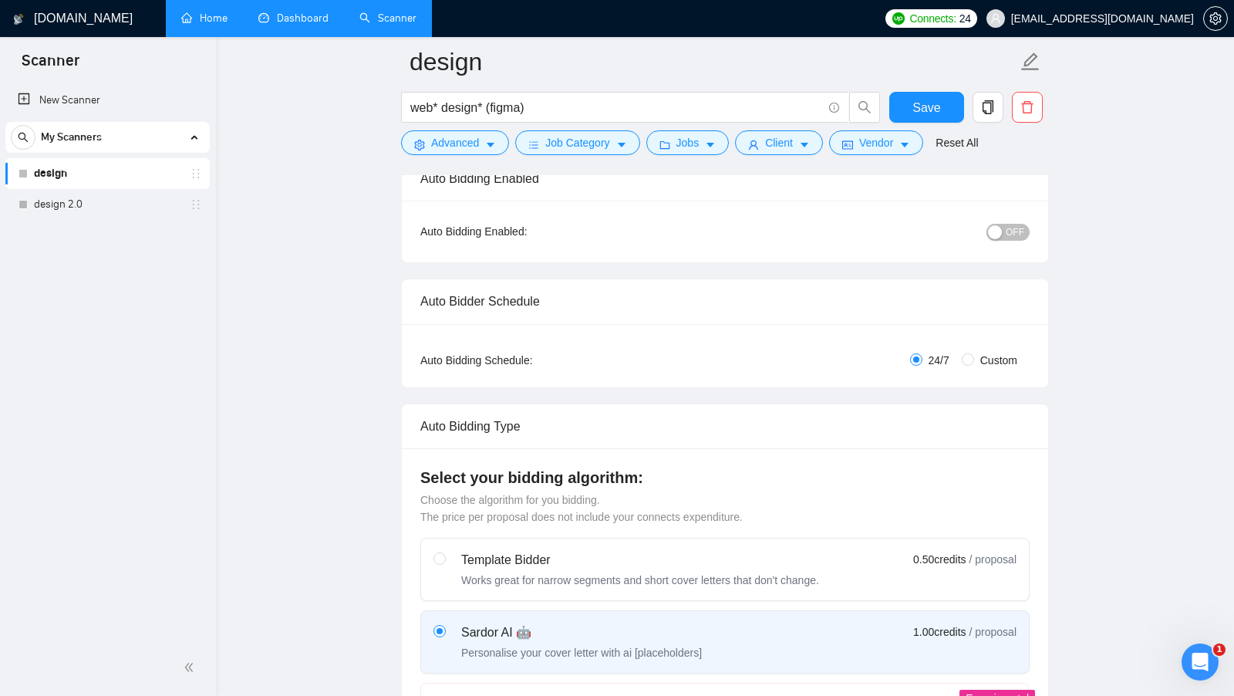
scroll to position [137, 0]
click at [981, 355] on span "Custom" at bounding box center [998, 357] width 49 height 17
click at [974, 355] on input "Custom" at bounding box center [968, 357] width 12 height 12
radio input "true"
radio input "false"
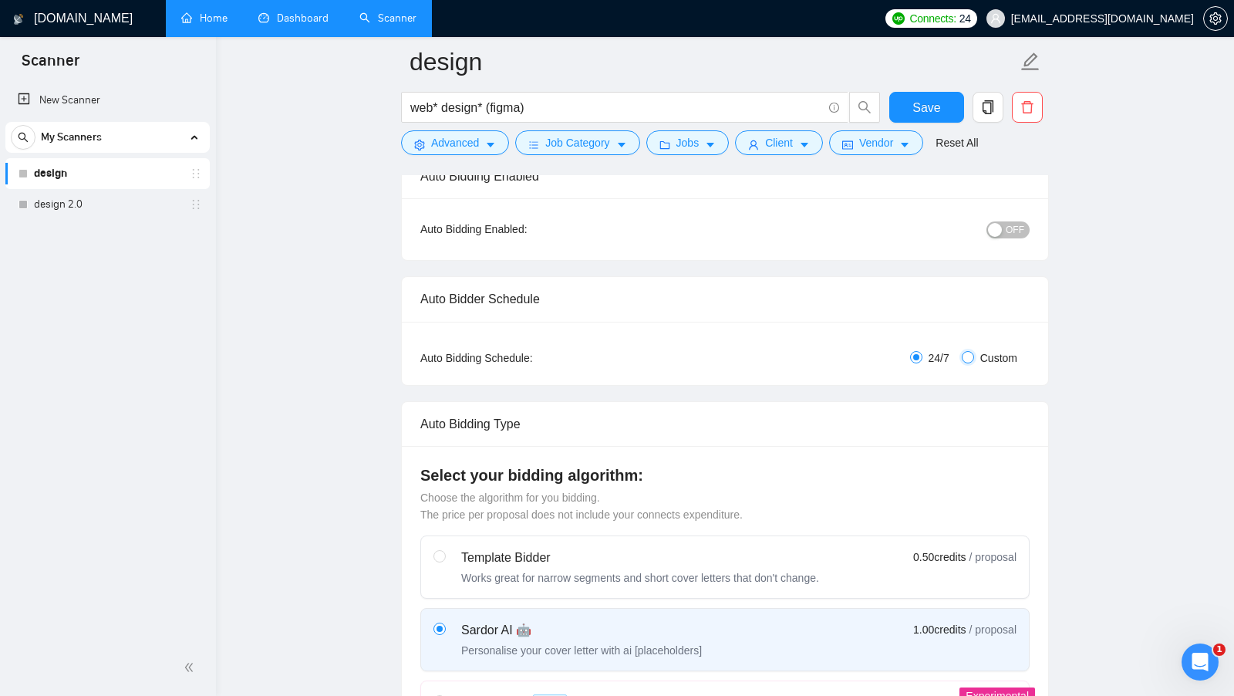
checkbox input "true"
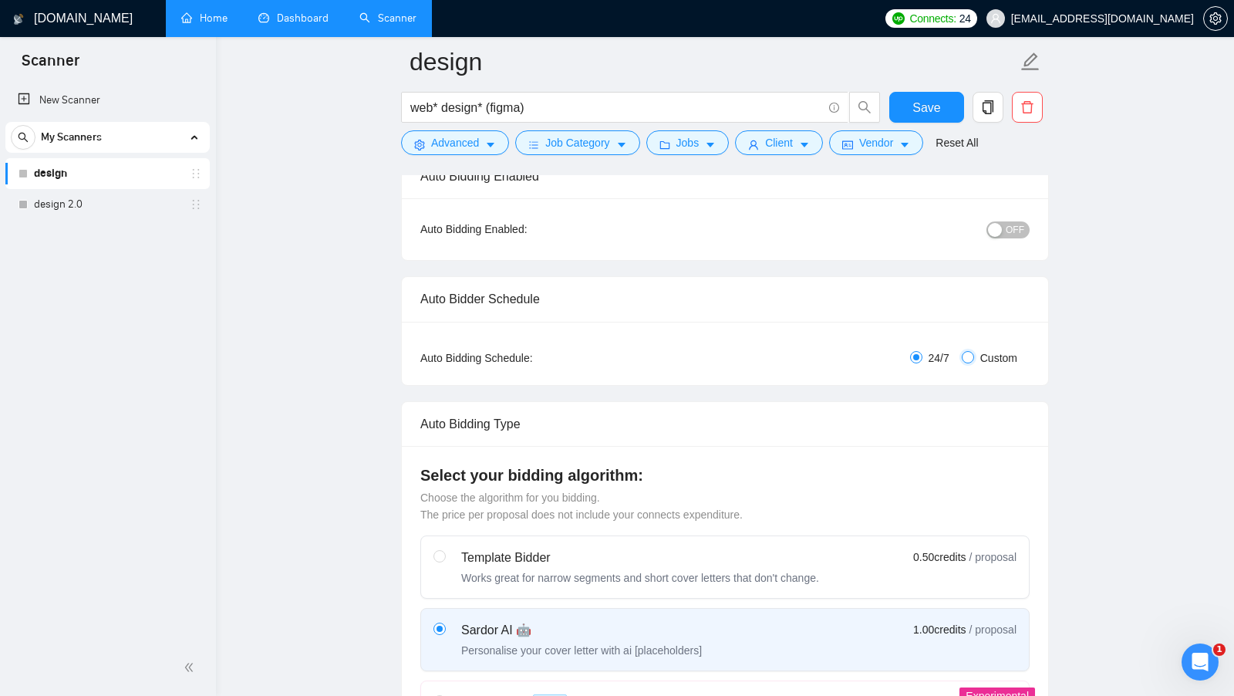
checkbox input "true"
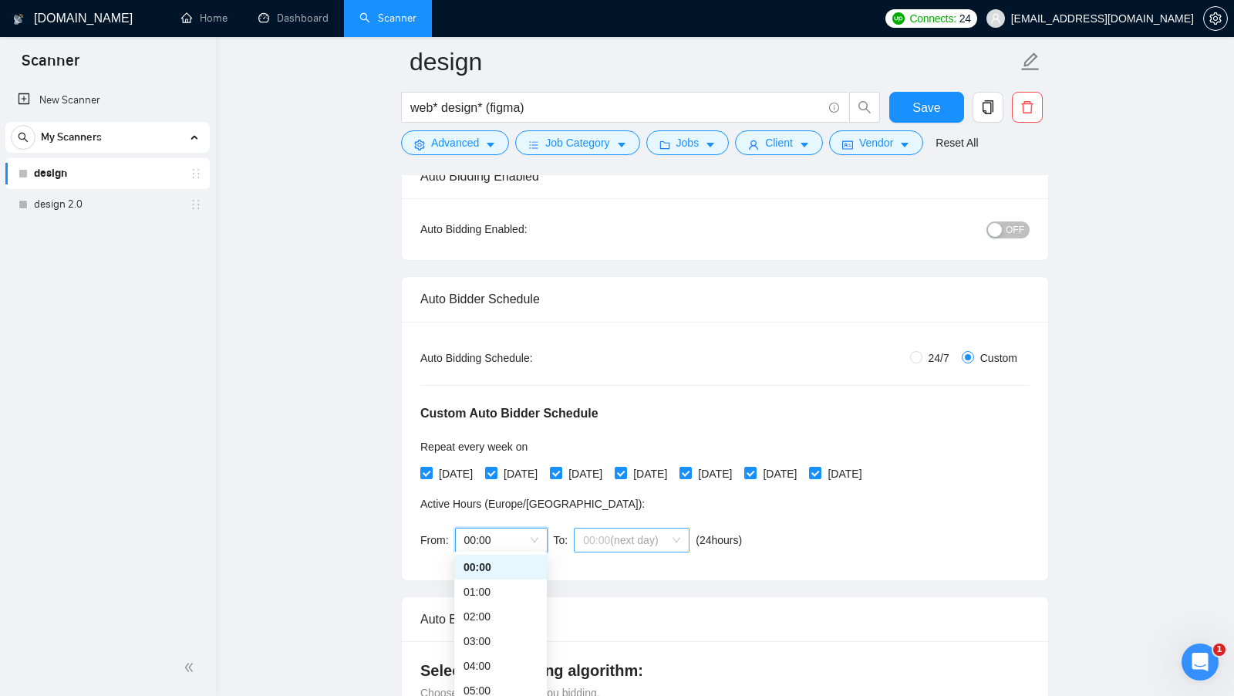
click at [642, 534] on span "(next day)" at bounding box center [634, 540] width 48 height 12
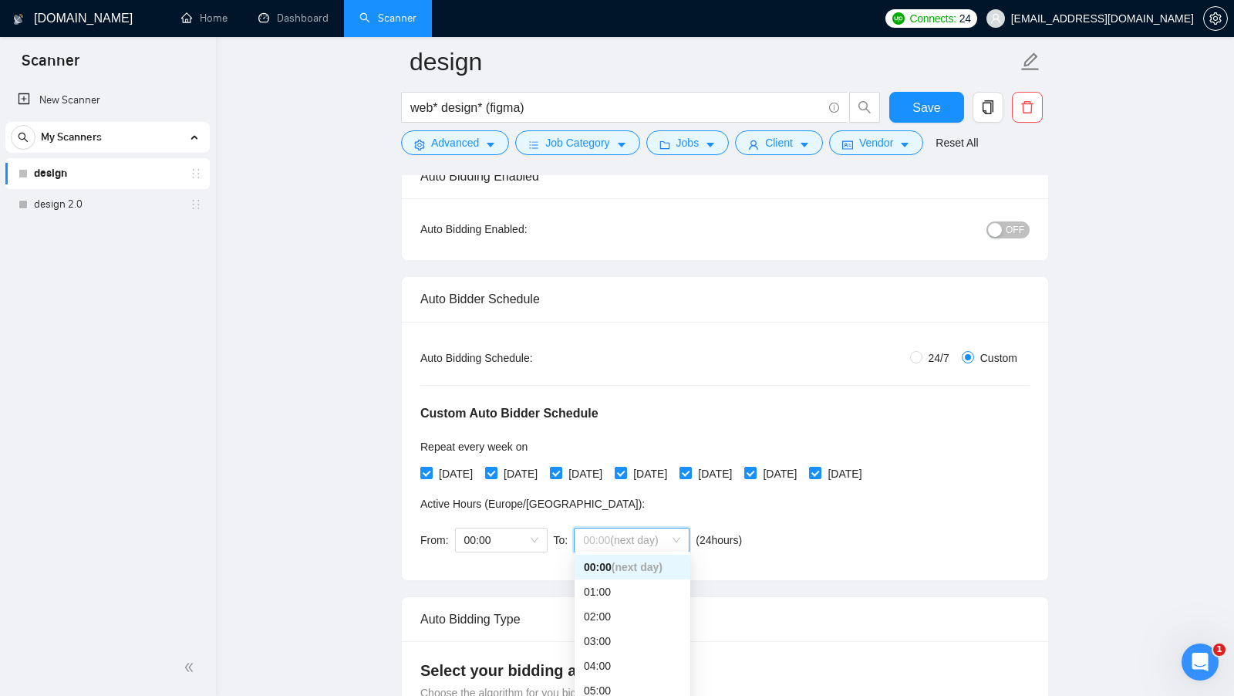
click at [791, 529] on div "Custom Auto Bidder Schedule Repeat every week on Monday Tuesday Wednesday Thurs…" at bounding box center [724, 463] width 609 height 195
click at [916, 357] on input "24/7" at bounding box center [916, 357] width 12 height 12
radio input "true"
radio input "false"
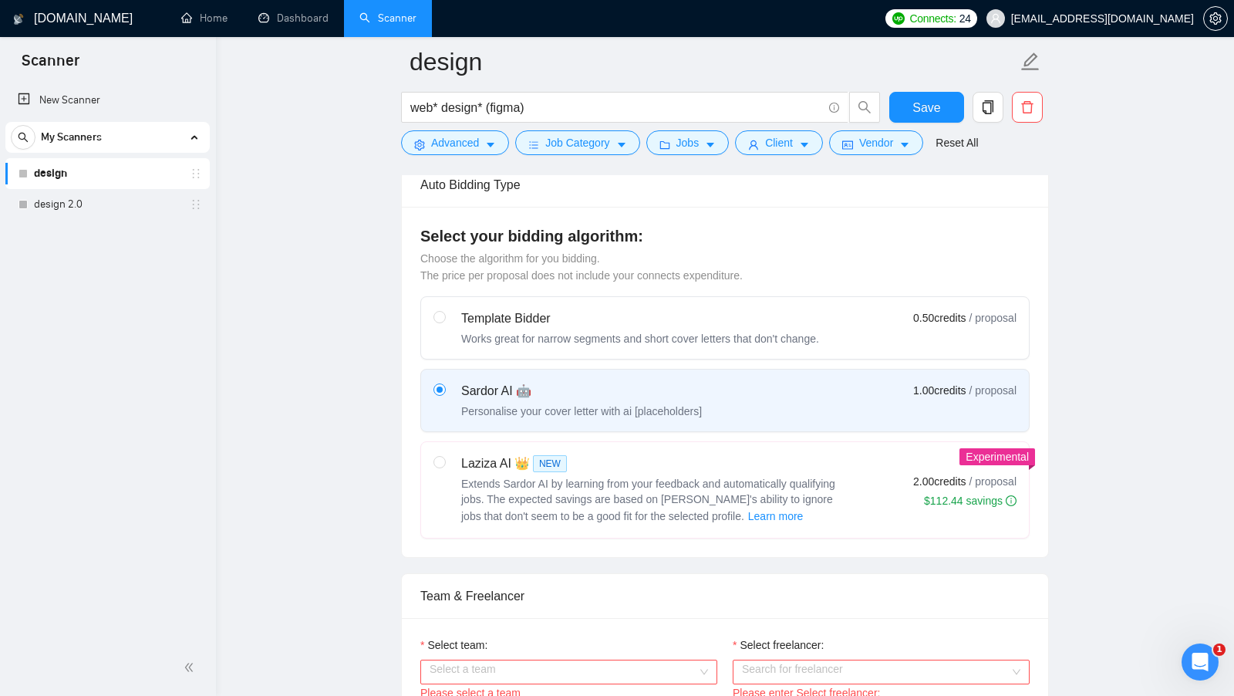
scroll to position [376, 0]
drag, startPoint x: 664, startPoint y: 231, endPoint x: 413, endPoint y: 238, distance: 251.5
click at [414, 238] on div "Select your bidding algorithm: Choose the algorithm for you bidding. The price …" at bounding box center [725, 381] width 646 height 350
click at [755, 226] on h4 "Select your bidding algorithm:" at bounding box center [724, 235] width 609 height 22
click at [921, 104] on span "Save" at bounding box center [926, 107] width 28 height 19
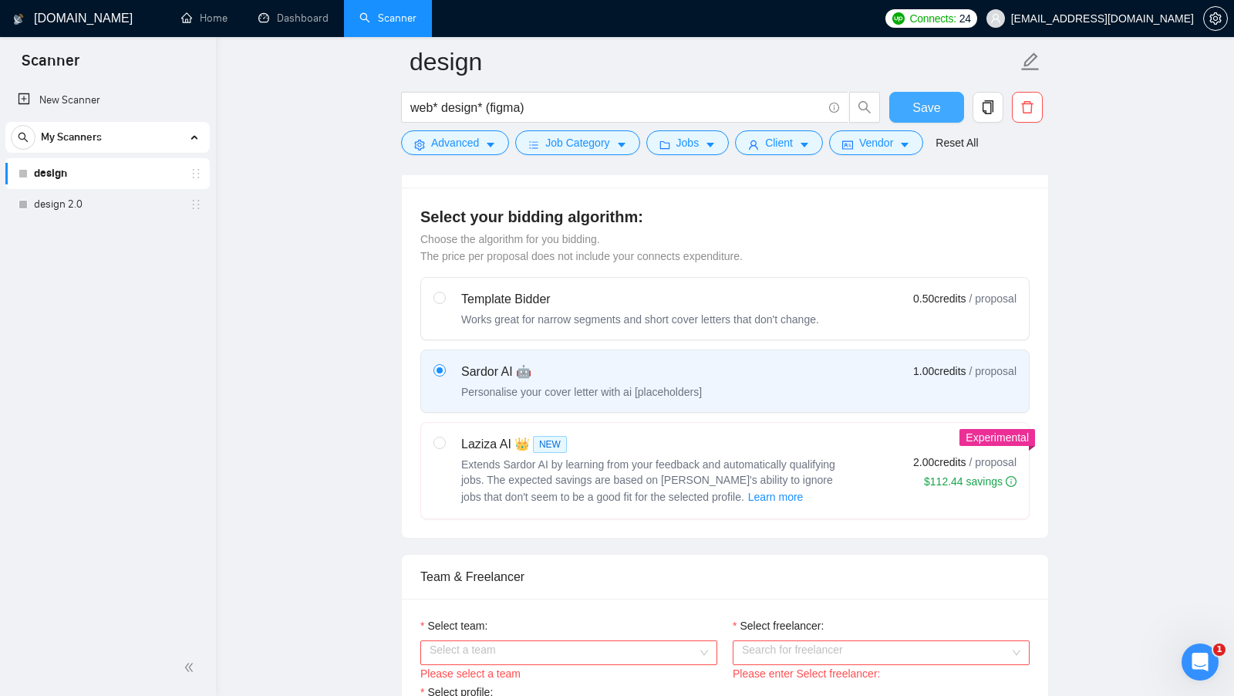
scroll to position [396, 0]
click at [1212, 23] on icon "setting" at bounding box center [1215, 18] width 12 height 12
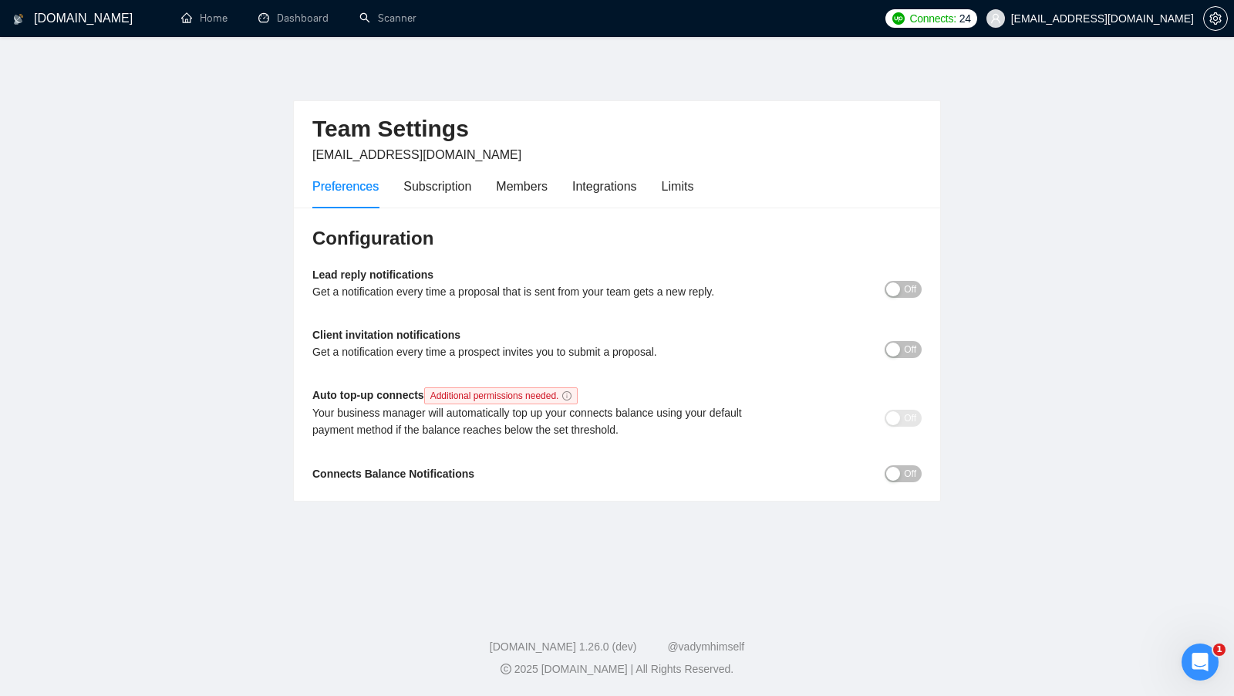
click at [709, 188] on div "Preferences Subscription Members Integrations Limits" at bounding box center [616, 186] width 609 height 44
click at [691, 187] on div "Limits" at bounding box center [678, 186] width 32 height 19
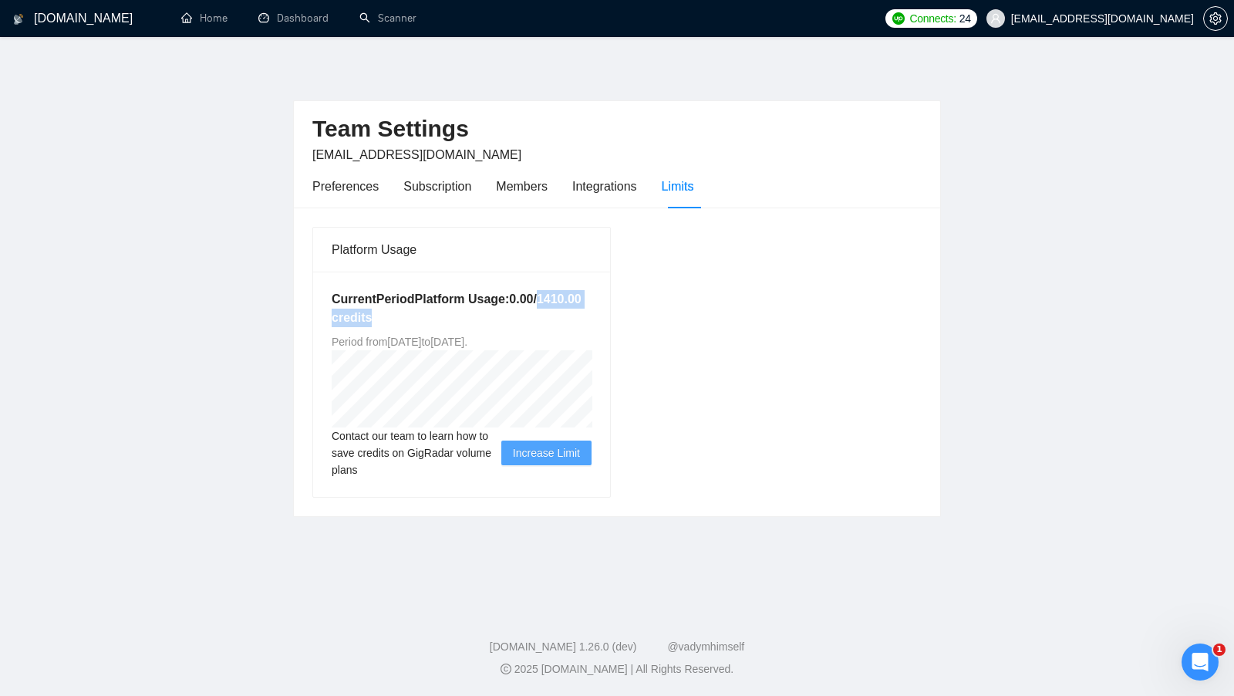
drag, startPoint x: 406, startPoint y: 316, endPoint x: 503, endPoint y: 315, distance: 96.4
click at [503, 315] on h5 "Current Period Platform Usage: 0.00 / 1410.00 credits" at bounding box center [462, 308] width 260 height 37
click at [503, 314] on h5 "Current Period Platform Usage: 0.00 / 1410.00 credits" at bounding box center [462, 308] width 260 height 37
click at [391, 25] on link "Scanner" at bounding box center [387, 18] width 57 height 13
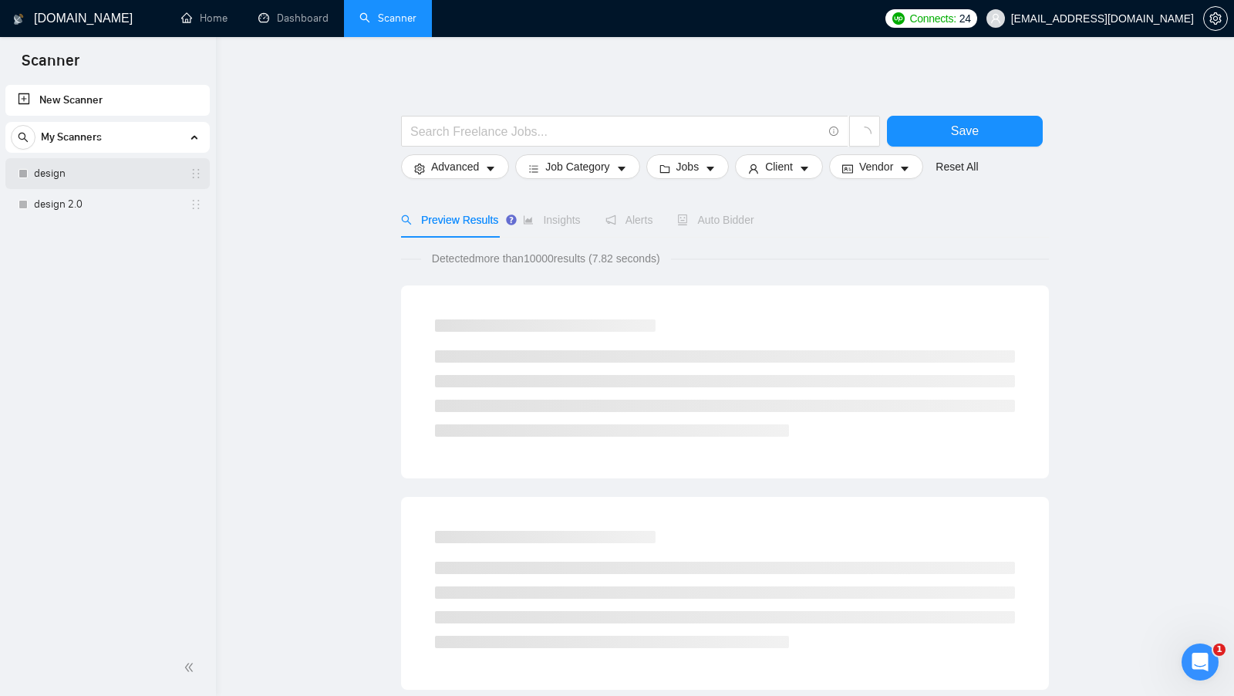
click at [116, 169] on link "design" at bounding box center [107, 173] width 147 height 31
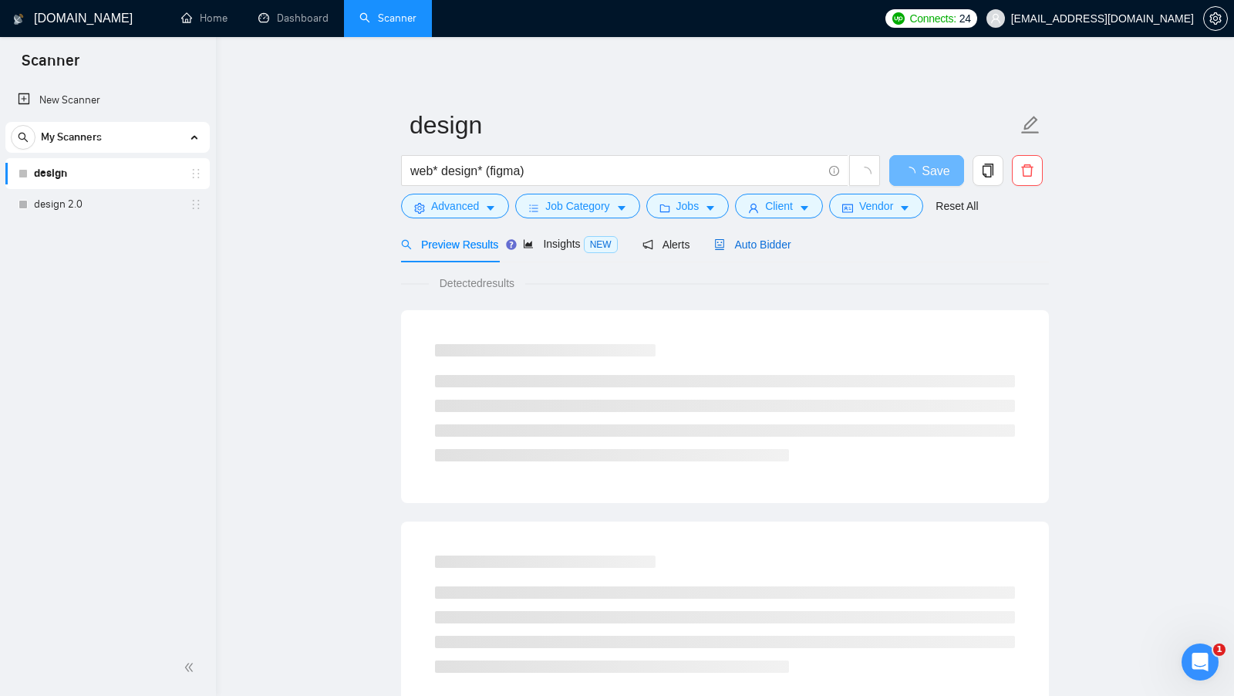
click at [756, 240] on span "Auto Bidder" at bounding box center [752, 244] width 76 height 12
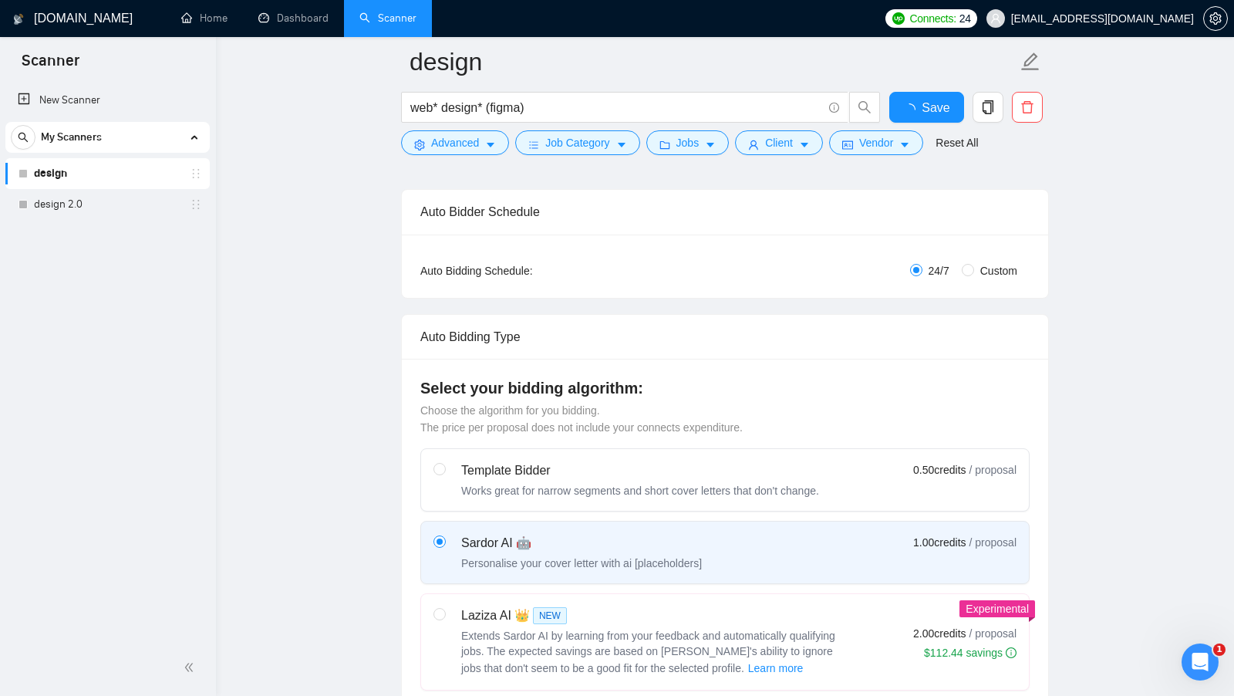
scroll to position [373, 0]
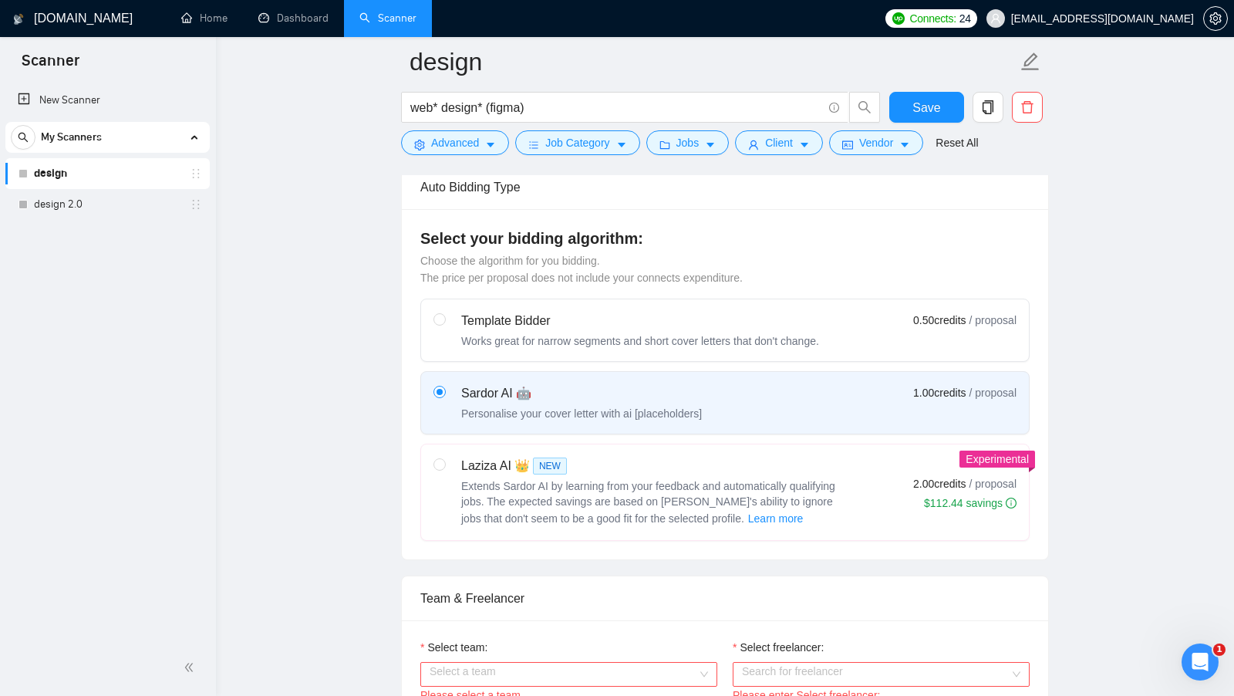
click at [538, 391] on div "Sardor AI 🤖" at bounding box center [581, 393] width 241 height 19
click at [444, 391] on input "radio" at bounding box center [438, 391] width 11 height 11
drag, startPoint x: 637, startPoint y: 233, endPoint x: 421, endPoint y: 230, distance: 216.0
click at [422, 230] on h4 "Select your bidding algorithm:" at bounding box center [724, 239] width 609 height 22
click at [701, 230] on h4 "Select your bidding algorithm:" at bounding box center [724, 239] width 609 height 22
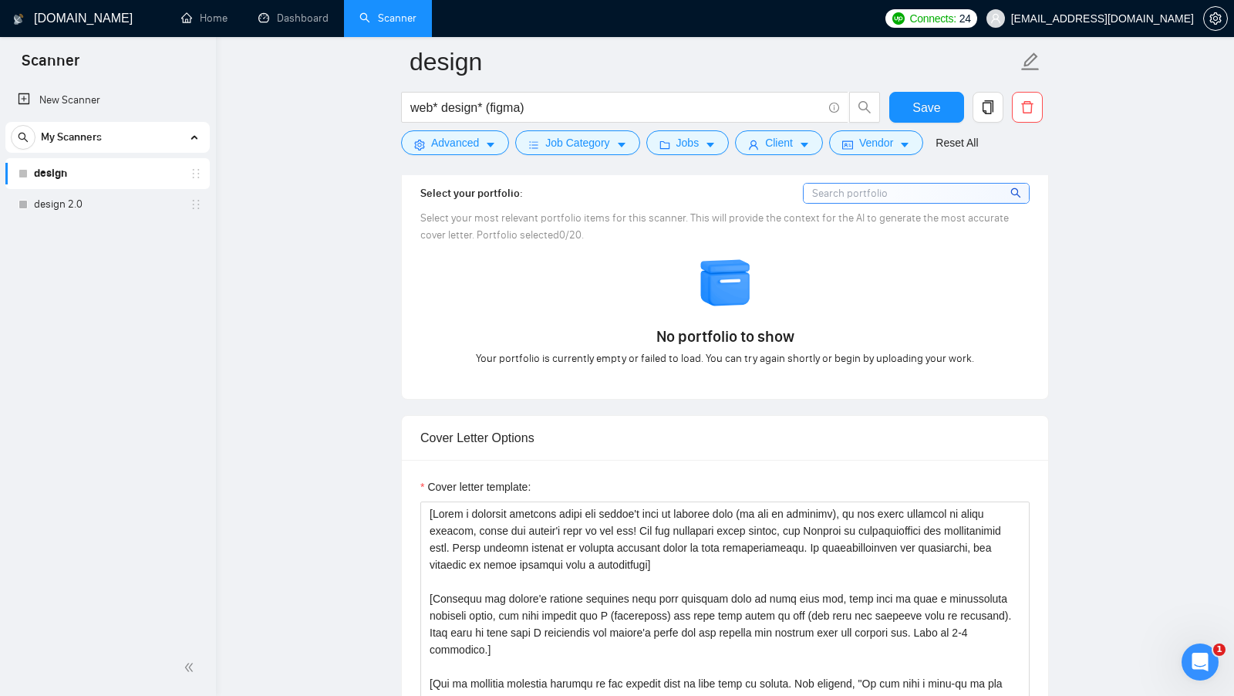
scroll to position [1535, 0]
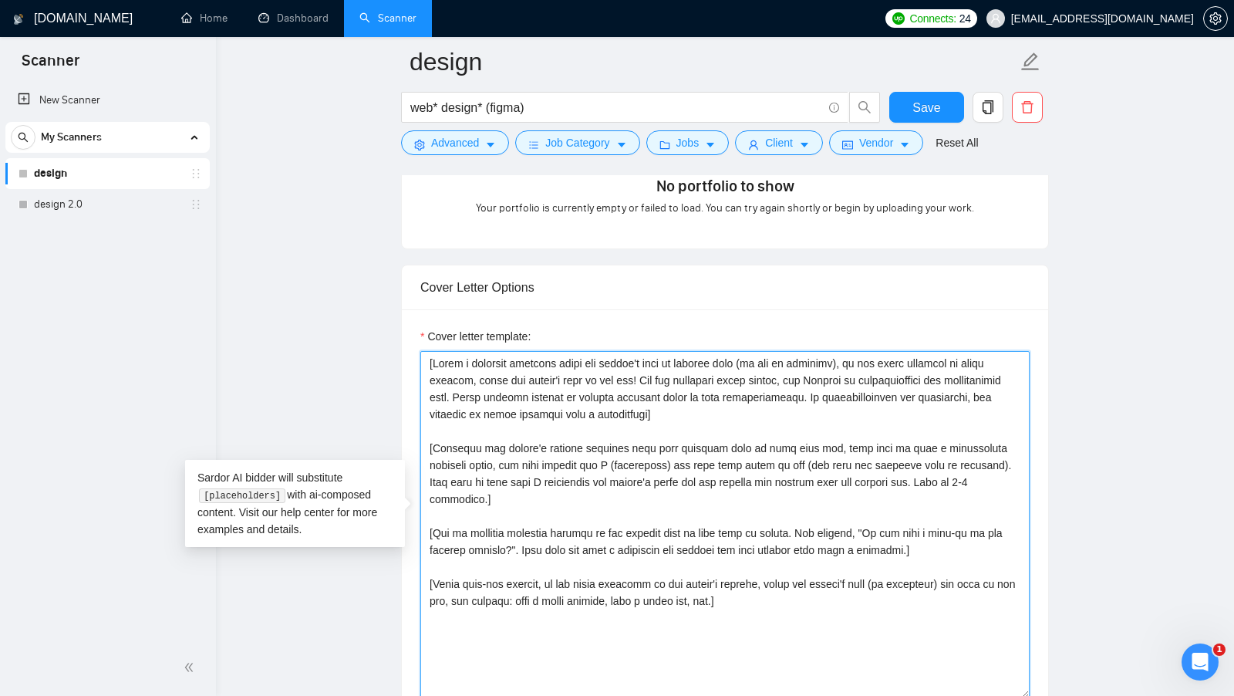
drag, startPoint x: 798, startPoint y: 570, endPoint x: 422, endPoint y: 364, distance: 429.0
click at [423, 364] on textarea "Cover letter template:" at bounding box center [724, 524] width 609 height 347
click at [497, 334] on label "Cover letter template:" at bounding box center [475, 336] width 110 height 17
click at [497, 351] on textarea "Cover letter template:" at bounding box center [724, 524] width 609 height 347
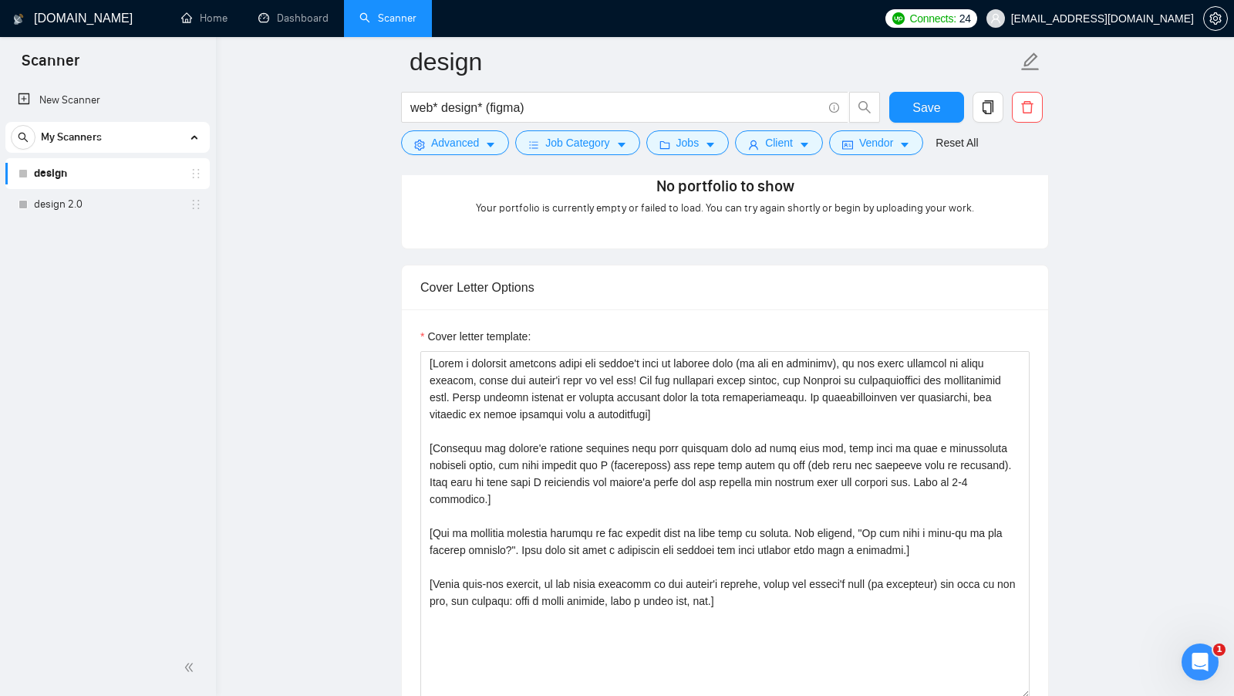
click at [503, 332] on label "Cover letter template:" at bounding box center [475, 336] width 110 height 17
click at [503, 351] on textarea "Cover letter template:" at bounding box center [724, 524] width 609 height 347
click at [503, 332] on label "Cover letter template:" at bounding box center [475, 336] width 110 height 17
click at [503, 351] on textarea "Cover letter template:" at bounding box center [724, 524] width 609 height 347
click at [511, 328] on label "Cover letter template:" at bounding box center [475, 336] width 110 height 17
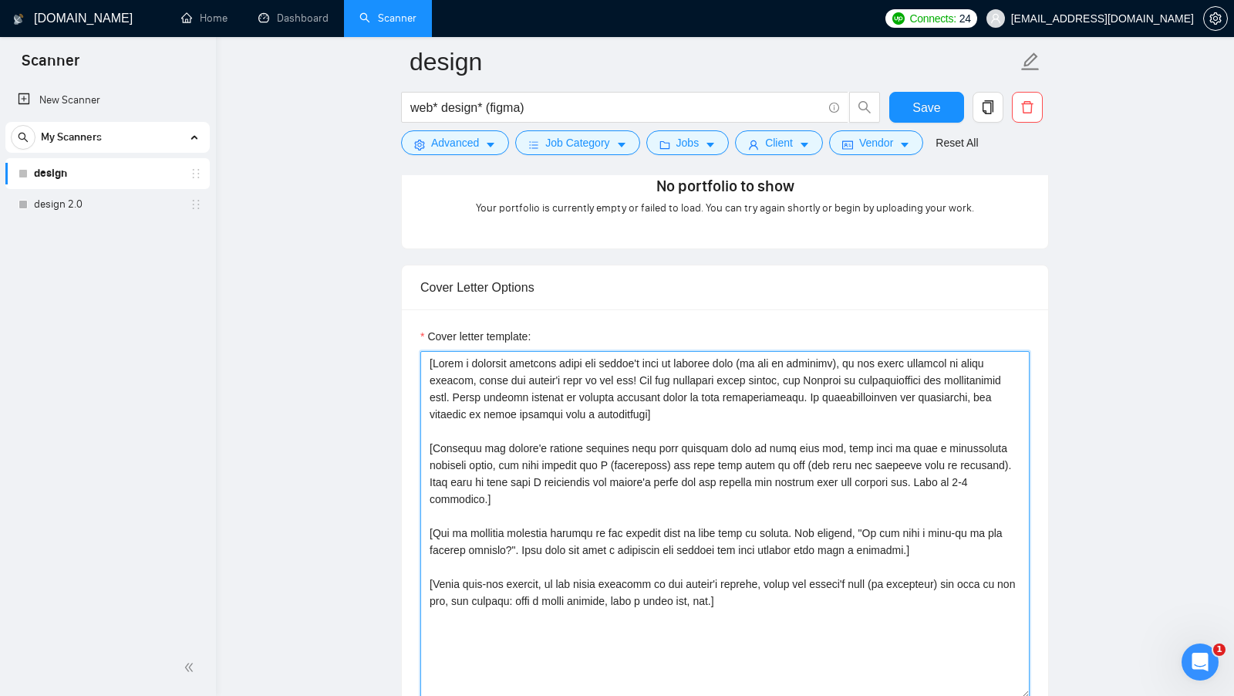
click at [511, 351] on textarea "Cover letter template:" at bounding box center [724, 524] width 609 height 347
click at [577, 461] on textarea "Cover letter template:" at bounding box center [724, 524] width 609 height 347
drag, startPoint x: 774, startPoint y: 576, endPoint x: 423, endPoint y: 355, distance: 414.3
click at [423, 355] on textarea "Cover letter template:" at bounding box center [724, 524] width 609 height 347
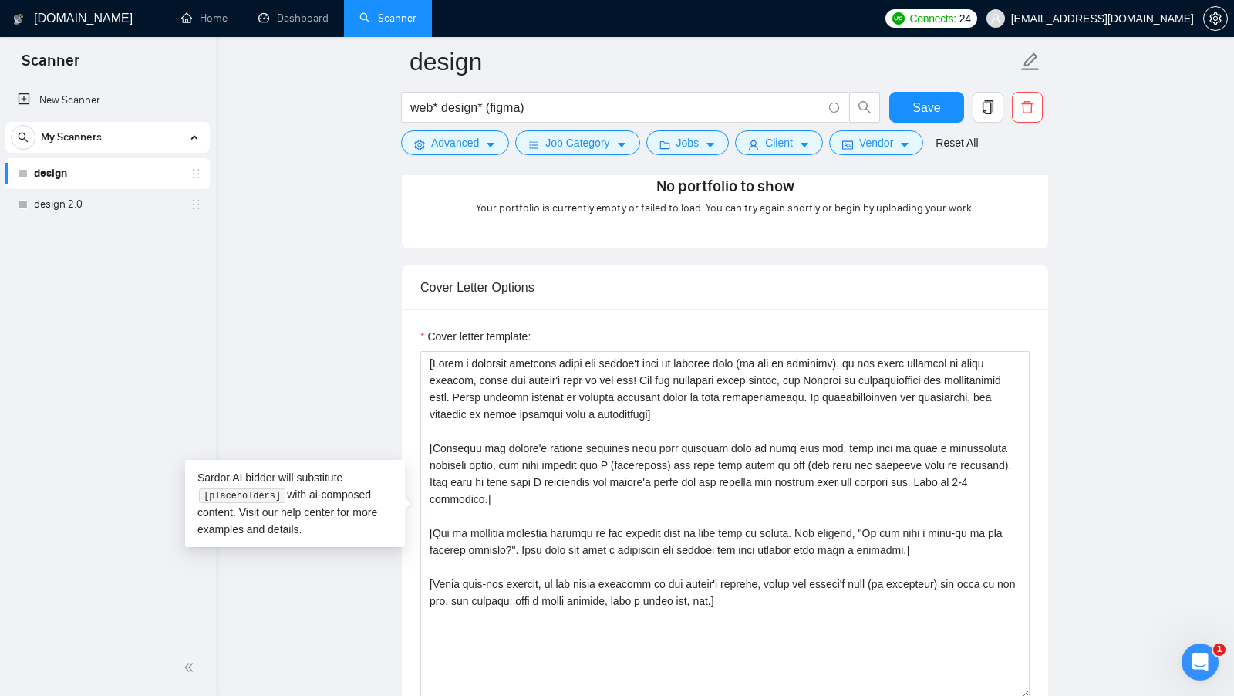
click at [623, 309] on div "Cover letter template:" at bounding box center [725, 522] width 646 height 426
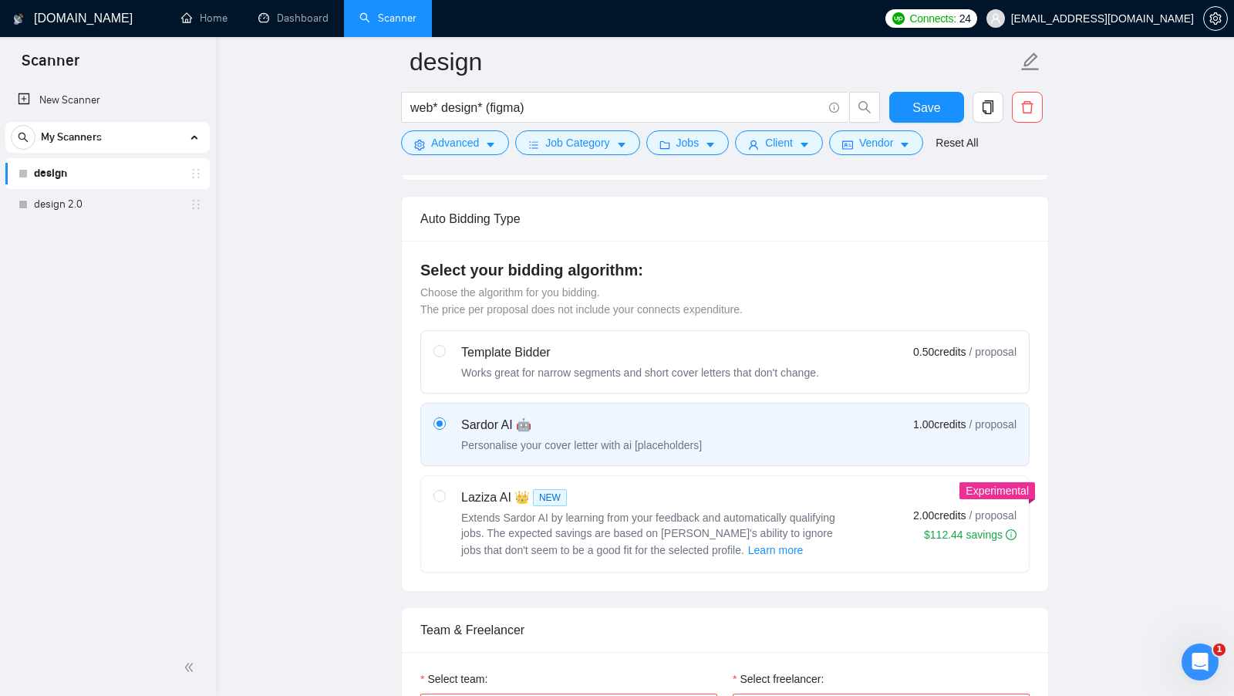
scroll to position [338, 0]
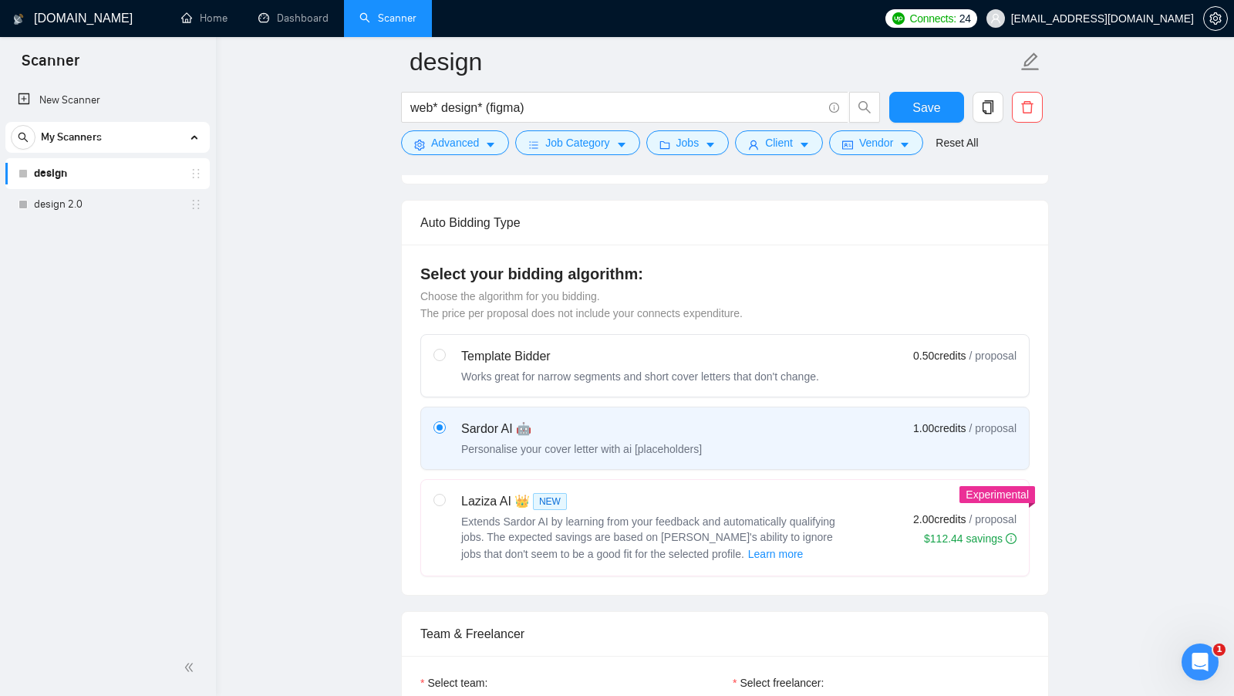
click at [614, 336] on label "Template Bidder Works great for narrow segments and short cover letters that do…" at bounding box center [725, 366] width 608 height 62
click at [444, 349] on input "radio" at bounding box center [438, 354] width 11 height 11
radio input "true"
radio input "false"
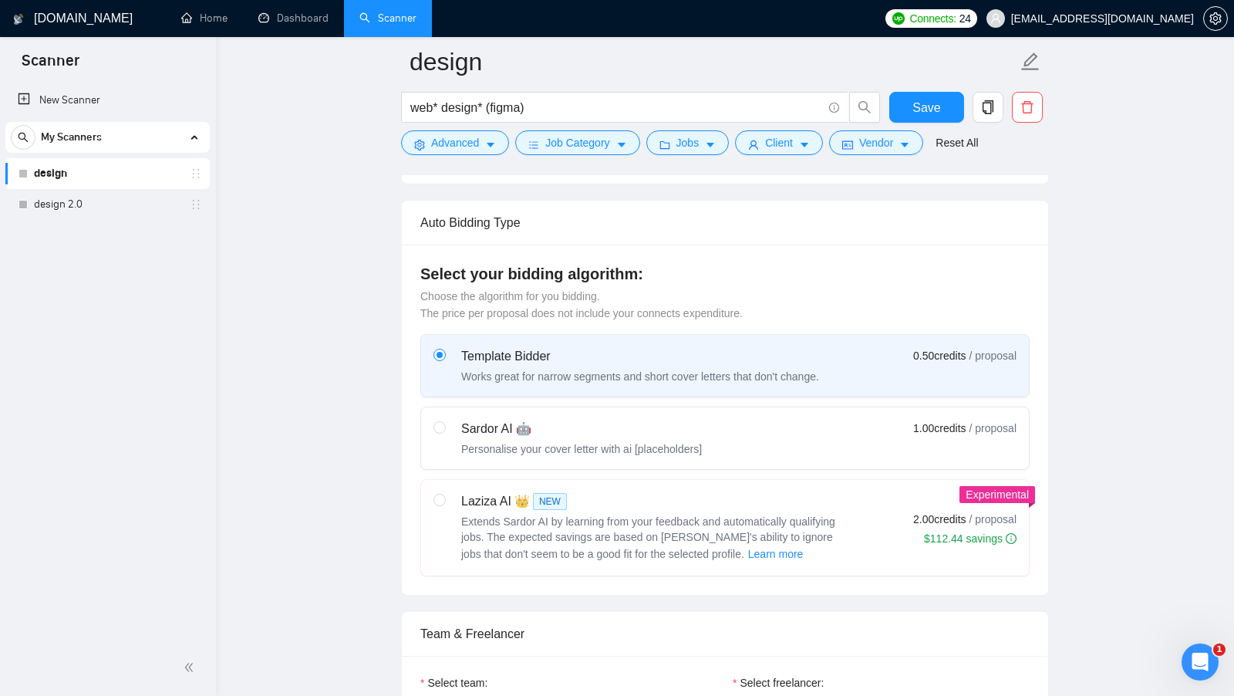
click at [632, 427] on div "Sardor AI 🤖" at bounding box center [581, 429] width 241 height 19
click at [444, 427] on input "radio" at bounding box center [438, 426] width 11 height 11
radio input "true"
radio input "false"
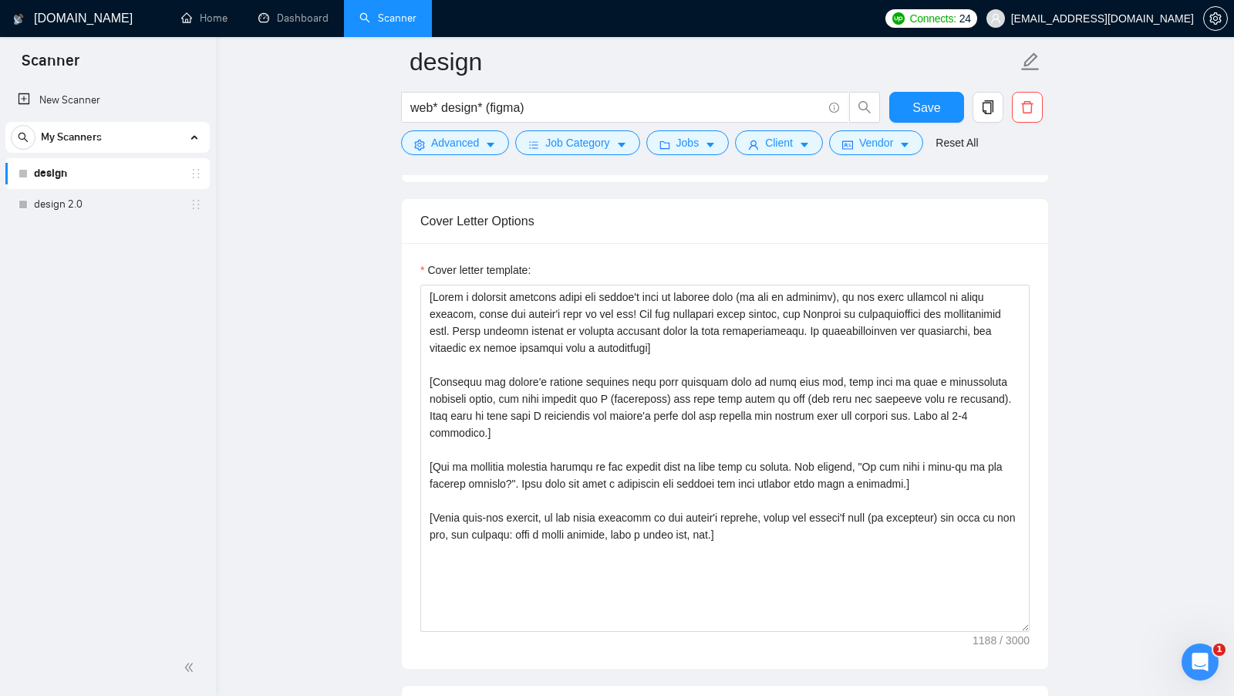
scroll to position [1602, 0]
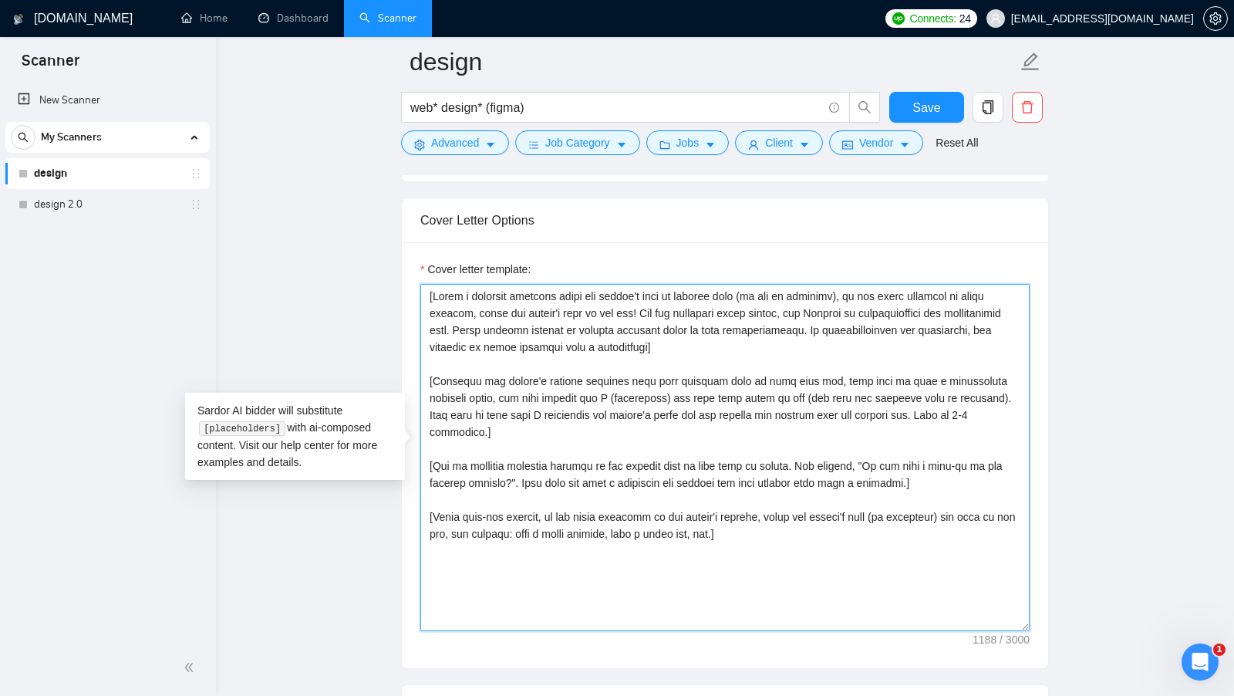
drag, startPoint x: 740, startPoint y: 346, endPoint x: 416, endPoint y: 292, distance: 328.5
click at [416, 291] on div "Cover letter template:" at bounding box center [725, 455] width 646 height 426
click at [545, 308] on textarea "Cover letter template:" at bounding box center [724, 457] width 609 height 347
drag, startPoint x: 535, startPoint y: 370, endPoint x: 636, endPoint y: 370, distance: 101.0
click at [636, 370] on textarea "Cover letter template:" at bounding box center [724, 457] width 609 height 347
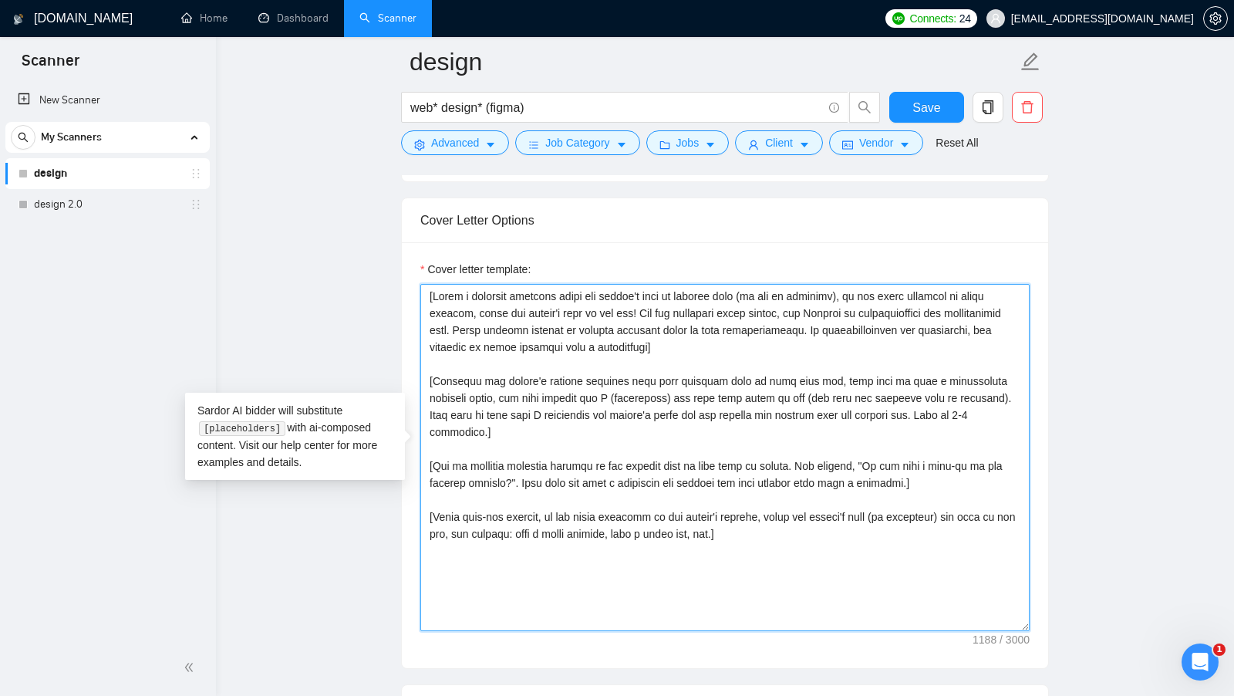
drag, startPoint x: 440, startPoint y: 441, endPoint x: 854, endPoint y: 447, distance: 414.2
click at [855, 447] on textarea "Cover letter template:" at bounding box center [724, 457] width 609 height 347
drag, startPoint x: 440, startPoint y: 494, endPoint x: 746, endPoint y: 513, distance: 306.0
click at [746, 513] on textarea "Cover letter template:" at bounding box center [724, 457] width 609 height 347
click at [832, 511] on textarea "Cover letter template:" at bounding box center [724, 457] width 609 height 347
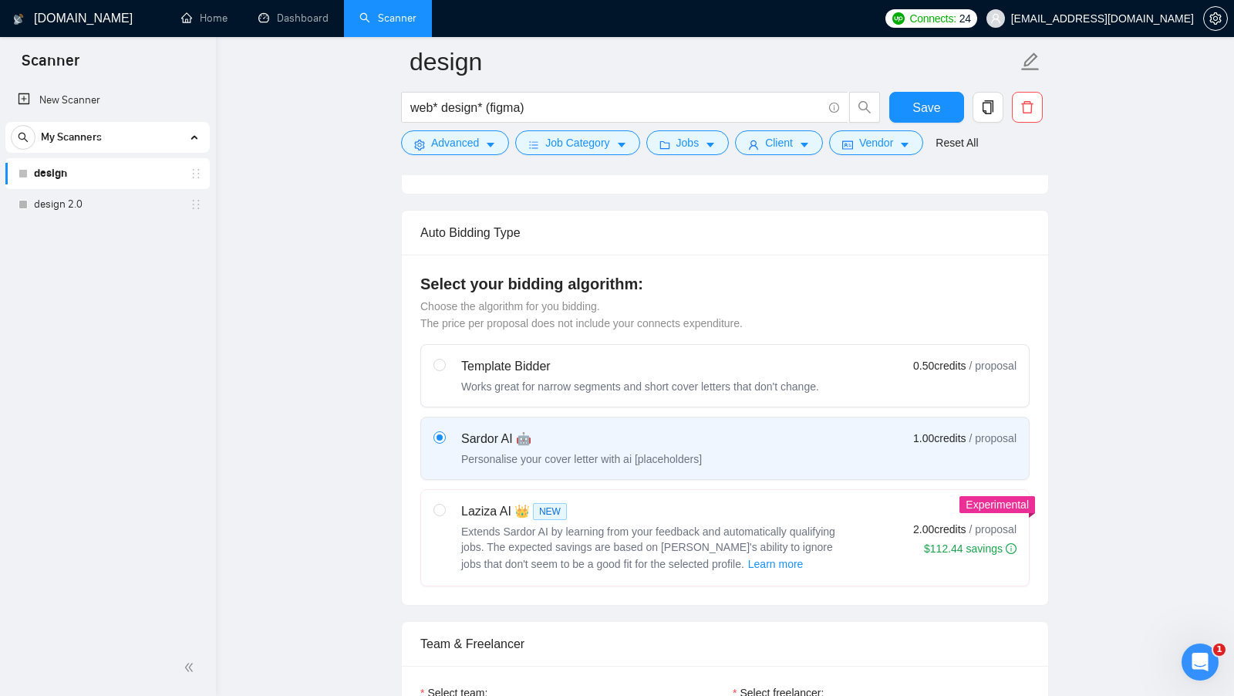
scroll to position [329, 0]
click at [833, 504] on div "Laziza AI 👑 NEW" at bounding box center [654, 510] width 386 height 19
click at [444, 504] on input "radio" at bounding box center [438, 507] width 11 height 11
radio input "true"
radio input "false"
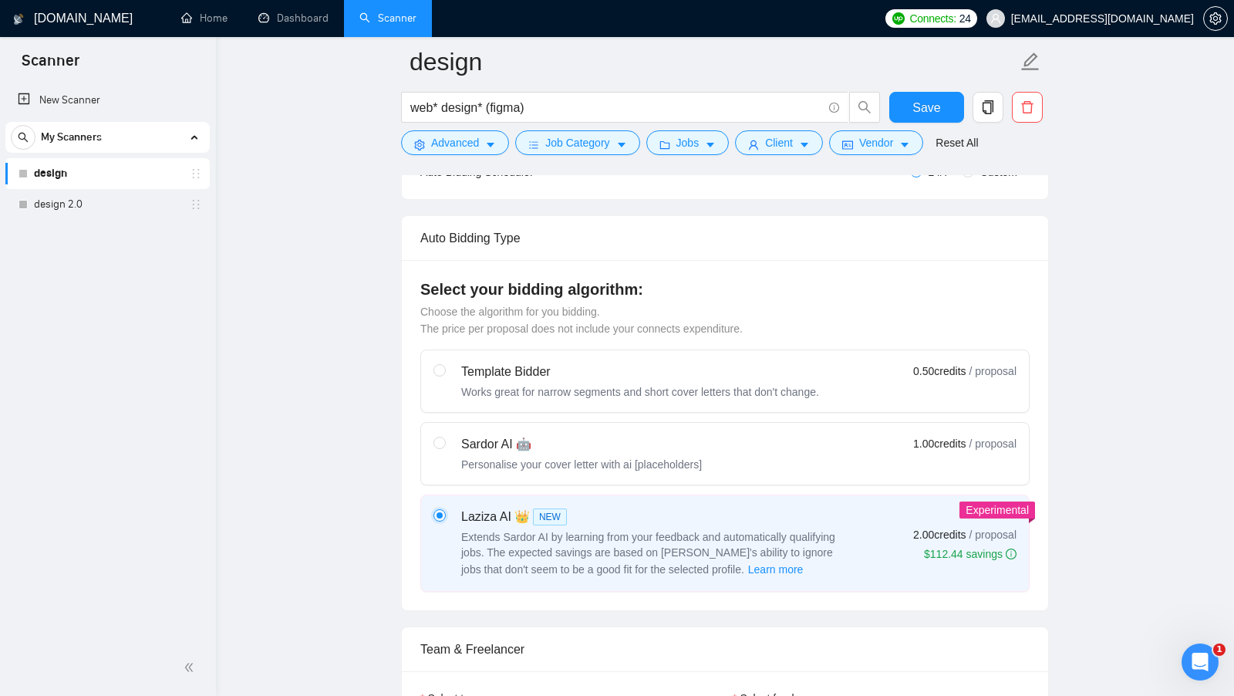
scroll to position [330, 0]
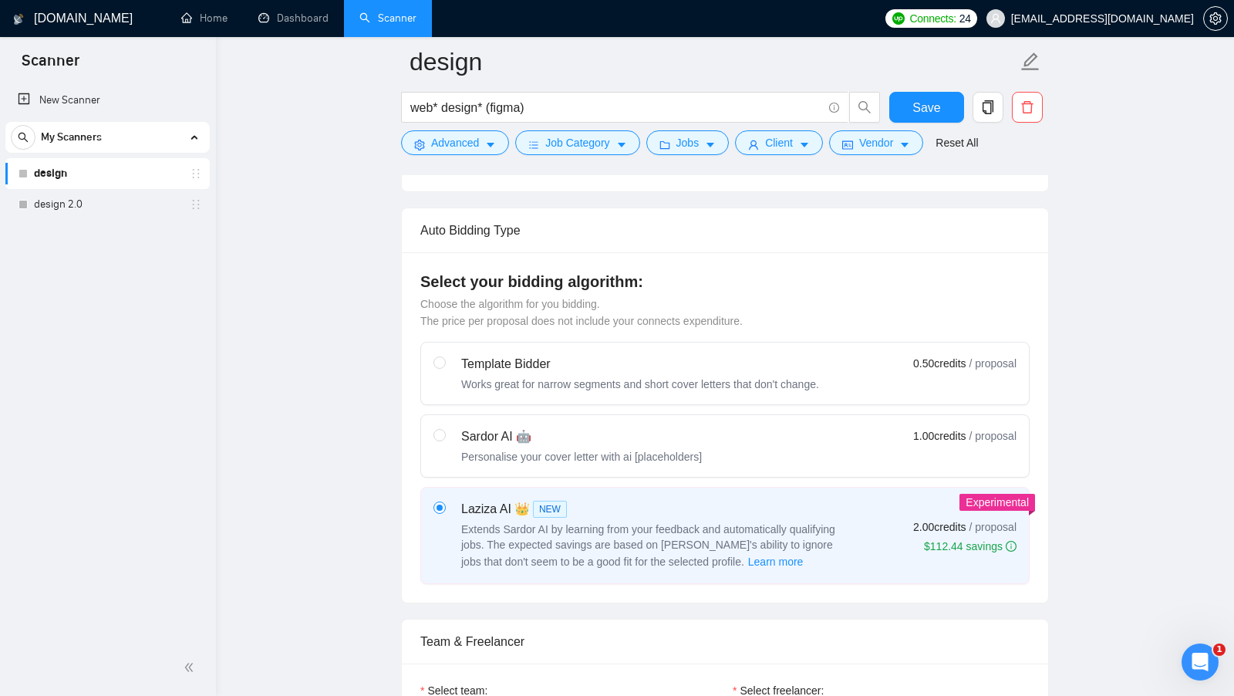
click at [666, 430] on div "Sardor AI 🤖" at bounding box center [581, 436] width 241 height 19
click at [444, 430] on input "radio" at bounding box center [438, 434] width 11 height 11
radio input "true"
radio input "false"
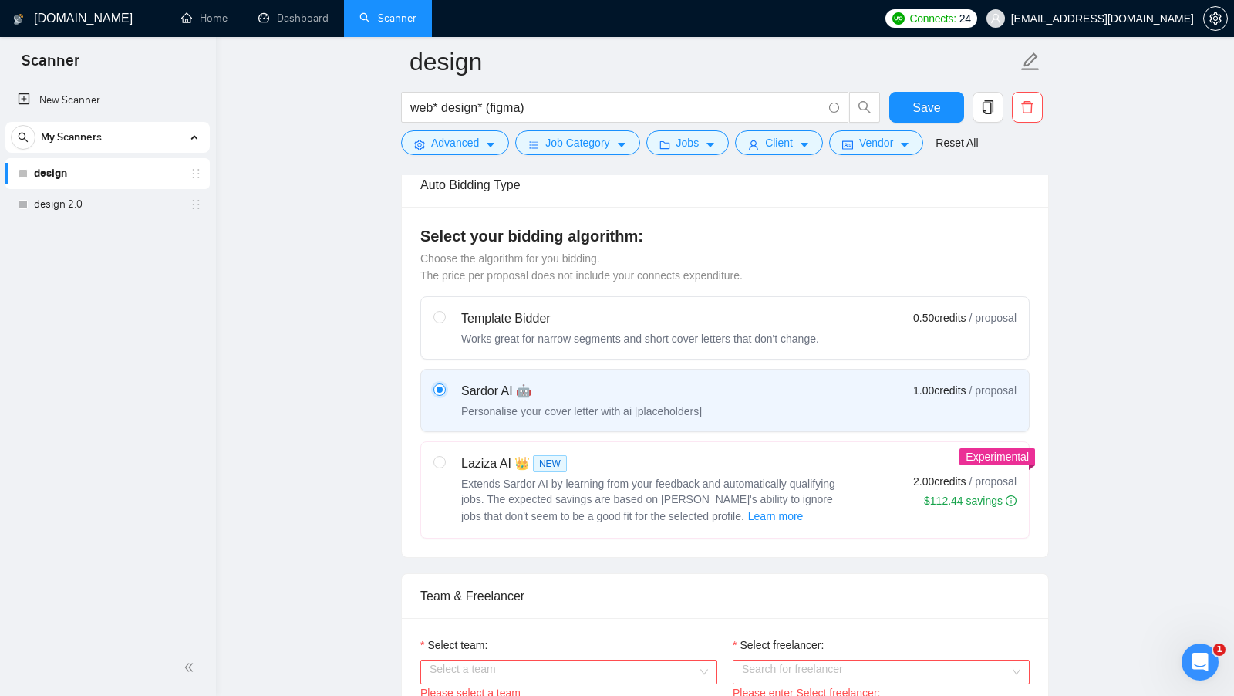
scroll to position [366, 0]
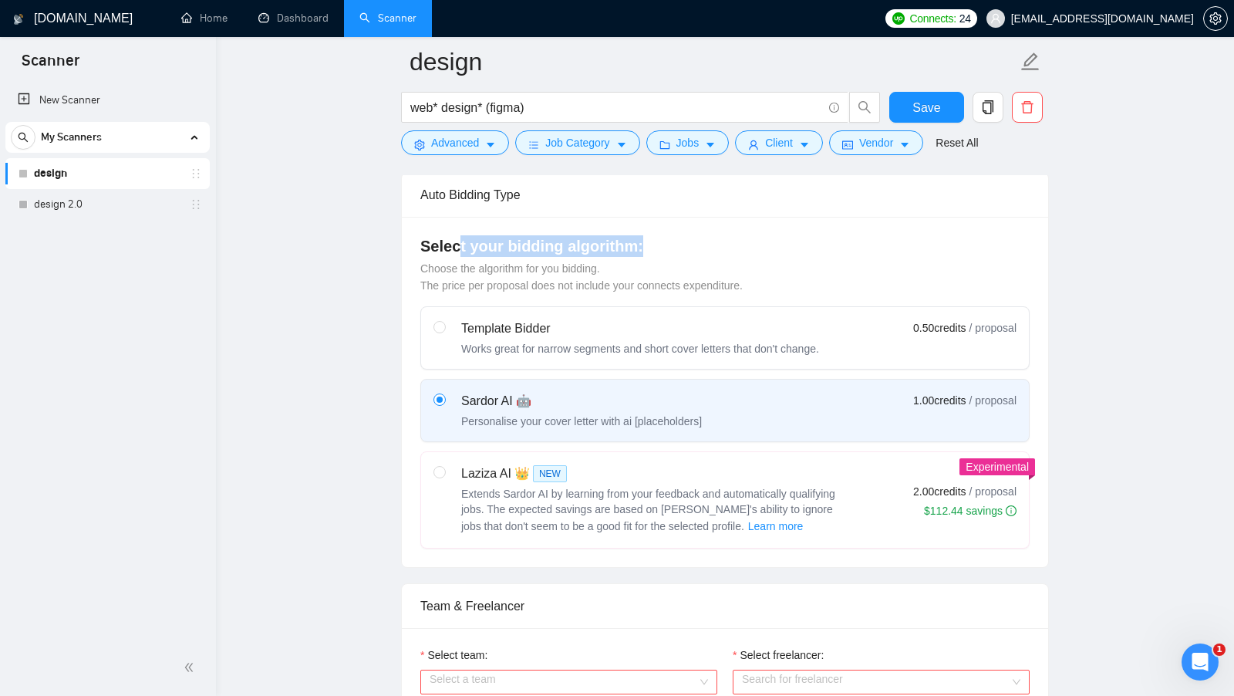
drag, startPoint x: 643, startPoint y: 234, endPoint x: 459, endPoint y: 234, distance: 184.3
click at [459, 235] on h4 "Select your bidding algorithm:" at bounding box center [724, 246] width 609 height 22
click at [604, 237] on h4 "Select your bidding algorithm:" at bounding box center [724, 246] width 609 height 22
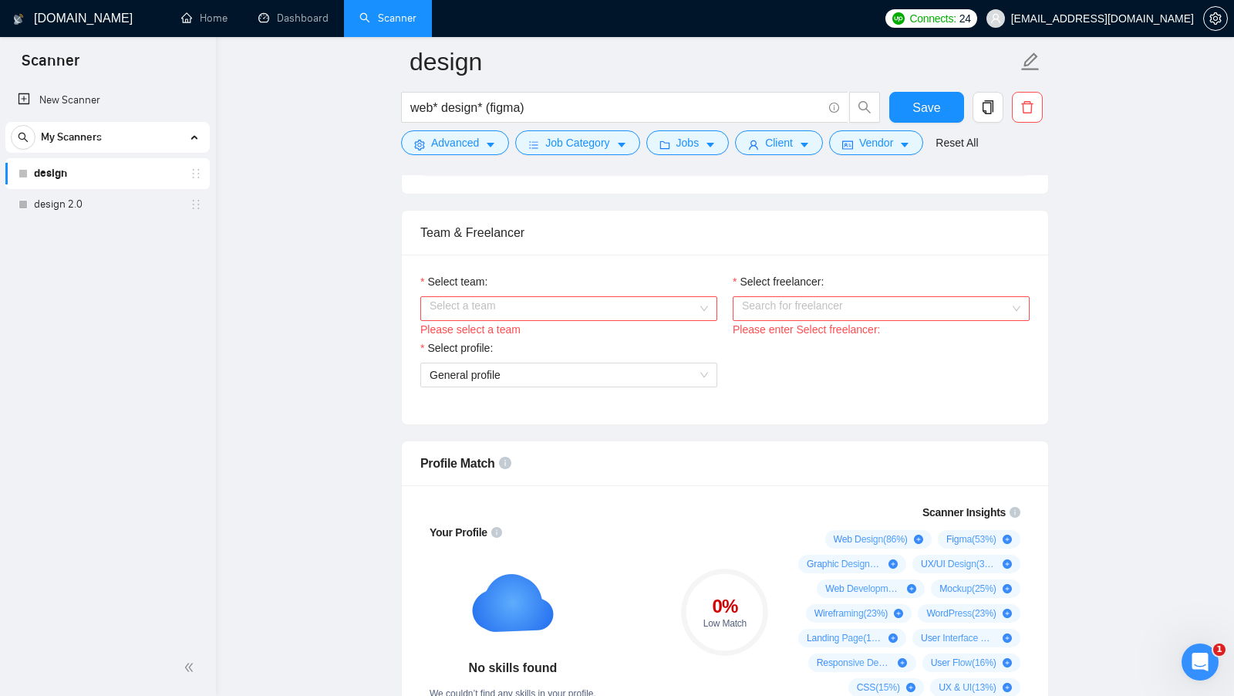
scroll to position [740, 0]
click at [663, 304] on input "Select team:" at bounding box center [564, 306] width 268 height 23
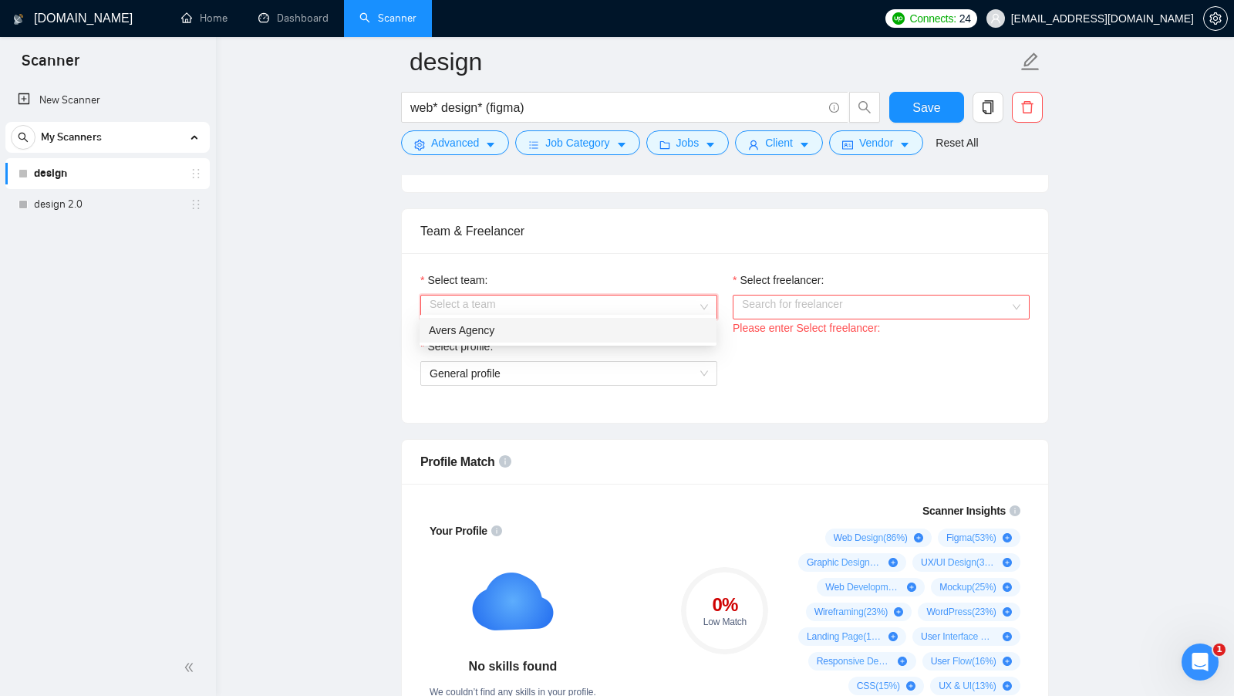
click at [607, 327] on div "Avers Agency" at bounding box center [568, 330] width 278 height 17
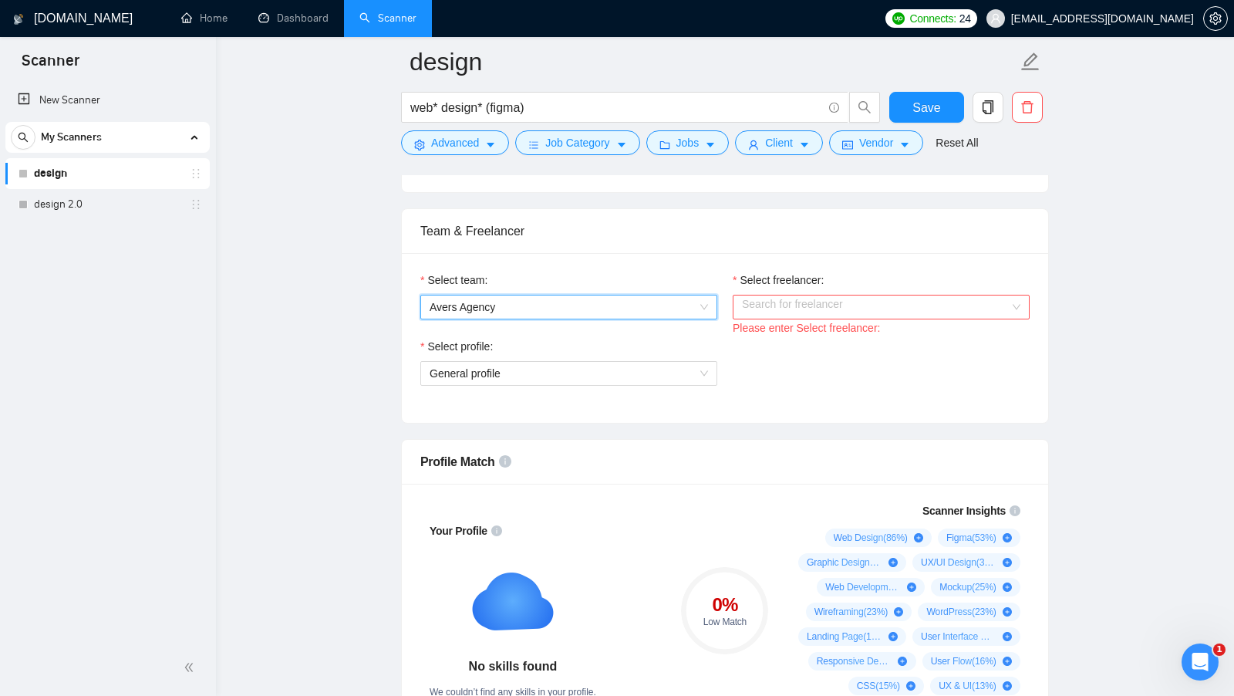
click at [848, 295] on input "Select freelancer:" at bounding box center [876, 306] width 268 height 23
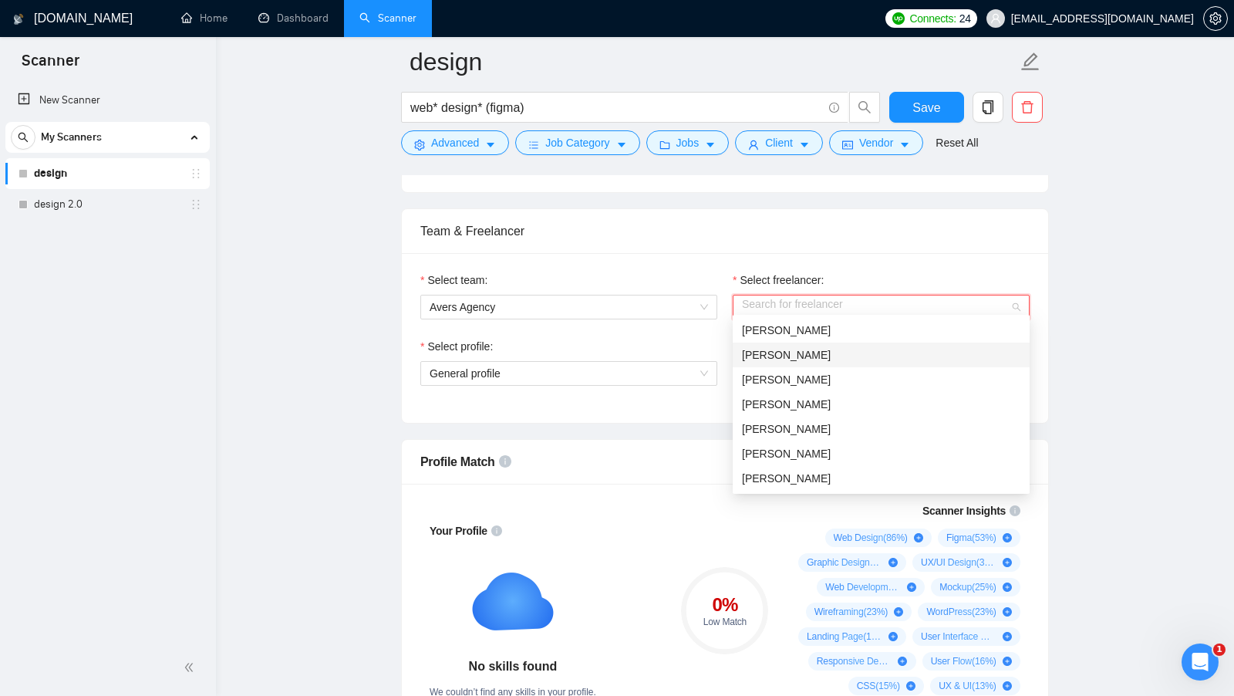
click at [842, 351] on div "Vlada Melnychuk" at bounding box center [881, 354] width 278 height 17
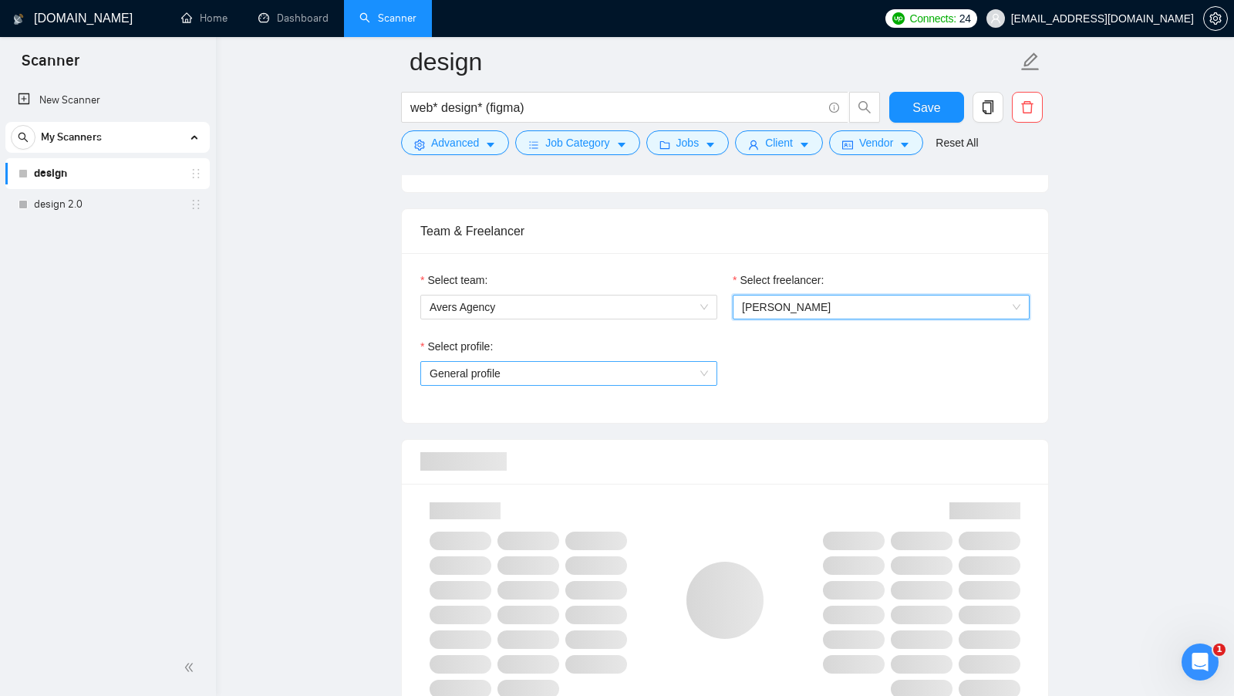
click at [640, 364] on span "General profile" at bounding box center [569, 373] width 278 height 23
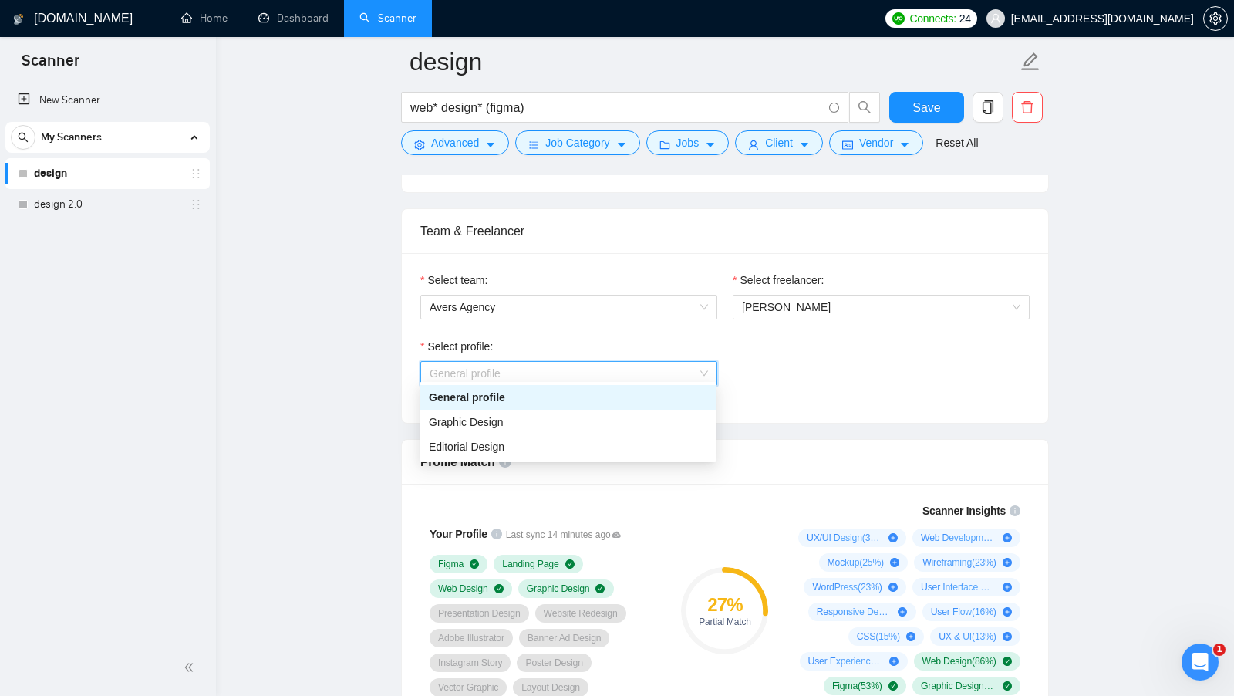
click at [641, 391] on div "General profile" at bounding box center [568, 397] width 278 height 17
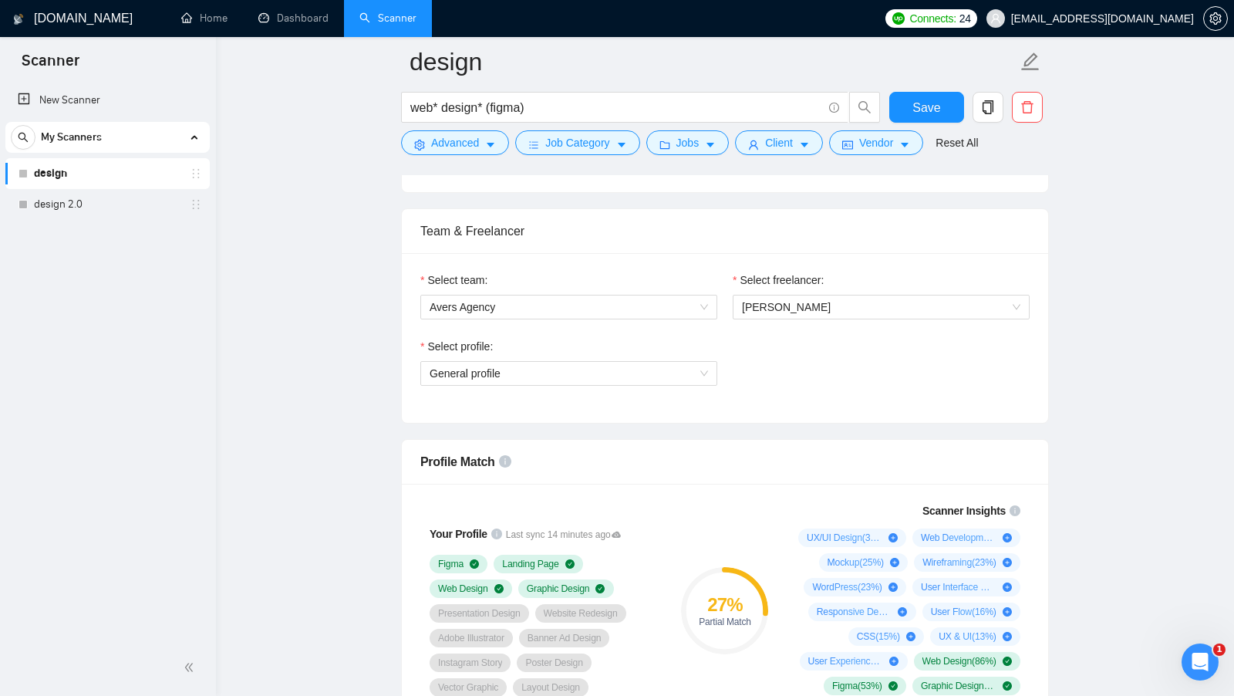
click at [781, 400] on div "Select team: Avers Agency Select freelancer: Vlada Melnychuk Select profile: Ge…" at bounding box center [725, 338] width 646 height 170
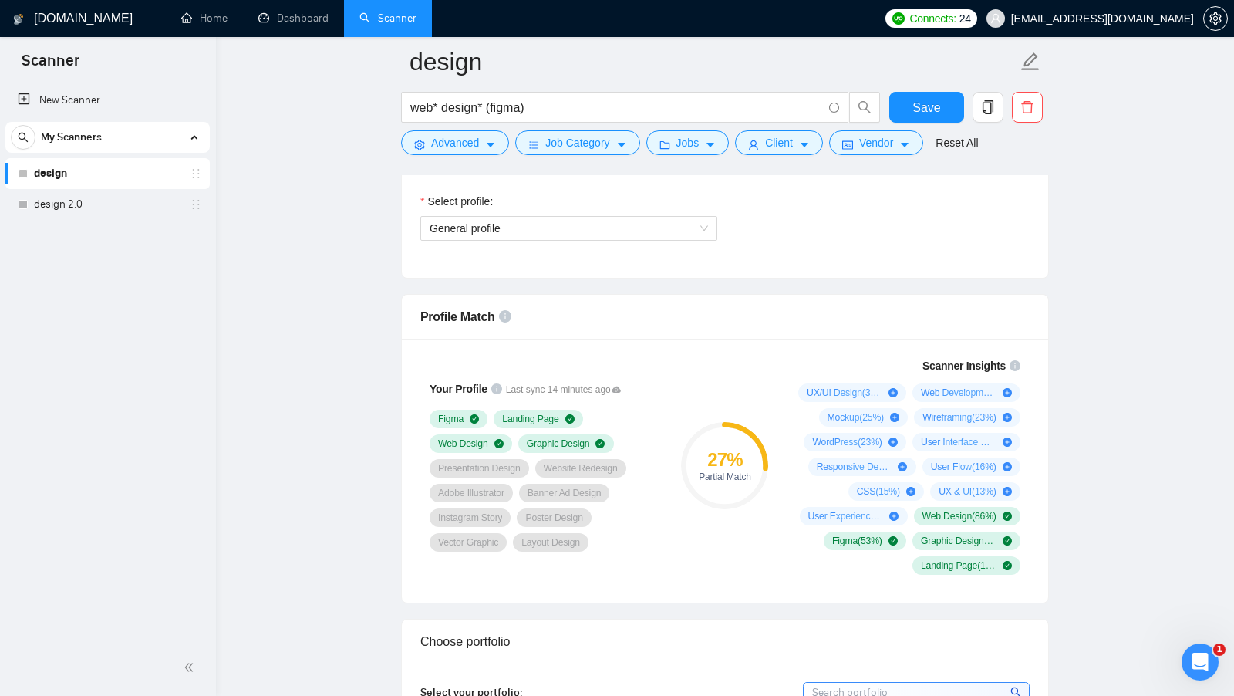
scroll to position [892, 0]
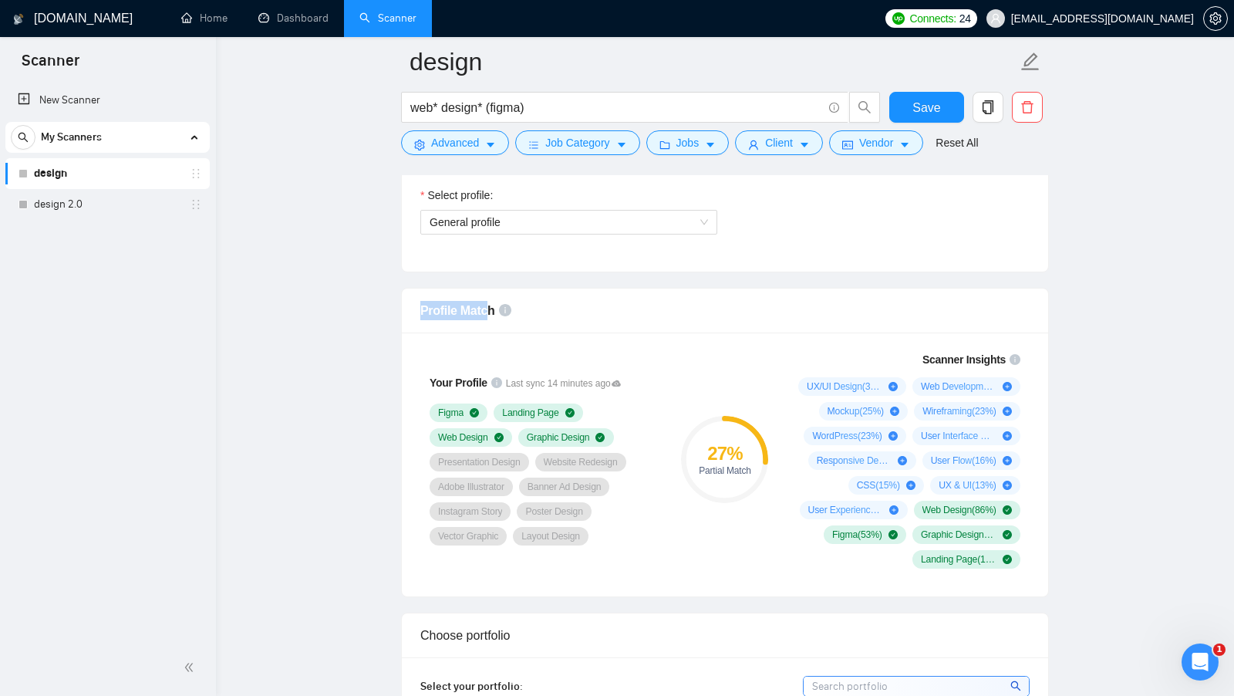
drag, startPoint x: 423, startPoint y: 301, endPoint x: 488, endPoint y: 306, distance: 65.8
click at [488, 306] on span "Profile Match" at bounding box center [457, 310] width 75 height 13
click at [649, 332] on div "Your Profile Last sync 14 minutes ago Figma Landing Page Web Design Graphic Des…" at bounding box center [725, 464] width 646 height 264
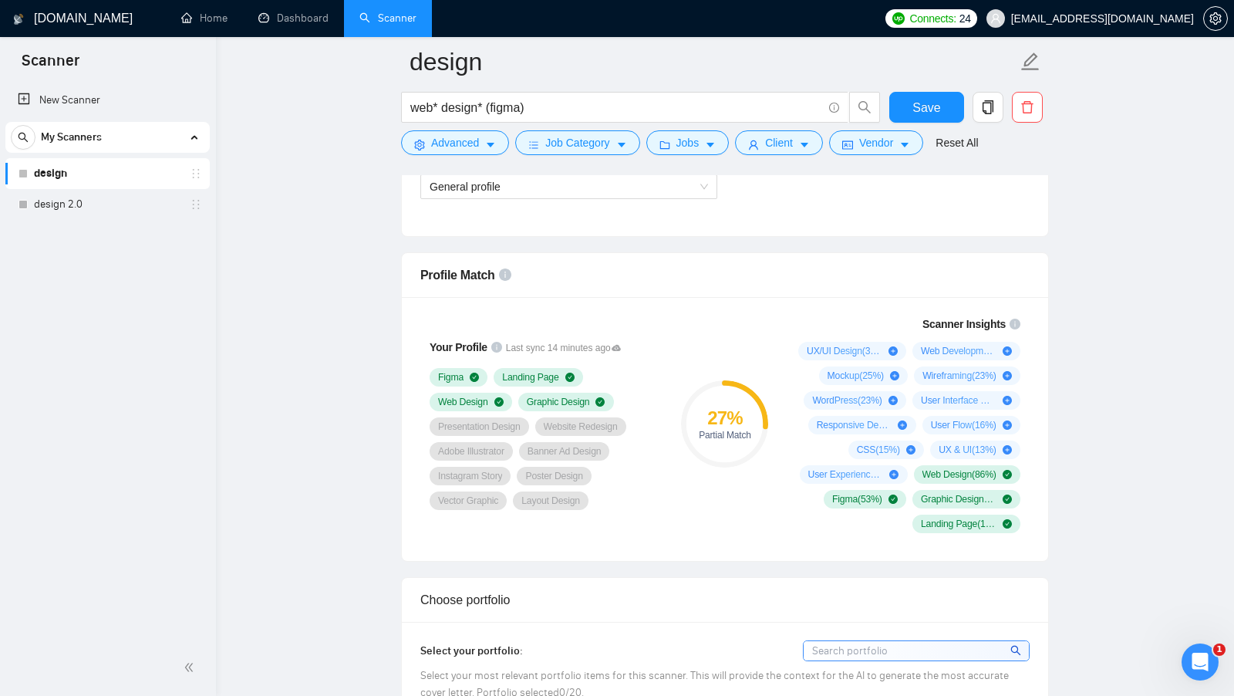
scroll to position [928, 0]
click at [770, 478] on div "27 % Partial Match" at bounding box center [724, 423] width 103 height 236
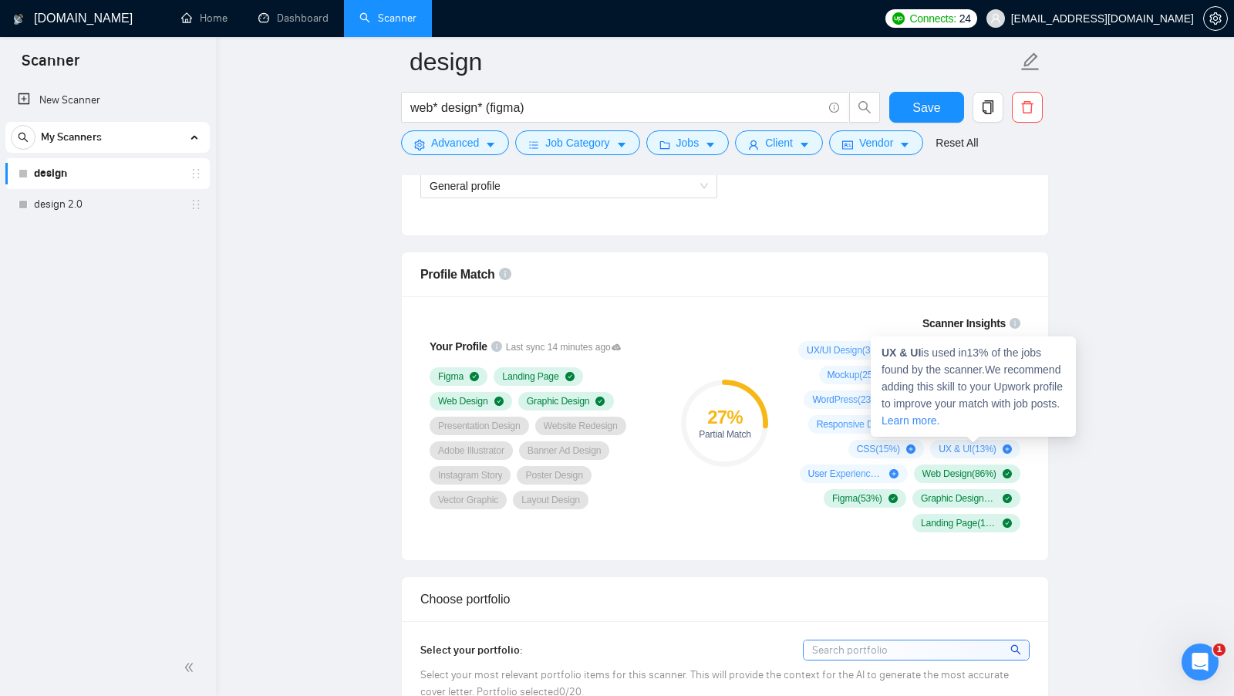
click at [1024, 439] on div "Scanner Insights UX/UI Design ( 35 %) Web Development ( 26 %) Mockup ( 25 %) Wi…" at bounding box center [906, 423] width 247 height 236
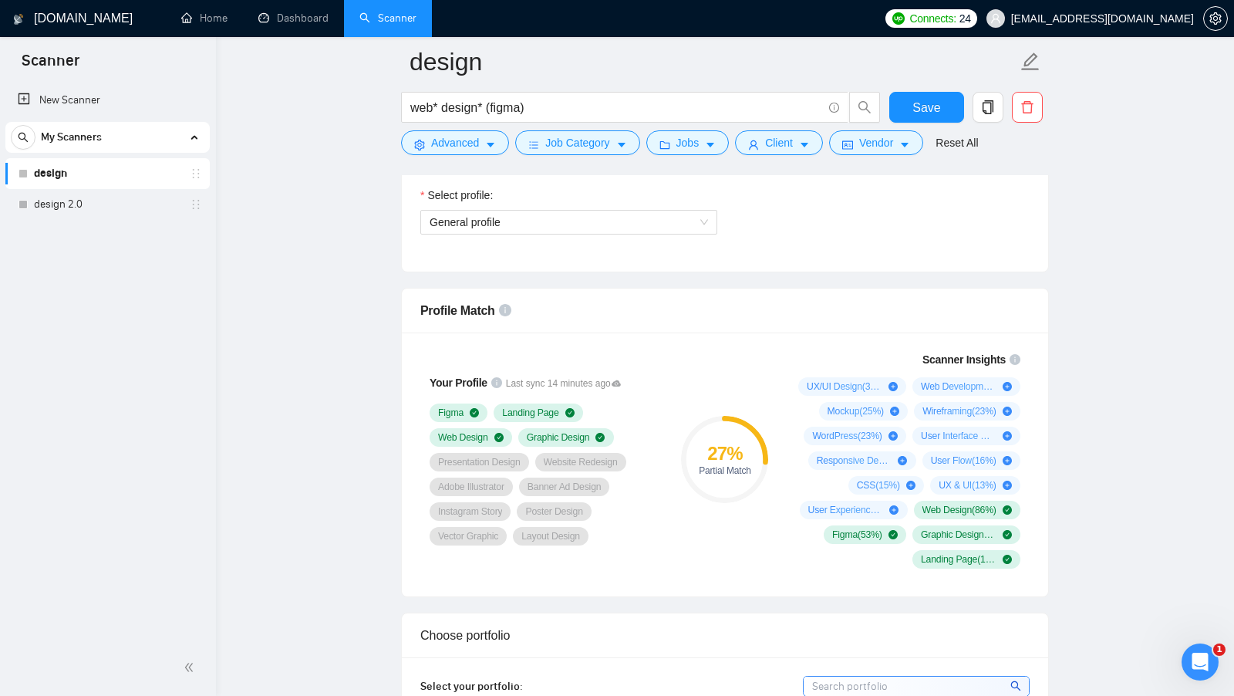
scroll to position [892, 0]
click at [650, 210] on span "General profile" at bounding box center [569, 221] width 278 height 23
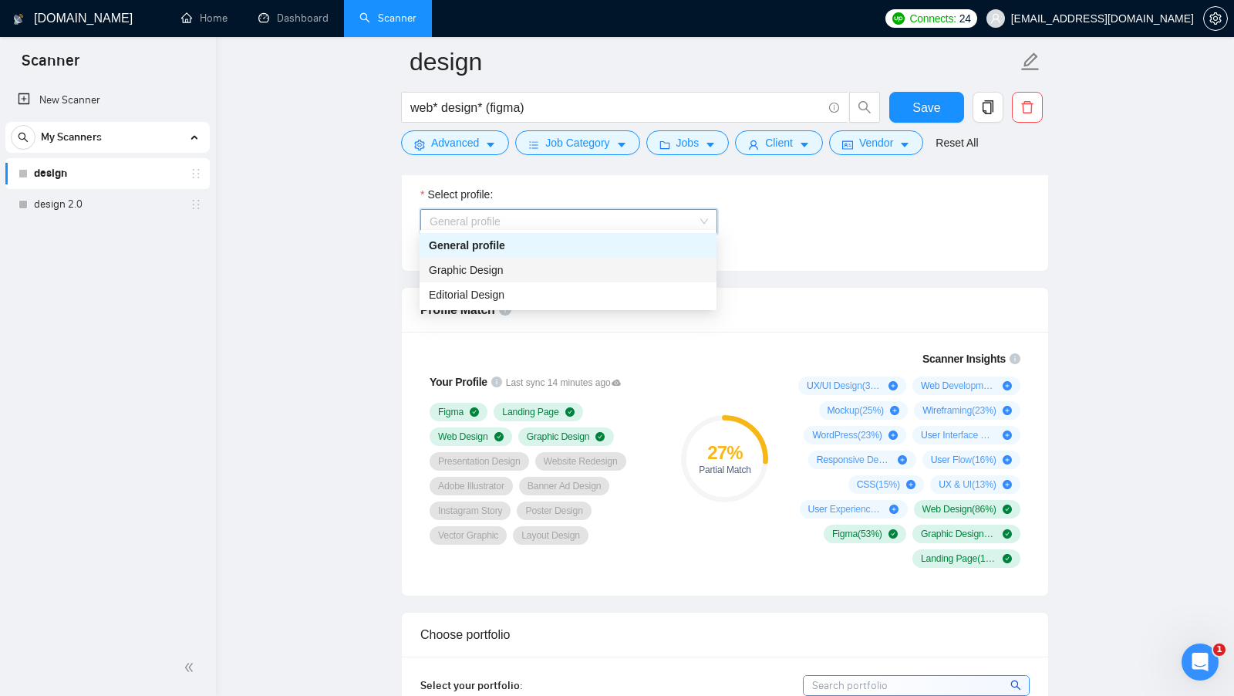
click at [558, 268] on div "Graphic Design" at bounding box center [568, 269] width 278 height 17
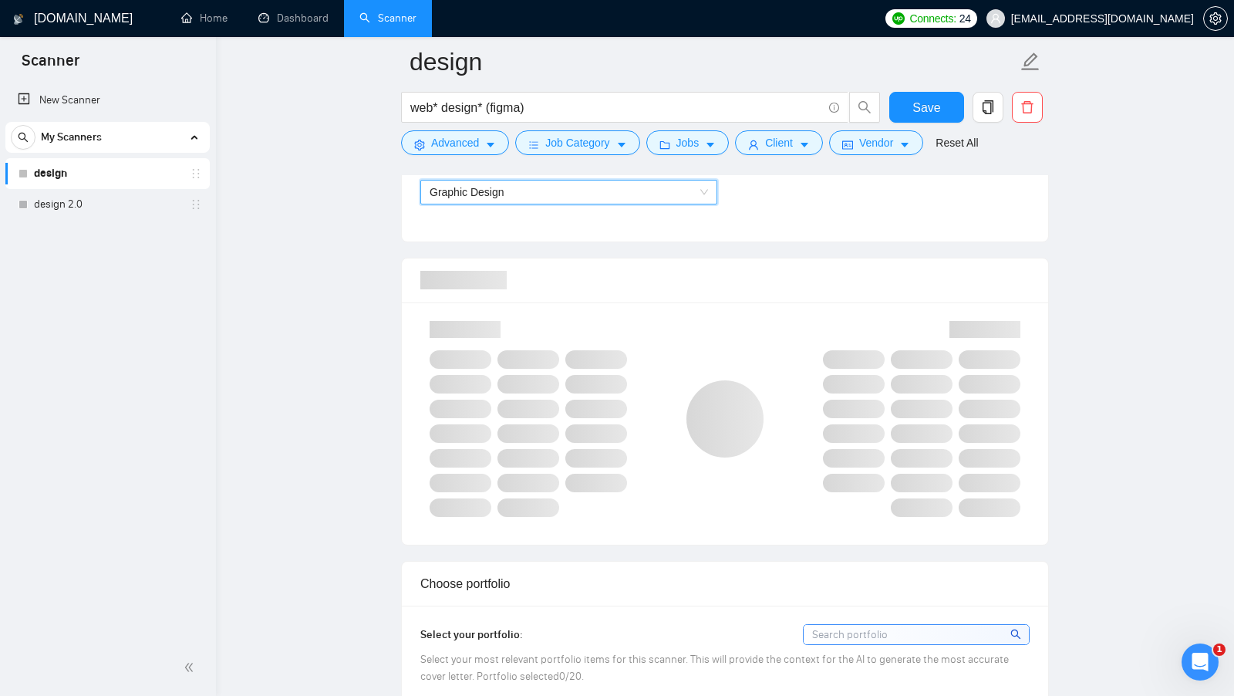
scroll to position [922, 0]
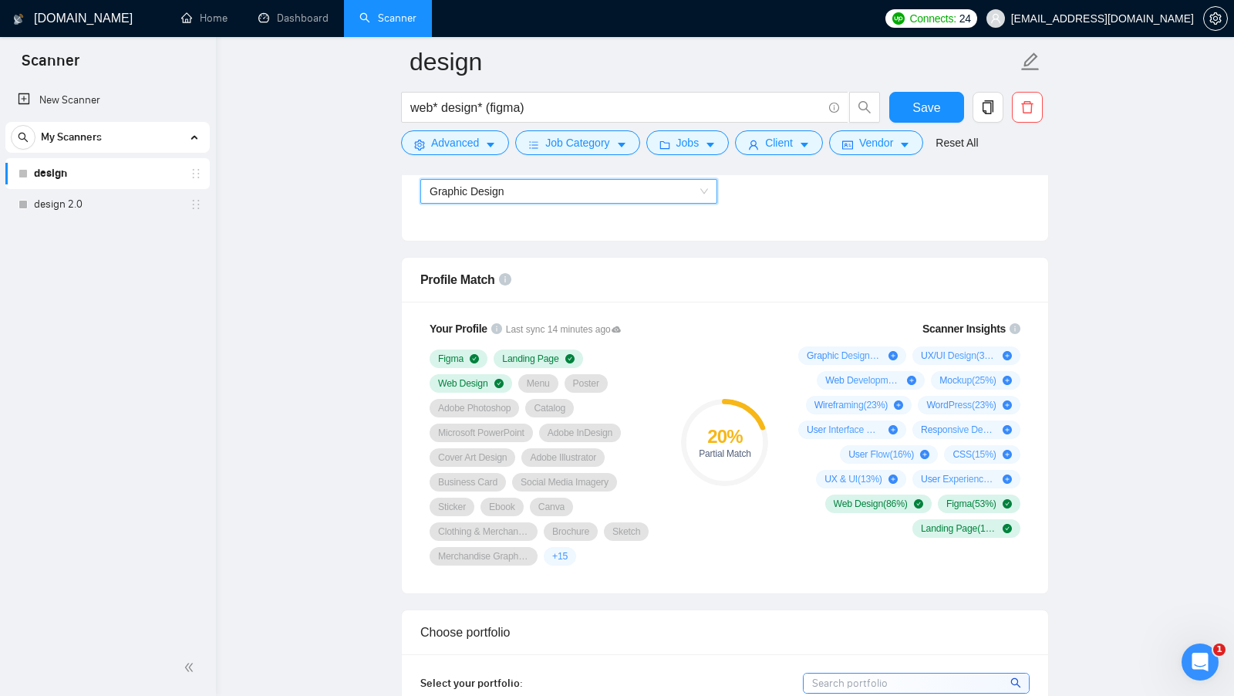
click at [670, 473] on div "Your Profile Last sync 14 minutes ago Figma Landing Page Web Design Menu Poster…" at bounding box center [543, 443] width 259 height 264
click at [636, 195] on span "Graphic Design" at bounding box center [569, 191] width 278 height 23
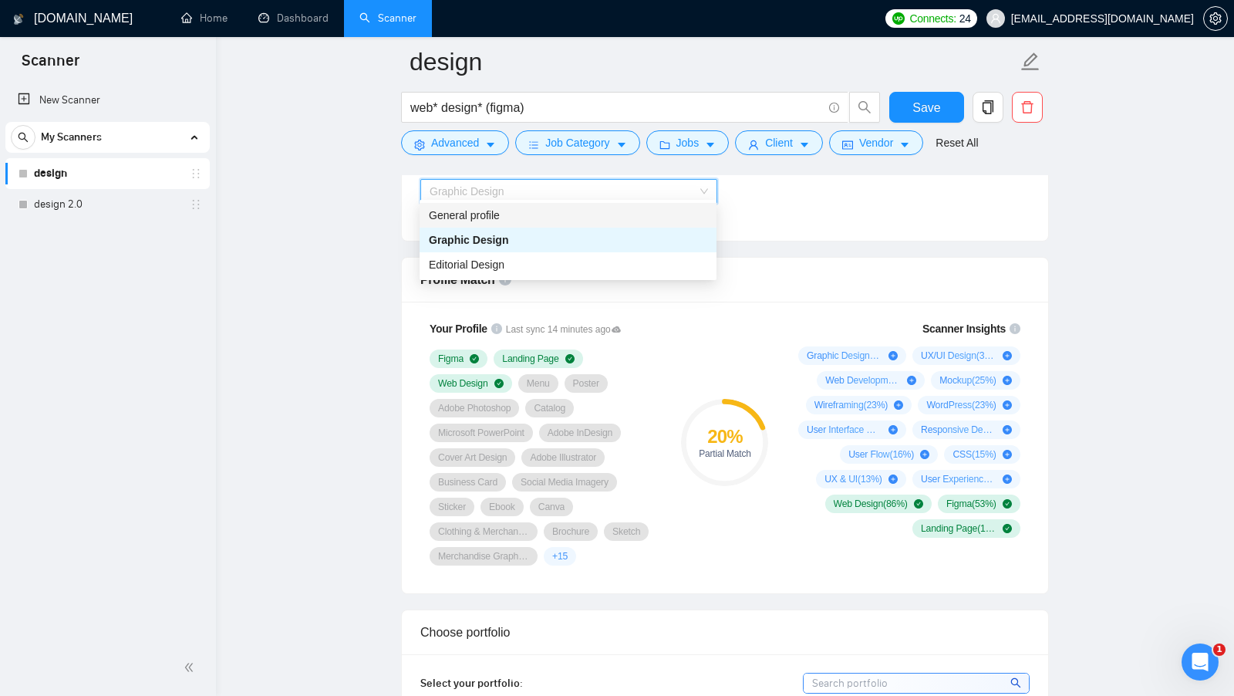
click at [576, 234] on div "Graphic Design" at bounding box center [568, 239] width 278 height 17
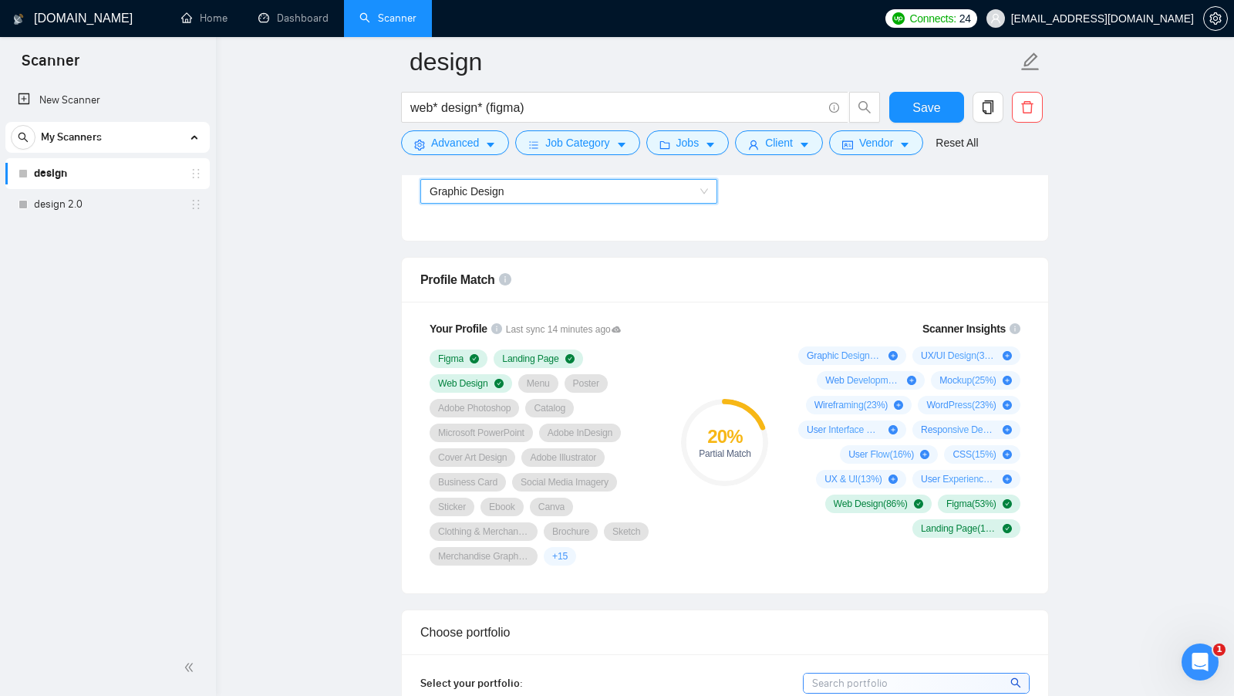
click at [593, 198] on div "Select profile: 1017484851352698959 Graphic Design" at bounding box center [569, 189] width 312 height 66
click at [610, 180] on span "Graphic Design" at bounding box center [569, 191] width 278 height 23
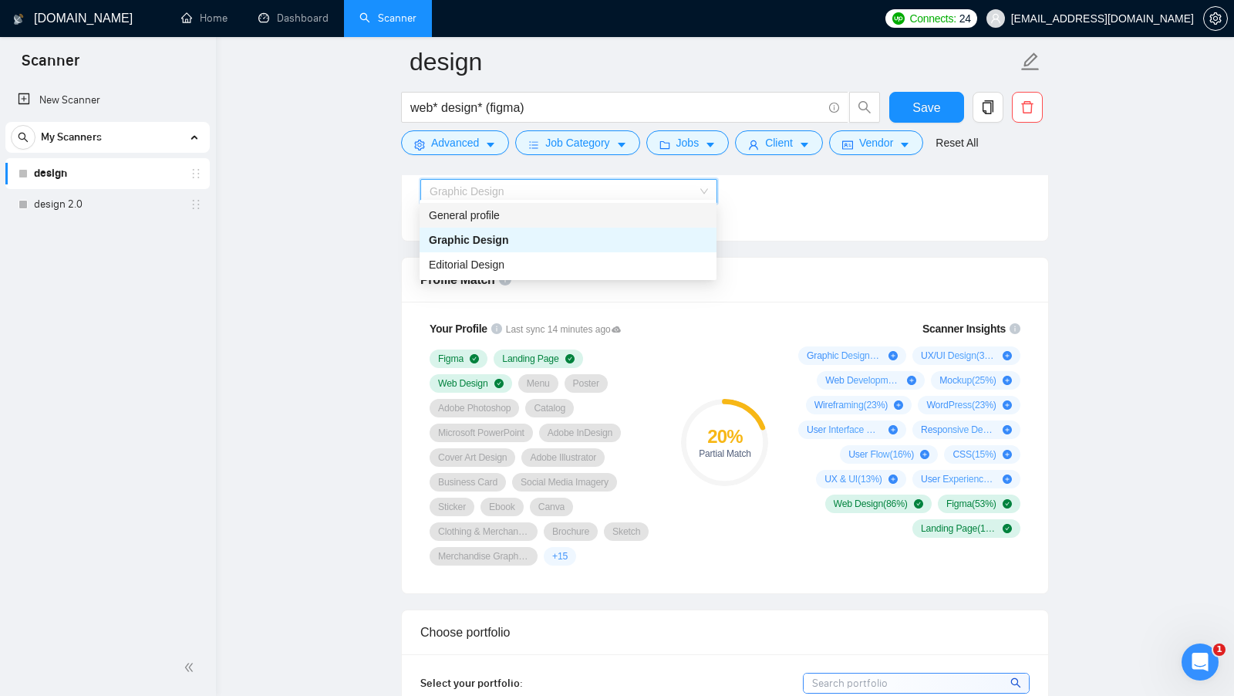
click at [568, 205] on div "General profile" at bounding box center [568, 215] width 297 height 25
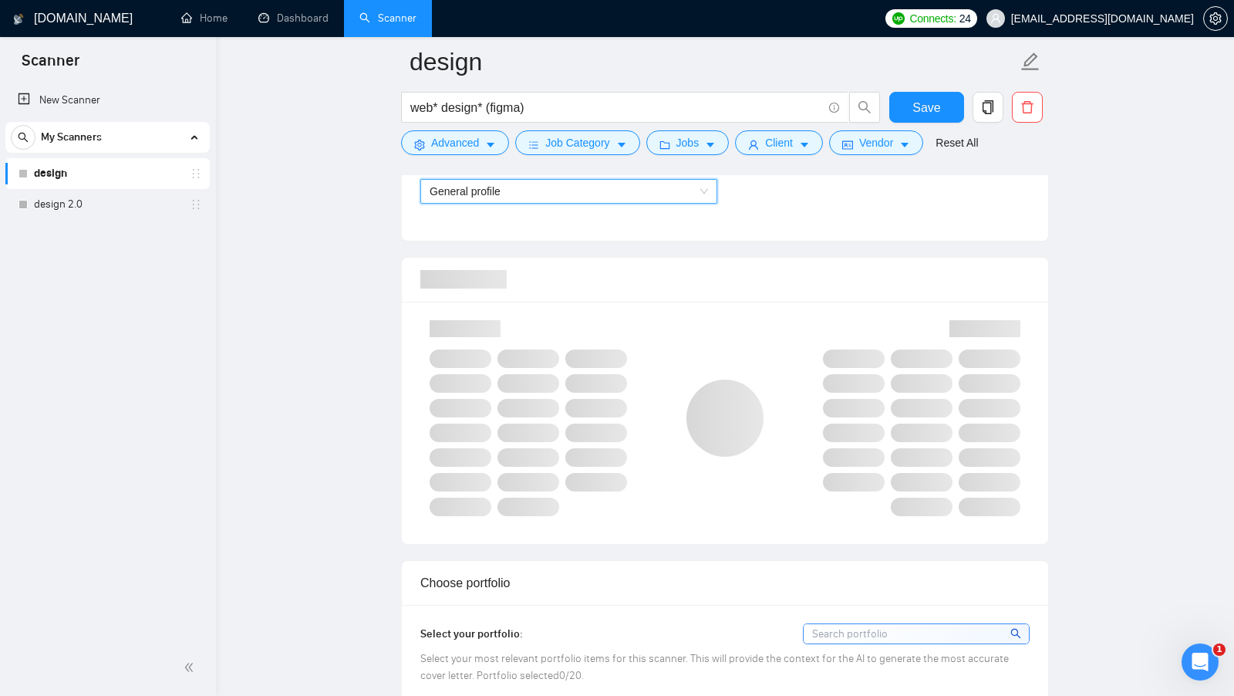
click at [659, 270] on div at bounding box center [724, 280] width 609 height 44
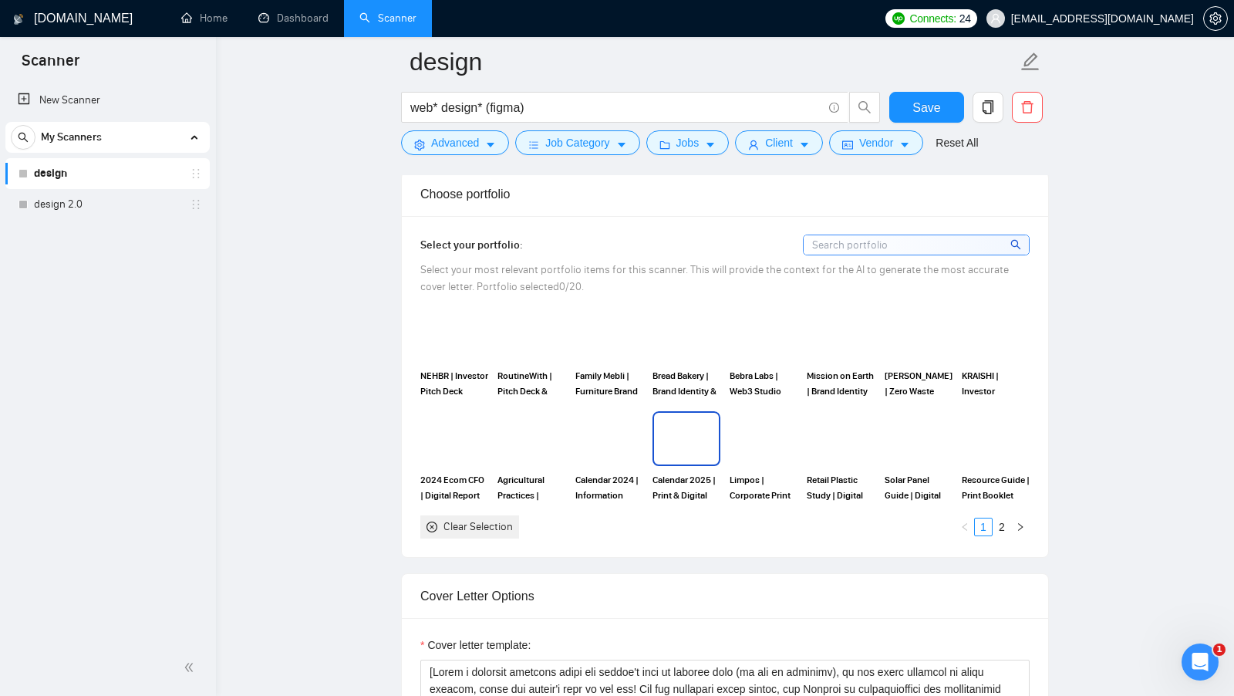
scroll to position [1335, 0]
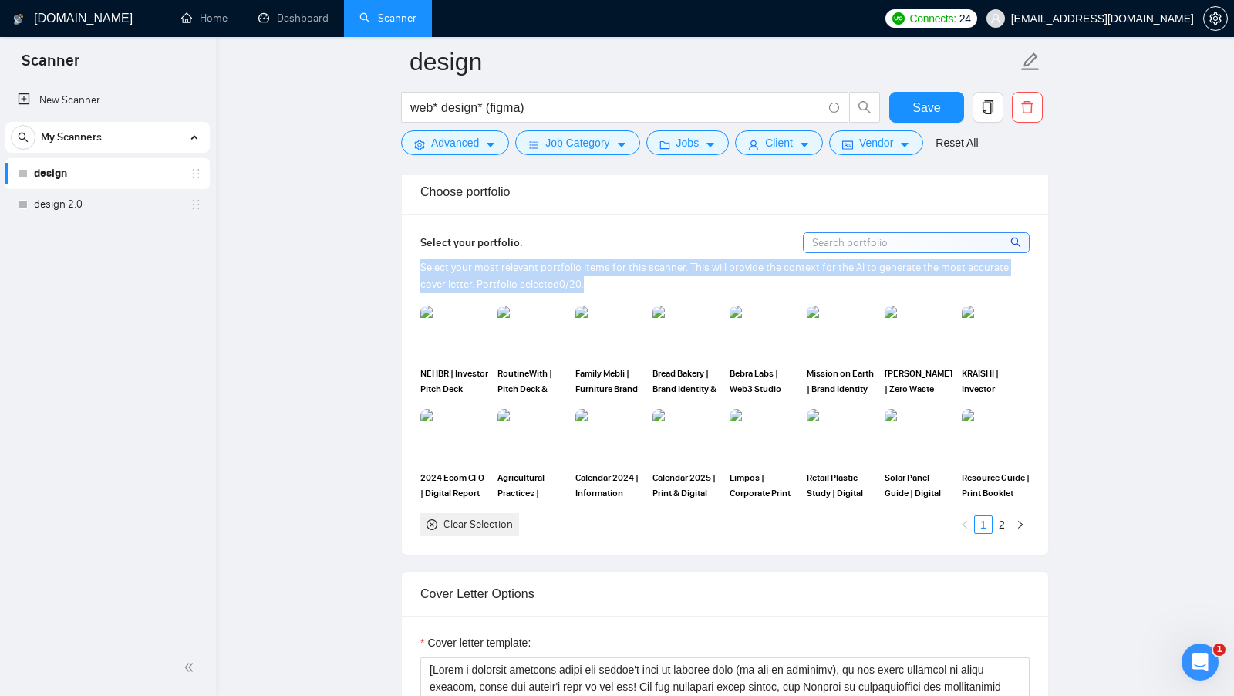
drag, startPoint x: 570, startPoint y: 276, endPoint x: 421, endPoint y: 261, distance: 149.6
click at [421, 261] on div "Select your most relevant portfolio items for this scanner. This will provide t…" at bounding box center [724, 276] width 609 height 34
click at [421, 261] on span "Select your most relevant portfolio items for this scanner. This will provide t…" at bounding box center [714, 276] width 588 height 30
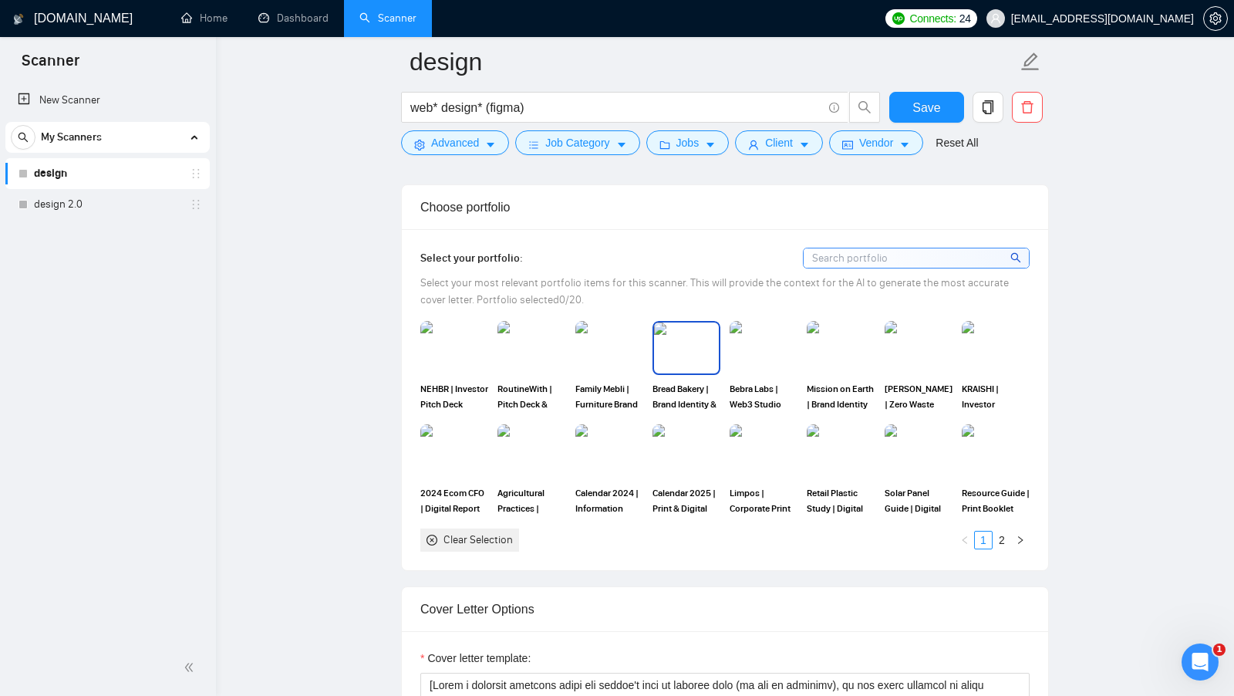
scroll to position [1317, 0]
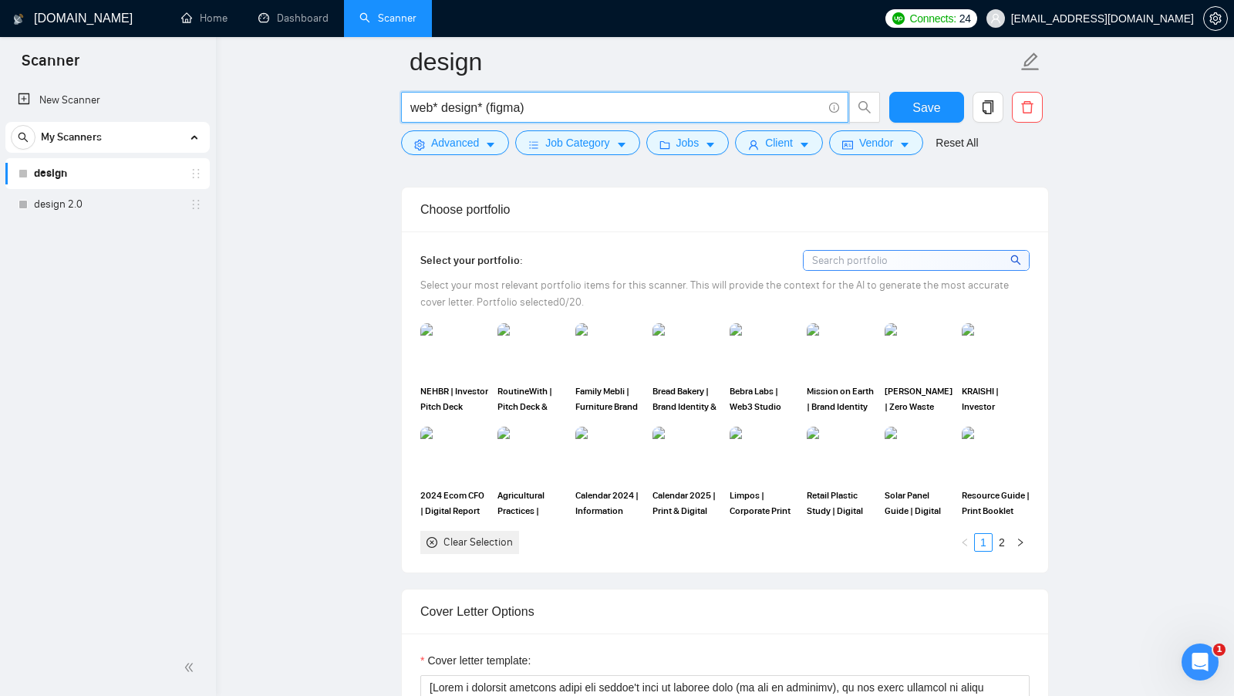
drag, startPoint x: 555, startPoint y: 113, endPoint x: 389, endPoint y: 108, distance: 165.9
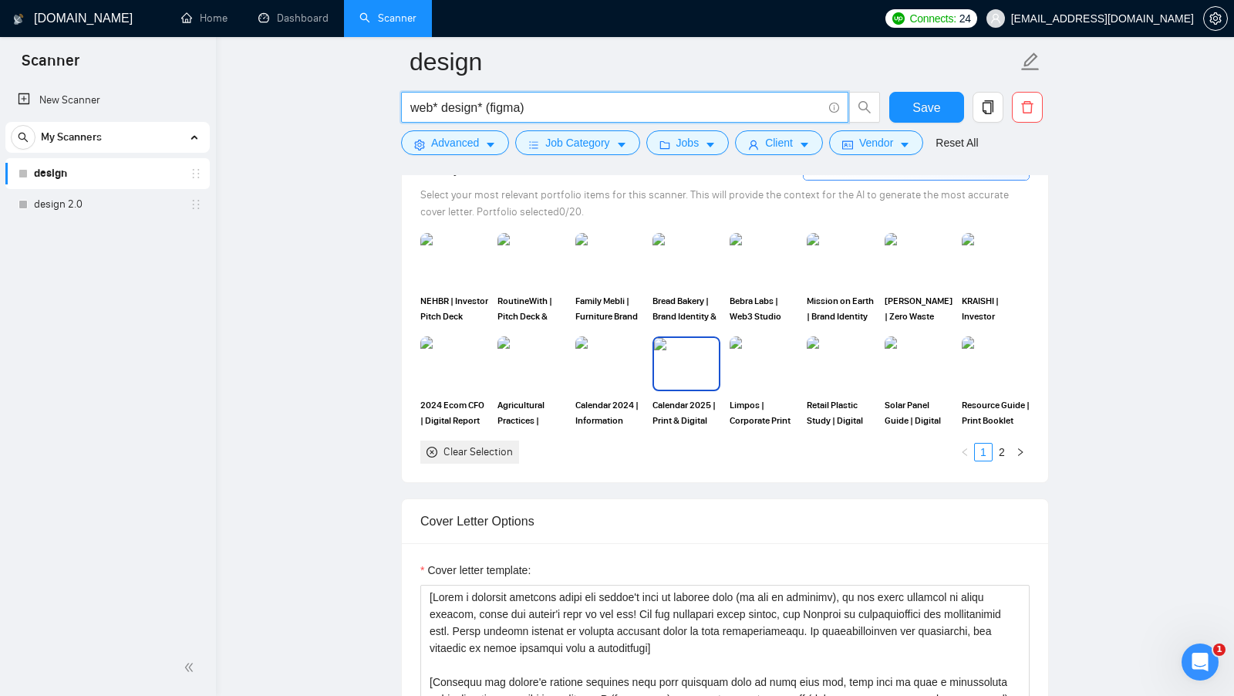
scroll to position [1411, 0]
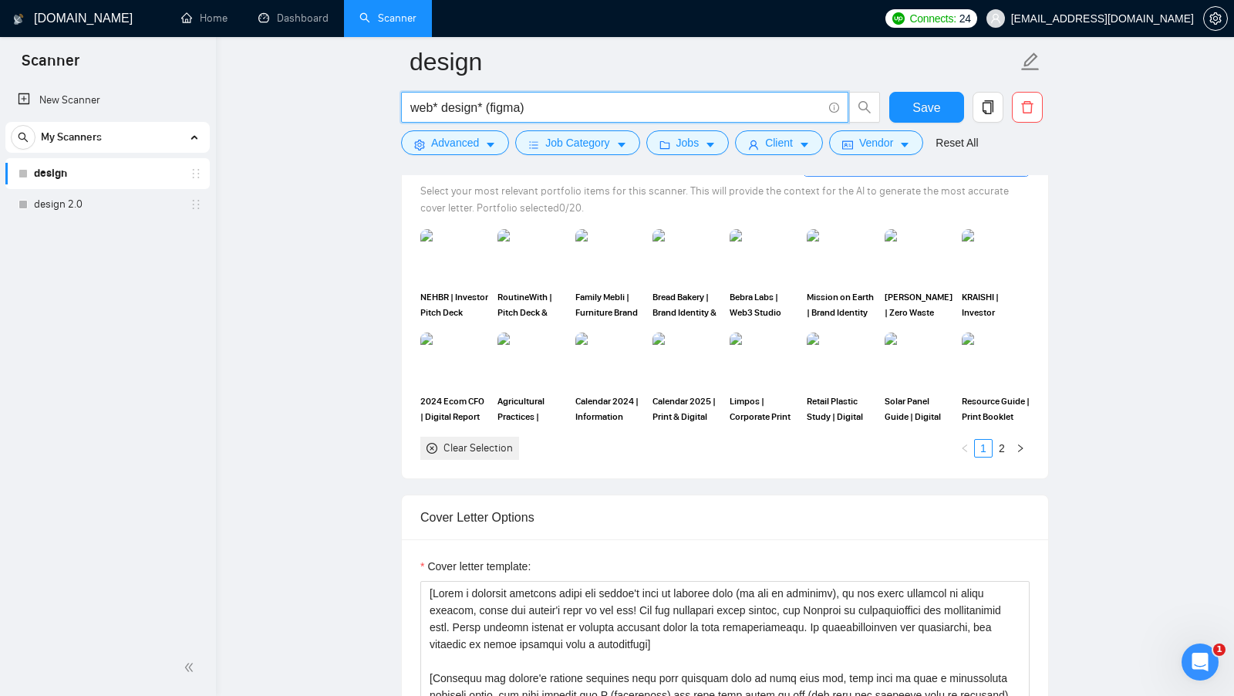
click at [681, 454] on div "Select your portfolio: Select your most relevant portfolio items for this scann…" at bounding box center [725, 307] width 646 height 341
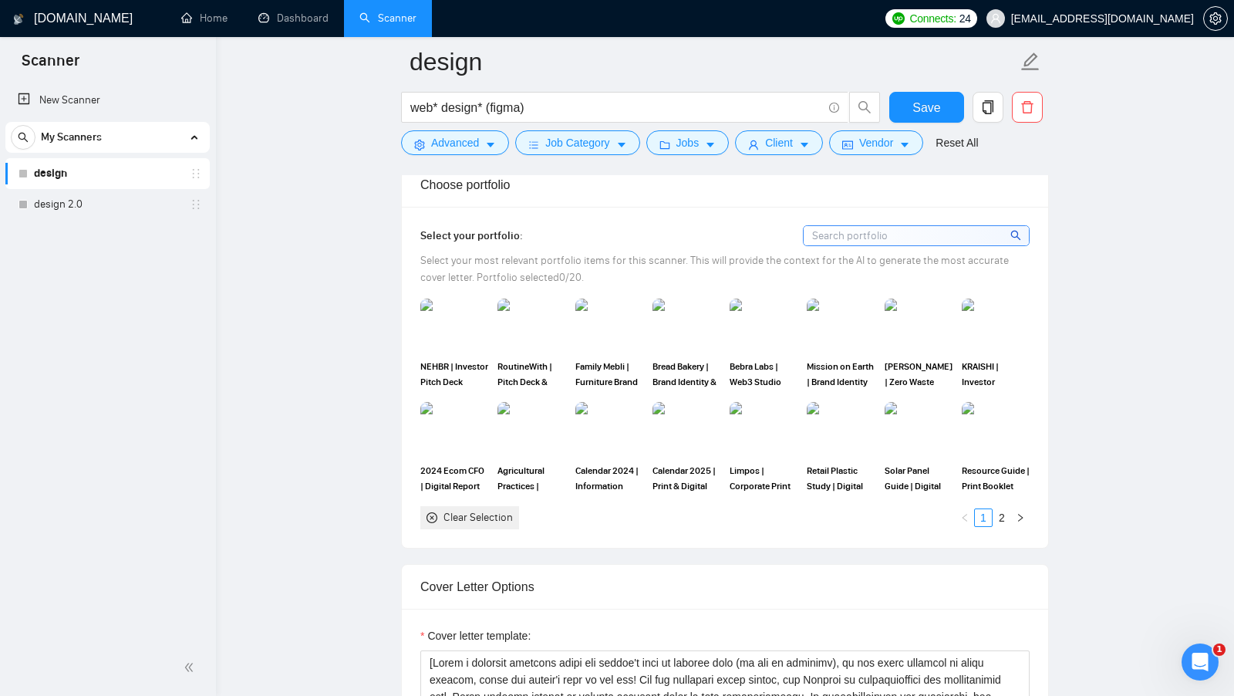
scroll to position [1344, 0]
drag, startPoint x: 578, startPoint y: 108, endPoint x: 357, endPoint y: 108, distance: 220.6
click at [578, 111] on input "web* design* (figma)" at bounding box center [616, 107] width 412 height 19
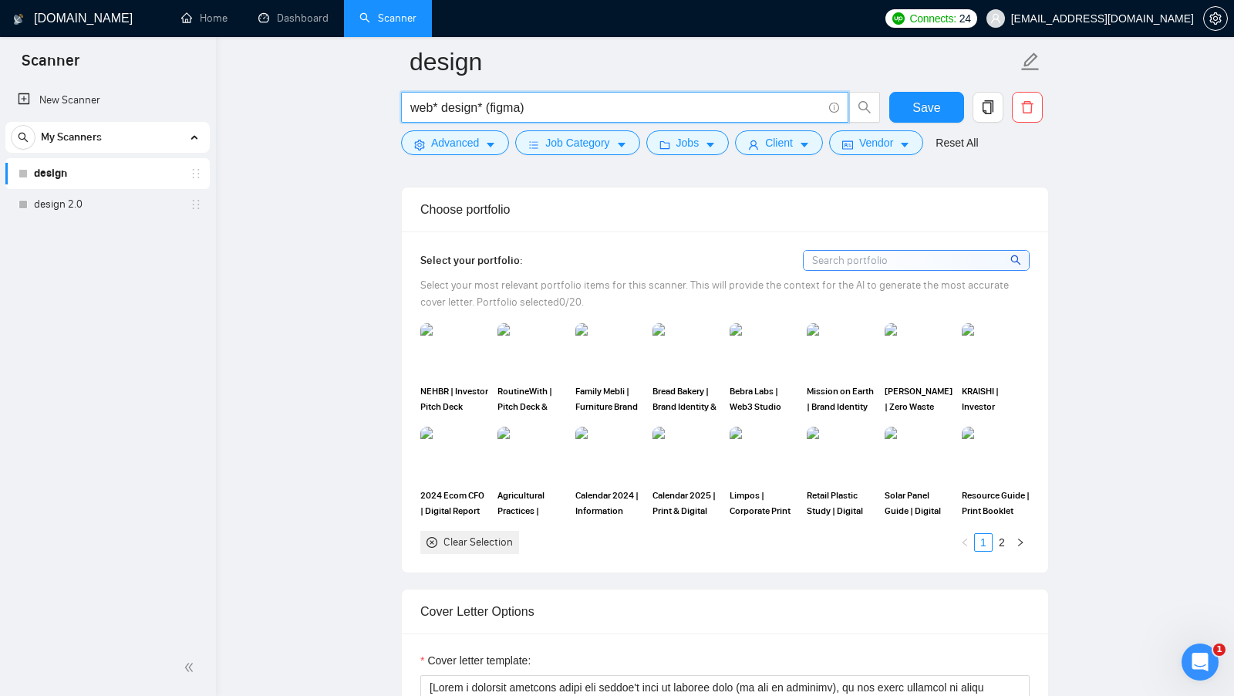
scroll to position [1350, 0]
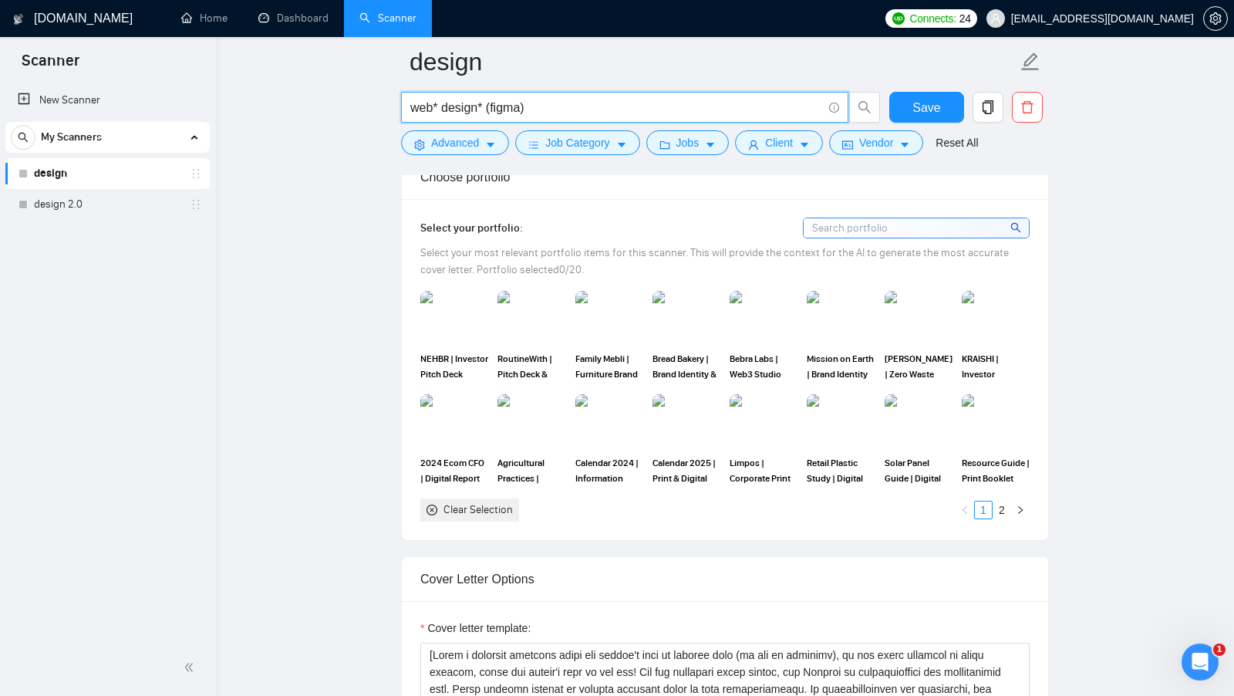
click at [592, 234] on div "Select your portfolio: Select your most relevant portfolio items for this scann…" at bounding box center [724, 369] width 609 height 304
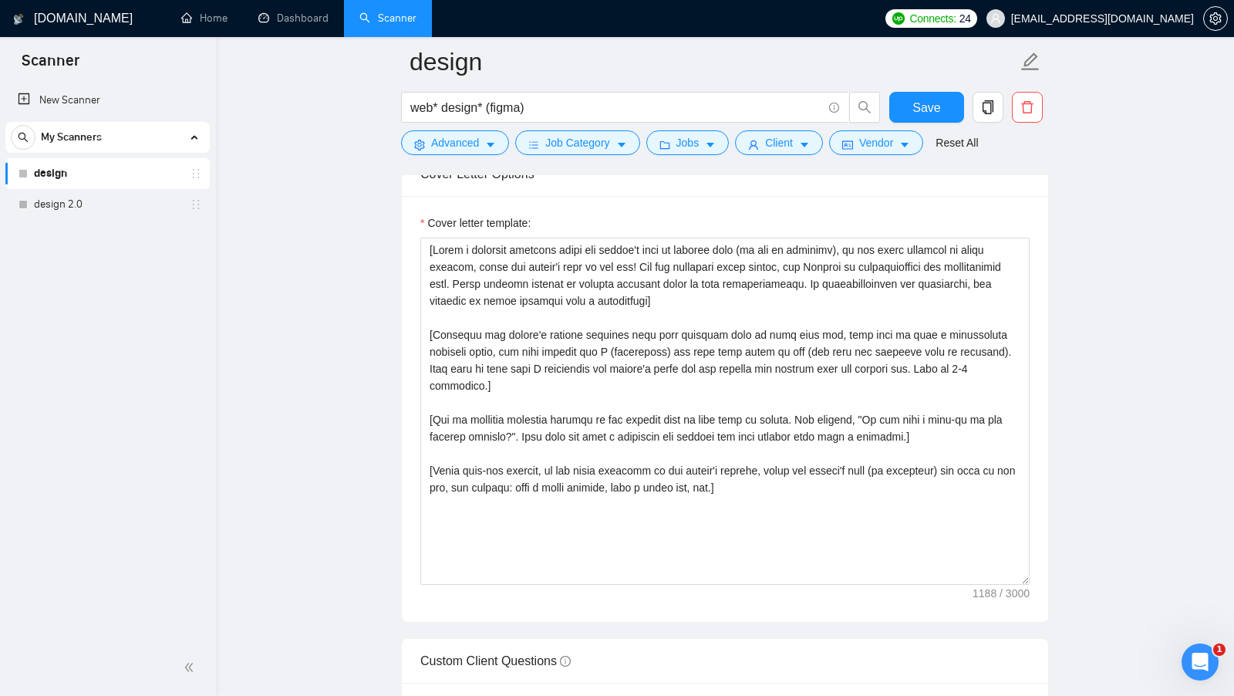
scroll to position [1755, 0]
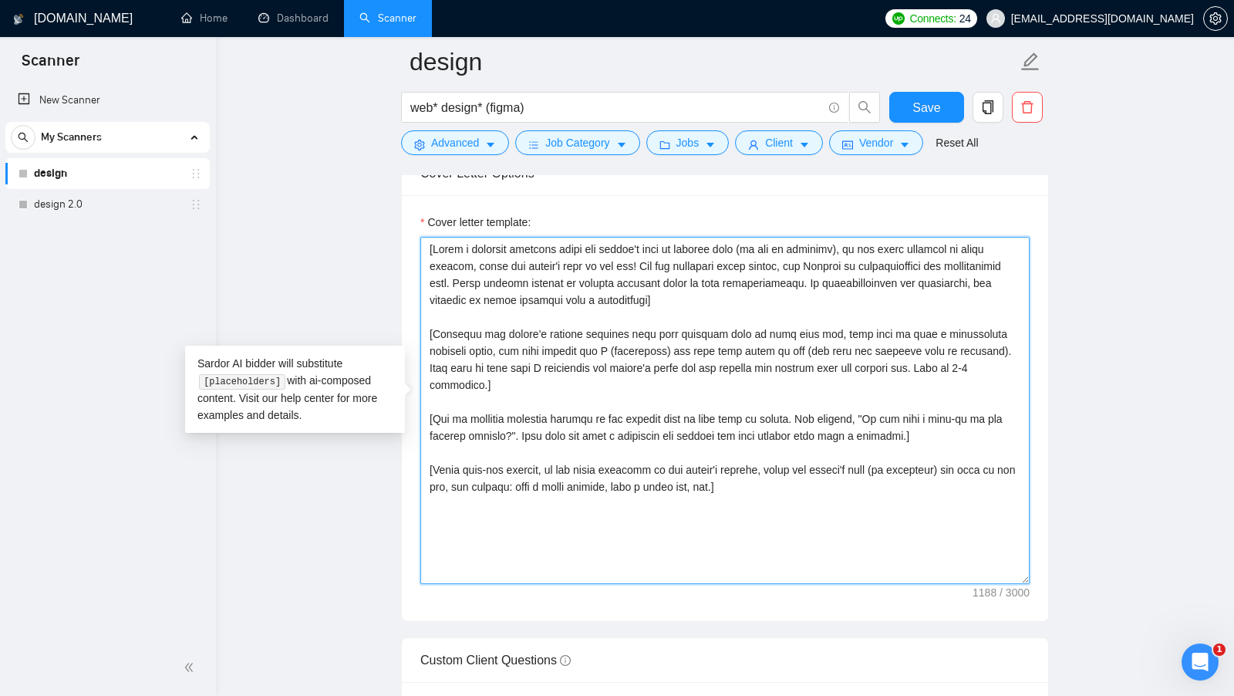
drag, startPoint x: 784, startPoint y: 481, endPoint x: 380, endPoint y: 224, distance: 479.3
click at [380, 224] on main "design web* design* (figma) Save Advanced Job Category Jobs Client Vendor Reset…" at bounding box center [725, 410] width 969 height 4209
click at [568, 273] on textarea "Cover letter template:" at bounding box center [724, 410] width 609 height 347
drag, startPoint x: 812, startPoint y: 464, endPoint x: 403, endPoint y: 243, distance: 465.5
click at [403, 243] on div "Cover letter template:" at bounding box center [725, 408] width 646 height 426
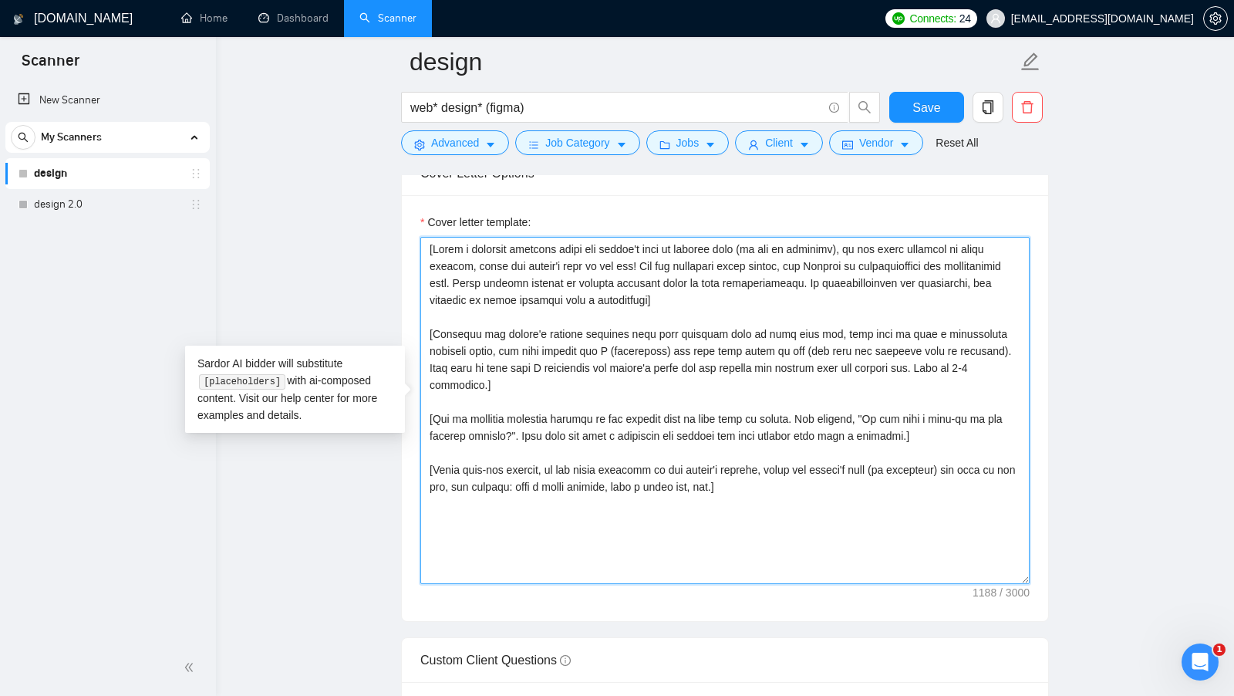
click at [619, 244] on textarea "Cover letter template:" at bounding box center [724, 410] width 609 height 347
click at [717, 288] on textarea "Cover letter template:" at bounding box center [724, 410] width 609 height 347
drag, startPoint x: 838, startPoint y: 506, endPoint x: 294, endPoint y: 224, distance: 612.6
click at [294, 224] on main "design web* design* (figma) Save Advanced Job Category Jobs Client Vendor Reset…" at bounding box center [725, 410] width 969 height 4209
paste textarea "Hello [client name, don’t use country or company name] 🚀 I’m [use freelancer pr…"
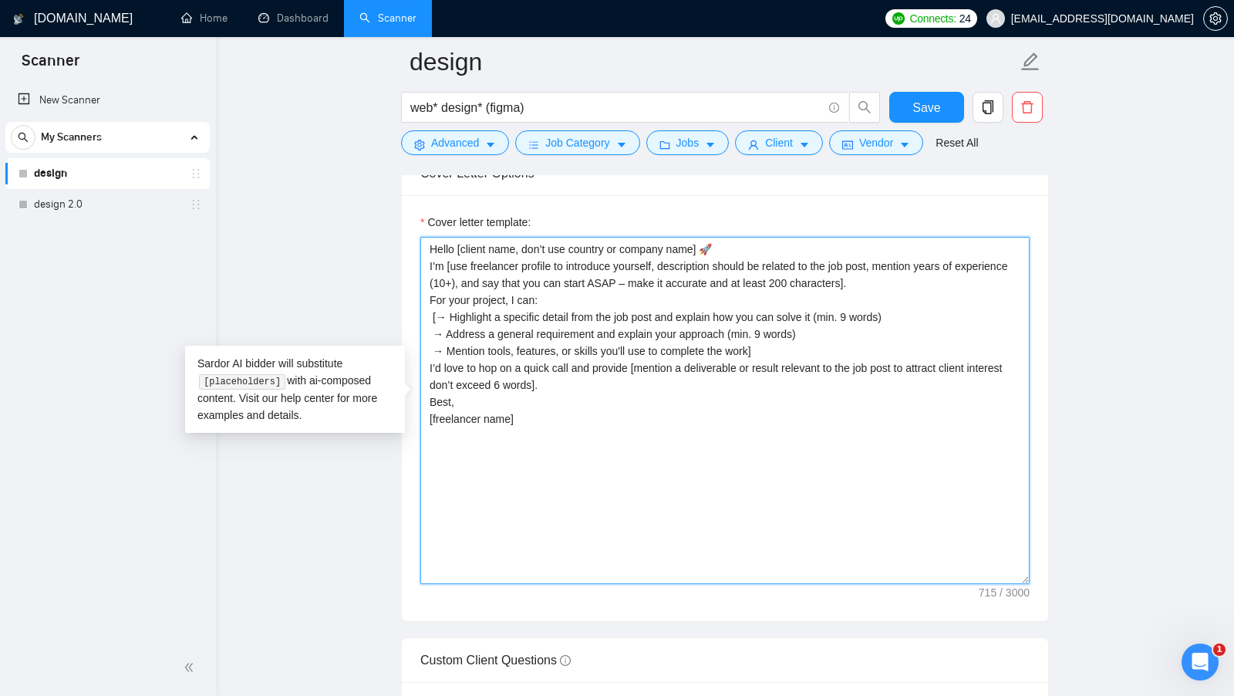
click at [750, 247] on textarea "Hello [client name, don’t use country or company name] 🚀 I’m [use freelancer pr…" at bounding box center [724, 410] width 609 height 347
click at [752, 244] on textarea "Hello [client name, don’t use country or company name] 🚀 I’m [use freelancer pr…" at bounding box center [724, 410] width 609 height 347
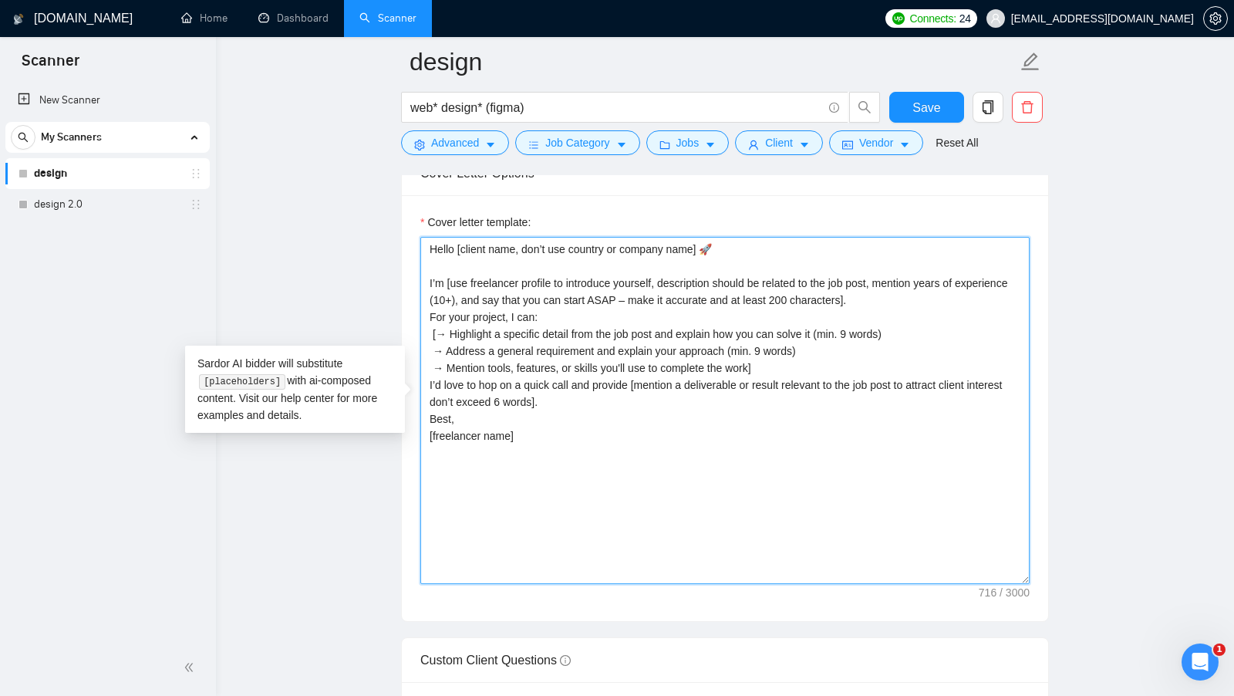
click at [867, 298] on textarea "Hello [client name, don’t use country or company name] 🚀 I’m [use freelancer pr…" at bounding box center [724, 410] width 609 height 347
click at [946, 295] on textarea "Hello [client name, don’t use country or company name] 🚀 I’m [use freelancer pr…" at bounding box center [724, 410] width 609 height 347
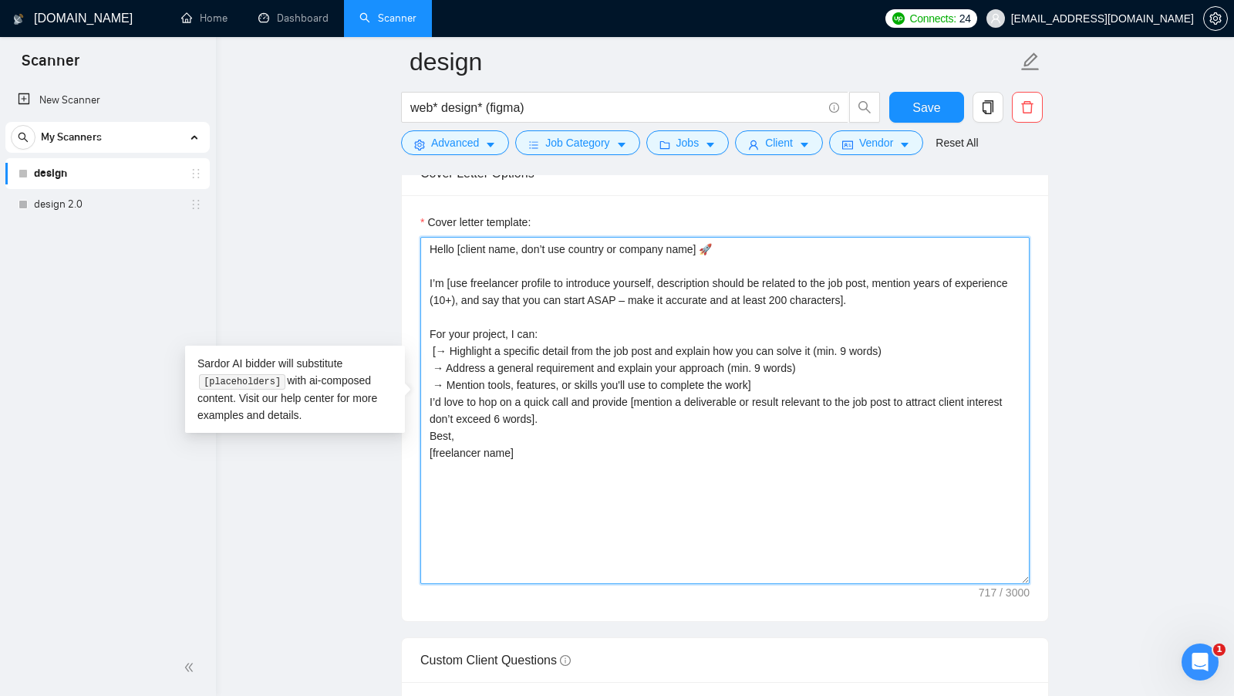
click at [826, 370] on textarea "Hello [client name, don’t use country or company name] 🚀 I’m [use freelancer pr…" at bounding box center [724, 410] width 609 height 347
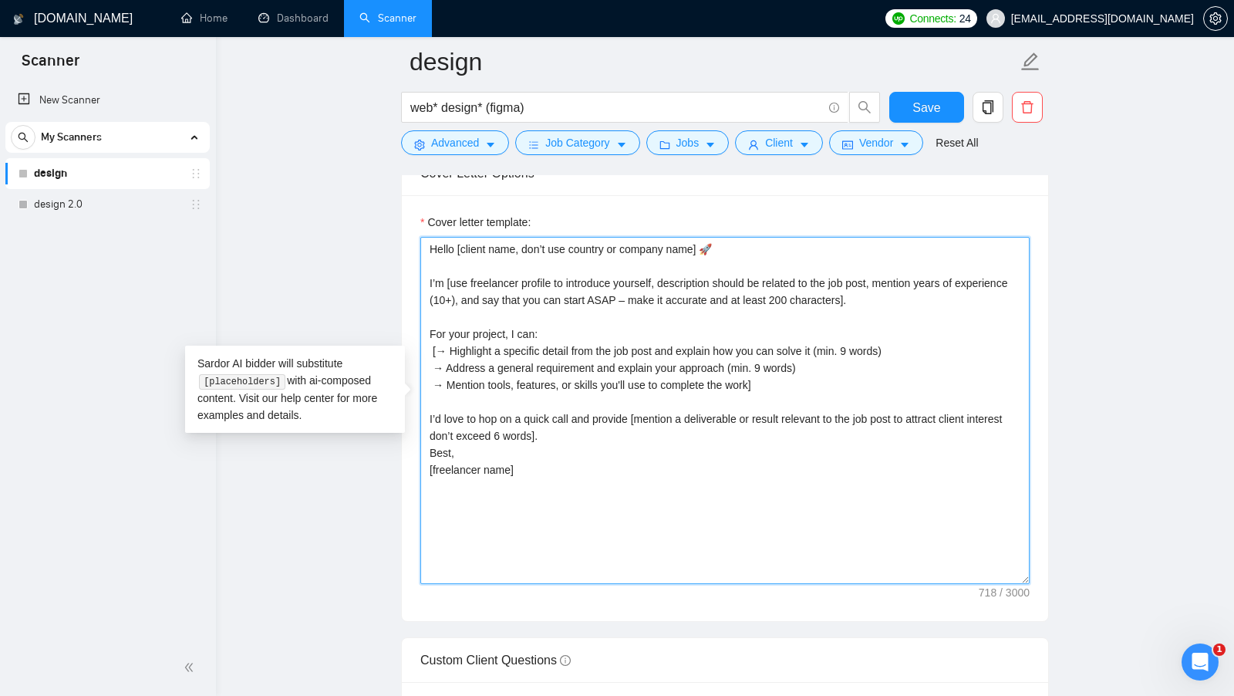
click at [610, 430] on textarea "Hello [client name, don’t use country or company name] 🚀 I’m [use freelancer pr…" at bounding box center [724, 410] width 609 height 347
click at [681, 347] on textarea "Hello [client name, don’t use country or company name] 🚀 I’m [use freelancer pr…" at bounding box center [724, 410] width 609 height 347
click at [439, 244] on textarea "Hello [client name, don’t use country or company name] 🚀 I’m [use freelancer pr…" at bounding box center [724, 410] width 609 height 347
click at [440, 244] on textarea "Hello [client name, don’t use country or company name] 🚀 I’m [use freelancer pr…" at bounding box center [724, 410] width 609 height 347
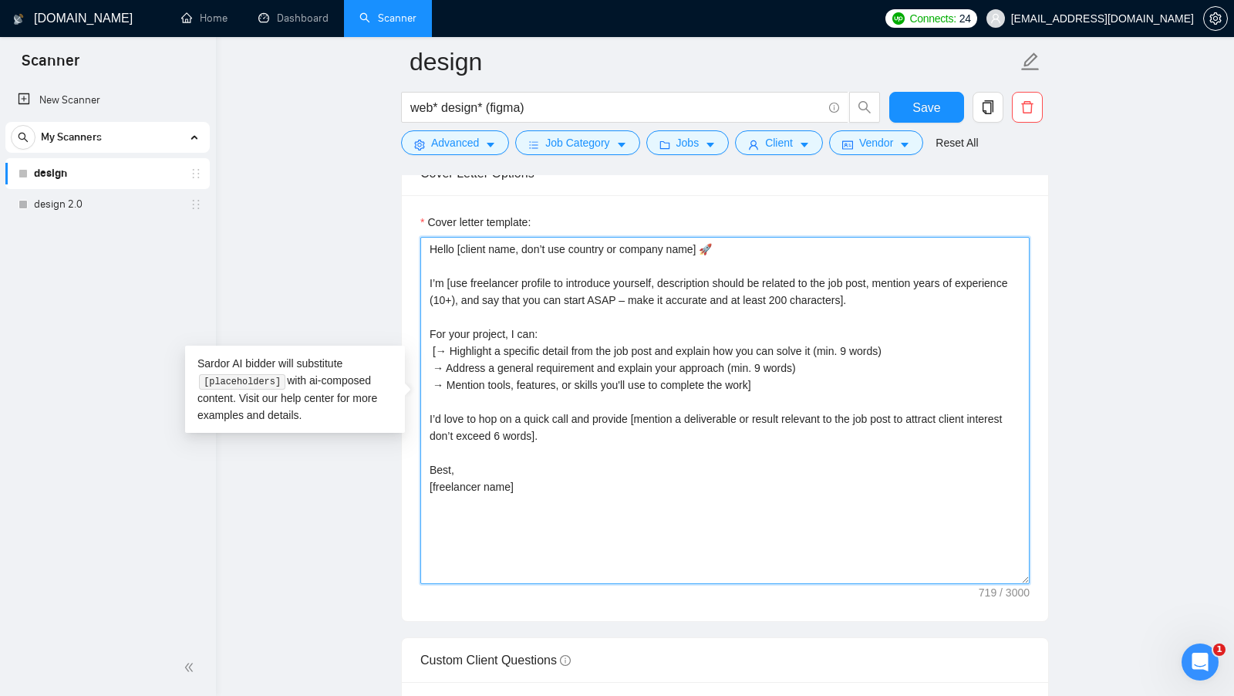
drag, startPoint x: 454, startPoint y: 242, endPoint x: 413, endPoint y: 242, distance: 40.9
click at [413, 242] on div "Cover letter template: Hello [client name, don’t use country or company name] 🚀…" at bounding box center [725, 408] width 646 height 426
click at [463, 250] on textarea "Hello [client name, don’t use country or company name] 🚀 I’m [use freelancer pr…" at bounding box center [724, 410] width 609 height 347
drag, startPoint x: 457, startPoint y: 238, endPoint x: 706, endPoint y: 237, distance: 249.1
click at [707, 237] on textarea "Hello [client name, don’t use country or company name] 🚀 I’m [use freelancer pr…" at bounding box center [724, 410] width 609 height 347
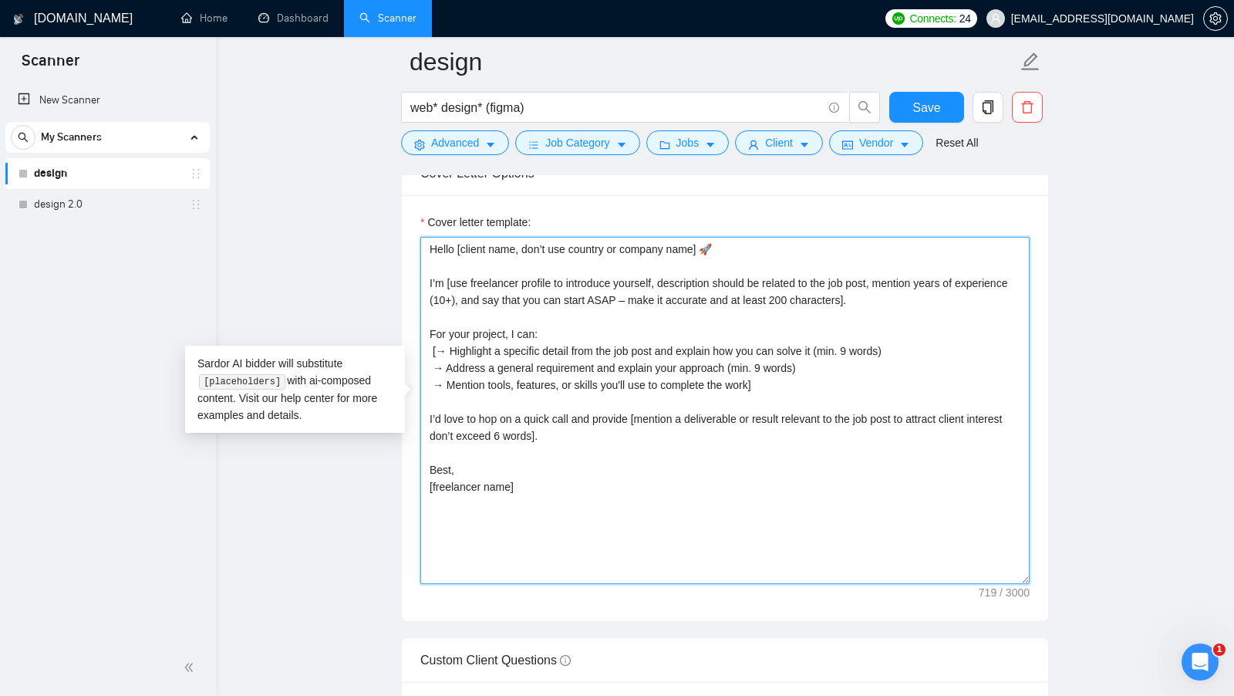
click at [769, 239] on textarea "Hello [client name, don’t use country or company name] 🚀 I’m [use freelancer pr…" at bounding box center [724, 410] width 609 height 347
drag, startPoint x: 444, startPoint y: 269, endPoint x: 917, endPoint y: 296, distance: 473.6
click at [917, 296] on textarea "Hello [client name, don’t use country or company name] 🚀 I’m [use freelancer pr…" at bounding box center [724, 410] width 609 height 347
click at [559, 328] on textarea "Hello [client name, don’t use country or company name] 🚀 I’m [use freelancer pr…" at bounding box center [724, 410] width 609 height 347
drag, startPoint x: 426, startPoint y: 344, endPoint x: 872, endPoint y: 372, distance: 446.7
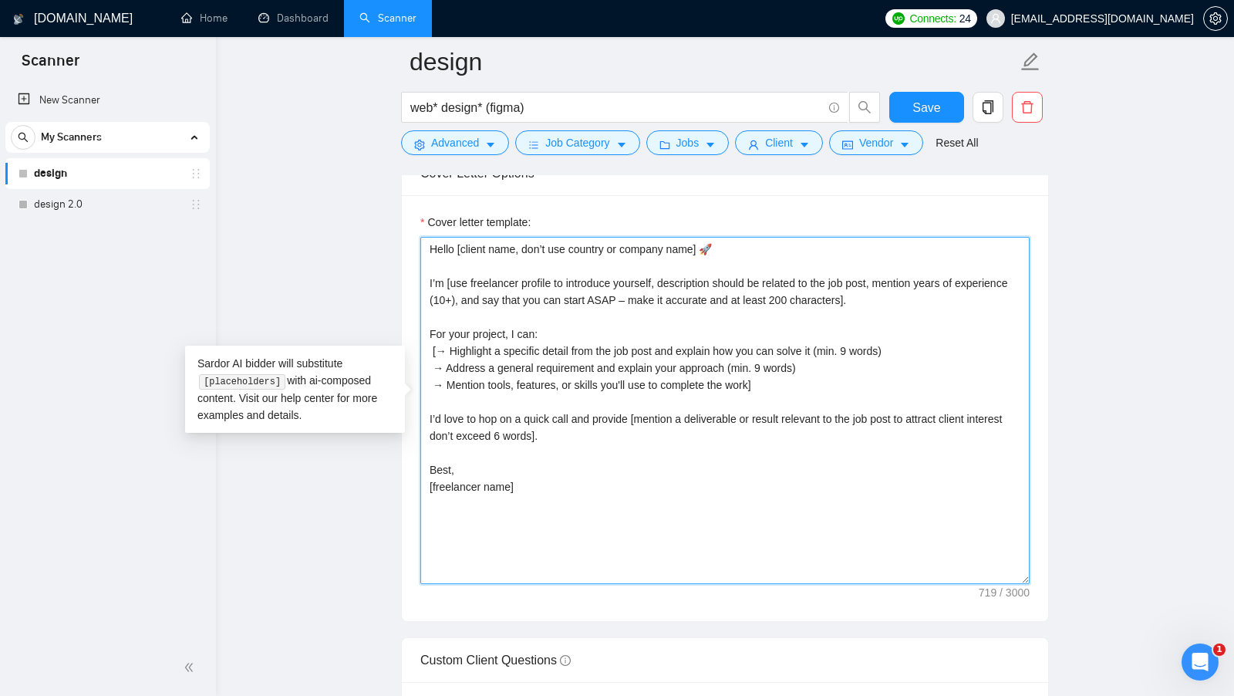
click at [872, 372] on textarea "Hello [client name, don’t use country or company name] 🚀 I’m [use freelancer pr…" at bounding box center [724, 410] width 609 height 347
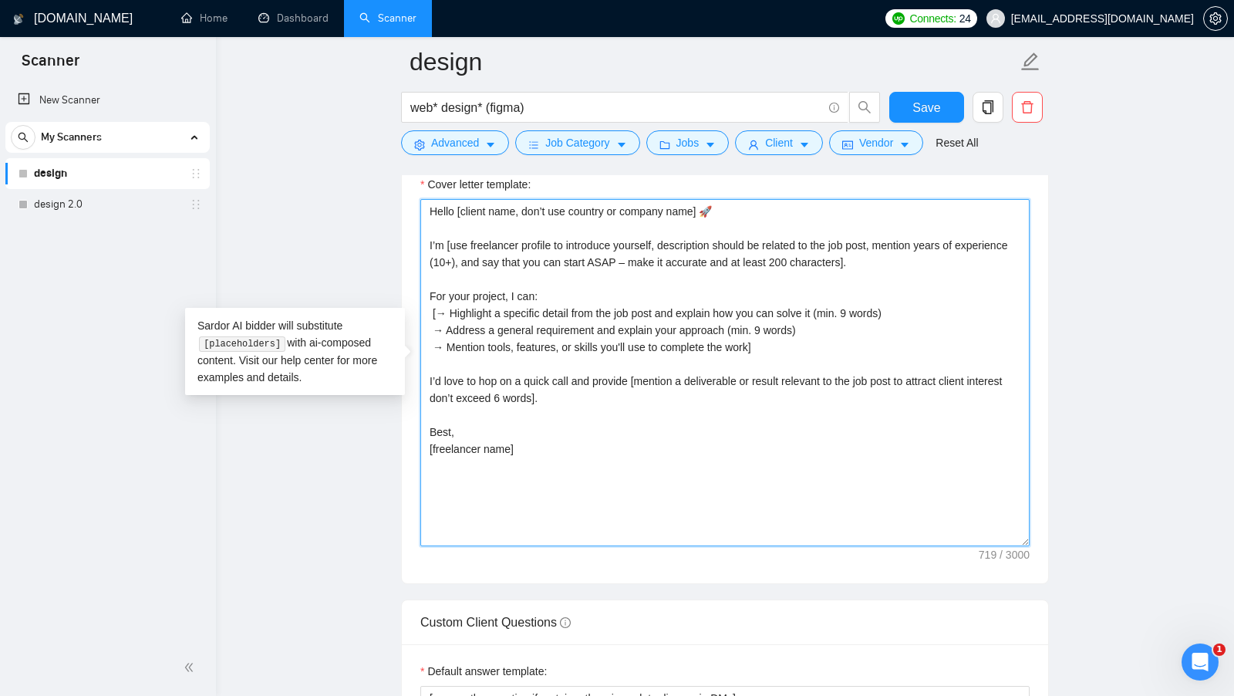
scroll to position [1796, 0]
drag, startPoint x: 668, startPoint y: 391, endPoint x: 413, endPoint y: 367, distance: 255.6
click at [671, 389] on textarea "Hello [client name, don’t use country or company name] 🚀 I’m [use freelancer pr…" at bounding box center [724, 370] width 609 height 347
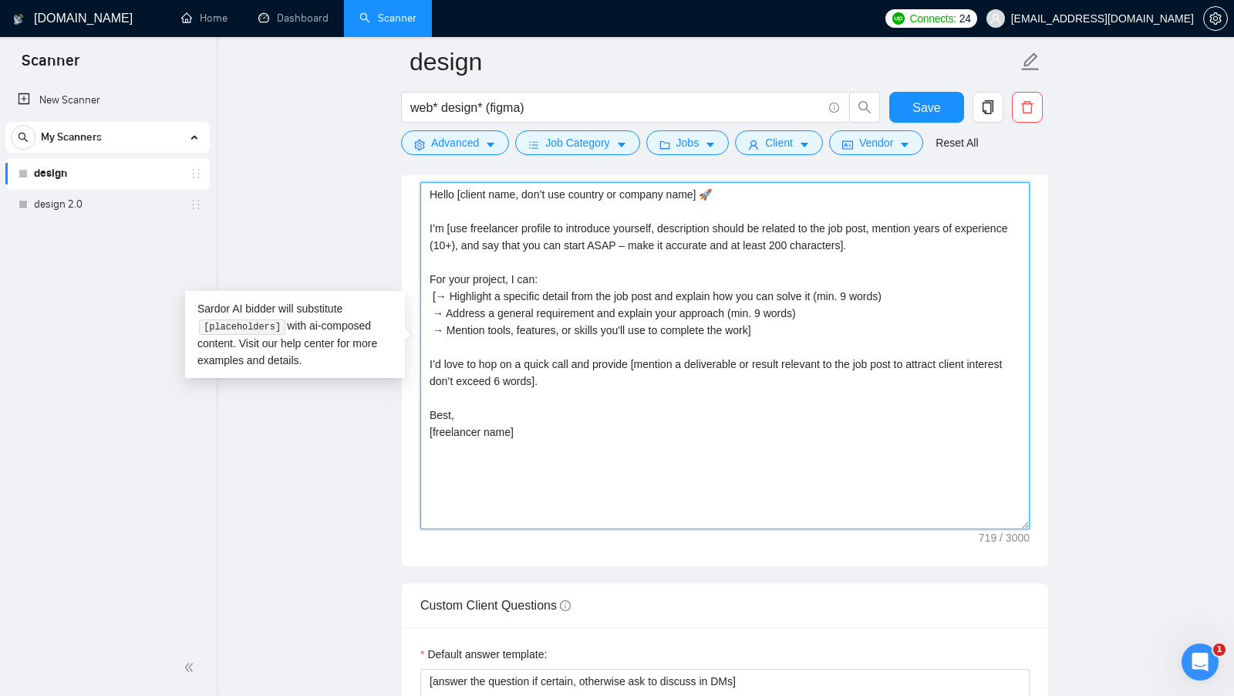
scroll to position [1813, 0]
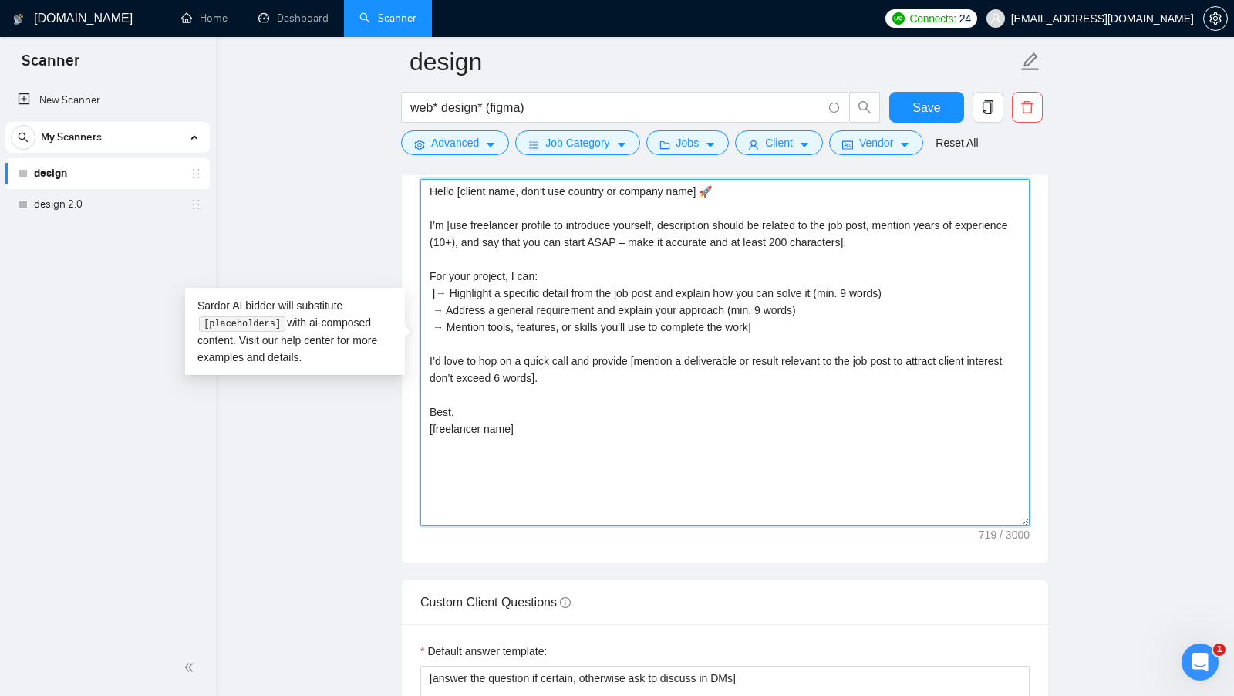
drag, startPoint x: 575, startPoint y: 410, endPoint x: 385, endPoint y: 141, distance: 329.3
click at [386, 140] on main "design web* design* (figma) Save Advanced Job Category Jobs Client Vendor Reset…" at bounding box center [725, 352] width 969 height 4209
type textarea "[freelancer name]"
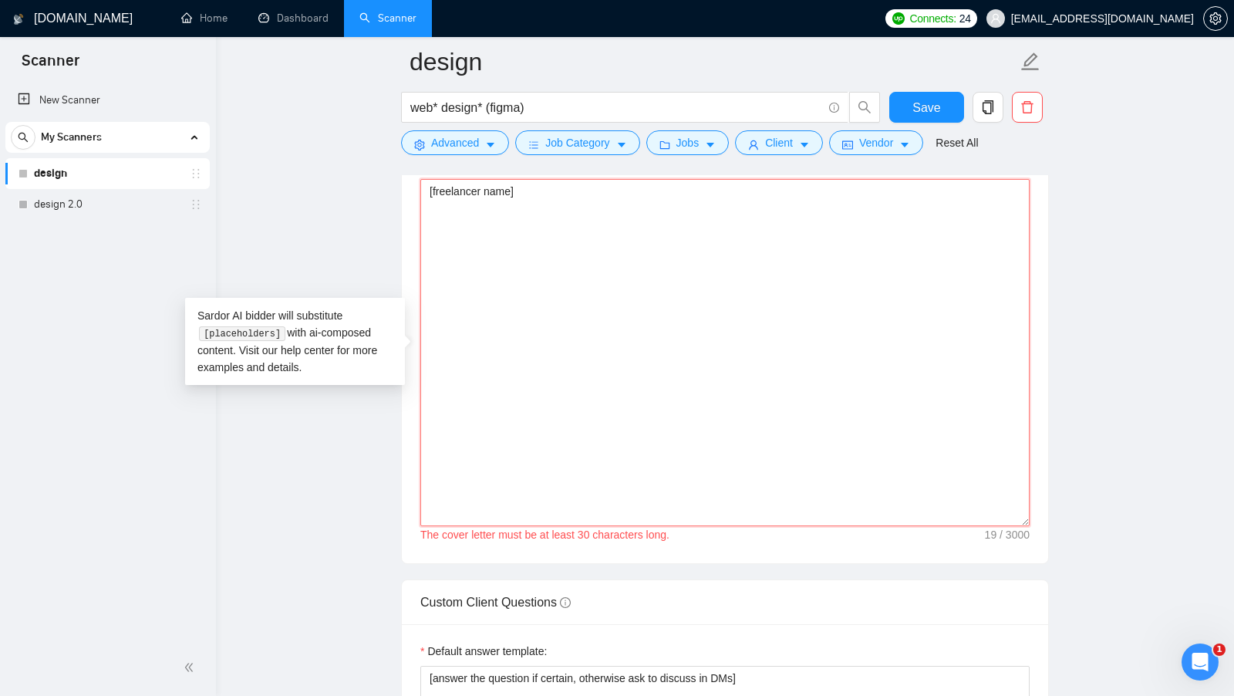
scroll to position [1704, 0]
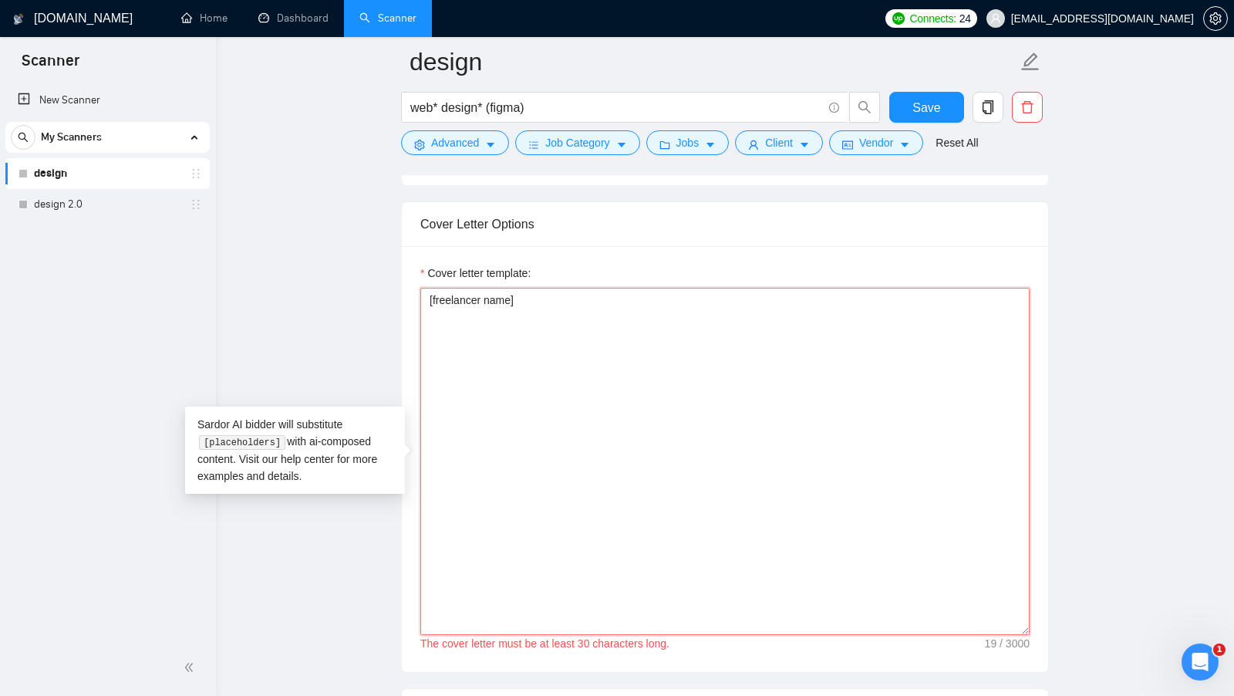
click at [601, 298] on textarea "[freelancer name]" at bounding box center [724, 461] width 609 height 347
click at [601, 315] on textarea "[freelancer name]" at bounding box center [724, 461] width 609 height 347
drag, startPoint x: 587, startPoint y: 360, endPoint x: 422, endPoint y: 281, distance: 183.2
click at [422, 288] on textarea "[freelancer name]" at bounding box center [724, 461] width 609 height 347
paste textarea "[Say "Hi" and add a name if there is such, if not - leave just "Hi"] I’ve done …"
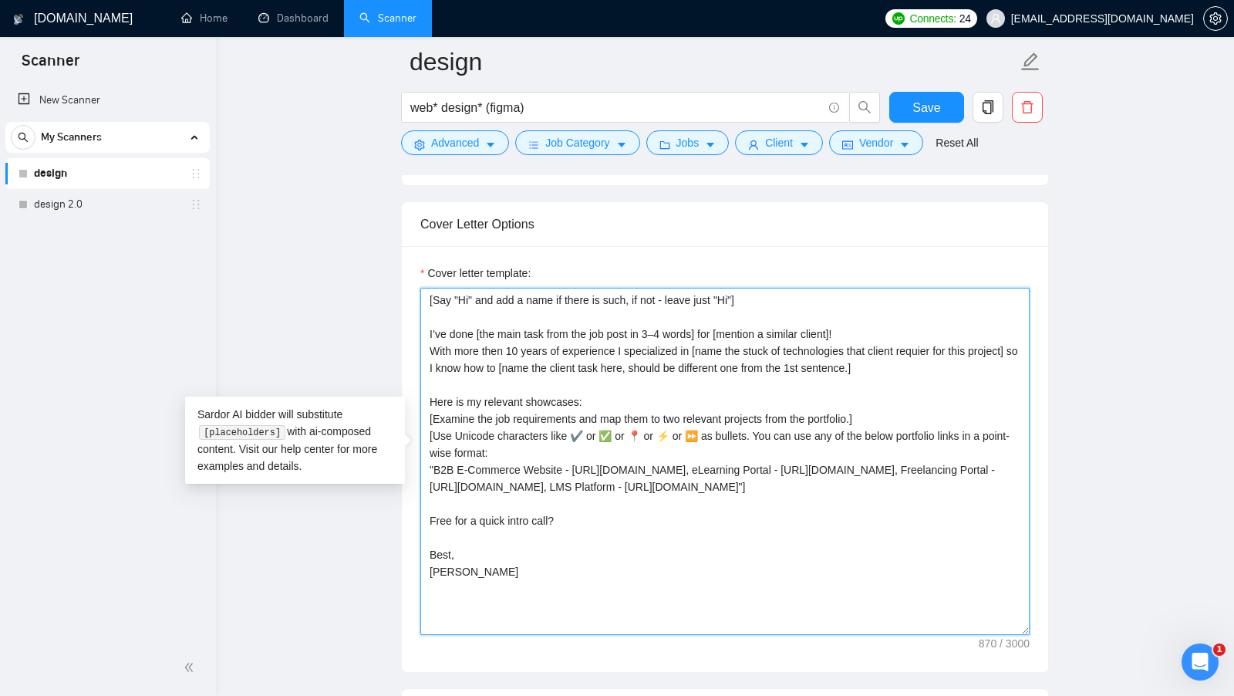
drag, startPoint x: 781, startPoint y: 292, endPoint x: 414, endPoint y: 281, distance: 366.5
click at [414, 281] on div "Cover letter template: [Say "Hi" and add a name if there is such, if not - leav…" at bounding box center [725, 459] width 646 height 426
click at [558, 298] on textarea "[Say "Hi" and add a name if there is such, if not - leave just "Hi"] I’ve done …" at bounding box center [724, 461] width 609 height 347
click at [566, 294] on textarea "[Say "Hi" and add a name if there is such, if not - leave just "Hi"] I’ve done …" at bounding box center [724, 461] width 609 height 347
drag, startPoint x: 501, startPoint y: 323, endPoint x: 644, endPoint y: 324, distance: 142.7
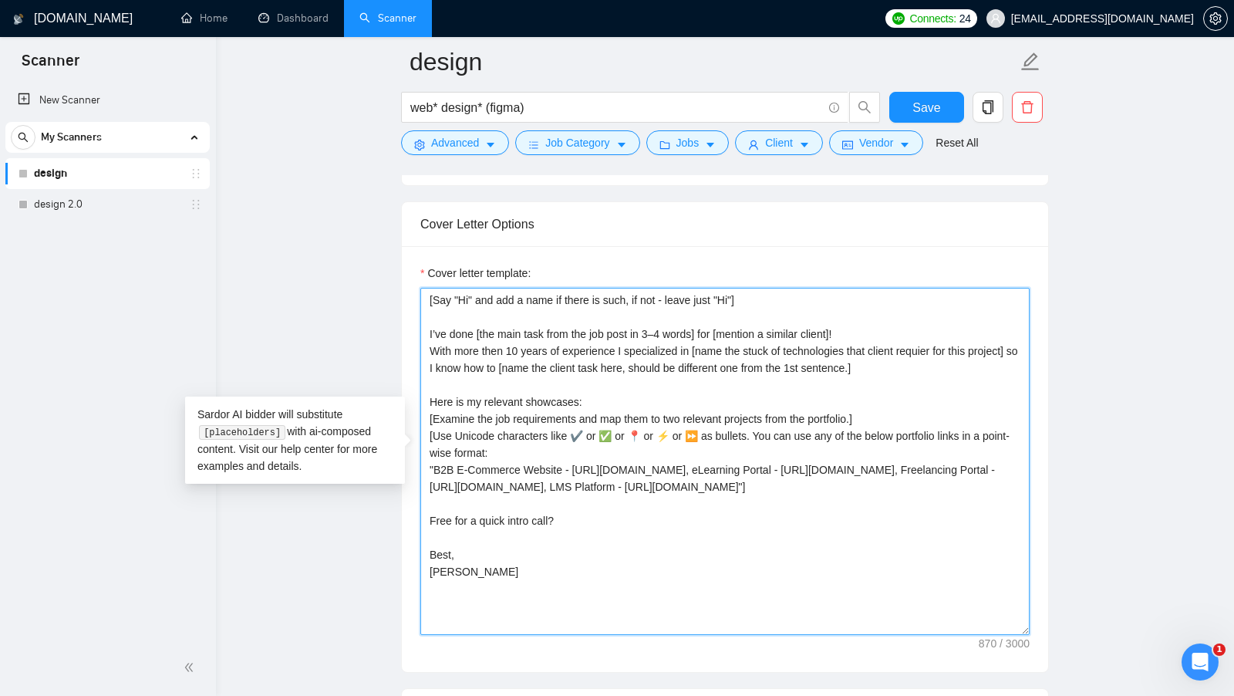
click at [644, 323] on textarea "[Say "Hi" and add a name if there is such, if not - leave just "Hi"] I’ve done …" at bounding box center [724, 461] width 609 height 347
drag, startPoint x: 764, startPoint y: 324, endPoint x: 837, endPoint y: 324, distance: 72.5
click at [836, 324] on textarea "[Say "Hi" and add a name if there is such, if not - leave just "Hi"] I’ve done …" at bounding box center [724, 461] width 609 height 347
drag, startPoint x: 490, startPoint y: 346, endPoint x: 534, endPoint y: 346, distance: 44.7
click at [534, 346] on textarea "[Say "Hi" and add a name if there is such, if not - leave just "Hi"] I’ve done …" at bounding box center [724, 461] width 609 height 347
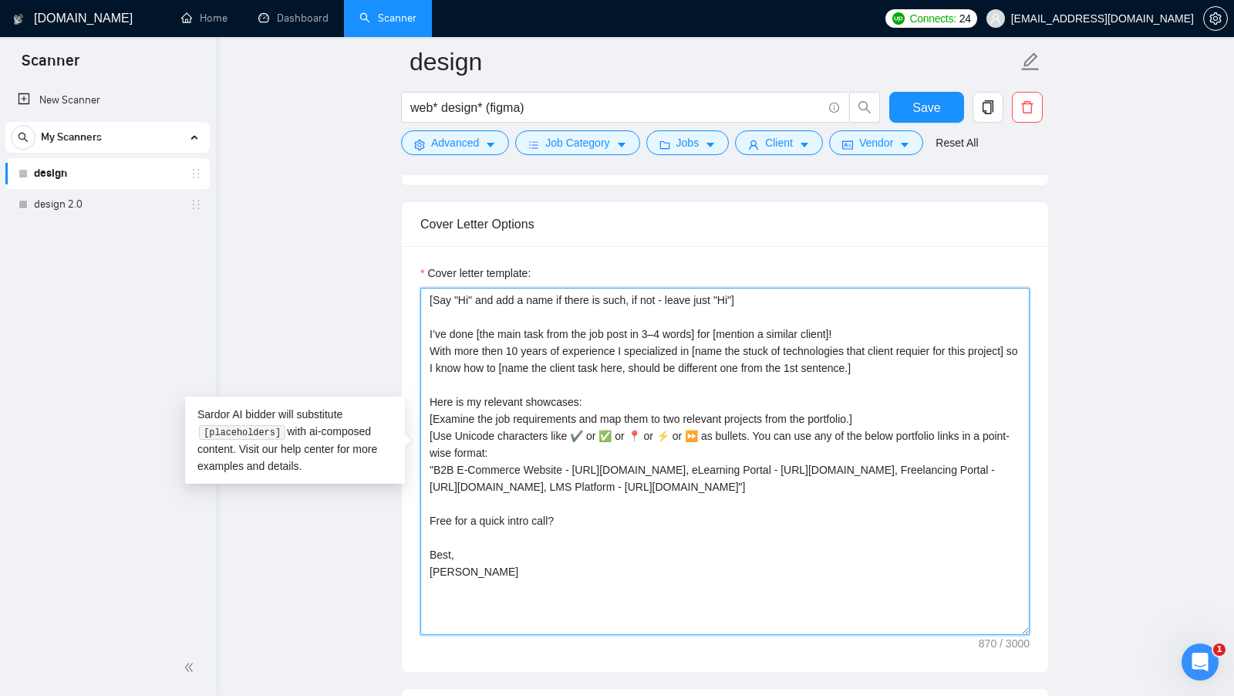
click at [516, 342] on textarea "[Say "Hi" and add a name if there is such, if not - leave just "Hi"] I’ve done …" at bounding box center [724, 461] width 609 height 347
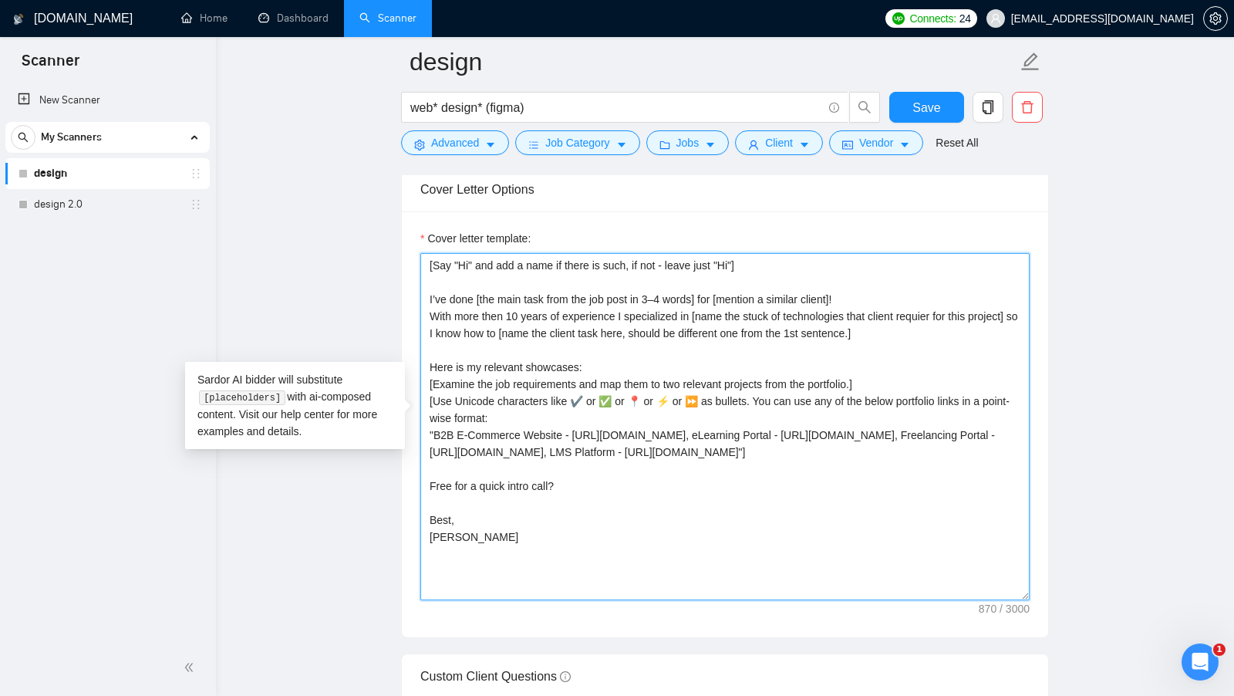
scroll to position [1741, 0]
drag, startPoint x: 821, startPoint y: 441, endPoint x: 426, endPoint y: 420, distance: 396.2
click at [426, 420] on textarea "[Say "Hi" and add a name if there is such, if not - leave just "Hi"] I’ve done …" at bounding box center [724, 424] width 609 height 347
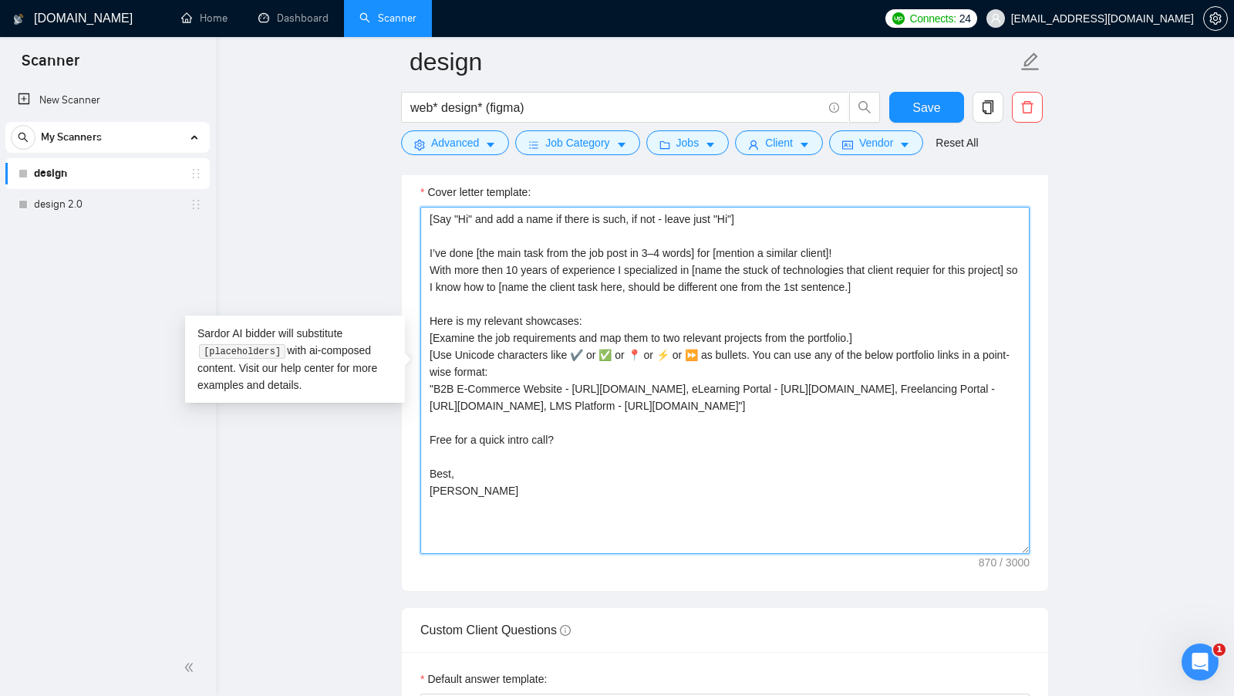
scroll to position [1787, 0]
drag, startPoint x: 542, startPoint y: 474, endPoint x: 430, endPoint y: 474, distance: 112.6
click at [430, 474] on textarea "[Say "Hi" and add a name if there is such, if not - leave just "Hi"] I’ve done …" at bounding box center [724, 378] width 609 height 347
click at [580, 440] on textarea "[Say "Hi" and add a name if there is such, if not - leave just "Hi"] I’ve done …" at bounding box center [724, 378] width 609 height 347
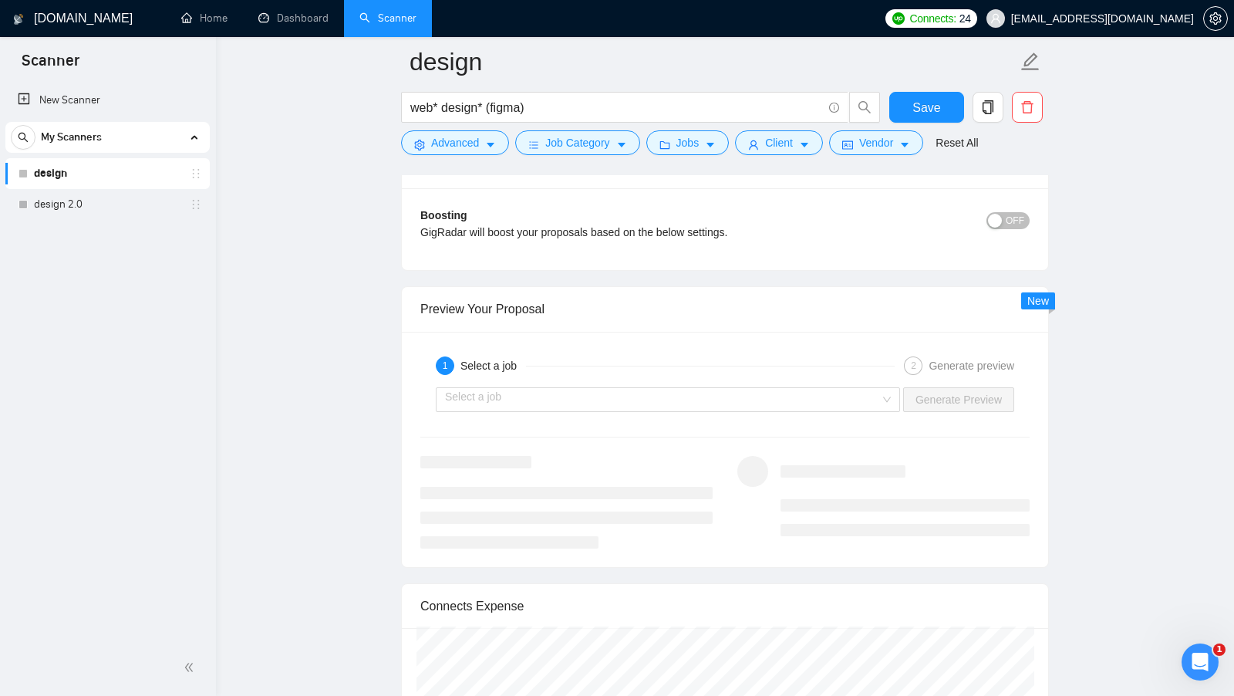
scroll to position [2831, 0]
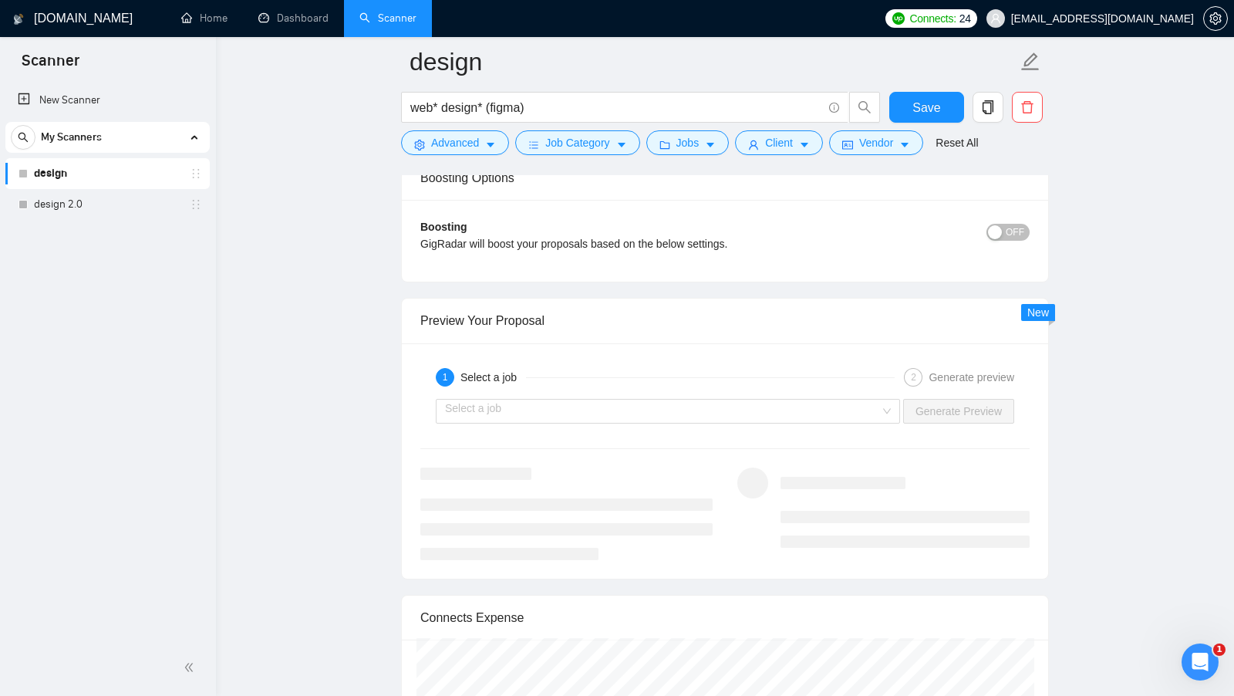
type textarea "[Say "Hi" and add a name if there is such, if not - leave just "Hi"] I’ve done …"
click at [544, 317] on div "Preview Your Proposal" at bounding box center [724, 320] width 609 height 44
drag, startPoint x: 579, startPoint y: 313, endPoint x: 410, endPoint y: 309, distance: 169.7
click at [410, 309] on div "Preview Your Proposal" at bounding box center [725, 320] width 646 height 45
click at [590, 306] on div "Preview Your Proposal" at bounding box center [724, 320] width 609 height 44
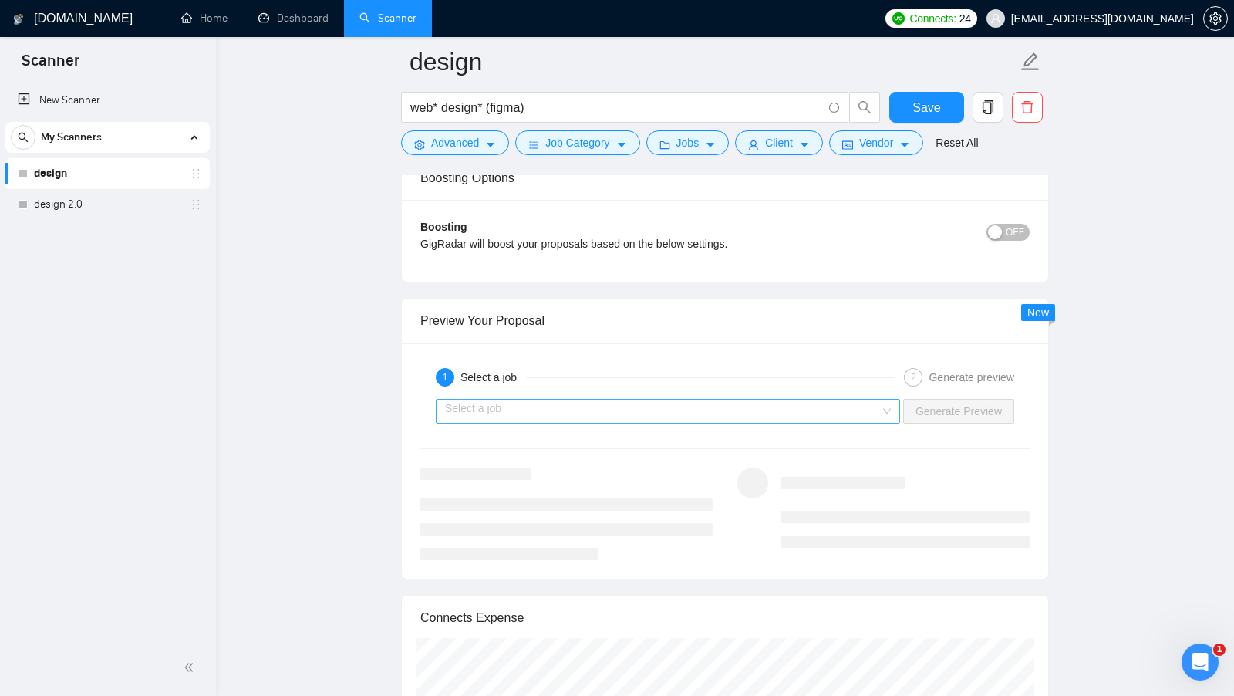
click at [839, 400] on input "search" at bounding box center [662, 411] width 435 height 23
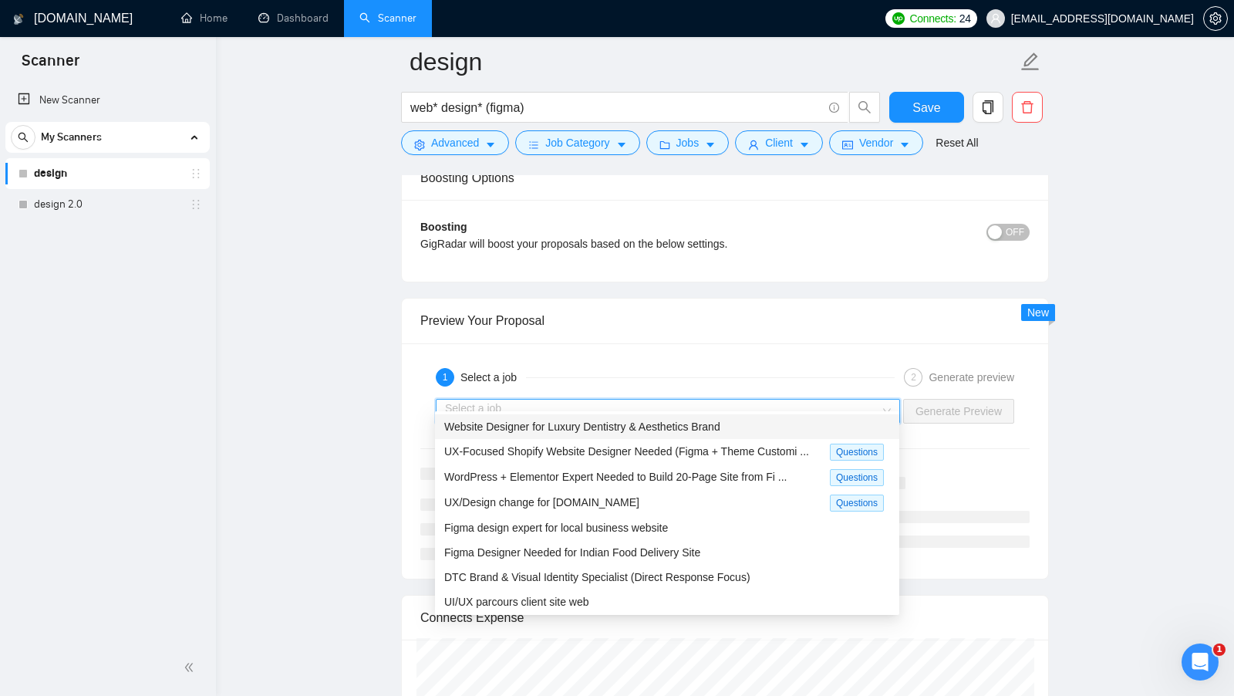
click at [797, 400] on input "search" at bounding box center [662, 411] width 435 height 23
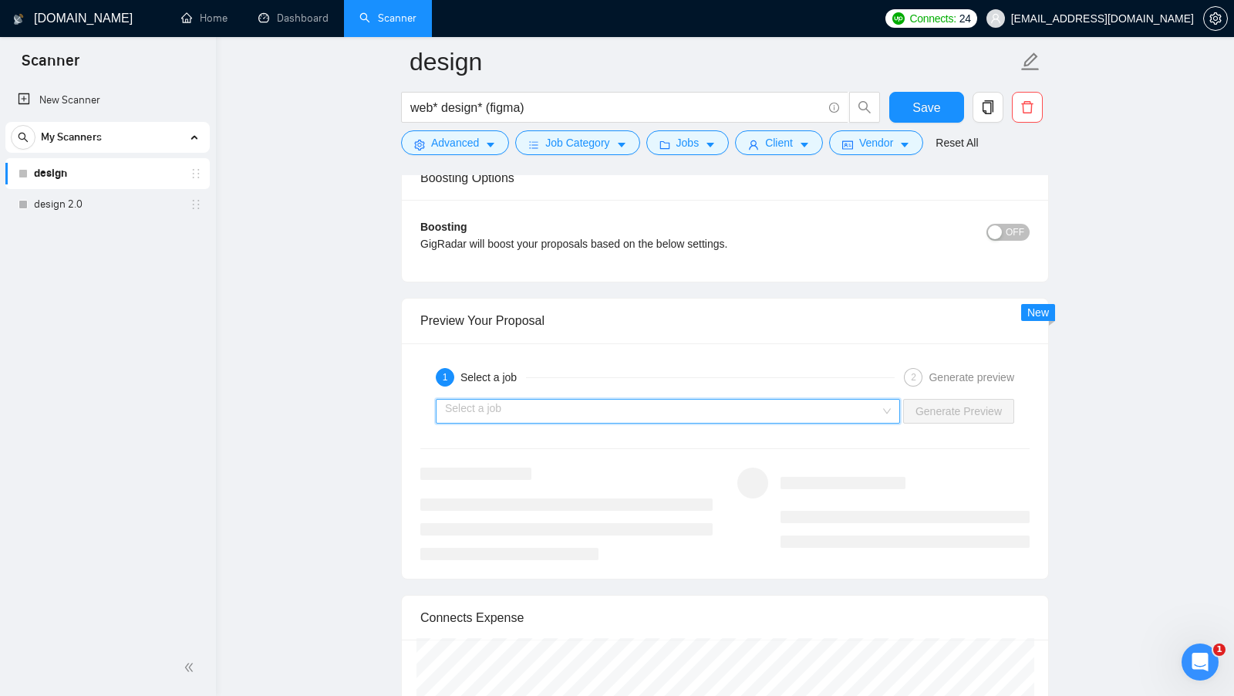
click at [796, 400] on input "search" at bounding box center [662, 411] width 435 height 23
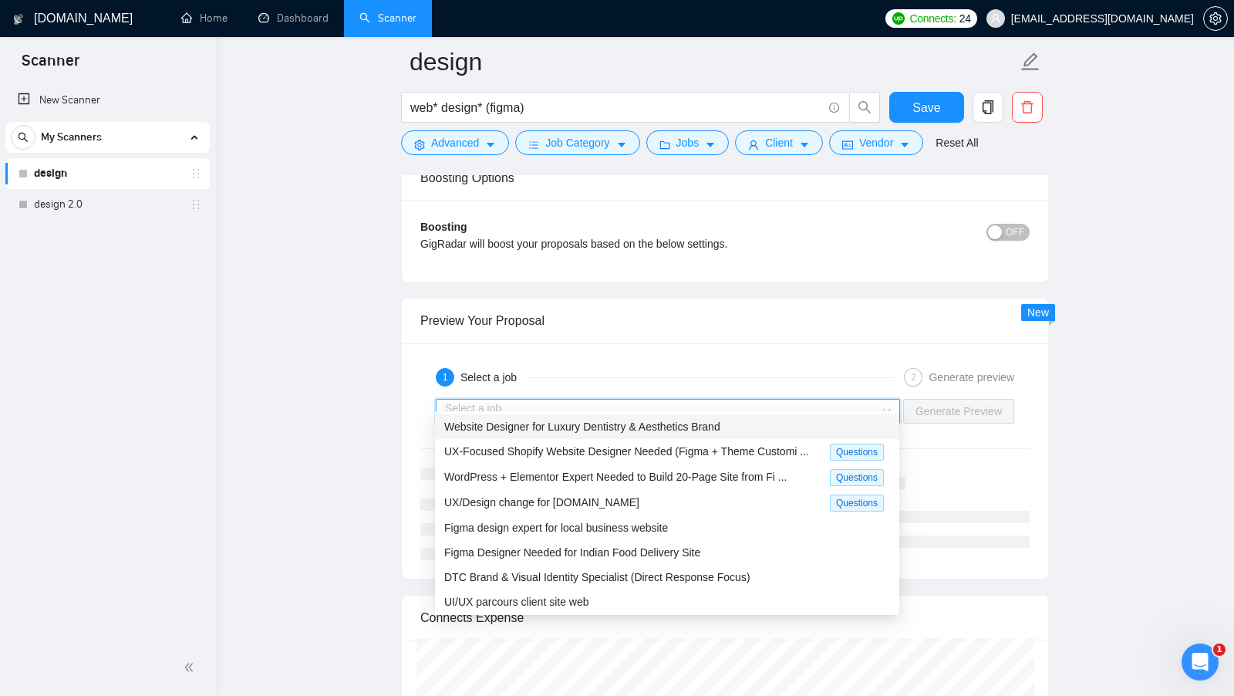
click at [747, 428] on div "Website Designer for Luxury Dentistry & Aesthetics Brand" at bounding box center [667, 426] width 446 height 17
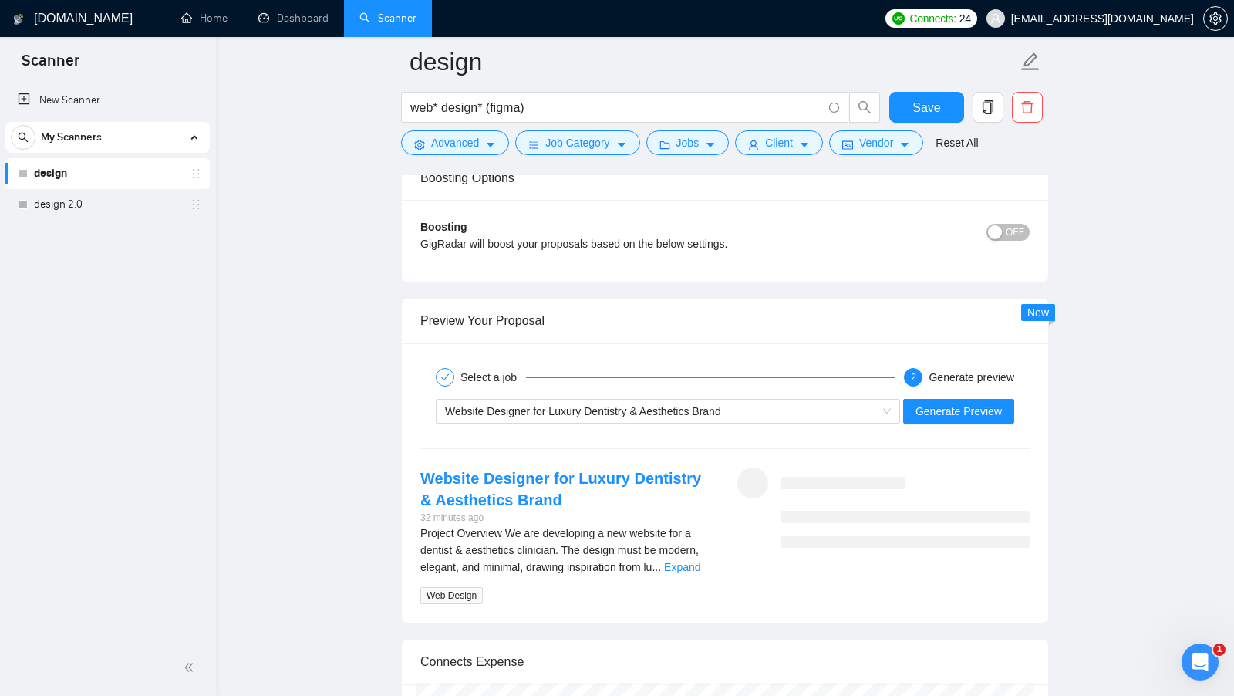
click at [698, 543] on div "Project Overview We are developing a new website for a dentist & aesthetics cli…" at bounding box center [566, 549] width 292 height 51
click at [696, 561] on link "Expand" at bounding box center [682, 567] width 36 height 12
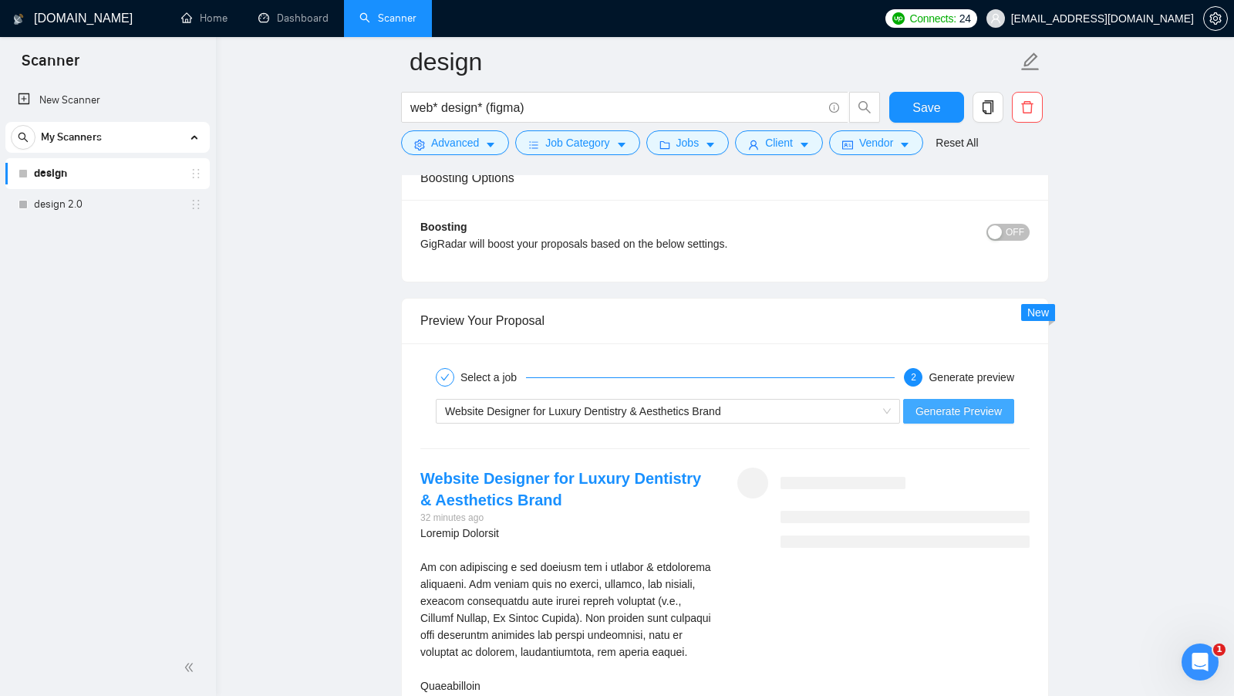
click at [963, 405] on span "Generate Preview" at bounding box center [958, 411] width 86 height 17
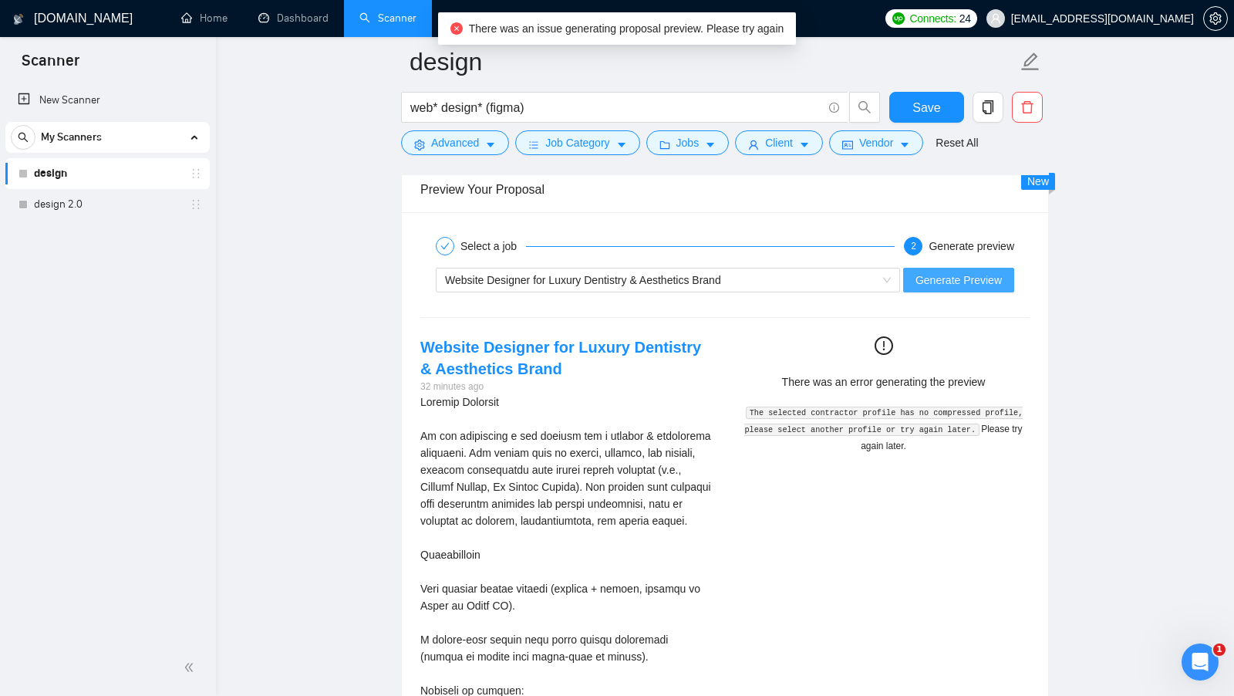
scroll to position [2963, 0]
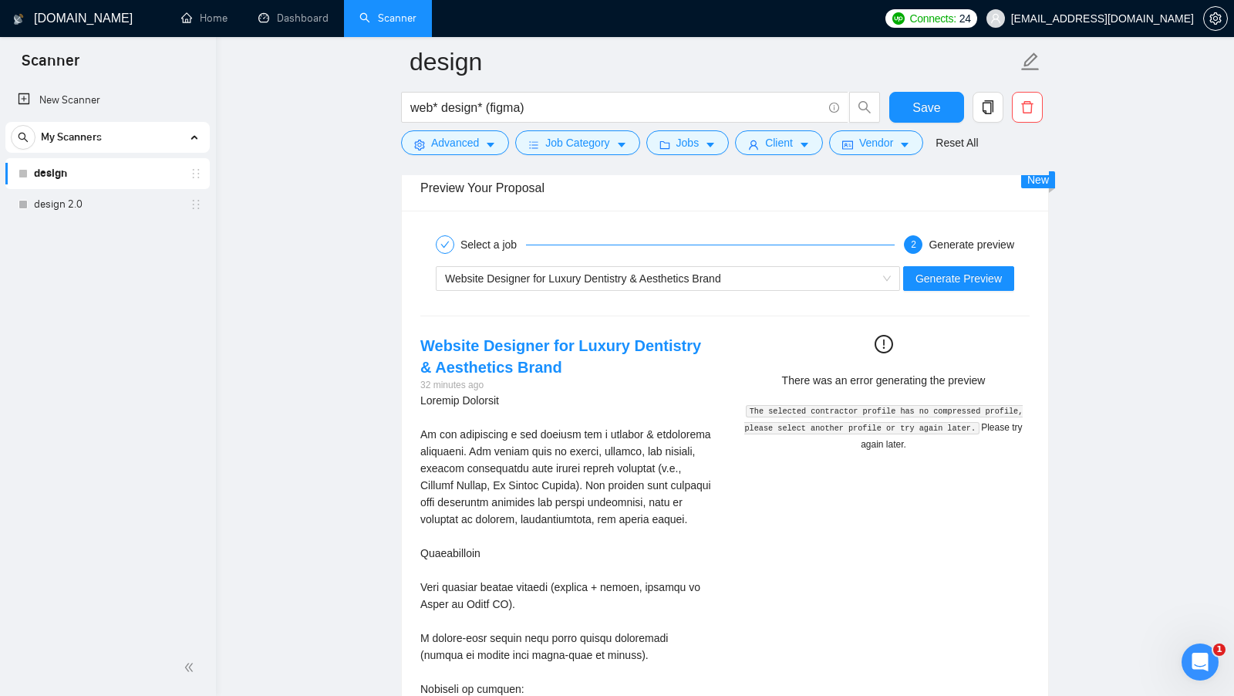
click at [825, 405] on code "The selected contractor profile has no compressed profile, please select anothe…" at bounding box center [883, 419] width 278 height 29
click at [814, 433] on div "The selected contractor profile has no compressed profile, please select anothe…" at bounding box center [884, 426] width 280 height 51
click at [866, 411] on code "The selected contractor profile has no compressed profile, please select anothe…" at bounding box center [883, 419] width 278 height 29
click at [866, 410] on code "The selected contractor profile has no compressed profile, please select anothe…" at bounding box center [883, 419] width 278 height 29
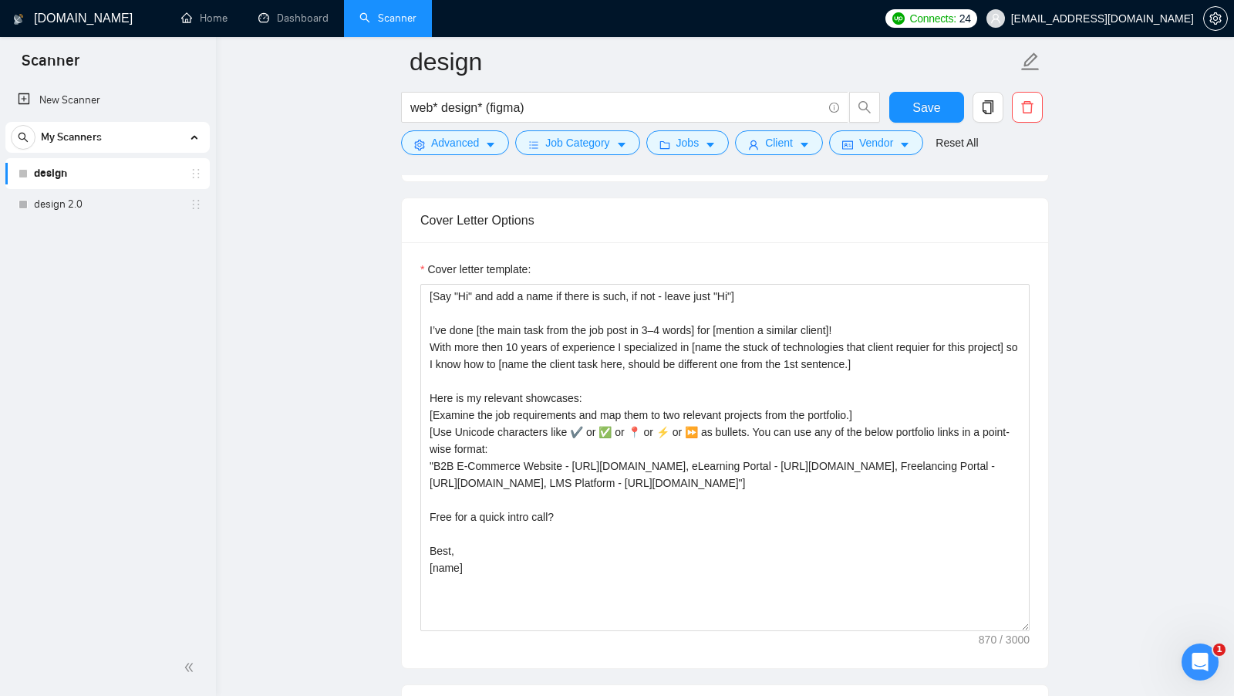
scroll to position [1703, 0]
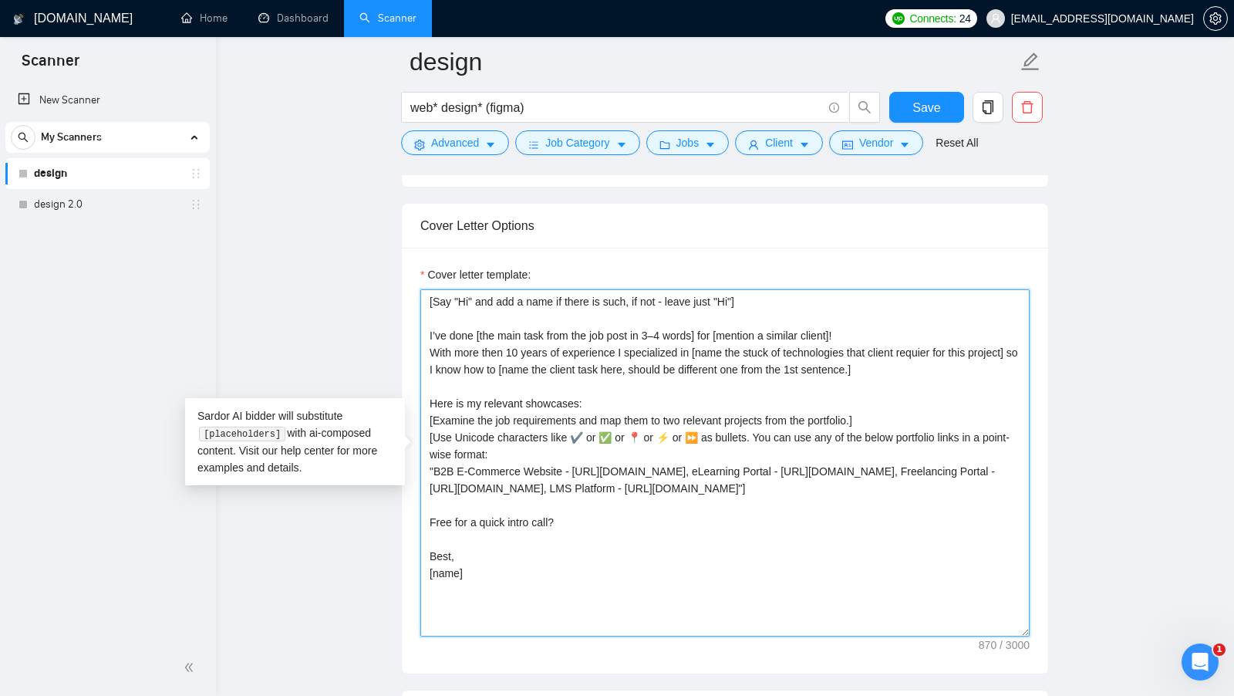
drag, startPoint x: 528, startPoint y: 574, endPoint x: 432, endPoint y: 252, distance: 335.5
click at [433, 251] on div "Cover letter template: [Say "Hi" and add a name if there is such, if not - leav…" at bounding box center [725, 461] width 646 height 426
click at [476, 325] on textarea "[Say "Hi" and add a name if there is such, if not - leave just "Hi"] I’ve done …" at bounding box center [724, 462] width 609 height 347
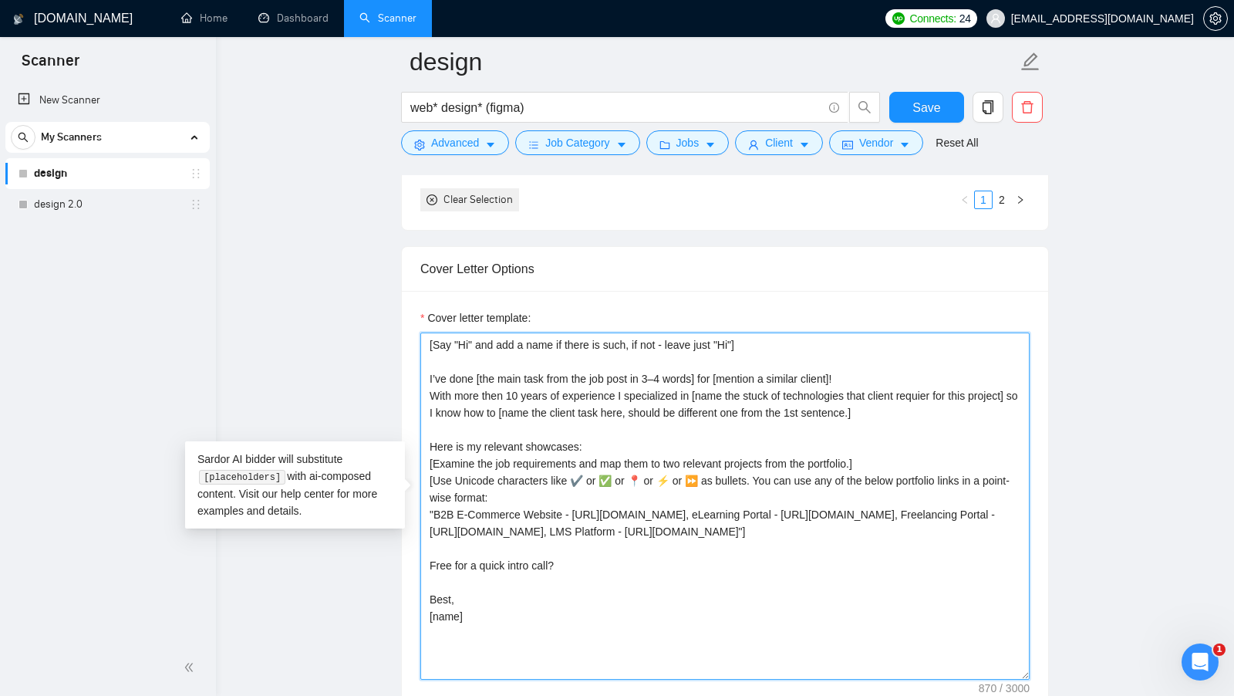
scroll to position [1662, 0]
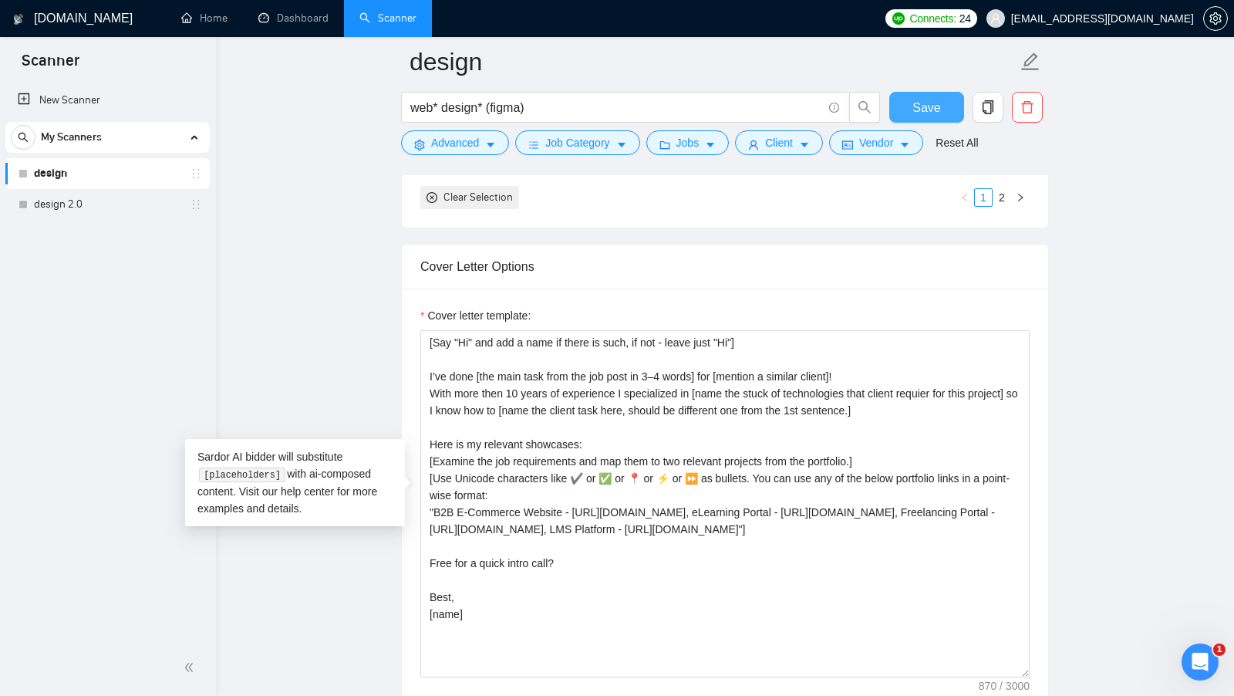
click at [942, 117] on button "Save" at bounding box center [926, 107] width 75 height 31
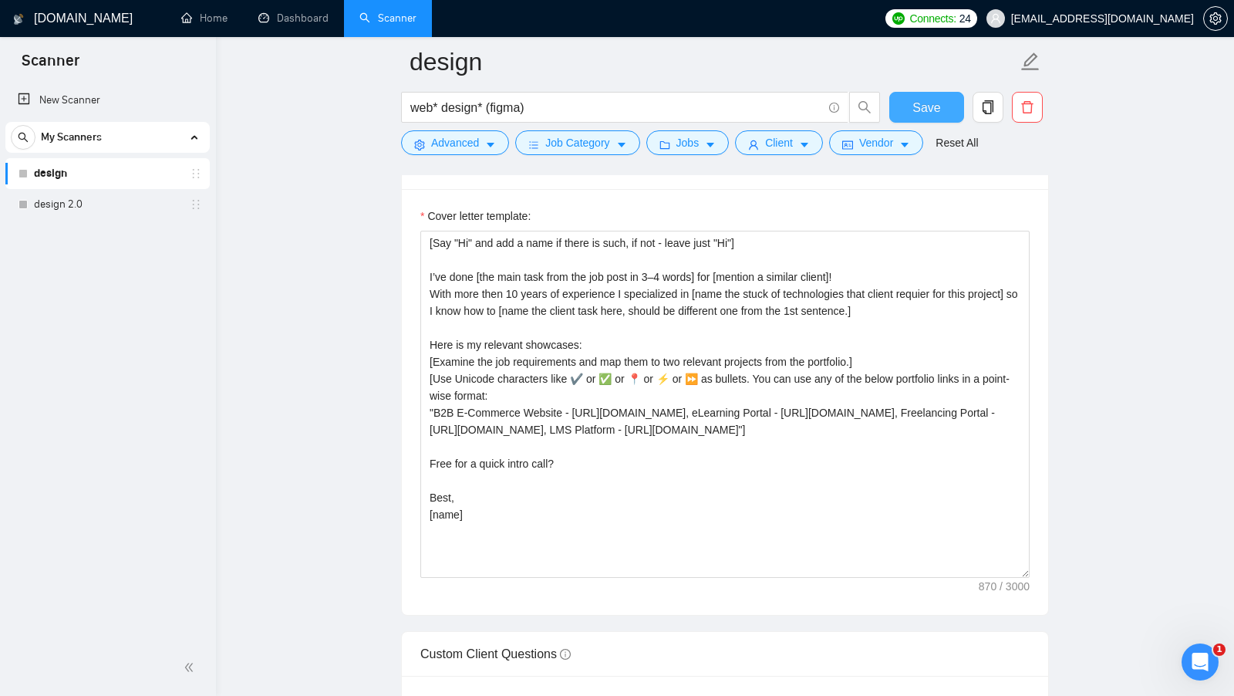
scroll to position [1762, 0]
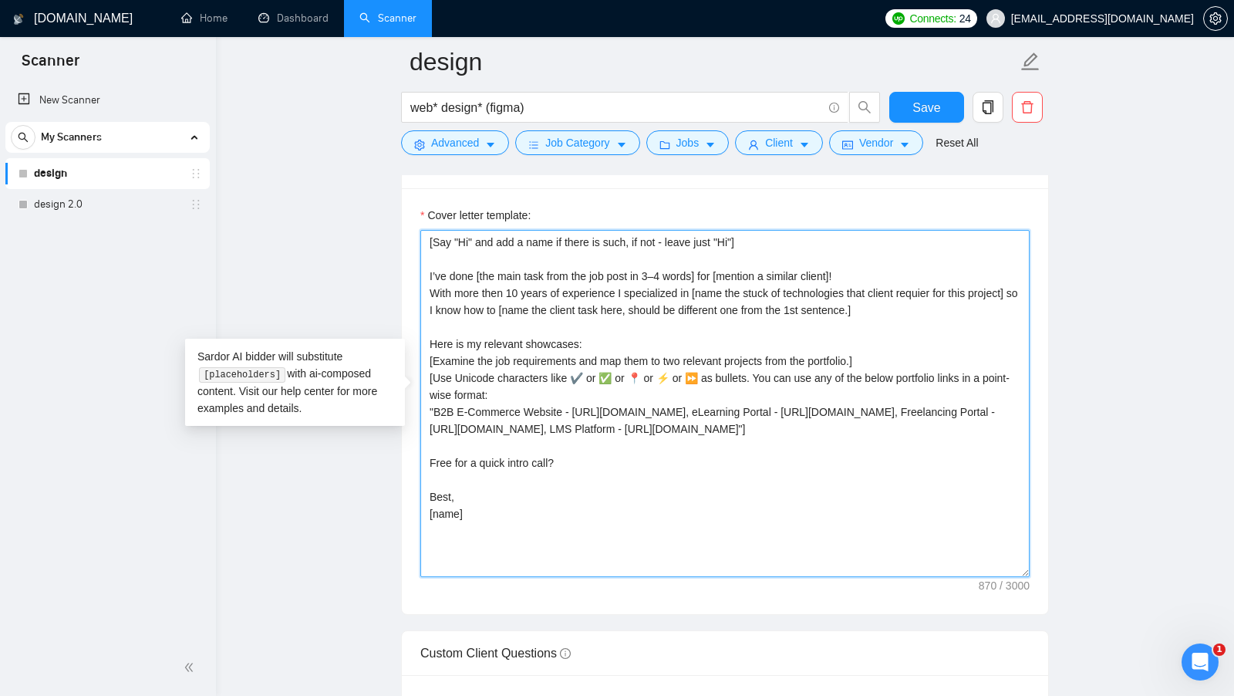
drag, startPoint x: 548, startPoint y: 511, endPoint x: 426, endPoint y: 236, distance: 301.1
click at [426, 236] on textarea "[Say "Hi" and add a name if there is such, if not - leave just "Hi"] I’ve done …" at bounding box center [724, 403] width 609 height 347
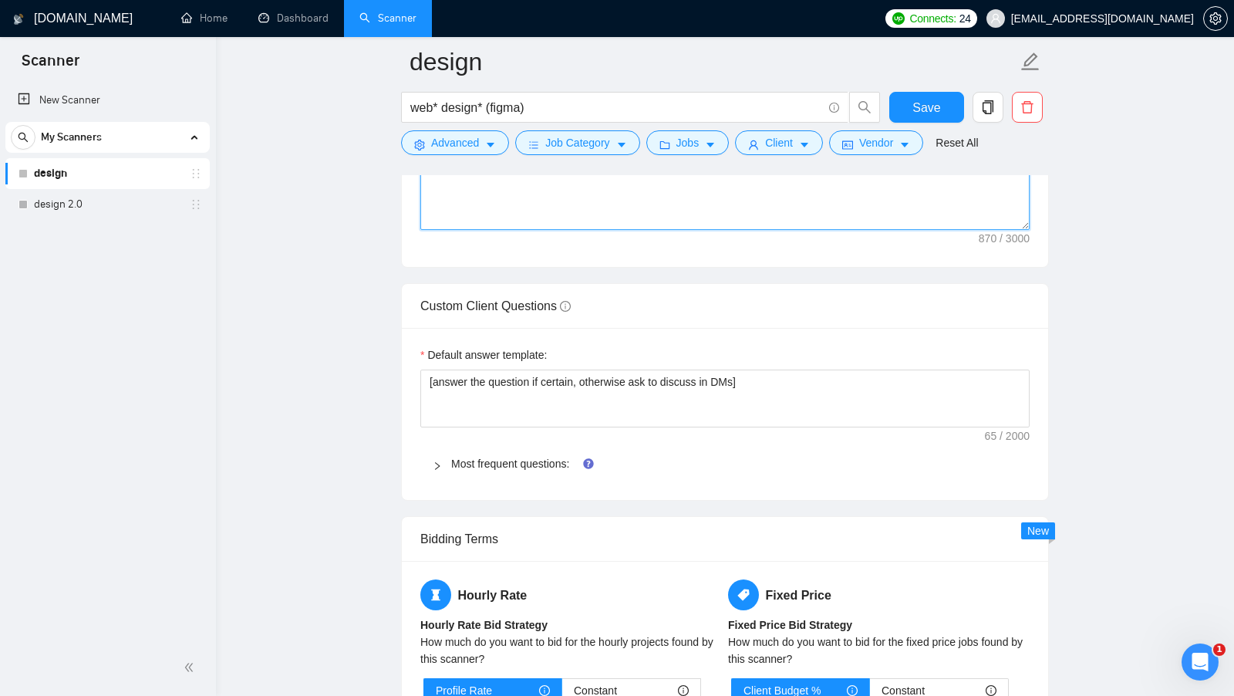
scroll to position [2116, 0]
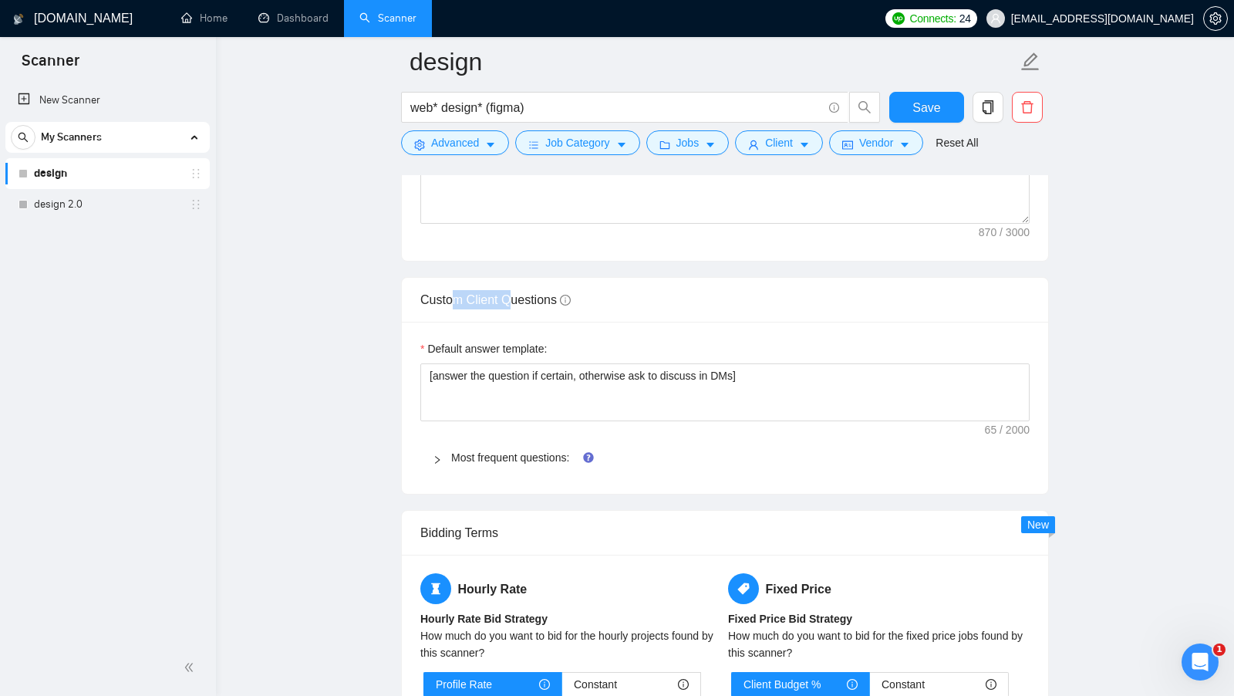
drag, startPoint x: 456, startPoint y: 288, endPoint x: 518, endPoint y: 289, distance: 61.7
click at [518, 293] on span "Custom Client Questions" at bounding box center [495, 299] width 150 height 13
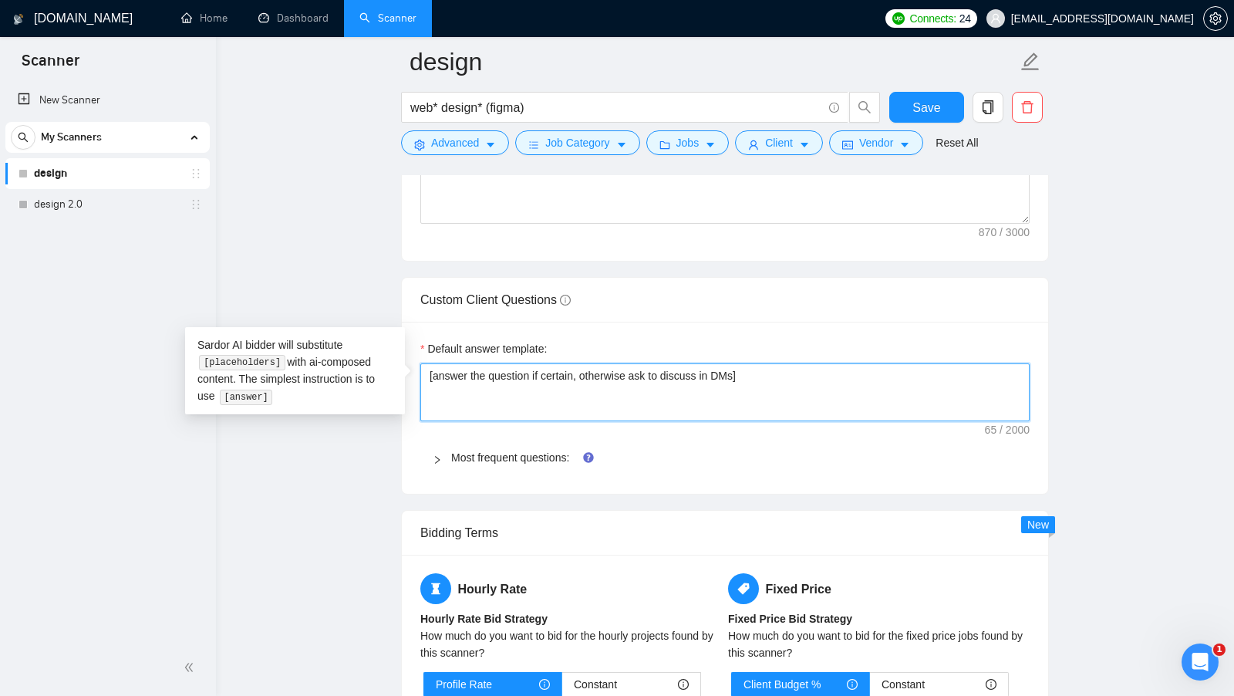
click at [825, 365] on textarea "[answer the question if certain, otherwise ask to discuss in DMs]" at bounding box center [724, 392] width 609 height 58
drag, startPoint x: 433, startPoint y: 367, endPoint x: 579, endPoint y: 362, distance: 145.9
click at [579, 363] on textarea "[answer the question if certain, otherwise ask to discuss in DMs]" at bounding box center [724, 392] width 609 height 58
click at [841, 372] on textarea "[answer the question if certain, otherwise ask to discuss in DMs]" at bounding box center [724, 392] width 609 height 58
click at [514, 451] on link "Most frequent questions:" at bounding box center [510, 457] width 118 height 12
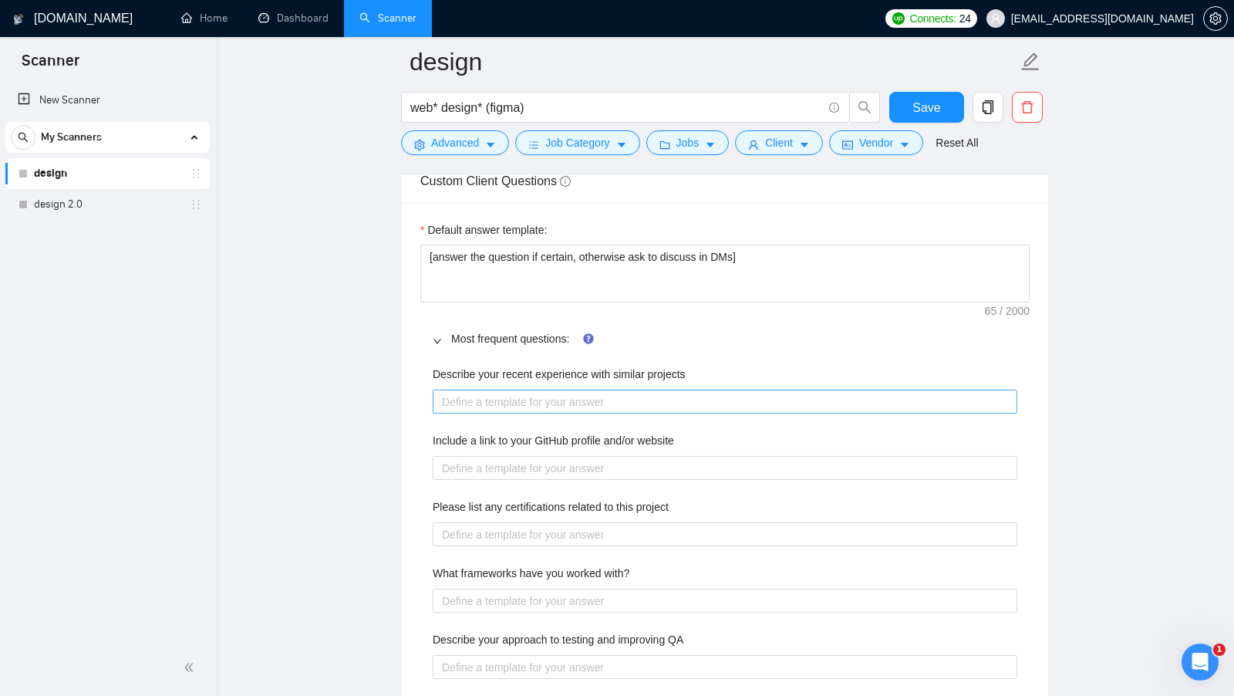
scroll to position [2235, 0]
click at [530, 332] on link "Most frequent questions:" at bounding box center [510, 338] width 118 height 12
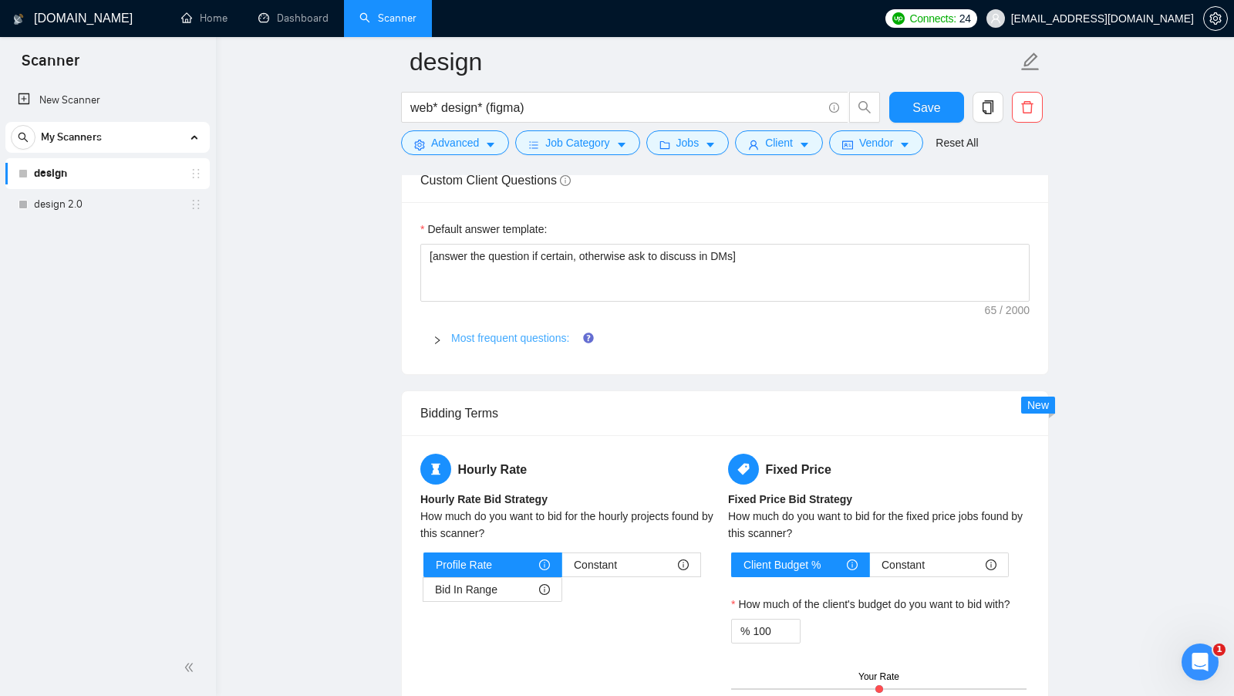
click at [501, 332] on link "Most frequent questions:" at bounding box center [510, 338] width 118 height 12
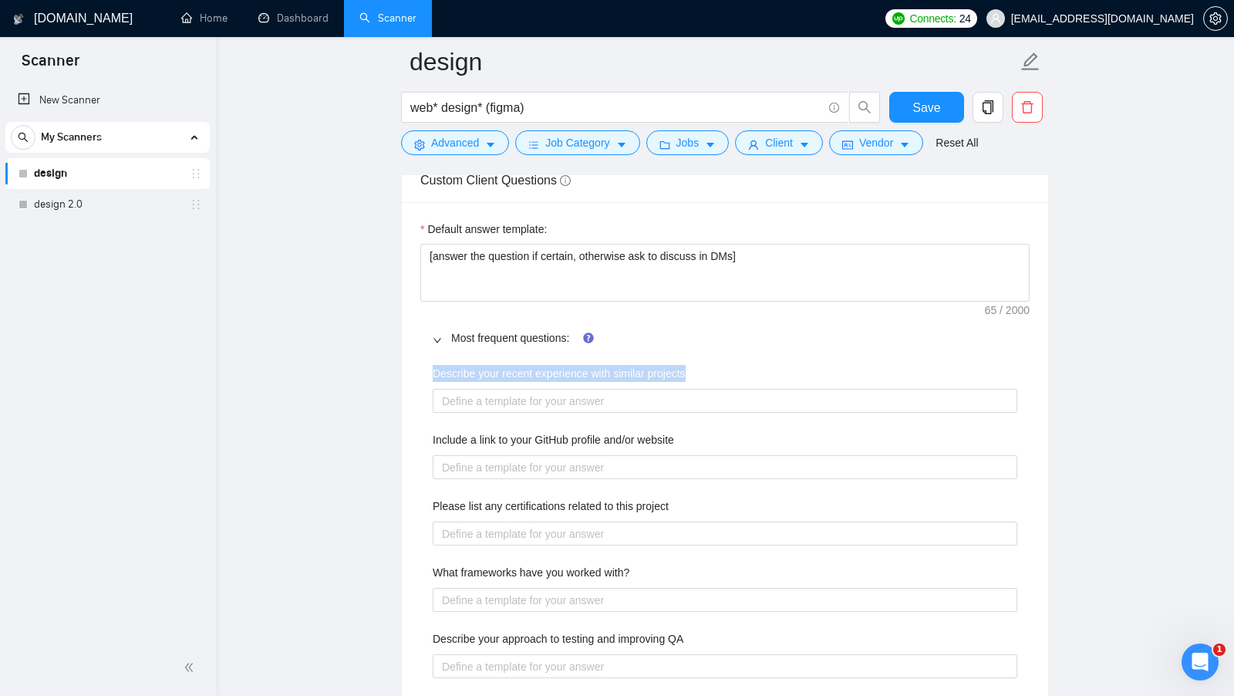
drag, startPoint x: 433, startPoint y: 362, endPoint x: 706, endPoint y: 356, distance: 273.1
click at [707, 365] on div "Describe your recent experience with similar projects" at bounding box center [725, 376] width 585 height 23
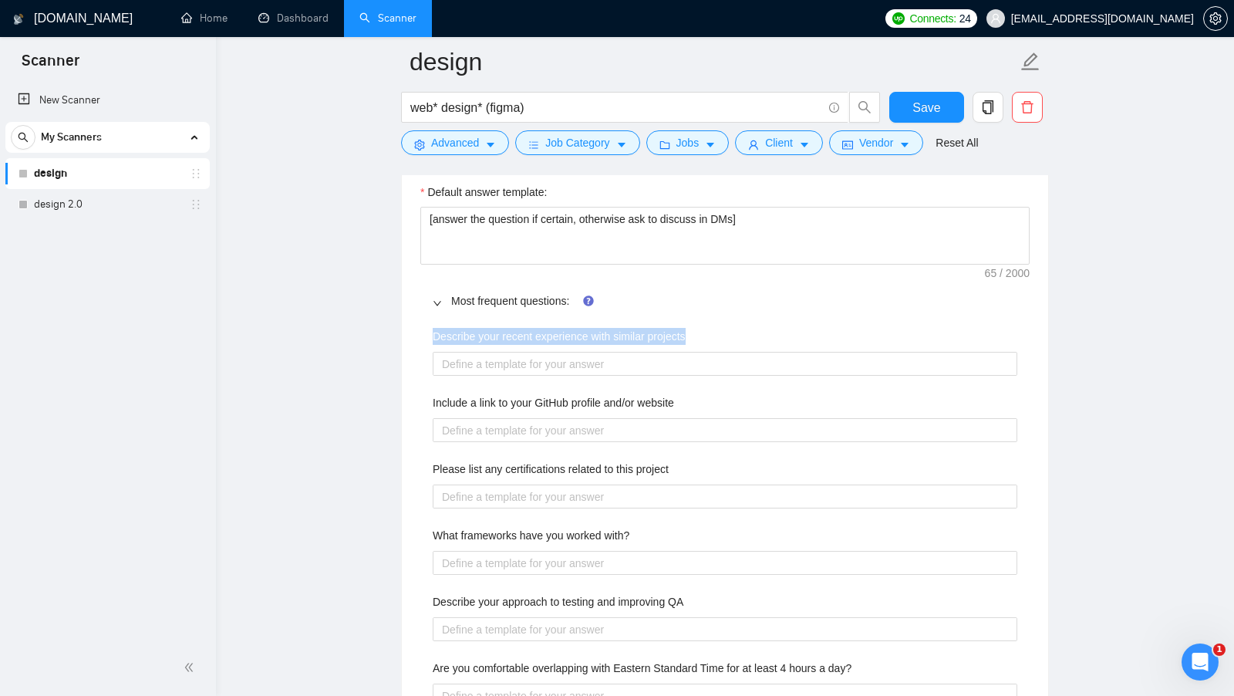
scroll to position [2278, 0]
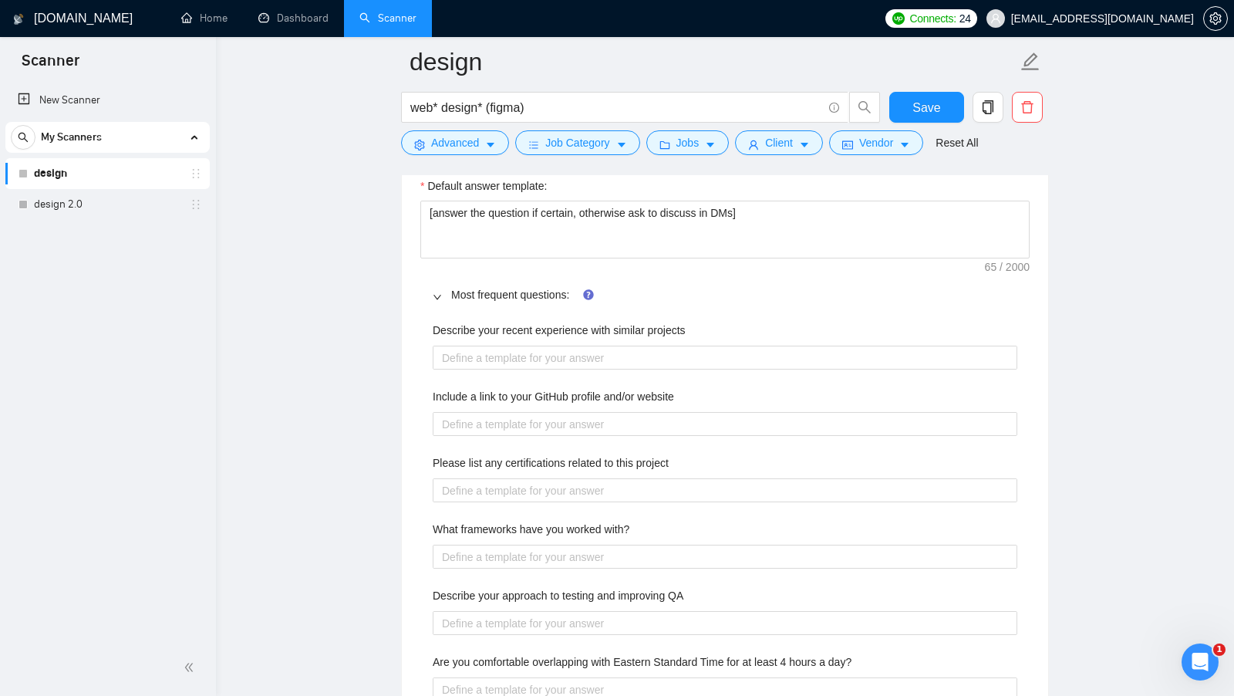
click at [727, 322] on div "Describe your recent experience with similar projects" at bounding box center [725, 333] width 585 height 23
click at [663, 388] on label "Include a link to your GitHub profile and/or website" at bounding box center [553, 396] width 241 height 17
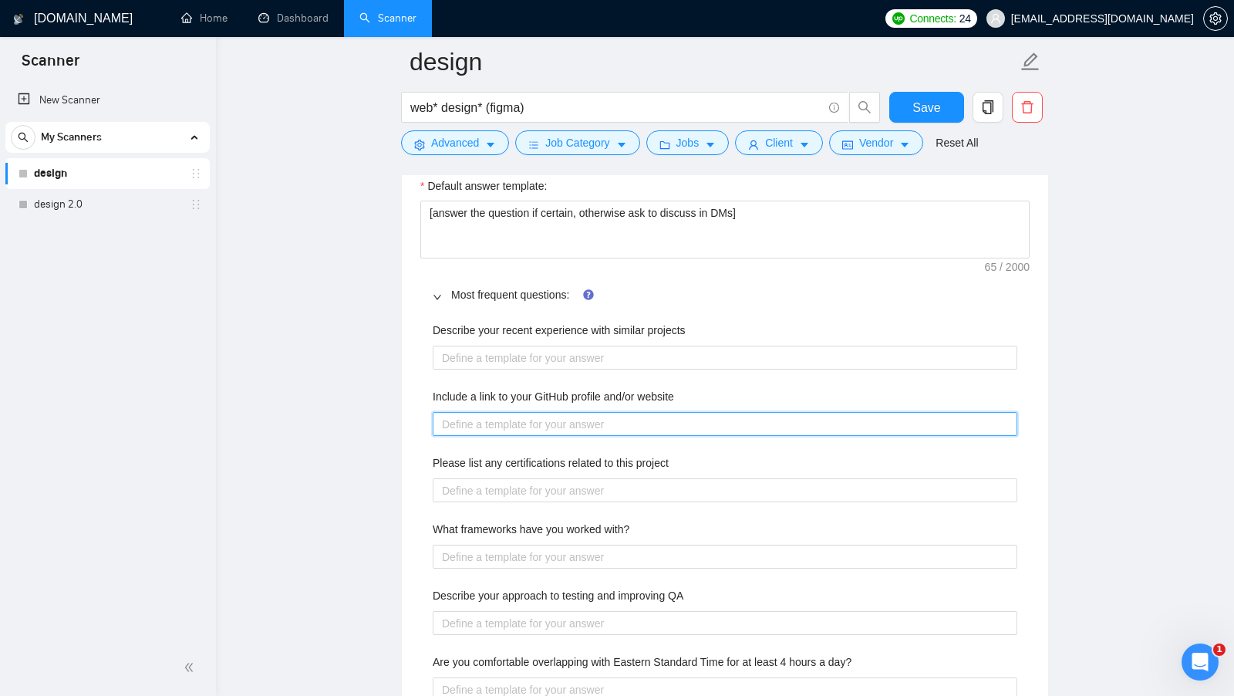
click at [663, 412] on website "Include a link to your GitHub profile and/or website" at bounding box center [725, 424] width 585 height 24
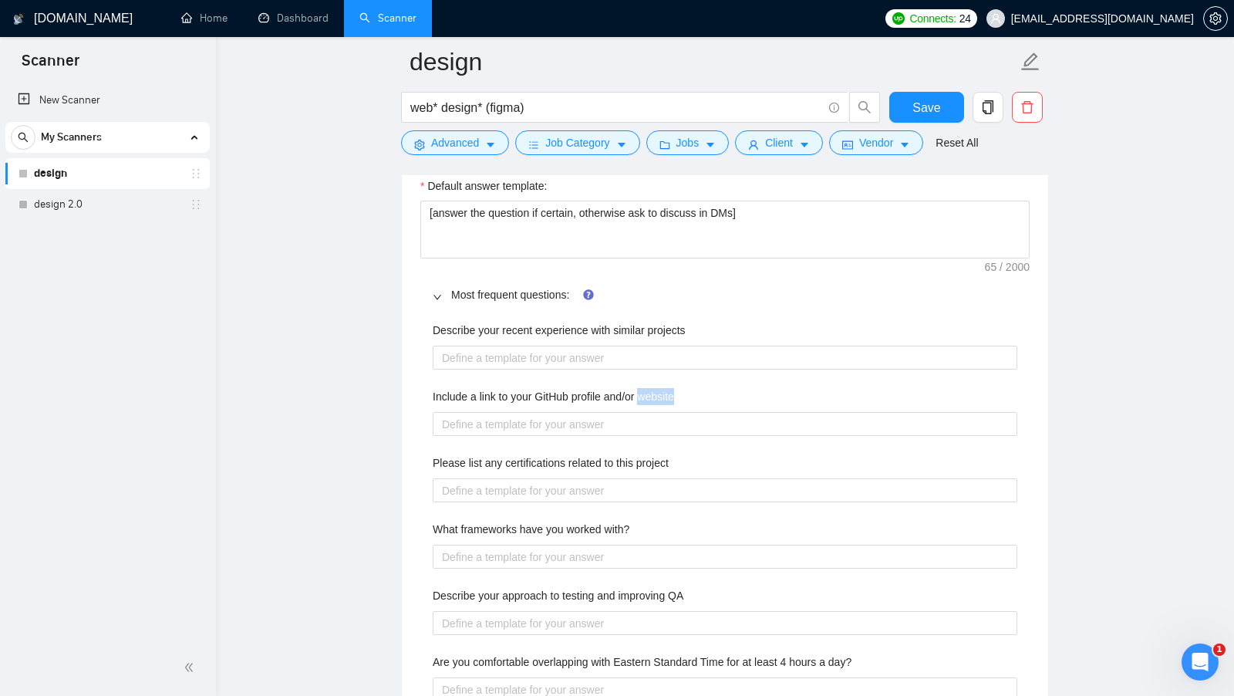
click at [663, 388] on label "Include a link to your GitHub profile and/or website" at bounding box center [553, 396] width 241 height 17
click at [663, 412] on website "Include a link to your GitHub profile and/or website" at bounding box center [725, 424] width 585 height 24
click at [663, 388] on label "Include a link to your GitHub profile and/or website" at bounding box center [553, 396] width 241 height 17
click at [663, 412] on website "Include a link to your GitHub profile and/or website" at bounding box center [725, 424] width 585 height 24
click at [659, 454] on label "Please list any certifications related to this project" at bounding box center [551, 462] width 236 height 17
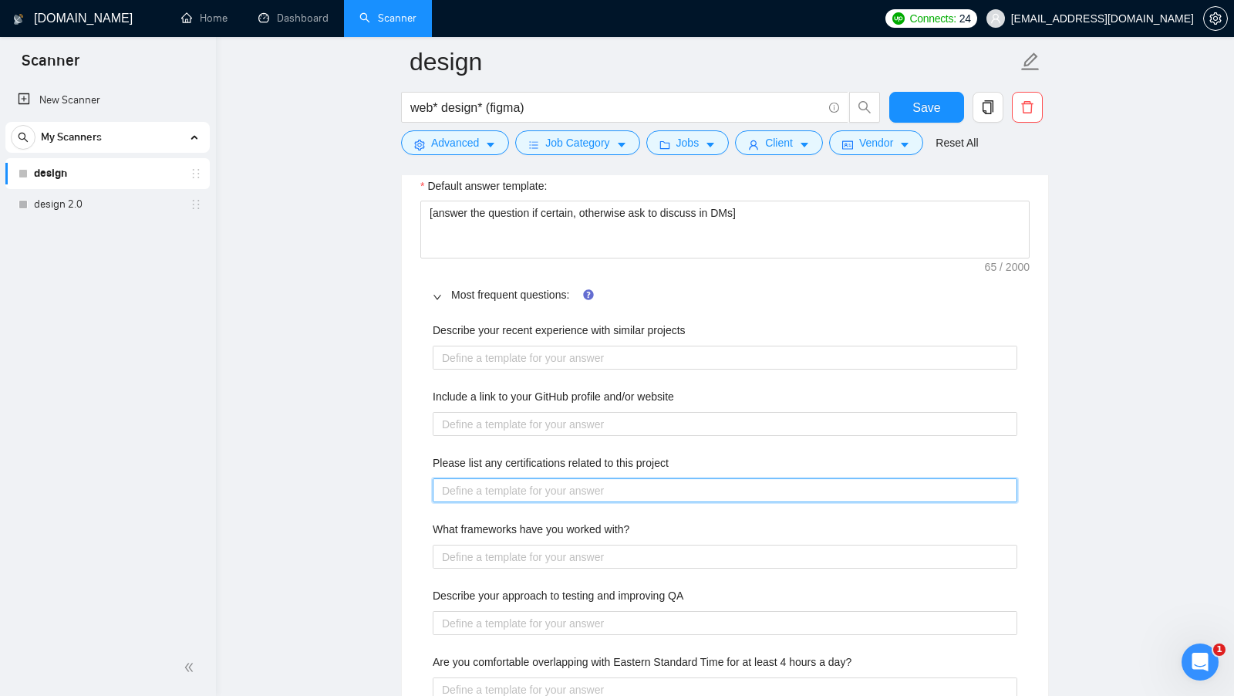
click at [659, 478] on project "Please list any certifications related to this project" at bounding box center [725, 490] width 585 height 24
click at [659, 454] on label "Please list any certifications related to this project" at bounding box center [551, 462] width 236 height 17
click at [659, 478] on project "Please list any certifications related to this project" at bounding box center [725, 490] width 585 height 24
click at [659, 454] on label "Please list any certifications related to this project" at bounding box center [551, 462] width 236 height 17
click at [659, 478] on project "Please list any certifications related to this project" at bounding box center [725, 490] width 585 height 24
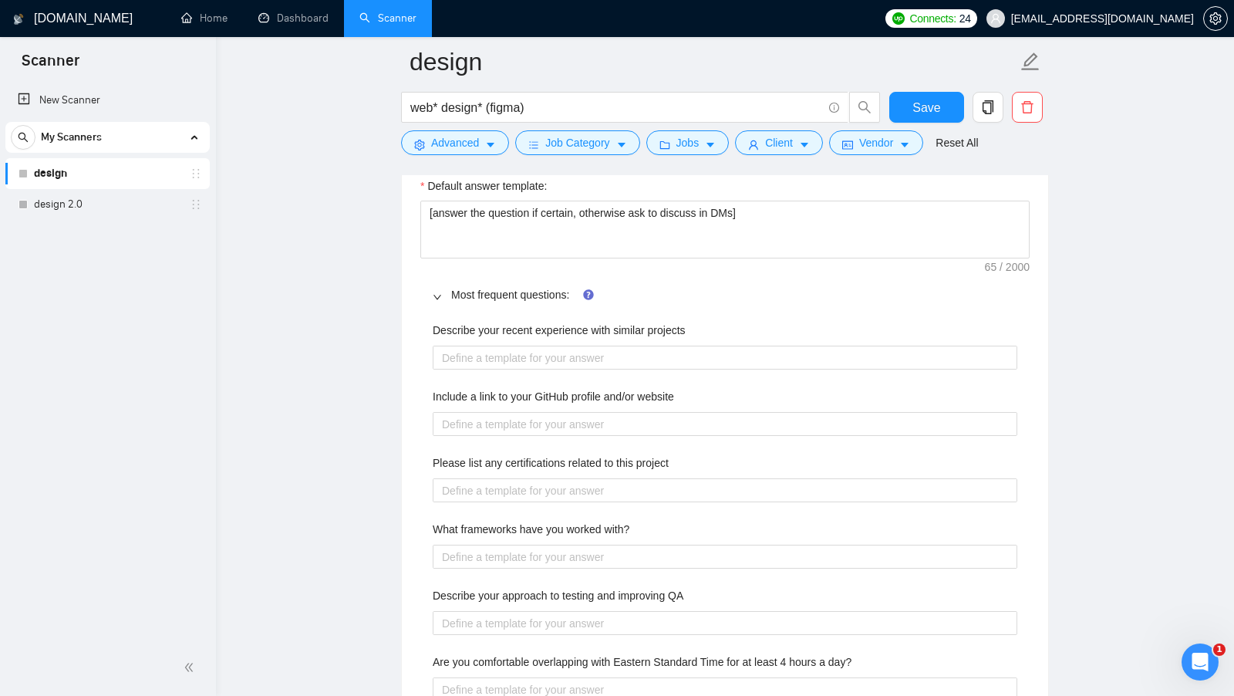
click at [741, 454] on div "Please list any certifications related to this project" at bounding box center [725, 465] width 585 height 23
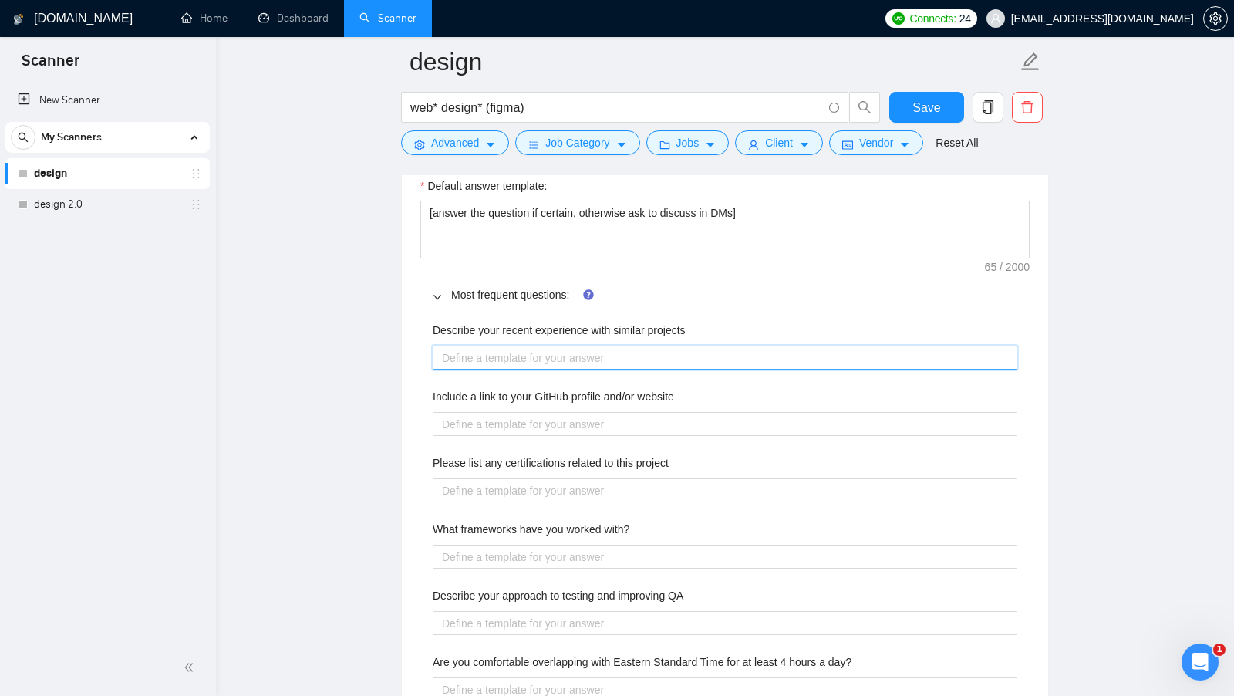
click at [686, 349] on projects "Describe your recent experience with similar projects" at bounding box center [725, 358] width 585 height 24
type projects "m"
type projects "my"
type projects "my rel"
type projects "my rele"
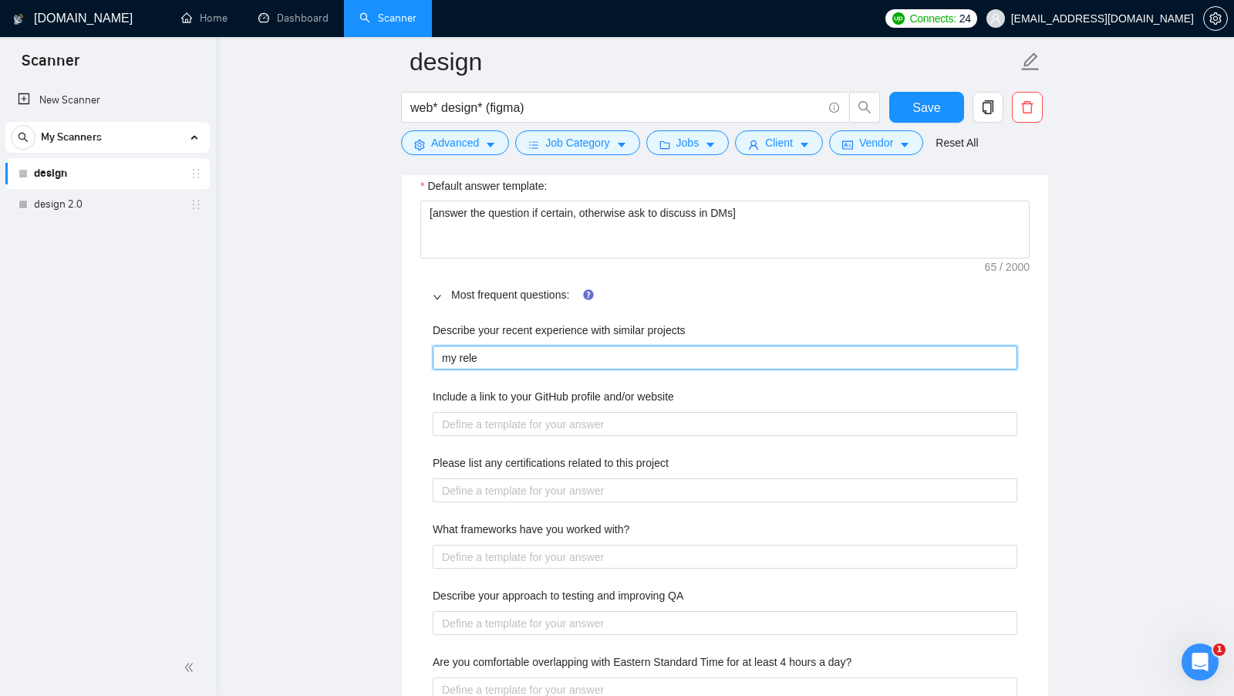
type projects "my relev"
type projects "my releva"
type projects "my relevan"
type projects "my relevant"
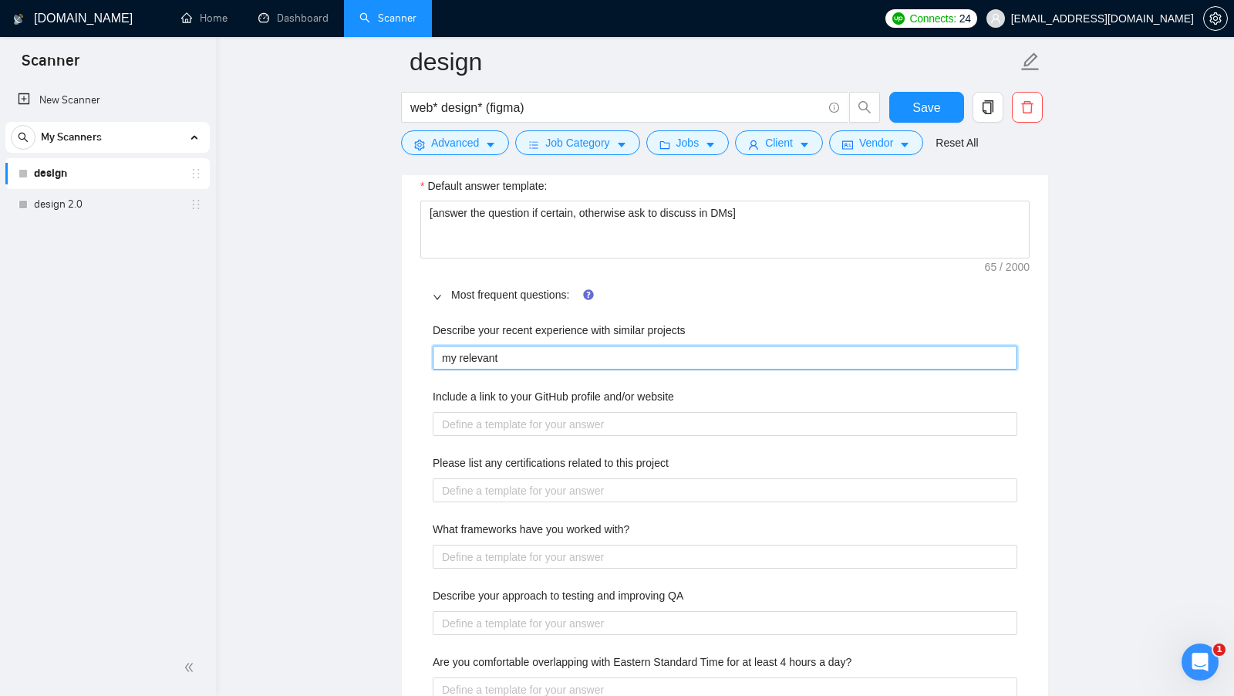
type projects "my relevant"
type projects "my relevan"
type projects "my releva"
type projects "my relev"
type projects "my rele"
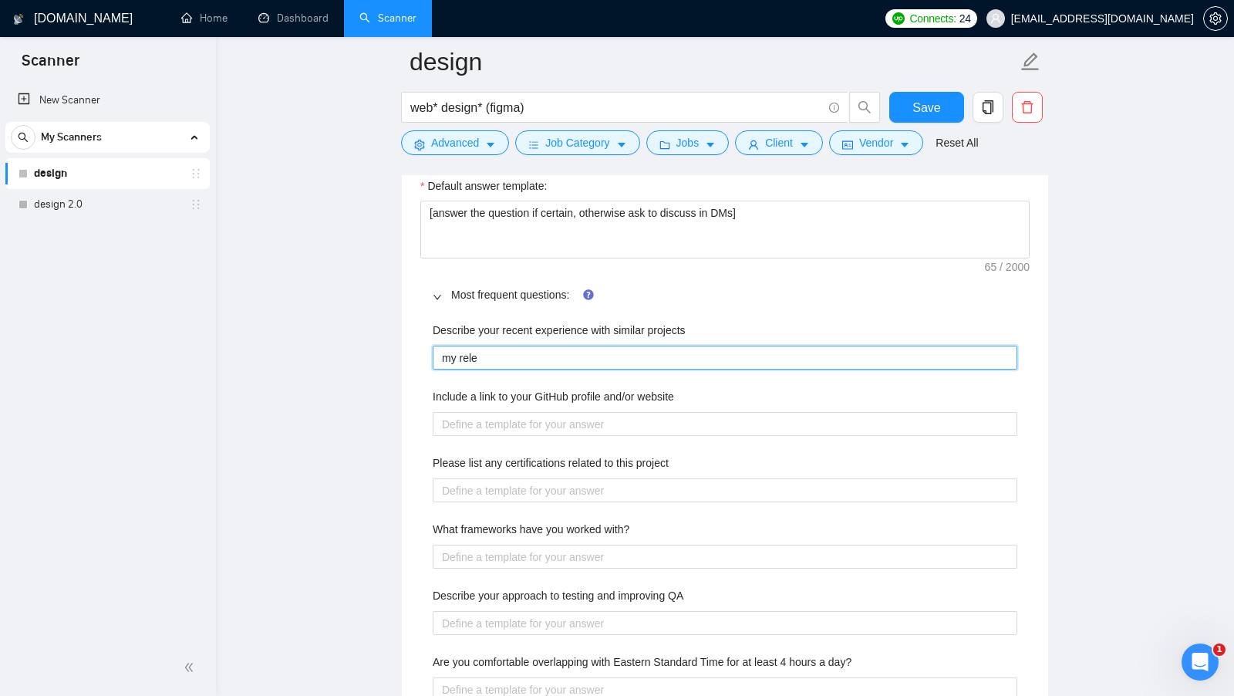
type projects "my rel"
type projects "my re"
type projects "my r"
type projects "my"
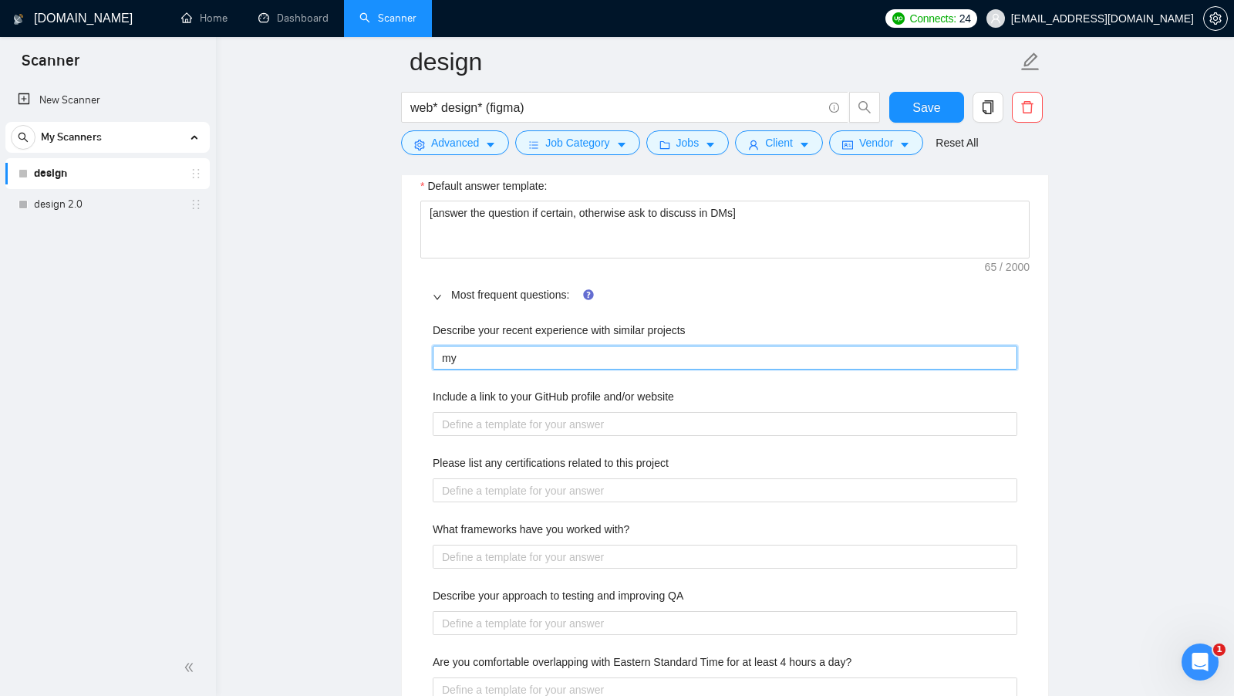
type projects "m"
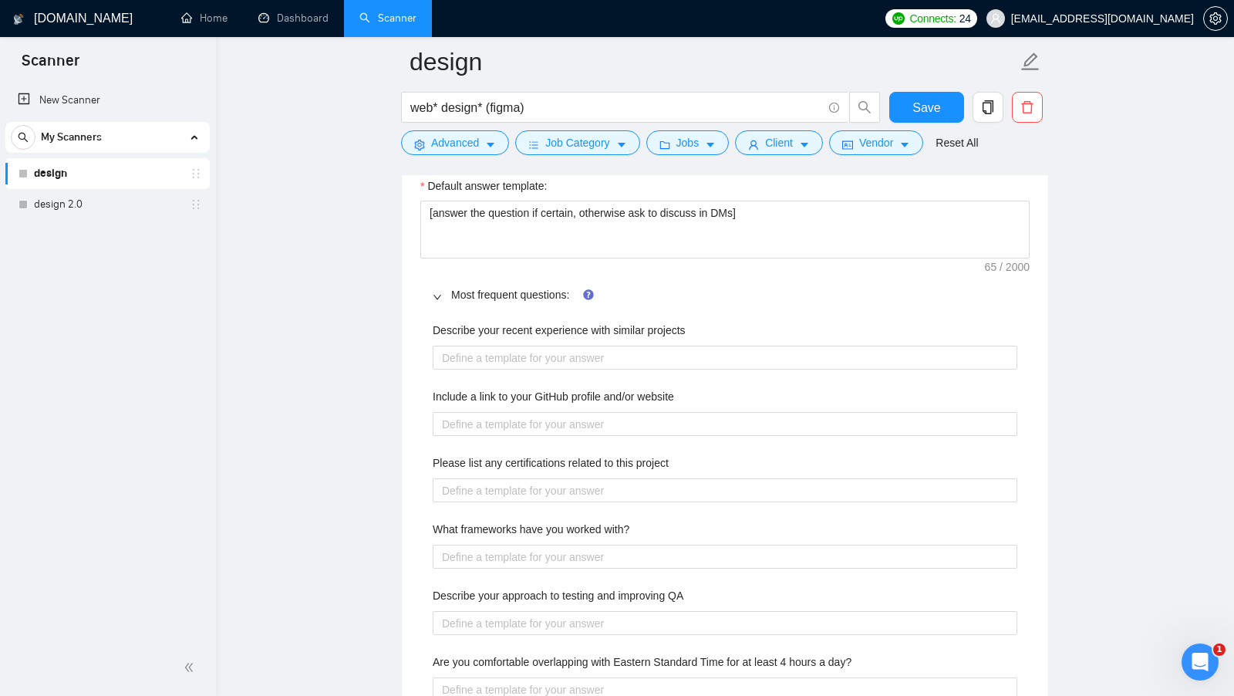
click at [890, 295] on div "Most frequent questions:" at bounding box center [724, 294] width 609 height 35
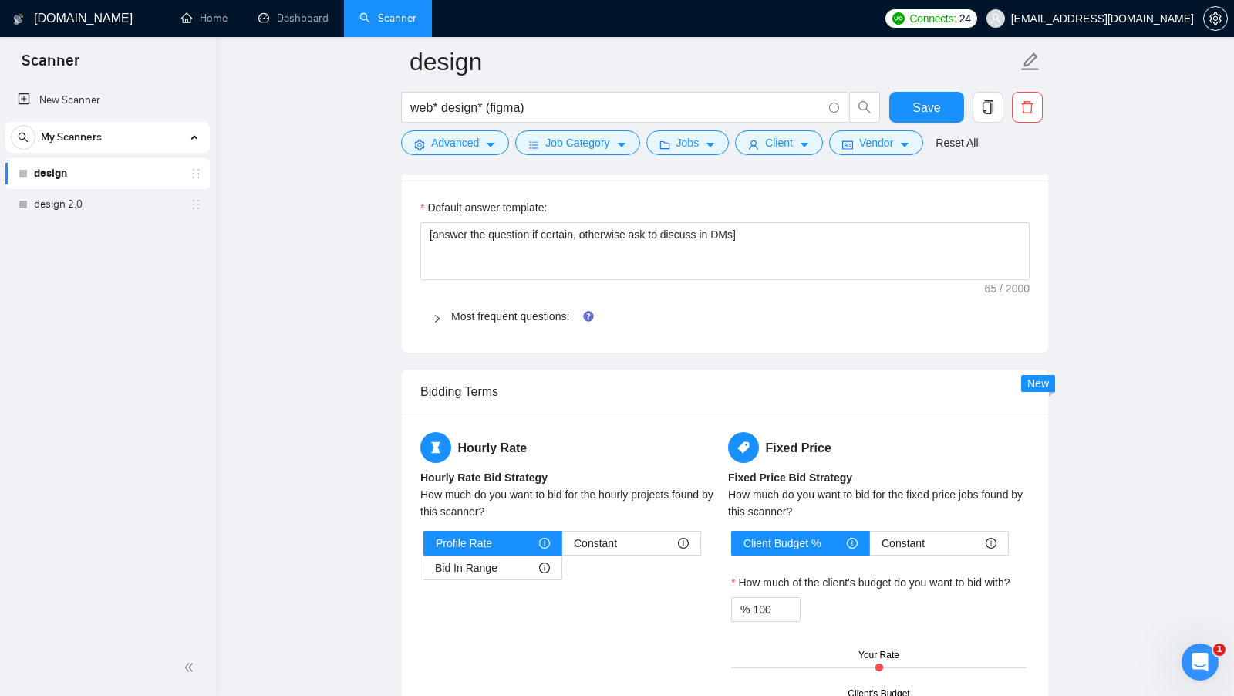
scroll to position [2250, 0]
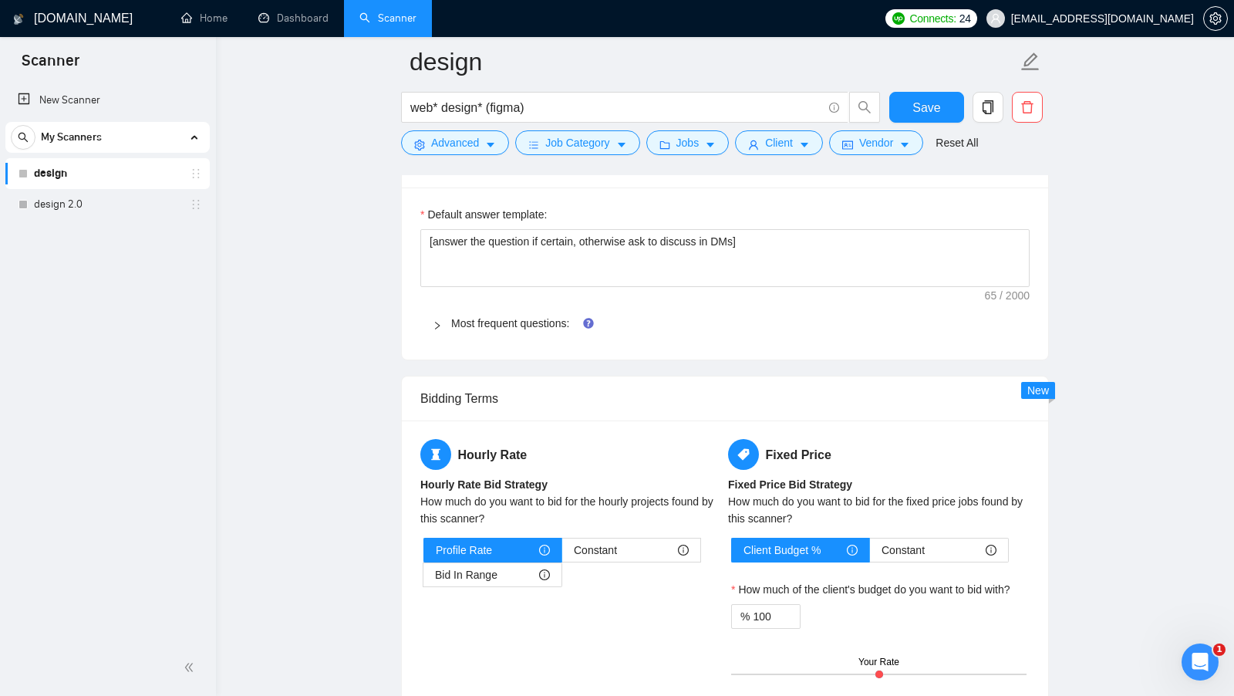
click at [539, 322] on div "Most frequent questions:" at bounding box center [724, 322] width 609 height 35
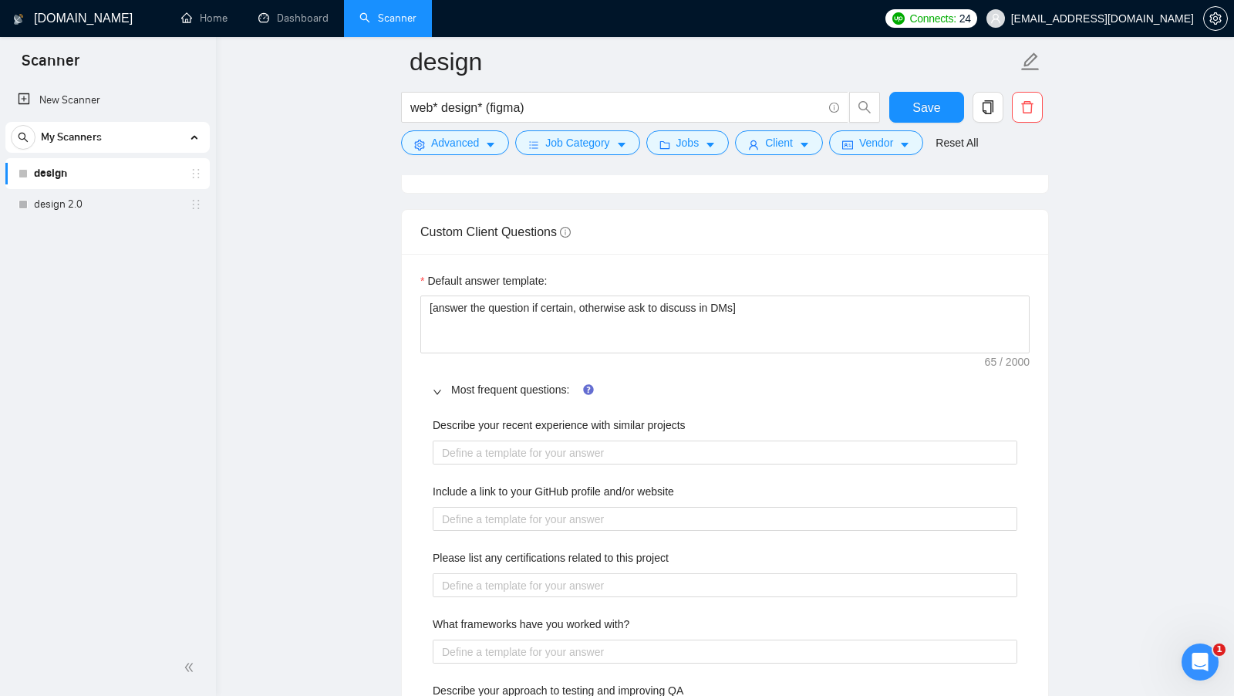
scroll to position [2183, 0]
drag, startPoint x: 565, startPoint y: 113, endPoint x: 383, endPoint y: 110, distance: 182.1
click at [576, 109] on input "web* design* (figma)" at bounding box center [616, 107] width 412 height 19
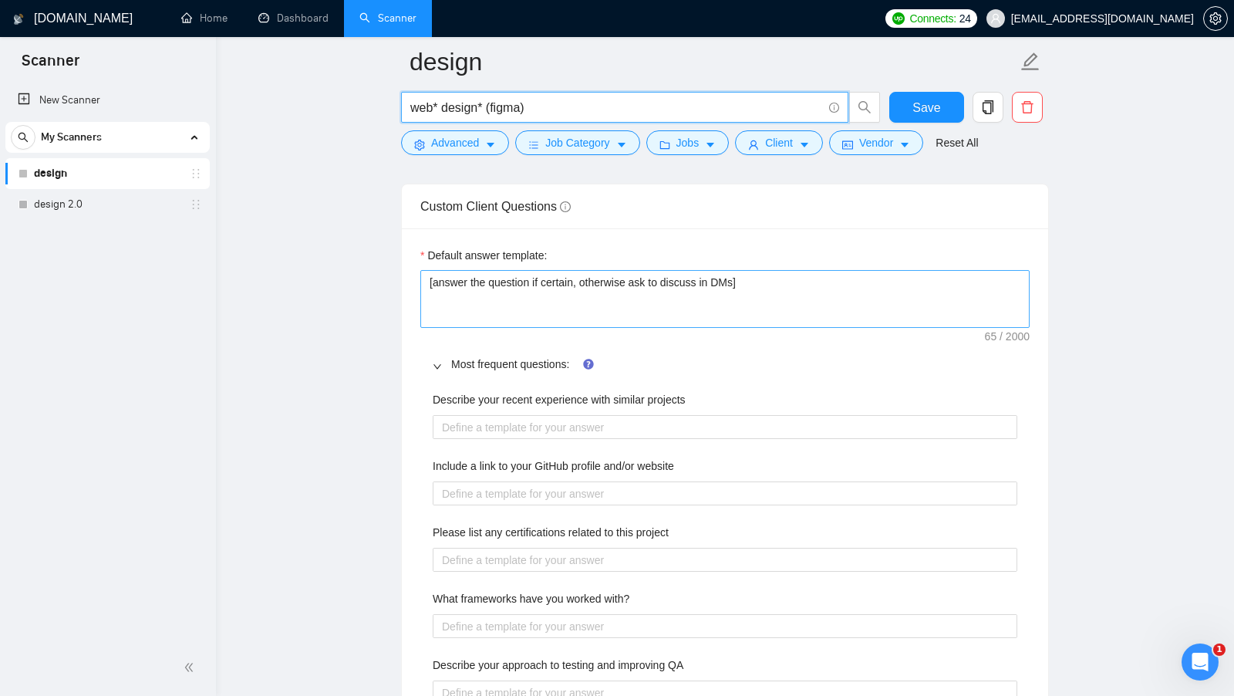
scroll to position [2234, 0]
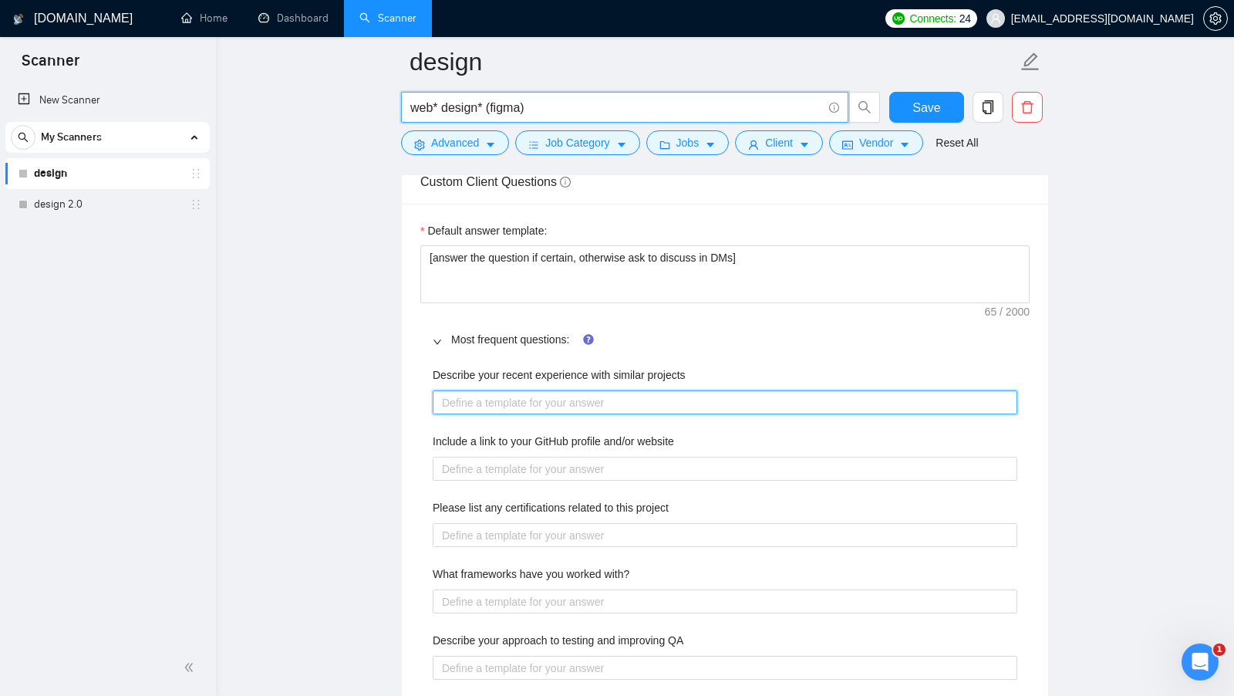
click at [530, 390] on projects "Describe your recent experience with similar projects" at bounding box center [725, 402] width 585 height 24
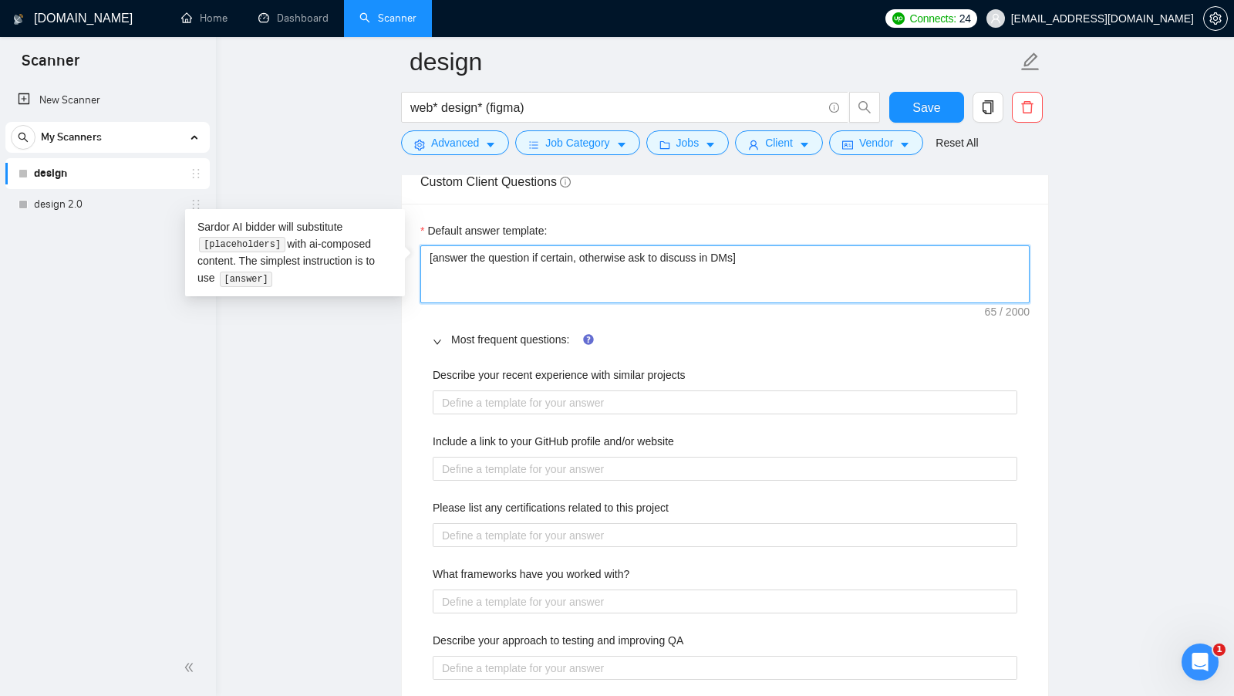
drag, startPoint x: 794, startPoint y: 253, endPoint x: 424, endPoint y: 247, distance: 370.3
click at [424, 247] on textarea "[answer the question if certain, otherwise ask to discuss in DMs]" at bounding box center [724, 274] width 609 height 58
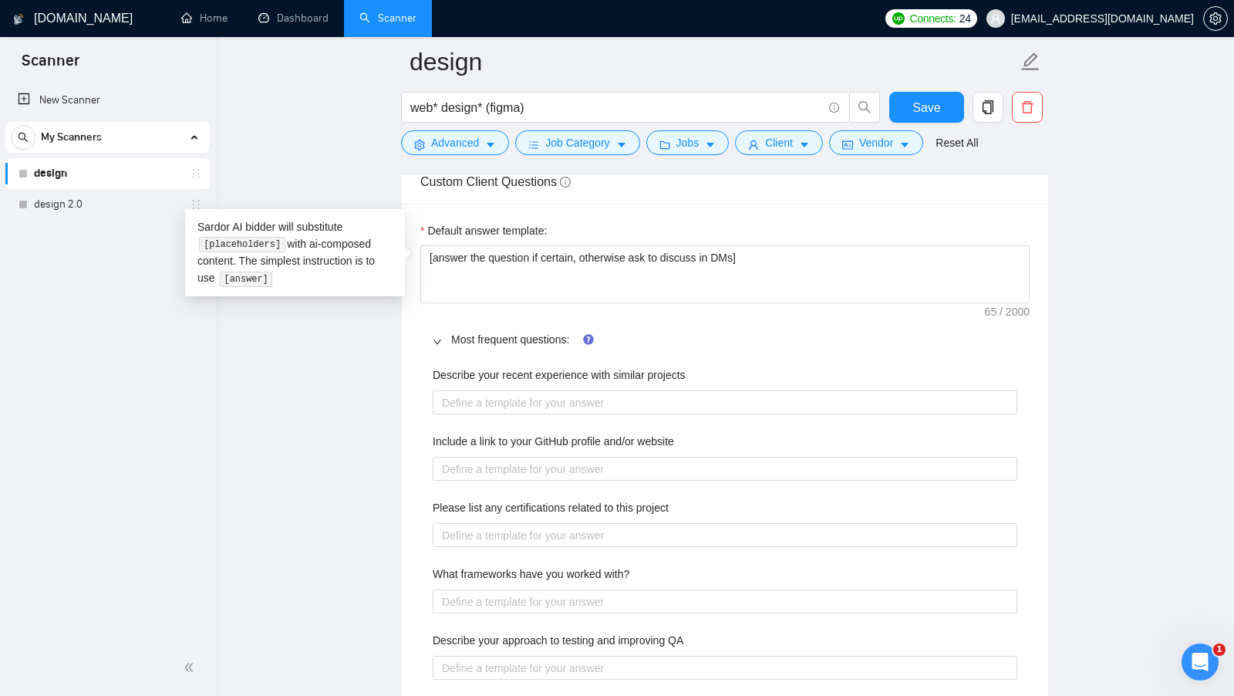
click at [455, 300] on div "Default answer template: [answer the question if certain, otherwise ask to disc…" at bounding box center [725, 639] width 646 height 871
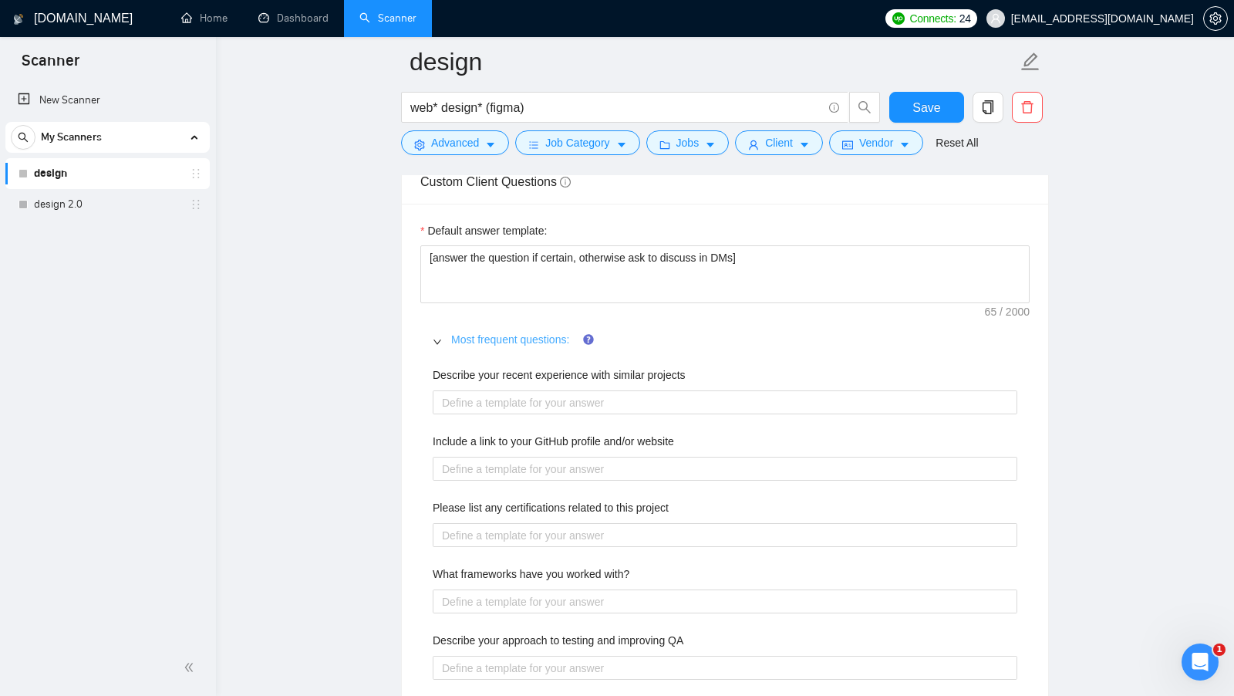
click at [472, 333] on link "Most frequent questions:" at bounding box center [510, 339] width 118 height 12
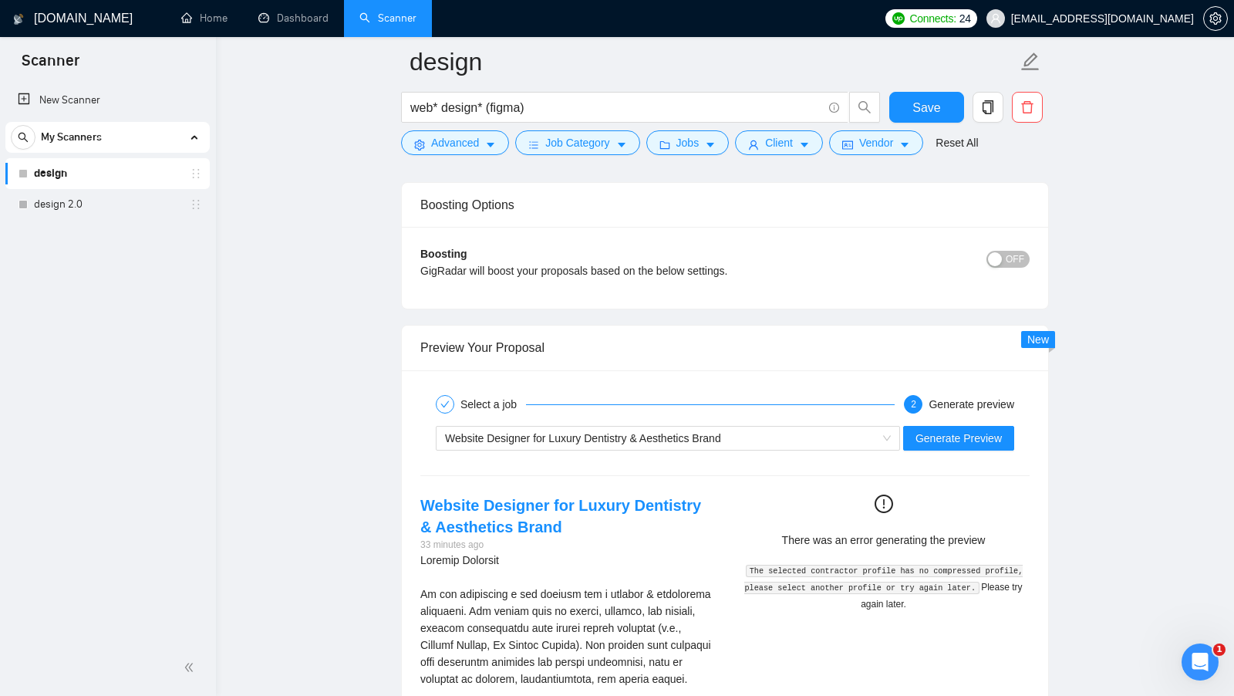
scroll to position [2837, 0]
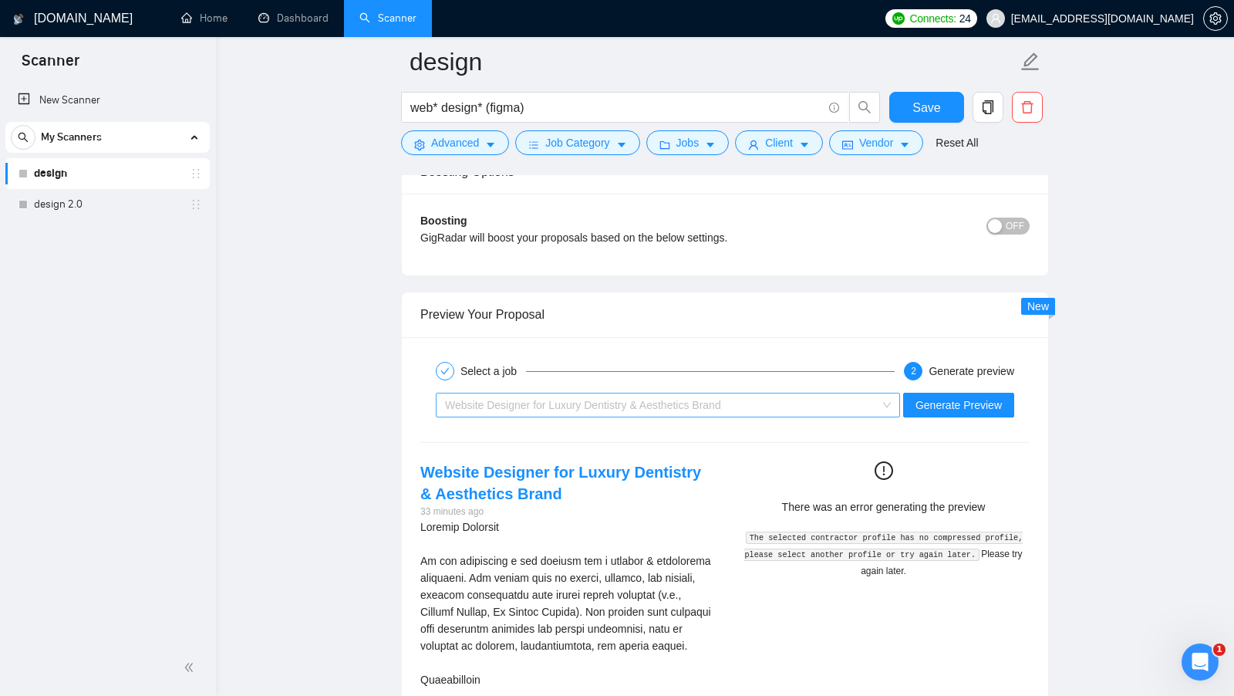
click at [835, 400] on div "Website Designer for Luxury Dentistry & Aesthetics Brand" at bounding box center [661, 404] width 432 height 23
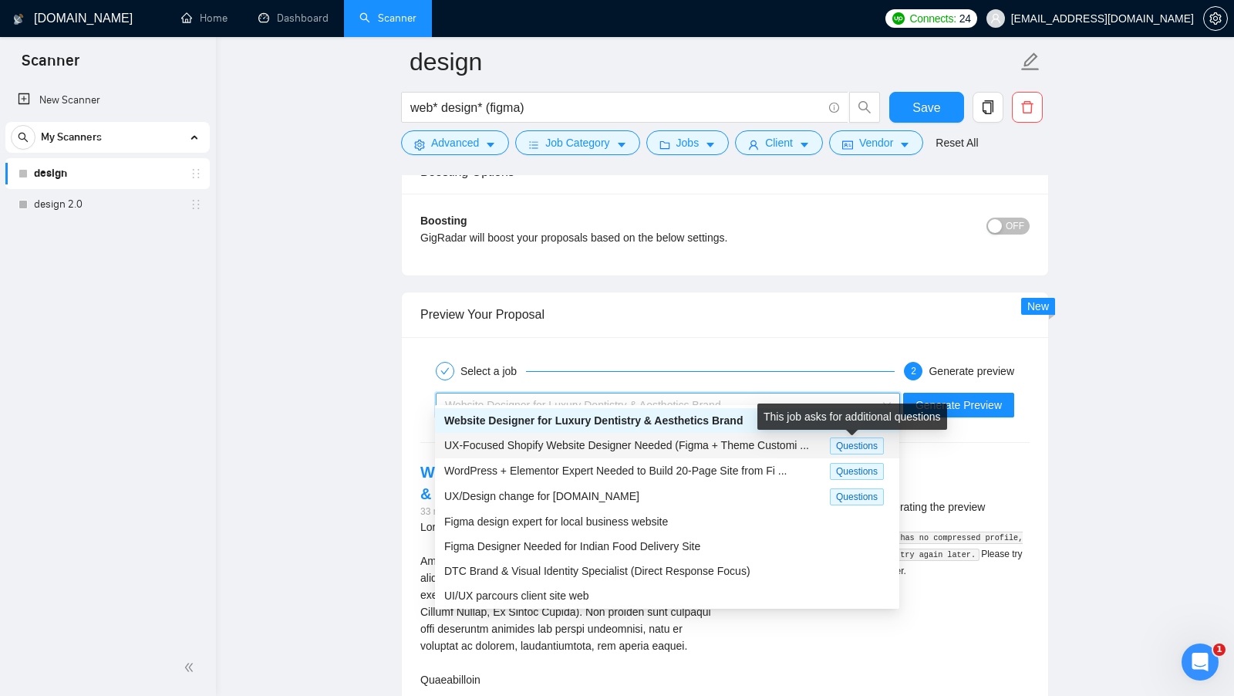
click at [815, 452] on div "UX-Focused Shopify Website Designer Needed (Figma + Theme Customi ..." at bounding box center [637, 446] width 386 height 18
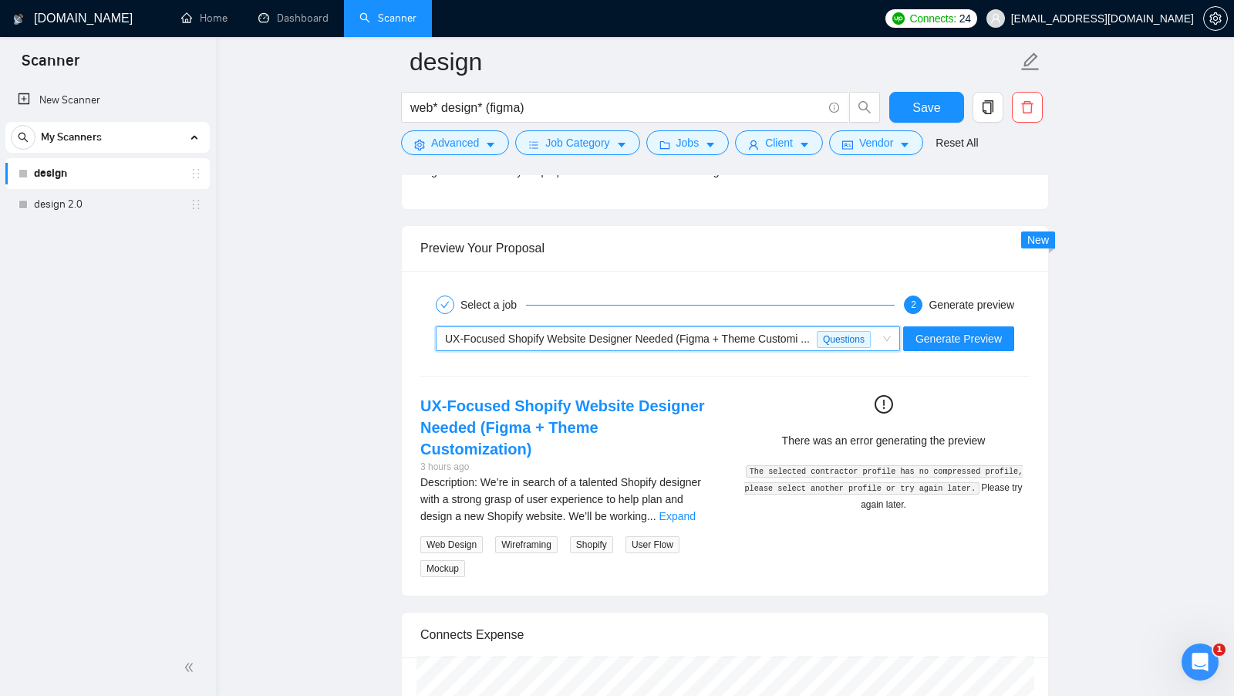
click at [695, 510] on link "Expand" at bounding box center [677, 516] width 36 height 12
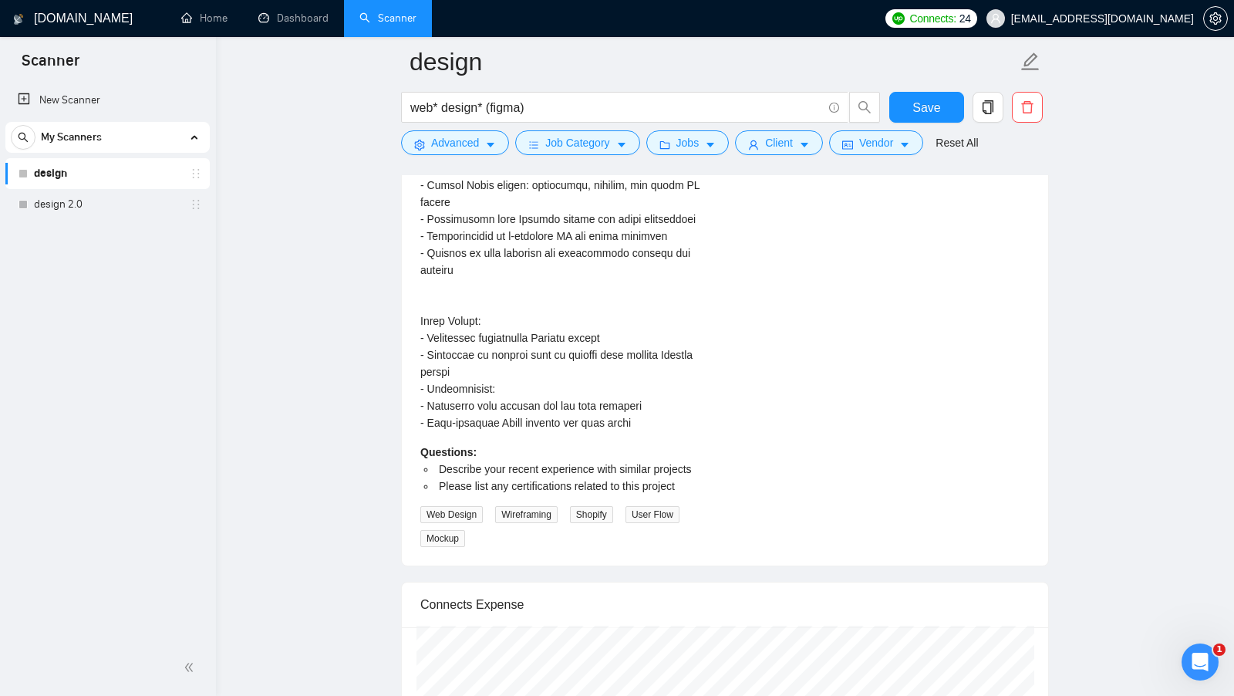
scroll to position [3656, 0]
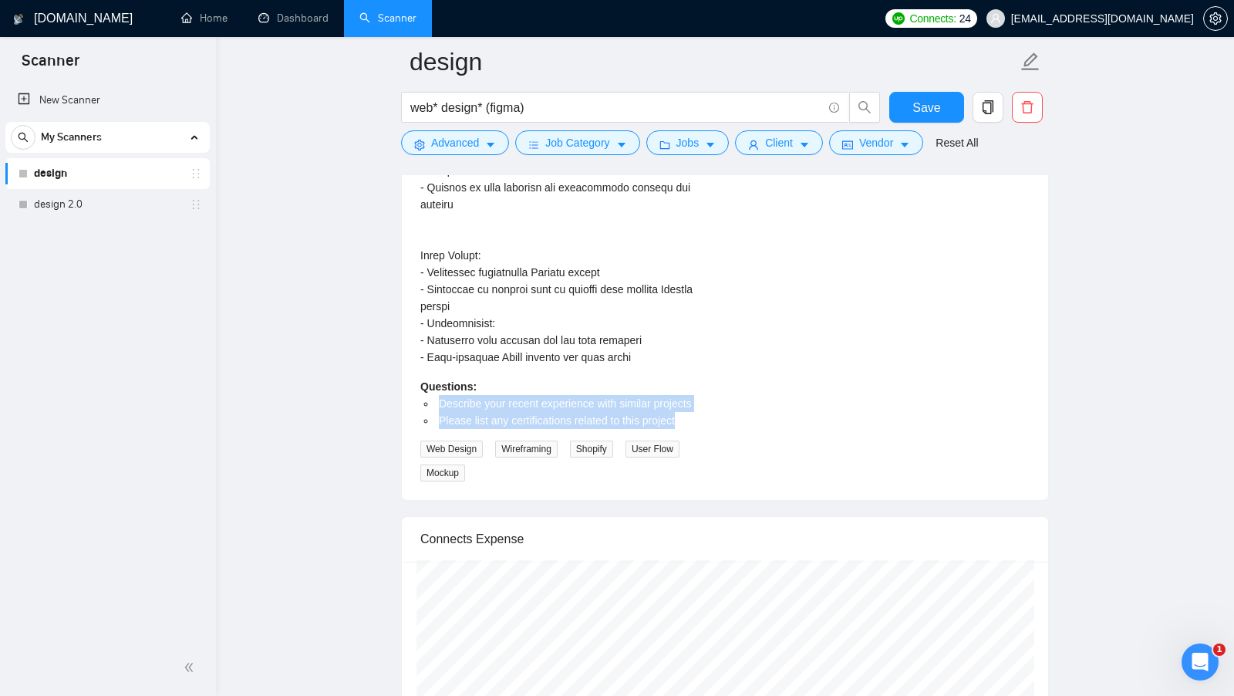
drag, startPoint x: 436, startPoint y: 396, endPoint x: 726, endPoint y: 402, distance: 290.0
click at [727, 402] on div "UX-Focused Shopify Website Designer Needed (Figma + Theme Customization) 3 hour…" at bounding box center [725, 62] width 634 height 840
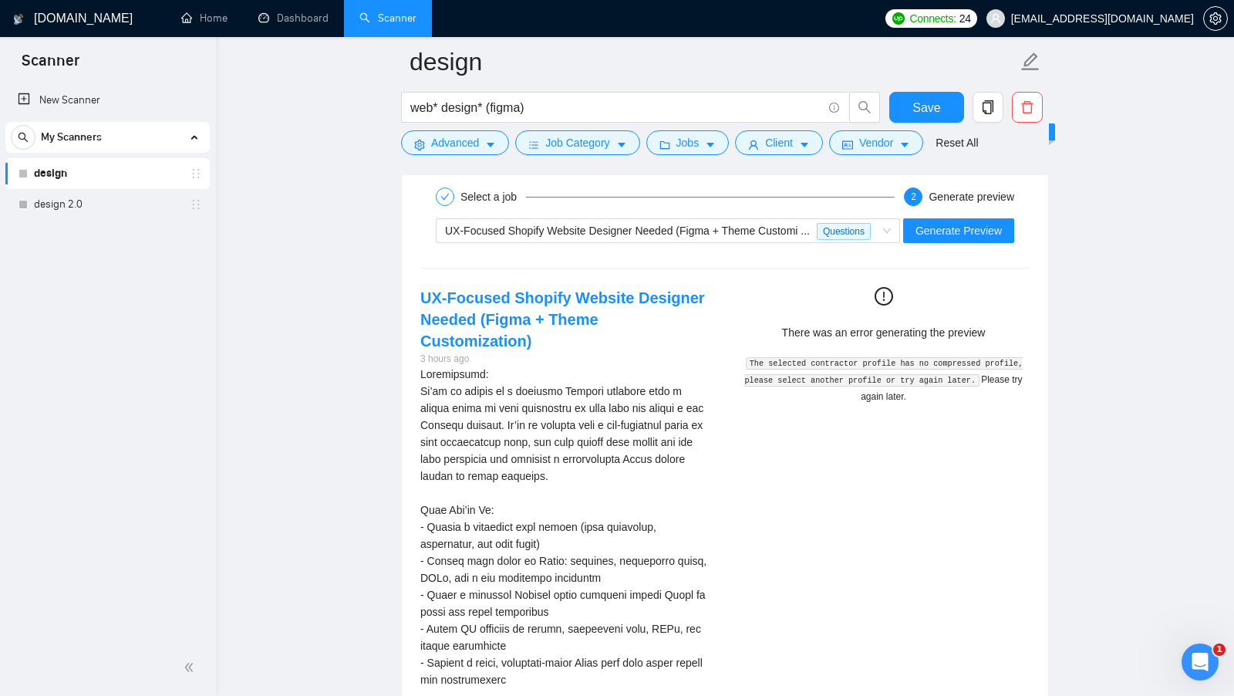
scroll to position [2941, 0]
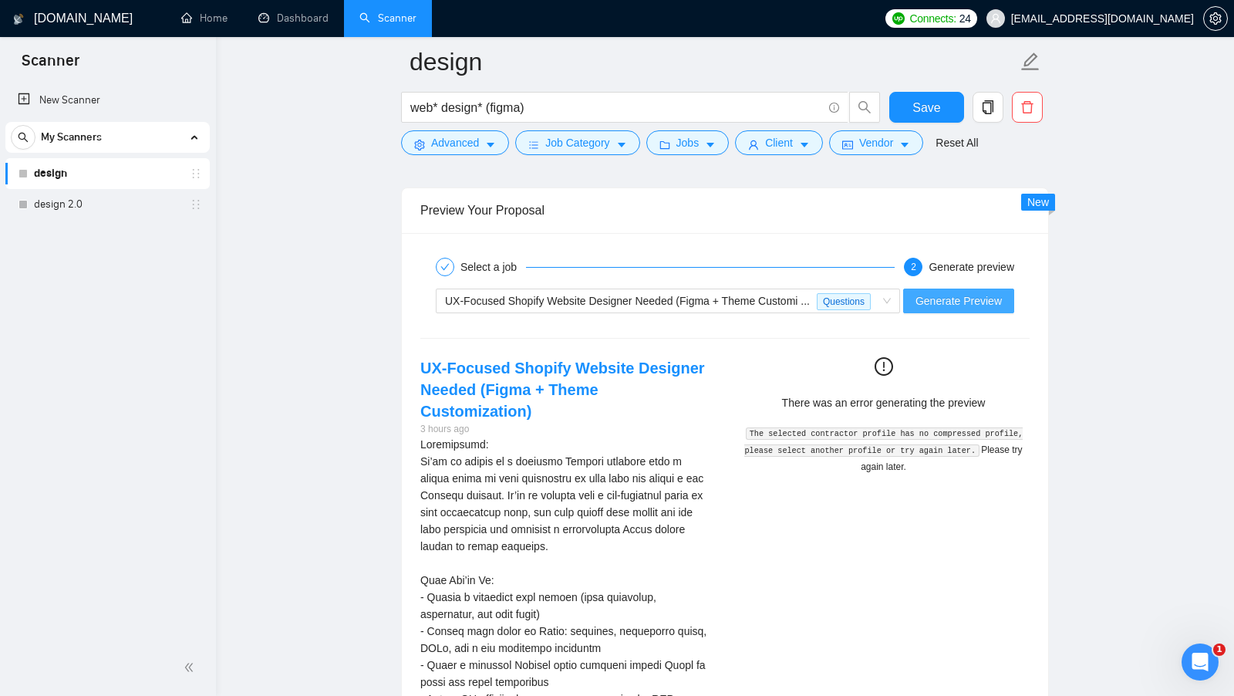
click at [929, 309] on span "Generate Preview" at bounding box center [958, 300] width 86 height 17
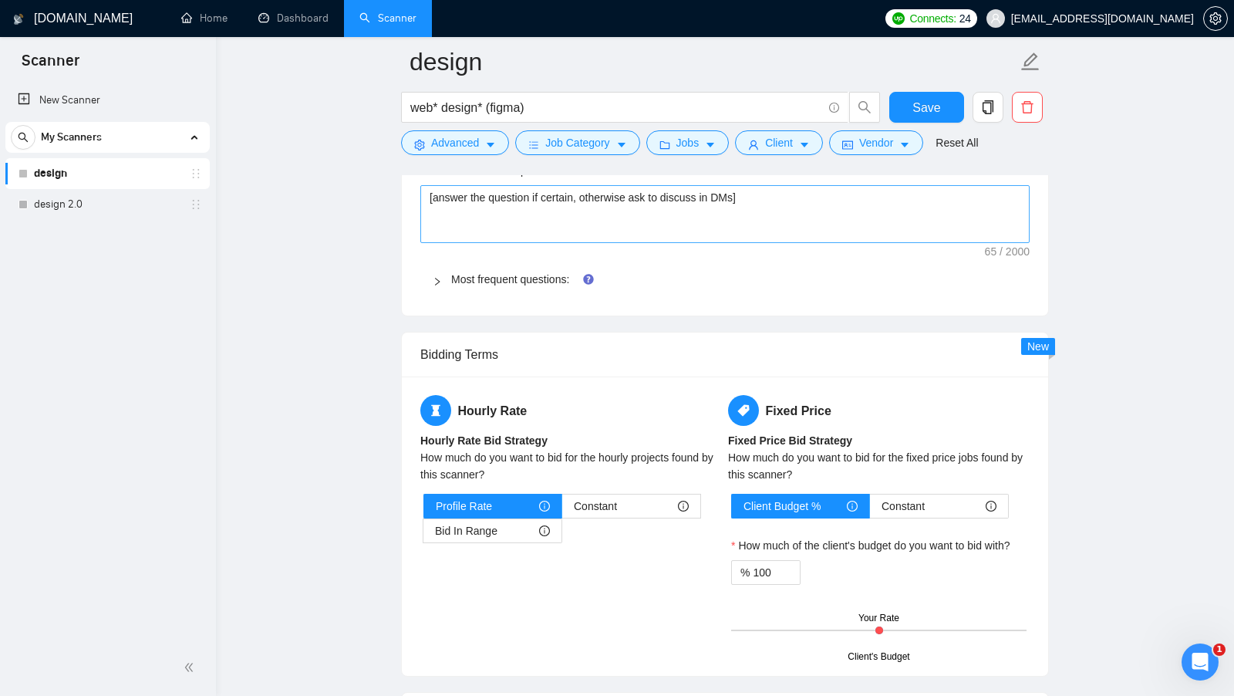
scroll to position [2301, 0]
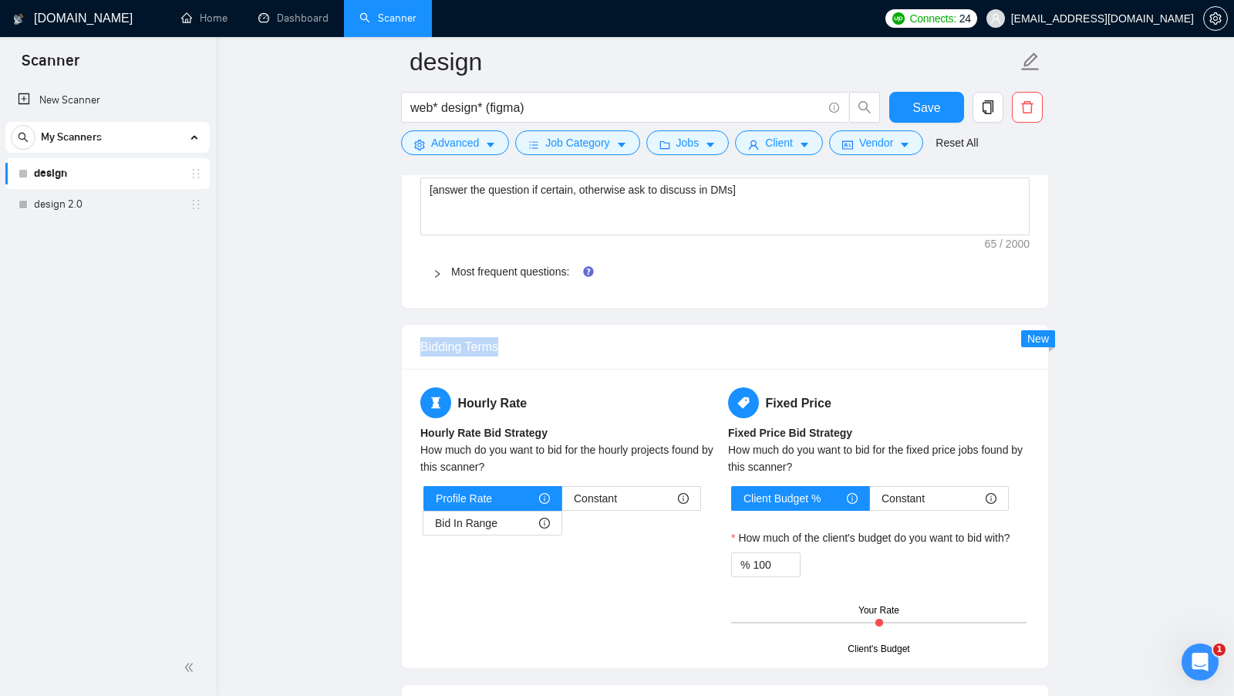
drag, startPoint x: 504, startPoint y: 334, endPoint x: 409, endPoint y: 331, distance: 94.9
click at [409, 331] on div "Bidding Terms" at bounding box center [725, 347] width 646 height 45
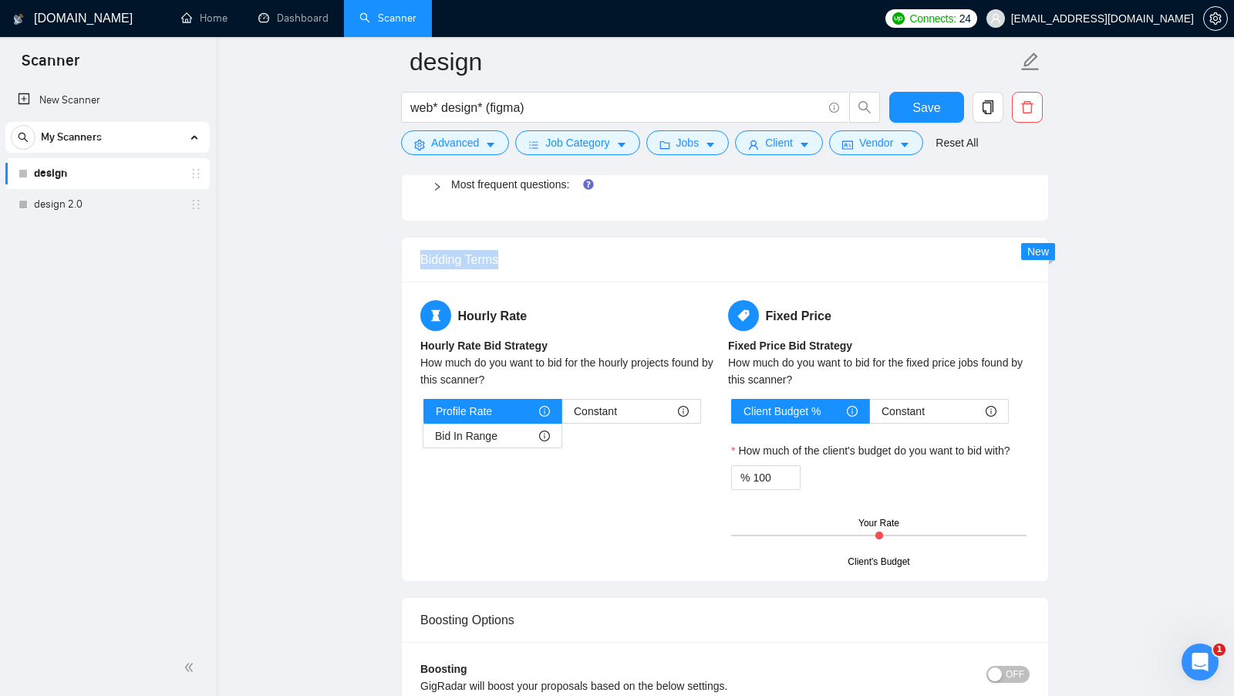
scroll to position [2400, 0]
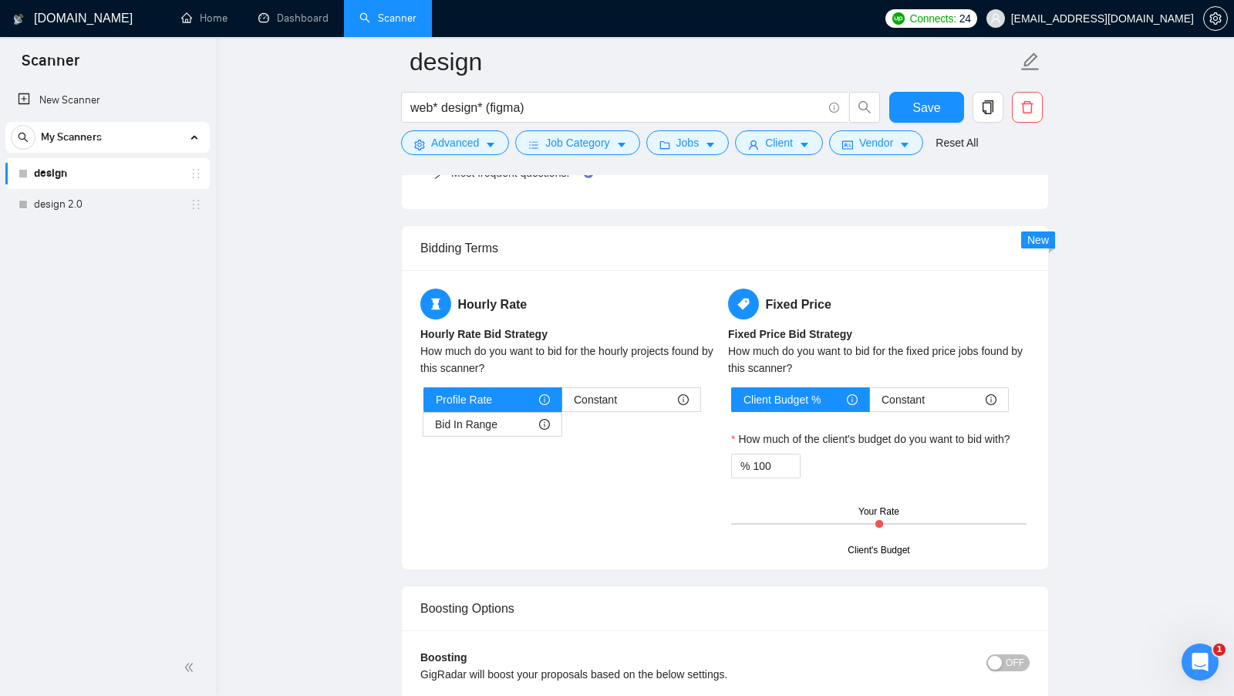
click at [548, 328] on b "Hourly Rate Bid Strategy" at bounding box center [483, 334] width 127 height 12
drag, startPoint x: 494, startPoint y: 386, endPoint x: 435, endPoint y: 386, distance: 58.6
click at [436, 388] on div "Profile Rate" at bounding box center [493, 399] width 114 height 23
click at [605, 388] on span "Constant" at bounding box center [595, 399] width 43 height 23
click at [562, 403] on input "Constant" at bounding box center [562, 403] width 0 height 0
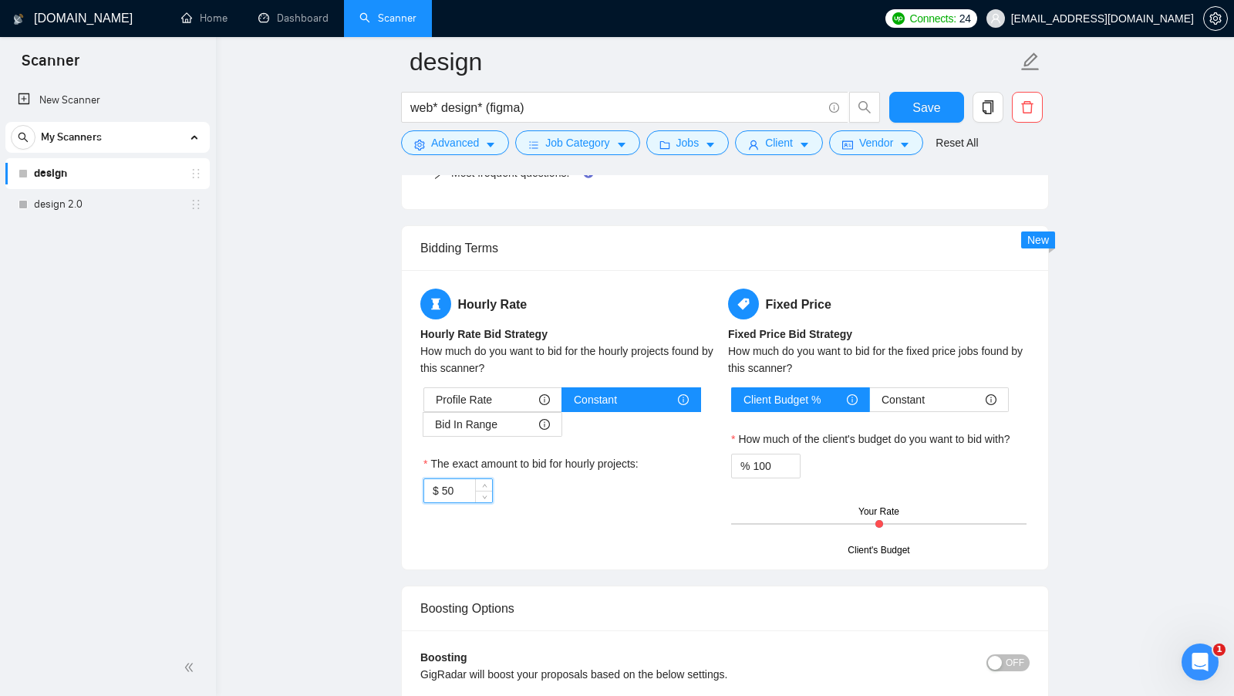
click at [461, 479] on input "50" at bounding box center [467, 490] width 50 height 23
click at [559, 482] on div "$ 30" at bounding box center [570, 490] width 295 height 25
click at [495, 414] on span "Bid In Range" at bounding box center [466, 424] width 62 height 23
click at [423, 428] on input "Bid In Range" at bounding box center [423, 428] width 0 height 0
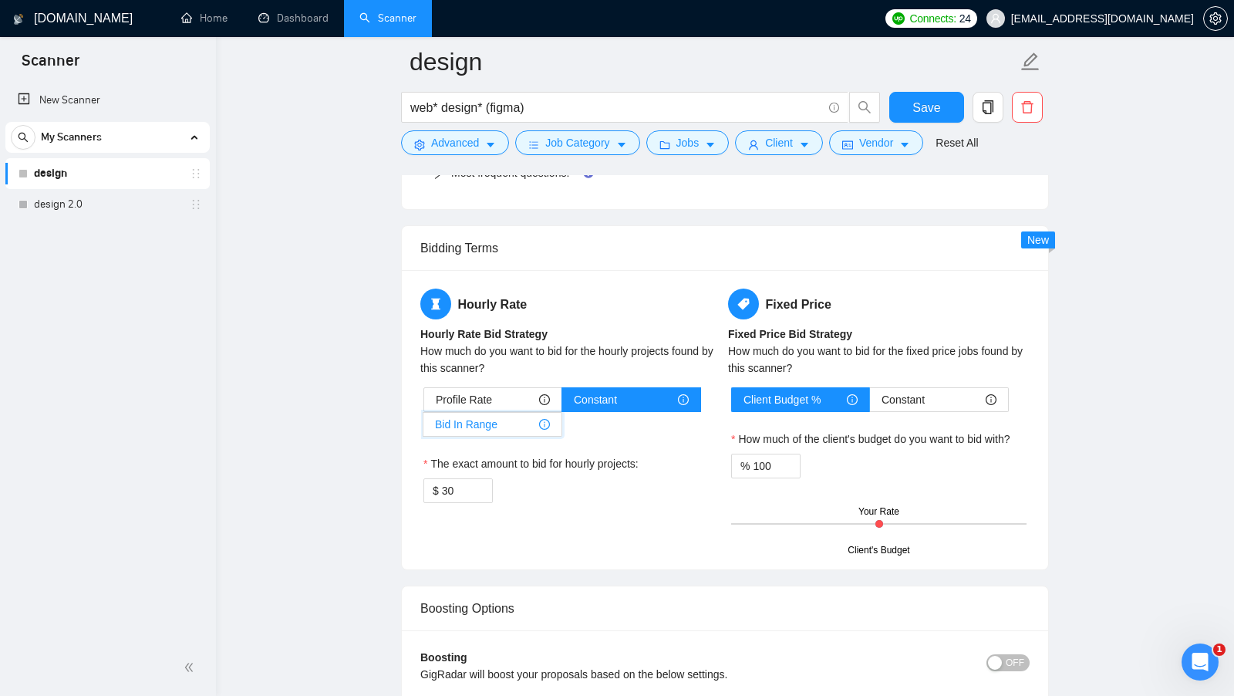
type input "50"
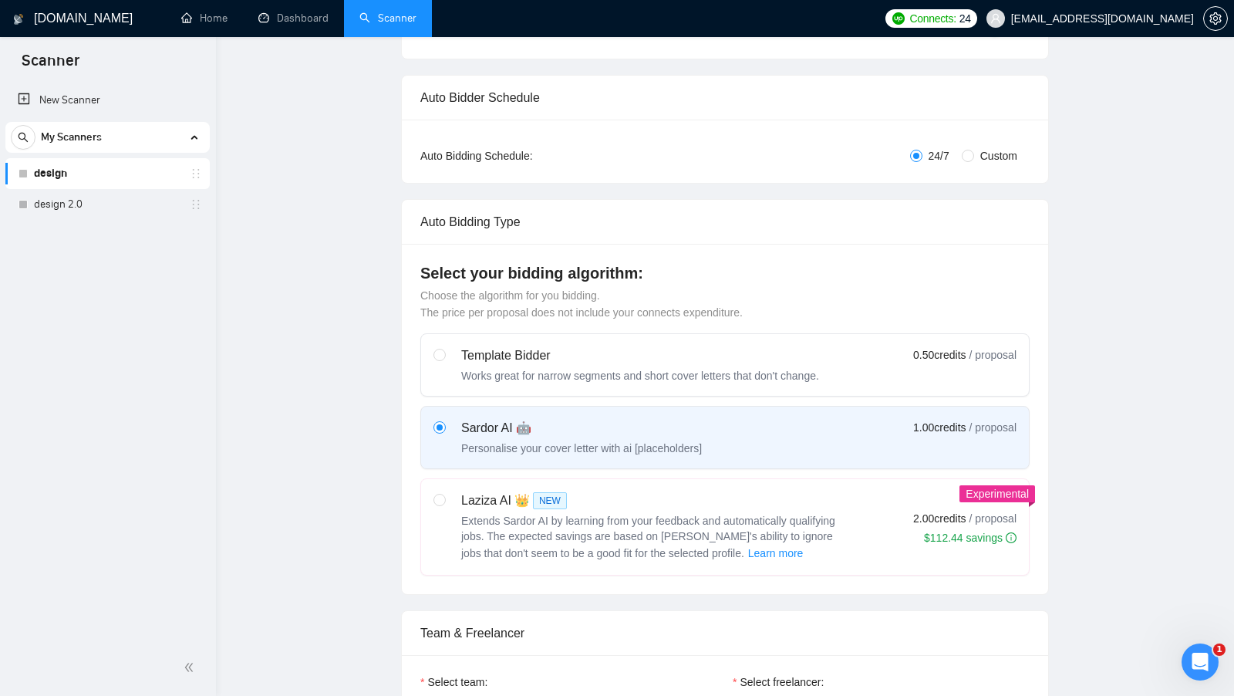
scroll to position [0, 0]
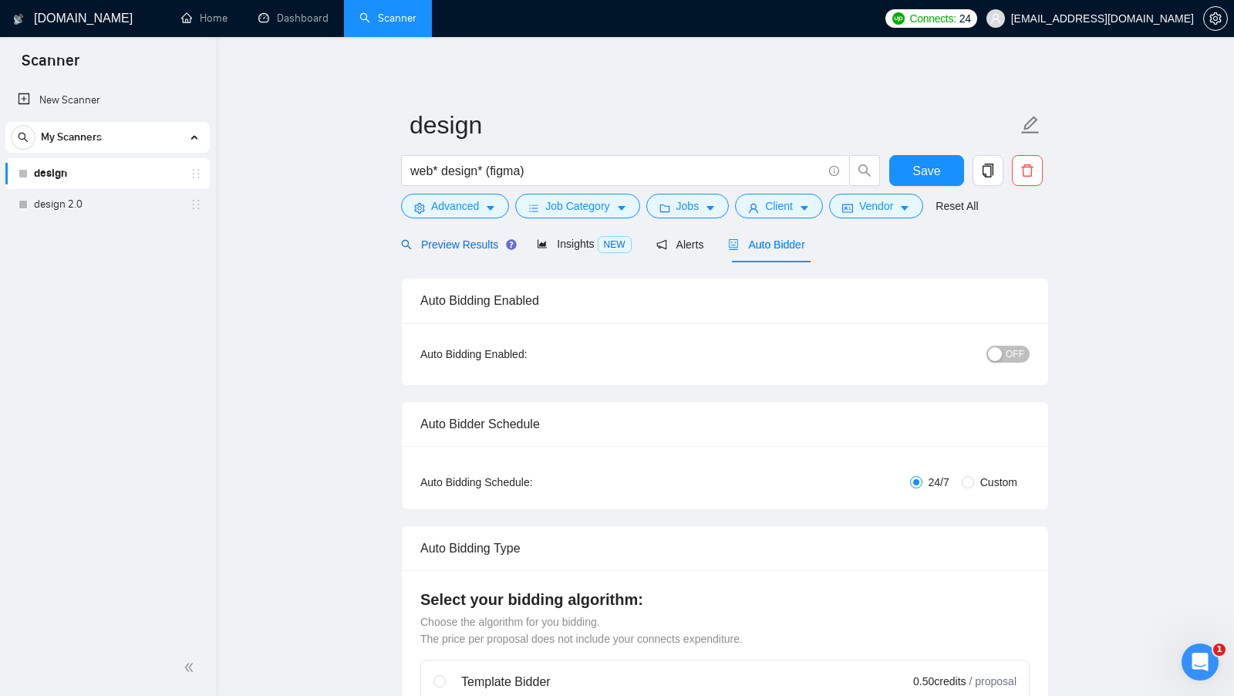
click at [473, 244] on span "Preview Results" at bounding box center [456, 244] width 111 height 12
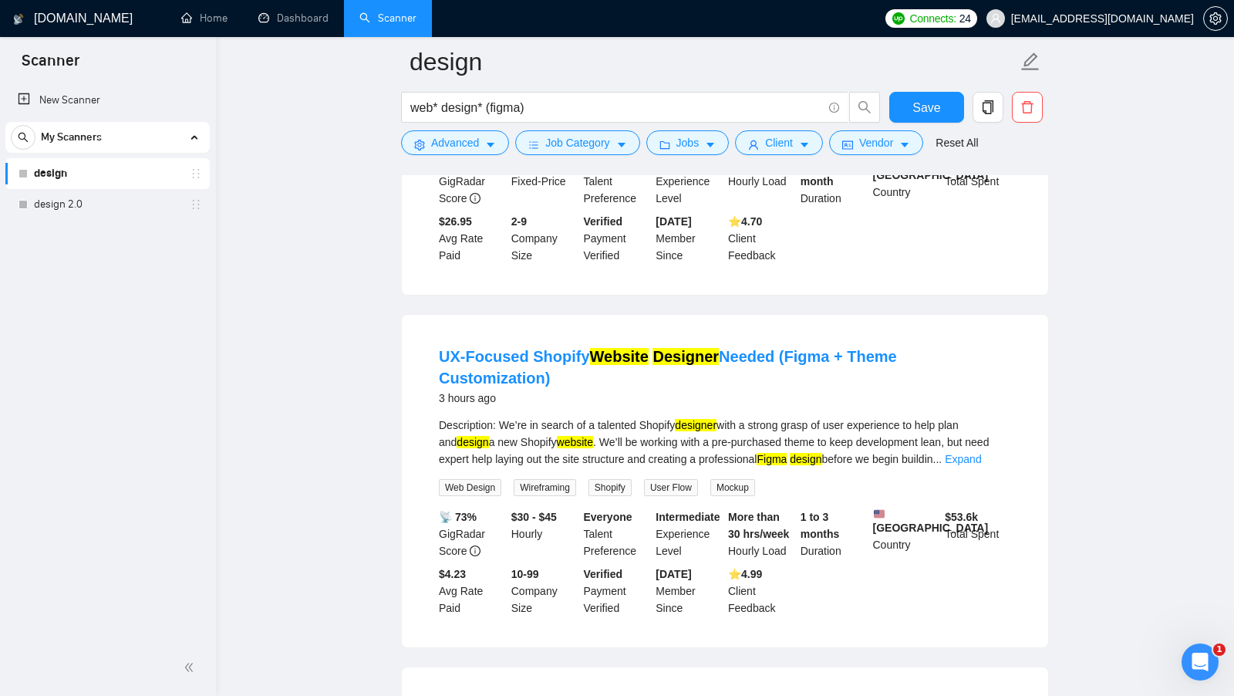
scroll to position [468, 0]
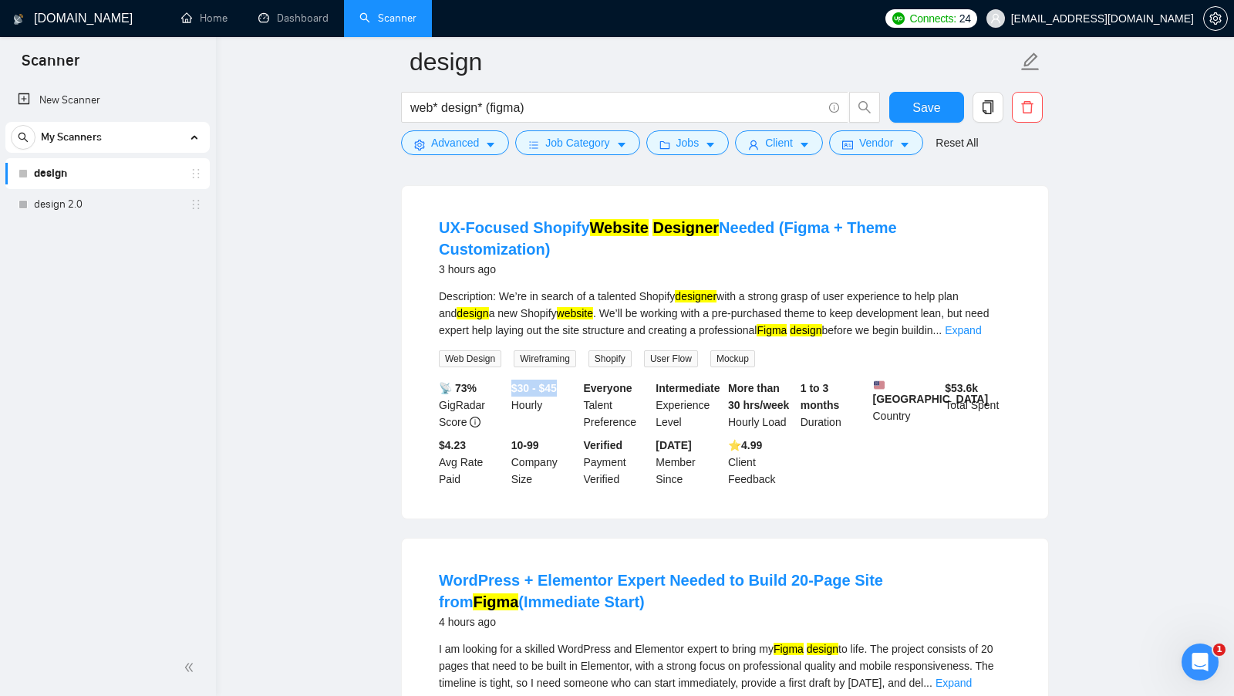
drag, startPoint x: 514, startPoint y: 370, endPoint x: 564, endPoint y: 373, distance: 50.2
click at [557, 382] on b "$30 - $45" at bounding box center [534, 388] width 46 height 12
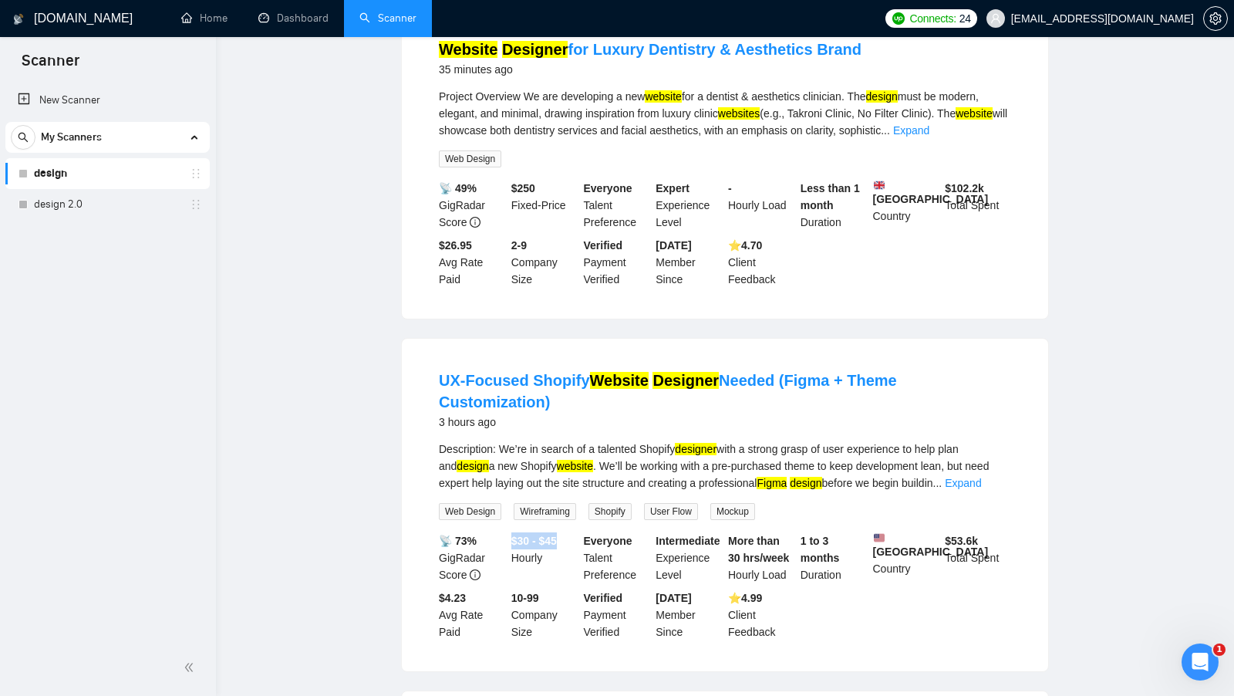
scroll to position [0, 0]
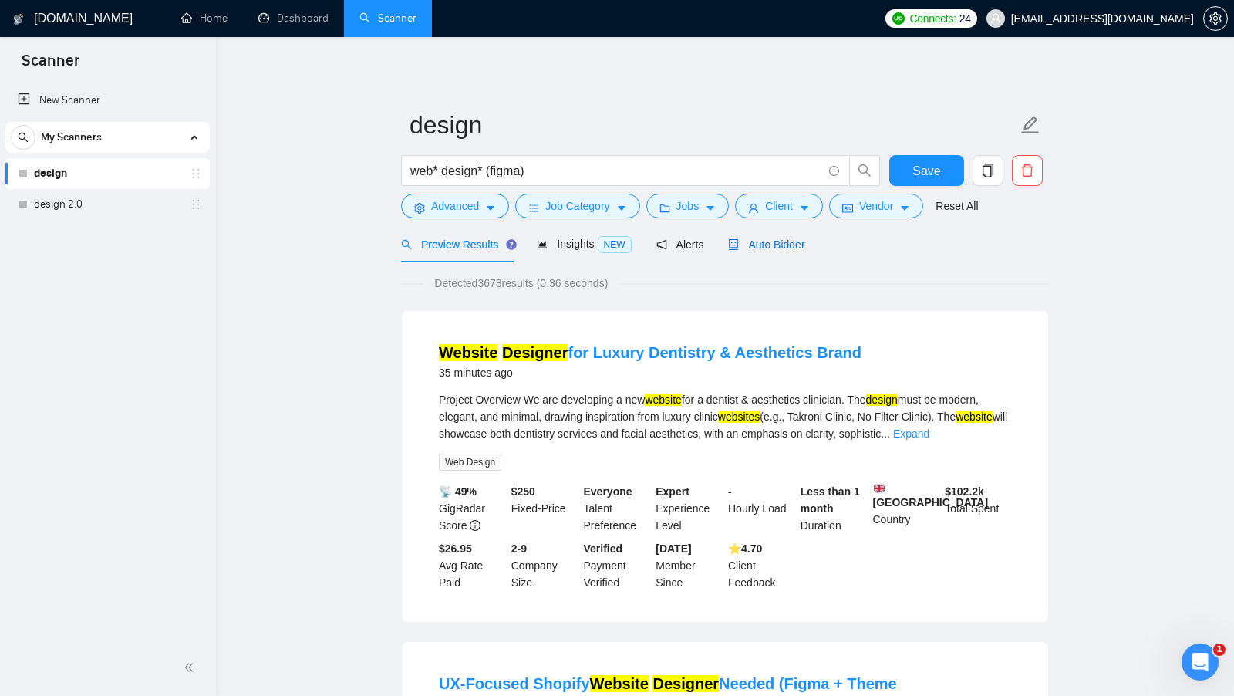
drag, startPoint x: 784, startPoint y: 248, endPoint x: 781, endPoint y: 272, distance: 24.1
click at [784, 248] on span "Auto Bidder" at bounding box center [766, 244] width 76 height 12
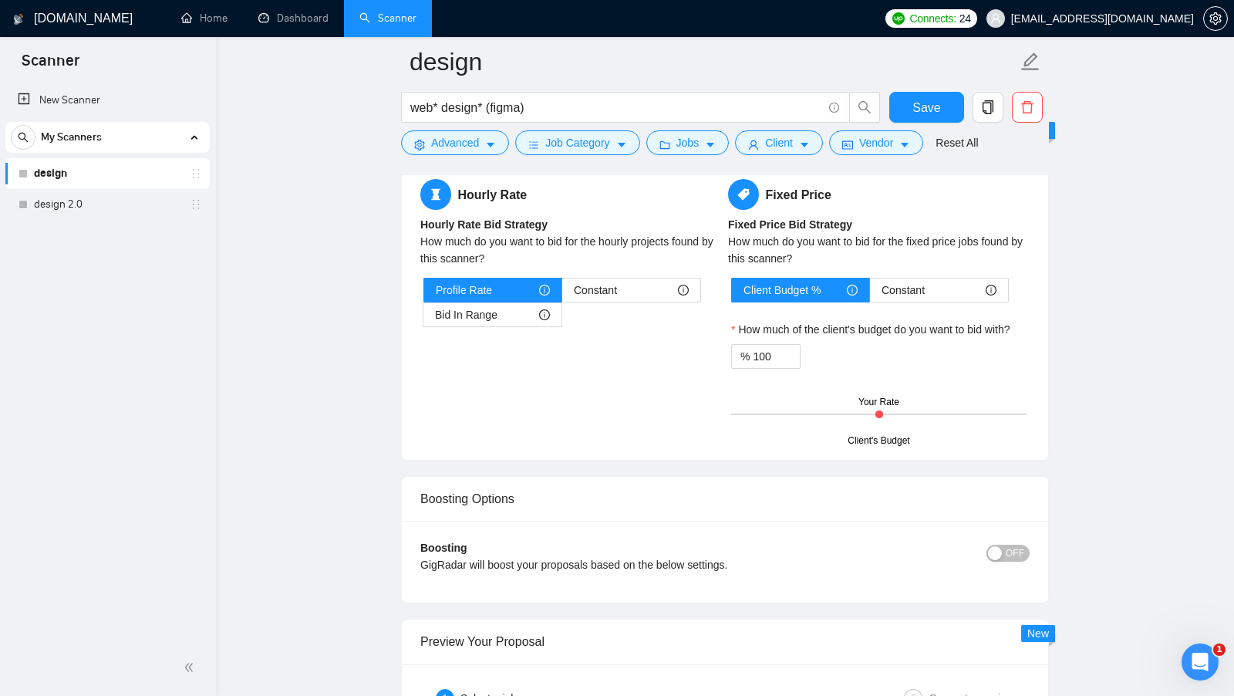
scroll to position [2509, 0]
click at [501, 279] on div "Profile Rate" at bounding box center [493, 290] width 114 height 23
click at [424, 295] on input "Profile Rate" at bounding box center [424, 295] width 0 height 0
click at [494, 304] on span "Bid In Range" at bounding box center [466, 315] width 62 height 23
click at [423, 319] on input "Bid In Range" at bounding box center [423, 319] width 0 height 0
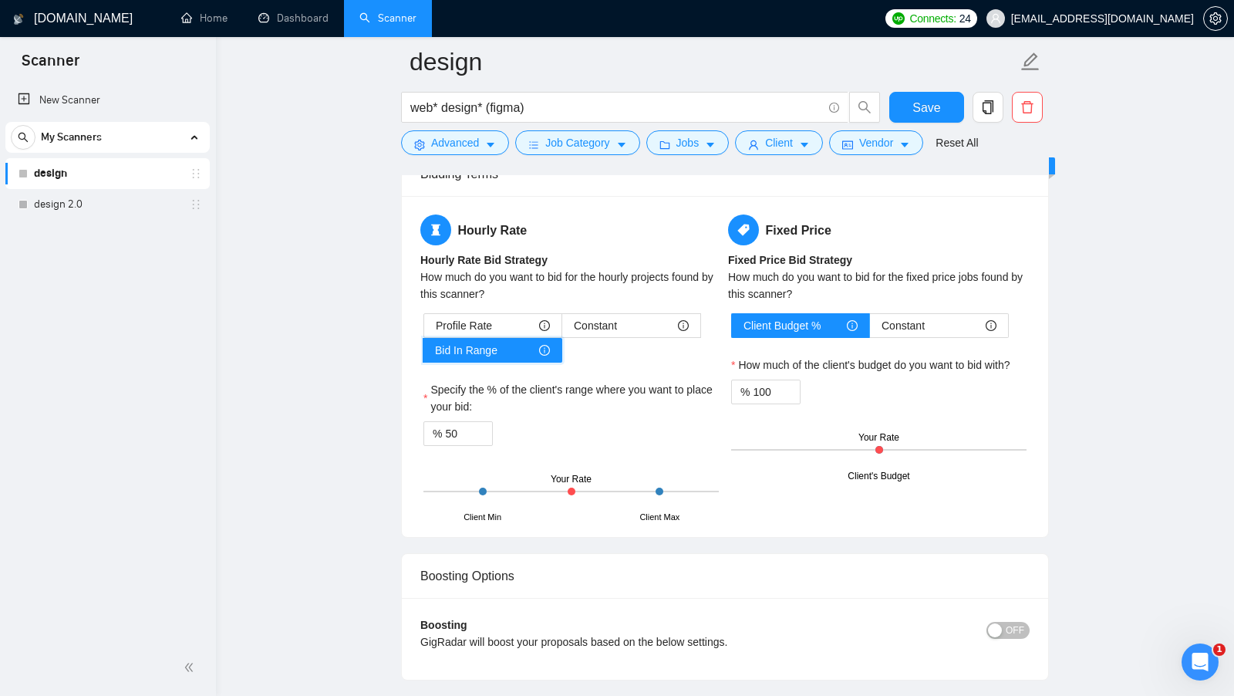
scroll to position [2472, 0]
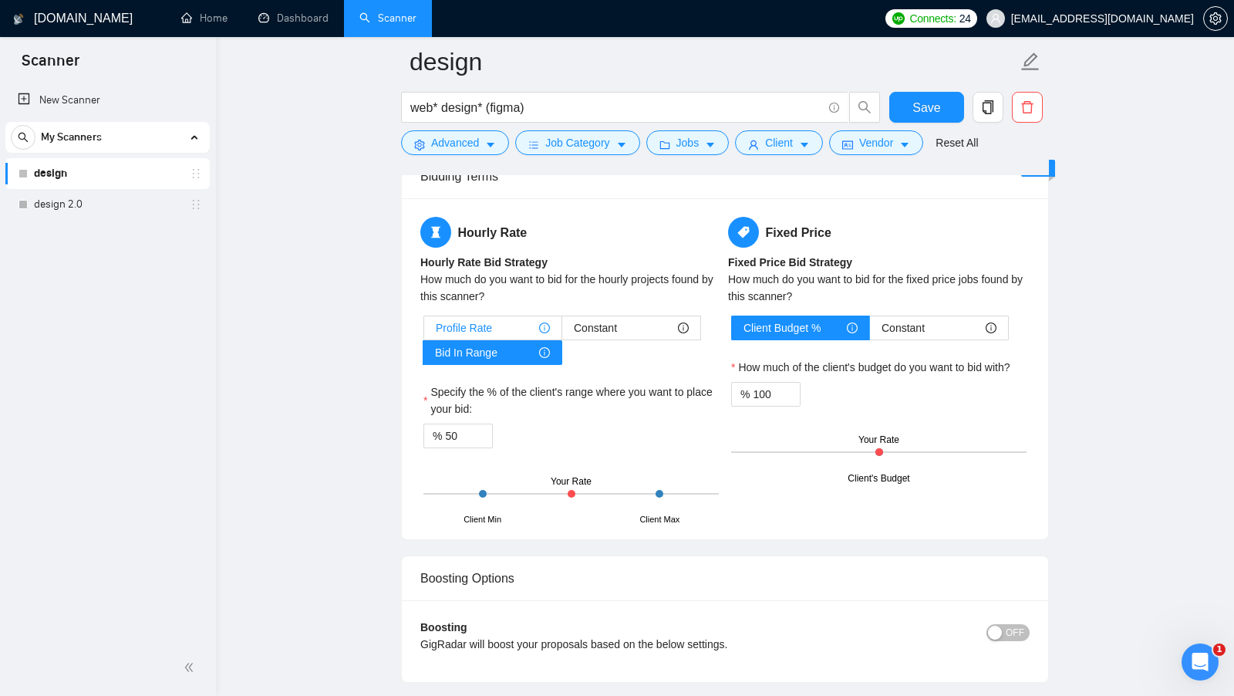
click at [482, 317] on span "Profile Rate" at bounding box center [464, 327] width 56 height 23
click at [424, 332] on input "Profile Rate" at bounding box center [424, 332] width 0 height 0
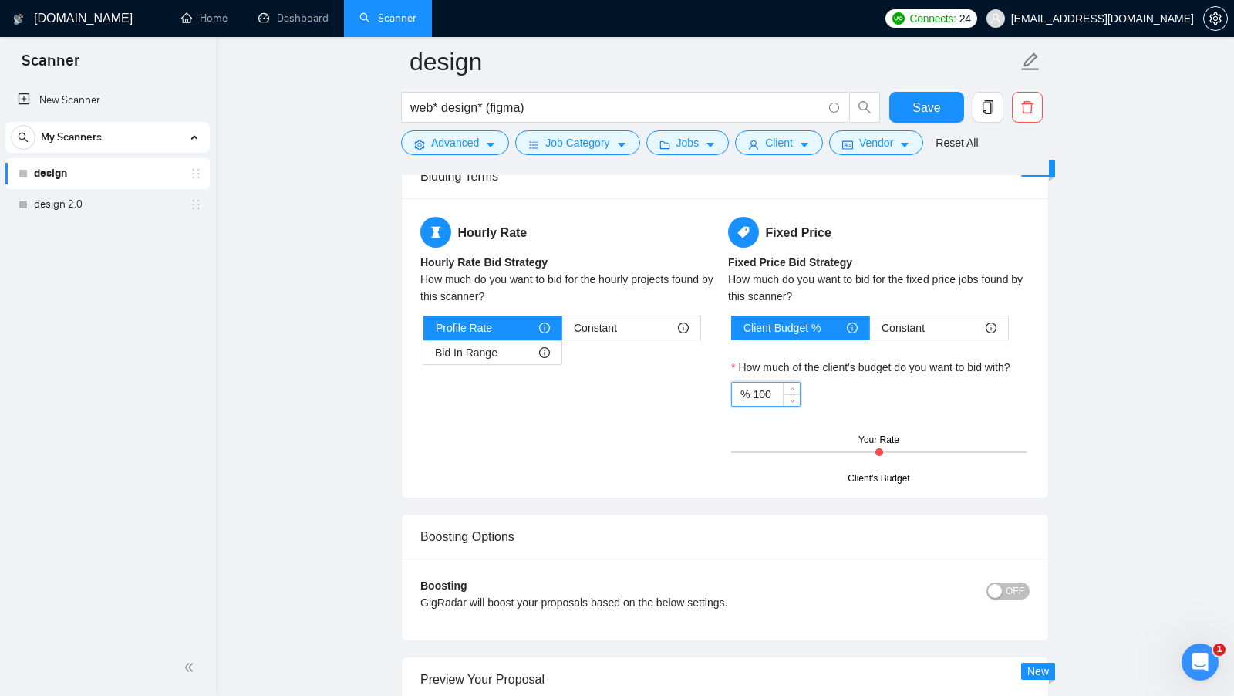
click at [770, 383] on input "100" at bounding box center [776, 394] width 47 height 23
click at [905, 382] on div "% 100" at bounding box center [878, 394] width 295 height 25
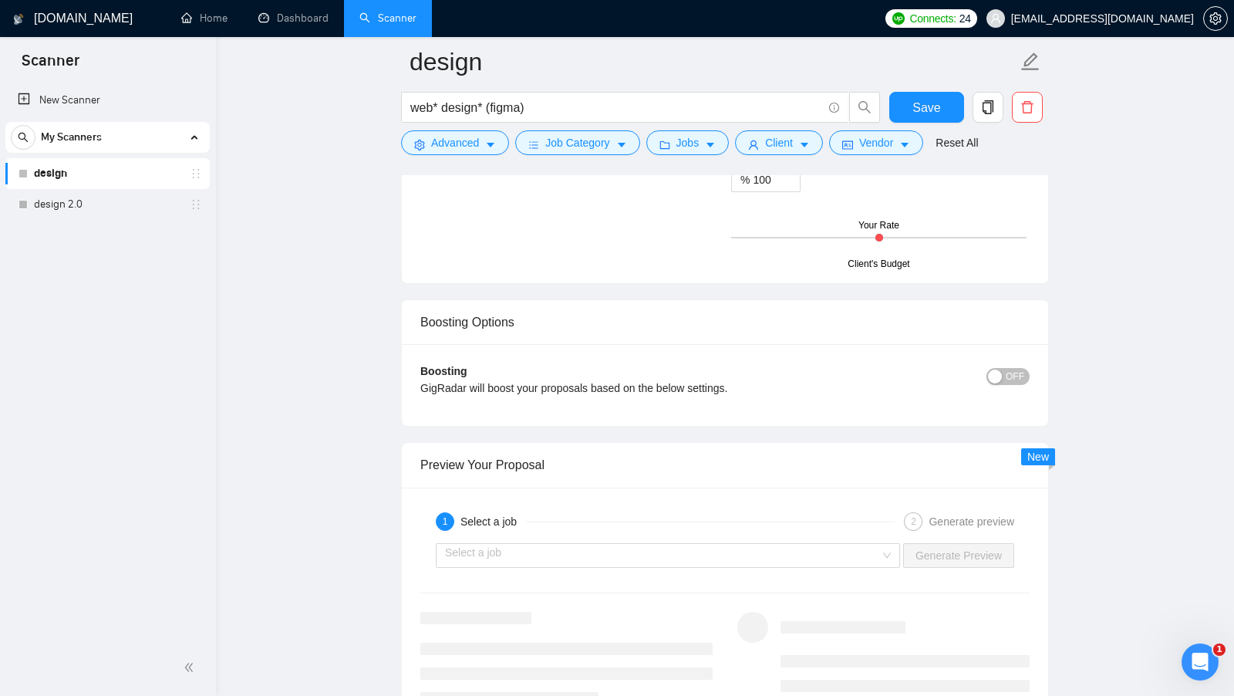
scroll to position [2692, 0]
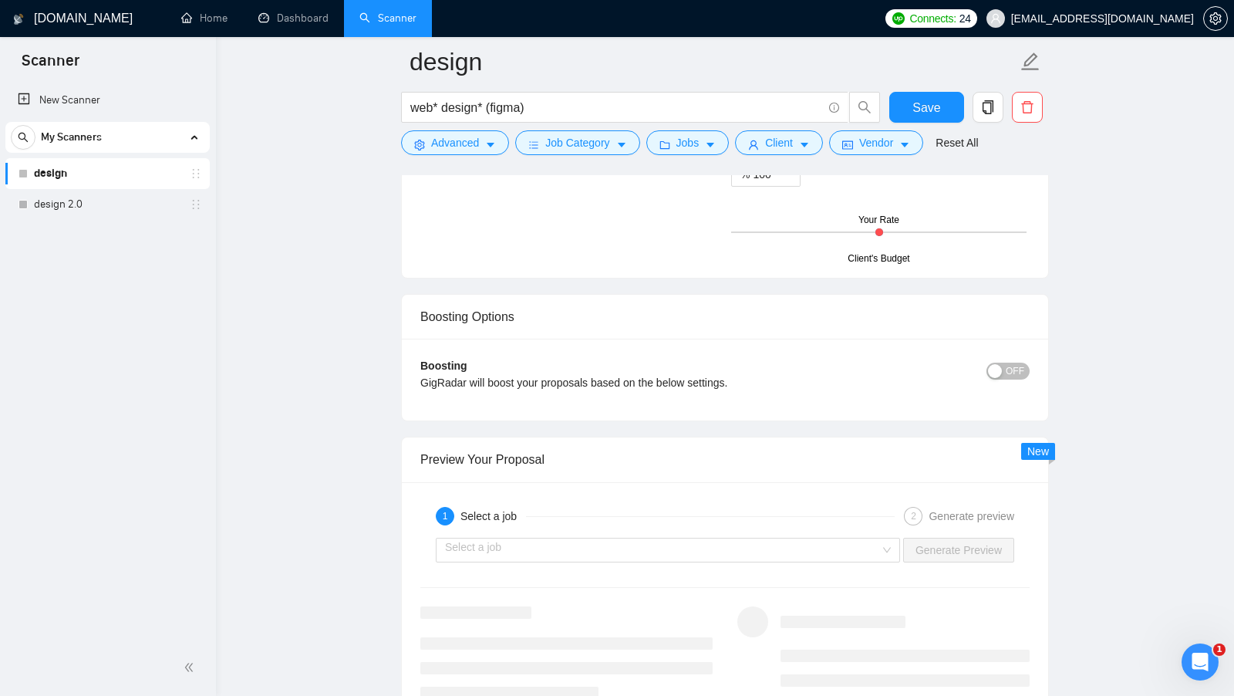
click at [998, 364] on div "button" at bounding box center [995, 371] width 14 height 14
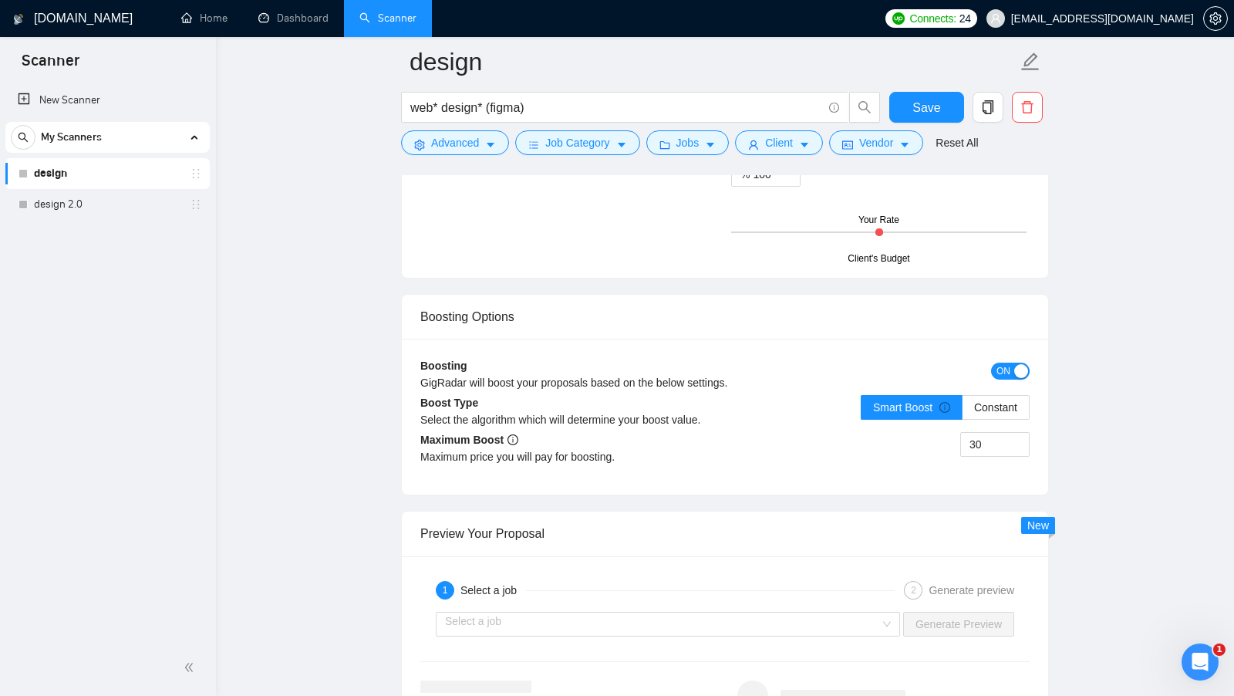
click at [1008, 365] on span "ON" at bounding box center [1003, 370] width 14 height 17
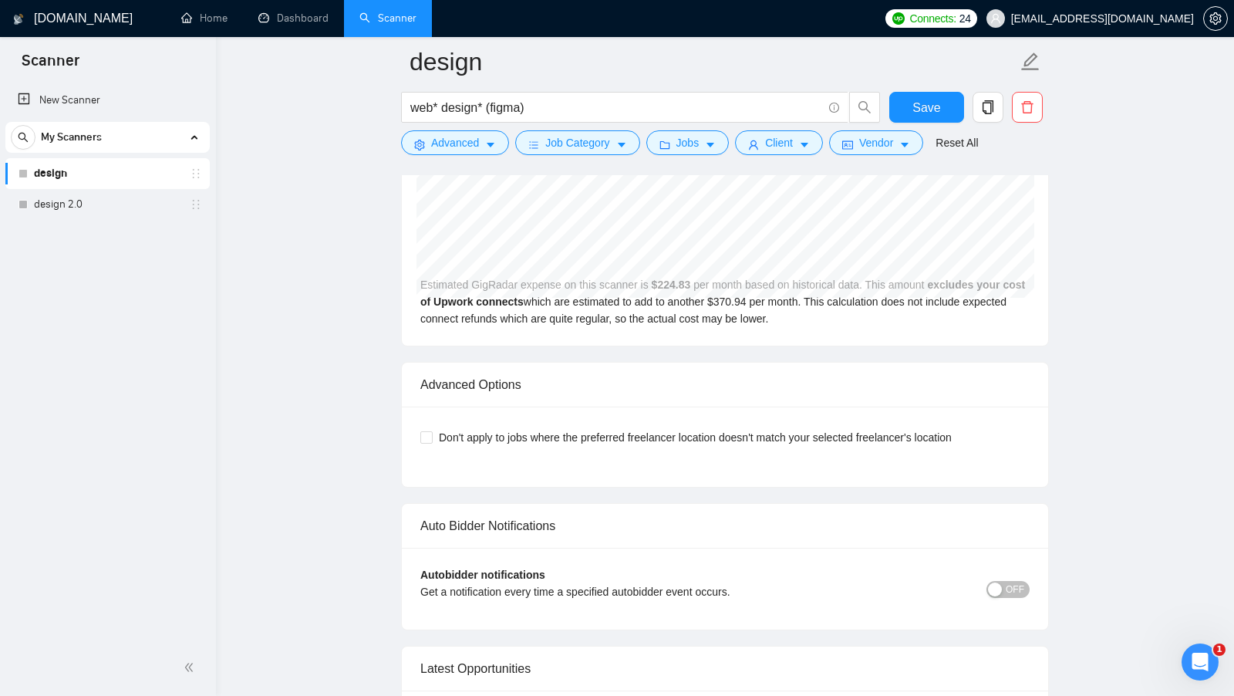
scroll to position [3384, 0]
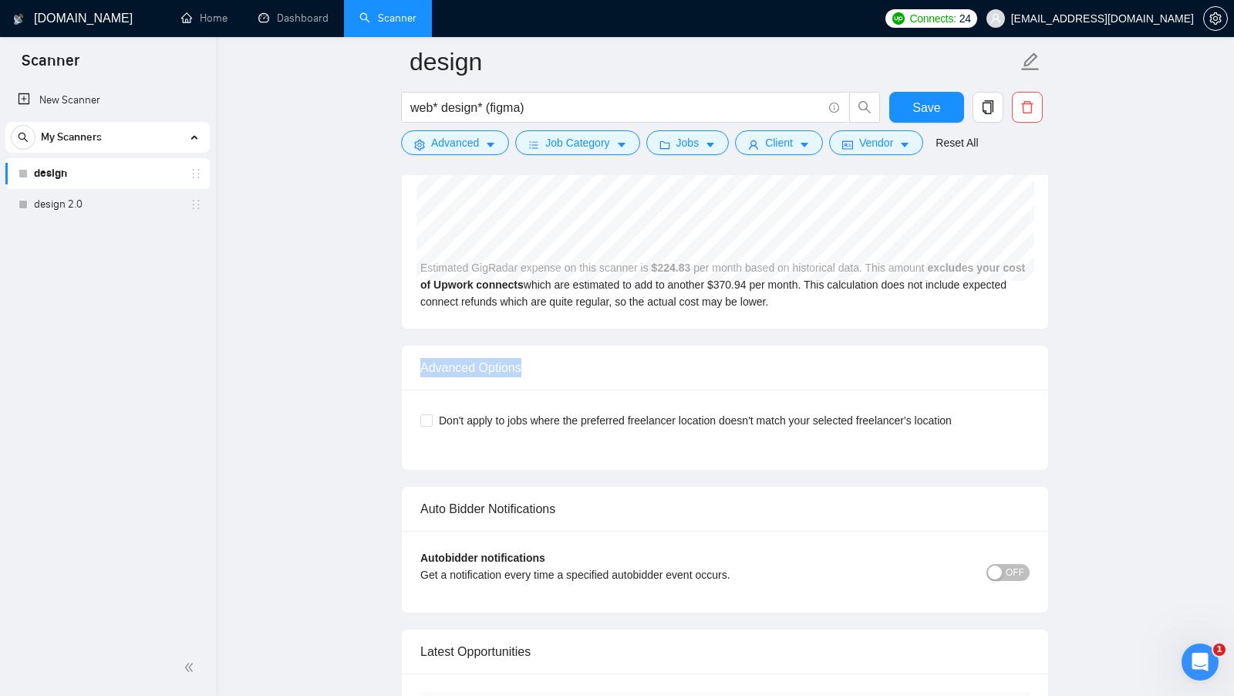
drag, startPoint x: 530, startPoint y: 352, endPoint x: 414, endPoint y: 352, distance: 115.7
click at [414, 352] on div "Advanced Options" at bounding box center [725, 368] width 646 height 45
click at [429, 414] on input "Don't apply to jobs where the preferred freelancer location doesn't match your …" at bounding box center [425, 419] width 11 height 11
checkbox input "true"
click at [1033, 406] on div "Don't apply to jobs where the preferred freelancer location doesn't match your …" at bounding box center [725, 429] width 646 height 80
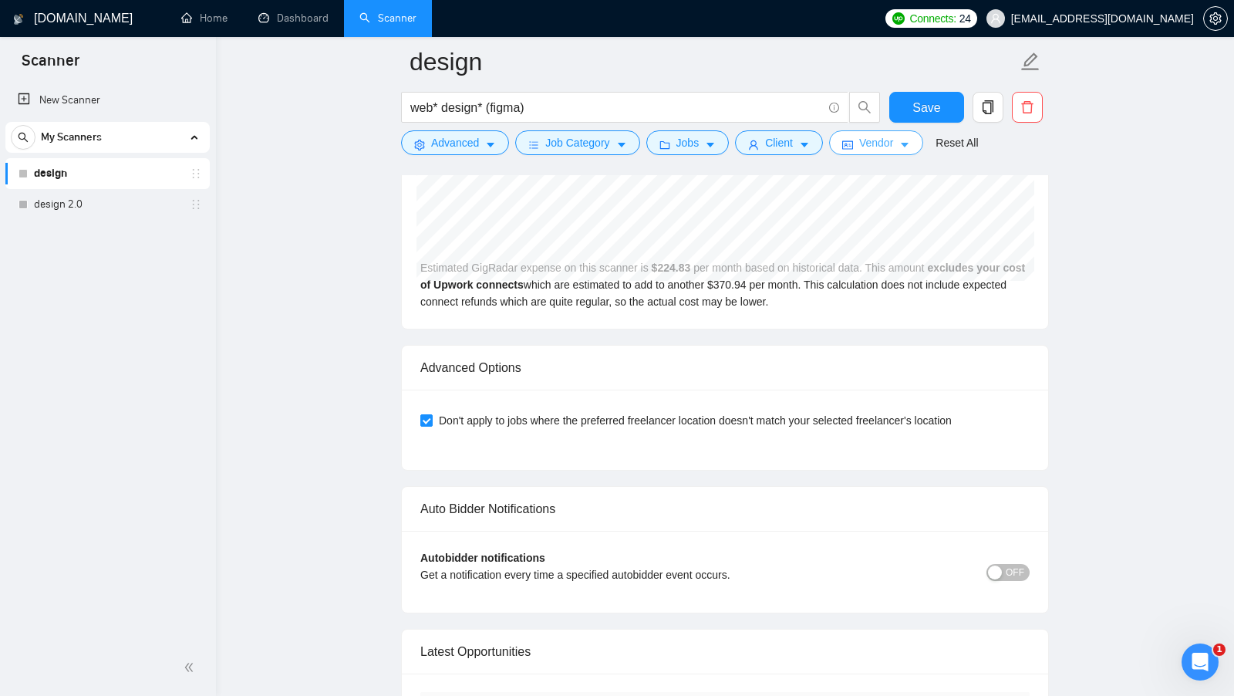
click at [875, 135] on span "Vendor" at bounding box center [876, 142] width 34 height 17
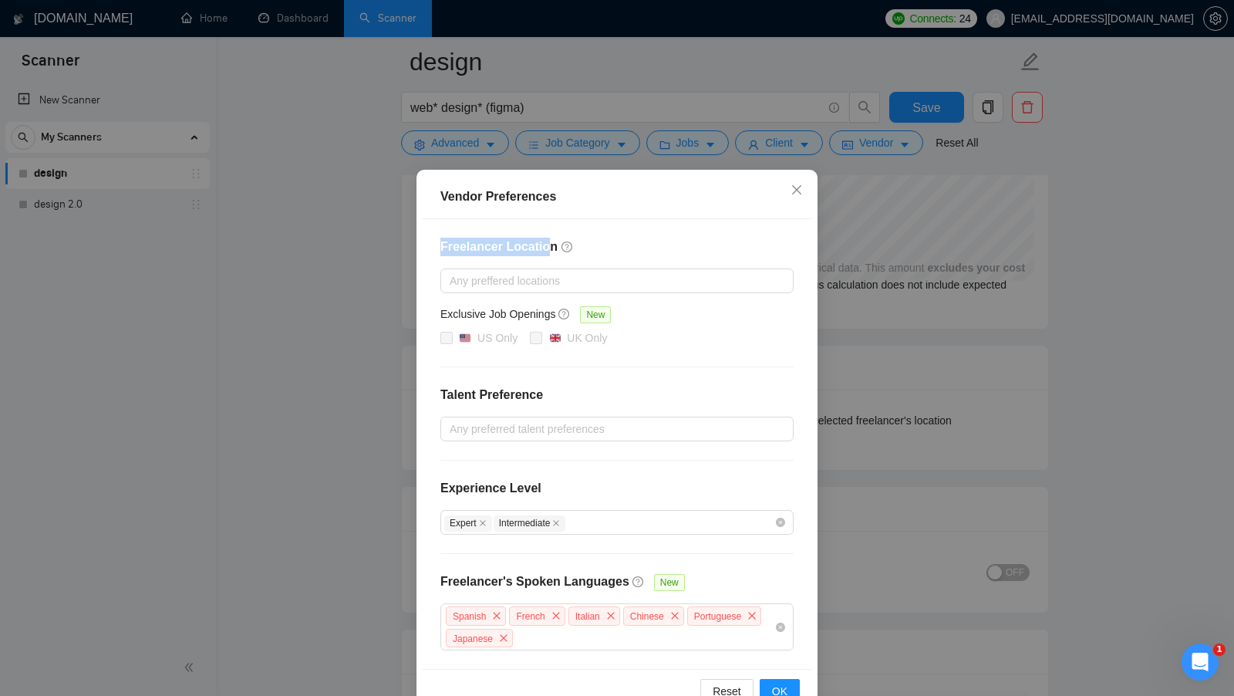
drag, startPoint x: 439, startPoint y: 244, endPoint x: 548, endPoint y: 246, distance: 109.5
click at [548, 246] on div "Freelancer Location Any preffered locations Exclusive Job Openings New US Only …" at bounding box center [617, 444] width 390 height 450
click at [996, 376] on div "Vendor Preferences Freelancer Location Any preffered locations Exclusive Job Op…" at bounding box center [617, 348] width 1234 height 696
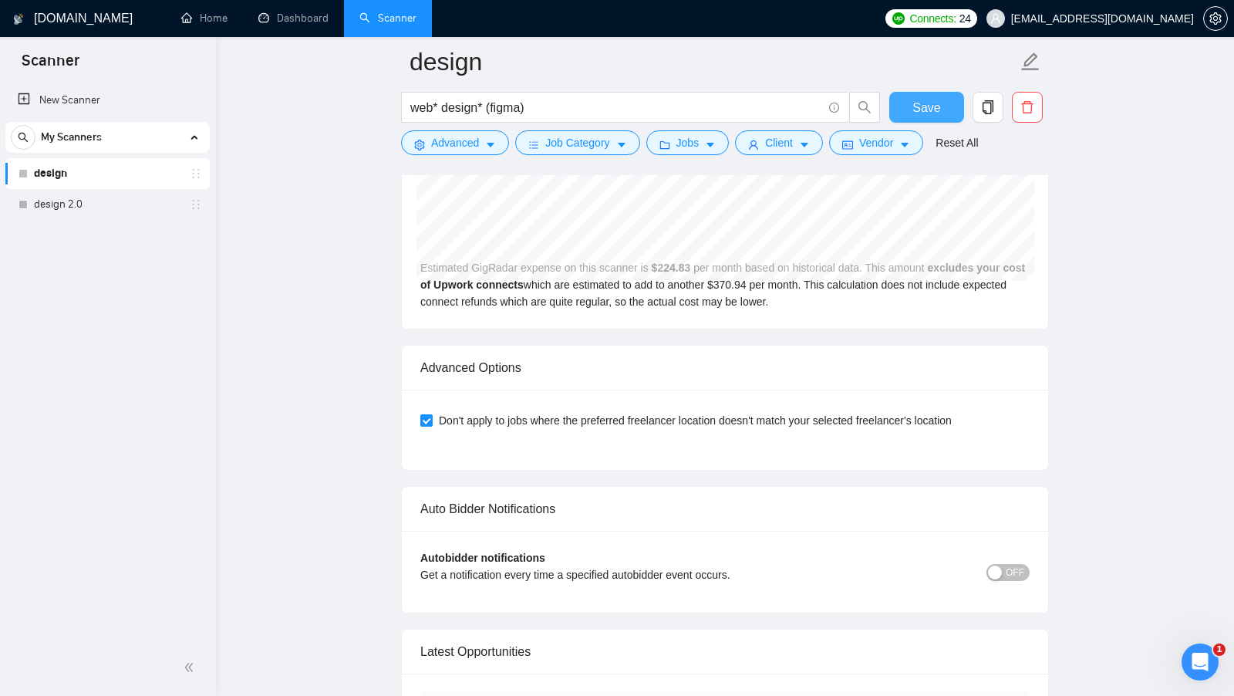
click at [931, 104] on span "Save" at bounding box center [926, 107] width 28 height 19
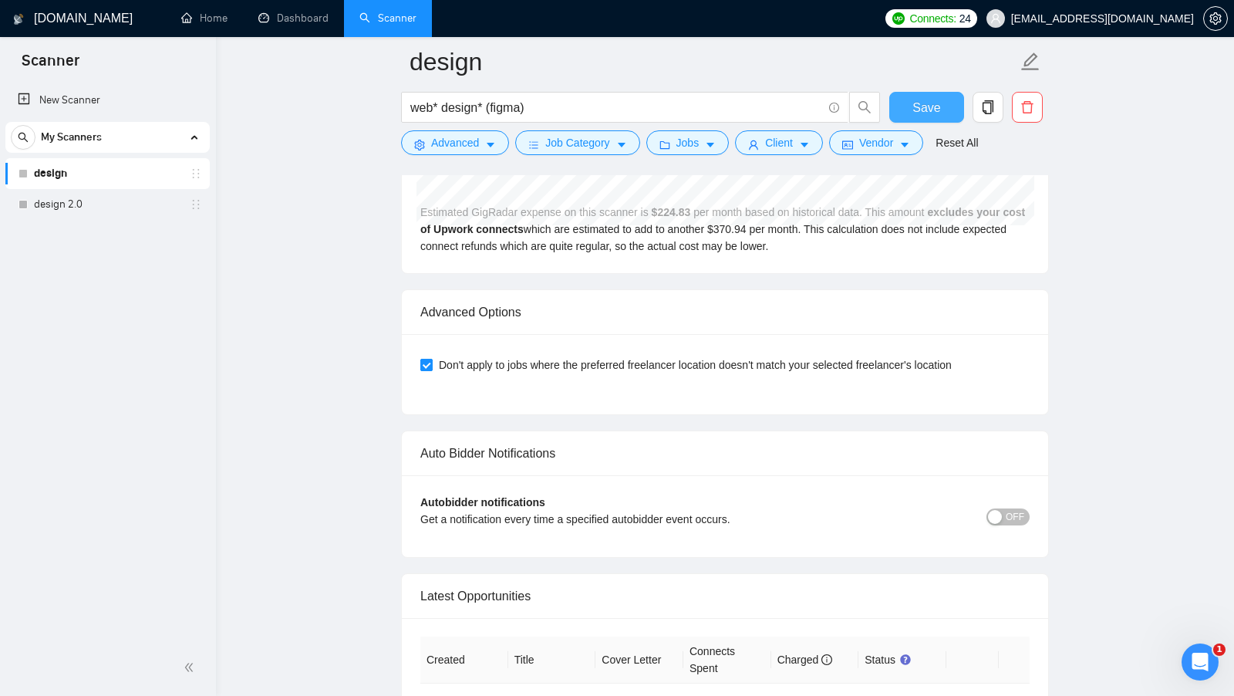
scroll to position [3440, 0]
click at [1014, 507] on span "OFF" at bounding box center [1015, 515] width 19 height 17
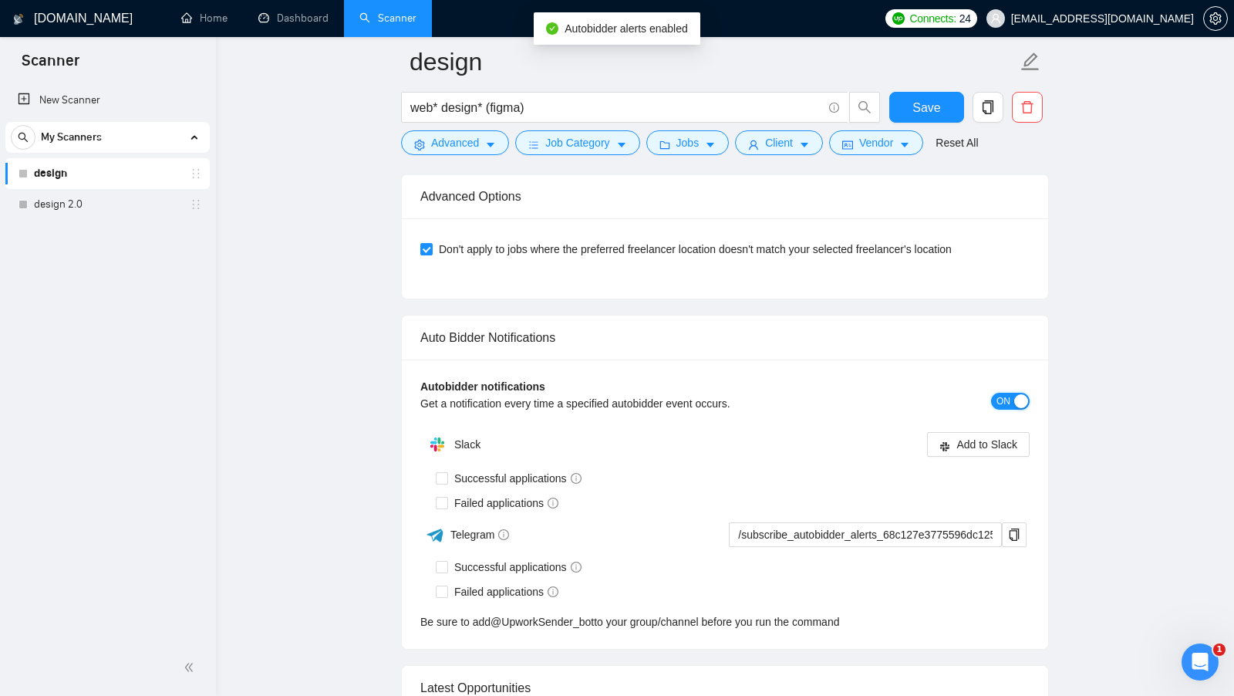
scroll to position [3556, 0]
click at [441, 495] on input "Failed applications" at bounding box center [441, 500] width 11 height 11
checkbox input "true"
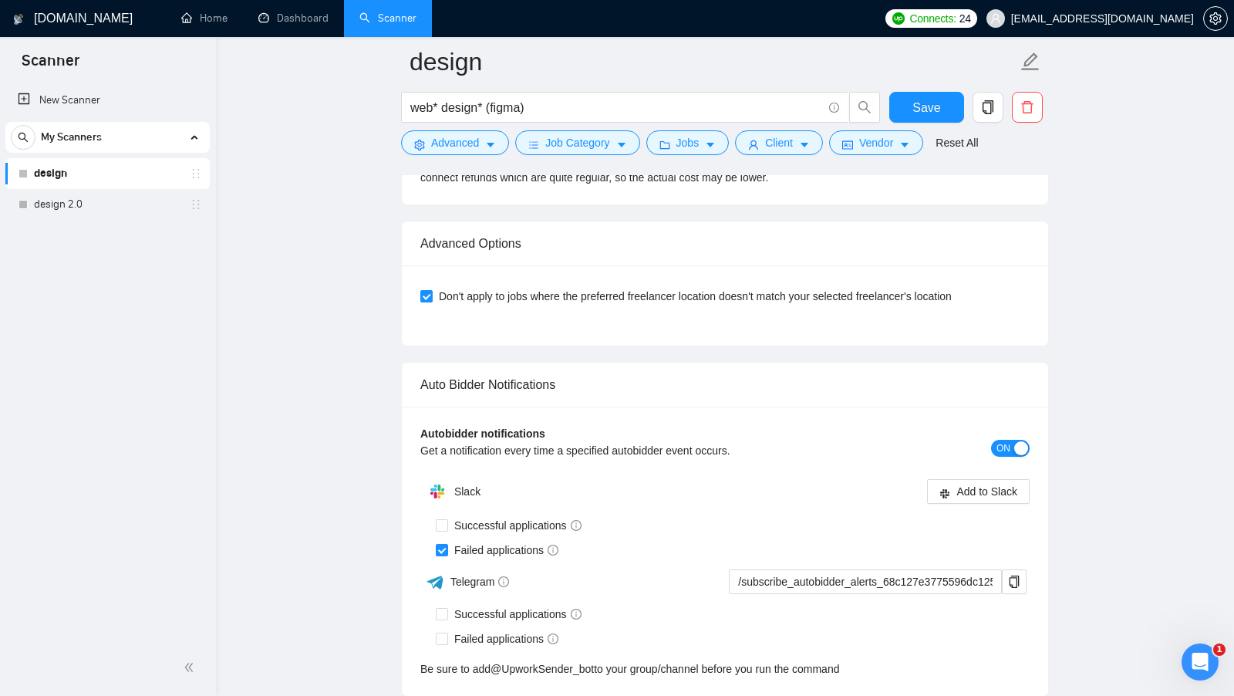
scroll to position [3507, 0]
click at [1008, 440] on span "ON" at bounding box center [1003, 448] width 14 height 17
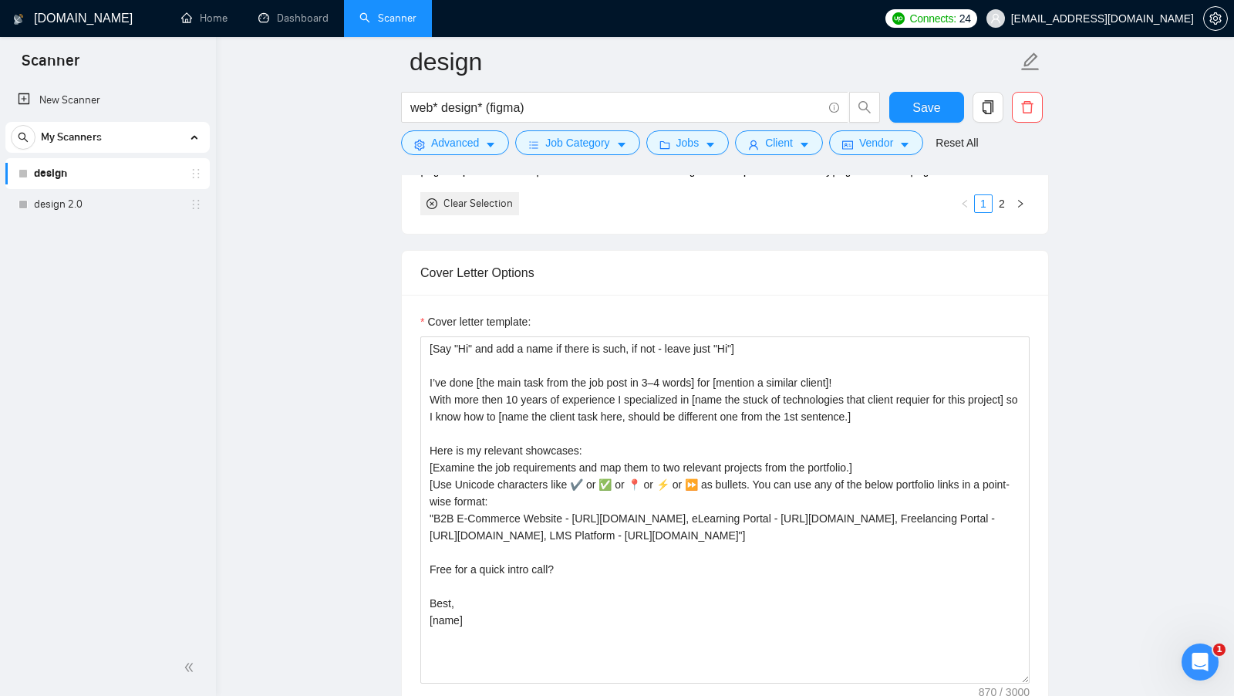
scroll to position [1659, 0]
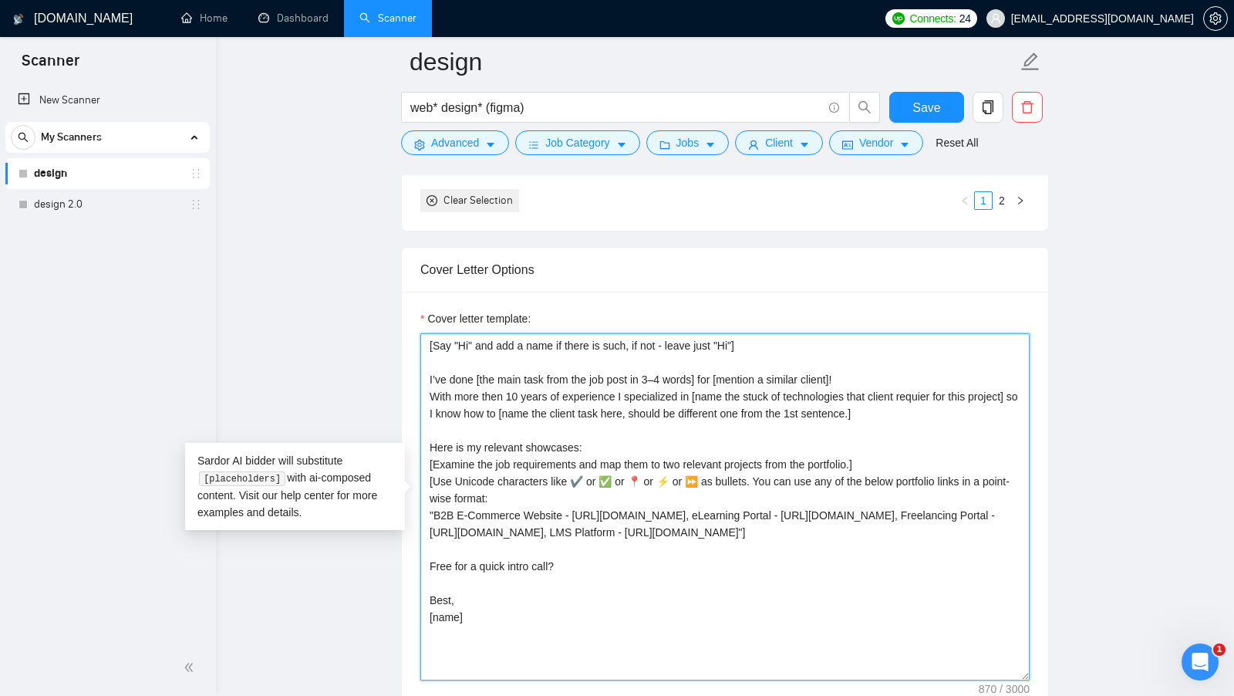
drag, startPoint x: 498, startPoint y: 629, endPoint x: 434, endPoint y: 343, distance: 292.5
click at [435, 344] on textarea "[Say "Hi" and add a name if there is such, if not - leave just "Hi"] I’ve done …" at bounding box center [724, 506] width 609 height 347
click at [434, 343] on textarea "[Say "Hi" and add a name if there is such, if not - leave just "Hi"] I’ve done …" at bounding box center [724, 506] width 609 height 347
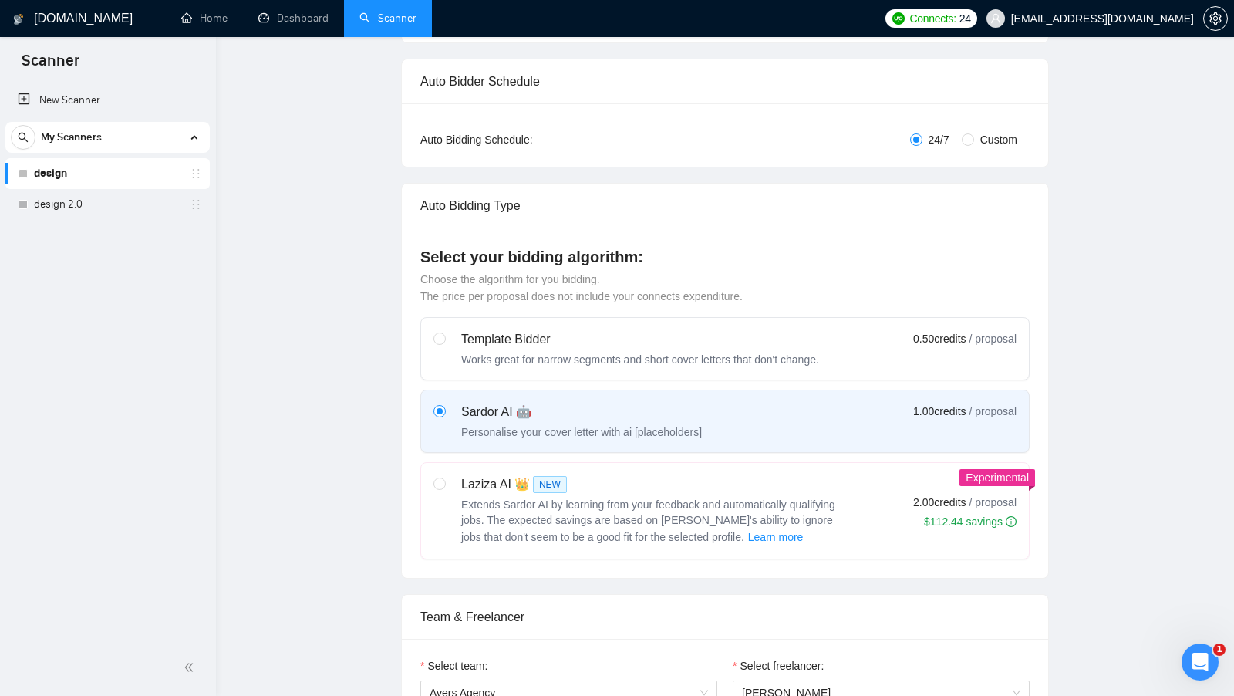
scroll to position [0, 0]
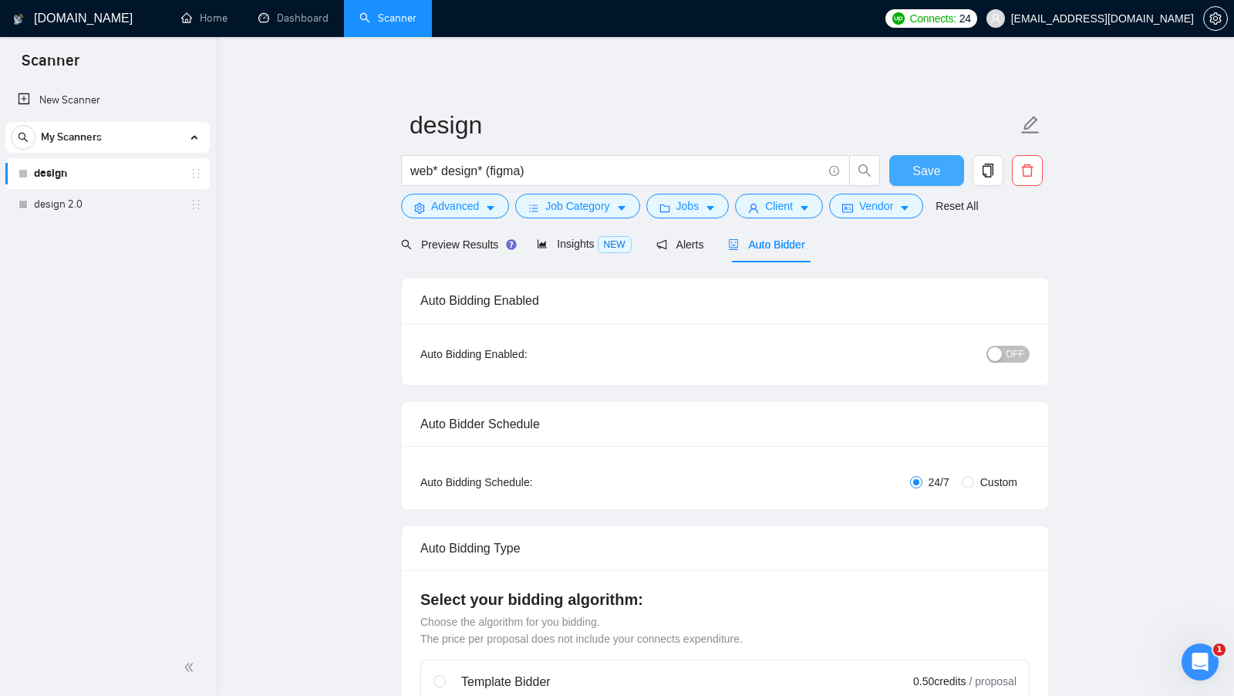
click at [937, 160] on button "Save" at bounding box center [926, 170] width 75 height 31
click at [312, 25] on link "Dashboard" at bounding box center [293, 18] width 70 height 13
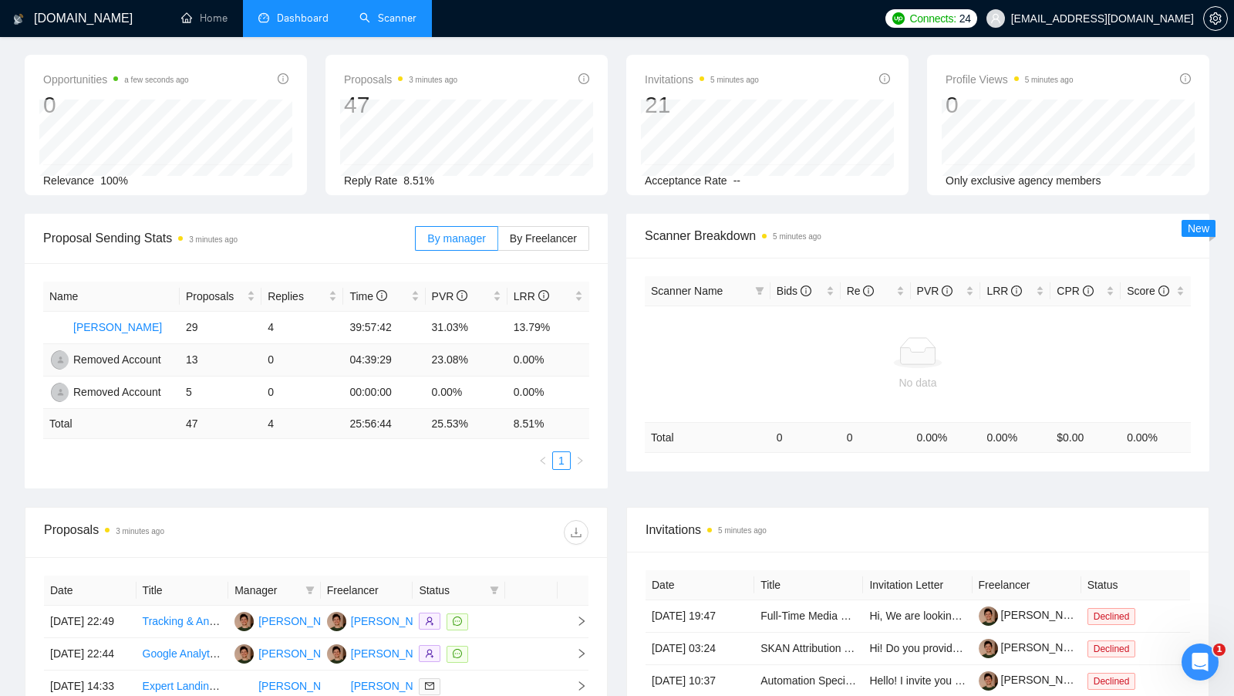
scroll to position [64, 0]
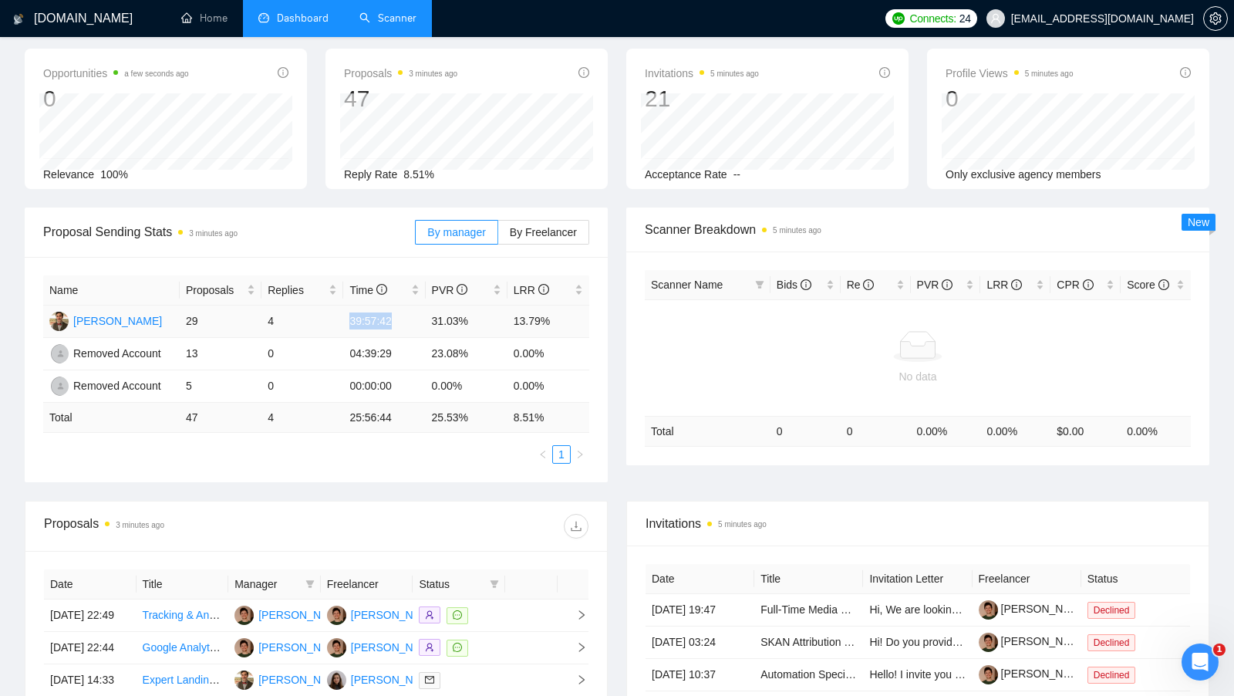
drag, startPoint x: 347, startPoint y: 320, endPoint x: 408, endPoint y: 322, distance: 60.9
click at [408, 322] on td "39:57:42" at bounding box center [384, 321] width 82 height 32
drag, startPoint x: 431, startPoint y: 321, endPoint x: 479, endPoint y: 320, distance: 47.8
click at [479, 320] on td "31.03%" at bounding box center [467, 321] width 82 height 32
drag, startPoint x: 511, startPoint y: 316, endPoint x: 561, endPoint y: 318, distance: 50.2
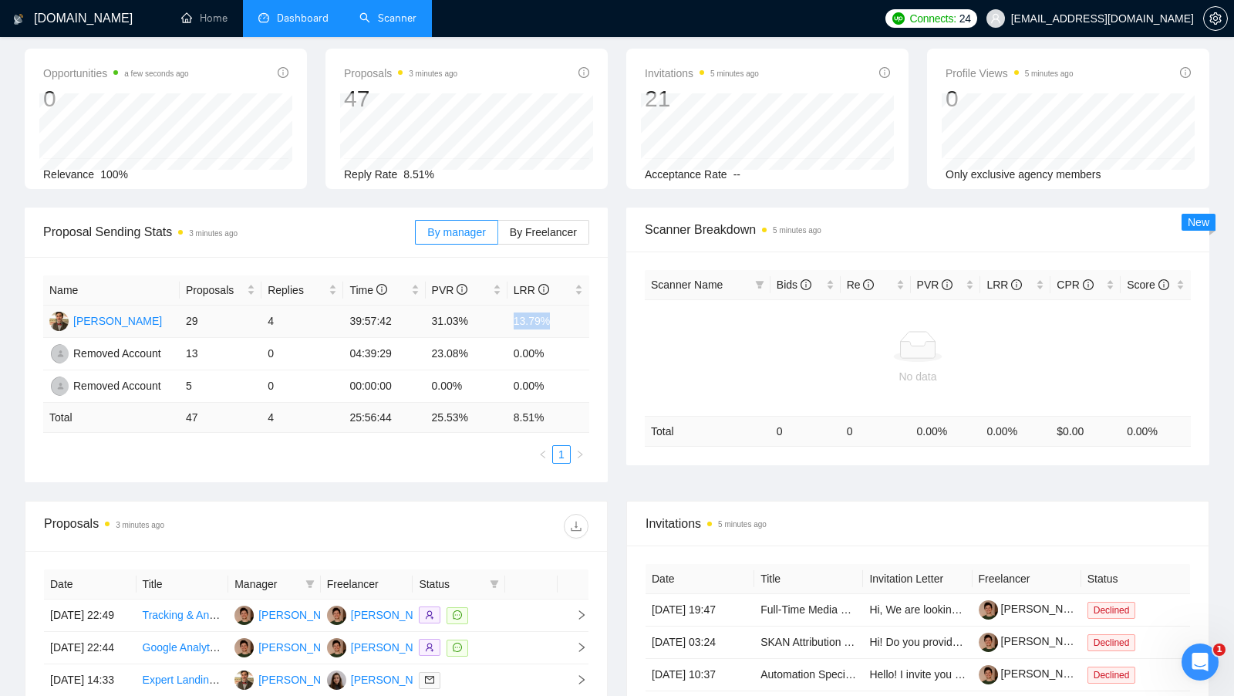
click at [561, 318] on td "13.79%" at bounding box center [548, 321] width 82 height 32
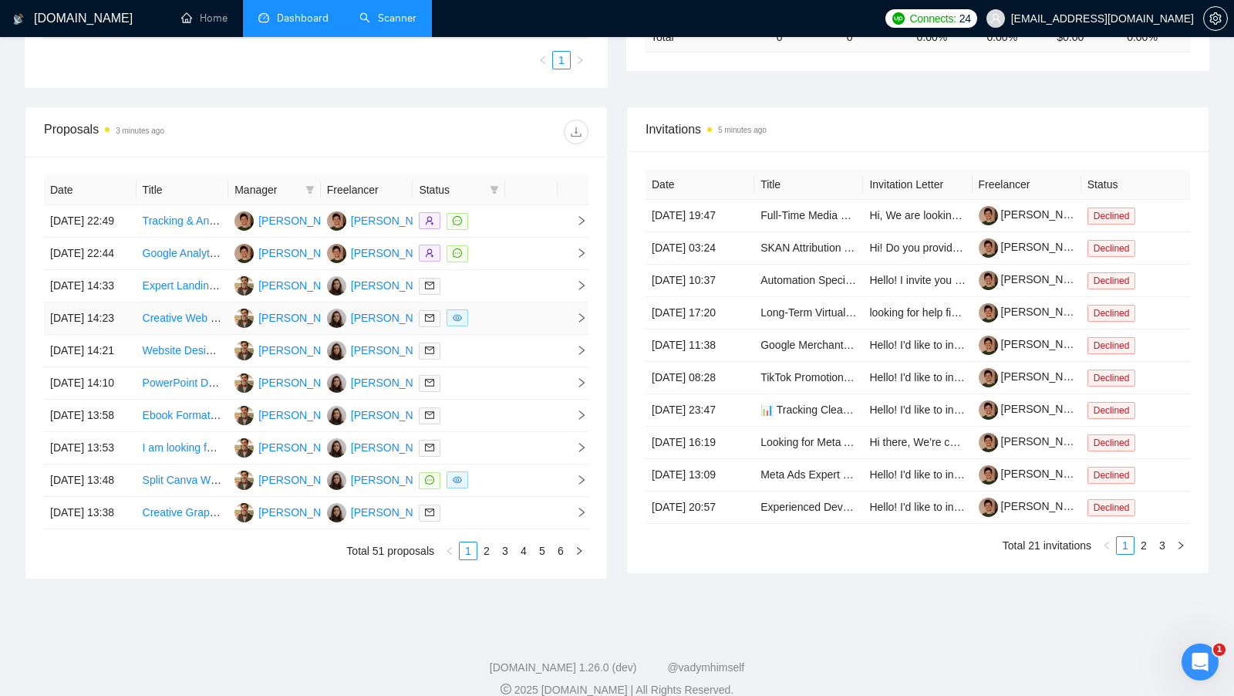
scroll to position [459, 0]
click at [502, 334] on td at bounding box center [459, 318] width 93 height 32
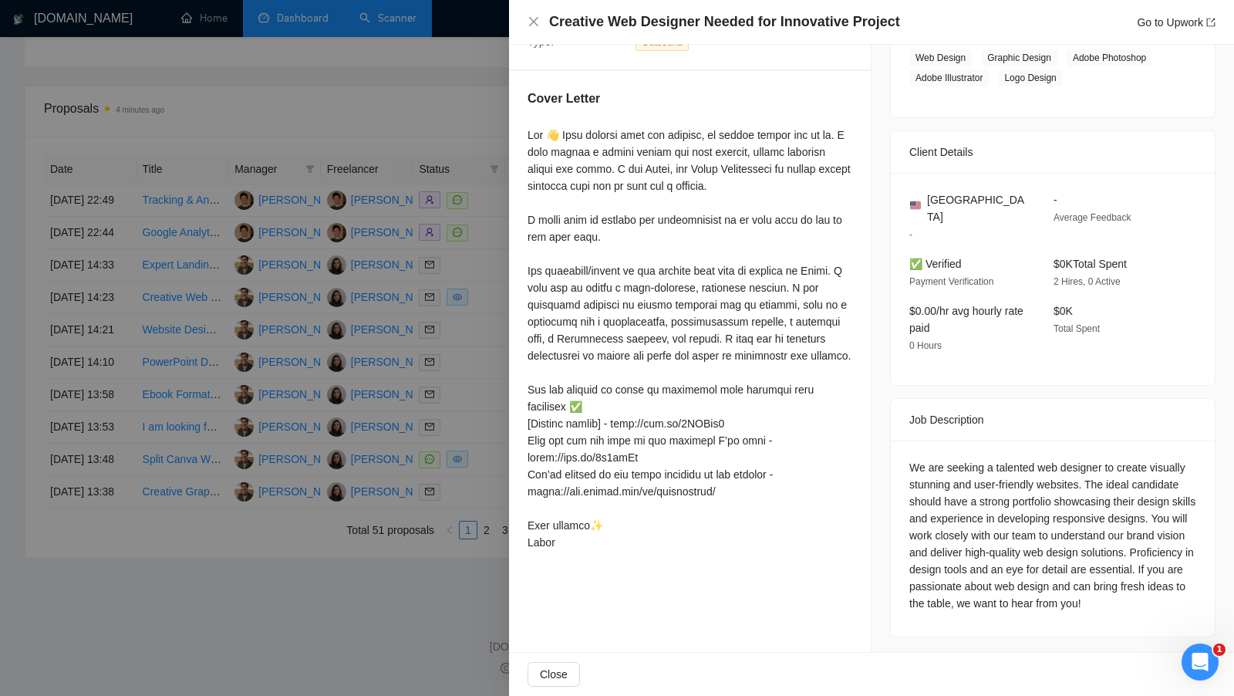
scroll to position [583, 0]
click at [955, 495] on div "We are seeking a talented web designer to create visually stunning and user-fri…" at bounding box center [1052, 535] width 287 height 153
click at [954, 495] on div "We are seeking a talented web designer to create visually stunning and user-fri…" at bounding box center [1052, 535] width 287 height 153
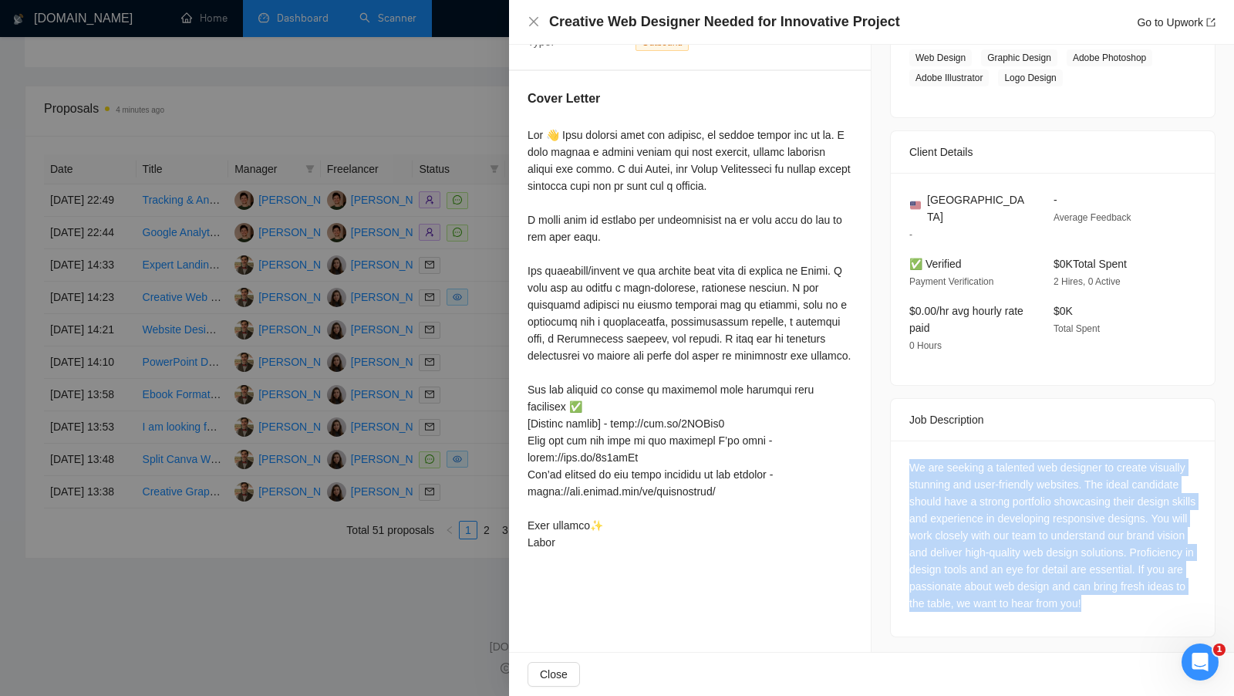
click at [954, 495] on div "We are seeking a talented web designer to create visually stunning and user-fri…" at bounding box center [1052, 535] width 287 height 153
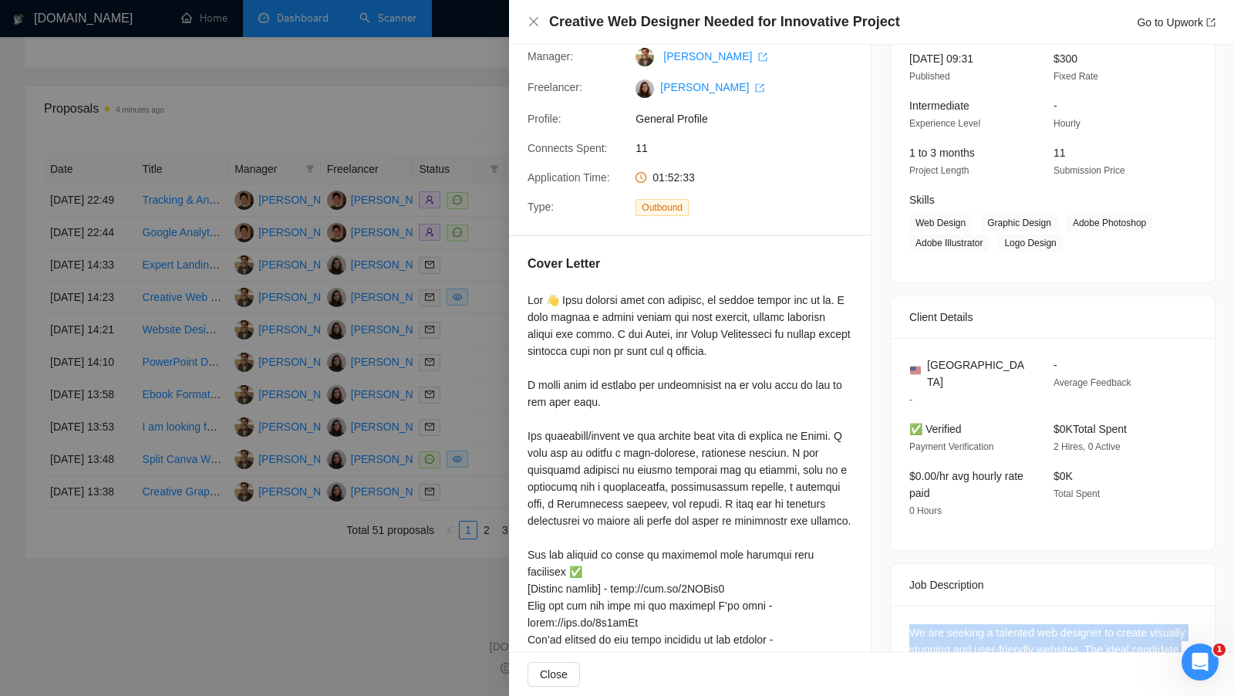
scroll to position [0, 0]
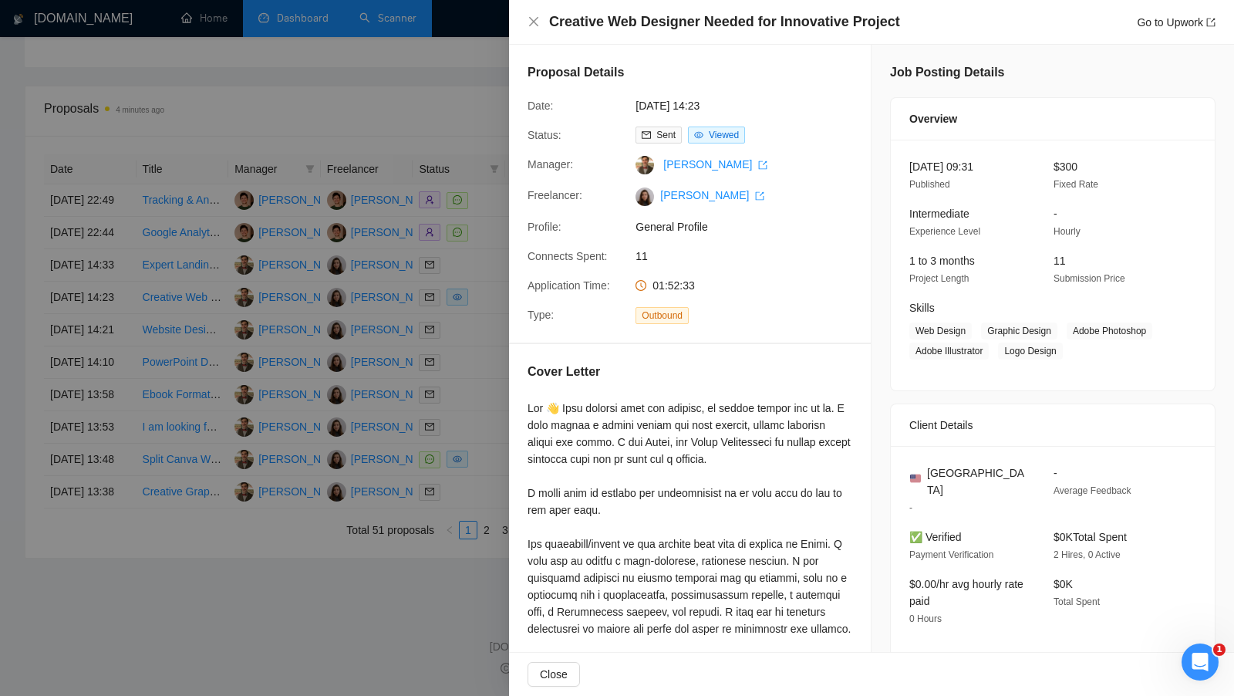
click at [477, 400] on div at bounding box center [617, 348] width 1234 height 696
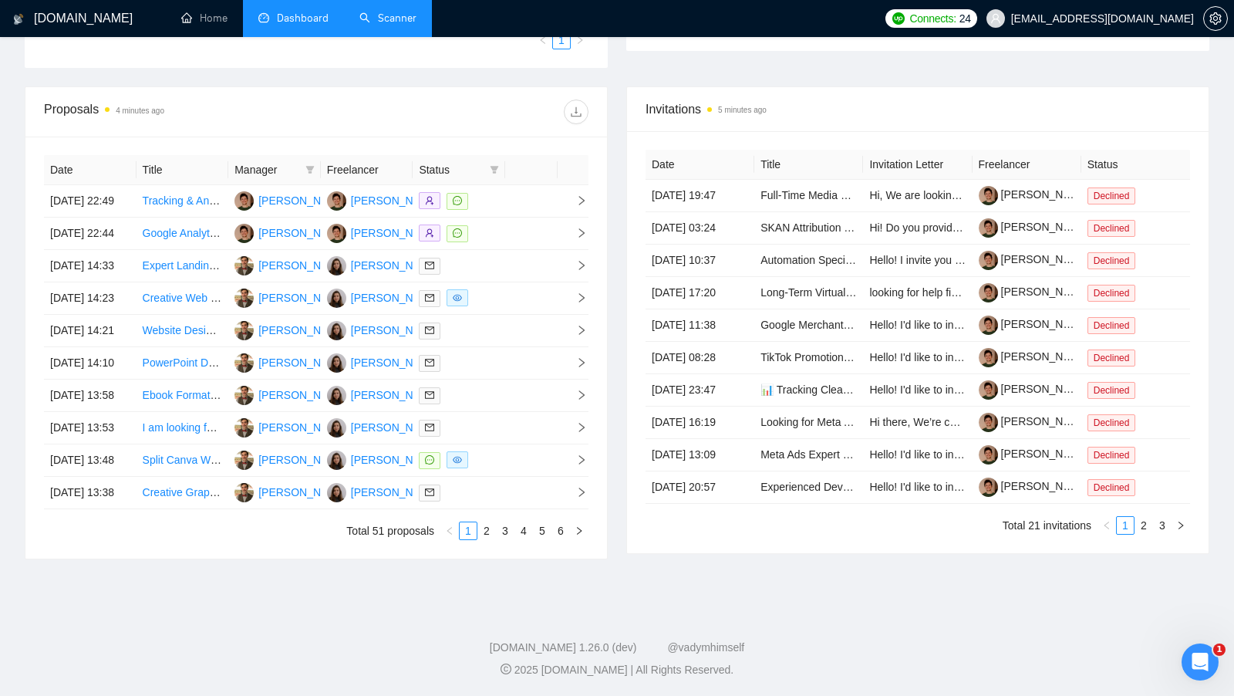
scroll to position [498, 0]
click at [1147, 533] on link "2" at bounding box center [1143, 524] width 17 height 17
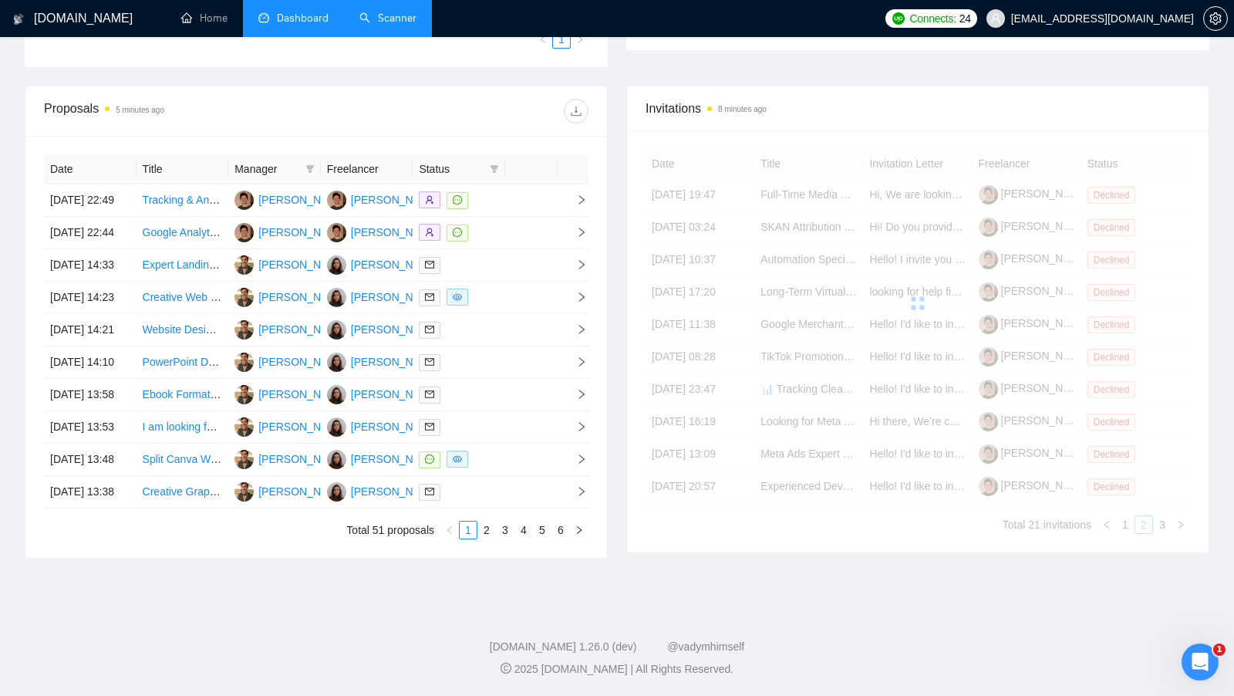
scroll to position [537, 0]
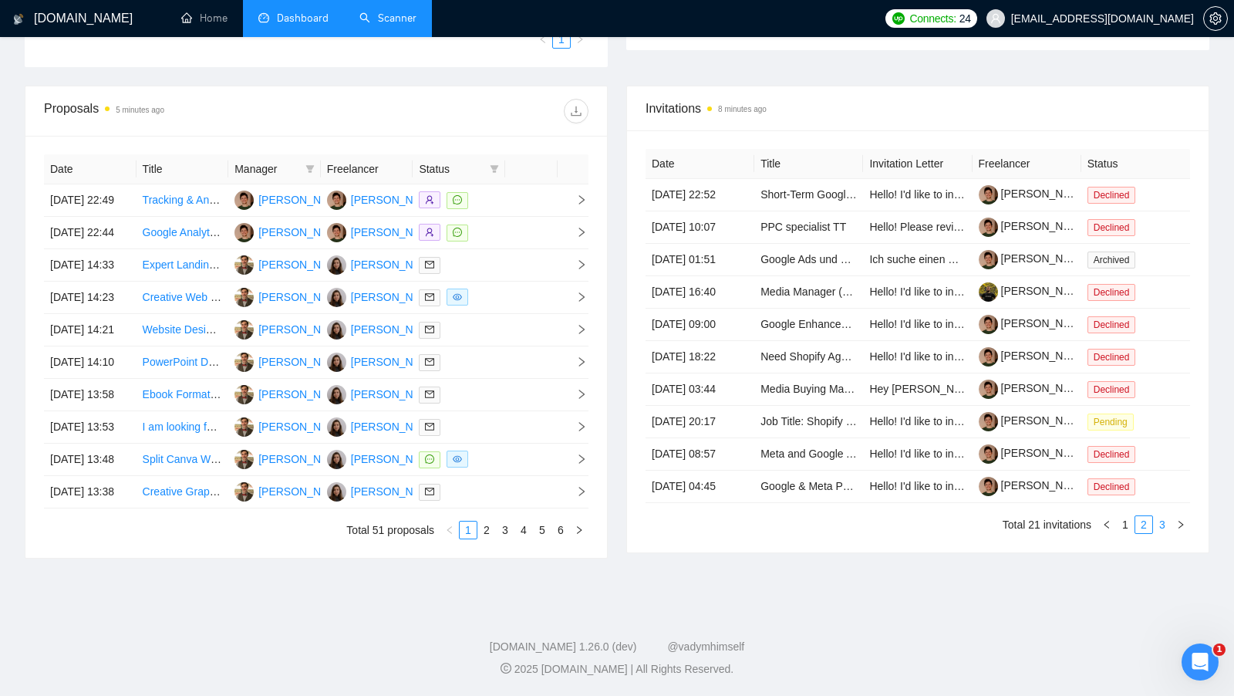
click at [1165, 533] on link "3" at bounding box center [1162, 524] width 17 height 17
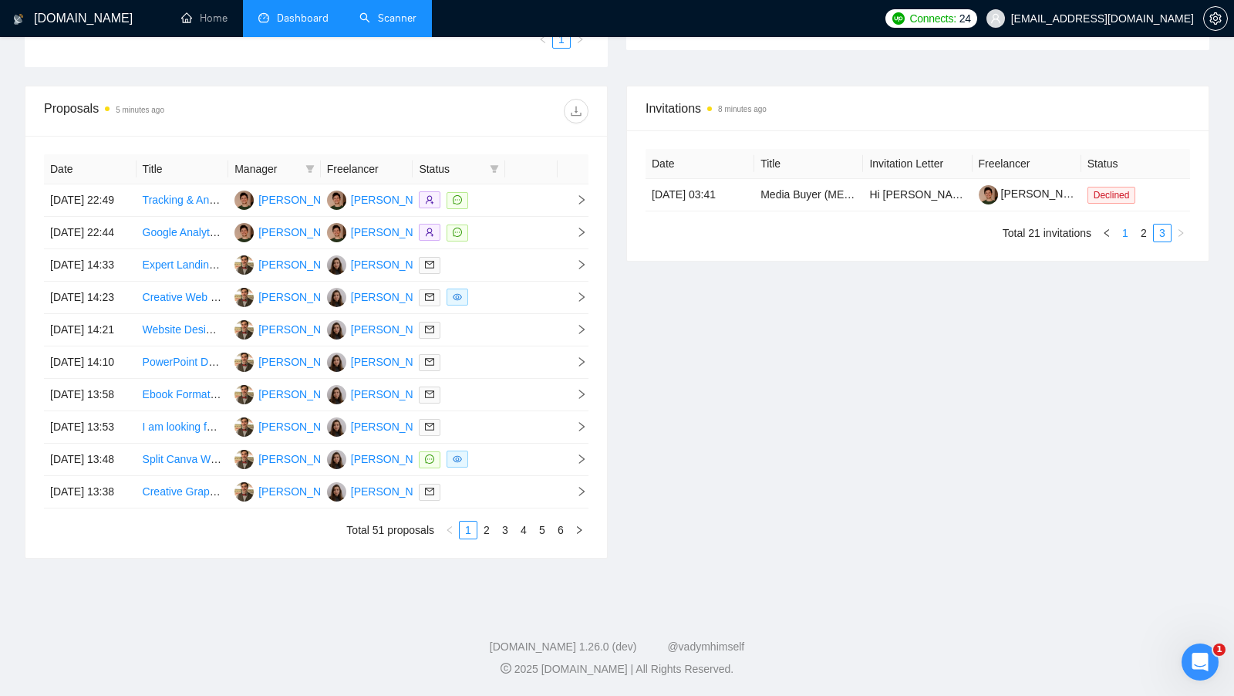
click at [1126, 224] on link "1" at bounding box center [1125, 232] width 17 height 17
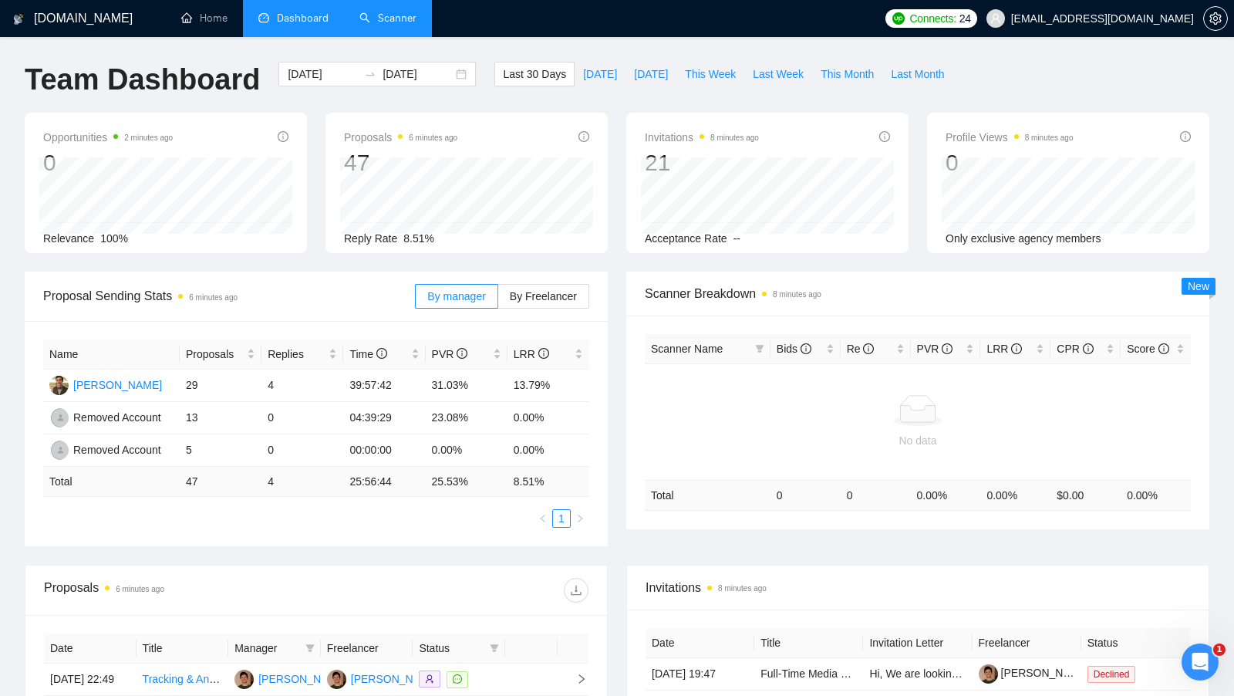
scroll to position [8, 0]
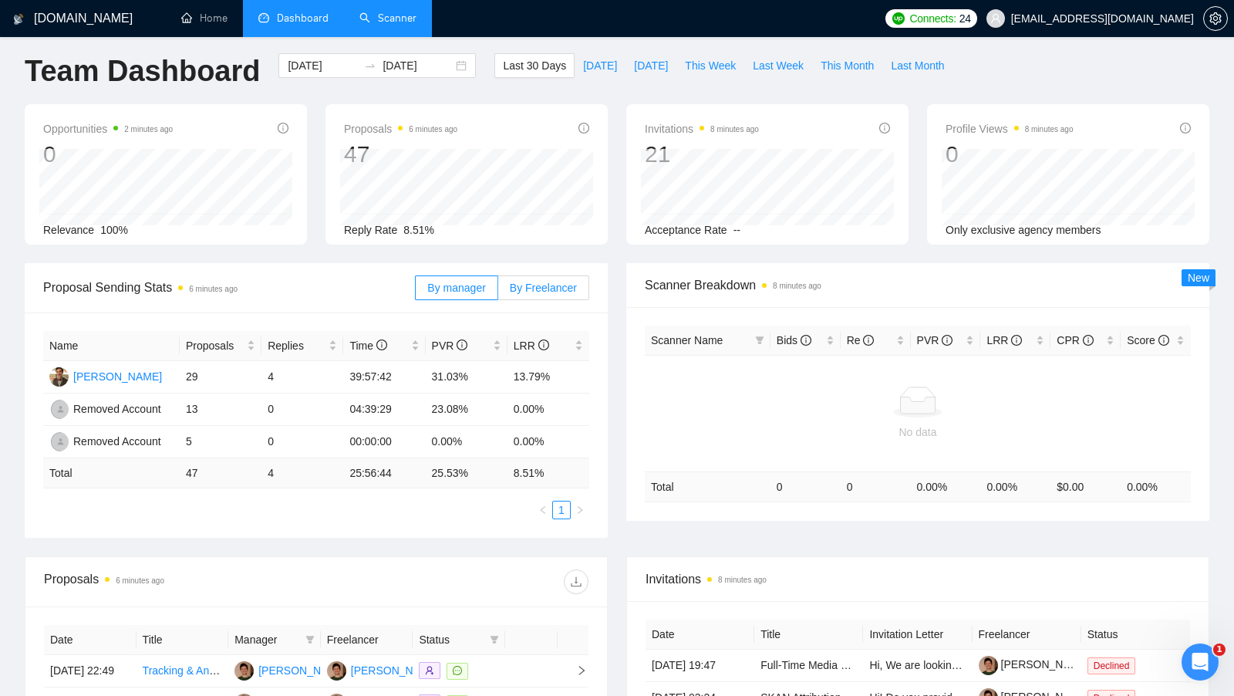
click at [538, 289] on span "By Freelancer" at bounding box center [543, 288] width 67 height 12
click at [498, 292] on input "By Freelancer" at bounding box center [498, 292] width 0 height 0
click at [468, 287] on span "By manager" at bounding box center [456, 288] width 58 height 12
click at [416, 292] on input "By manager" at bounding box center [416, 292] width 0 height 0
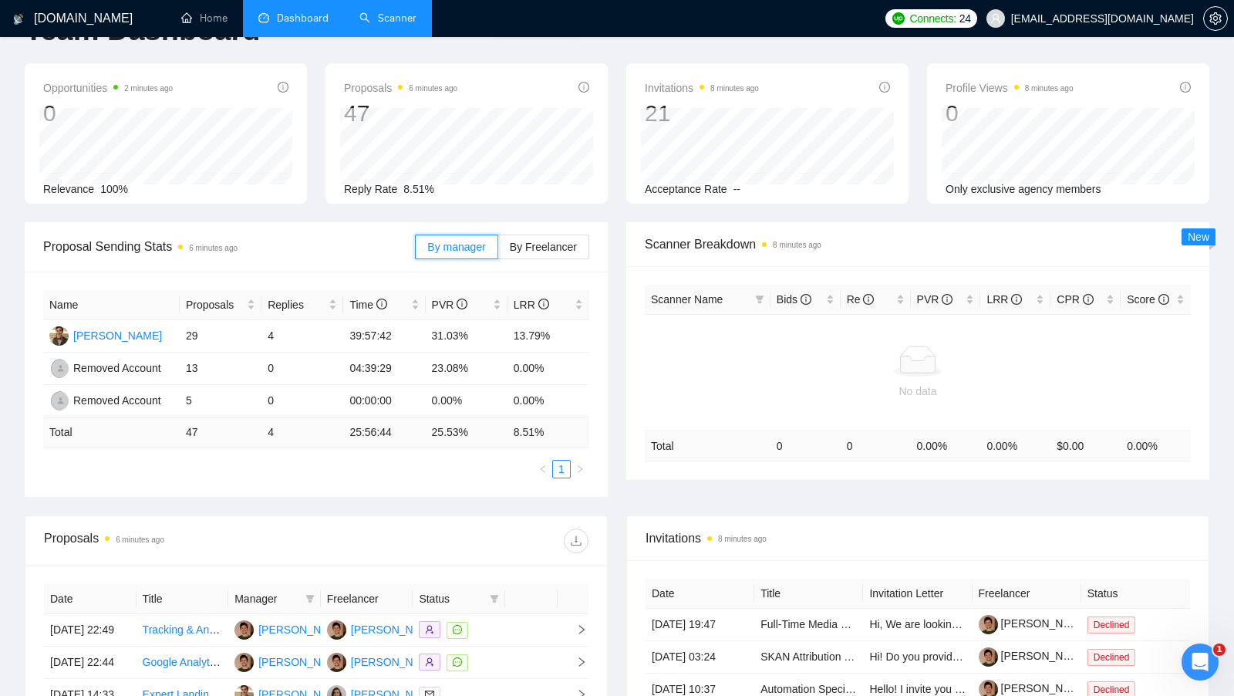
scroll to position [55, 0]
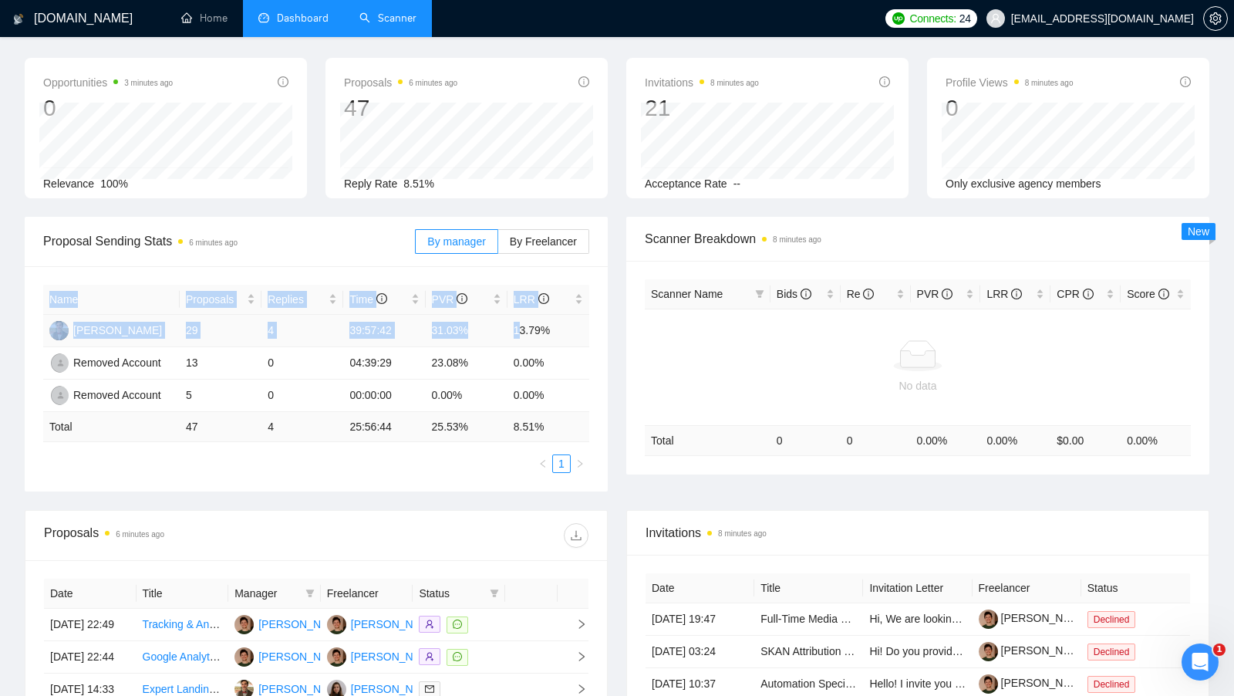
drag, startPoint x: 520, startPoint y: 330, endPoint x: 604, endPoint y: 325, distance: 84.2
click at [603, 325] on div "Name Proposals Replies Time PVR LRR Fedorenko Eugene 29 4 39:57:42 31.03% 13.79…" at bounding box center [316, 378] width 583 height 225
click at [604, 325] on div "Name Proposals Replies Time PVR LRR Fedorenko Eugene 29 4 39:57:42 31.03% 13.79…" at bounding box center [316, 378] width 583 height 225
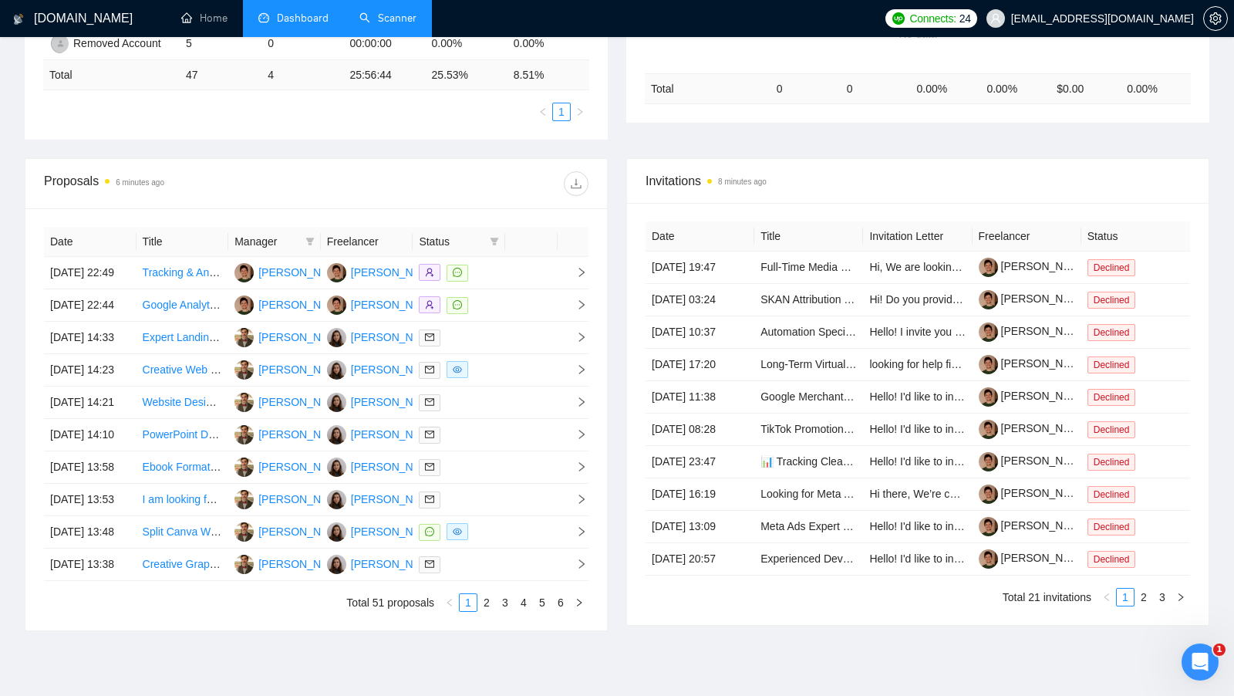
scroll to position [403, 0]
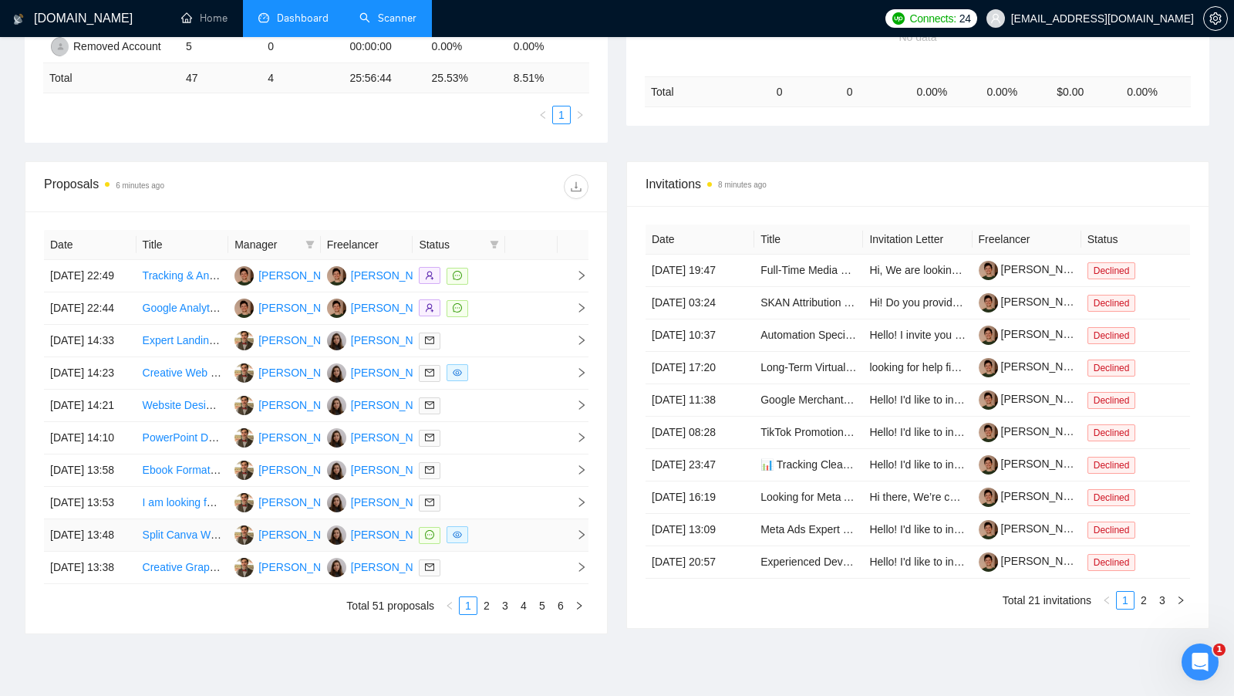
click at [494, 551] on td at bounding box center [459, 535] width 93 height 32
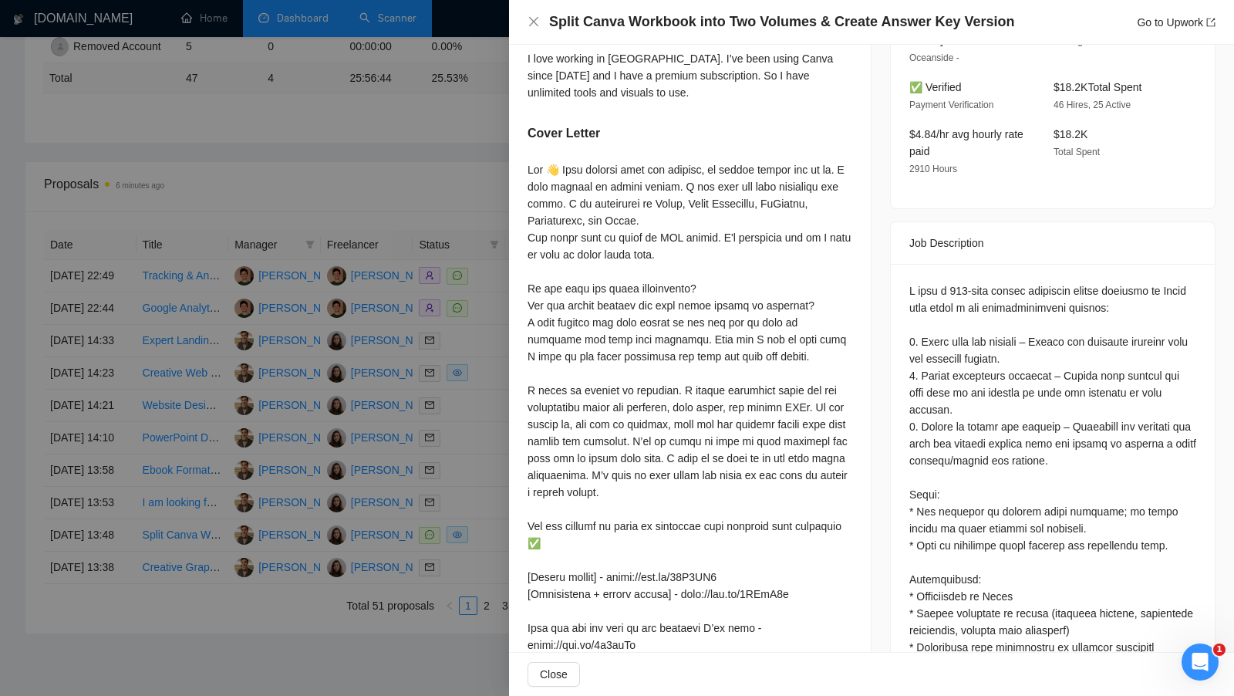
scroll to position [427, 0]
click at [474, 530] on div at bounding box center [617, 348] width 1234 height 696
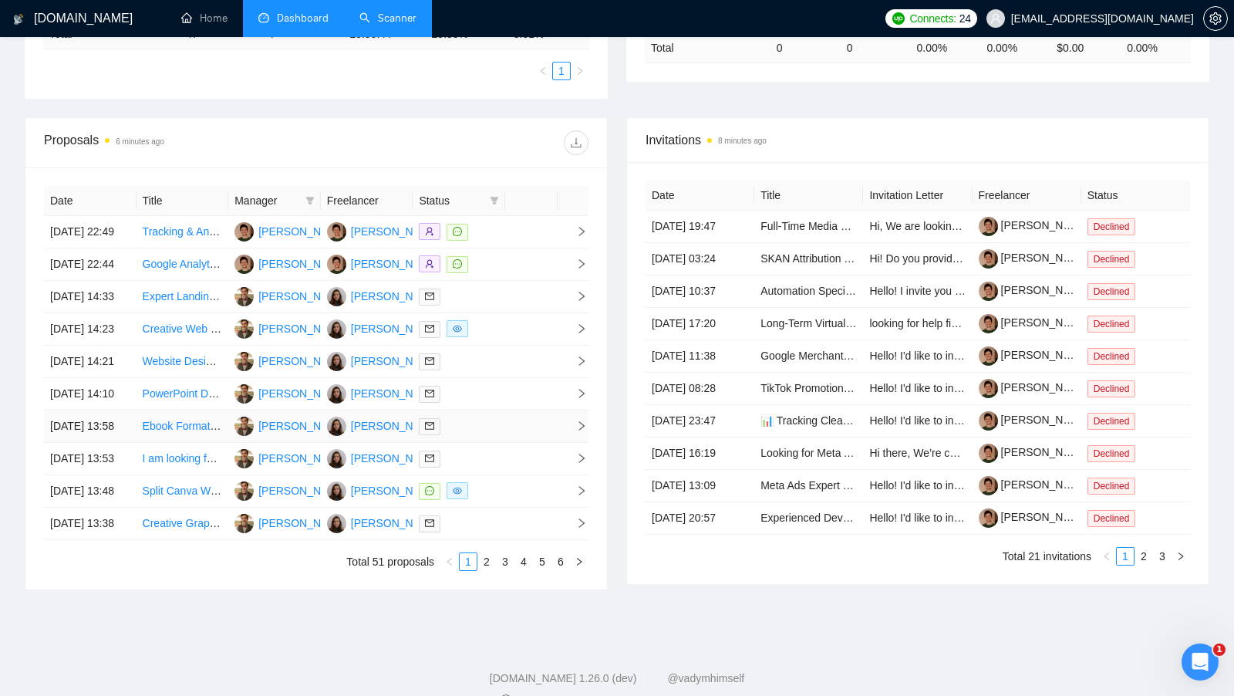
scroll to position [449, 0]
click at [493, 433] on div at bounding box center [459, 425] width 80 height 18
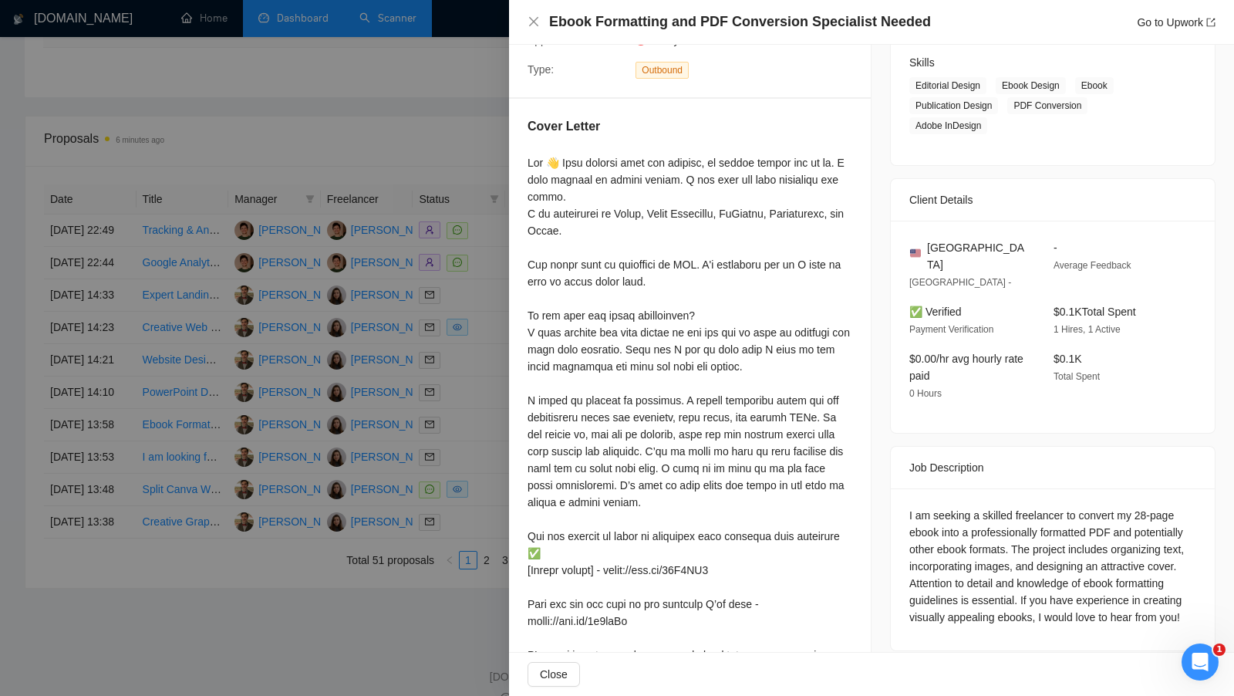
scroll to position [244, 0]
drag, startPoint x: 530, startPoint y: 167, endPoint x: 585, endPoint y: 167, distance: 55.5
click at [585, 167] on div at bounding box center [690, 444] width 325 height 577
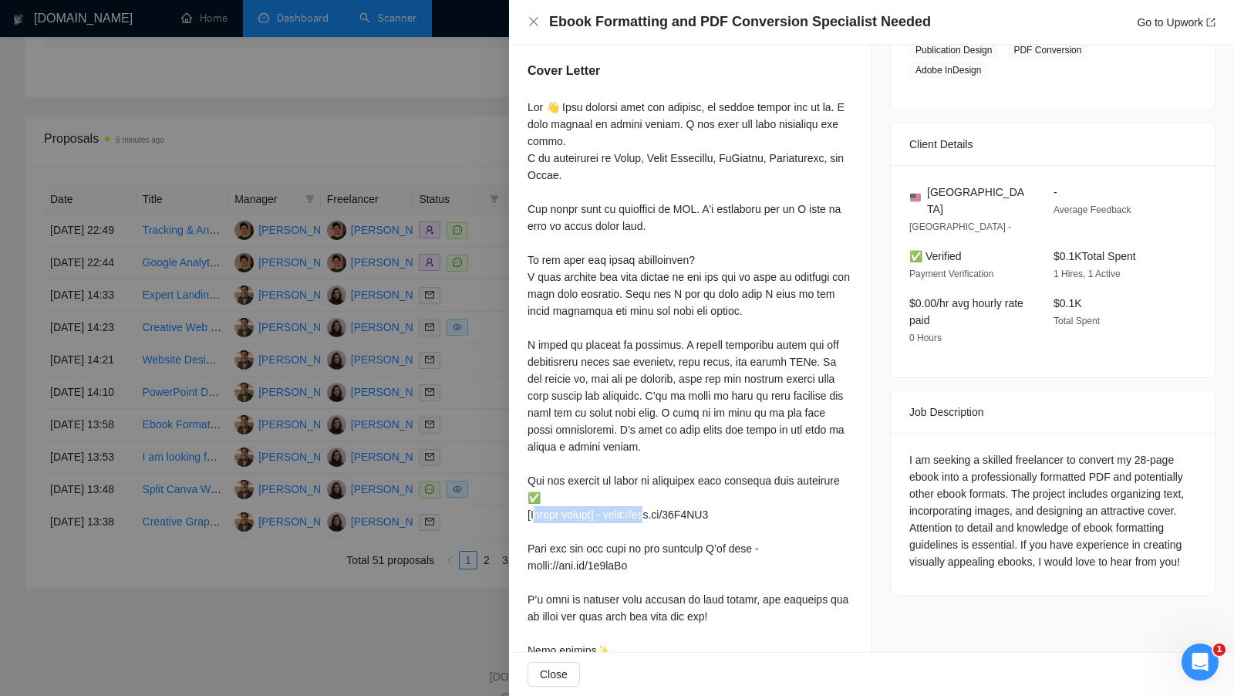
drag, startPoint x: 538, startPoint y: 519, endPoint x: 663, endPoint y: 519, distance: 124.2
click at [663, 519] on div at bounding box center [690, 387] width 325 height 577
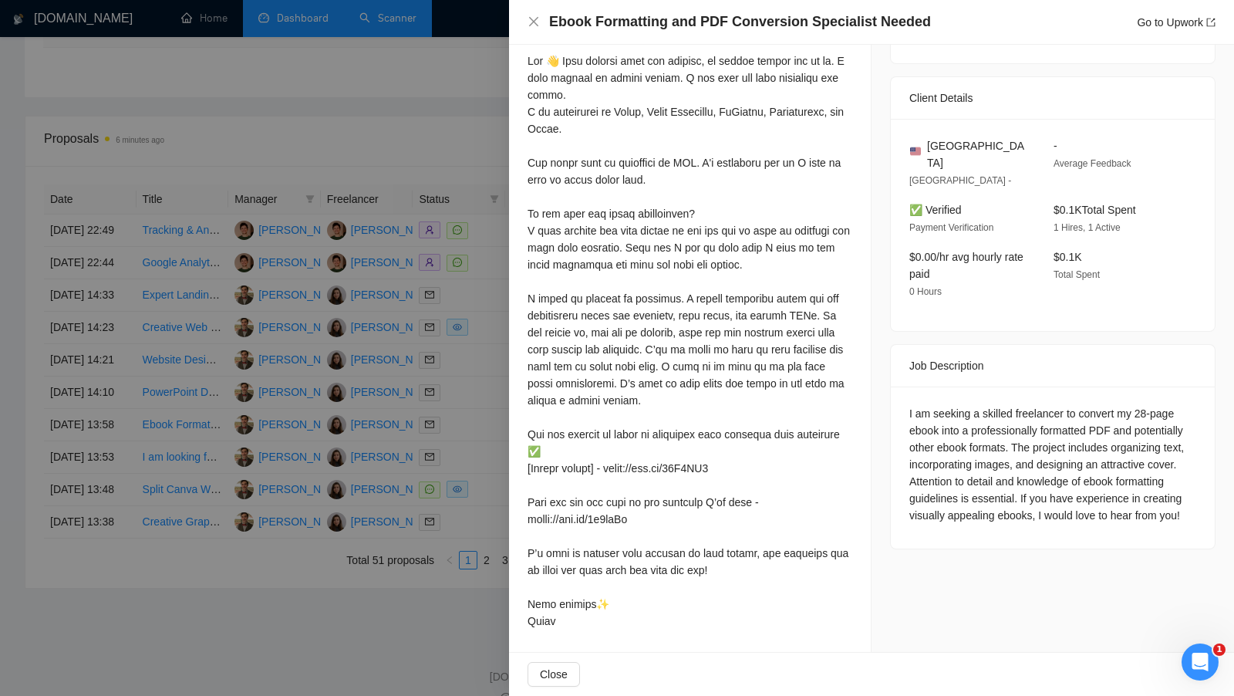
click at [474, 475] on div at bounding box center [617, 348] width 1234 height 696
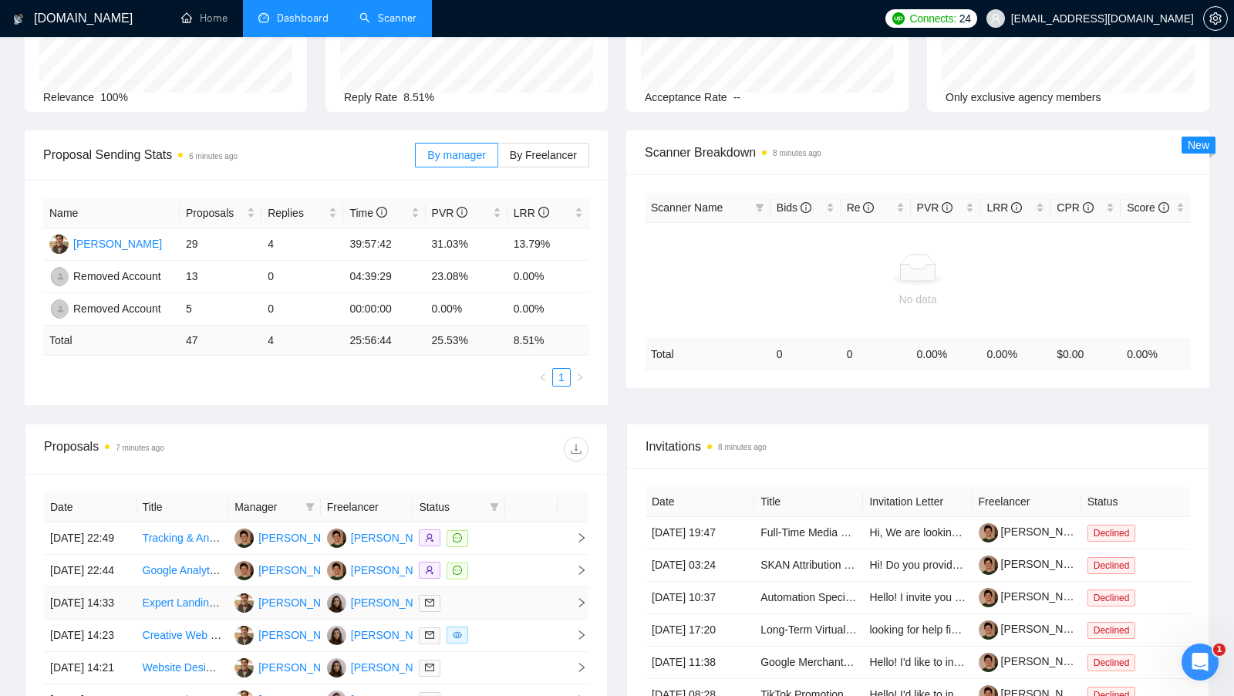
scroll to position [0, 0]
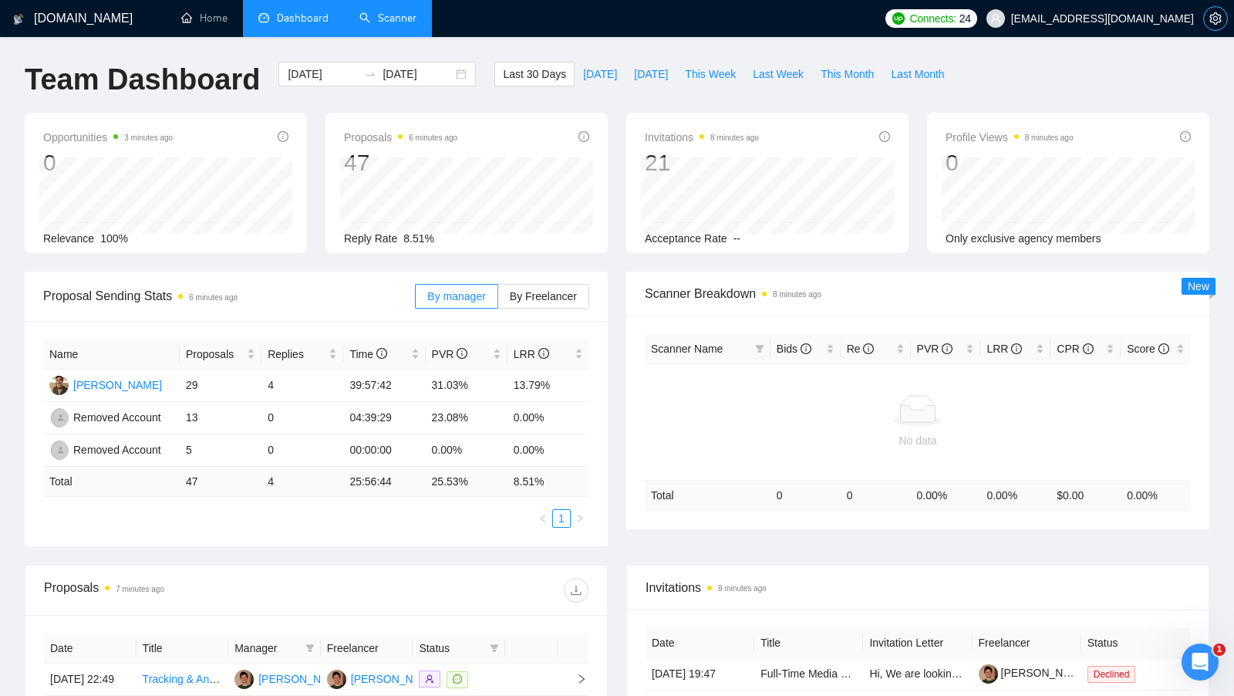
click at [1212, 19] on icon "setting" at bounding box center [1215, 18] width 12 height 12
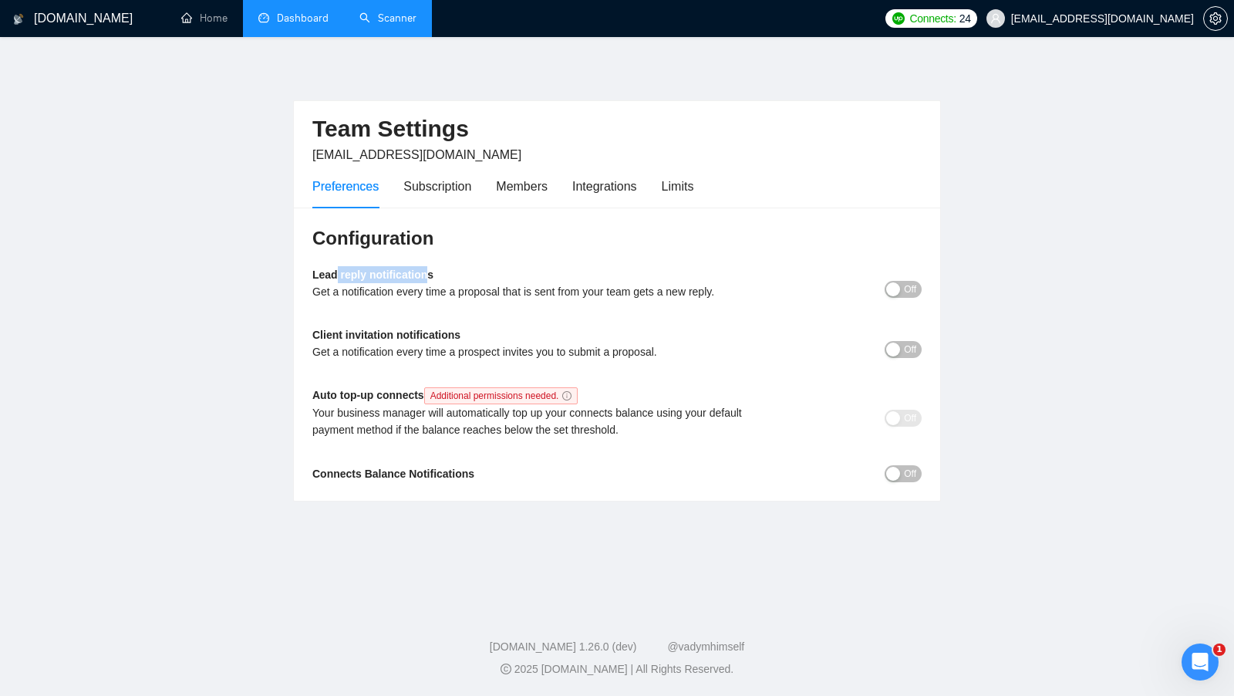
drag, startPoint x: 433, startPoint y: 271, endPoint x: 325, endPoint y: 261, distance: 107.7
click at [326, 261] on div "Configuration Lead reply notifications Get a notification every time a proposal…" at bounding box center [617, 354] width 646 height 294
drag, startPoint x: 464, startPoint y: 331, endPoint x: 302, endPoint y: 338, distance: 162.9
click at [302, 338] on div "Configuration Lead reply notifications Get a notification every time a proposal…" at bounding box center [617, 354] width 646 height 294
drag, startPoint x: 511, startPoint y: 476, endPoint x: 286, endPoint y: 470, distance: 225.3
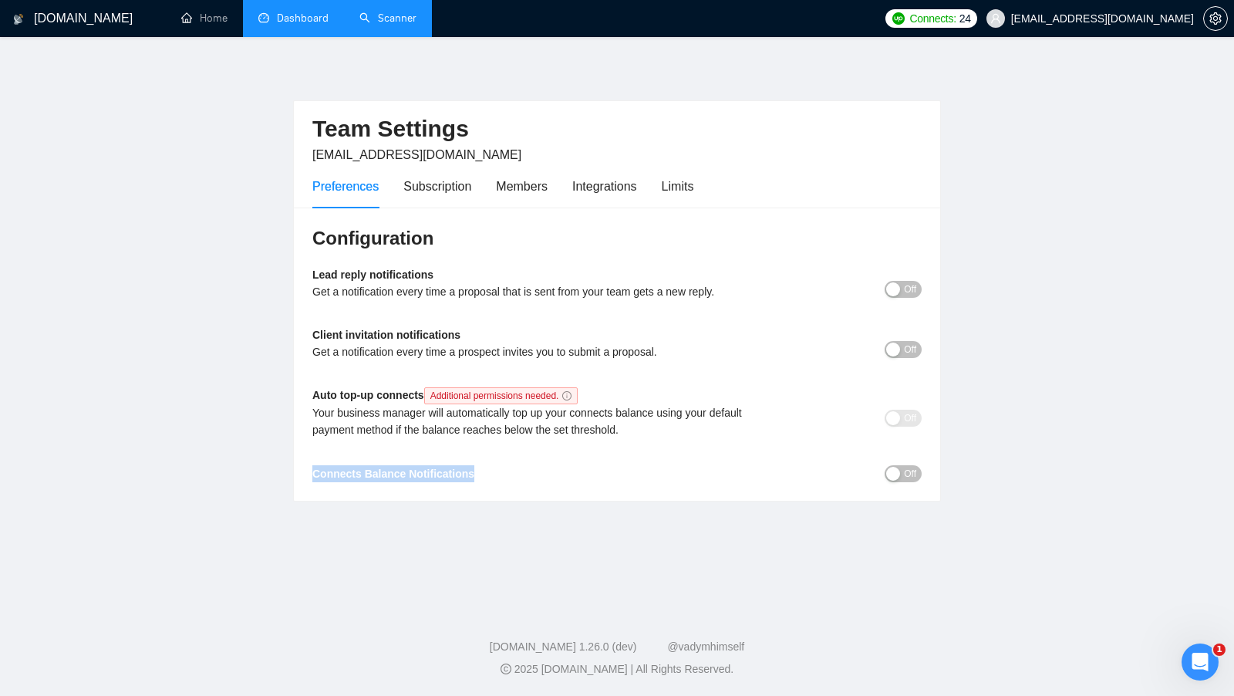
click at [286, 470] on main "Team Settings aversartur@gmail.com Preferences Subscription Members Integration…" at bounding box center [617, 319] width 1185 height 515
click at [888, 468] on div "button" at bounding box center [893, 474] width 14 height 14
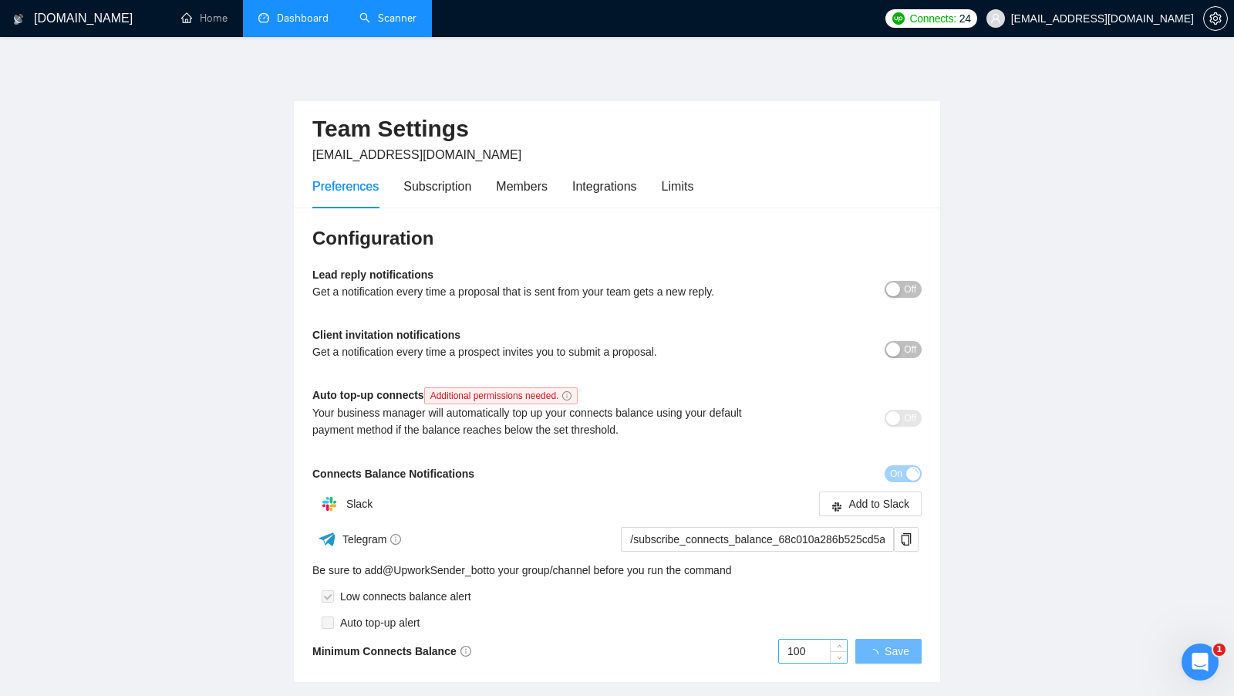
click at [822, 657] on input "100" at bounding box center [813, 650] width 68 height 23
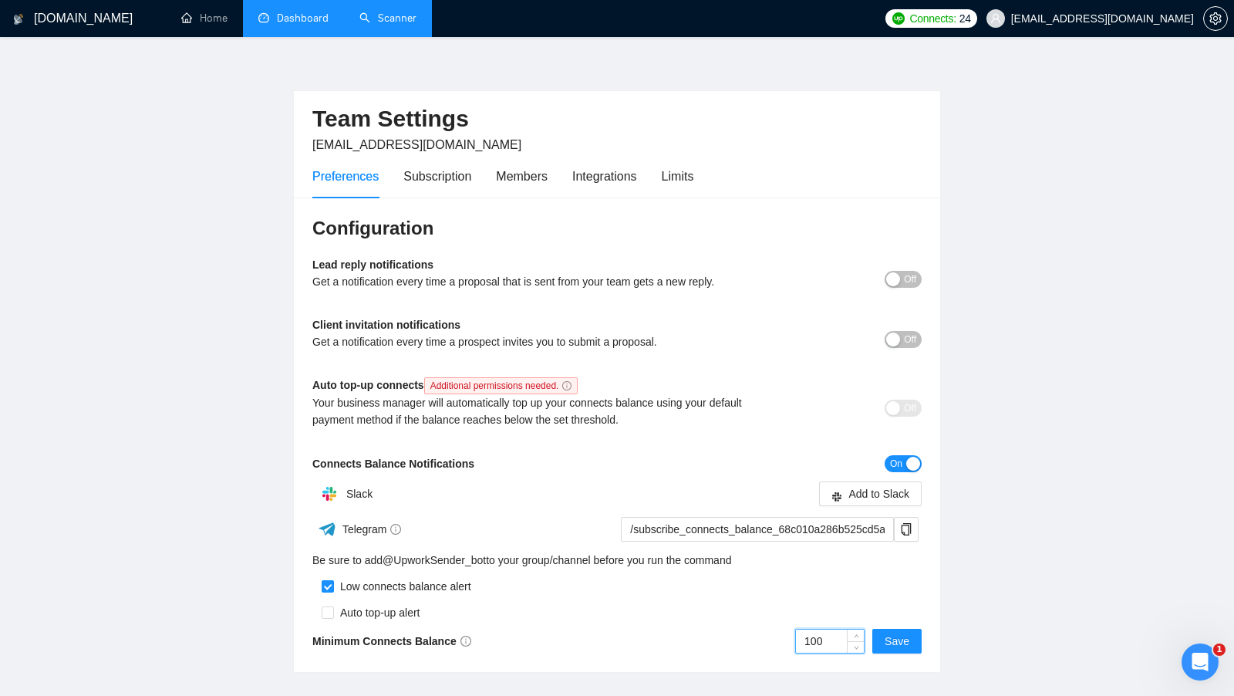
scroll to position [5, 0]
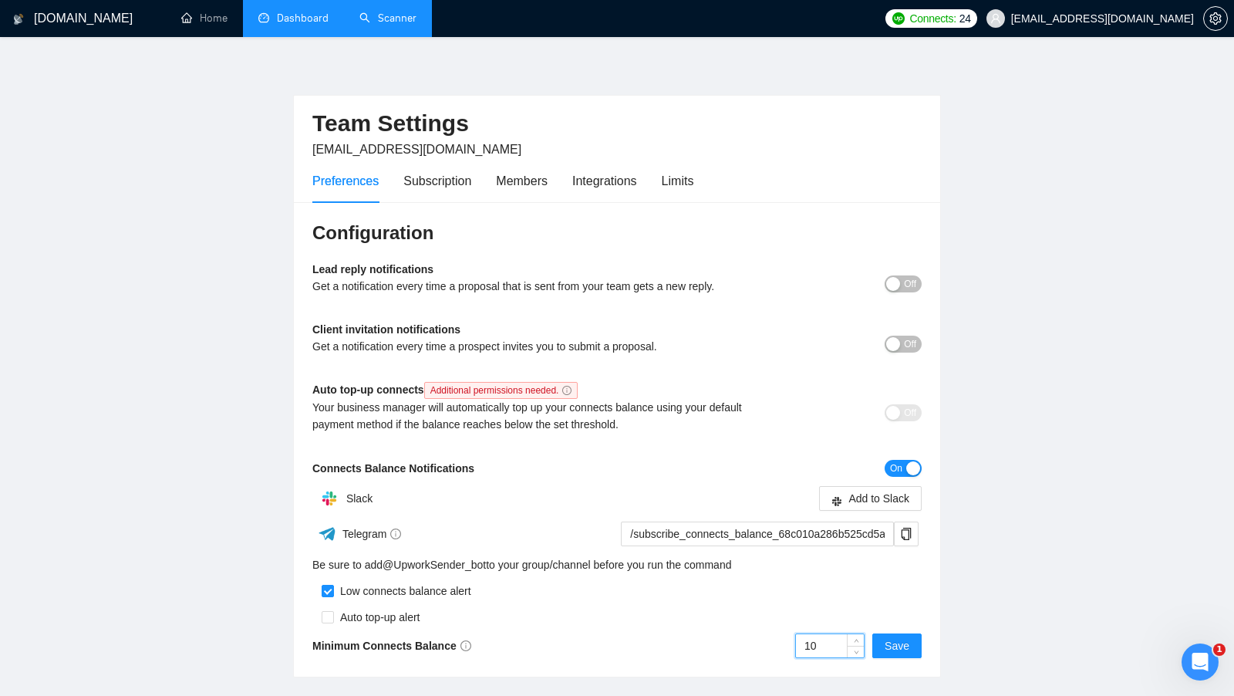
type input "1"
click at [850, 609] on div "Auto top-up alert" at bounding box center [616, 612] width 609 height 26
click at [825, 636] on input "200" at bounding box center [830, 645] width 68 height 23
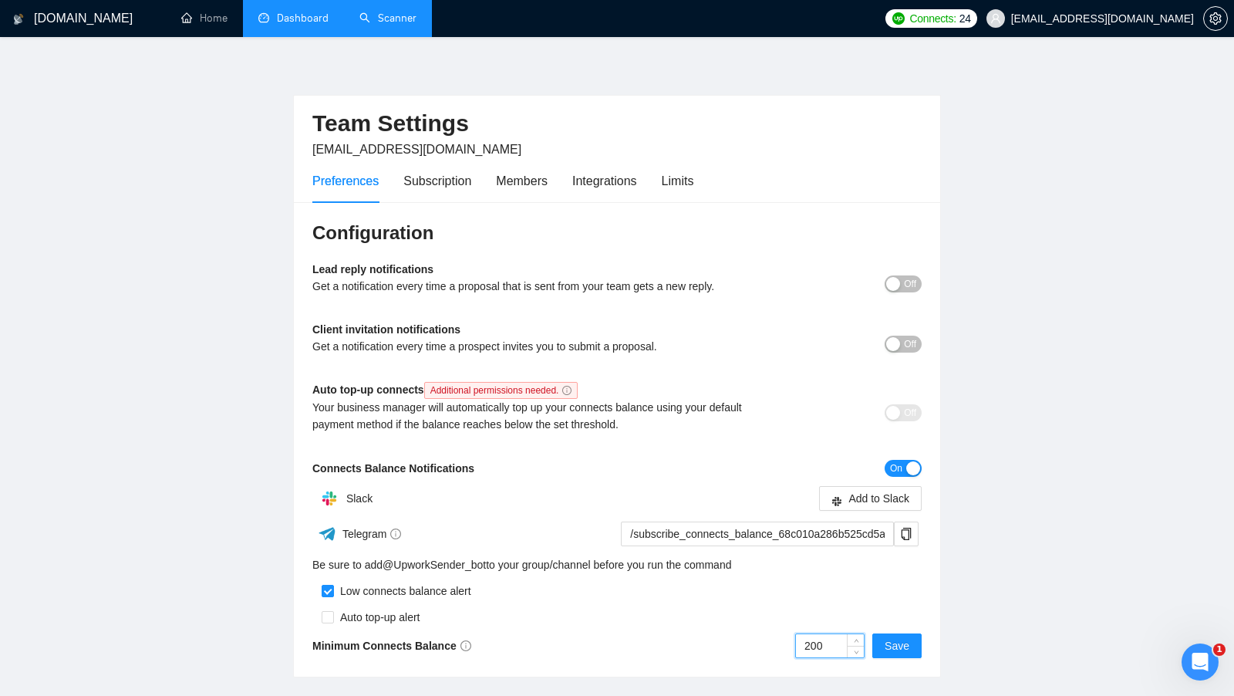
click at [825, 636] on input "200" at bounding box center [830, 645] width 68 height 23
type input "40"
click at [905, 463] on button "On" at bounding box center [903, 468] width 37 height 17
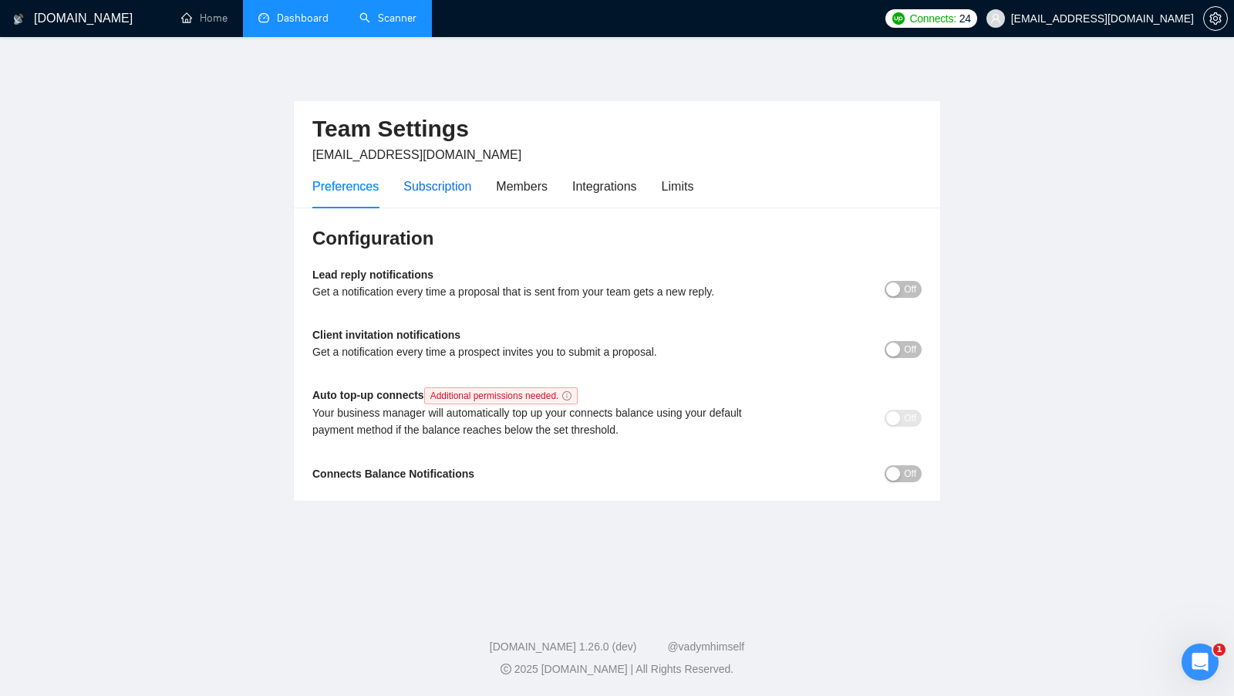
click at [449, 194] on div "Subscription" at bounding box center [437, 186] width 68 height 19
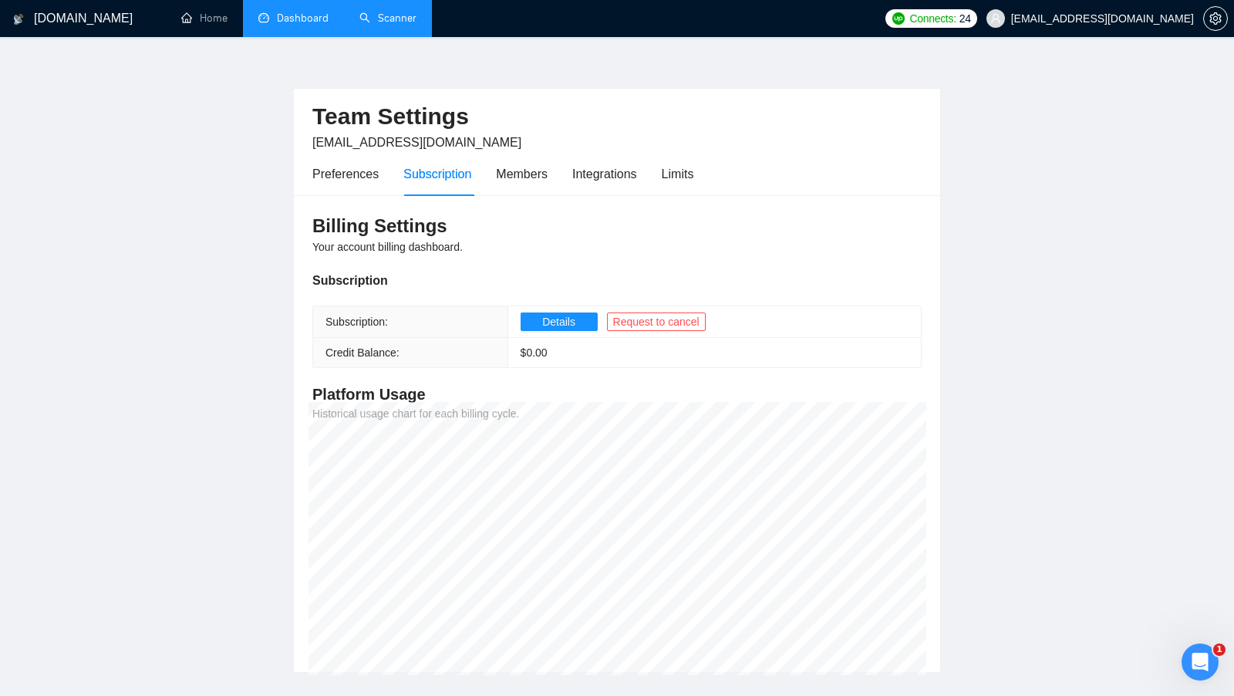
scroll to position [13, 0]
click at [510, 173] on div "Members" at bounding box center [522, 173] width 52 height 19
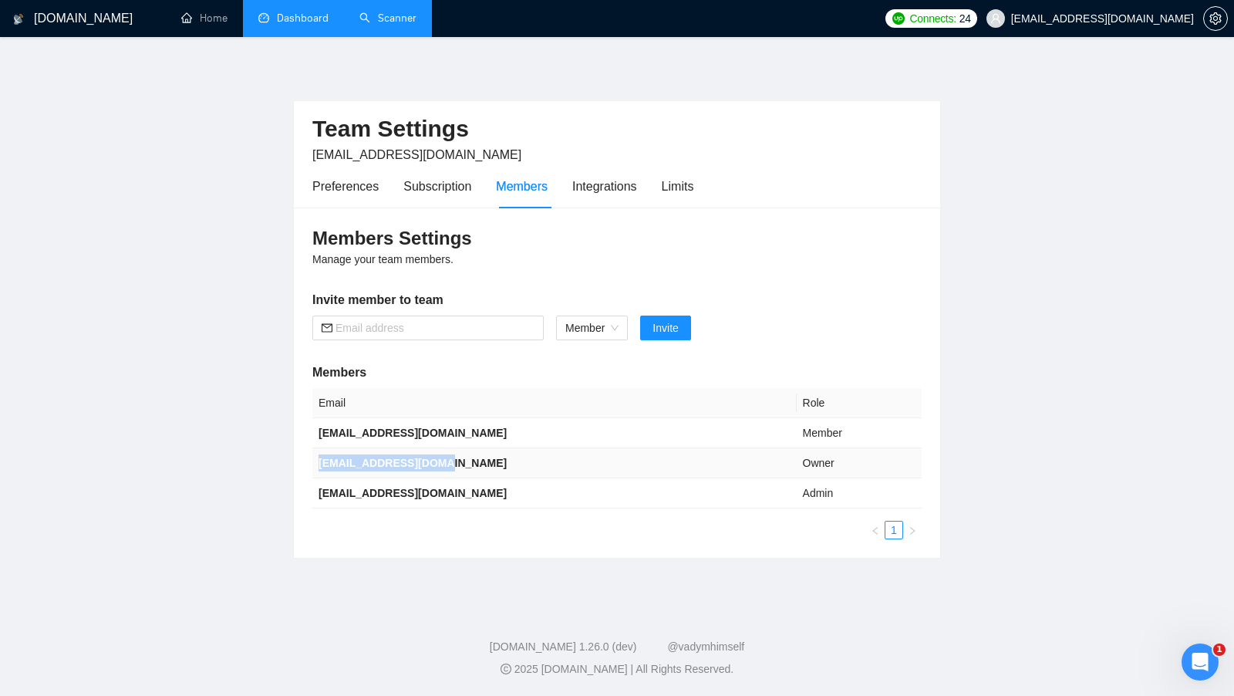
drag, startPoint x: 455, startPoint y: 462, endPoint x: 312, endPoint y: 462, distance: 143.5
click at [312, 462] on td "aversartur@gmail.com" at bounding box center [554, 463] width 484 height 30
click at [465, 487] on td "mvladamosh@gmail.com" at bounding box center [554, 493] width 484 height 30
click at [470, 329] on input "text" at bounding box center [435, 327] width 199 height 17
click at [618, 321] on span "Member" at bounding box center [591, 327] width 53 height 23
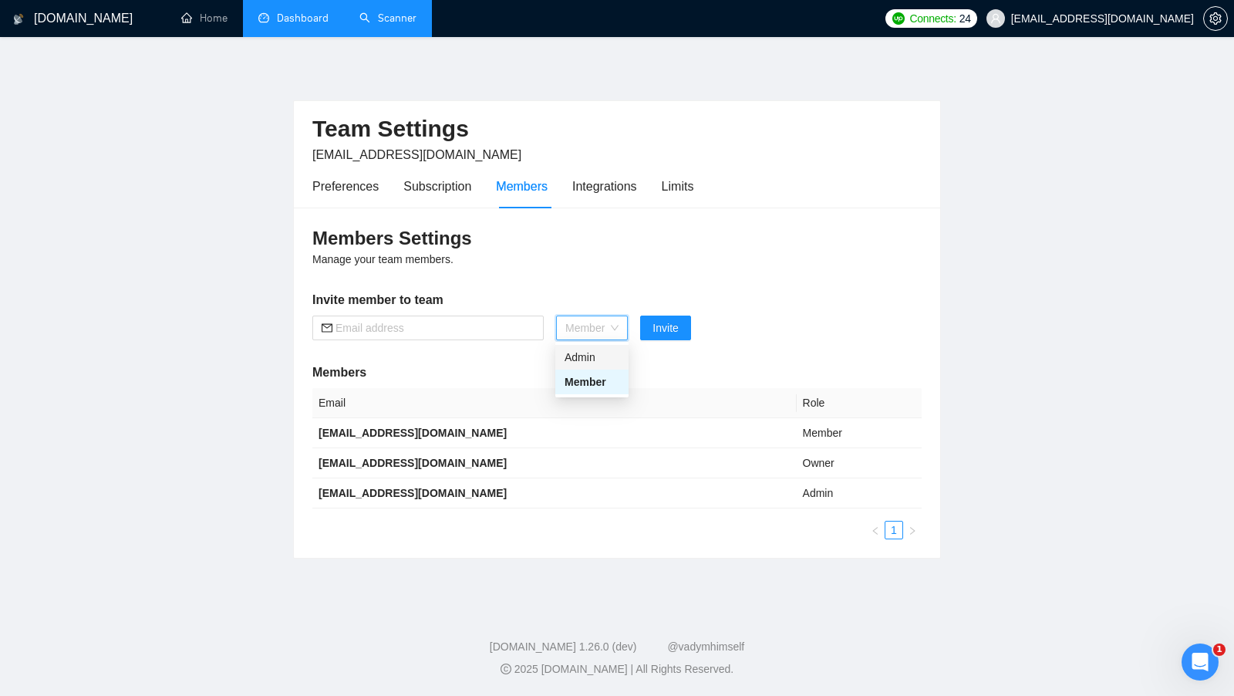
click at [731, 322] on form "Member Invite" at bounding box center [616, 327] width 609 height 25
click at [605, 185] on div "Integrations" at bounding box center [604, 186] width 65 height 19
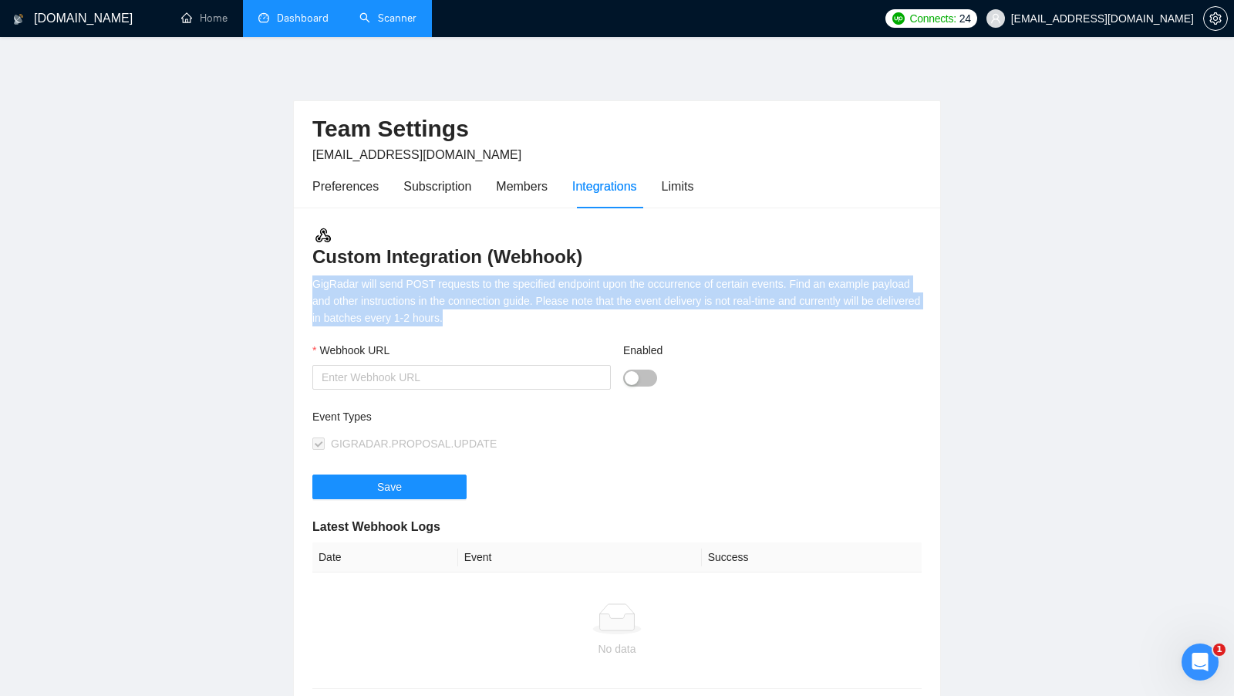
drag, startPoint x: 549, startPoint y: 315, endPoint x: 312, endPoint y: 282, distance: 239.7
click at [312, 282] on div "GigRadar will send POST requests to the specified endpoint upon the occurrence …" at bounding box center [616, 300] width 609 height 51
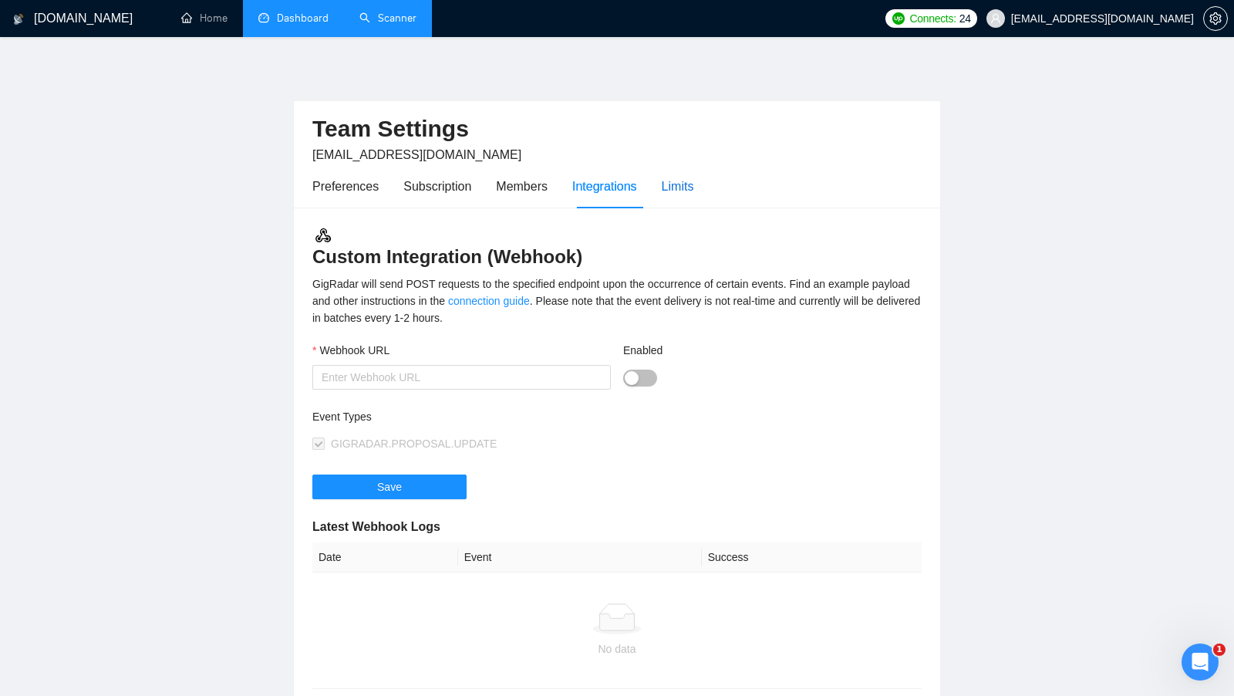
click at [682, 187] on div "Limits" at bounding box center [678, 186] width 32 height 19
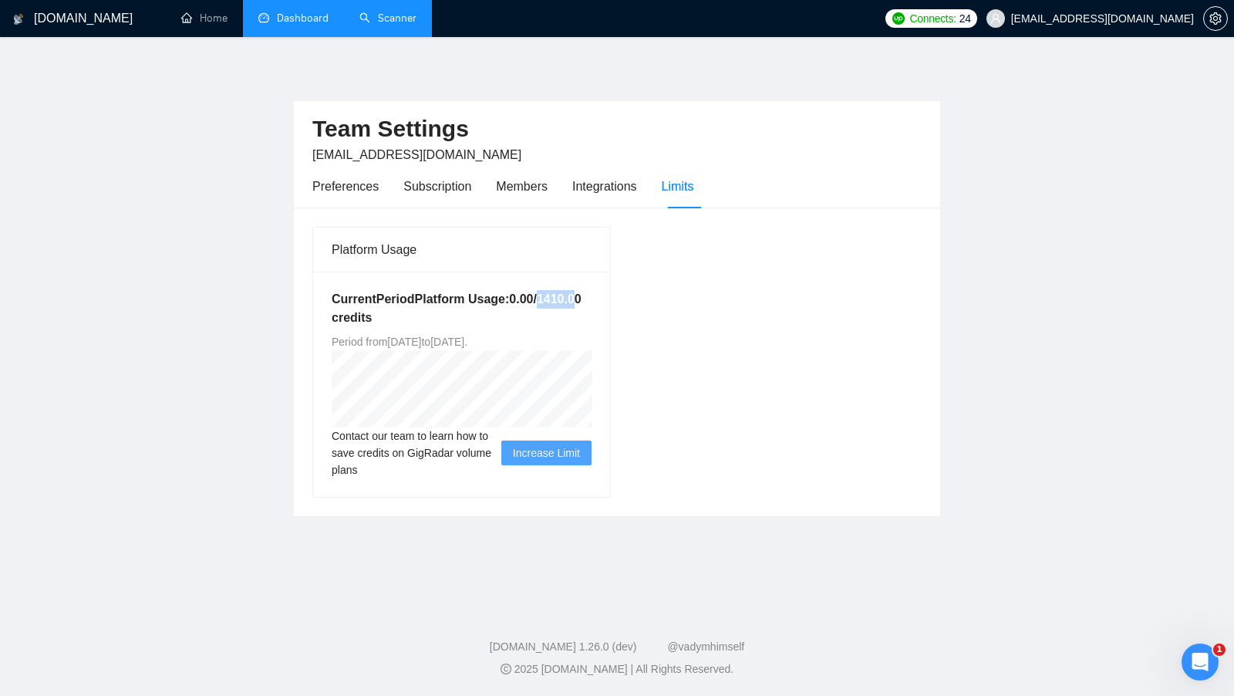
drag, startPoint x: 406, startPoint y: 315, endPoint x: 443, endPoint y: 315, distance: 37.8
click at [443, 315] on h5 "Current Period Platform Usage: 0.00 / 1410.00 credits" at bounding box center [462, 308] width 260 height 37
click at [520, 305] on h5 "Current Period Platform Usage: 0.00 / 1410.00 credits" at bounding box center [462, 308] width 260 height 37
drag, startPoint x: 490, startPoint y: 338, endPoint x: 578, endPoint y: 338, distance: 88.7
click at [467, 338] on span "Period from Tue Sep 09 2025 to Tue Dec 09 2025 ." at bounding box center [400, 342] width 136 height 12
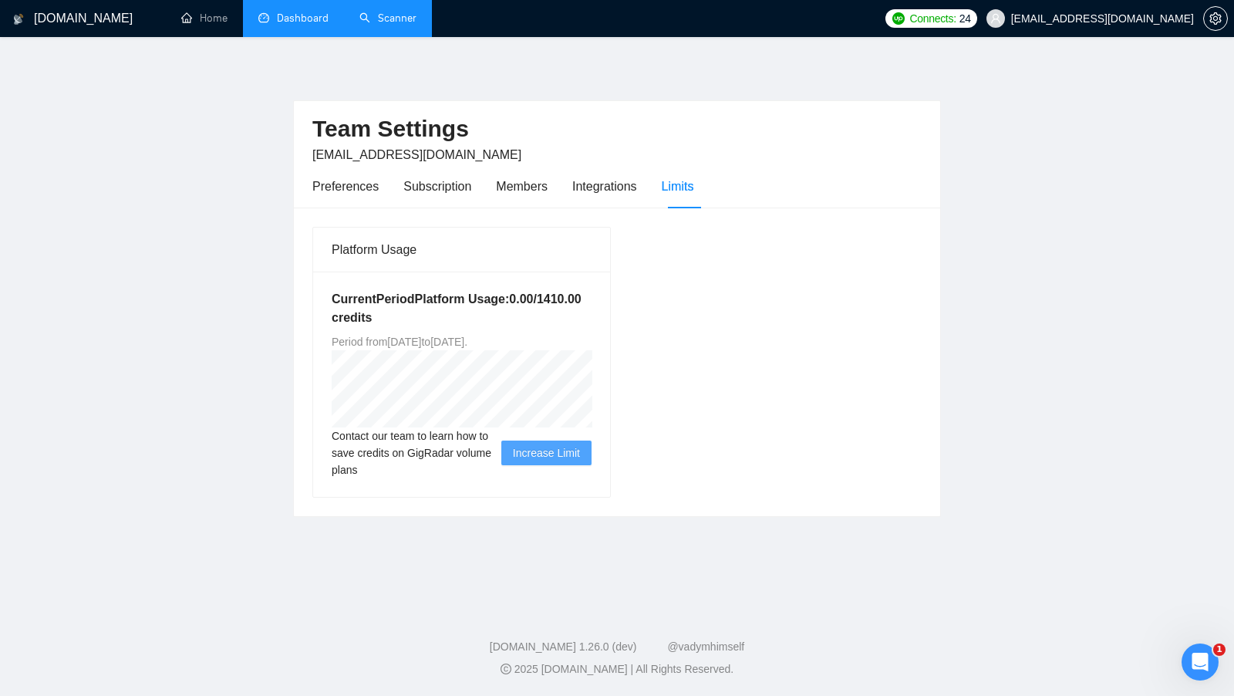
click at [612, 332] on div "Platform Usage Current Period Platform Usage: 0.00 / 1410.00 credits Period fro…" at bounding box center [461, 362] width 311 height 271
drag, startPoint x: 404, startPoint y: 314, endPoint x: 437, endPoint y: 315, distance: 32.4
click at [437, 315] on h5 "Current Period Platform Usage: 0.00 / 1410.00 credits" at bounding box center [462, 308] width 260 height 37
drag, startPoint x: 406, startPoint y: 315, endPoint x: 433, endPoint y: 317, distance: 27.1
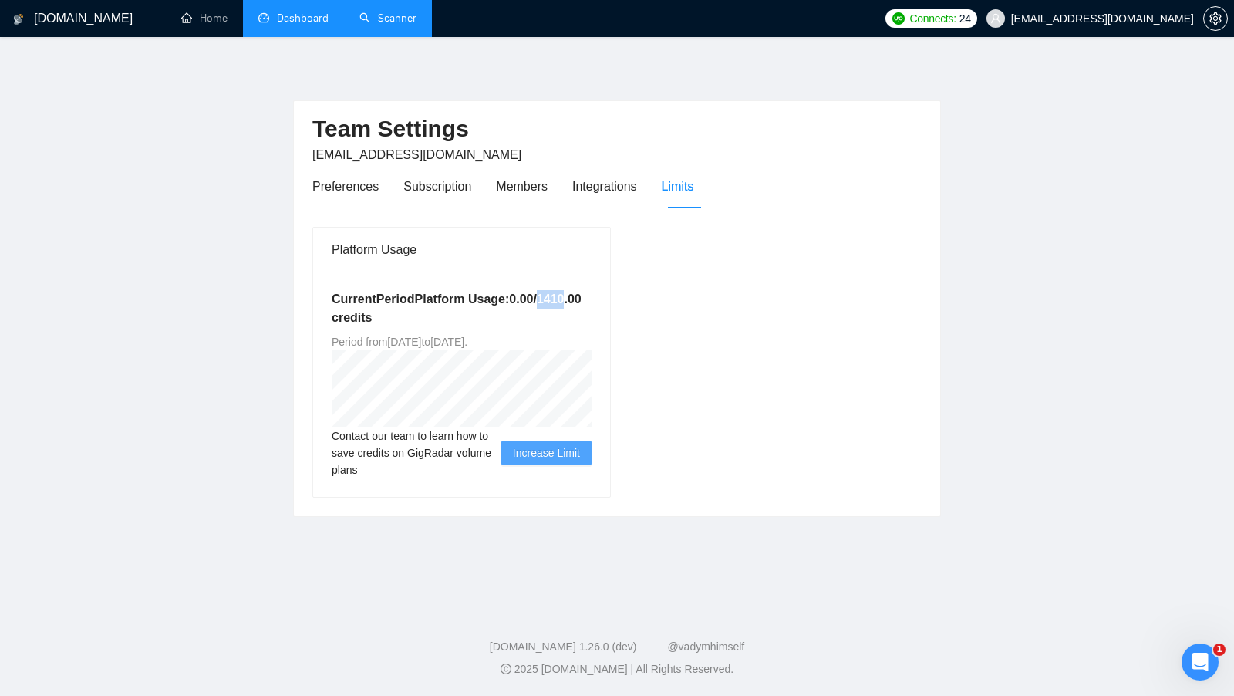
click at [433, 317] on h5 "Current Period Platform Usage: 0.00 / 1410.00 credits" at bounding box center [462, 308] width 260 height 37
drag, startPoint x: 404, startPoint y: 319, endPoint x: 433, endPoint y: 319, distance: 29.3
click at [433, 319] on h5 "Current Period Platform Usage: 0.00 / 1410.00 credits" at bounding box center [462, 308] width 260 height 37
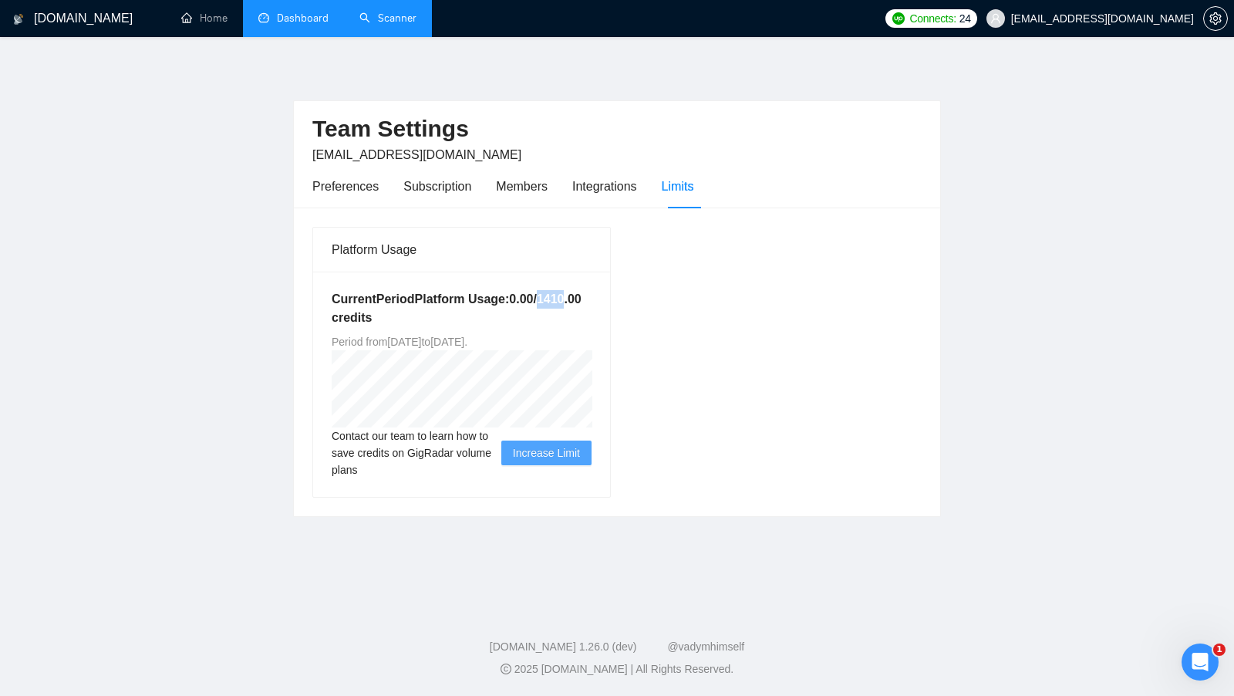
click at [433, 319] on h5 "Current Period Platform Usage: 0.00 / 1410.00 credits" at bounding box center [462, 308] width 260 height 37
click at [508, 313] on h5 "Current Period Platform Usage: 0.00 / 1410.00 credits" at bounding box center [462, 308] width 260 height 37
drag, startPoint x: 404, startPoint y: 318, endPoint x: 436, endPoint y: 317, distance: 31.6
click at [436, 317] on h5 "Current Period Platform Usage: 0.00 / 1410.00 credits" at bounding box center [462, 308] width 260 height 37
click at [512, 310] on h5 "Current Period Platform Usage: 0.00 / 1410.00 credits" at bounding box center [462, 308] width 260 height 37
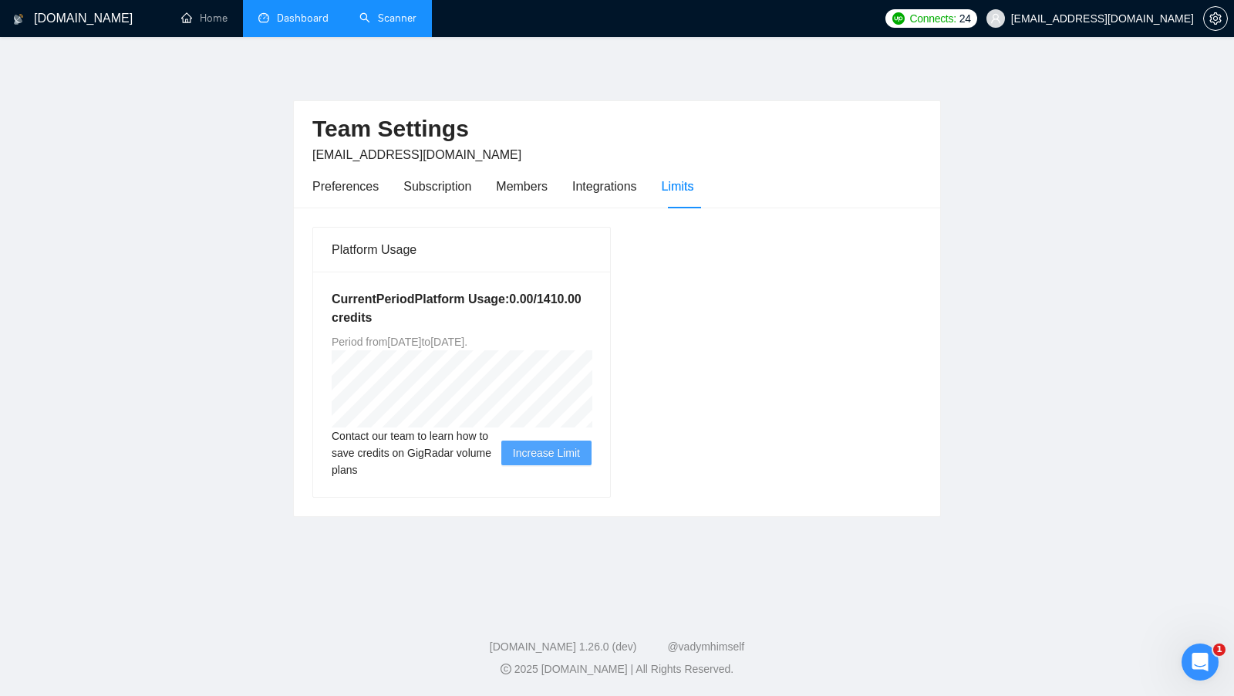
click at [427, 316] on h5 "Current Period Platform Usage: 0.00 / 1410.00 credits" at bounding box center [462, 308] width 260 height 37
click at [426, 316] on h5 "Current Period Platform Usage: 0.00 / 1410.00 credits" at bounding box center [462, 308] width 260 height 37
click at [442, 319] on h5 "Current Period Platform Usage: 0.00 / 1410.00 credits" at bounding box center [462, 308] width 260 height 37
click at [433, 318] on h5 "Current Period Platform Usage: 0.00 / 1410.00 credits" at bounding box center [462, 308] width 260 height 37
click at [494, 319] on h5 "Current Period Platform Usage: 0.00 / 1410.00 credits" at bounding box center [462, 308] width 260 height 37
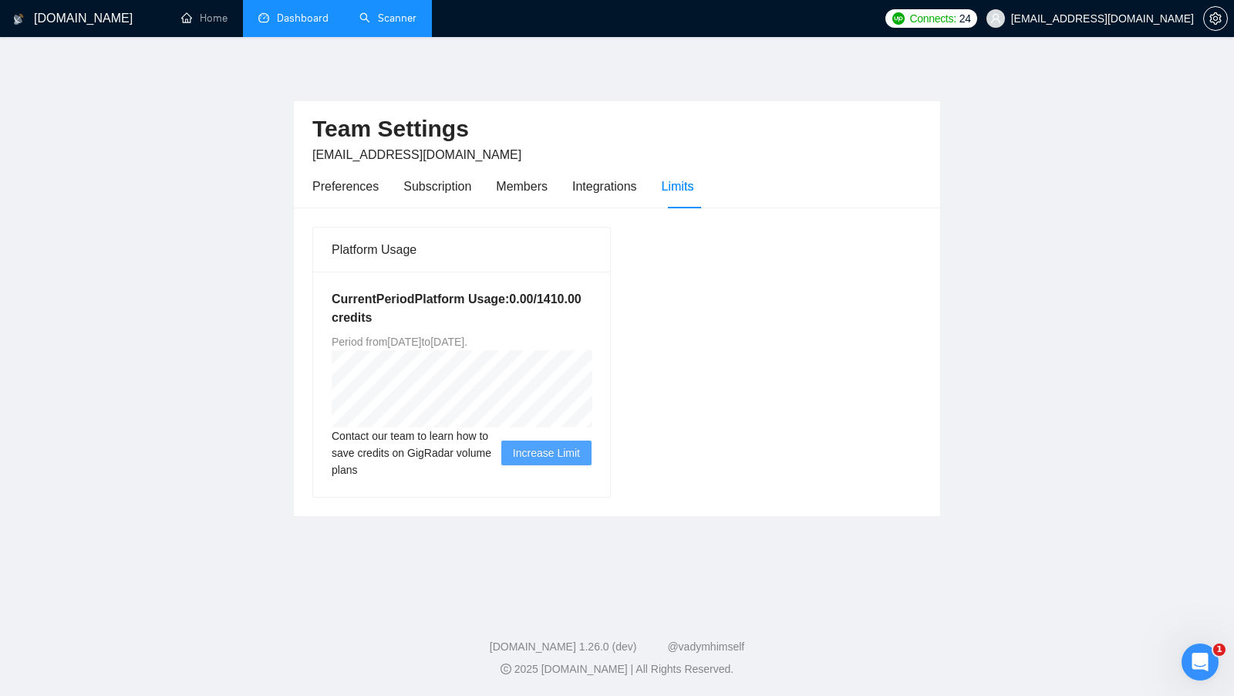
click at [502, 319] on h5 "Current Period Platform Usage: 0.00 / 1410.00 credits" at bounding box center [462, 308] width 260 height 37
click at [414, 319] on h5 "Current Period Platform Usage: 0.00 / 1410.00 credits" at bounding box center [462, 308] width 260 height 37
click at [502, 312] on h5 "Current Period Platform Usage: 0.00 / 1410.00 credits" at bounding box center [462, 308] width 260 height 37
click at [430, 316] on h5 "Current Period Platform Usage: 0.00 / 1410.00 credits" at bounding box center [462, 308] width 260 height 37
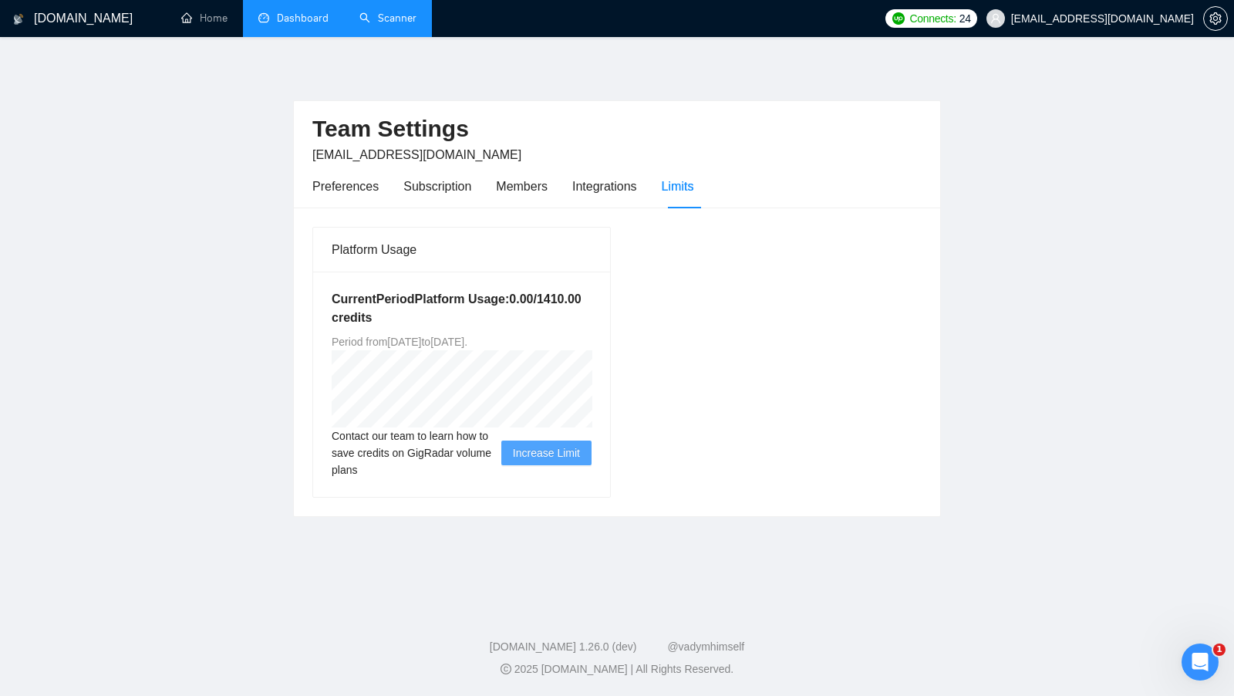
click at [514, 305] on h5 "Current Period Platform Usage: 0.00 / 1410.00 credits" at bounding box center [462, 308] width 260 height 37
click at [417, 318] on h5 "Current Period Platform Usage: 0.00 / 1410.00 credits" at bounding box center [462, 308] width 260 height 37
click at [526, 317] on h5 "Current Period Platform Usage: 0.00 / 1410.00 credits" at bounding box center [462, 308] width 260 height 37
click at [772, 159] on div "Team Settings aversartur@gmail.com" at bounding box center [616, 132] width 609 height 63
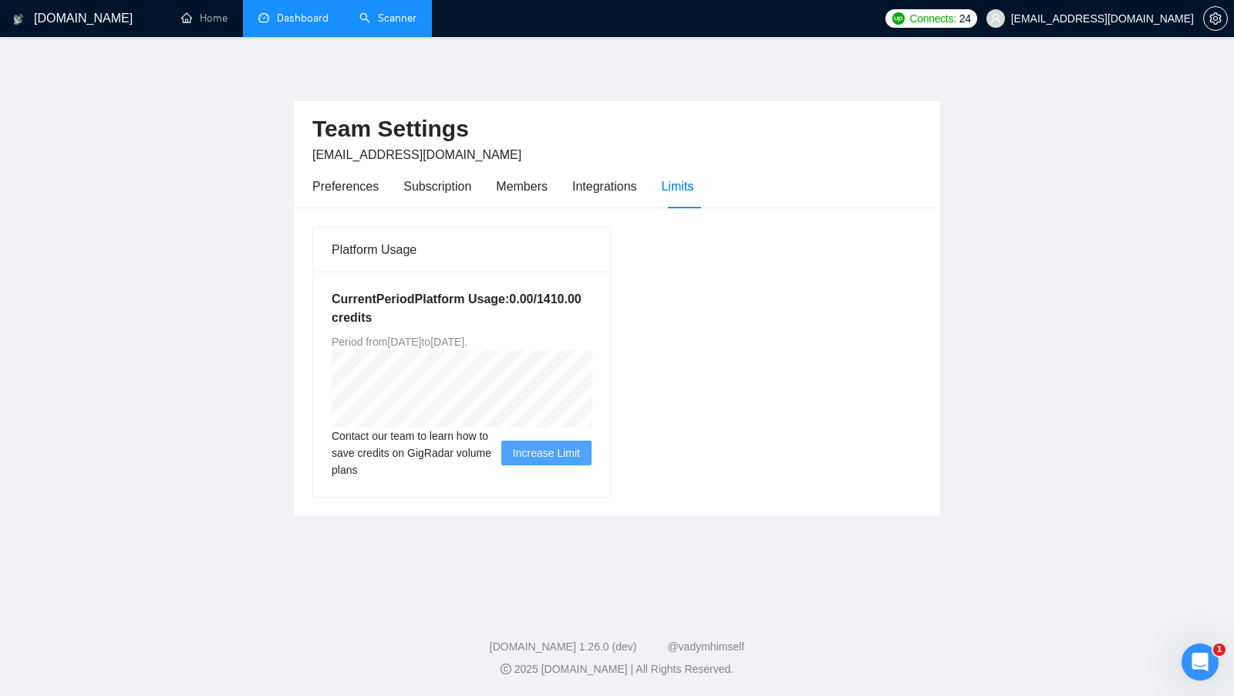
click at [218, 42] on div "GigRadar.io Home Dashboard Scanner Connects: 24 aversartur@gmail.com Team Setti…" at bounding box center [617, 348] width 1234 height 696
click at [209, 25] on link "Home" at bounding box center [204, 18] width 46 height 13
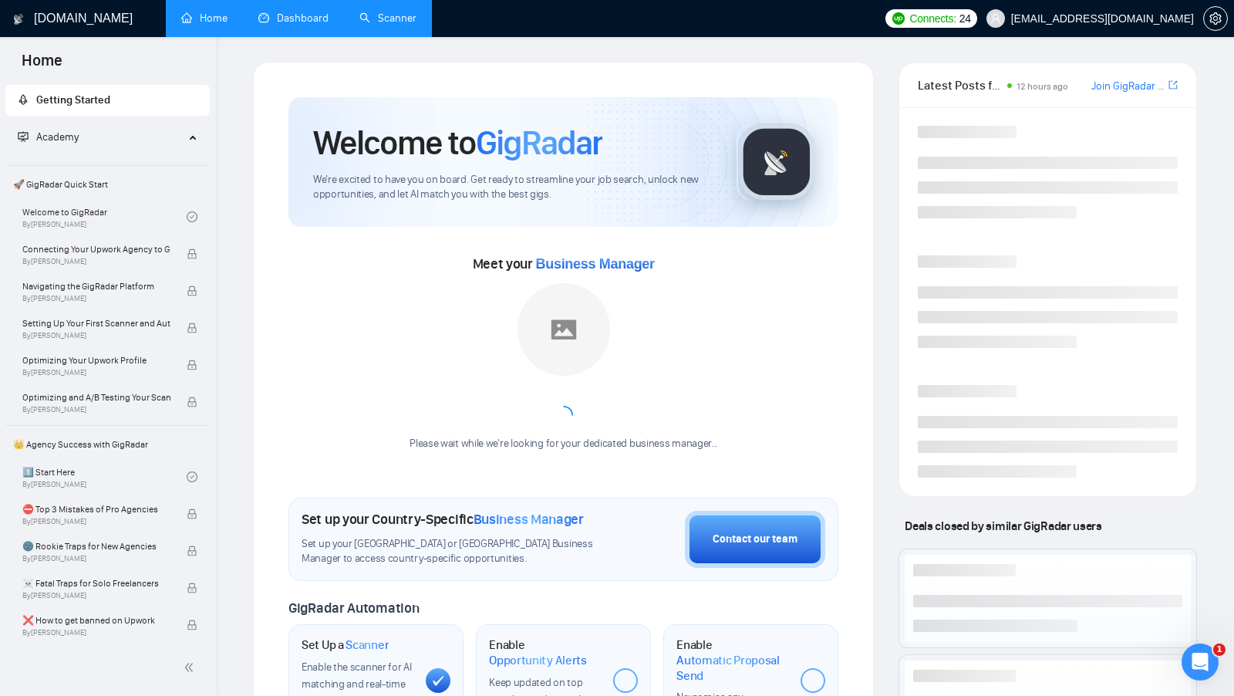
click at [397, 25] on link "Scanner" at bounding box center [387, 18] width 57 height 13
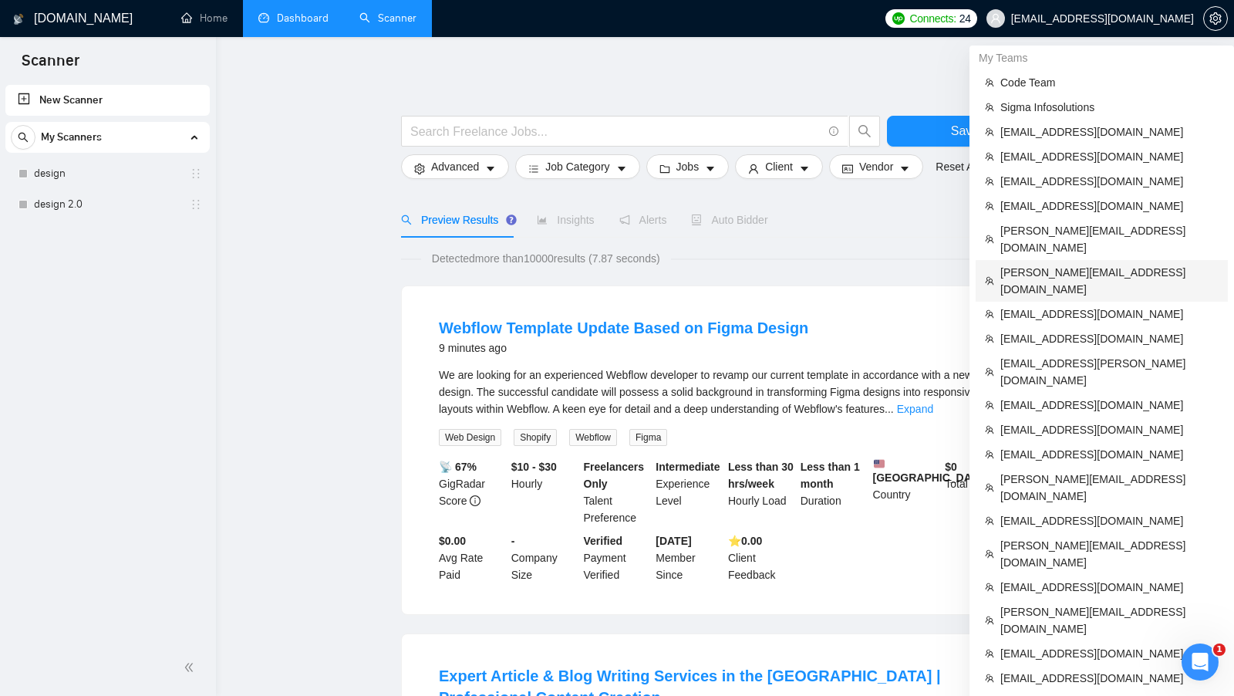
click at [1081, 264] on span "shalini@resolutesolutions.in" at bounding box center [1109, 281] width 218 height 34
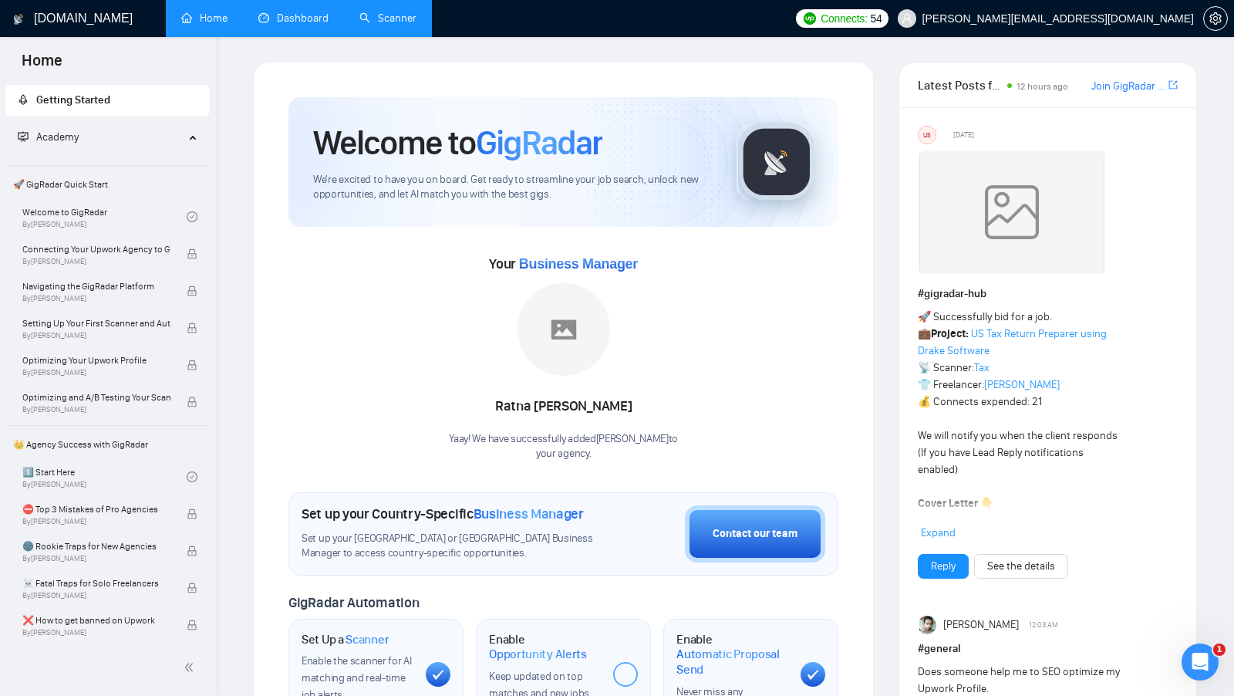
click at [265, 12] on link "Dashboard" at bounding box center [293, 18] width 70 height 13
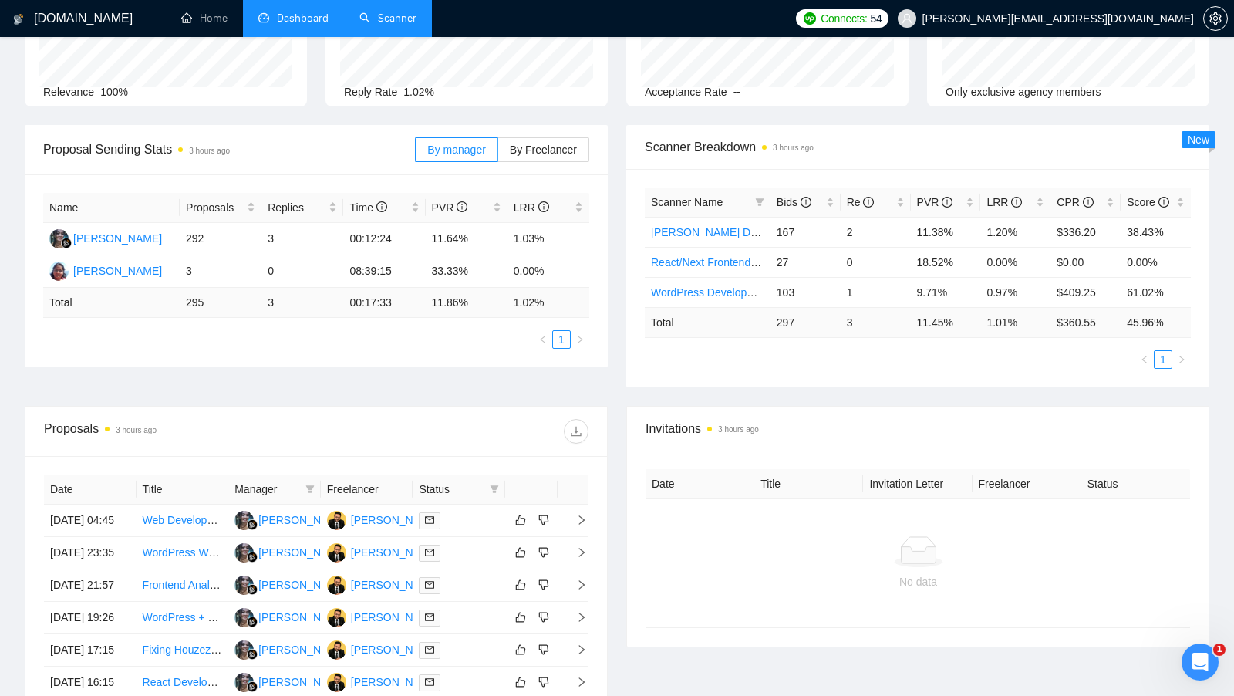
scroll to position [148, 0]
click at [454, 511] on td at bounding box center [459, 519] width 93 height 32
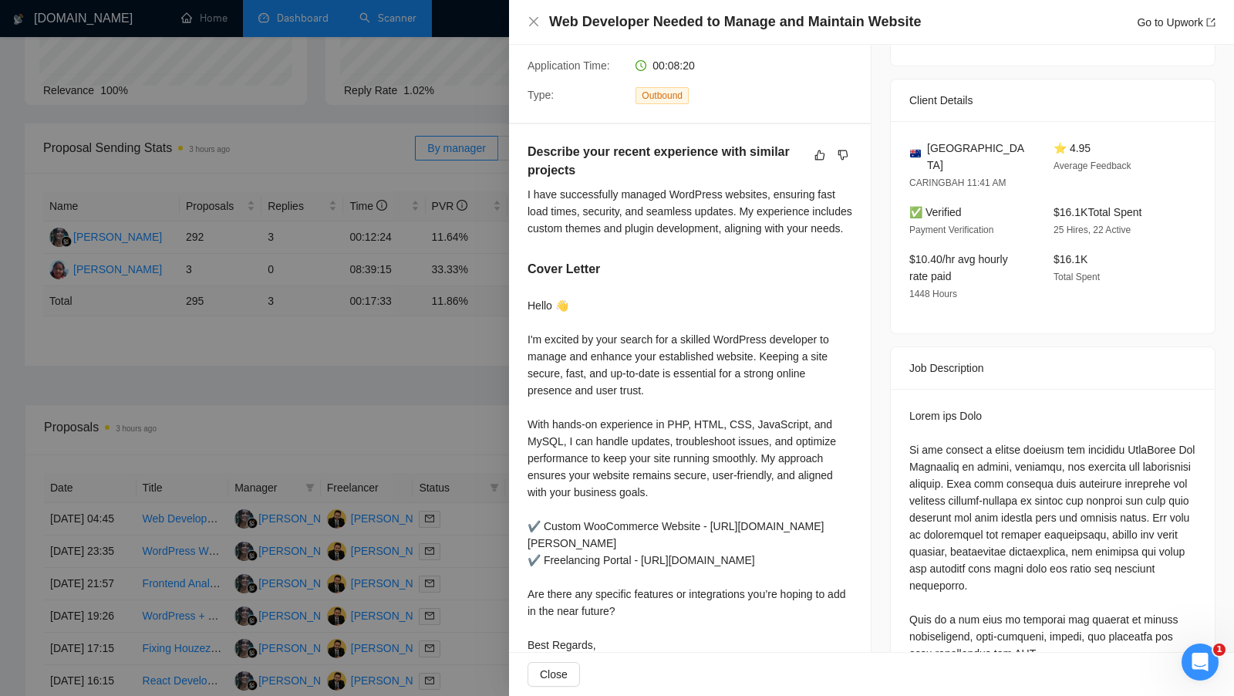
scroll to position [373, 0]
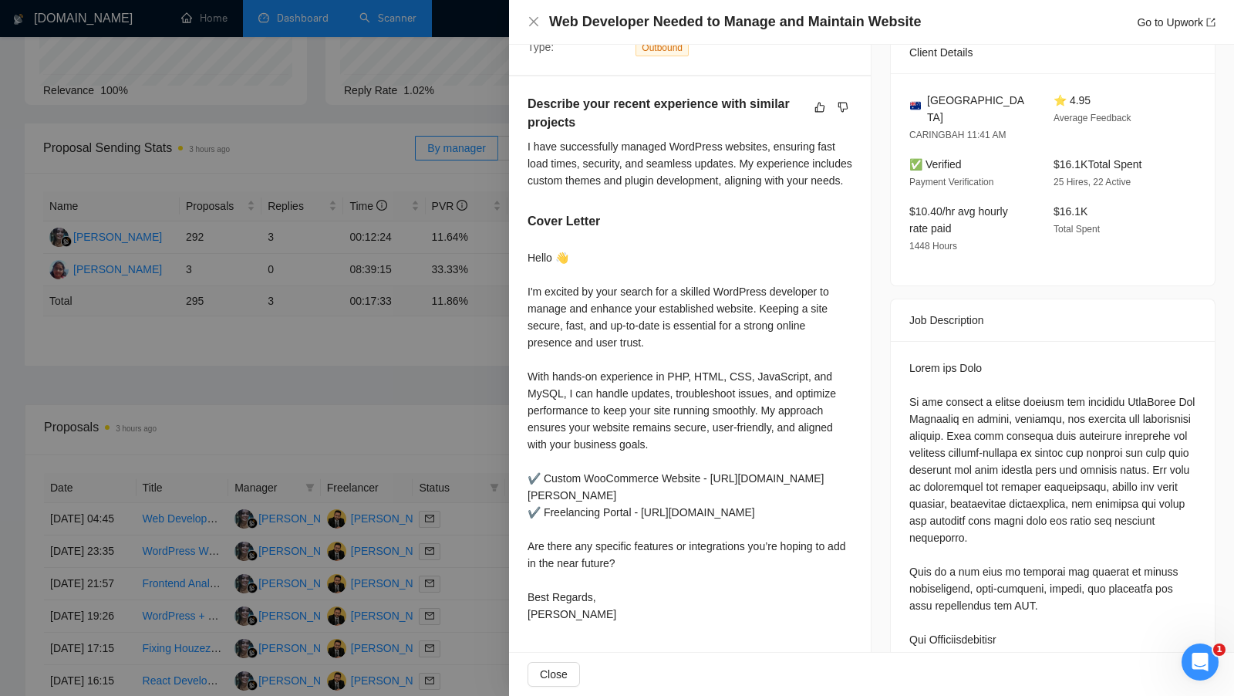
click at [466, 444] on div at bounding box center [617, 348] width 1234 height 696
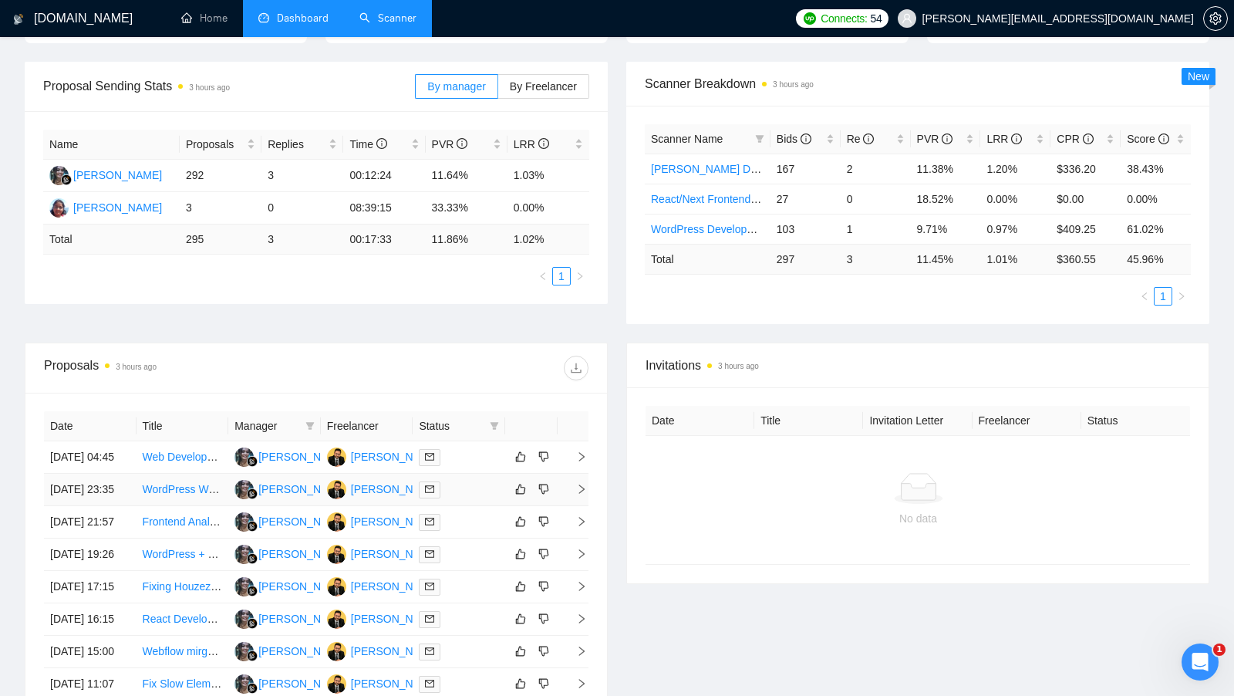
scroll to position [211, 0]
click at [482, 538] on td at bounding box center [459, 521] width 93 height 32
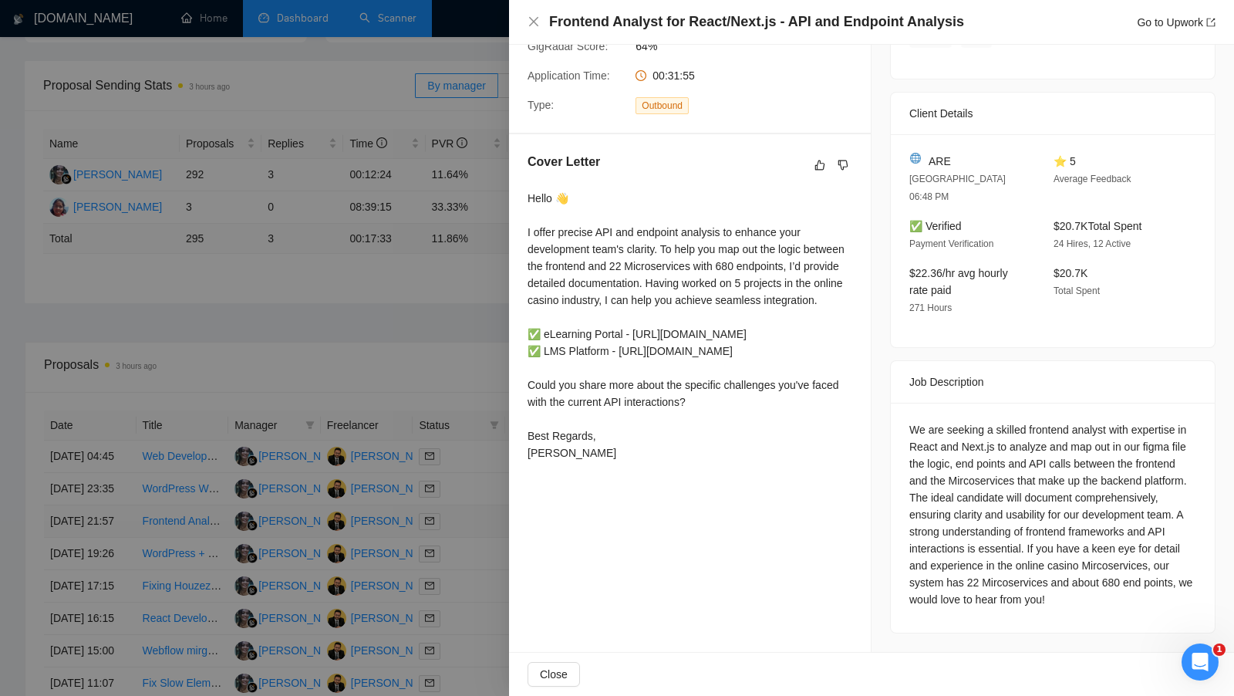
scroll to position [310, 0]
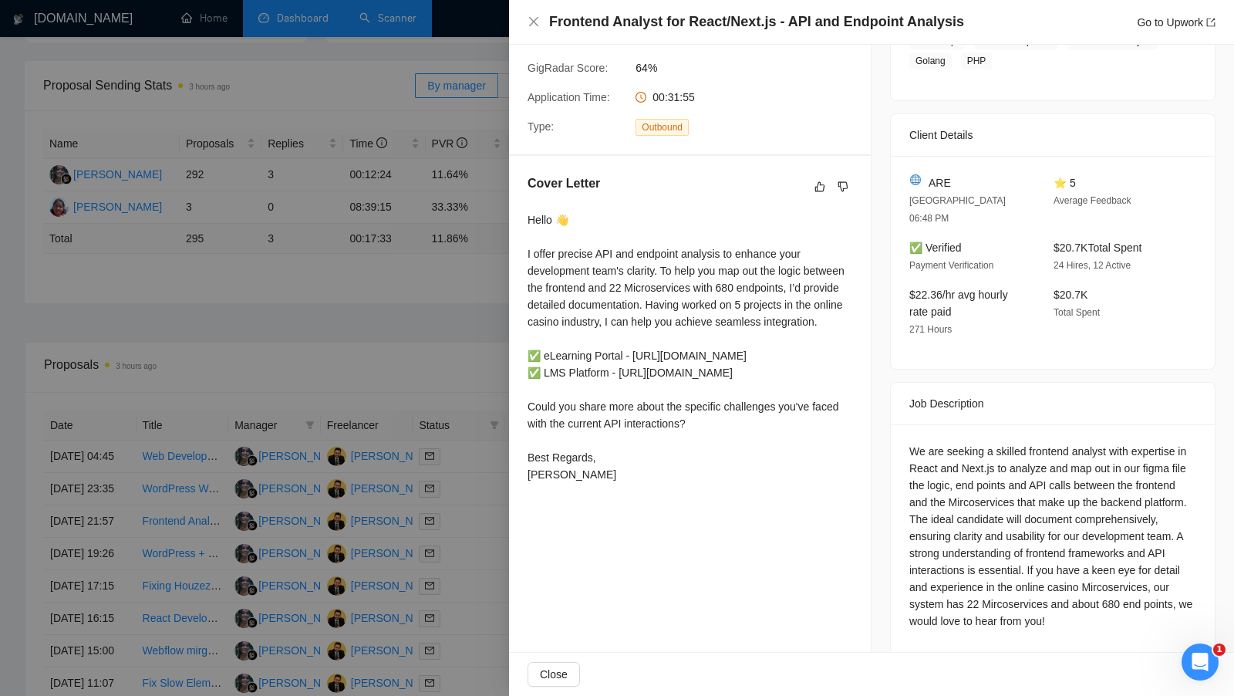
click at [474, 175] on div at bounding box center [617, 348] width 1234 height 696
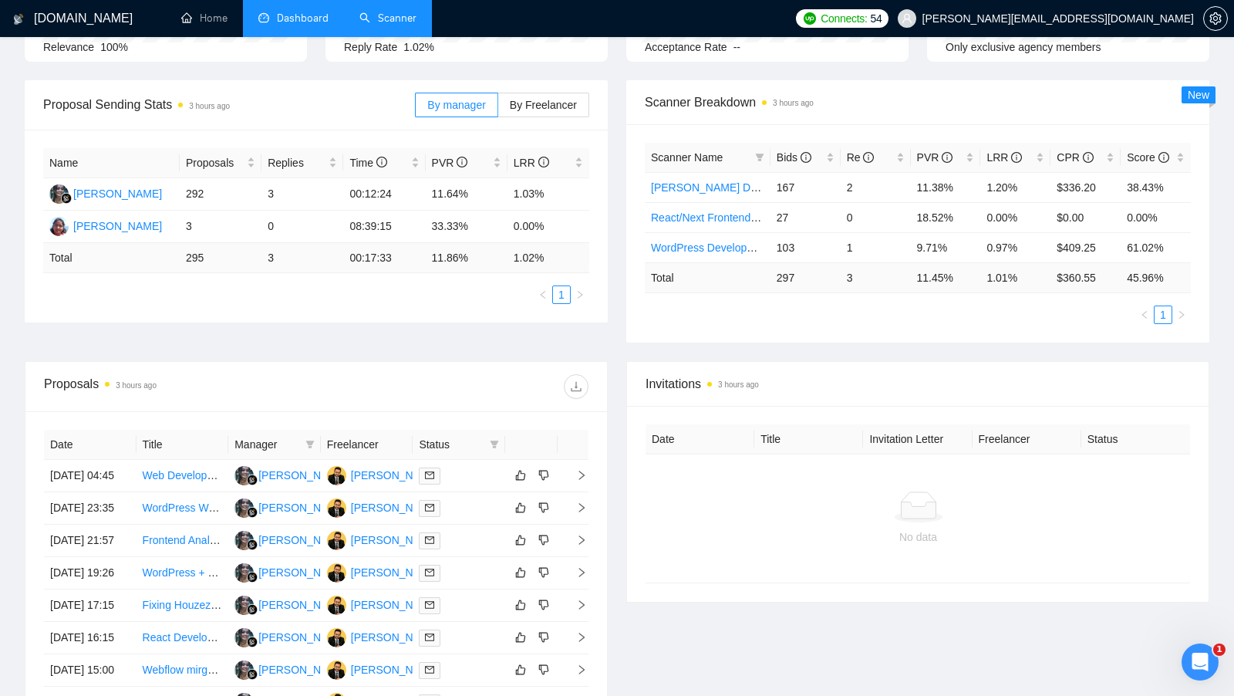
scroll to position [196, 0]
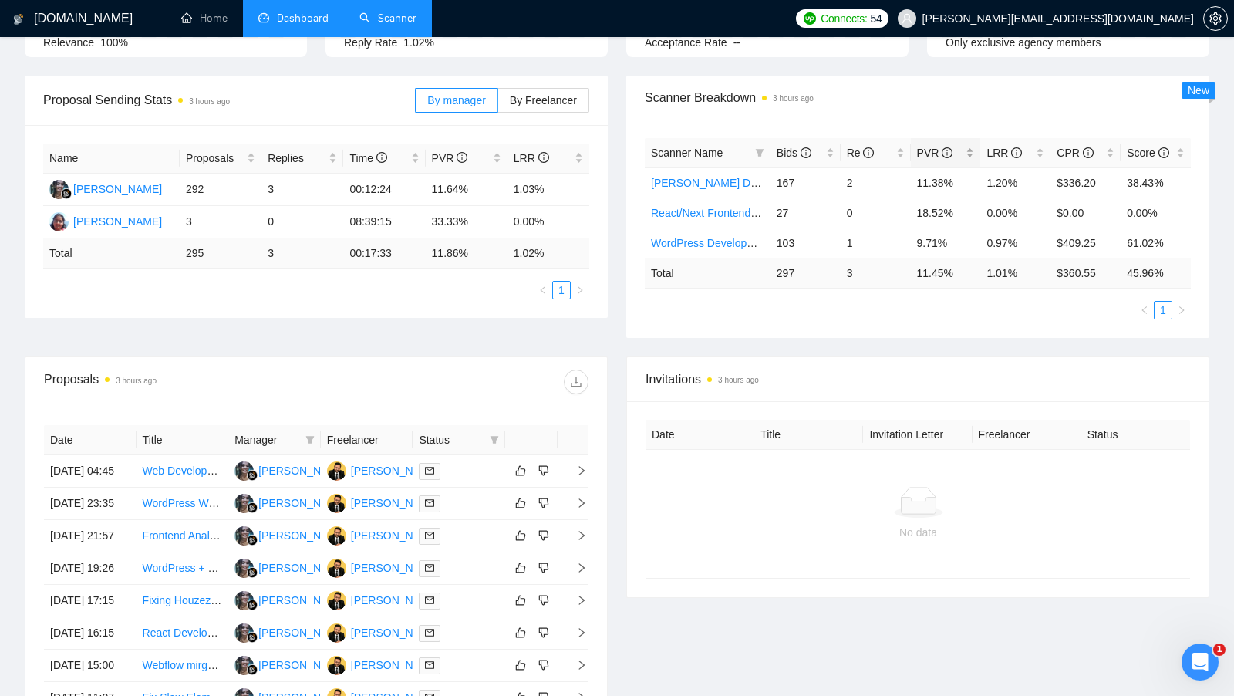
click at [972, 148] on div "PVR" at bounding box center [946, 152] width 58 height 17
click at [687, 179] on link "React/Next Frontend Dev" at bounding box center [712, 183] width 122 height 12
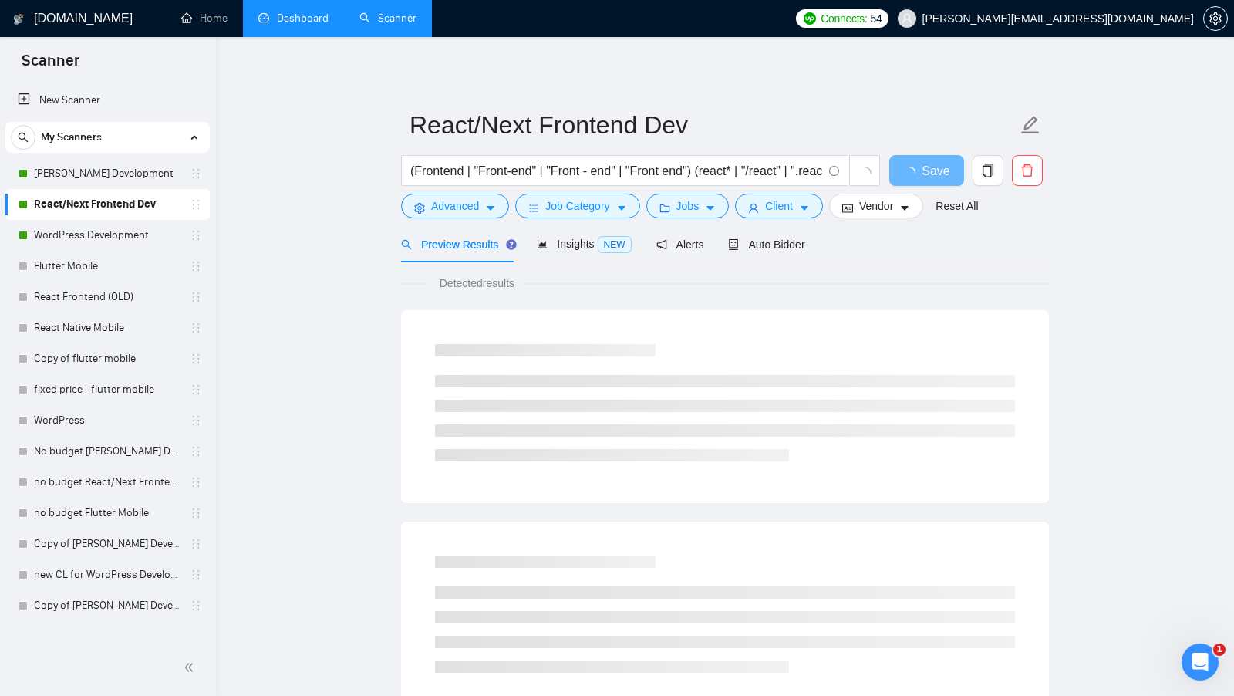
click at [713, 240] on div "Preview Results Insights NEW Alerts Auto Bidder" at bounding box center [603, 244] width 404 height 36
click at [759, 240] on span "Auto Bidder" at bounding box center [766, 244] width 76 height 12
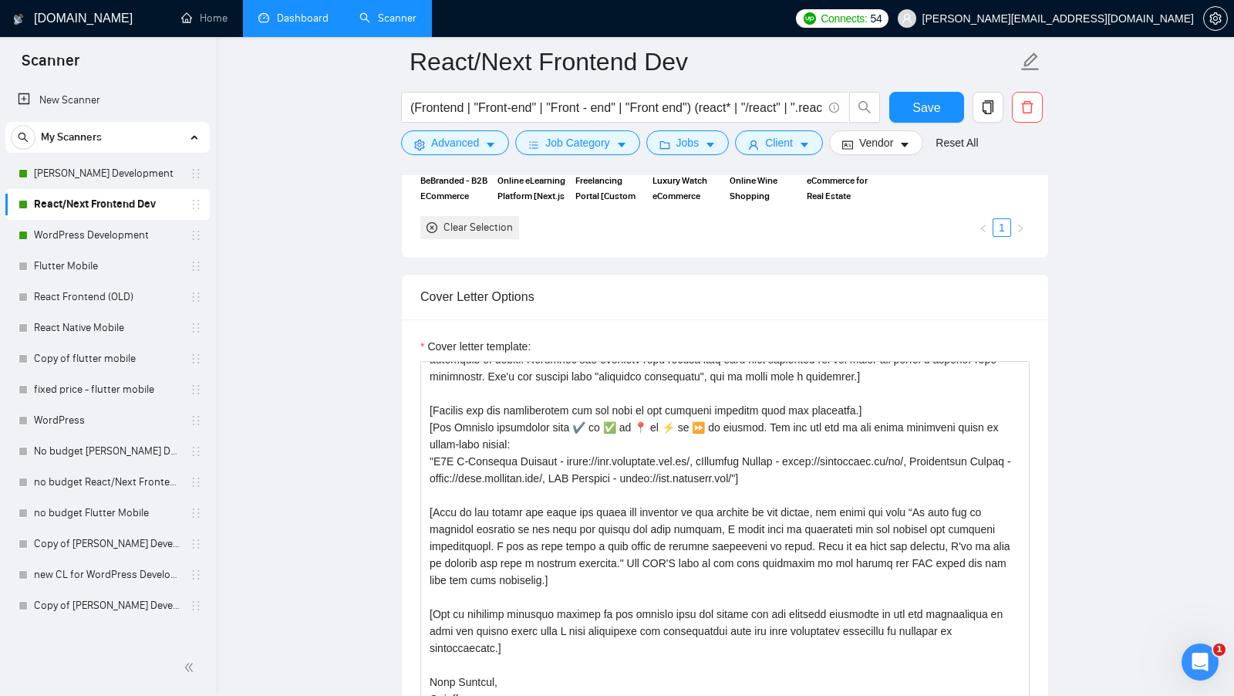
scroll to position [424, 0]
click at [298, 25] on link "Dashboard" at bounding box center [293, 18] width 70 height 13
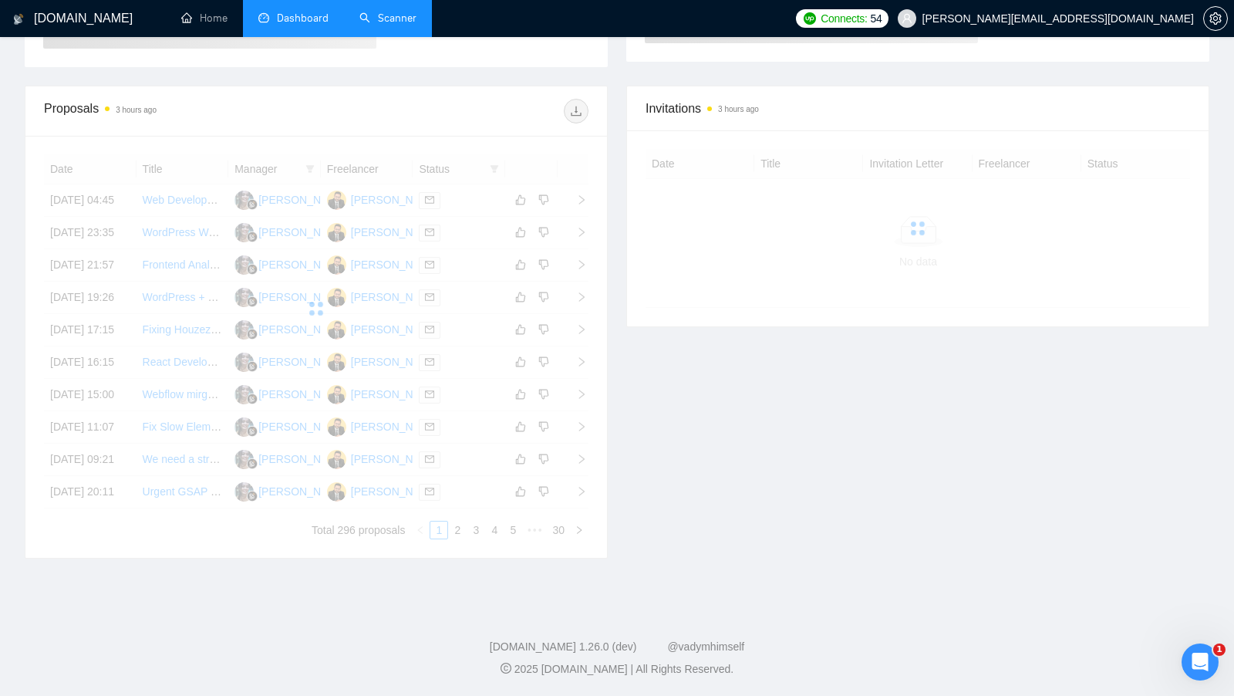
scroll to position [164, 0]
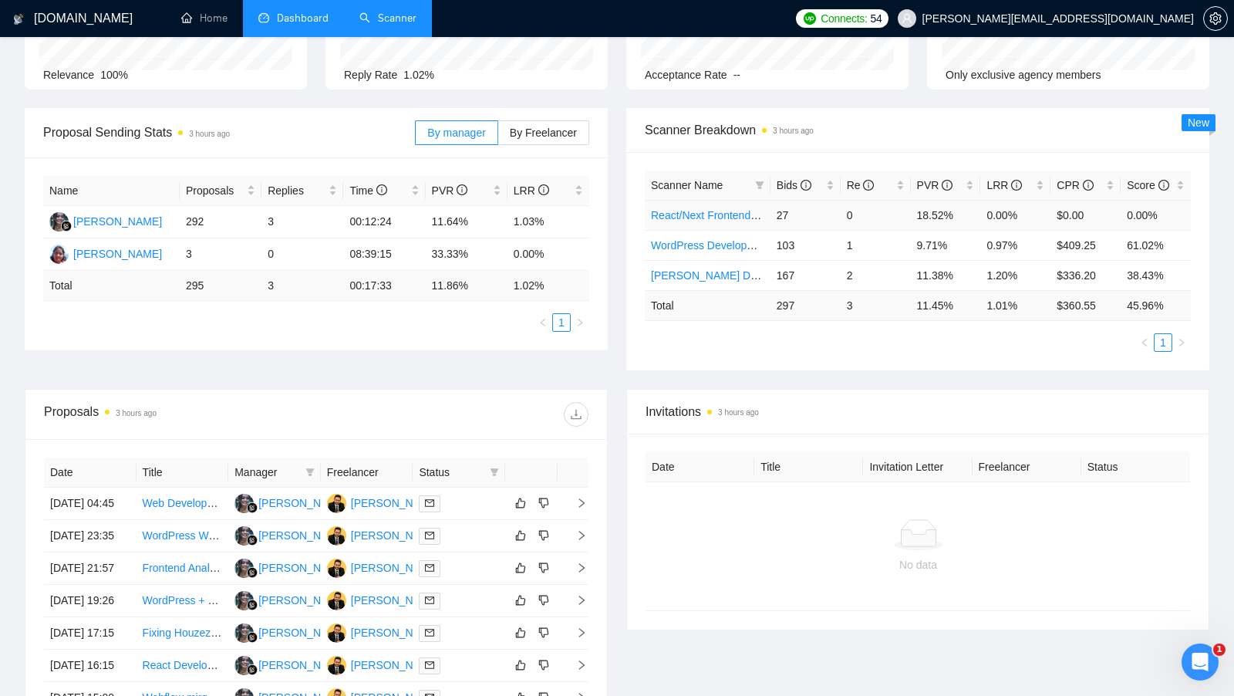
click at [698, 209] on link "React/Next Frontend Dev" at bounding box center [712, 215] width 122 height 12
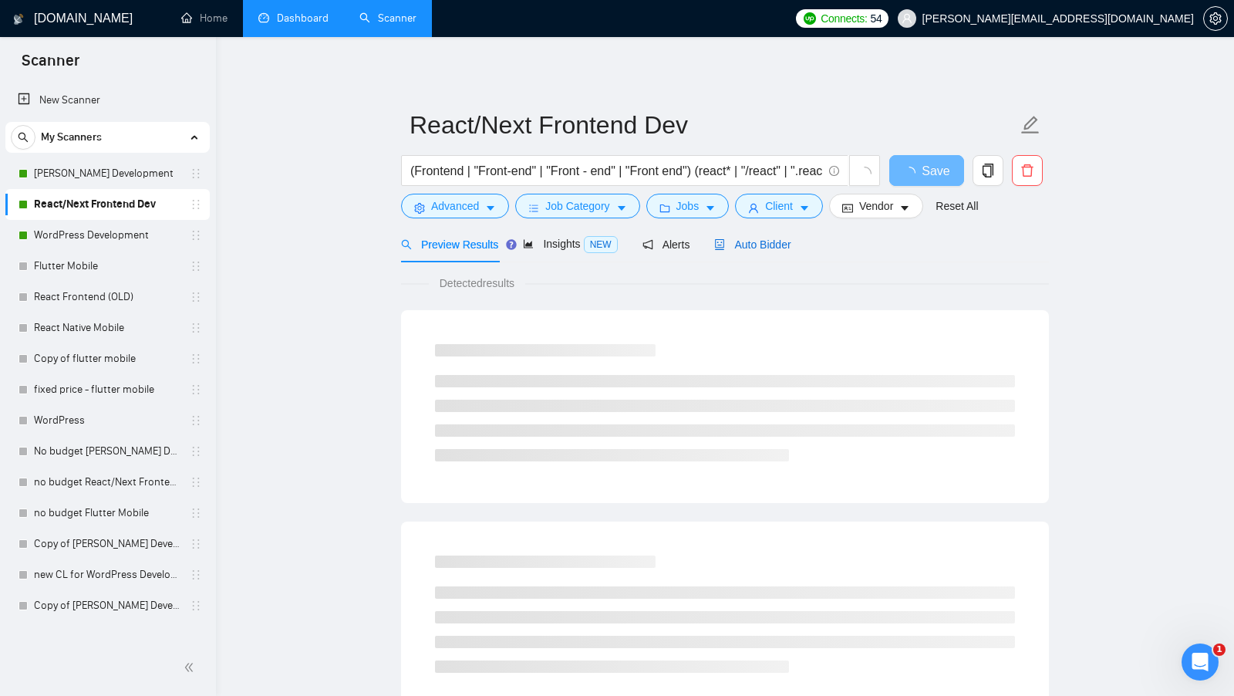
click at [725, 238] on div "Preview Results Insights NEW Alerts Auto Bidder" at bounding box center [596, 244] width 390 height 36
click at [801, 246] on span "Auto Bidder" at bounding box center [766, 244] width 76 height 12
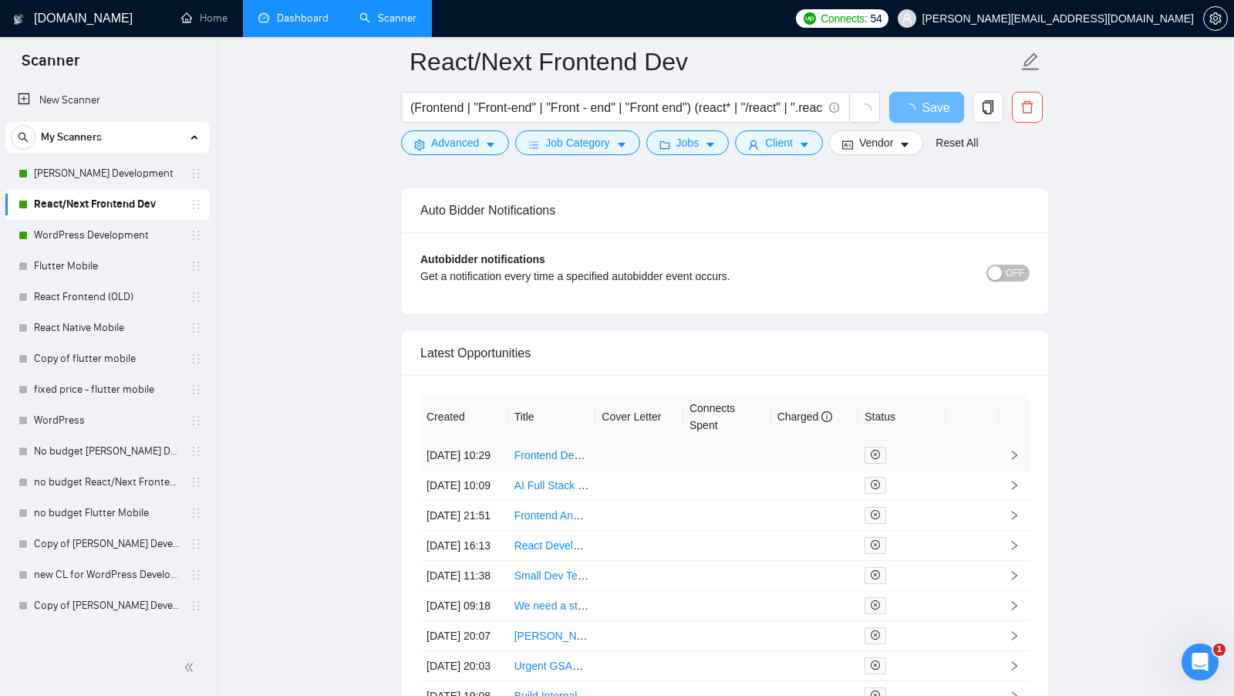
scroll to position [3473, 0]
click at [740, 446] on td at bounding box center [727, 455] width 88 height 30
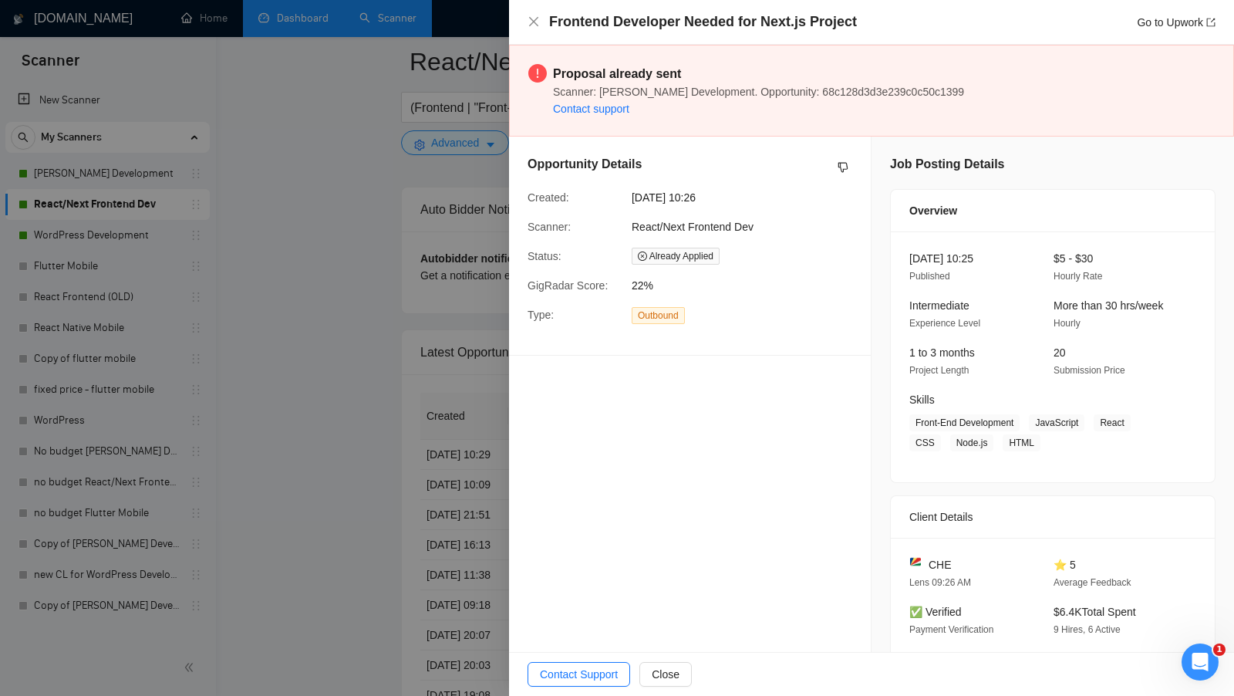
click at [280, 478] on div at bounding box center [617, 348] width 1234 height 696
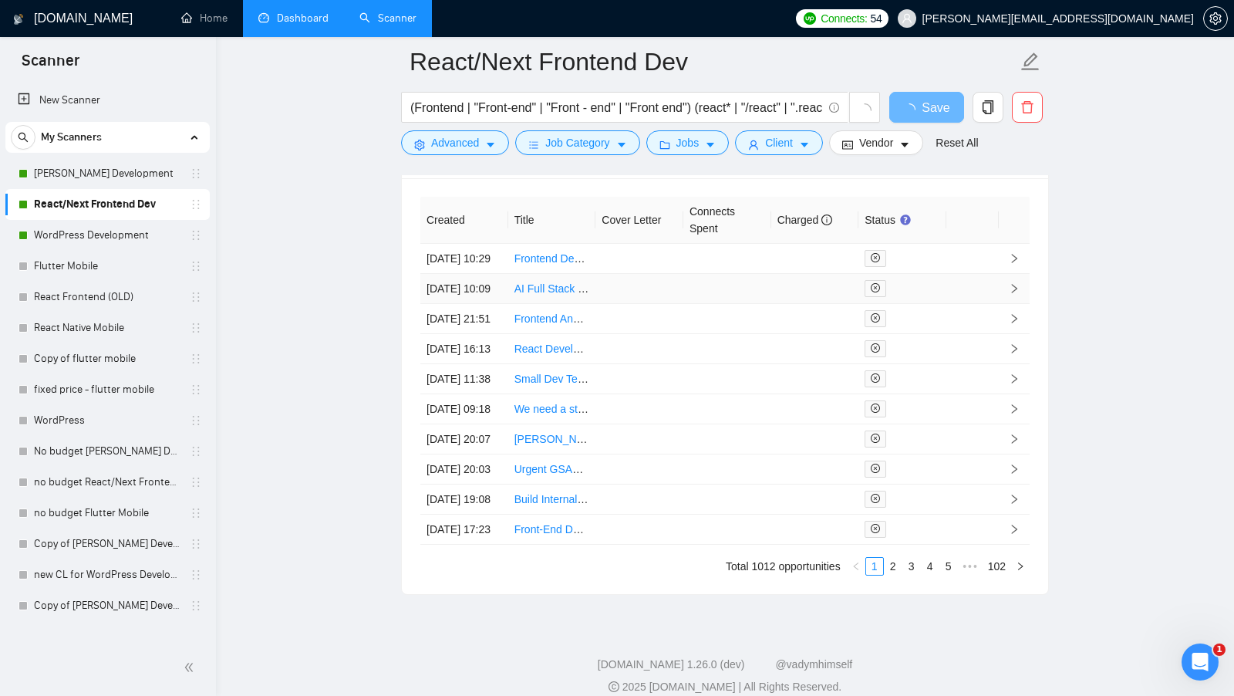
scroll to position [3833, 0]
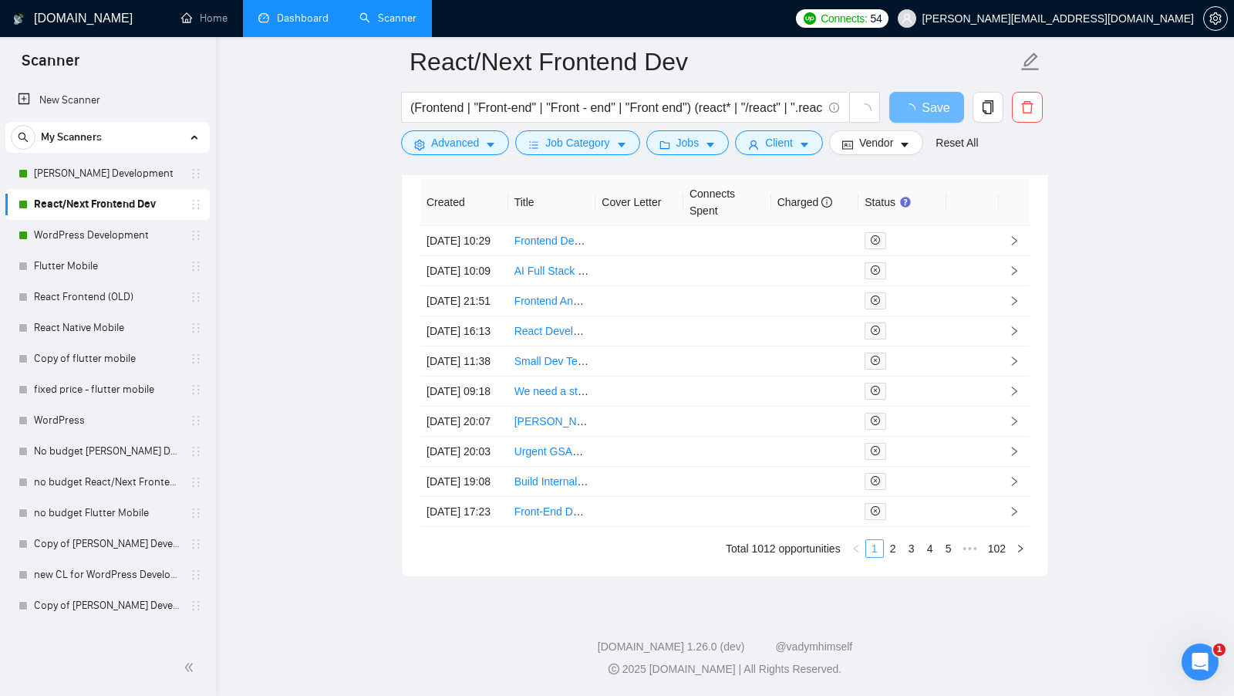
click at [882, 549] on link "1" at bounding box center [874, 548] width 17 height 17
click at [885, 549] on link "2" at bounding box center [893, 548] width 17 height 17
click at [766, 316] on td at bounding box center [727, 331] width 88 height 30
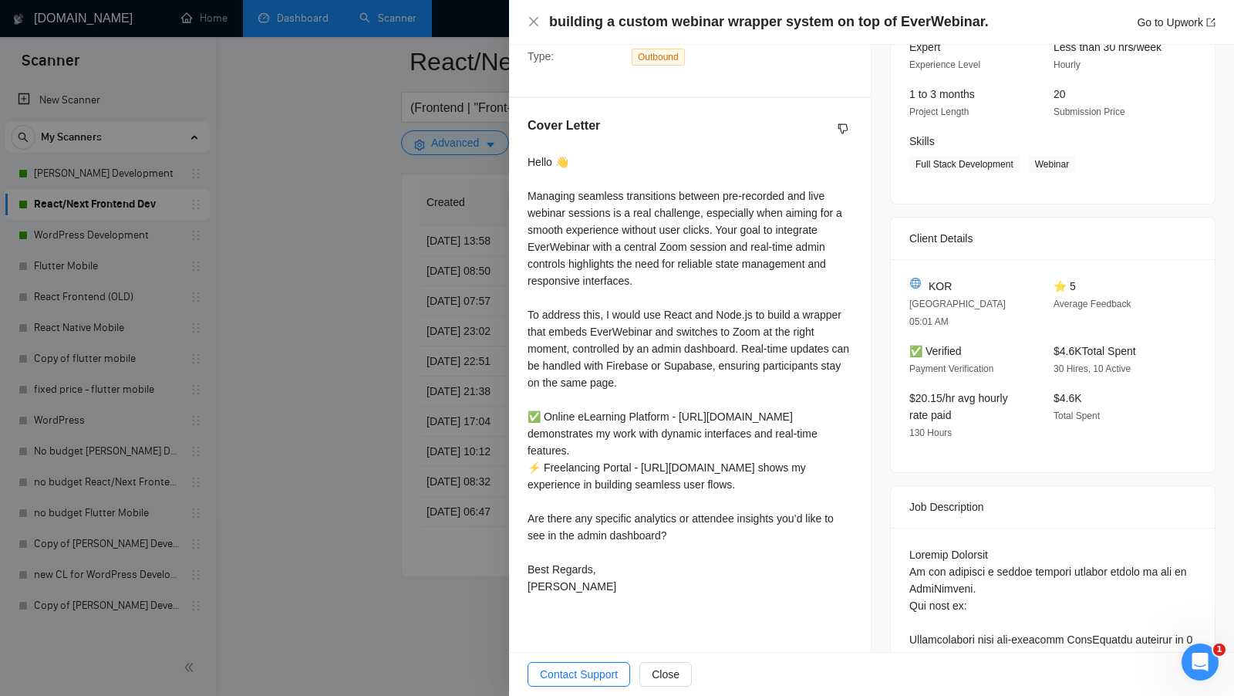
scroll to position [303, 0]
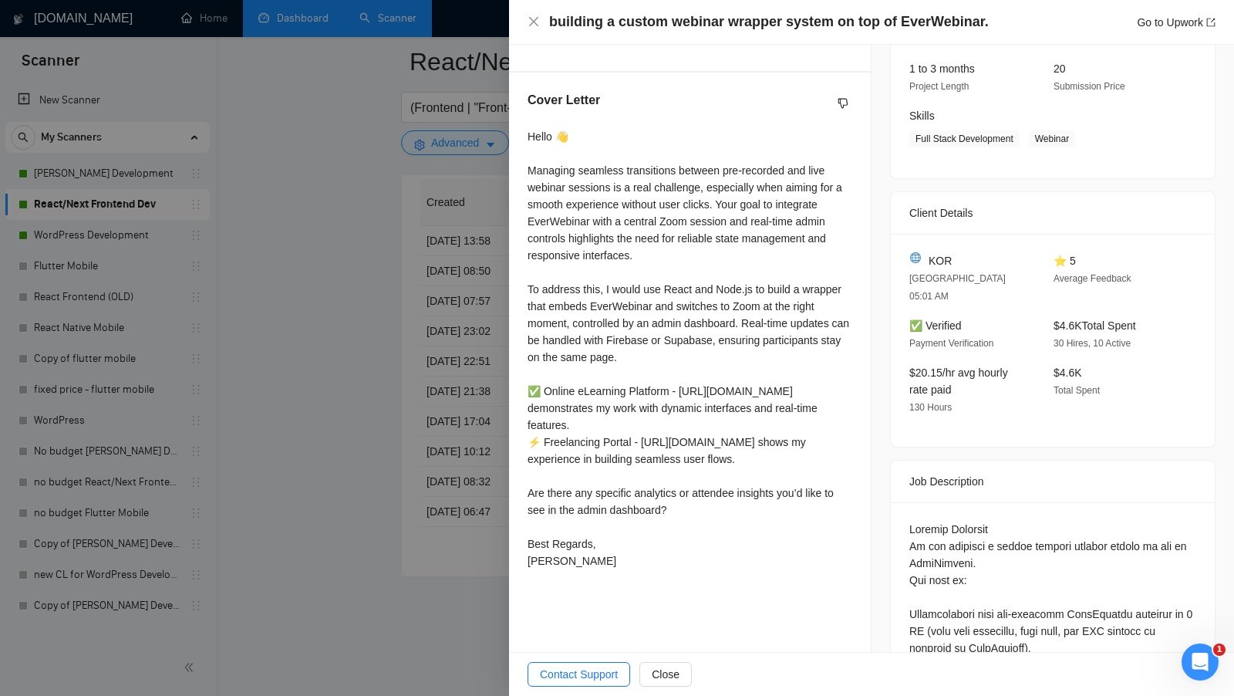
click at [427, 409] on div at bounding box center [617, 348] width 1234 height 696
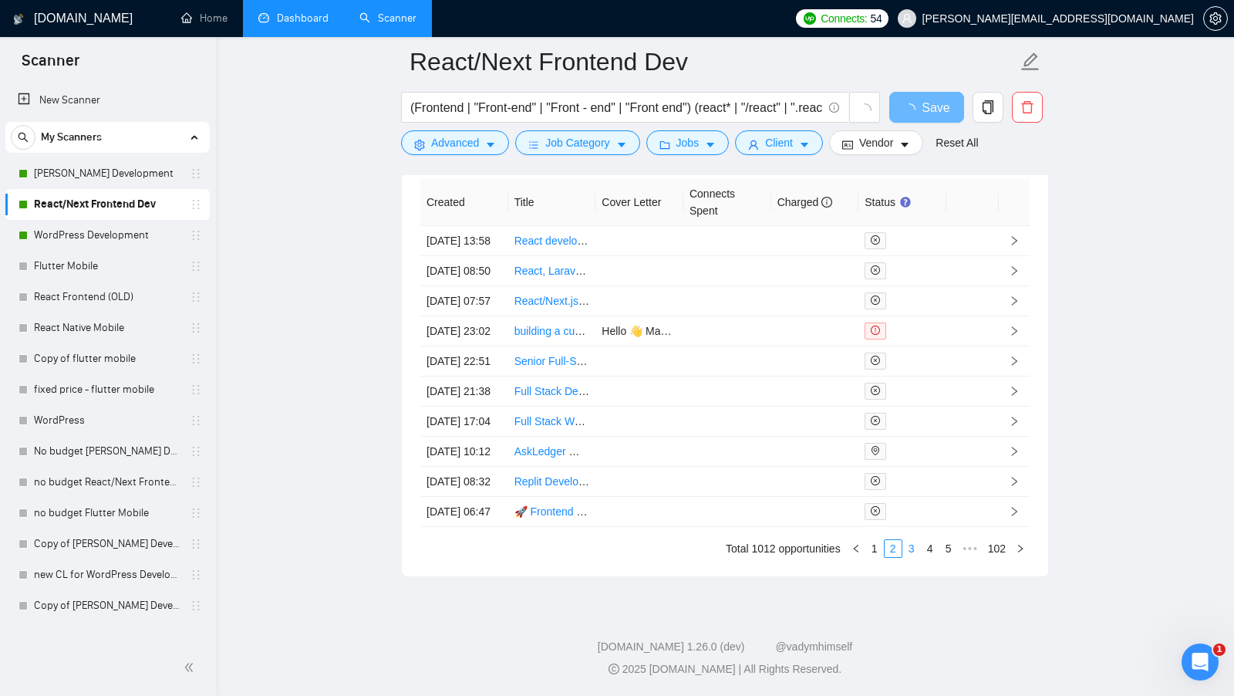
click at [906, 557] on link "3" at bounding box center [911, 548] width 17 height 17
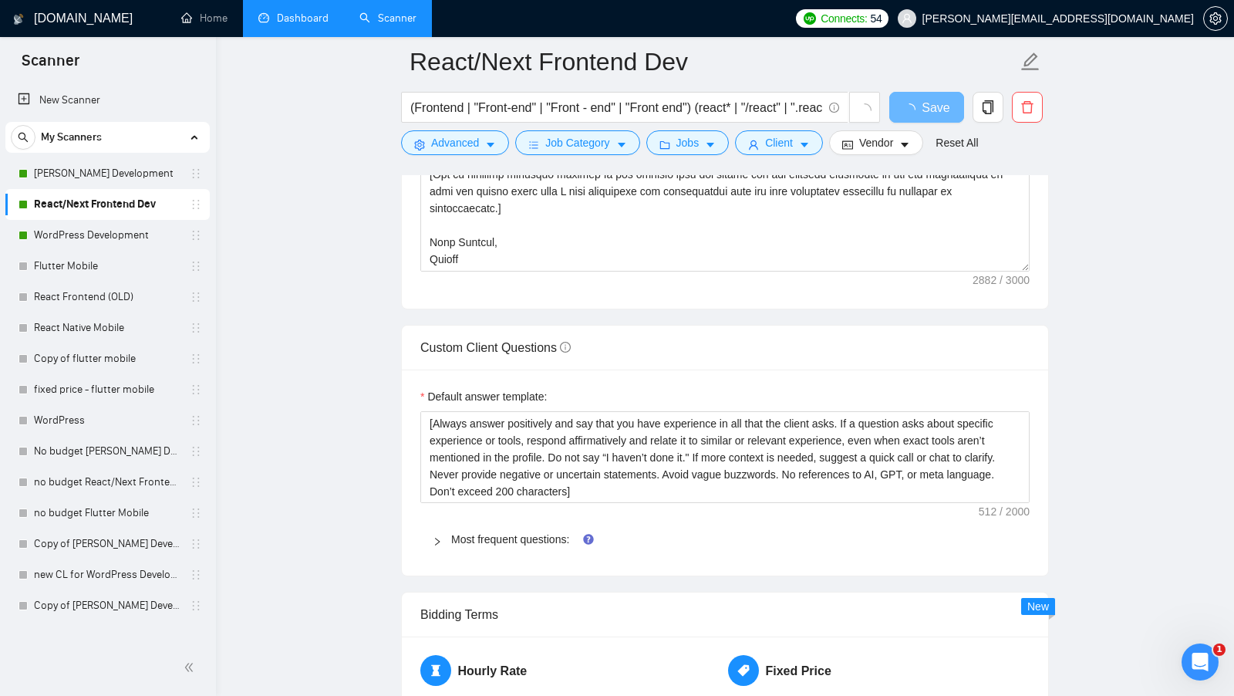
scroll to position [1726, 0]
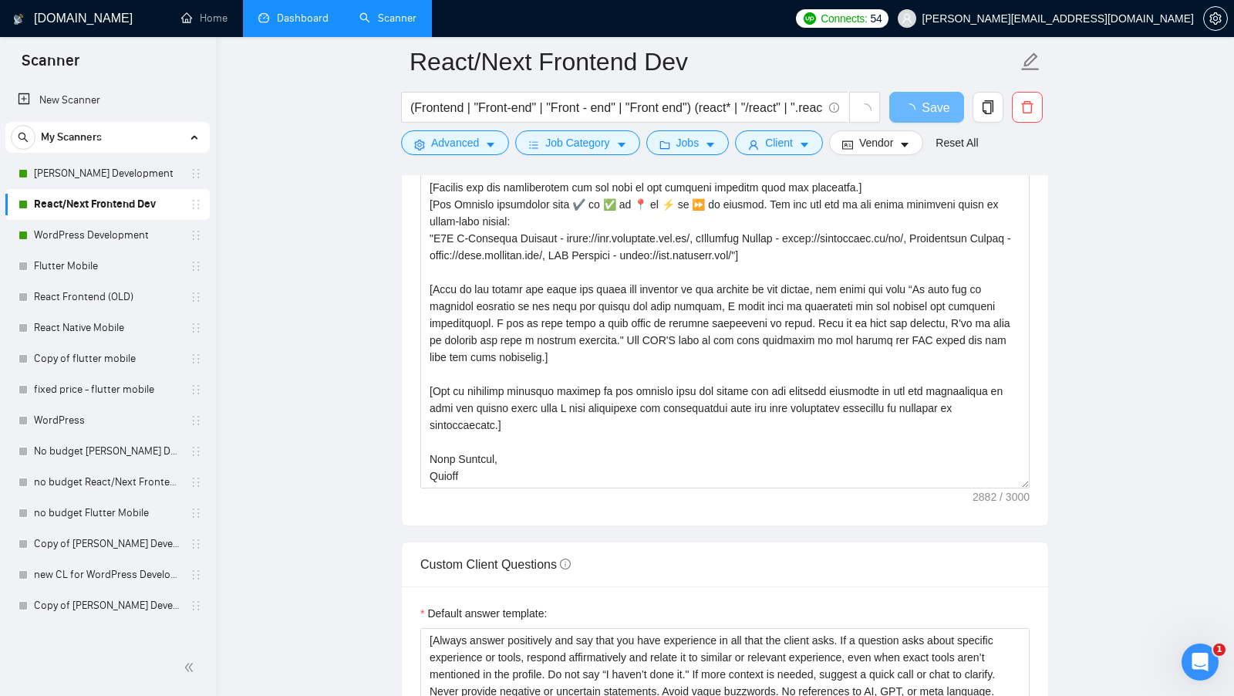
click at [285, 35] on li "Dashboard" at bounding box center [293, 18] width 101 height 37
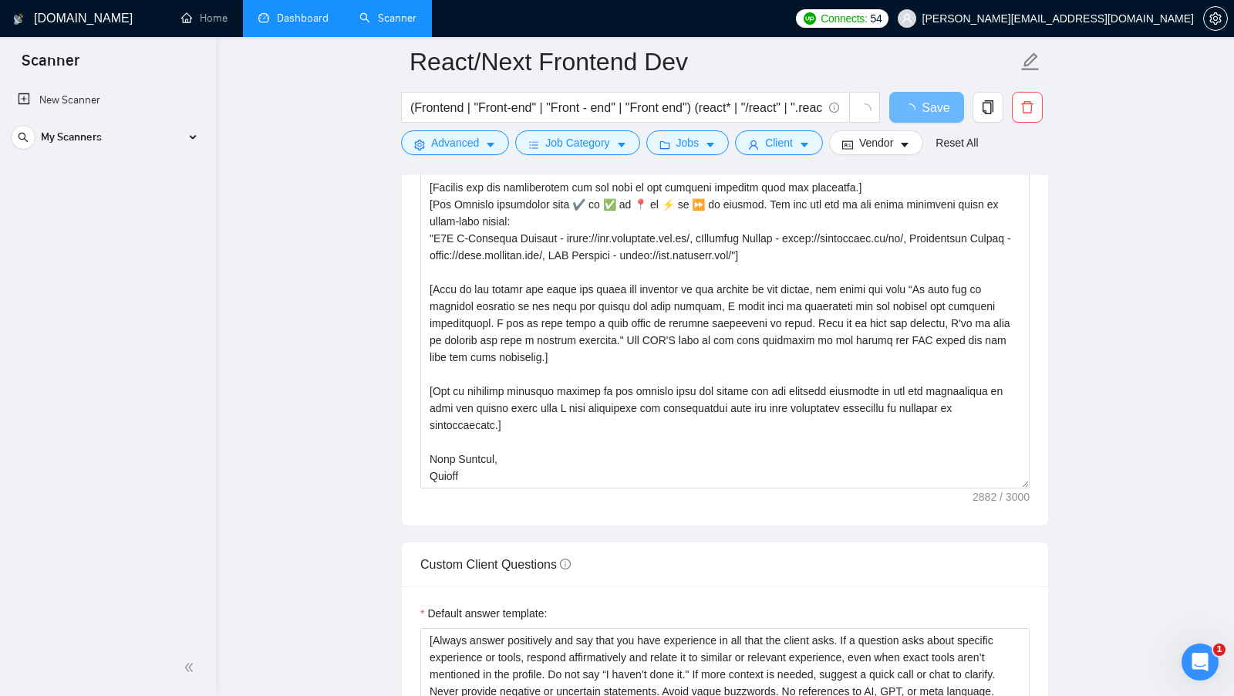
click at [281, 21] on link "Dashboard" at bounding box center [293, 18] width 70 height 13
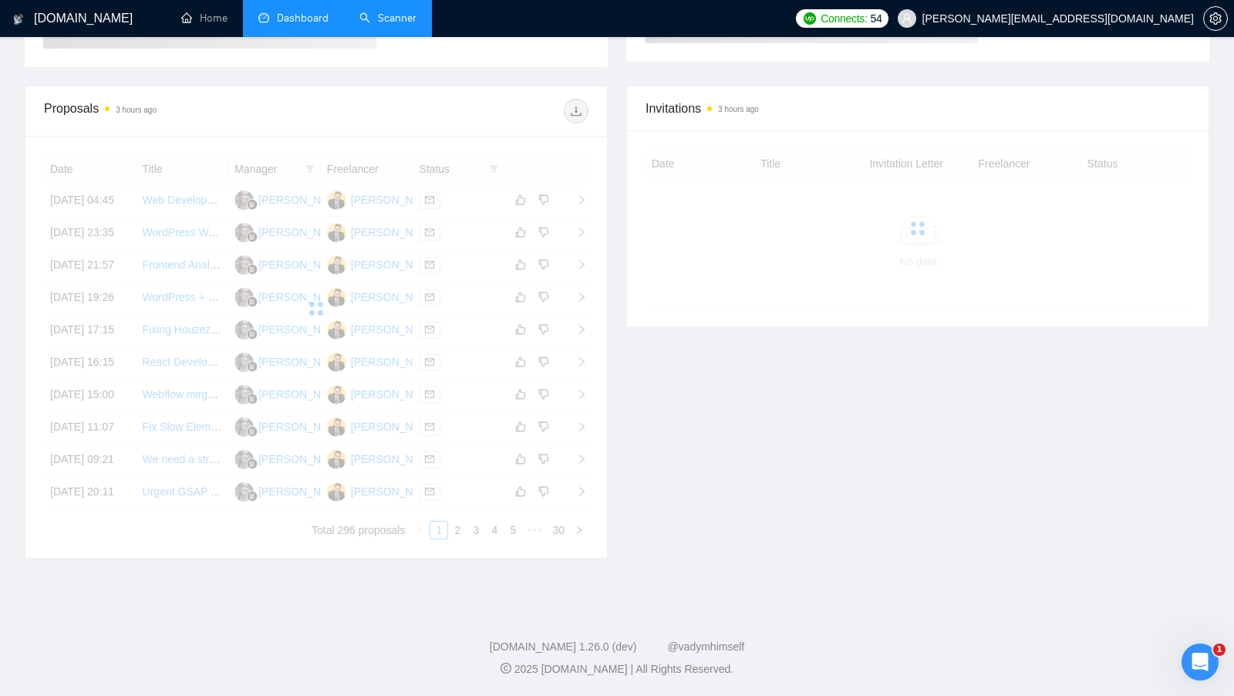
scroll to position [164, 0]
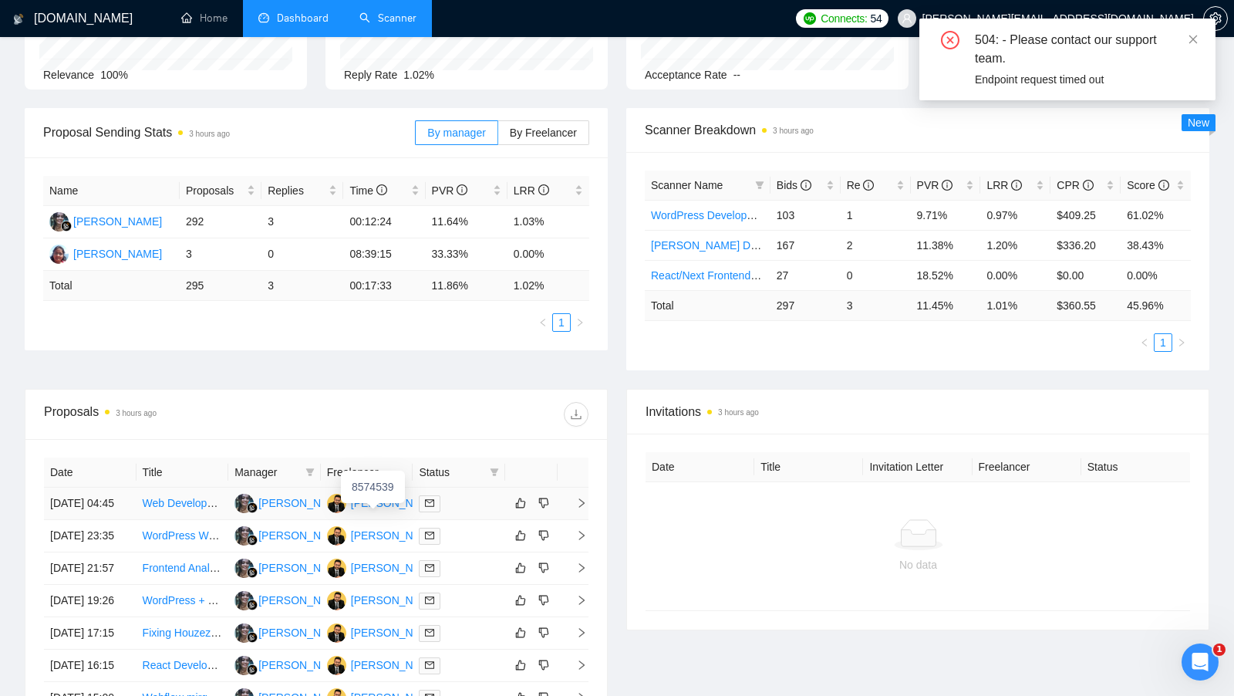
click at [366, 509] on div "Pranav Punjabi" at bounding box center [415, 502] width 128 height 17
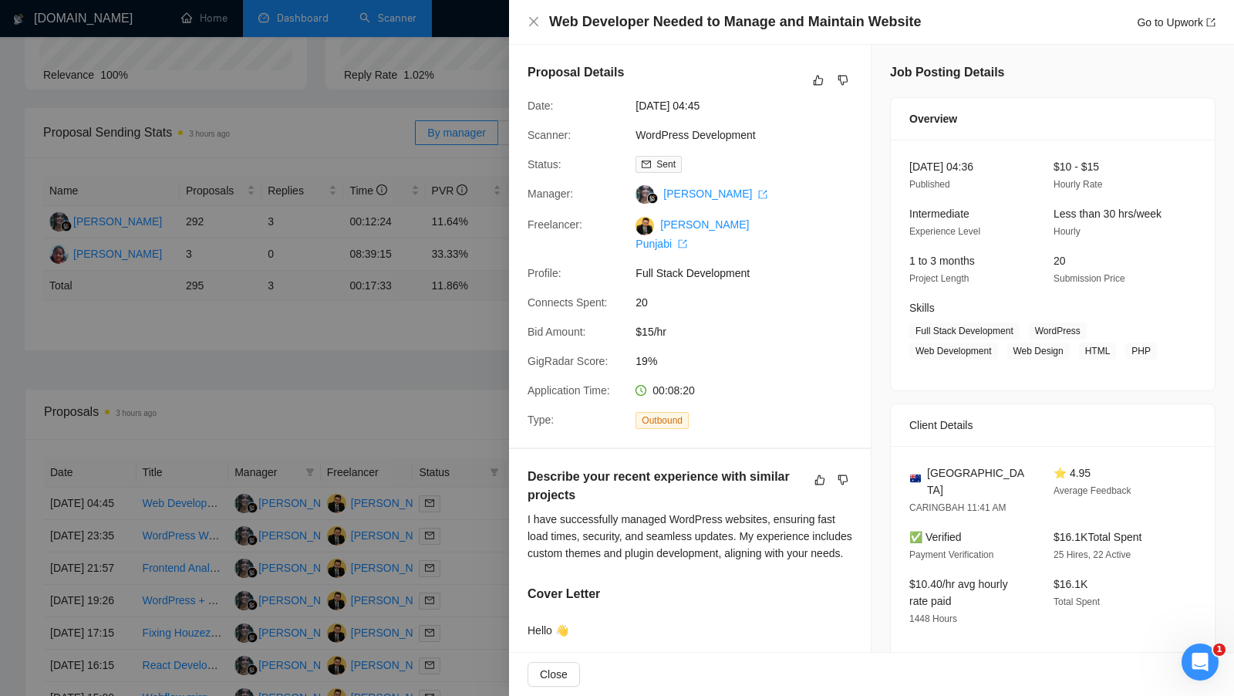
click at [428, 206] on div at bounding box center [617, 348] width 1234 height 696
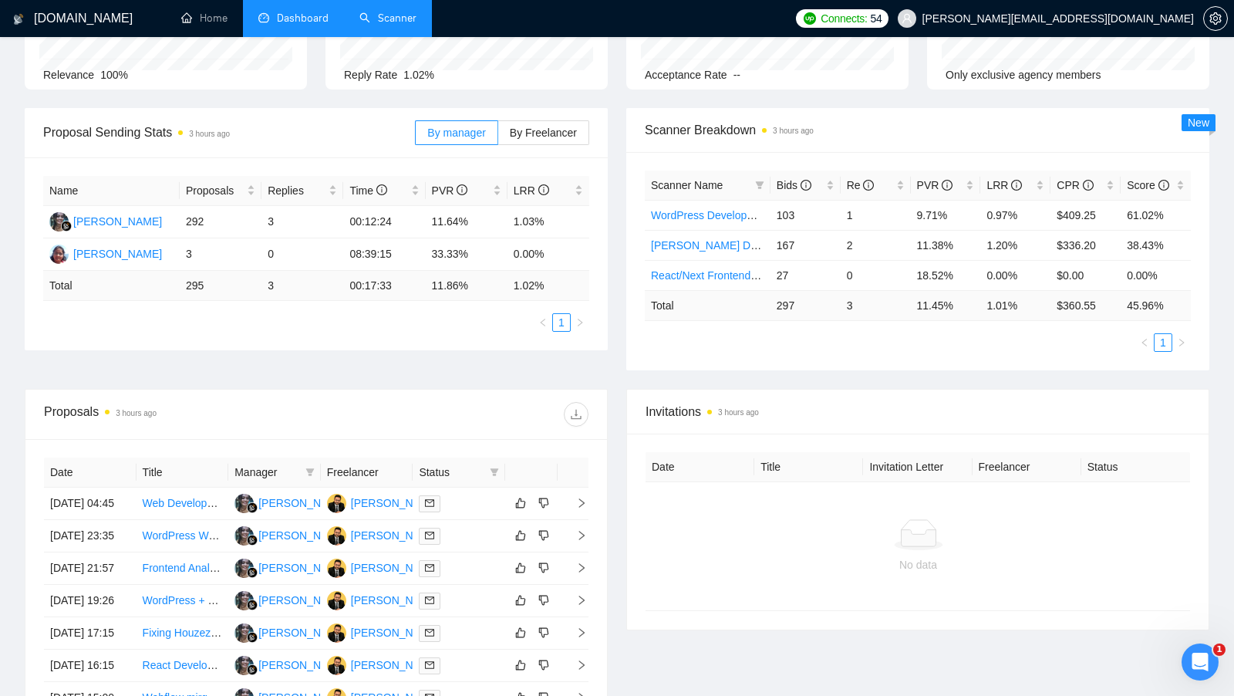
click at [384, 12] on link "Scanner" at bounding box center [387, 18] width 57 height 13
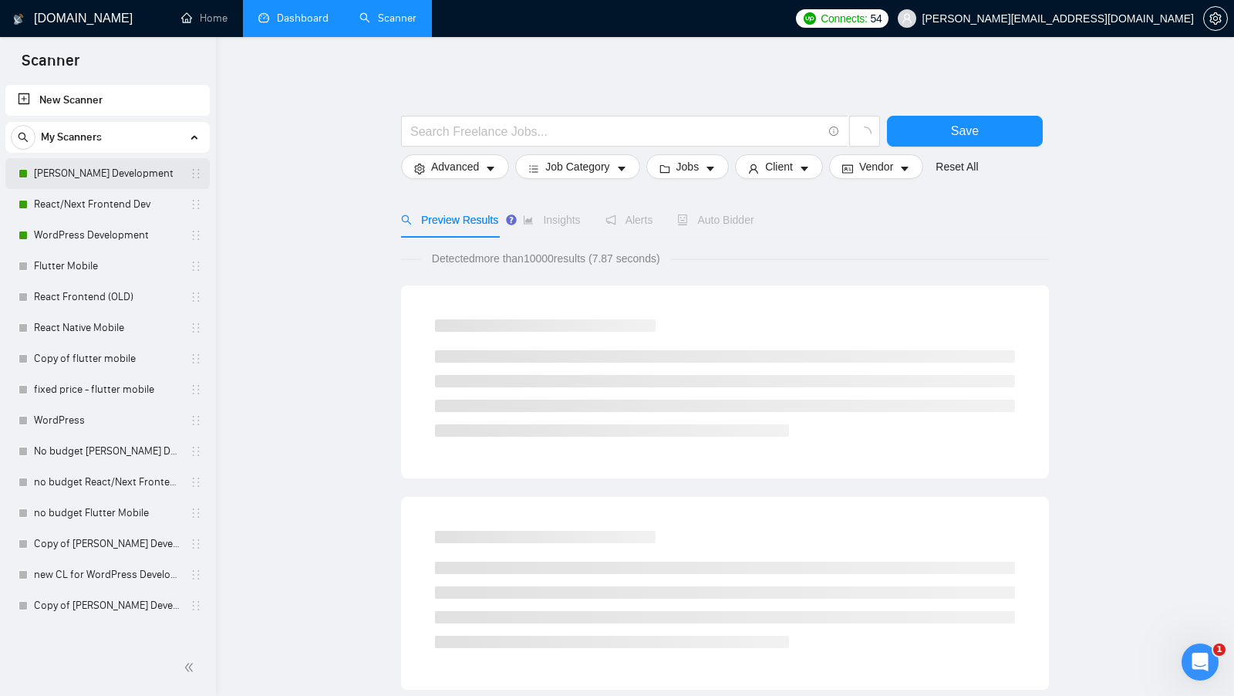
click at [124, 168] on link "MERN Stack Development" at bounding box center [107, 173] width 147 height 31
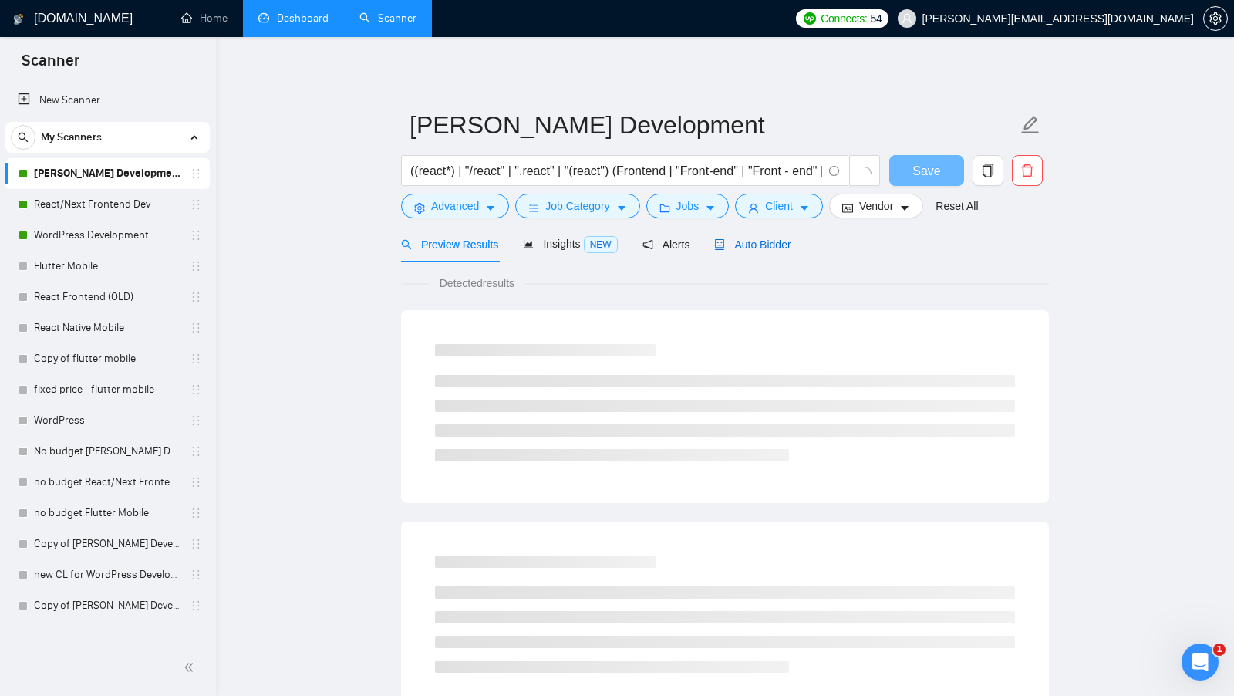
click at [770, 237] on div "Auto Bidder" at bounding box center [752, 244] width 76 height 17
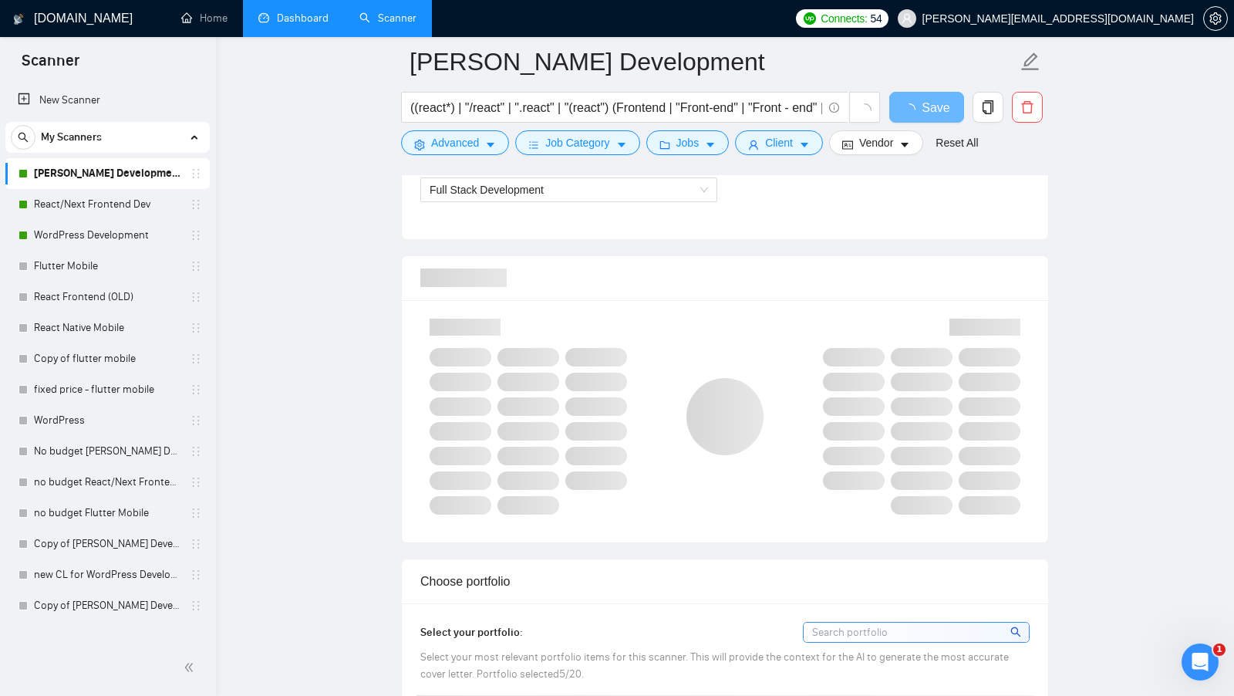
scroll to position [939, 0]
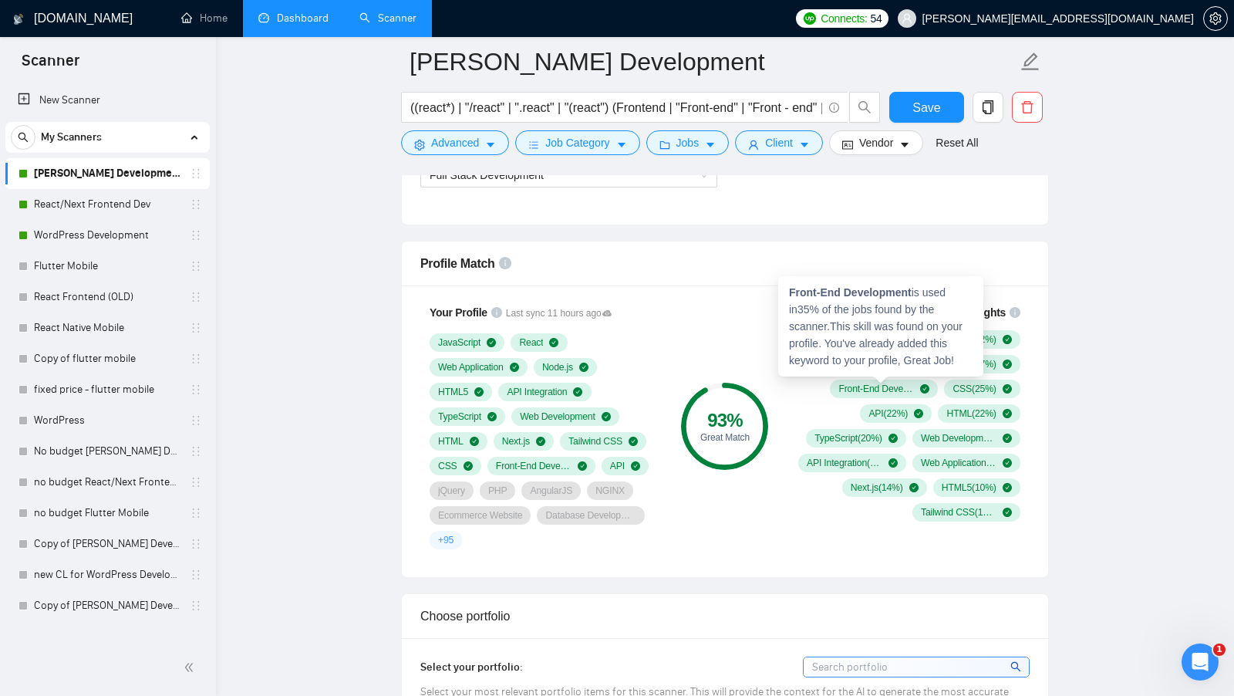
click at [735, 344] on div "93 % Great Match" at bounding box center [724, 427] width 103 height 264
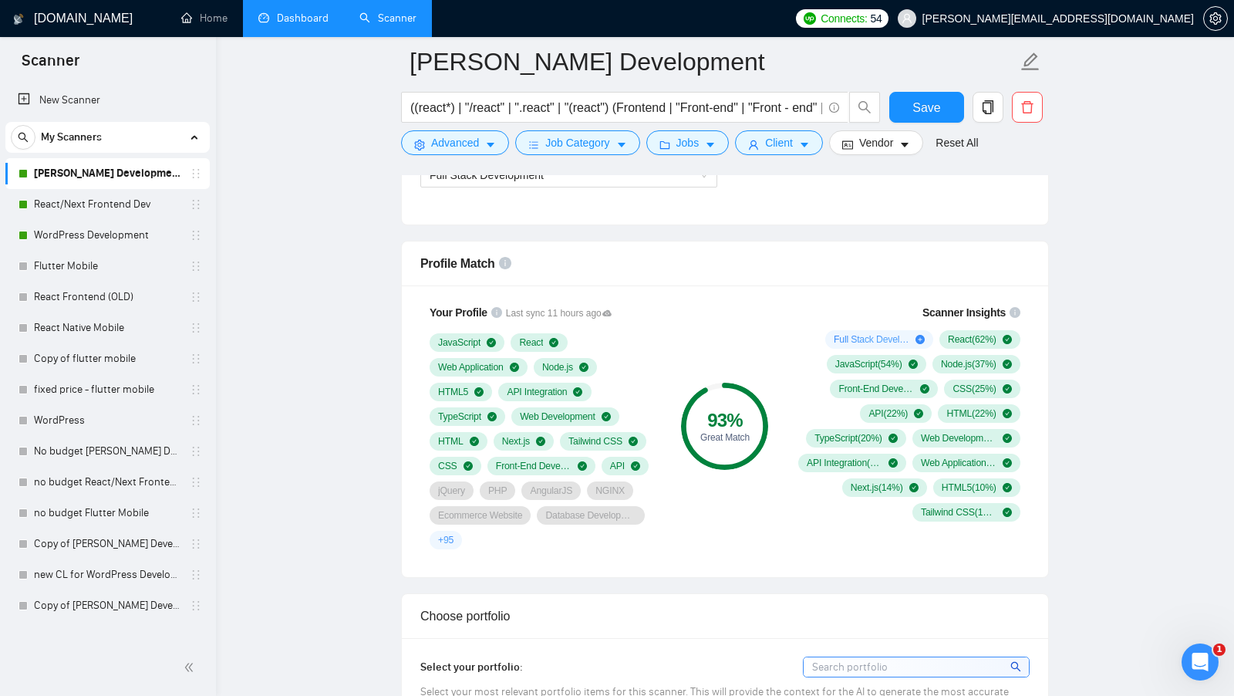
click at [779, 393] on div "Scanner Insights Full Stack Development ( 58 %) React ( 62 %) JavaScript ( 54 %…" at bounding box center [906, 427] width 259 height 264
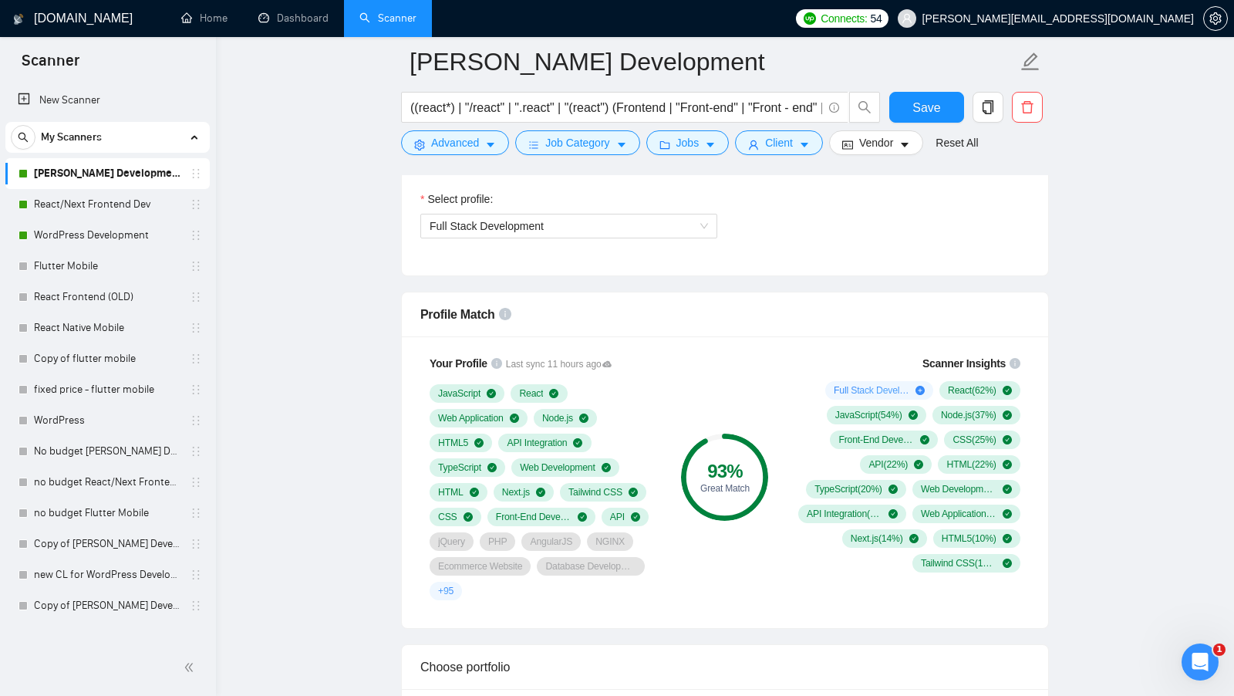
scroll to position [892, 0]
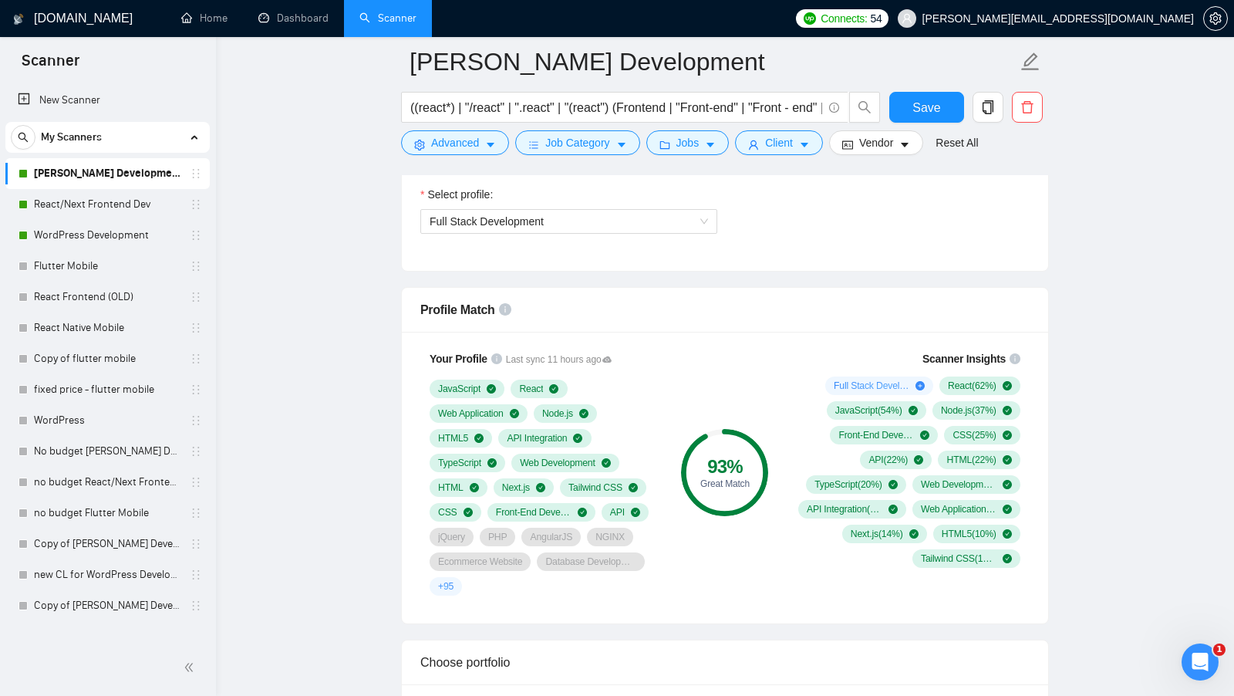
click at [271, 14] on link "Dashboard" at bounding box center [293, 18] width 70 height 13
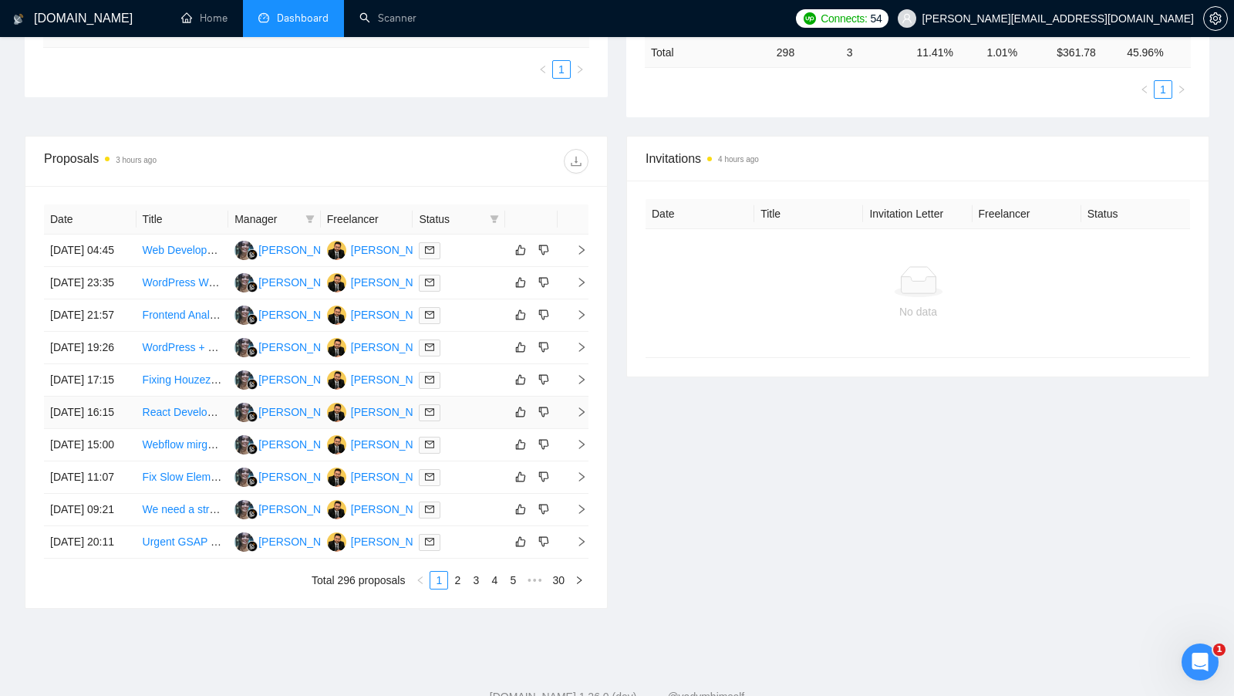
scroll to position [413, 0]
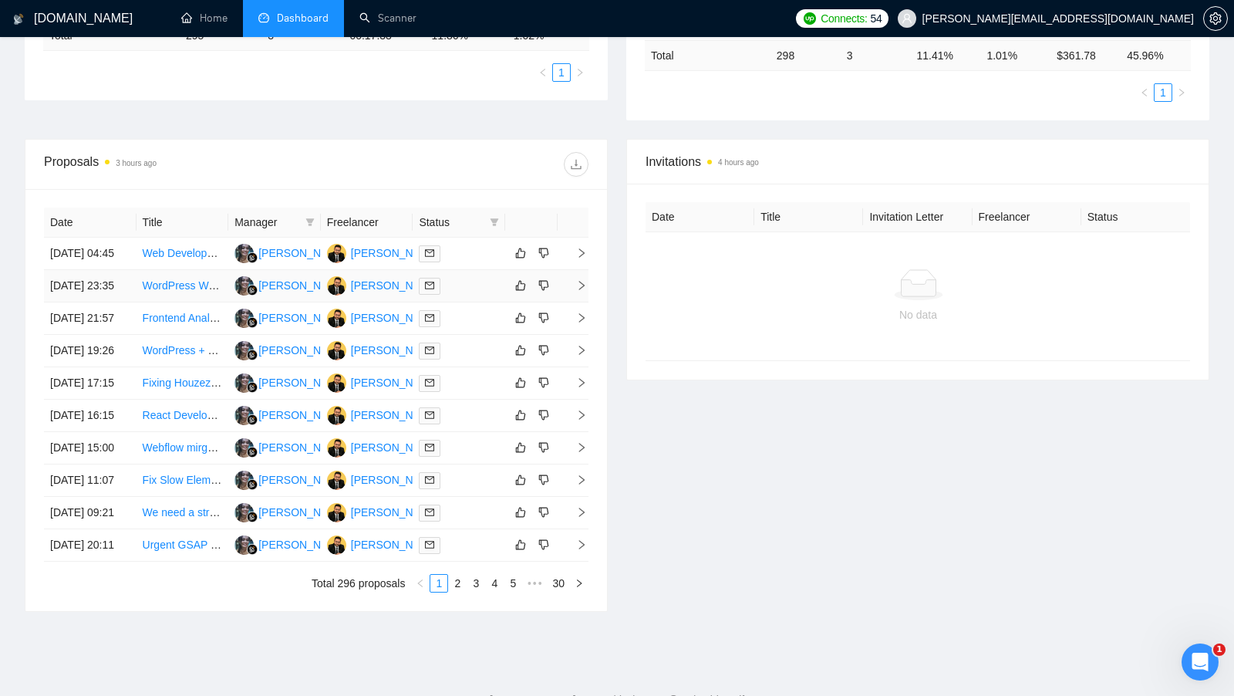
click at [487, 295] on div at bounding box center [459, 286] width 80 height 18
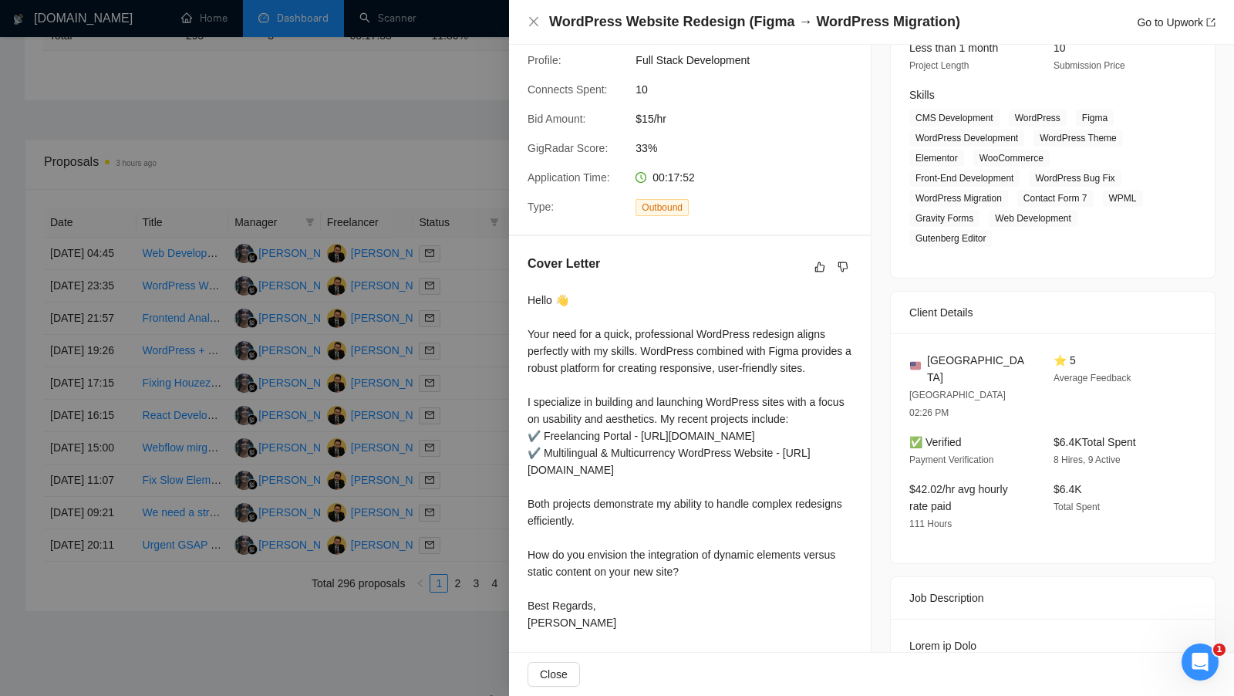
scroll to position [299, 0]
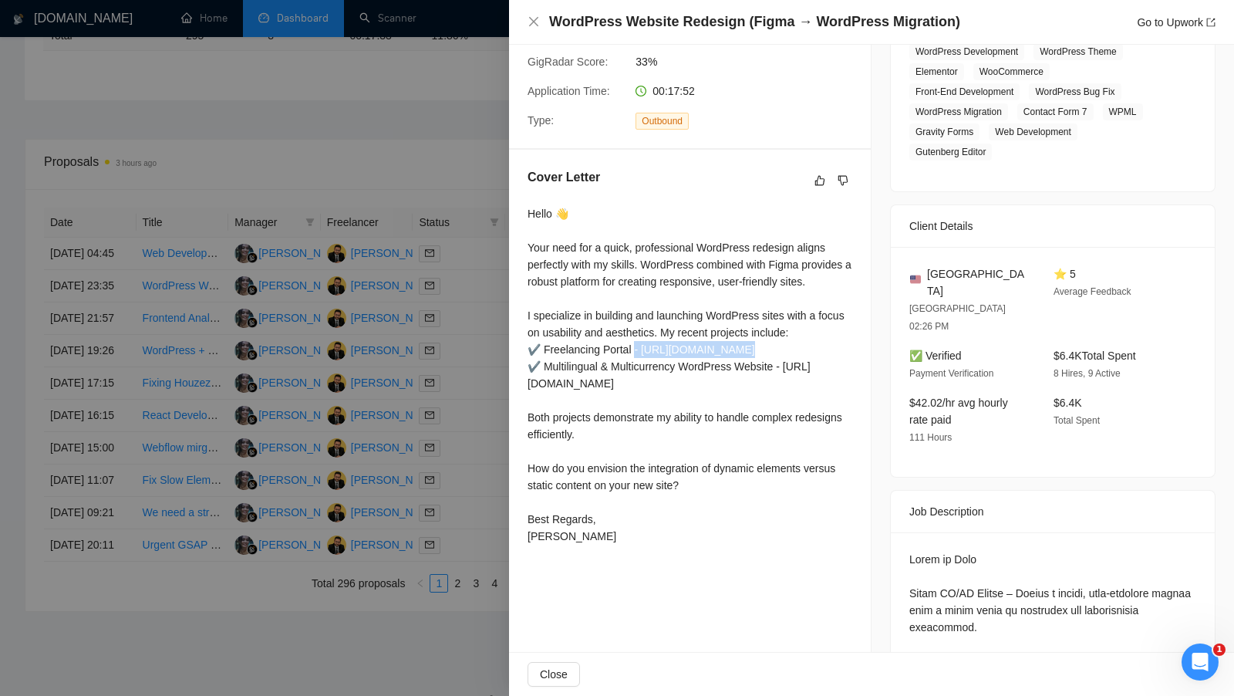
drag, startPoint x: 635, startPoint y: 350, endPoint x: 735, endPoint y: 350, distance: 100.3
click at [734, 350] on div "Hello 👋 Your need for a quick, professional WordPress redesign aligns perfectly…" at bounding box center [690, 374] width 325 height 339
click at [735, 350] on div "Hello 👋 Your need for a quick, professional WordPress redesign aligns perfectly…" at bounding box center [690, 374] width 325 height 339
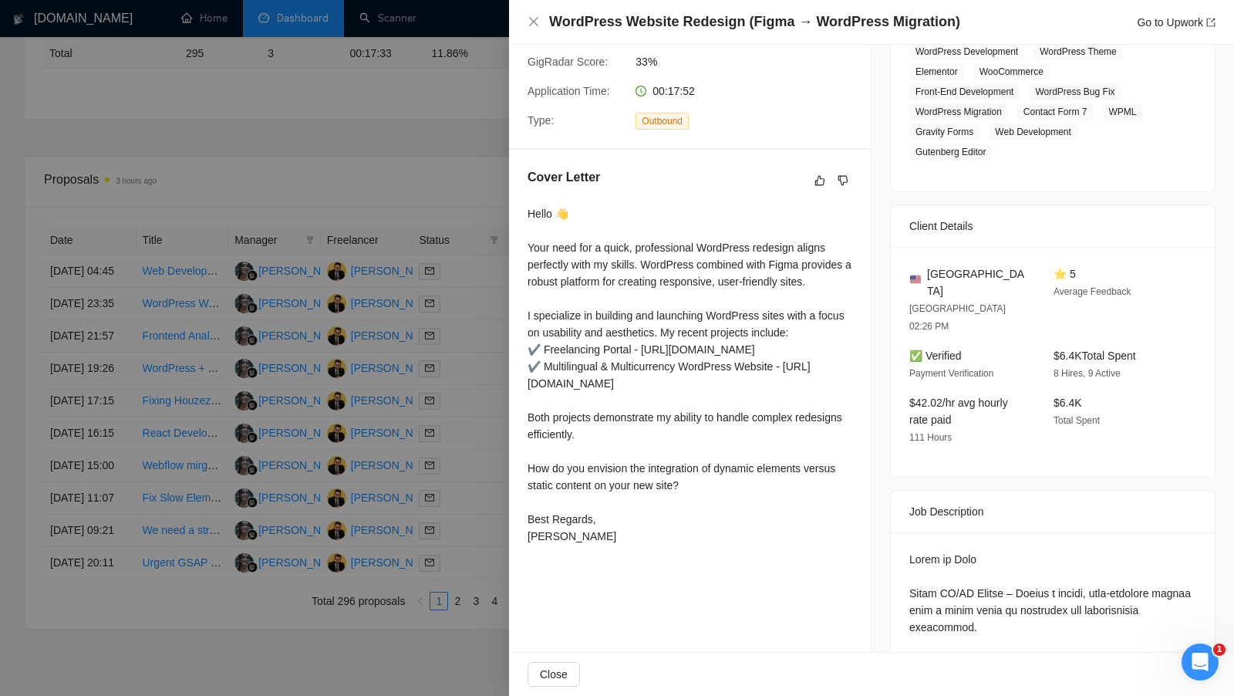
scroll to position [396, 0]
click at [454, 439] on div at bounding box center [617, 348] width 1234 height 696
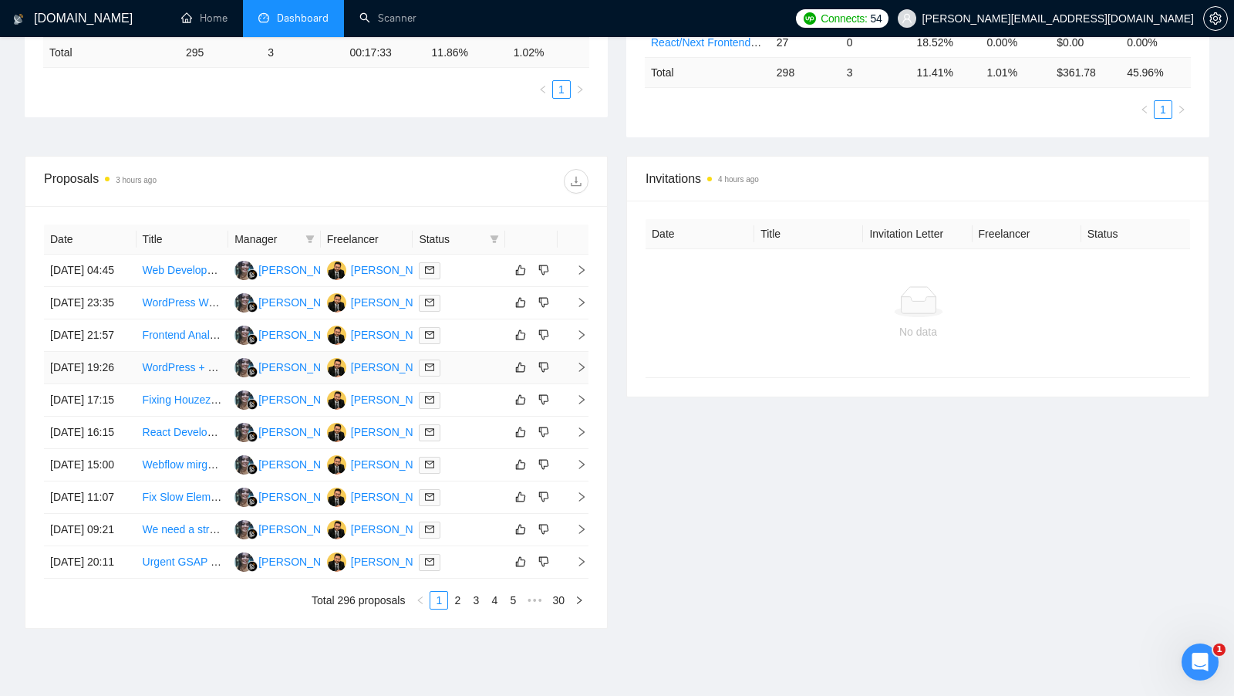
click at [471, 376] on div at bounding box center [459, 368] width 80 height 18
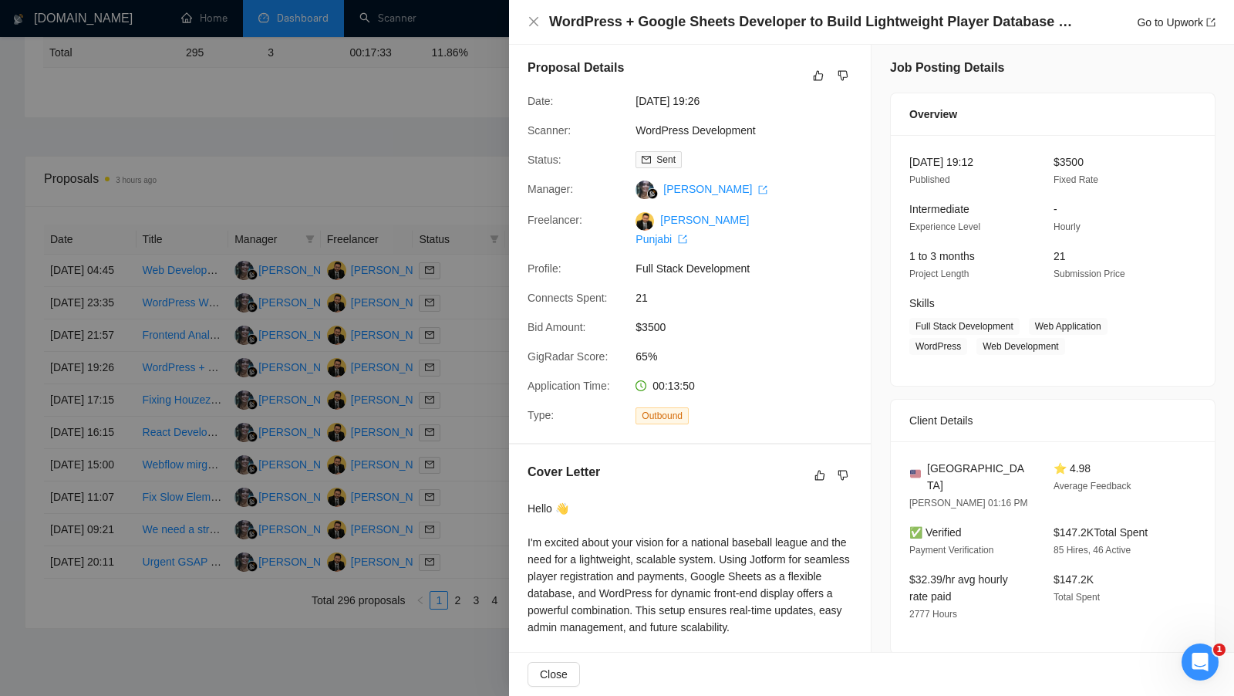
scroll to position [0, 0]
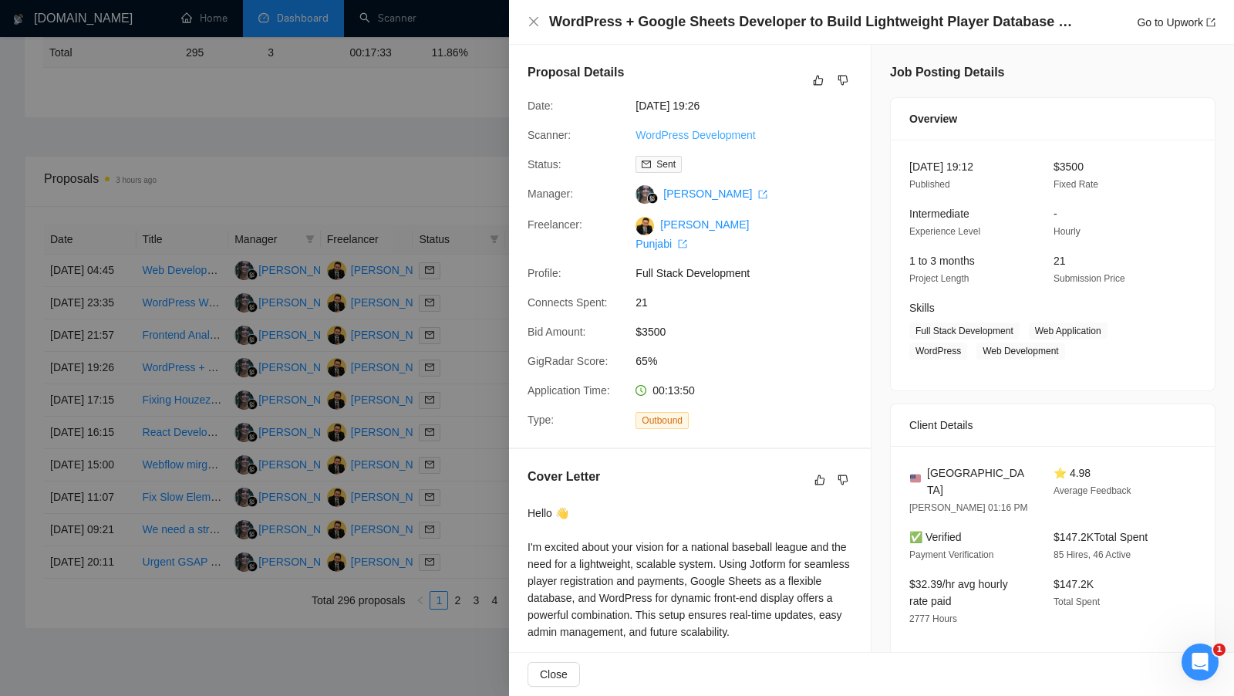
click at [743, 130] on link "WordPress Development" at bounding box center [696, 135] width 120 height 12
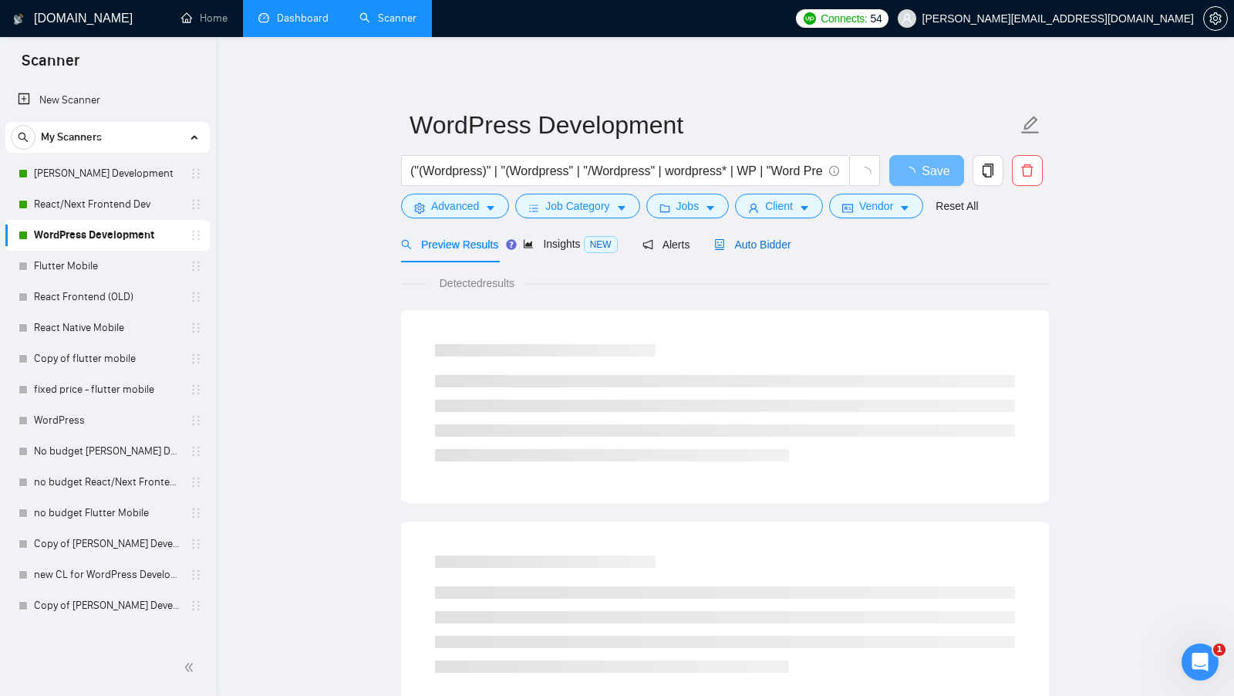
click at [789, 251] on div "Auto Bidder" at bounding box center [752, 244] width 76 height 17
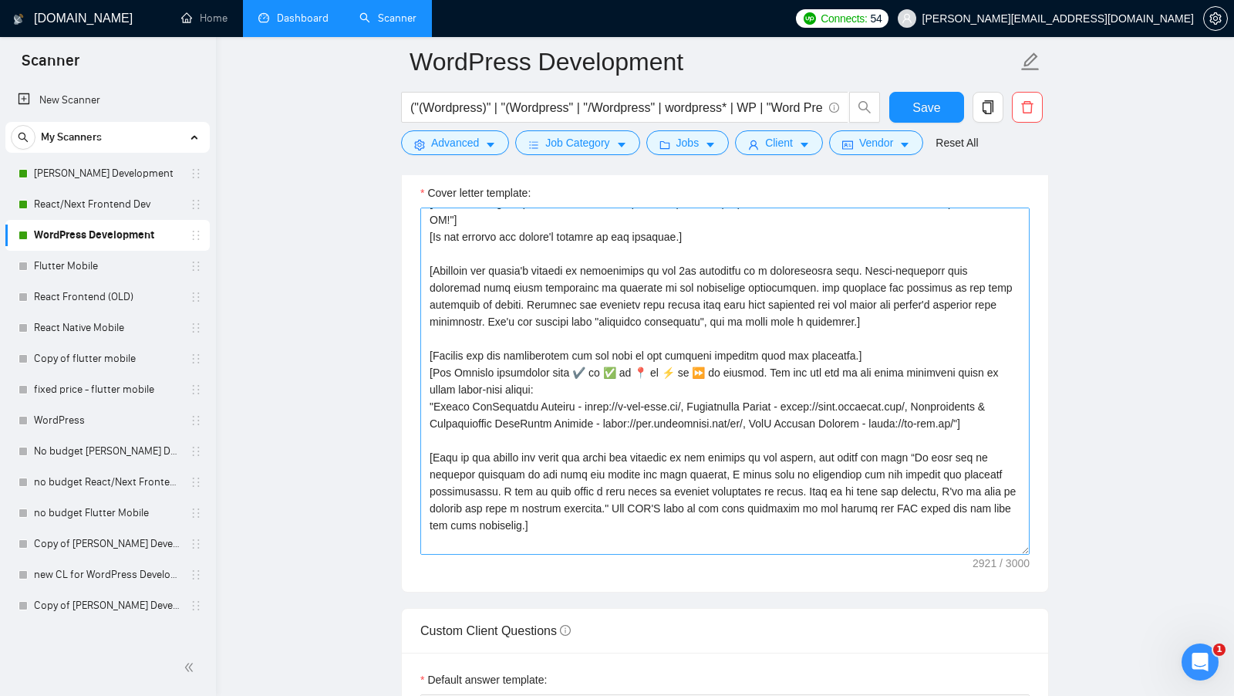
scroll to position [325, 0]
click at [297, 25] on link "Dashboard" at bounding box center [293, 18] width 70 height 13
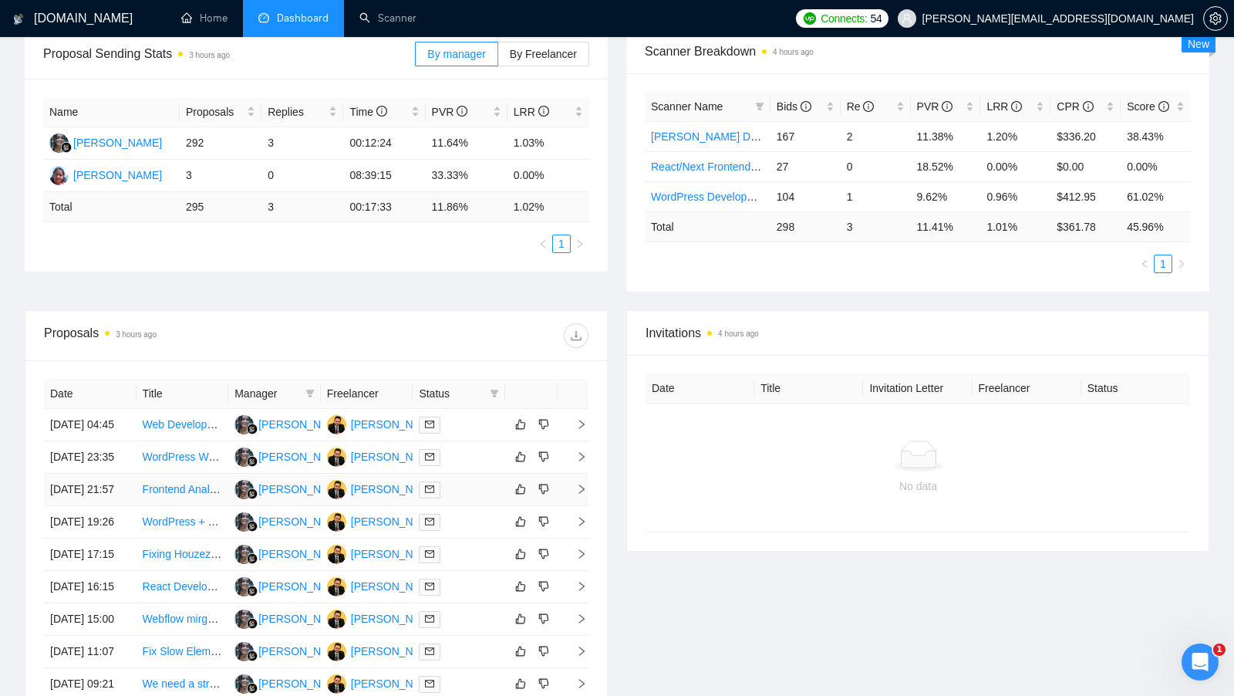
scroll to position [243, 0]
click at [477, 538] on td at bounding box center [459, 521] width 93 height 32
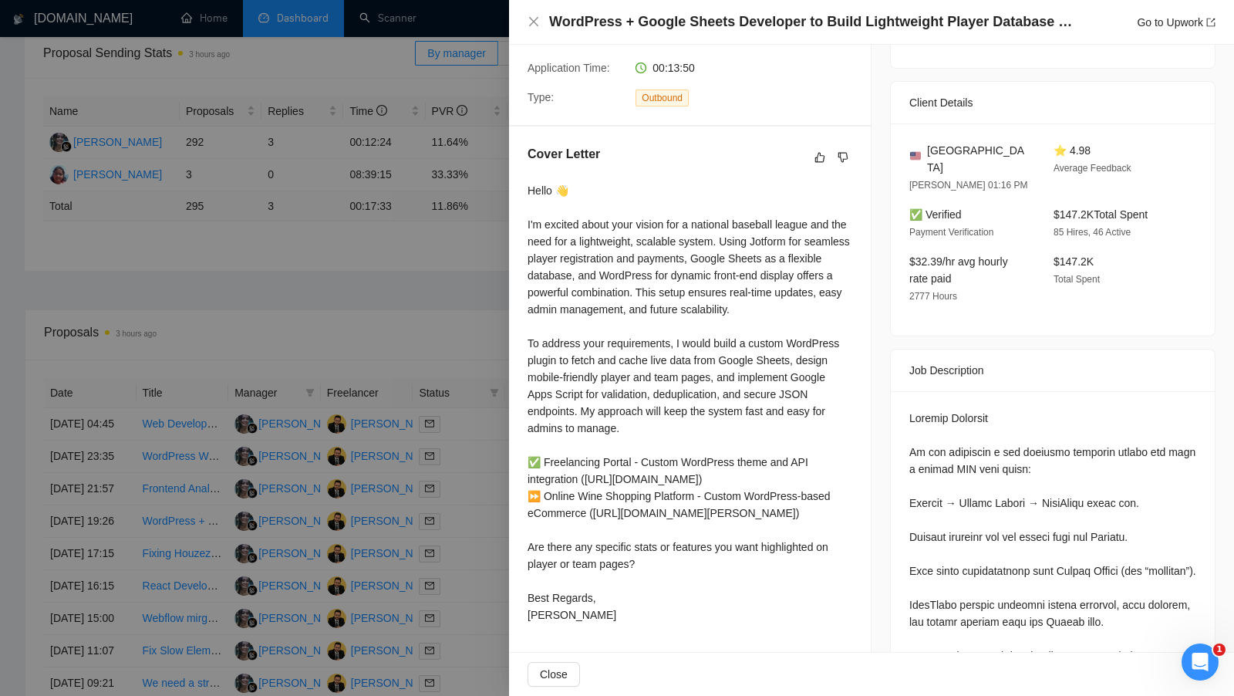
scroll to position [326, 0]
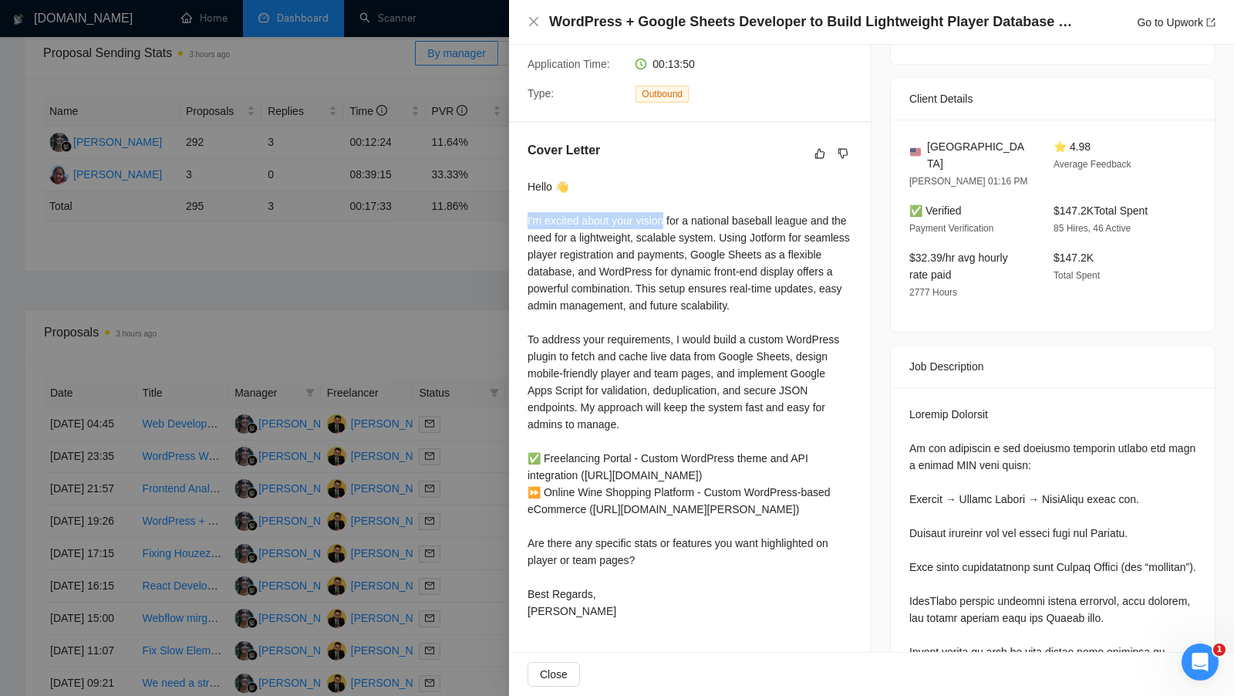
drag, startPoint x: 527, startPoint y: 201, endPoint x: 669, endPoint y: 202, distance: 141.9
click at [669, 202] on div "Hello 👋 I'm excited about your vision for a national baseball league and the ne…" at bounding box center [690, 398] width 325 height 441
drag, startPoint x: 524, startPoint y: 192, endPoint x: 645, endPoint y: 200, distance: 121.3
click at [645, 201] on div "Cover Letter Hello 👋 I'm excited about your vision for a national baseball leag…" at bounding box center [690, 383] width 362 height 521
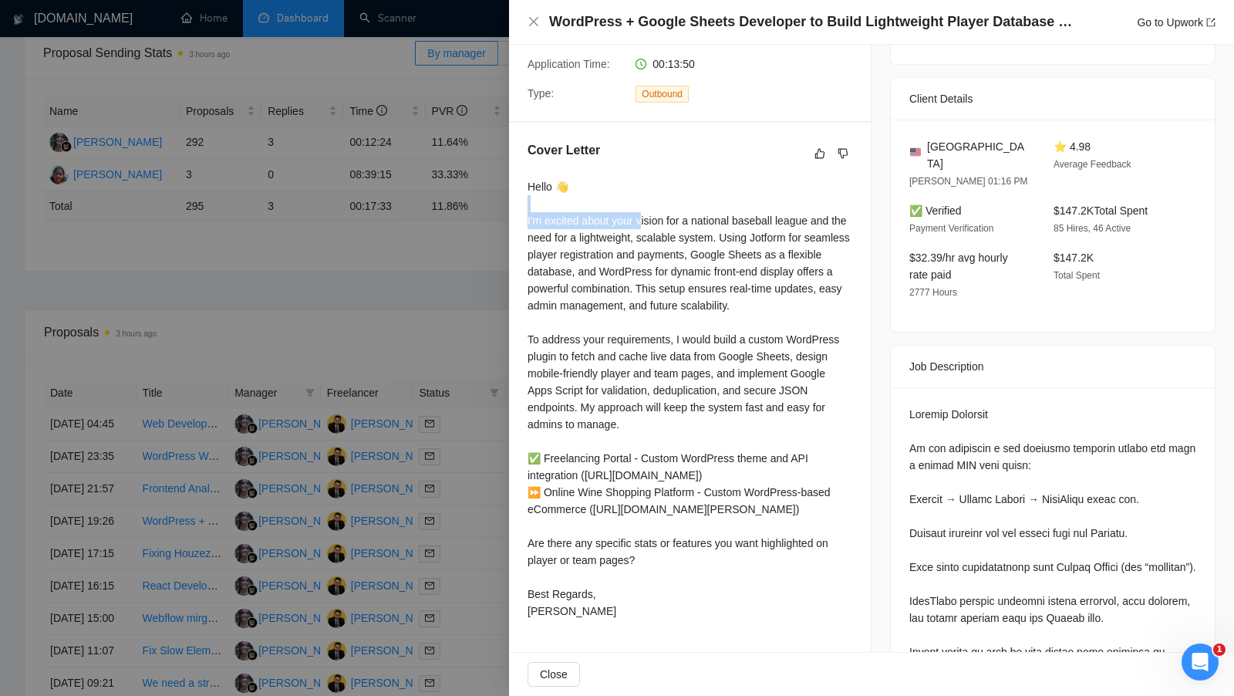
click at [645, 200] on div "Hello 👋 I'm excited about your vision for a national baseball league and the ne…" at bounding box center [690, 398] width 325 height 441
click at [332, 217] on div at bounding box center [617, 348] width 1234 height 696
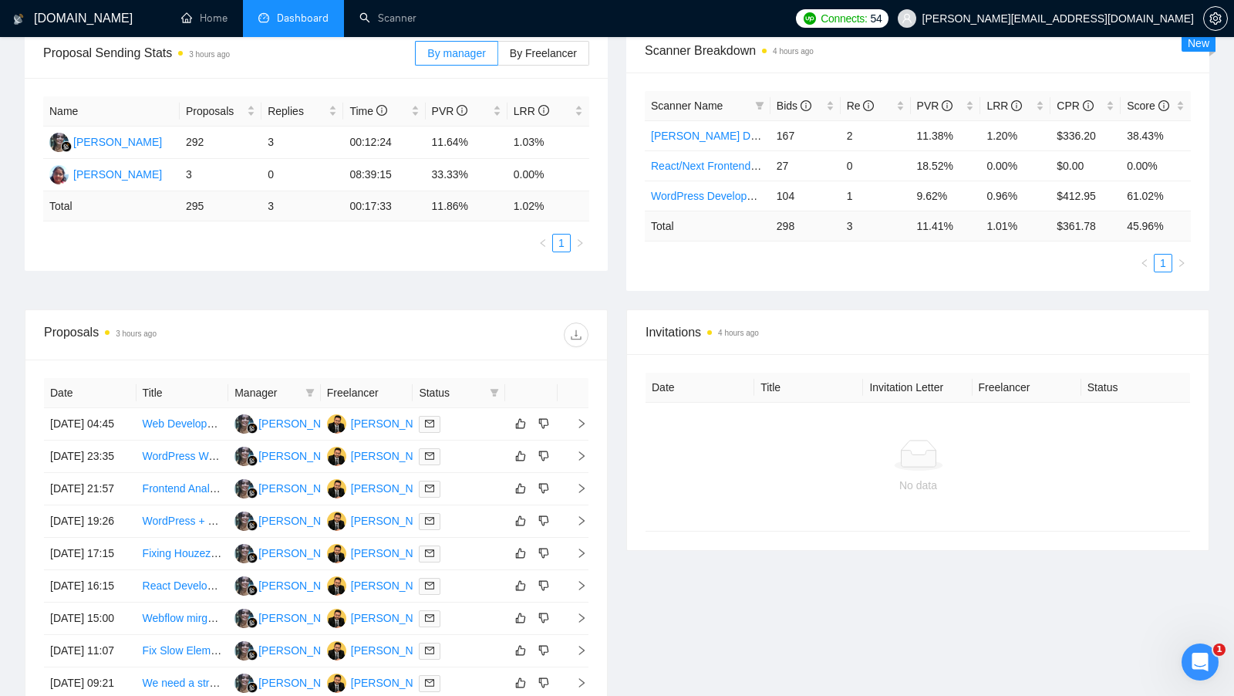
click at [1143, 19] on span "shalini@resolutesolutions.in" at bounding box center [1057, 19] width 271 height 0
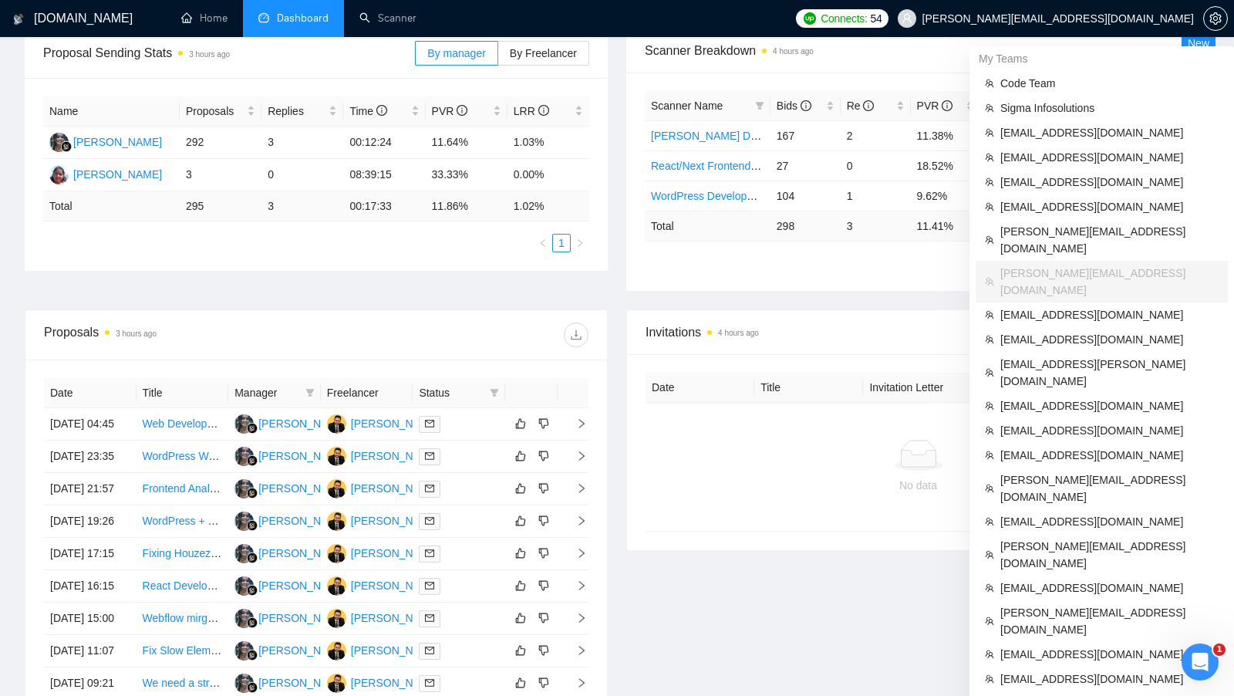
click at [1143, 19] on span "shalini@resolutesolutions.in" at bounding box center [1057, 19] width 271 height 0
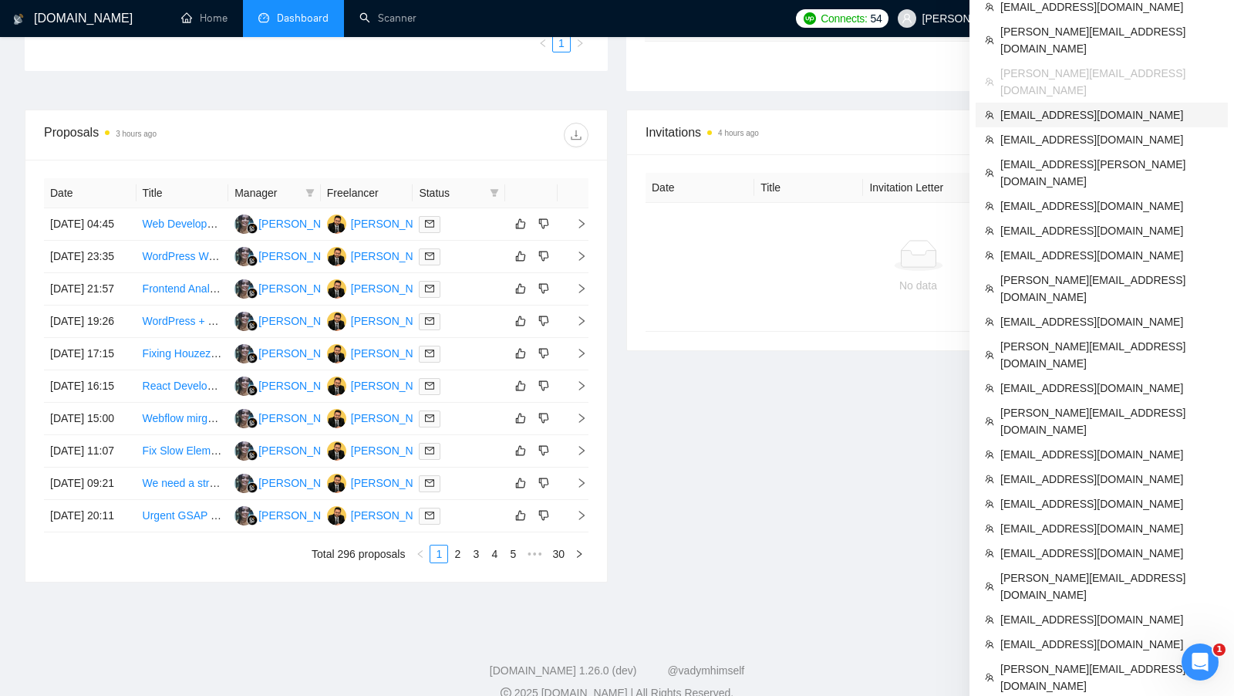
scroll to position [474, 0]
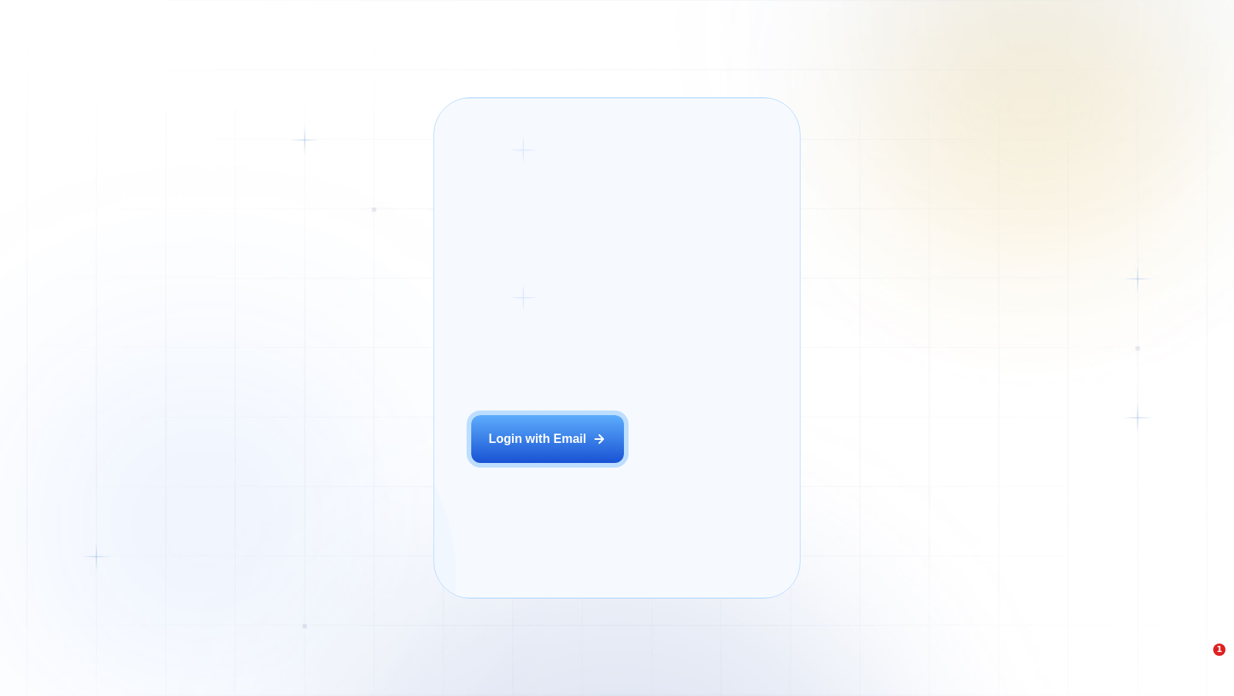
click at [529, 454] on button "Login with Email" at bounding box center [547, 439] width 153 height 48
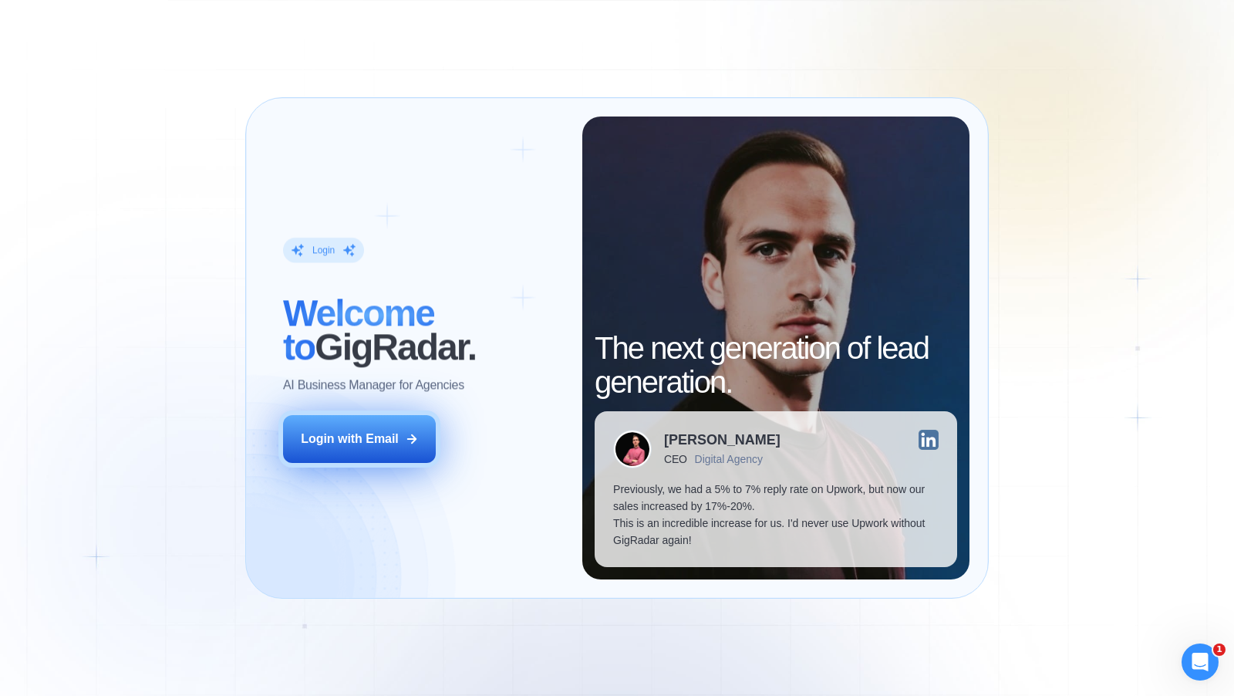
click at [376, 435] on div "Login with Email" at bounding box center [350, 438] width 98 height 17
